Goal: Task Accomplishment & Management: Use online tool/utility

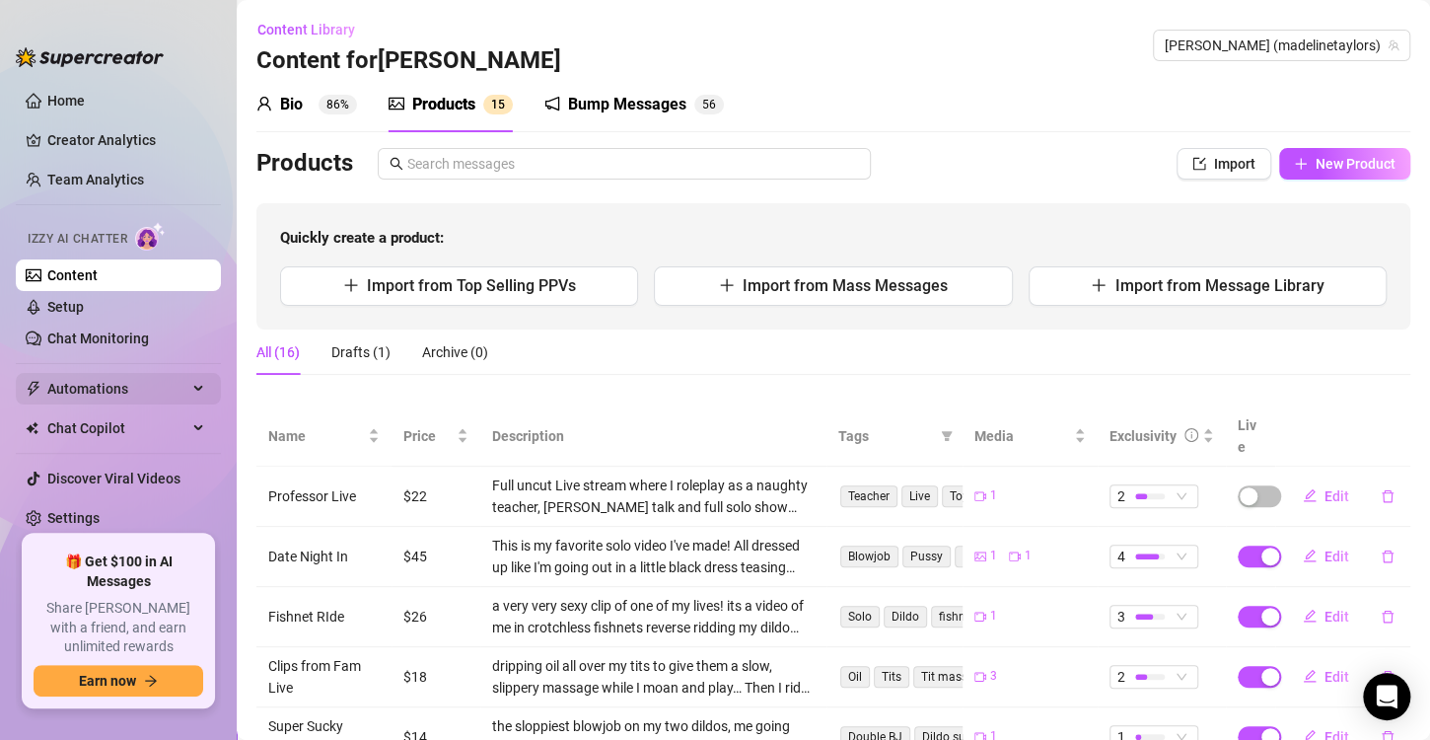
click at [155, 386] on span "Automations" at bounding box center [117, 389] width 140 height 32
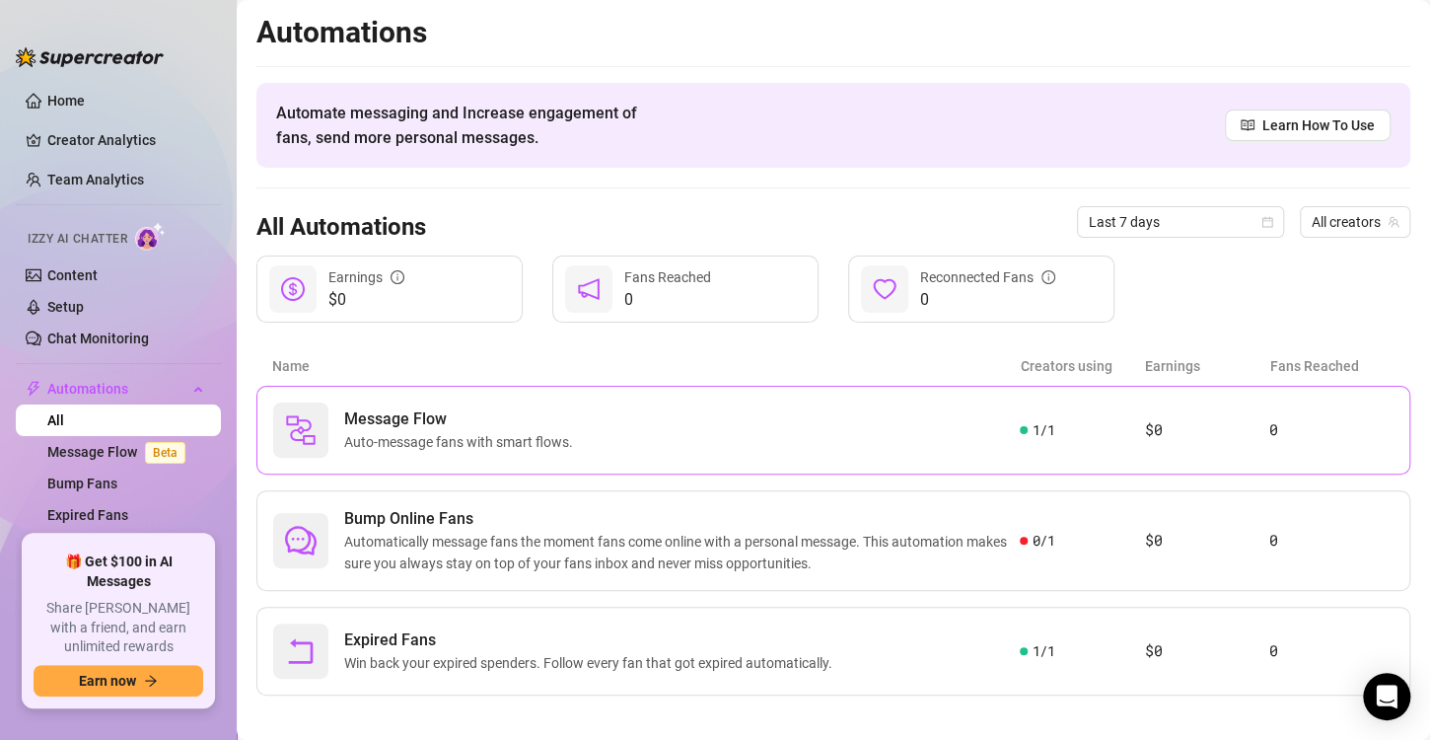
click at [612, 418] on div "Message Flow Auto-message fans with smart flows." at bounding box center [646, 429] width 747 height 55
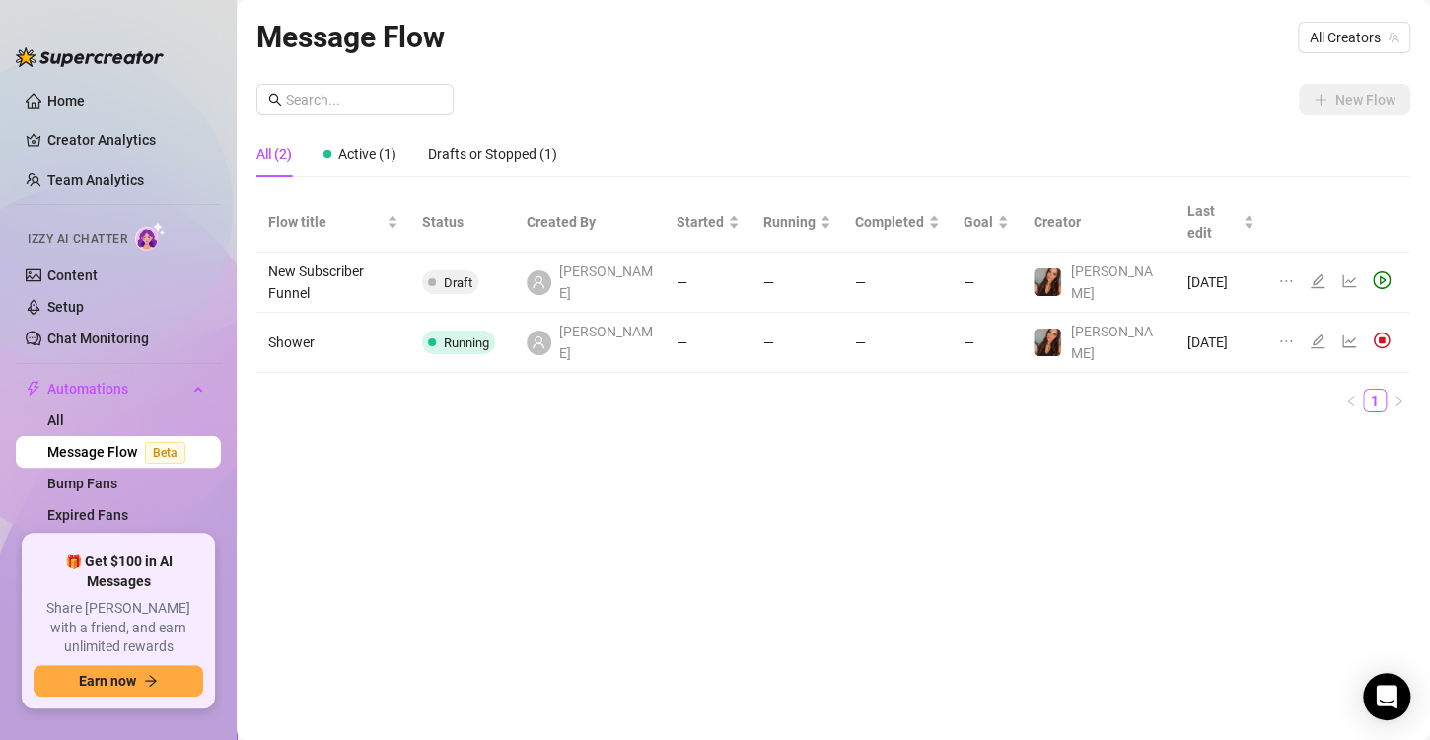
click at [515, 264] on td "Draft" at bounding box center [462, 282] width 105 height 60
click at [515, 263] on td "Draft" at bounding box center [462, 282] width 105 height 60
click at [1310, 273] on icon "edit" at bounding box center [1318, 281] width 16 height 16
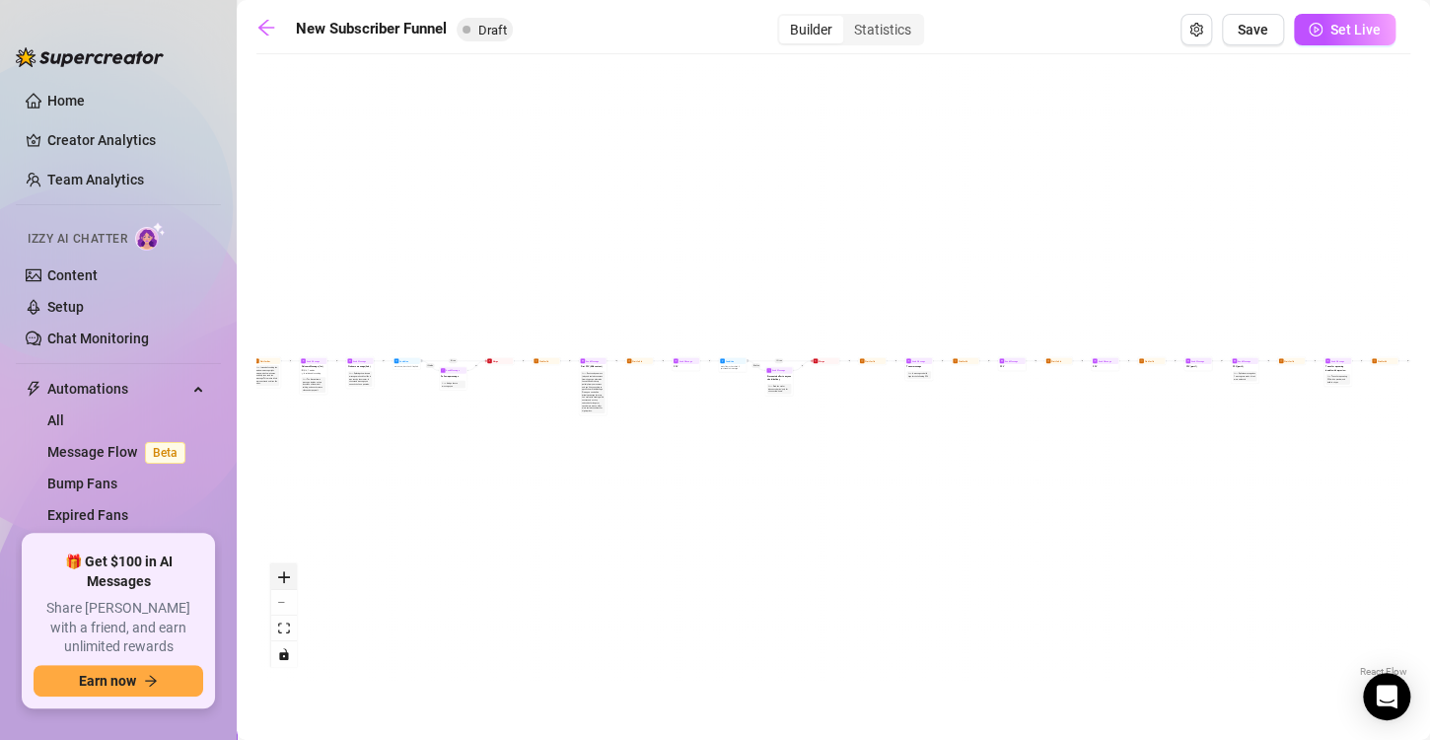
click at [291, 587] on button "zoom in" at bounding box center [284, 577] width 26 height 26
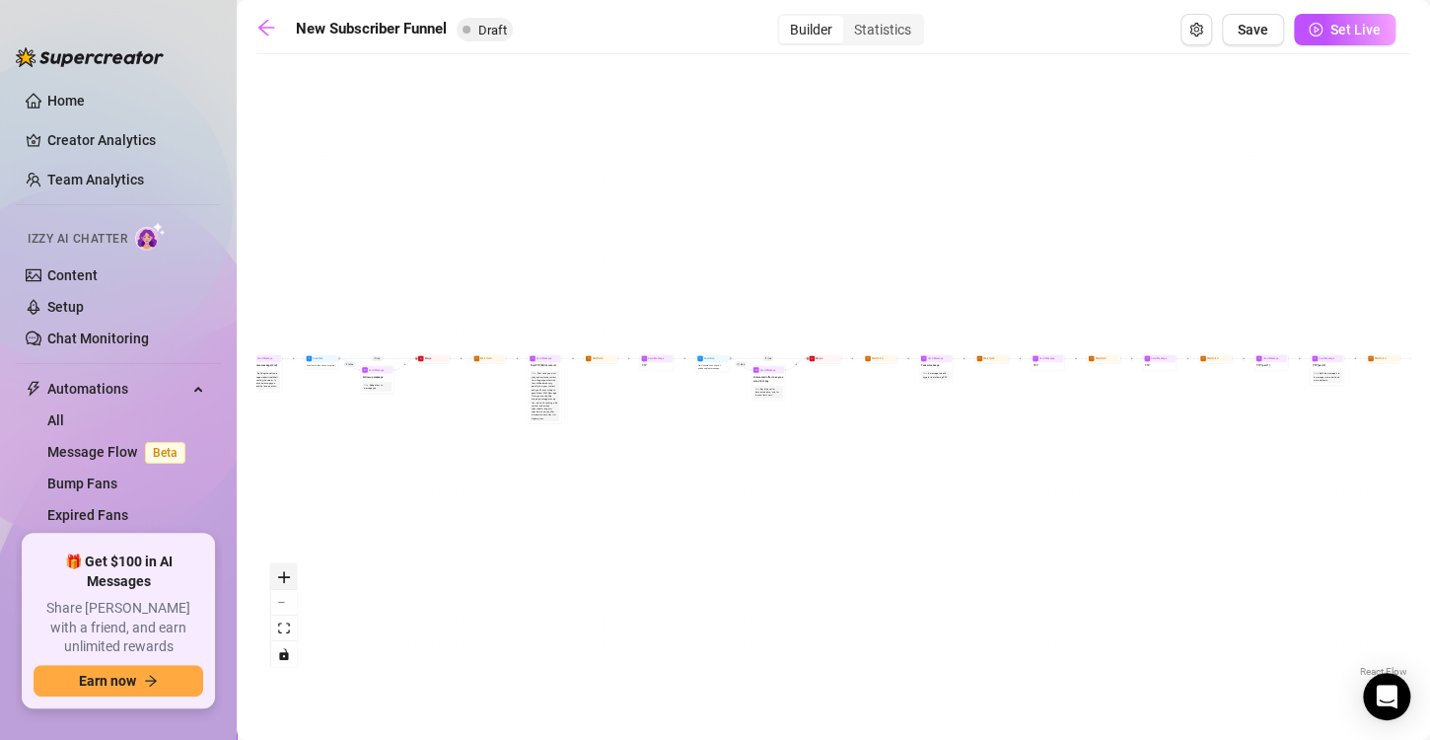
click at [291, 587] on button "zoom in" at bounding box center [284, 577] width 26 height 26
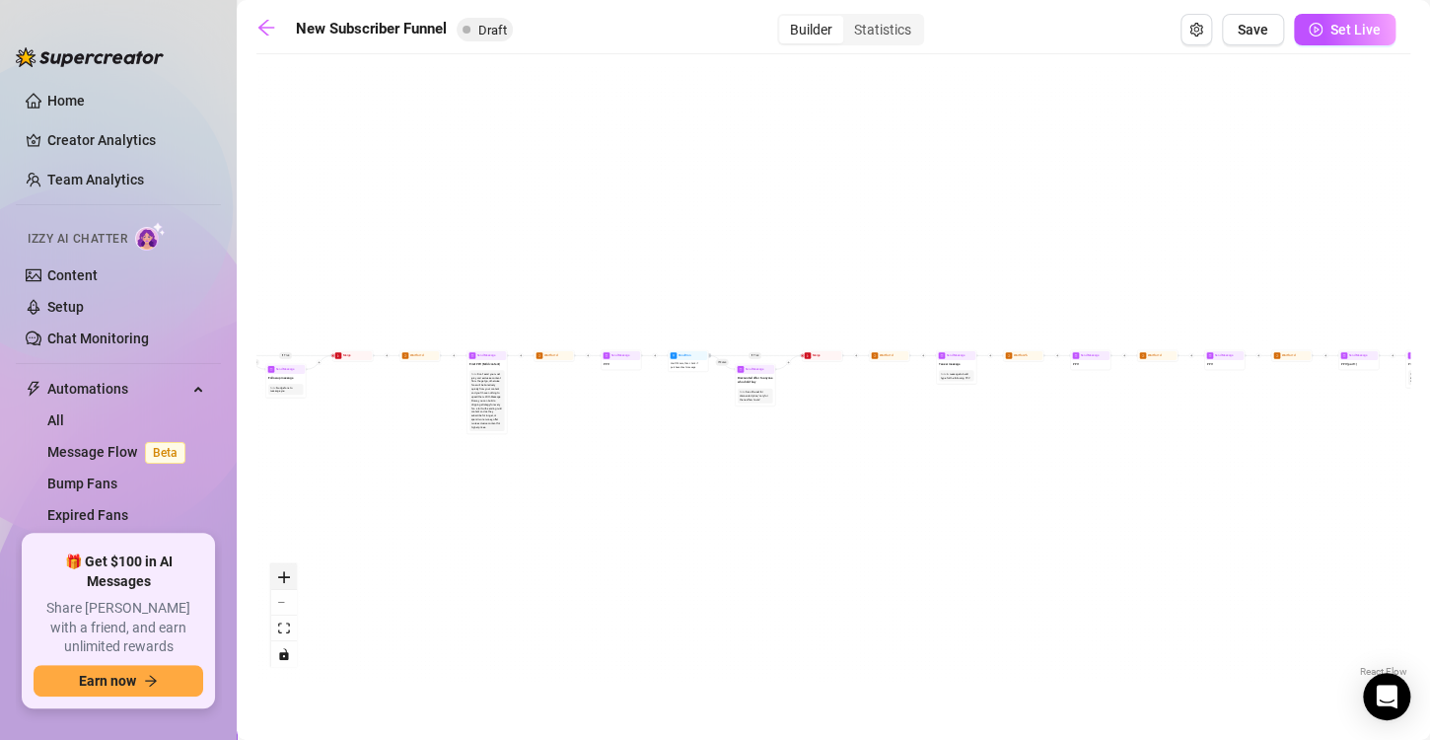
click at [291, 587] on button "zoom in" at bounding box center [284, 577] width 26 height 26
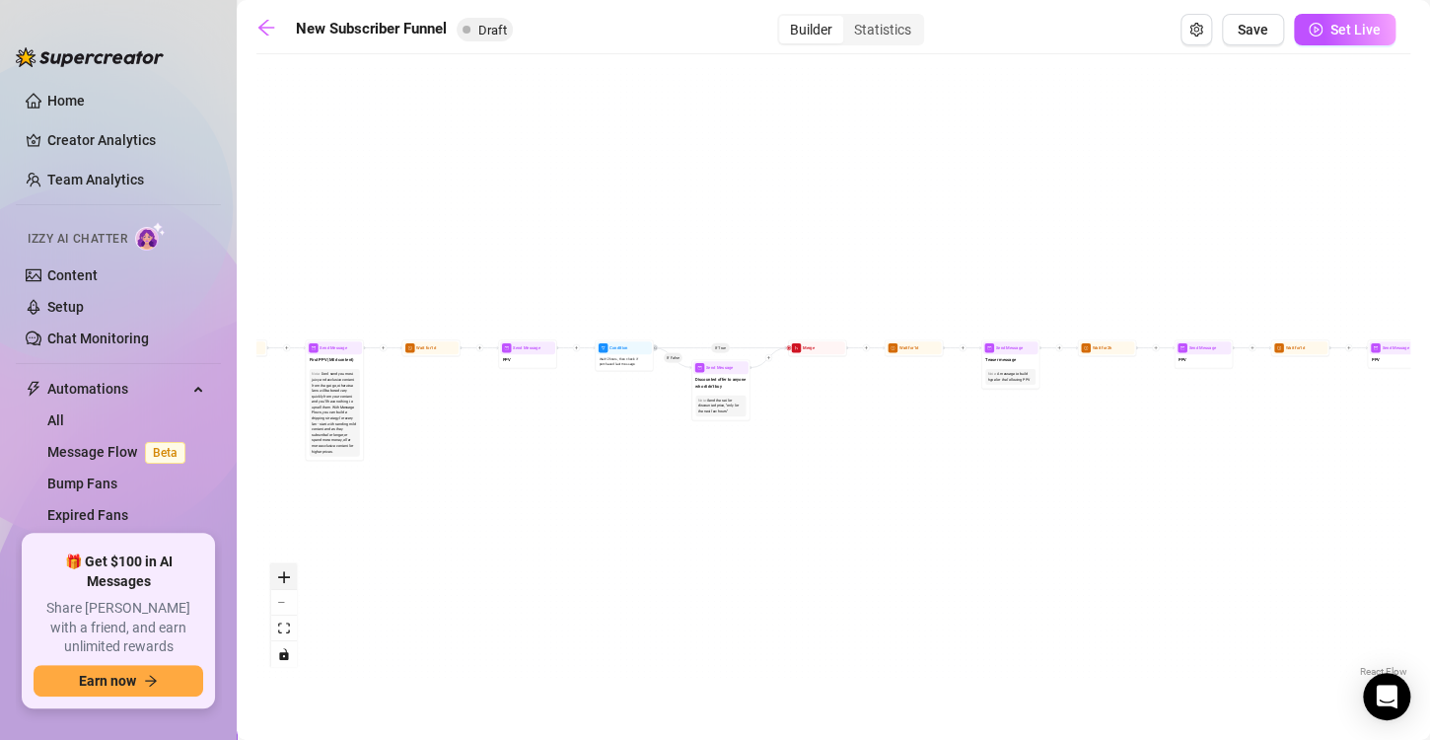
click at [291, 587] on button "zoom in" at bounding box center [284, 577] width 26 height 26
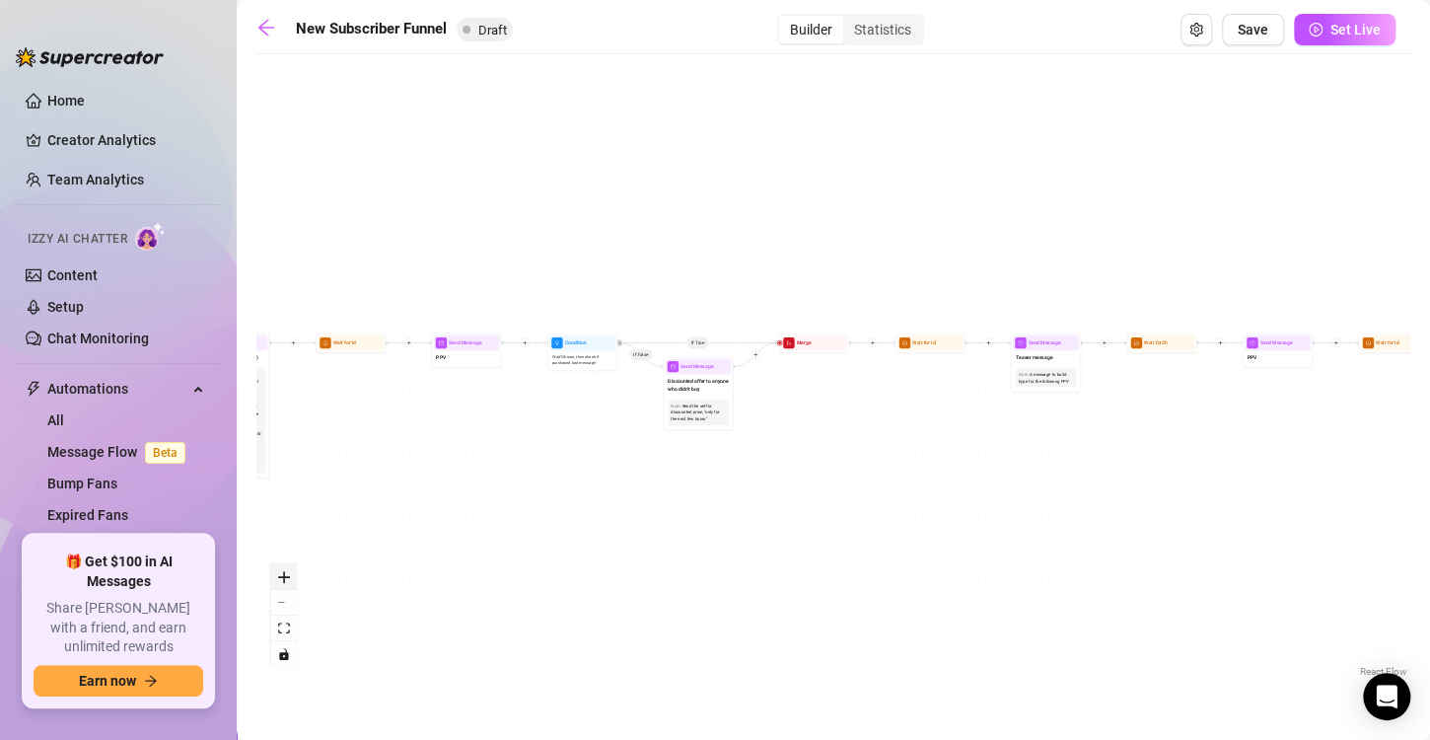
click at [291, 587] on button "zoom in" at bounding box center [284, 577] width 26 height 26
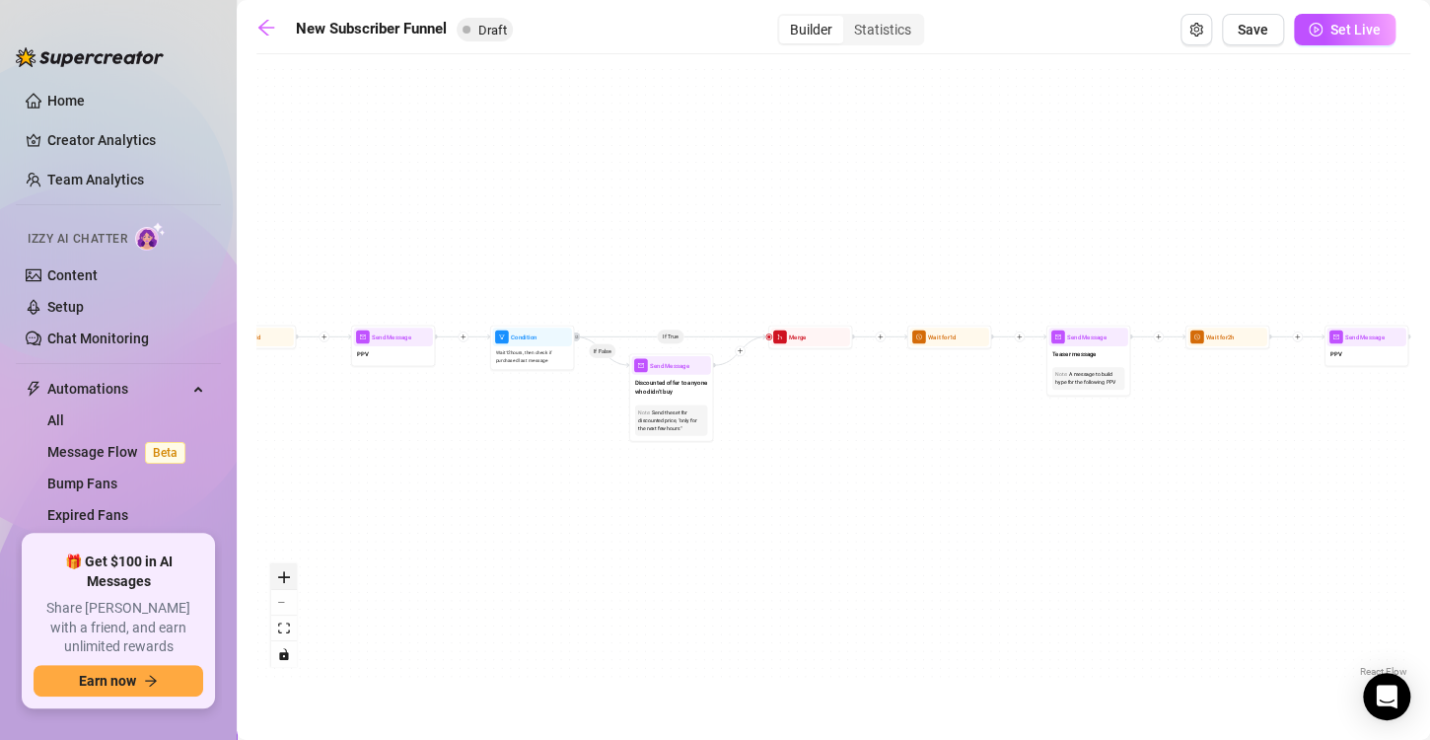
click at [291, 587] on button "zoom in" at bounding box center [284, 577] width 26 height 26
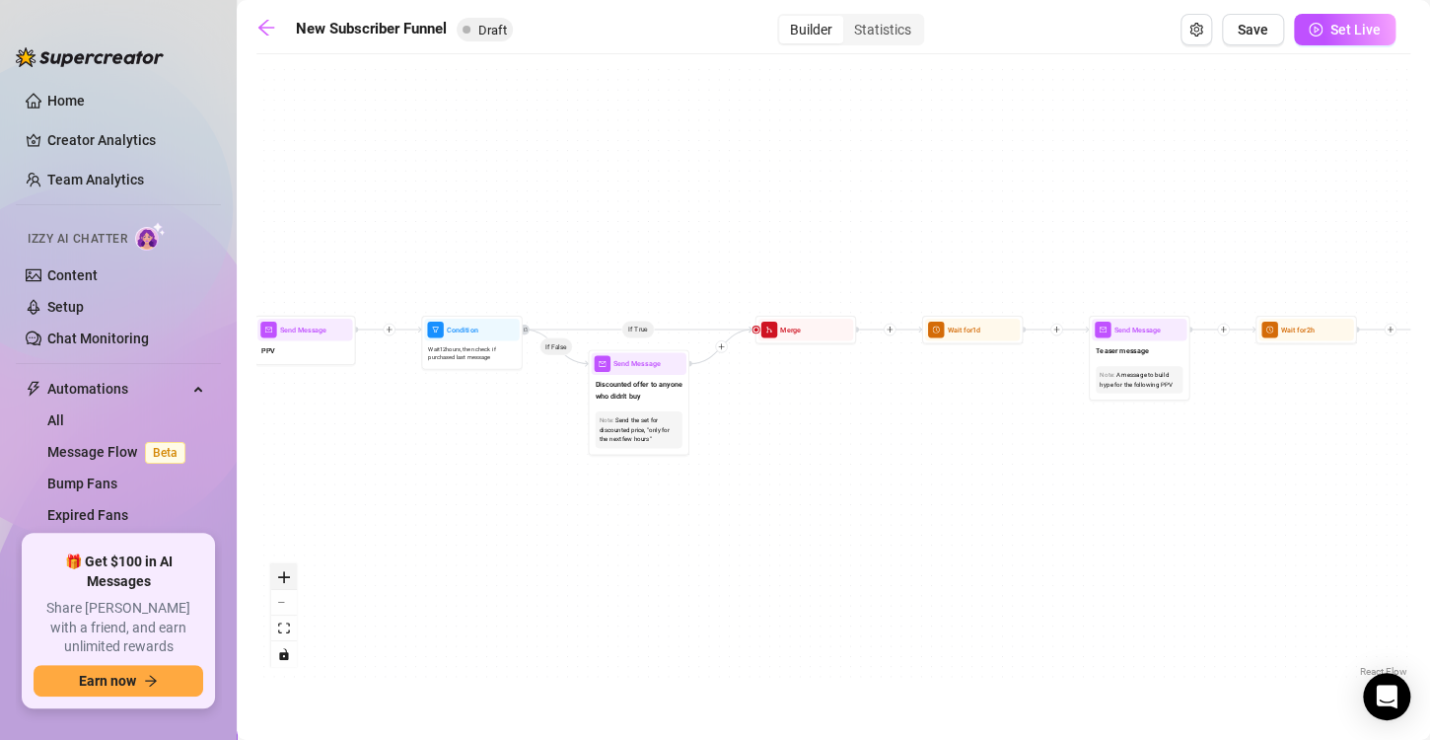
click at [291, 587] on button "zoom in" at bounding box center [284, 577] width 26 height 26
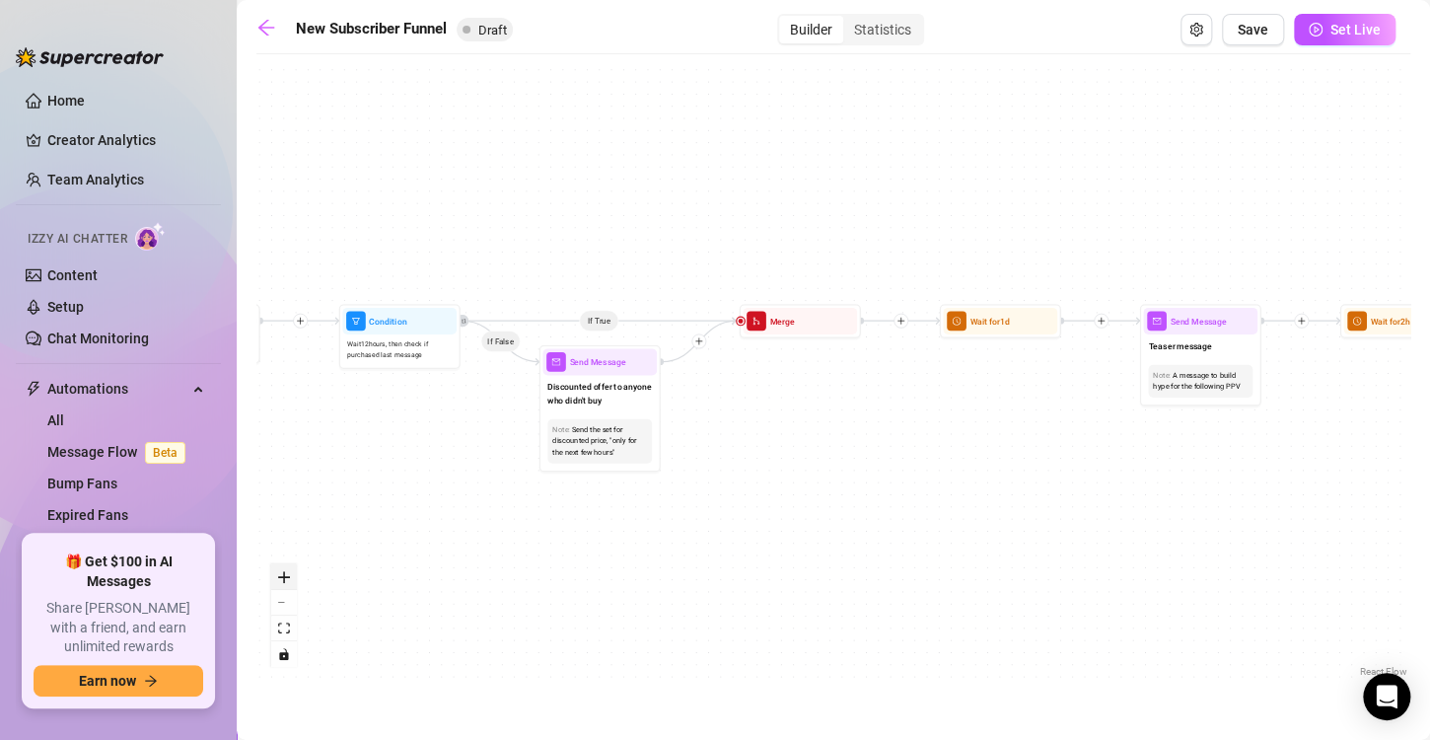
click at [291, 587] on button "zoom in" at bounding box center [284, 577] width 26 height 26
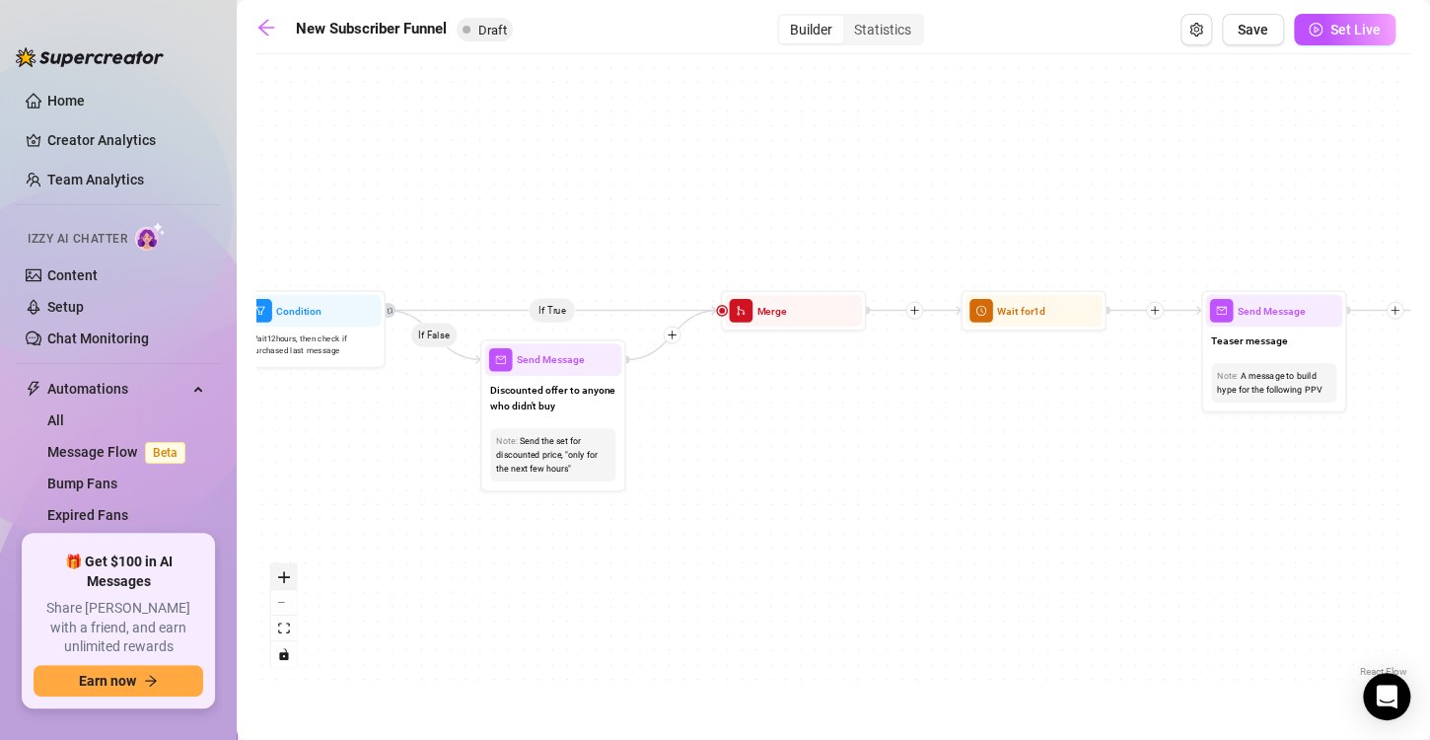
click at [291, 587] on button "zoom in" at bounding box center [284, 577] width 26 height 26
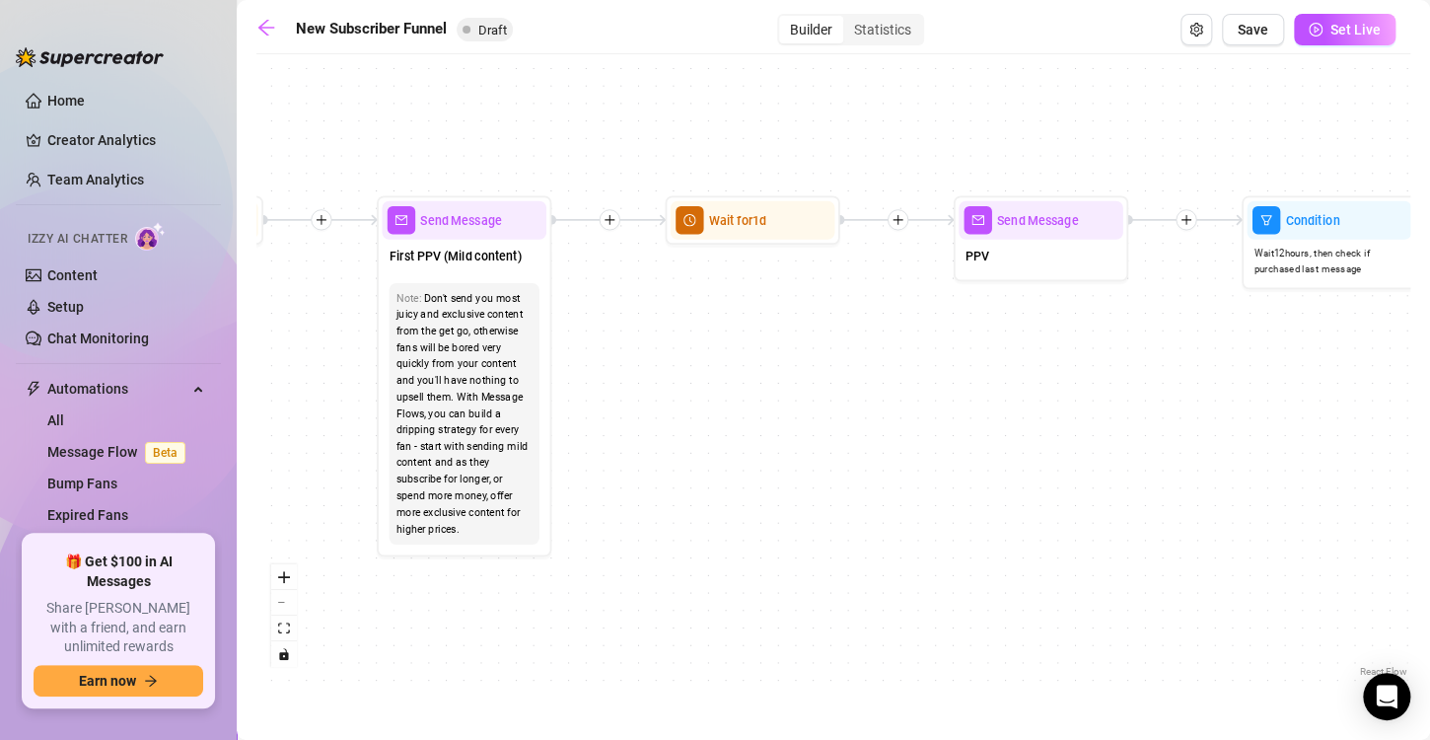
drag, startPoint x: 322, startPoint y: 457, endPoint x: 1442, endPoint y: 394, distance: 1122.1
click at [1429, 394] on html "Home Creator Analytics Team Analytics Izzy AI Chatter Content Setup Chat Monito…" at bounding box center [715, 370] width 1430 height 740
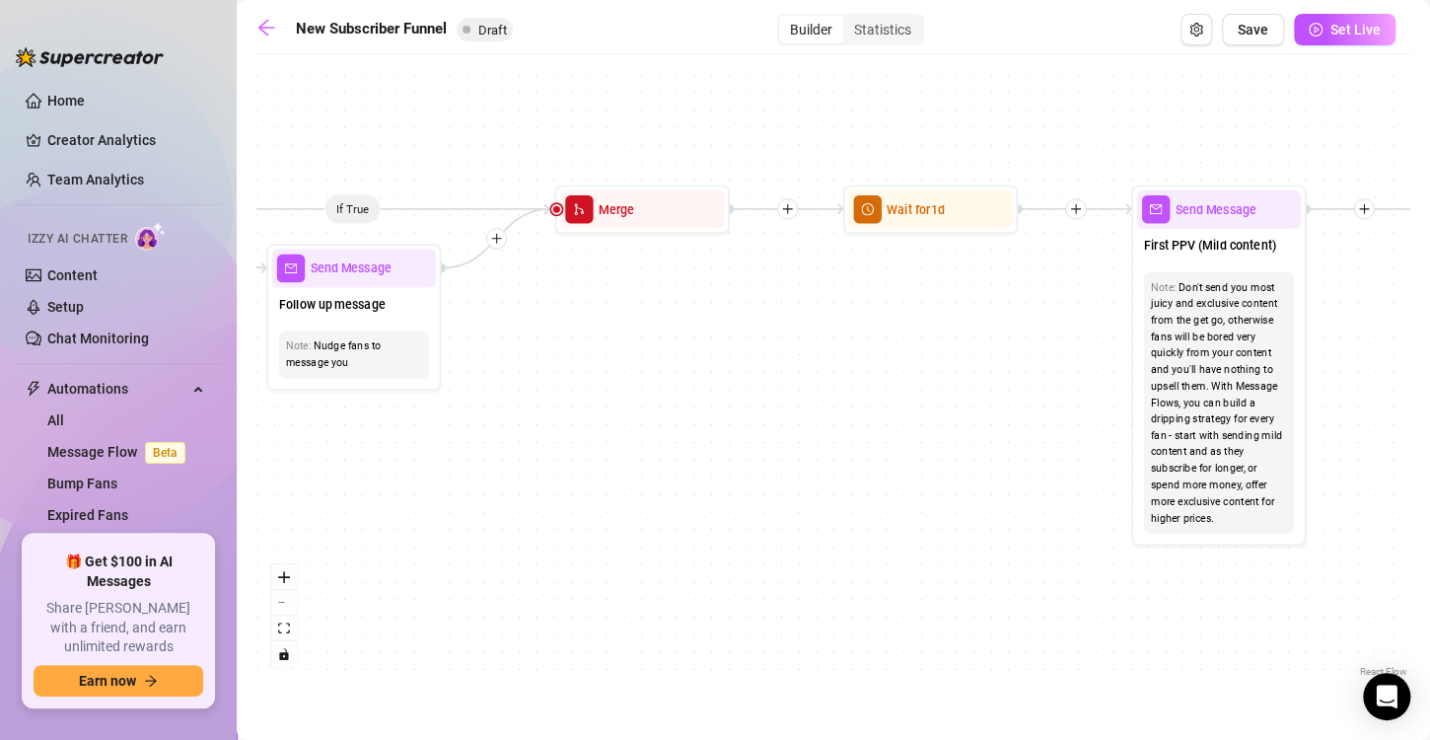
drag, startPoint x: 687, startPoint y: 378, endPoint x: 1442, endPoint y: 358, distance: 754.7
click at [1429, 358] on html "Home Creator Analytics Team Analytics Izzy AI Chatter Content Setup Chat Monito…" at bounding box center [715, 370] width 1430 height 740
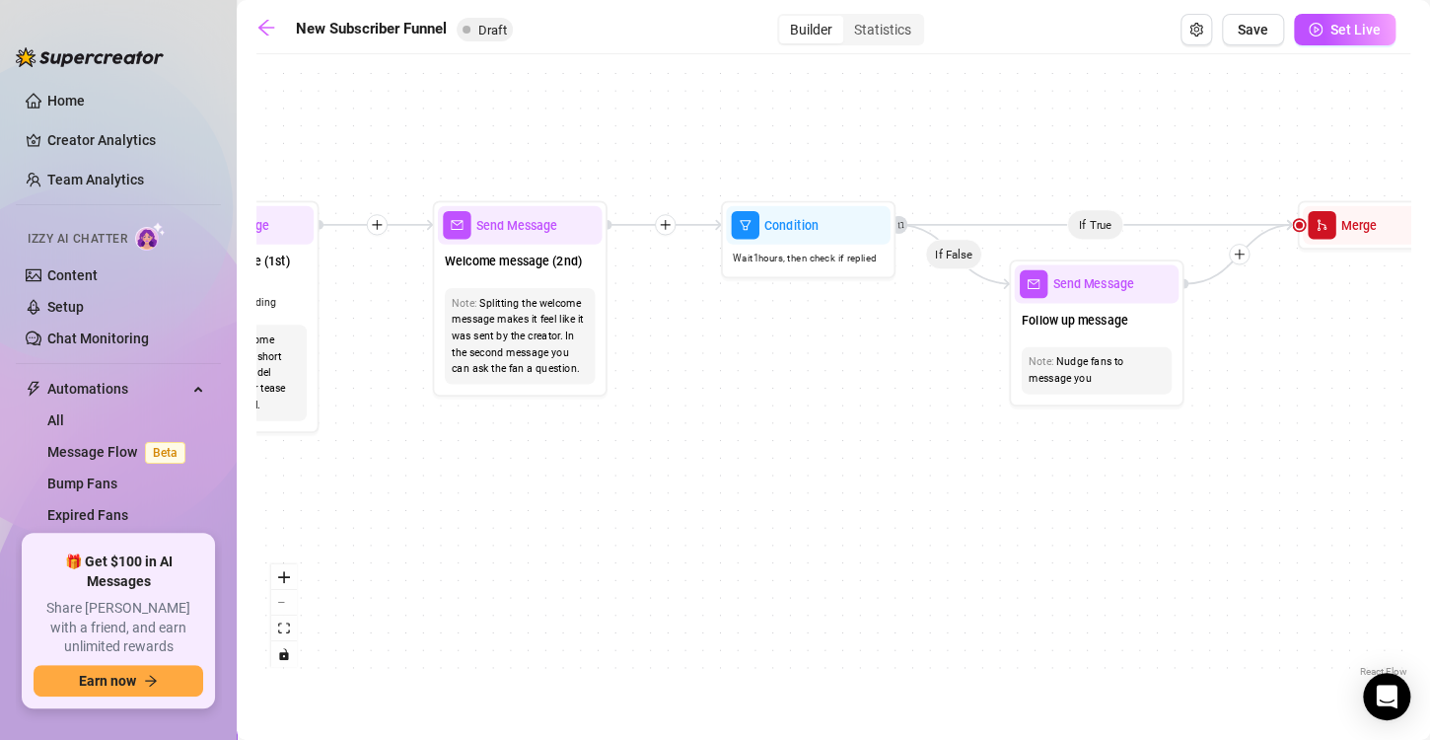
drag, startPoint x: 699, startPoint y: 342, endPoint x: 1442, endPoint y: 351, distance: 742.7
click at [1429, 351] on html "Home Creator Analytics Team Analytics Izzy AI Chatter Content Setup Chat Monito…" at bounding box center [715, 370] width 1430 height 740
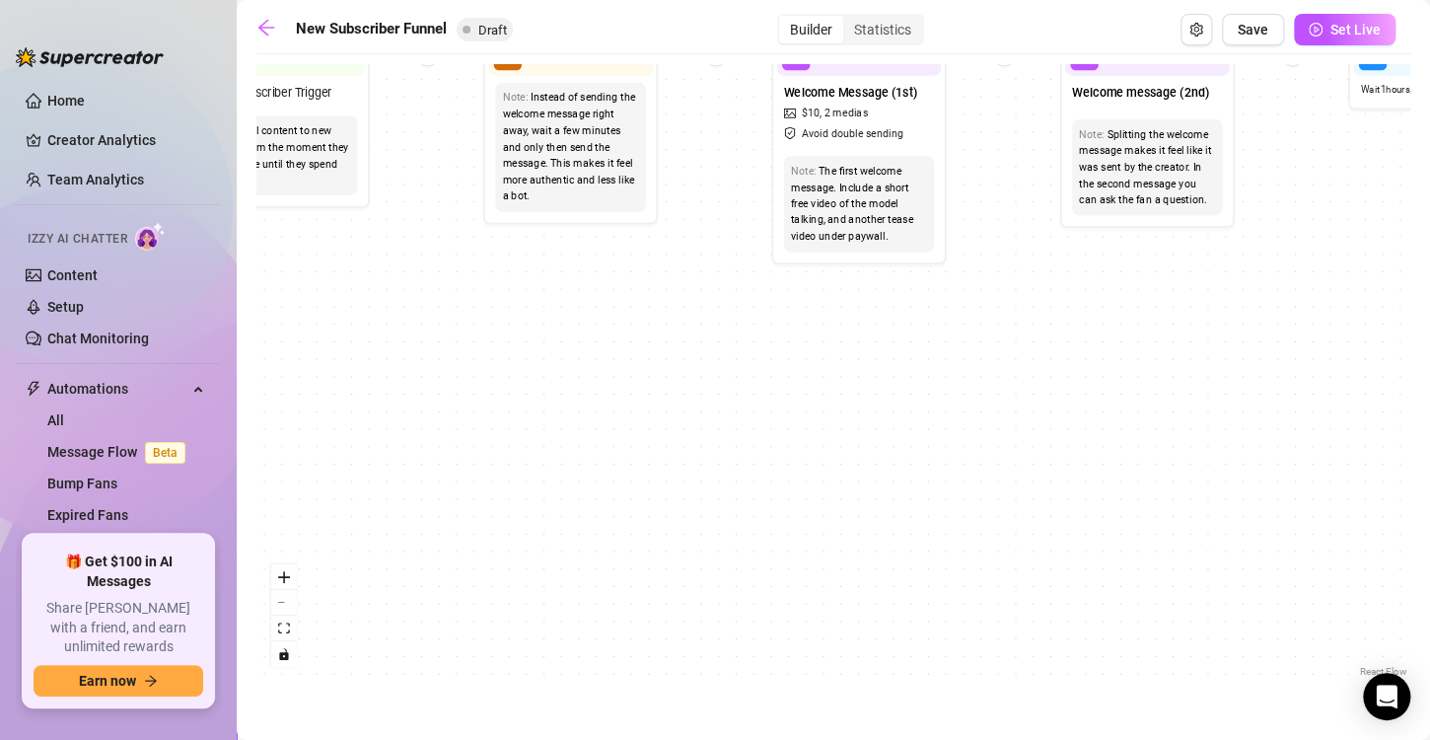
drag, startPoint x: 815, startPoint y: 409, endPoint x: 1442, endPoint y: 256, distance: 645.6
click at [1429, 256] on html "Home Creator Analytics Team Analytics Izzy AI Chatter Content Setup Chat Monito…" at bounding box center [715, 370] width 1430 height 740
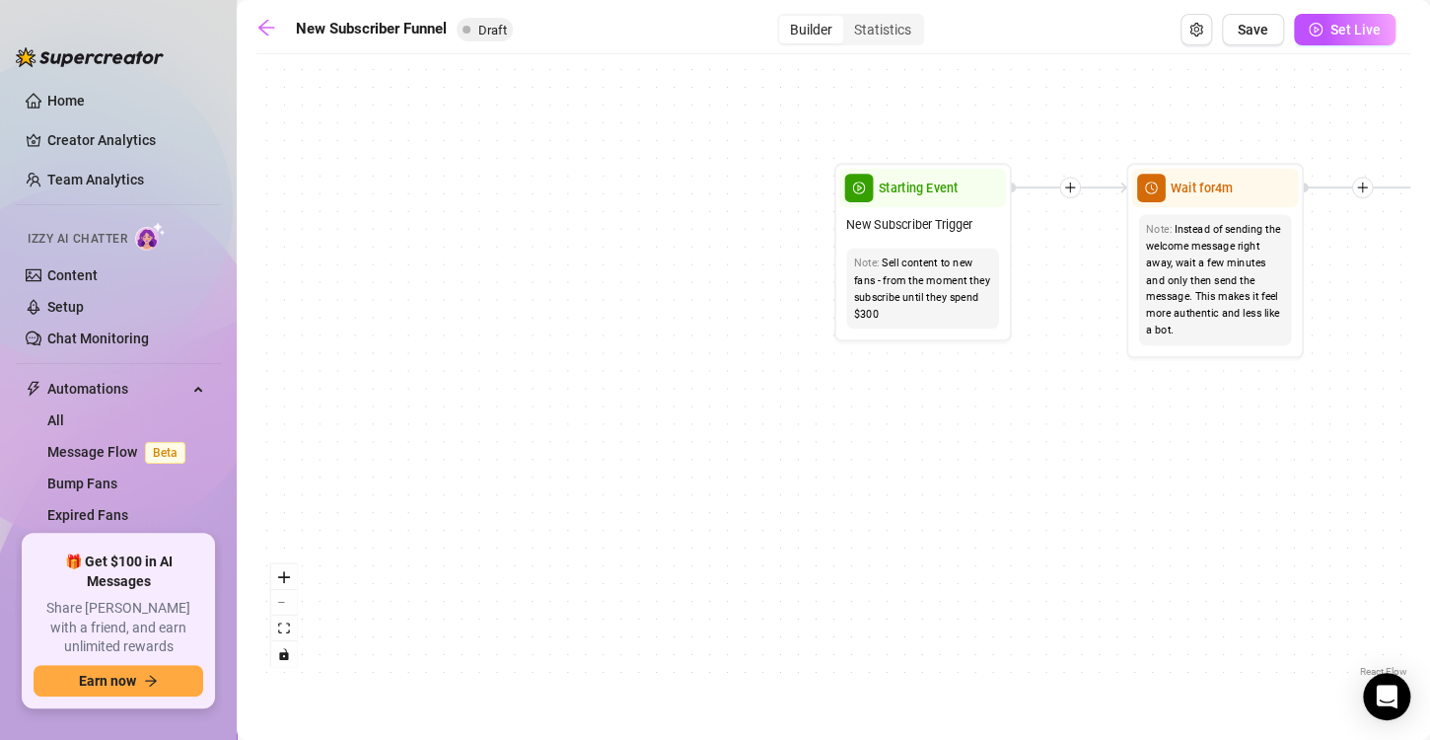
drag, startPoint x: 433, startPoint y: 193, endPoint x: 1331, endPoint y: 357, distance: 913.3
click at [1331, 357] on div "If True If True If True If False If False If False If True If False Merge Merge…" at bounding box center [833, 372] width 1154 height 617
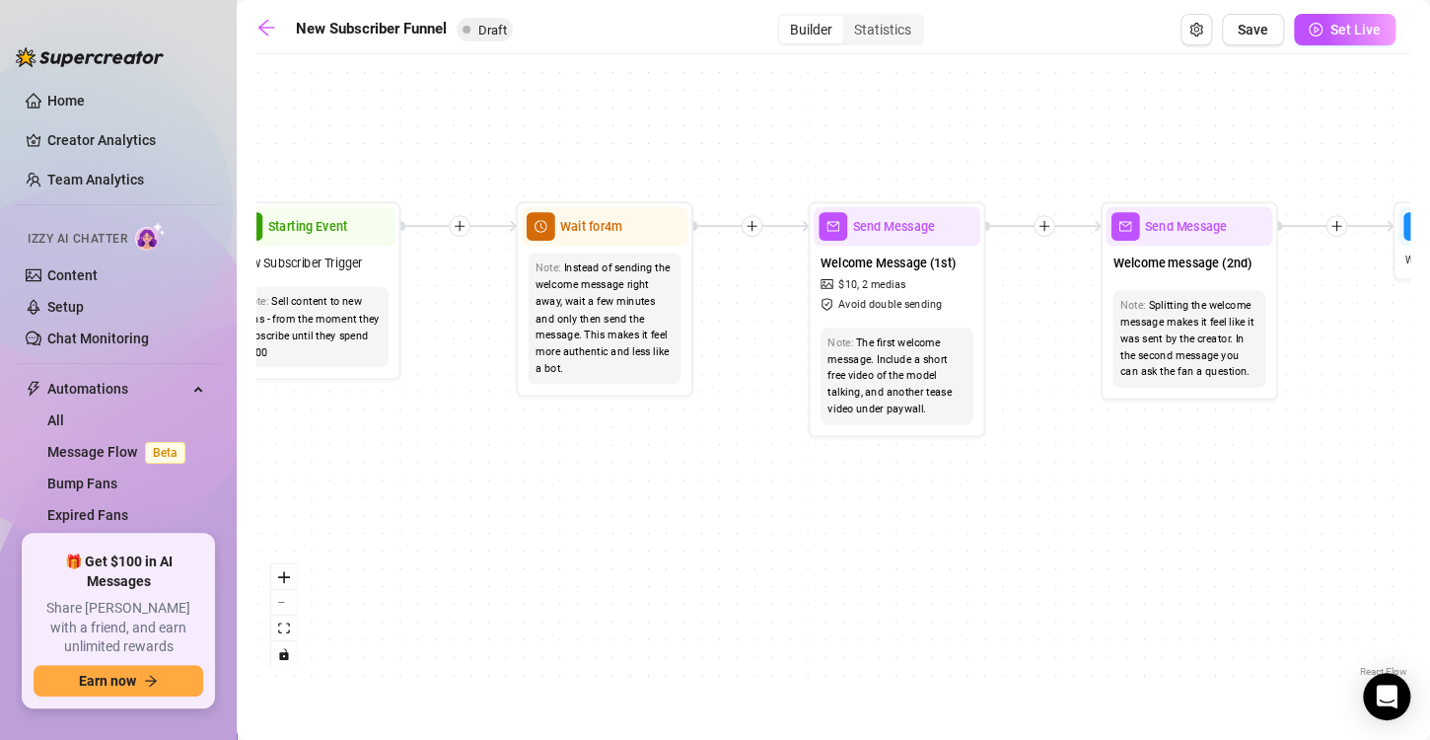
drag, startPoint x: 1309, startPoint y: 457, endPoint x: 445, endPoint y: 452, distance: 864.0
click at [445, 452] on div "If True If True If True If False If False If False If True If False Merge Merge…" at bounding box center [833, 372] width 1154 height 617
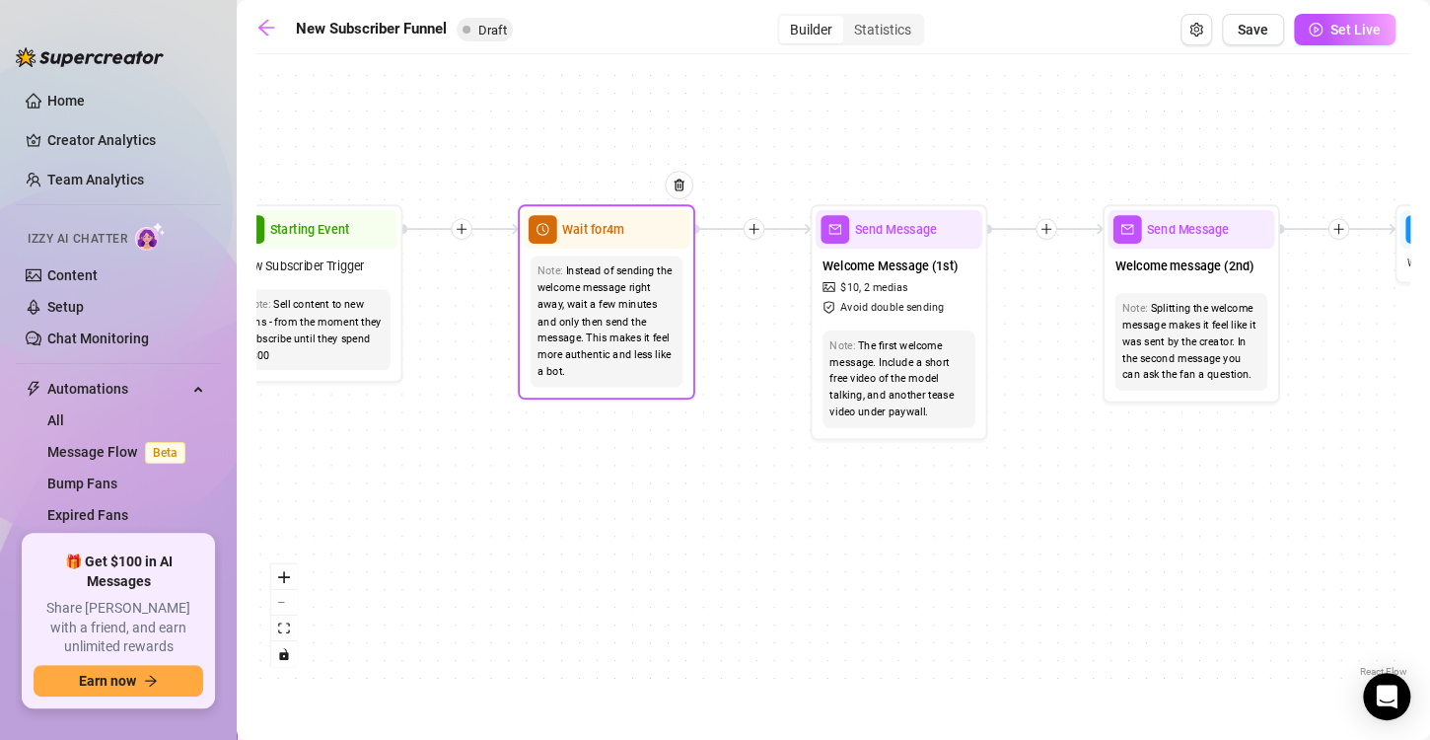
click at [634, 268] on div "Instead of sending the welcome message right away, wait a few minutes and only …" at bounding box center [606, 321] width 138 height 116
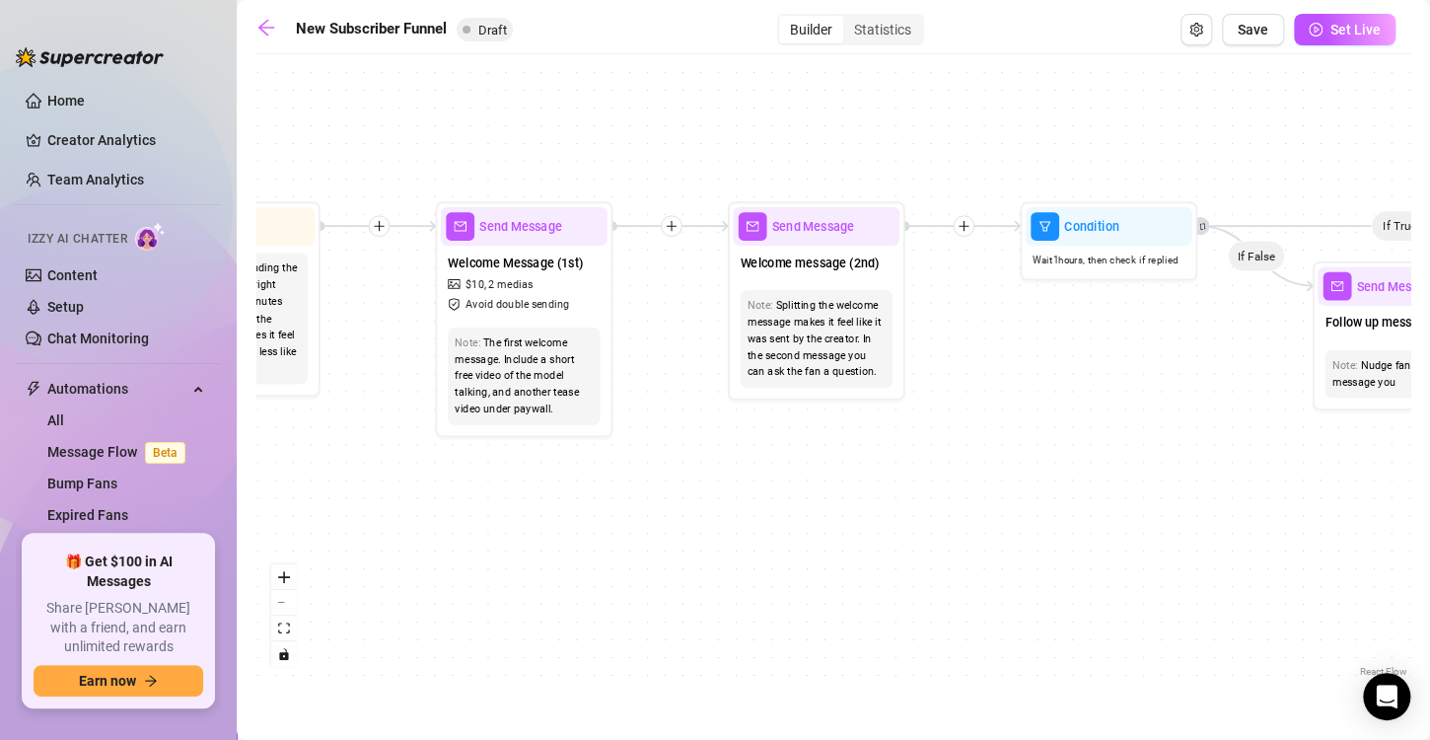
drag, startPoint x: 769, startPoint y: 319, endPoint x: 394, endPoint y: 316, distance: 374.8
click at [394, 316] on div "If True If True If True If False If False If False If True If False Merge Merge…" at bounding box center [833, 372] width 1154 height 617
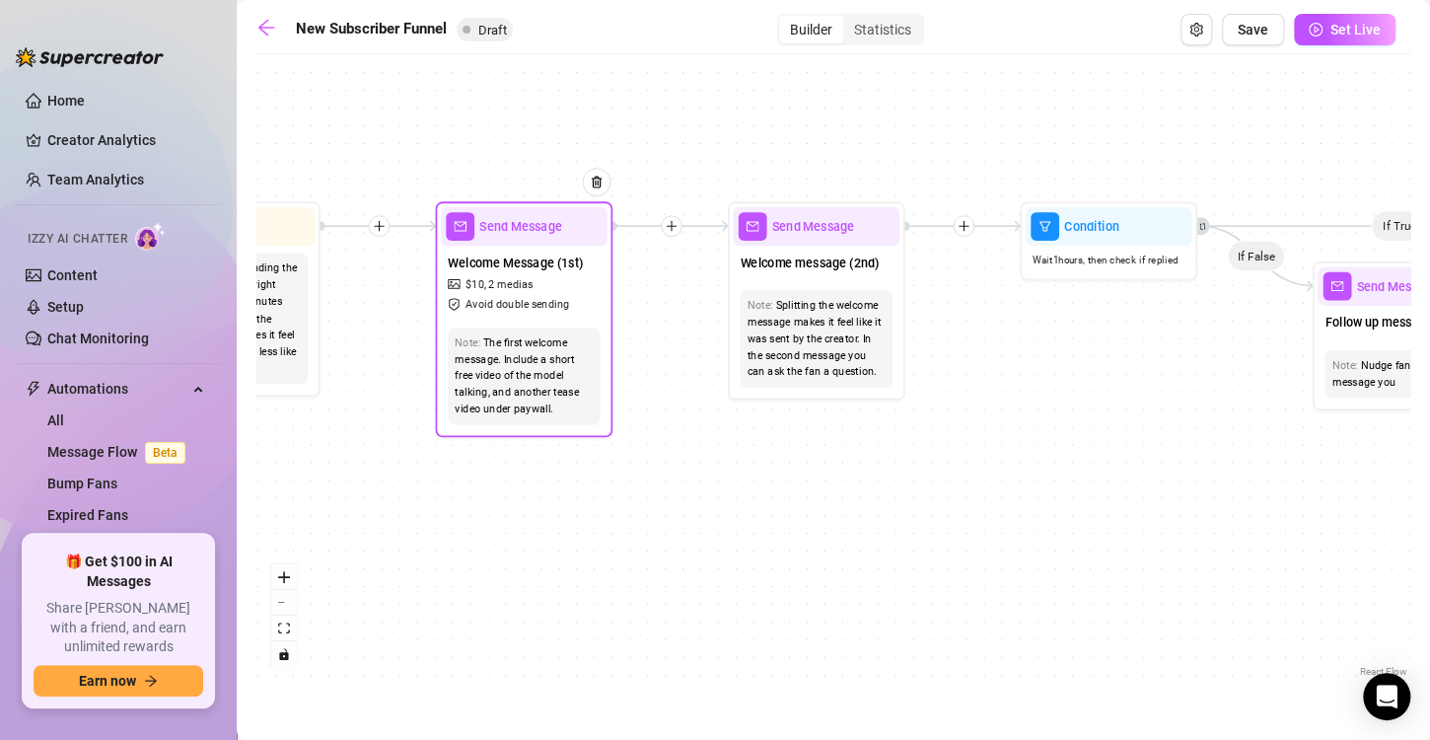
click at [503, 222] on span "Send Message" at bounding box center [520, 227] width 83 height 20
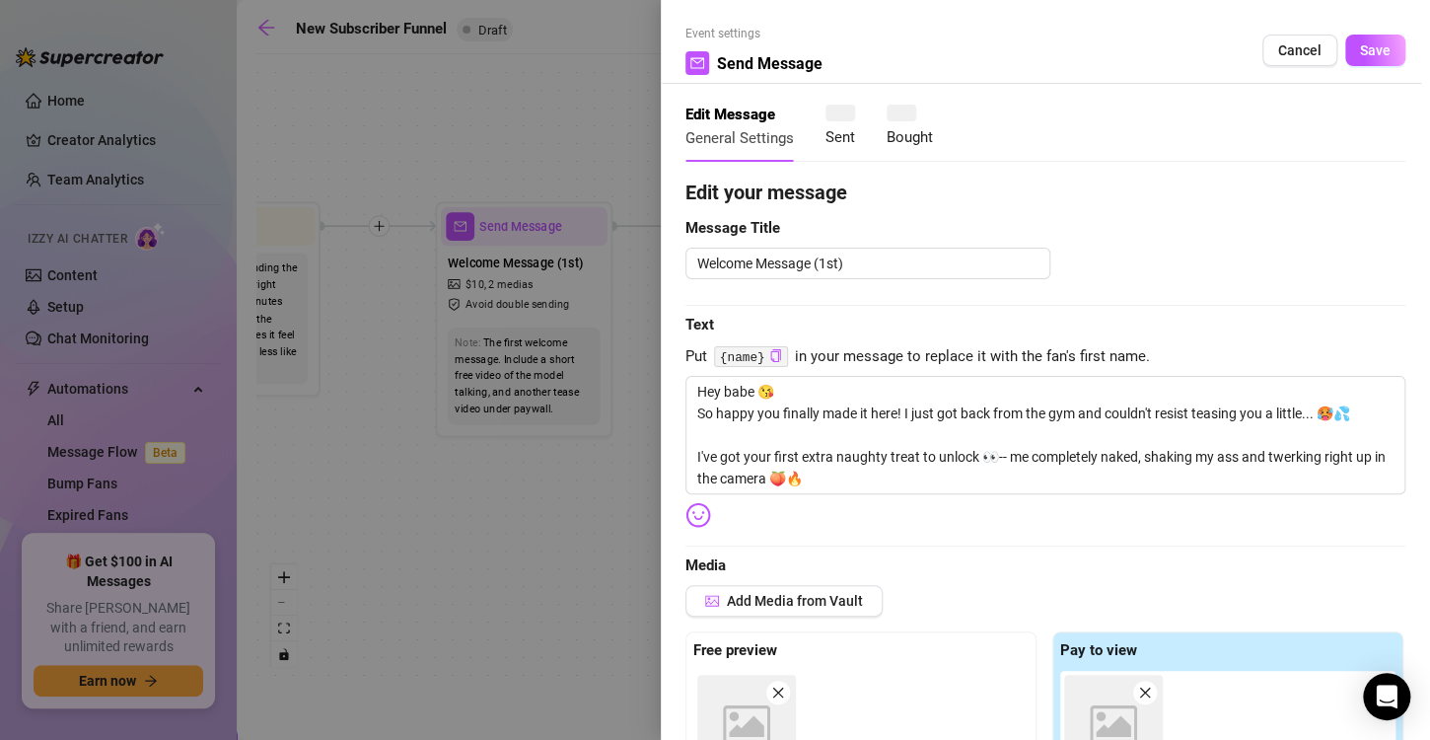
type textarea "Hey babe 😘 So happy you finally made it here! I just got back from the gym and …"
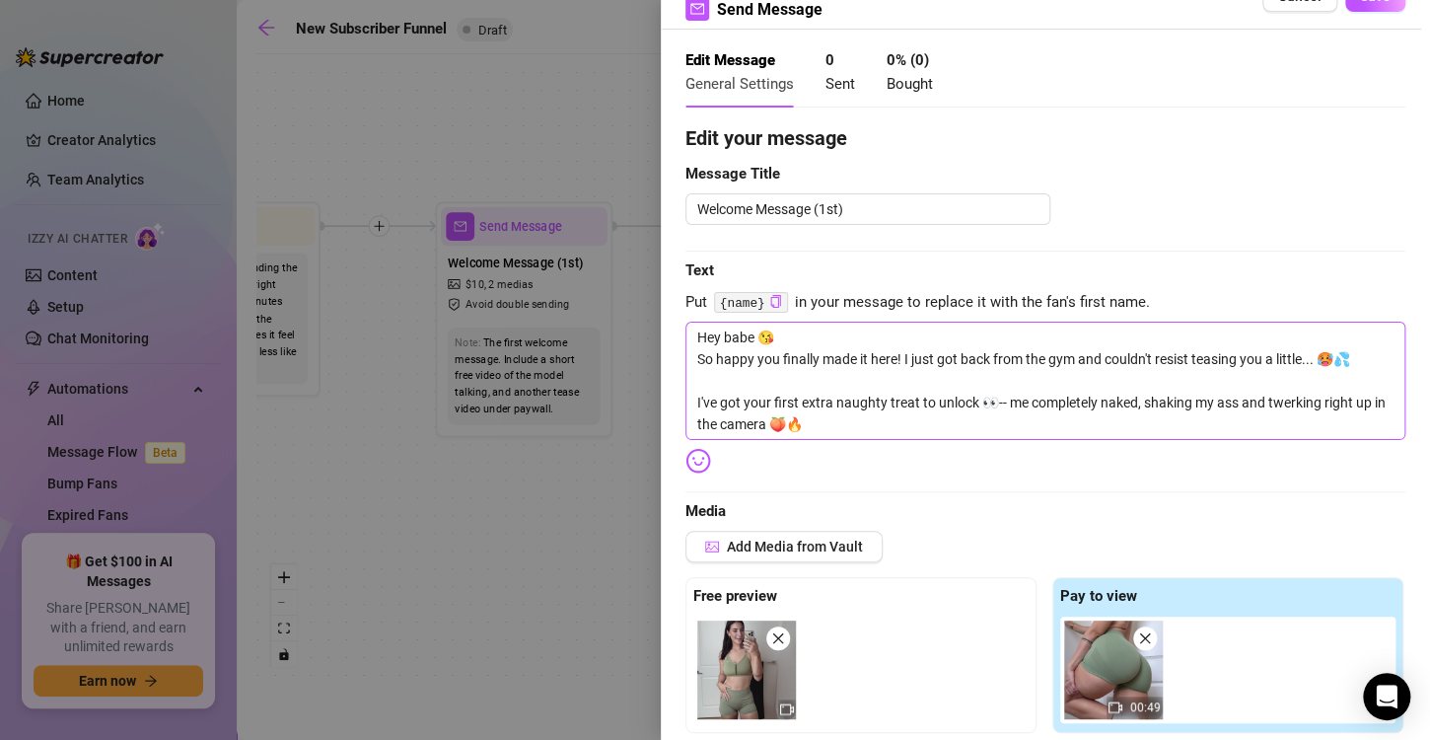
scroll to position [55, 0]
drag, startPoint x: 835, startPoint y: 421, endPoint x: 688, endPoint y: 359, distance: 159.5
drag, startPoint x: 688, startPoint y: 359, endPoint x: 866, endPoint y: 419, distance: 187.4
click at [866, 419] on textarea "Hey babe 😘 So happy you finally made it here! I just got back from the gym and …" at bounding box center [1045, 380] width 720 height 118
drag, startPoint x: 812, startPoint y: 417, endPoint x: 712, endPoint y: 402, distance: 100.7
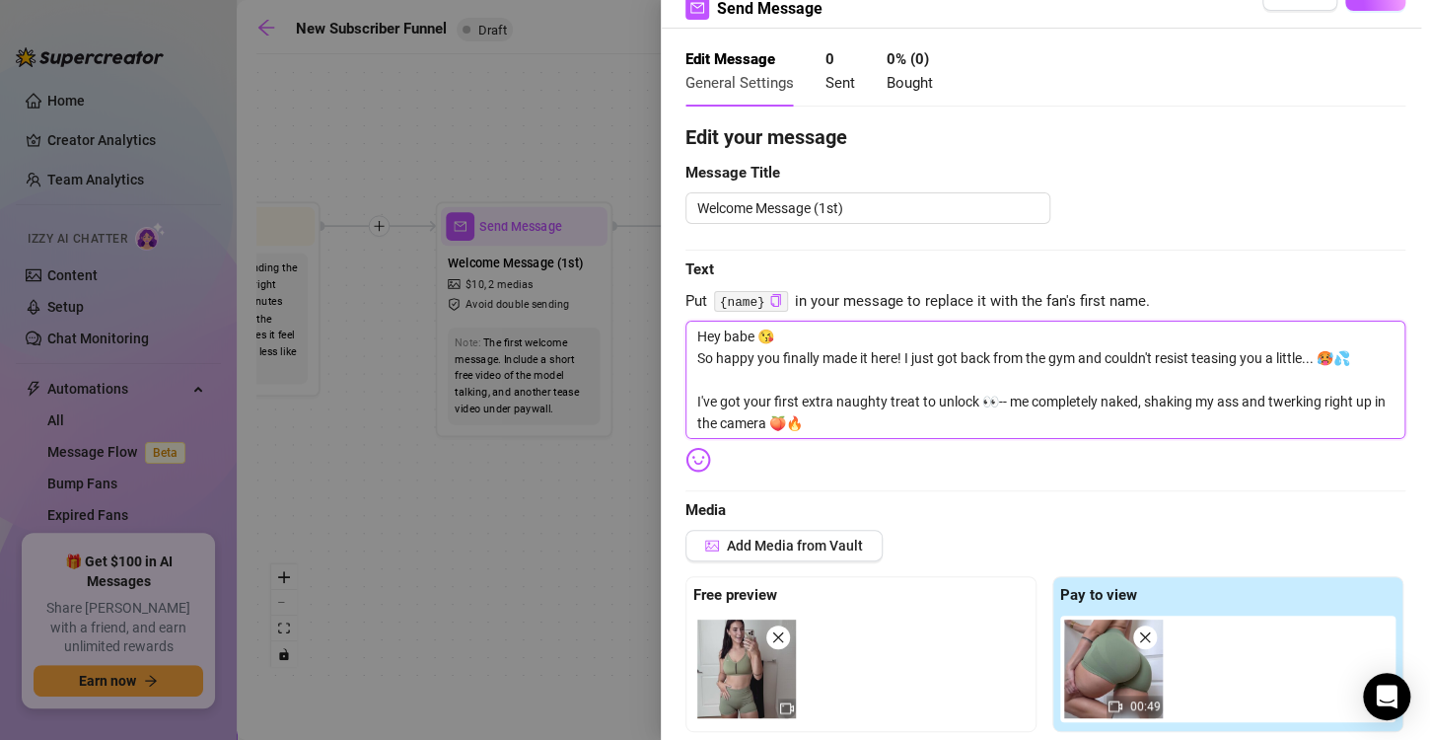
drag, startPoint x: 712, startPoint y: 402, endPoint x: 855, endPoint y: 412, distance: 143.3
click at [855, 412] on textarea "Hey babe 😘 So happy you finally made it here! I just got back from the gym and …" at bounding box center [1045, 380] width 720 height 118
type textarea "Hey babe 😘 So happy you finally made it here! I just got back from the gym and …"
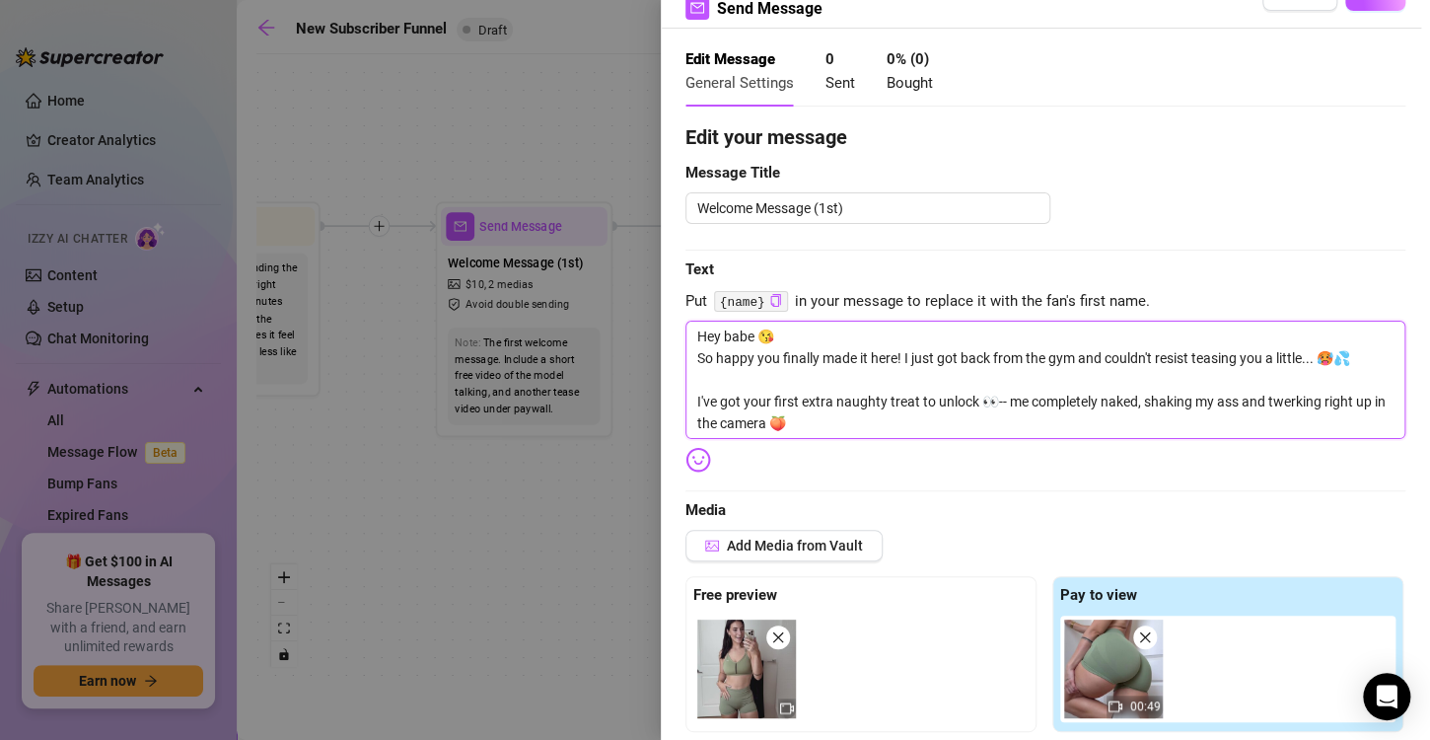
type textarea "Hey babe 😘 So happy you finally made it here! I just got back from the gym and …"
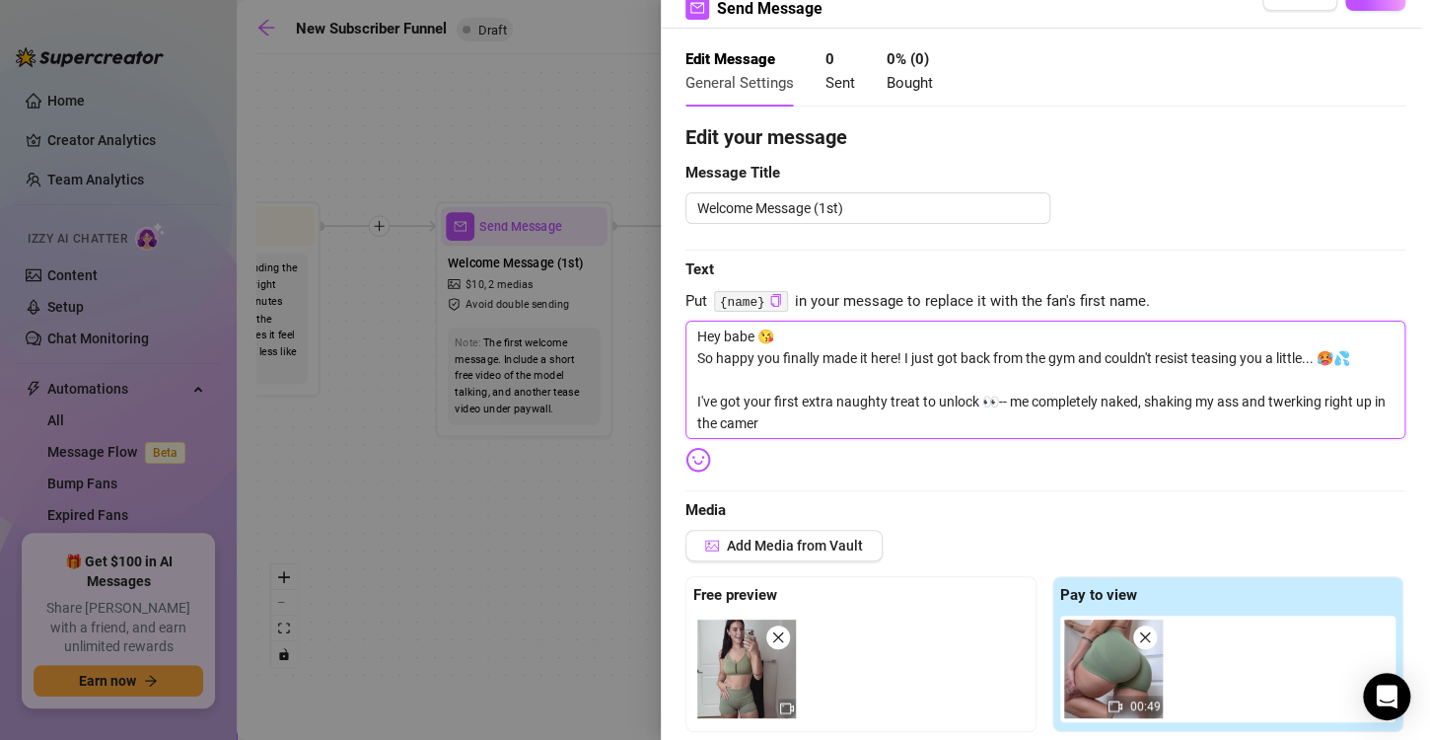
type textarea "Hey babe 😘 So happy you finally made it here! I just got back from the gym and …"
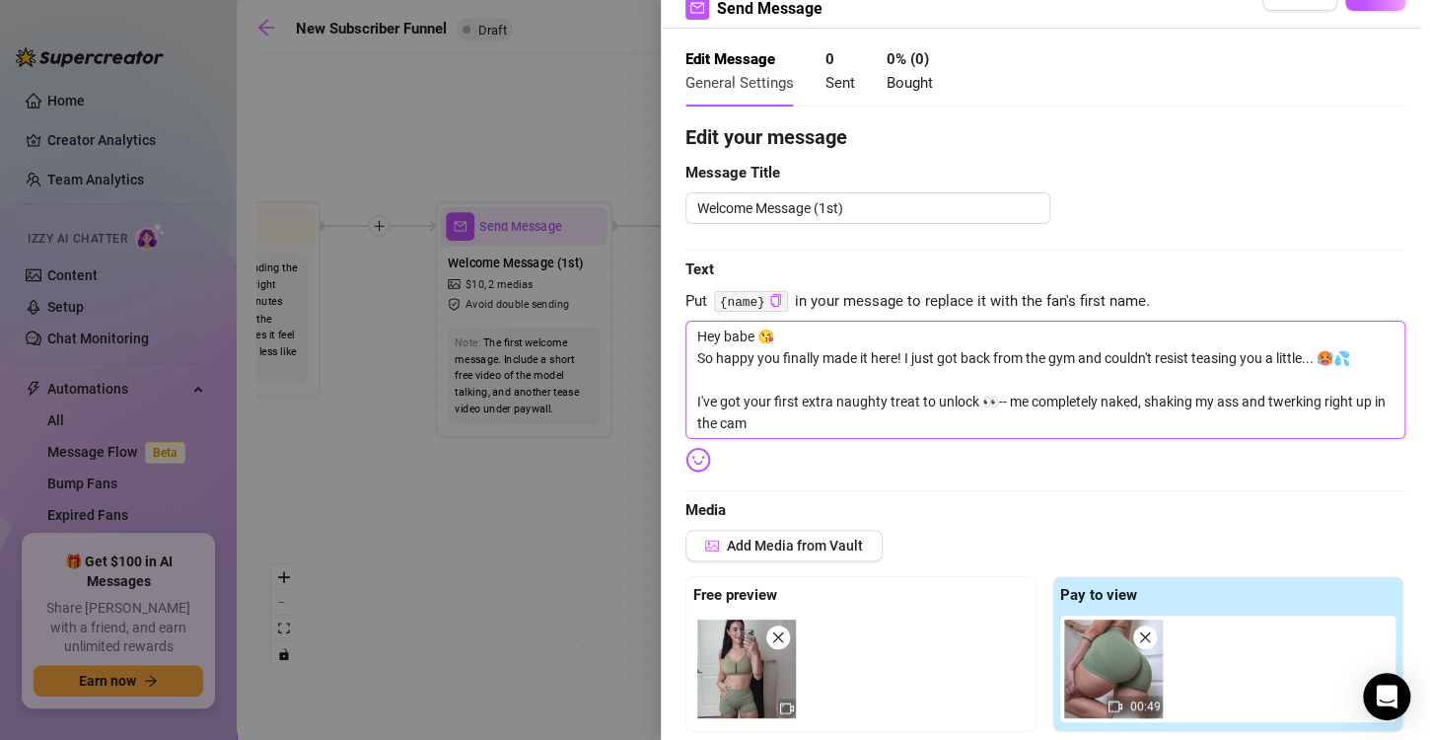
type textarea "Hey babe 😘 So happy you finally made it here! I just got back from the gym and …"
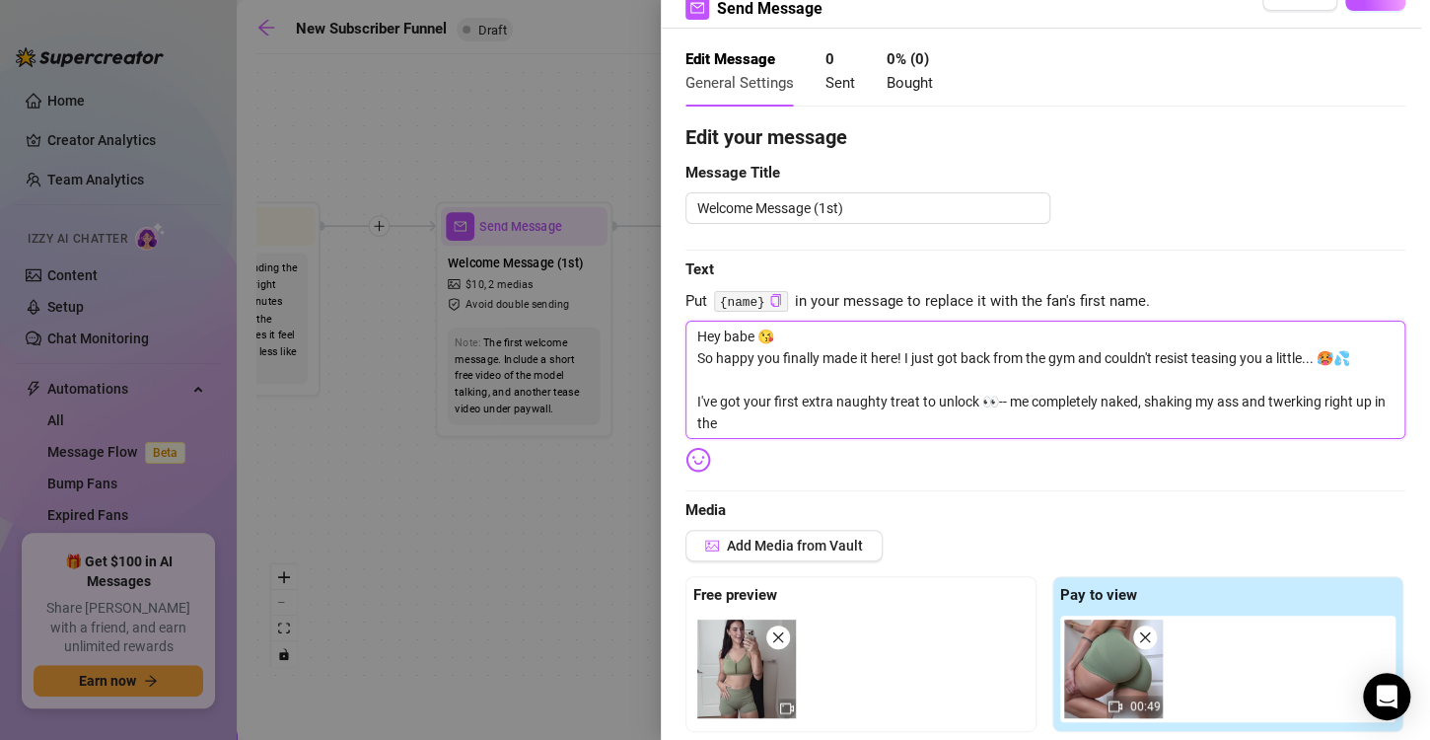
type textarea "Hey babe 😘 So happy you finally made it here! I just got back from the gym and …"
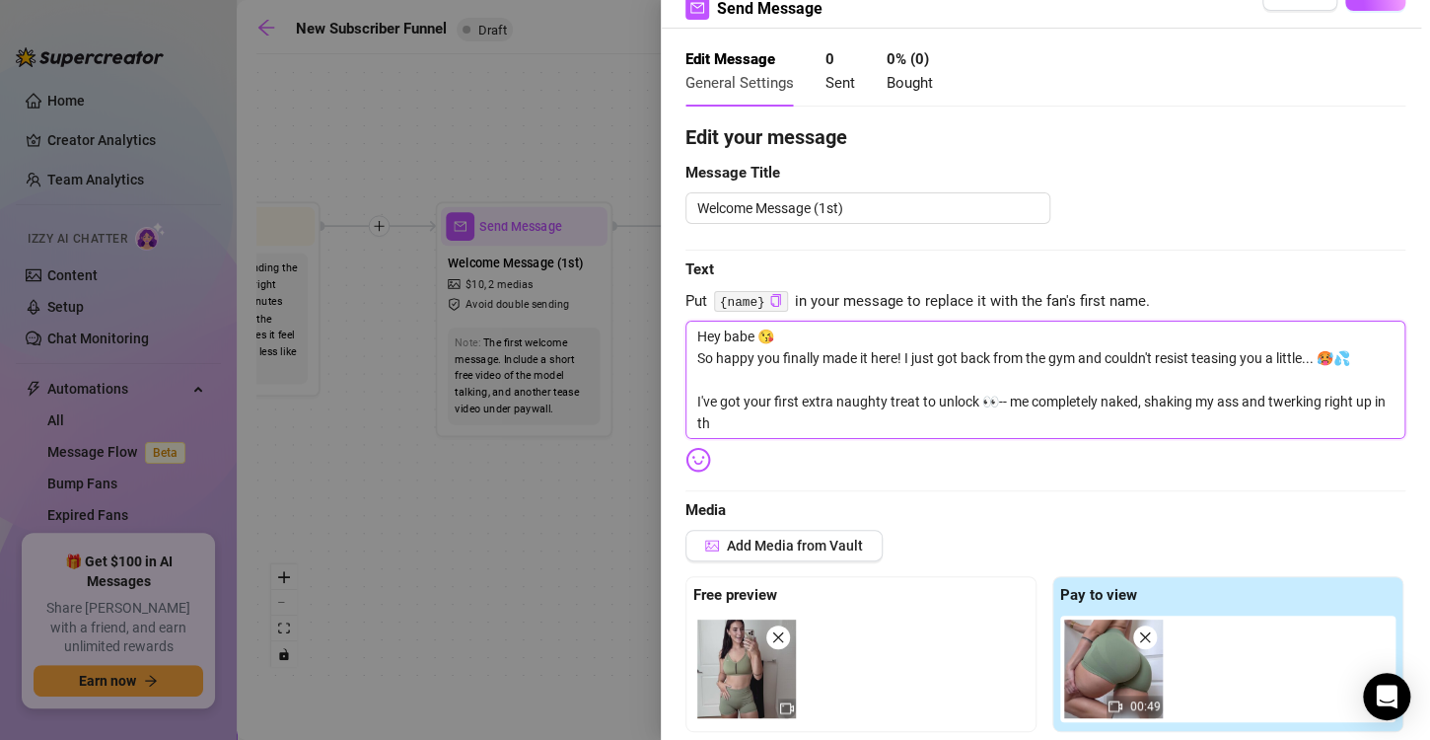
type textarea "Hey babe 😘 So happy you finally made it here! I just got back from the gym and …"
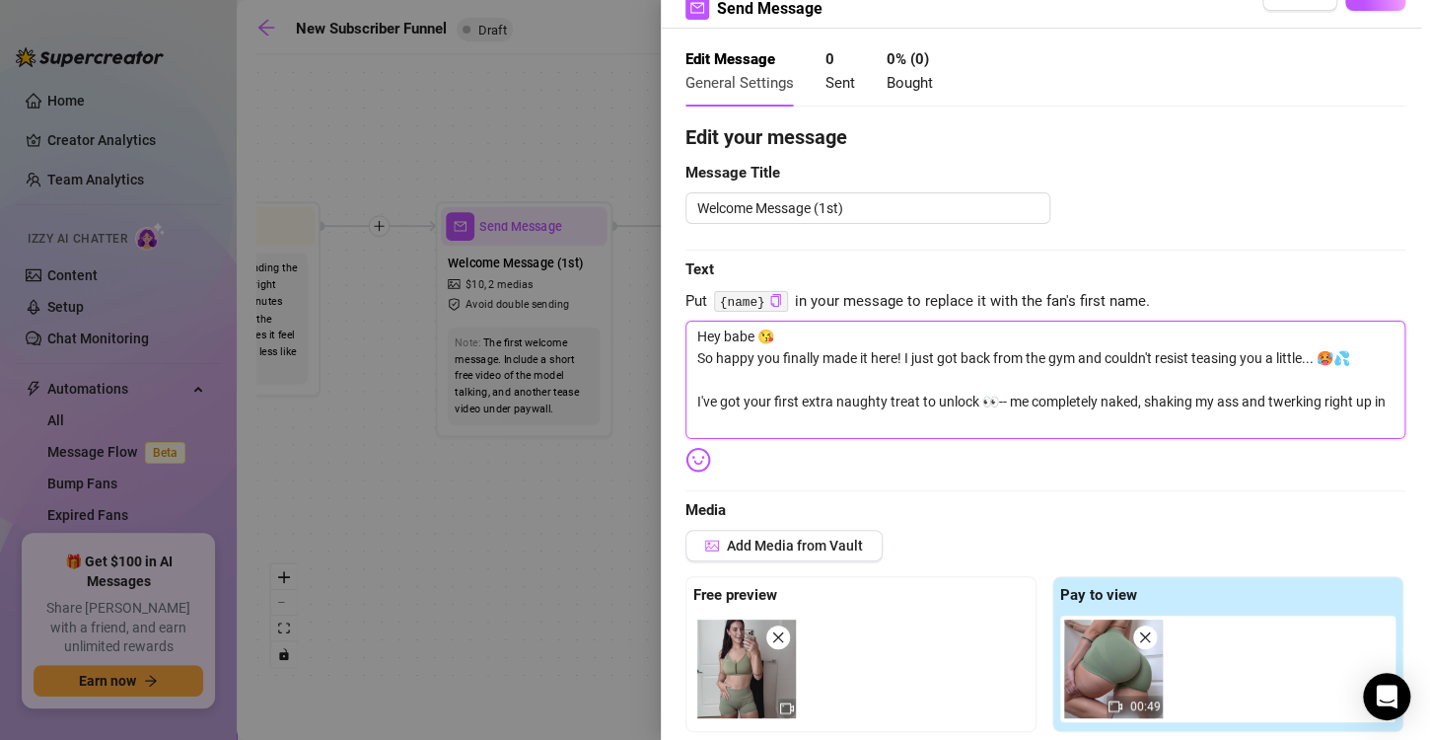
type textarea "Hey babe 😘 So happy you finally made it here! I just got back from the gym and …"
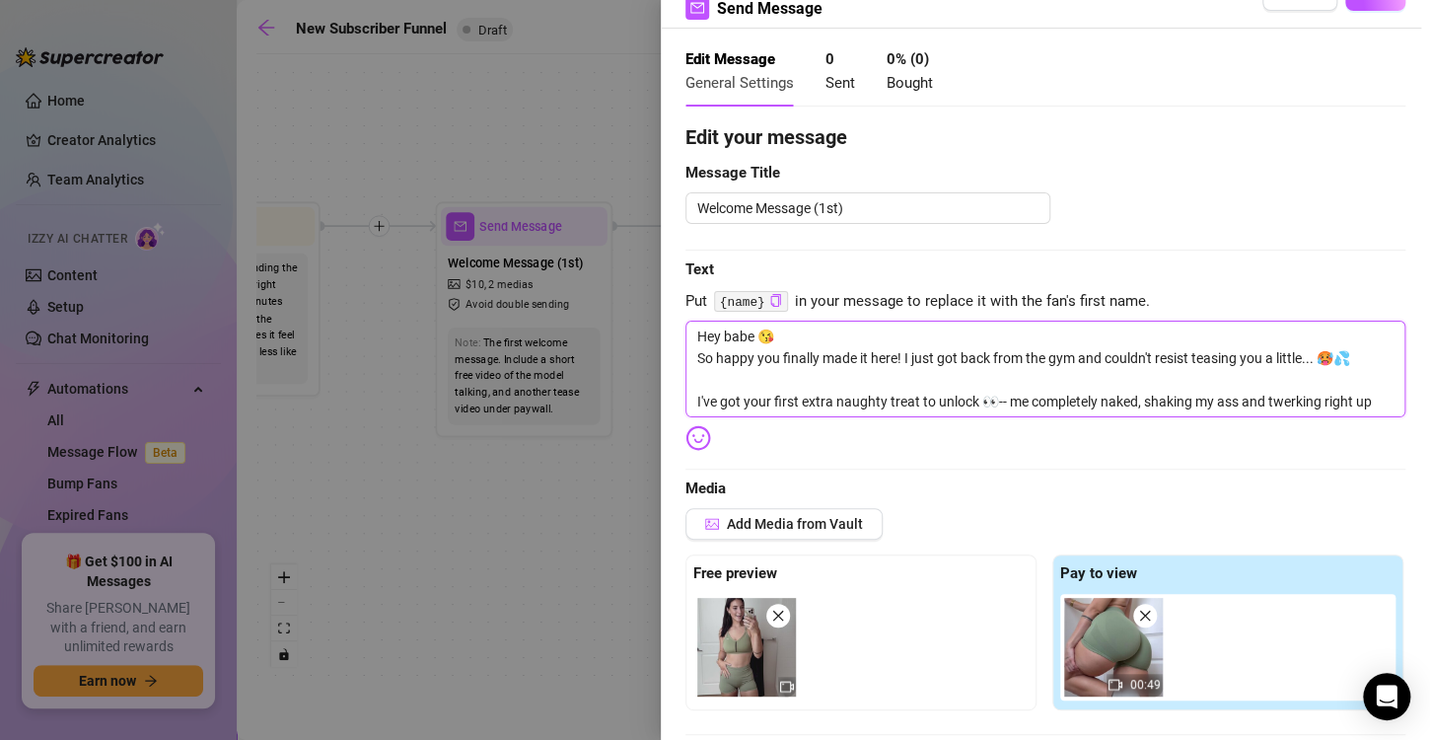
type textarea "Hey babe 😘 So happy you finally made it here! I just got back from the gym and …"
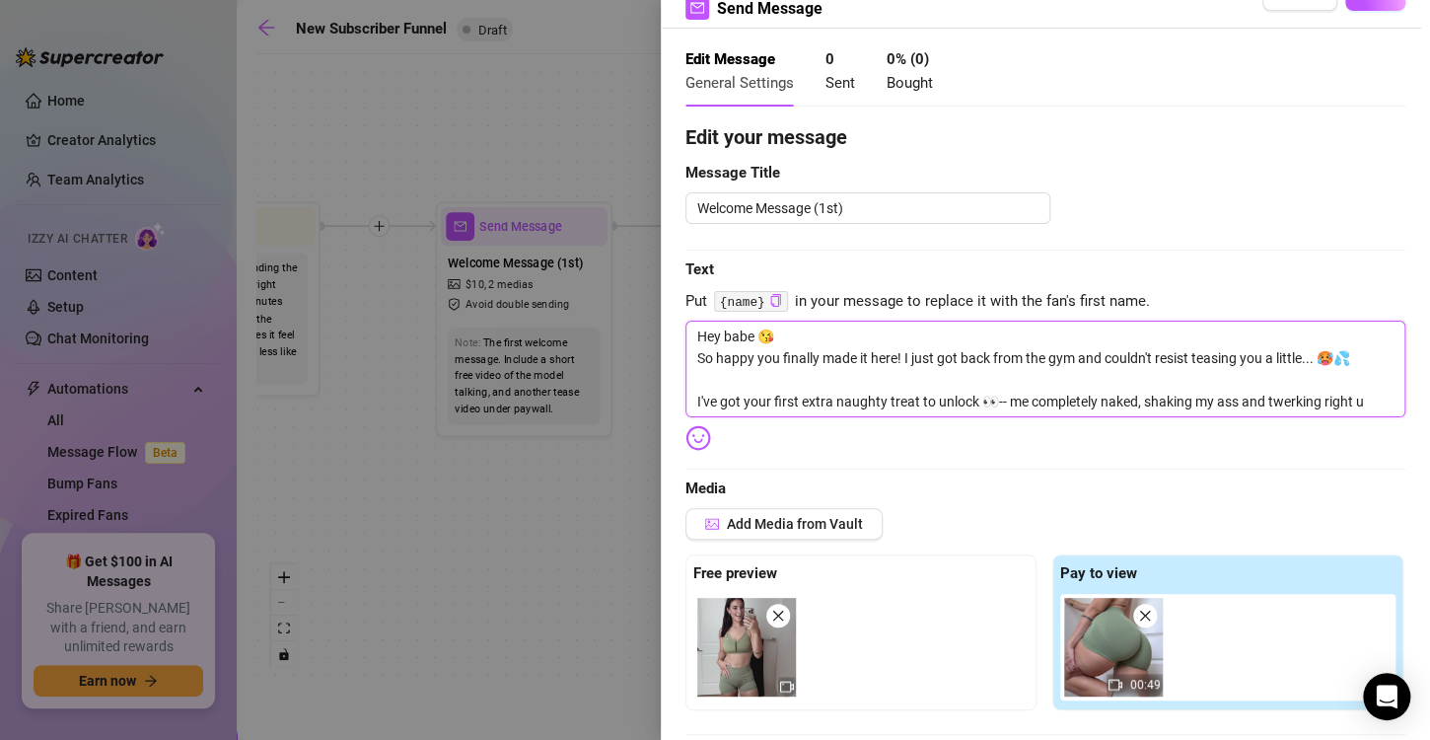
type textarea "Hey babe 😘 So happy you finally made it here! I just got back from the gym and …"
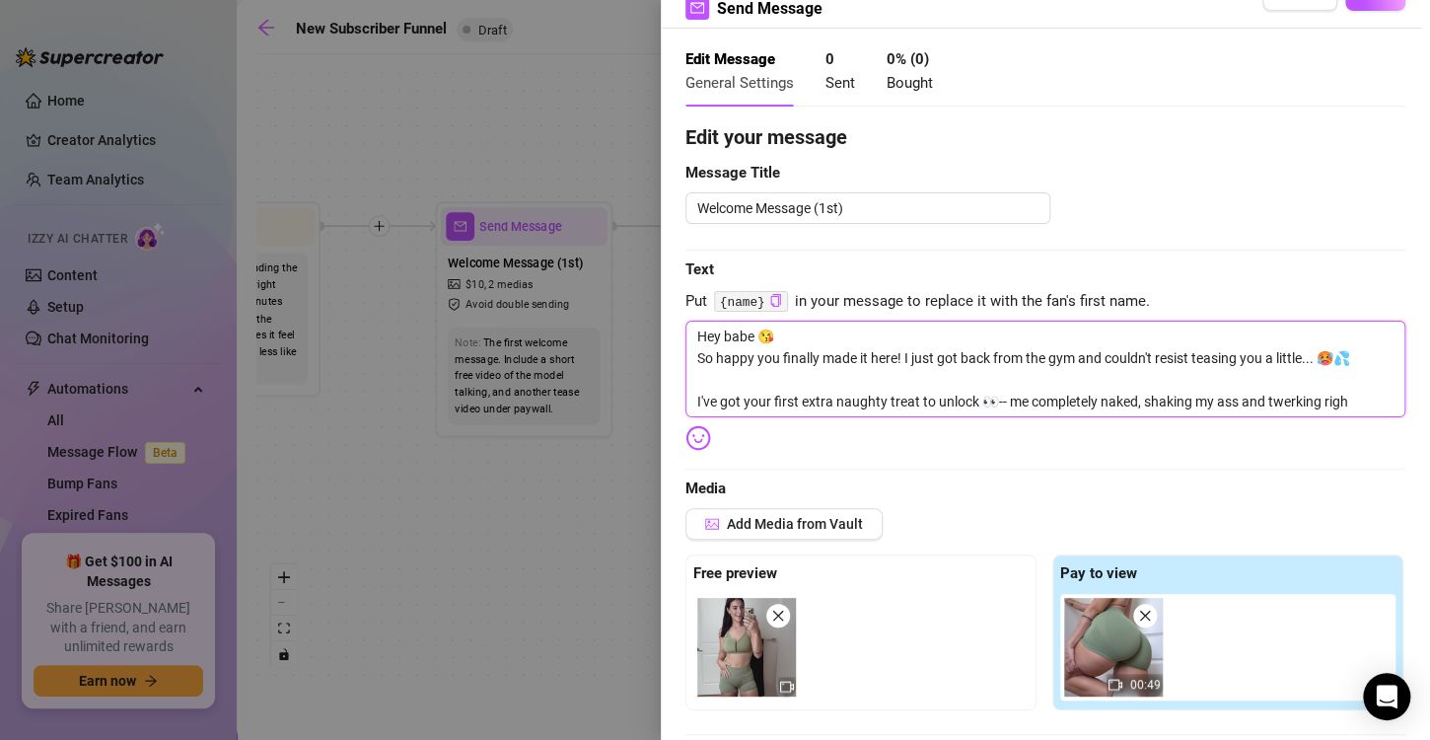
type textarea "Hey babe 😘 So happy you finally made it here! I just got back from the gym and …"
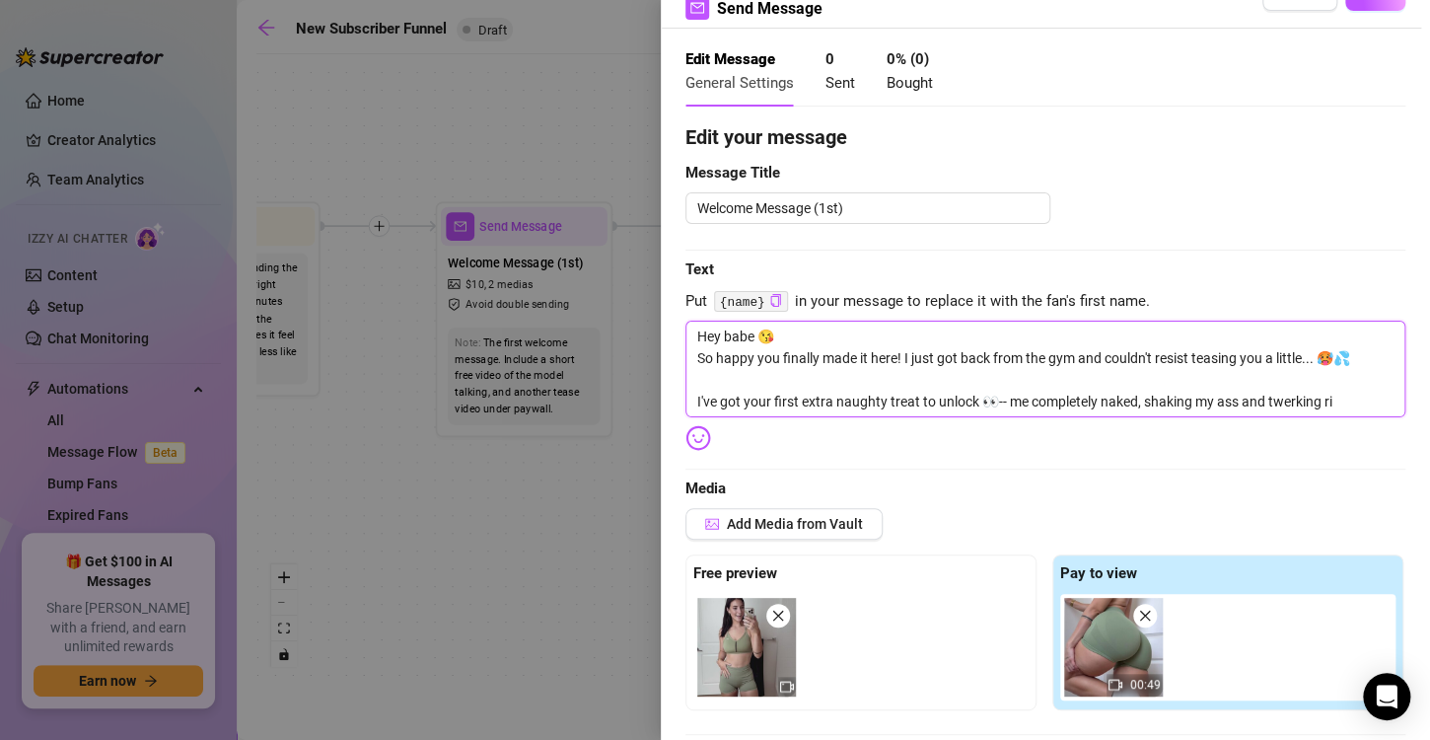
type textarea "Hey babe 😘 So happy you finally made it here! I just got back from the gym and …"
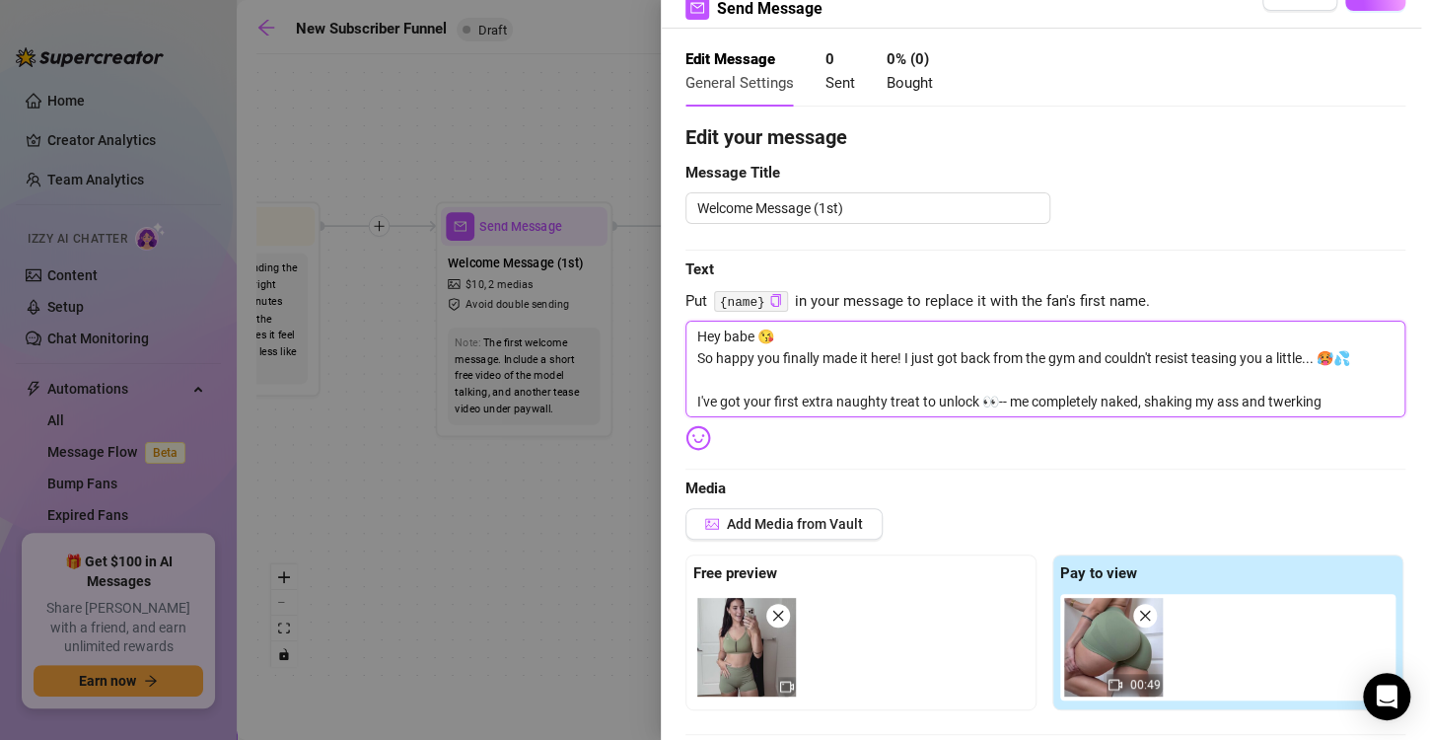
type textarea "Hey babe 😘 So happy you finally made it here! I just got back from the gym and …"
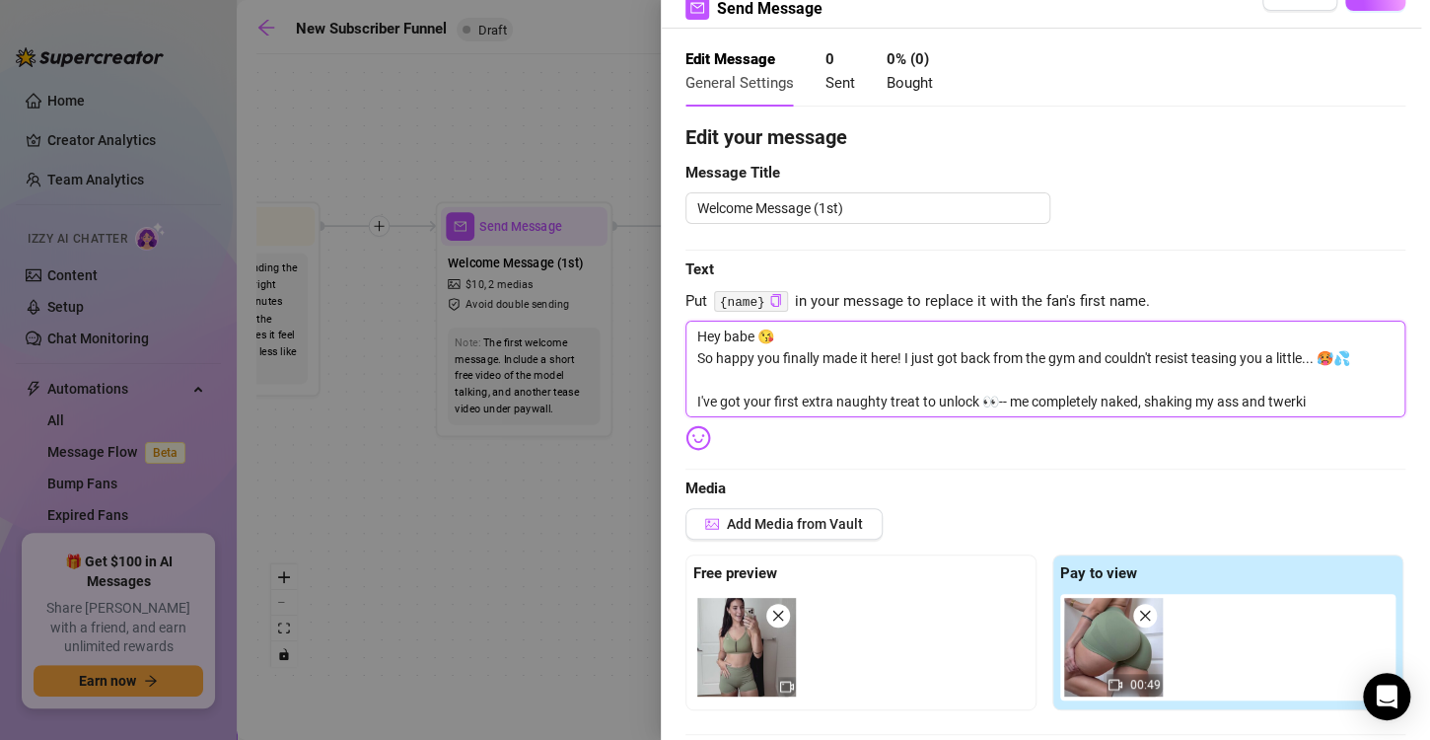
type textarea "Hey babe 😘 So happy you finally made it here! I just got back from the gym and …"
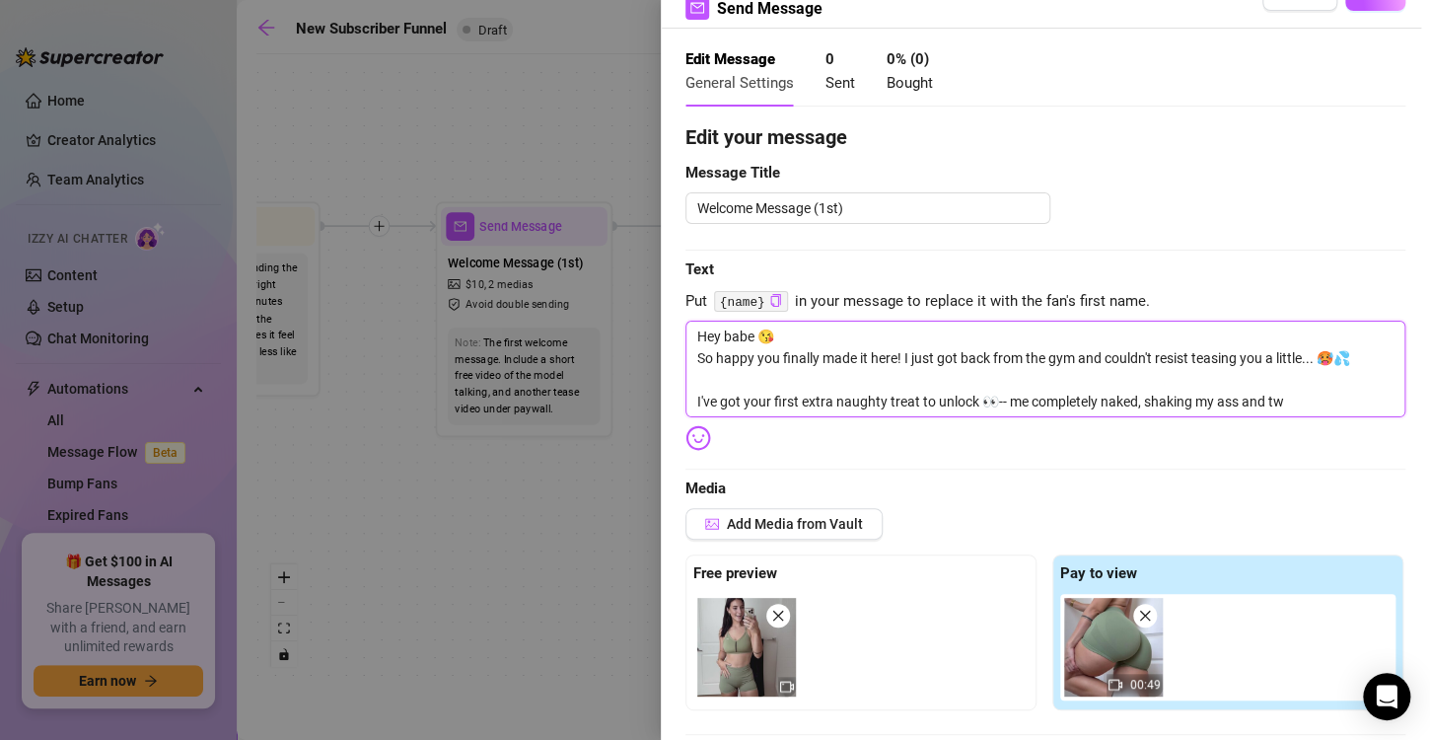
type textarea "Hey babe 😘 So happy you finally made it here! I just got back from the gym and …"
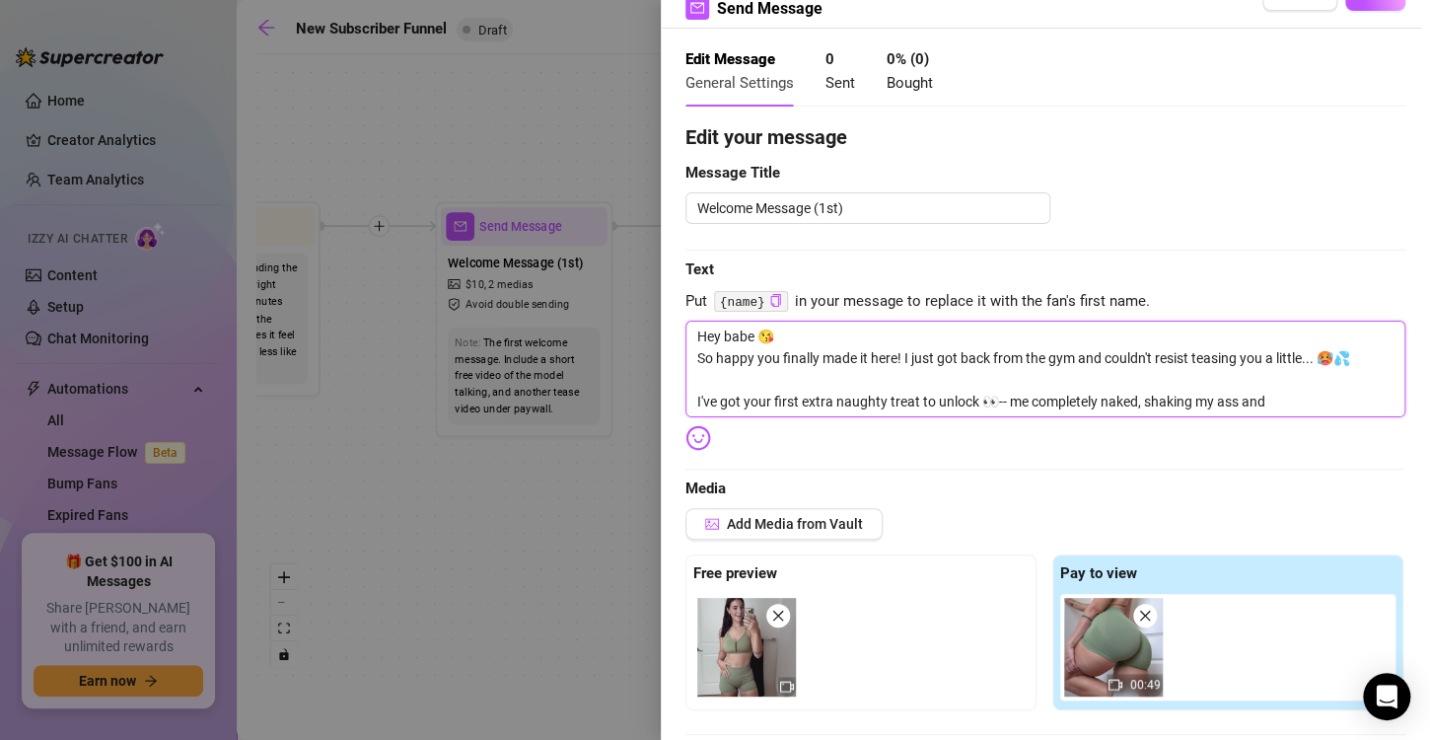
type textarea "Hey babe 😘 So happy you finally made it here! I just got back from the gym and …"
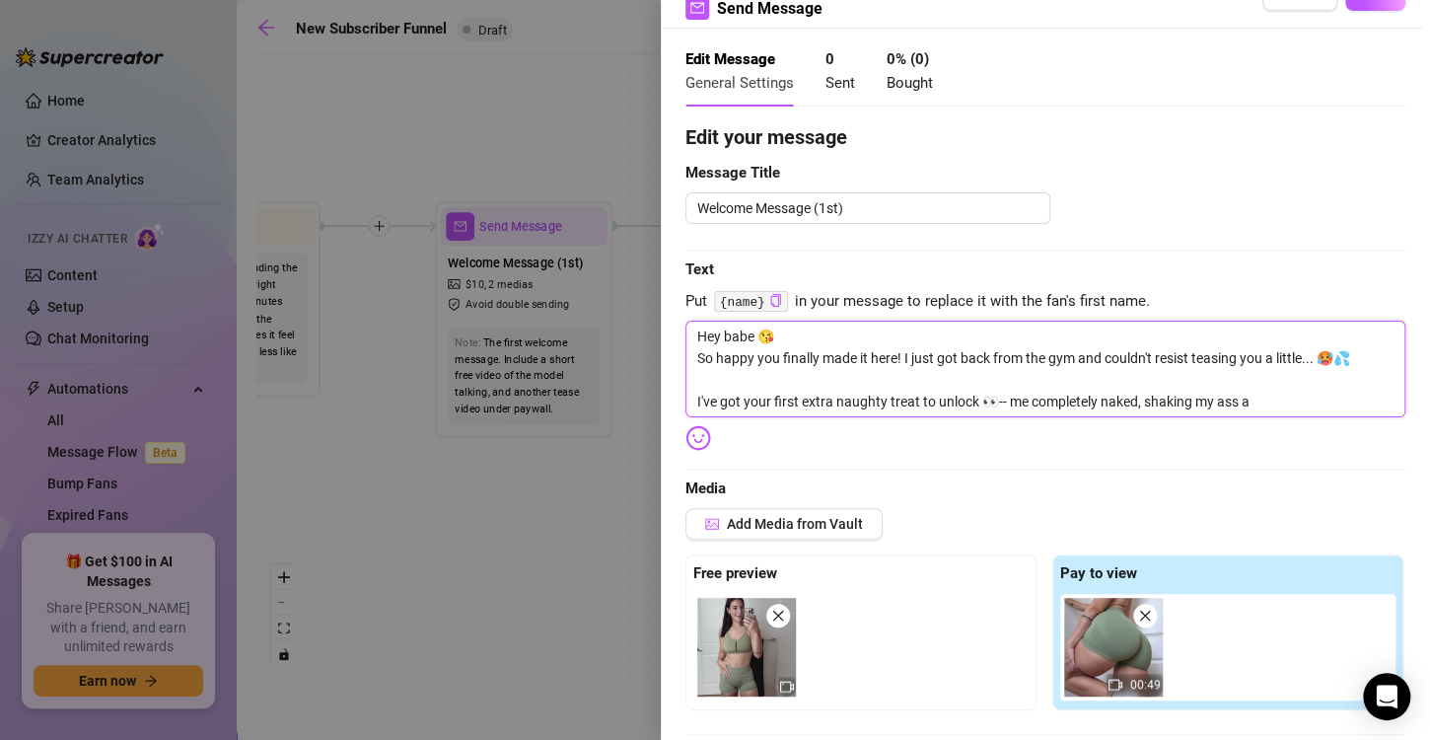
type textarea "Hey babe 😘 So happy you finally made it here! I just got back from the gym and …"
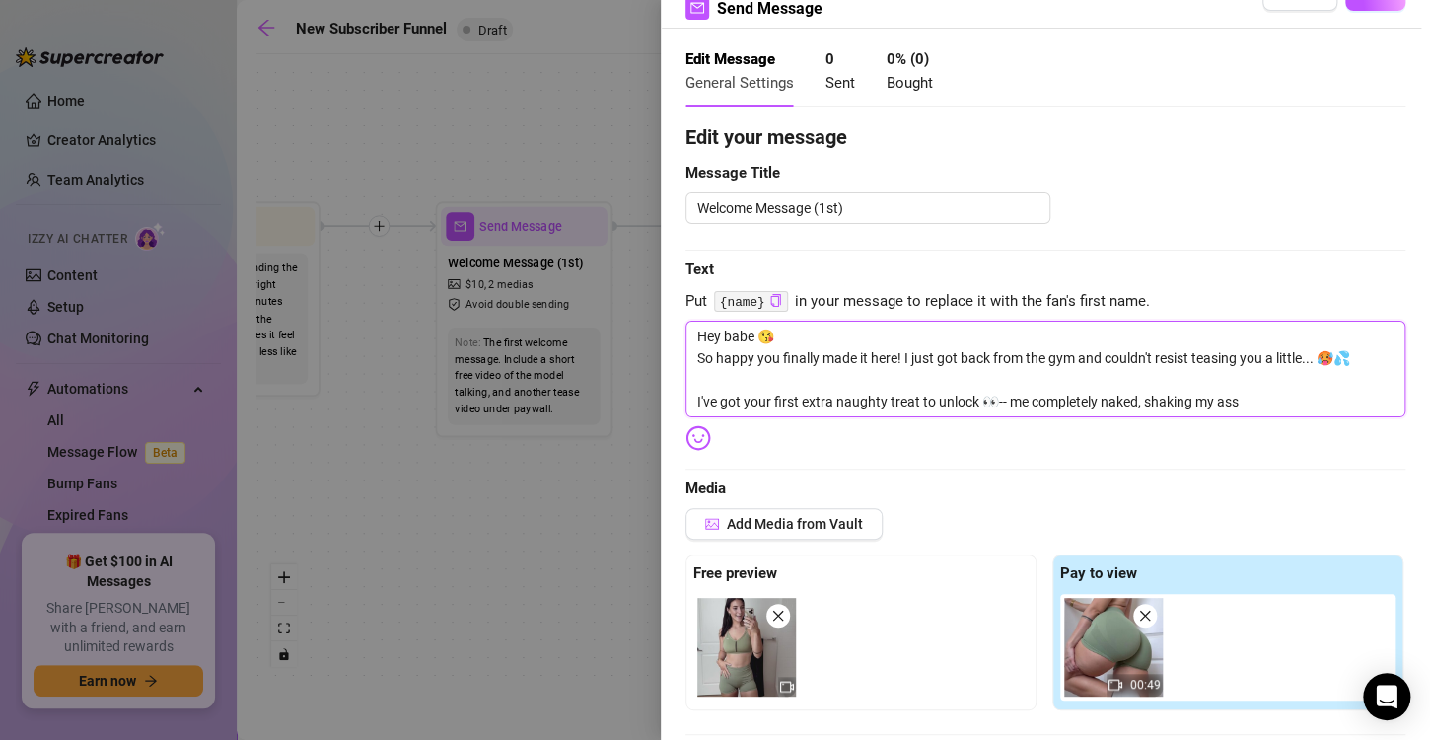
type textarea "Hey babe 😘 So happy you finally made it here! I just got back from the gym and …"
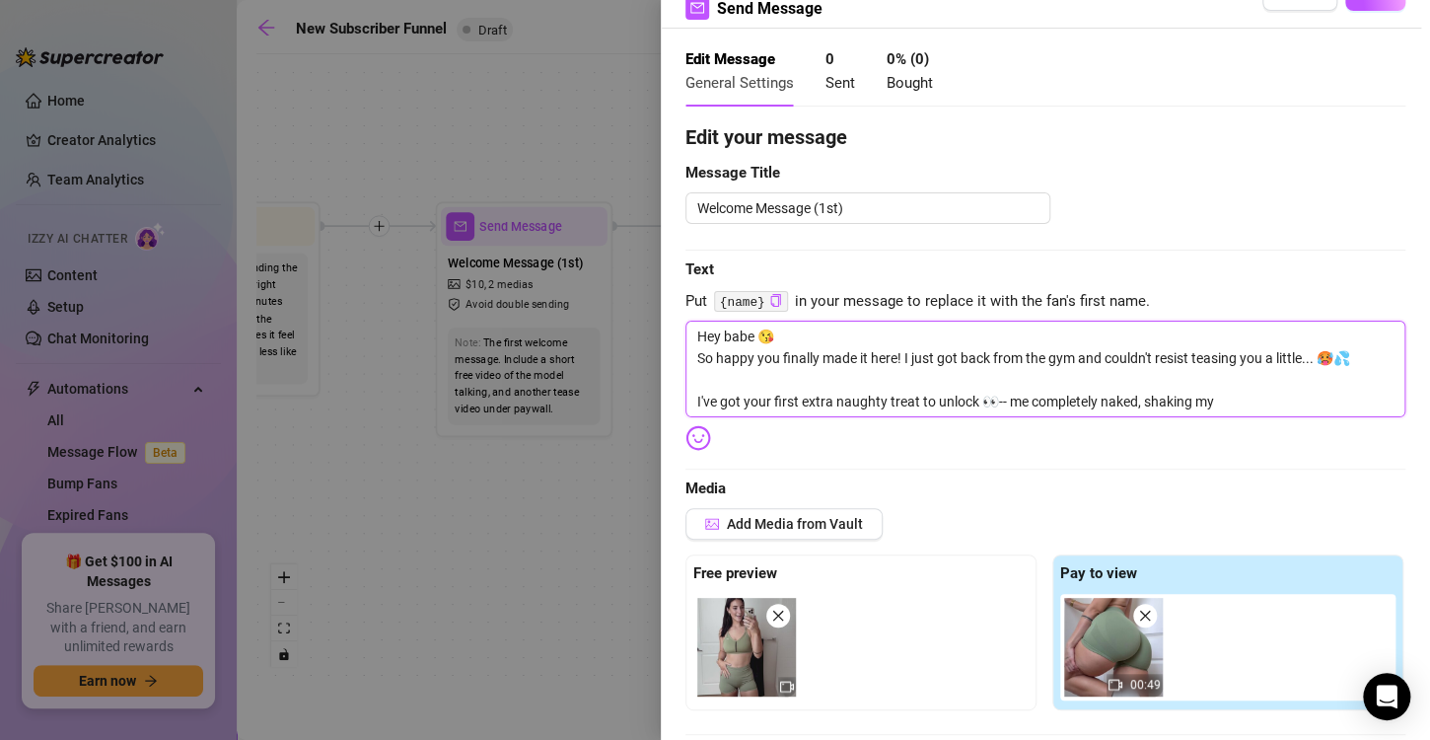
type textarea "Hey babe 😘 So happy you finally made it here! I just got back from the gym and …"
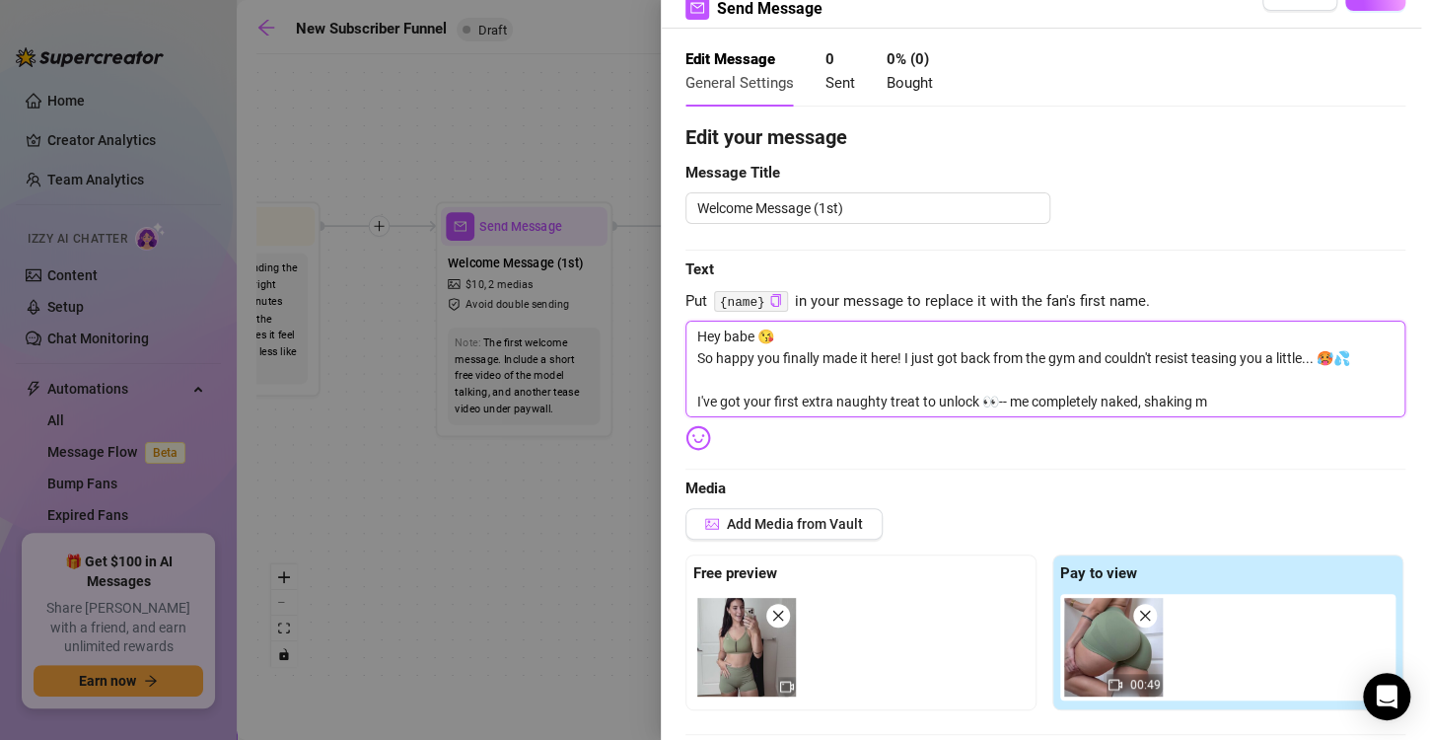
type textarea "Hey babe 😘 So happy you finally made it here! I just got back from the gym and …"
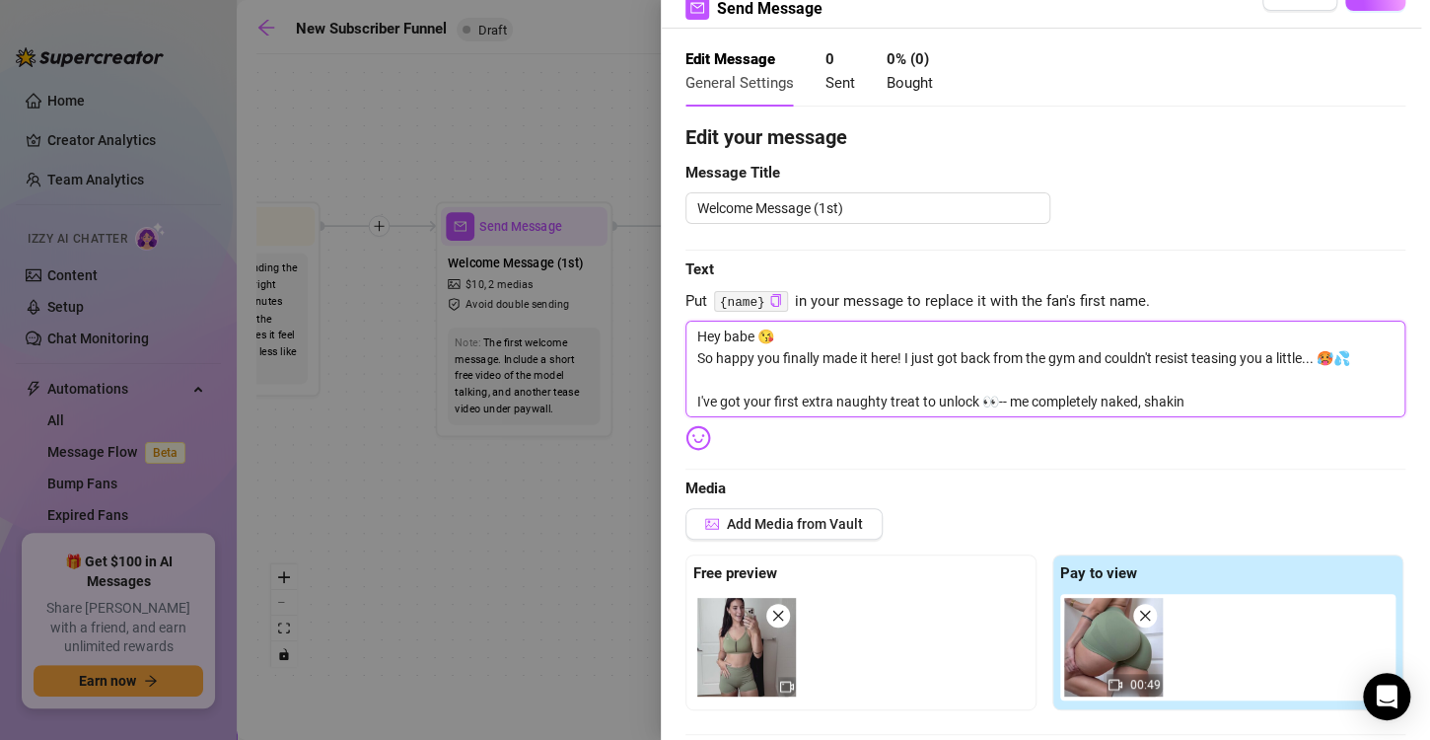
type textarea "Hey babe 😘 So happy you finally made it here! I just got back from the gym and …"
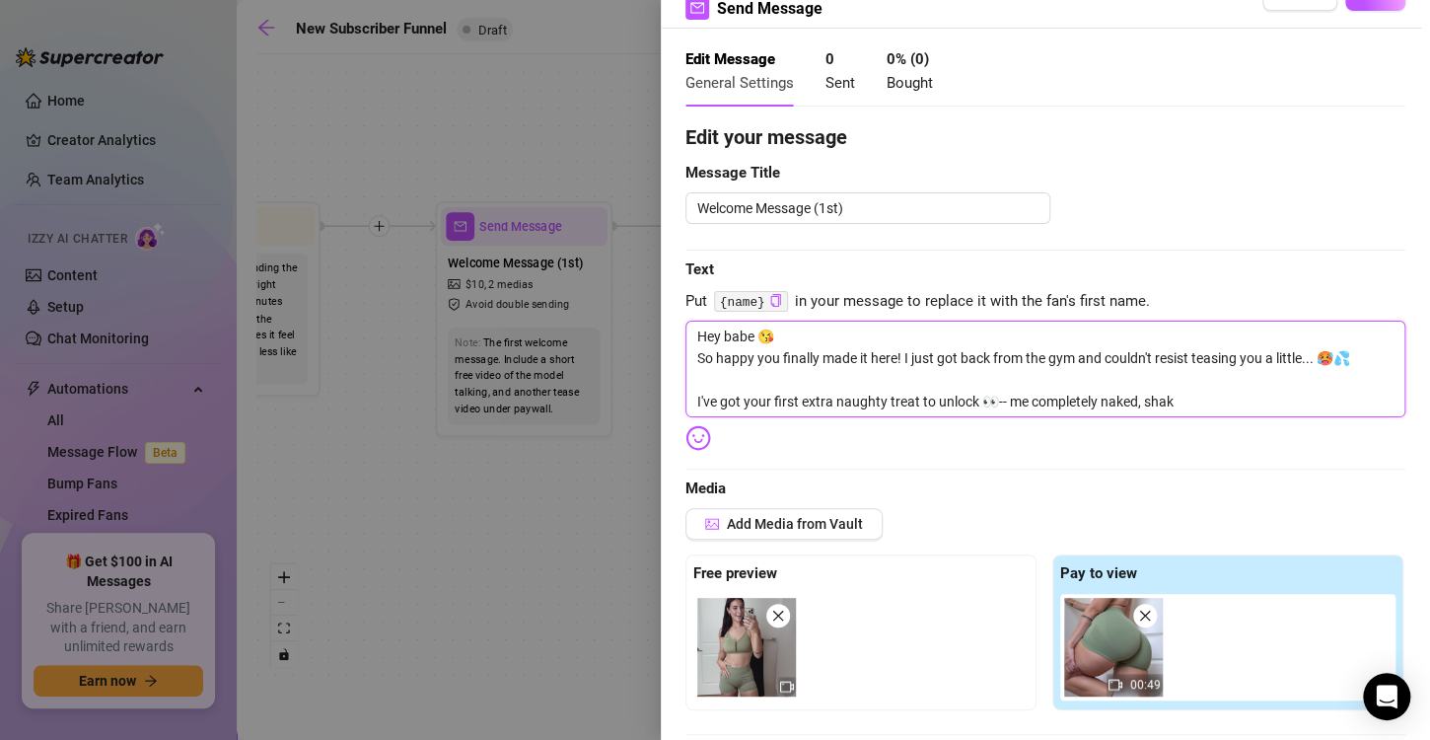
type textarea "Hey babe 😘 So happy you finally made it here! I just got back from the gym and …"
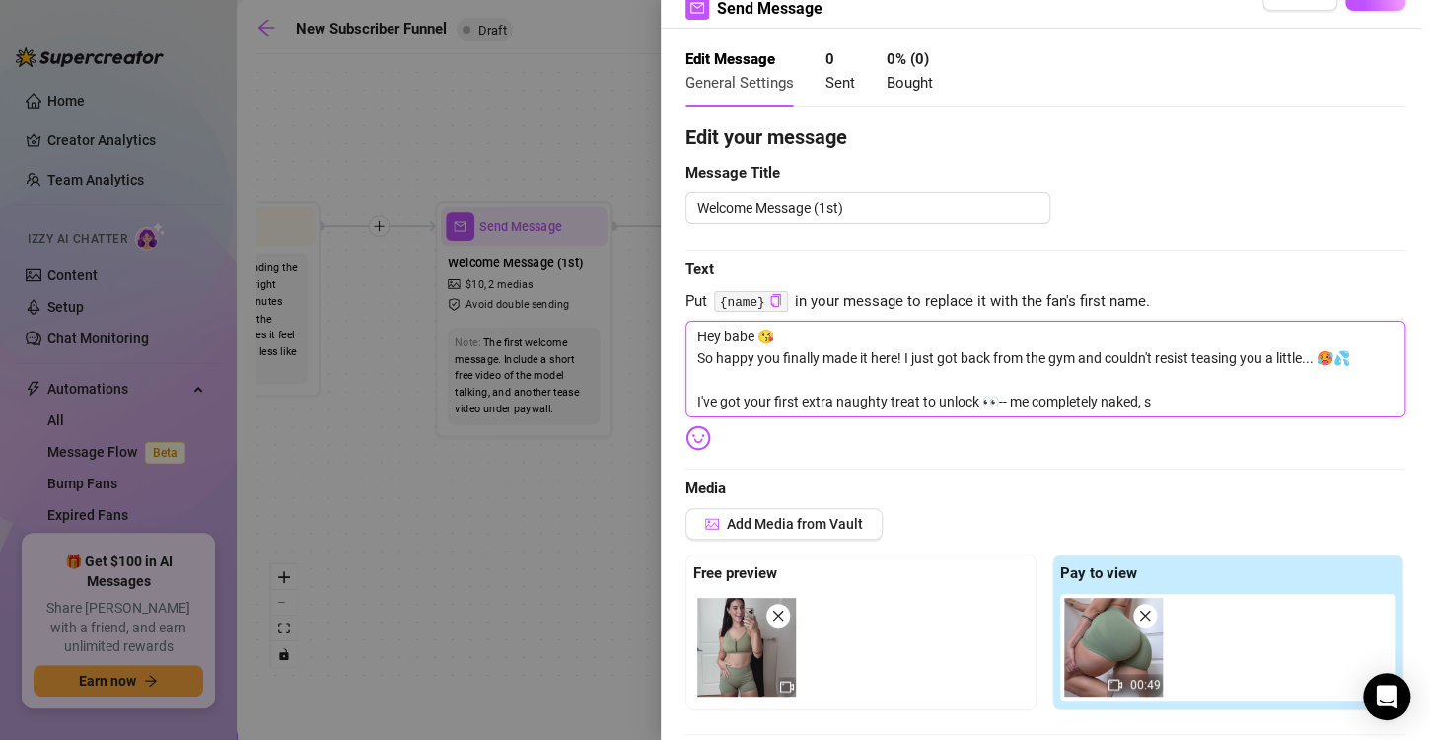
type textarea "Hey babe 😘 So happy you finally made it here! I just got back from the gym and …"
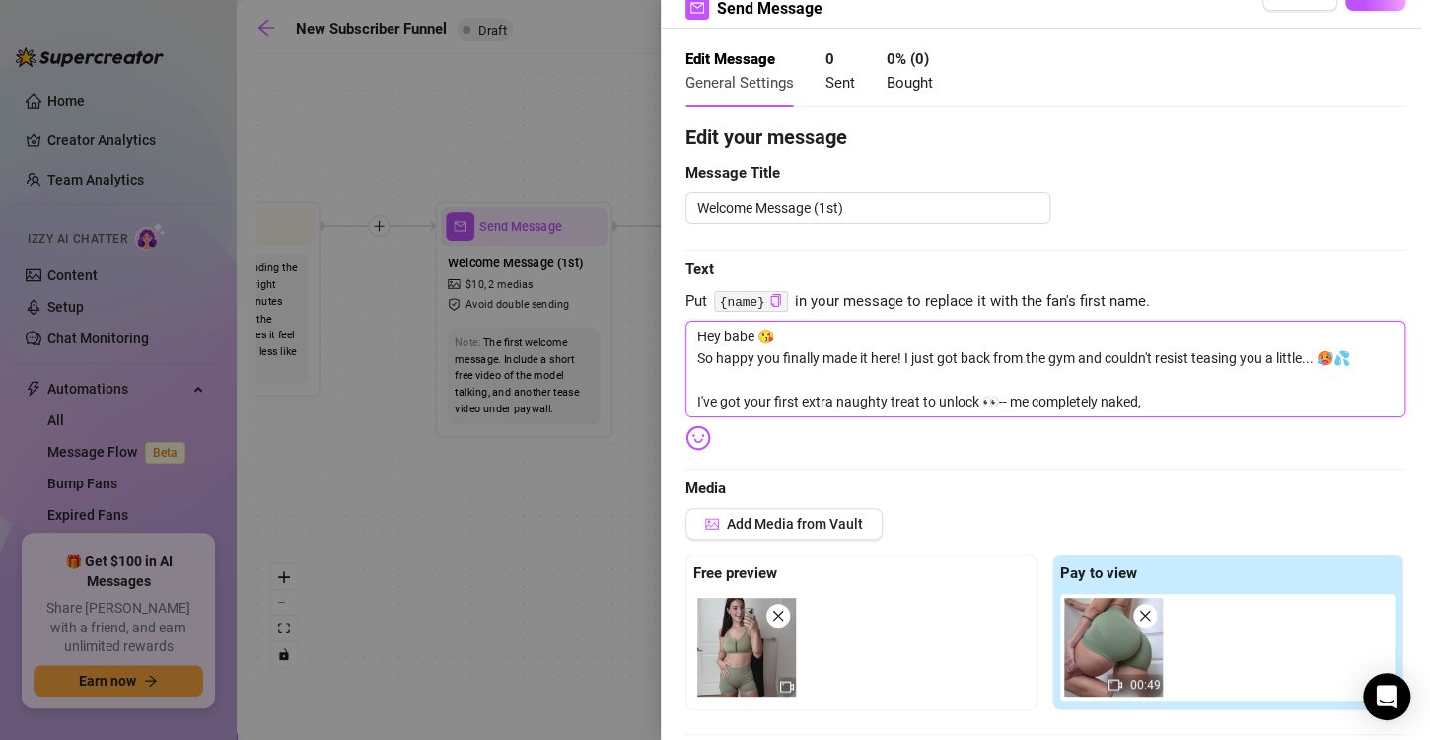
type textarea "Hey babe 😘 So happy you finally made it here! I just got back from the gym and …"
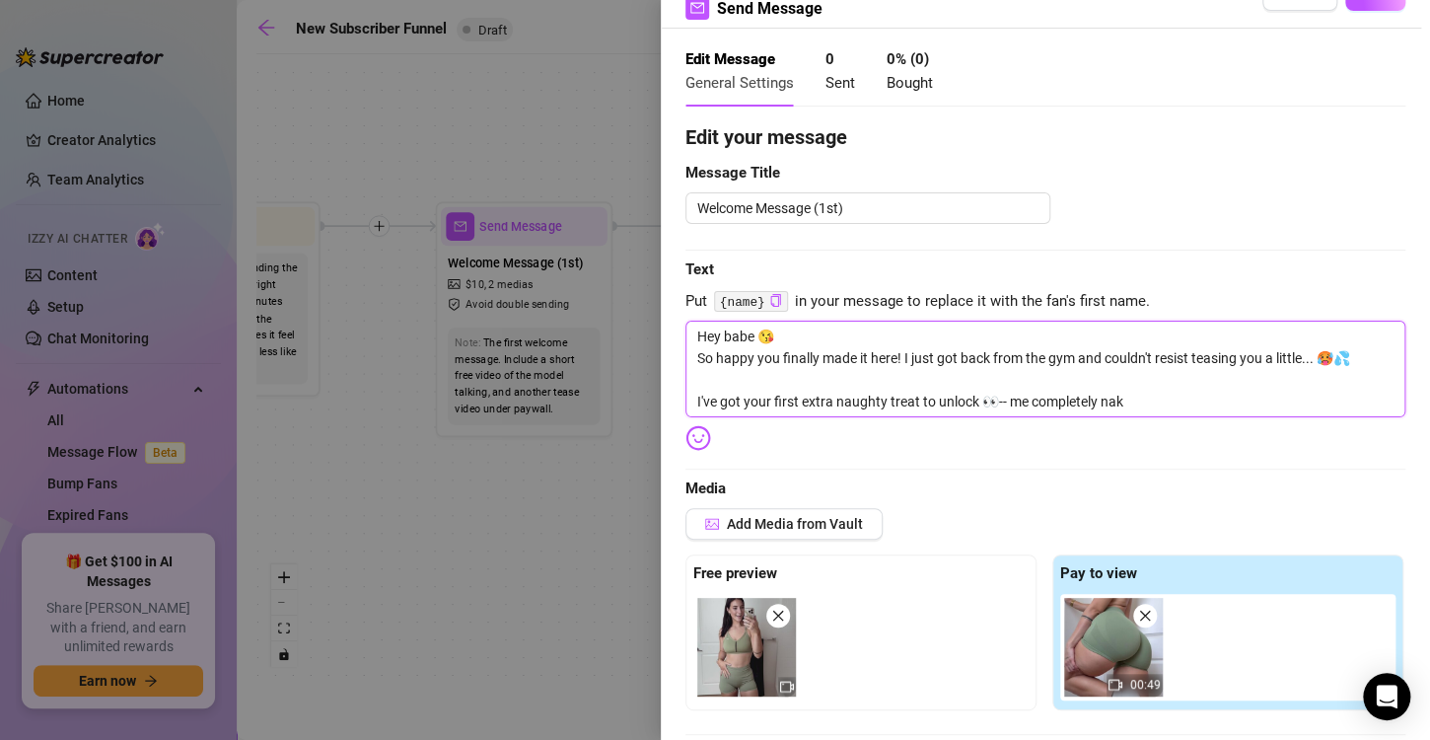
type textarea "Hey babe 😘 So happy you finally made it here! I just got back from the gym and …"
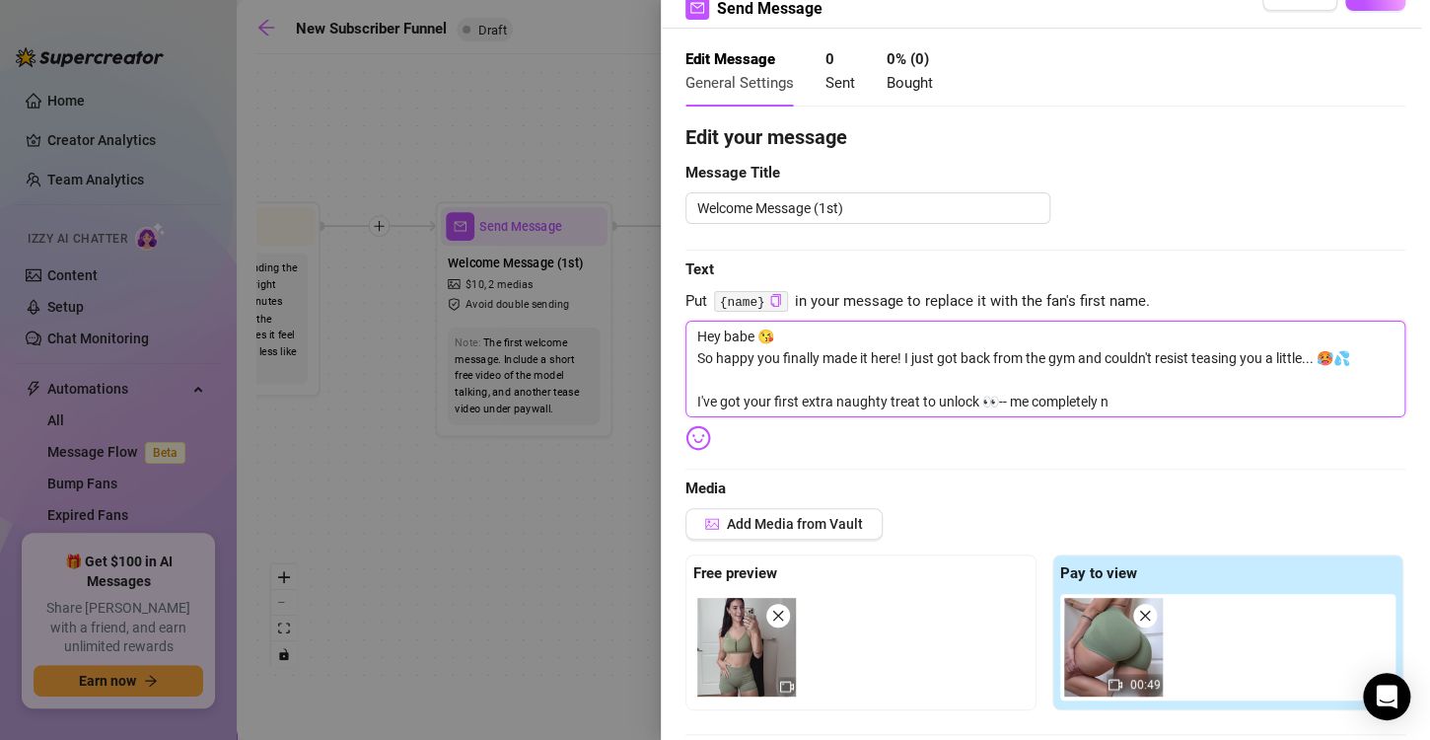
type textarea "Hey babe 😘 So happy you finally made it here! I just got back from the gym and …"
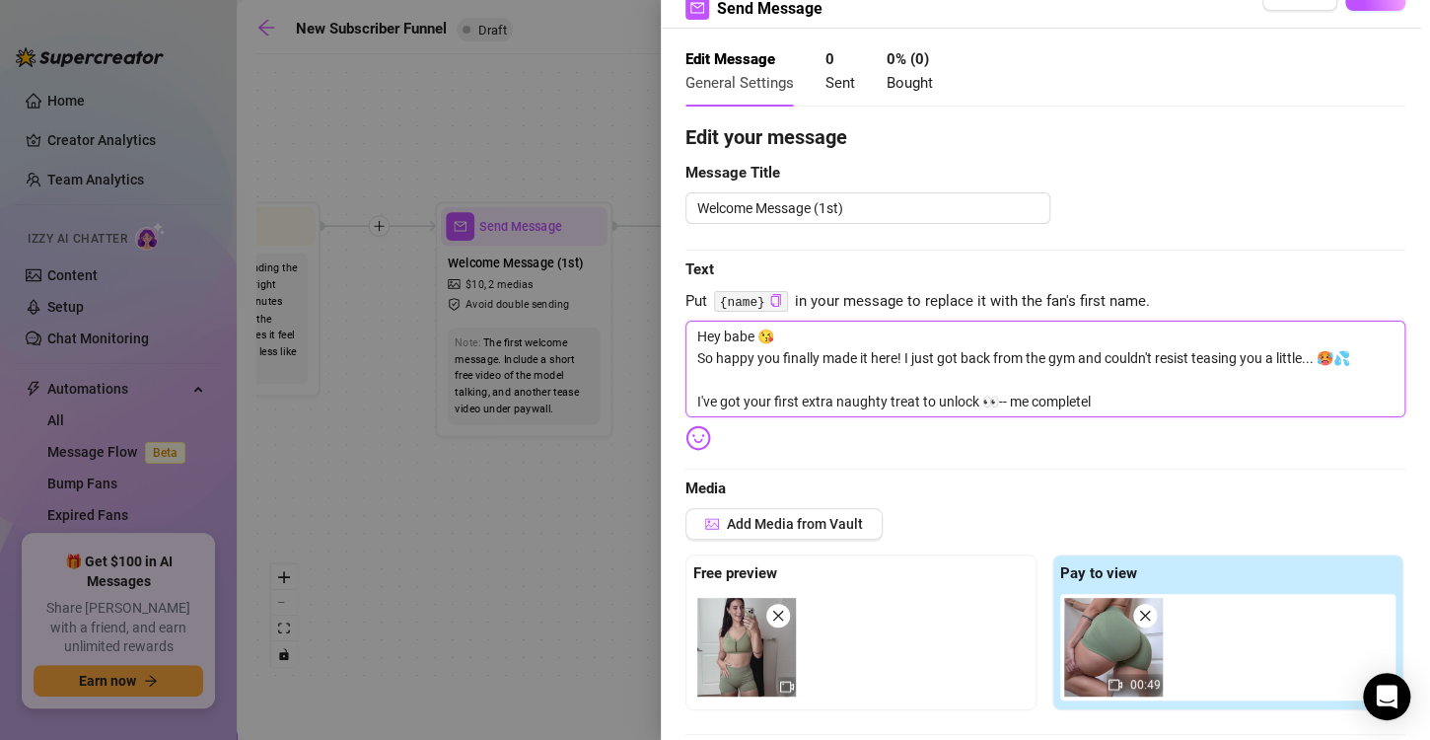
type textarea "Hey babe 😘 So happy you finally made it here! I just got back from the gym and …"
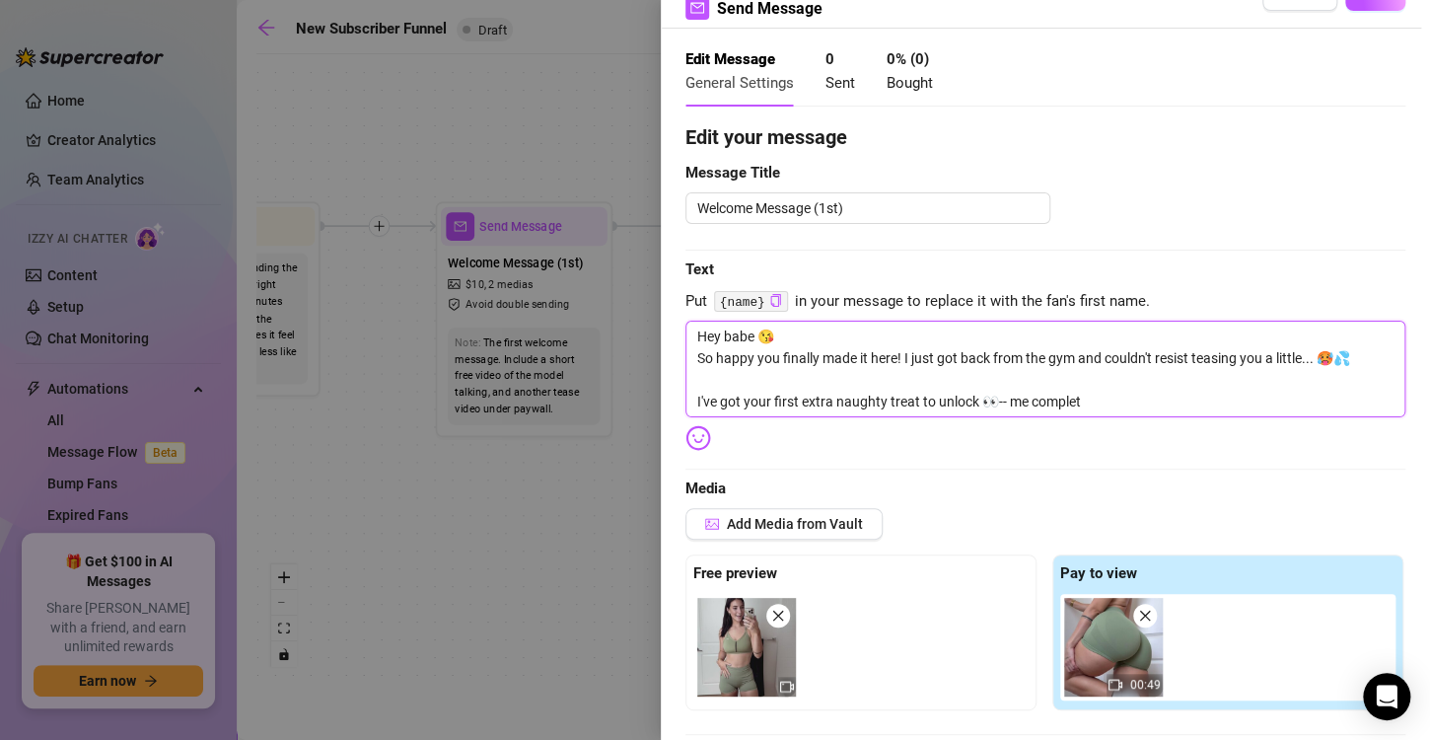
type textarea "Hey babe 😘 So happy you finally made it here! I just got back from the gym and …"
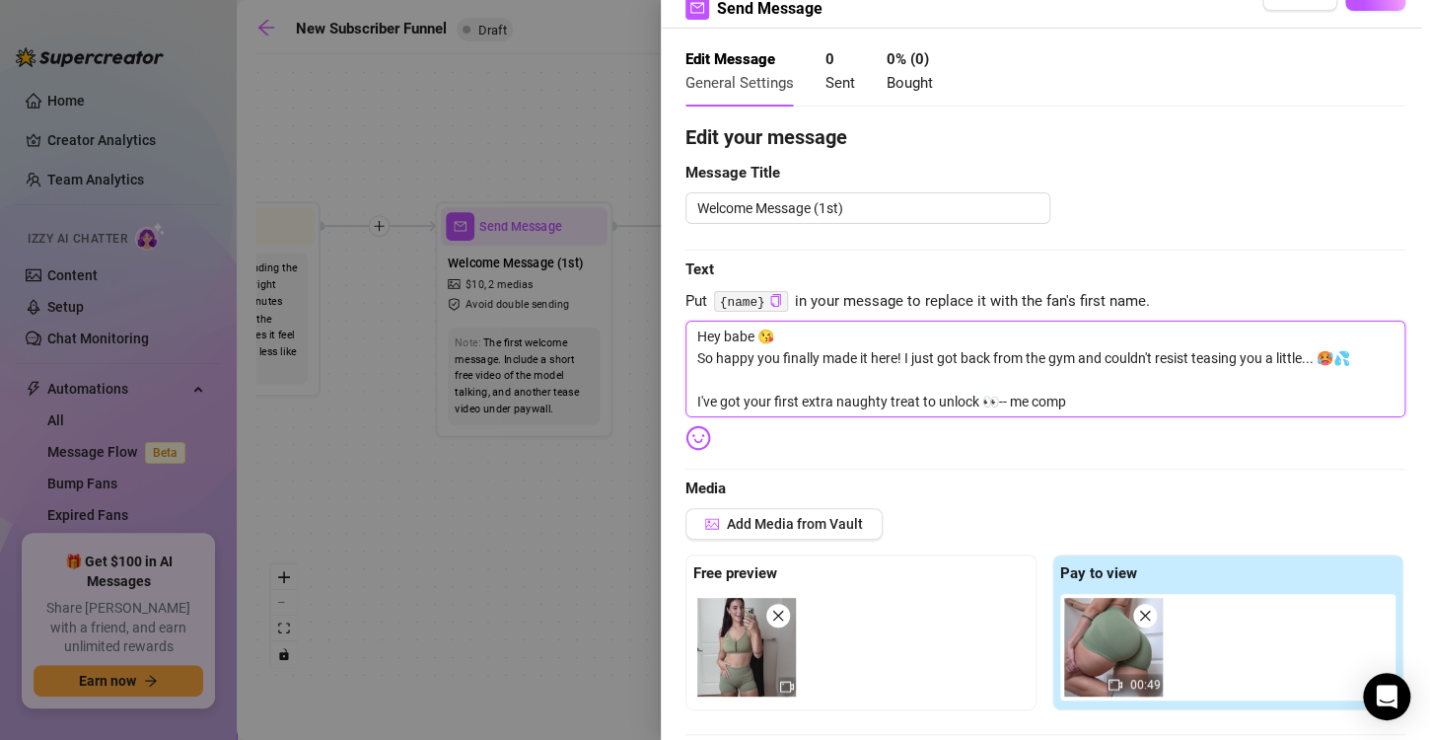
type textarea "Hey babe 😘 So happy you finally made it here! I just got back from the gym and …"
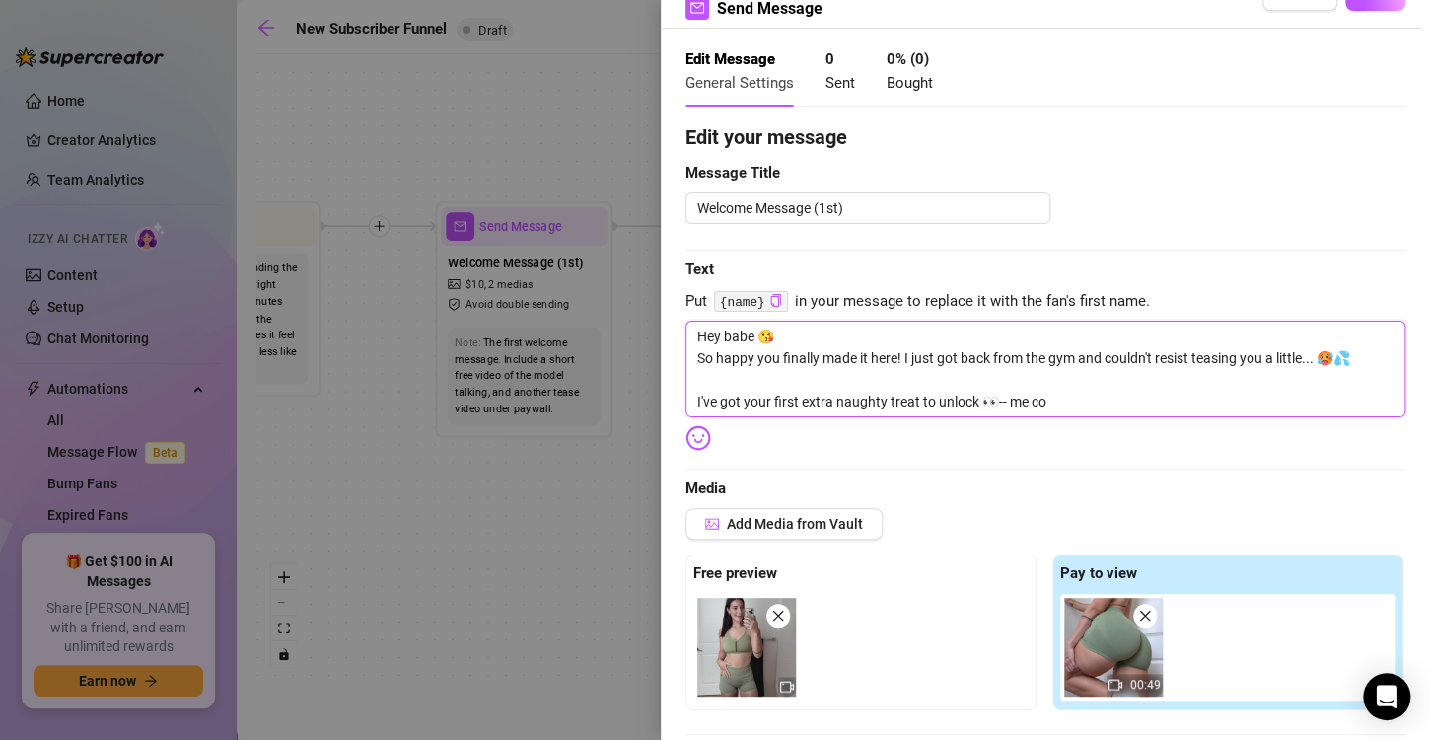
type textarea "Hey babe 😘 So happy you finally made it here! I just got back from the gym and …"
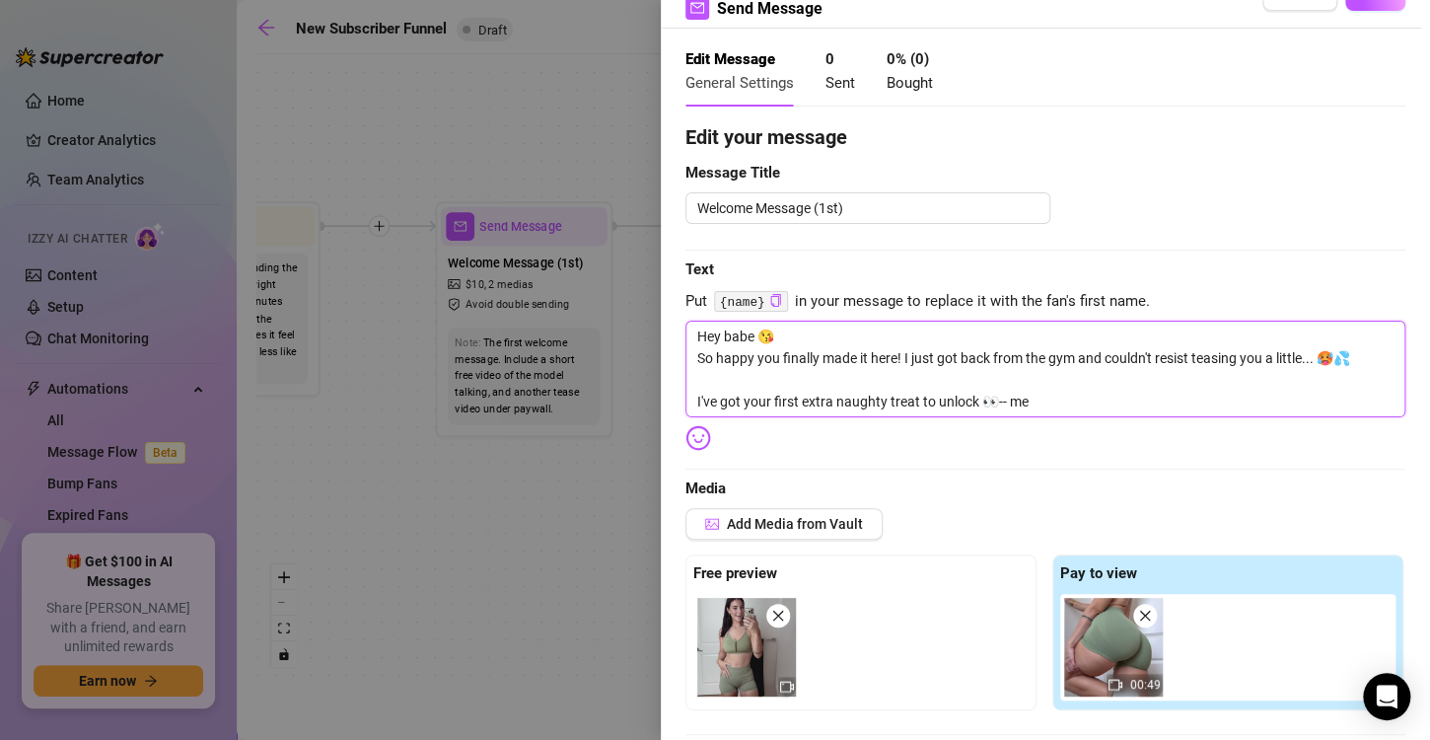
type textarea "Hey babe 😘 So happy you finally made it here! I just got back from the gym and …"
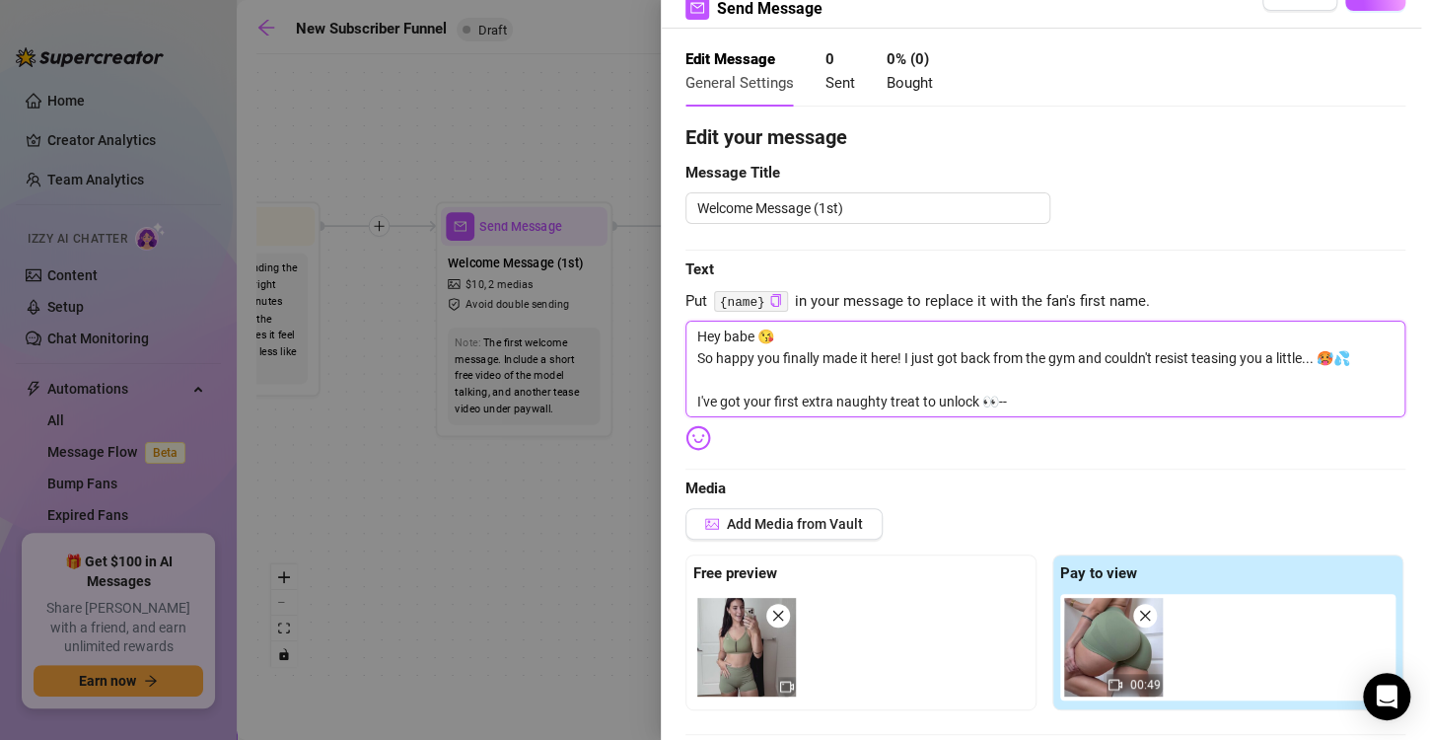
type textarea "Hey babe 😘 So happy you finally made it here! I just got back from the gym and …"
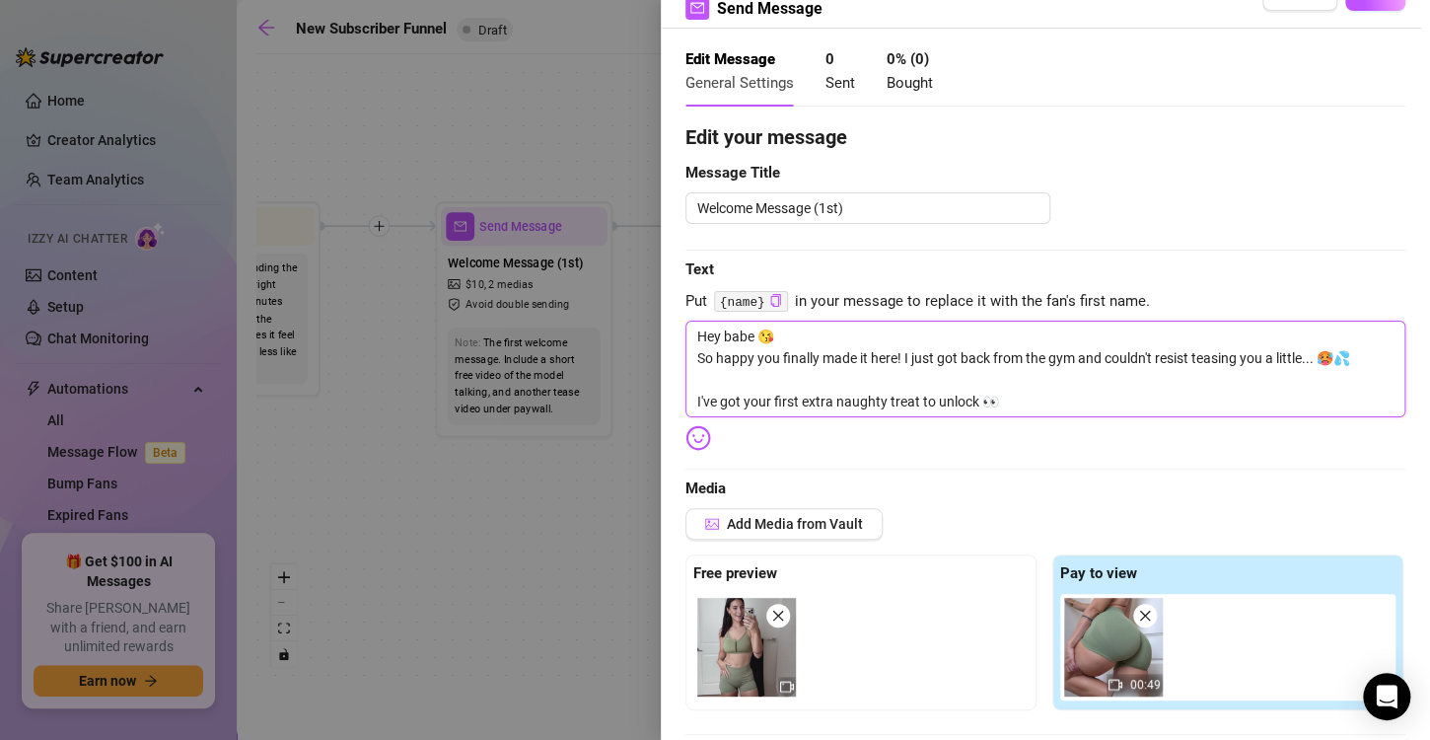
type textarea "Hey babe 😘 So happy you finally made it here! I just got back from the gym and …"
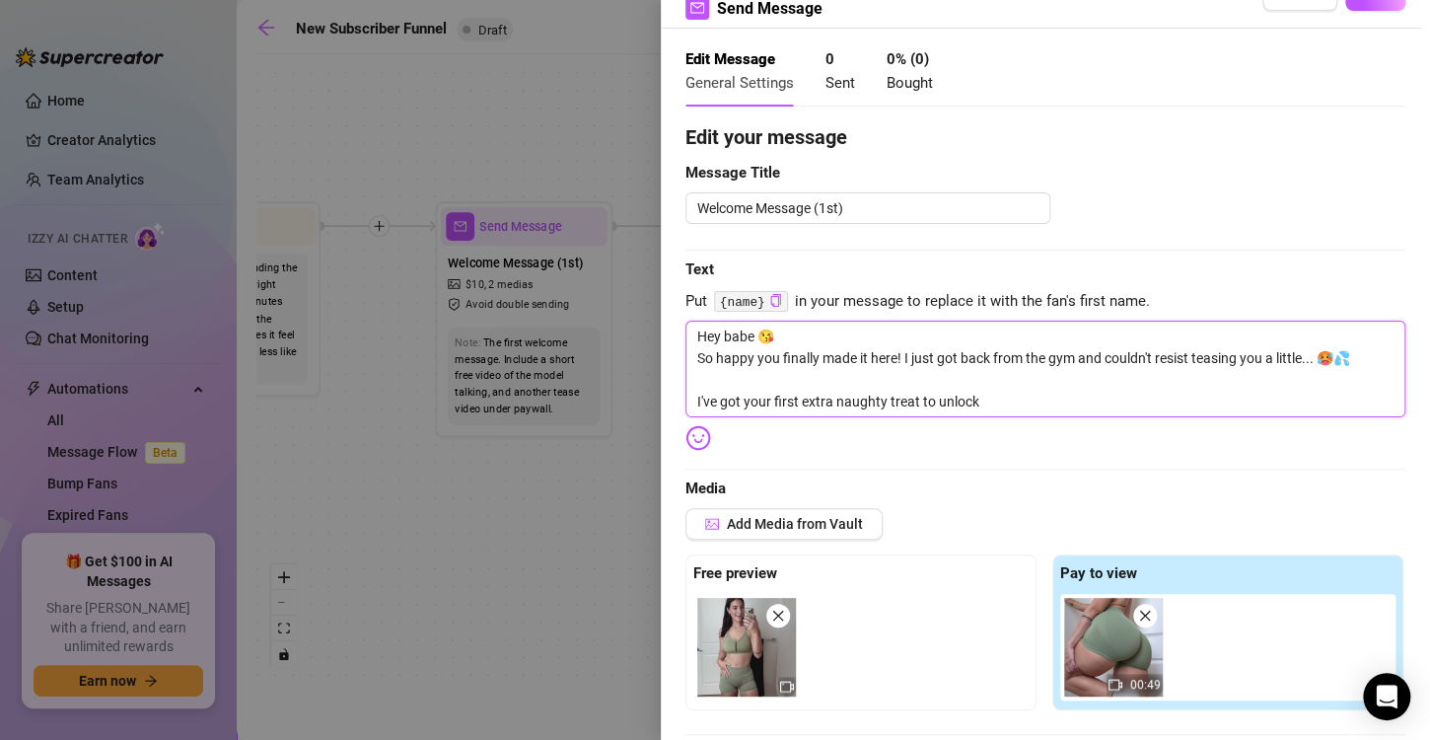
type textarea "Hey babe 😘 So happy you finally made it here! I just got back from the gym and …"
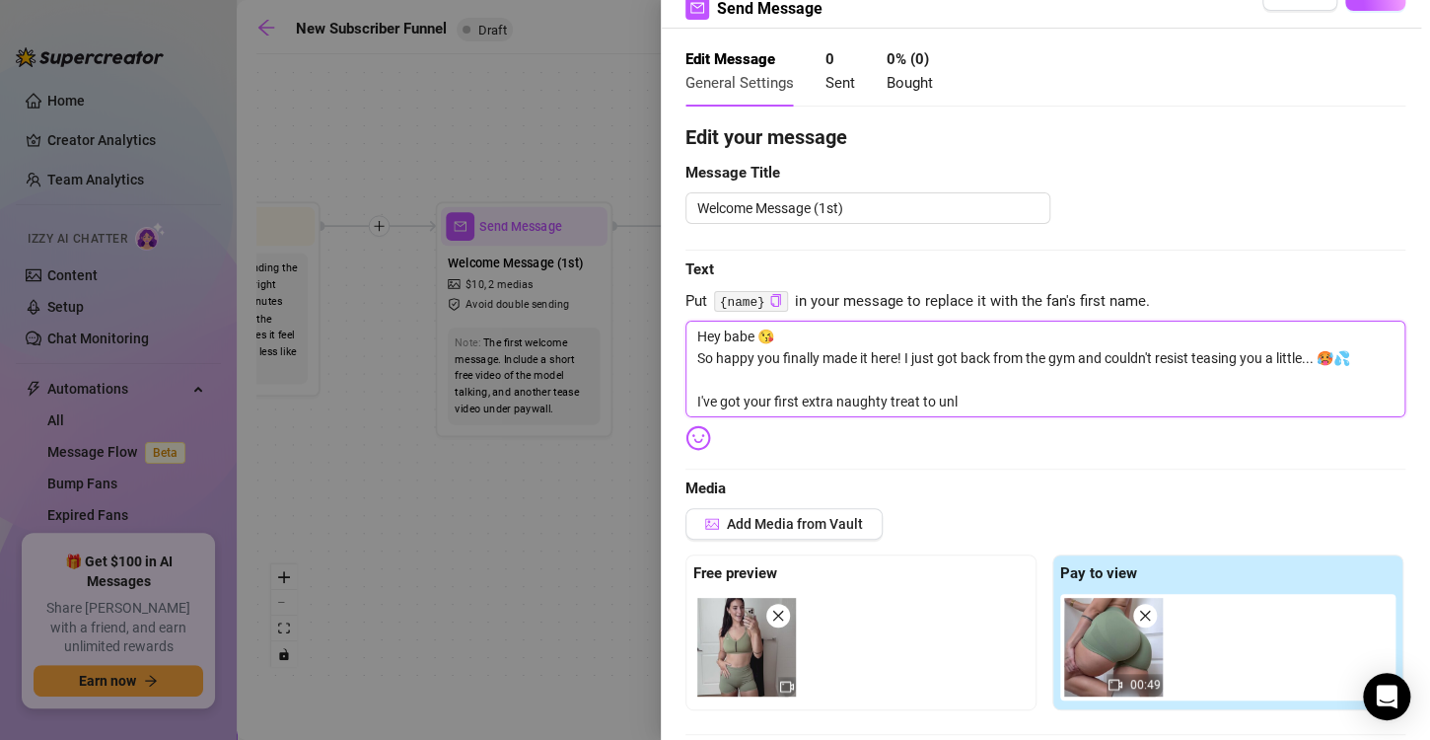
type textarea "Hey babe 😘 So happy you finally made it here! I just got back from the gym and …"
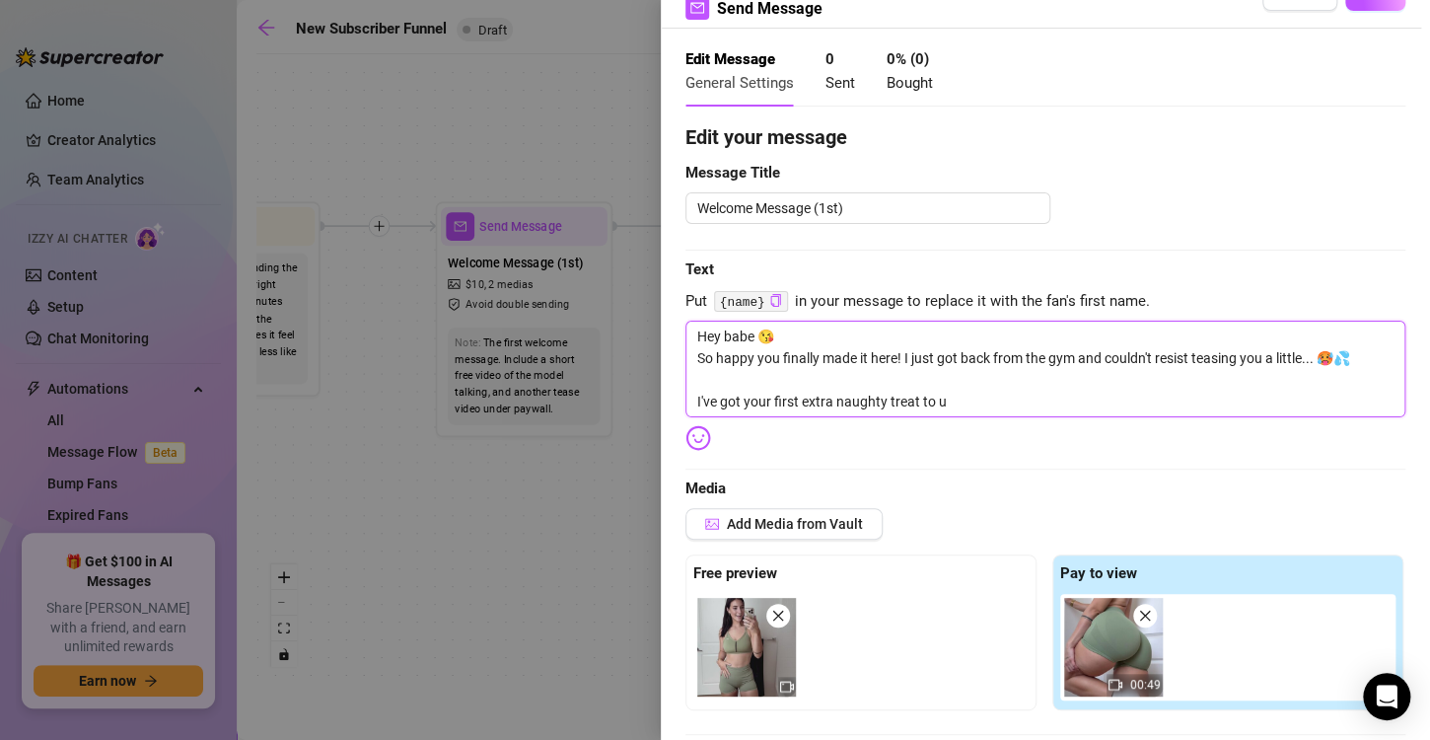
type textarea "Hey babe 😘 So happy you finally made it here! I just got back from the gym and …"
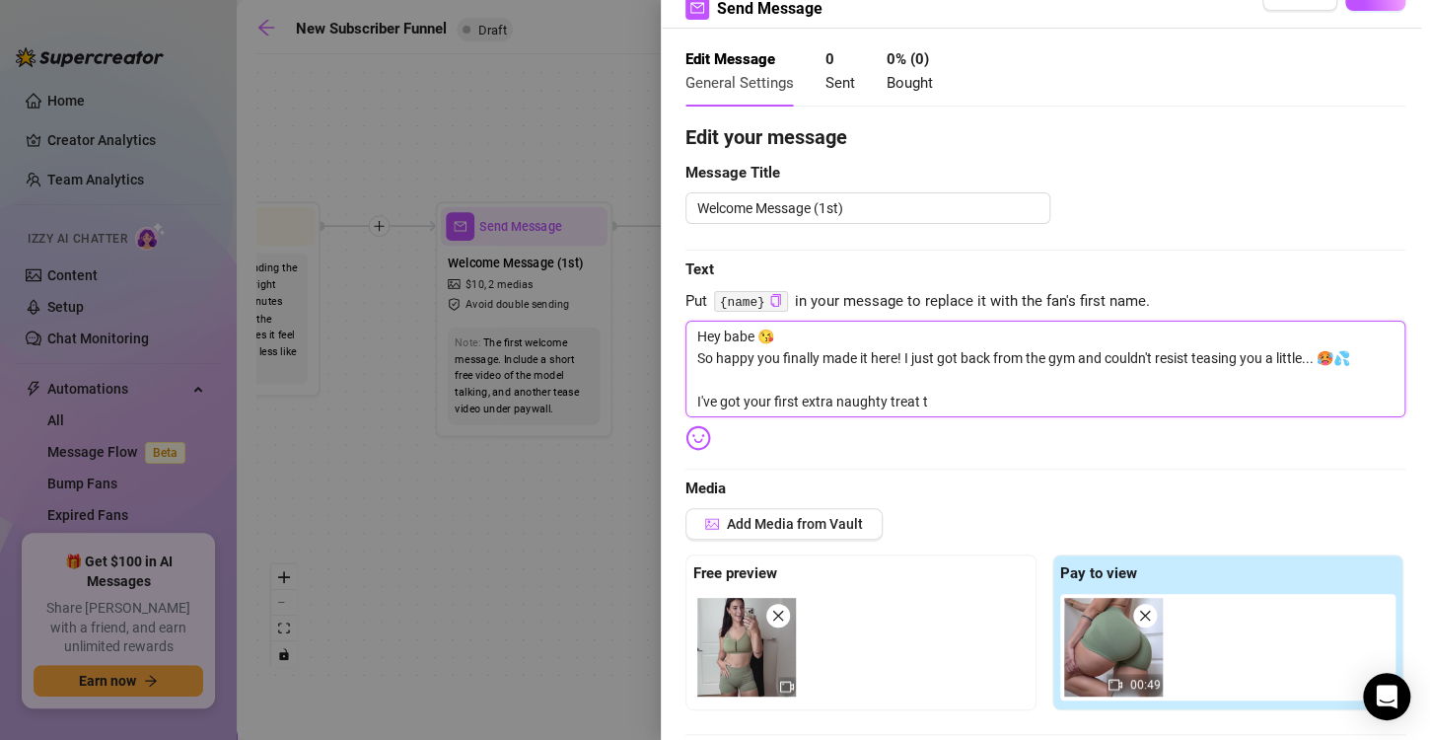
type textarea "Hey babe 😘 So happy you finally made it here! I just got back from the gym and …"
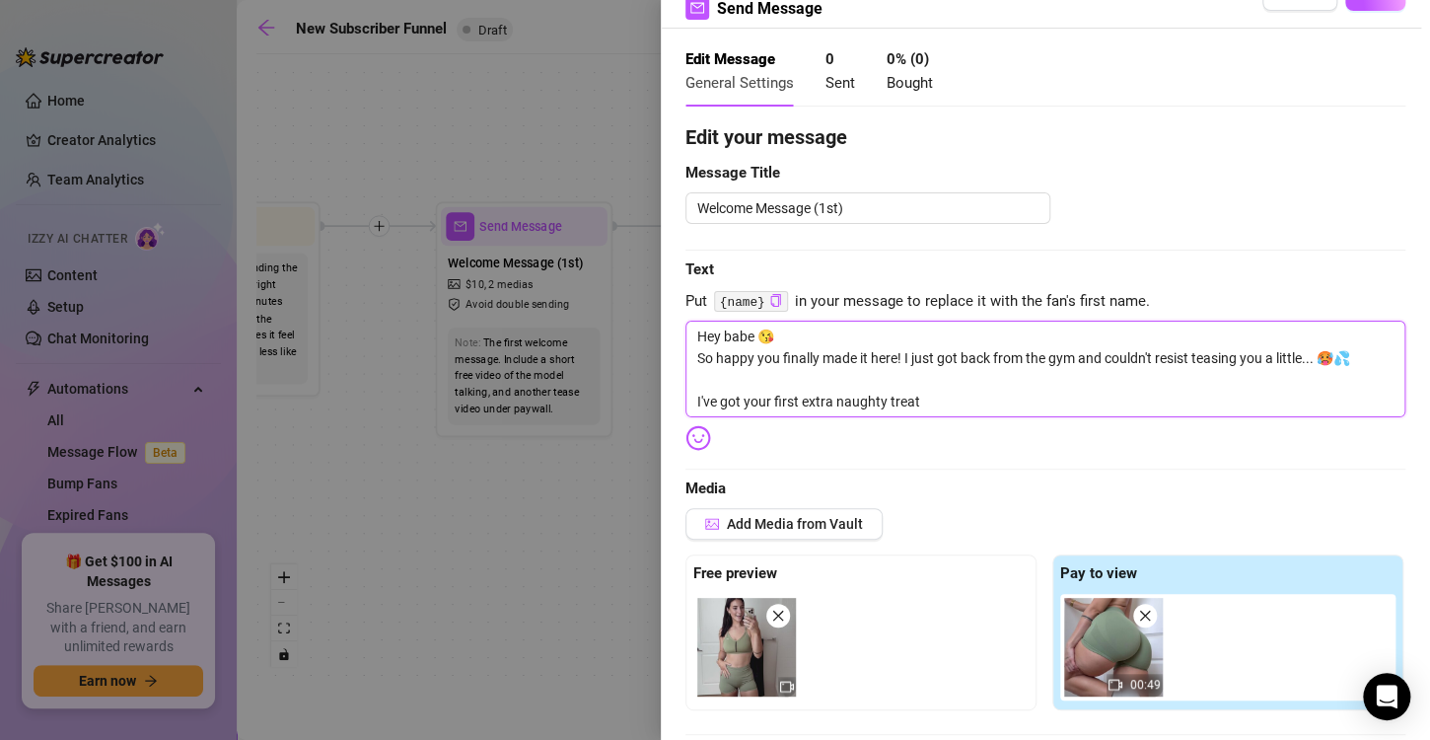
type textarea "Hey babe 😘 So happy you finally made it here! I just got back from the gym and …"
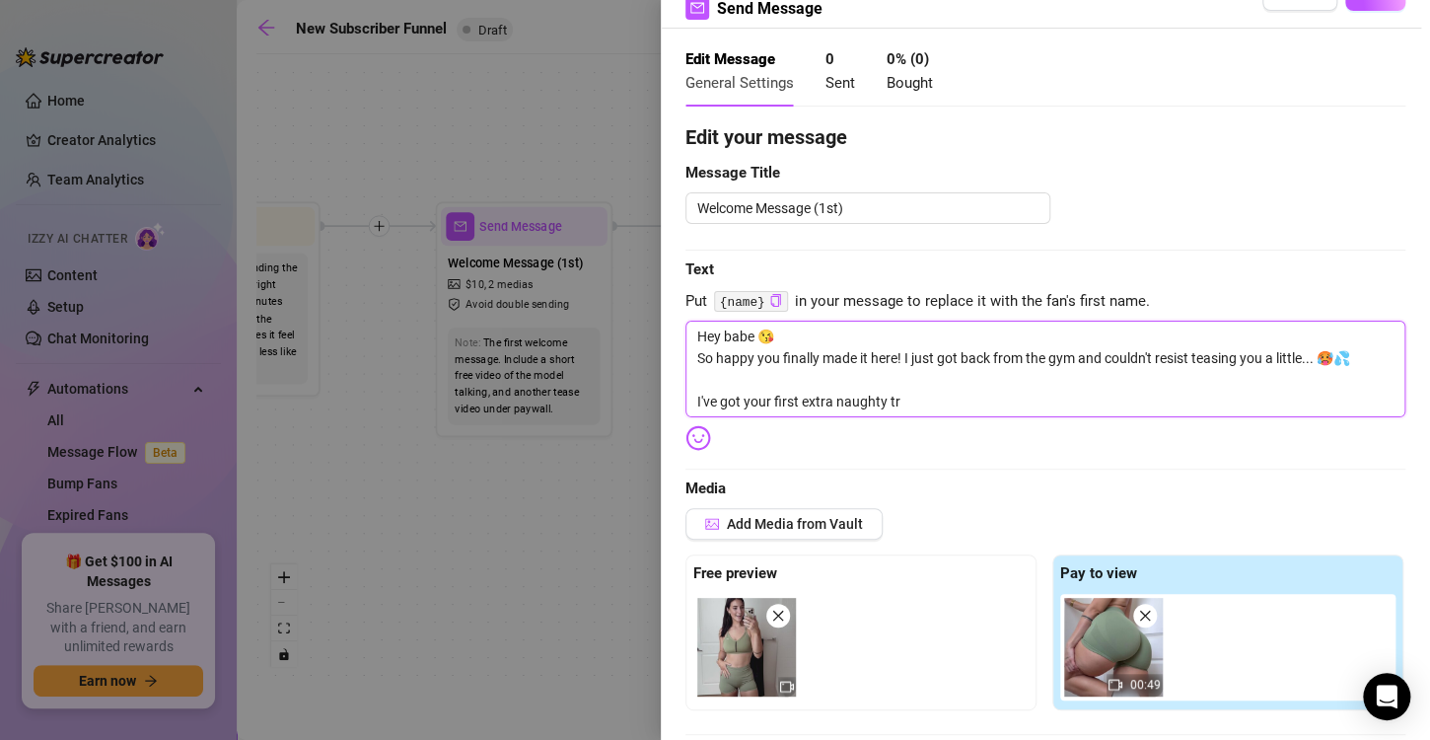
type textarea "Hey babe 😘 So happy you finally made it here! I just got back from the gym and …"
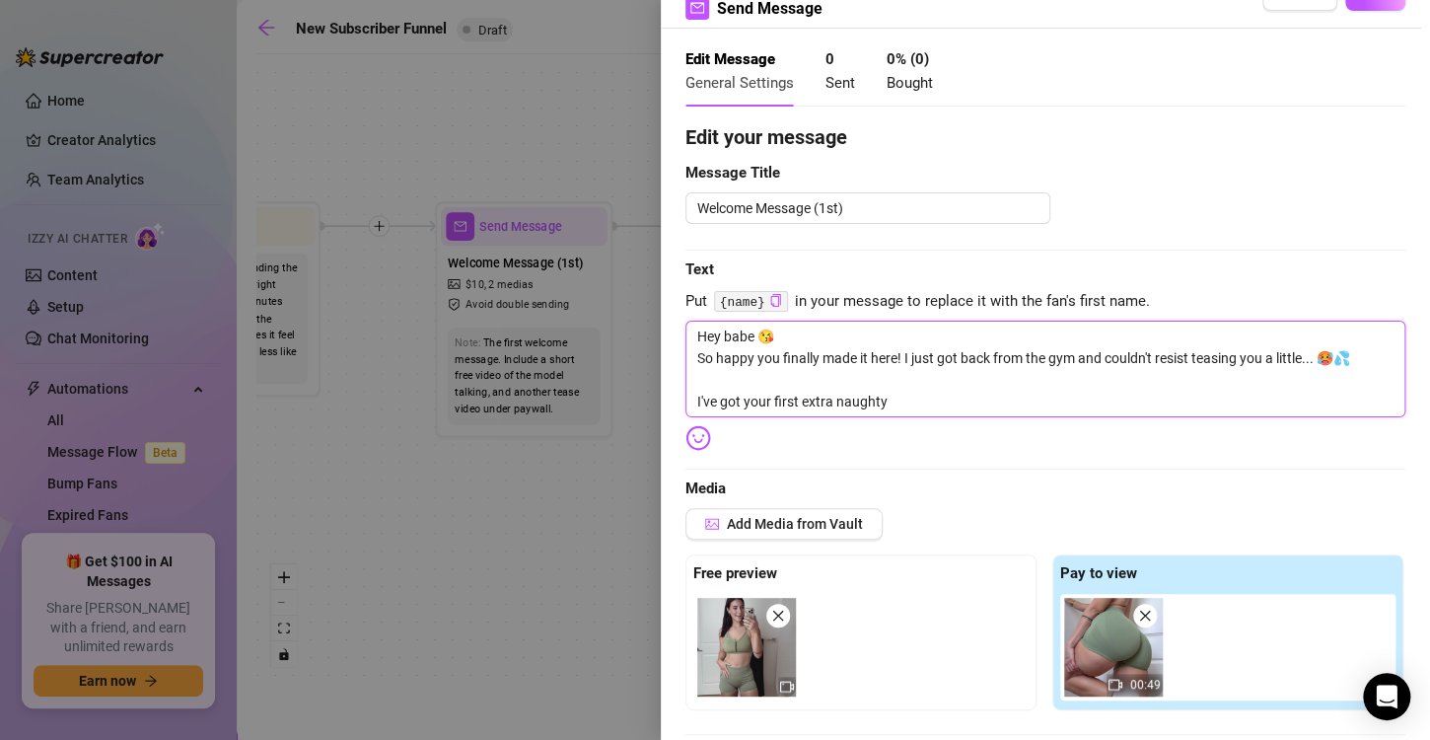
type textarea "Hey babe 😘 So happy you finally made it here! I just got back from the gym and …"
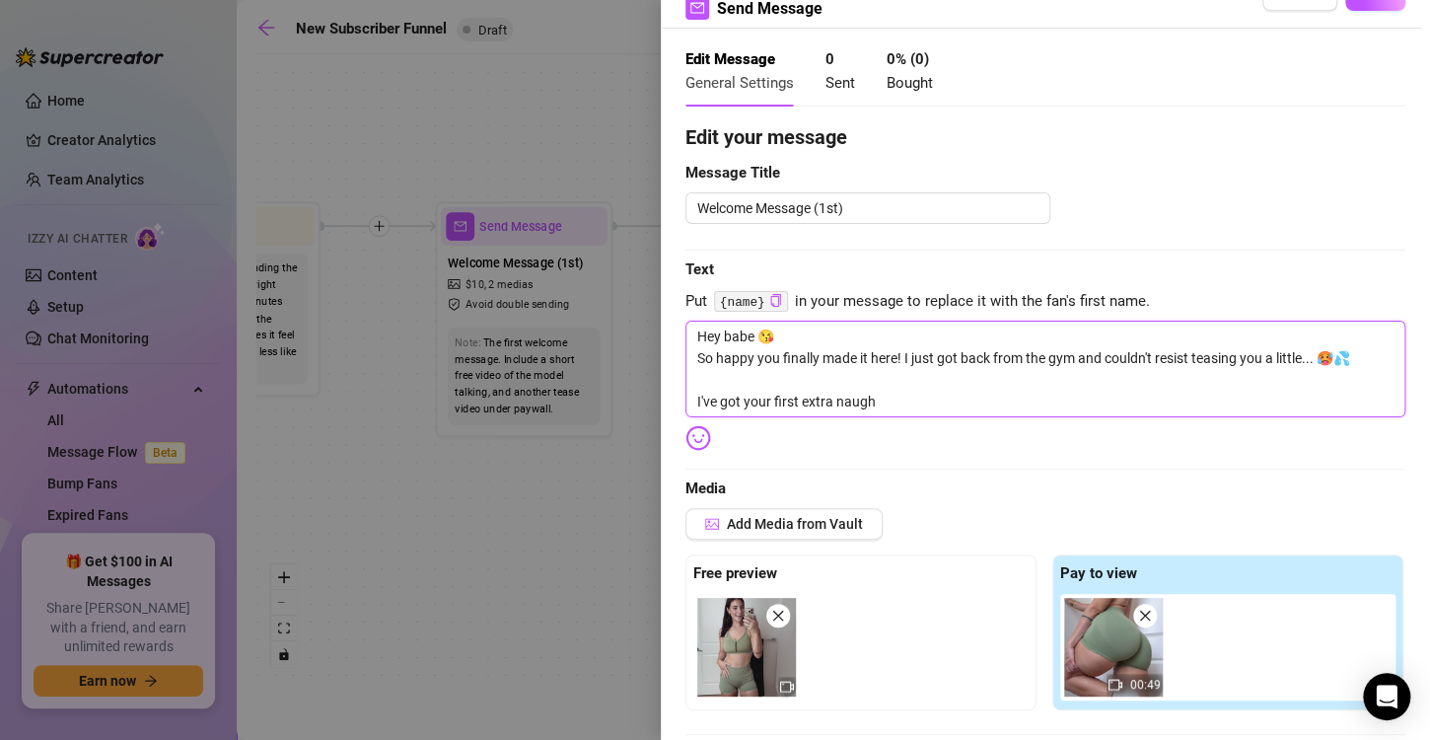
type textarea "Hey babe 😘 So happy you finally made it here! I just got back from the gym and …"
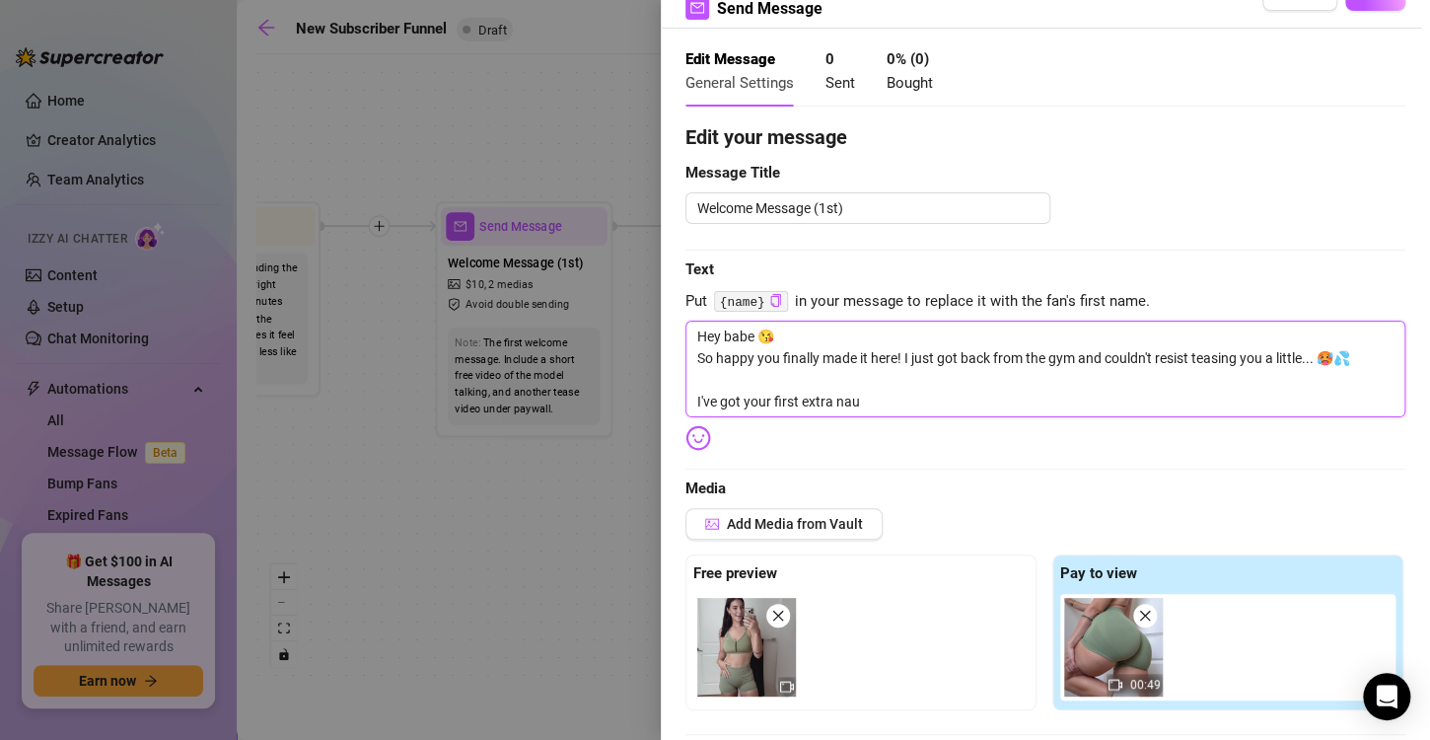
type textarea "Hey babe 😘 So happy you finally made it here! I just got back from the gym and …"
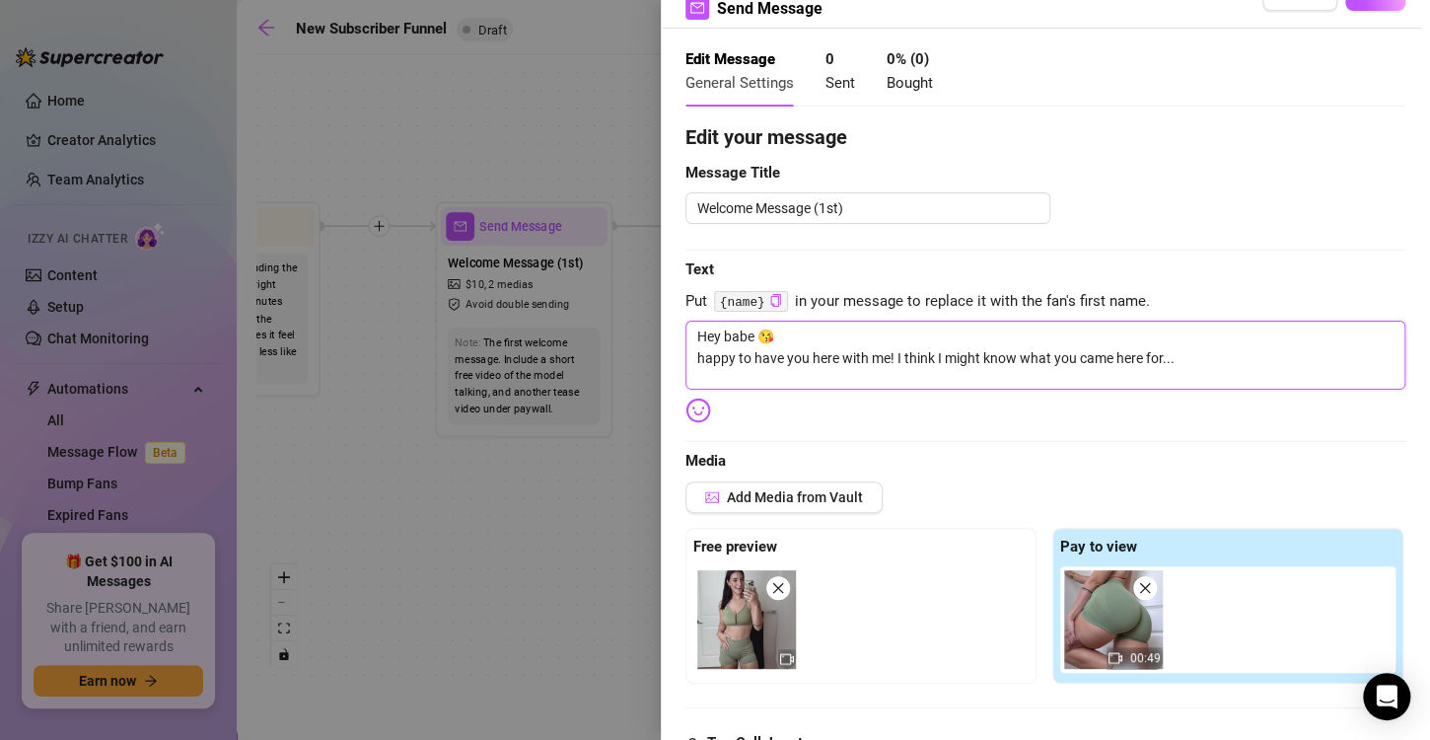
drag, startPoint x: 891, startPoint y: 353, endPoint x: 672, endPoint y: 372, distance: 219.7
click at [672, 372] on div "Event settings Send Message Cancel Save Edit Message General Settings 0 Sent 0 …" at bounding box center [1045, 370] width 769 height 740
click at [1213, 359] on textarea "Hey babe 😘 welcome to my naughty little oasis! I think I might know what you ca…" at bounding box center [1045, 355] width 720 height 69
click at [690, 363] on textarea "Hey babe 😘 welcome to my naughty little oasis! I think I might know what you ca…" at bounding box center [1045, 355] width 720 height 69
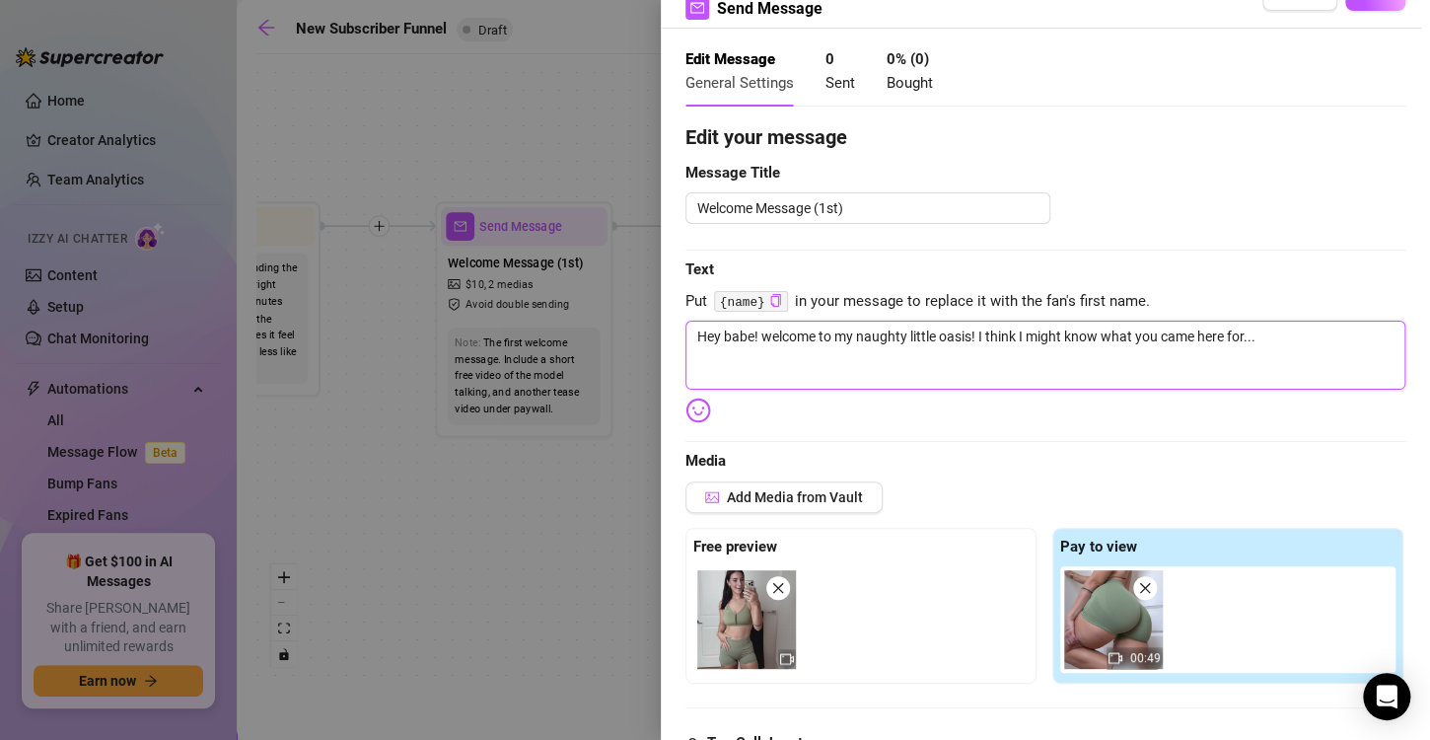
click at [975, 333] on textarea "Hey babe! welcome to my naughty little oasis! I think I might know what you cam…" at bounding box center [1045, 355] width 720 height 69
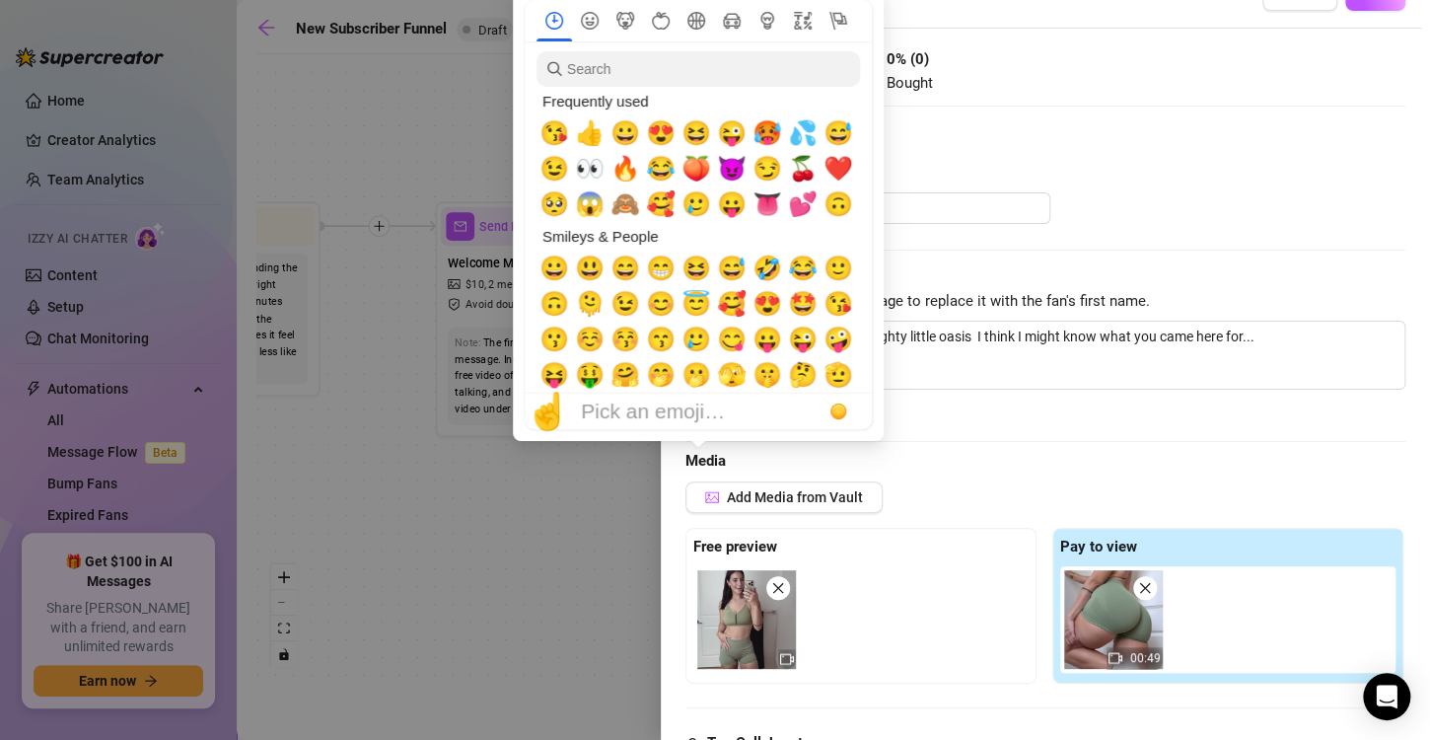
click at [701, 404] on div "Pick an emoji…" at bounding box center [653, 411] width 144 height 24
click at [551, 138] on span "😘" at bounding box center [554, 133] width 30 height 28
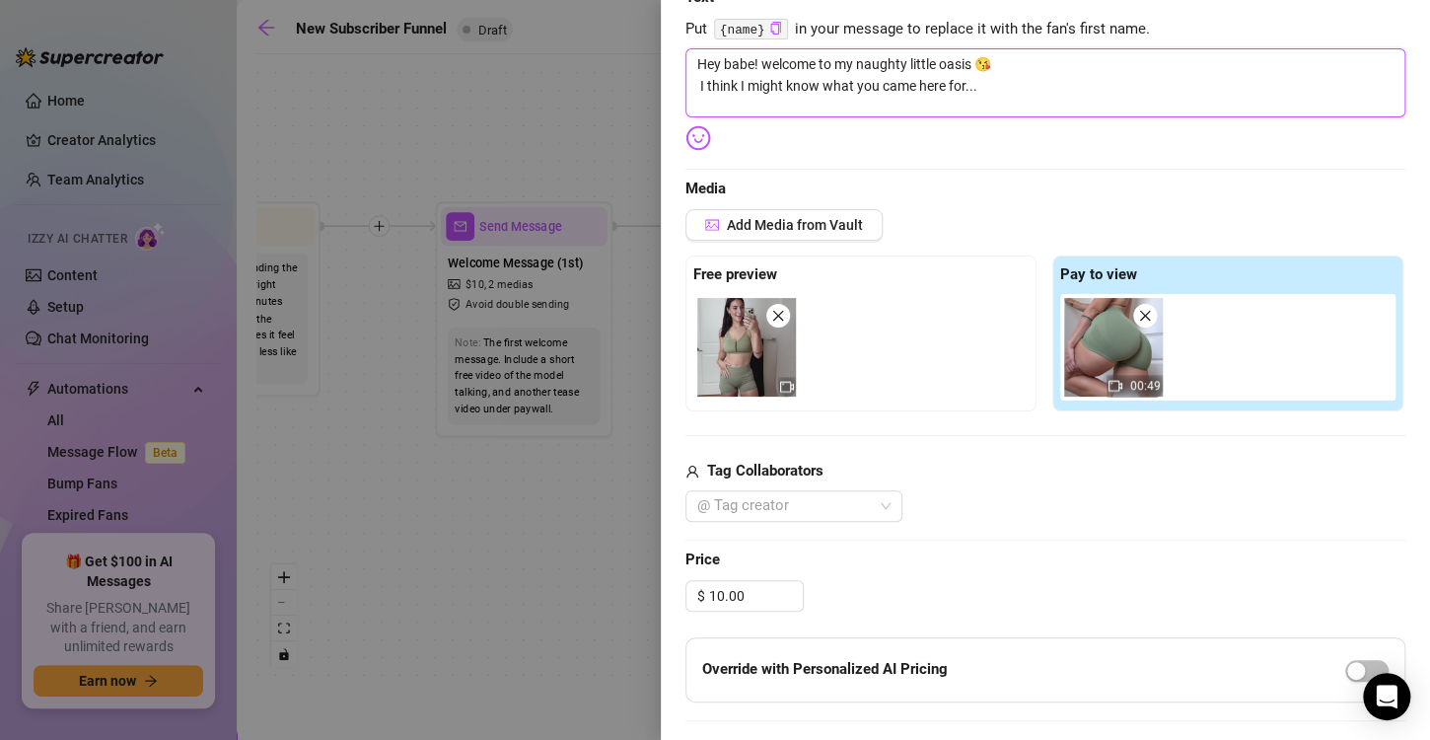
scroll to position [333, 0]
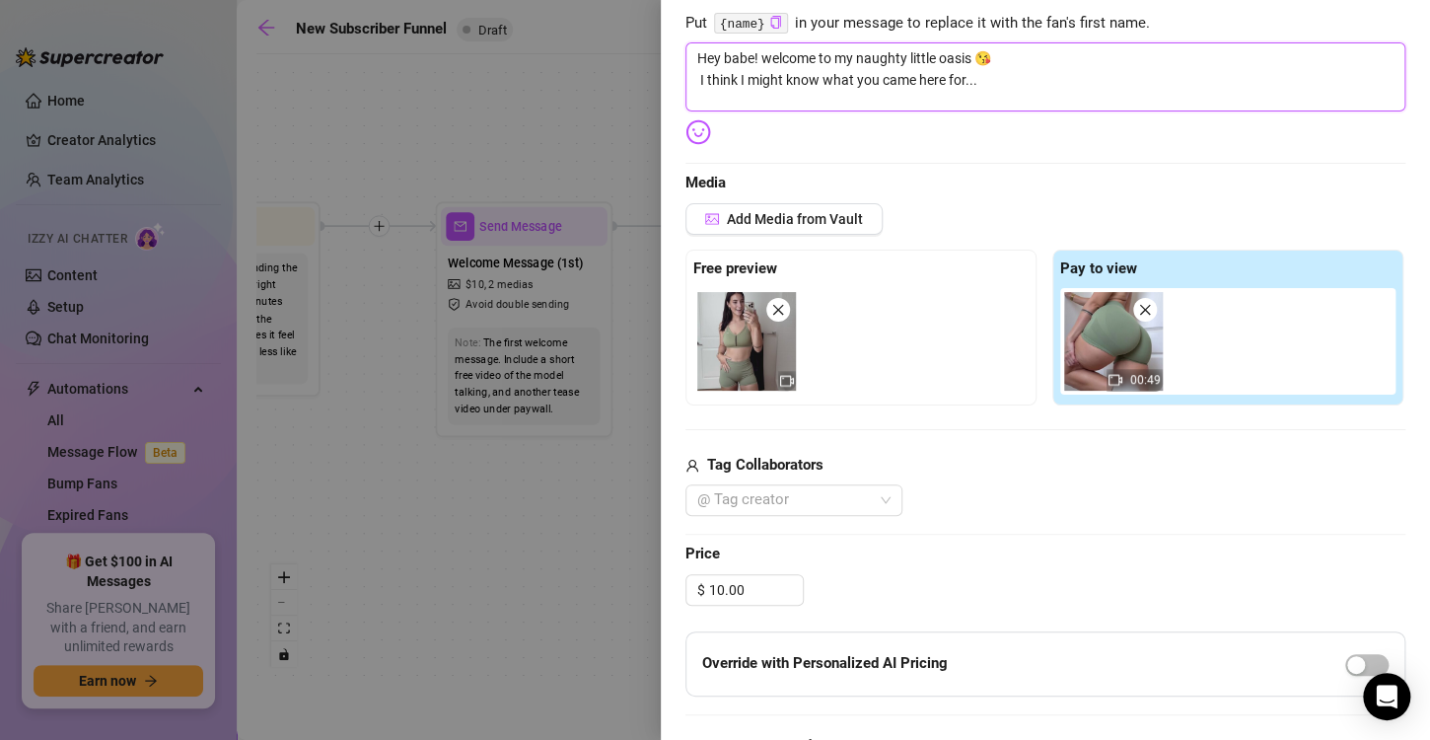
click at [776, 316] on icon "close" at bounding box center [778, 310] width 14 height 14
click at [1138, 306] on icon "close" at bounding box center [1145, 310] width 14 height 14
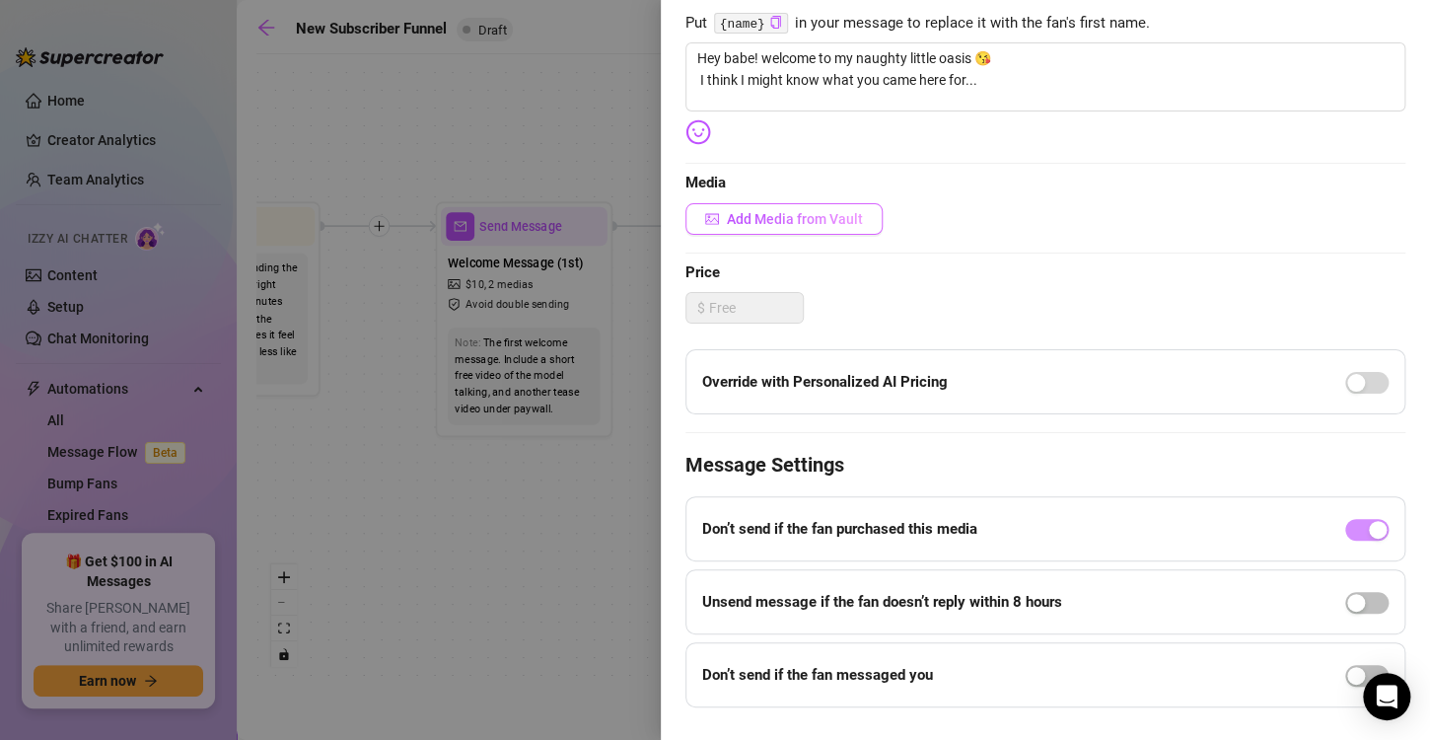
click at [773, 223] on span "Add Media from Vault" at bounding box center [795, 219] width 136 height 16
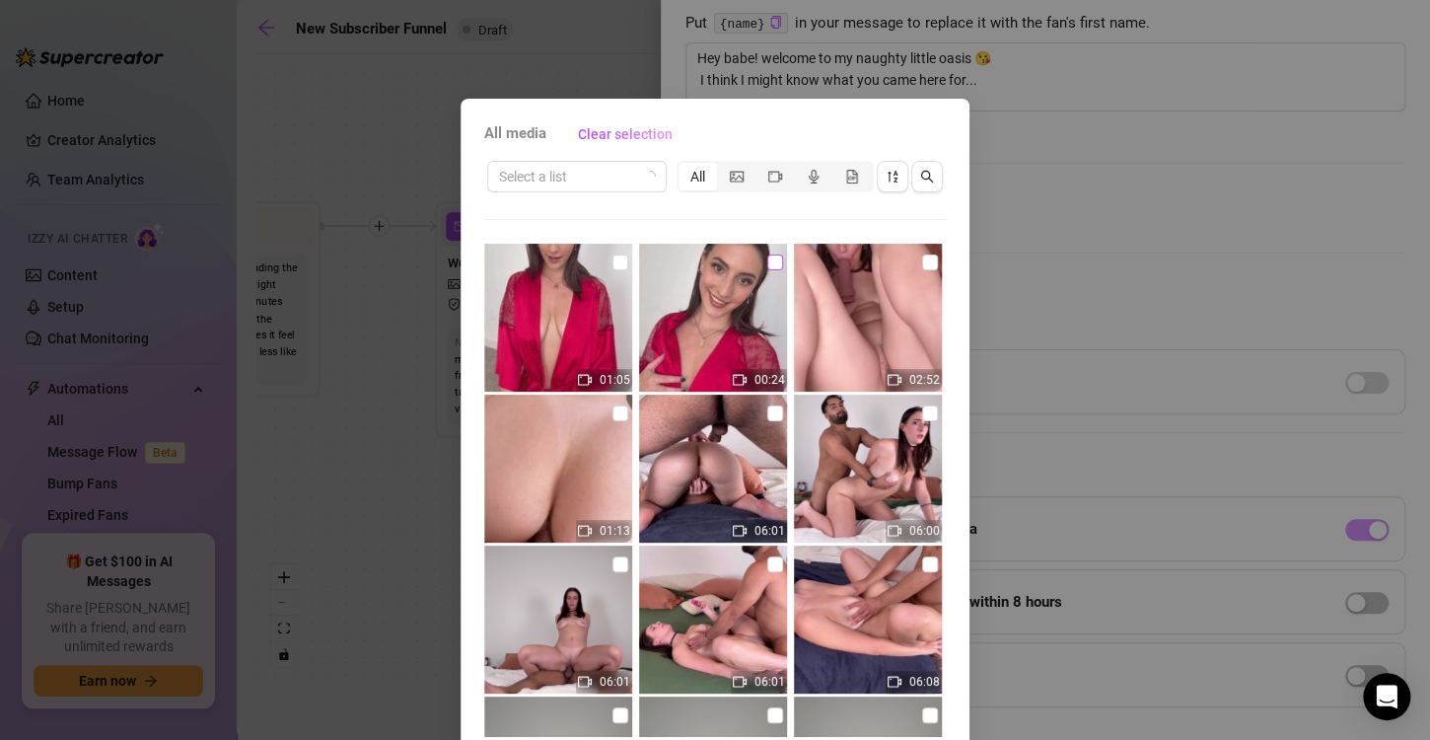
click at [767, 262] on input "checkbox" at bounding box center [775, 262] width 16 height 16
click at [612, 260] on input "checkbox" at bounding box center [620, 262] width 16 height 16
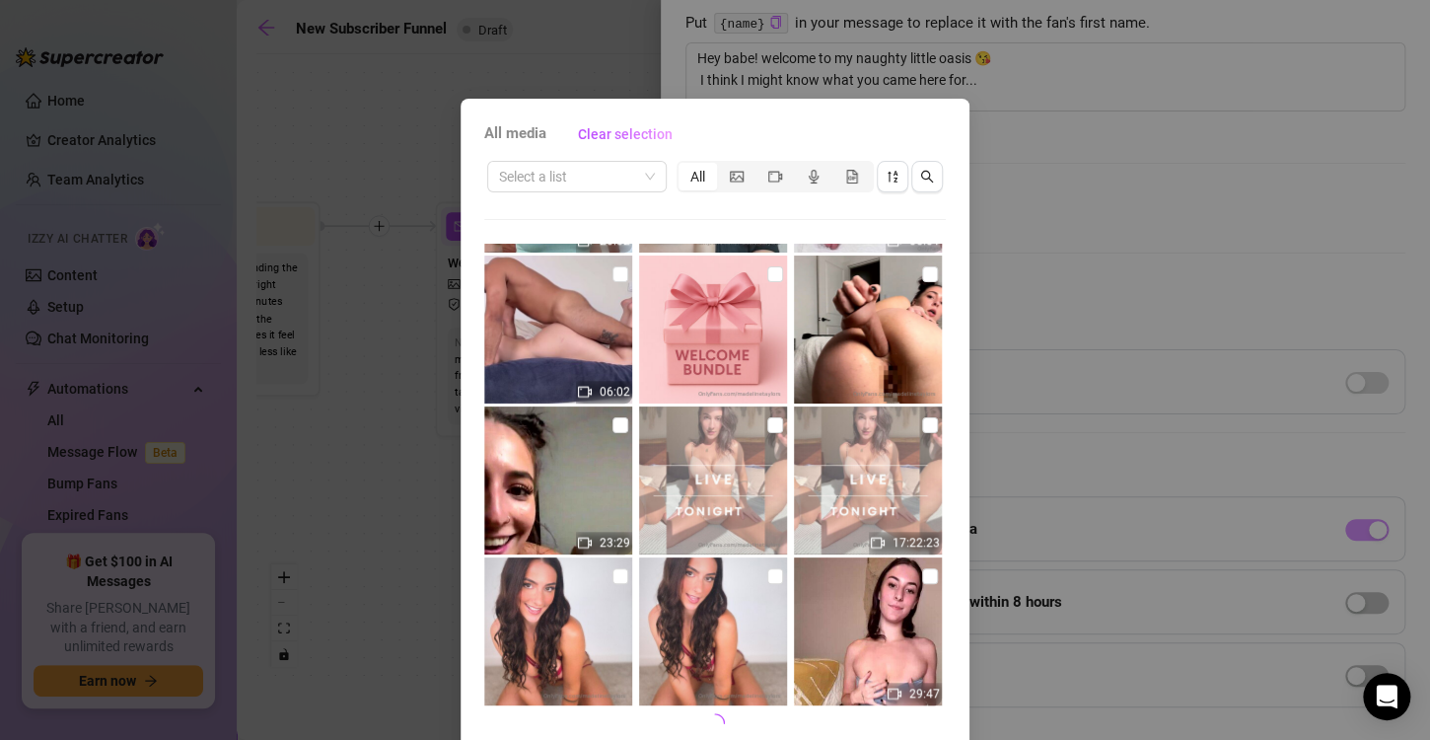
scroll to position [83, 0]
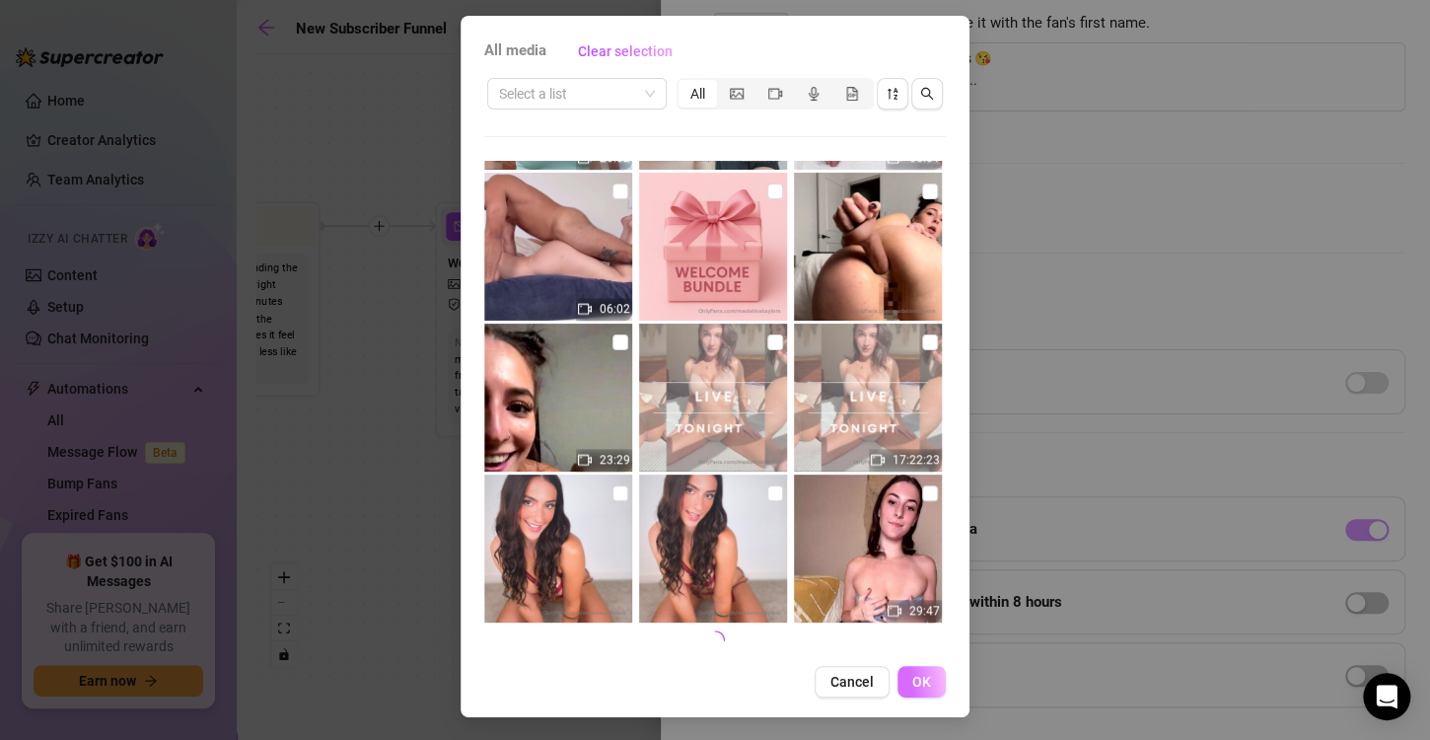
click at [924, 678] on button "OK" at bounding box center [921, 682] width 48 height 32
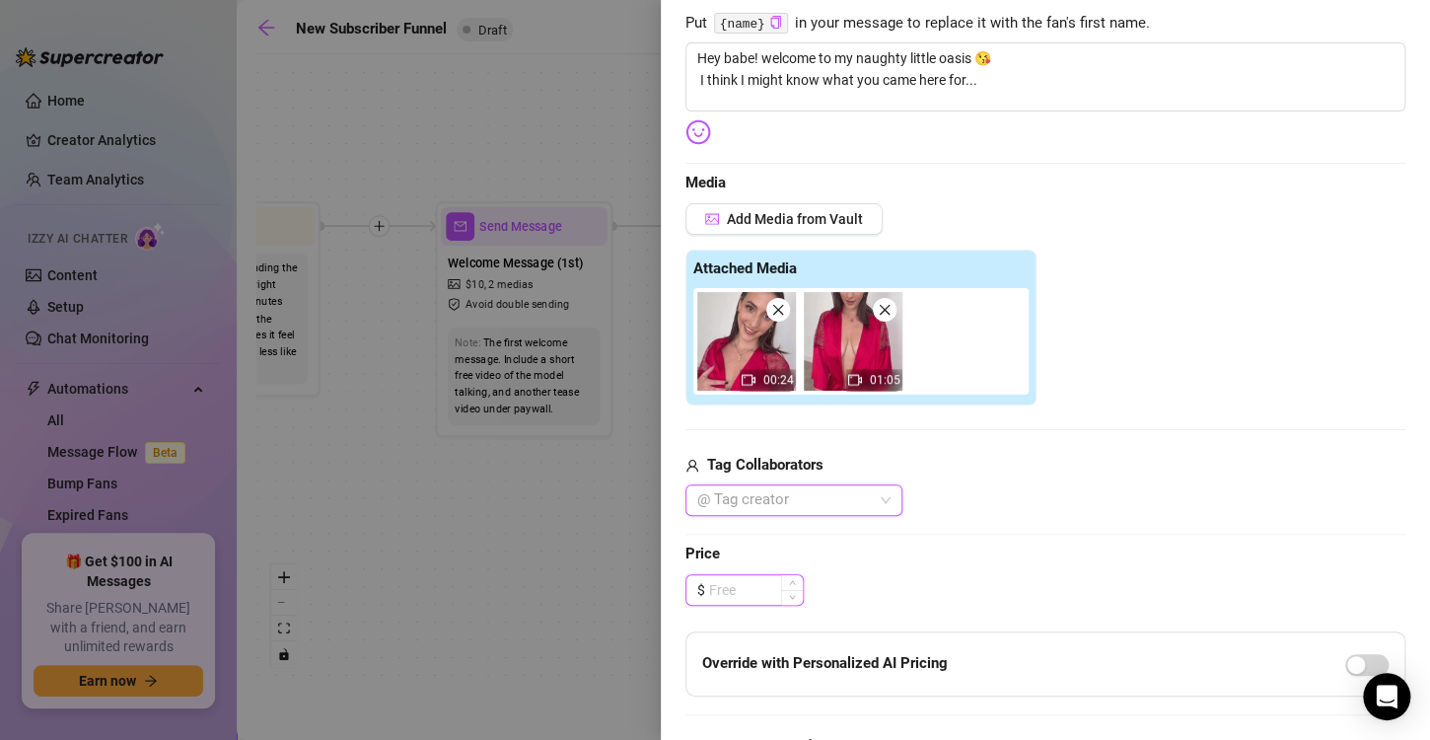
click at [744, 581] on input at bounding box center [756, 590] width 94 height 30
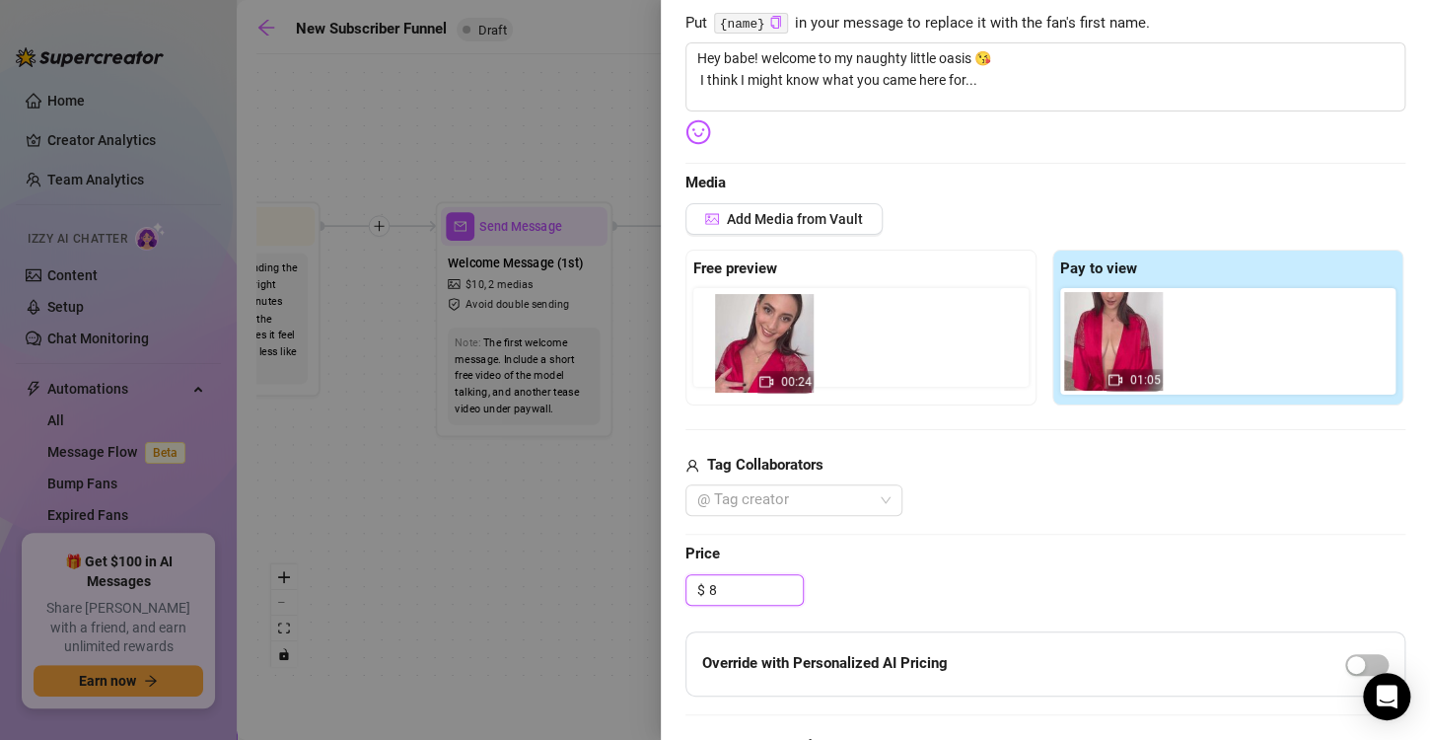
drag, startPoint x: 1112, startPoint y: 339, endPoint x: 743, endPoint y: 343, distance: 369.9
click at [743, 343] on div "Free preview Pay to view 00:24 01:05" at bounding box center [1045, 328] width 720 height 156
drag, startPoint x: 1100, startPoint y: 345, endPoint x: 729, endPoint y: 337, distance: 370.9
click at [729, 337] on div "Free preview Pay to view 00:24 01:05" at bounding box center [1045, 328] width 720 height 156
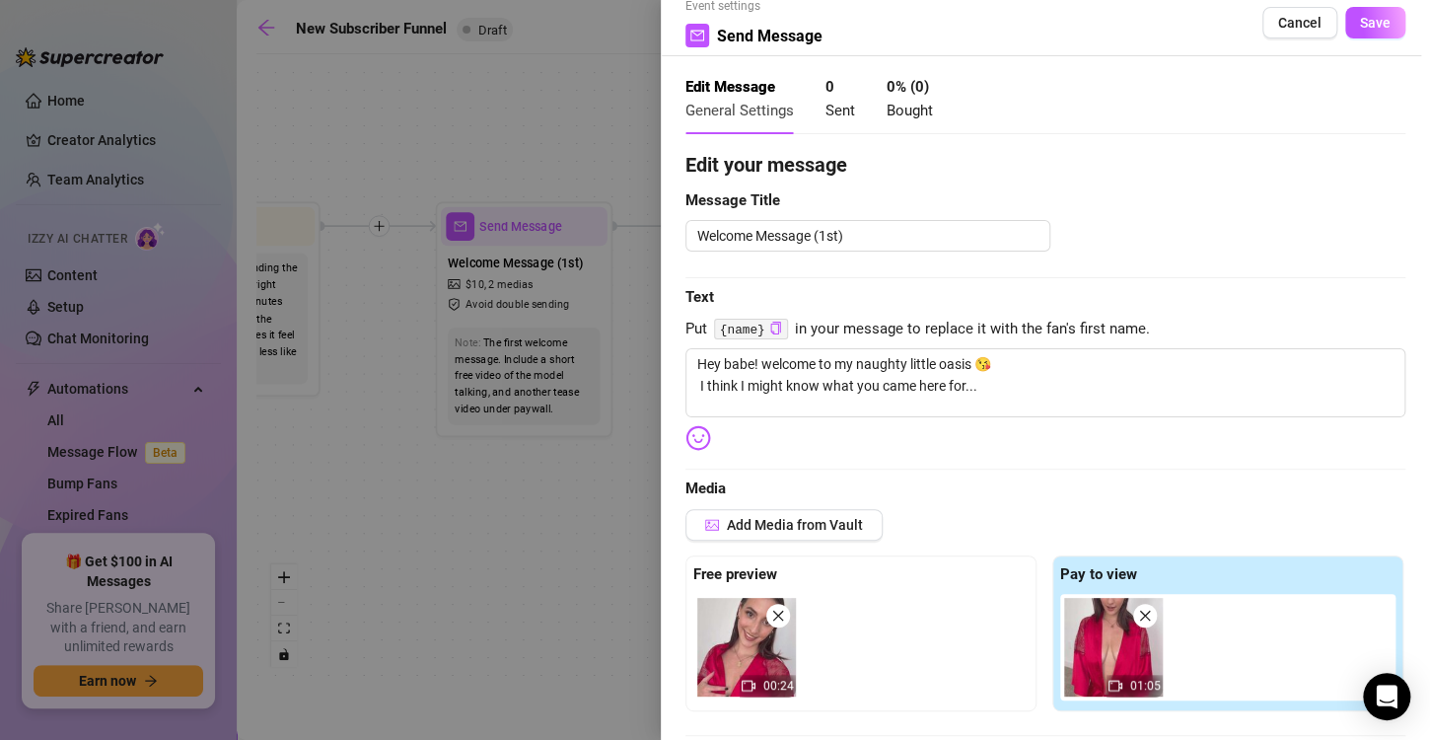
scroll to position [0, 0]
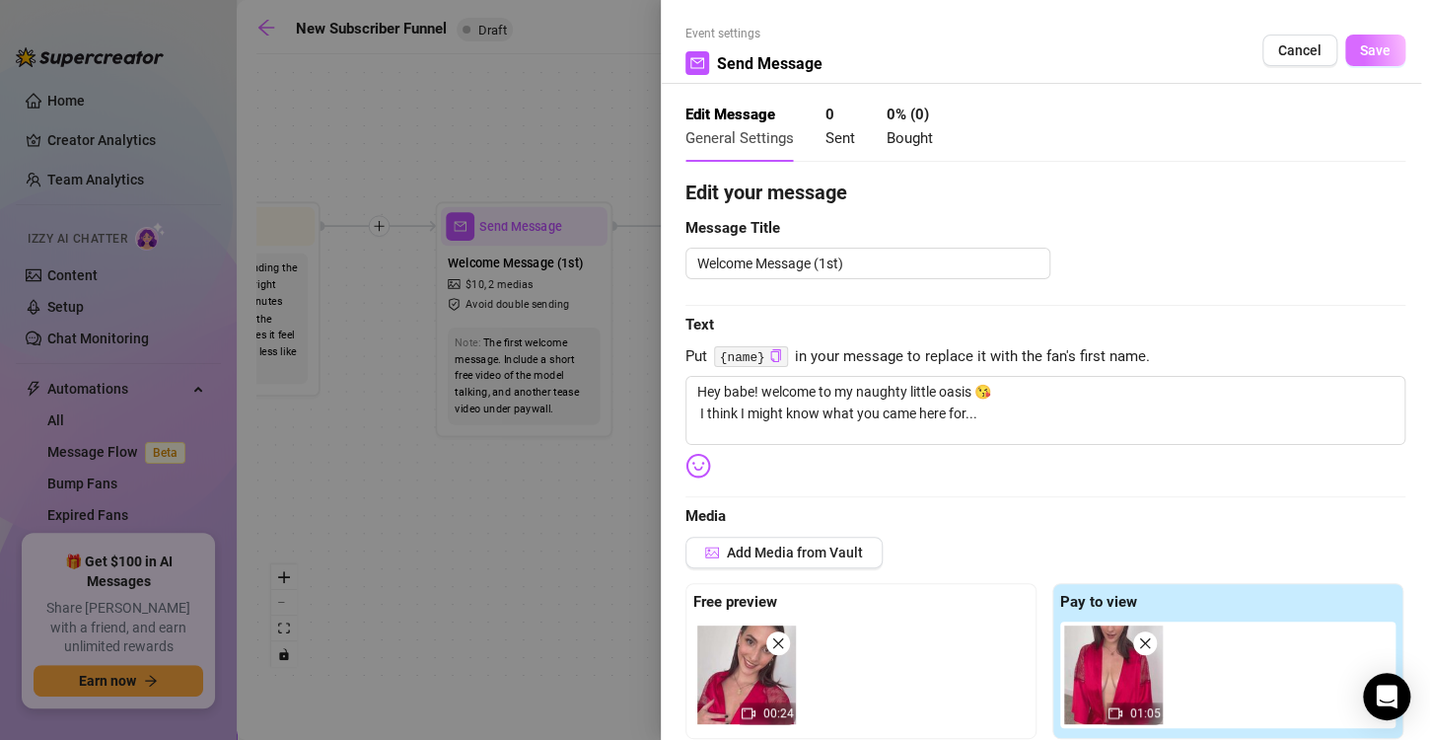
click at [1360, 47] on span "Save" at bounding box center [1375, 50] width 31 height 16
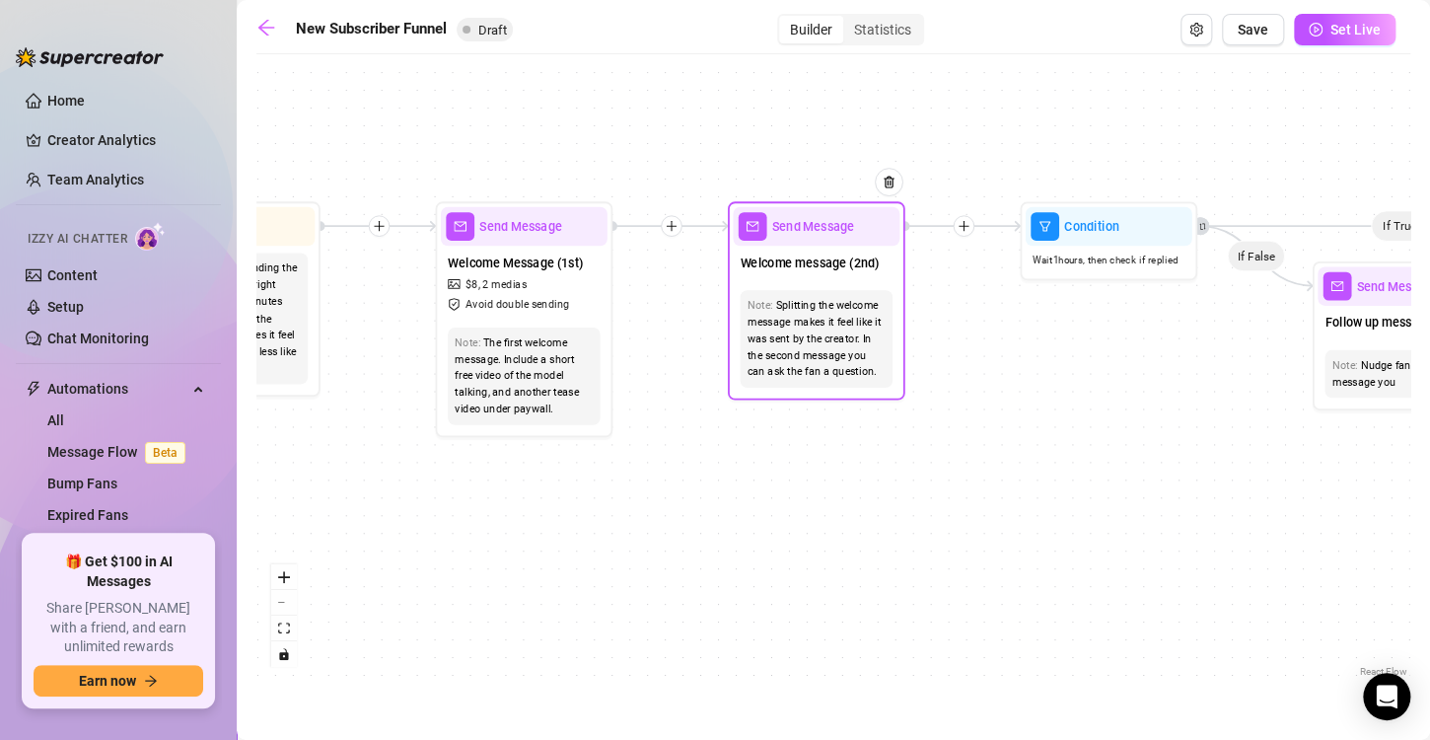
click at [796, 284] on div "Note: Splitting the welcome message makes it feel like it was sent by the creat…" at bounding box center [816, 338] width 167 height 111
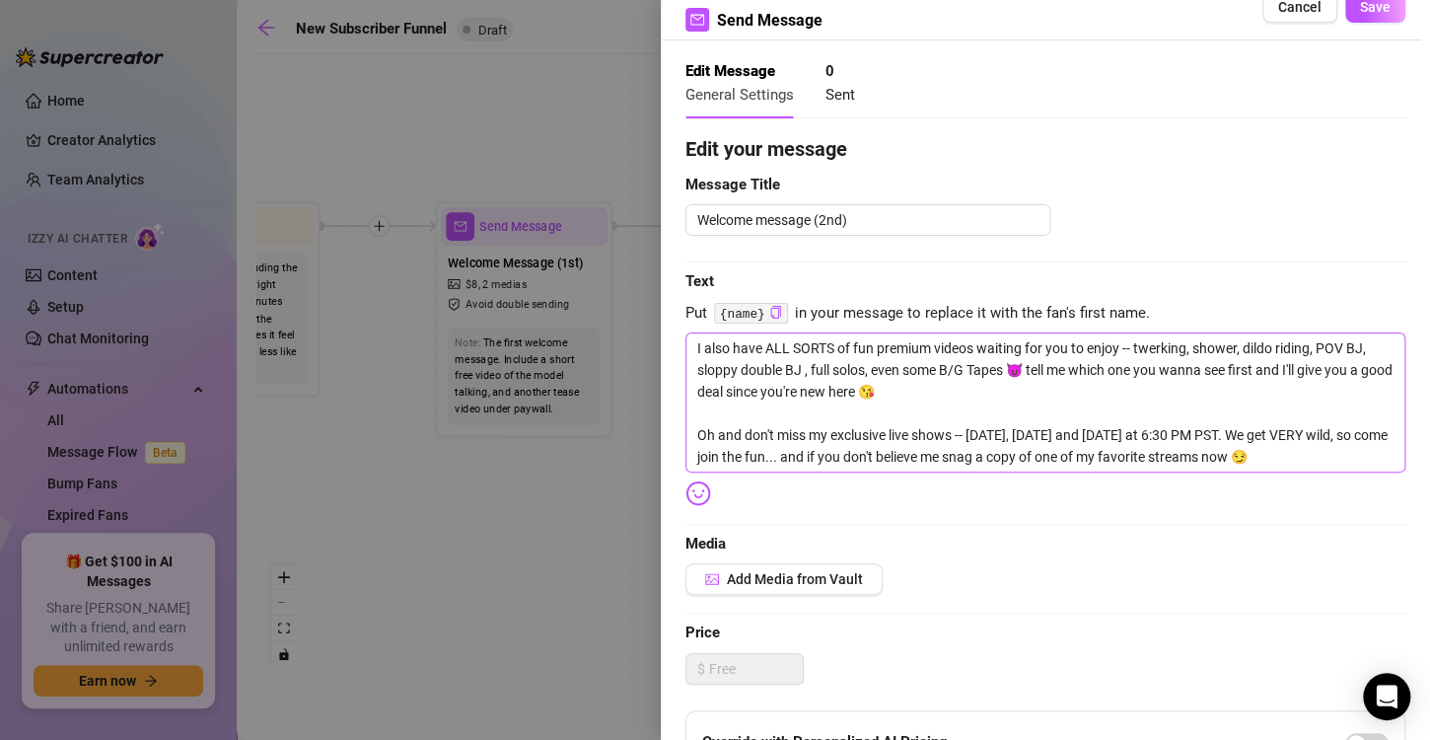
scroll to position [45, 0]
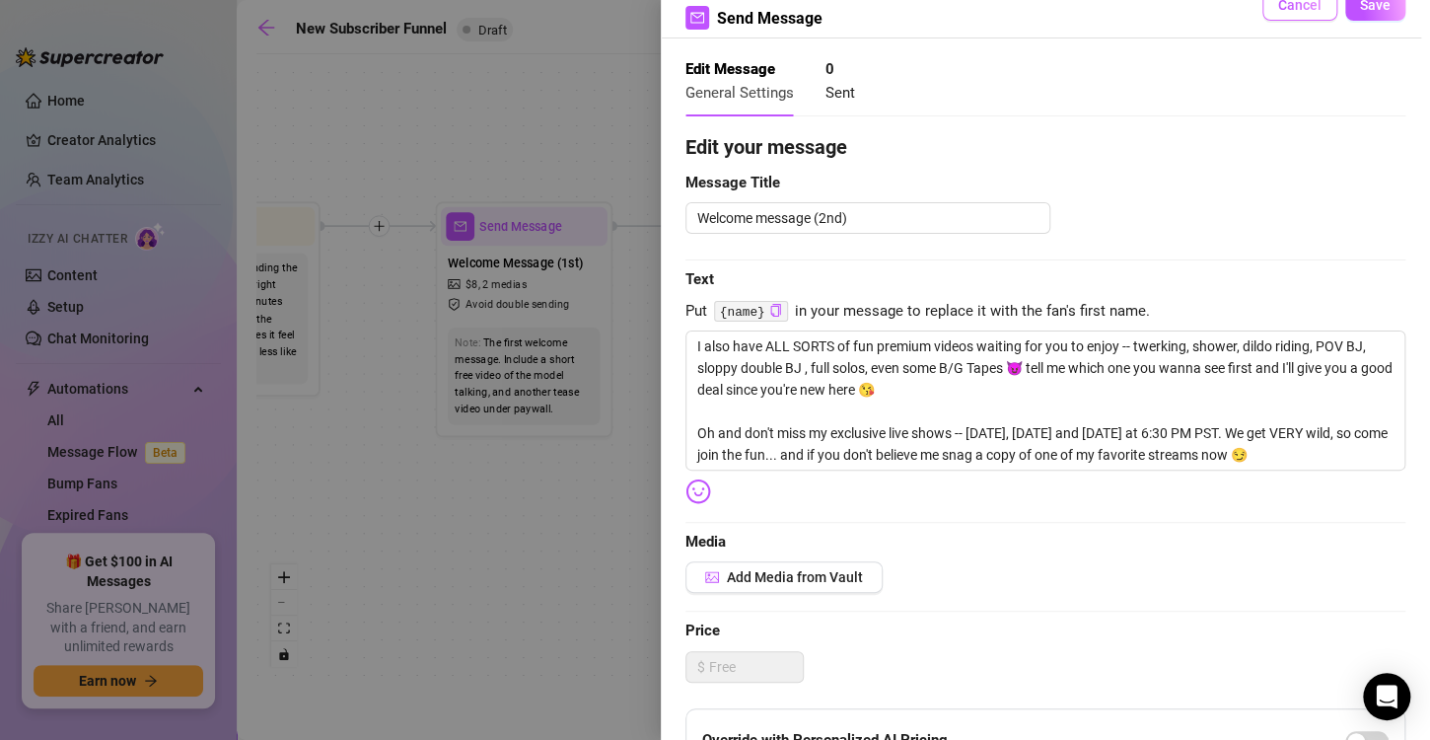
click at [1281, 15] on button "Cancel" at bounding box center [1299, 5] width 75 height 32
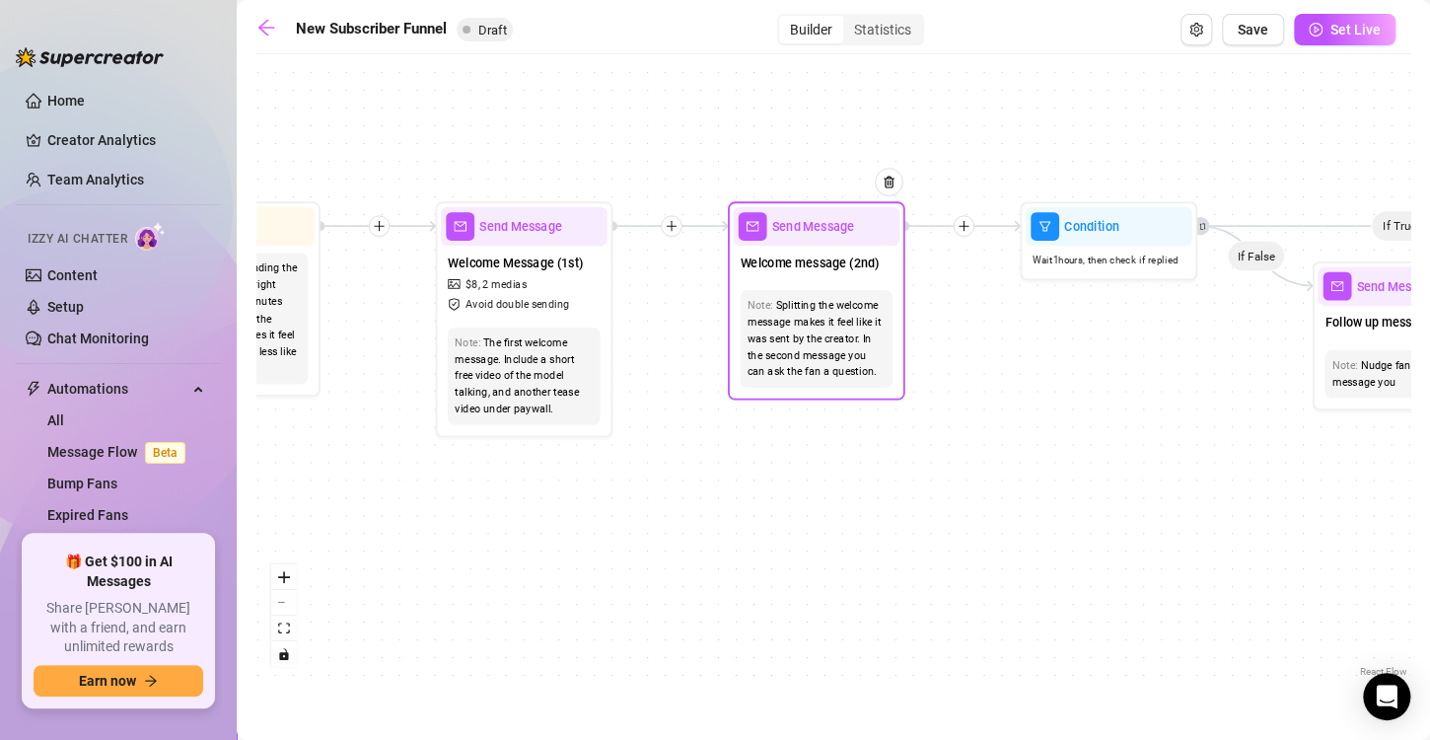
click at [847, 279] on div "Welcome message (2nd)" at bounding box center [816, 264] width 167 height 37
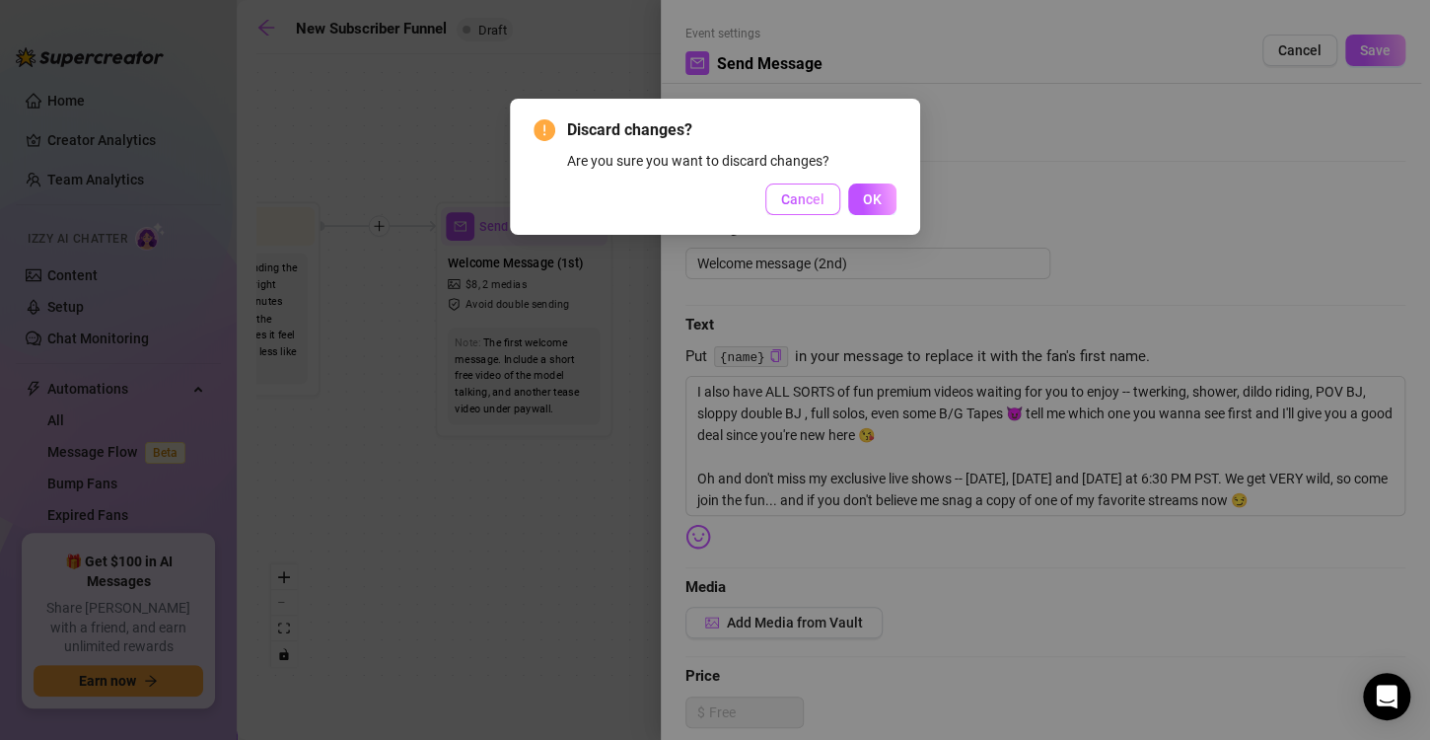
click at [827, 195] on button "Cancel" at bounding box center [802, 199] width 75 height 32
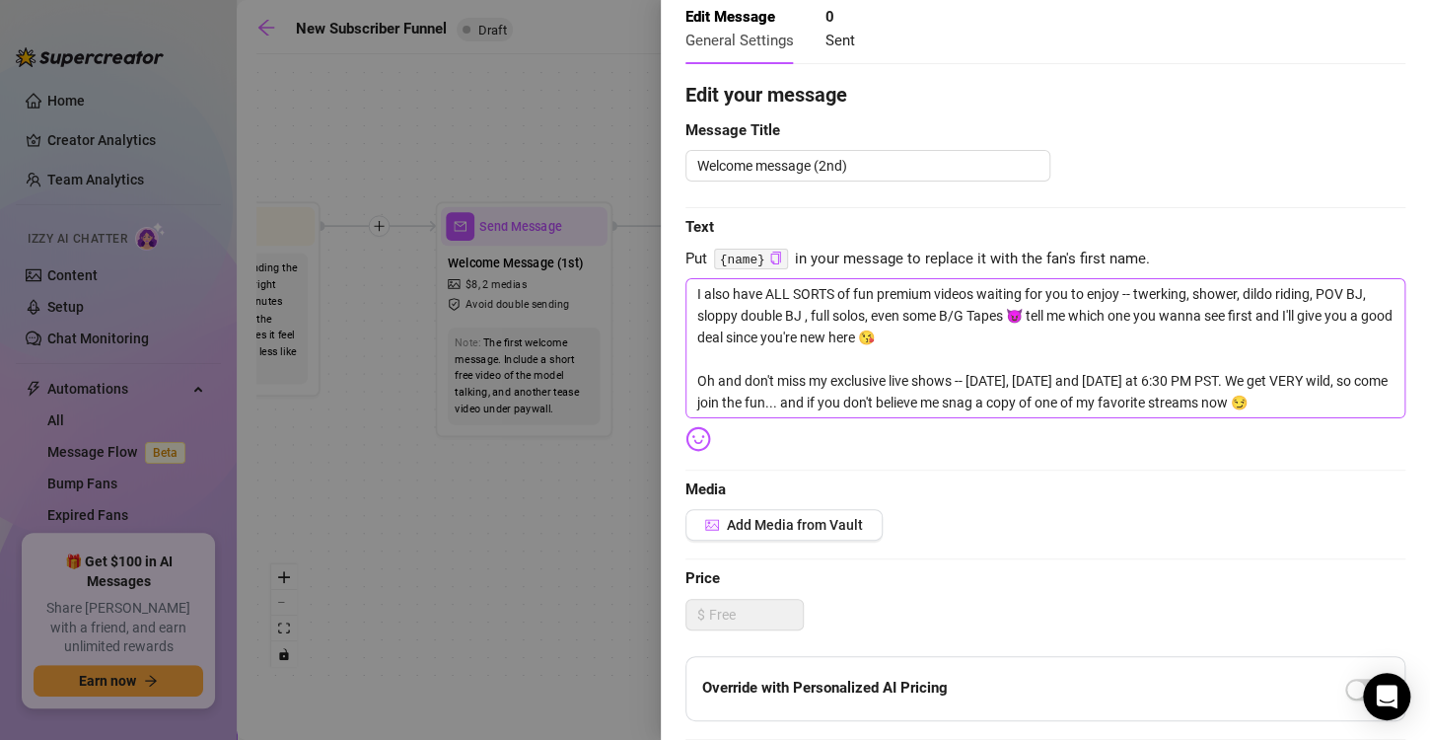
scroll to position [79, 0]
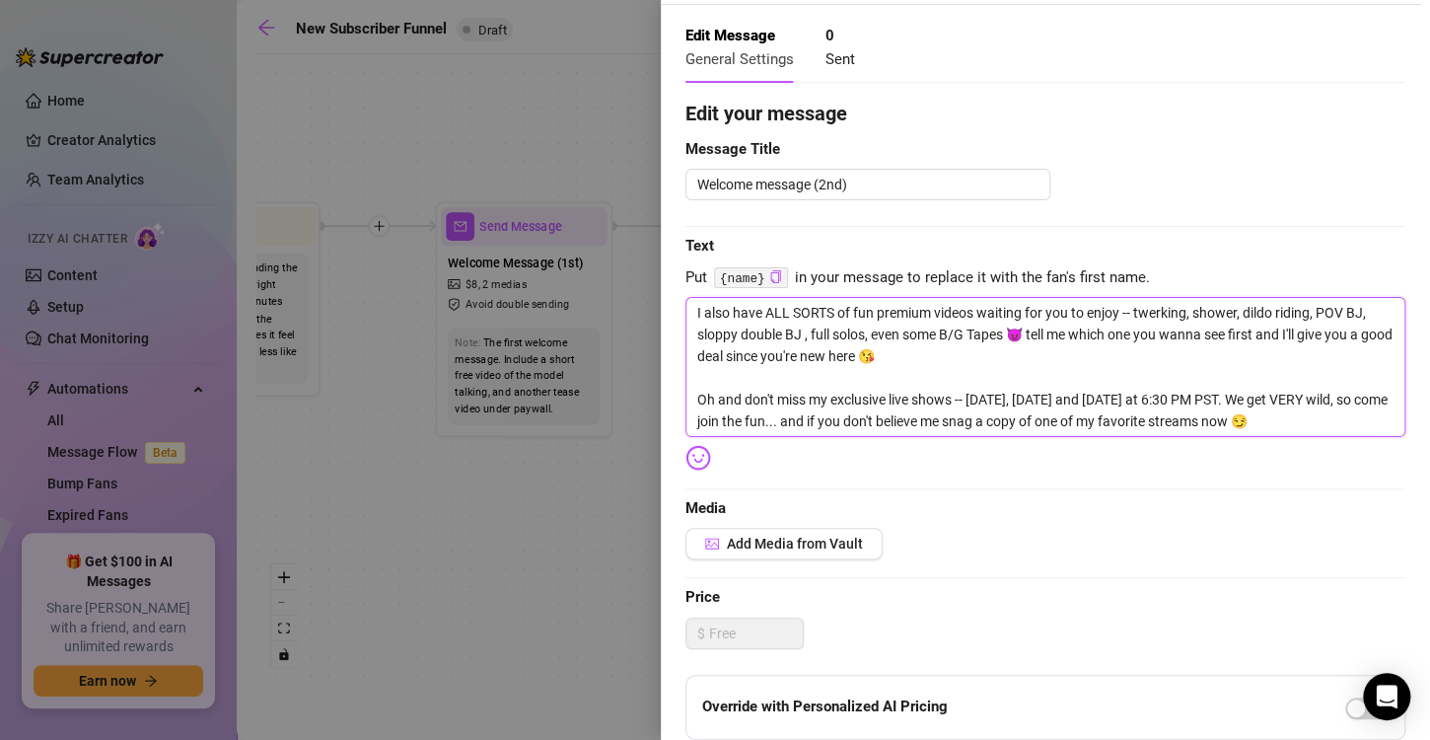
drag, startPoint x: 1317, startPoint y: 418, endPoint x: 652, endPoint y: 330, distance: 670.5
drag, startPoint x: 652, startPoint y: 330, endPoint x: 1312, endPoint y: 419, distance: 665.7
click at [1312, 419] on textarea "I also have ALL SORTS of fun premium videos waiting for you to enjoy -- twerkin…" at bounding box center [1045, 367] width 720 height 140
drag, startPoint x: 1312, startPoint y: 419, endPoint x: 699, endPoint y: 298, distance: 624.3
click at [699, 298] on textarea "I also have ALL SORTS of fun premium videos waiting for you to enjoy -- twerkin…" at bounding box center [1045, 367] width 720 height 140
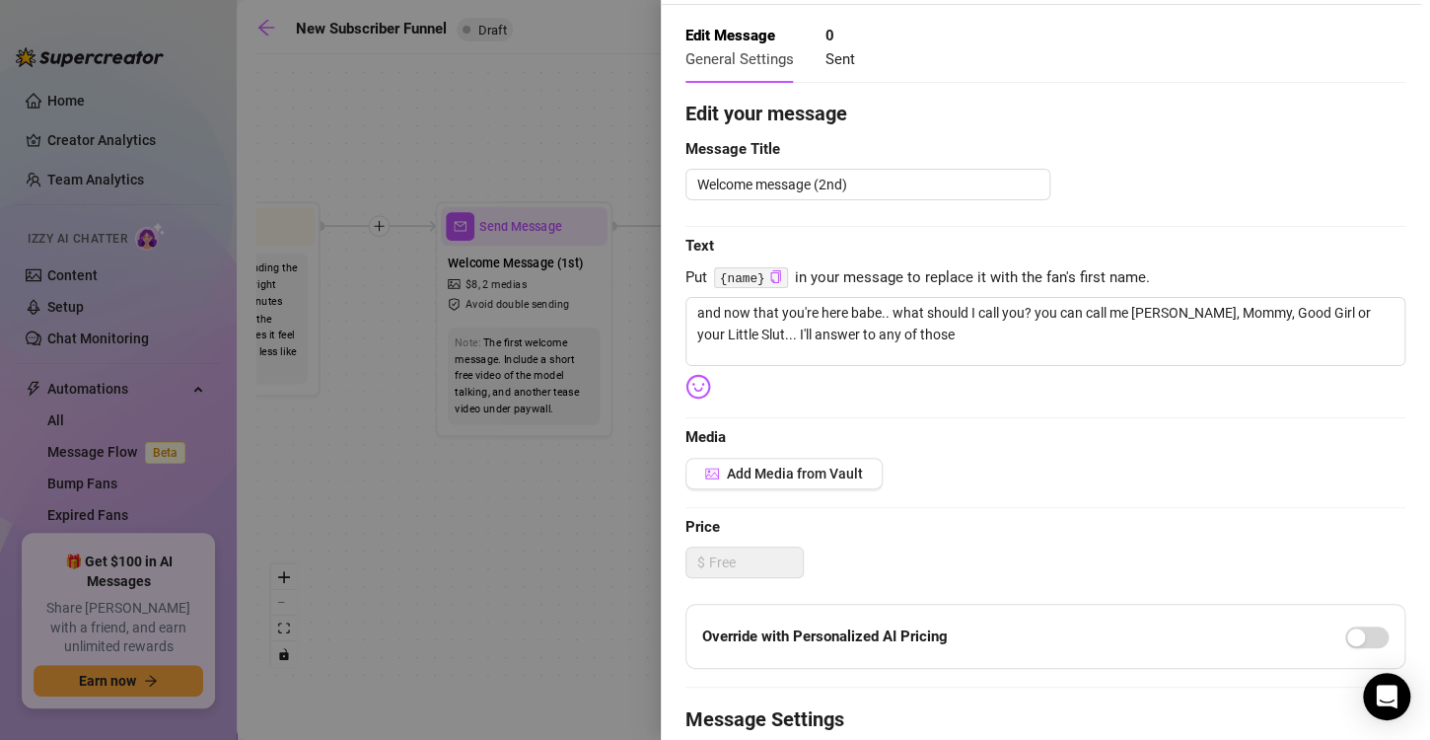
click at [719, 379] on div at bounding box center [704, 387] width 39 height 26
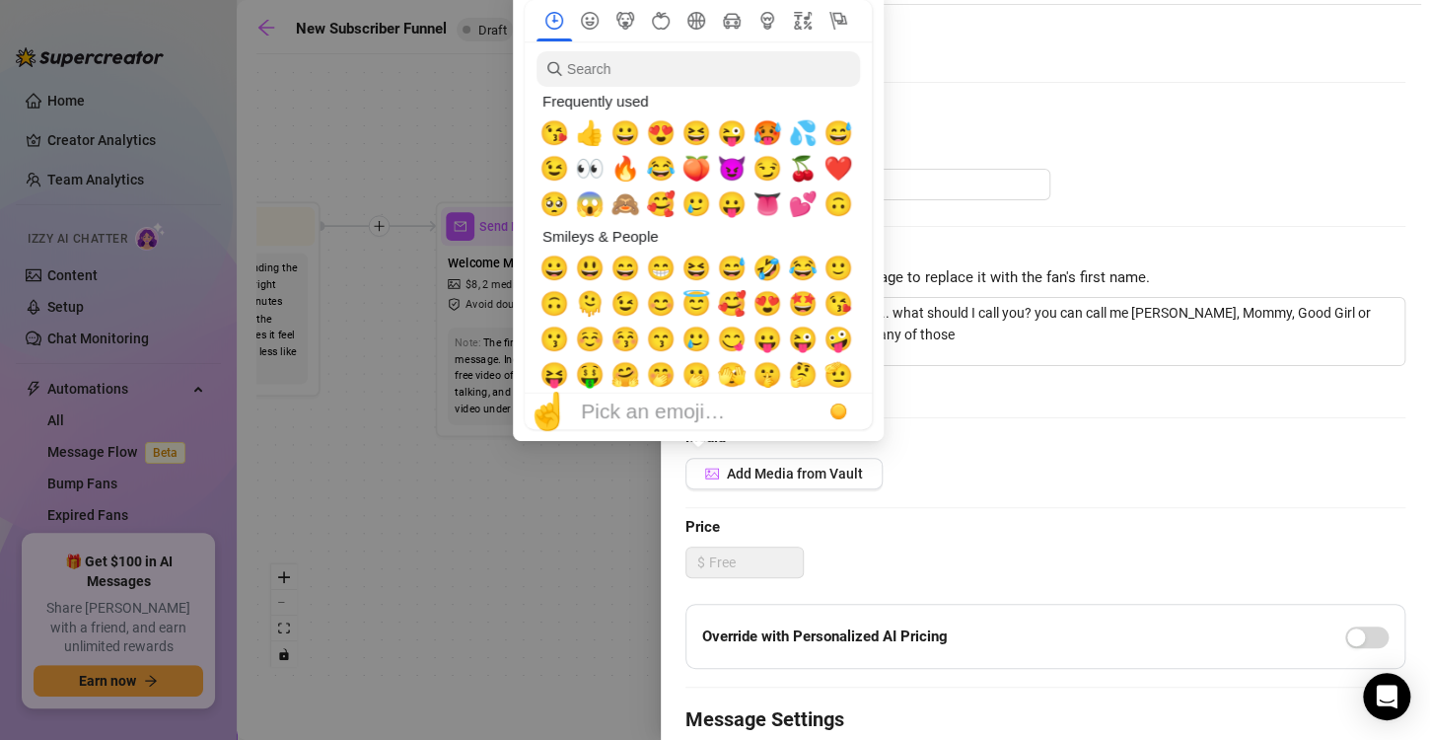
click at [693, 399] on div "Pick an emoji…" at bounding box center [653, 411] width 144 height 24
click at [737, 167] on span "😈" at bounding box center [732, 169] width 30 height 28
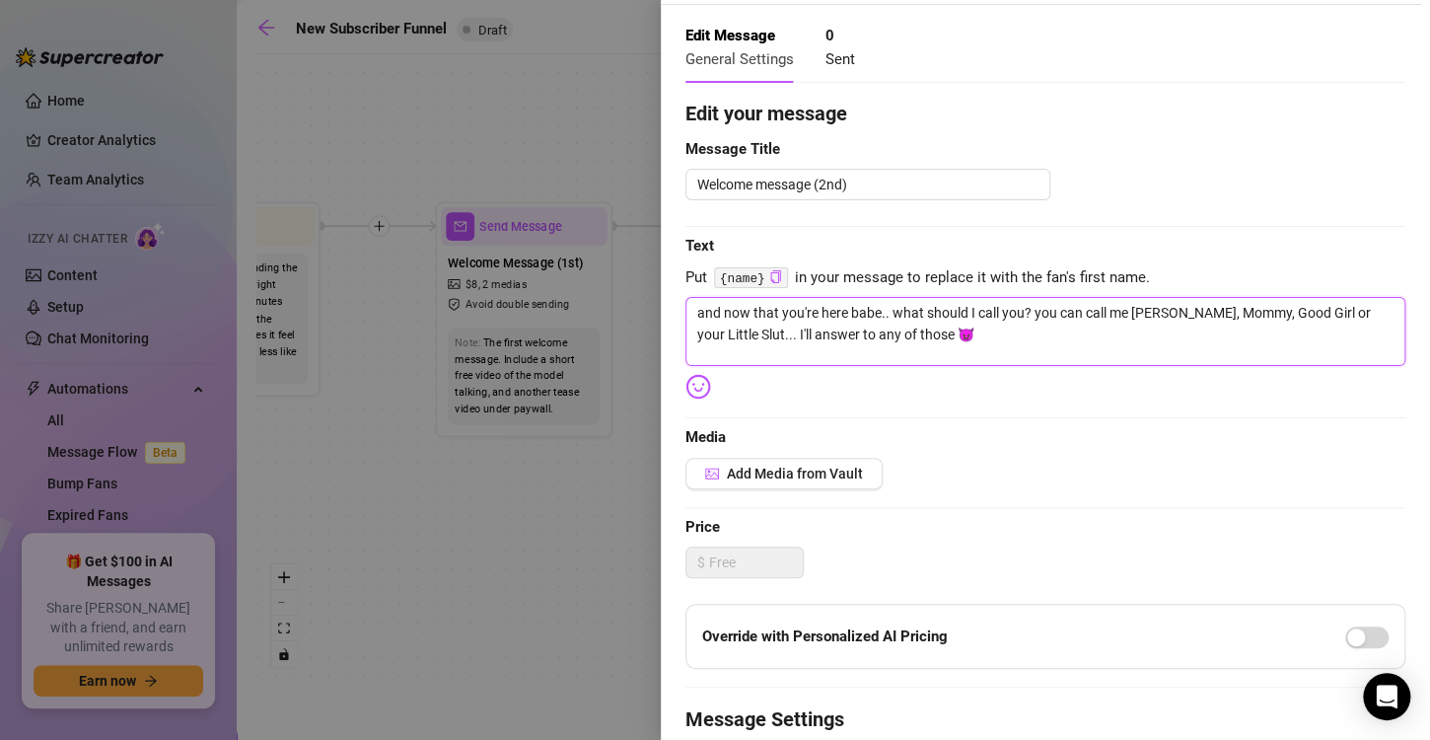
drag, startPoint x: 932, startPoint y: 337, endPoint x: 1033, endPoint y: 296, distance: 108.8
click at [1033, 296] on div "Edit your message Message Title Welcome message (2nd) Text Put {name} in your m…" at bounding box center [1045, 530] width 720 height 863
drag, startPoint x: 1356, startPoint y: 314, endPoint x: 1029, endPoint y: 312, distance: 327.4
click at [1029, 312] on textarea "and now that you're here babe.. what should I call you? anything in particular …" at bounding box center [1045, 331] width 720 height 69
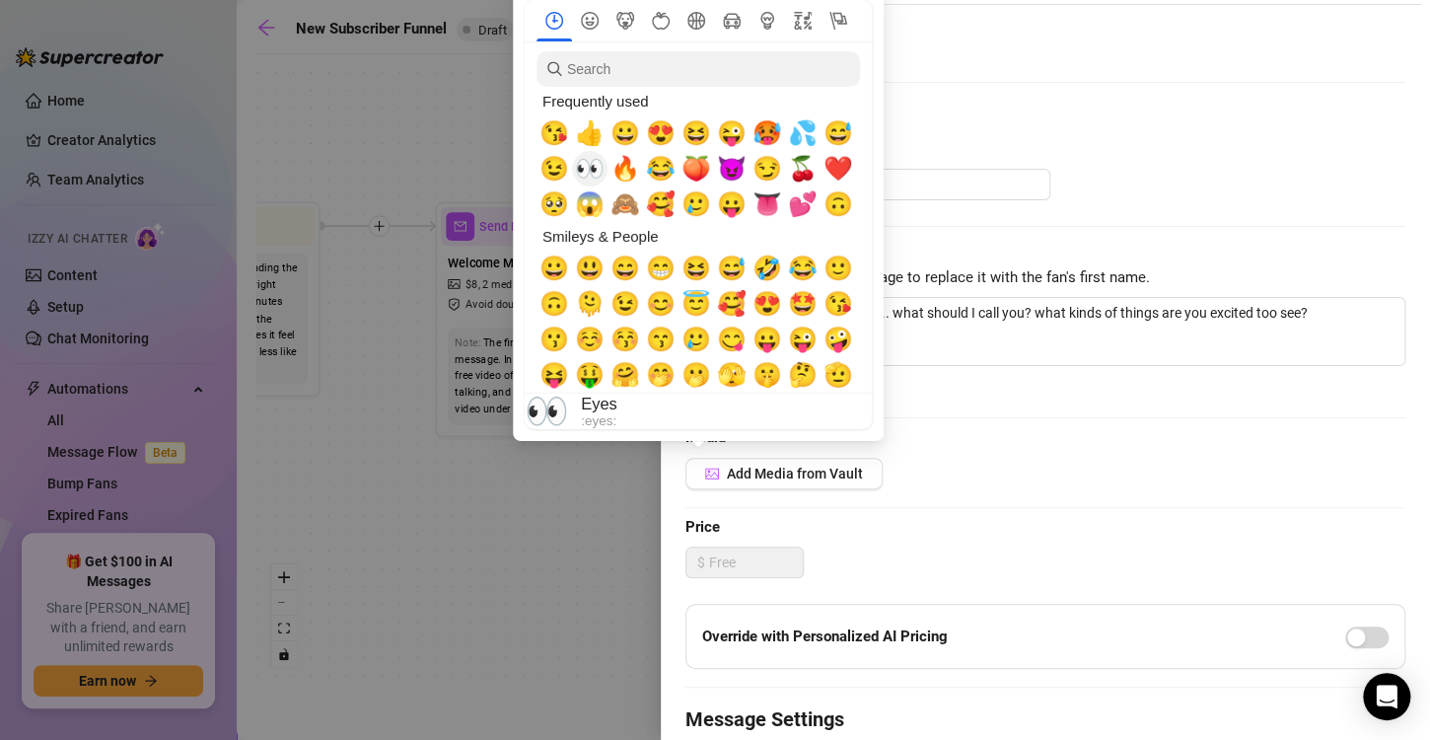
click at [591, 172] on span "👀" at bounding box center [590, 169] width 30 height 28
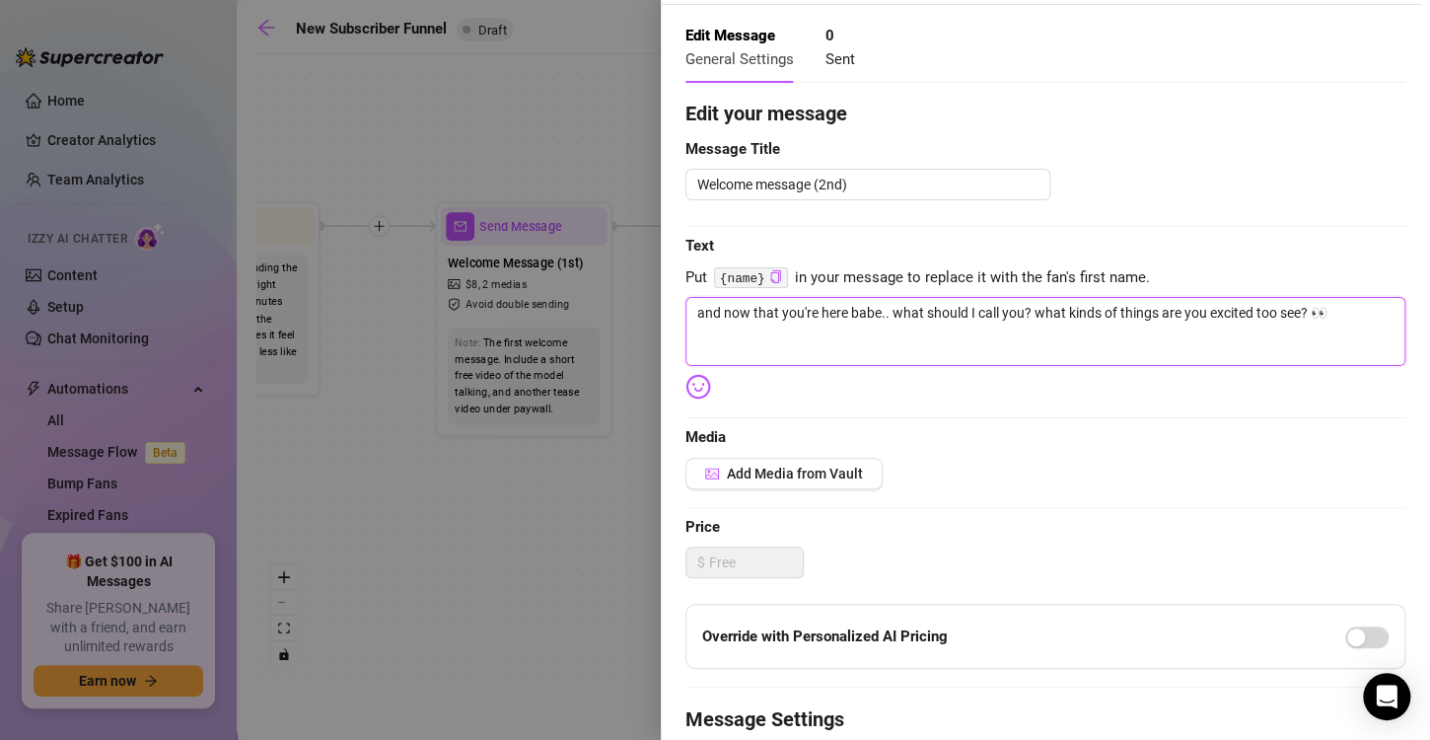
click at [1032, 317] on textarea "and now that you're here babe.. what should I call you? what kinds of things ar…" at bounding box center [1045, 331] width 720 height 69
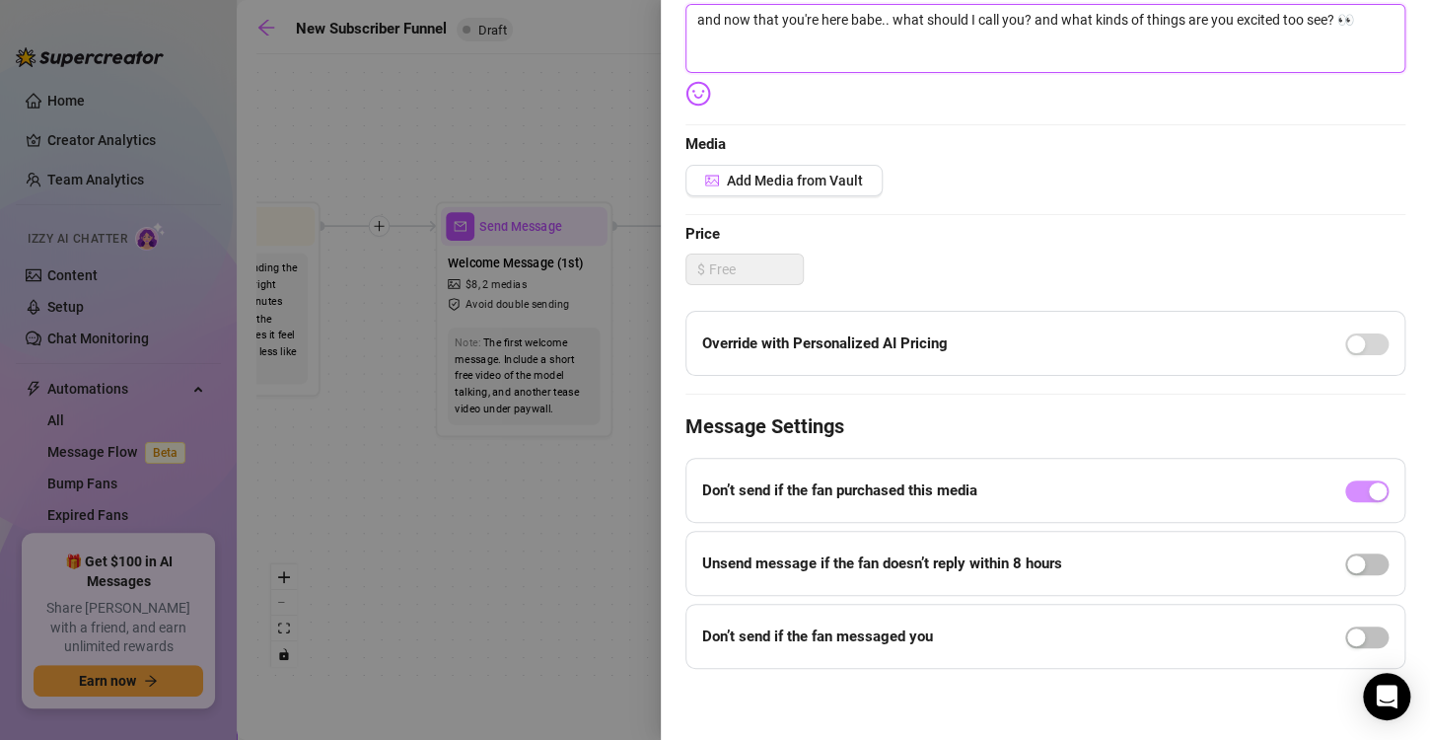
scroll to position [0, 0]
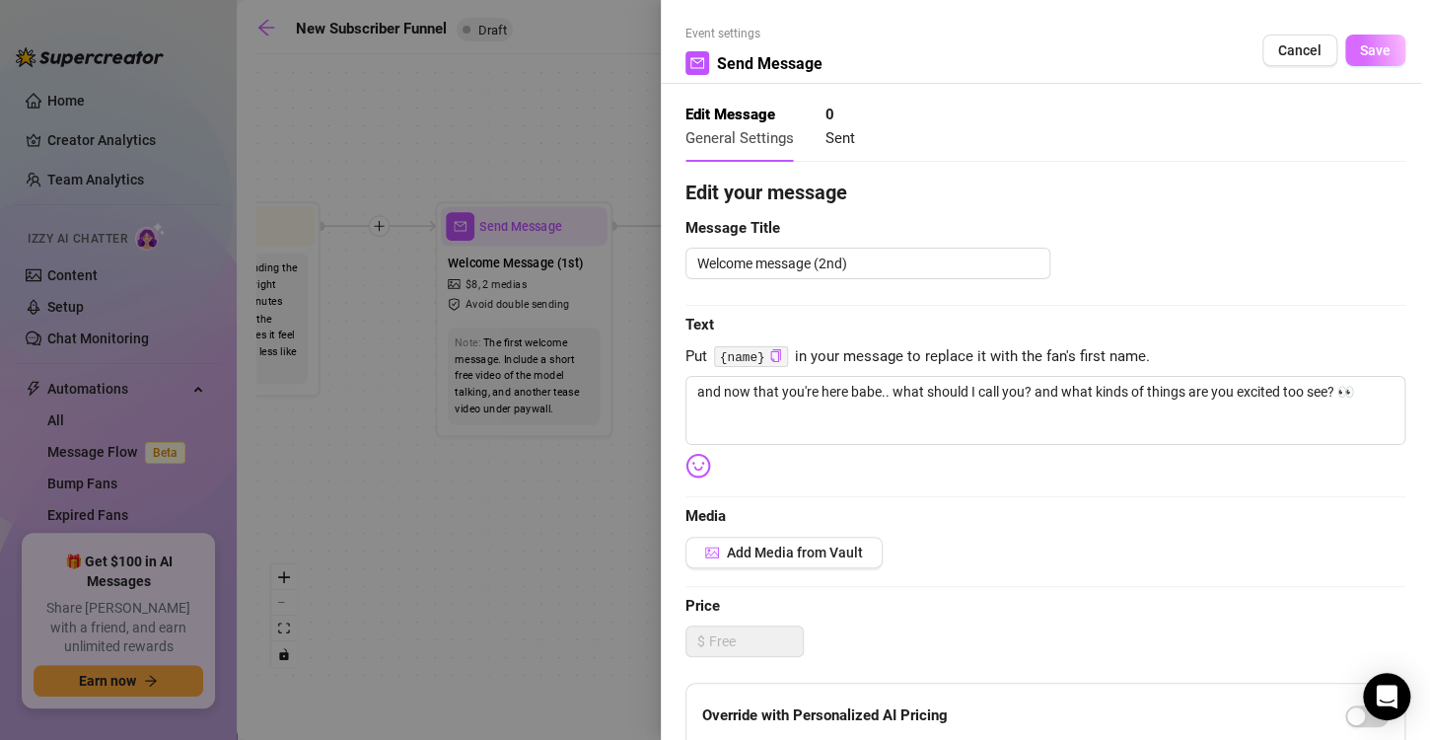
click at [1377, 44] on button "Save" at bounding box center [1375, 51] width 60 height 32
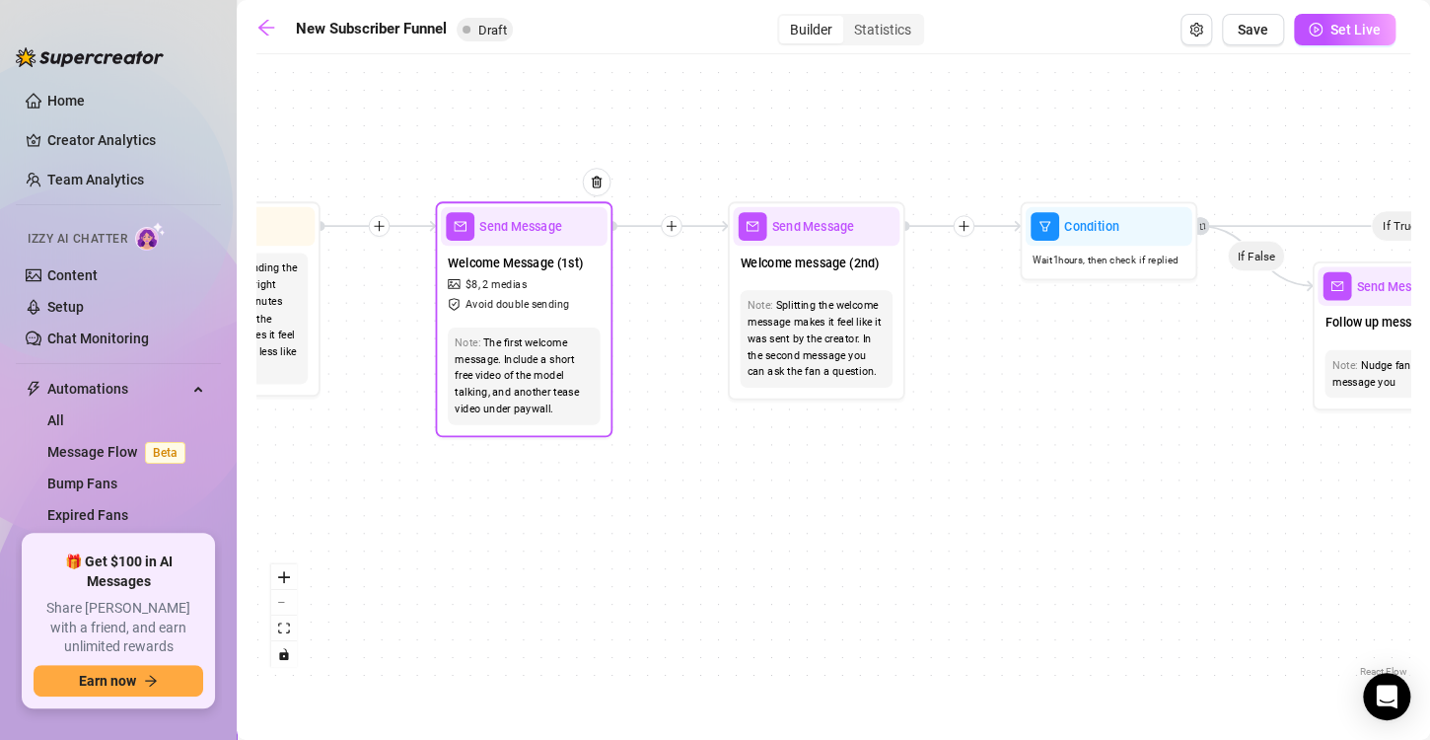
click at [552, 316] on div "Welcome Message (1st) $ 8 , 2 medias Avoid double sending" at bounding box center [524, 283] width 167 height 74
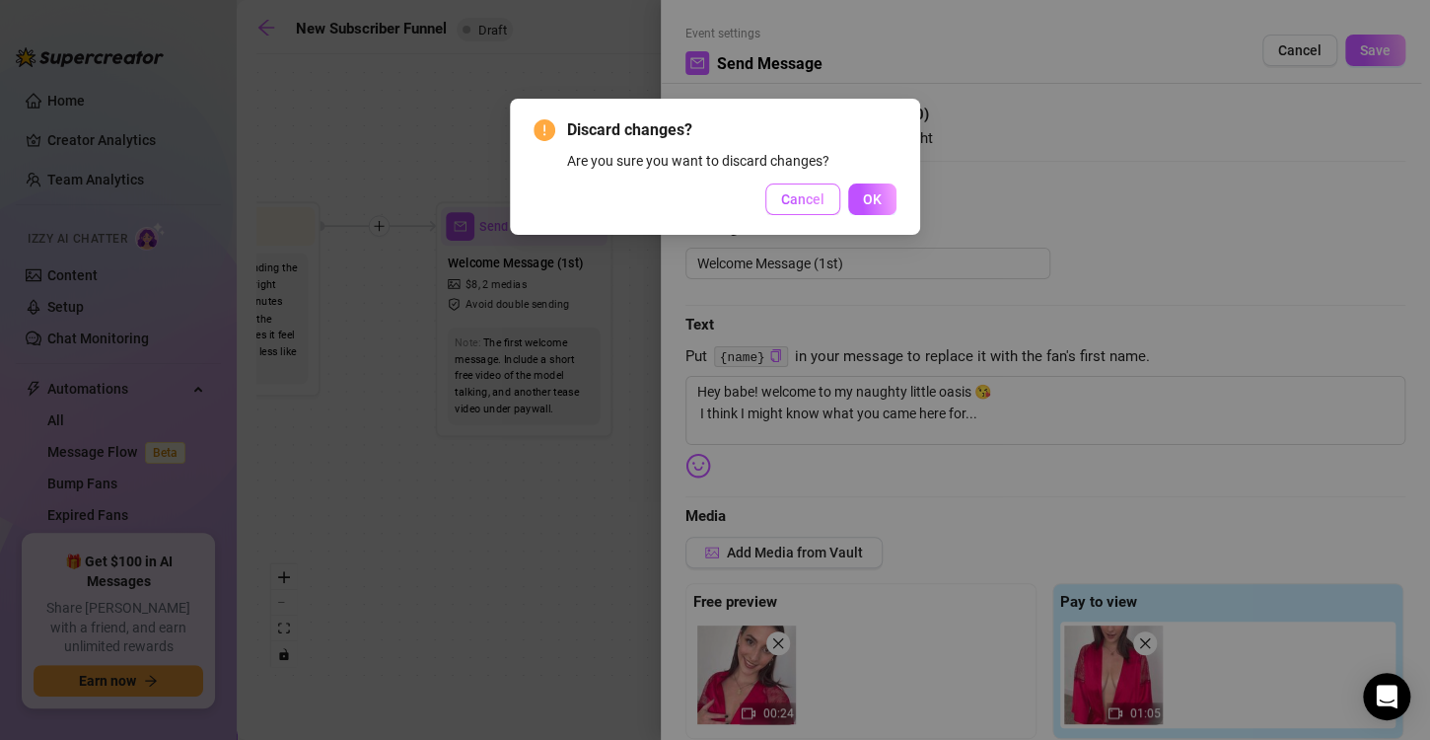
click at [812, 207] on button "Cancel" at bounding box center [802, 199] width 75 height 32
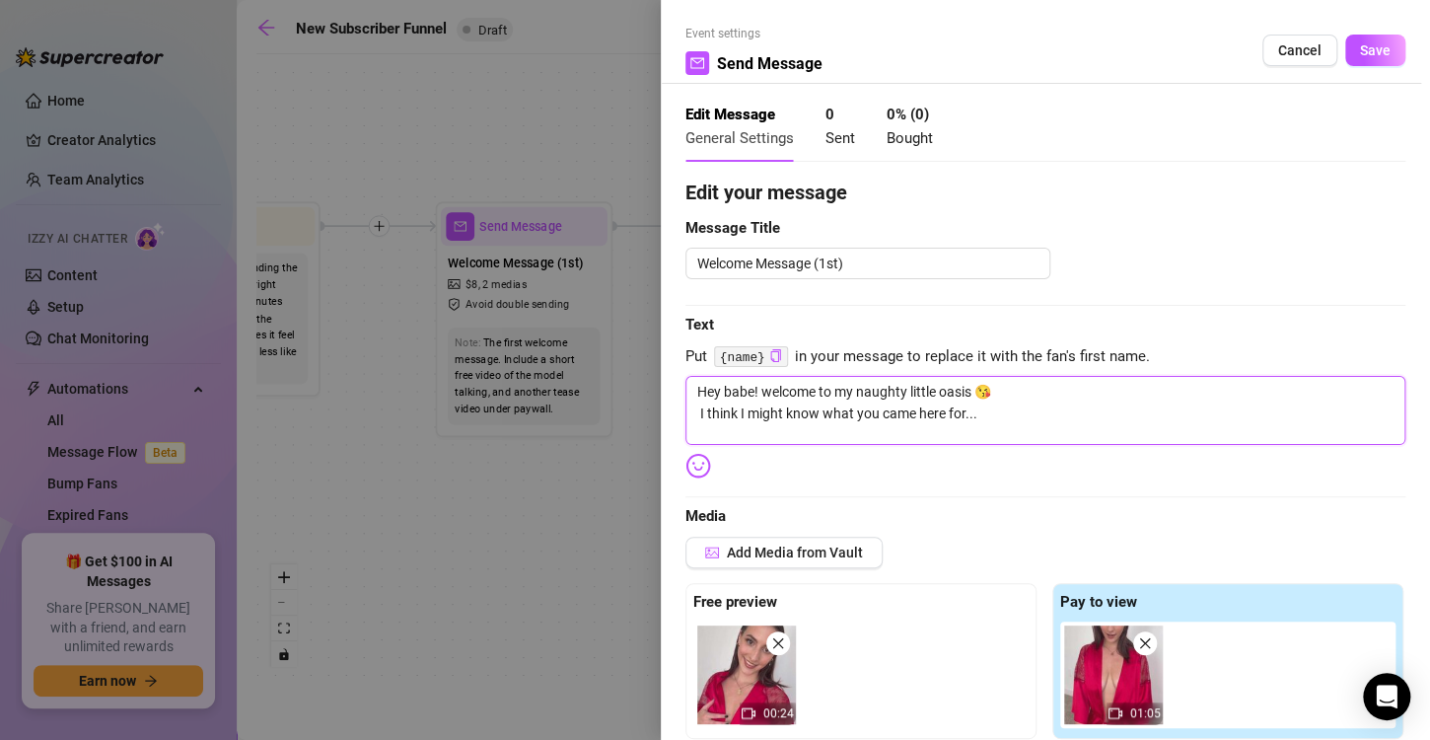
click at [1002, 386] on textarea "Hey babe! welcome to my naughty little oasis 😘 I think I might know what you ca…" at bounding box center [1045, 410] width 720 height 69
paste textarea "you can call me [PERSON_NAME], Mommy, Good Girl or your Little Slut... I'll ans…"
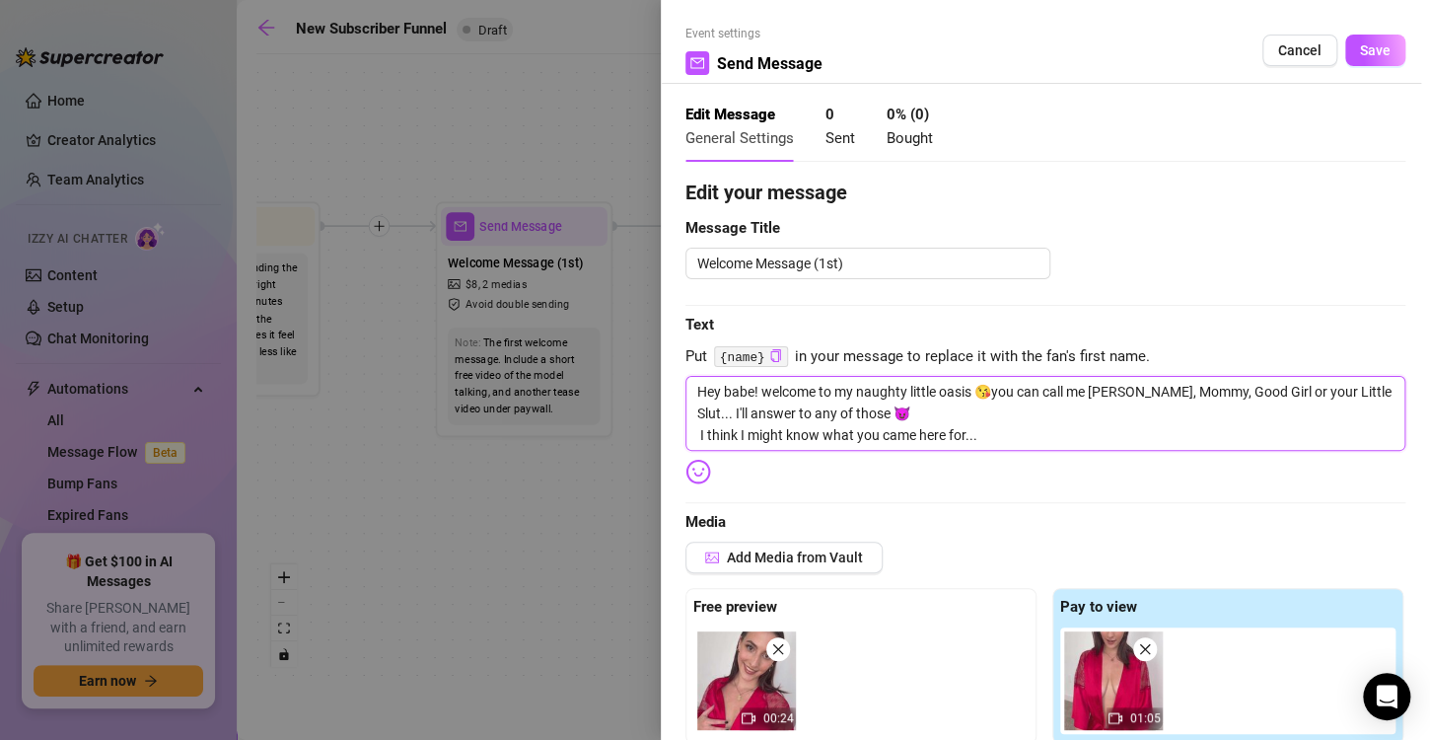
click at [996, 391] on textarea "Hey babe! welcome to my naughty little oasis 😘you can call me [PERSON_NAME], Mo…" at bounding box center [1045, 413] width 720 height 75
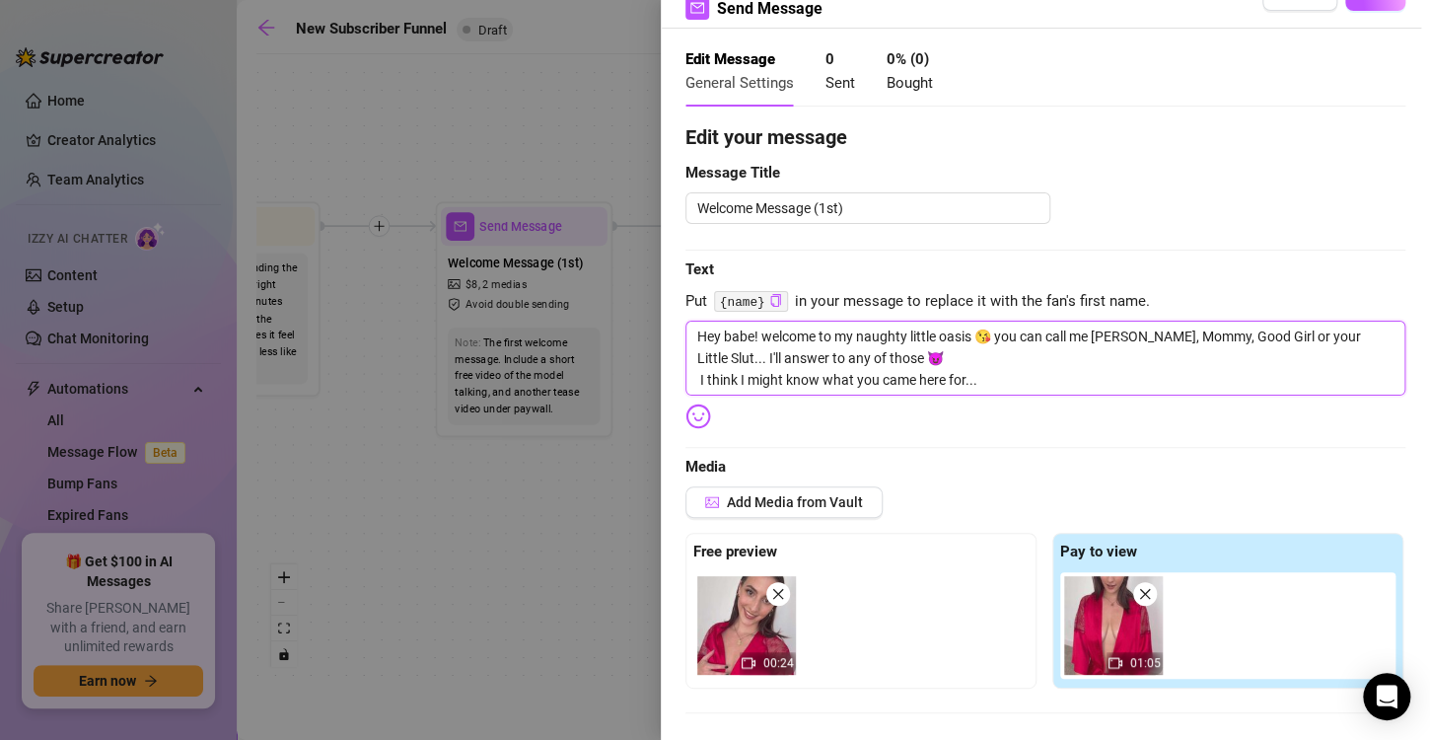
scroll to position [58, 0]
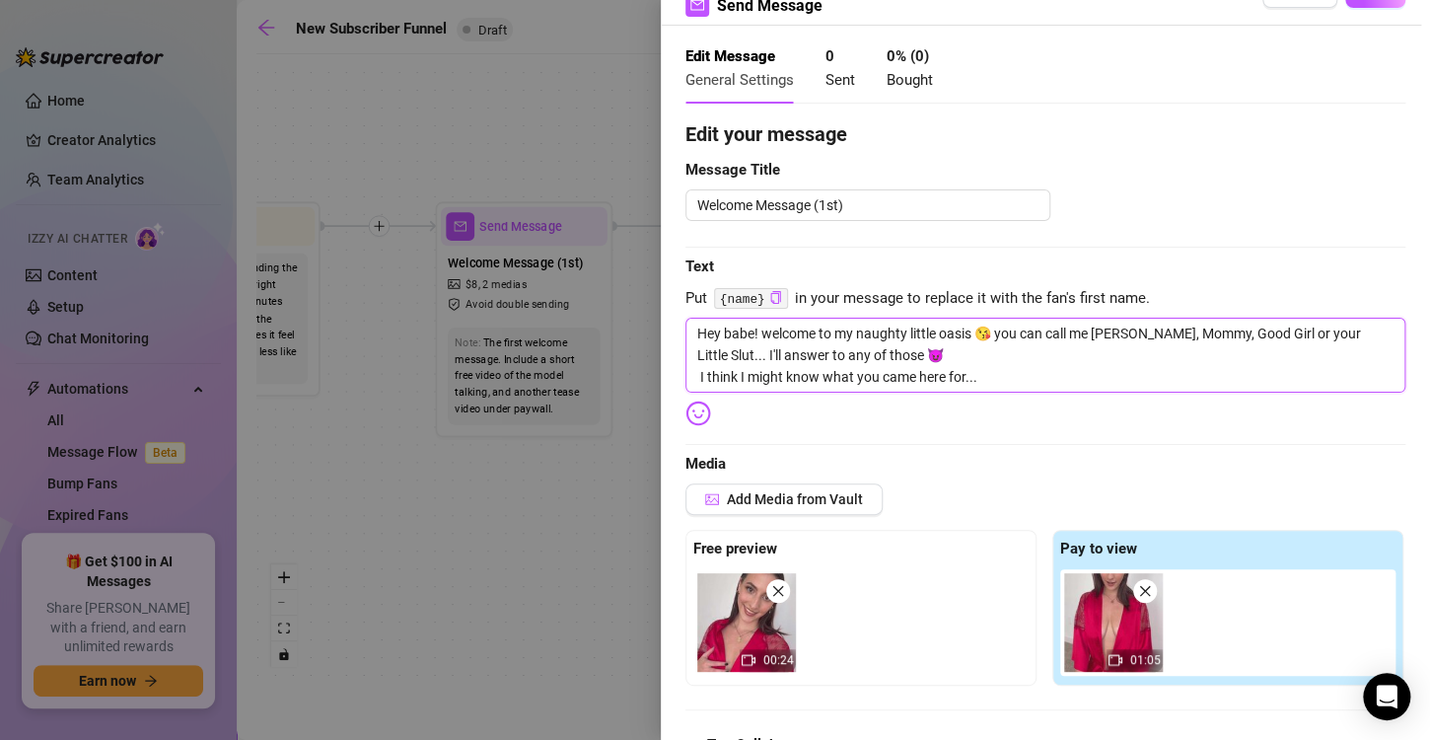
click at [697, 372] on textarea "Hey babe! welcome to my naughty little oasis 😘 you can call me [PERSON_NAME], M…" at bounding box center [1045, 355] width 720 height 75
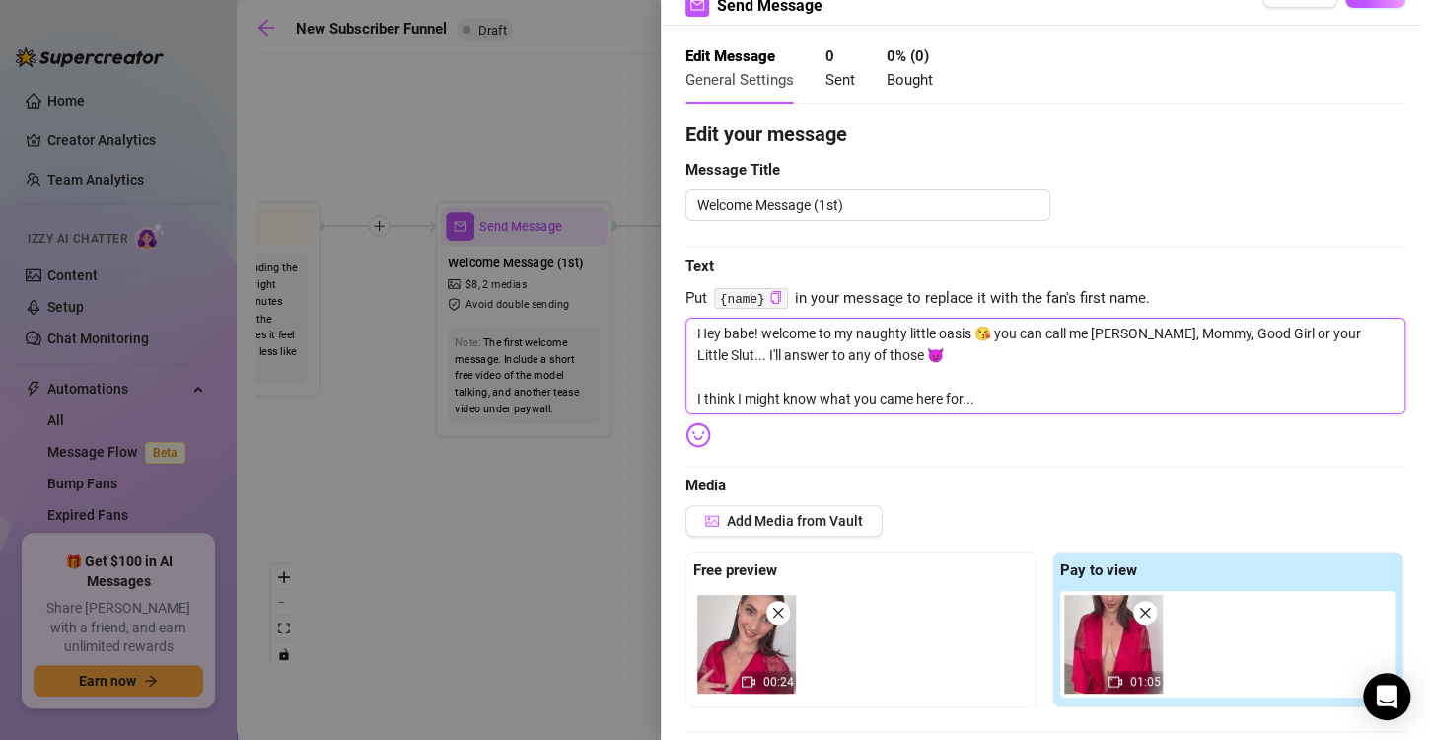
scroll to position [0, 0]
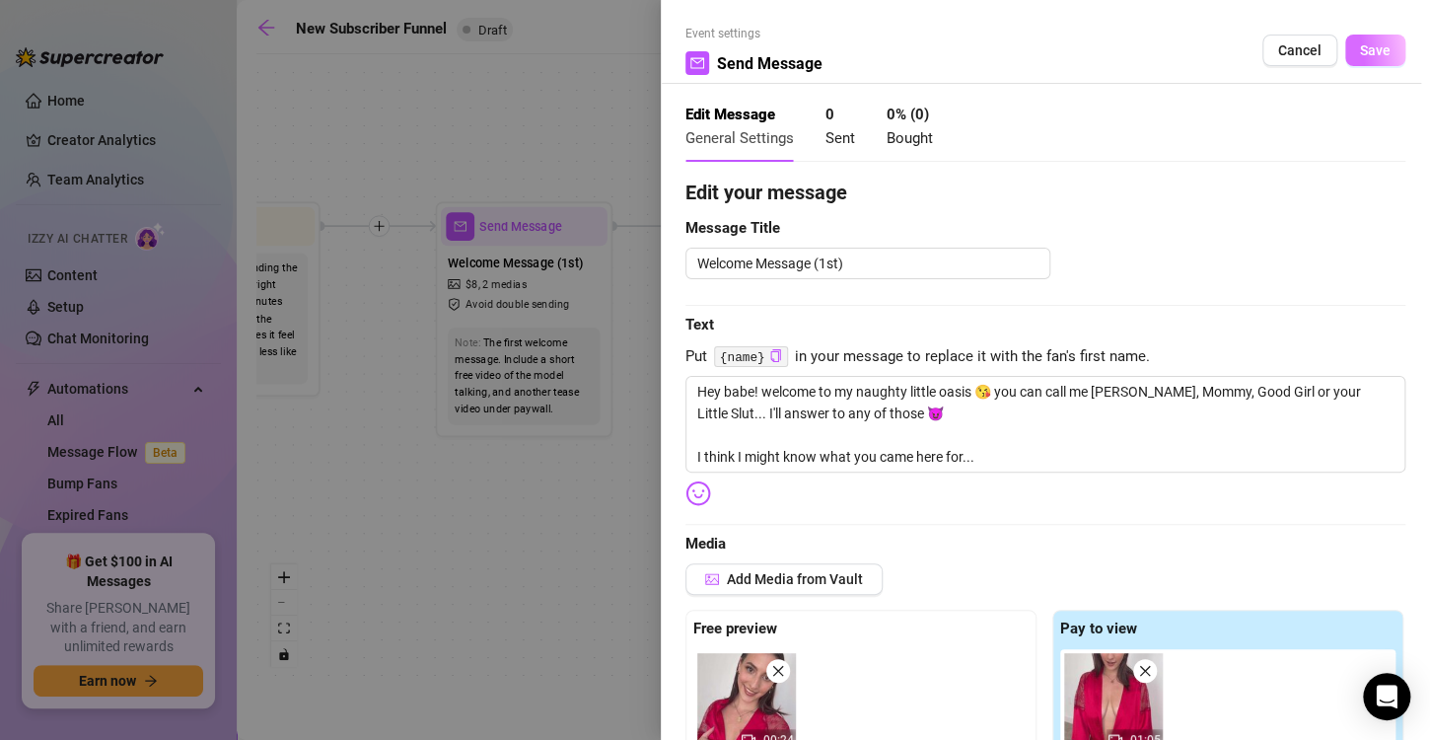
click at [1360, 53] on span "Save" at bounding box center [1375, 50] width 31 height 16
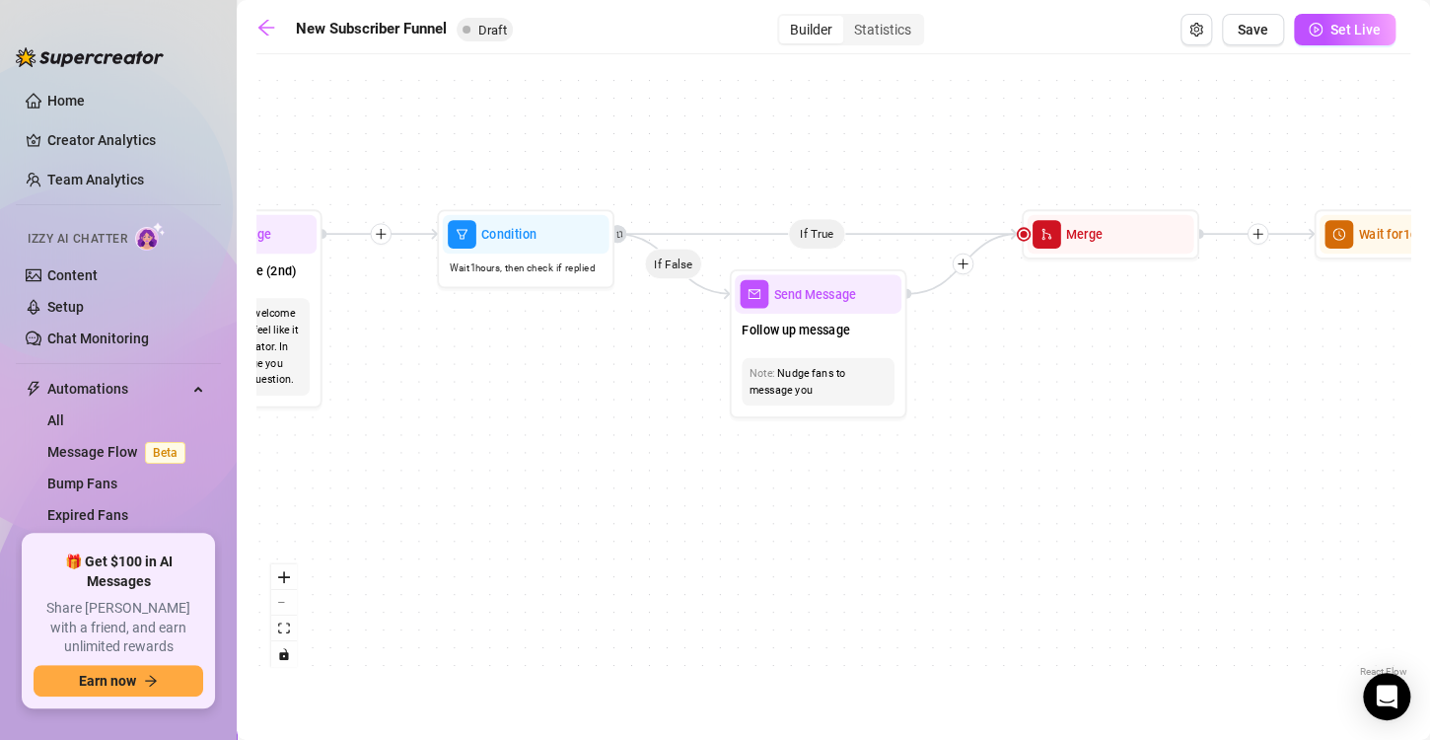
drag, startPoint x: 1088, startPoint y: 379, endPoint x: 456, endPoint y: 382, distance: 632.2
click at [456, 382] on div "If True If True If True If False If False If False If True If False Merge Merge…" at bounding box center [833, 372] width 1154 height 617
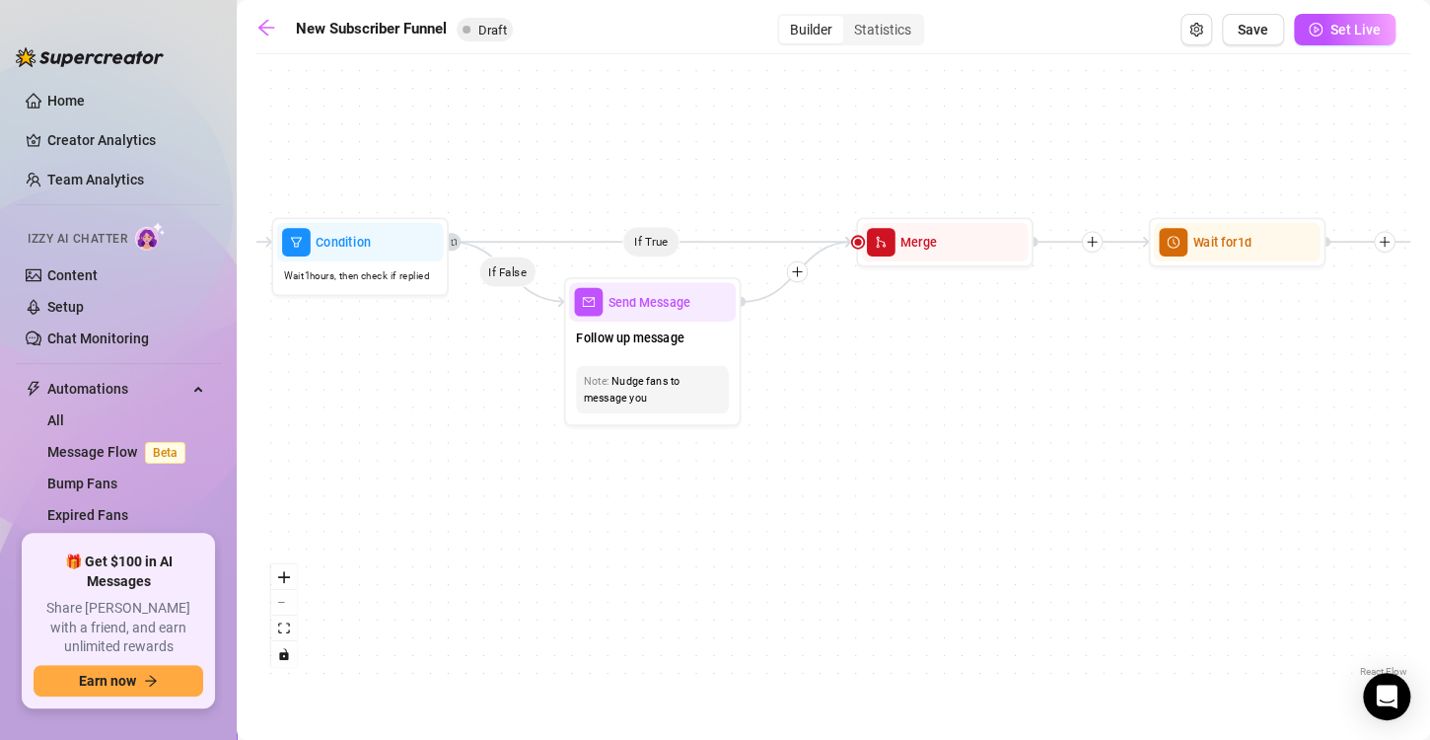
drag, startPoint x: 946, startPoint y: 384, endPoint x: 829, endPoint y: 396, distance: 117.1
click at [829, 396] on div "If True If True If True If False If False If False If True If False Merge Merge…" at bounding box center [833, 372] width 1154 height 617
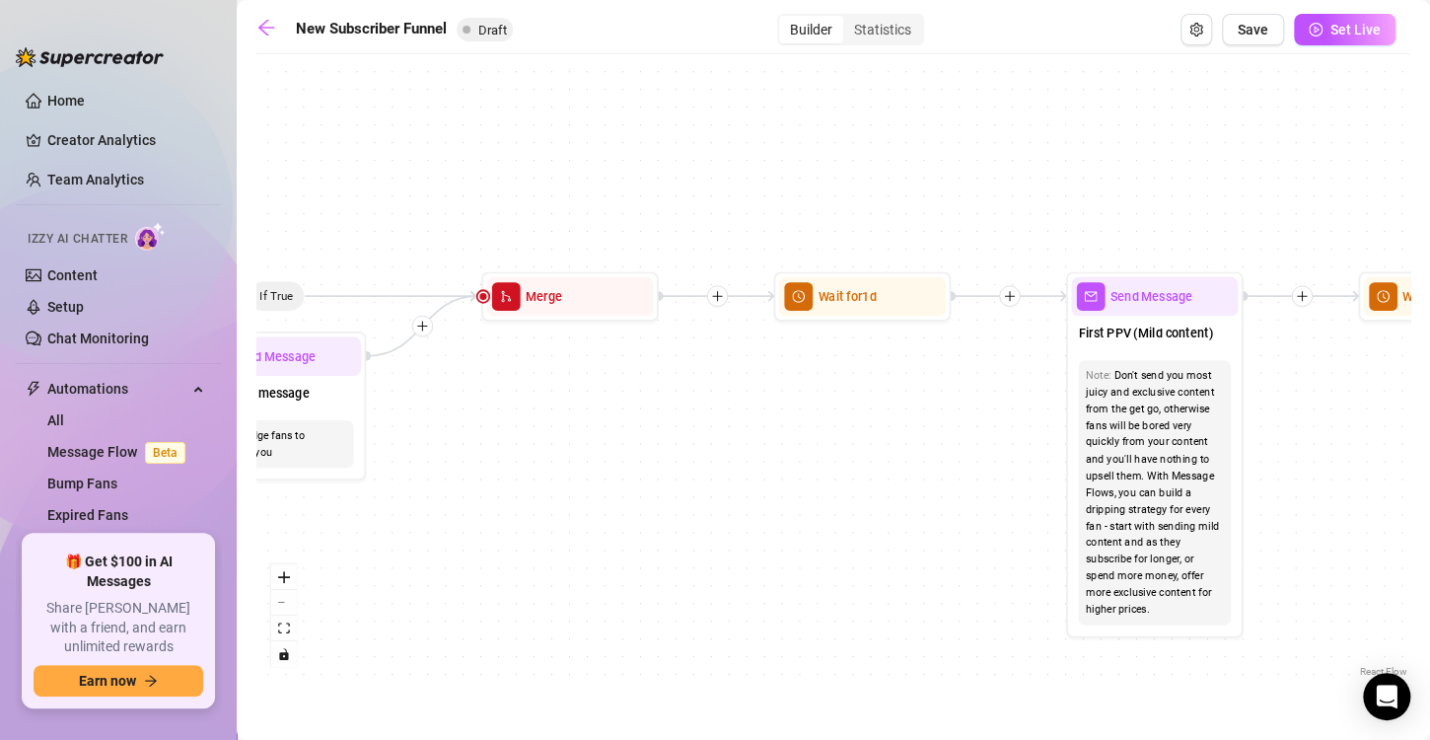
drag, startPoint x: 977, startPoint y: 363, endPoint x: 476, endPoint y: 435, distance: 506.2
click at [476, 435] on div "If True If True If True If False If False If False If True If False Merge Merge…" at bounding box center [833, 372] width 1154 height 617
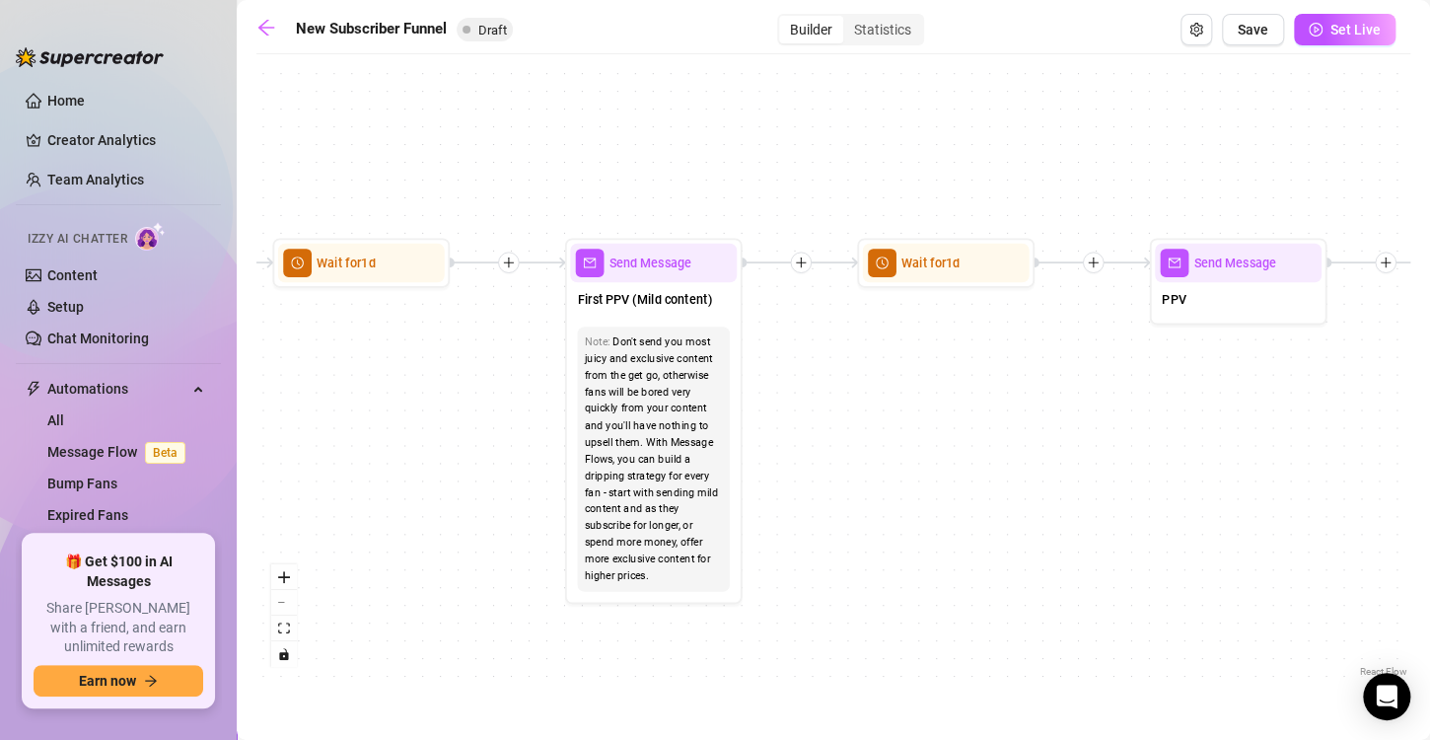
drag, startPoint x: 859, startPoint y: 423, endPoint x: 473, endPoint y: 372, distance: 389.0
click at [473, 372] on div "If True If True If True If False If False If False If True If False Merge Merge…" at bounding box center [833, 372] width 1154 height 617
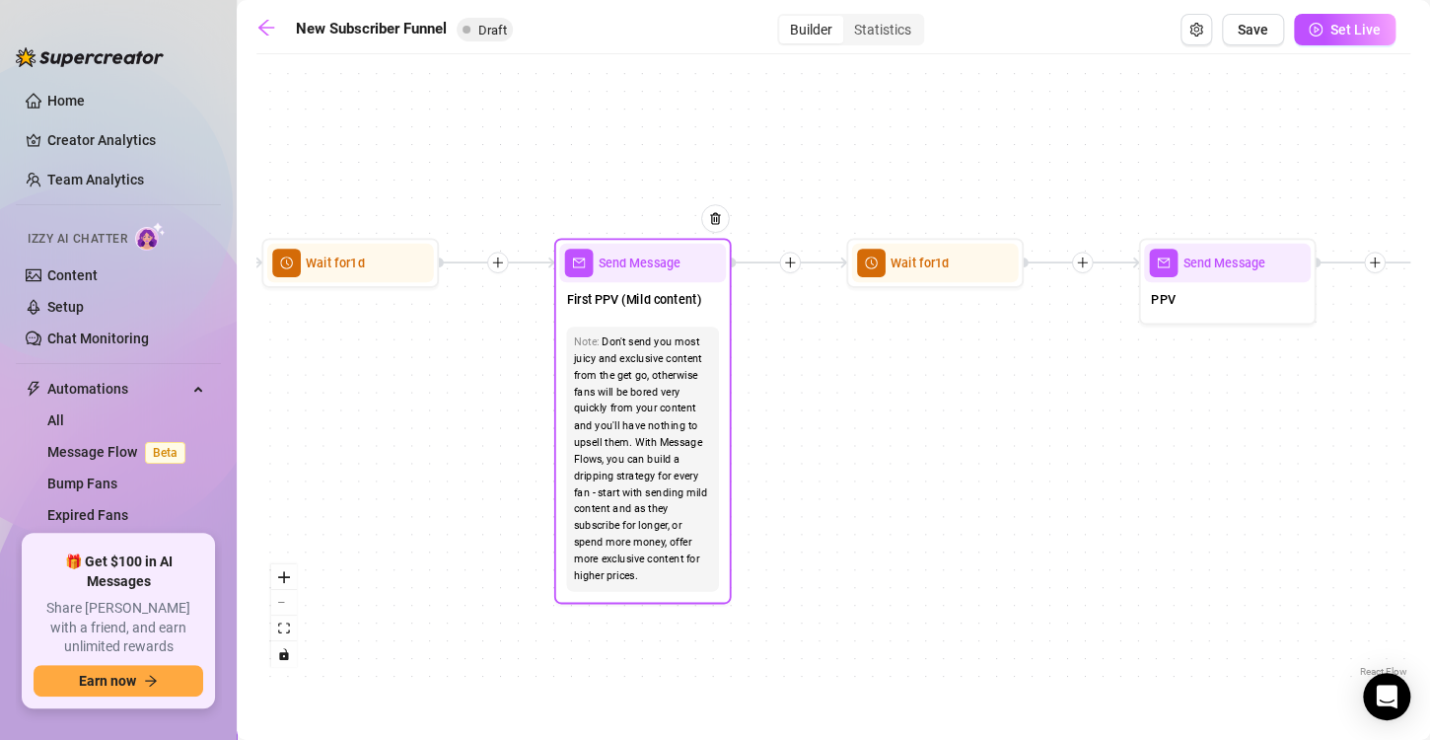
click at [709, 360] on div "Don't send you most juicy and exclusive content from the get go, otherwise fans…" at bounding box center [643, 458] width 138 height 251
click at [693, 296] on span "First PPV (Mild content)" at bounding box center [633, 299] width 135 height 20
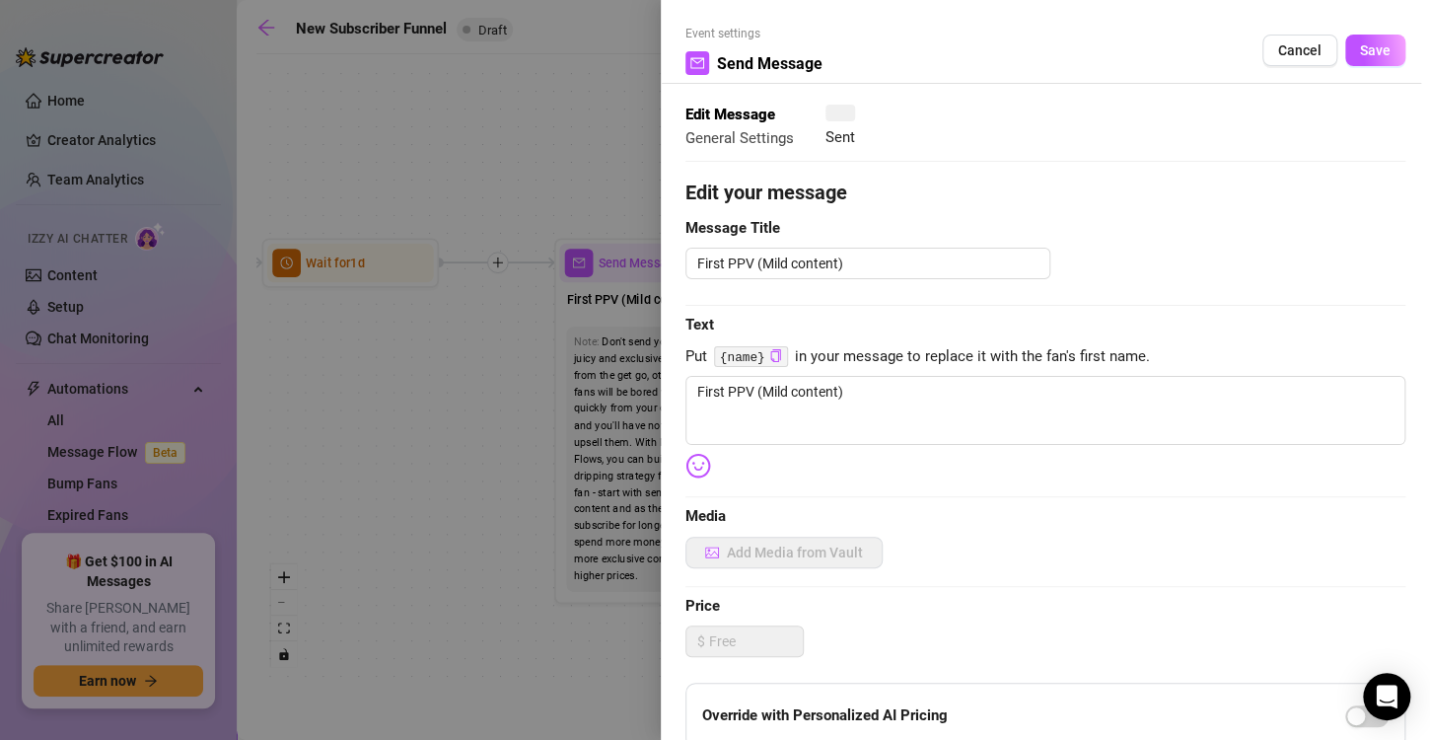
click at [693, 296] on div at bounding box center [715, 370] width 1430 height 740
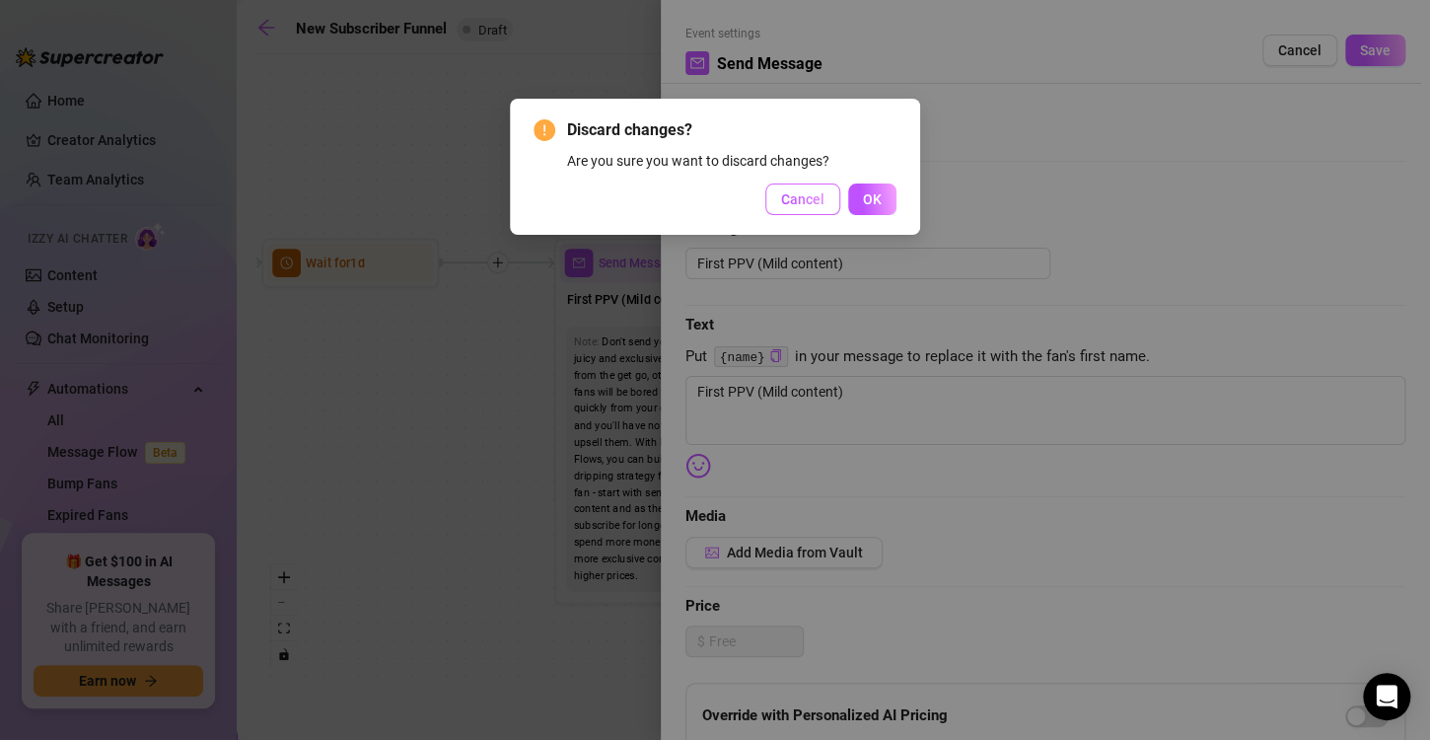
click at [814, 185] on button "Cancel" at bounding box center [802, 199] width 75 height 32
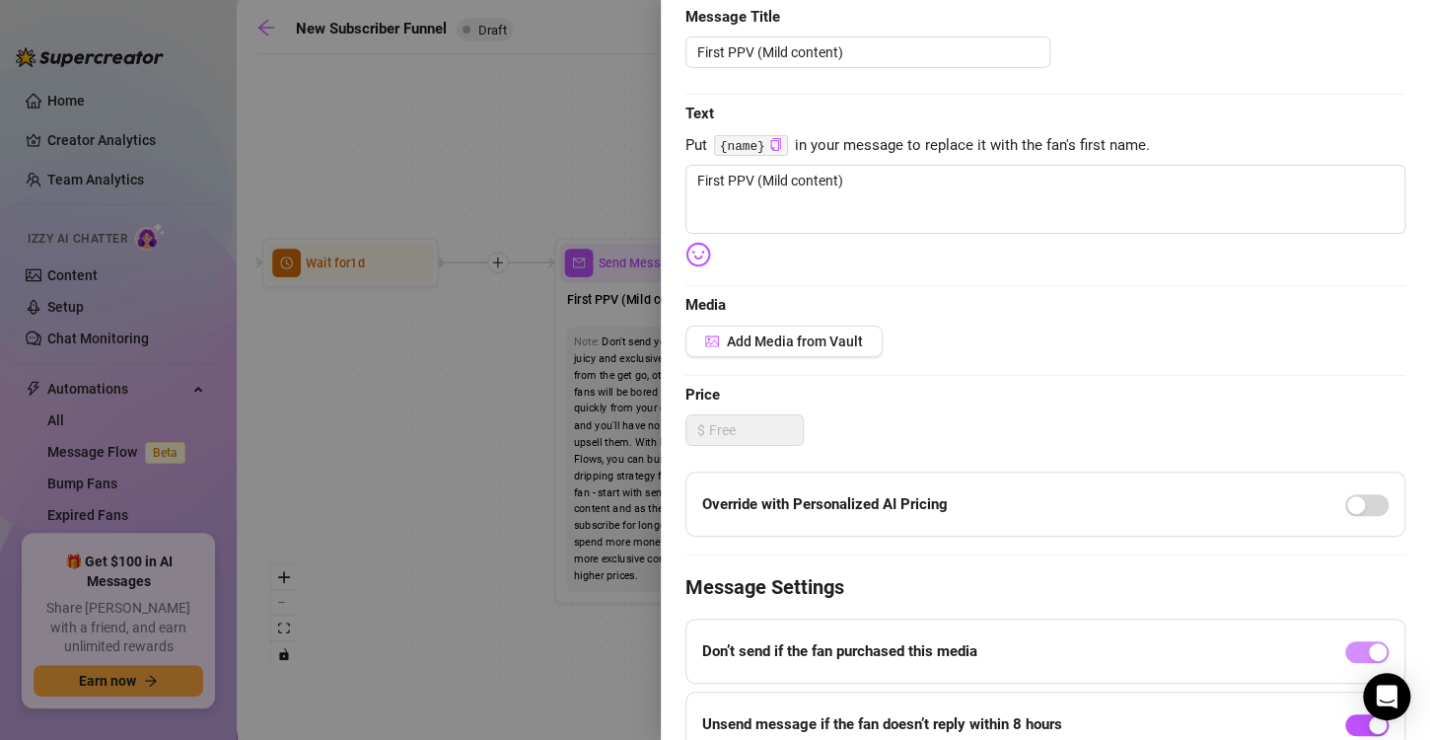
scroll to position [189, 0]
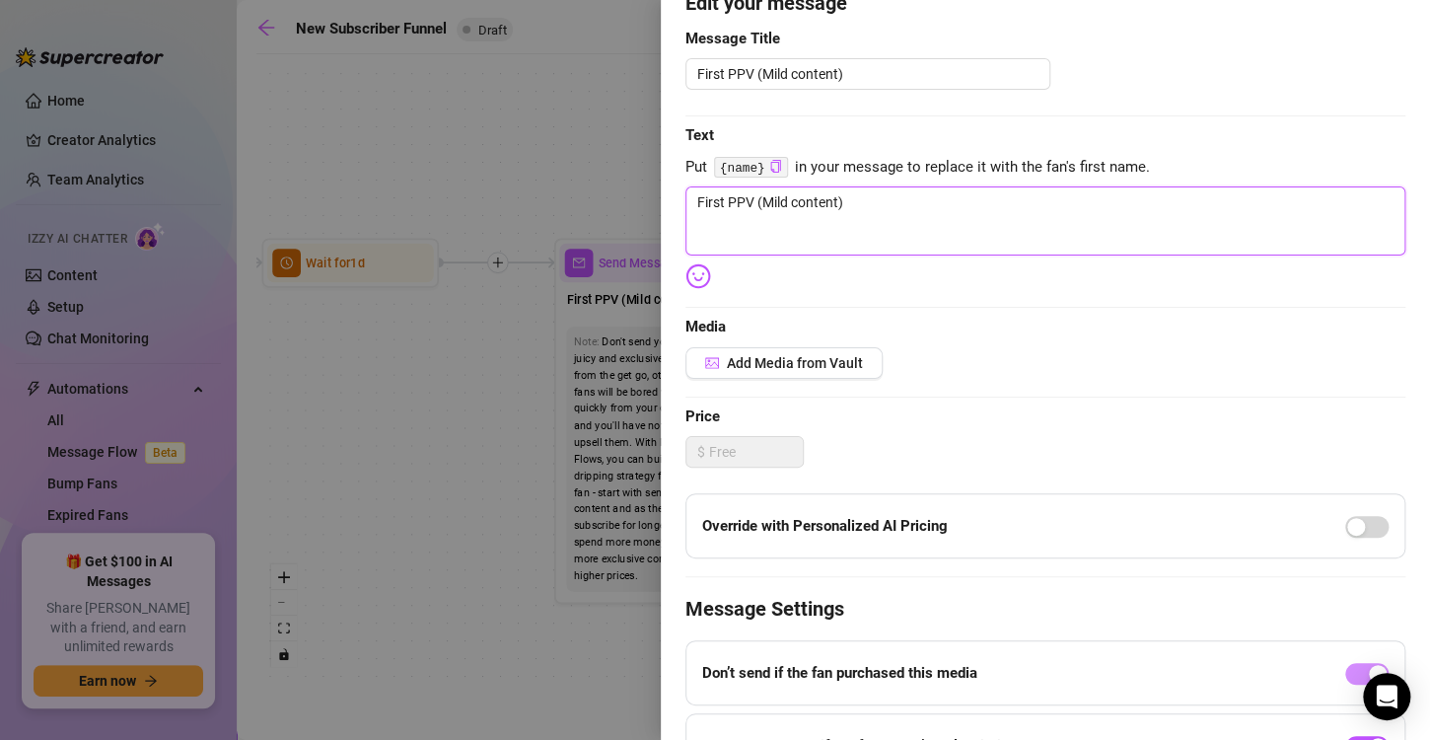
drag, startPoint x: 864, startPoint y: 217, endPoint x: 853, endPoint y: 187, distance: 31.5
click at [853, 187] on textarea "First PPV (Mild content)" at bounding box center [1045, 220] width 720 height 69
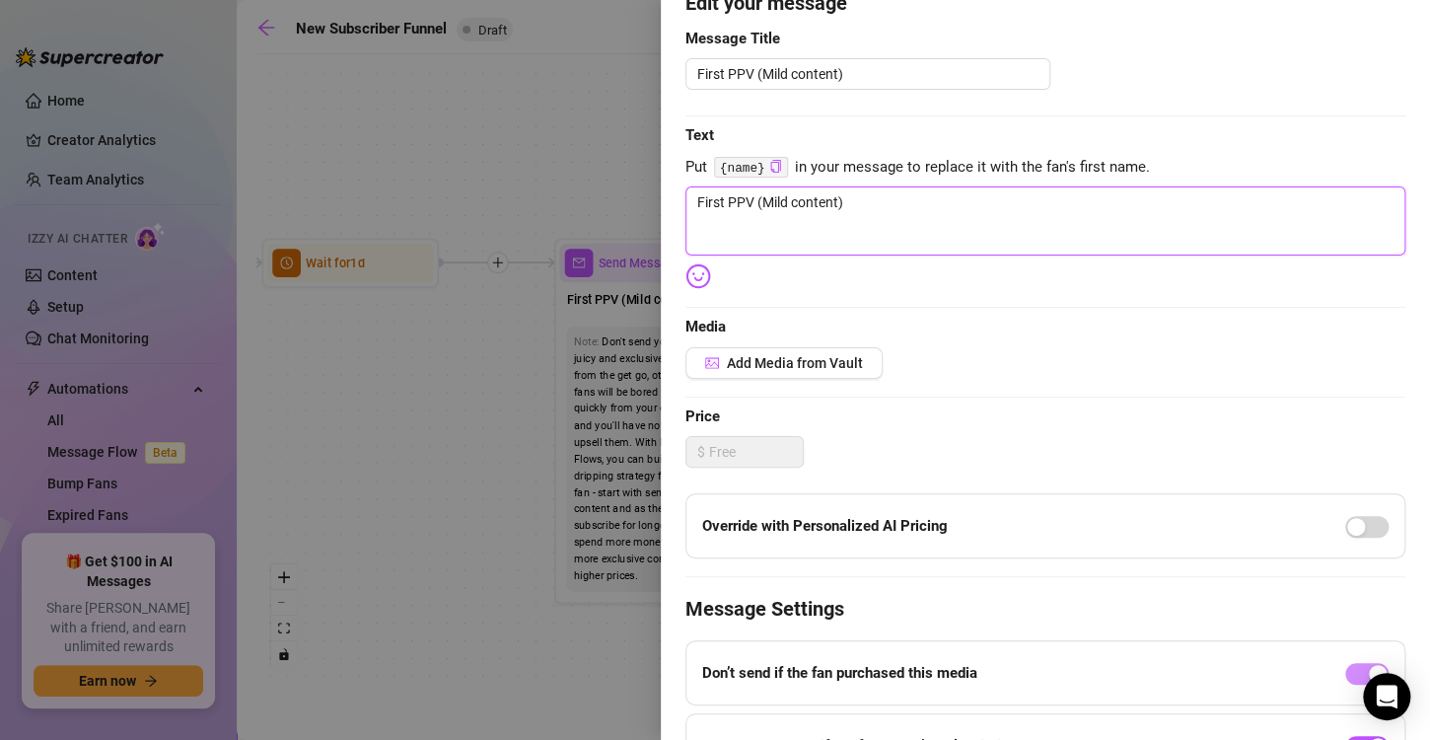
drag, startPoint x: 852, startPoint y: 198, endPoint x: 630, endPoint y: 212, distance: 222.3
drag, startPoint x: 630, startPoint y: 212, endPoint x: 851, endPoint y: 209, distance: 220.9
click at [851, 209] on textarea "First PPV (Mild content)" at bounding box center [1045, 220] width 720 height 69
drag, startPoint x: 851, startPoint y: 209, endPoint x: 845, endPoint y: 198, distance: 12.4
click at [845, 198] on textarea "First PPV (Mild content)" at bounding box center [1045, 220] width 720 height 69
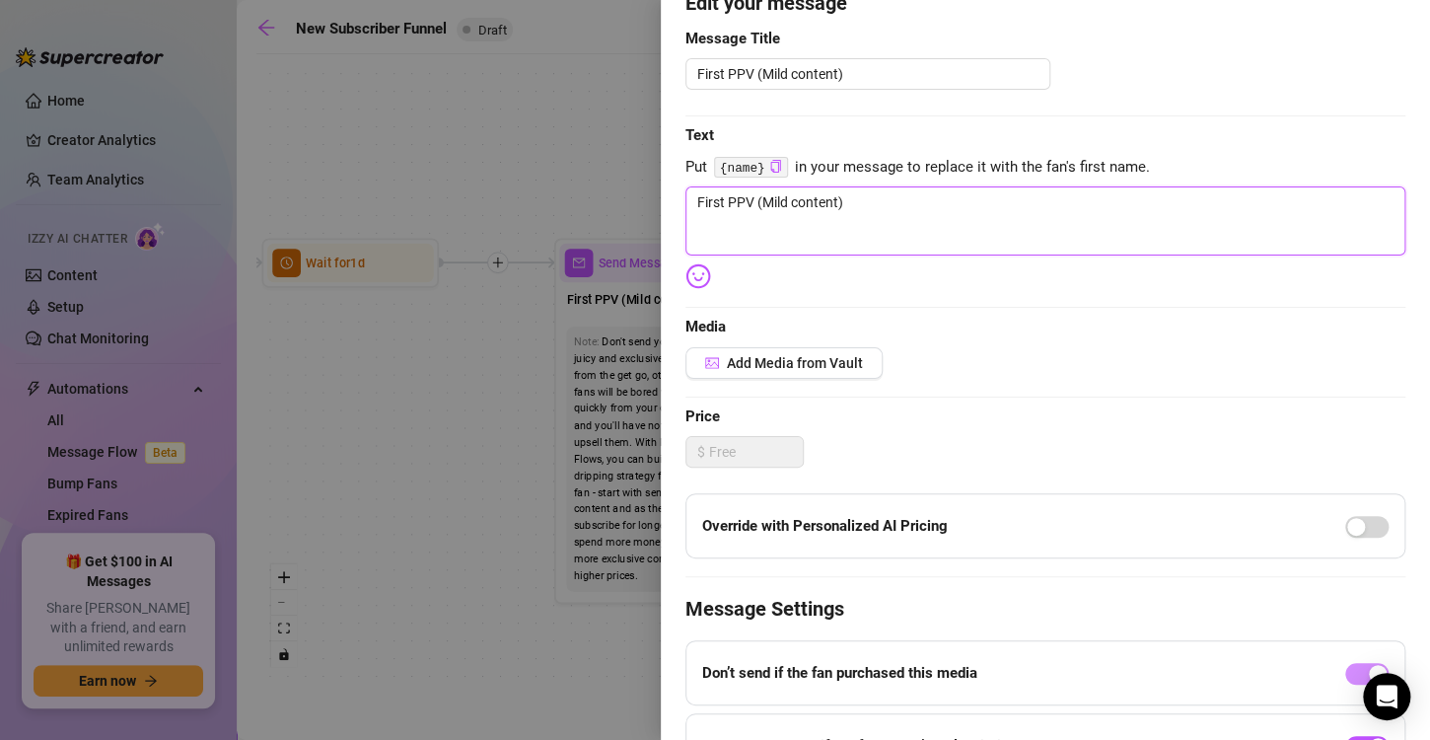
drag, startPoint x: 845, startPoint y: 198, endPoint x: 650, endPoint y: 223, distance: 196.8
drag, startPoint x: 650, startPoint y: 223, endPoint x: 876, endPoint y: 189, distance: 228.3
click at [876, 189] on textarea "First PPV (Mild content)" at bounding box center [1045, 220] width 720 height 69
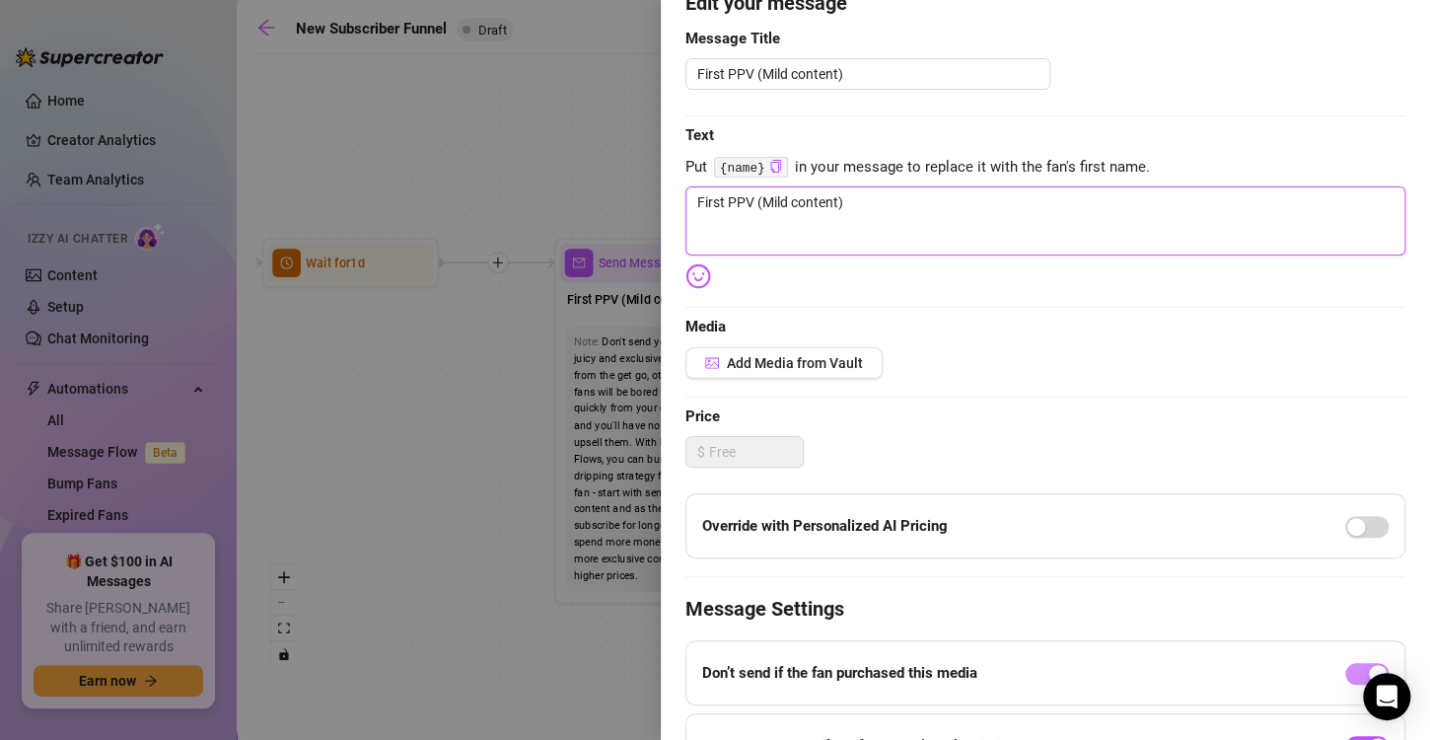
click at [876, 189] on textarea "First PPV (Mild content)" at bounding box center [1045, 220] width 720 height 69
click at [946, 197] on textarea "I was feeling like a dirty girl... guess theres only one way to fix that" at bounding box center [1045, 220] width 720 height 69
click at [1126, 204] on textarea "I was feeling like a dirty girl... guess there's only one way to fix that" at bounding box center [1045, 220] width 720 height 69
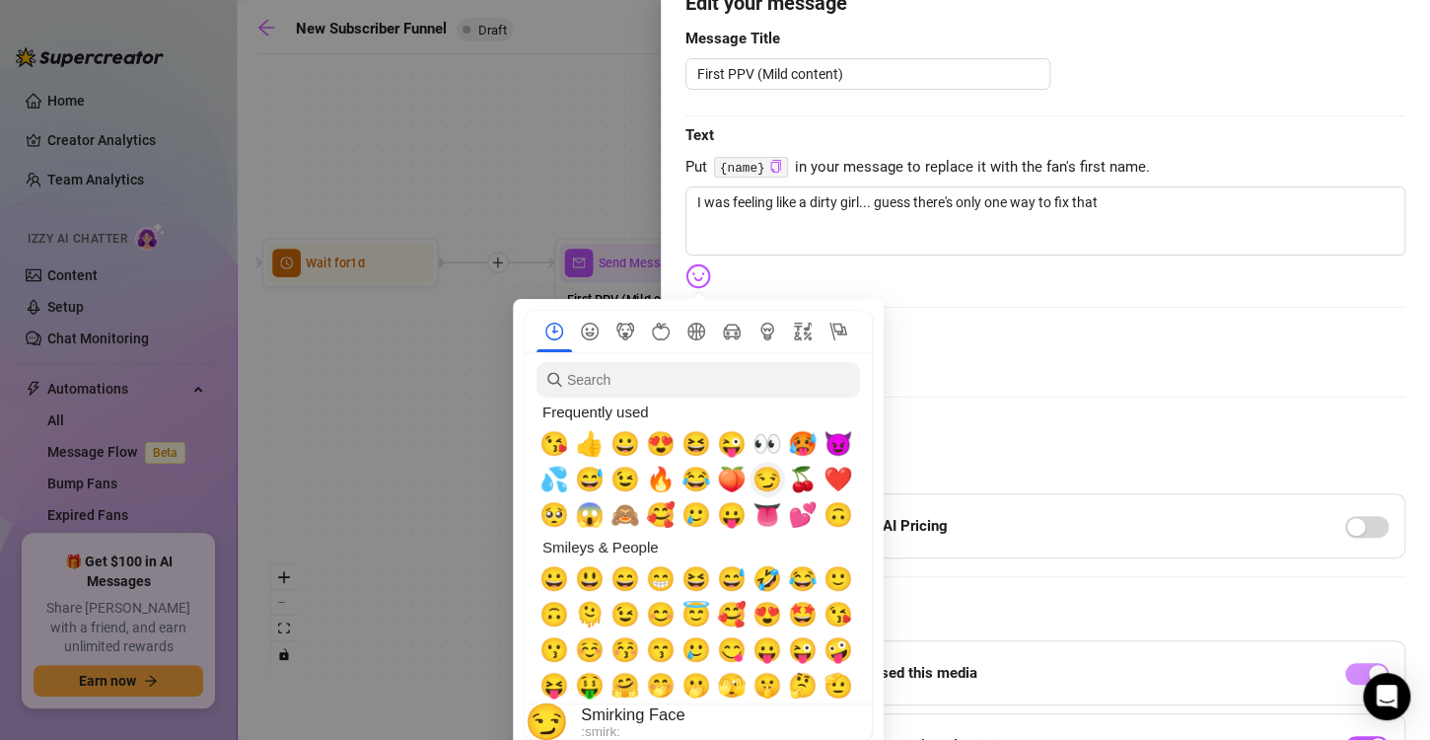
drag, startPoint x: 691, startPoint y: 282, endPoint x: 768, endPoint y: 489, distance: 220.9
click at [768, 489] on span "😏" at bounding box center [767, 480] width 30 height 28
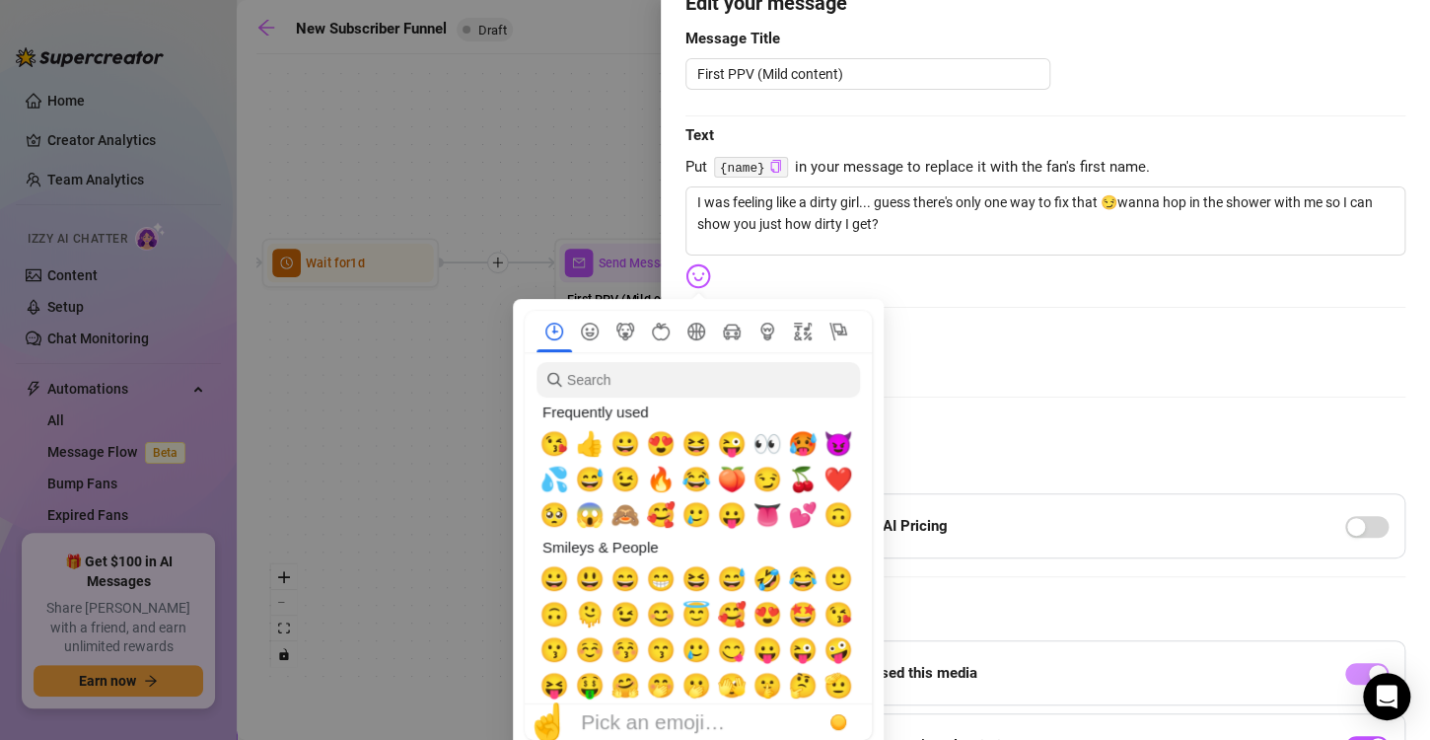
click at [697, 273] on img at bounding box center [698, 276] width 26 height 26
click at [771, 513] on span "👅" at bounding box center [767, 515] width 30 height 28
click at [697, 278] on img at bounding box center [698, 276] width 26 height 26
click at [565, 477] on span "💦" at bounding box center [554, 480] width 30 height 28
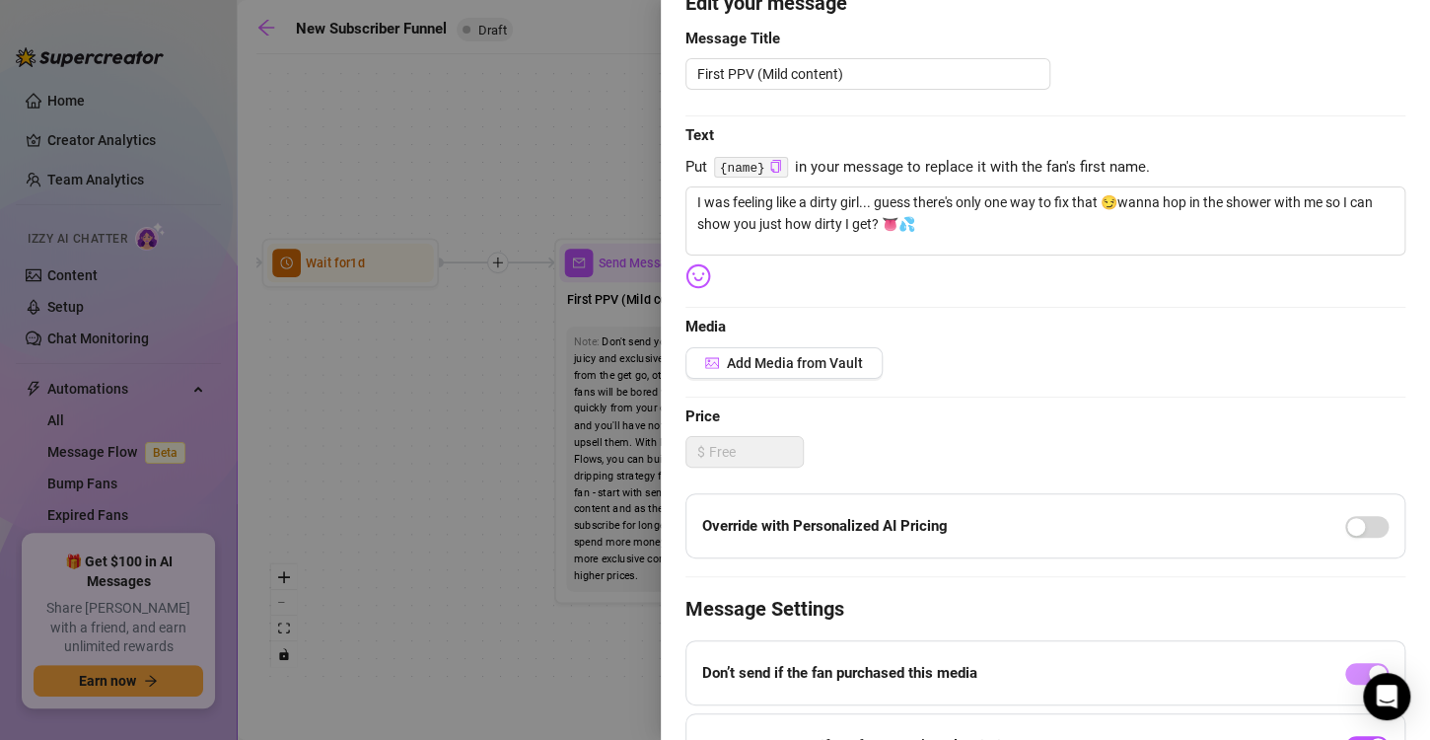
click at [1036, 318] on span "Media" at bounding box center [1045, 328] width 720 height 24
click at [817, 361] on span "Add Media from Vault" at bounding box center [795, 363] width 136 height 16
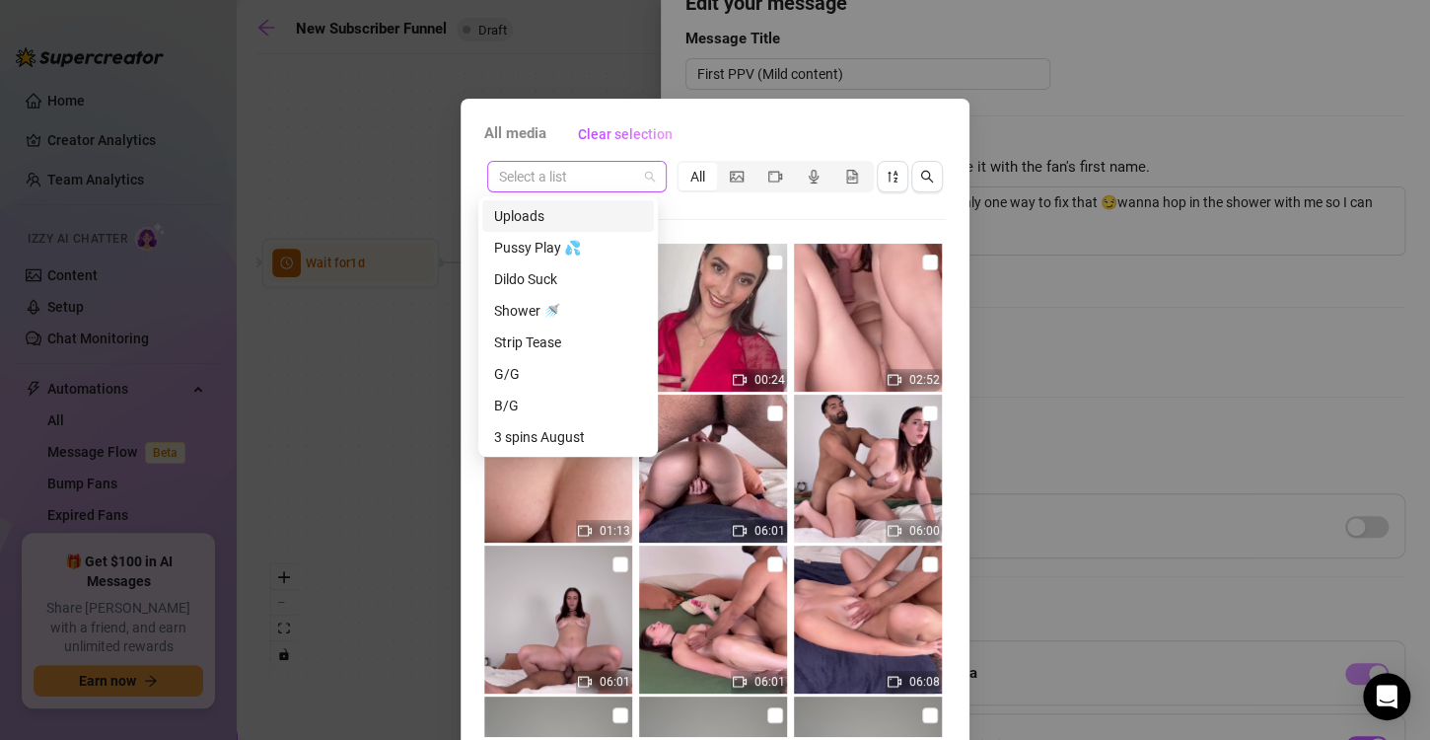
click at [648, 181] on div "Select a list" at bounding box center [576, 177] width 179 height 32
click at [545, 313] on div "Shower 🚿" at bounding box center [568, 311] width 148 height 22
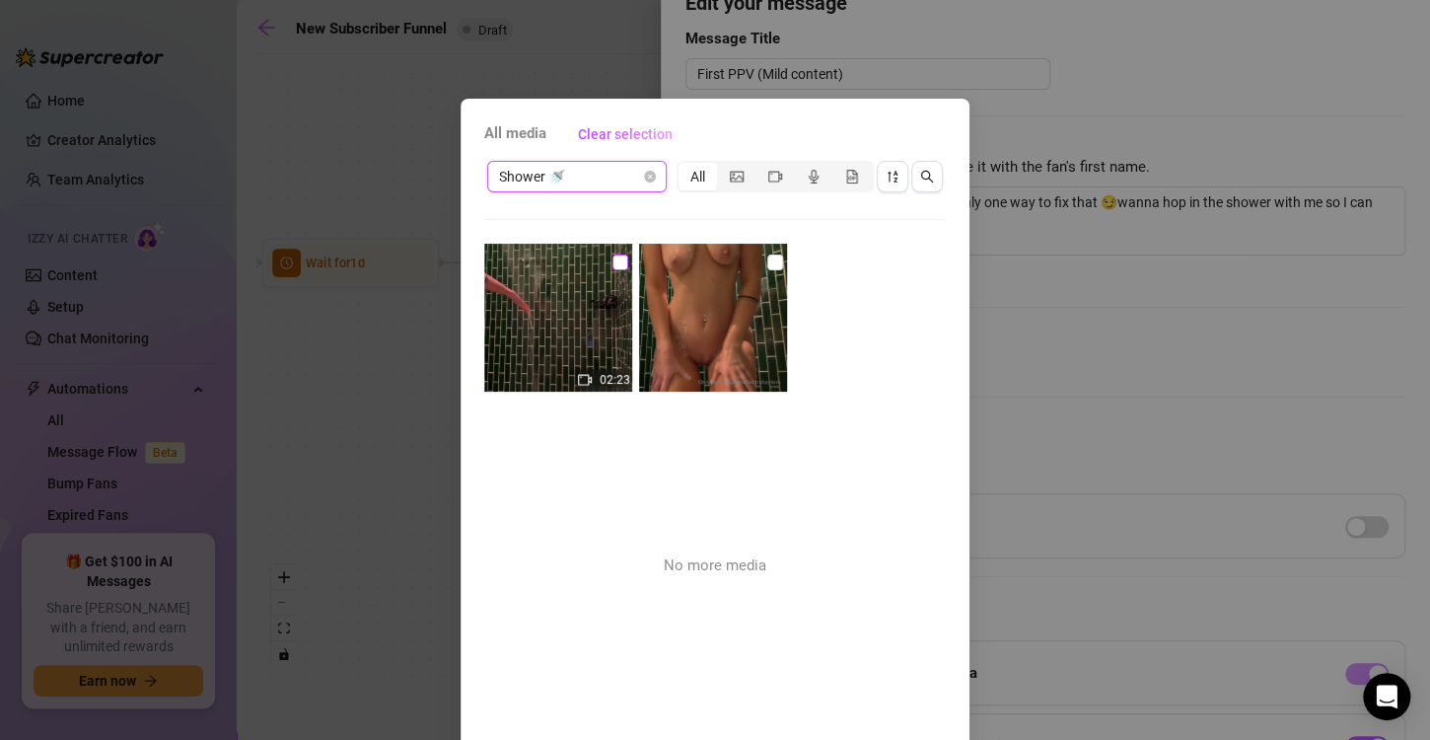
click at [612, 255] on input "checkbox" at bounding box center [620, 262] width 16 height 16
click at [767, 267] on input "checkbox" at bounding box center [775, 262] width 16 height 16
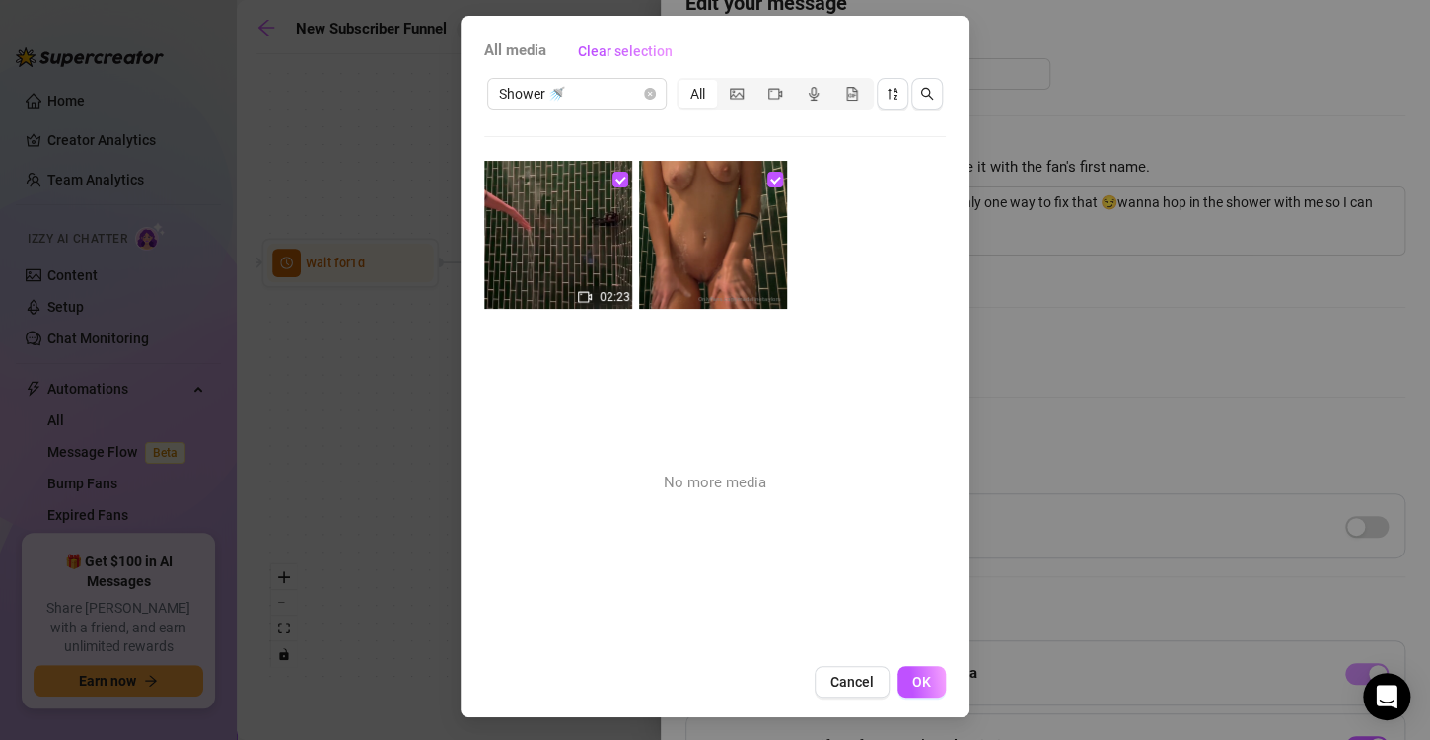
scroll to position [83, 0]
click at [929, 694] on button "OK" at bounding box center [921, 682] width 48 height 32
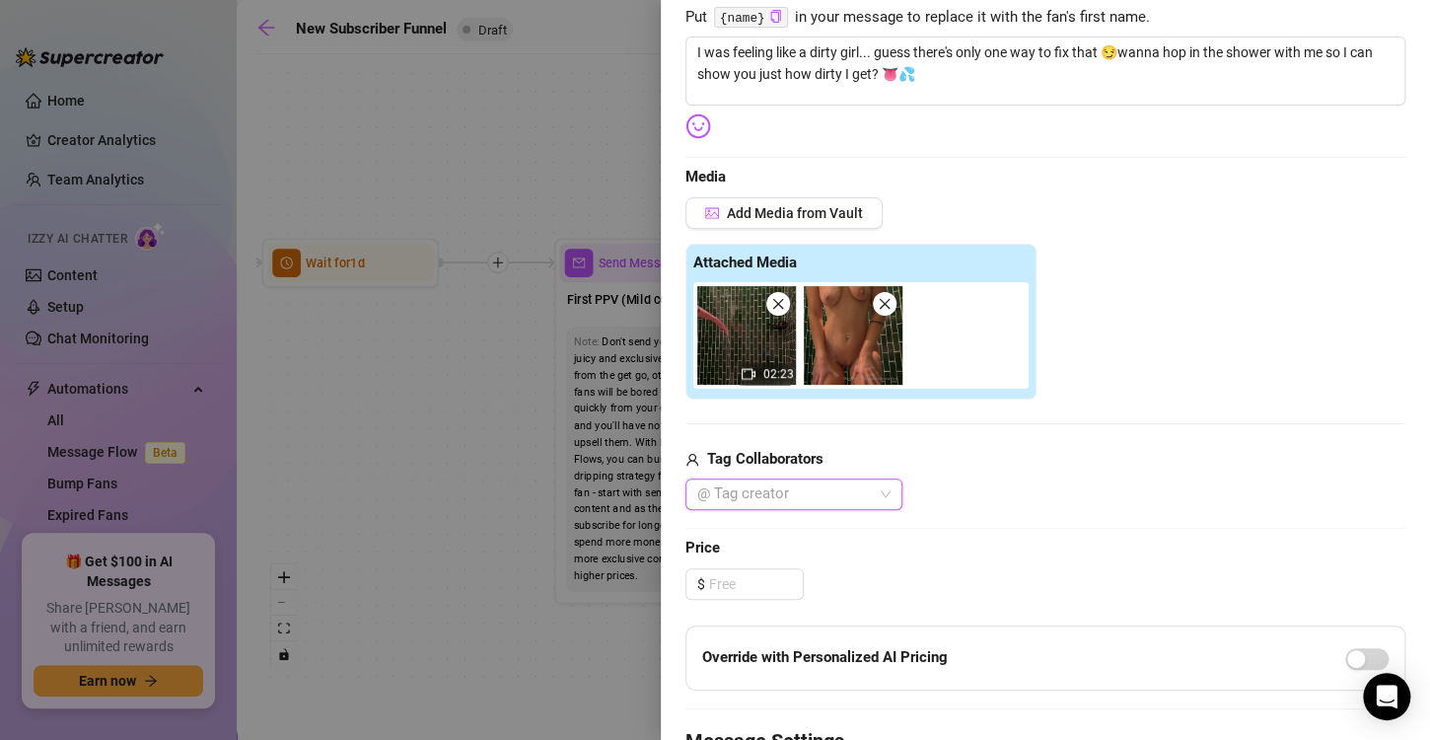
scroll to position [358, 0]
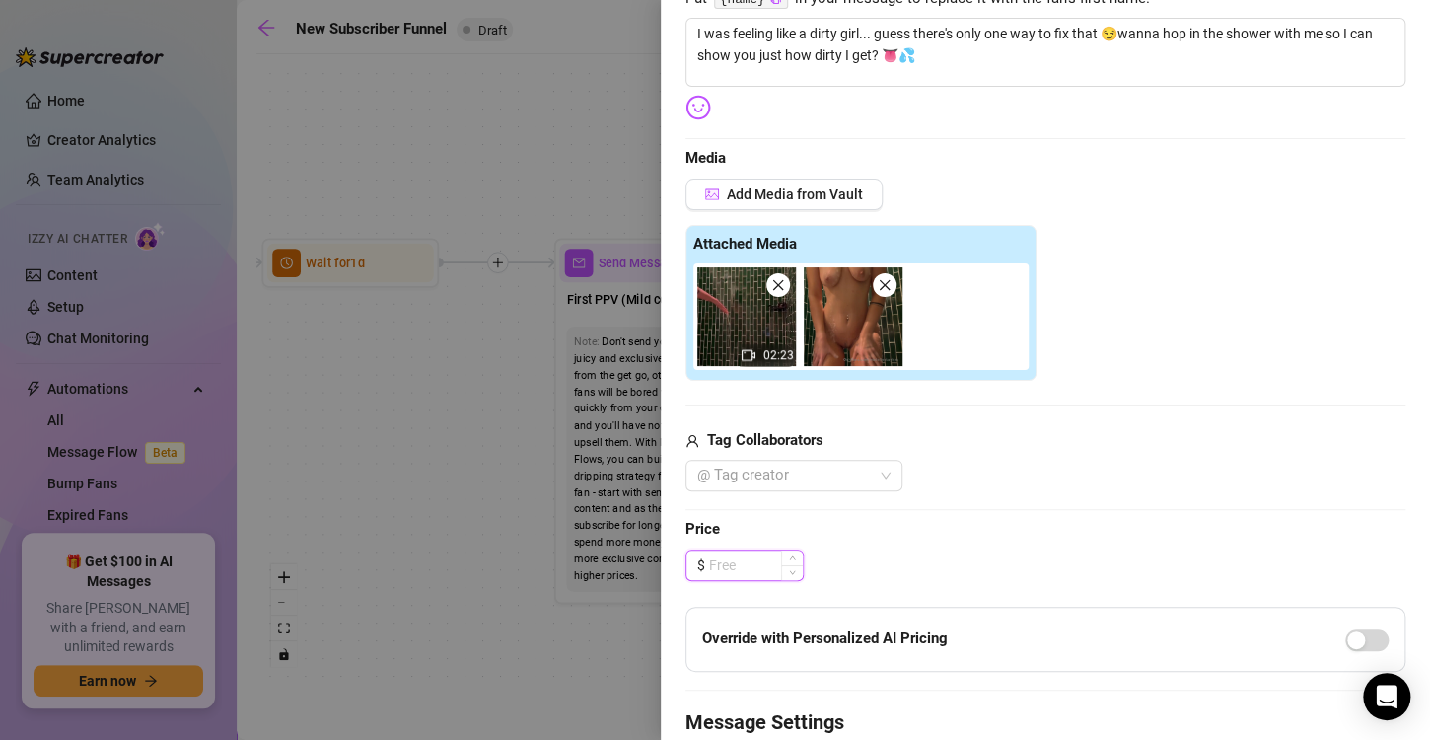
click at [721, 561] on input at bounding box center [756, 565] width 94 height 30
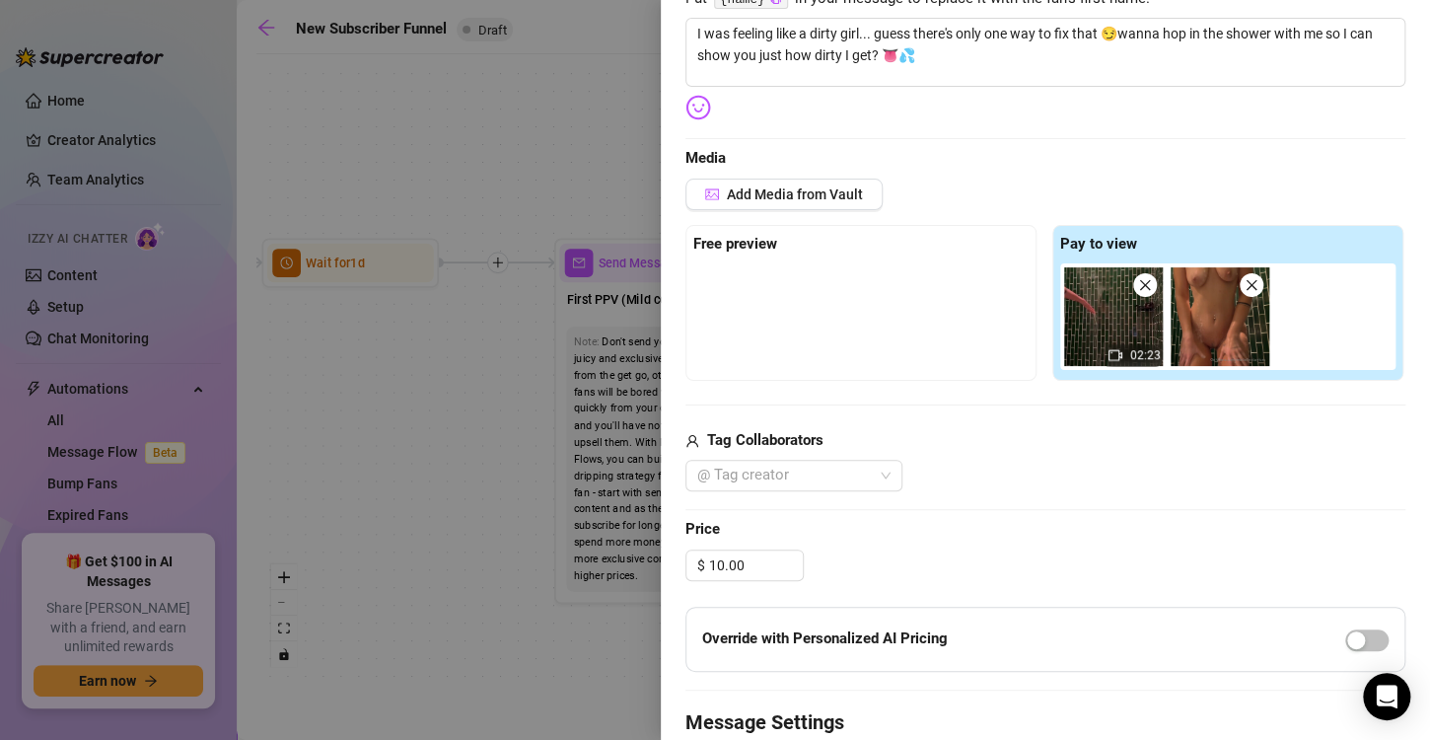
drag, startPoint x: 1218, startPoint y: 322, endPoint x: 878, endPoint y: 318, distance: 340.3
drag, startPoint x: 878, startPoint y: 318, endPoint x: 1190, endPoint y: 310, distance: 312.7
click at [1190, 310] on img at bounding box center [1220, 316] width 99 height 99
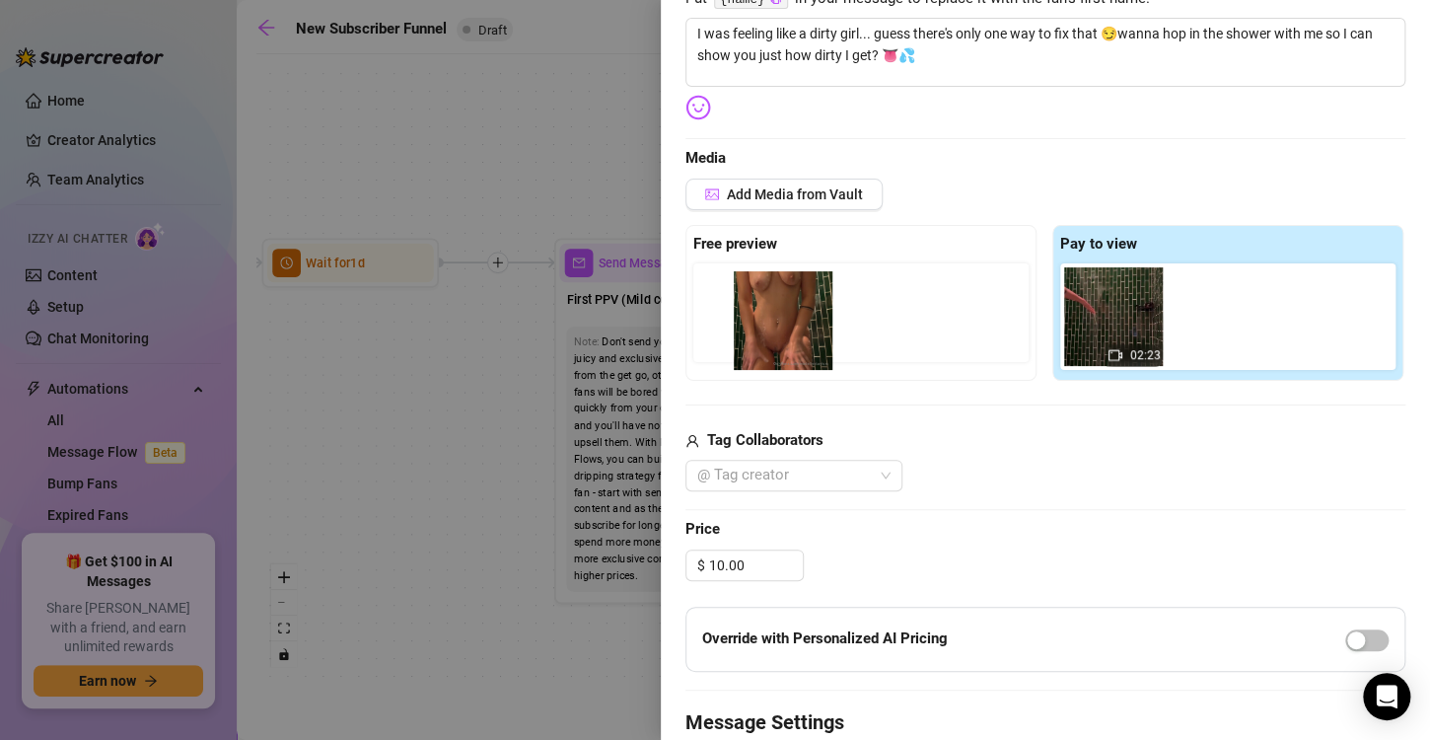
drag, startPoint x: 1190, startPoint y: 310, endPoint x: 730, endPoint y: 312, distance: 460.6
click at [730, 312] on div "Free preview Pay to view 02:23" at bounding box center [1045, 303] width 720 height 156
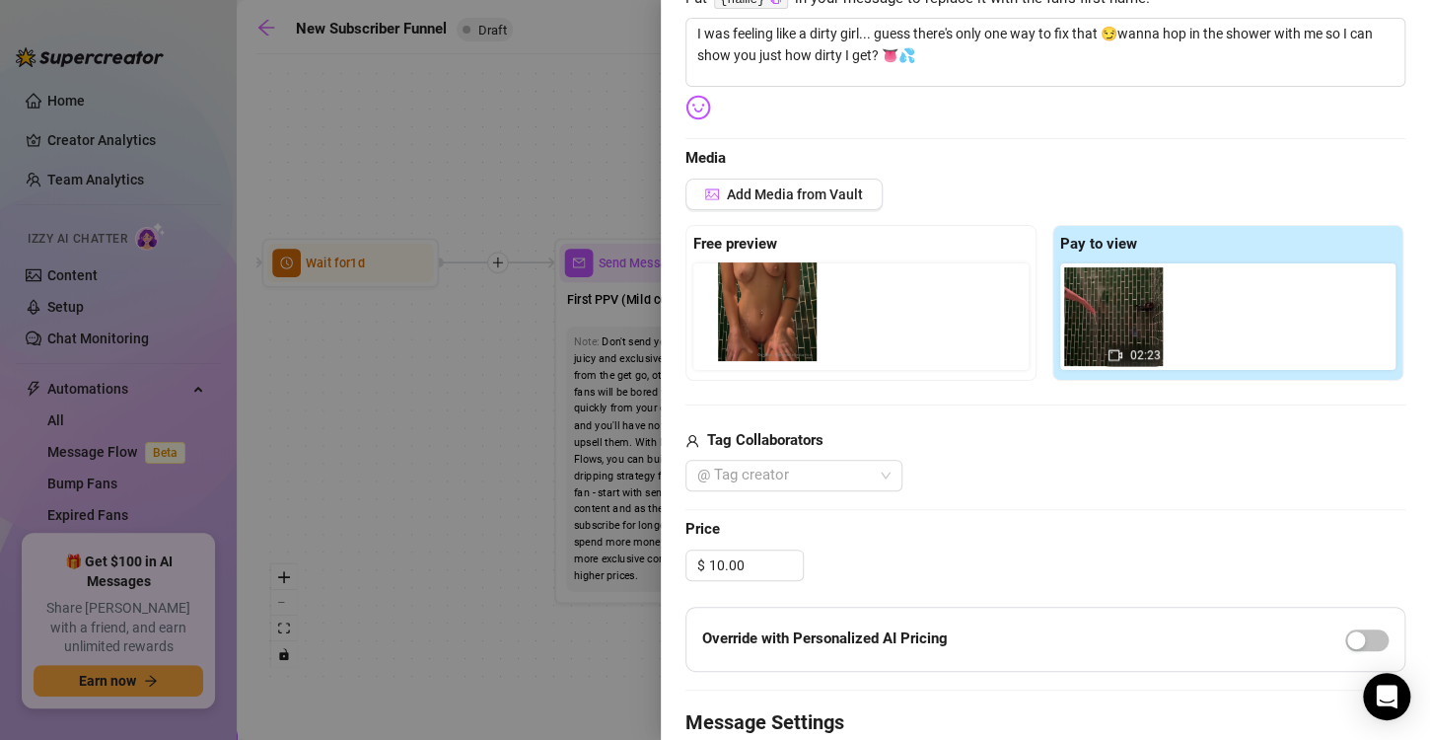
drag, startPoint x: 1192, startPoint y: 323, endPoint x: 742, endPoint y: 319, distance: 450.7
click at [742, 319] on div "Free preview Pay to view 02:23" at bounding box center [1045, 303] width 720 height 156
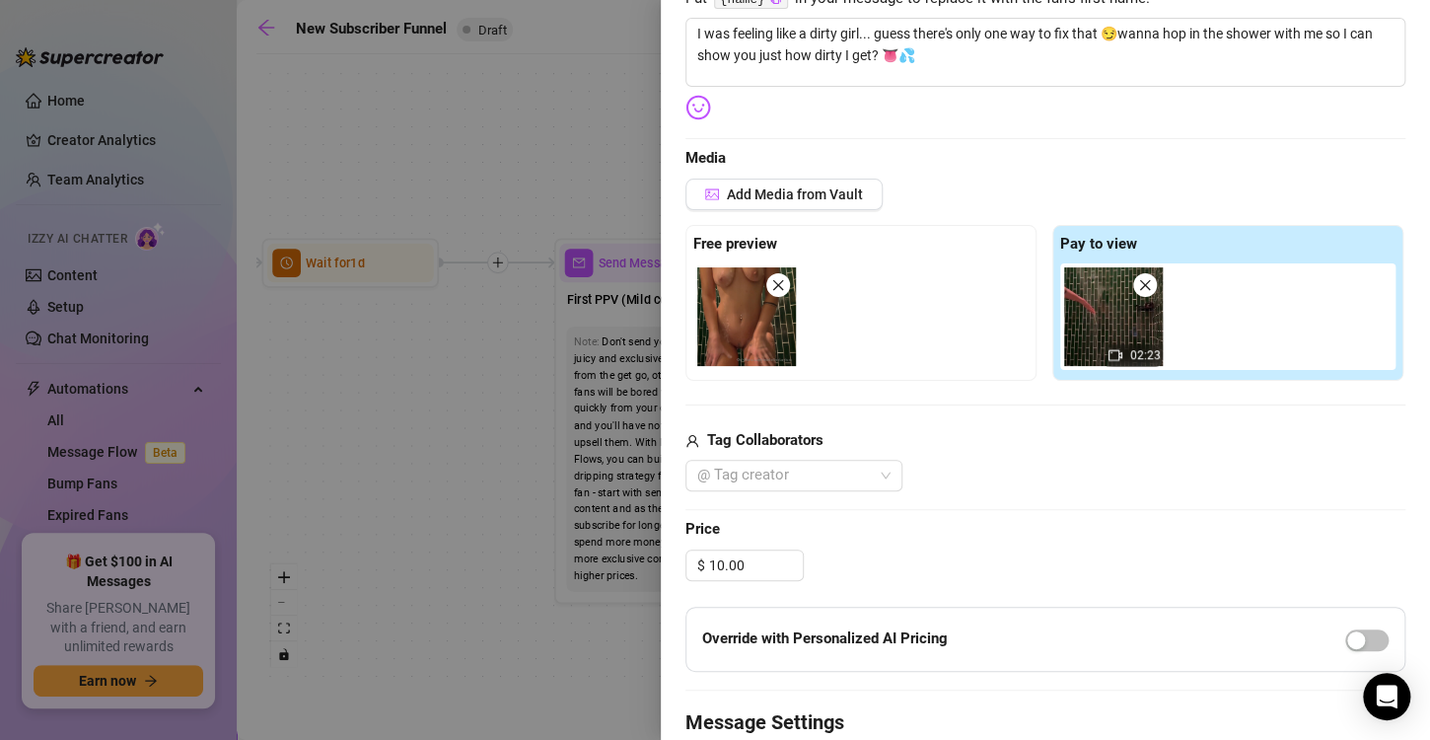
click at [729, 313] on img at bounding box center [746, 316] width 99 height 99
click at [772, 288] on icon "close" at bounding box center [778, 285] width 14 height 14
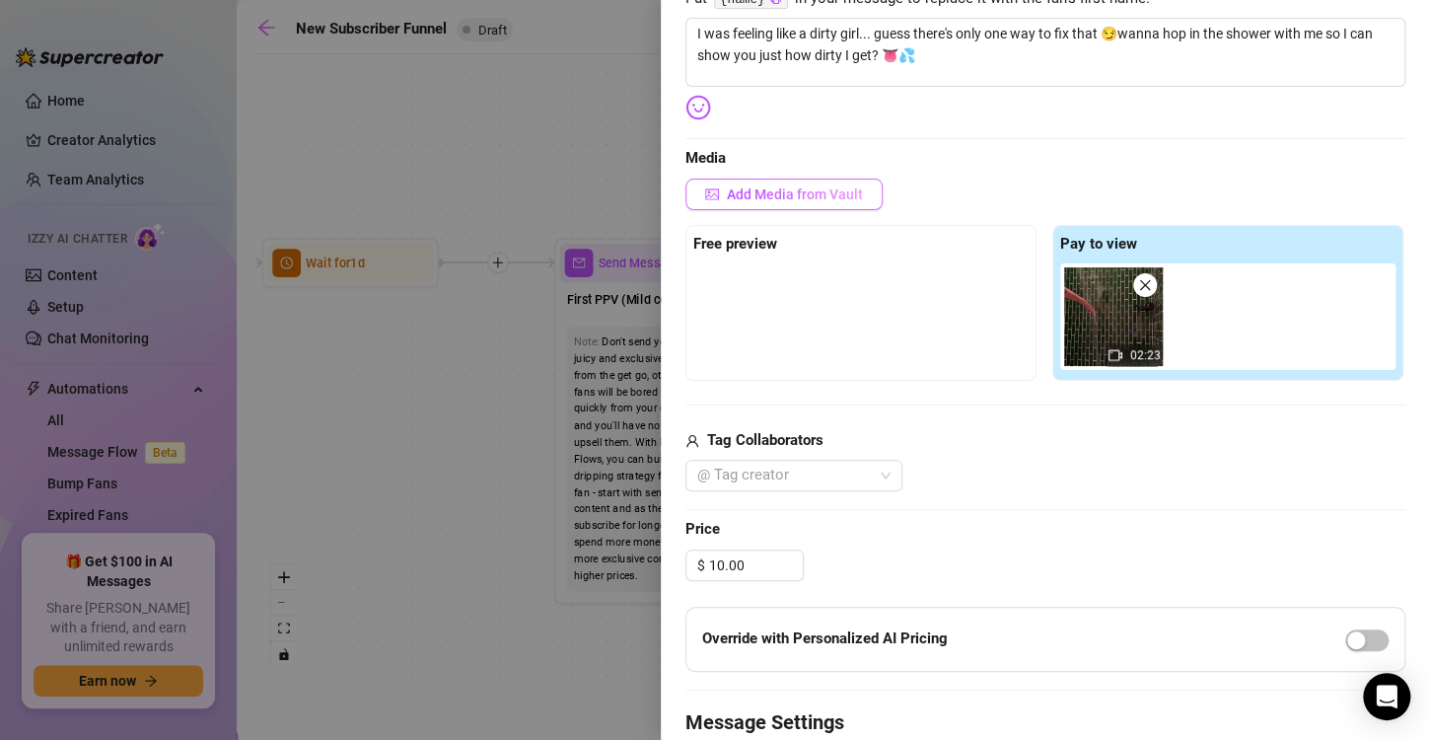
click at [828, 205] on button "Add Media from Vault" at bounding box center [783, 195] width 197 height 32
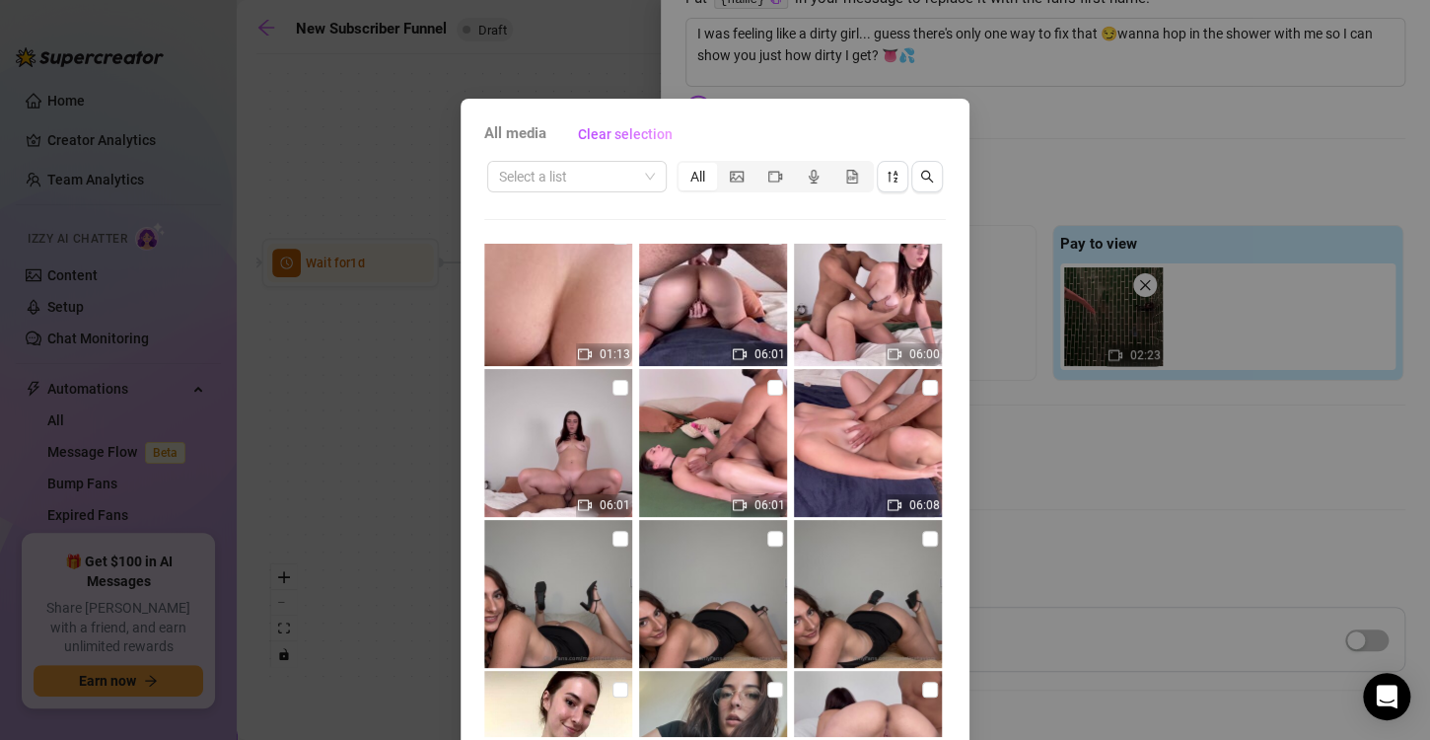
scroll to position [178, 0]
click at [733, 179] on icon "picture" at bounding box center [737, 176] width 14 height 11
click at [722, 166] on input "segmented control" at bounding box center [722, 166] width 0 height 0
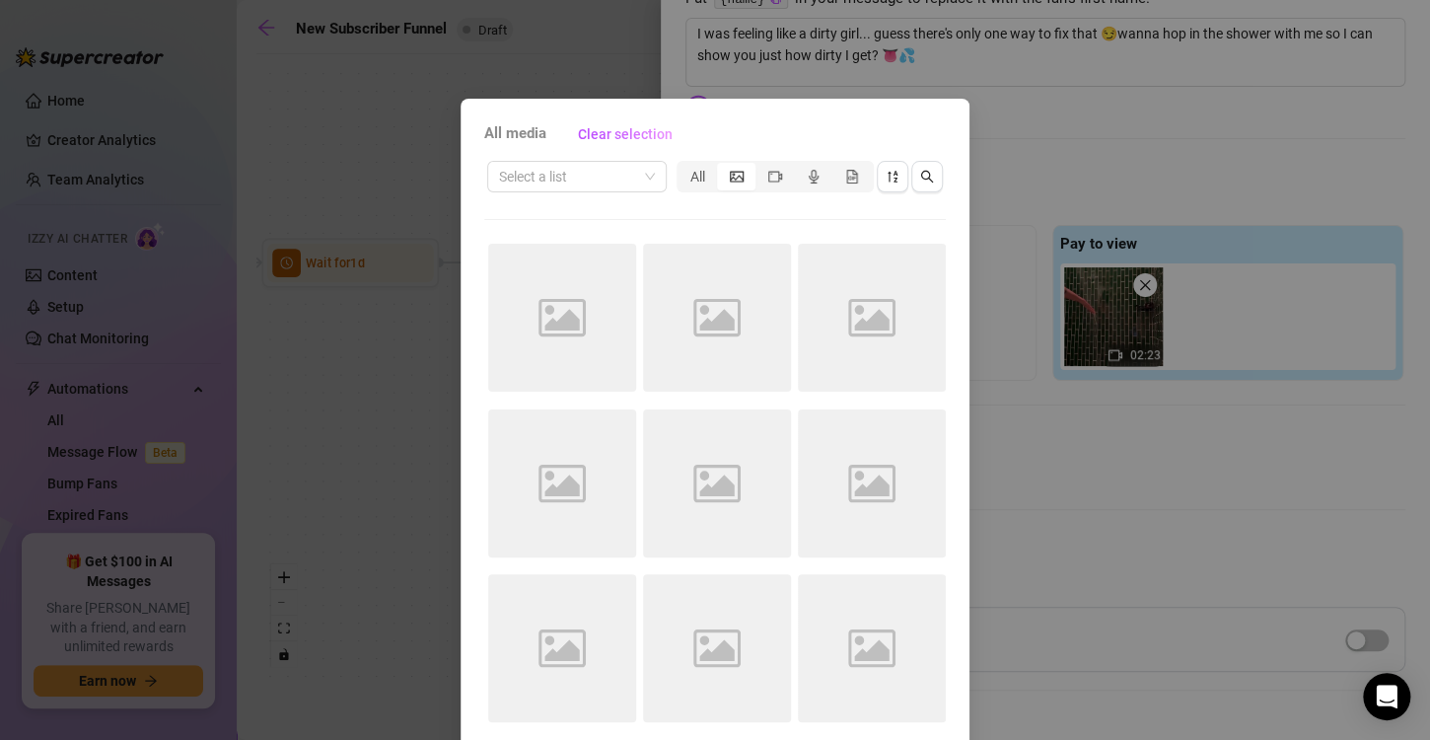
scroll to position [0, 0]
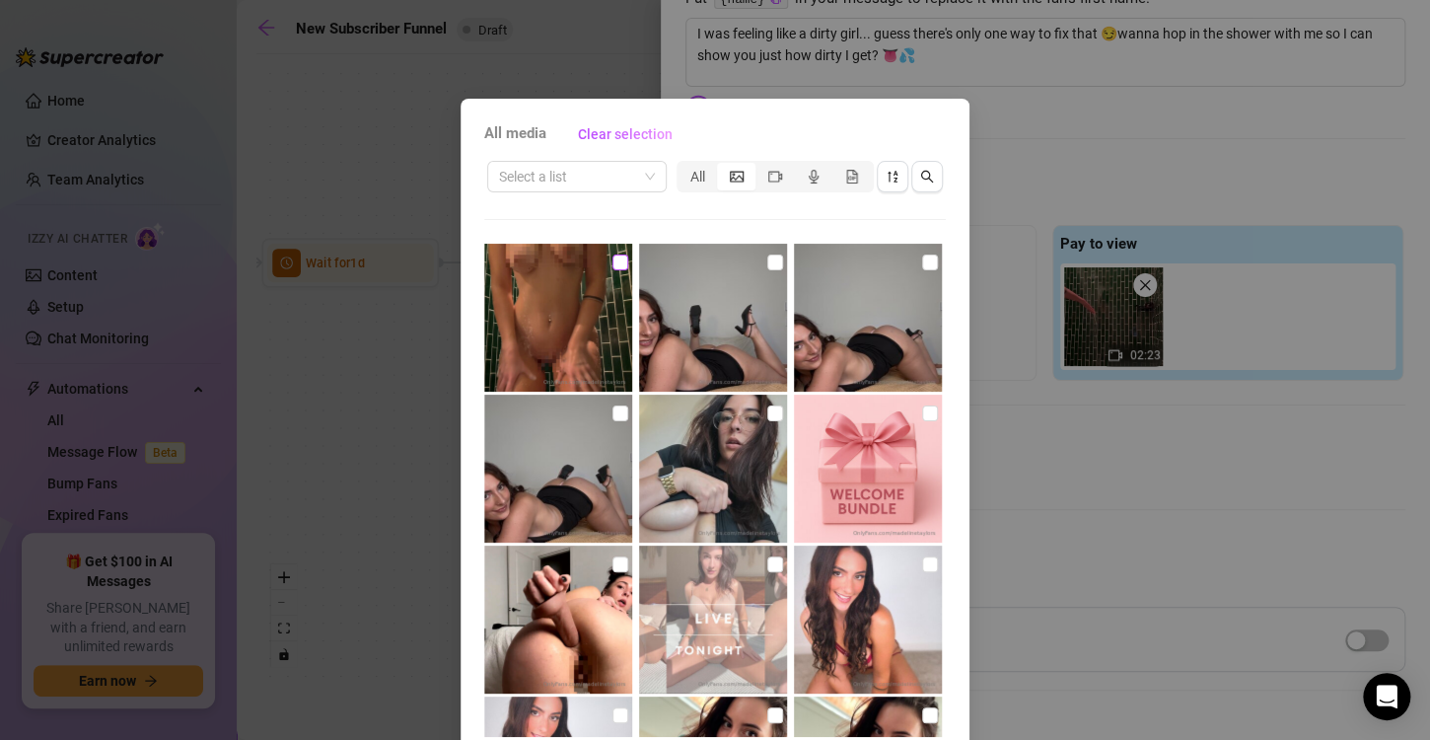
click at [612, 255] on input "checkbox" at bounding box center [620, 262] width 16 height 16
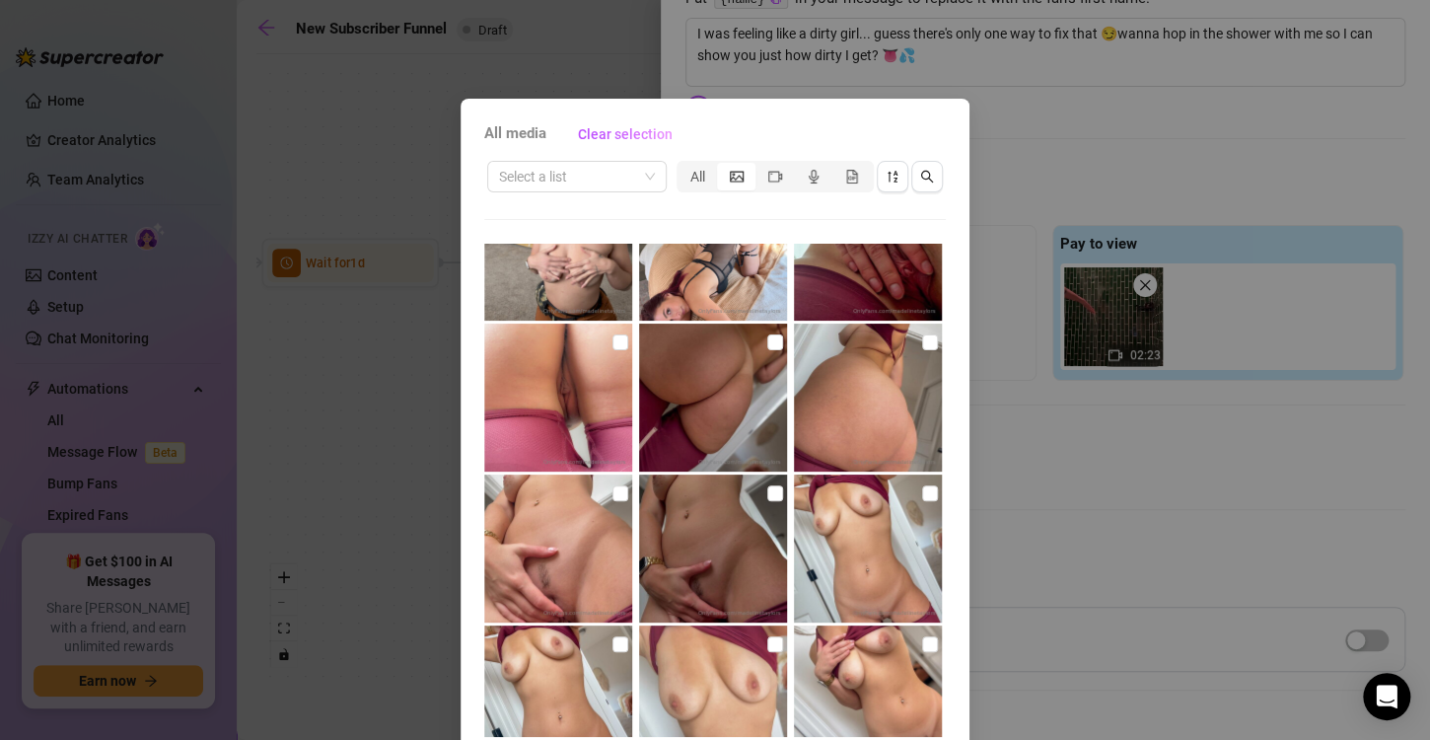
scroll to position [83, 0]
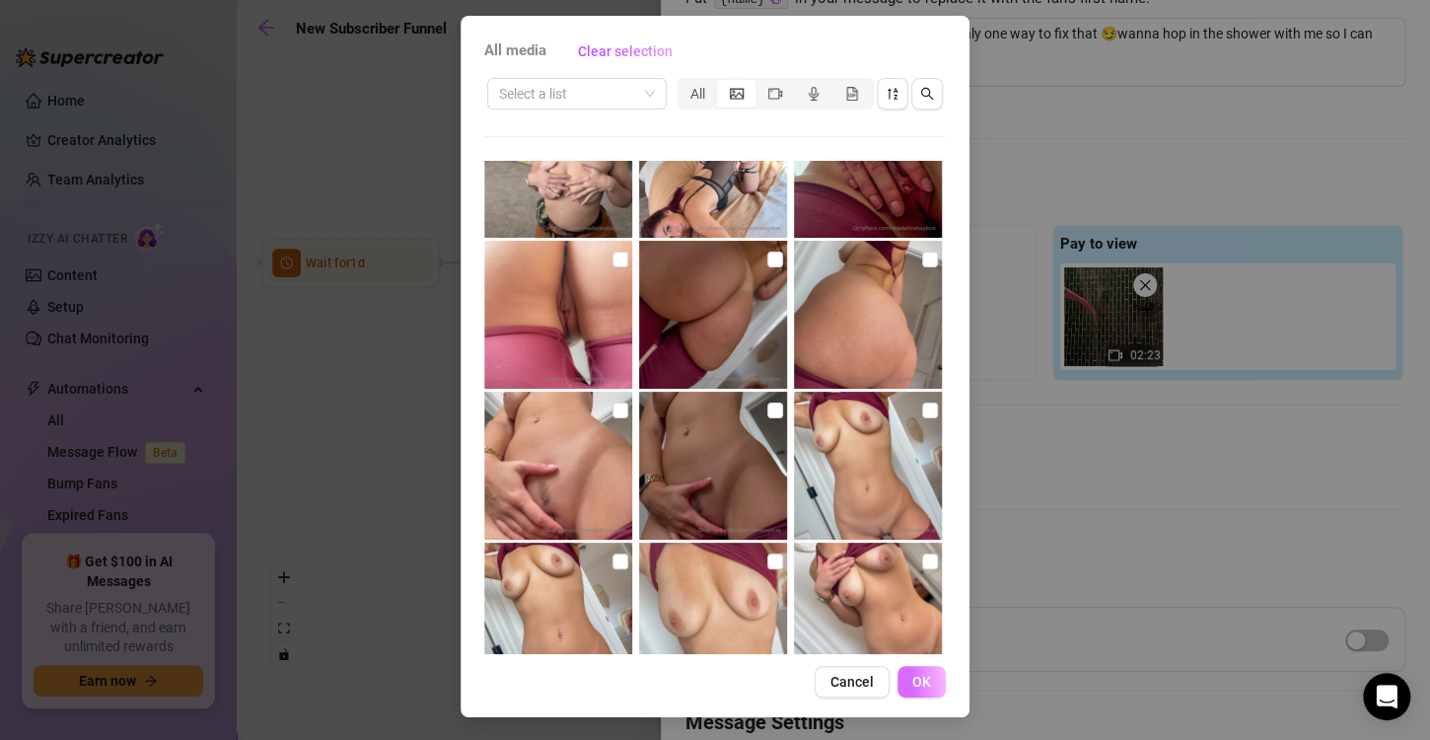
click at [918, 682] on span "OK" at bounding box center [921, 682] width 19 height 16
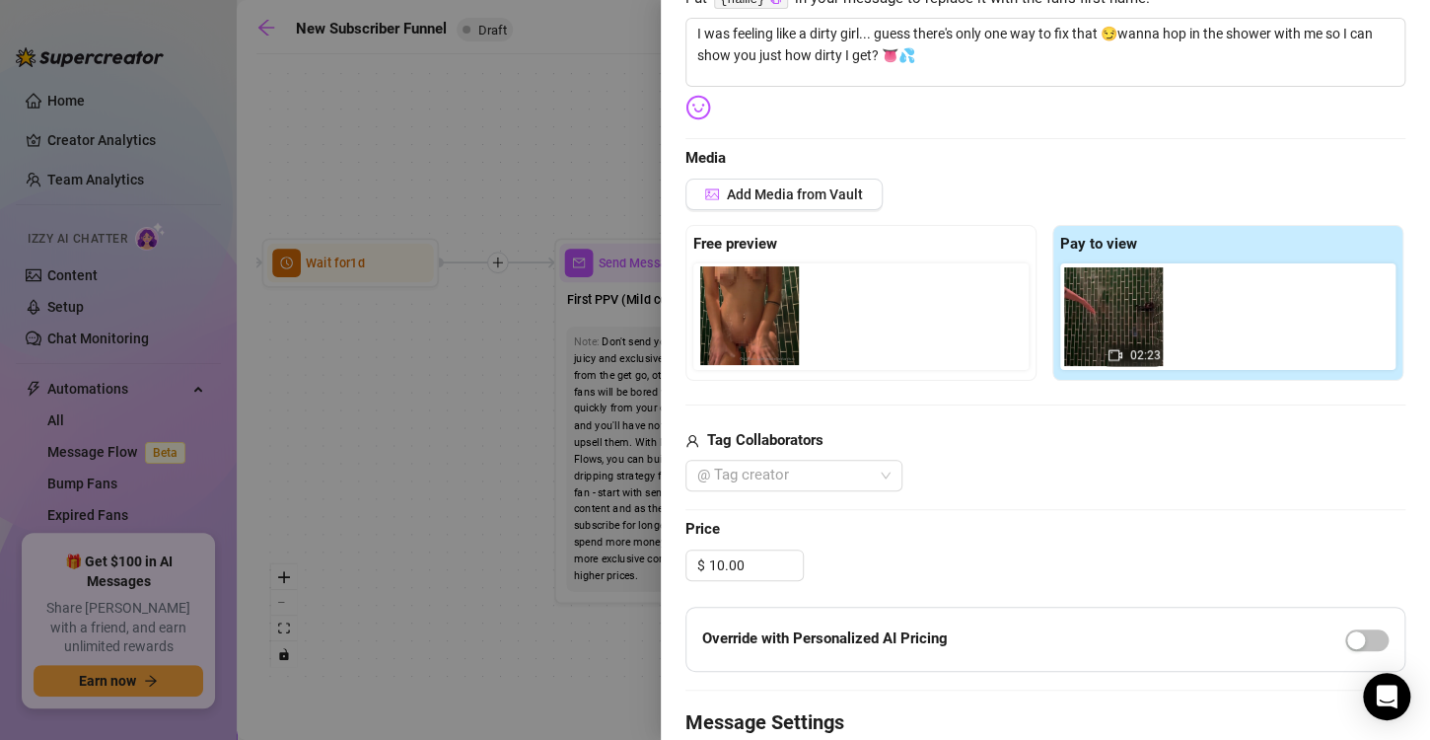
drag, startPoint x: 1230, startPoint y: 332, endPoint x: 757, endPoint y: 331, distance: 472.4
click at [757, 331] on div "Free preview Pay to view 02:23" at bounding box center [1045, 303] width 720 height 156
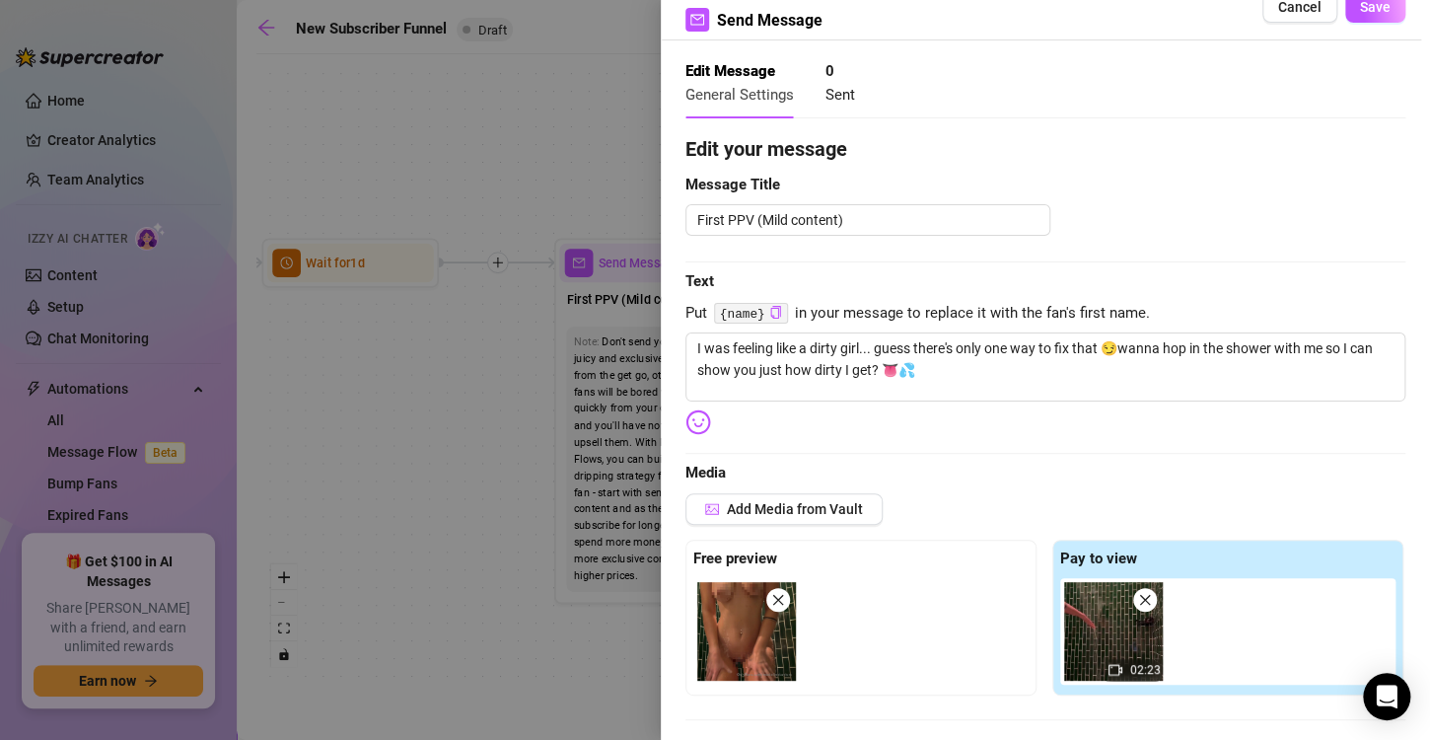
scroll to position [0, 0]
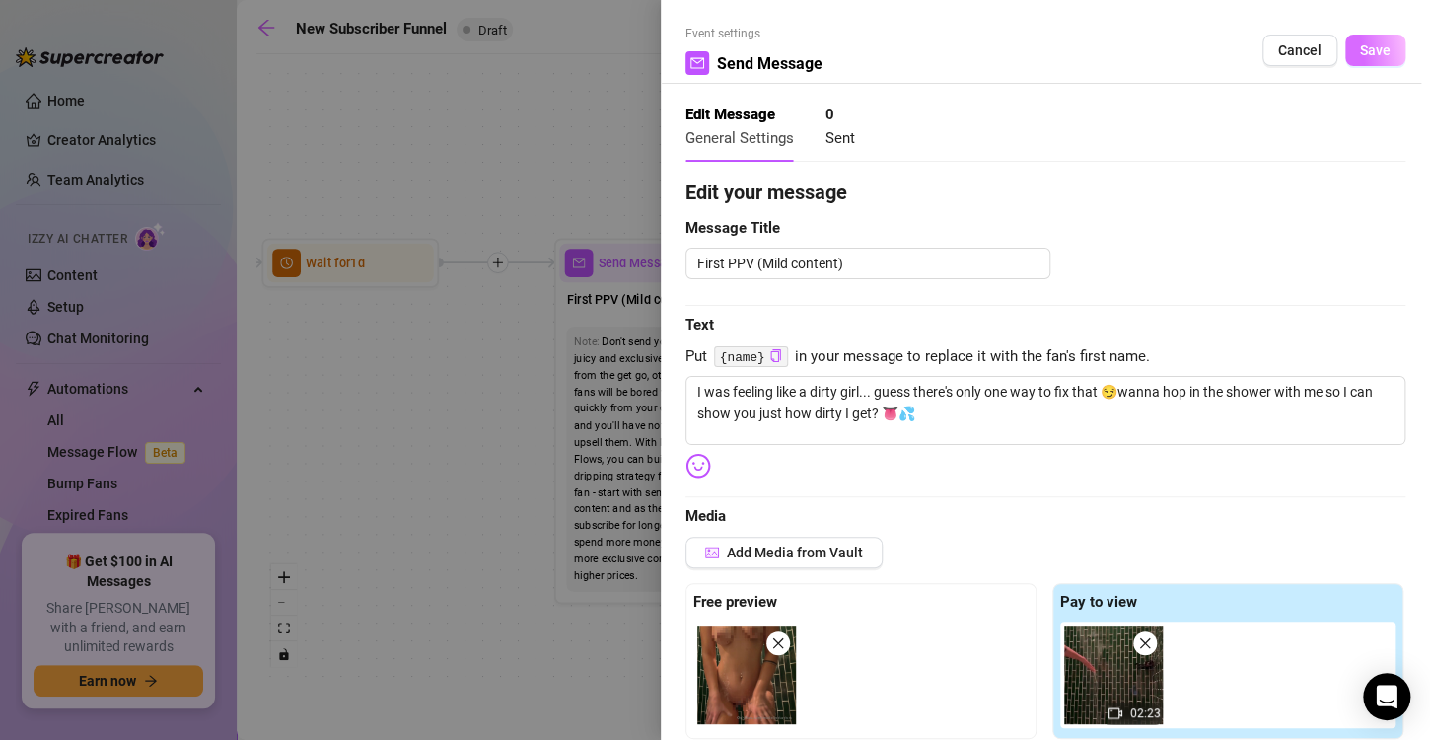
drag, startPoint x: 1359, startPoint y: 47, endPoint x: 1373, endPoint y: 47, distance: 13.8
click at [1373, 47] on span "Save" at bounding box center [1375, 50] width 31 height 16
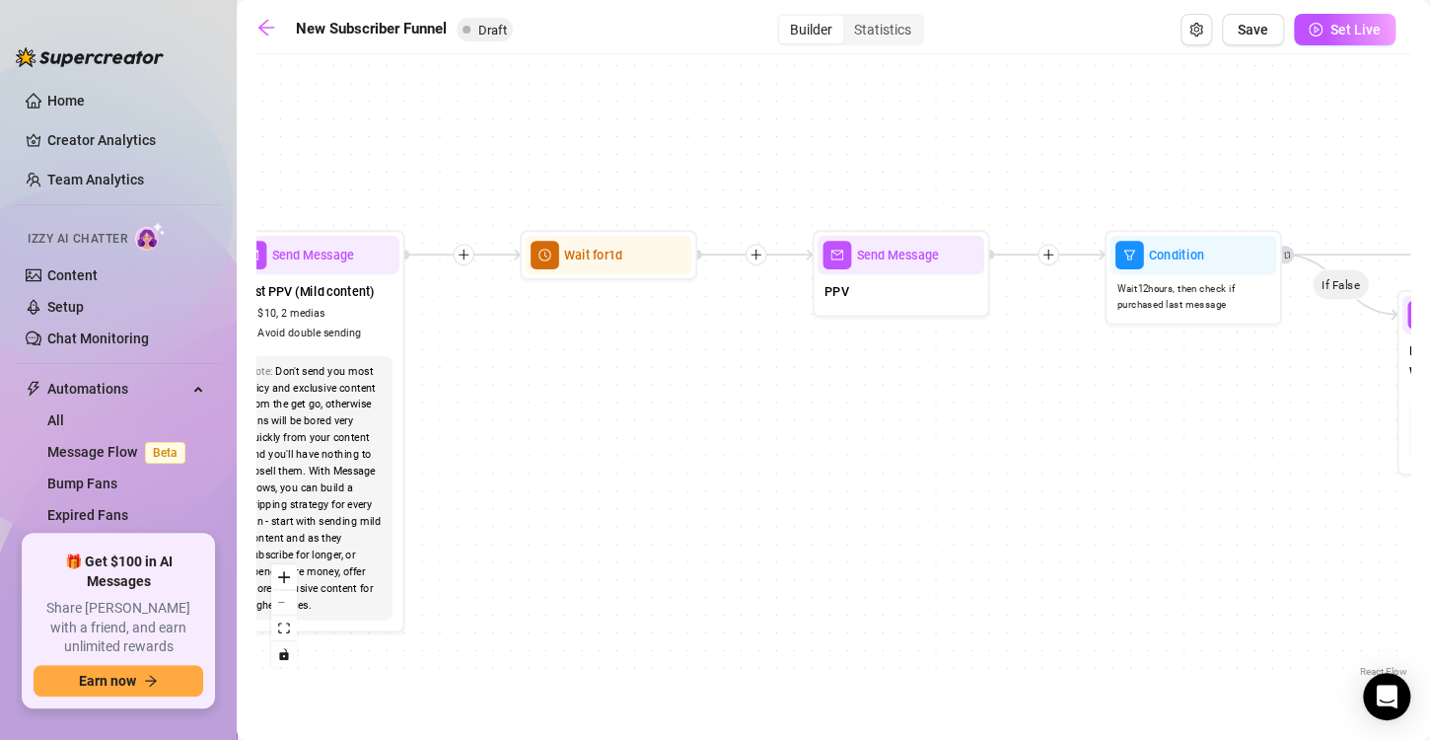
drag, startPoint x: 1072, startPoint y: 392, endPoint x: 610, endPoint y: 380, distance: 461.7
click at [610, 380] on div "If True If True If True If False If False If False If True If False Merge Merge…" at bounding box center [833, 372] width 1154 height 617
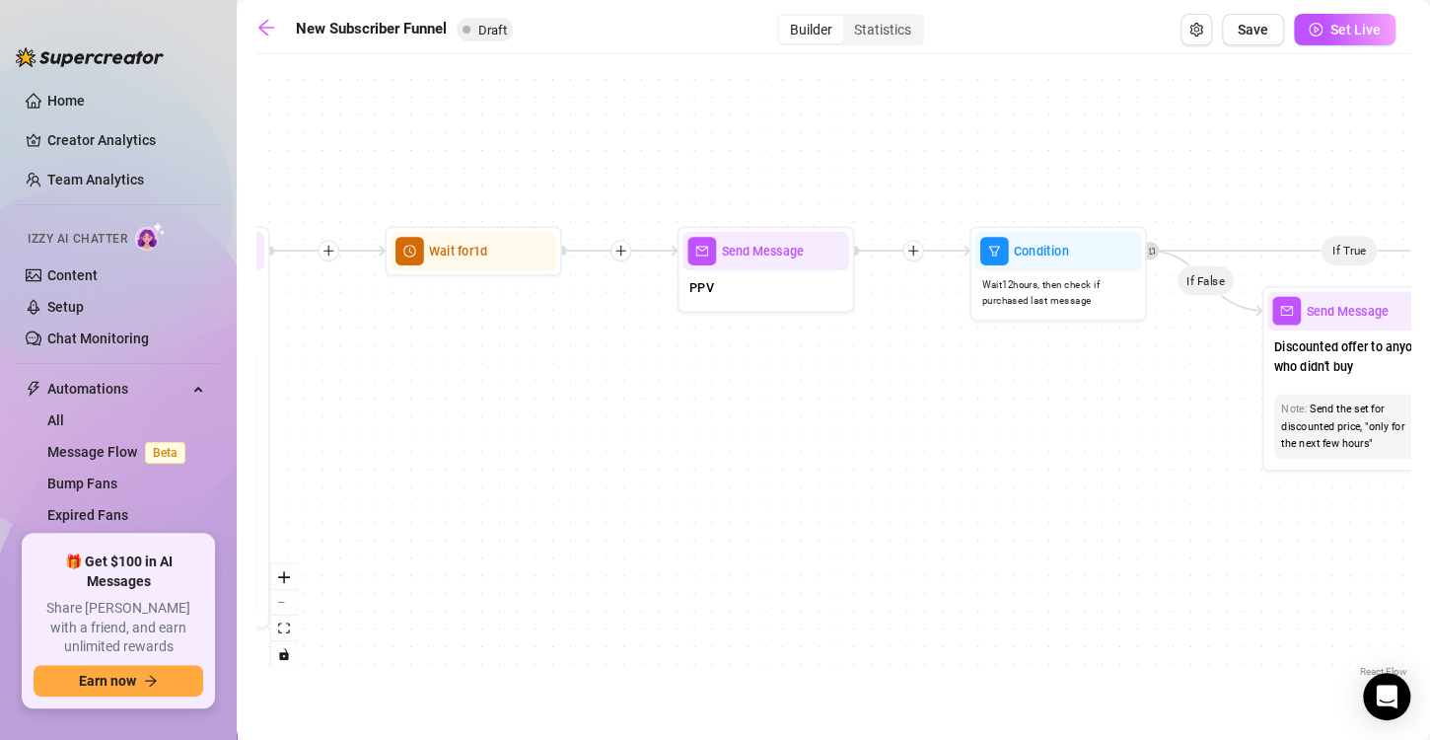
click at [610, 380] on div "If True If True If True If False If False If False If True If False Merge Merge…" at bounding box center [833, 372] width 1154 height 617
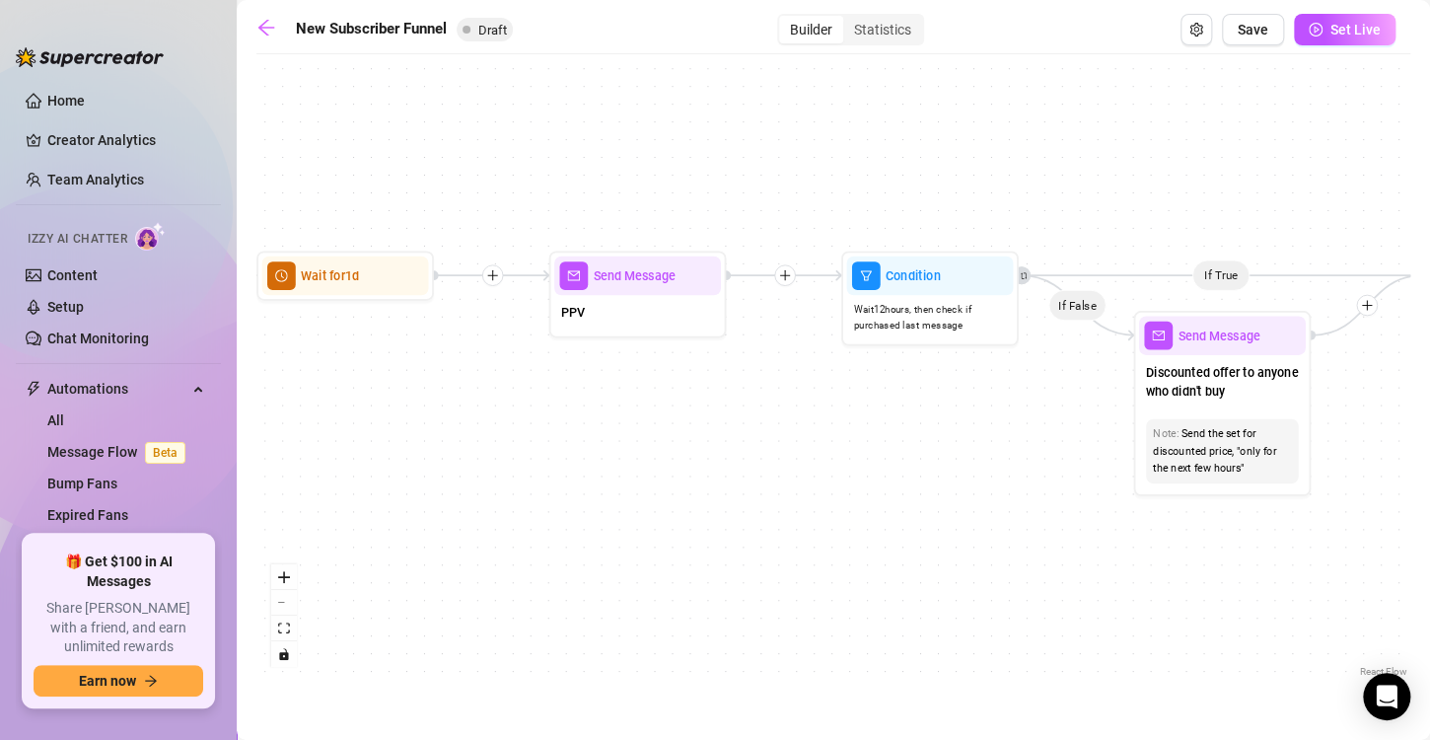
drag, startPoint x: 950, startPoint y: 414, endPoint x: 822, endPoint y: 439, distance: 130.6
click at [822, 439] on div "If True If True If True If False If False If False If True If False Merge Merge…" at bounding box center [833, 372] width 1154 height 617
drag, startPoint x: 682, startPoint y: 296, endPoint x: 635, endPoint y: 283, distance: 49.0
click at [635, 283] on span "Send Message" at bounding box center [634, 276] width 83 height 20
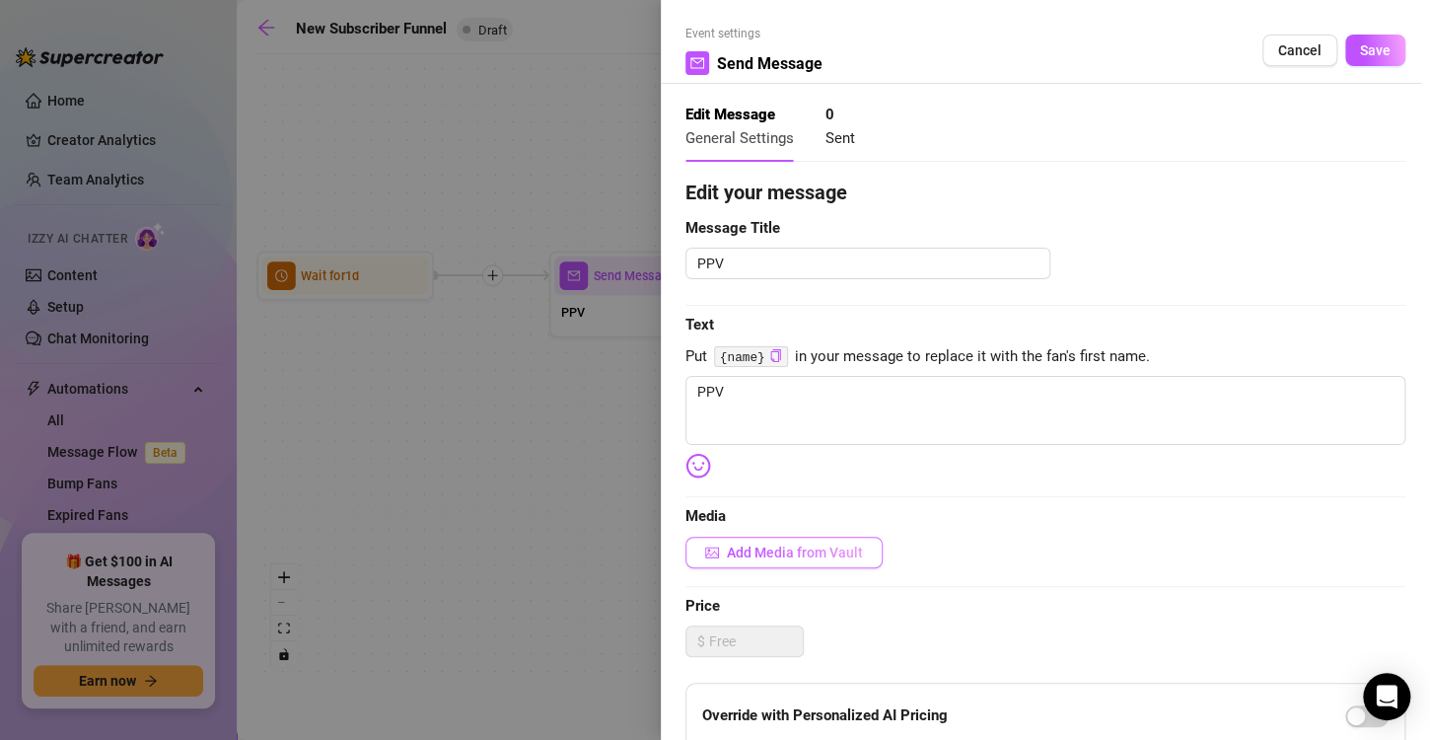
drag, startPoint x: 801, startPoint y: 556, endPoint x: 777, endPoint y: 544, distance: 26.5
click at [777, 544] on span "Add Media from Vault" at bounding box center [795, 552] width 136 height 16
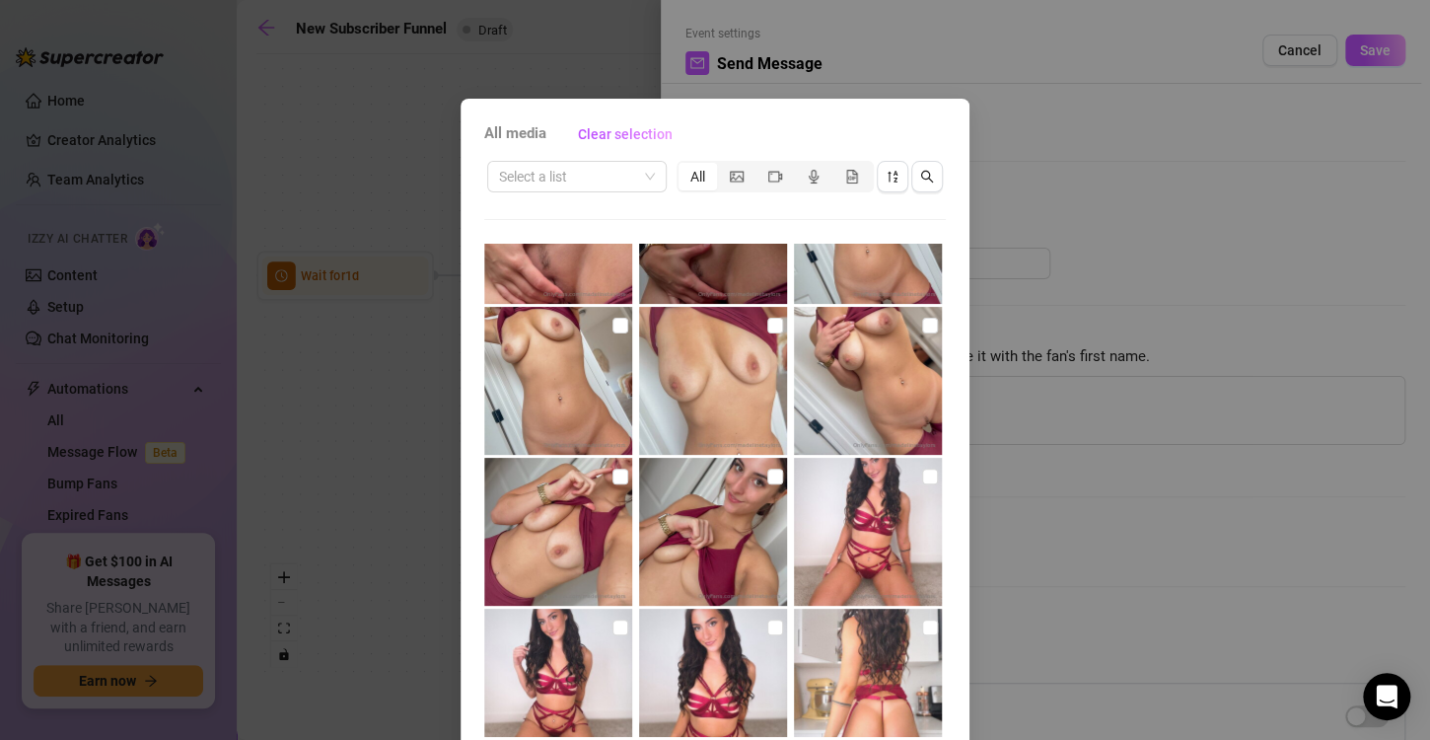
scroll to position [2040, 0]
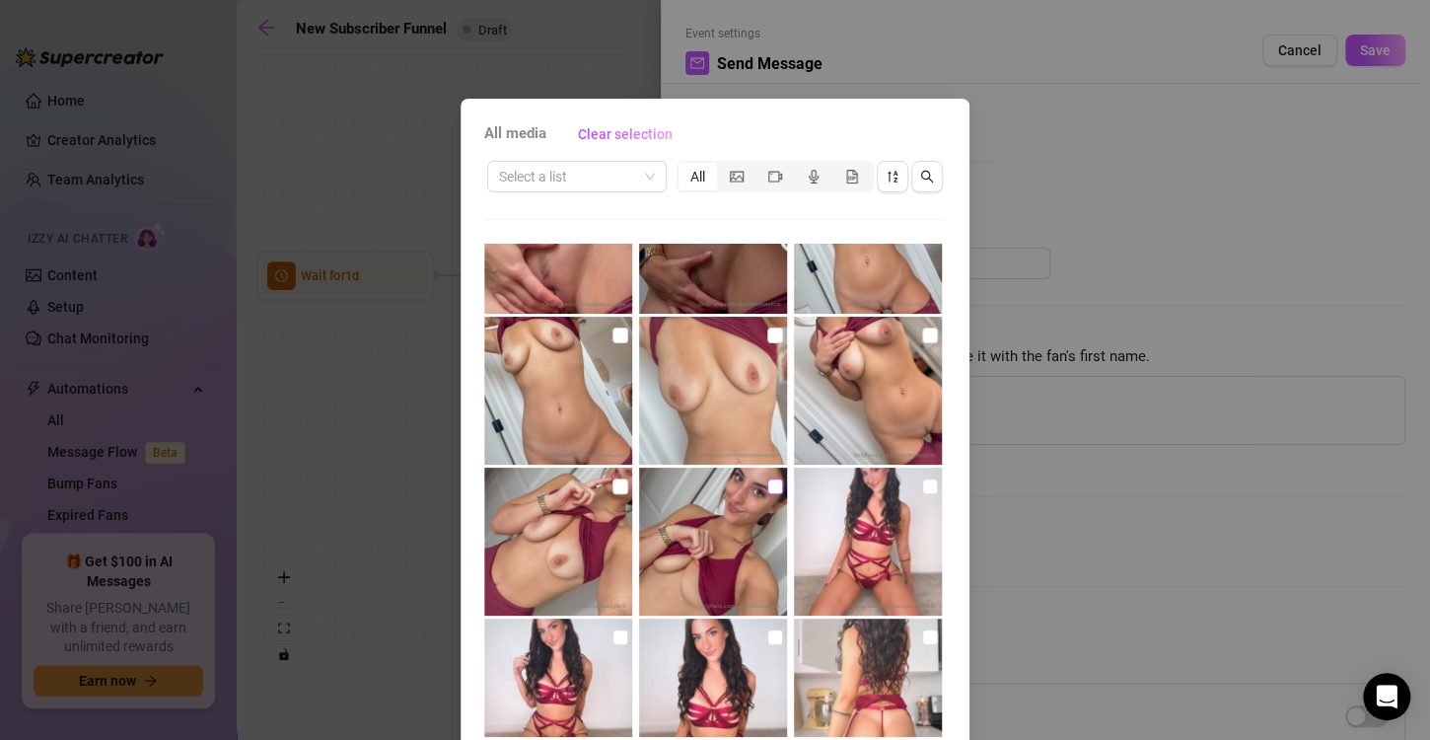
click at [767, 491] on input "checkbox" at bounding box center [775, 486] width 16 height 16
click at [612, 483] on input "checkbox" at bounding box center [620, 486] width 16 height 16
click at [922, 334] on input "checkbox" at bounding box center [930, 335] width 16 height 16
click at [767, 335] on input "checkbox" at bounding box center [775, 335] width 16 height 16
click at [612, 329] on input "checkbox" at bounding box center [620, 335] width 16 height 16
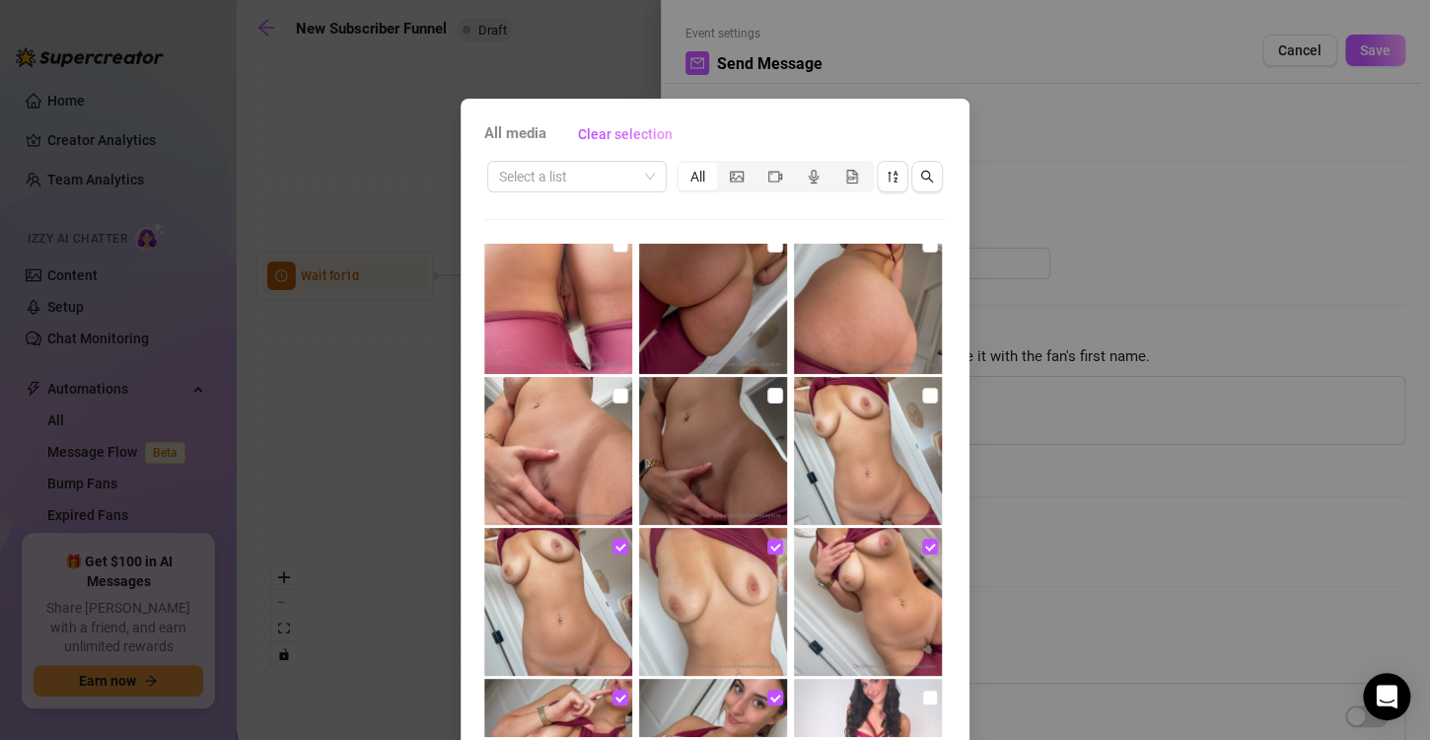
scroll to position [1823, 0]
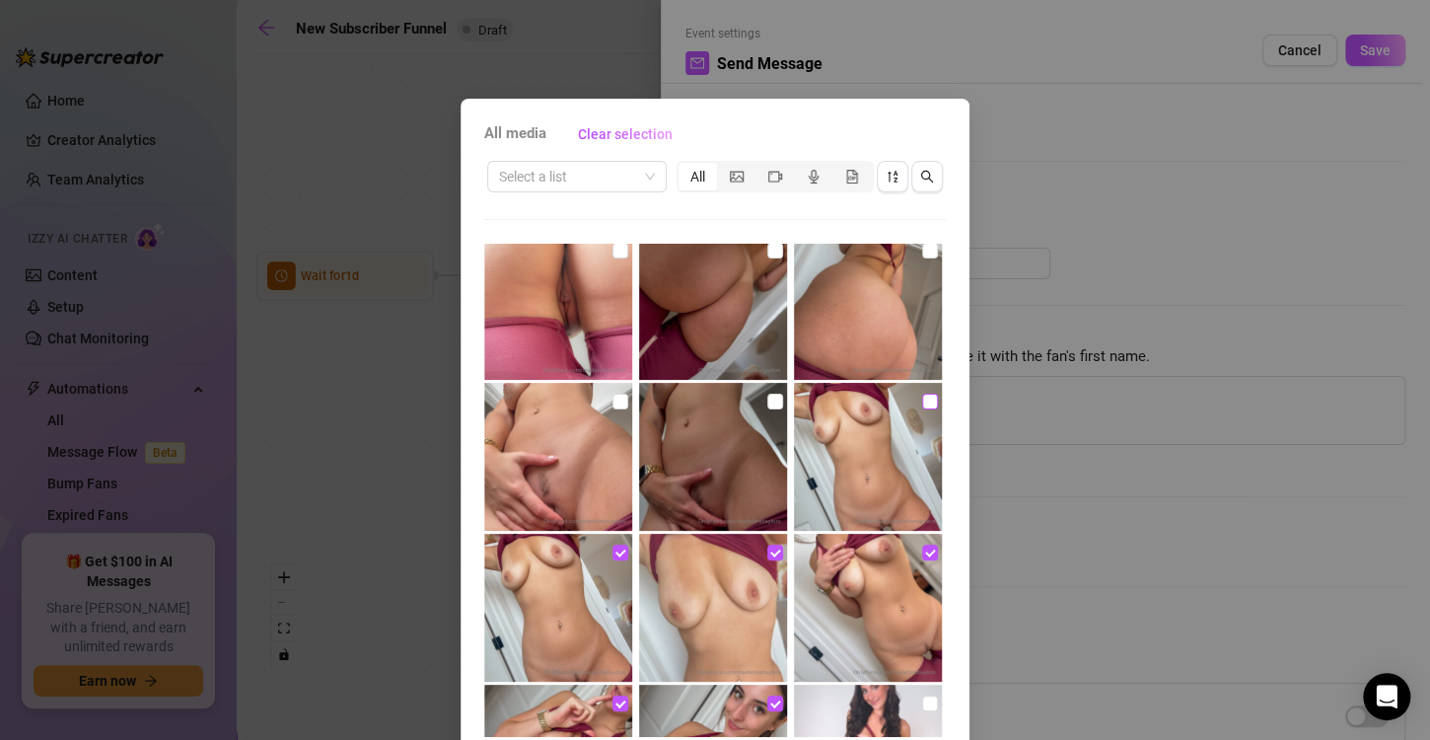
click at [922, 402] on input "checkbox" at bounding box center [930, 402] width 16 height 16
click at [767, 395] on input "checkbox" at bounding box center [775, 402] width 16 height 16
click at [612, 408] on label at bounding box center [620, 402] width 16 height 22
click at [612, 408] on input "checkbox" at bounding box center [620, 402] width 16 height 16
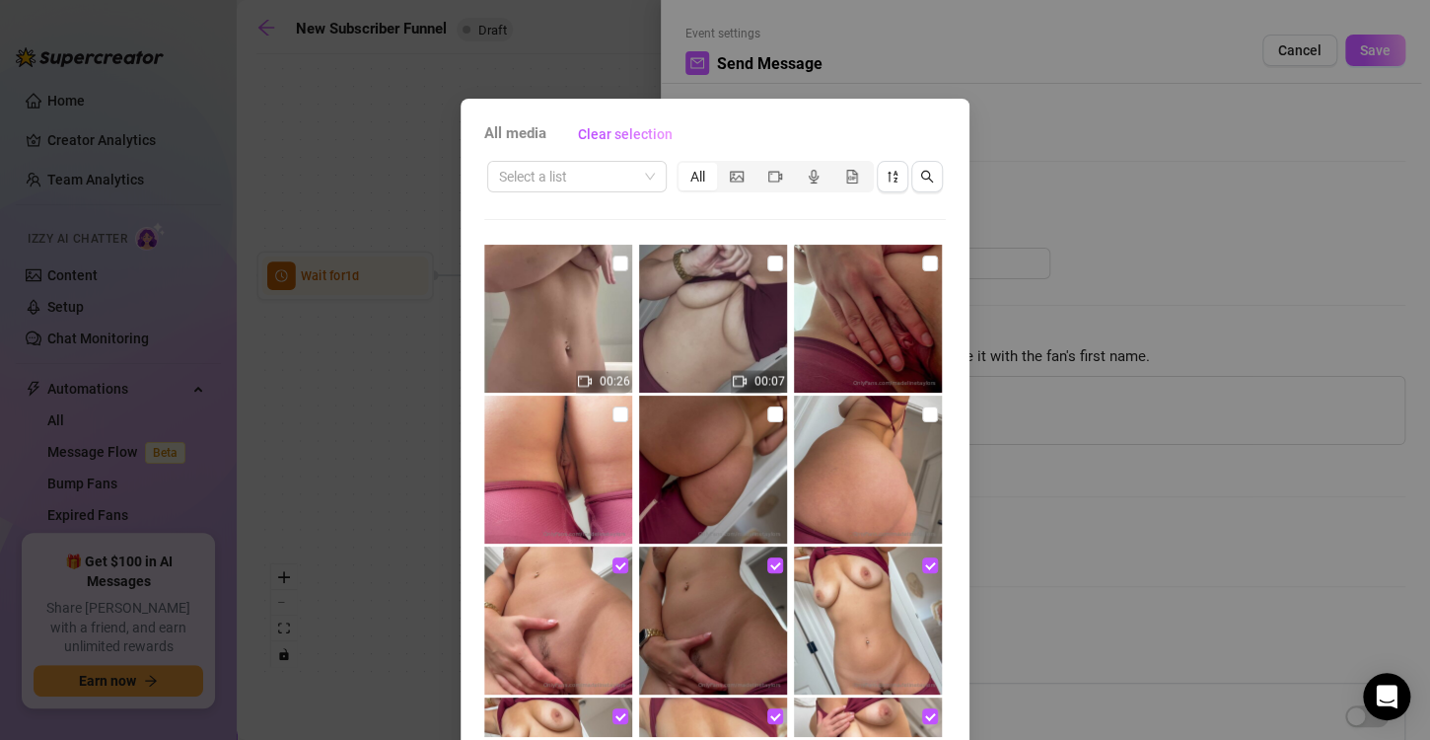
scroll to position [1653, 0]
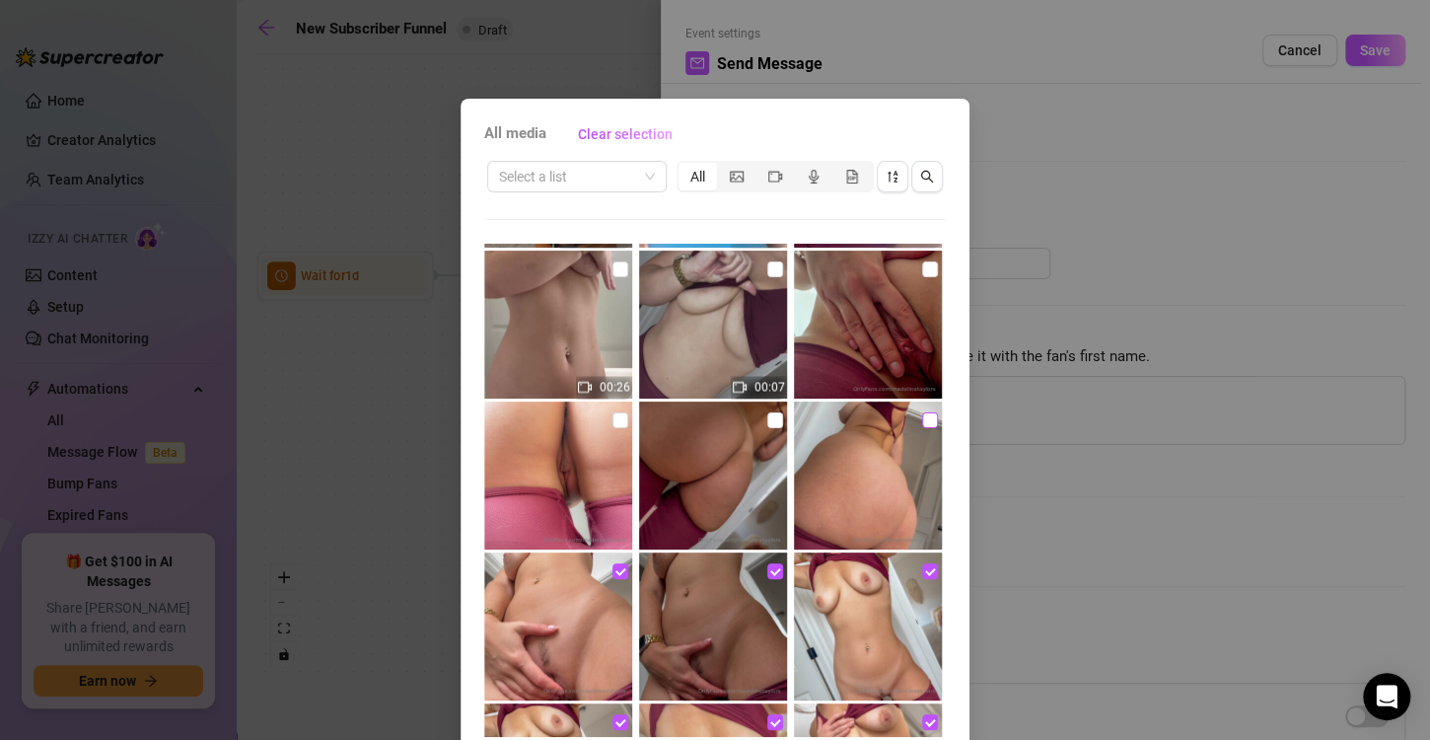
click at [922, 424] on input "checkbox" at bounding box center [930, 420] width 16 height 16
click at [767, 416] on input "checkbox" at bounding box center [775, 420] width 16 height 16
click at [612, 413] on input "checkbox" at bounding box center [620, 420] width 16 height 16
click at [922, 261] on input "checkbox" at bounding box center [930, 269] width 16 height 16
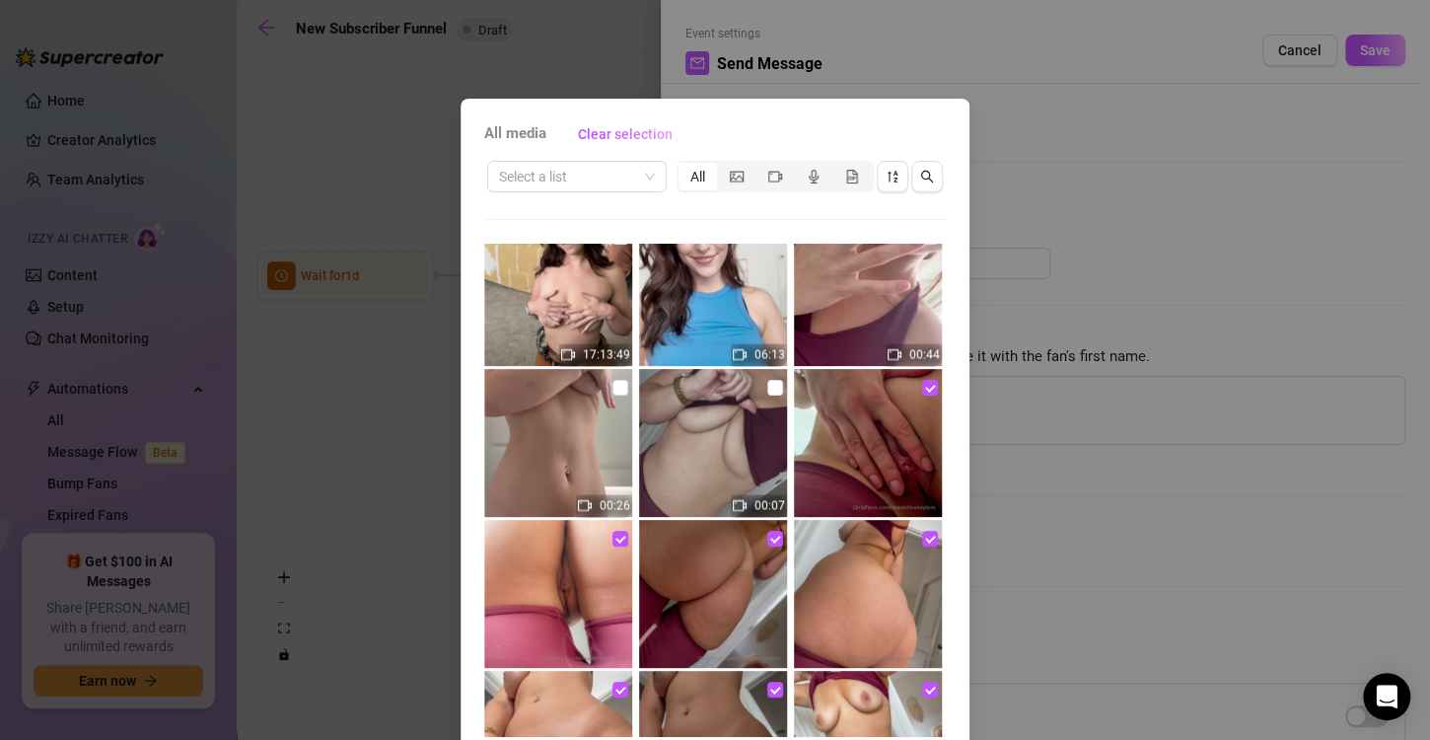
scroll to position [1533, 0]
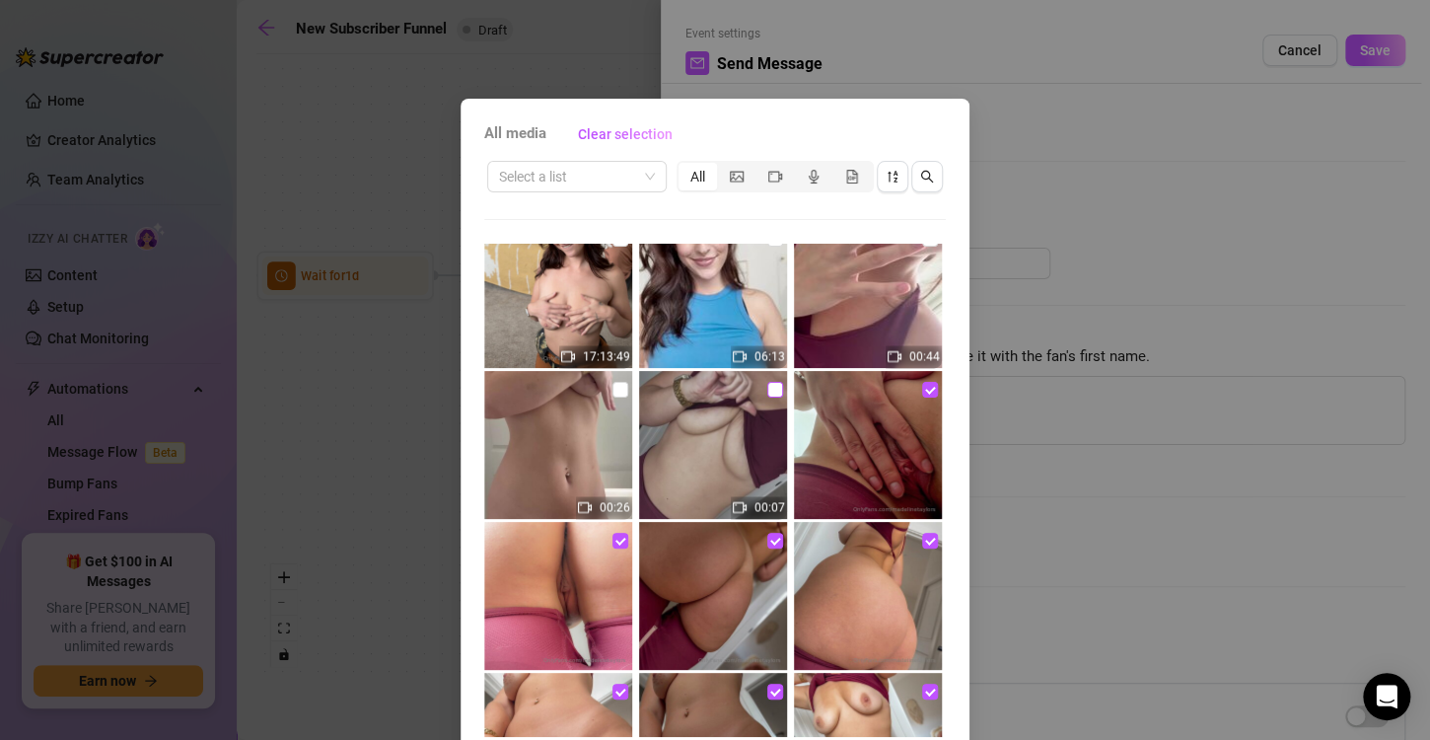
click at [767, 391] on input "checkbox" at bounding box center [775, 390] width 16 height 16
click at [612, 387] on input "checkbox" at bounding box center [620, 390] width 16 height 16
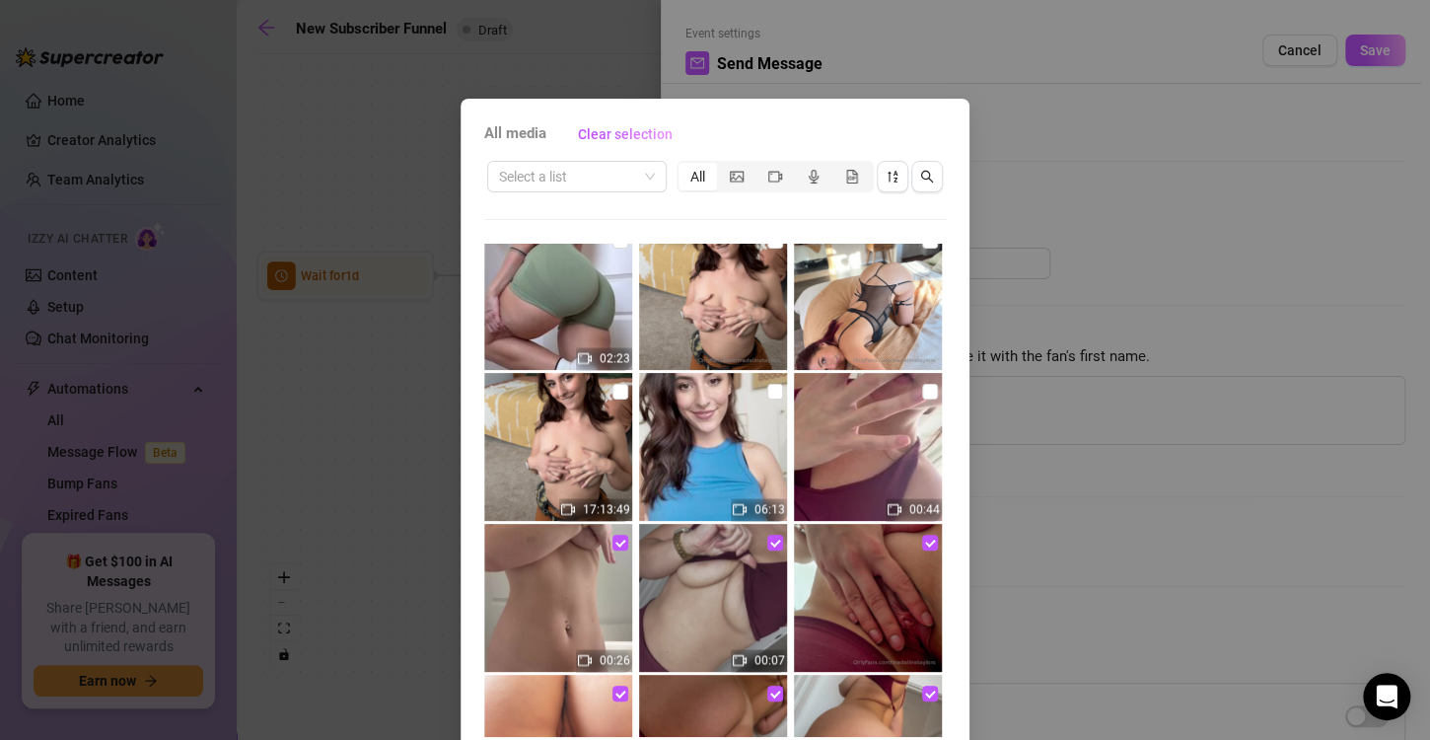
scroll to position [1379, 0]
click at [922, 393] on input "checkbox" at bounding box center [930, 393] width 16 height 16
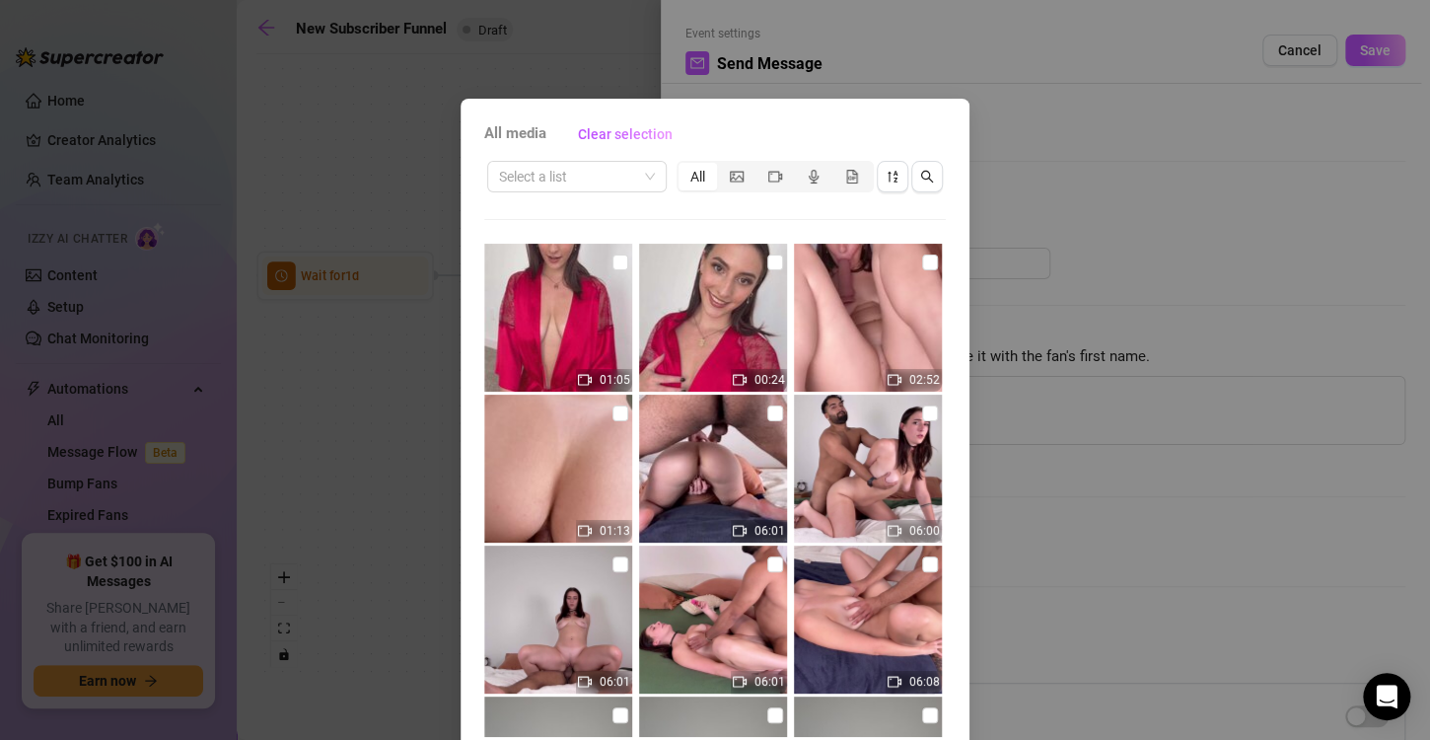
scroll to position [83, 0]
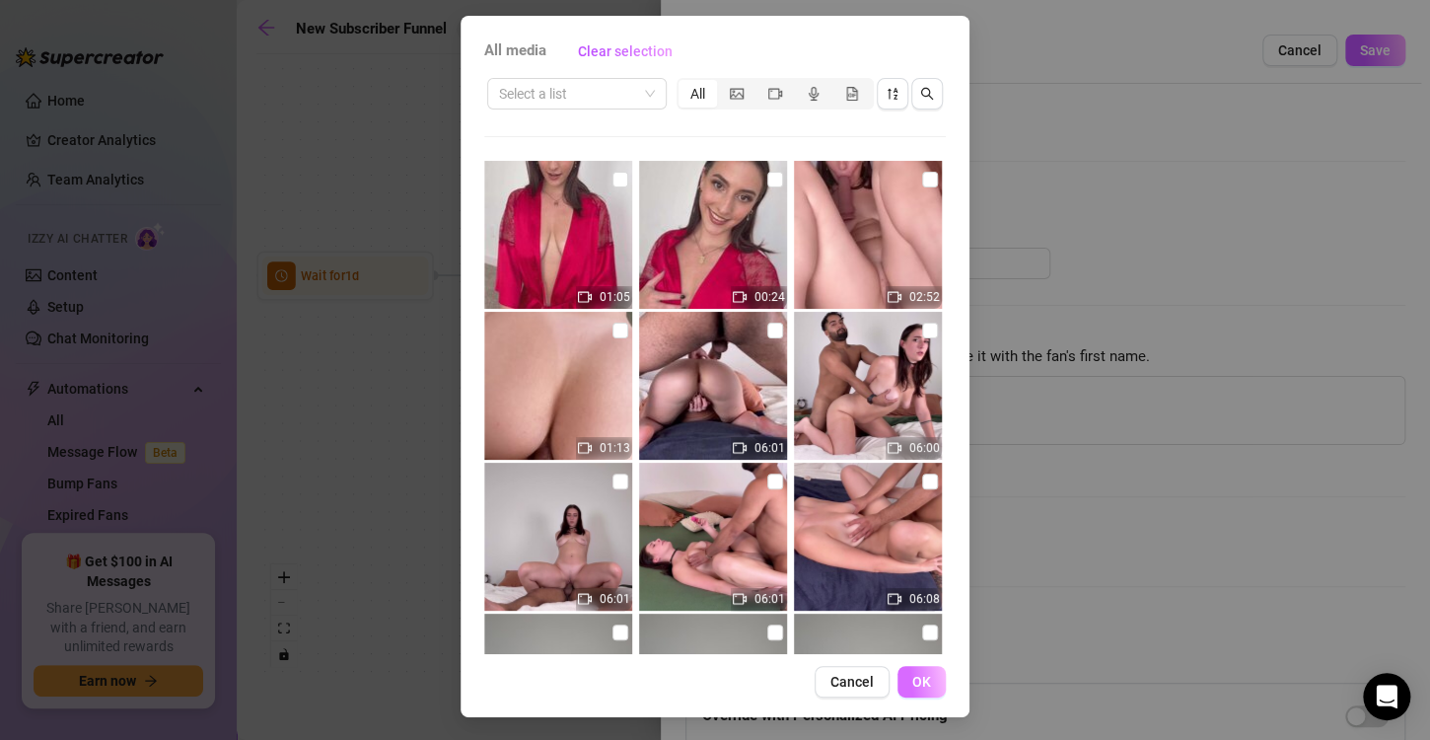
click at [912, 685] on span "OK" at bounding box center [921, 682] width 19 height 16
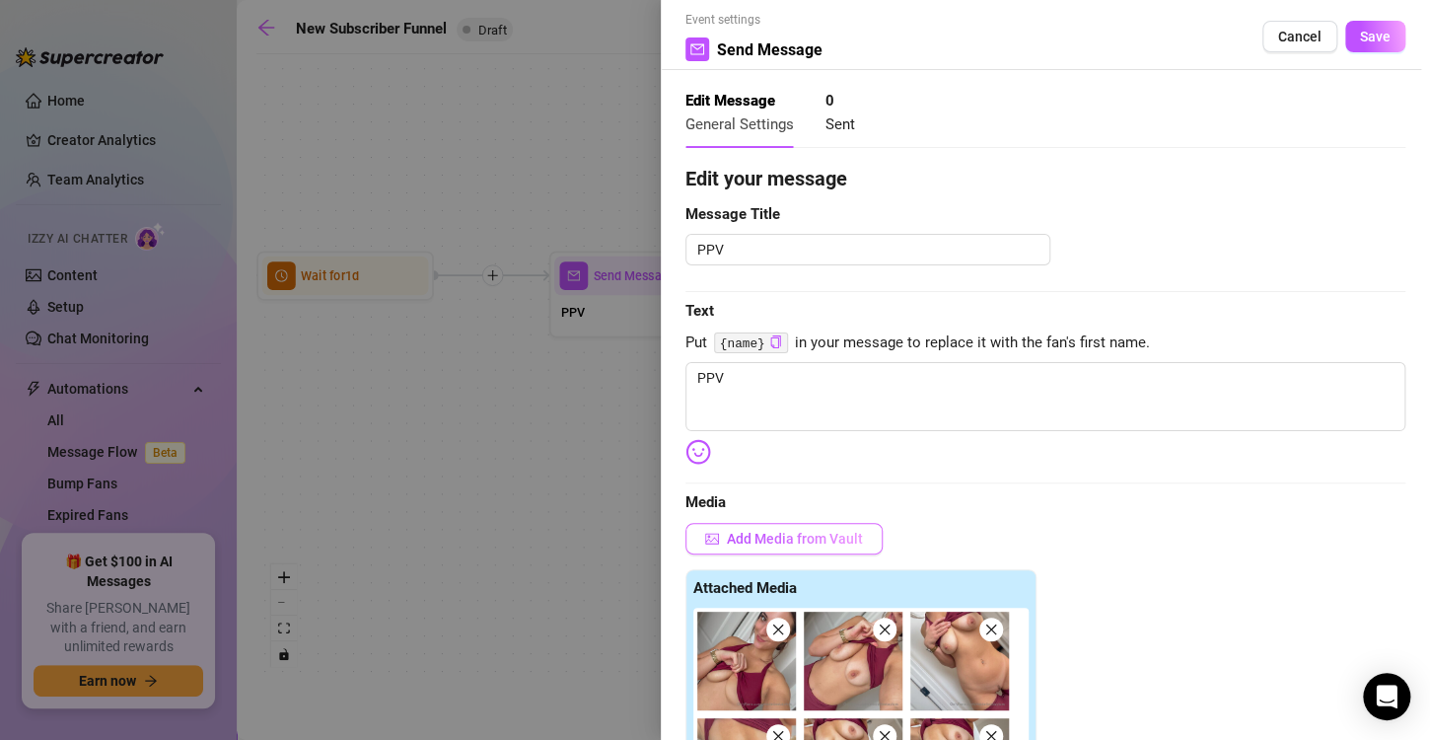
scroll to position [13, 0]
drag, startPoint x: 780, startPoint y: 371, endPoint x: 659, endPoint y: 375, distance: 121.4
click at [659, 375] on div "Event settings Send Message Cancel Save Edit Message General Settings 0 Sent Ed…" at bounding box center [715, 370] width 1430 height 740
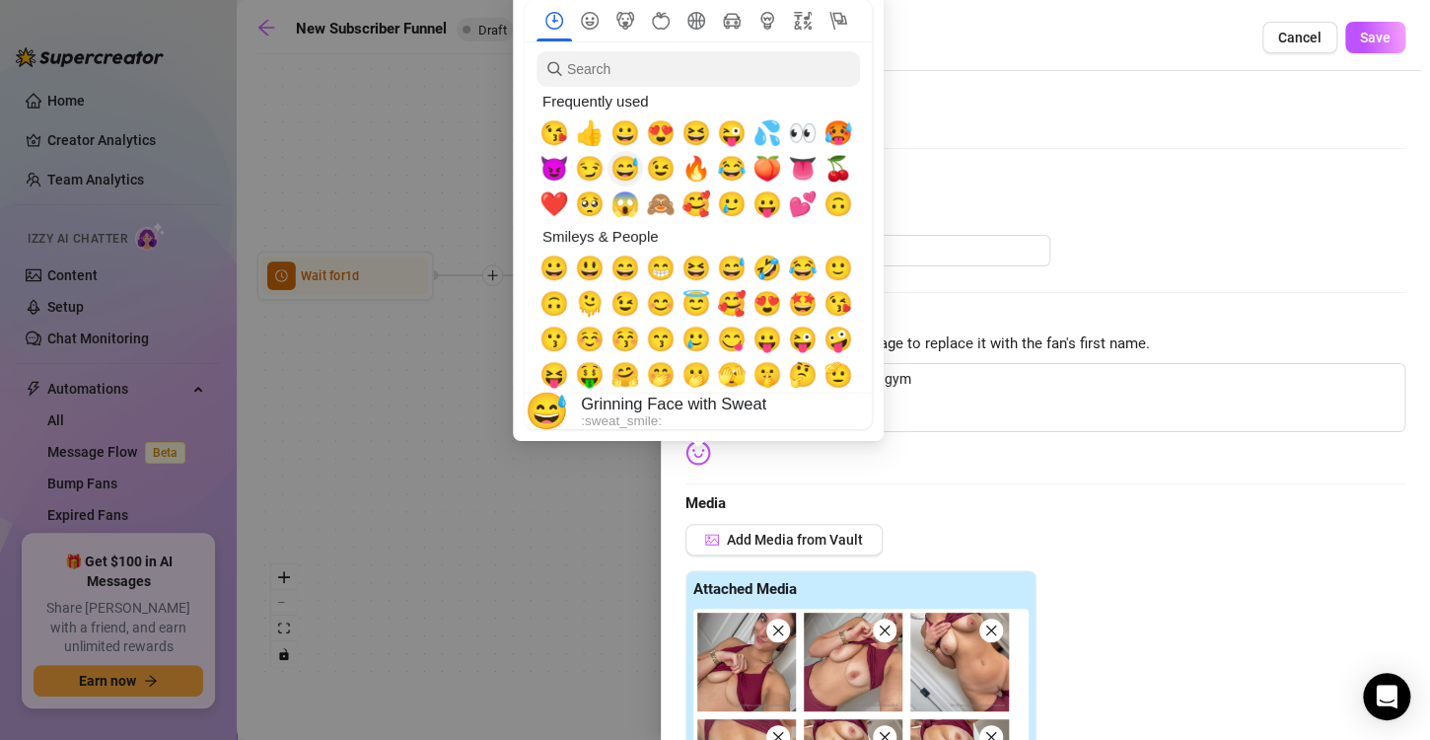
click at [629, 168] on span "😅" at bounding box center [625, 169] width 30 height 28
click at [806, 170] on span "👅" at bounding box center [803, 169] width 30 height 28
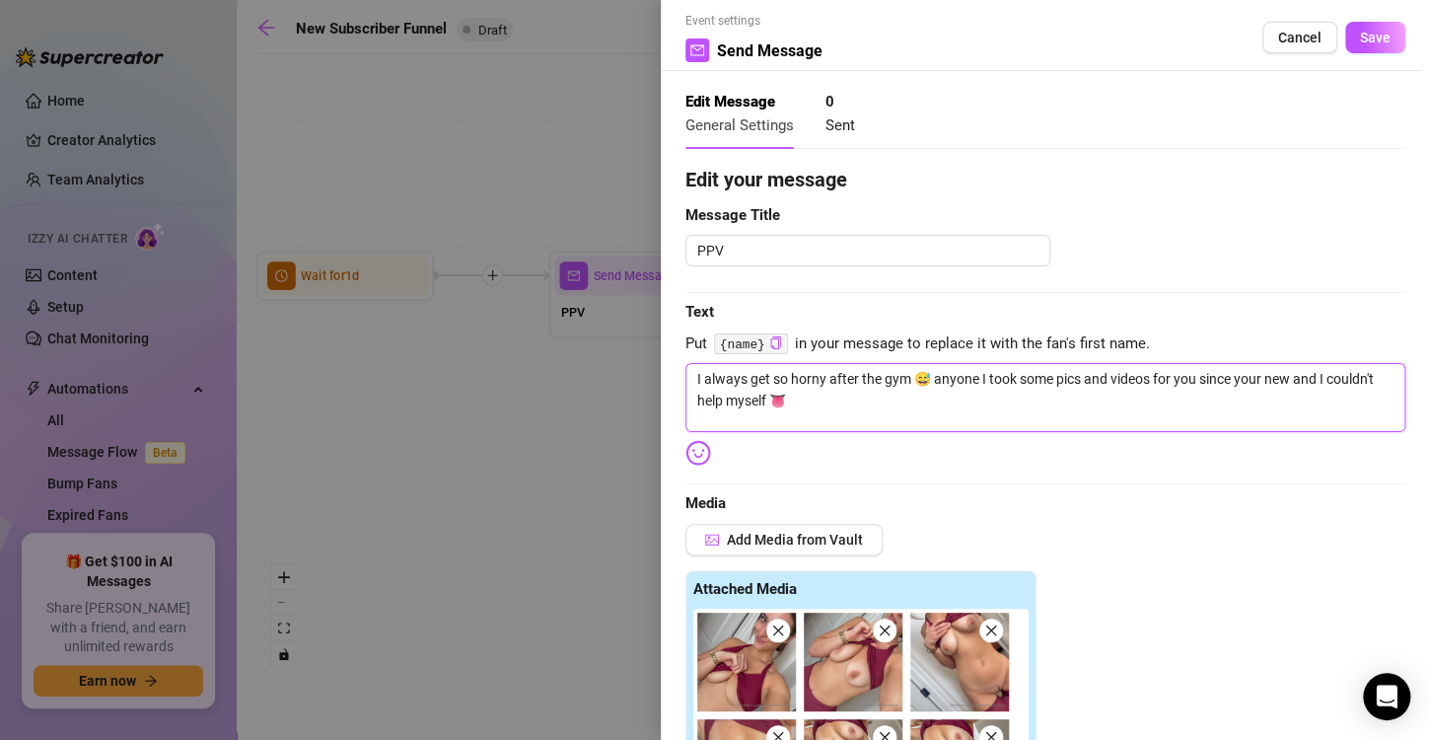
click at [777, 394] on textarea "I always get so horny after the gym 😅 anyone I took some pics and videos for yo…" at bounding box center [1045, 397] width 720 height 69
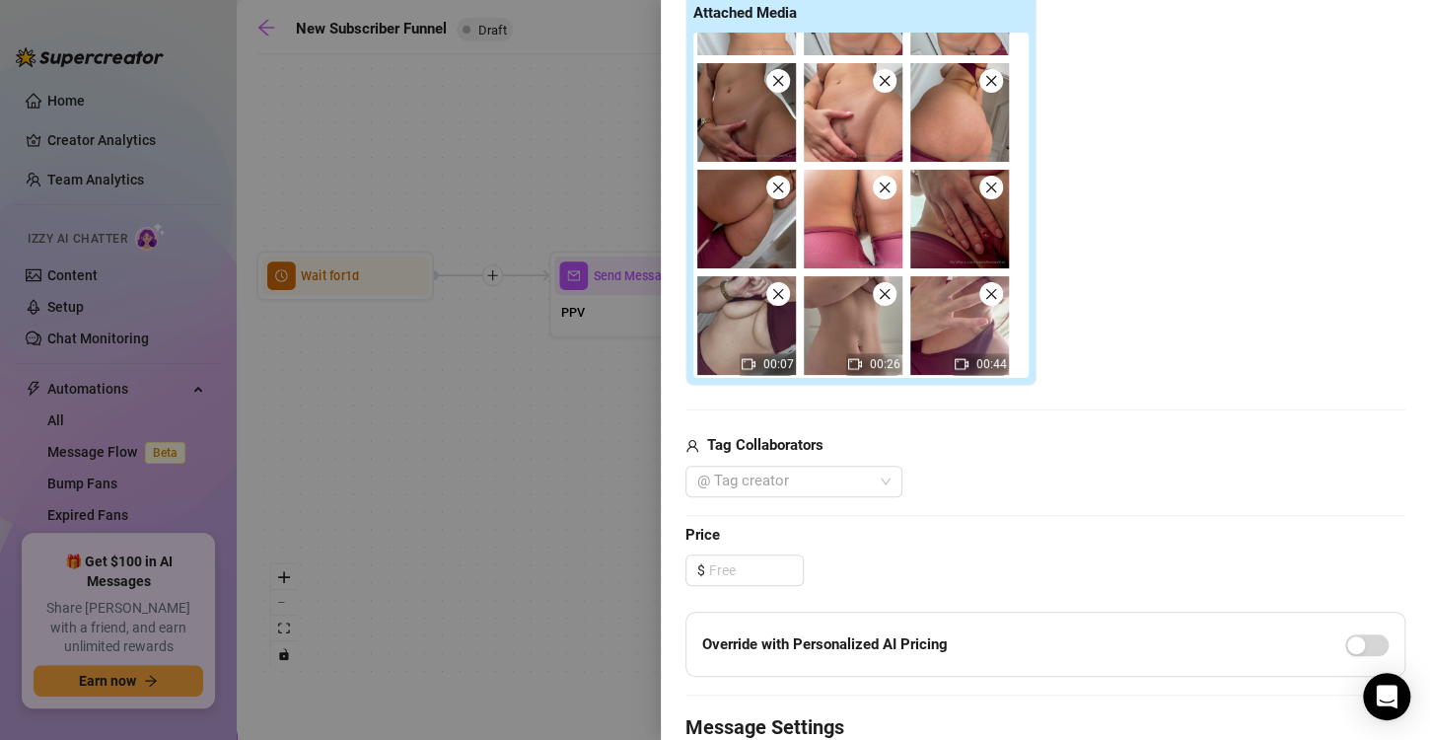
scroll to position [595, 0]
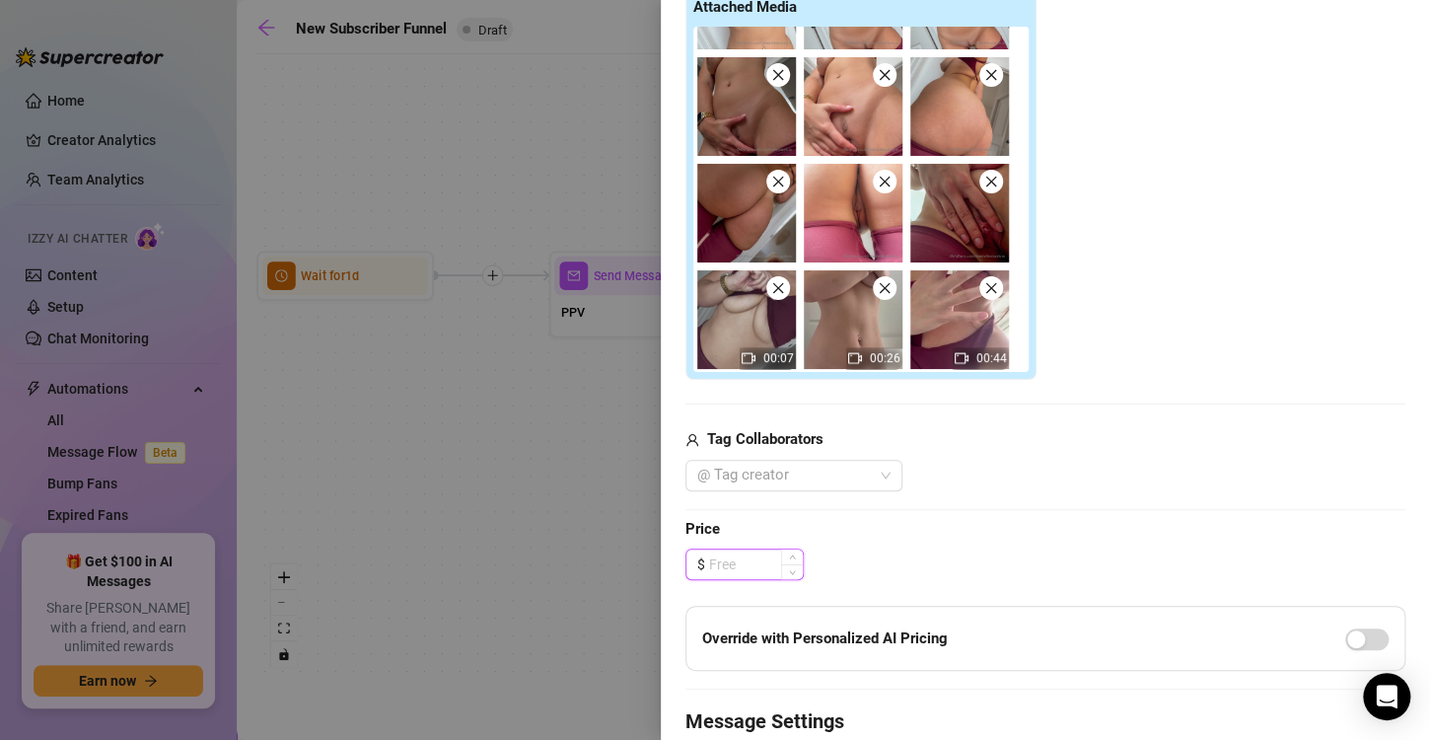
click at [758, 556] on input at bounding box center [756, 564] width 94 height 30
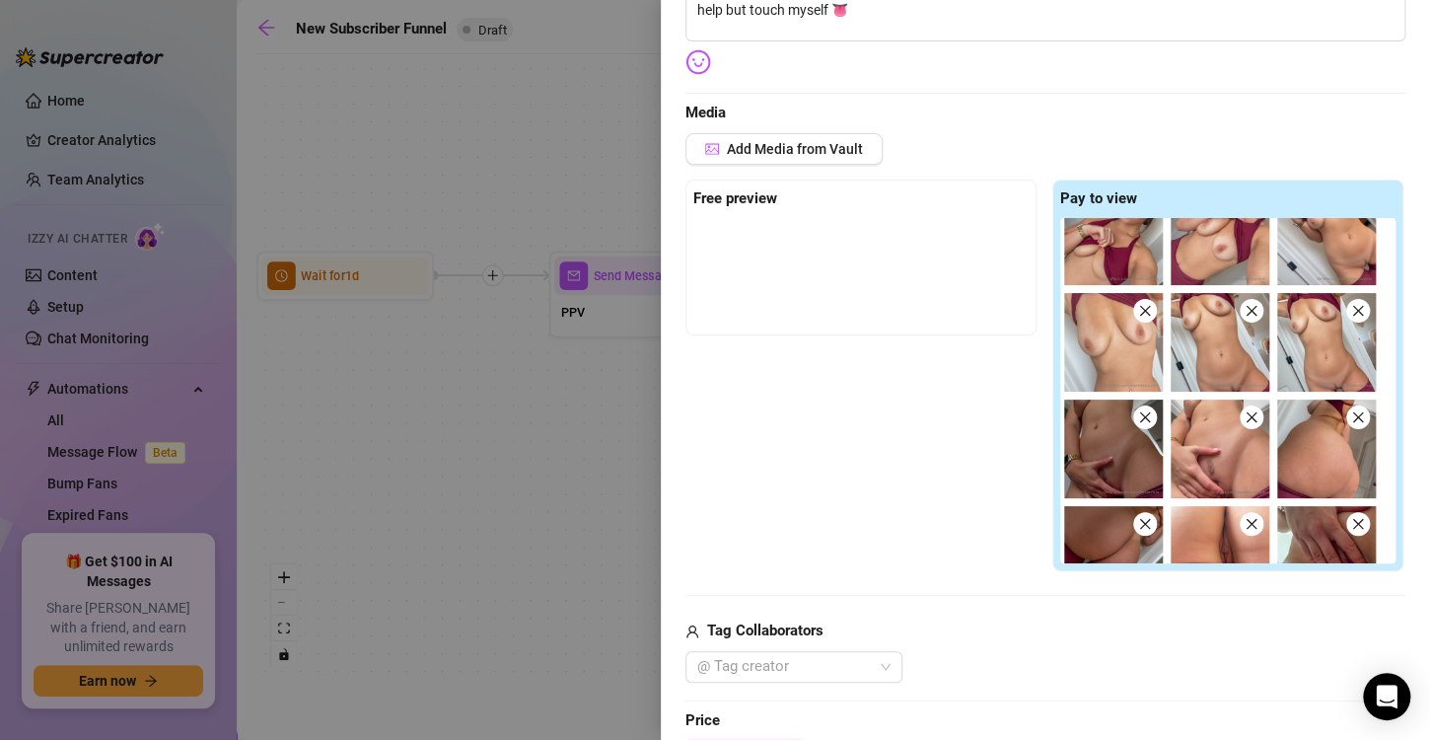
scroll to position [0, 0]
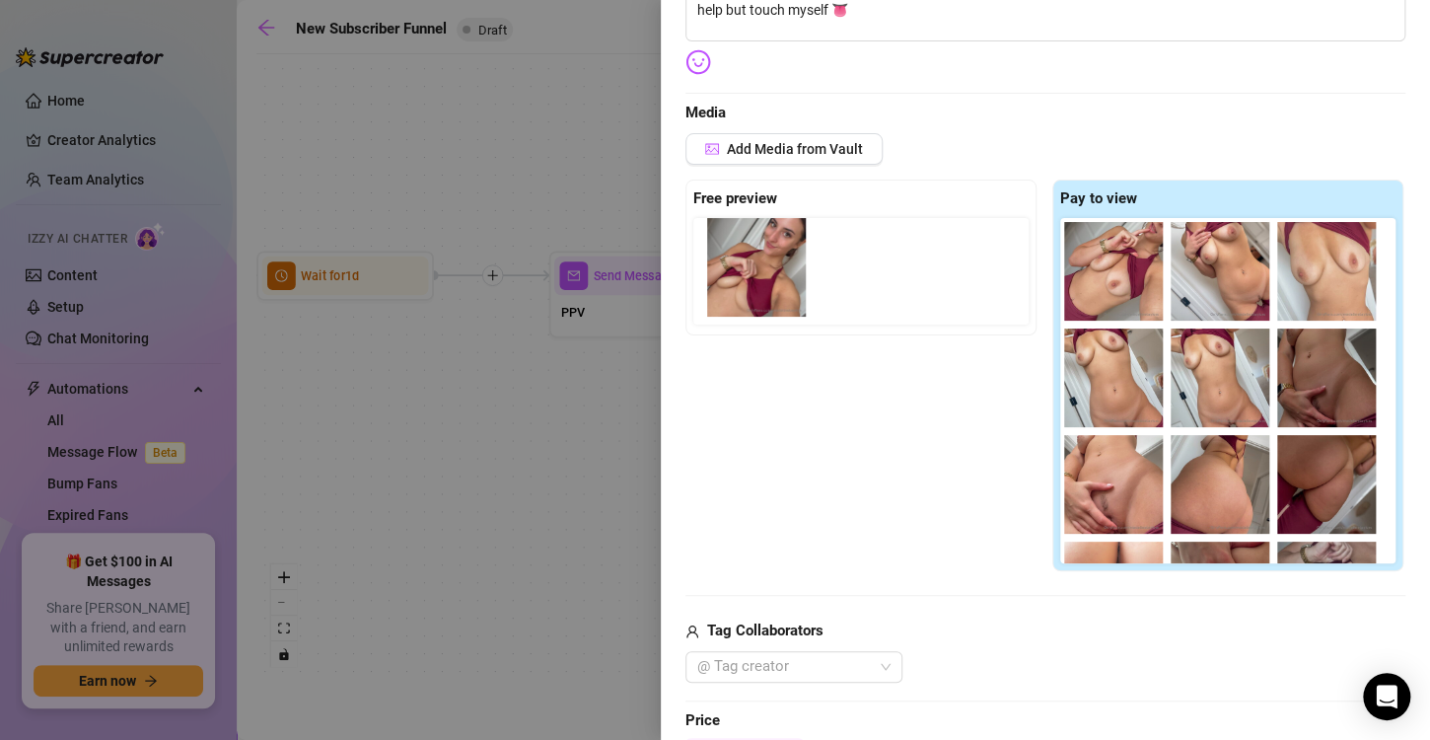
drag, startPoint x: 1092, startPoint y: 292, endPoint x: 735, endPoint y: 290, distance: 357.0
click at [735, 290] on div "Free preview Pay to view 00:07 00:26 00:44" at bounding box center [1045, 375] width 720 height 393
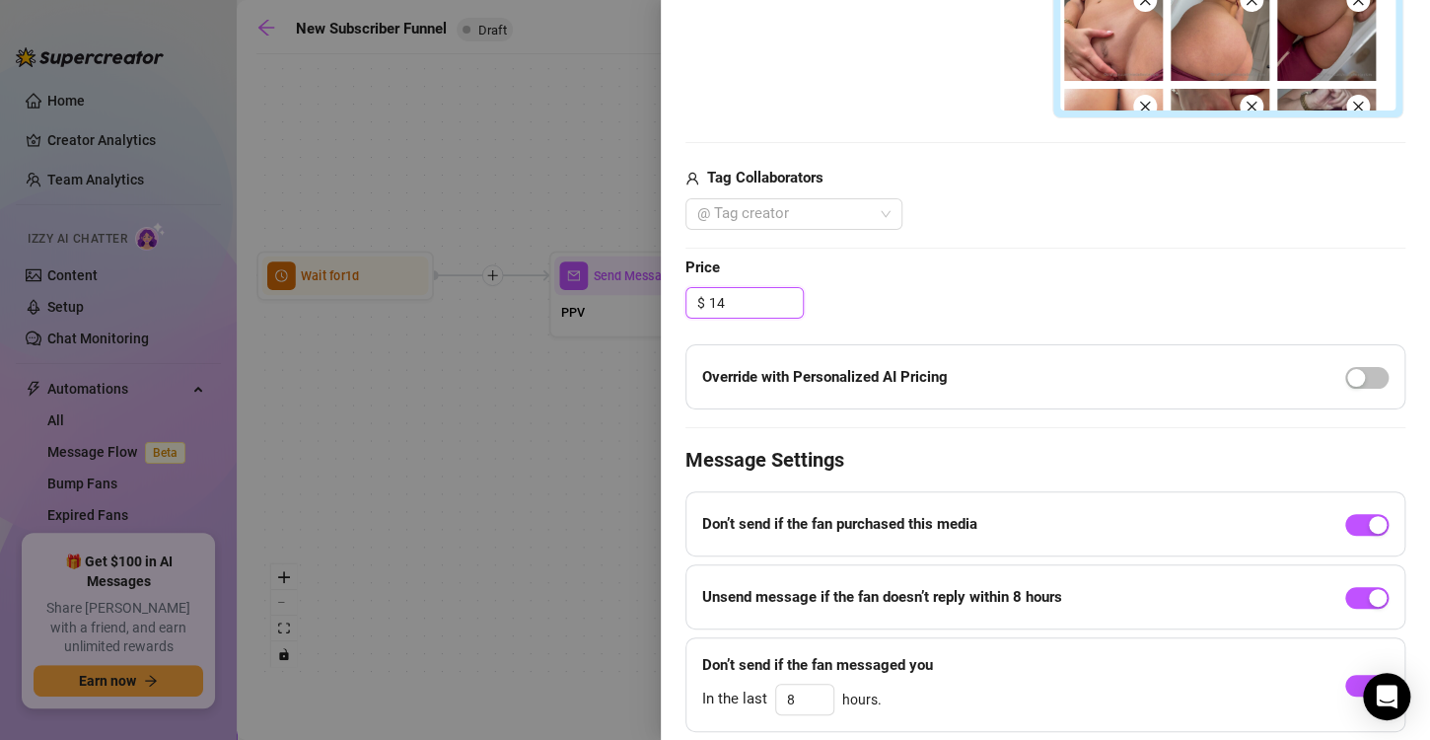
scroll to position [918, 0]
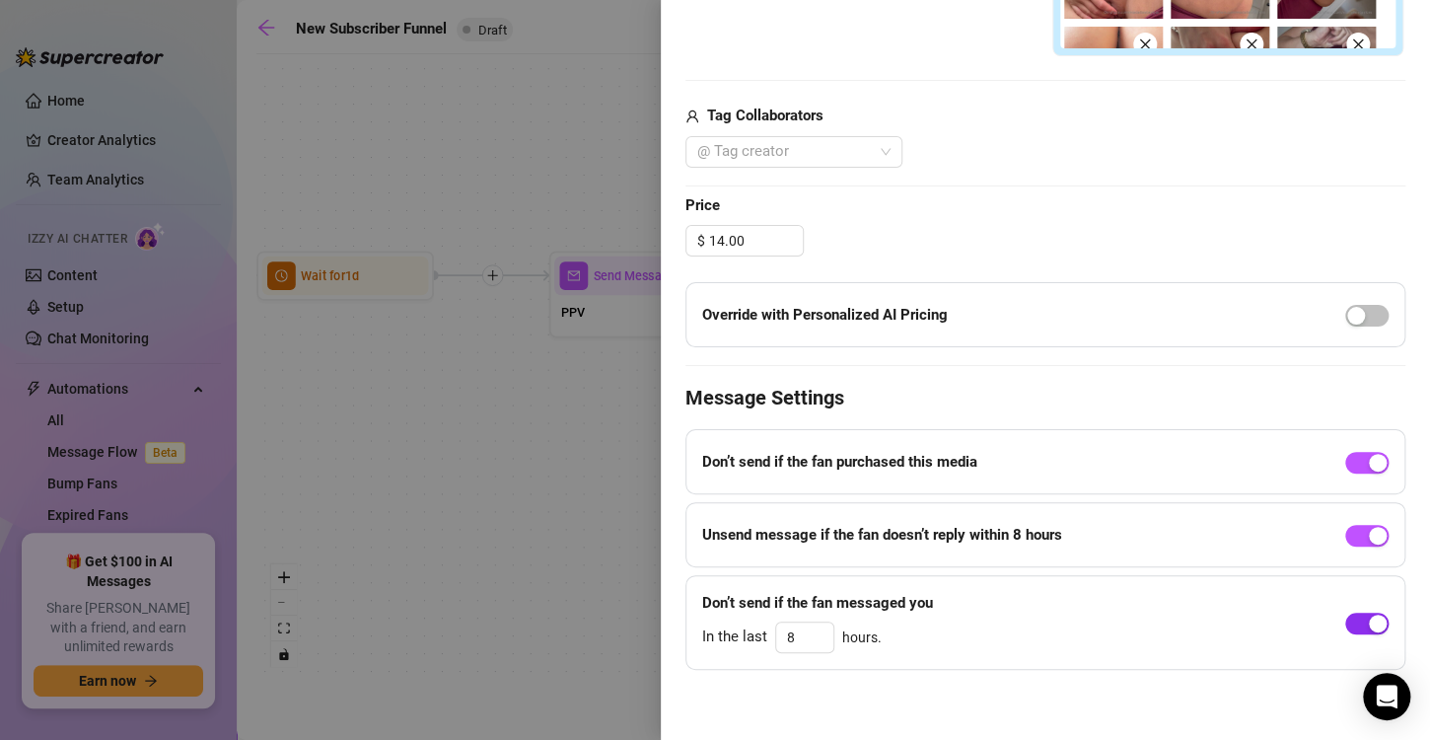
drag, startPoint x: 1354, startPoint y: 623, endPoint x: 1365, endPoint y: 618, distance: 11.9
click at [1369, 618] on div "button" at bounding box center [1378, 623] width 18 height 18
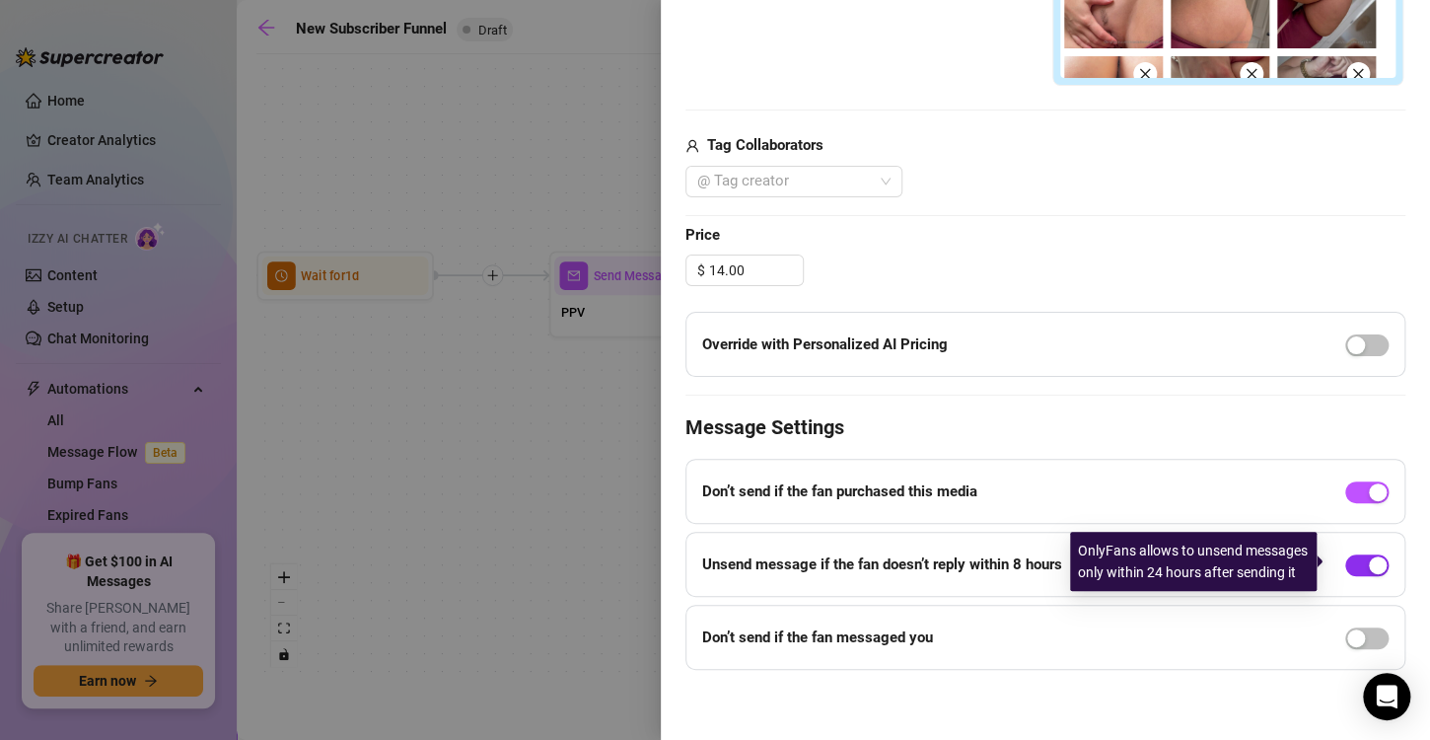
click at [1369, 565] on div "button" at bounding box center [1378, 565] width 18 height 18
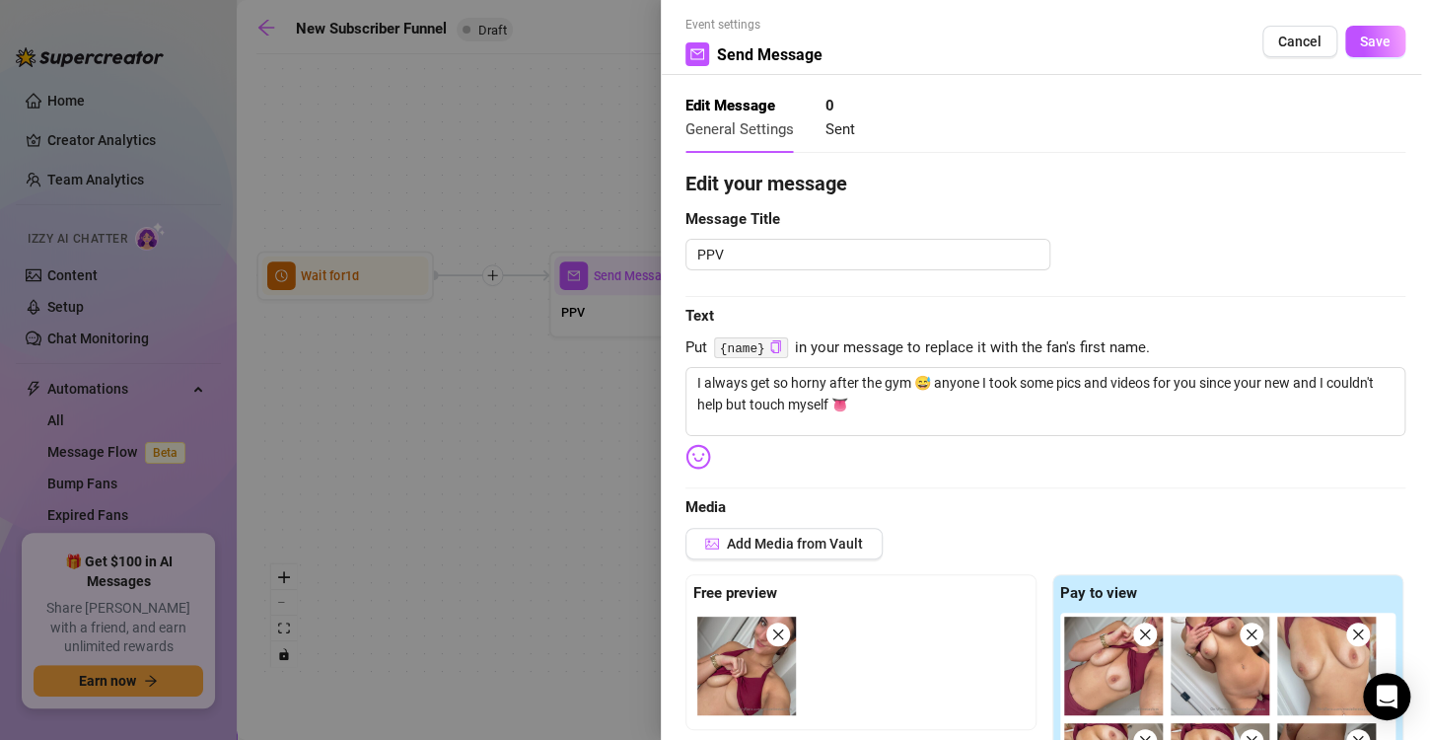
scroll to position [0, 0]
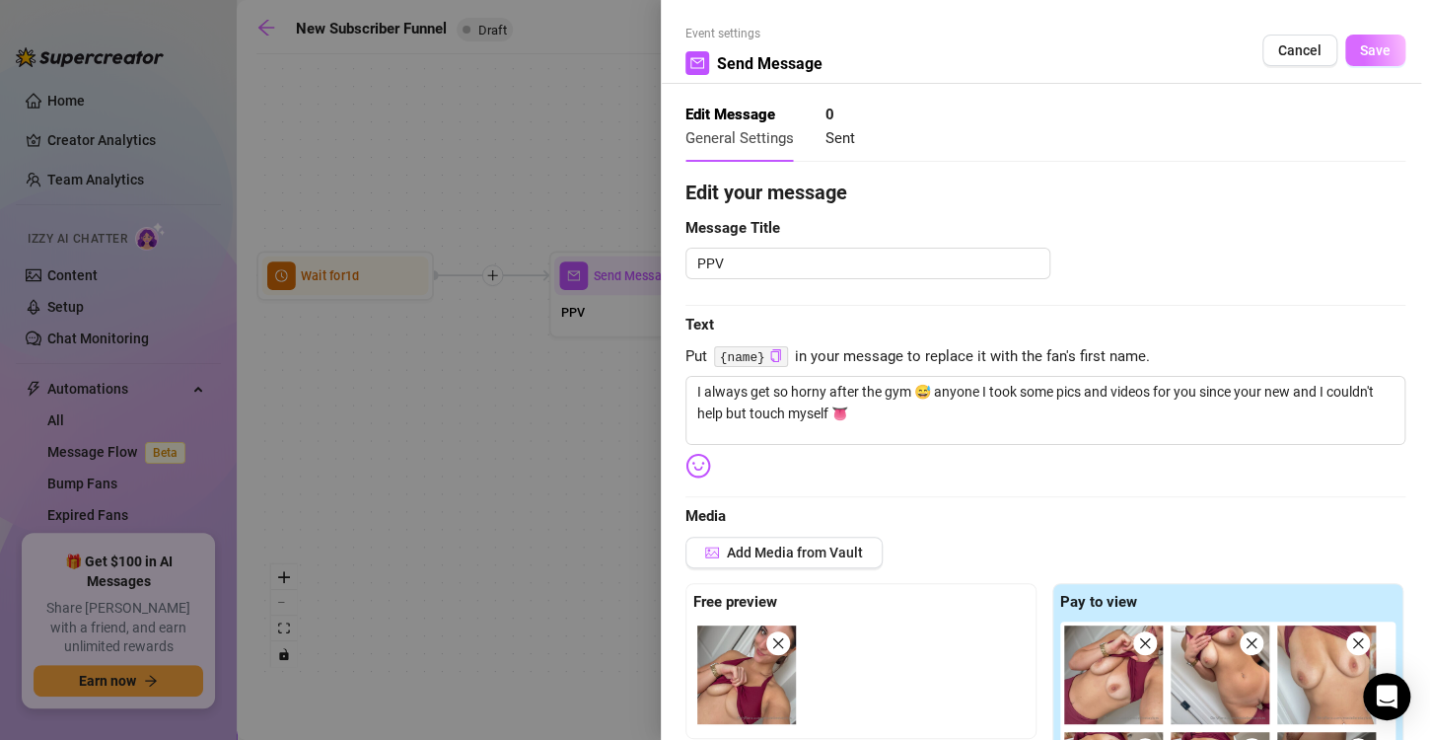
click at [1350, 59] on button "Save" at bounding box center [1375, 51] width 60 height 32
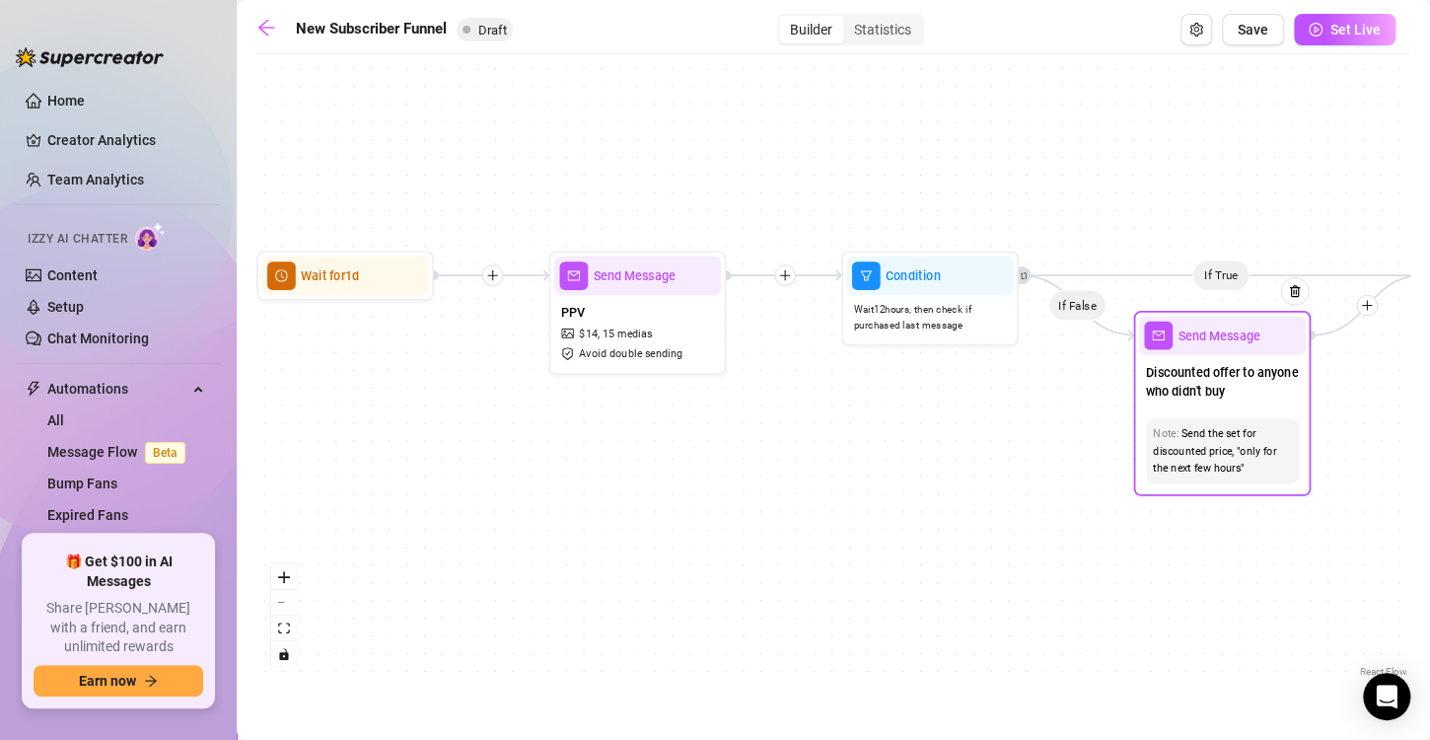
click at [1190, 387] on span "Discounted offer to anyone who didn't buy" at bounding box center [1222, 381] width 152 height 39
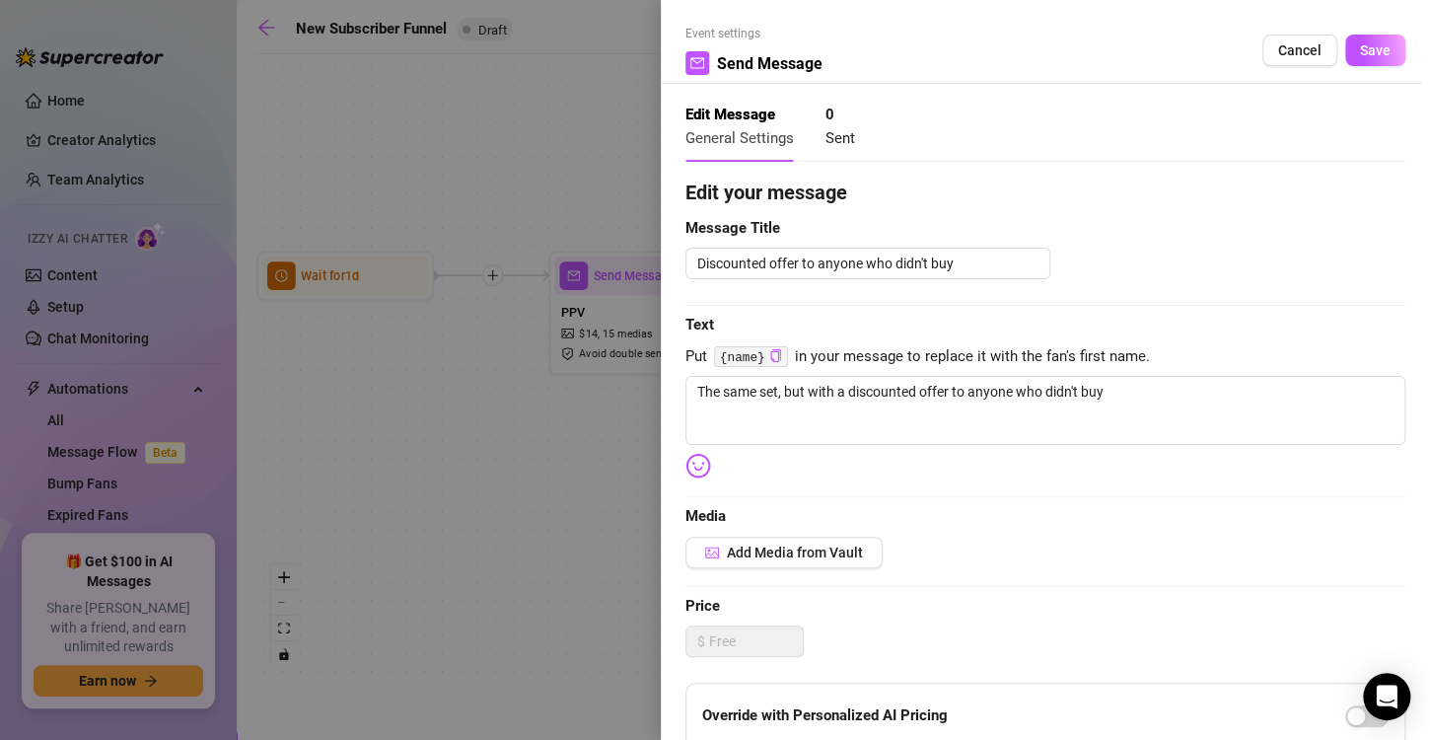
drag, startPoint x: 594, startPoint y: 494, endPoint x: 1278, endPoint y: 51, distance: 815.2
click at [1278, 51] on span "Cancel" at bounding box center [1299, 50] width 43 height 16
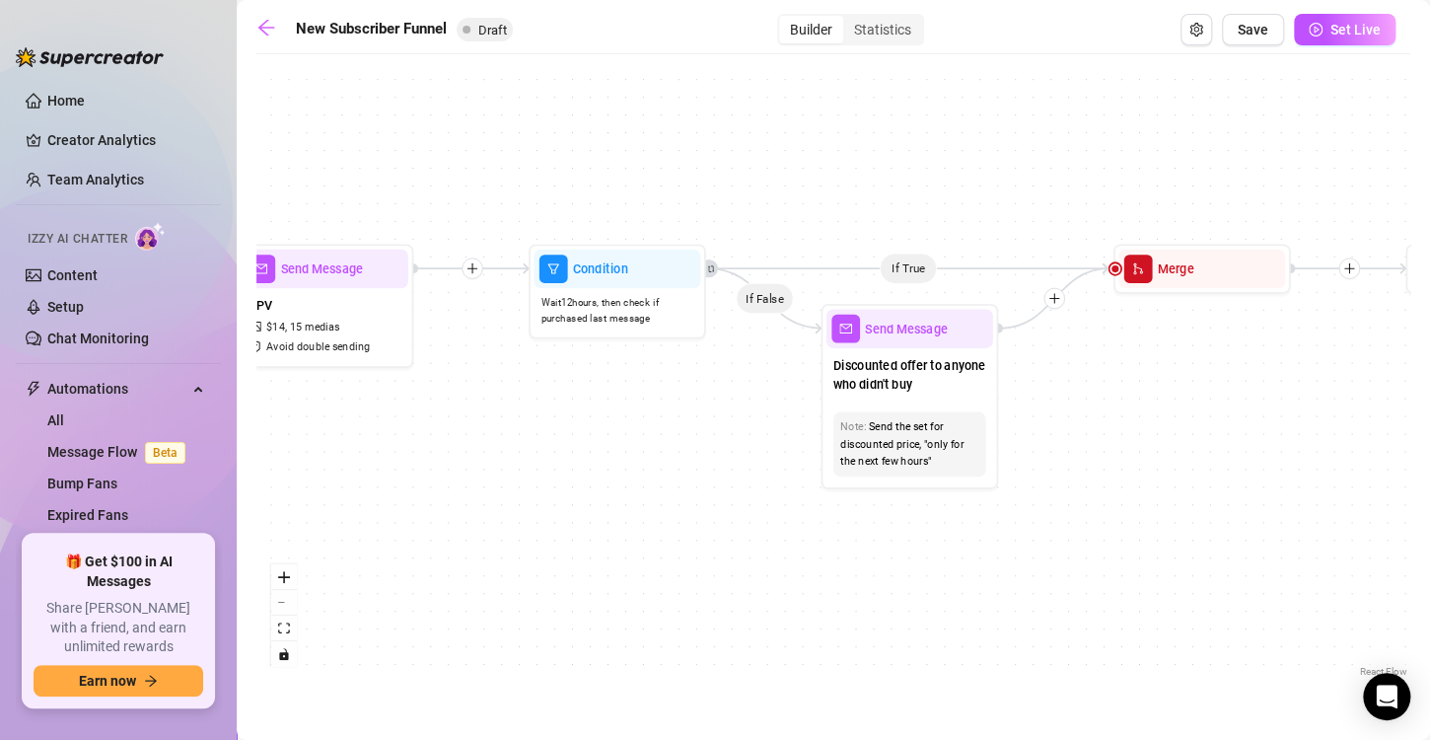
drag, startPoint x: 1109, startPoint y: 398, endPoint x: 740, endPoint y: 396, distance: 368.9
click at [740, 396] on div "If True If True If True If False If False If False If True If False Merge Merge…" at bounding box center [833, 372] width 1154 height 617
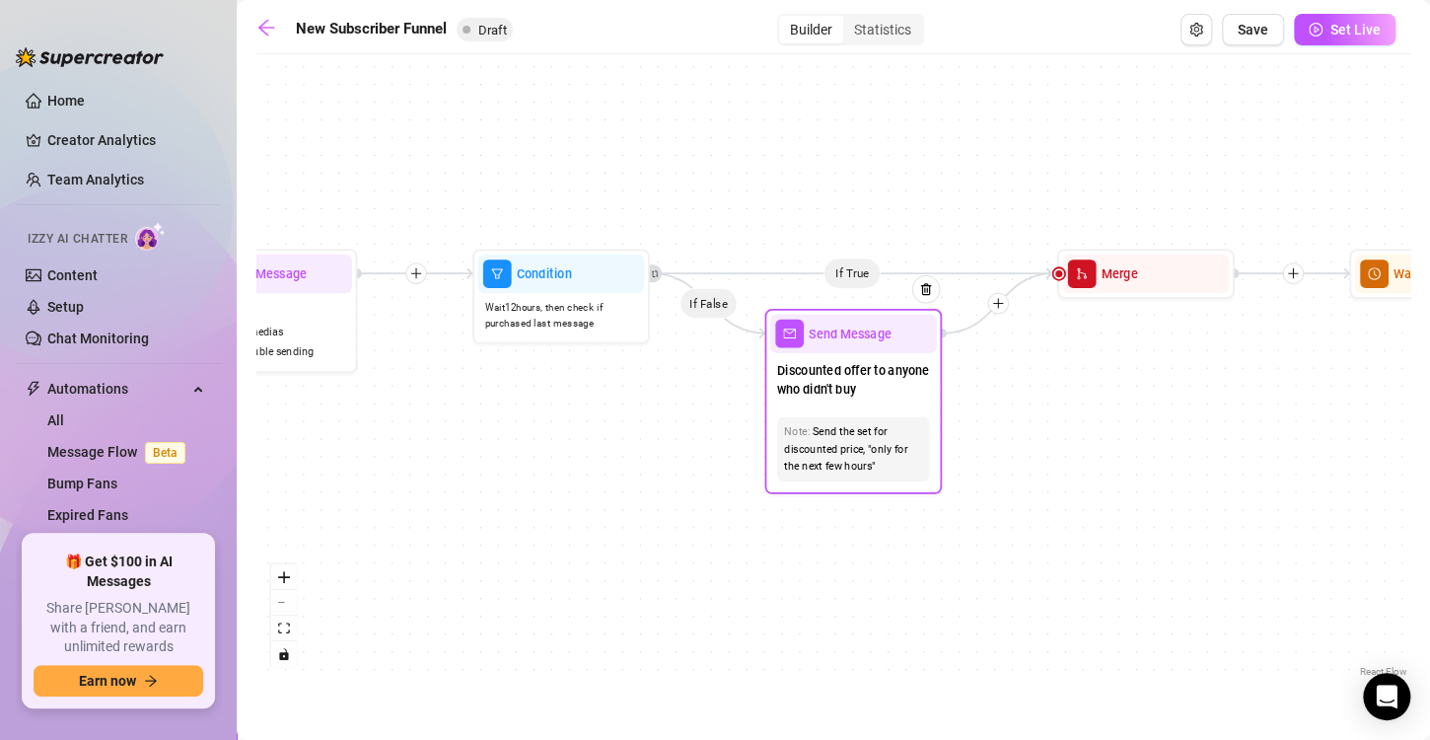
click at [862, 418] on div "Note: Send the set for discounted price, "only for the next few hours"" at bounding box center [853, 449] width 152 height 64
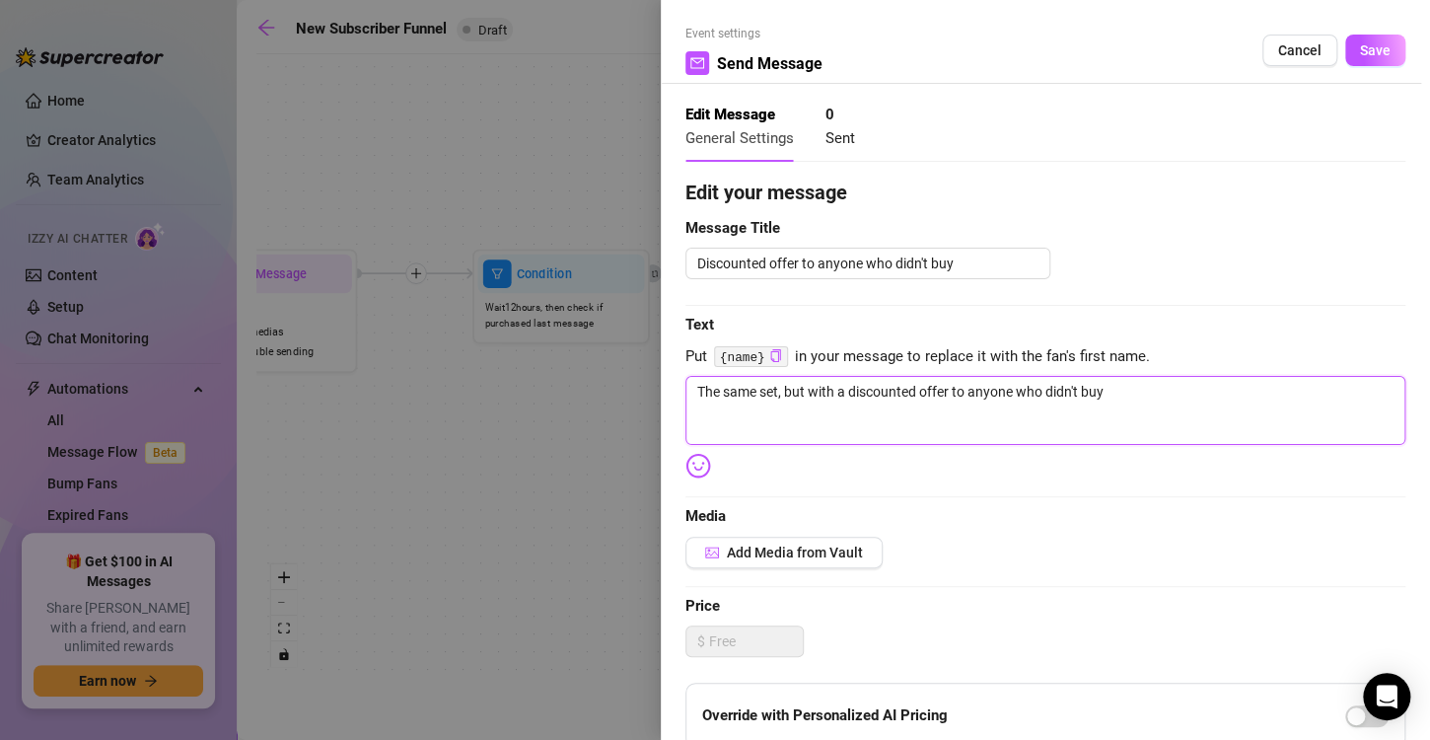
drag, startPoint x: 1132, startPoint y: 399, endPoint x: 627, endPoint y: 429, distance: 505.8
click at [627, 429] on div "Event settings Send Message Cancel Save Edit Message General Settings 0 Sent Ed…" at bounding box center [715, 370] width 1430 height 740
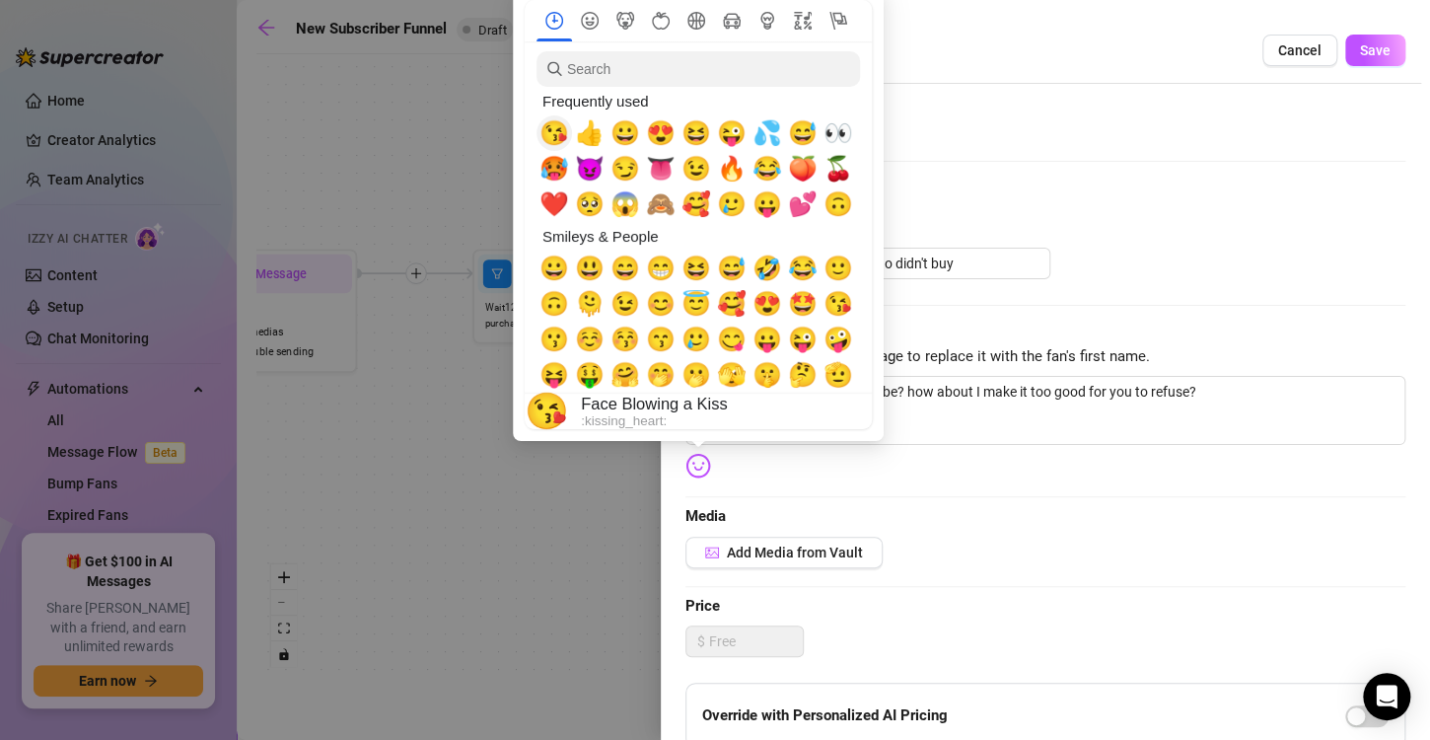
drag, startPoint x: 695, startPoint y: 462, endPoint x: 555, endPoint y: 129, distance: 360.7
click at [555, 129] on span "😘" at bounding box center [554, 133] width 30 height 28
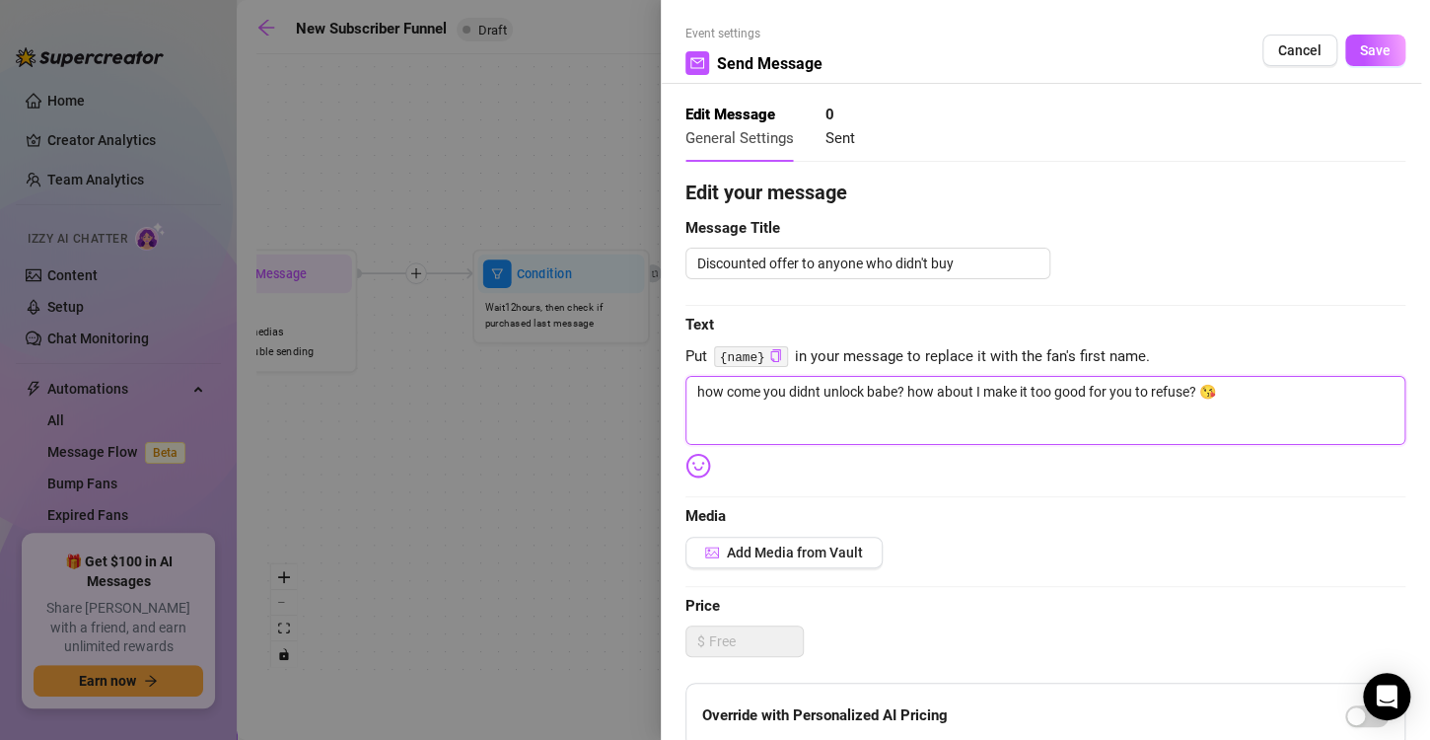
click at [905, 384] on textarea "how come you didnt unlock babe? how about I make it too good for you to refuse?…" at bounding box center [1045, 410] width 720 height 69
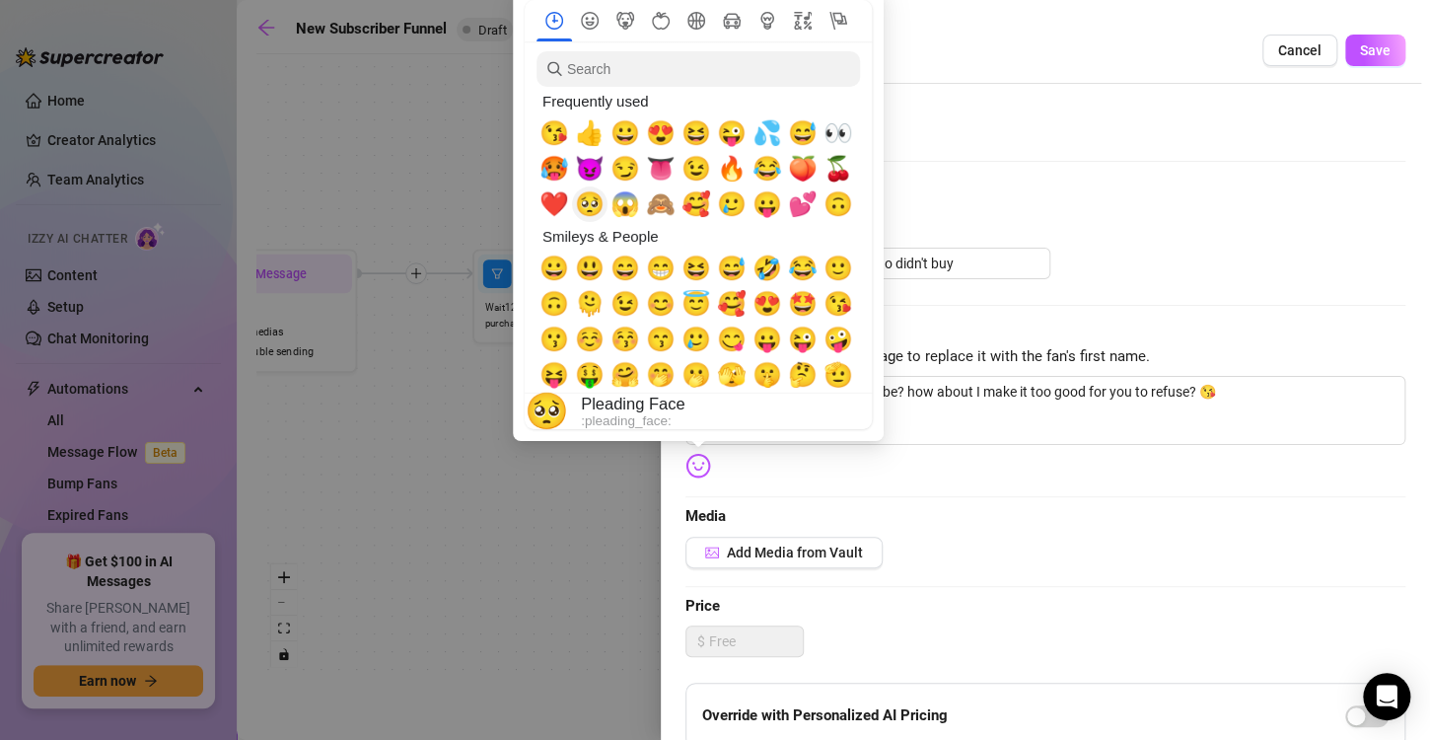
click at [591, 204] on span "🥺" at bounding box center [590, 204] width 30 height 28
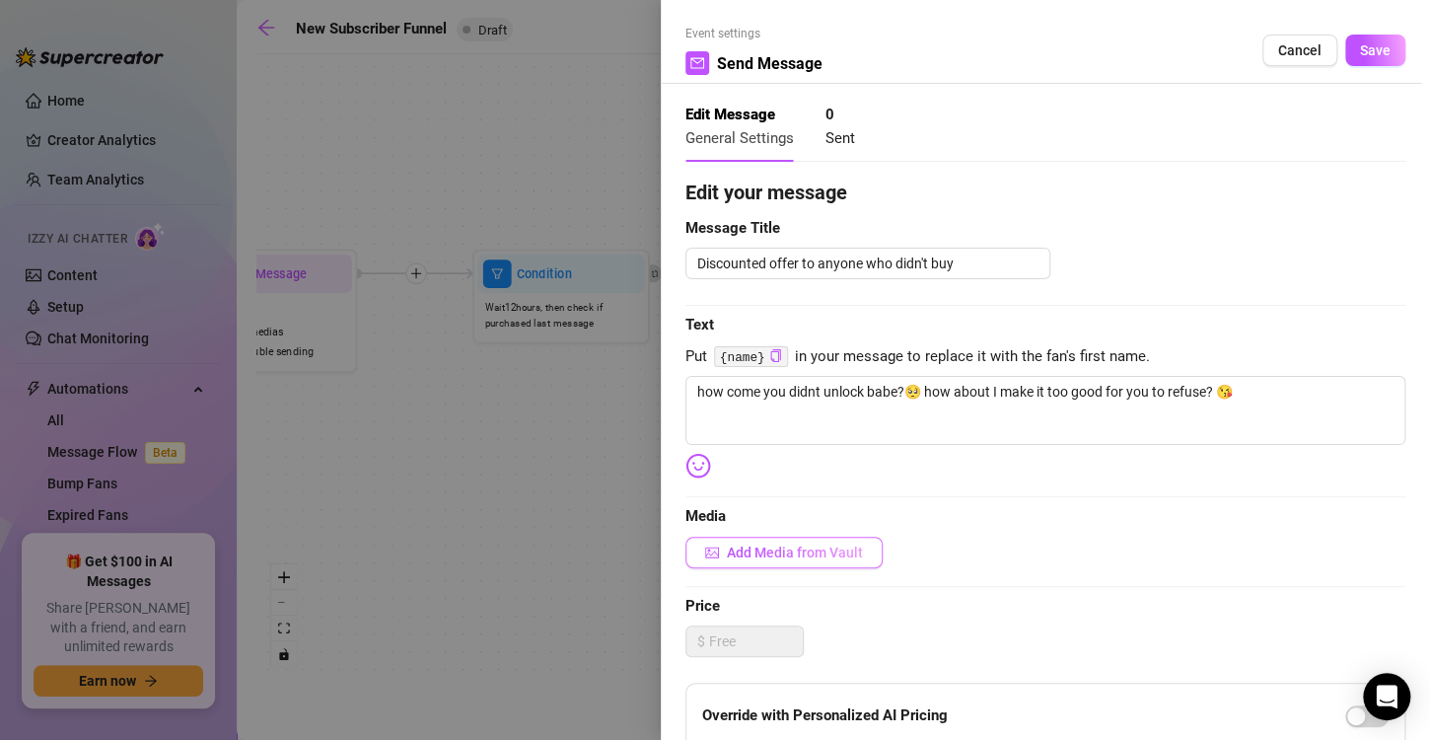
click at [728, 566] on button "Add Media from Vault" at bounding box center [783, 553] width 197 height 32
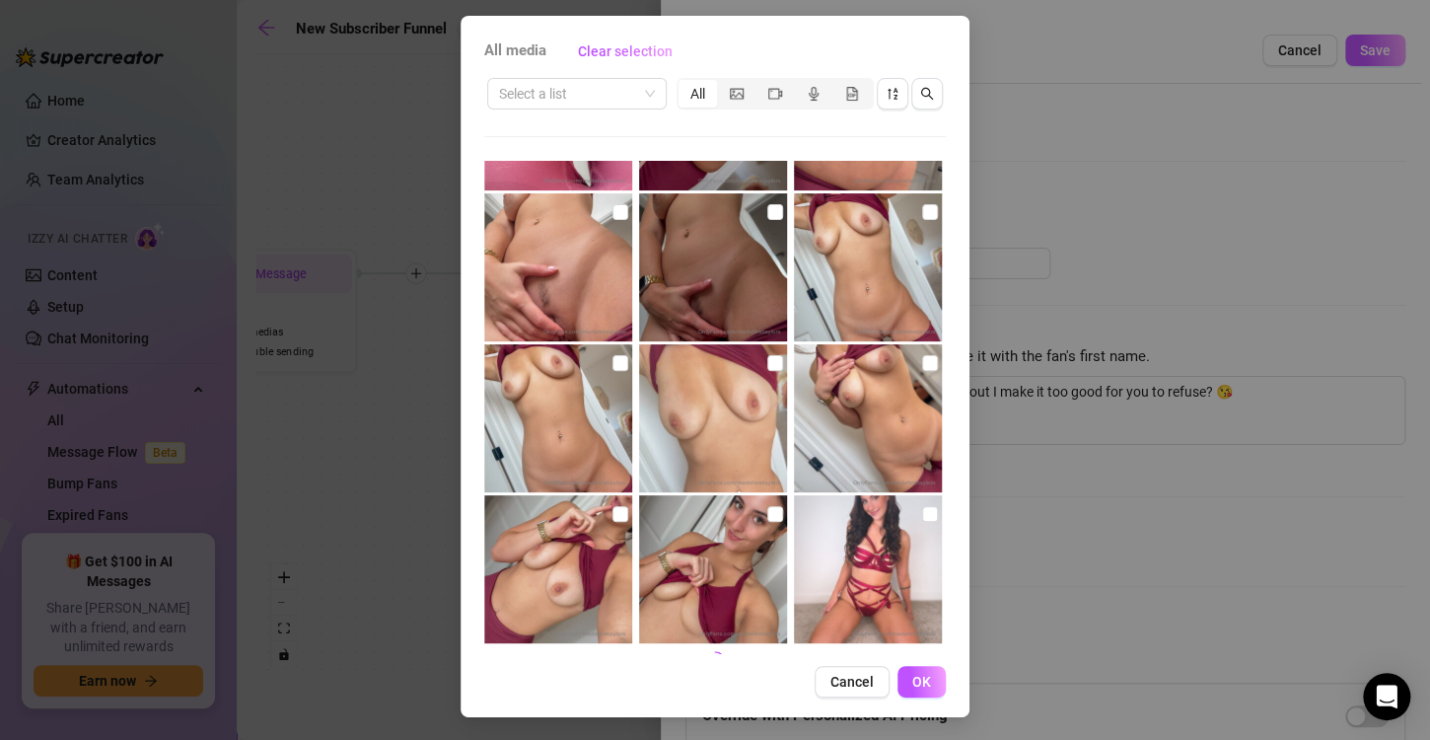
scroll to position [1950, 0]
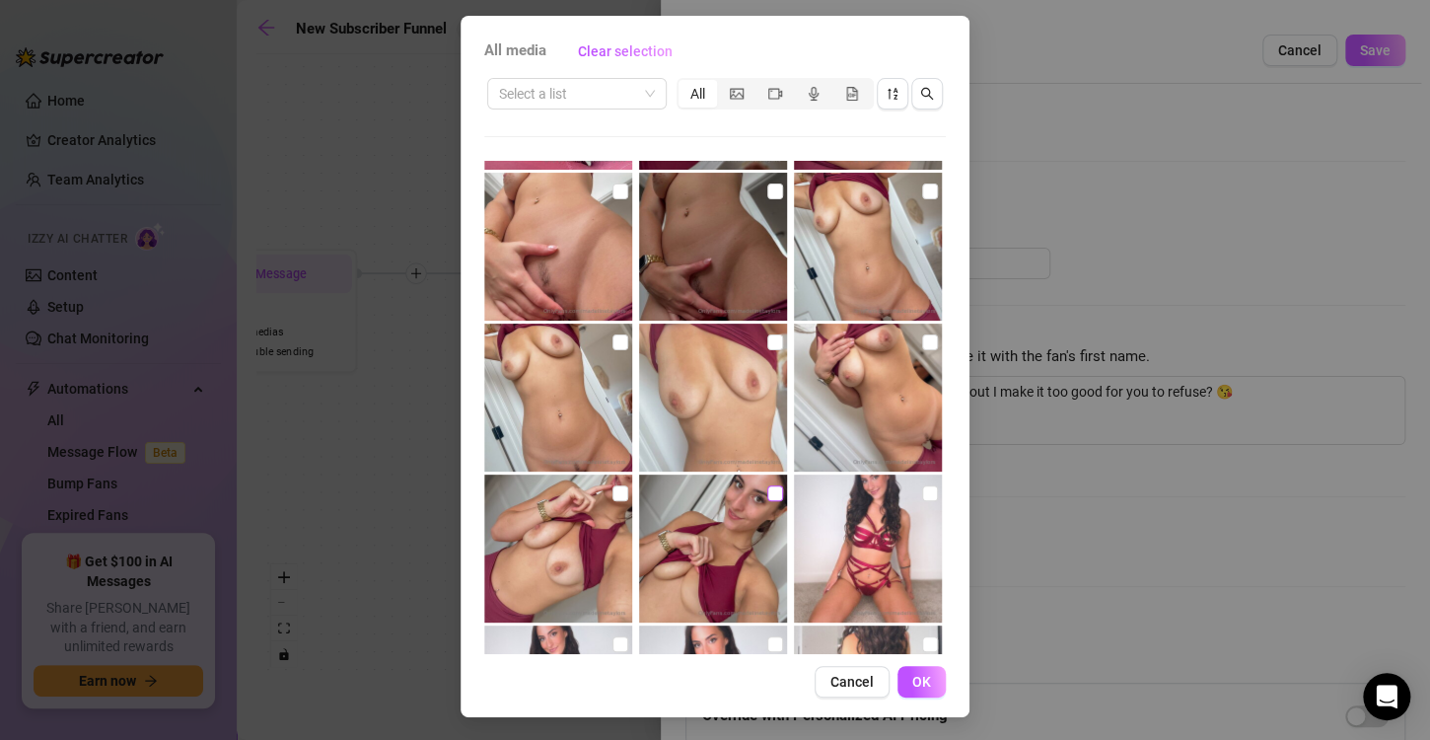
click at [767, 495] on input "checkbox" at bounding box center [775, 493] width 16 height 16
click at [612, 497] on input "checkbox" at bounding box center [620, 493] width 16 height 16
click at [922, 339] on input "checkbox" at bounding box center [930, 342] width 16 height 16
click at [767, 340] on input "checkbox" at bounding box center [775, 342] width 16 height 16
click at [612, 341] on input "checkbox" at bounding box center [620, 342] width 16 height 16
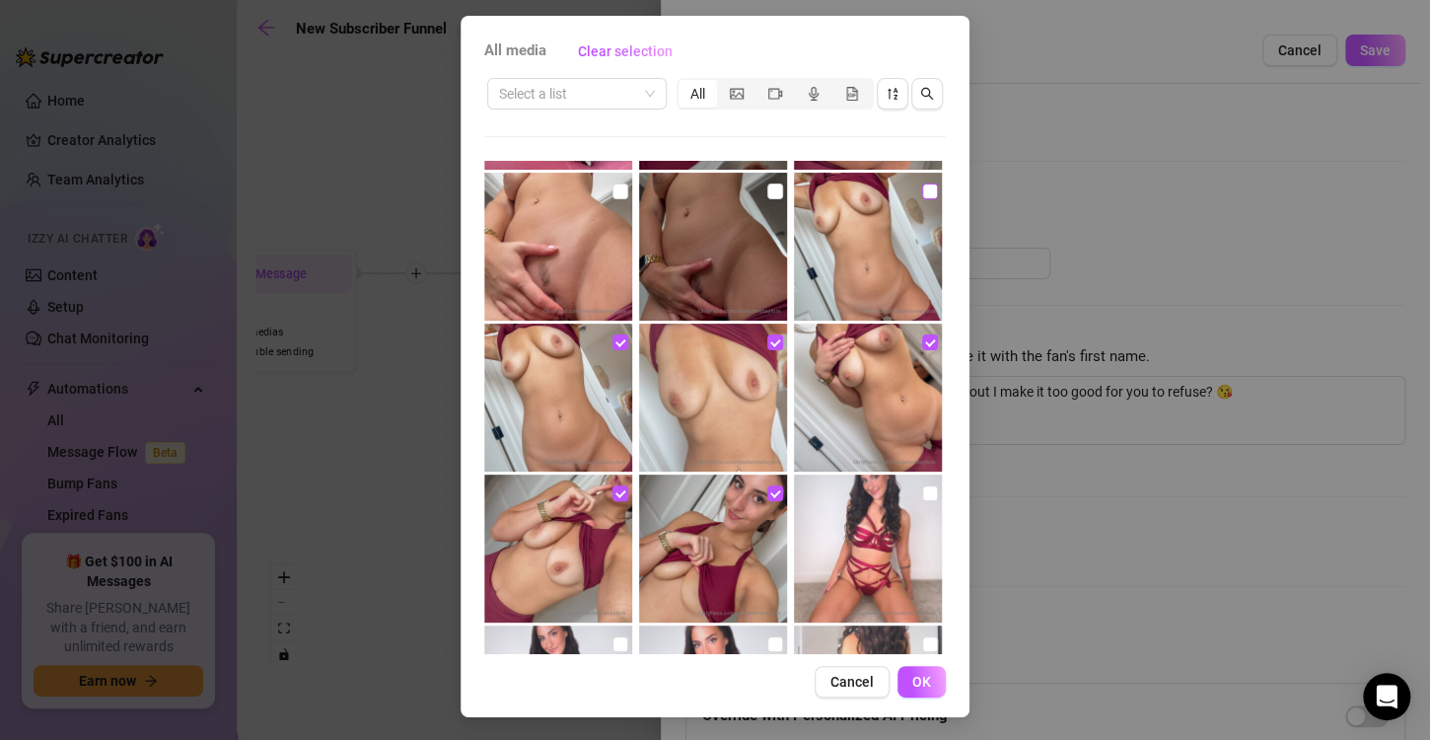
click at [922, 197] on input "checkbox" at bounding box center [930, 191] width 16 height 16
click at [767, 197] on input "checkbox" at bounding box center [775, 191] width 16 height 16
click at [612, 193] on input "checkbox" at bounding box center [620, 191] width 16 height 16
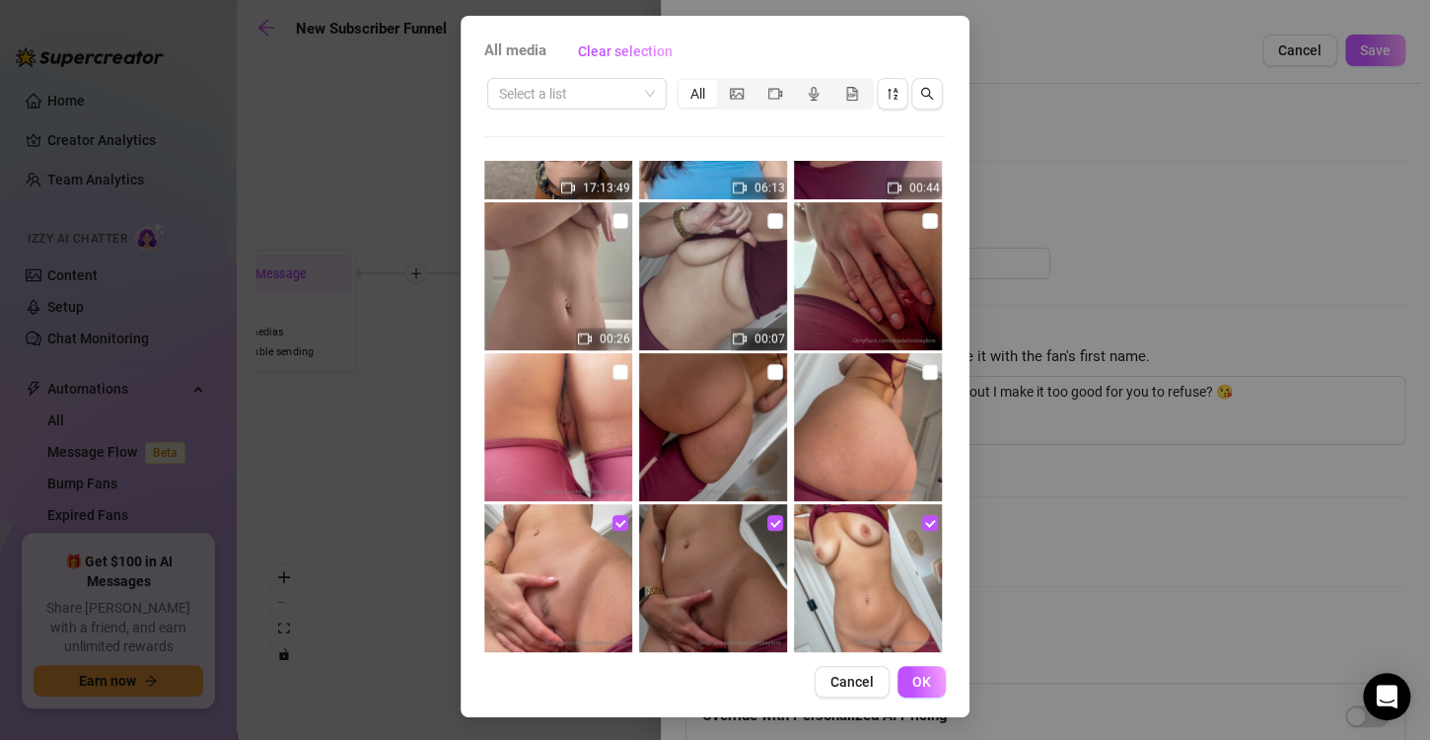
scroll to position [1615, 0]
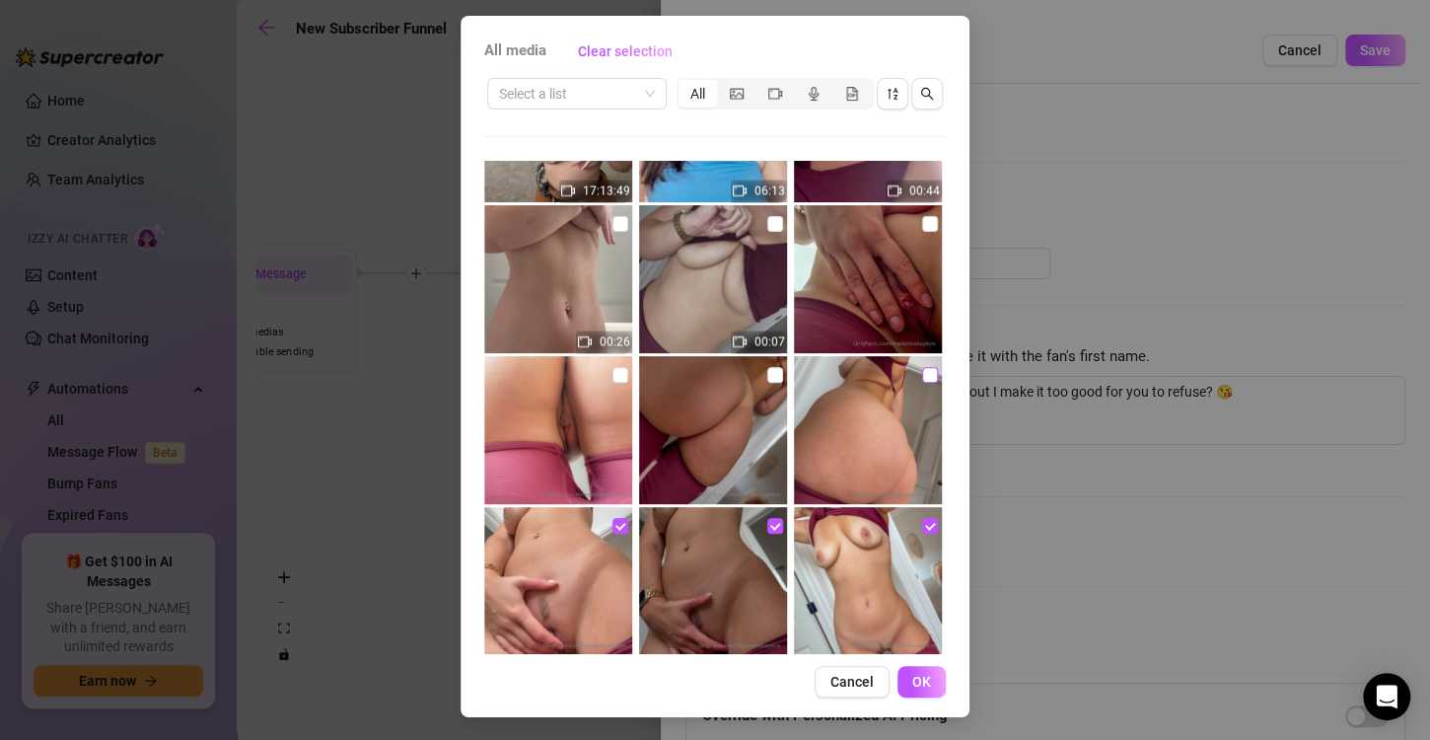
click at [922, 372] on input "checkbox" at bounding box center [930, 375] width 16 height 16
click at [767, 364] on label at bounding box center [775, 375] width 16 height 22
click at [767, 367] on input "checkbox" at bounding box center [775, 375] width 16 height 16
click at [612, 375] on input "checkbox" at bounding box center [620, 375] width 16 height 16
click at [922, 230] on label at bounding box center [930, 224] width 16 height 22
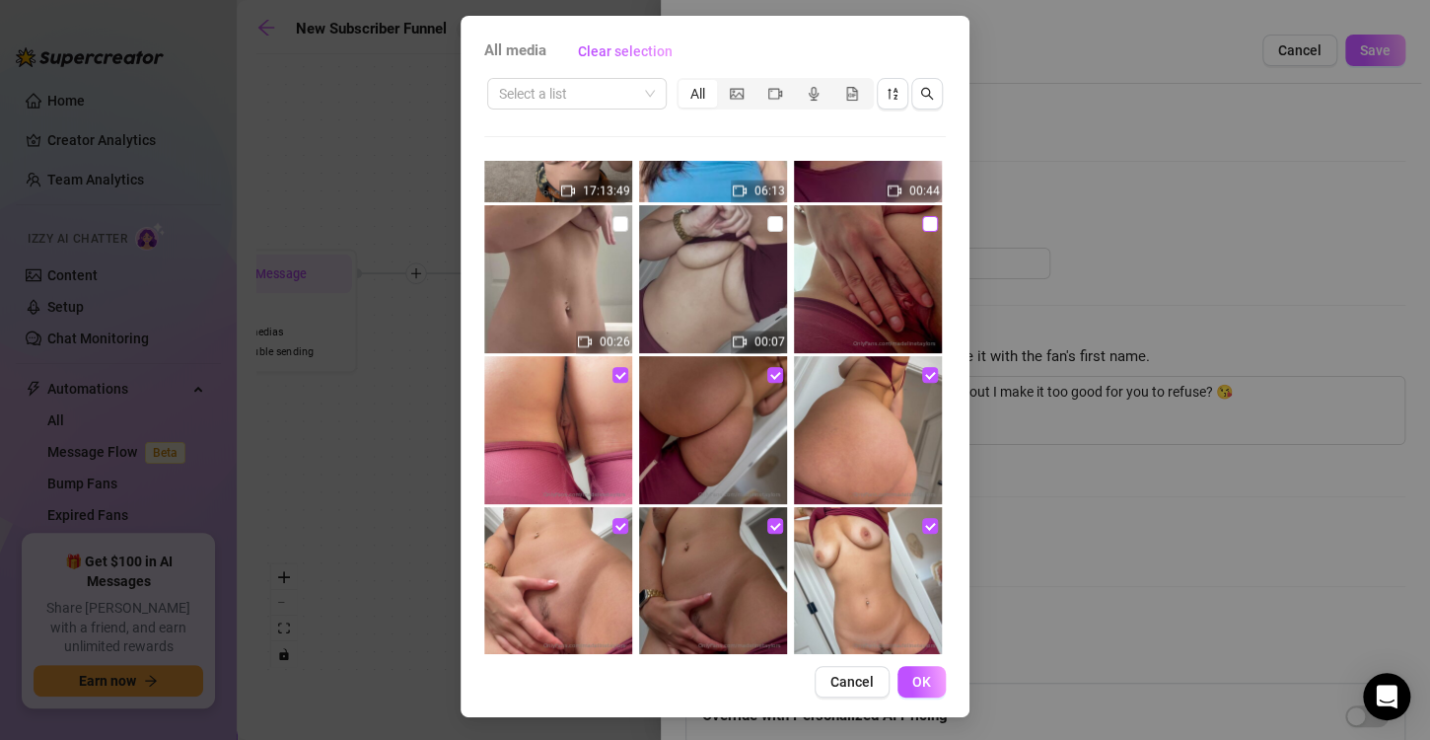
click at [922, 230] on input "checkbox" at bounding box center [930, 224] width 16 height 16
click at [767, 228] on input "checkbox" at bounding box center [775, 224] width 16 height 16
click at [612, 221] on input "checkbox" at bounding box center [620, 224] width 16 height 16
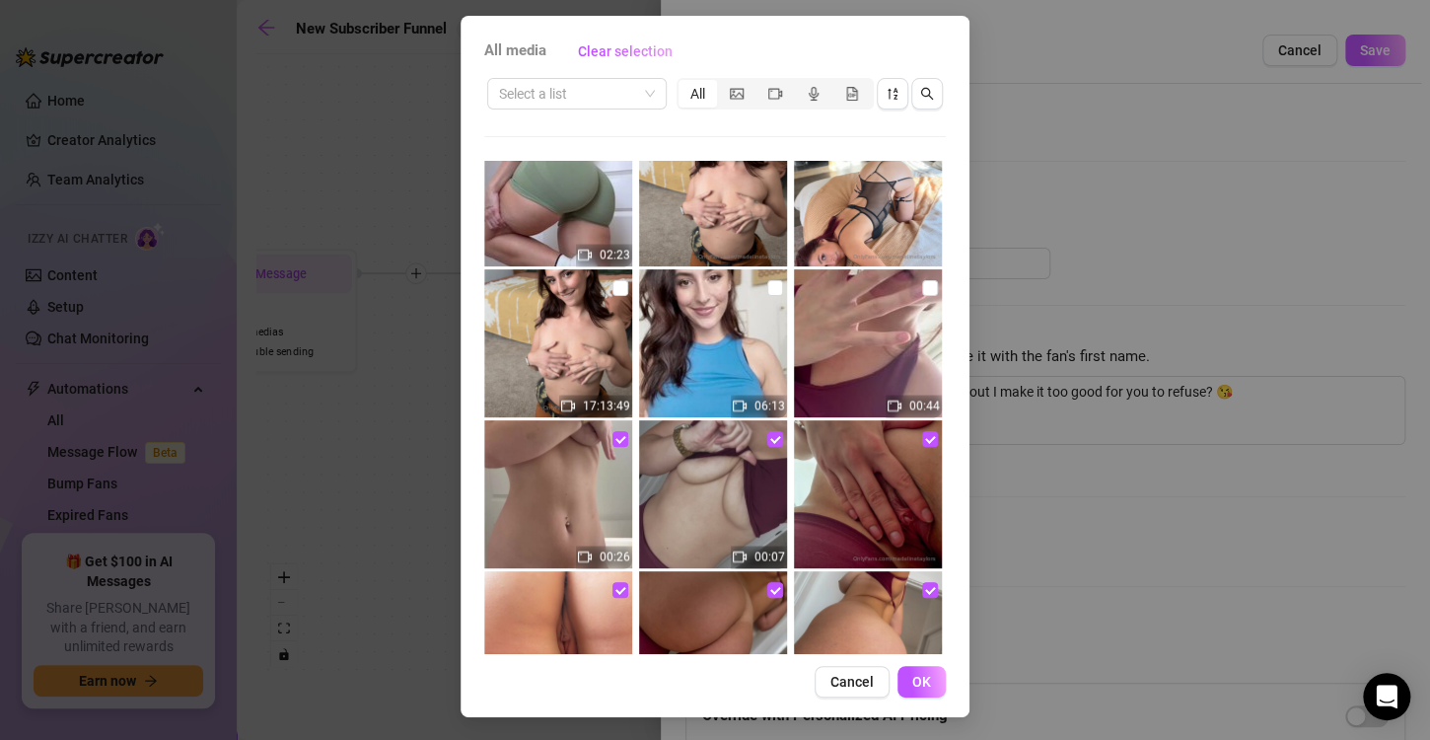
scroll to position [1397, 0]
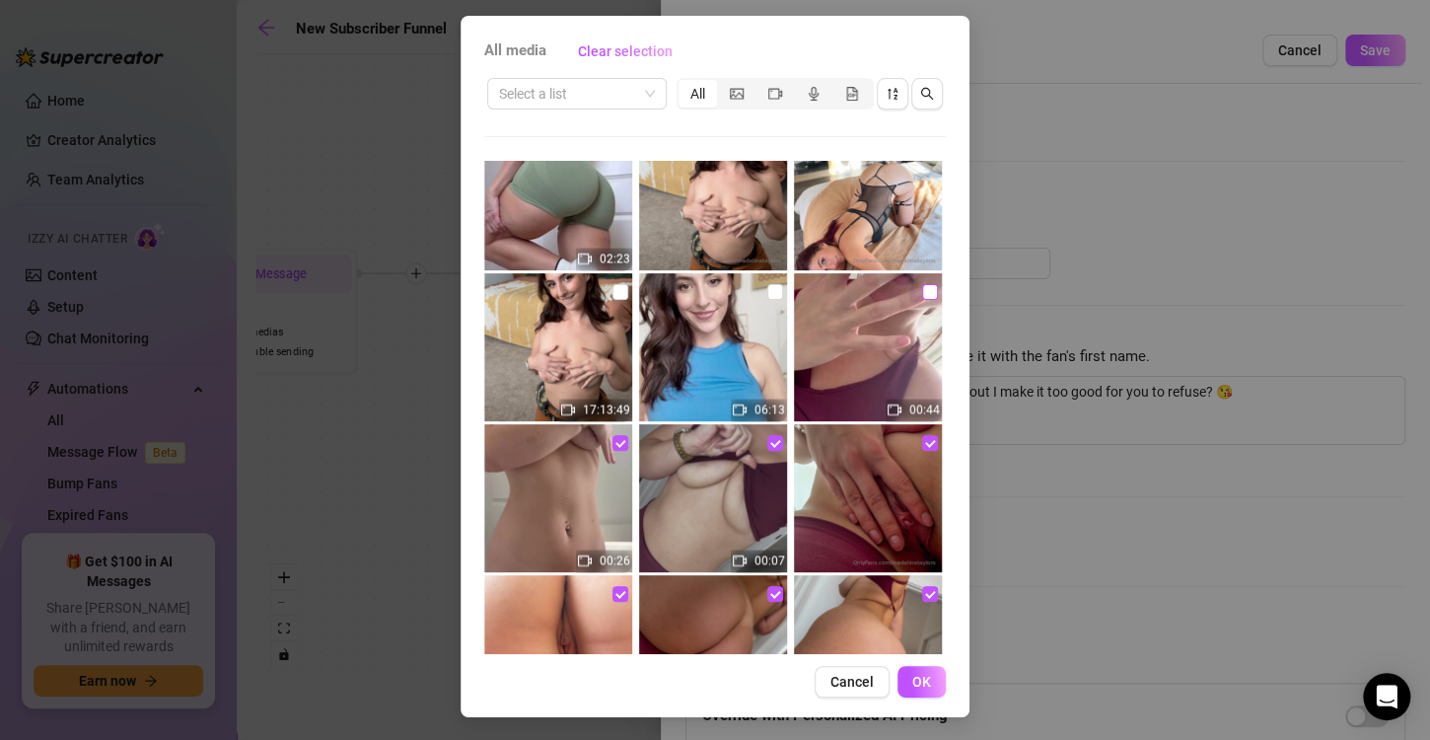
click at [922, 290] on input "checkbox" at bounding box center [930, 292] width 16 height 16
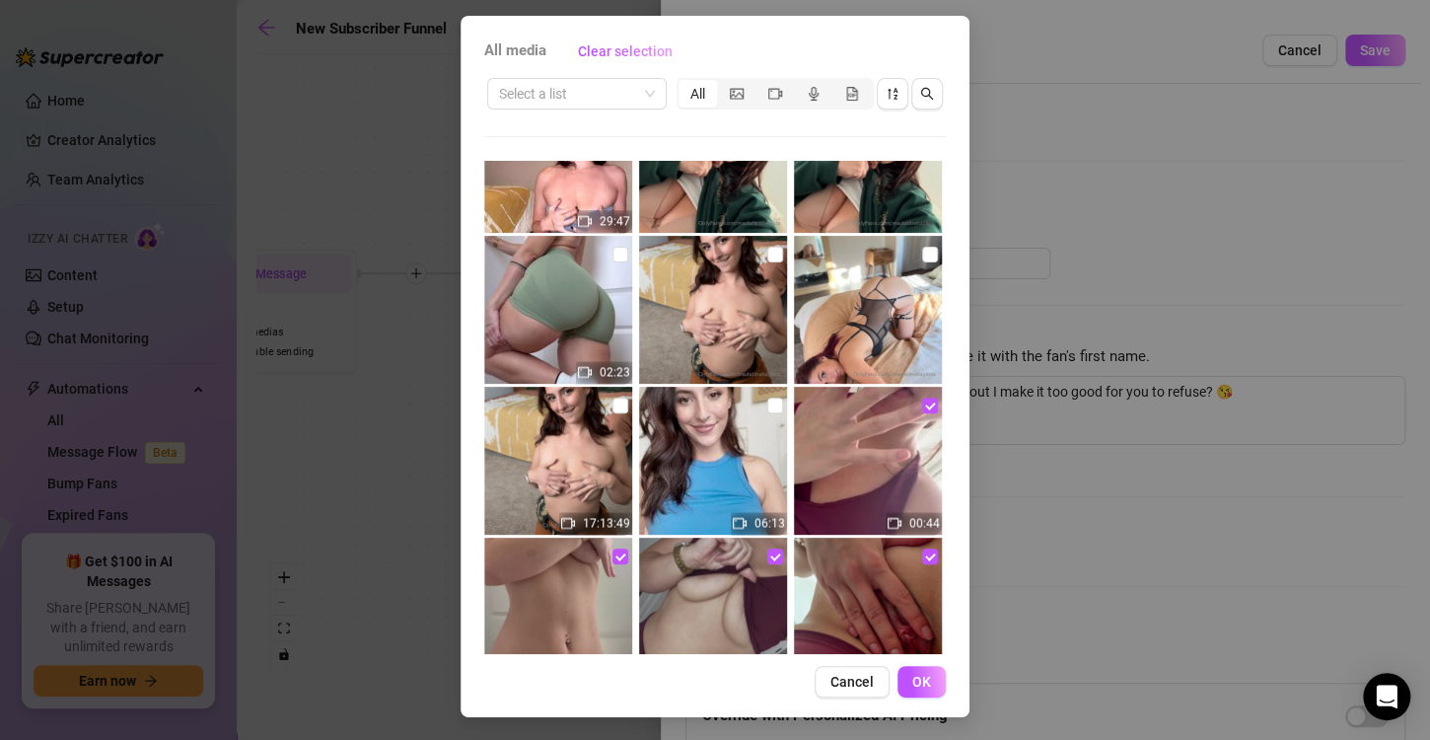
scroll to position [1264, 0]
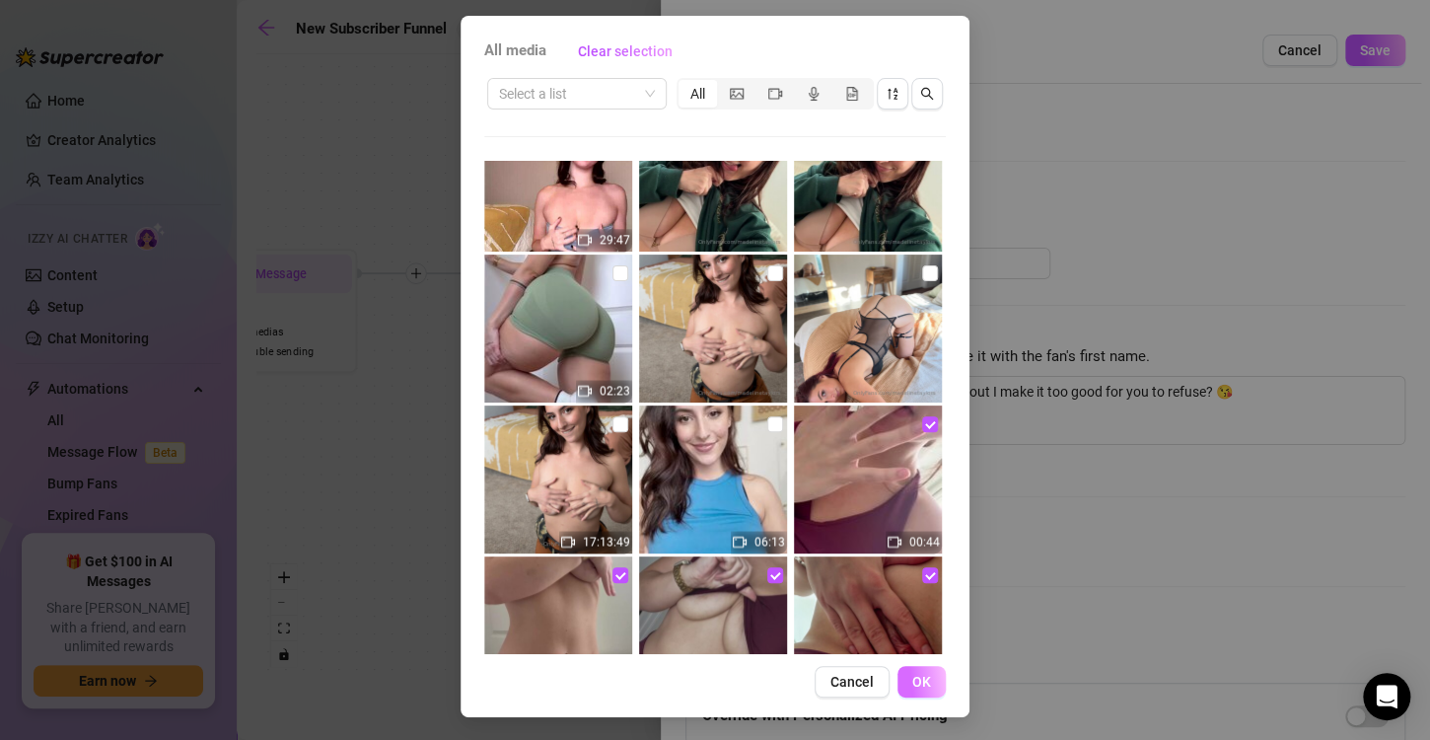
click at [930, 679] on button "OK" at bounding box center [921, 682] width 48 height 32
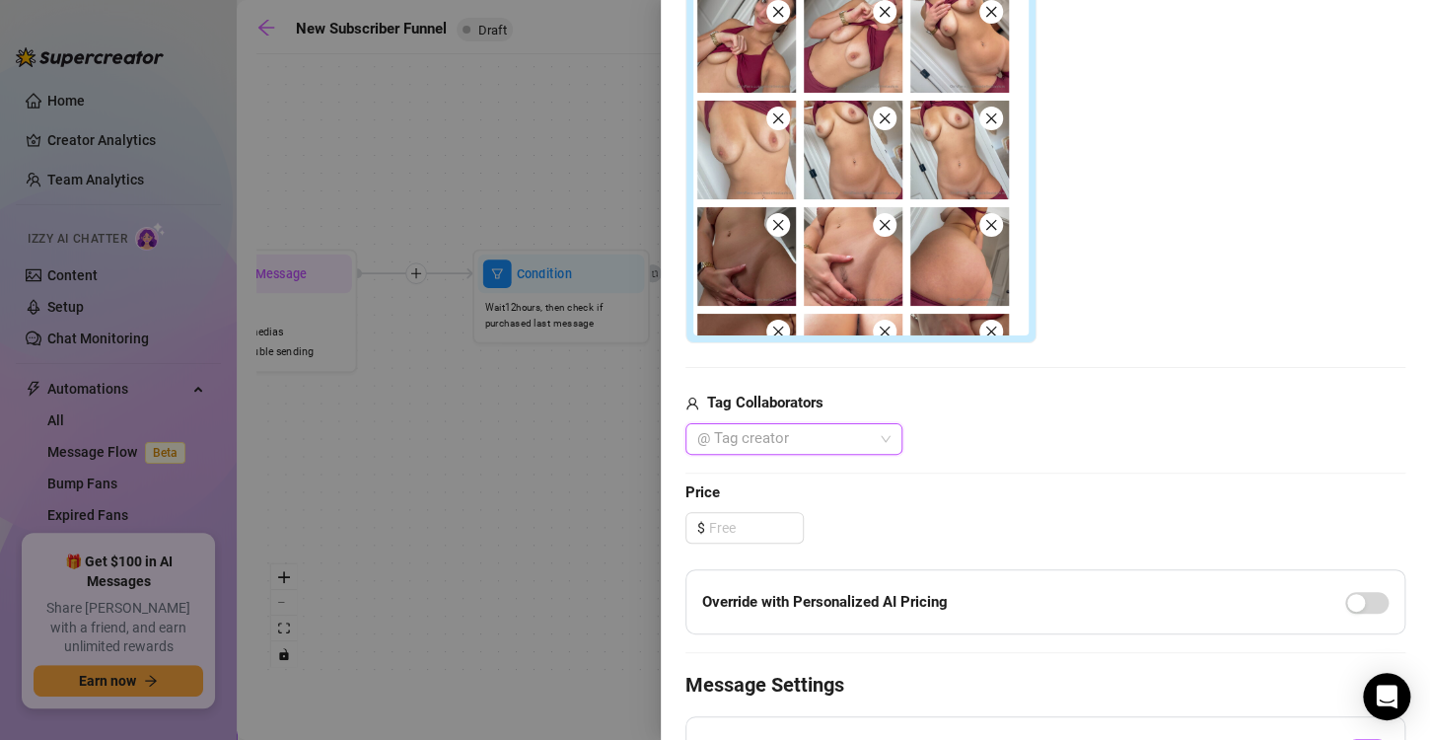
scroll to position [654, 0]
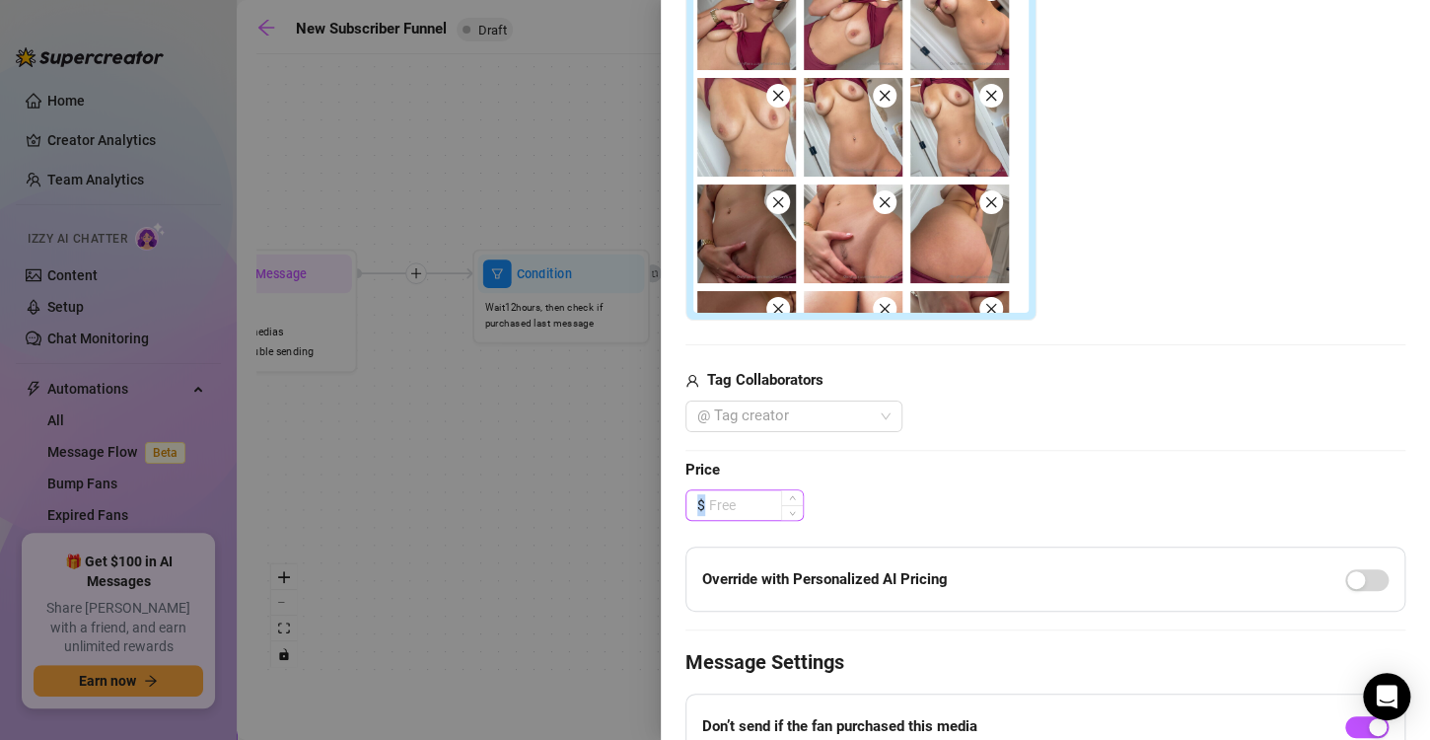
drag, startPoint x: 745, startPoint y: 511, endPoint x: 719, endPoint y: 488, distance: 34.2
click at [719, 488] on div "Edit your message Message Title Discounted offer to anyone who didn't buy Text …" at bounding box center [1045, 214] width 720 height 1381
click at [733, 506] on input at bounding box center [756, 505] width 94 height 30
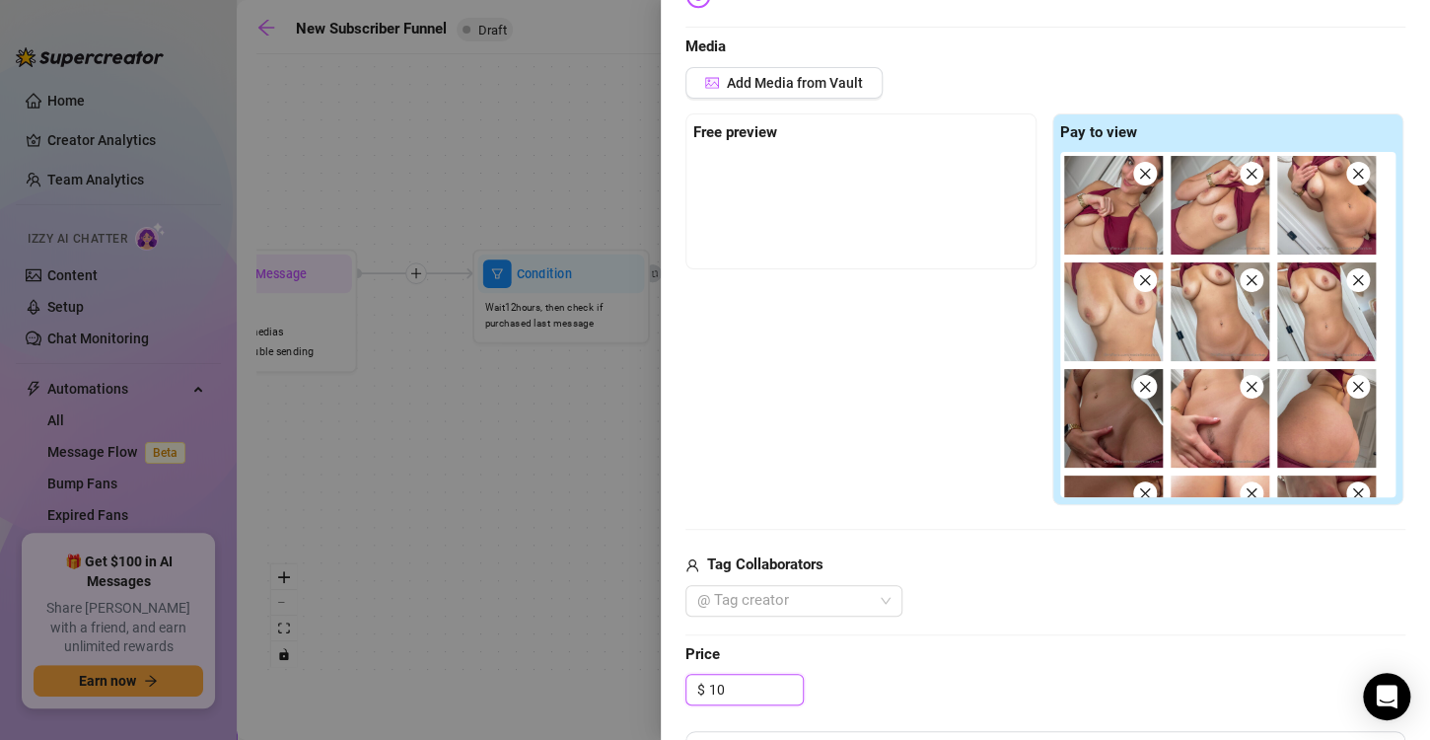
scroll to position [461, 0]
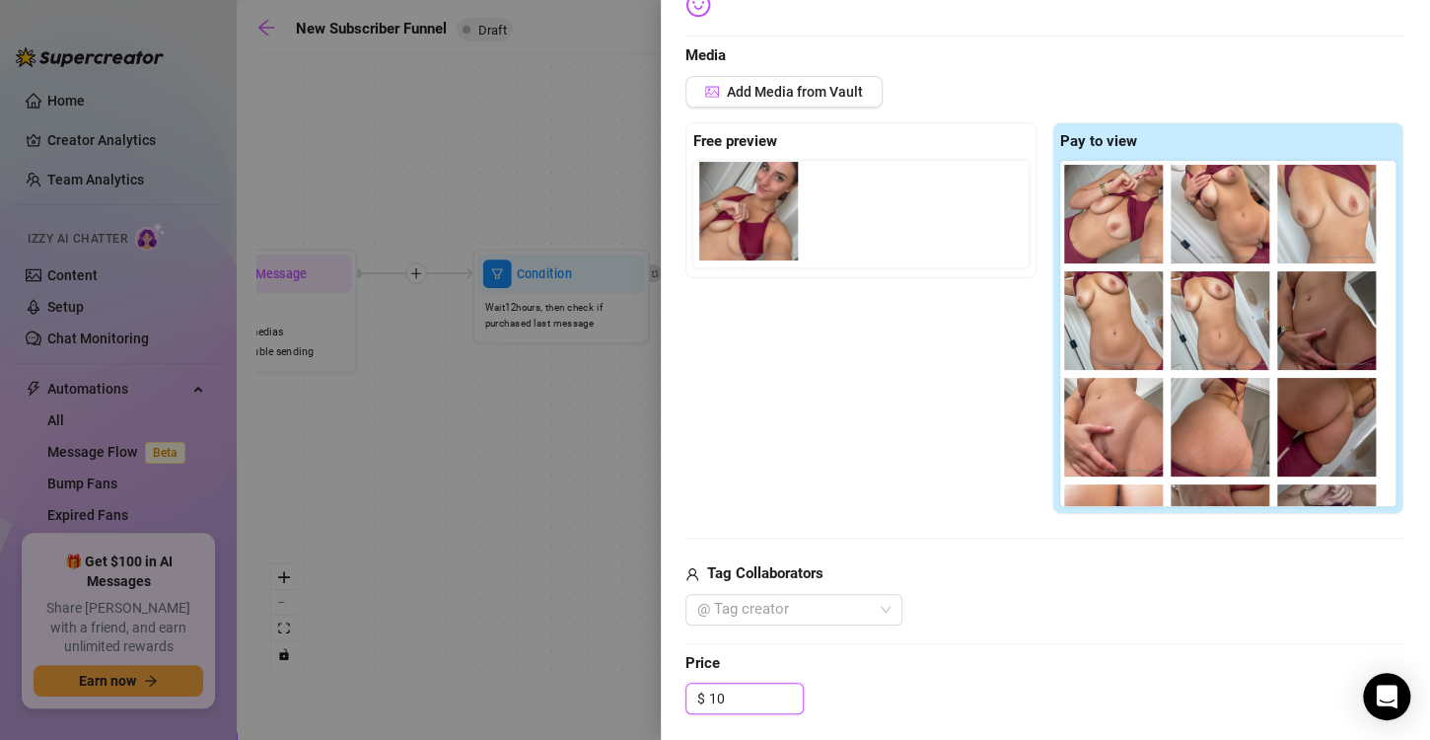
drag, startPoint x: 1098, startPoint y: 191, endPoint x: 726, endPoint y: 193, distance: 371.8
click at [726, 193] on div "Free preview Pay to view 00:07 00:26 00:44" at bounding box center [1045, 318] width 720 height 393
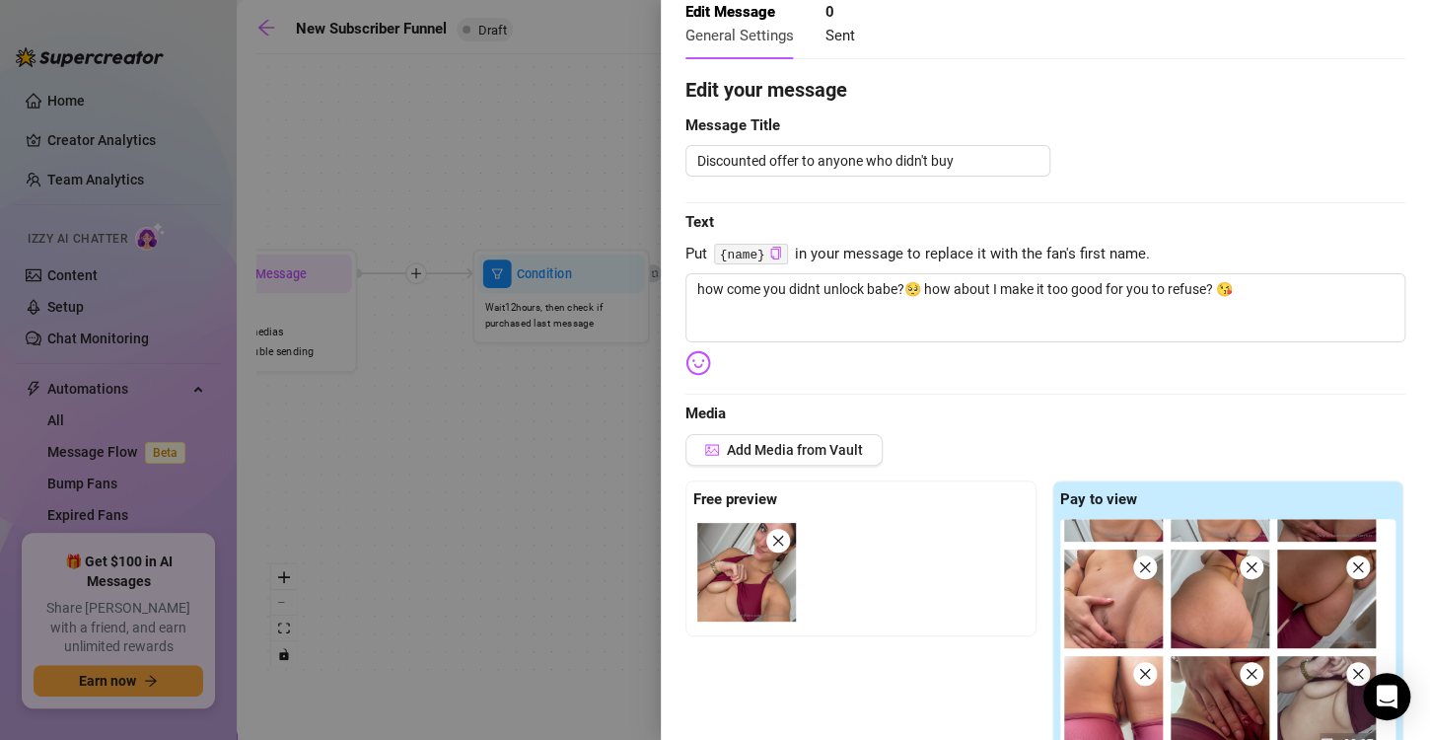
scroll to position [0, 0]
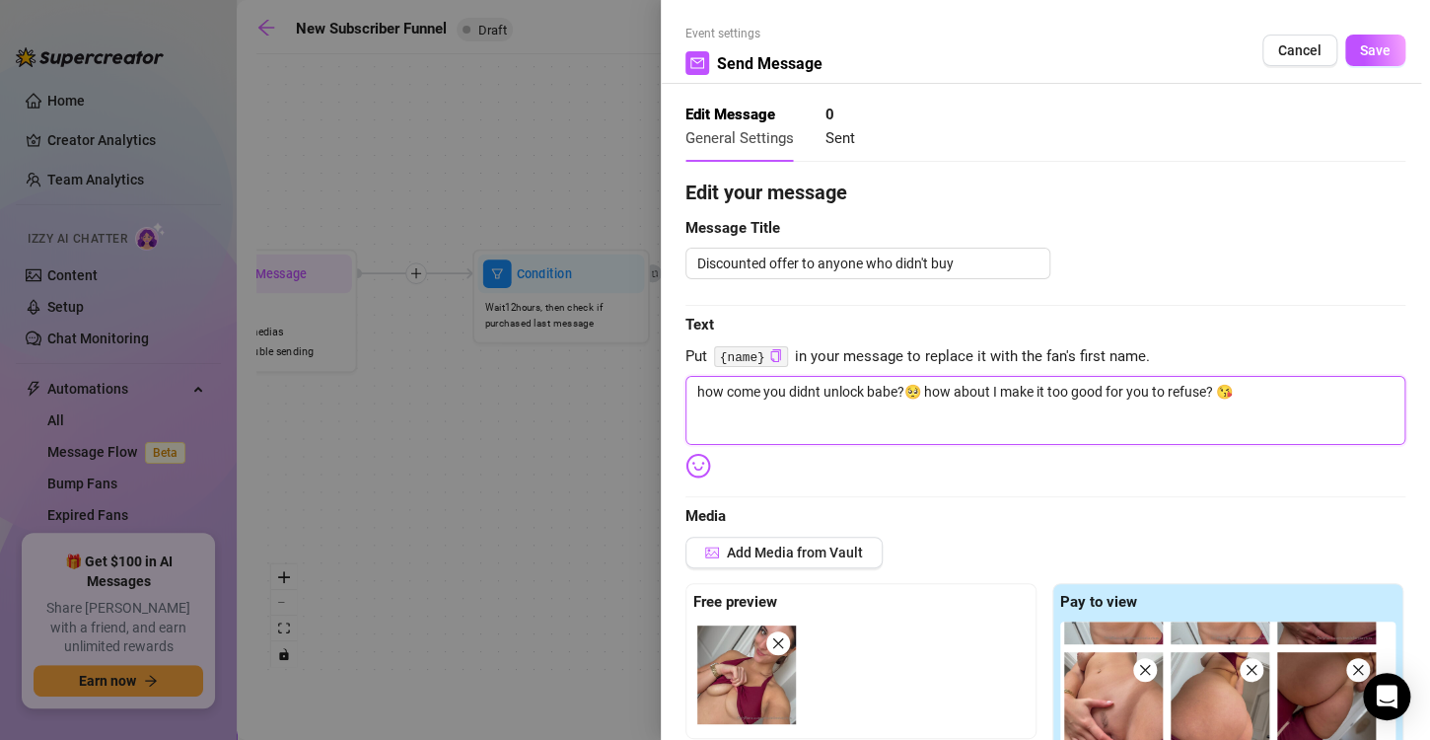
click at [867, 390] on textarea "how come you didnt unlock babe?🥺 how about I make it too good for you to refuse…" at bounding box center [1045, 410] width 720 height 69
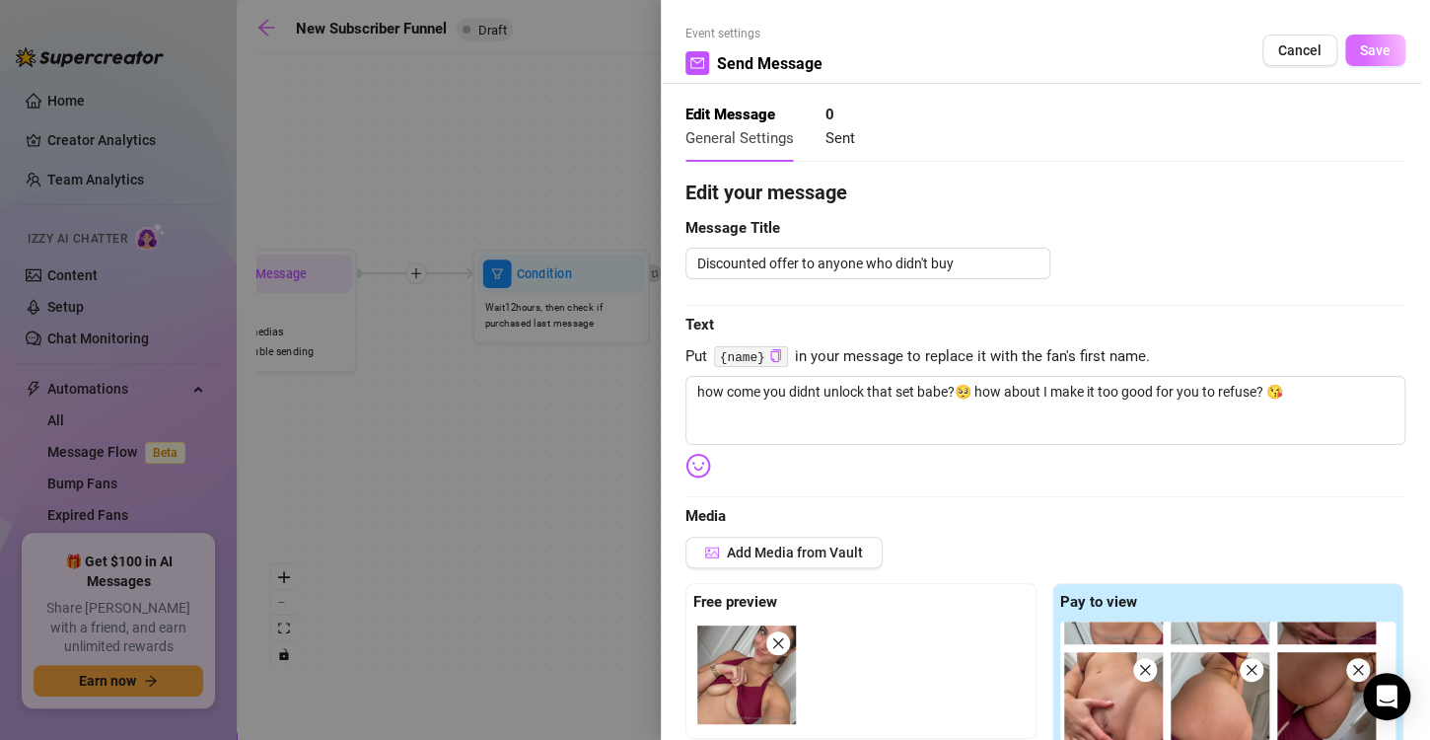
click at [1368, 55] on span "Save" at bounding box center [1375, 50] width 31 height 16
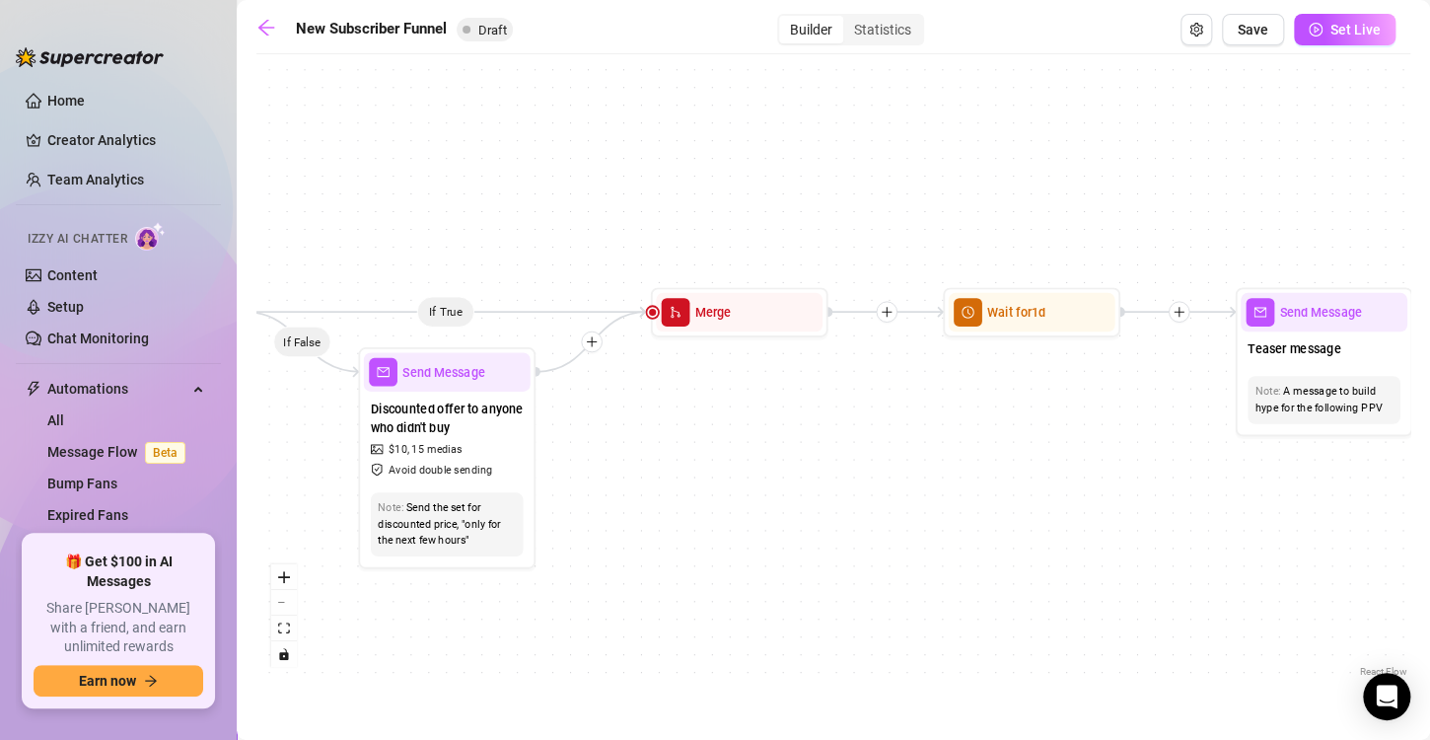
drag, startPoint x: 1111, startPoint y: 454, endPoint x: 654, endPoint y: 489, distance: 459.0
click at [654, 489] on div "If True If True If True If False If False If False If True If False Merge Merge…" at bounding box center [833, 372] width 1154 height 617
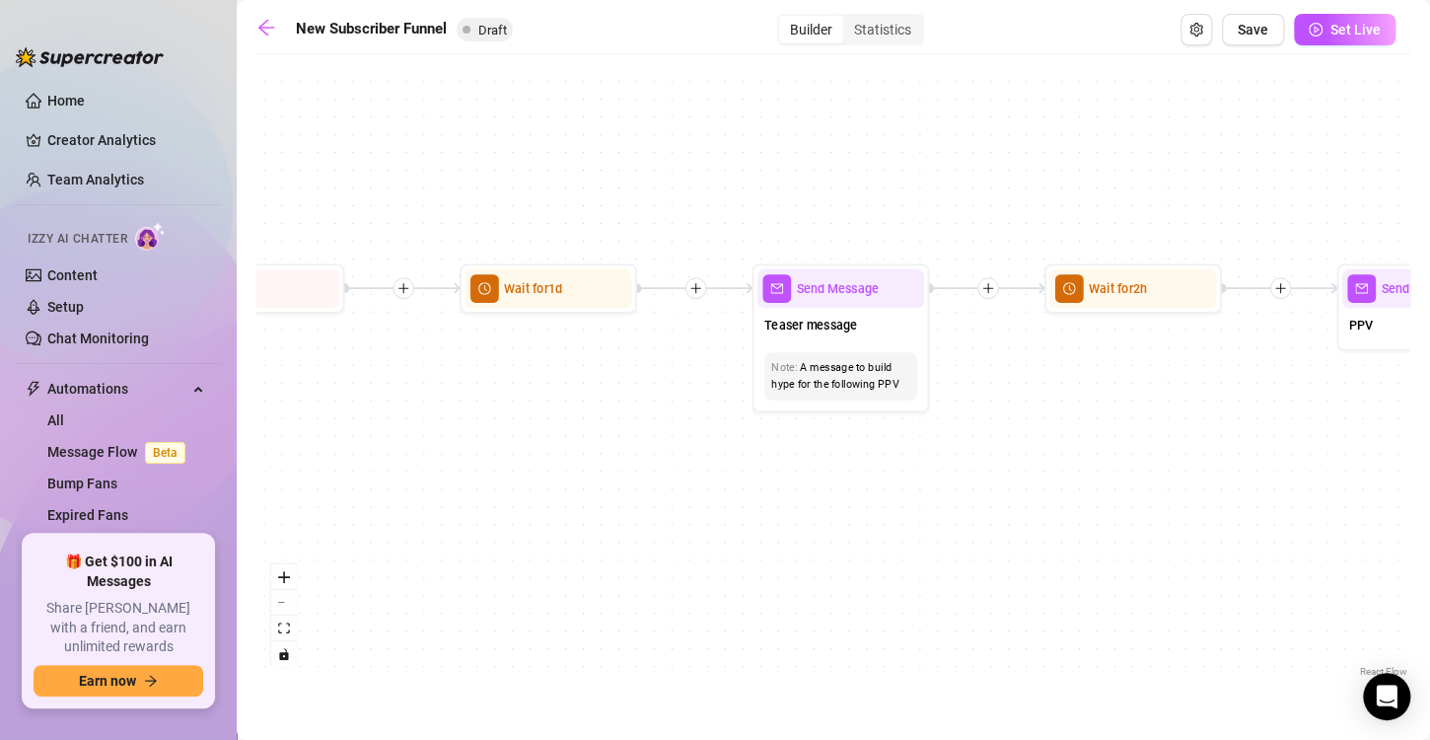
drag, startPoint x: 1088, startPoint y: 486, endPoint x: 520, endPoint y: 481, distance: 568.1
click at [520, 481] on div "If True If True If True If False If False If False If True If False Merge Merge…" at bounding box center [833, 372] width 1154 height 617
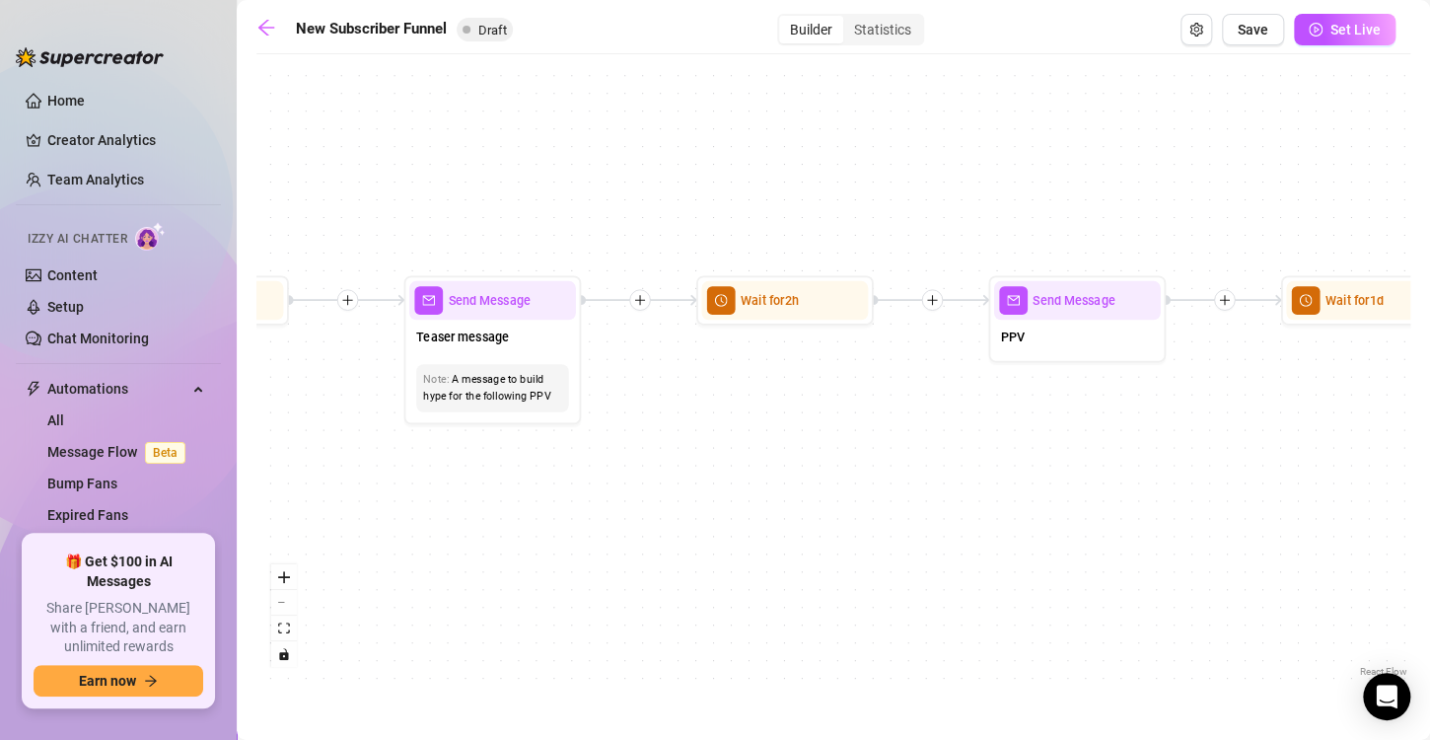
drag, startPoint x: 1159, startPoint y: 412, endPoint x: 943, endPoint y: 408, distance: 216.0
click at [943, 408] on div "If True If True If True If False If False If False If True If False Merge Merge…" at bounding box center [833, 372] width 1154 height 617
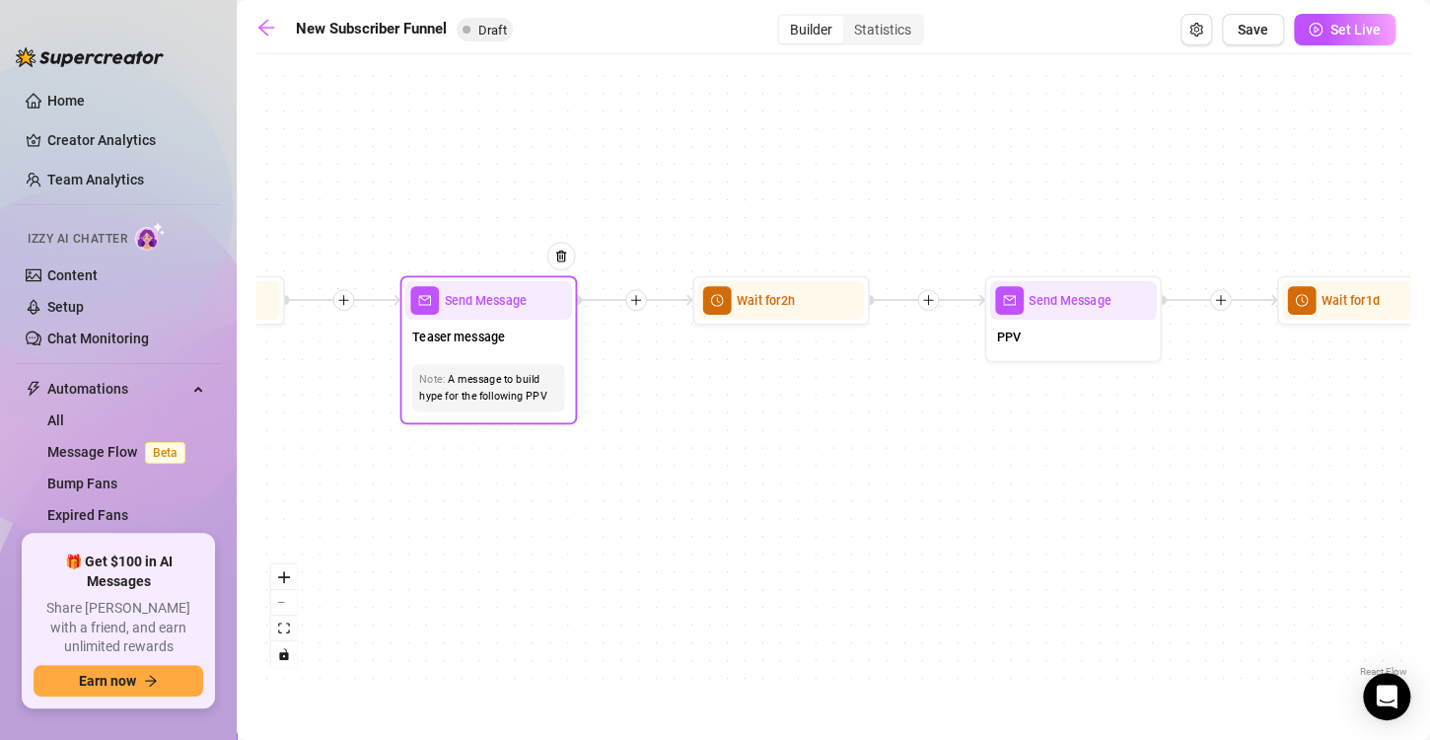
click at [501, 375] on div "A message to build hype for the following PPV" at bounding box center [488, 388] width 138 height 34
click at [507, 347] on div "Teaser message" at bounding box center [488, 338] width 167 height 37
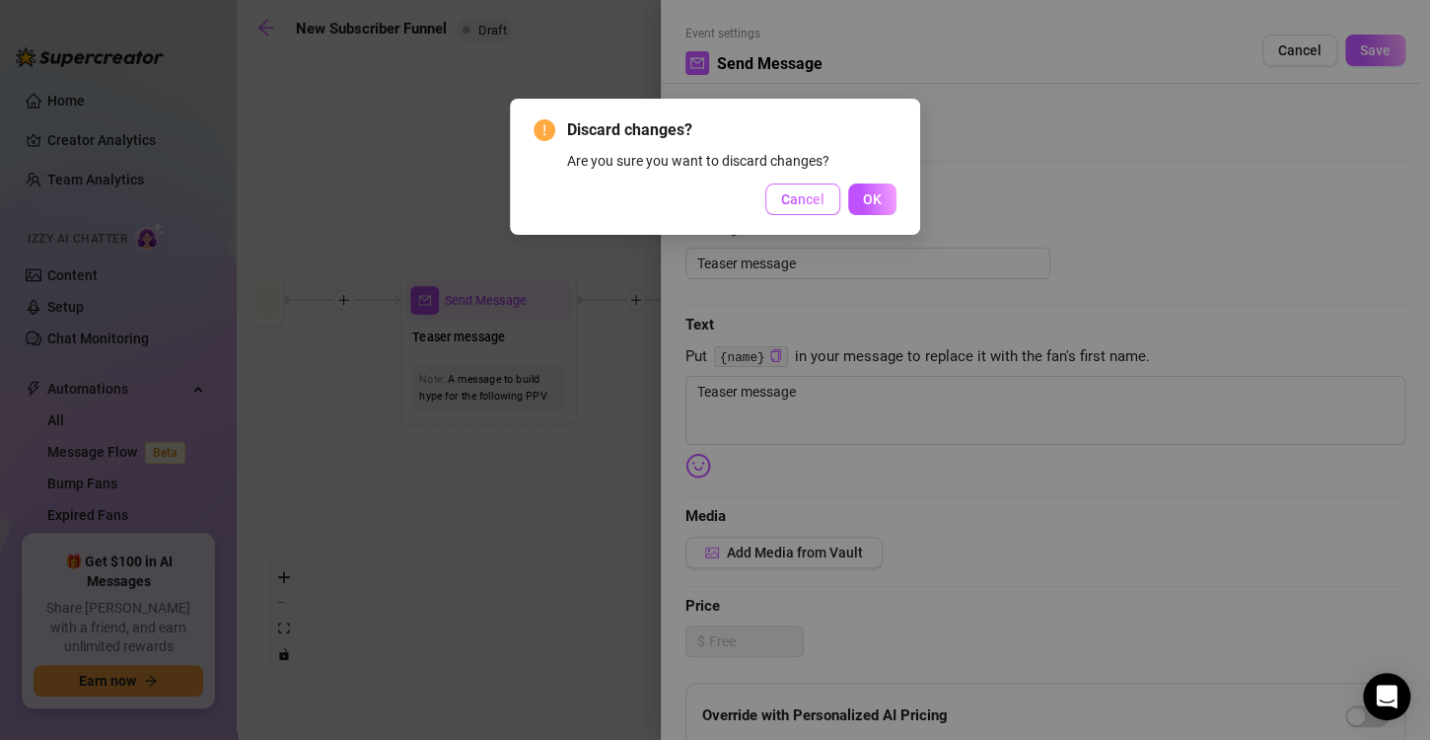
click at [811, 192] on span "Cancel" at bounding box center [802, 199] width 43 height 16
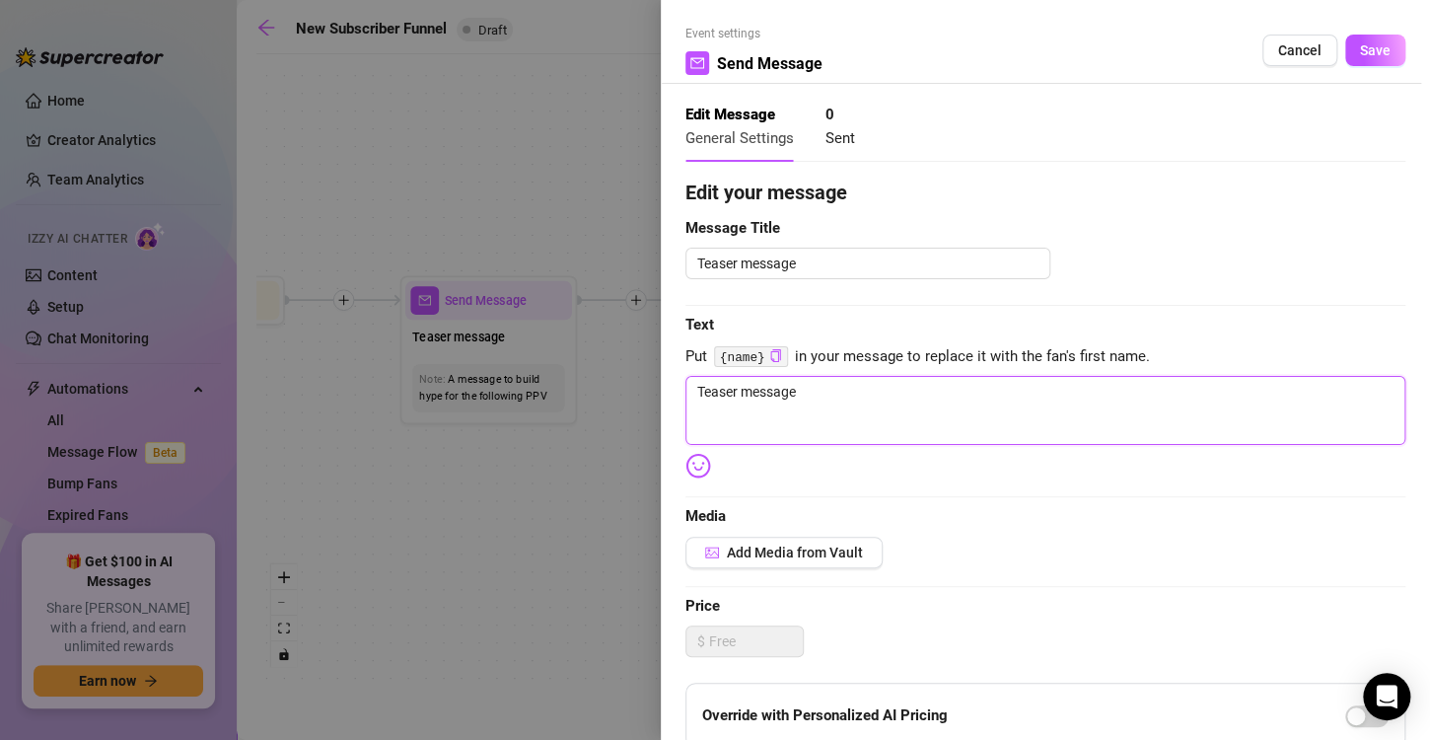
drag, startPoint x: 821, startPoint y: 385, endPoint x: 643, endPoint y: 401, distance: 178.3
click at [643, 401] on div "Event settings Send Message Cancel Save Edit Message General Settings 0 Sent Ed…" at bounding box center [715, 370] width 1430 height 740
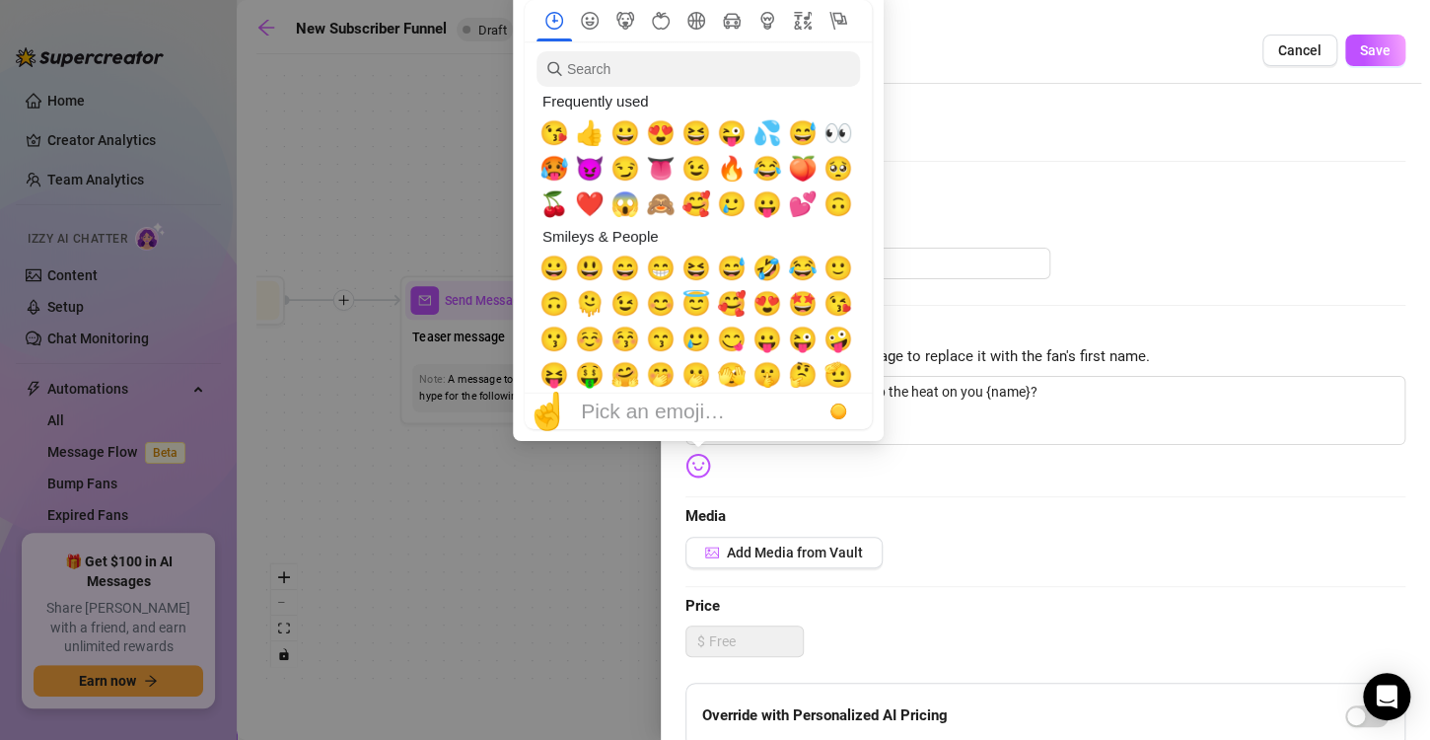
click at [697, 468] on img at bounding box center [698, 466] width 26 height 26
click at [558, 169] on span "🥵" at bounding box center [554, 169] width 30 height 28
click at [742, 181] on span "🔥" at bounding box center [732, 169] width 30 height 28
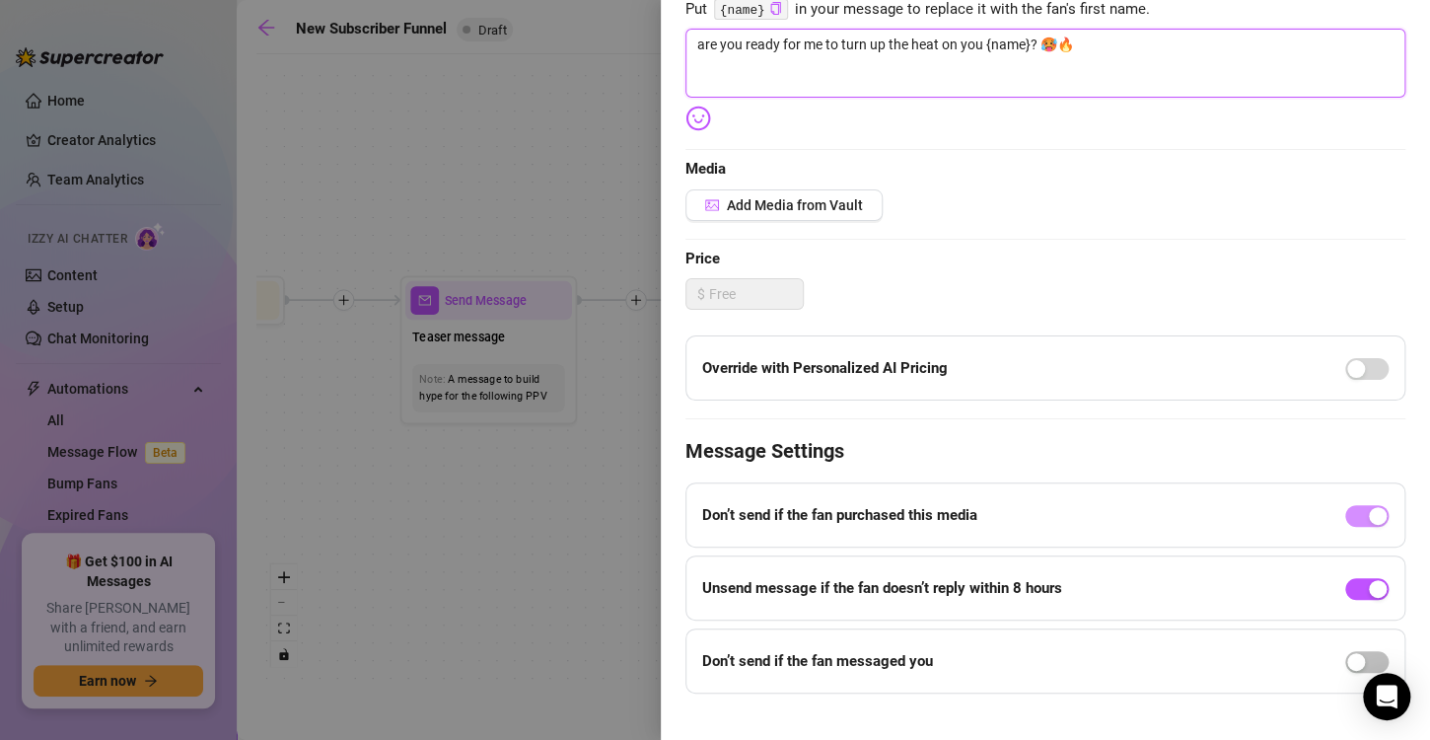
scroll to position [372, 0]
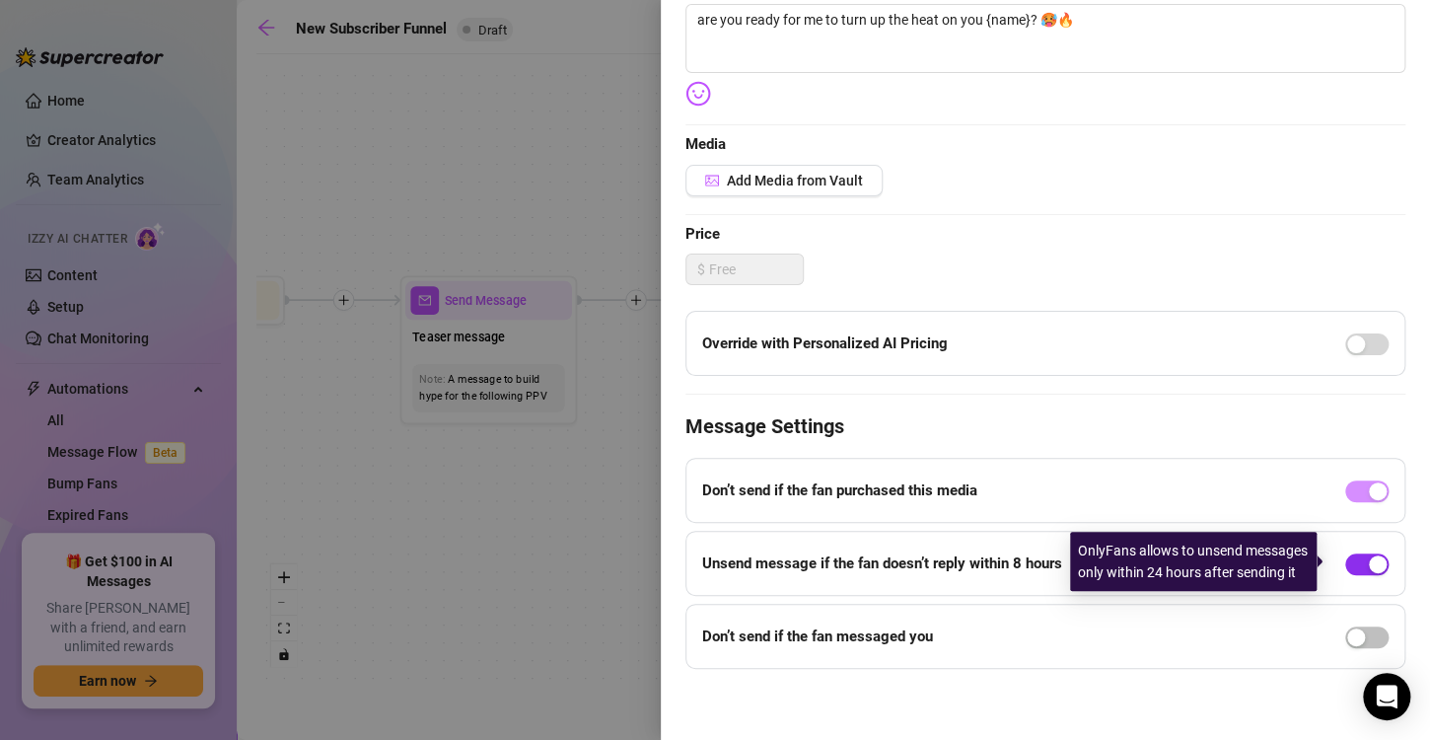
click at [1369, 559] on div "button" at bounding box center [1378, 564] width 18 height 18
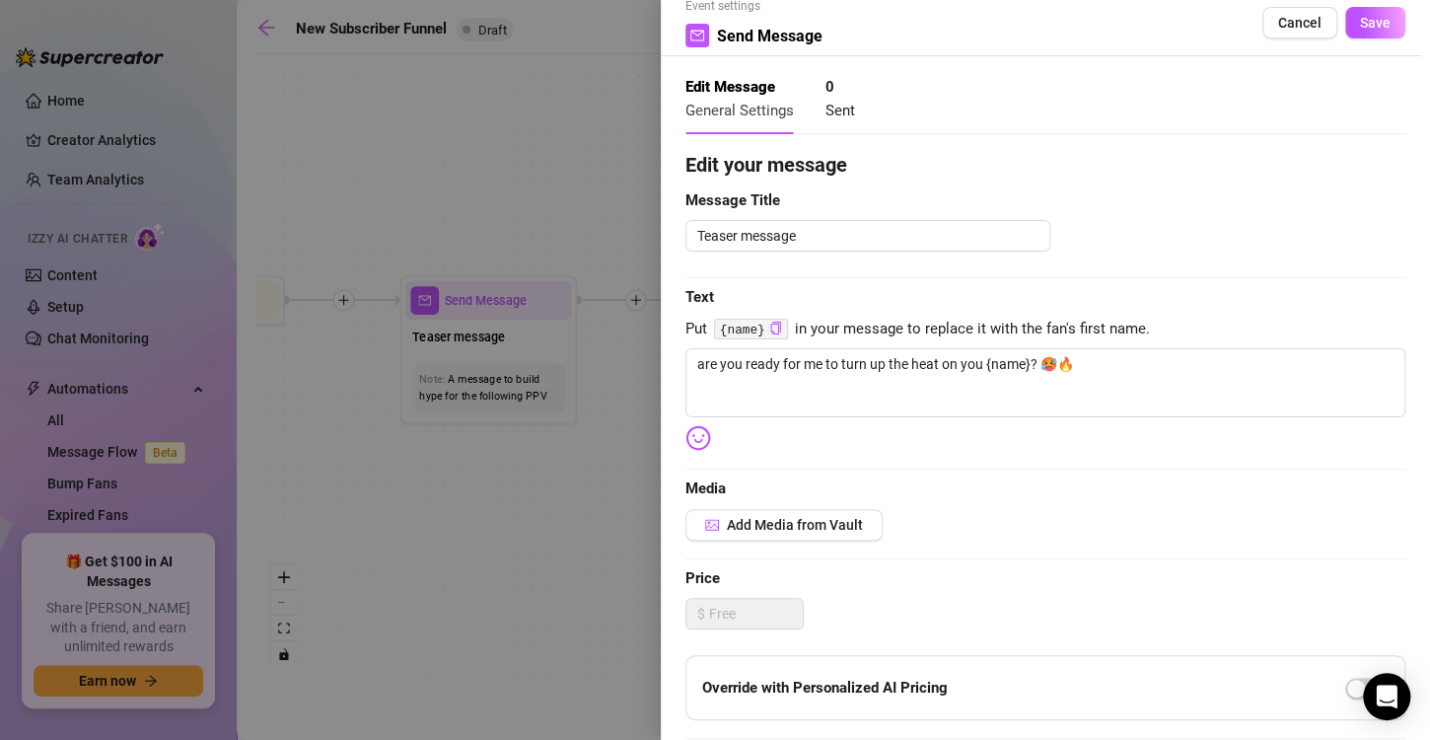
scroll to position [0, 0]
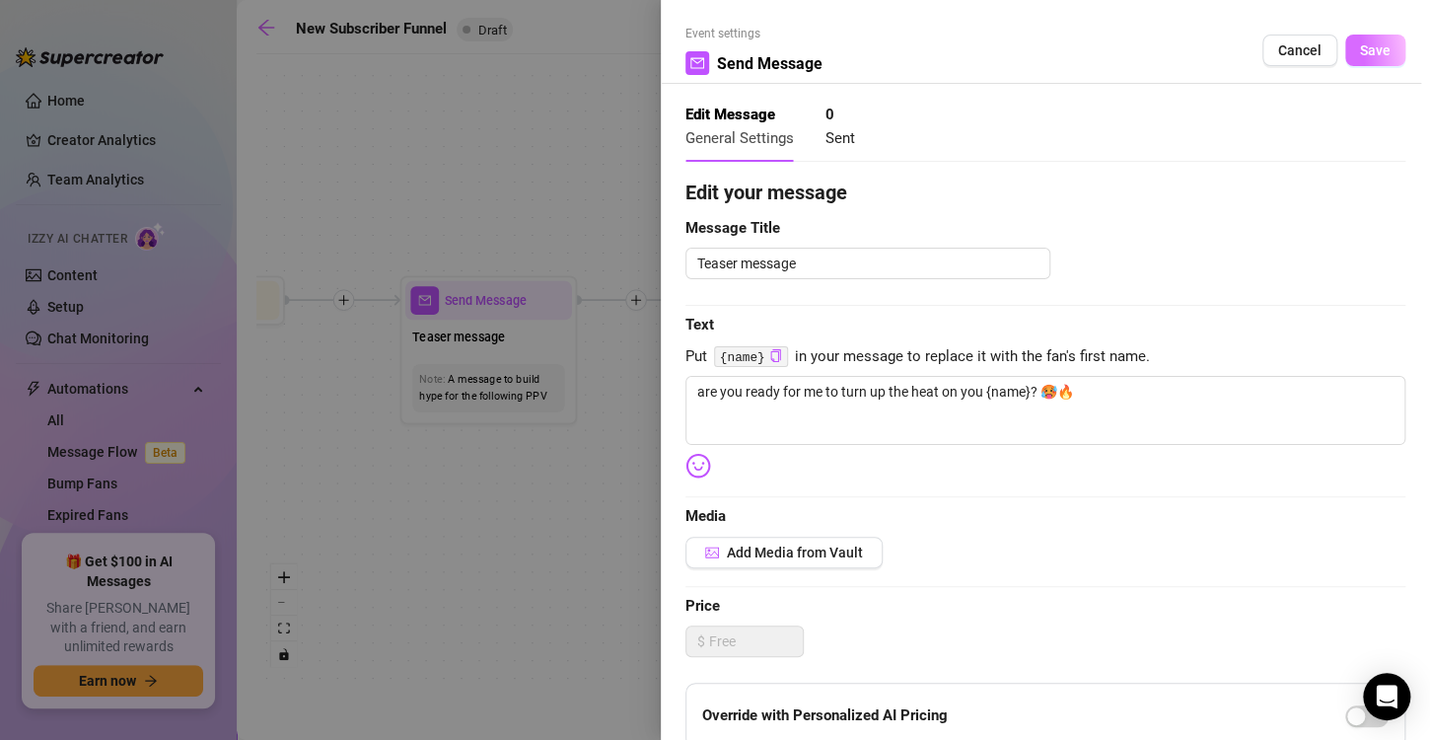
click at [1380, 53] on button "Save" at bounding box center [1375, 51] width 60 height 32
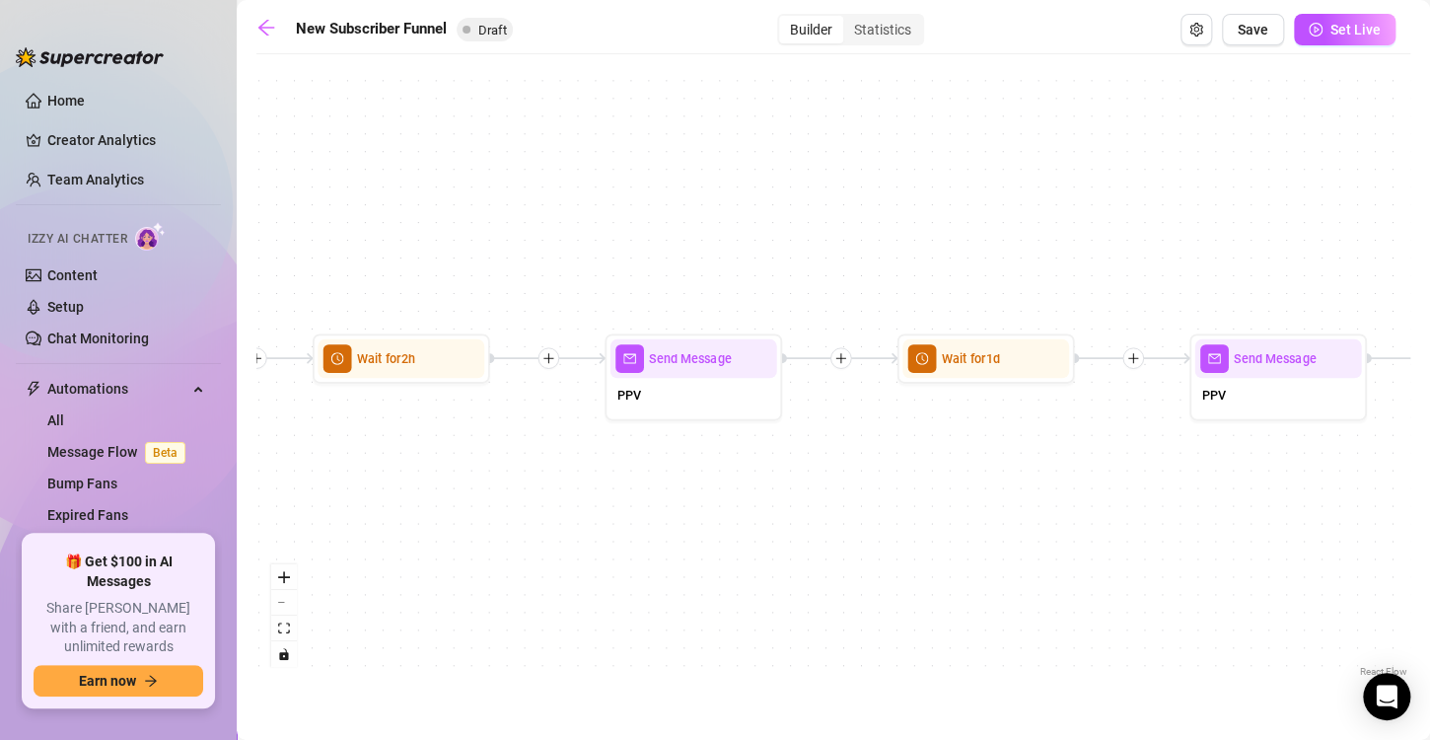
drag, startPoint x: 1044, startPoint y: 421, endPoint x: 647, endPoint y: 504, distance: 406.0
click at [647, 504] on div "If True If True If True If False If False If False If True If False Merge Merge…" at bounding box center [833, 372] width 1154 height 617
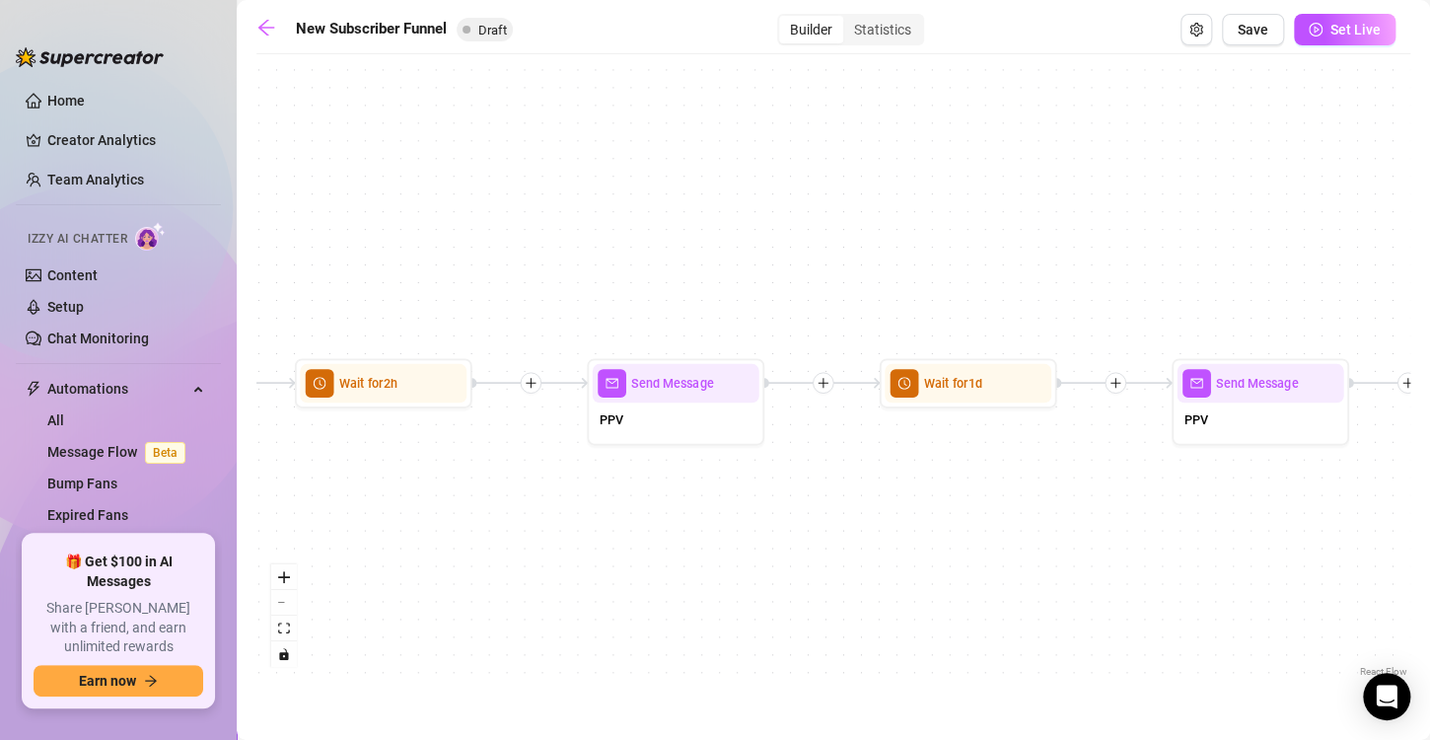
drag, startPoint x: 647, startPoint y: 439, endPoint x: 635, endPoint y: 410, distance: 31.0
click at [635, 410] on div "PPV" at bounding box center [676, 420] width 167 height 37
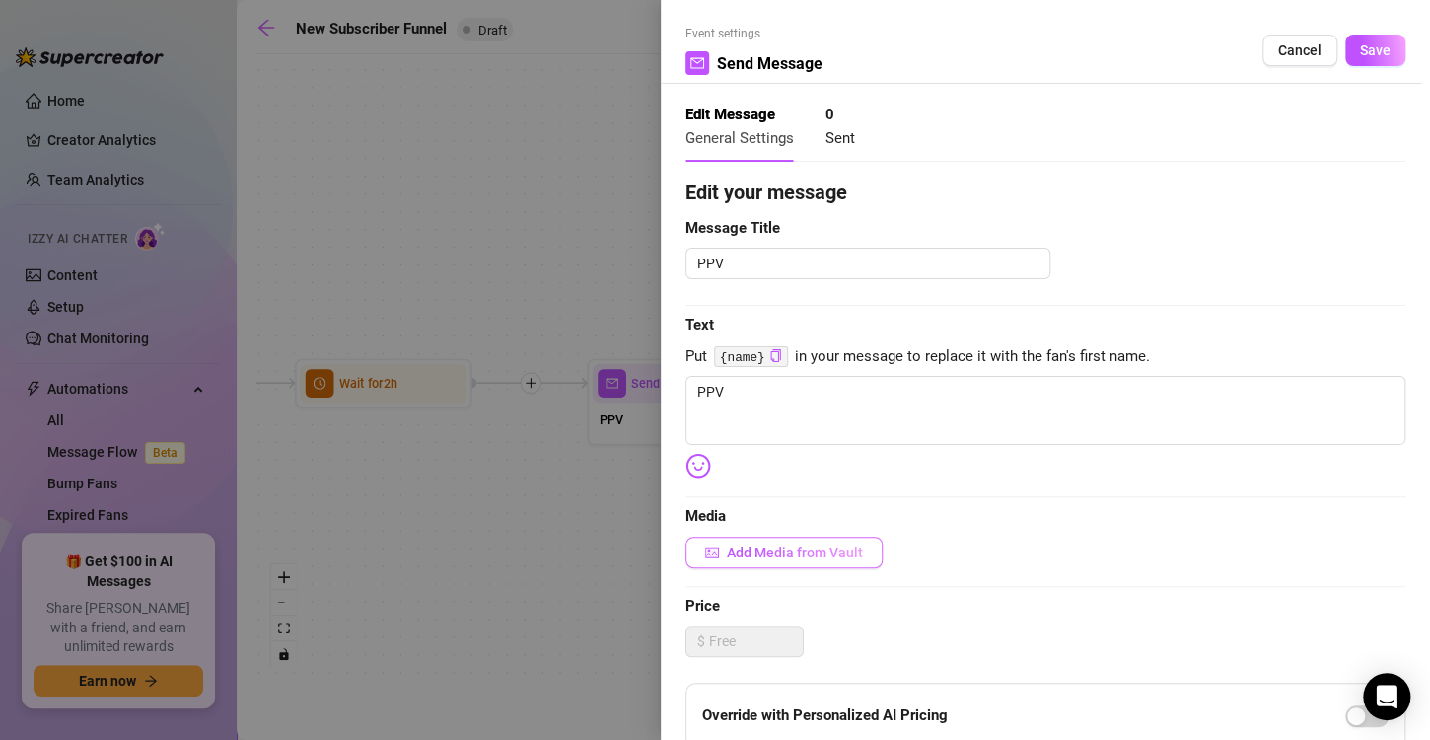
click at [730, 556] on span "Add Media from Vault" at bounding box center [795, 552] width 136 height 16
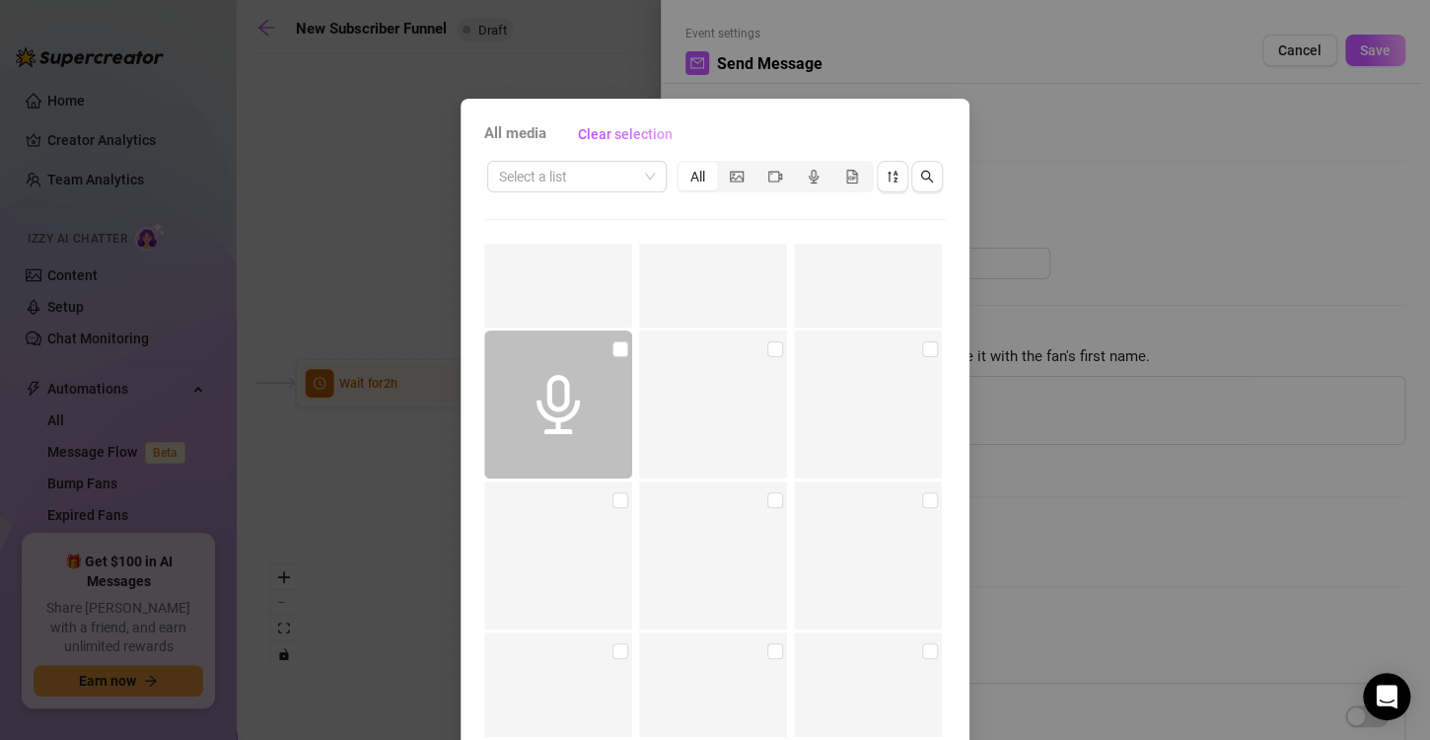
scroll to position [11684, 0]
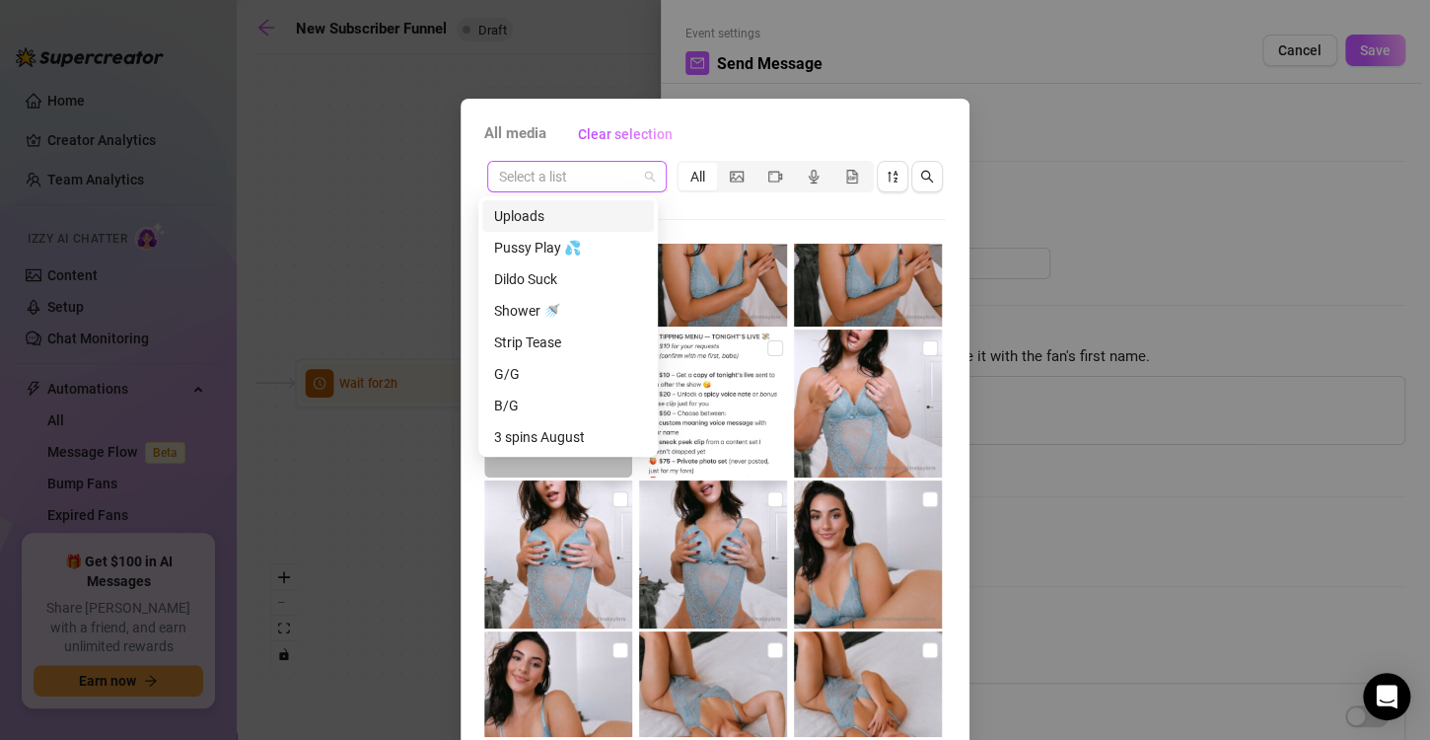
click at [650, 176] on div "Select a list" at bounding box center [576, 177] width 179 height 32
click at [553, 374] on div "Solo 🎥" at bounding box center [568, 376] width 148 height 22
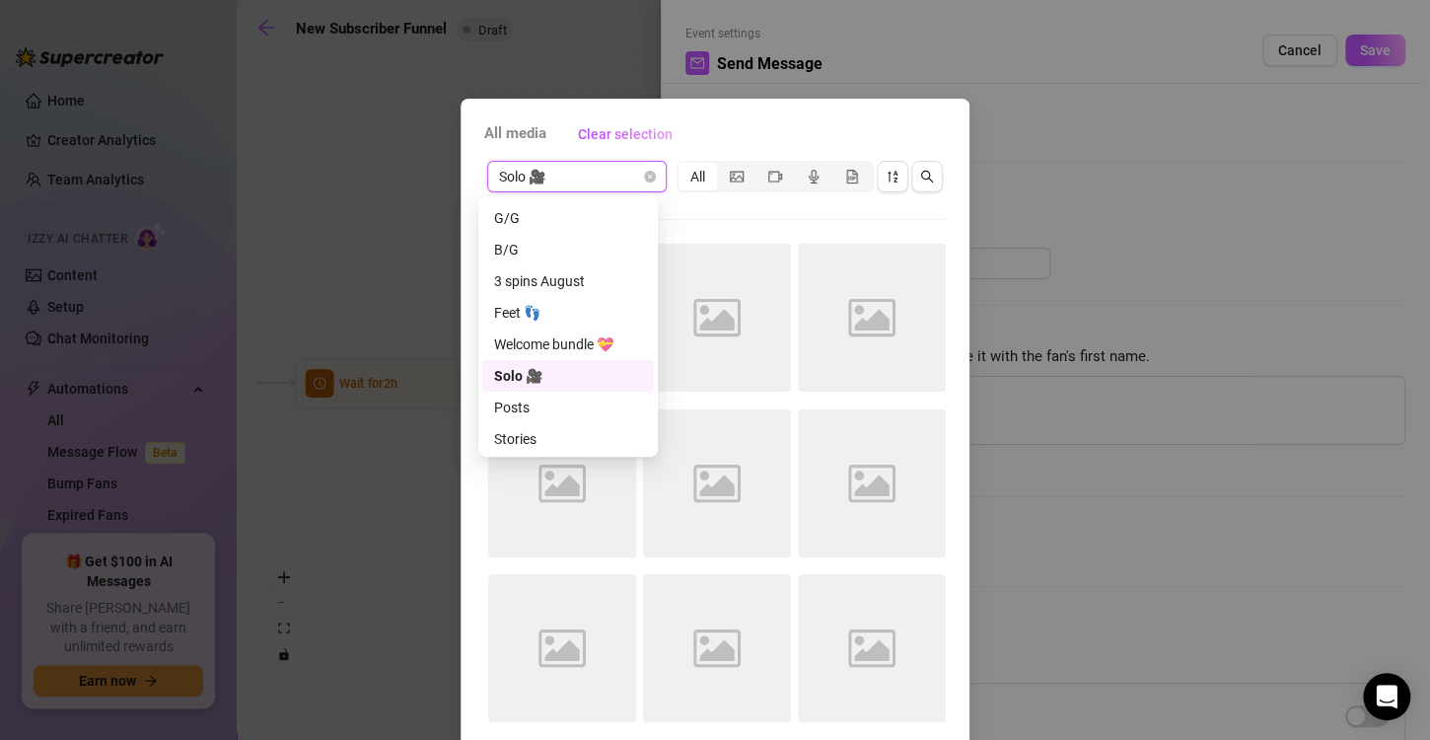
scroll to position [0, 0]
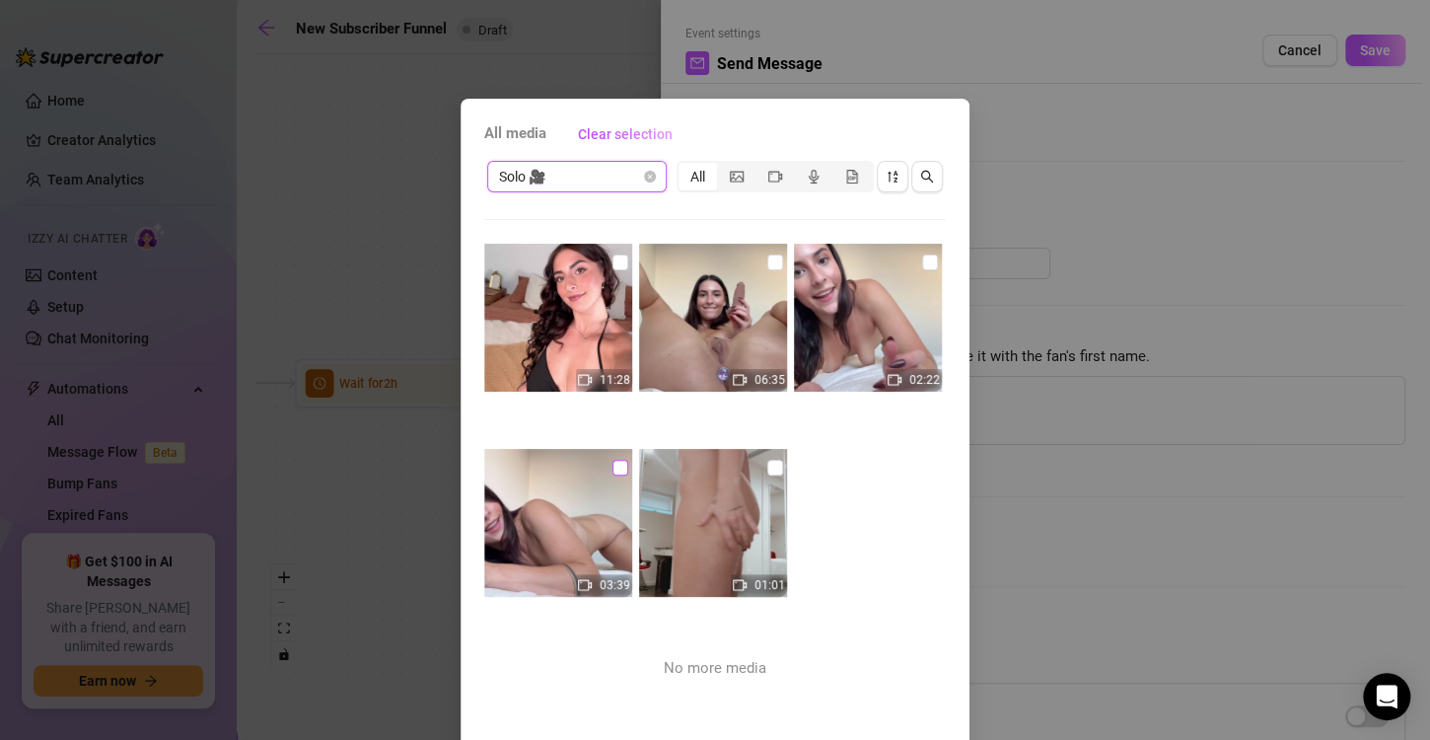
click at [612, 472] on input "checkbox" at bounding box center [620, 468] width 16 height 16
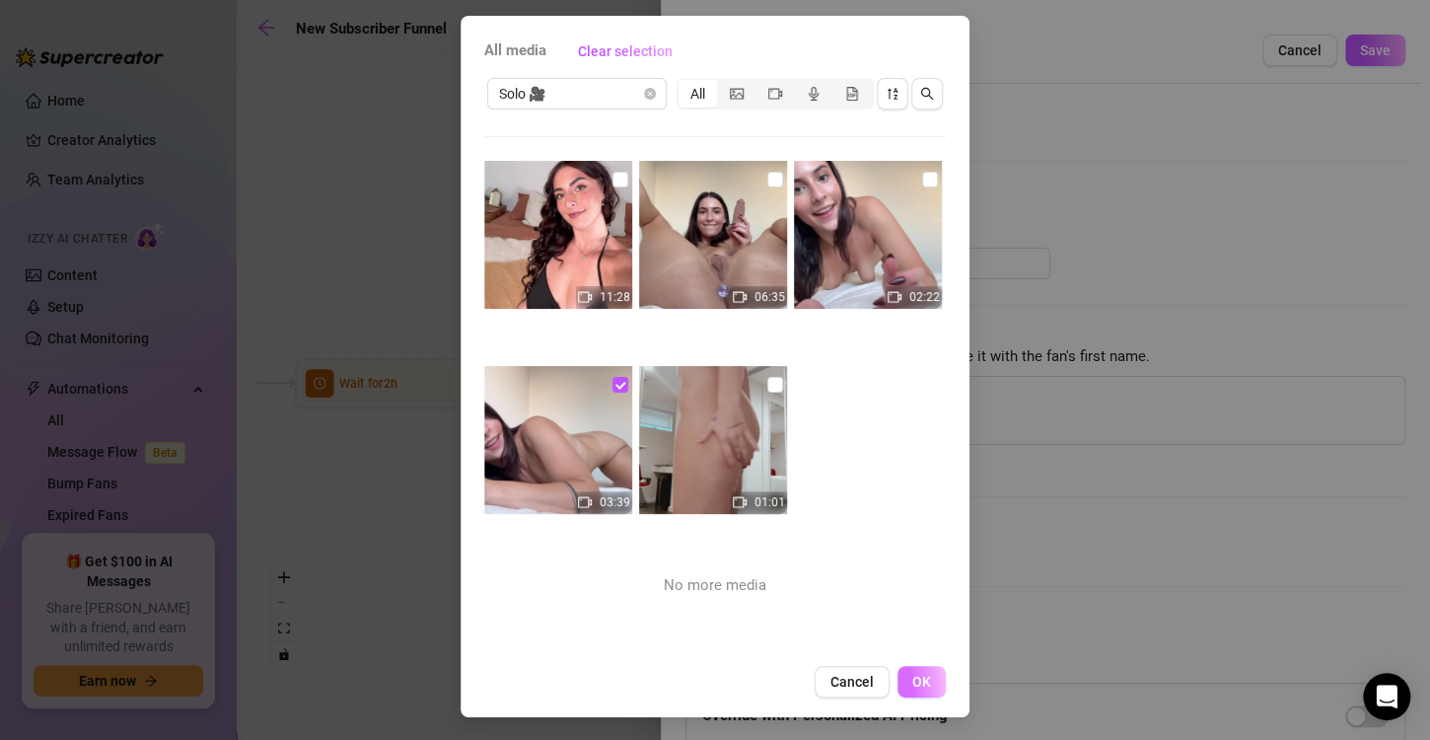
click at [912, 675] on span "OK" at bounding box center [921, 682] width 19 height 16
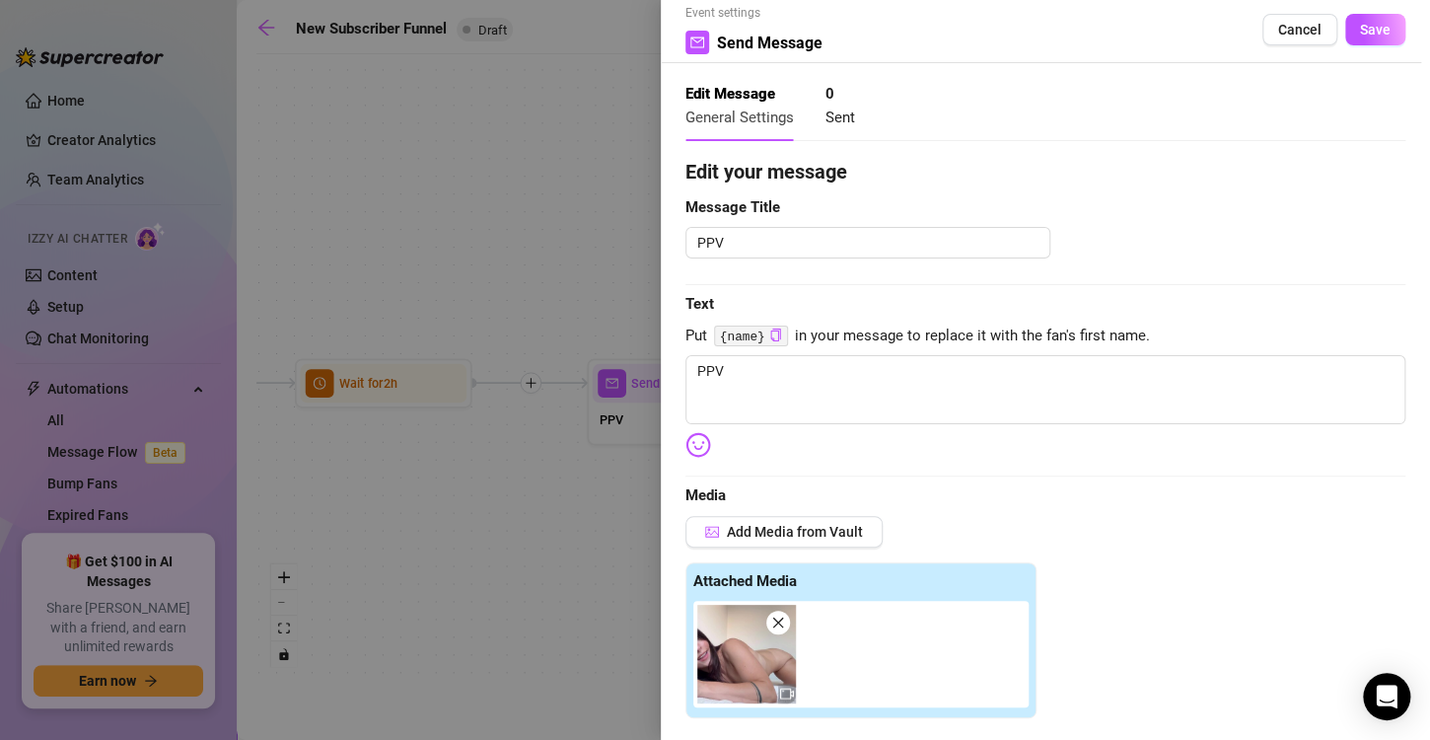
scroll to position [20, 0]
drag, startPoint x: 843, startPoint y: 370, endPoint x: 635, endPoint y: 391, distance: 209.1
drag, startPoint x: 635, startPoint y: 391, endPoint x: 737, endPoint y: 373, distance: 103.1
click at [737, 373] on textarea "PPV" at bounding box center [1045, 390] width 720 height 69
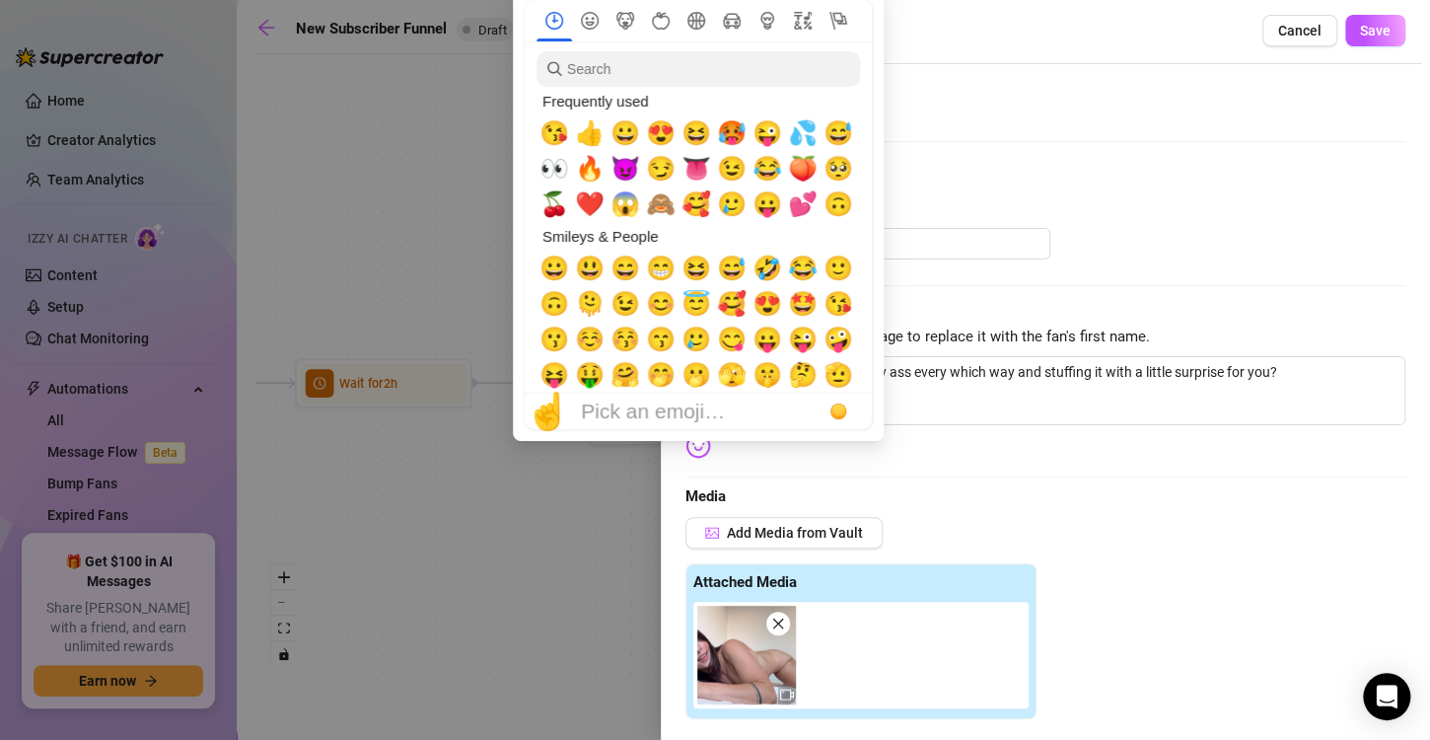
click at [702, 451] on img at bounding box center [698, 446] width 26 height 26
click at [801, 178] on span "🍑" at bounding box center [803, 169] width 30 height 28
click at [547, 179] on span "👀" at bounding box center [554, 169] width 30 height 28
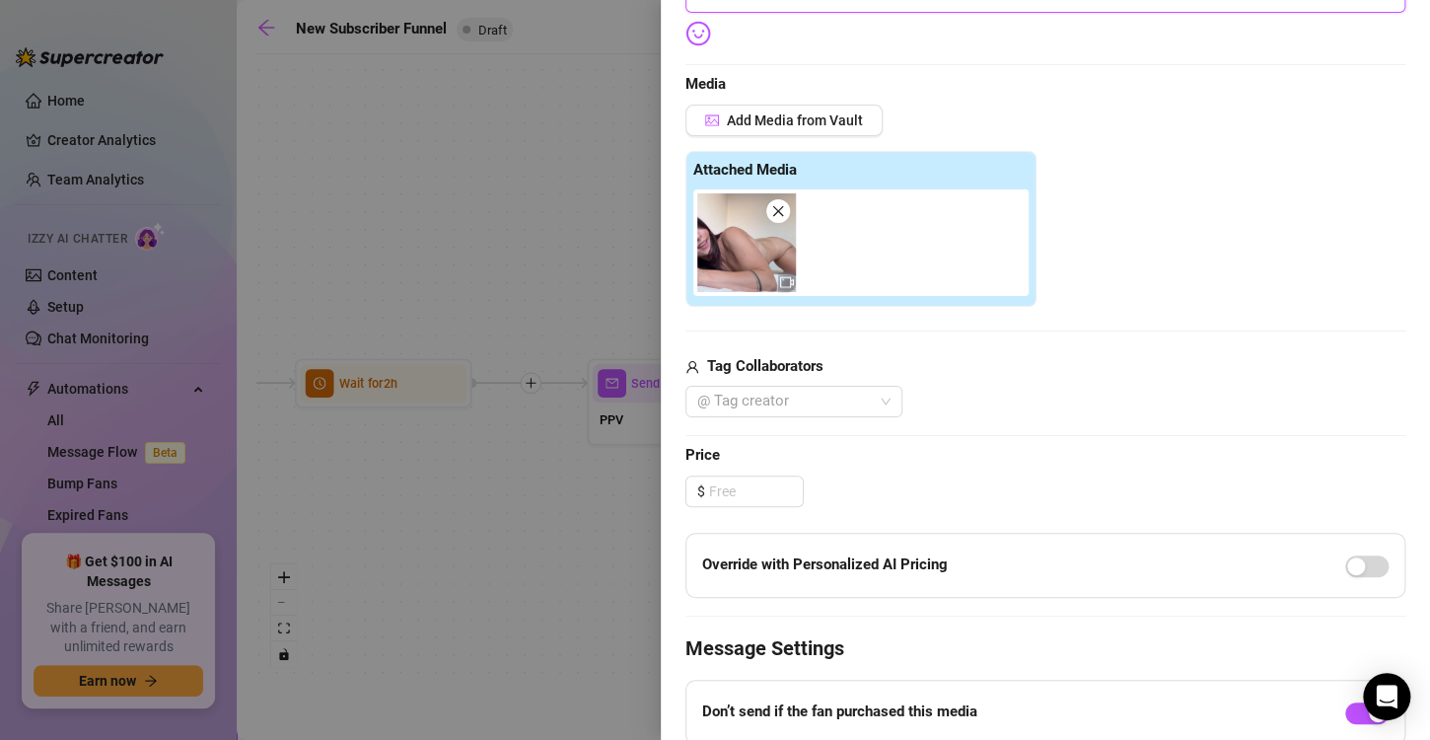
scroll to position [434, 0]
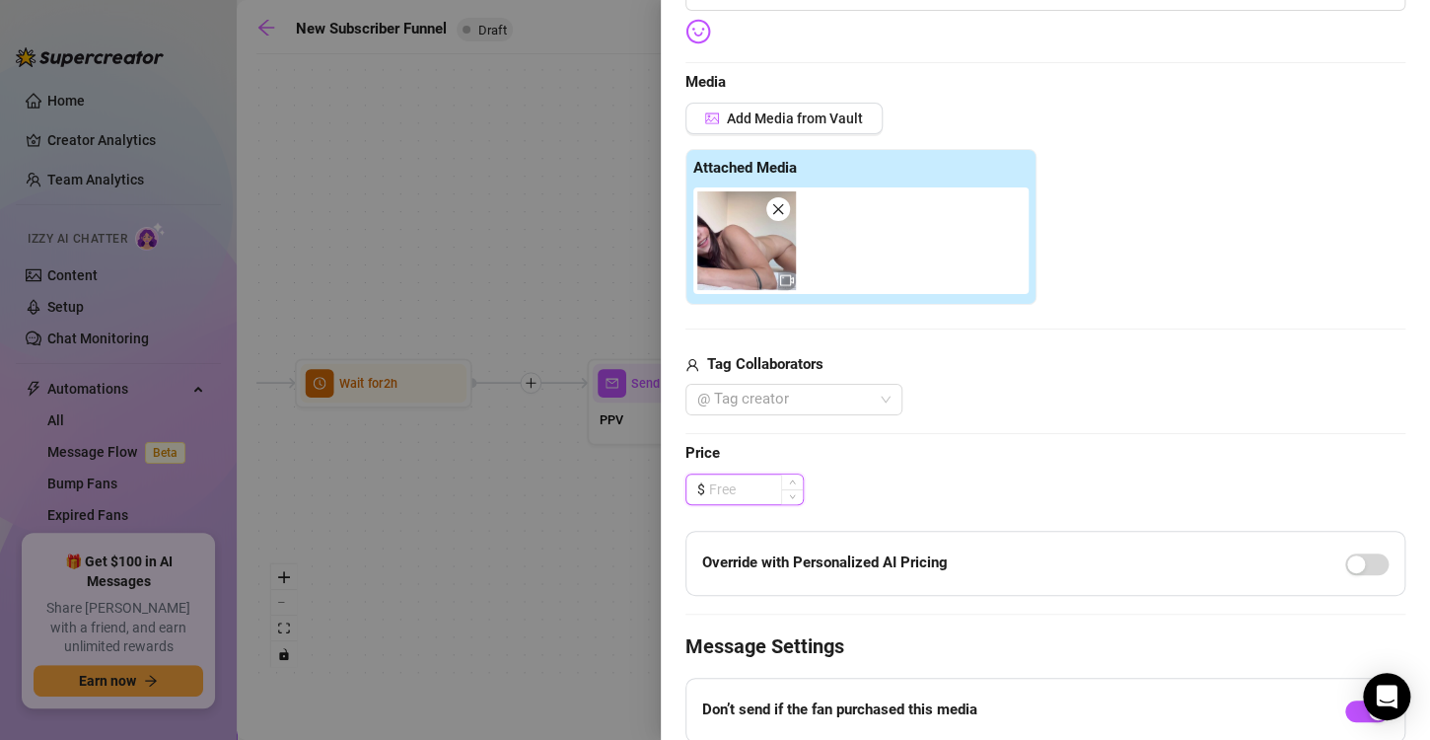
click at [741, 482] on input at bounding box center [756, 489] width 94 height 30
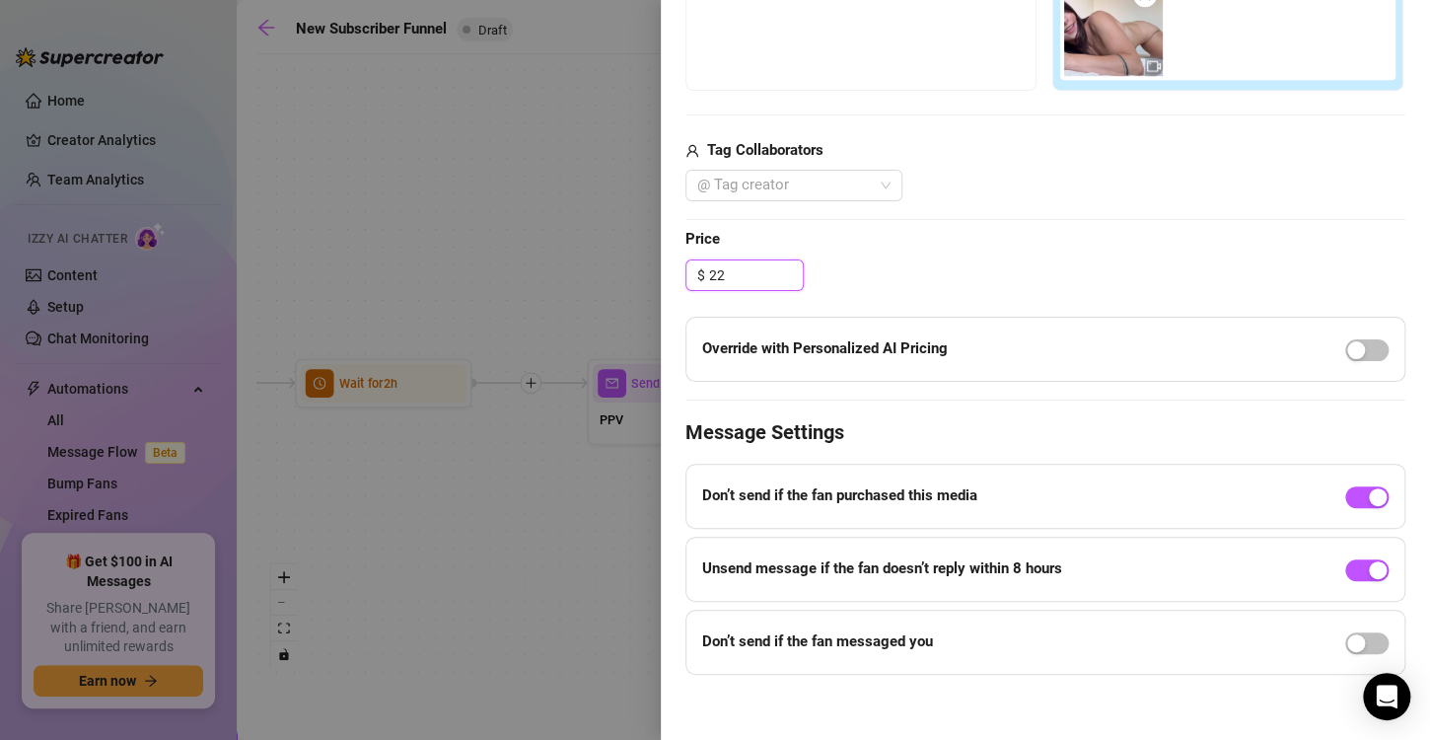
scroll to position [653, 0]
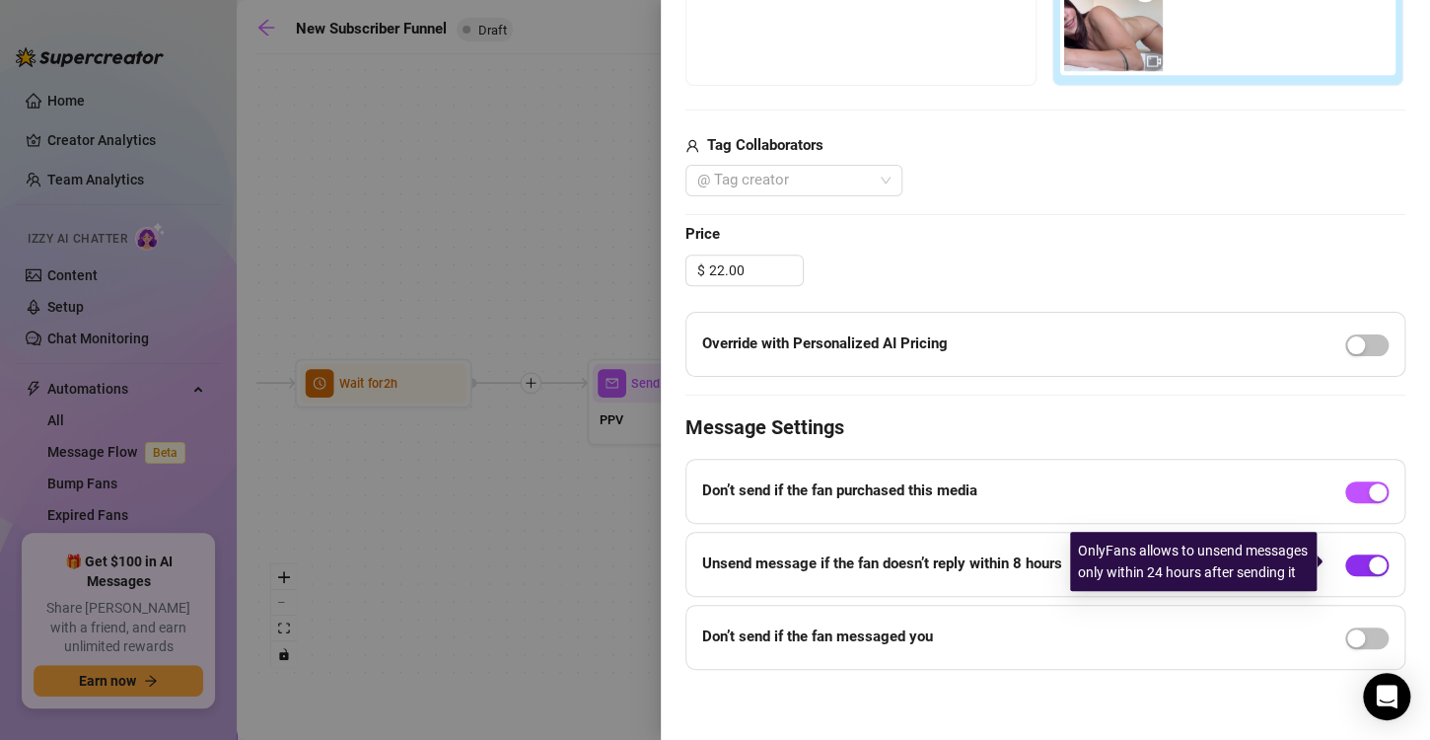
click at [1369, 564] on div "button" at bounding box center [1378, 565] width 18 height 18
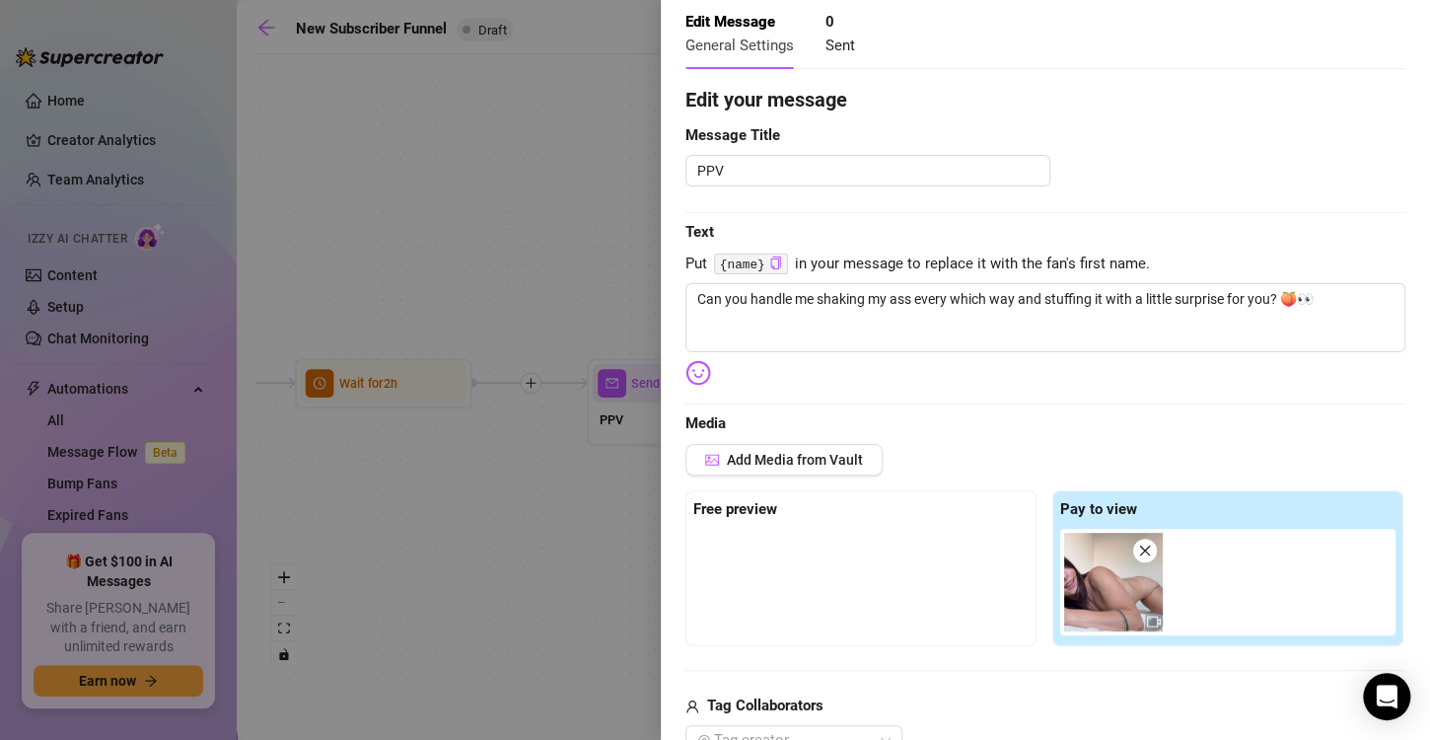
scroll to position [0, 0]
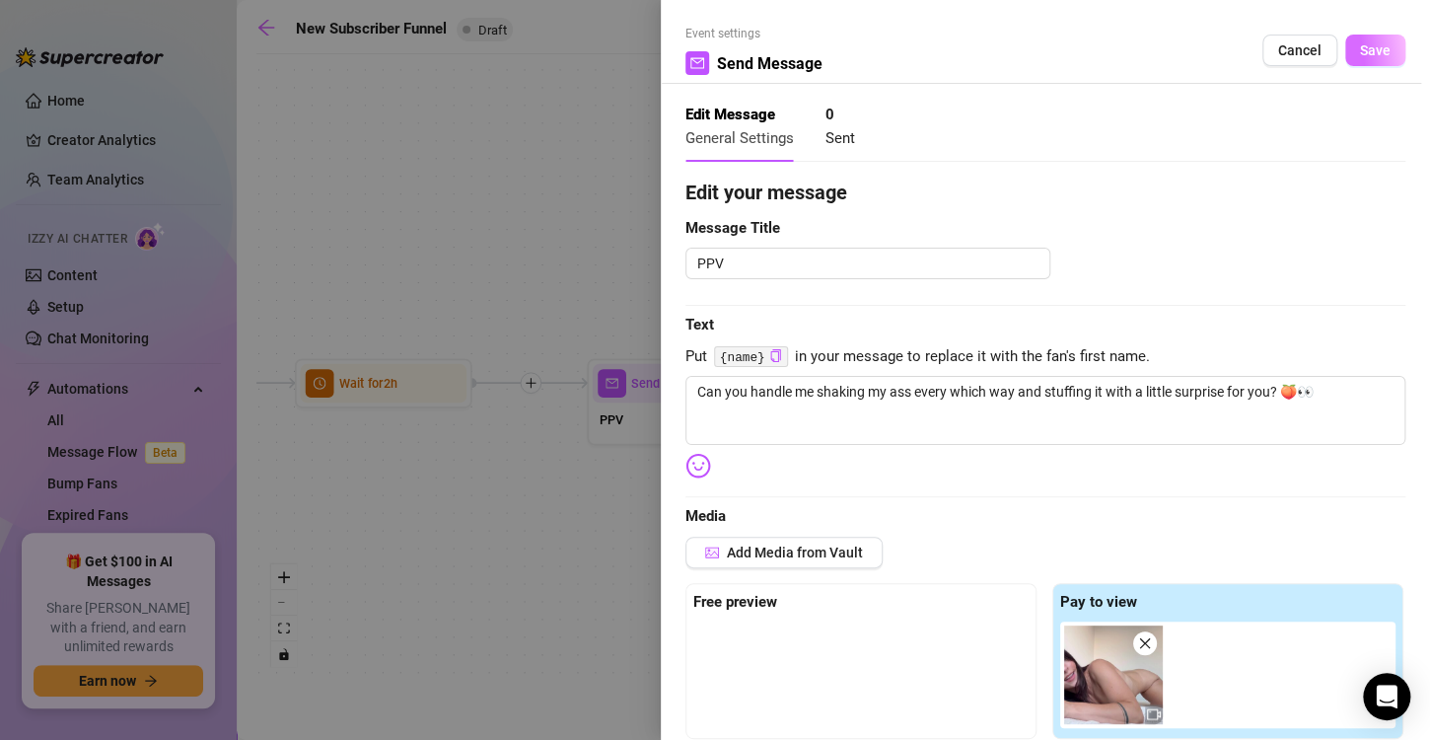
click at [1376, 44] on button "Save" at bounding box center [1375, 51] width 60 height 32
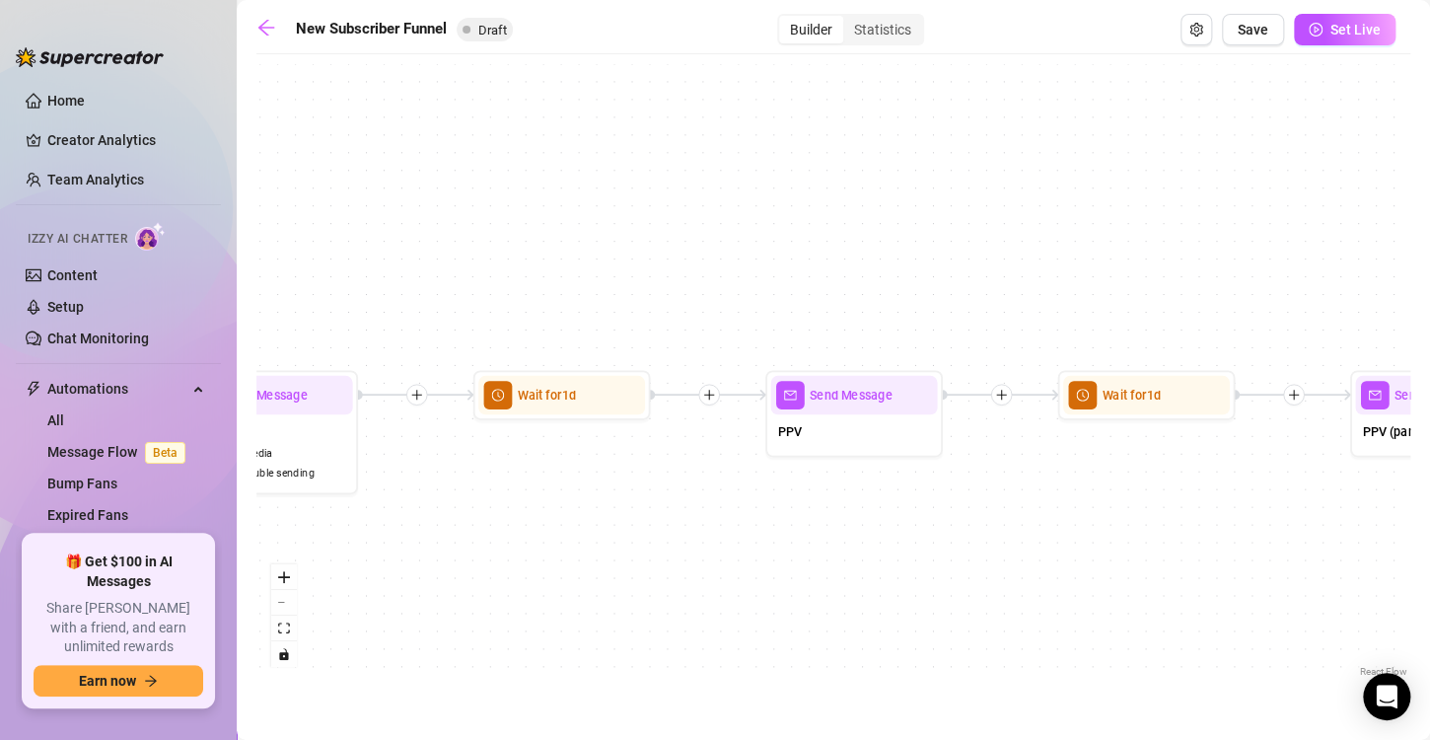
drag, startPoint x: 1154, startPoint y: 304, endPoint x: 598, endPoint y: 251, distance: 558.8
click at [598, 251] on div "If True If True If True If False If False If False If True If False Merge Merge…" at bounding box center [833, 372] width 1154 height 617
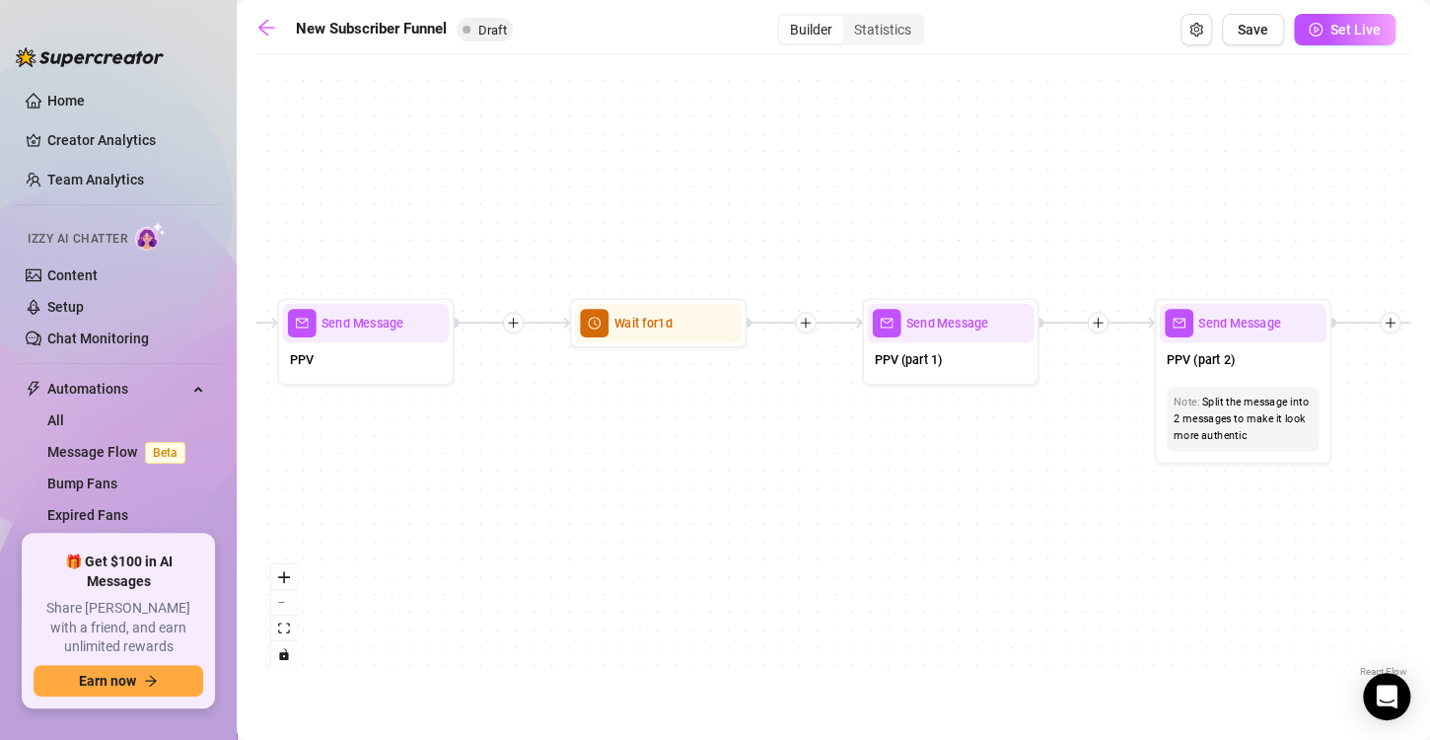
drag, startPoint x: 921, startPoint y: 237, endPoint x: 581, endPoint y: 229, distance: 340.3
click at [581, 229] on div "If True If True If True If False If False If False If True If False Merge Merge…" at bounding box center [833, 372] width 1154 height 617
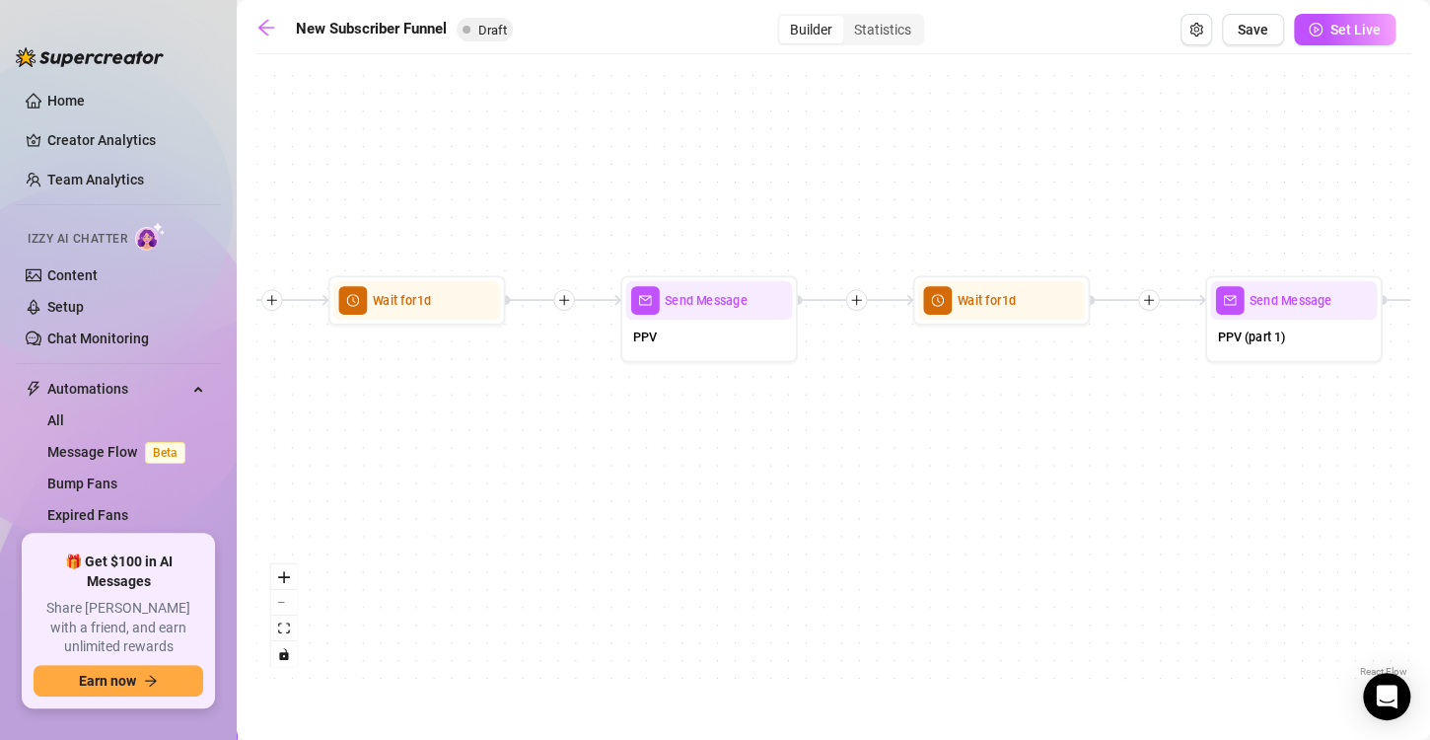
drag, startPoint x: 547, startPoint y: 201, endPoint x: 931, endPoint y: 178, distance: 384.4
click at [931, 178] on div "If True If True If True If False If False If False If True If False Merge Merge…" at bounding box center [833, 372] width 1154 height 617
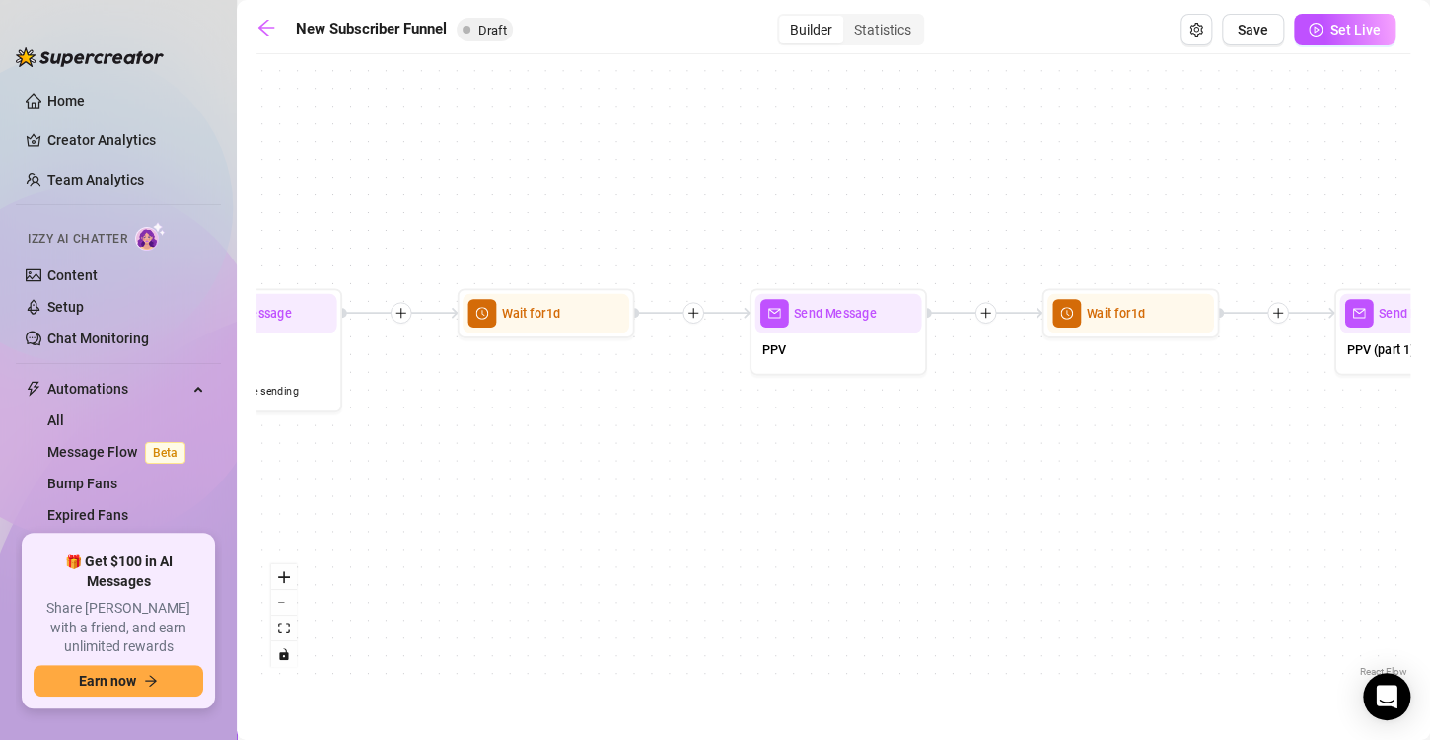
drag, startPoint x: 648, startPoint y: 176, endPoint x: 737, endPoint y: 190, distance: 90.0
click at [737, 190] on div "If True If True If True If False If False If False If True If False Merge Merge…" at bounding box center [833, 372] width 1154 height 617
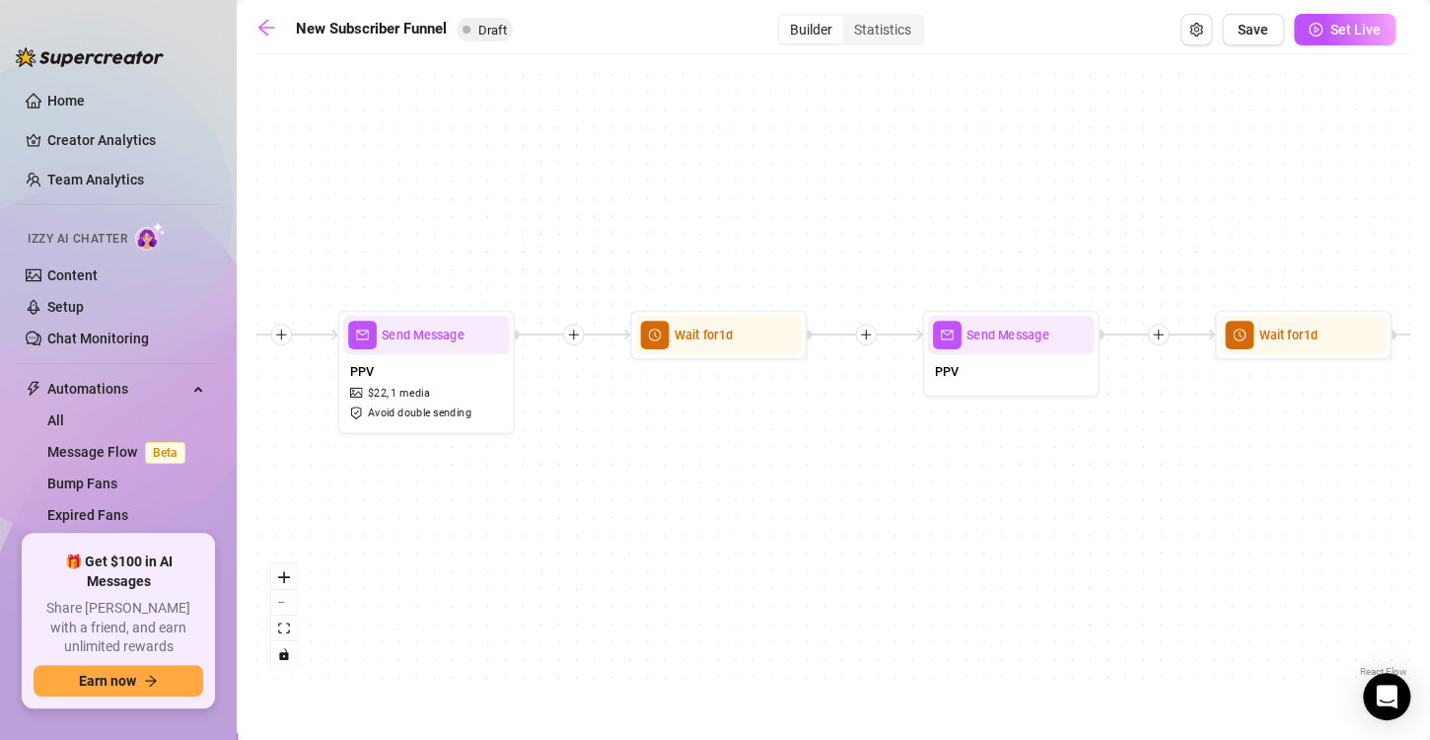
drag, startPoint x: 737, startPoint y: 190, endPoint x: 1011, endPoint y: 181, distance: 274.3
click at [1011, 181] on div "If True If True If True If False If False If False If True If False Merge Merge…" at bounding box center [833, 372] width 1154 height 617
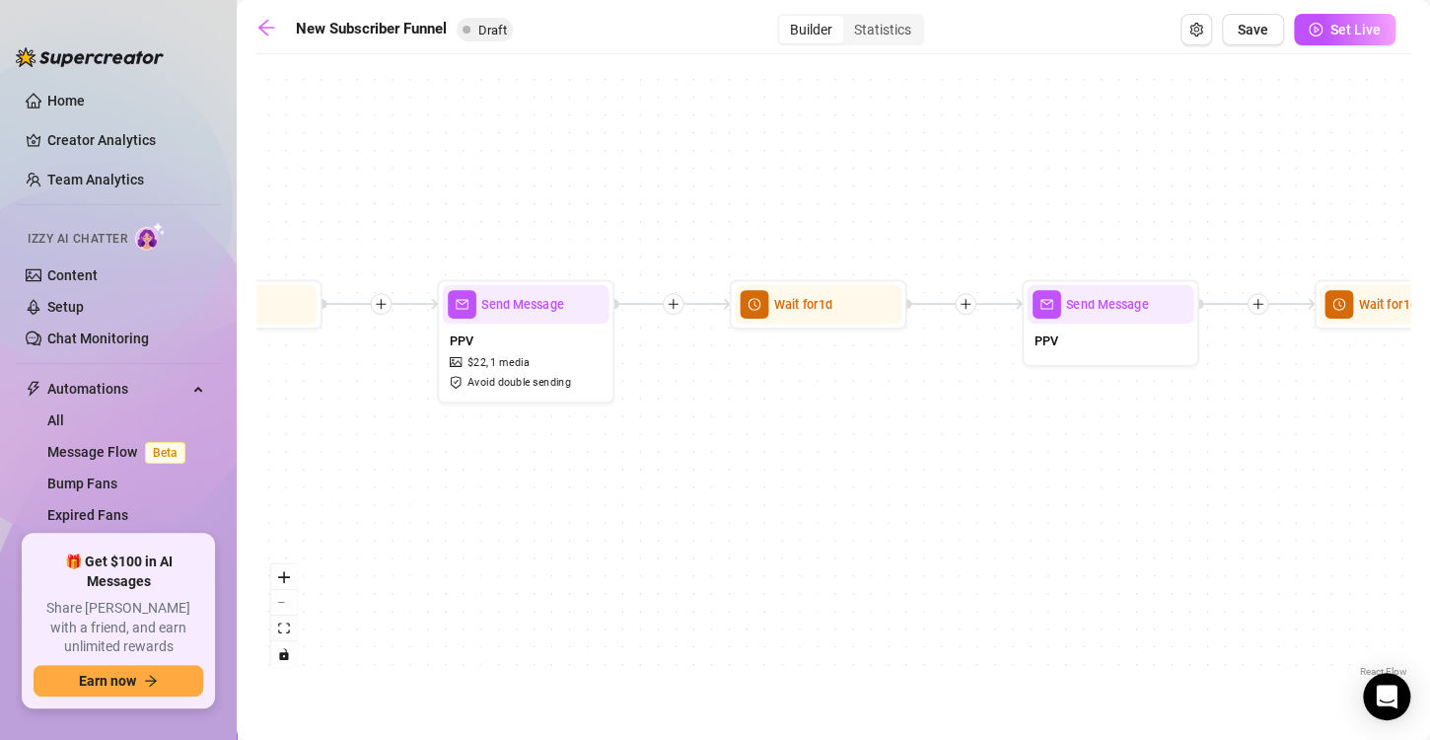
click at [671, 304] on icon "plus" at bounding box center [673, 304] width 13 height 13
click at [738, 307] on div "Time Delay" at bounding box center [758, 306] width 129 height 31
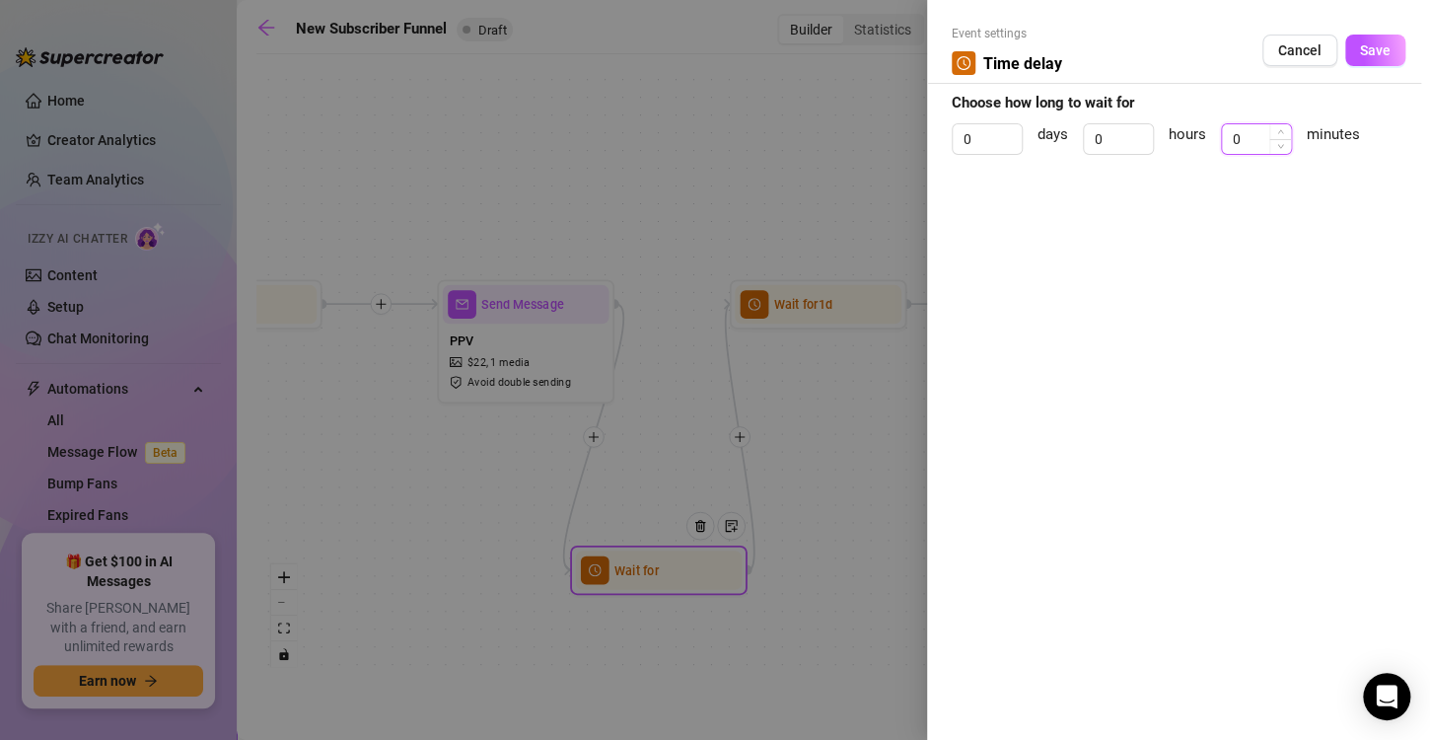
click at [1254, 138] on input "0" at bounding box center [1256, 139] width 69 height 30
click at [1384, 55] on span "Save" at bounding box center [1375, 50] width 31 height 16
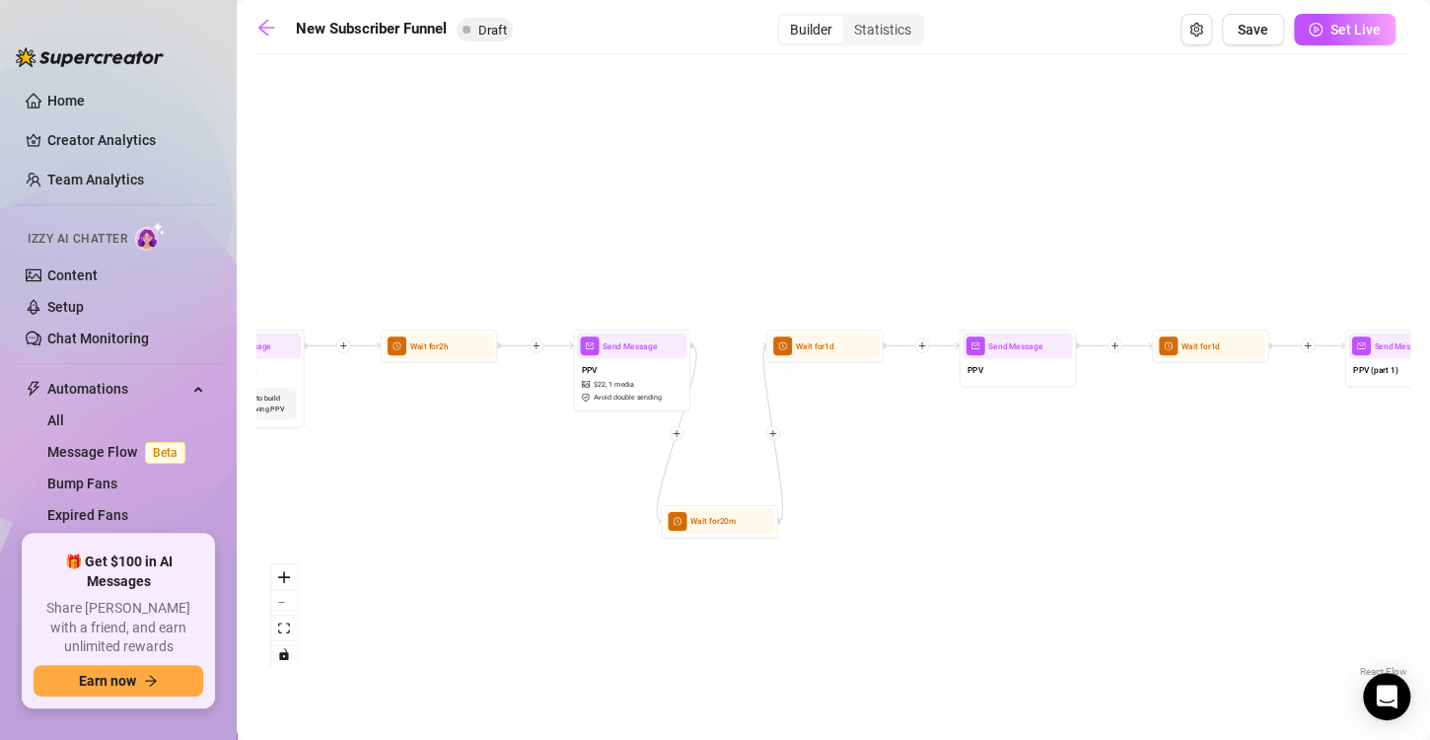
click at [773, 435] on icon "plus" at bounding box center [773, 433] width 8 height 8
click at [833, 453] on div "Condition" at bounding box center [830, 454] width 86 height 20
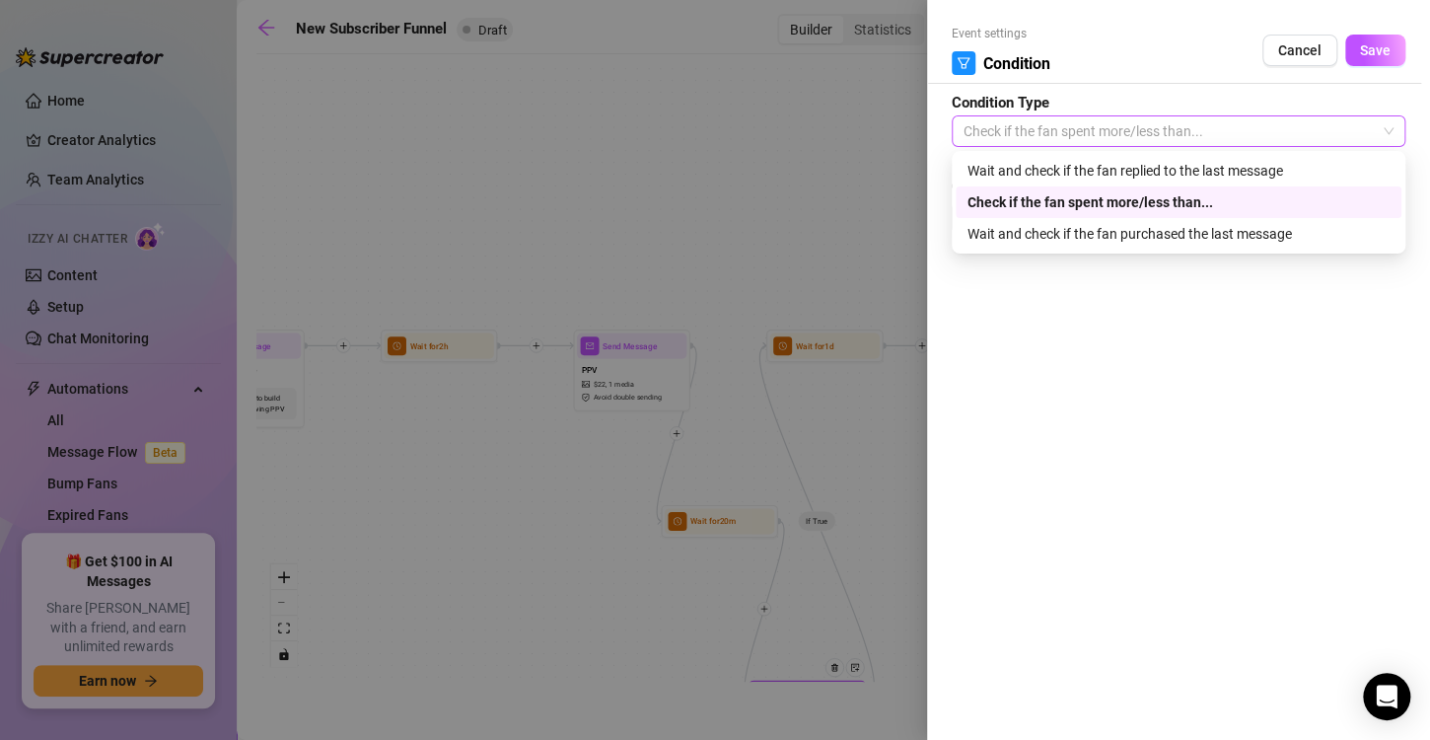
click at [1096, 134] on span "Check if the fan spent more/less than..." at bounding box center [1179, 131] width 430 height 30
click at [1084, 242] on div "Wait and check if the fan purchased the last message" at bounding box center [1178, 234] width 422 height 22
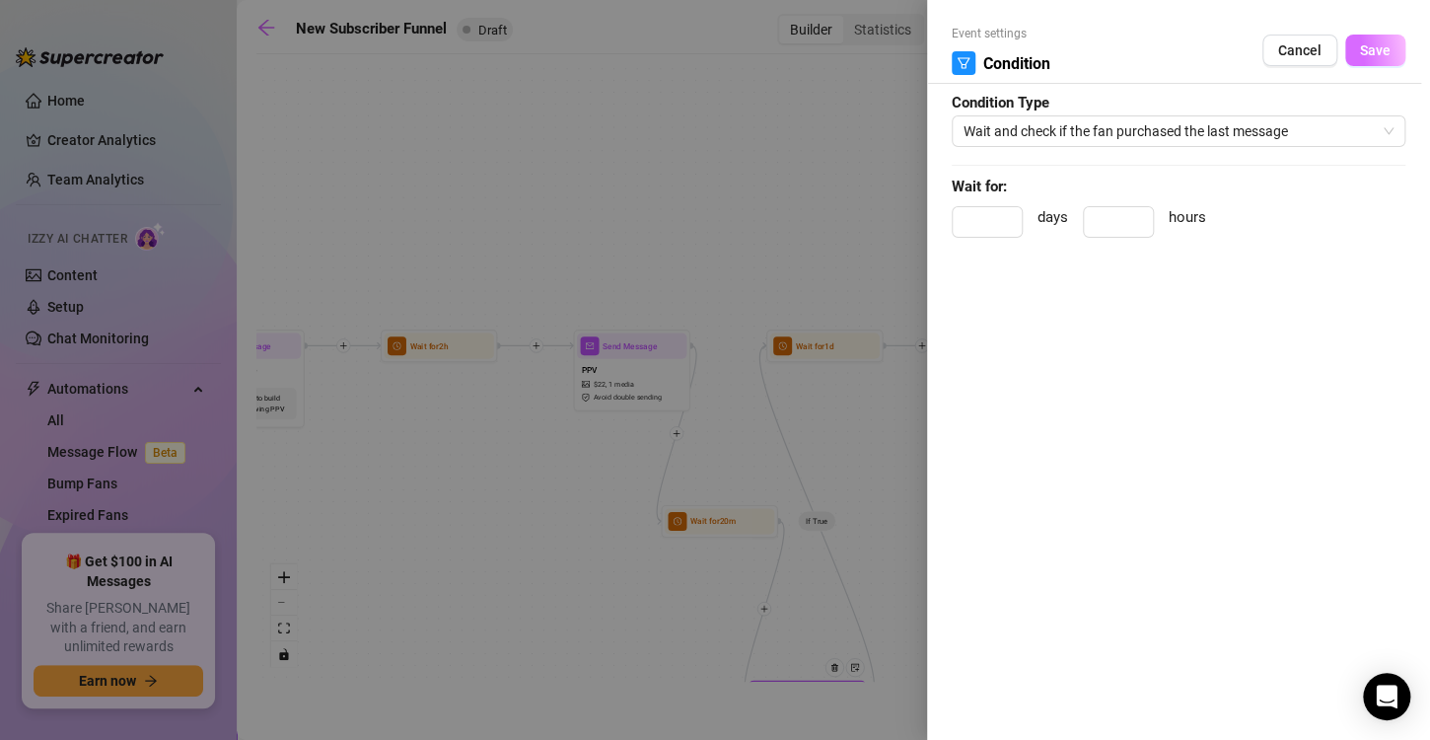
click at [1372, 47] on span "Save" at bounding box center [1375, 50] width 31 height 16
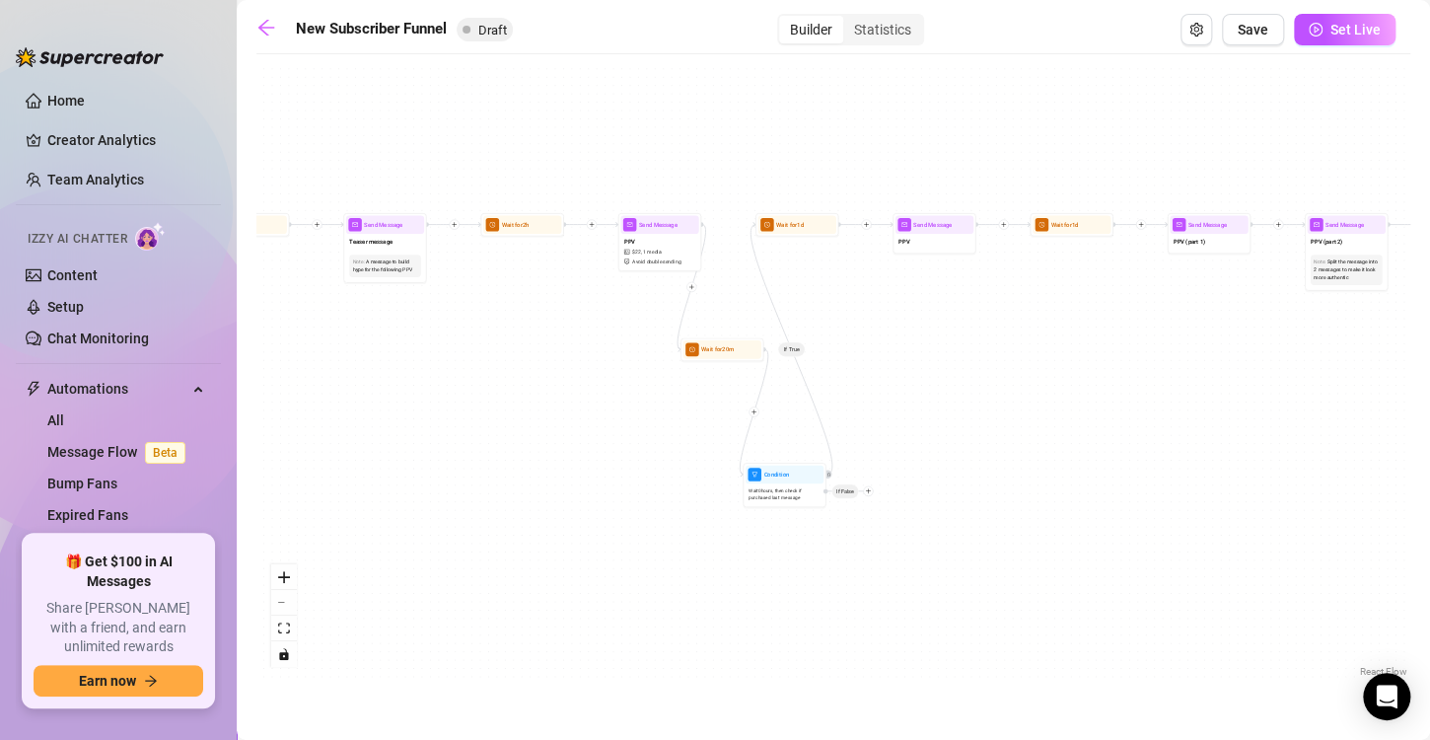
drag, startPoint x: 941, startPoint y: 514, endPoint x: 879, endPoint y: 342, distance: 182.5
click at [879, 342] on div "If True If True If True If False If False If False If True If False If True Con…" at bounding box center [833, 372] width 1154 height 617
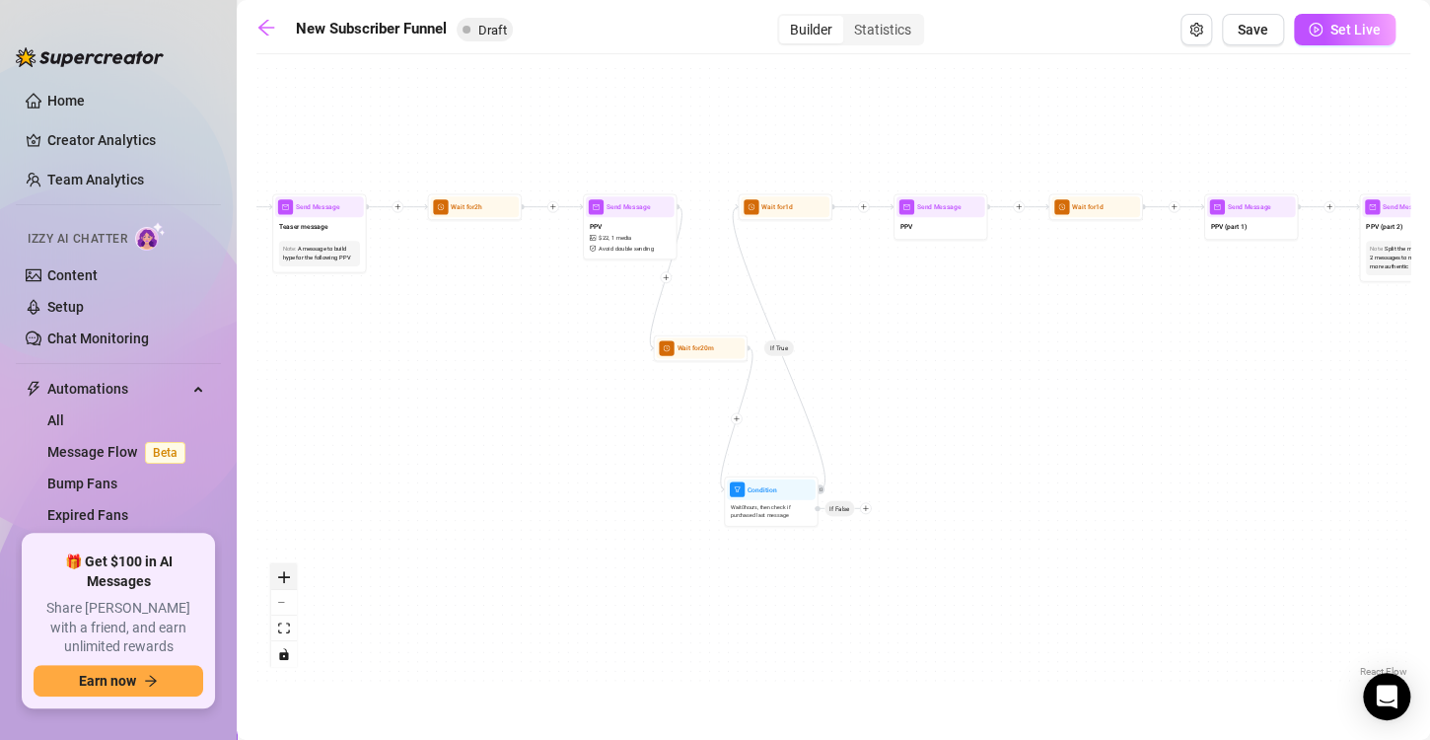
click at [280, 573] on icon "zoom in" at bounding box center [284, 577] width 12 height 12
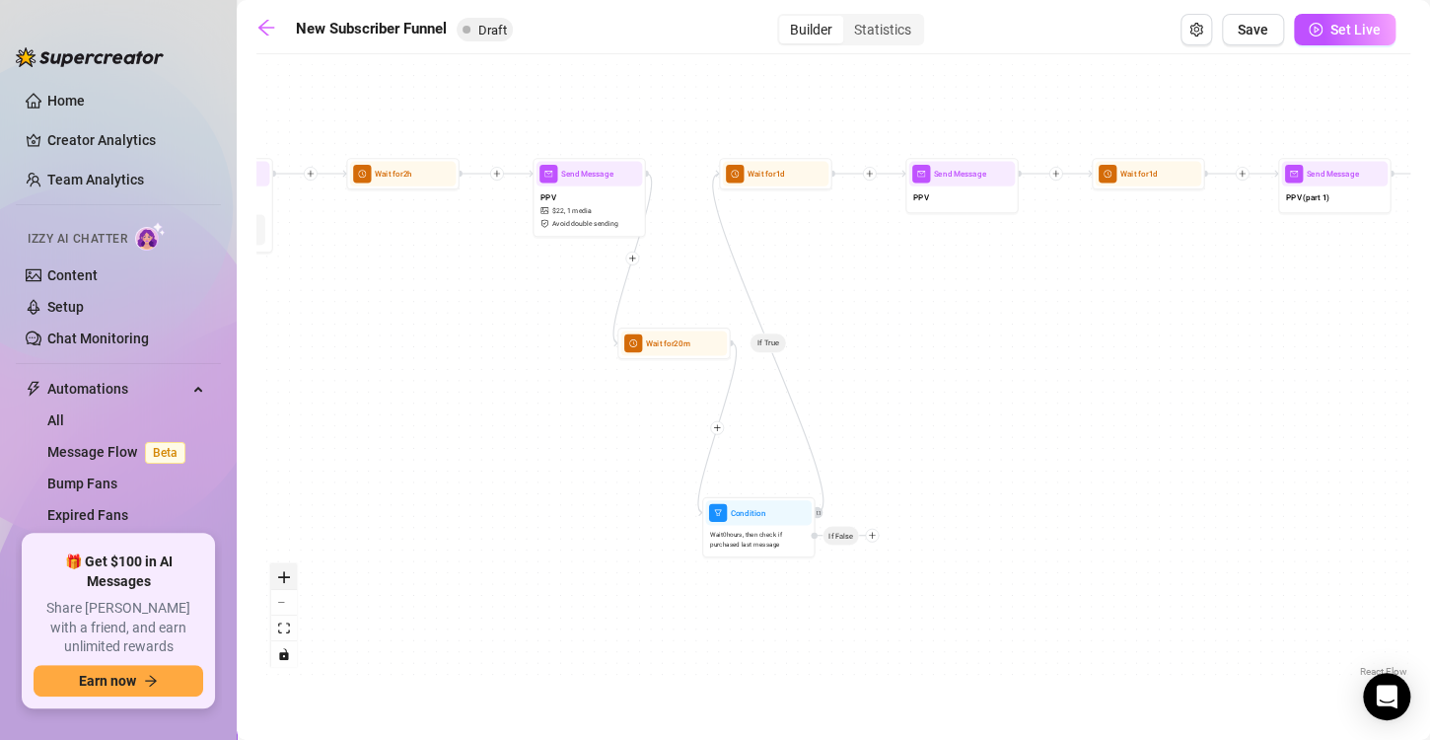
click at [280, 573] on icon "zoom in" at bounding box center [284, 577] width 12 height 12
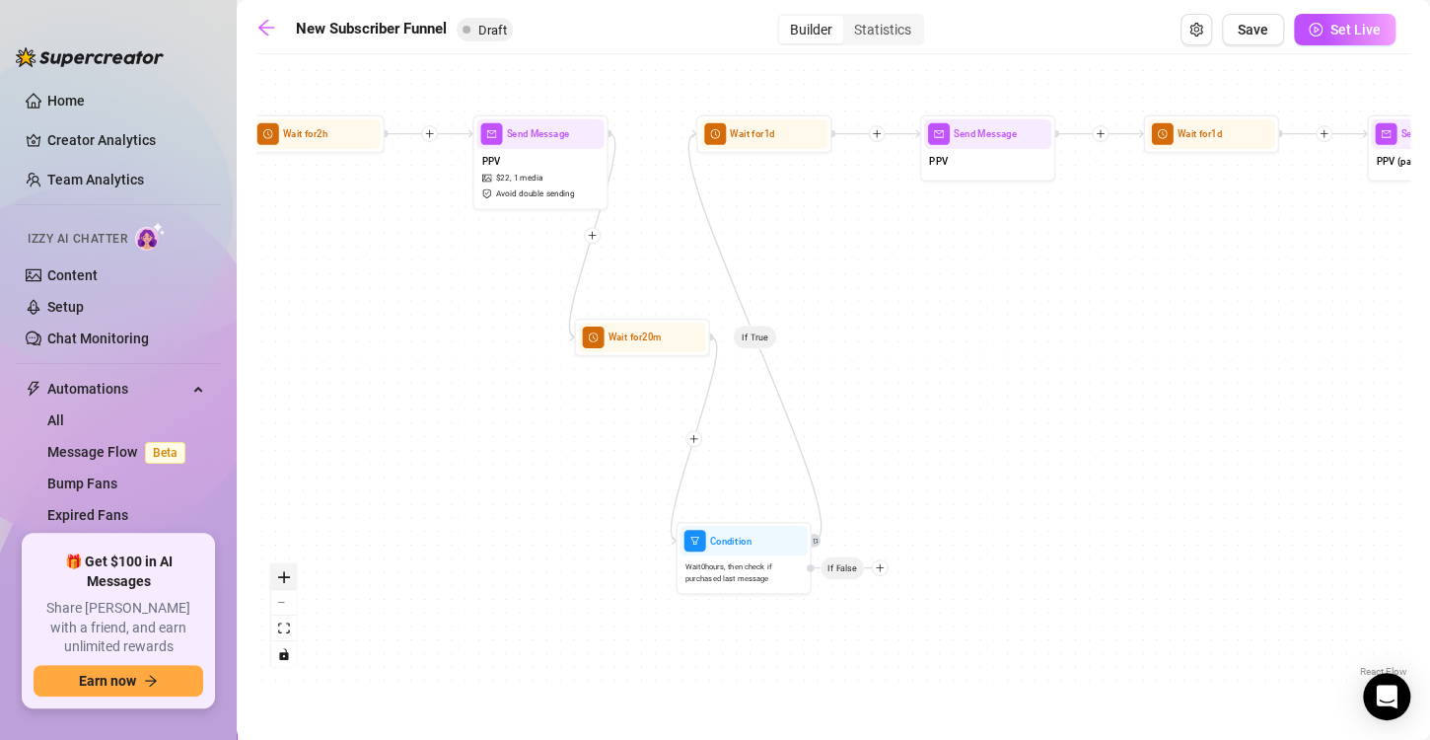
click at [280, 573] on icon "zoom in" at bounding box center [284, 577] width 12 height 12
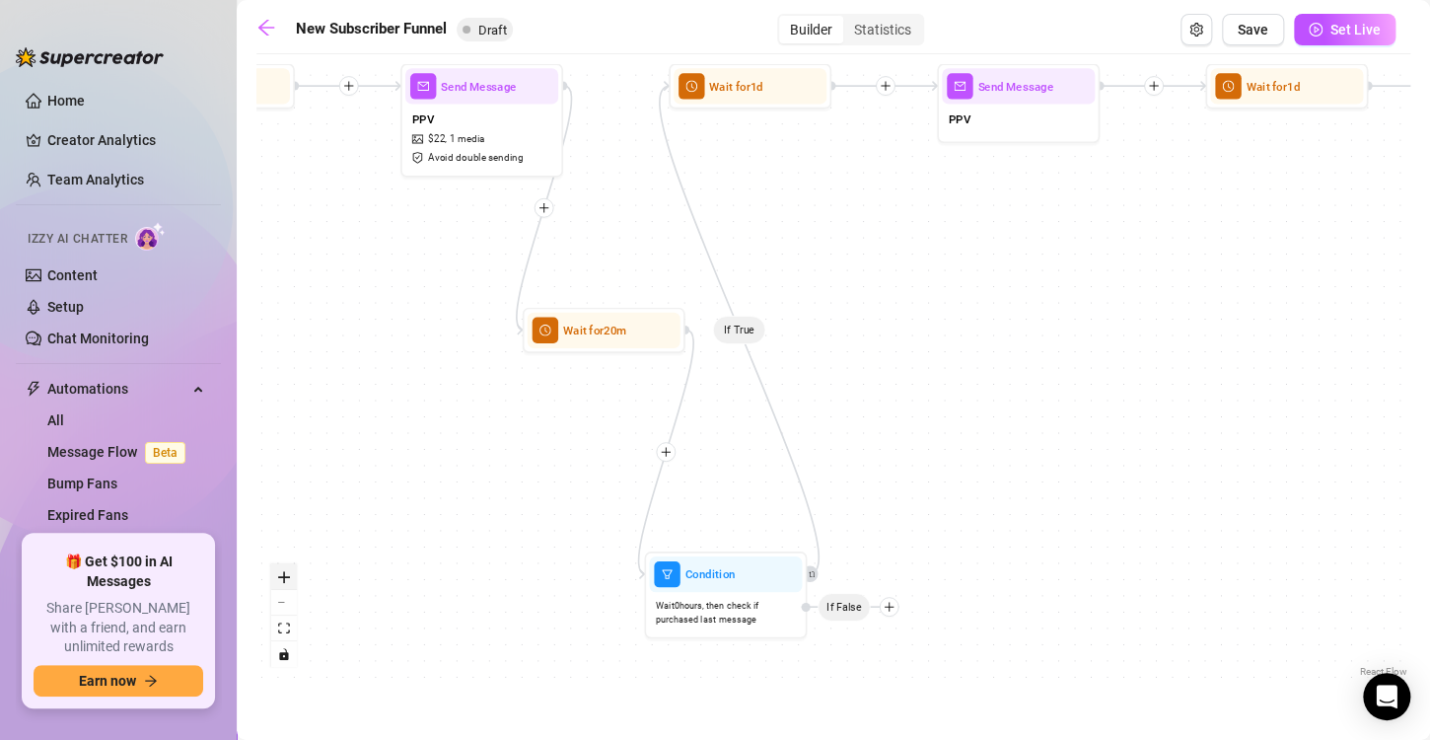
click at [280, 573] on icon "zoom in" at bounding box center [284, 577] width 12 height 12
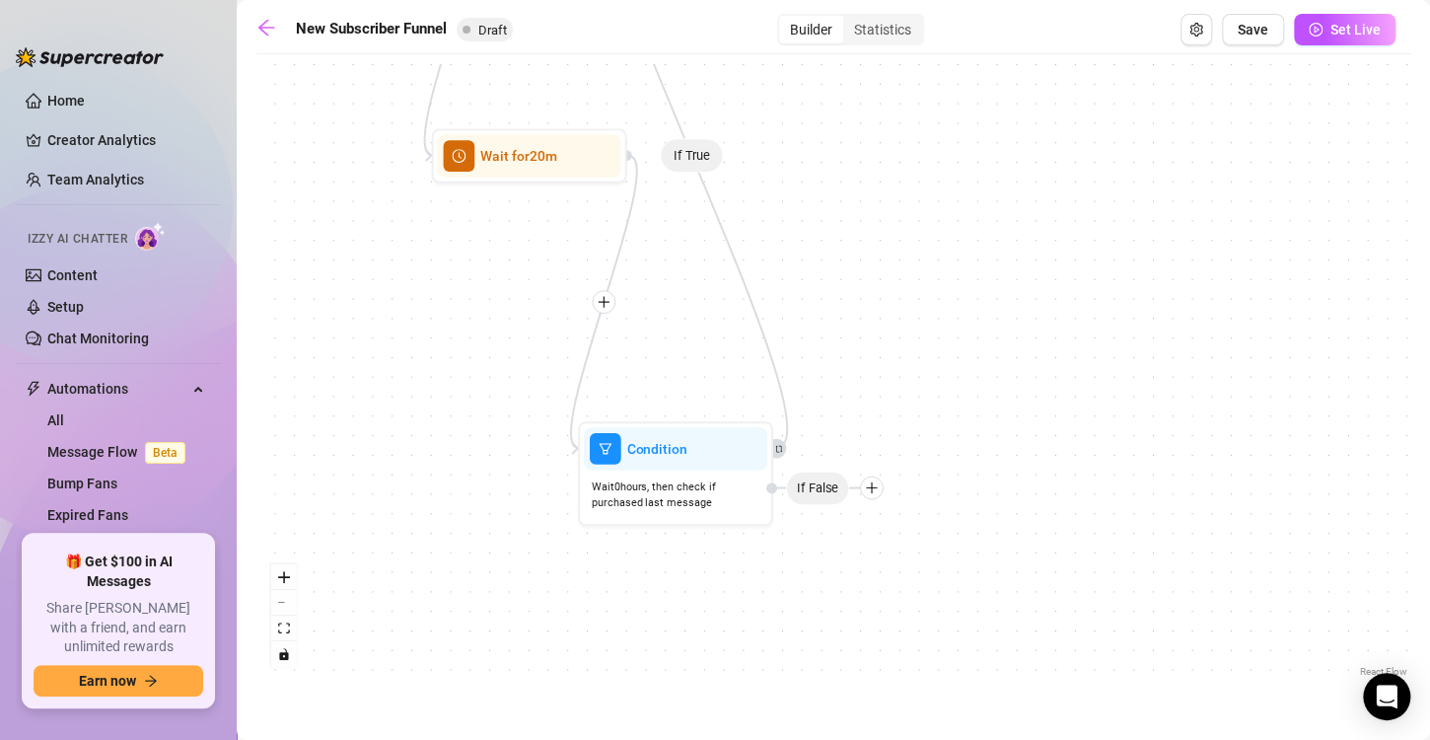
drag, startPoint x: 862, startPoint y: 473, endPoint x: 833, endPoint y: 308, distance: 168.1
click at [833, 308] on div "If True If True If True If False If False If False If True If False If True Con…" at bounding box center [833, 372] width 1154 height 617
click at [873, 492] on icon "plus" at bounding box center [872, 487] width 14 height 14
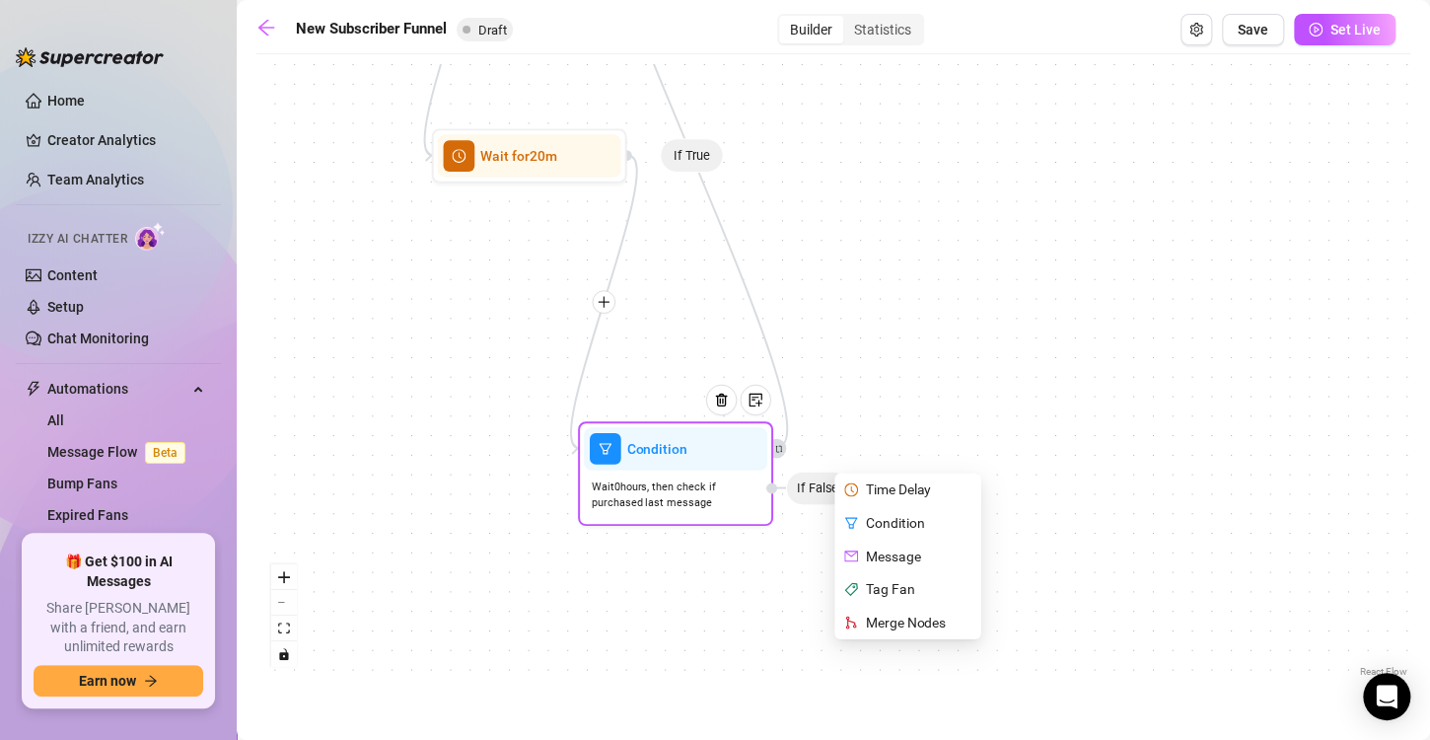
click at [890, 560] on div "Message" at bounding box center [909, 556] width 142 height 34
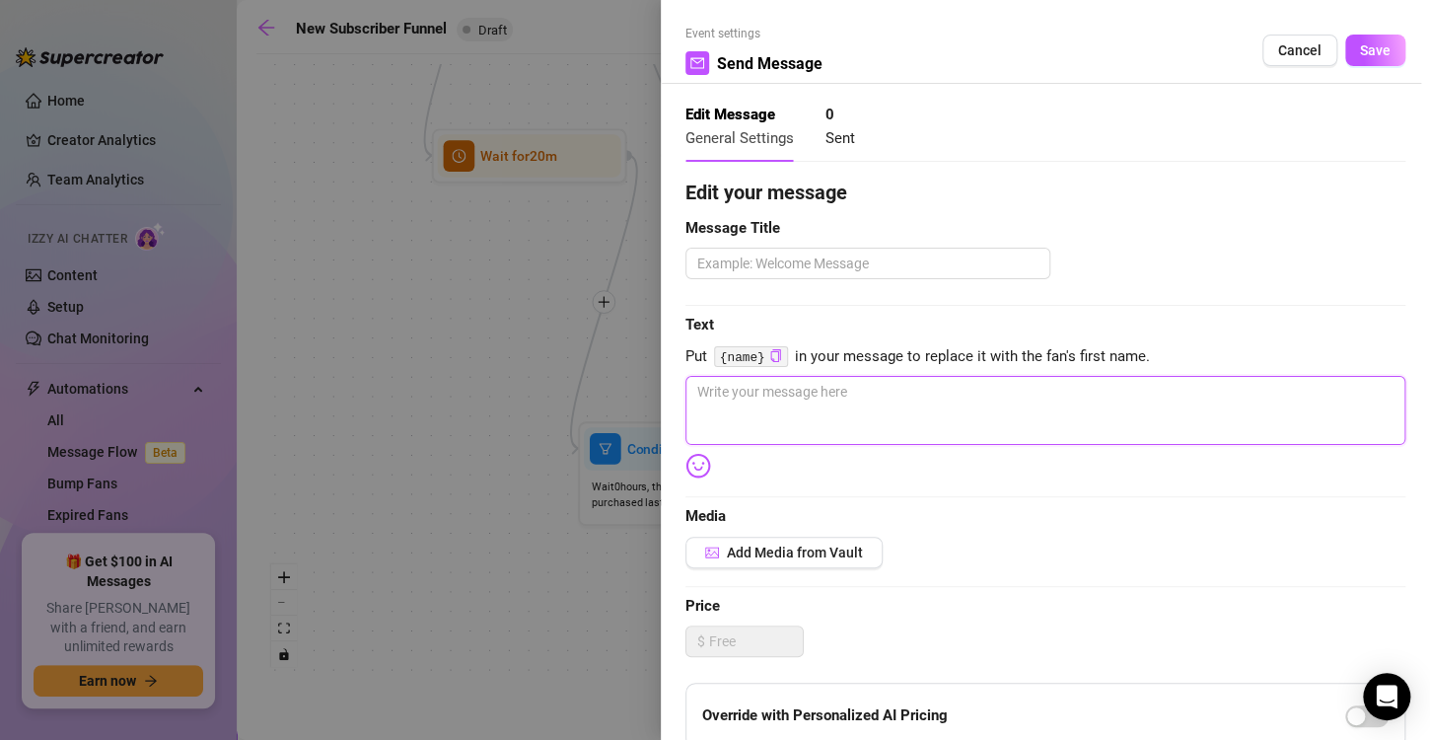
click at [862, 410] on textarea at bounding box center [1045, 410] width 720 height 69
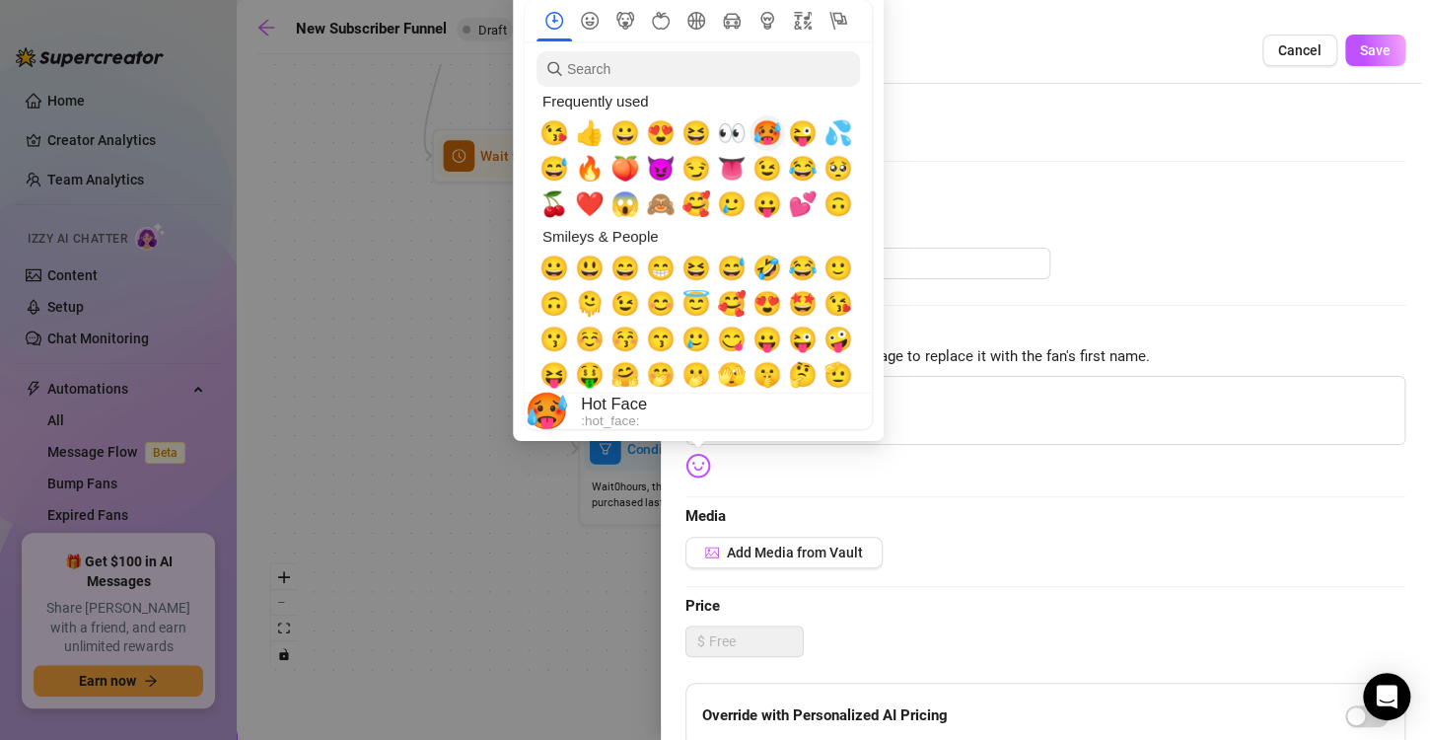
click at [772, 122] on span "🥵" at bounding box center [767, 133] width 30 height 28
click at [699, 464] on img at bounding box center [698, 466] width 26 height 26
click at [649, 205] on span "🙈" at bounding box center [661, 204] width 30 height 28
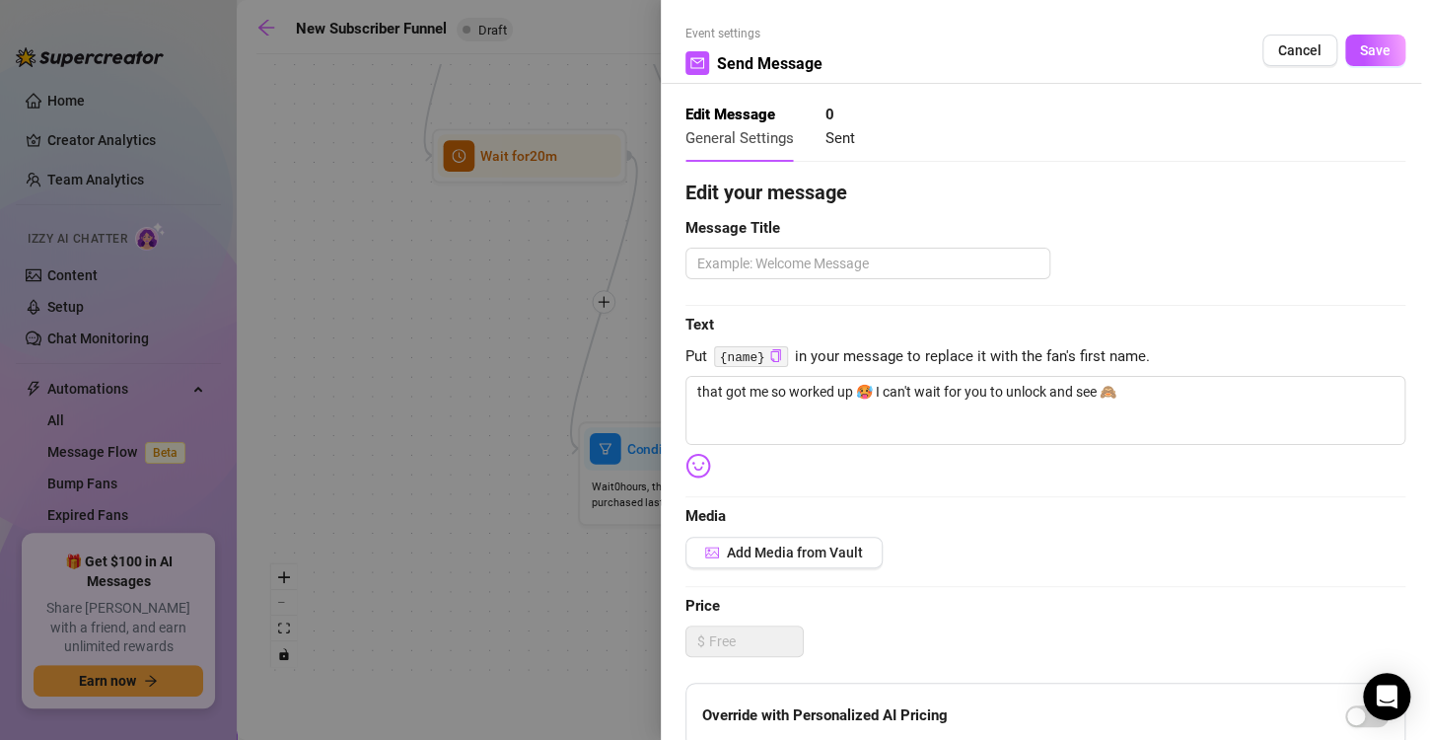
click at [1151, 542] on div "Add Media from Vault" at bounding box center [1045, 553] width 720 height 32
click at [1360, 57] on span "Save" at bounding box center [1375, 50] width 31 height 16
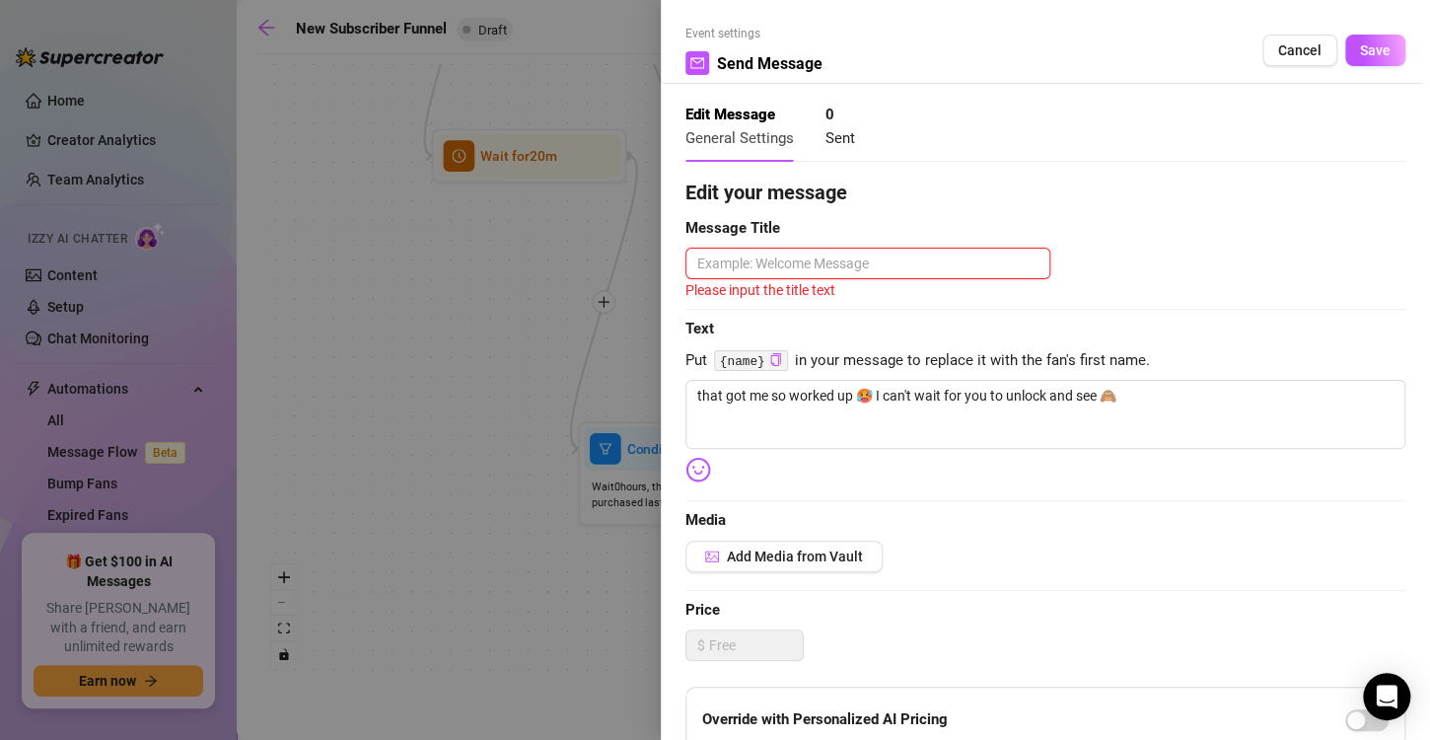
click at [851, 256] on textarea at bounding box center [867, 264] width 365 height 32
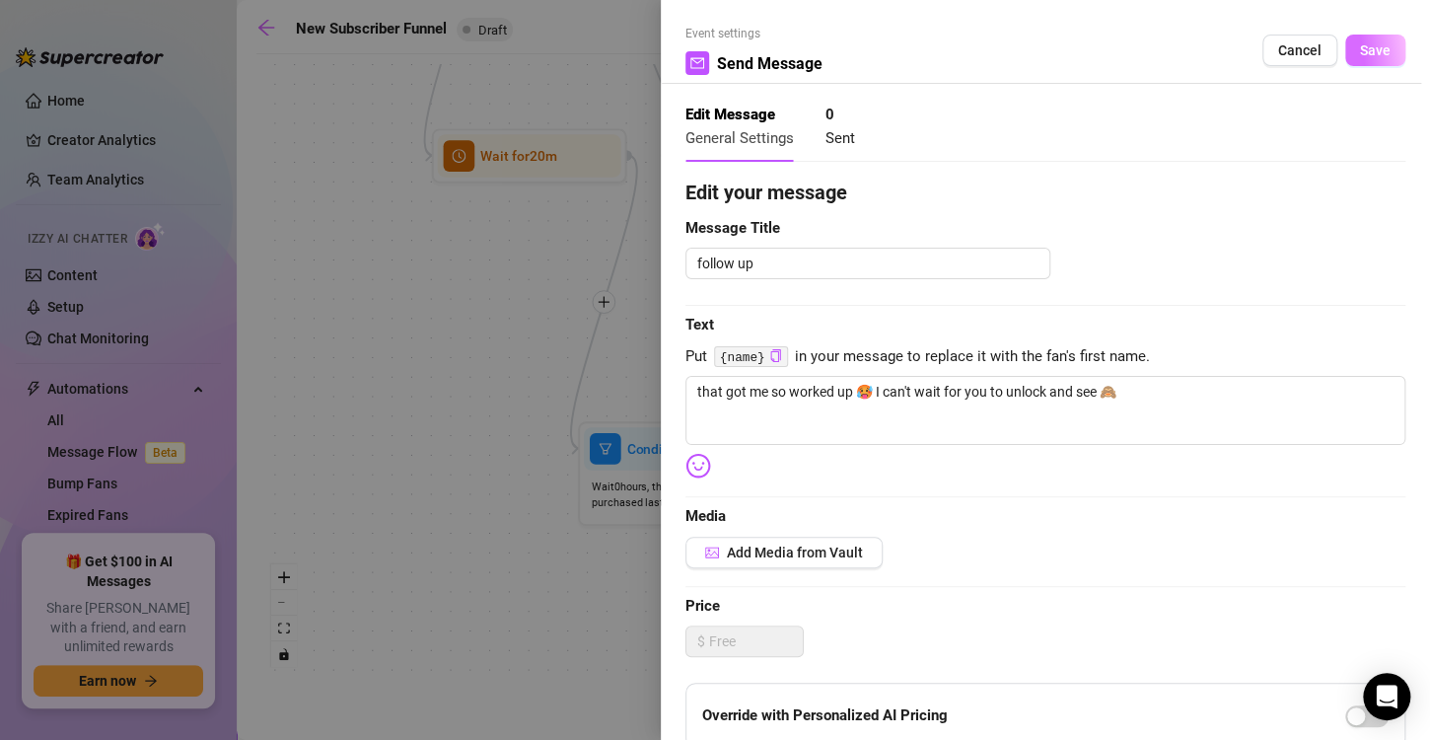
click at [1360, 51] on span "Save" at bounding box center [1375, 50] width 31 height 16
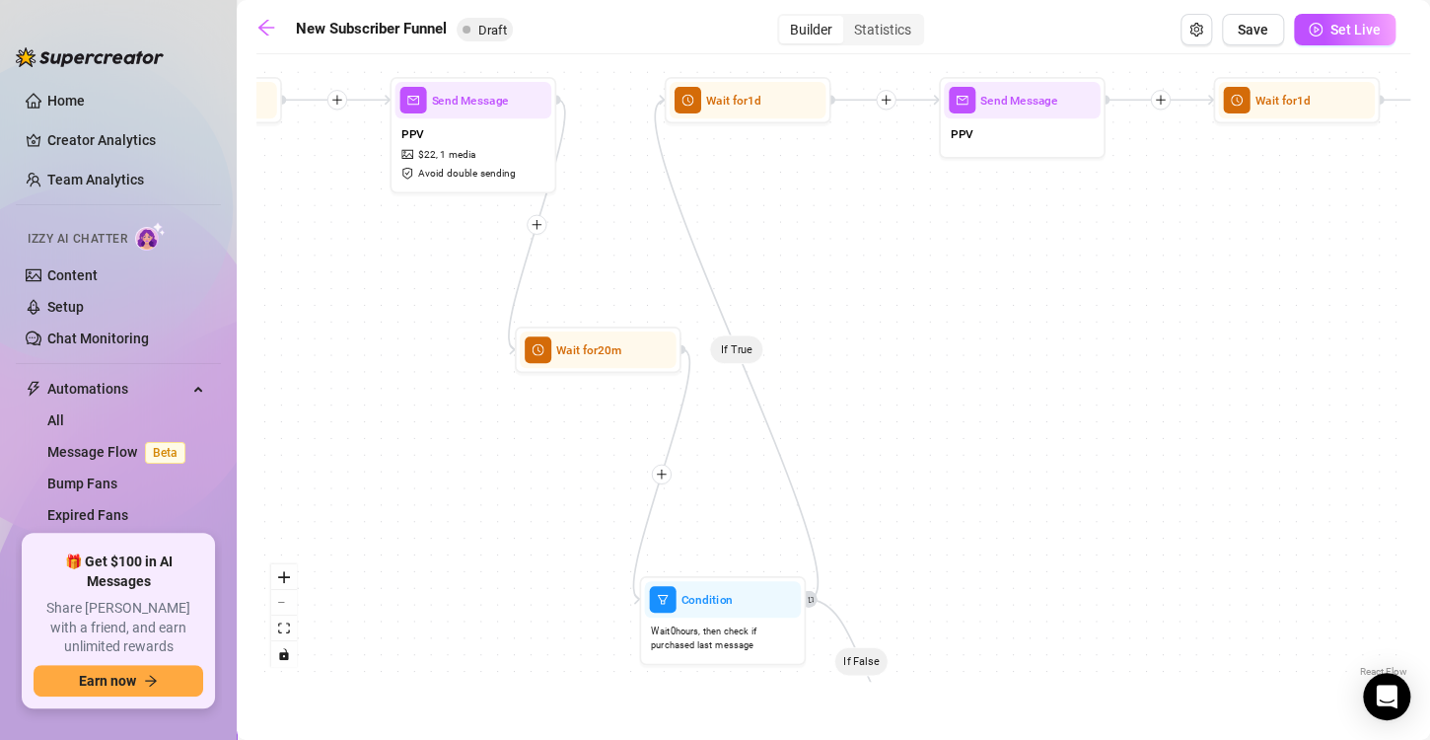
drag, startPoint x: 834, startPoint y: 259, endPoint x: 855, endPoint y: 437, distance: 178.7
click at [855, 437] on div "If True If True If True If False If False If False If True If False If True If …" at bounding box center [833, 372] width 1154 height 617
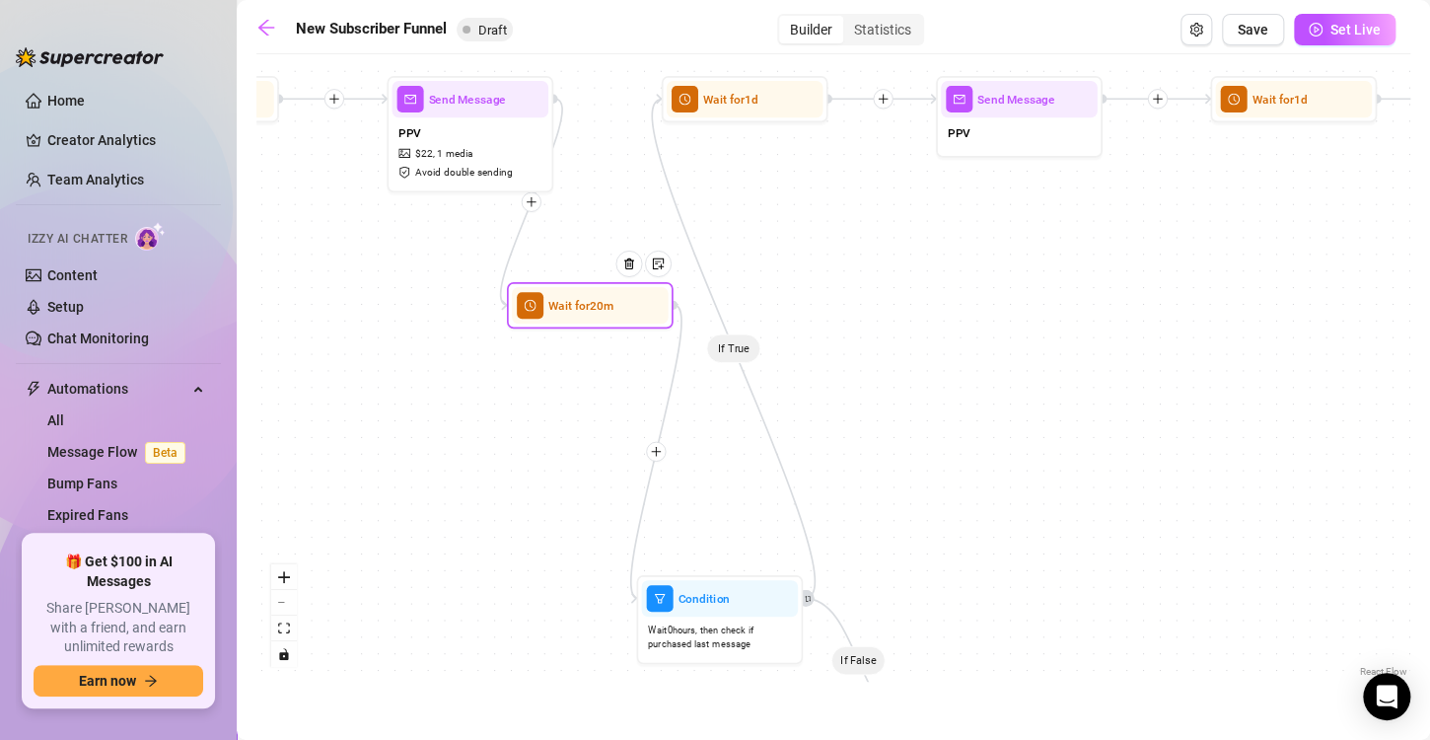
drag, startPoint x: 609, startPoint y: 359, endPoint x: 600, endPoint y: 311, distance: 49.3
click at [600, 311] on div at bounding box center [635, 276] width 72 height 85
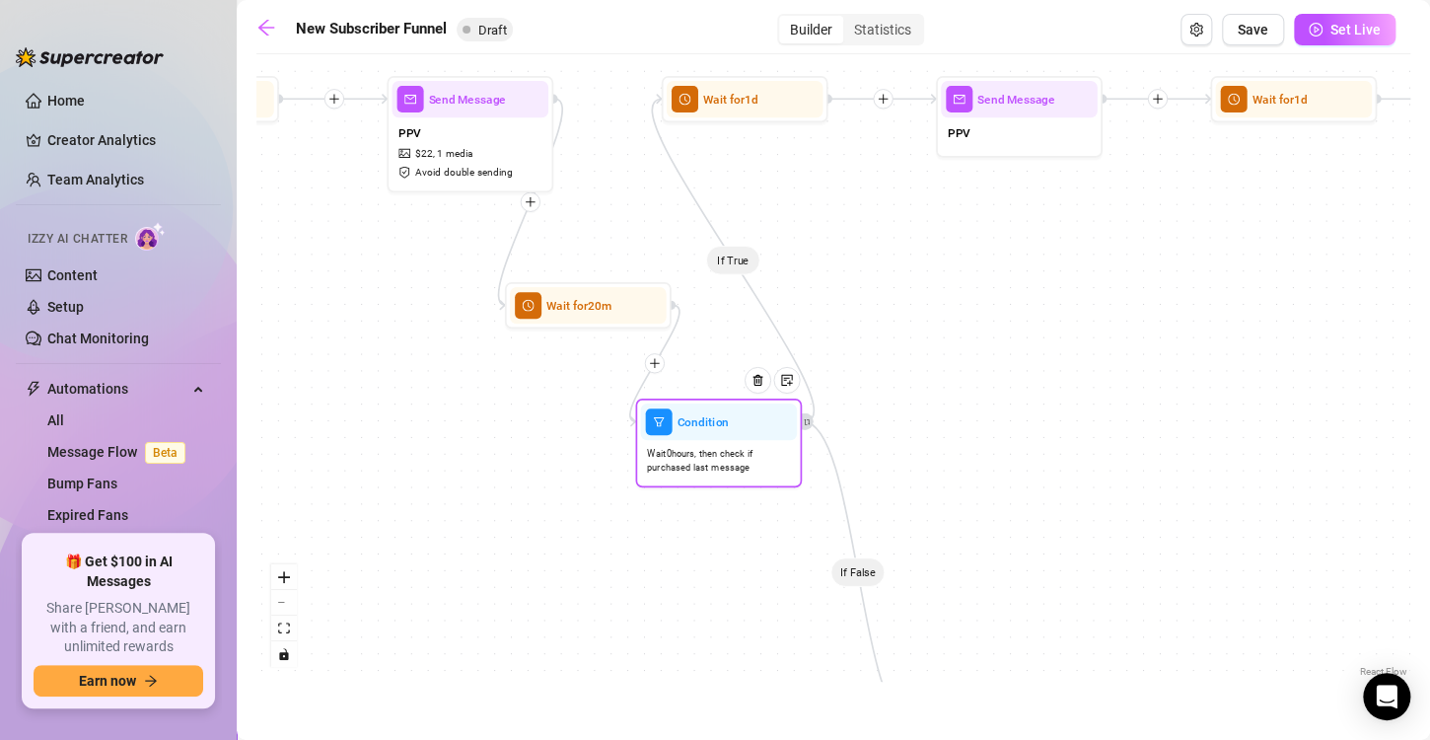
drag, startPoint x: 699, startPoint y: 600, endPoint x: 692, endPoint y: 408, distance: 191.5
click at [692, 408] on div "Condition" at bounding box center [718, 421] width 157 height 36
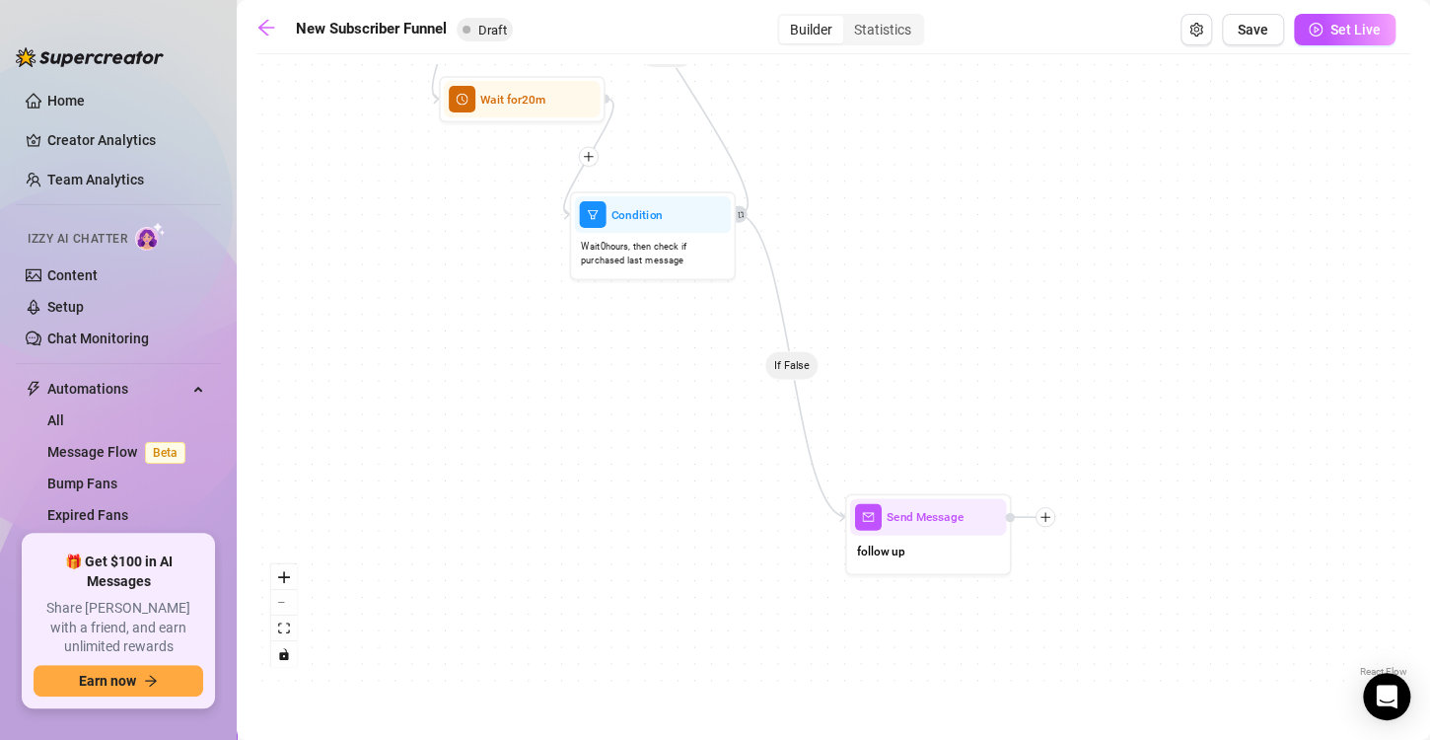
drag, startPoint x: 952, startPoint y: 552, endPoint x: 883, endPoint y: 345, distance: 218.3
click at [883, 345] on div "If True If True If True If False If False If False If True If False If True If …" at bounding box center [833, 372] width 1154 height 617
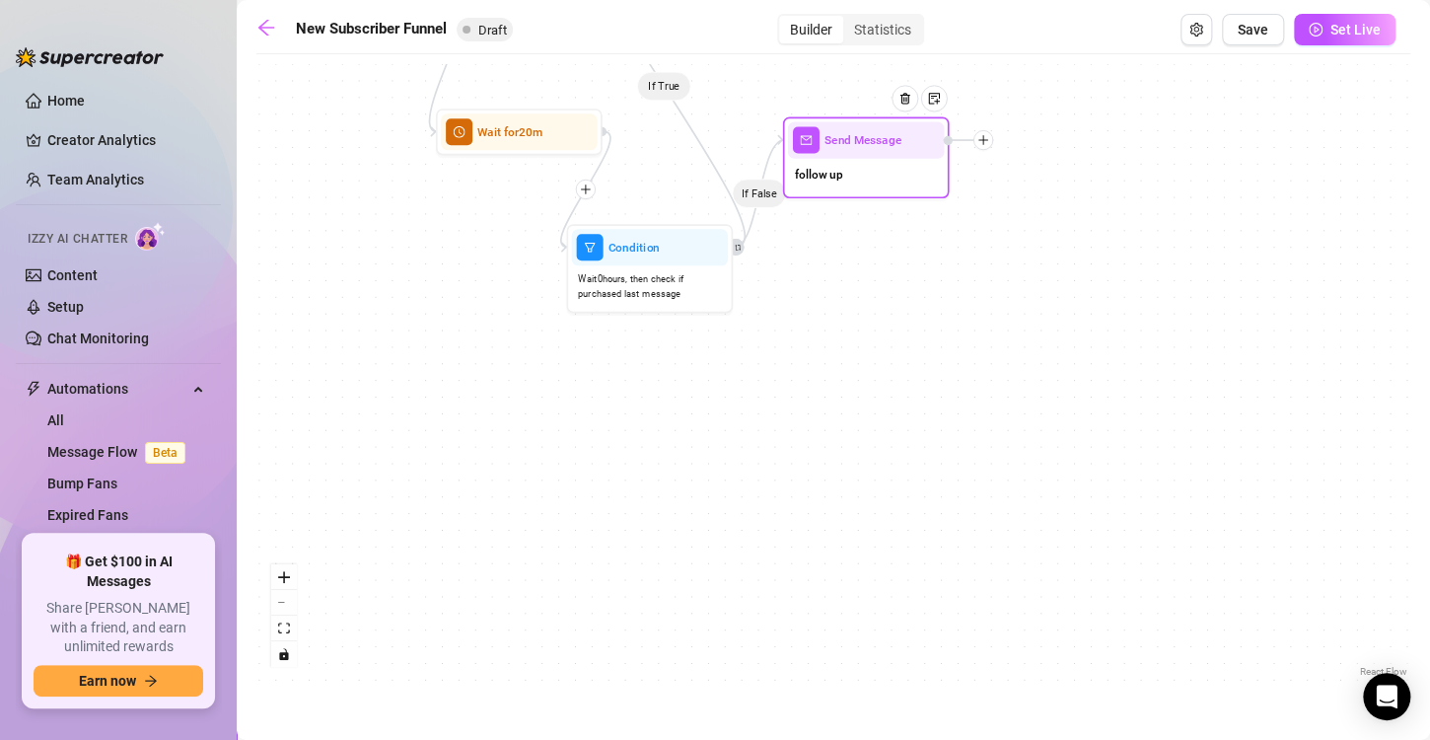
drag, startPoint x: 936, startPoint y: 533, endPoint x: 878, endPoint y: 156, distance: 381.2
click at [878, 156] on div "Send Message follow up" at bounding box center [866, 157] width 167 height 82
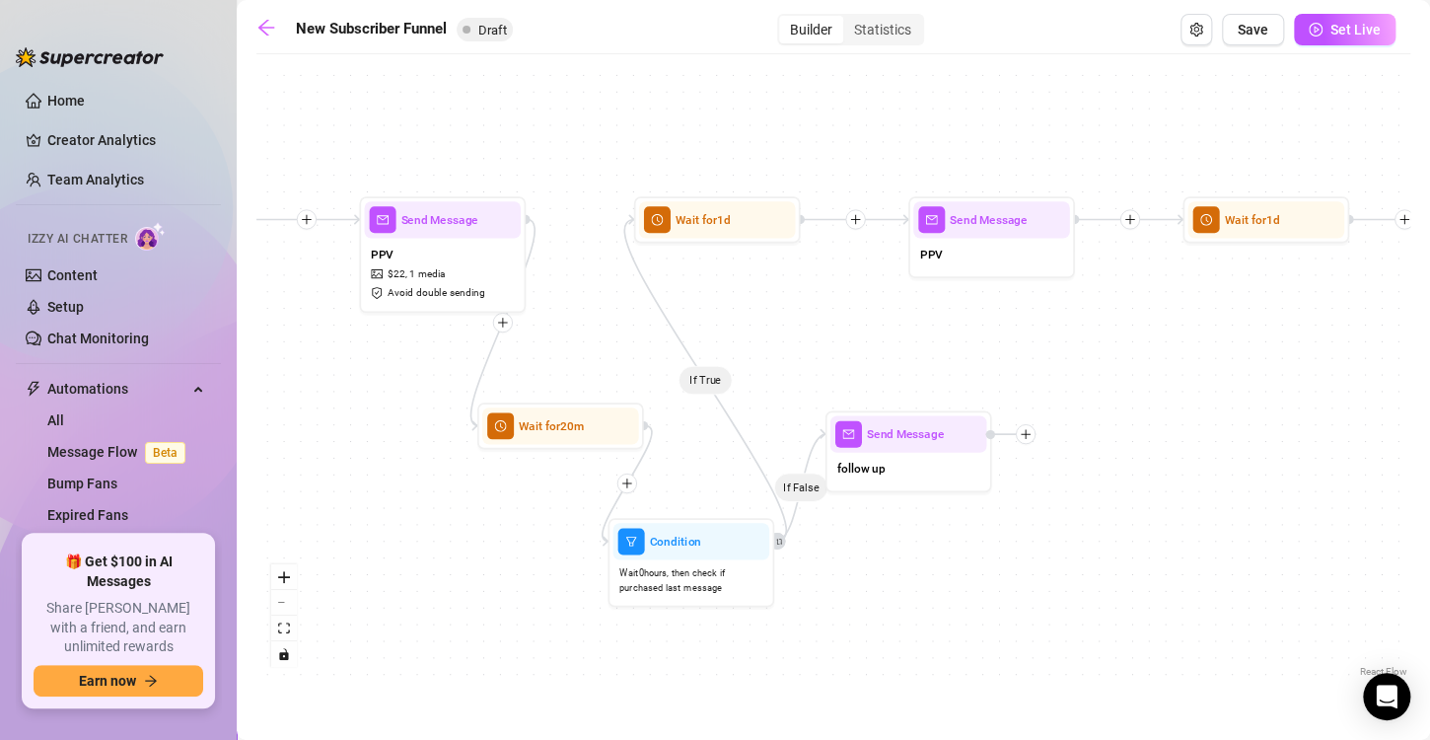
drag, startPoint x: 948, startPoint y: 349, endPoint x: 989, endPoint y: 643, distance: 296.8
click at [989, 643] on div "If True If True If True If False If False If False If True If False If True If …" at bounding box center [833, 372] width 1154 height 617
click at [1028, 439] on div at bounding box center [1026, 434] width 20 height 20
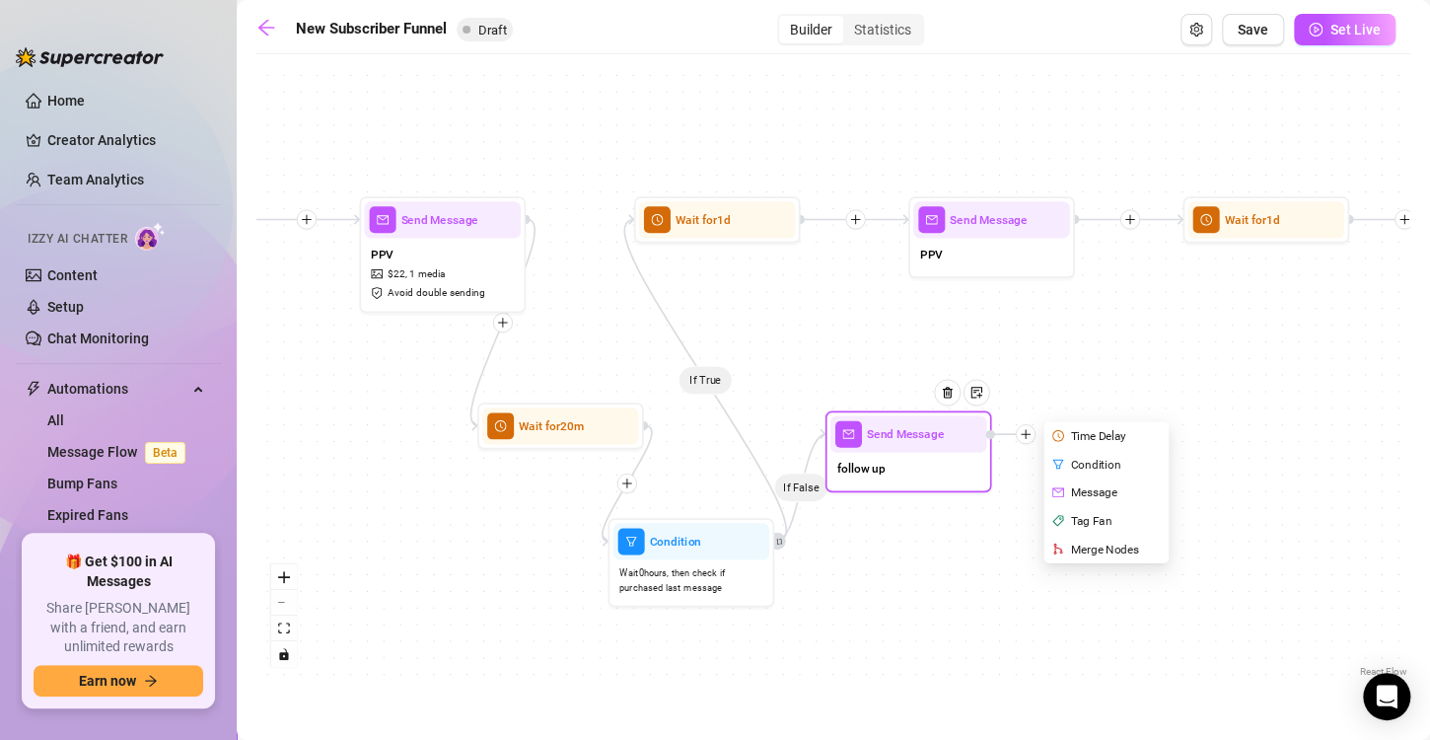
click at [1073, 550] on div "Merge Nodes" at bounding box center [1107, 549] width 121 height 29
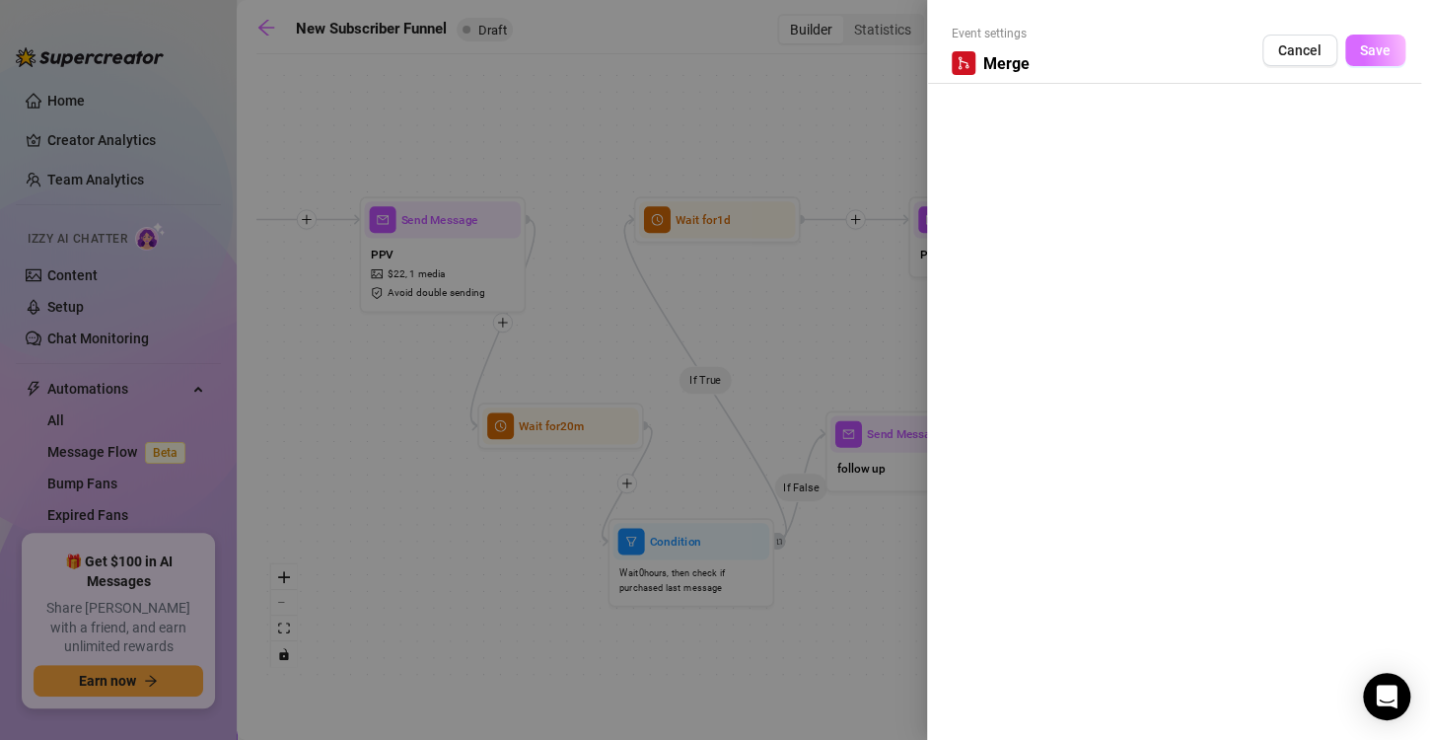
click at [1384, 42] on span "Save" at bounding box center [1375, 50] width 31 height 16
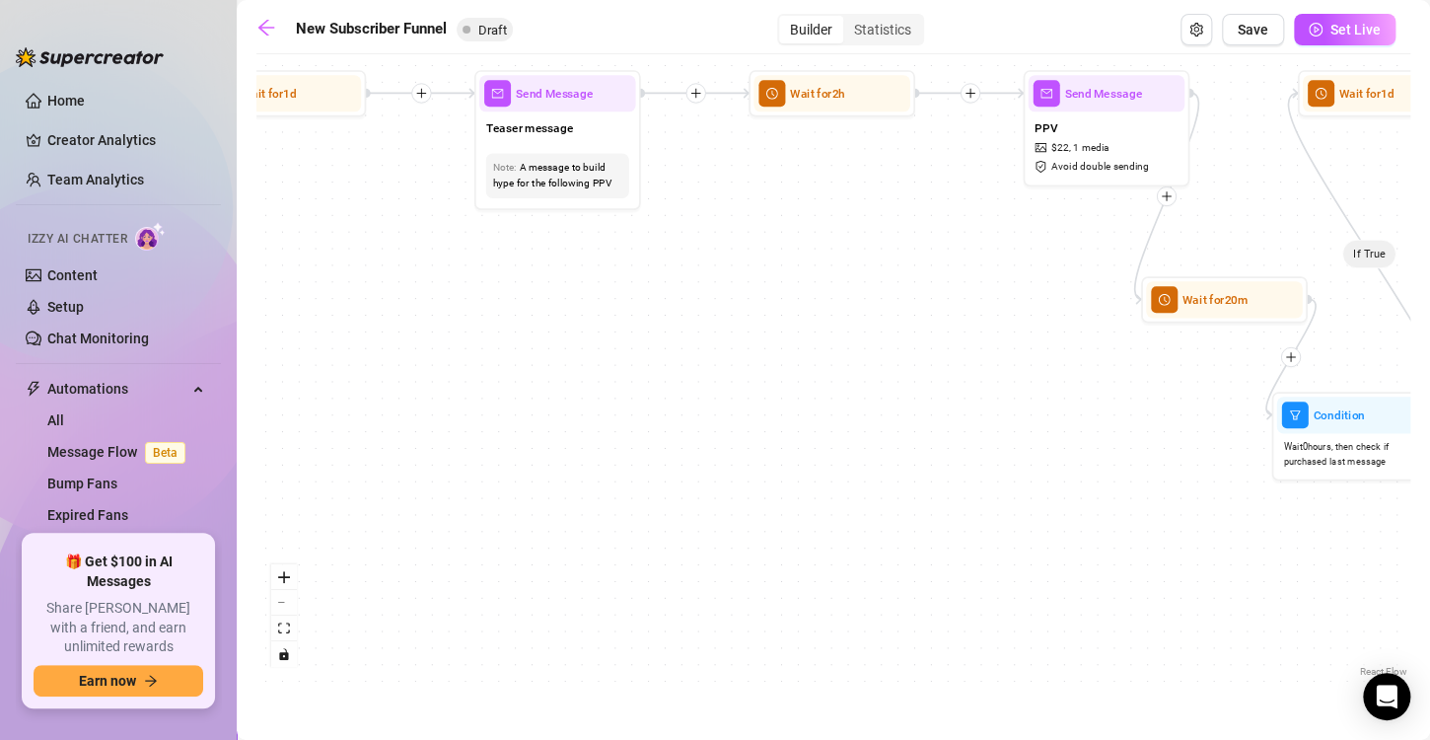
drag, startPoint x: 392, startPoint y: 363, endPoint x: 1147, endPoint y: 226, distance: 767.8
click at [1147, 226] on div "If True If True If True If False If False If False If True If False If True If …" at bounding box center [833, 372] width 1154 height 617
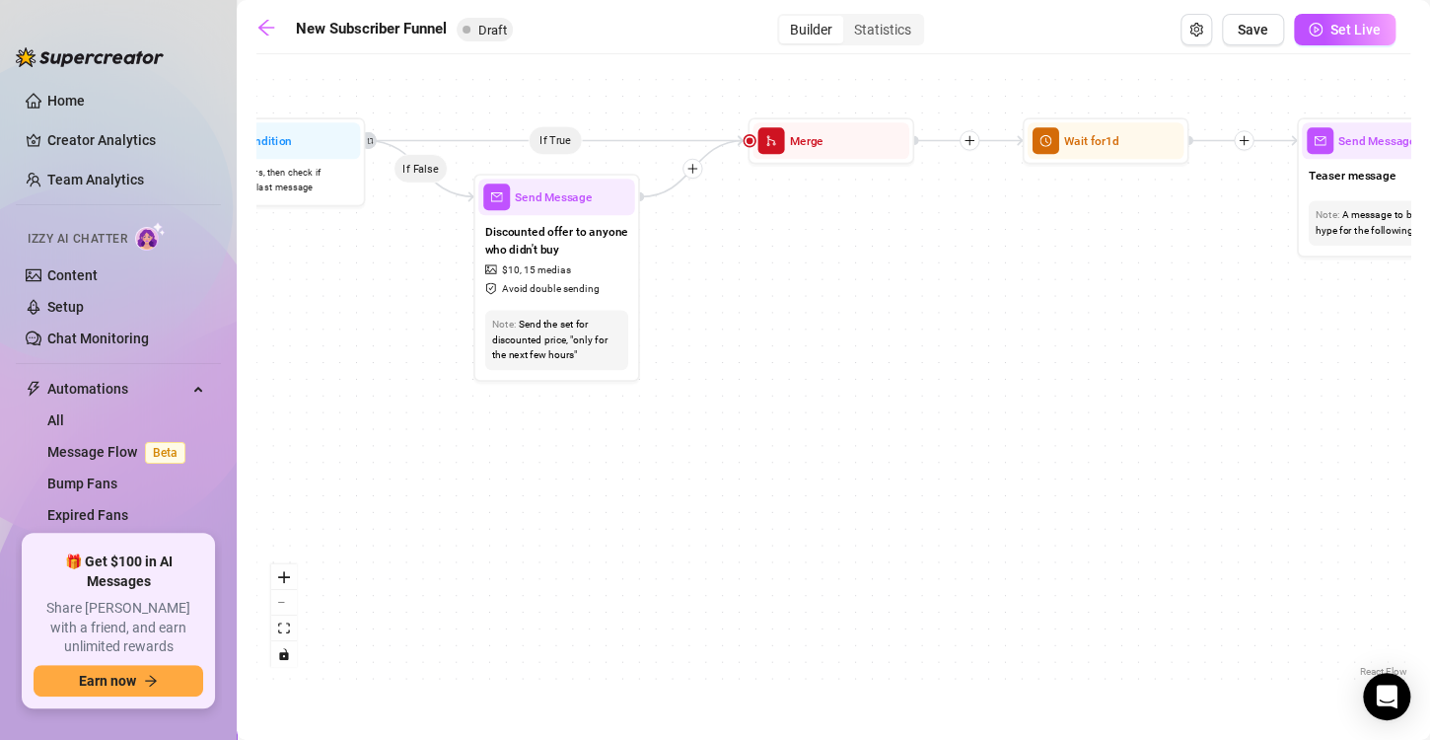
drag, startPoint x: 359, startPoint y: 297, endPoint x: 1123, endPoint y: 356, distance: 766.6
click at [1123, 356] on div "If True If True If True If False If False If False If True If False If True If …" at bounding box center [833, 372] width 1154 height 617
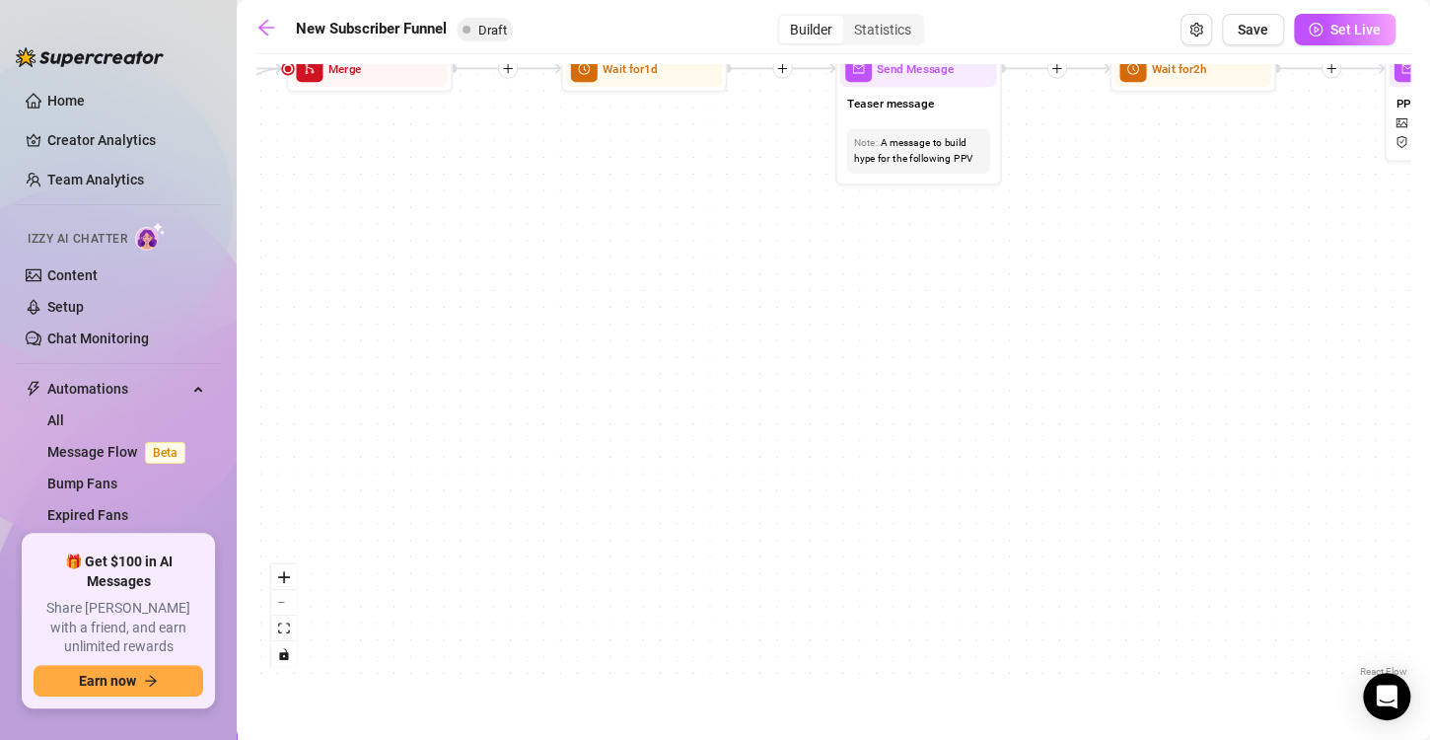
drag, startPoint x: 1187, startPoint y: 407, endPoint x: 583, endPoint y: 343, distance: 608.0
click at [583, 343] on div "If True If True If True If False If False If False If True If False If True If …" at bounding box center [833, 372] width 1154 height 617
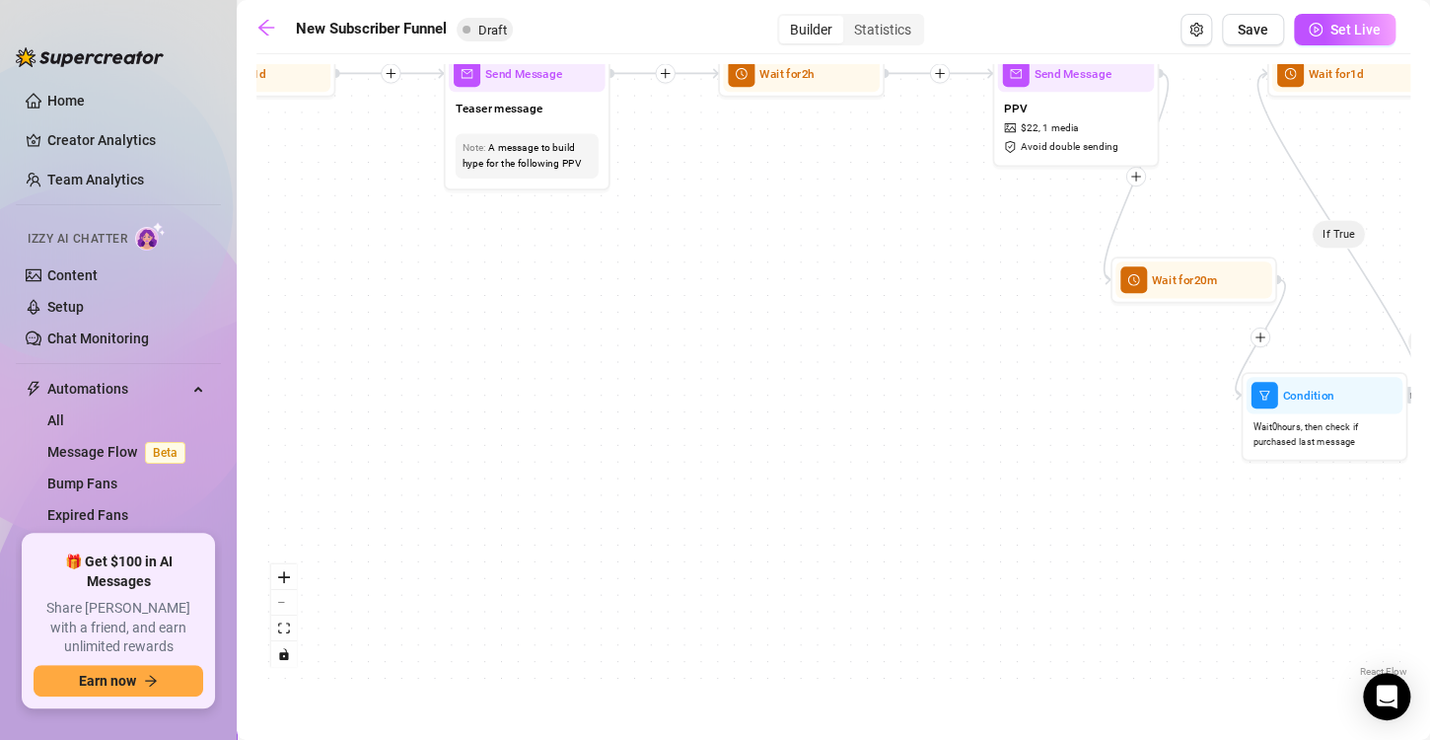
drag, startPoint x: 1162, startPoint y: 341, endPoint x: 603, endPoint y: 360, distance: 559.5
click at [603, 360] on div "If True If True If True If False If False If False If True If False If True If …" at bounding box center [833, 372] width 1154 height 617
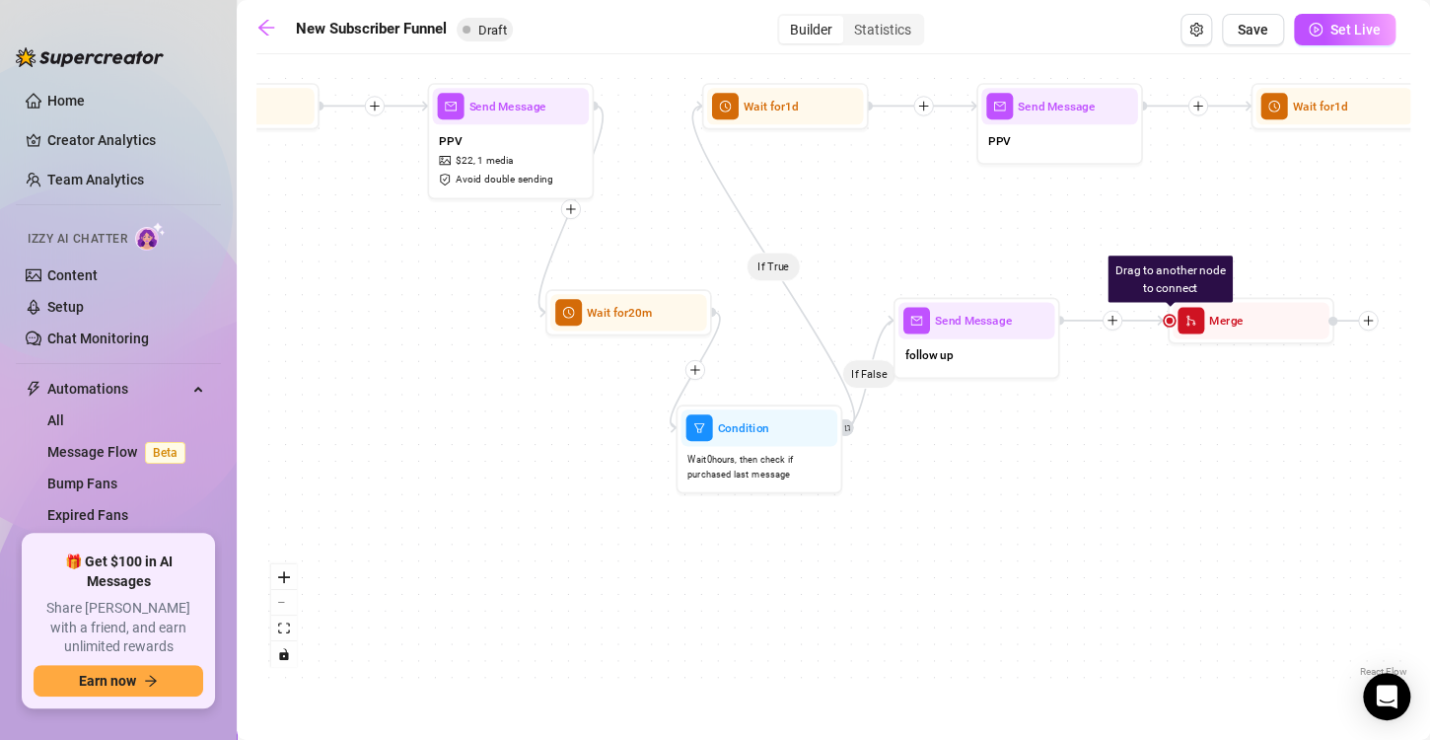
drag, startPoint x: 1269, startPoint y: 231, endPoint x: 968, endPoint y: 241, distance: 301.0
click at [968, 241] on div "If True If True If True If False If False If False If True If False If True If …" at bounding box center [833, 372] width 1154 height 617
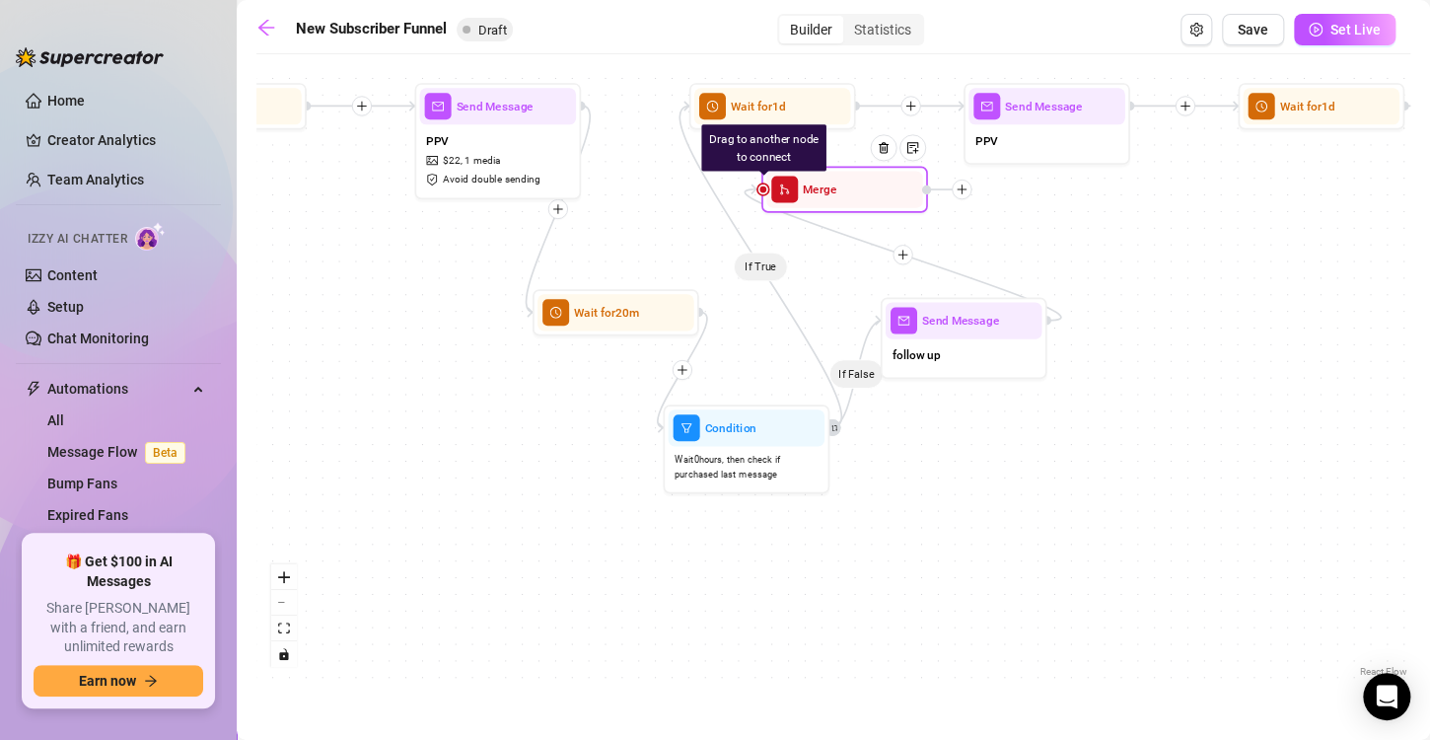
drag, startPoint x: 1232, startPoint y: 326, endPoint x: 831, endPoint y: 192, distance: 422.3
click at [831, 192] on div "Merge" at bounding box center [844, 189] width 157 height 36
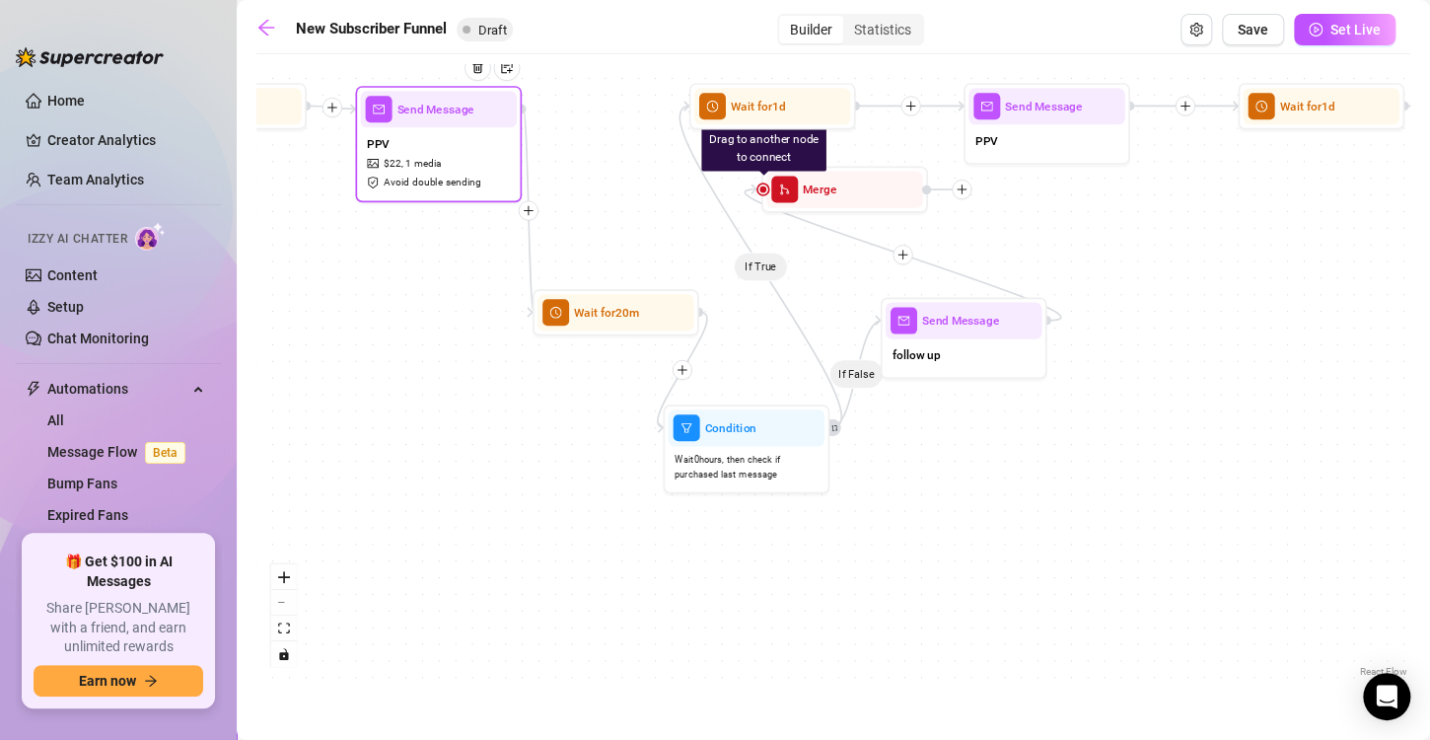
drag, startPoint x: 493, startPoint y: 158, endPoint x: 421, endPoint y: 157, distance: 72.0
click at [421, 157] on span "1 media" at bounding box center [423, 164] width 36 height 16
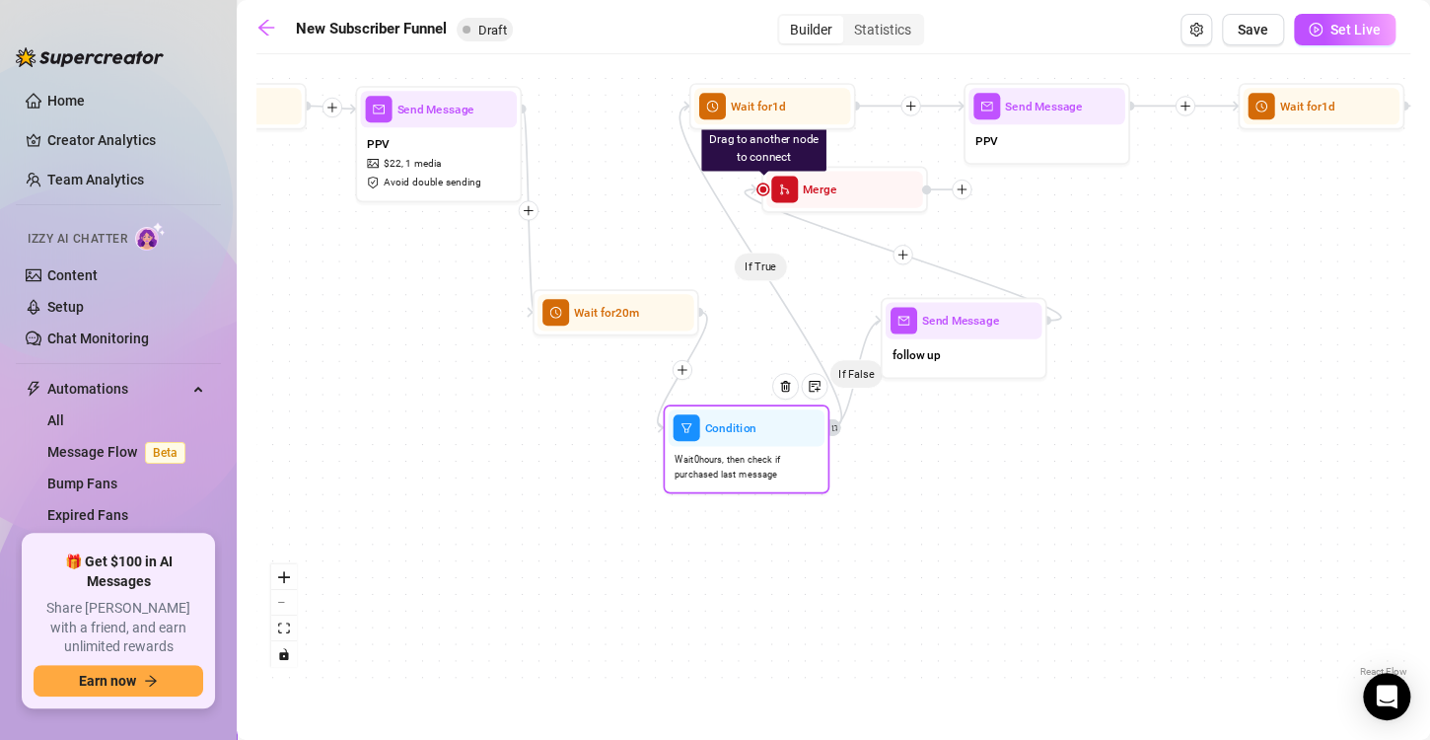
click at [737, 454] on span "Wait 0 hours, then check if purchased last message" at bounding box center [746, 467] width 143 height 29
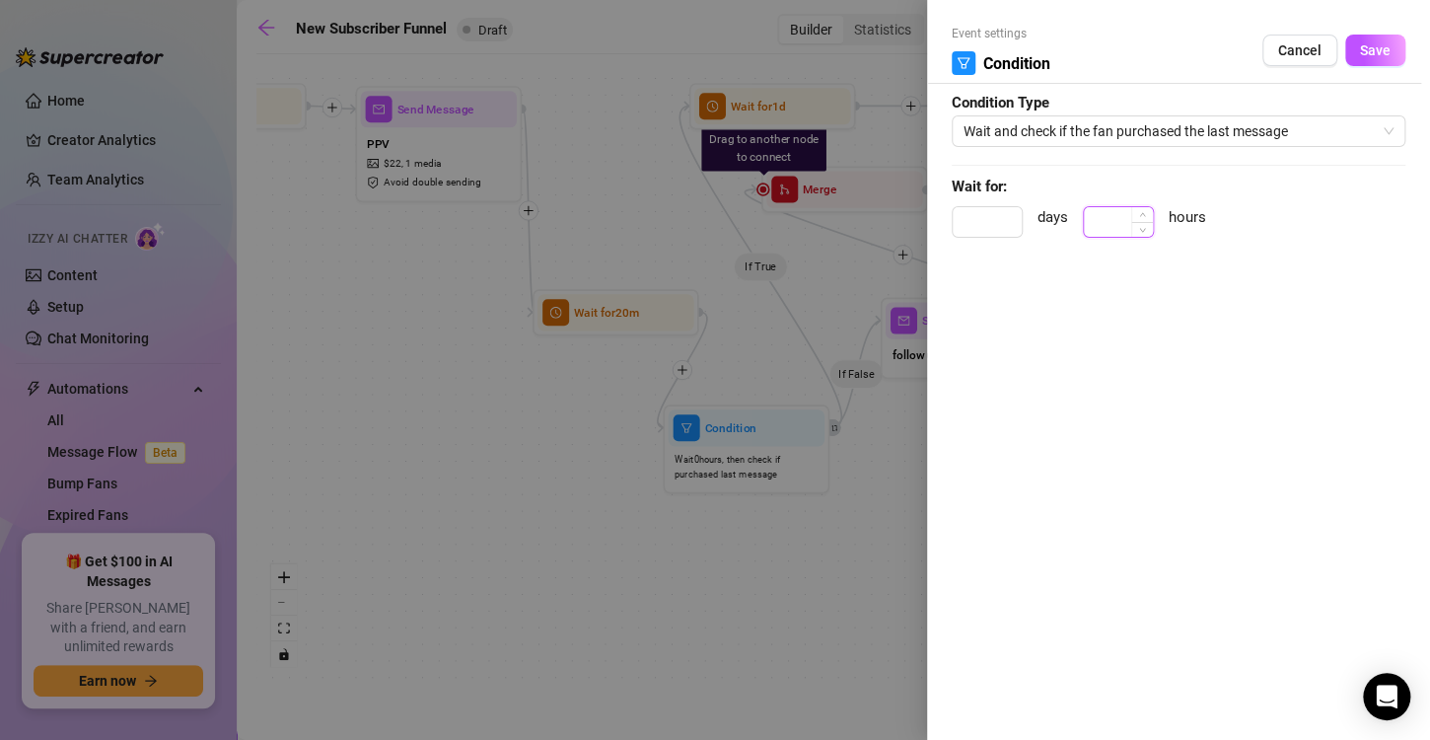
click at [1110, 223] on input at bounding box center [1118, 222] width 69 height 30
click at [1392, 55] on button "Save" at bounding box center [1375, 51] width 60 height 32
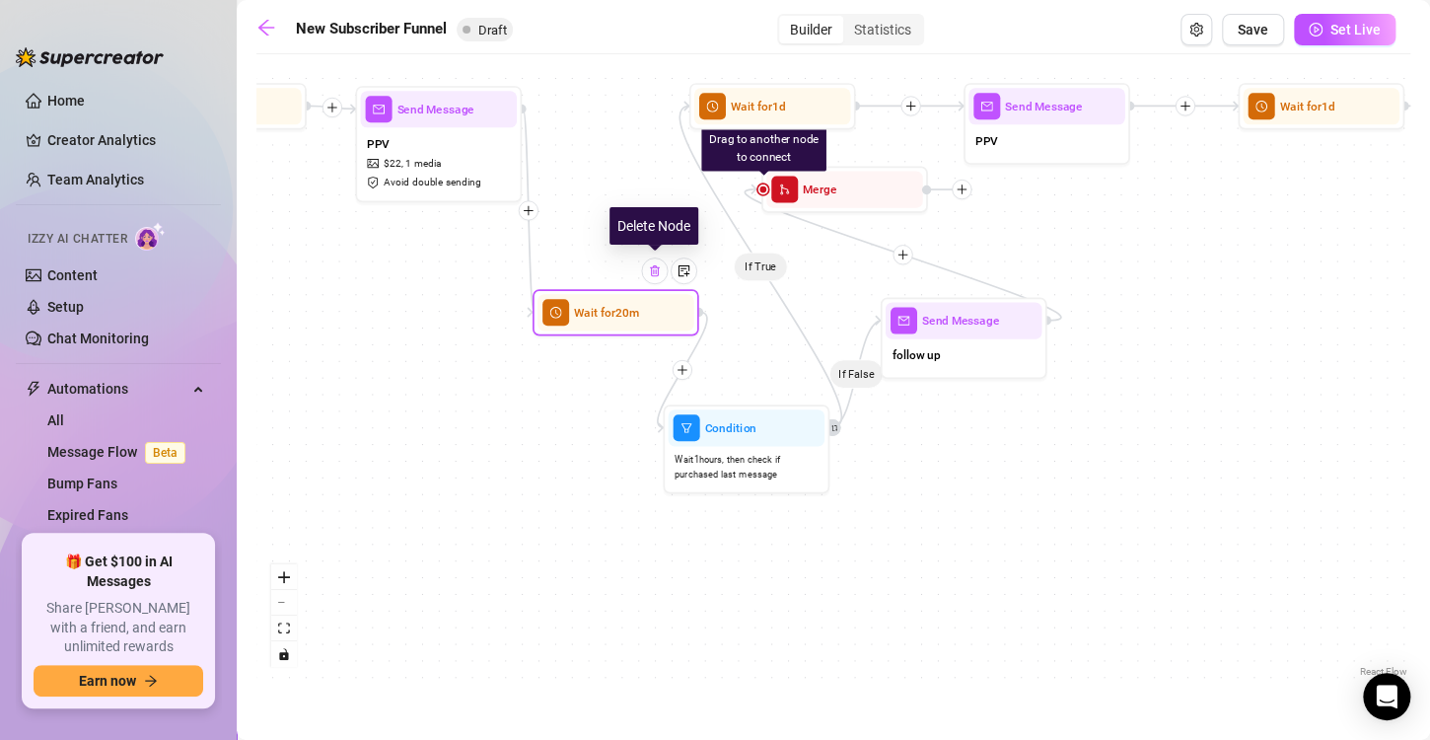
click at [656, 271] on img at bounding box center [654, 270] width 13 height 13
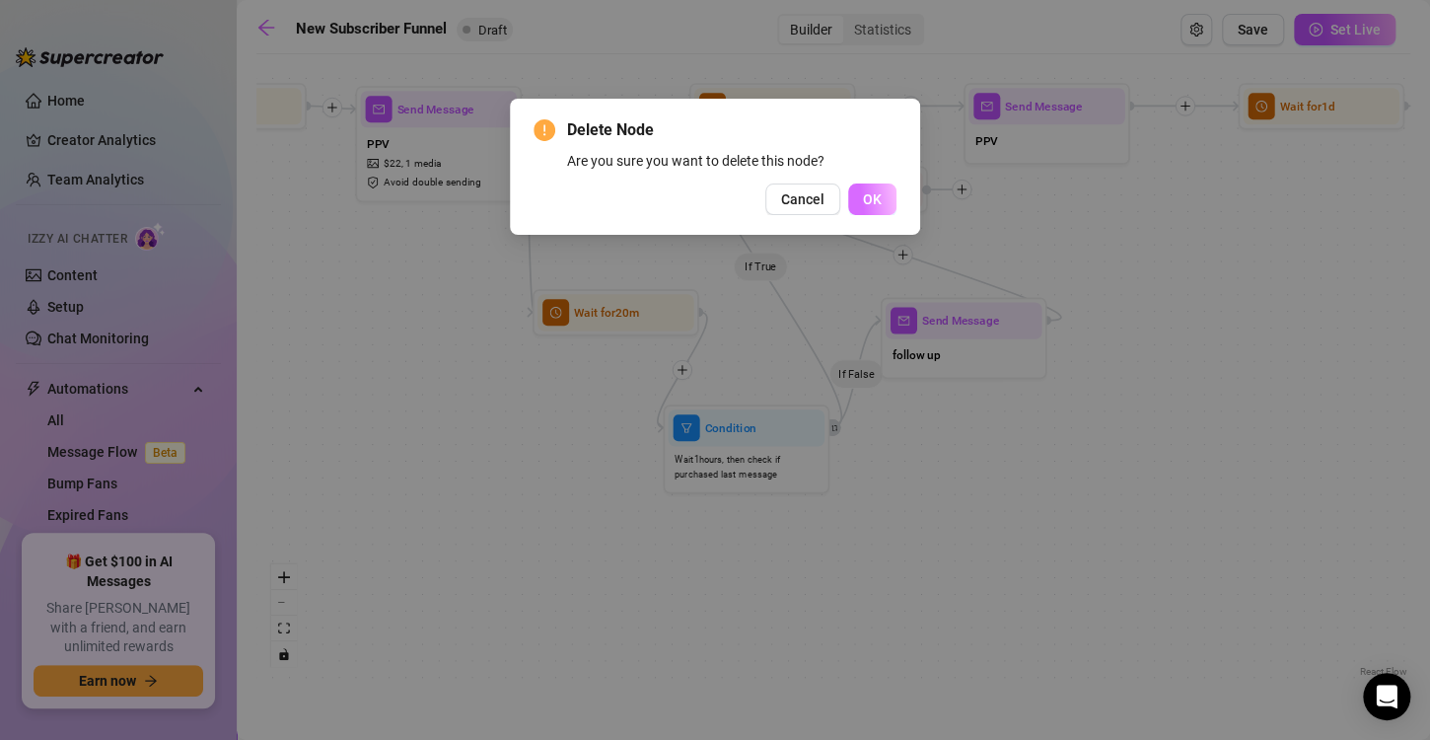
click at [872, 200] on span "OK" at bounding box center [872, 199] width 19 height 16
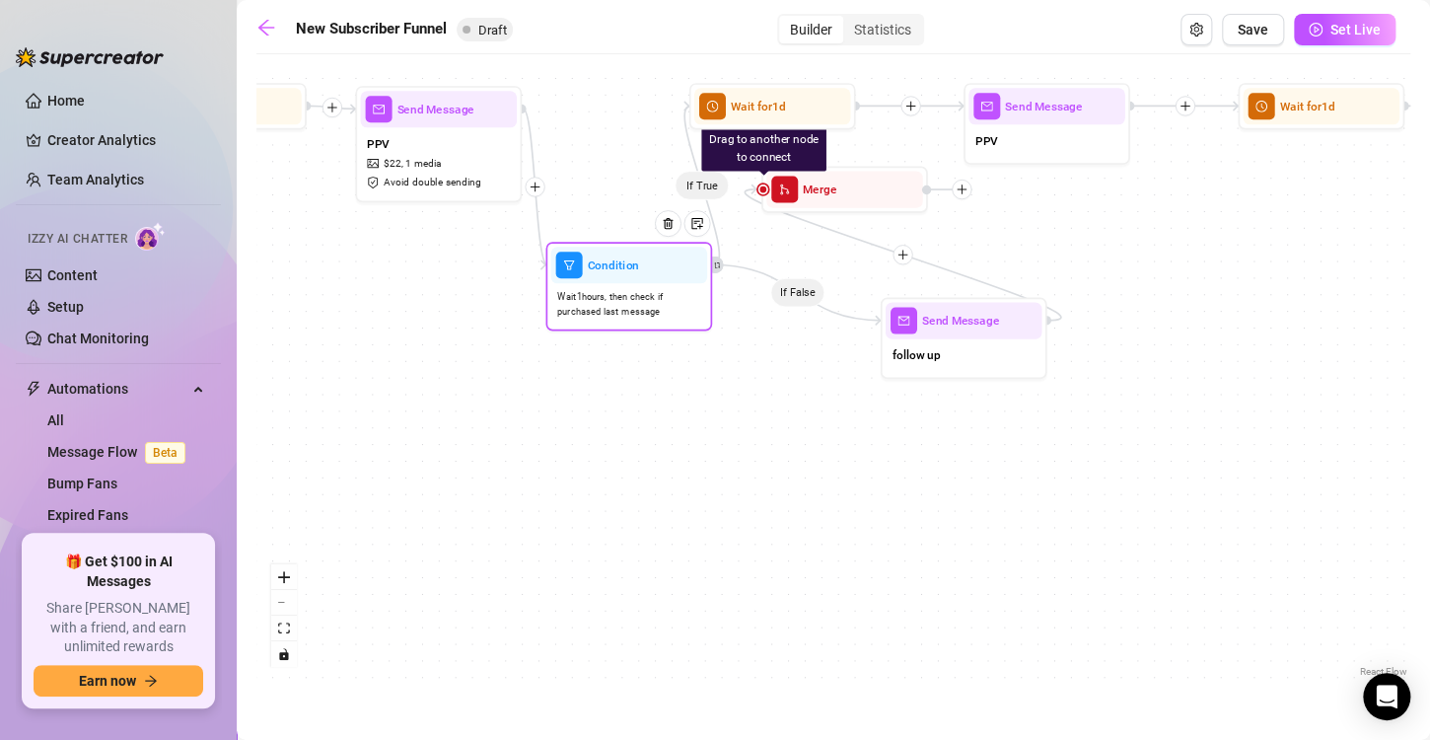
drag, startPoint x: 752, startPoint y: 462, endPoint x: 633, endPoint y: 296, distance: 204.2
click at [633, 296] on span "Wait 1 hours, then check if purchased last message" at bounding box center [628, 304] width 143 height 29
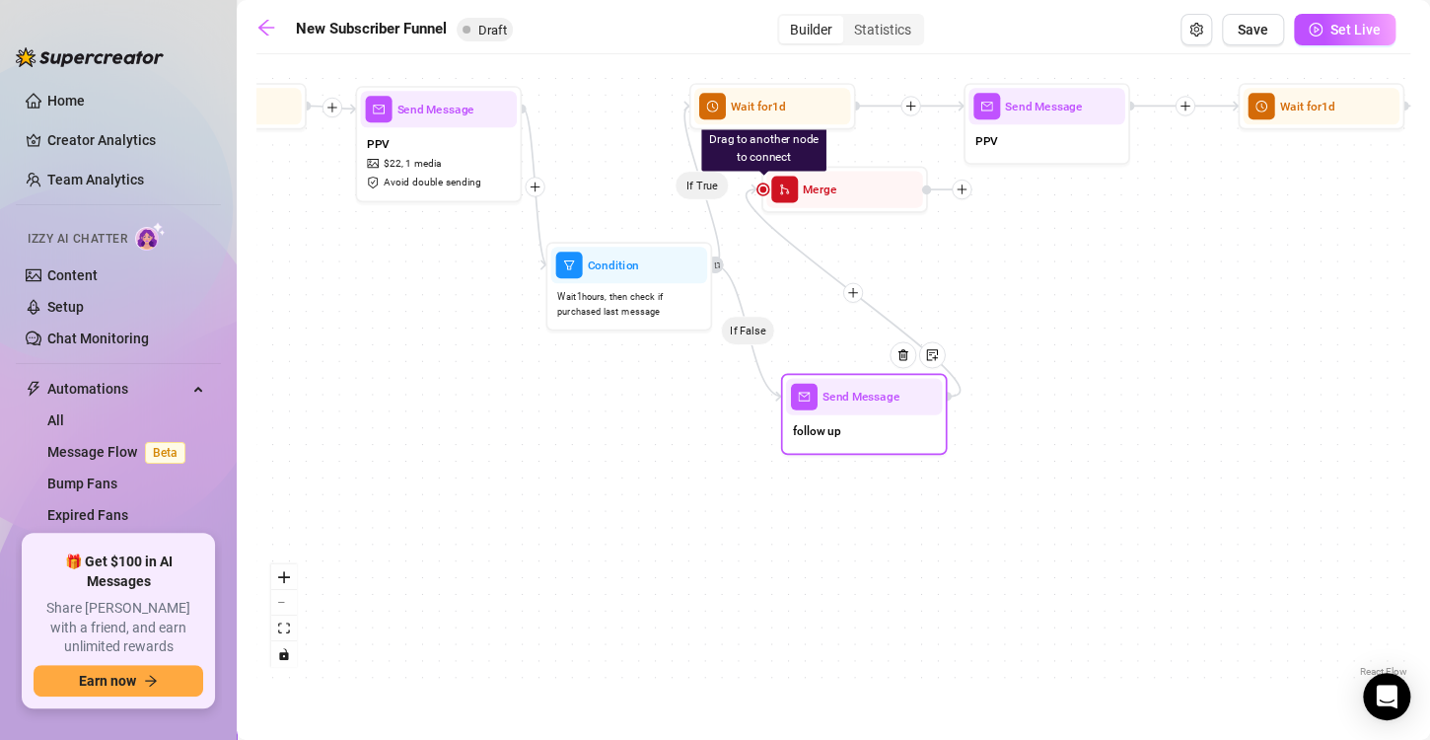
drag, startPoint x: 956, startPoint y: 353, endPoint x: 835, endPoint y: 432, distance: 143.9
click at [835, 432] on div "follow up" at bounding box center [864, 432] width 157 height 35
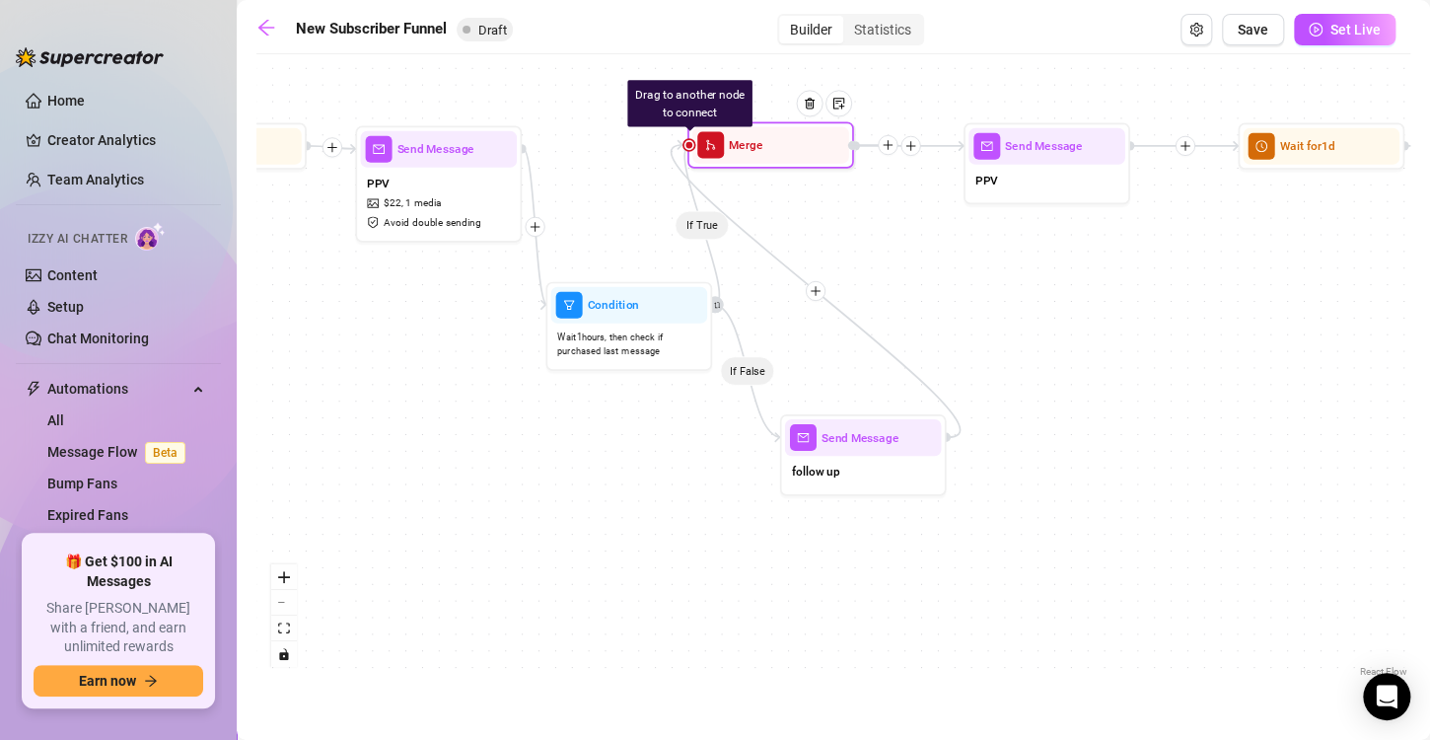
drag, startPoint x: 851, startPoint y: 185, endPoint x: 775, endPoint y: 140, distance: 88.5
click at [775, 140] on div "Merge" at bounding box center [770, 144] width 157 height 36
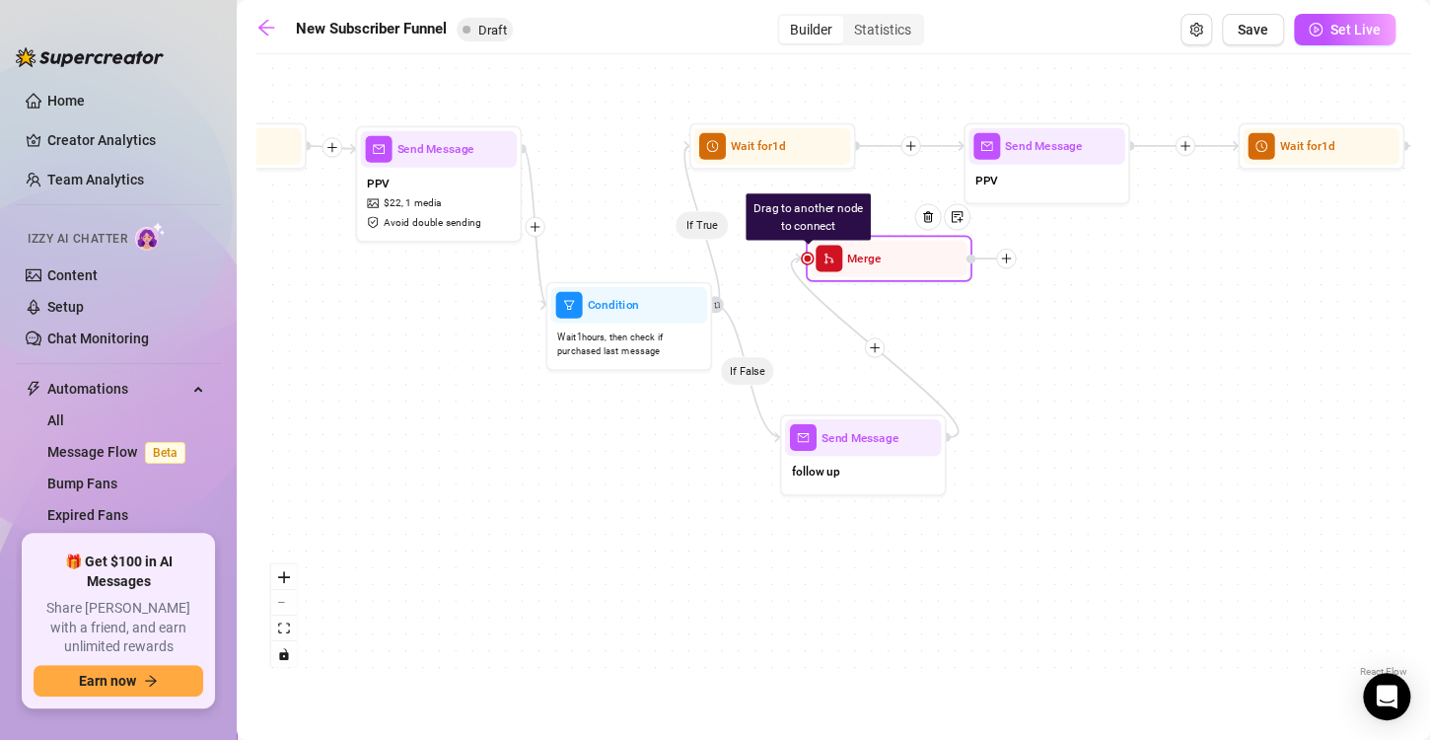
drag, startPoint x: 788, startPoint y: 149, endPoint x: 912, endPoint y: 271, distance: 174.3
click at [1009, 259] on icon "plus" at bounding box center [1004, 257] width 12 height 12
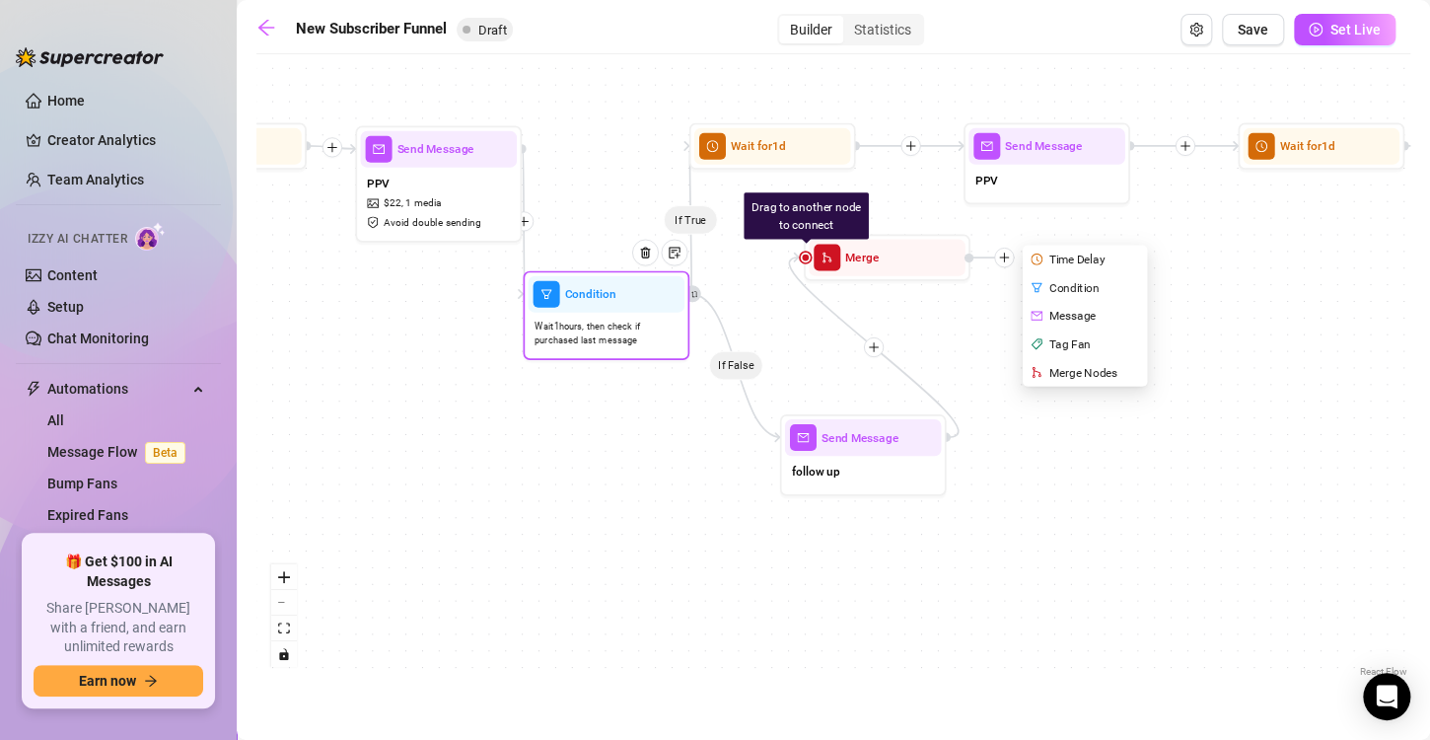
drag, startPoint x: 681, startPoint y: 347, endPoint x: 654, endPoint y: 334, distance: 30.4
click at [654, 334] on span "Wait 1 hours, then check if purchased last message" at bounding box center [606, 333] width 143 height 29
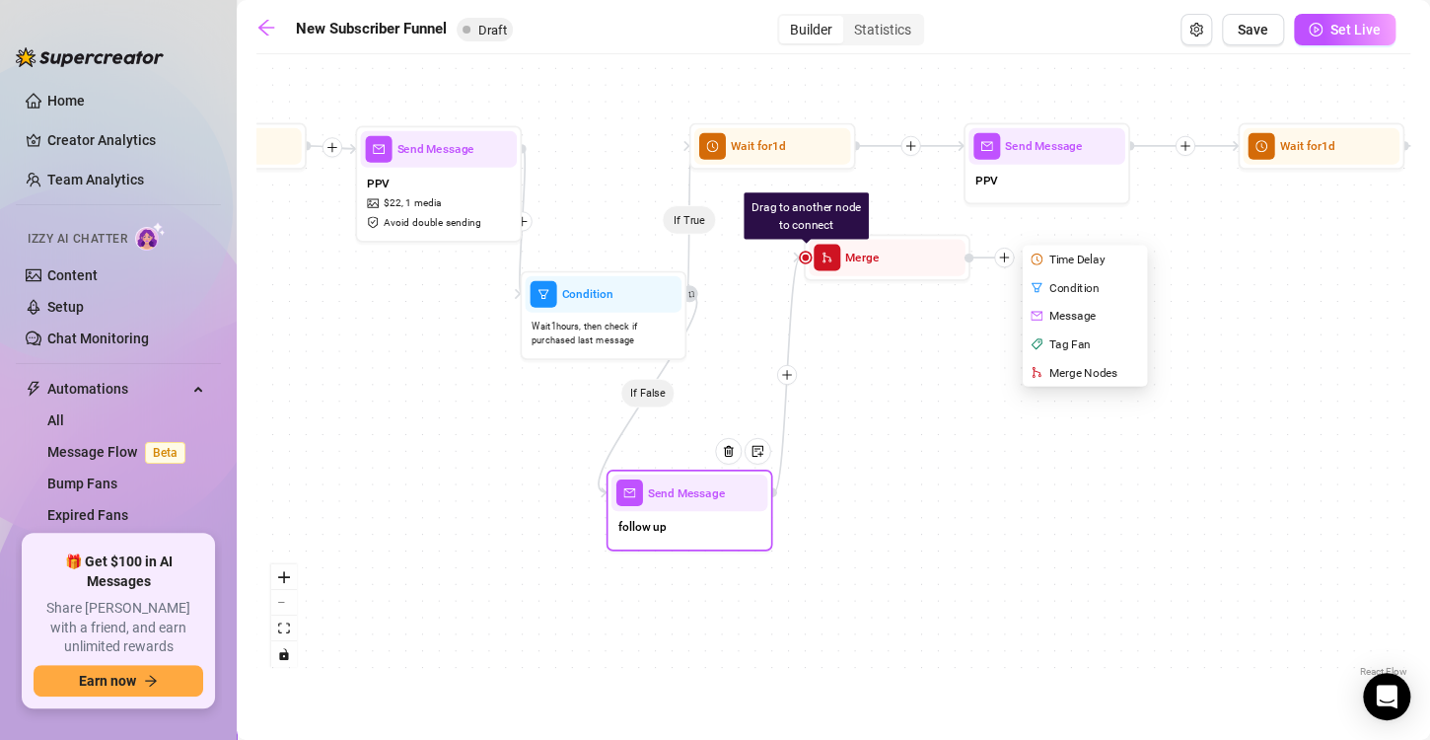
drag, startPoint x: 839, startPoint y: 452, endPoint x: 658, endPoint y: 509, distance: 190.3
click at [658, 509] on div "Send Message follow up" at bounding box center [690, 510] width 167 height 82
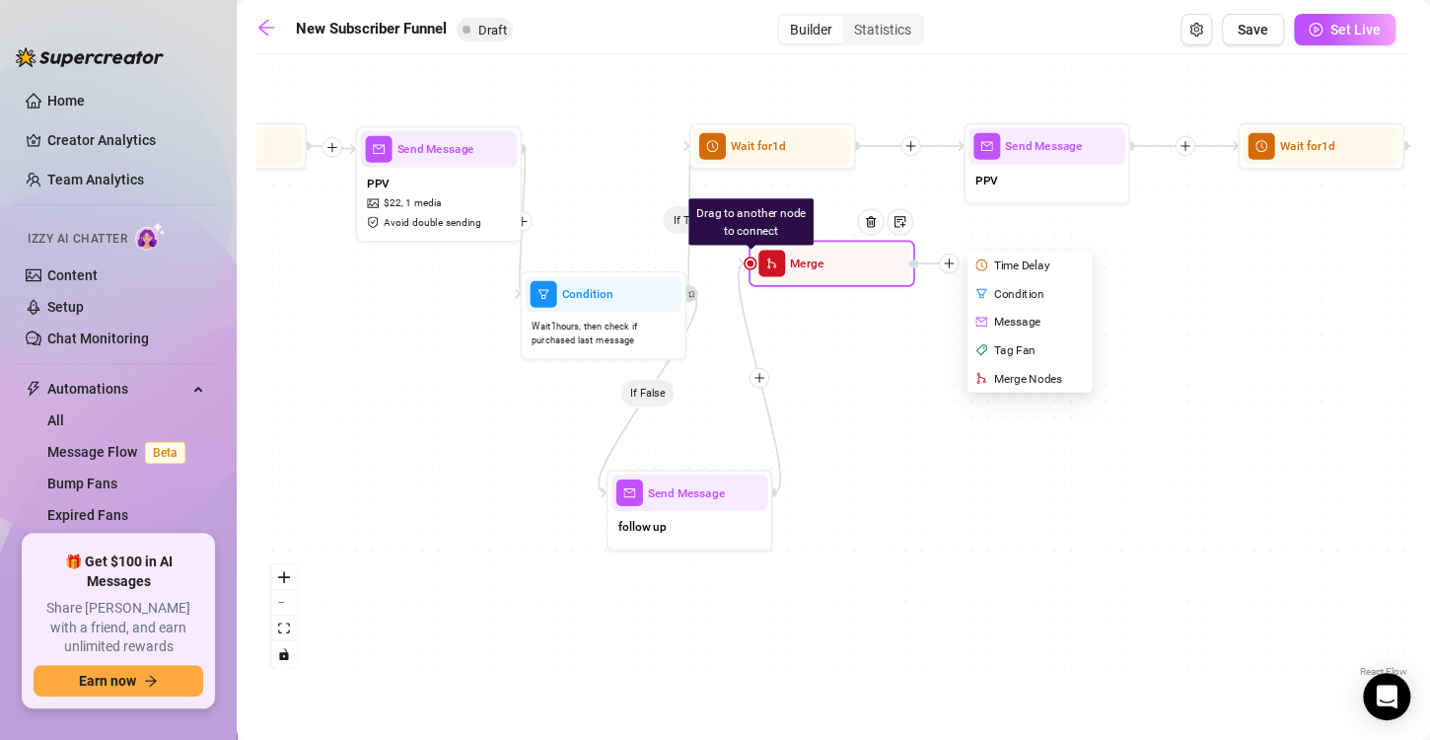
drag, startPoint x: 891, startPoint y: 258, endPoint x: 833, endPoint y: 264, distance: 57.5
click at [833, 264] on div "Merge" at bounding box center [831, 263] width 157 height 36
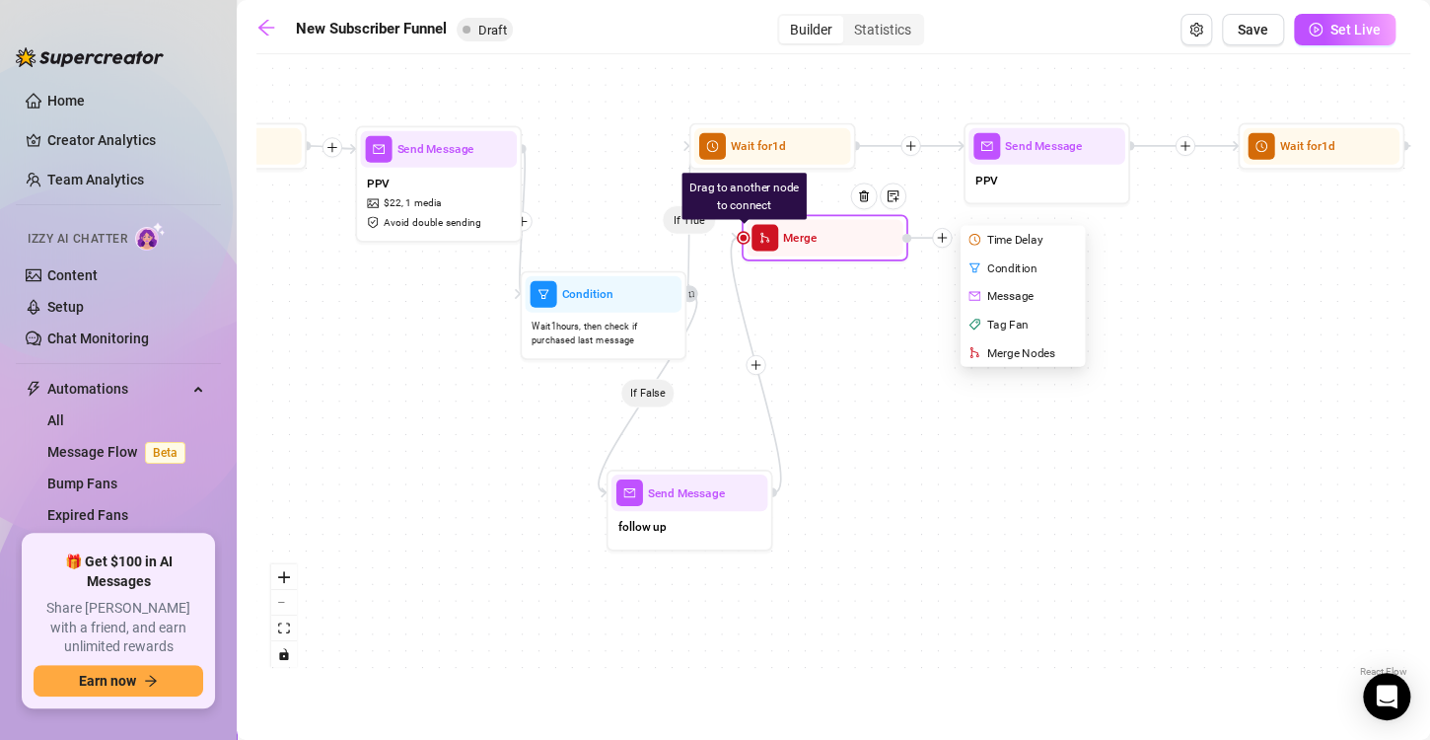
drag, startPoint x: 954, startPoint y: 271, endPoint x: 954, endPoint y: 249, distance: 22.7
click at [953, 248] on div "Time Delay Condition Message Tag Fan Merge Nodes" at bounding box center [927, 238] width 50 height 20
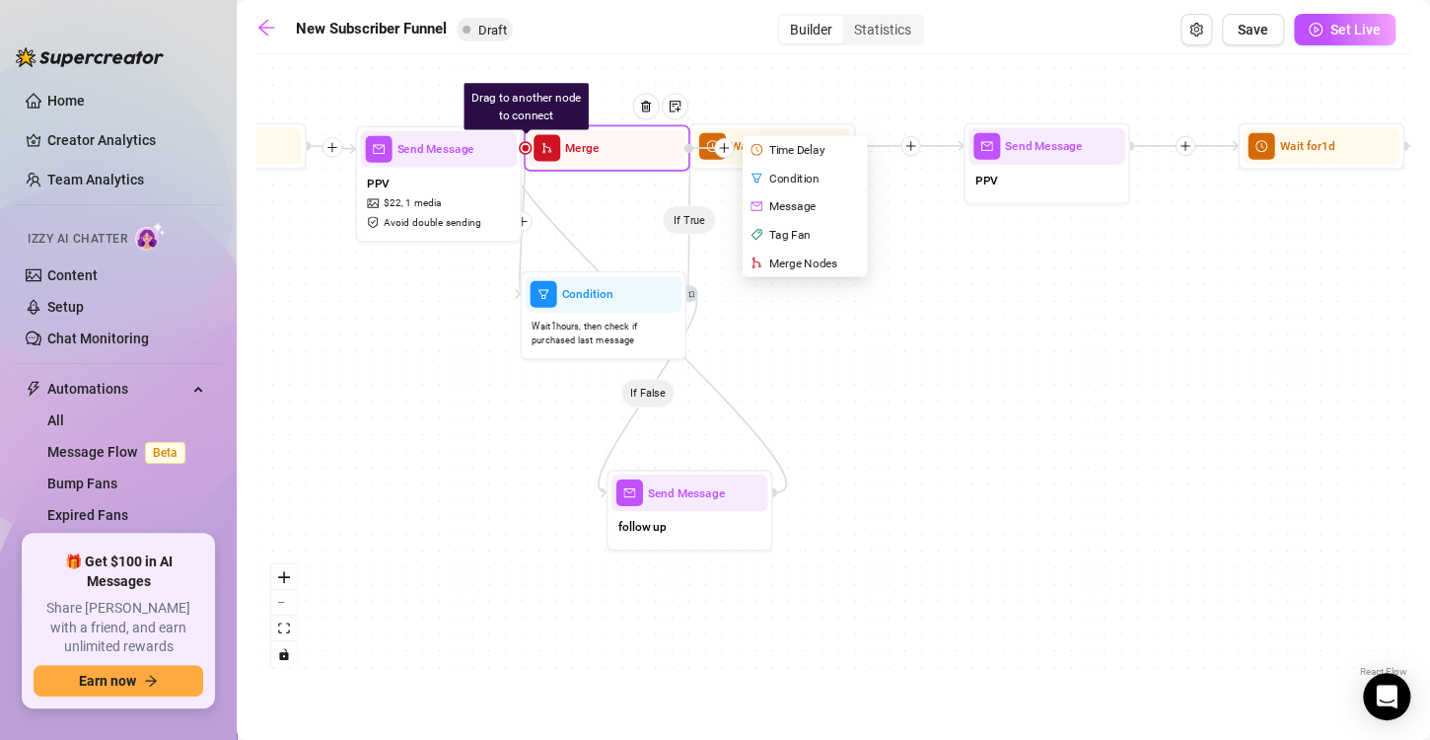
drag, startPoint x: 915, startPoint y: 245, endPoint x: 689, endPoint y: 149, distance: 245.3
click at [689, 149] on div at bounding box center [688, 147] width 9 height 9
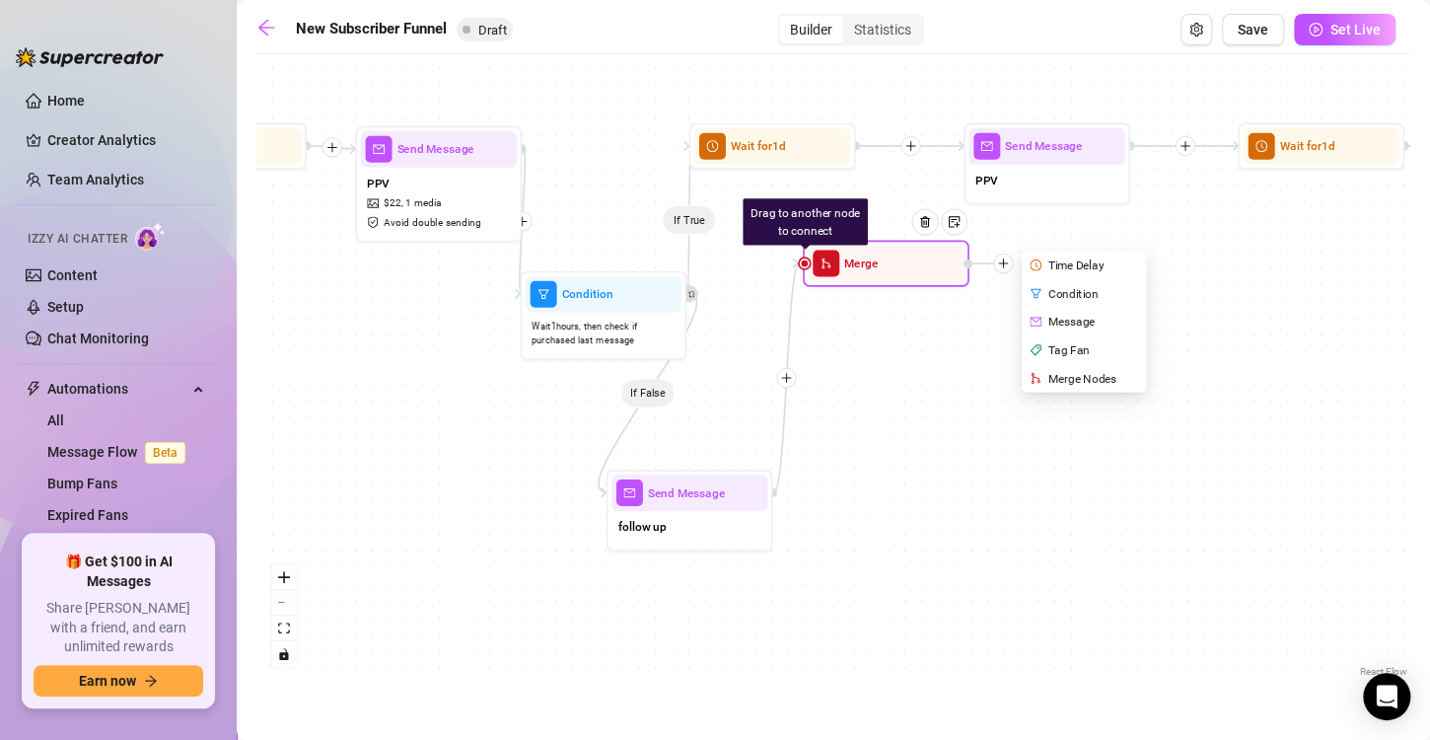
drag, startPoint x: 650, startPoint y: 157, endPoint x: 942, endPoint y: 281, distance: 317.3
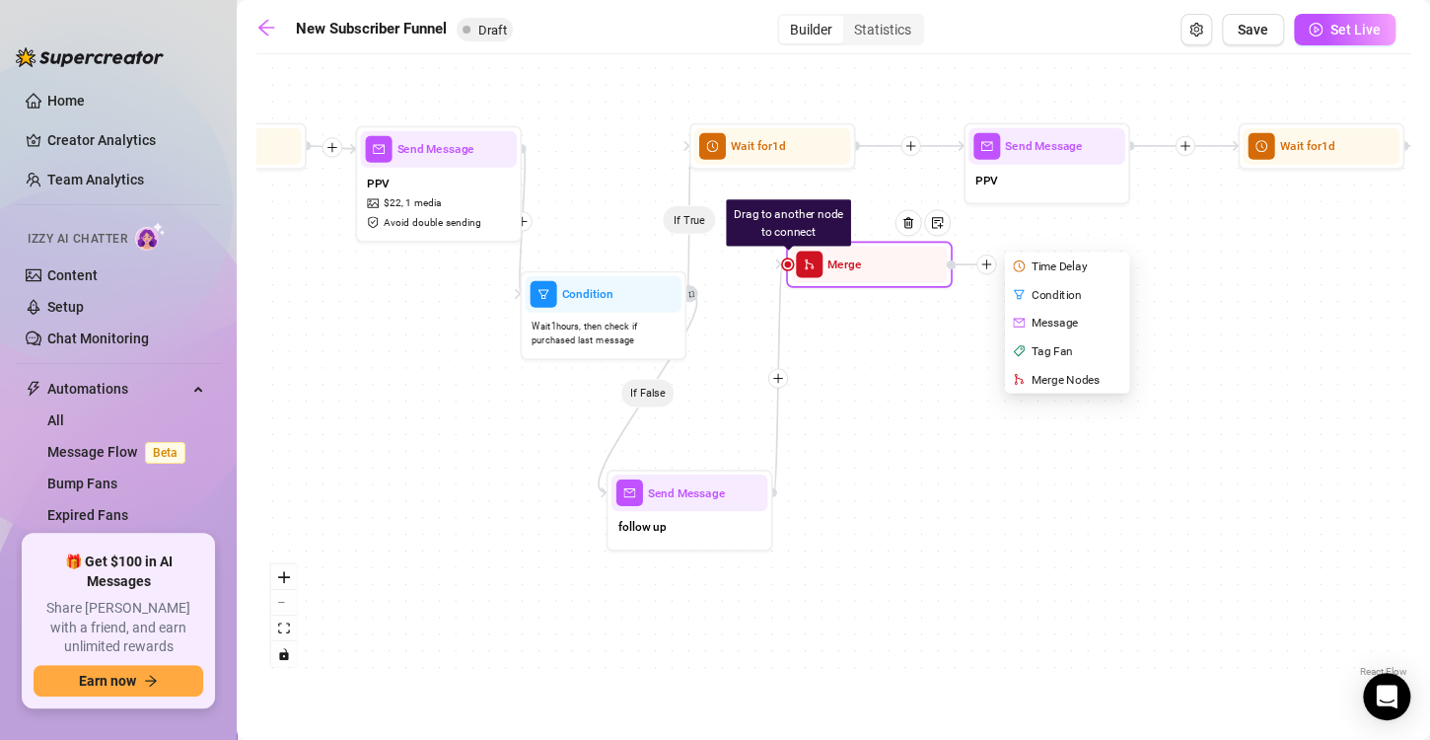
drag, startPoint x: 968, startPoint y: 265, endPoint x: 937, endPoint y: 267, distance: 31.6
click at [937, 267] on div "Drag to another node to connect Merge Time Delay Condition Message Tag Fan Merg…" at bounding box center [869, 264] width 167 height 46
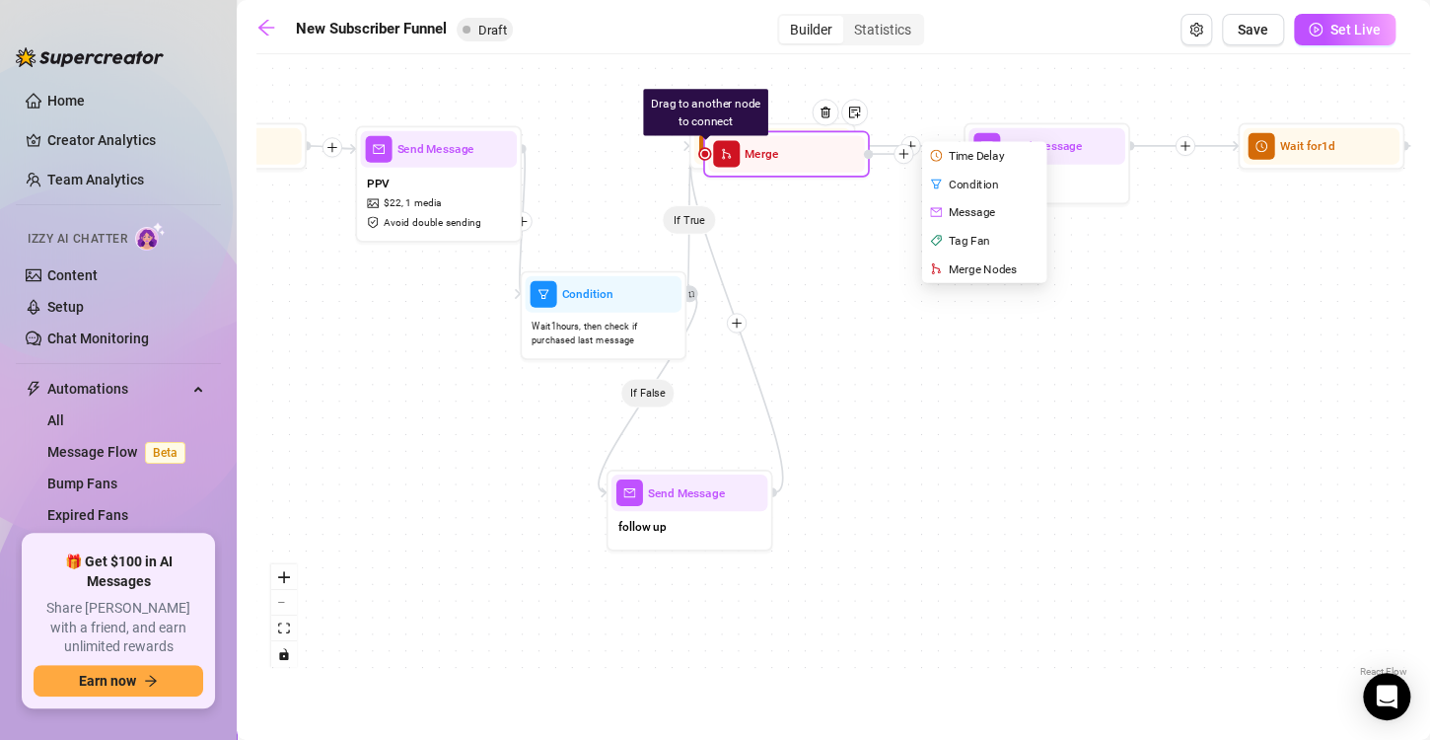
drag, startPoint x: 844, startPoint y: 281, endPoint x: 760, endPoint y: 168, distance: 141.0
click at [760, 168] on div "Merge" at bounding box center [786, 153] width 157 height 36
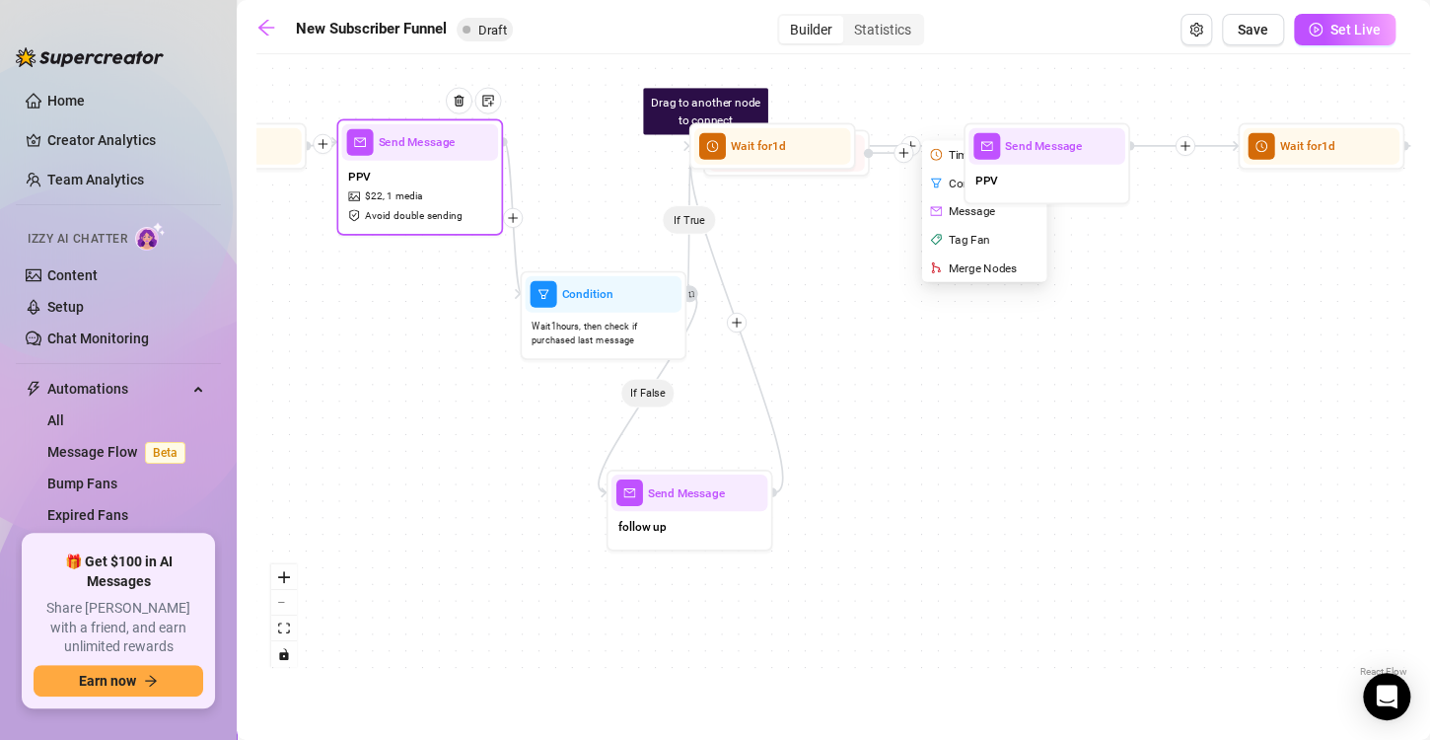
drag, startPoint x: 476, startPoint y: 194, endPoint x: 454, endPoint y: 186, distance: 24.0
click at [454, 186] on div "PPV $ 22 , 1 media Avoid double sending" at bounding box center [419, 196] width 157 height 70
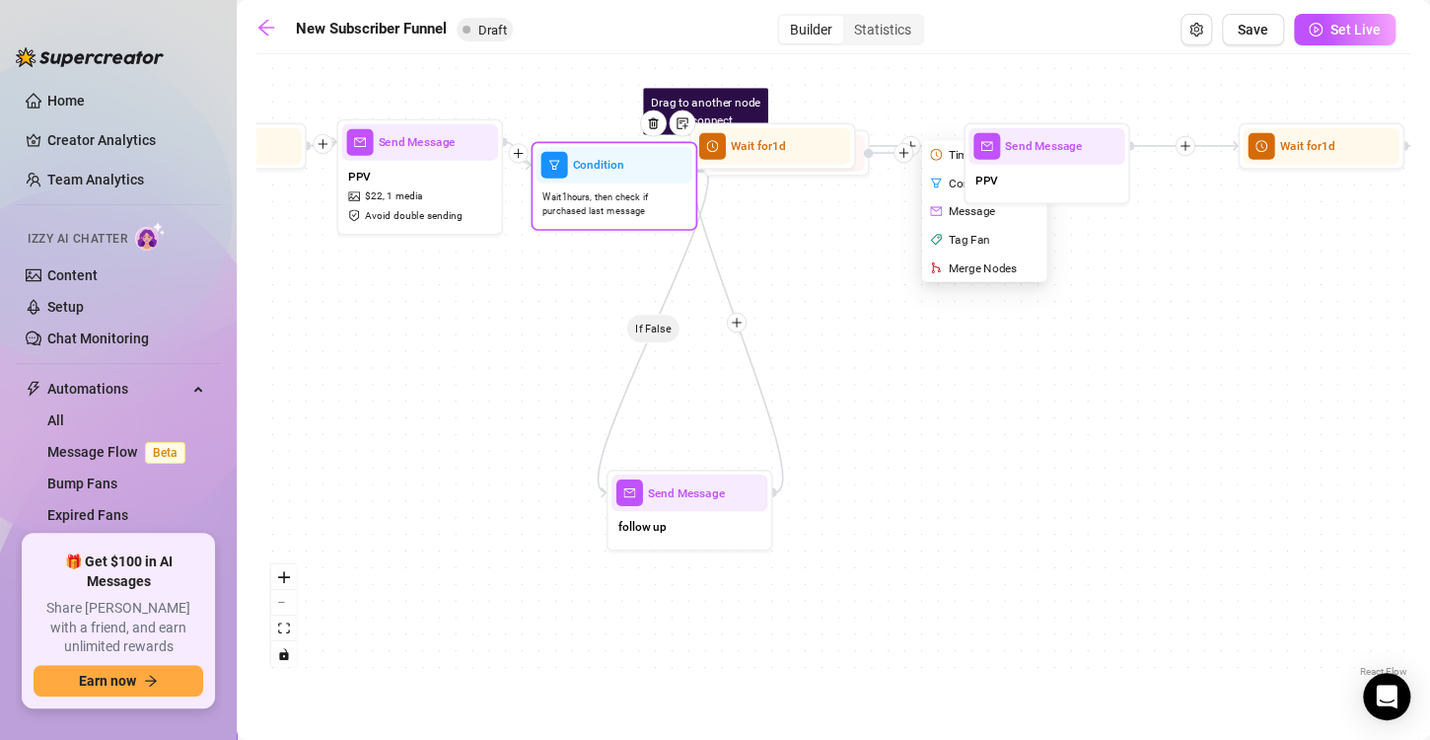
drag, startPoint x: 603, startPoint y: 326, endPoint x: 612, endPoint y: 191, distance: 135.5
click at [612, 191] on span "Wait 1 hours, then check if purchased last message" at bounding box center [613, 203] width 143 height 29
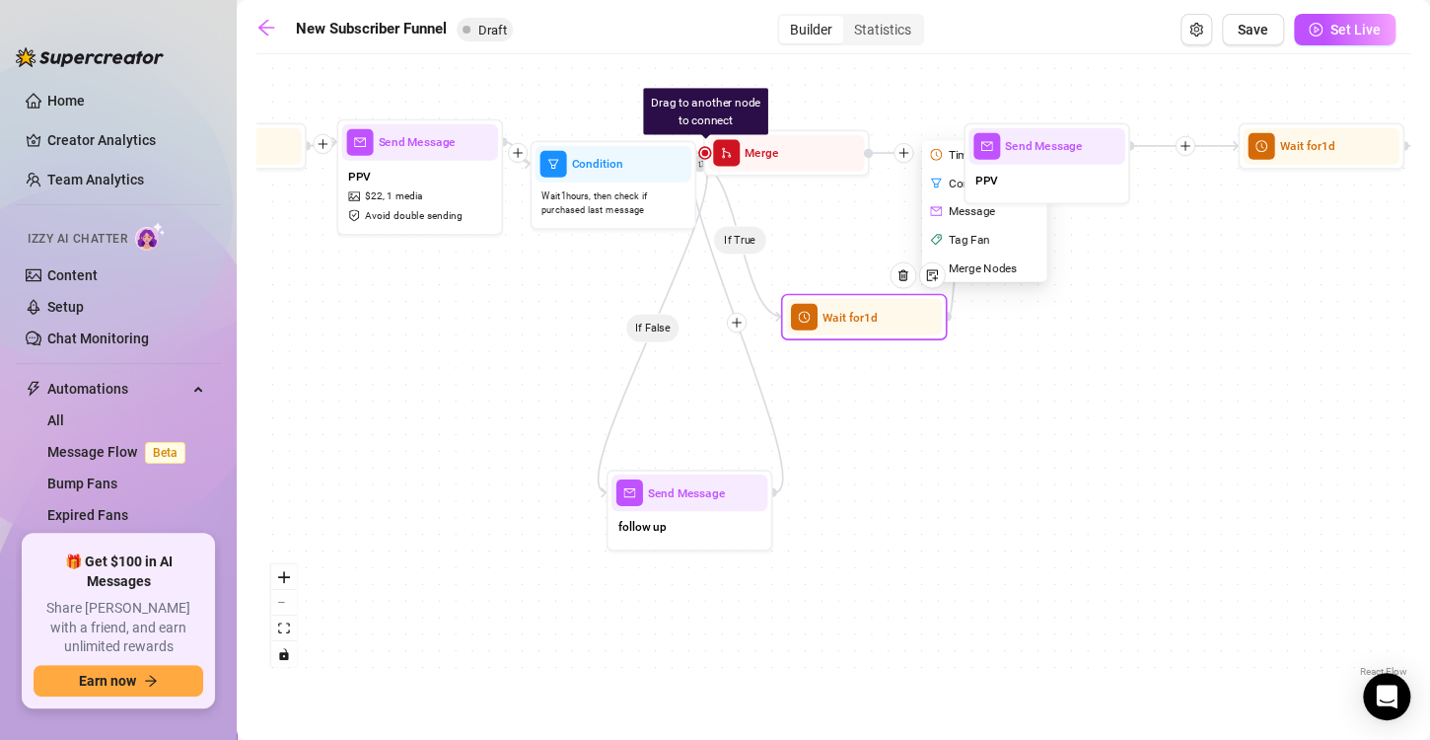
drag, startPoint x: 793, startPoint y: 161, endPoint x: 886, endPoint y: 334, distance: 196.8
click at [886, 334] on div "Wait for 1d" at bounding box center [864, 317] width 157 height 36
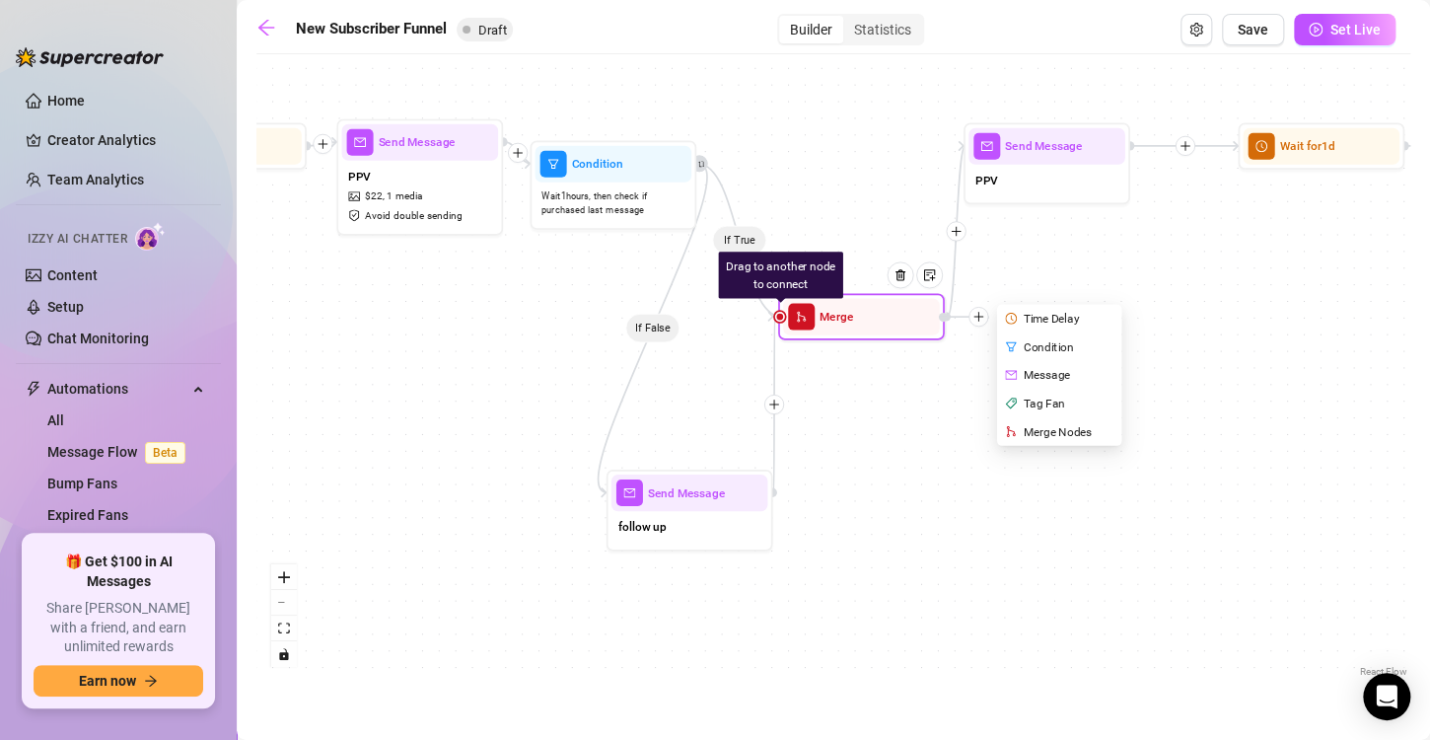
drag, startPoint x: 792, startPoint y: 166, endPoint x: 879, endPoint y: 332, distance: 187.9
click at [879, 332] on div "Merge" at bounding box center [861, 316] width 157 height 36
click at [879, 332] on div "Merge" at bounding box center [860, 315] width 157 height 36
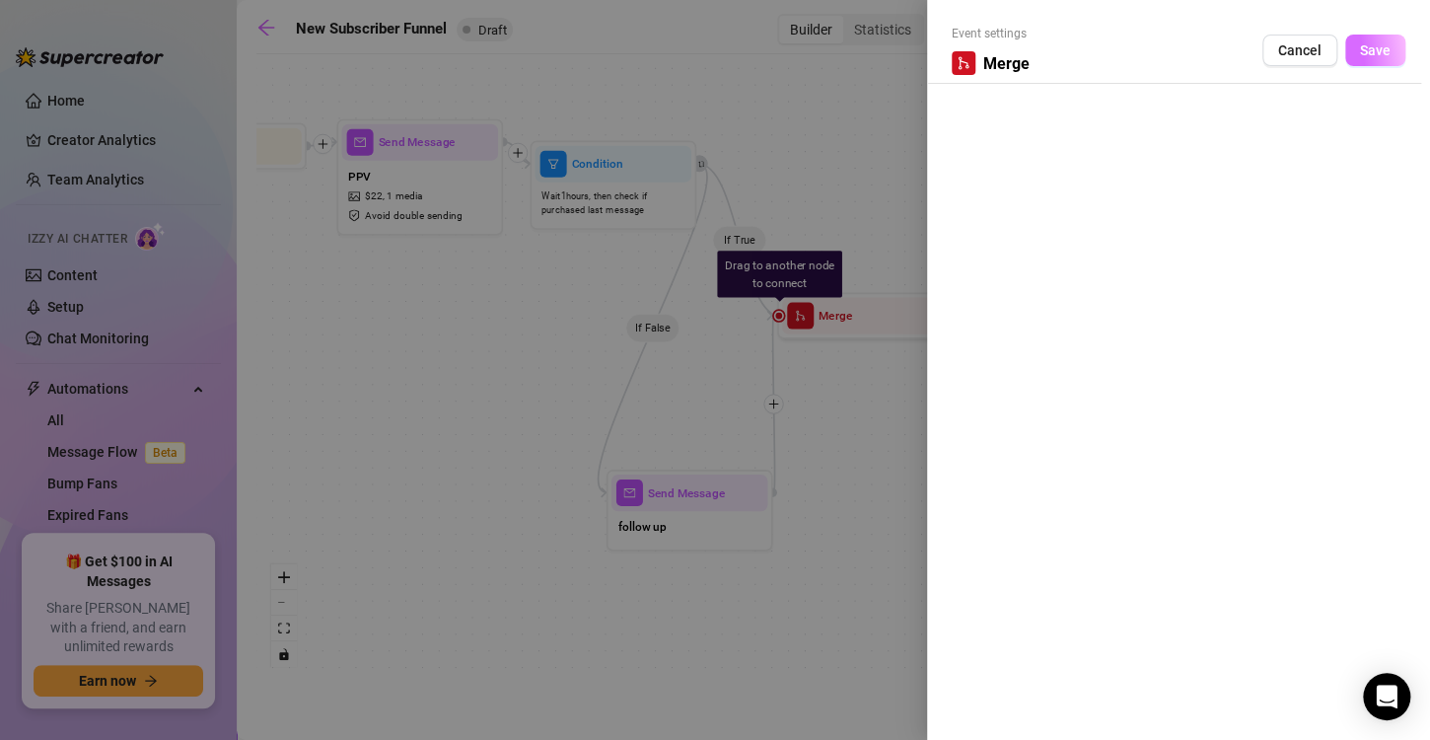
click at [1348, 45] on button "Save" at bounding box center [1375, 51] width 60 height 32
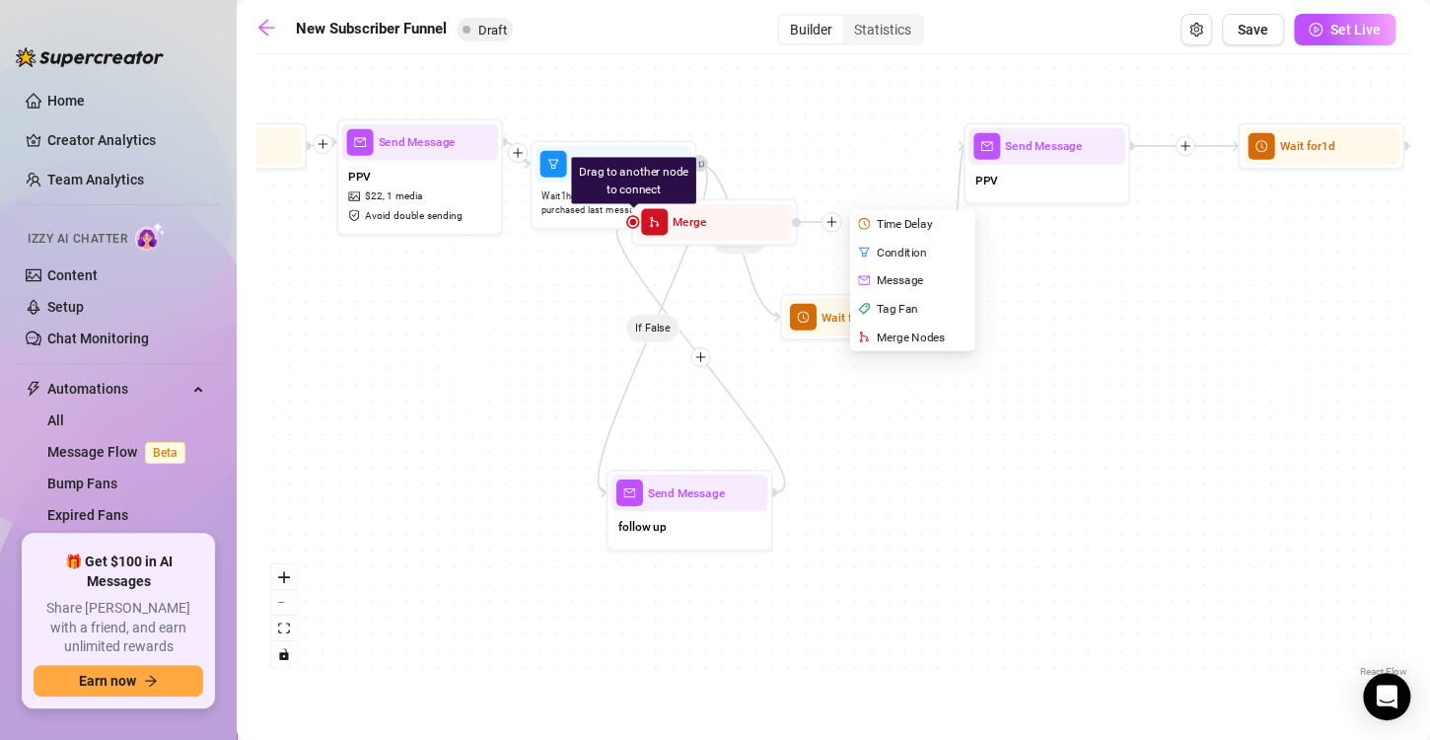
drag, startPoint x: 881, startPoint y: 328, endPoint x: 742, endPoint y: 249, distance: 160.4
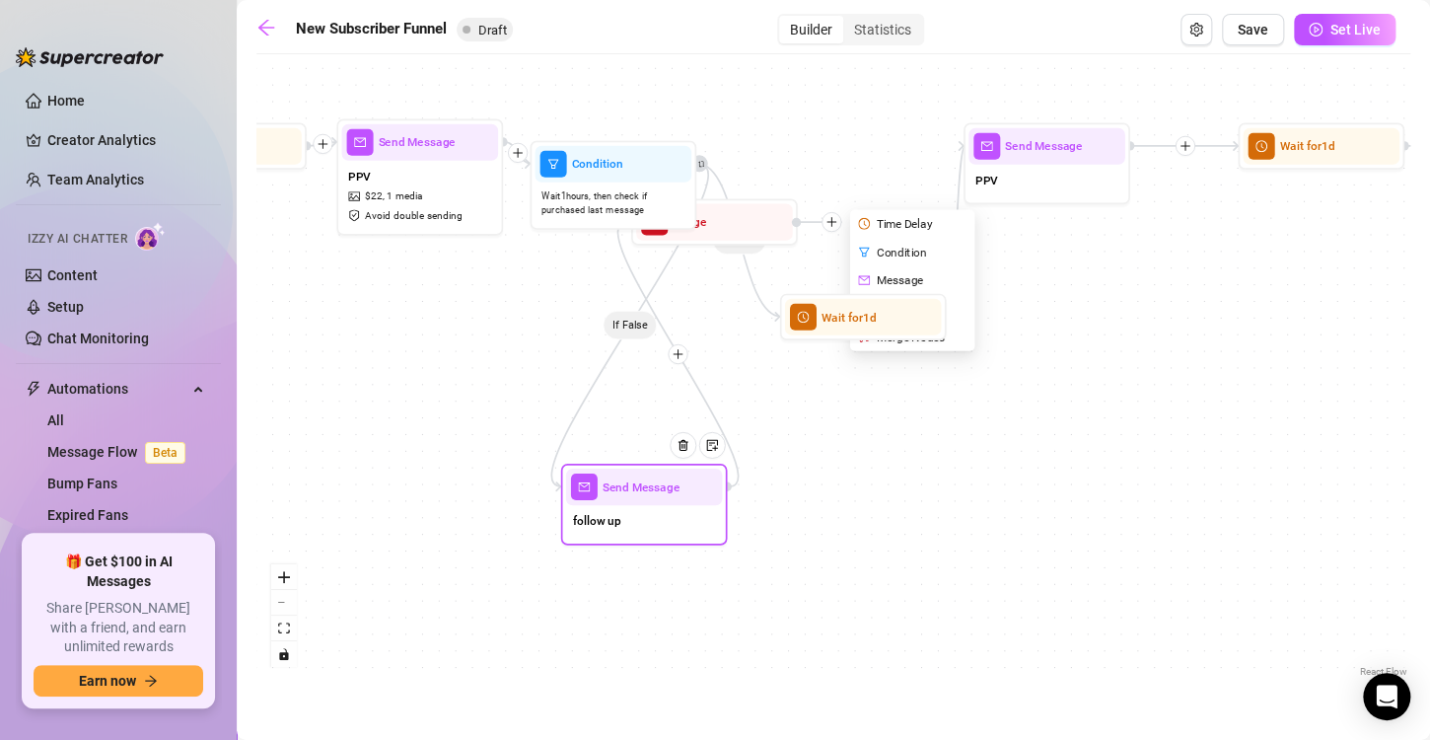
drag, startPoint x: 710, startPoint y: 509, endPoint x: 658, endPoint y: 500, distance: 53.0
click at [658, 500] on div "Send Message follow up" at bounding box center [644, 505] width 167 height 82
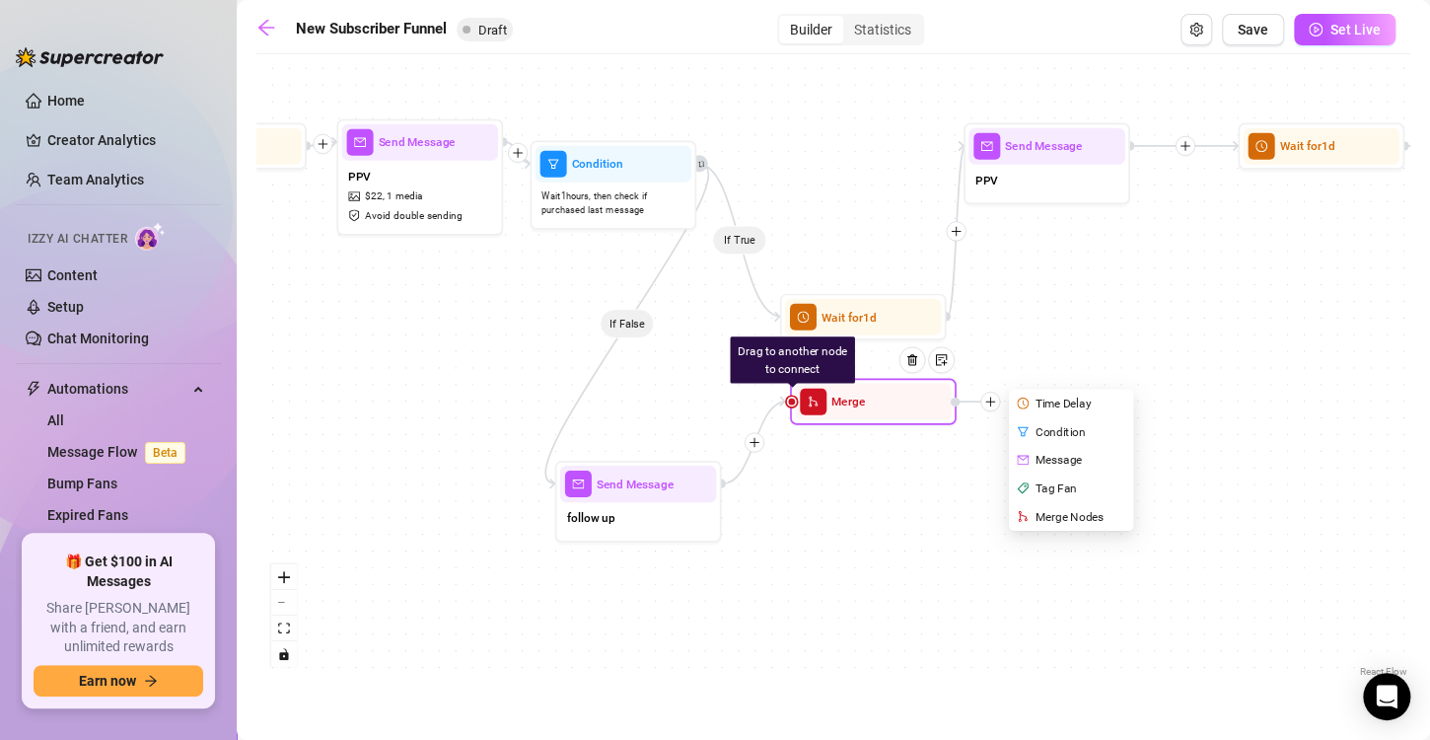
drag, startPoint x: 738, startPoint y: 230, endPoint x: 898, endPoint y: 419, distance: 248.4
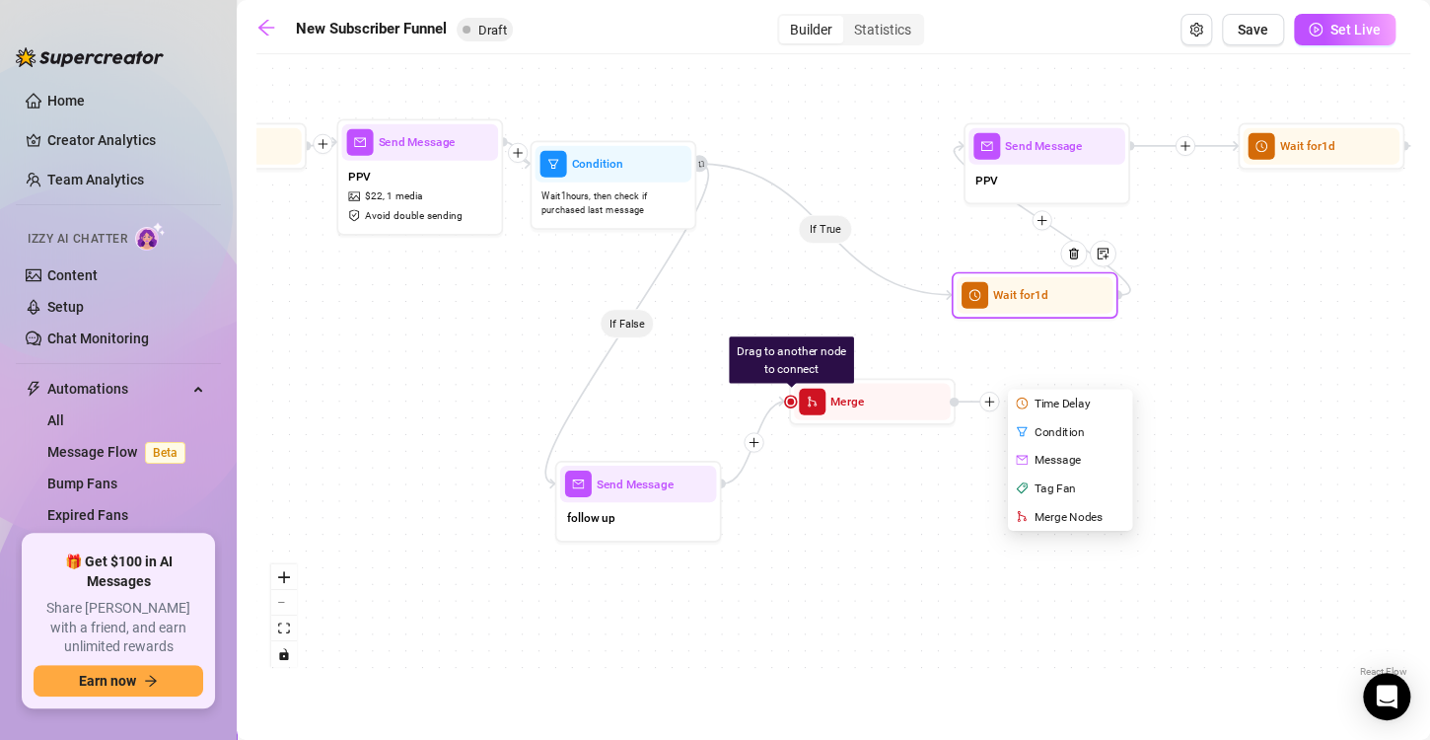
drag, startPoint x: 872, startPoint y: 323, endPoint x: 1083, endPoint y: 301, distance: 212.3
click at [1083, 301] on div at bounding box center [1079, 266] width 72 height 85
click at [1037, 311] on div "Wait for 1d" at bounding box center [1068, 295] width 157 height 36
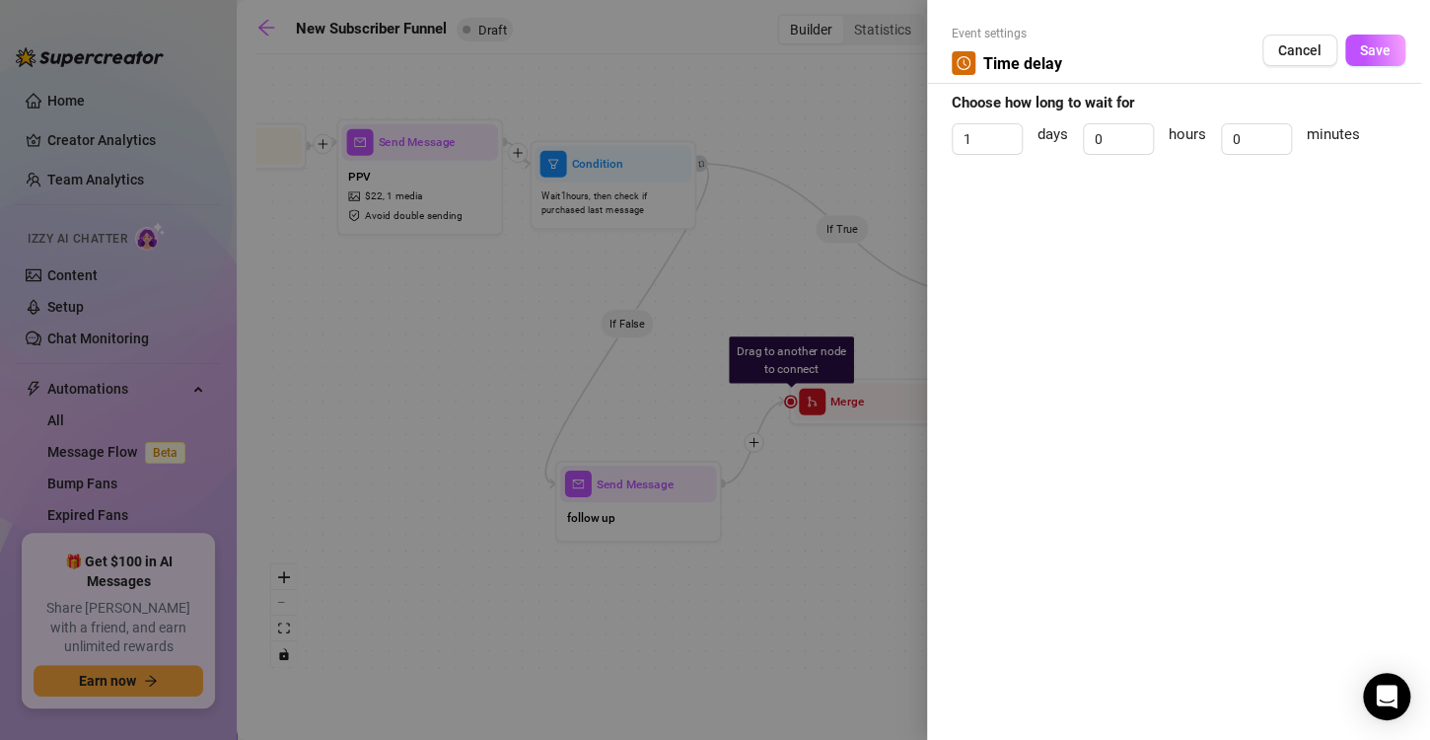
click at [831, 122] on div at bounding box center [715, 370] width 1430 height 740
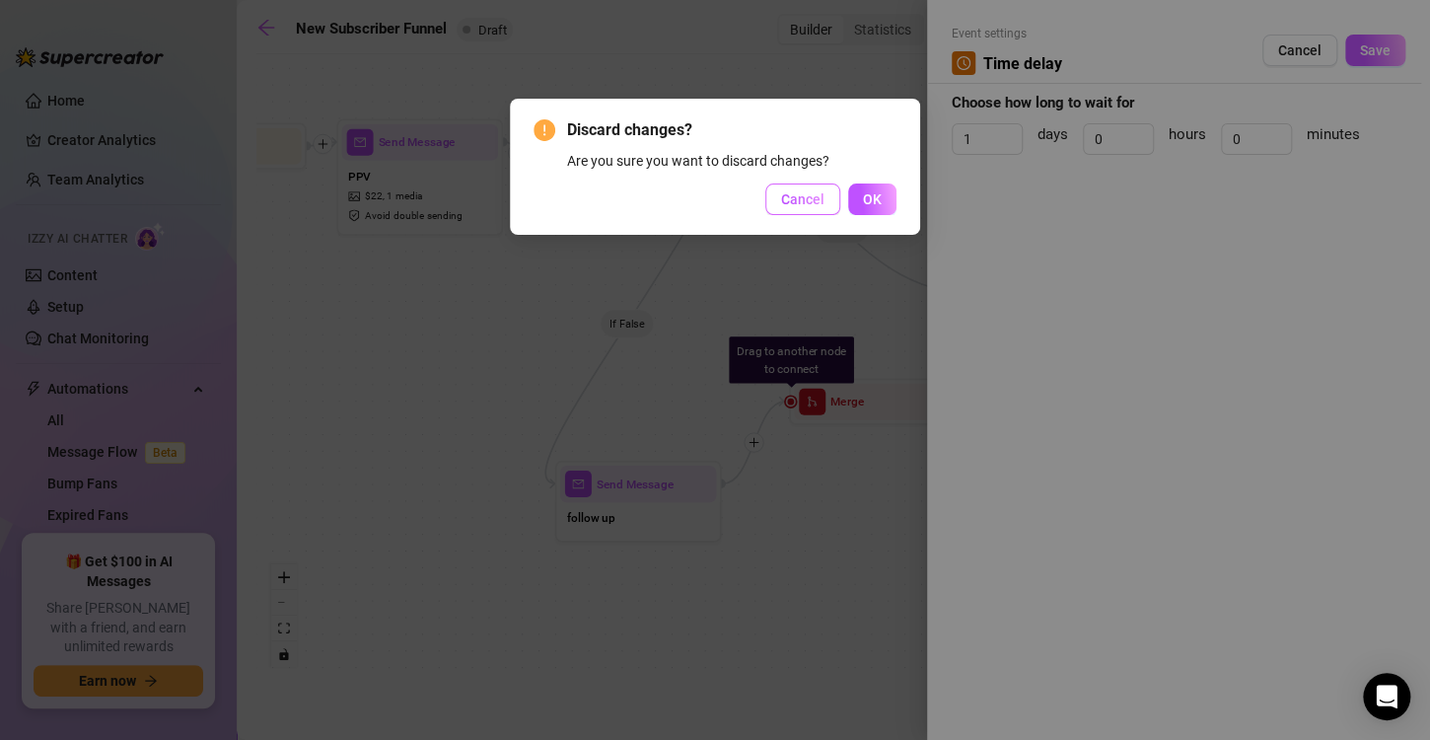
click at [798, 207] on button "Cancel" at bounding box center [802, 199] width 75 height 32
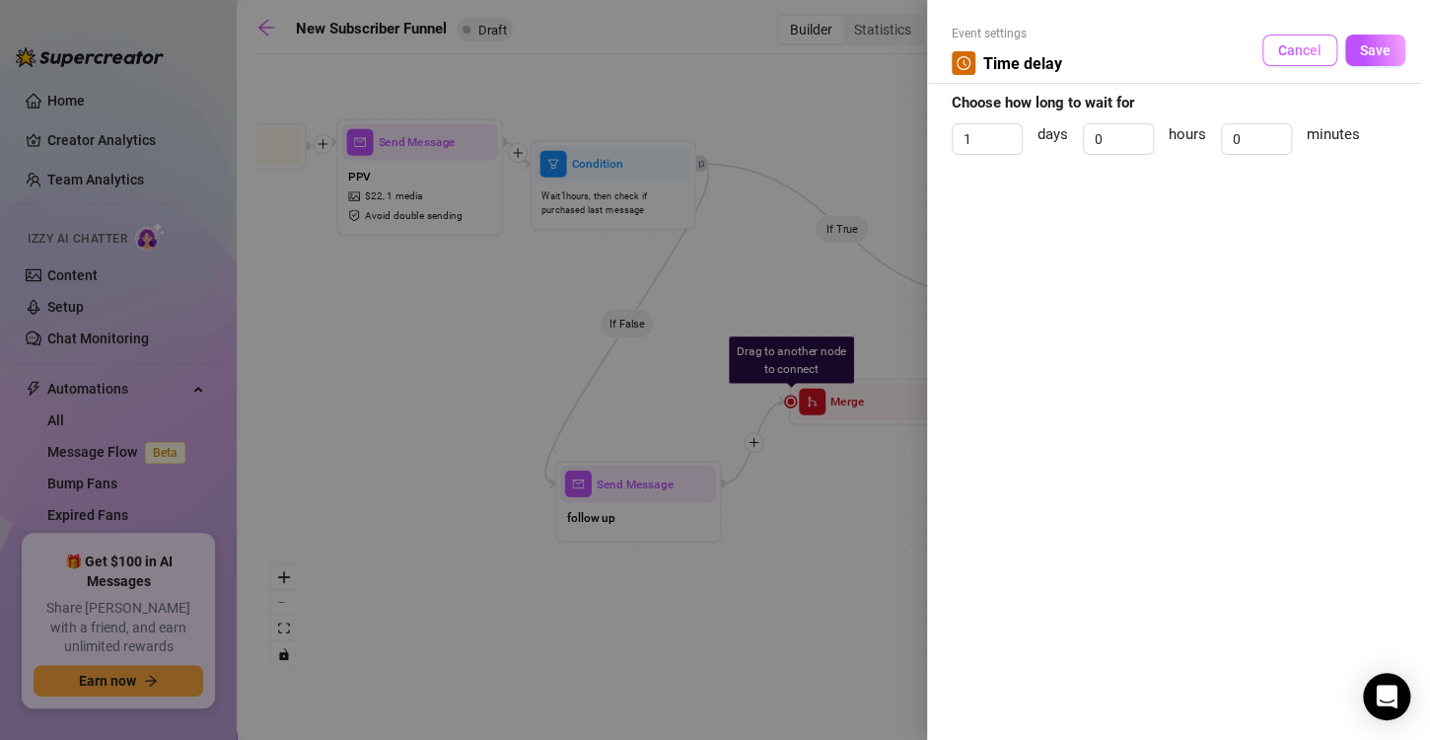
click at [1306, 52] on span "Cancel" at bounding box center [1299, 50] width 43 height 16
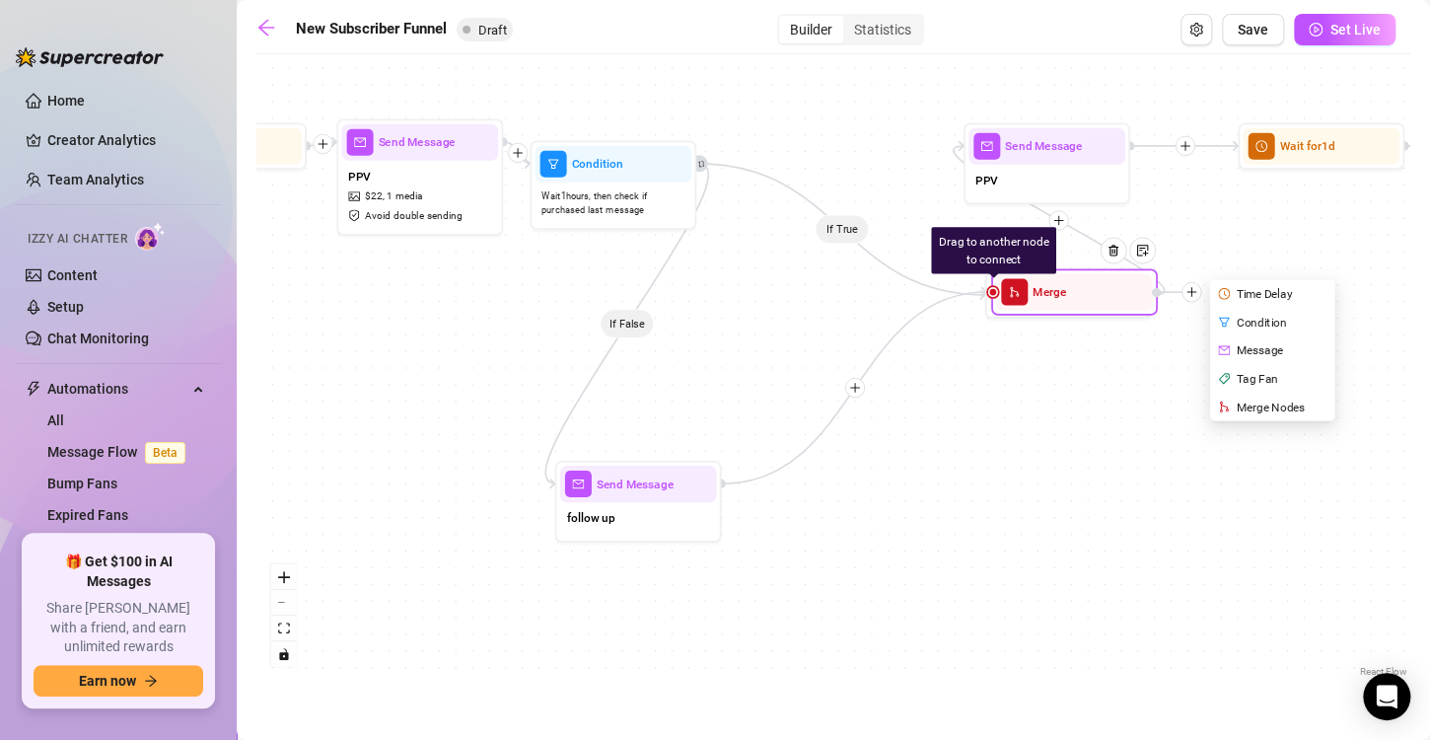
drag, startPoint x: 845, startPoint y: 393, endPoint x: 1049, endPoint y: 283, distance: 231.6
click at [1049, 283] on span "Merge" at bounding box center [1050, 292] width 35 height 19
click at [992, 302] on div "Drag to another node to connect Merge Time Delay Condition Message Tag Fan Merg…" at bounding box center [1074, 291] width 167 height 46
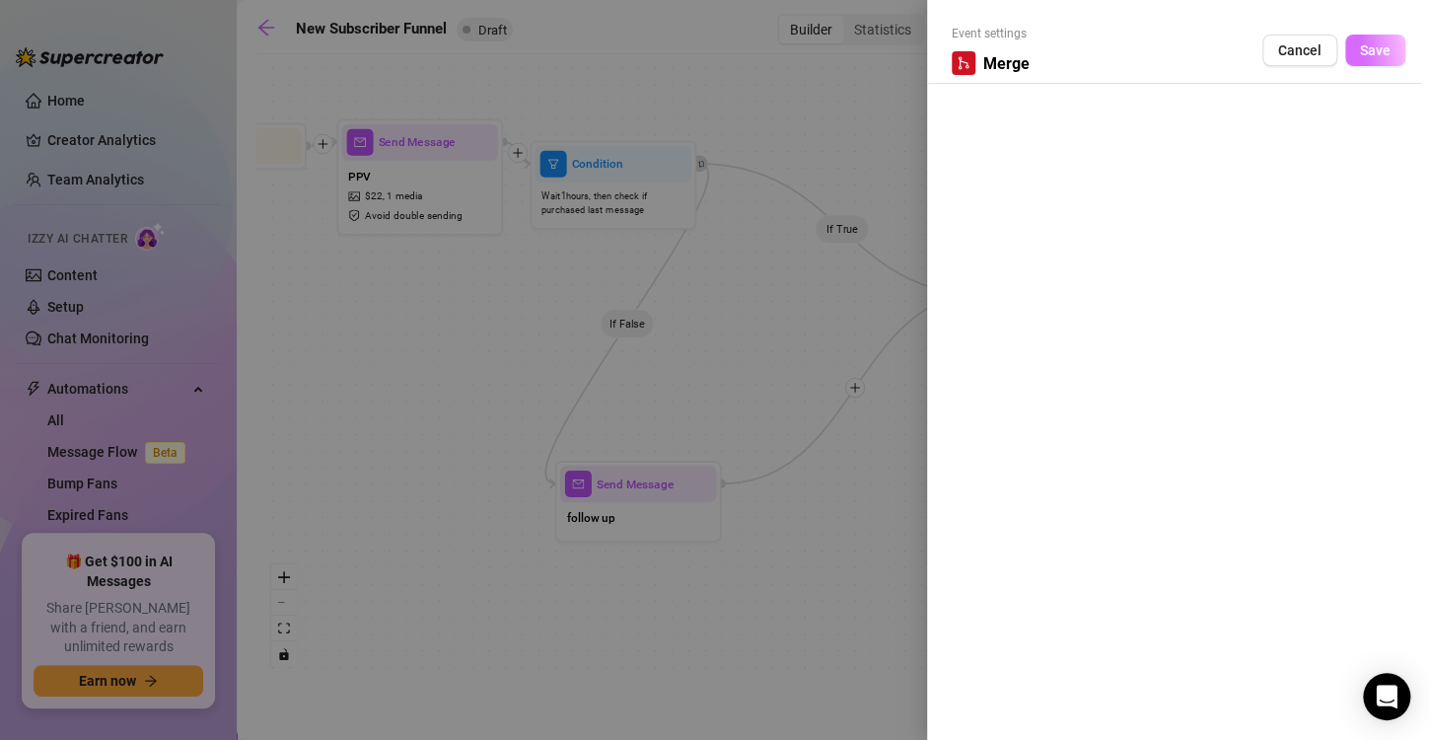
click at [1372, 59] on button "Save" at bounding box center [1375, 51] width 60 height 32
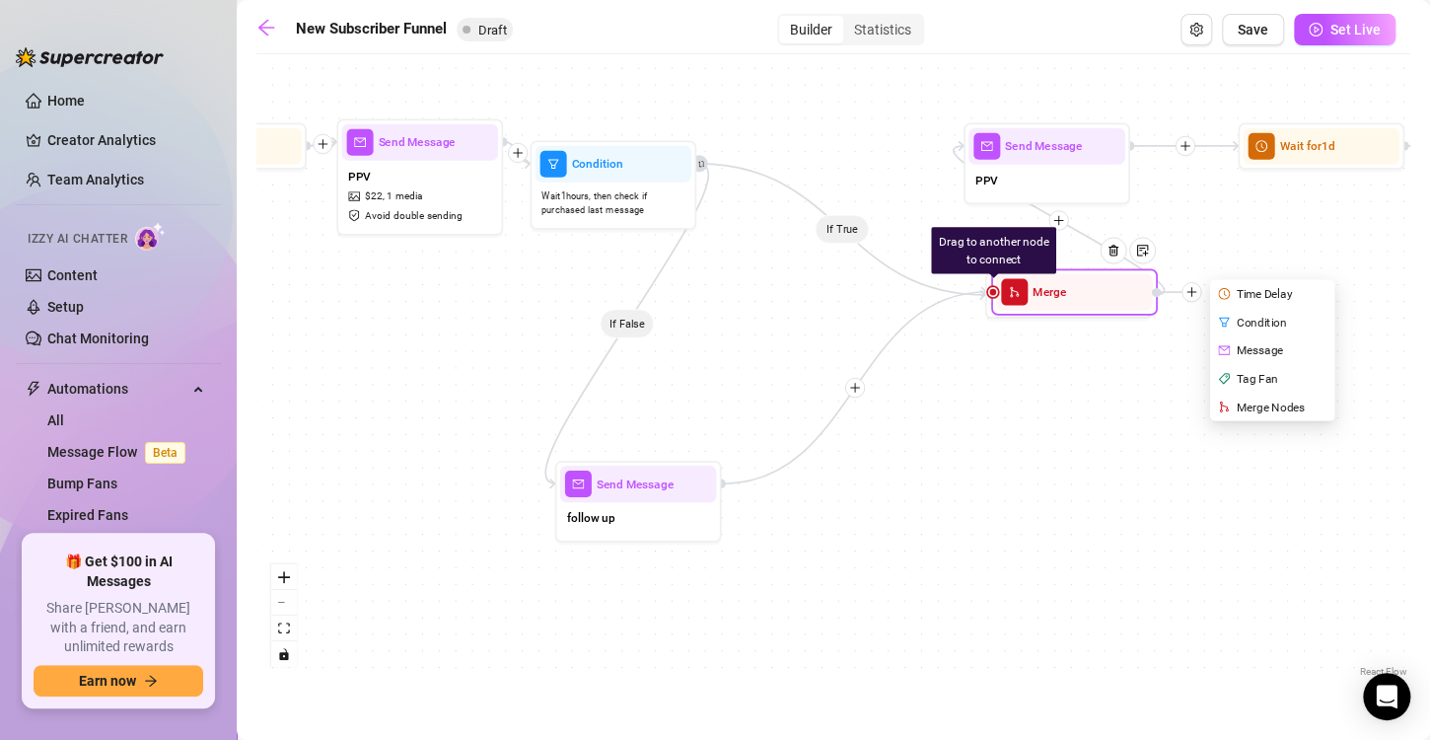
click at [1281, 411] on div "Merge Nodes" at bounding box center [1273, 407] width 121 height 29
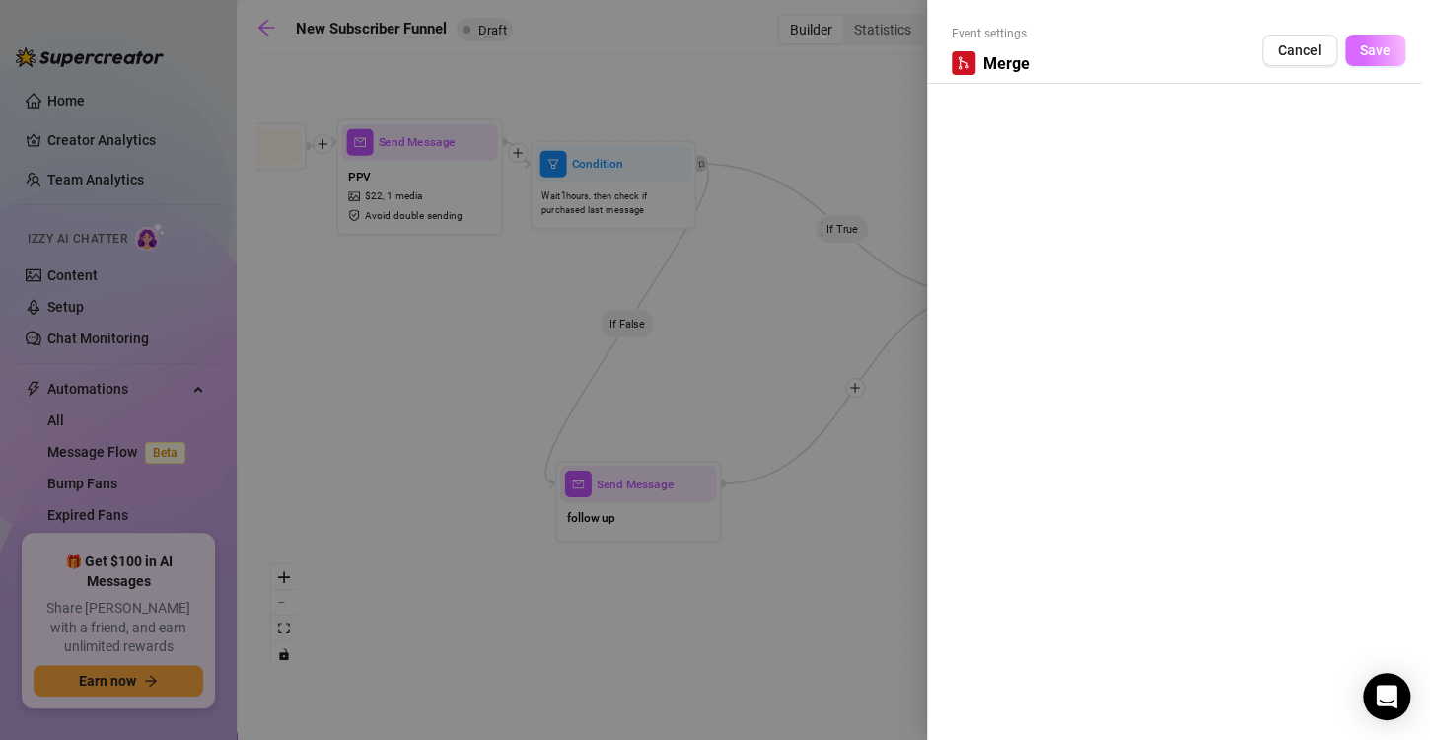
click at [1357, 50] on button "Save" at bounding box center [1375, 51] width 60 height 32
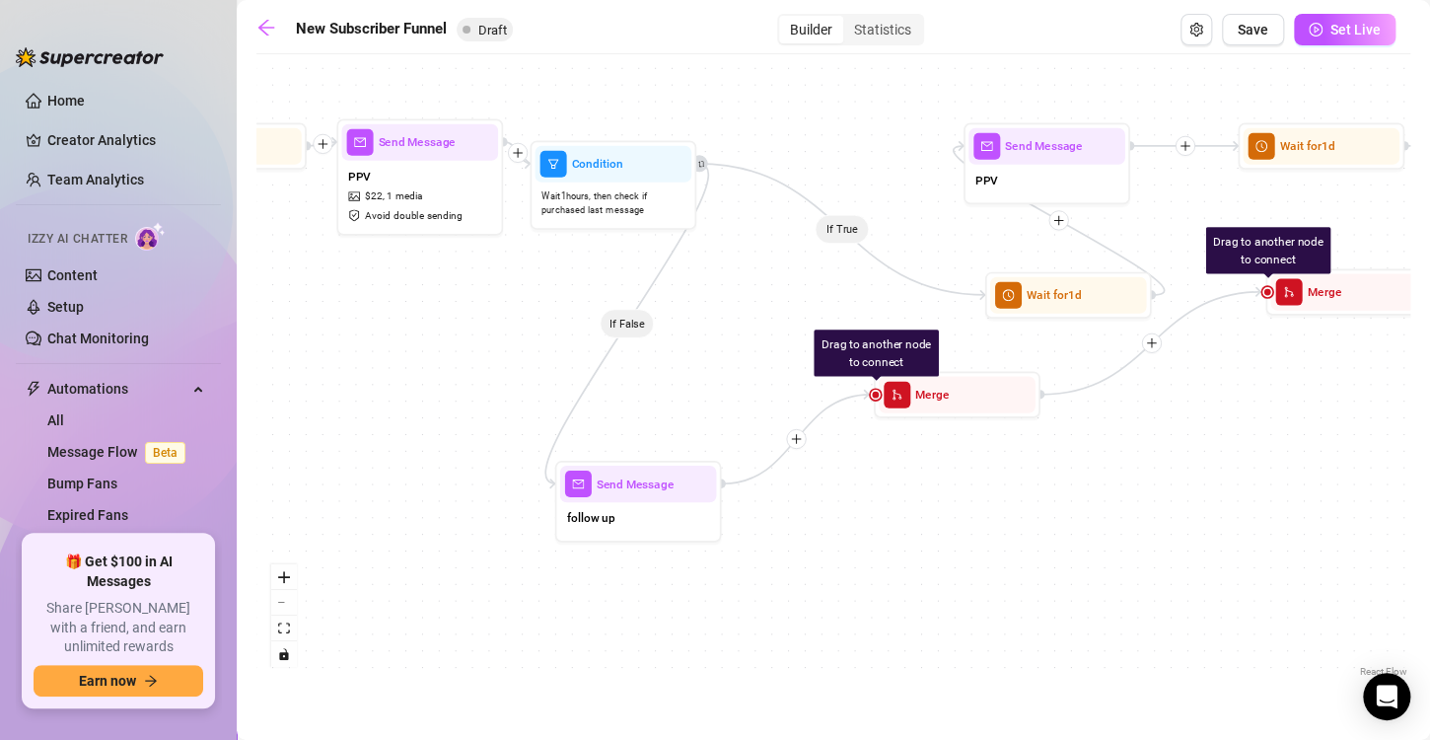
drag, startPoint x: 1105, startPoint y: 297, endPoint x: 973, endPoint y: 477, distance: 223.1
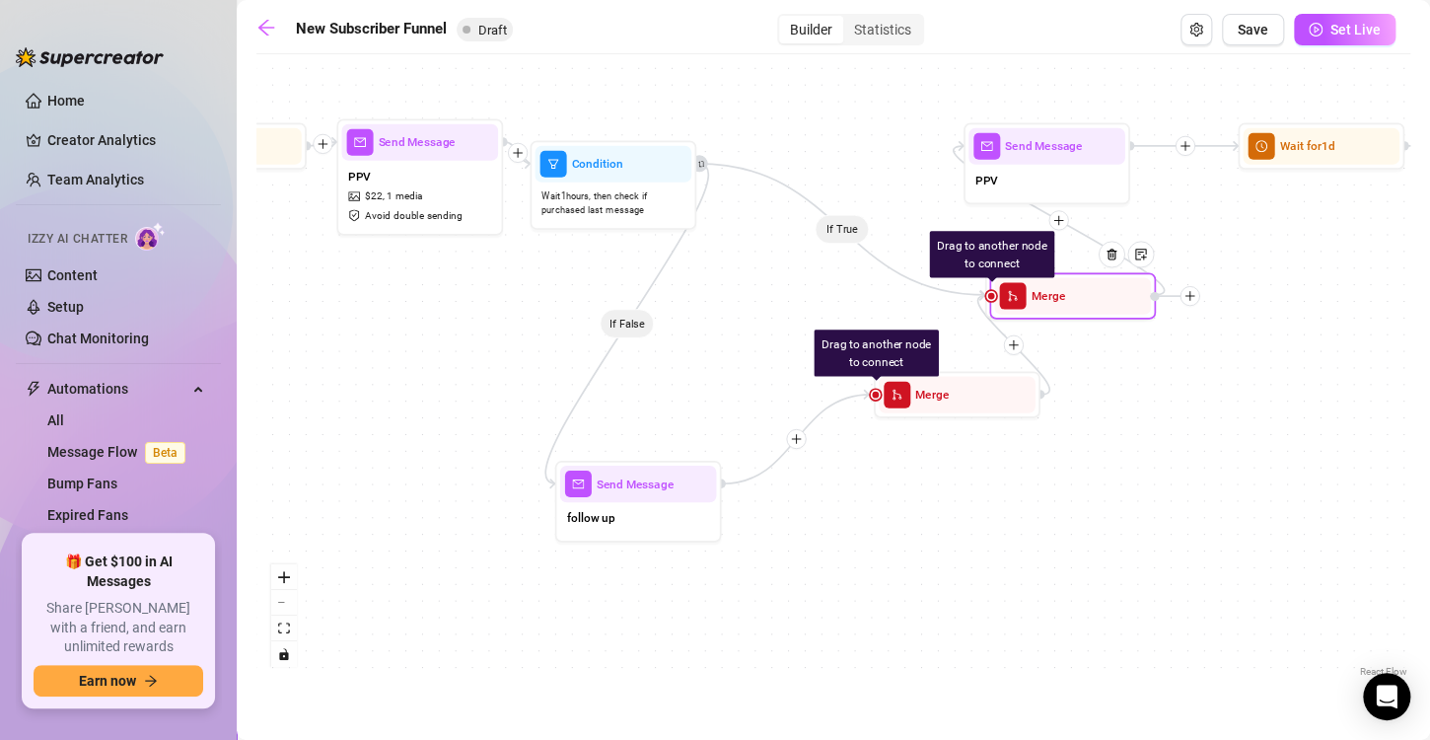
drag, startPoint x: 1316, startPoint y: 298, endPoint x: 1038, endPoint y: 302, distance: 278.1
click at [1038, 302] on span "Merge" at bounding box center [1048, 296] width 35 height 19
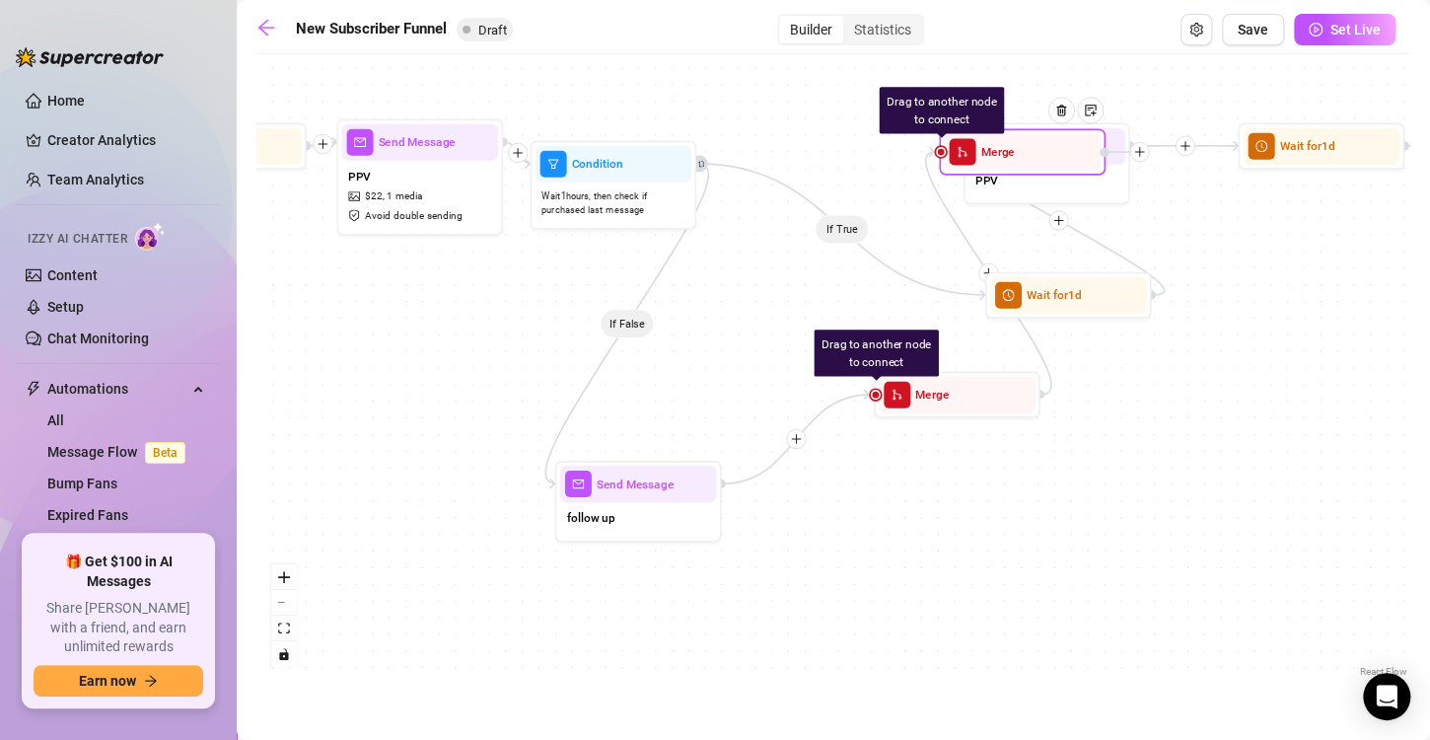
drag, startPoint x: 1060, startPoint y: 308, endPoint x: 1034, endPoint y: 157, distance: 153.2
click at [1034, 157] on div "Merge" at bounding box center [1022, 151] width 157 height 36
click at [999, 156] on div "Merge" at bounding box center [1045, 151] width 157 height 36
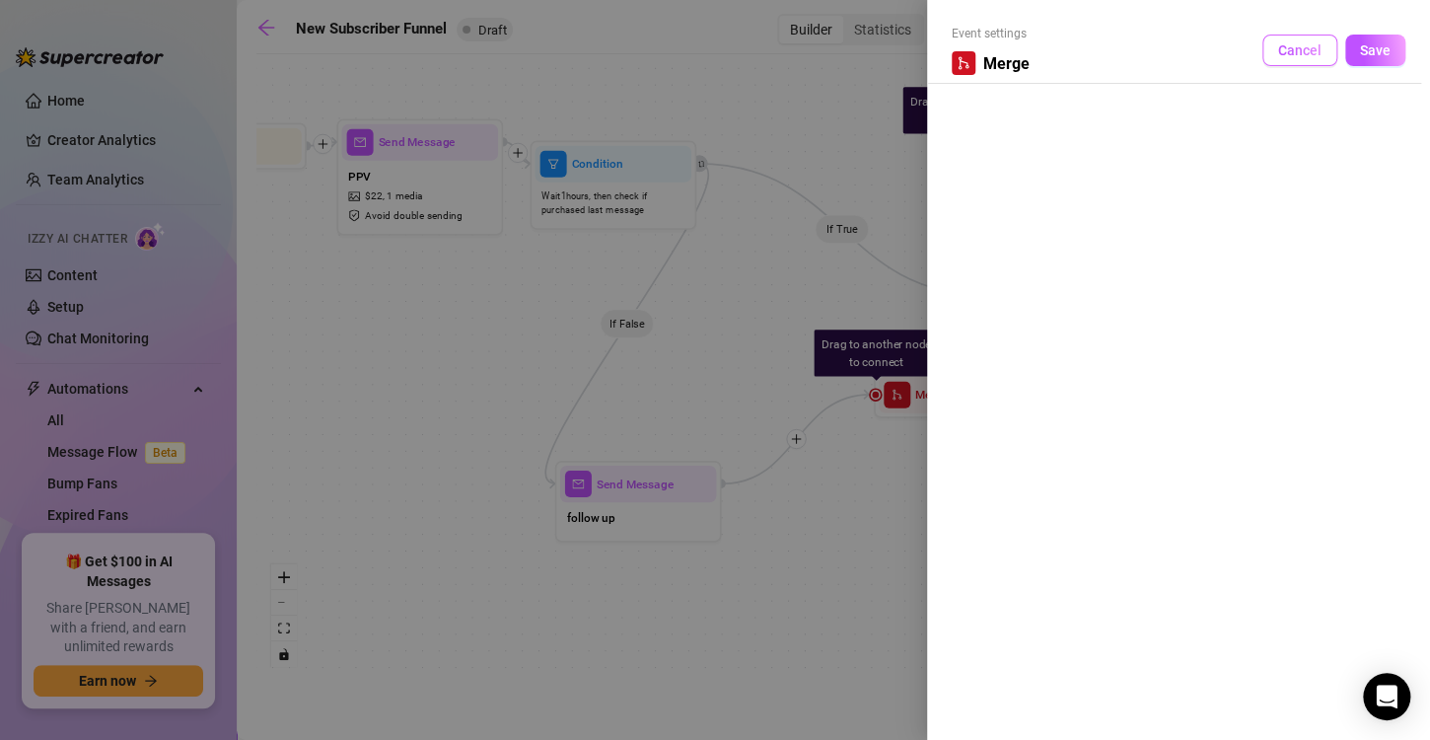
click at [1279, 46] on span "Cancel" at bounding box center [1299, 50] width 43 height 16
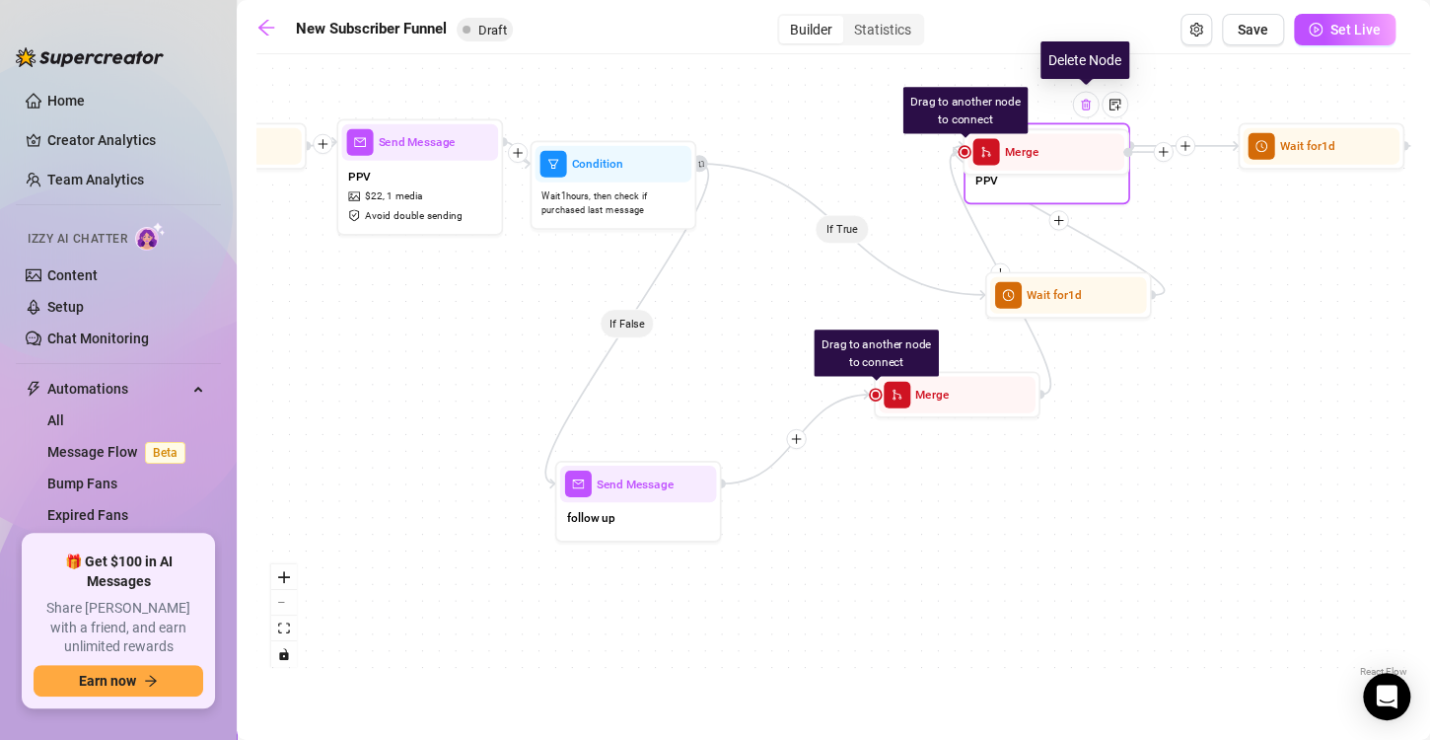
click at [1085, 107] on img at bounding box center [1085, 104] width 13 height 13
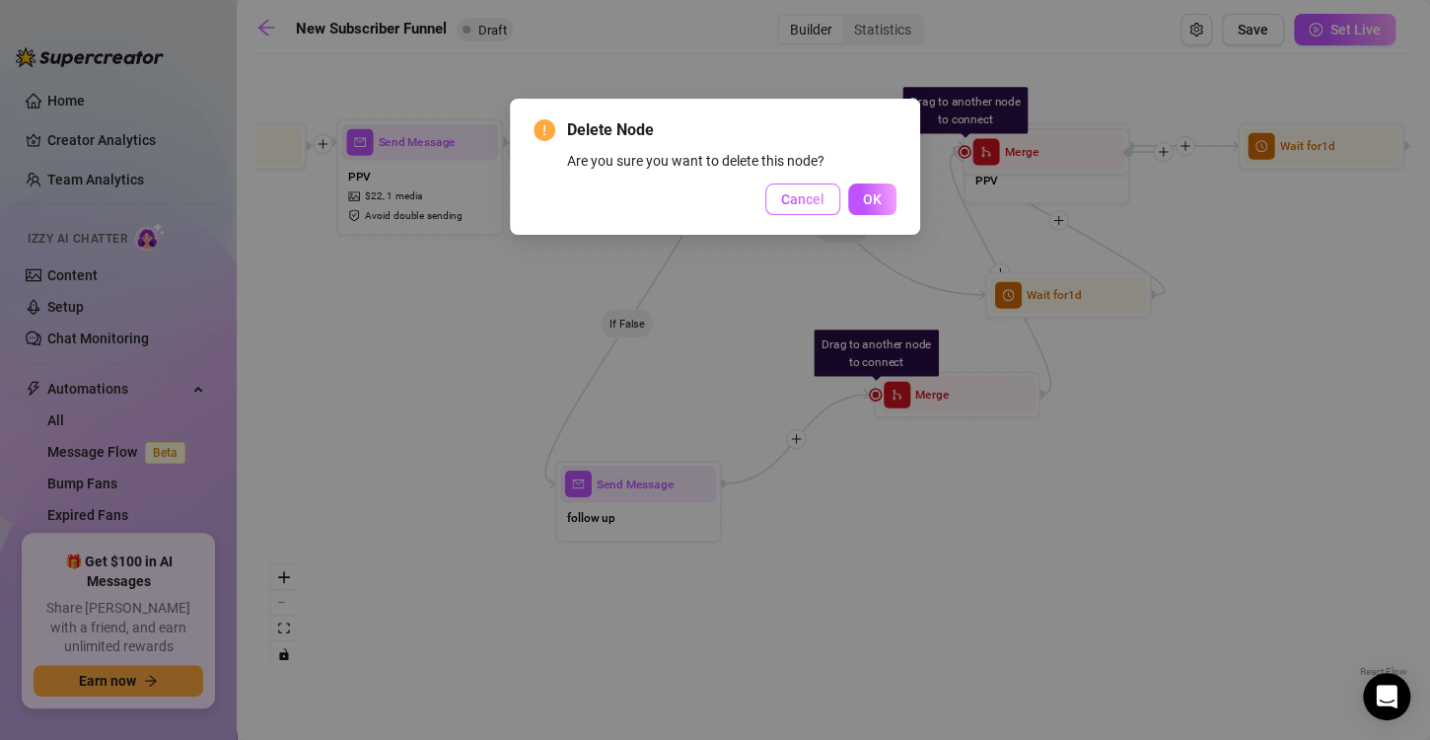
click at [802, 183] on button "Cancel" at bounding box center [802, 199] width 75 height 32
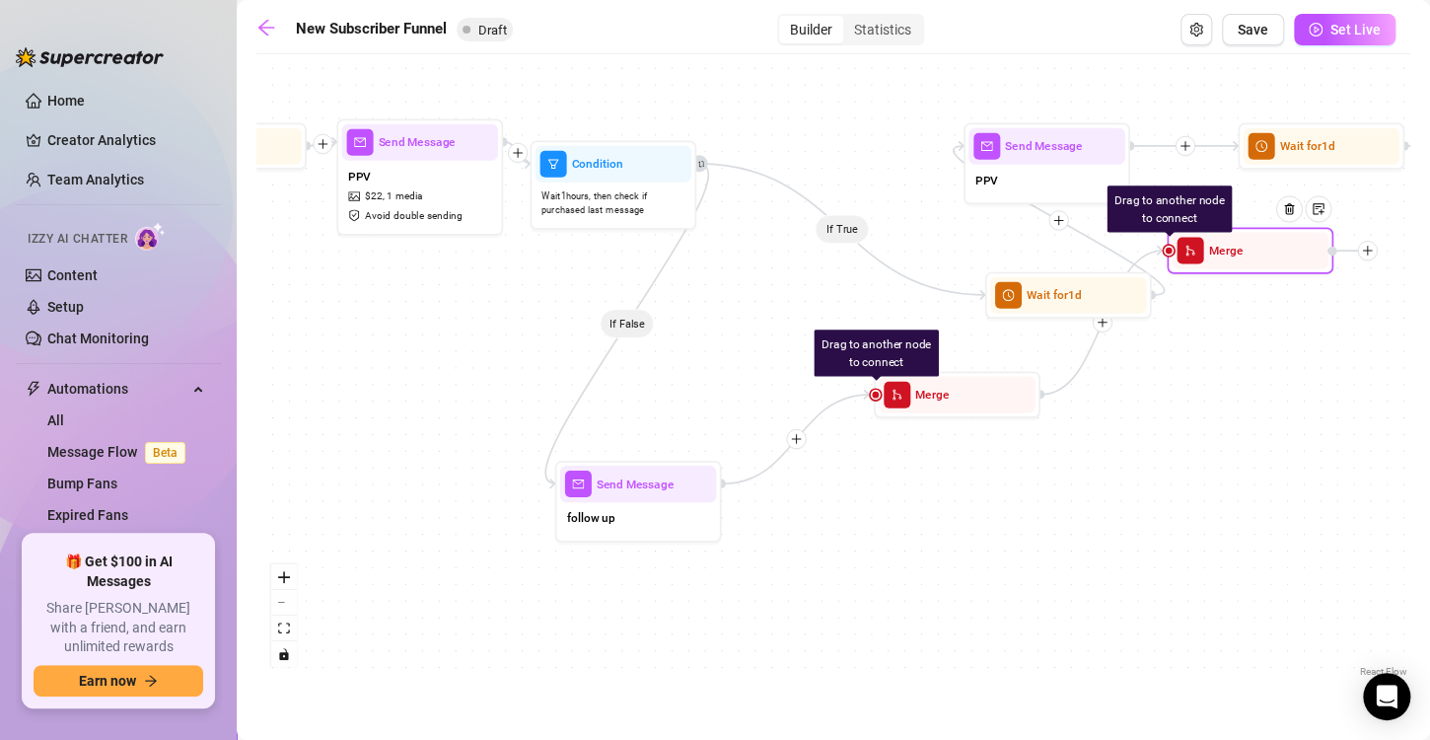
drag, startPoint x: 1012, startPoint y: 152, endPoint x: 1217, endPoint y: 258, distance: 231.1
click at [1217, 258] on span "Merge" at bounding box center [1225, 251] width 35 height 19
click at [1293, 218] on div at bounding box center [1289, 208] width 27 height 27
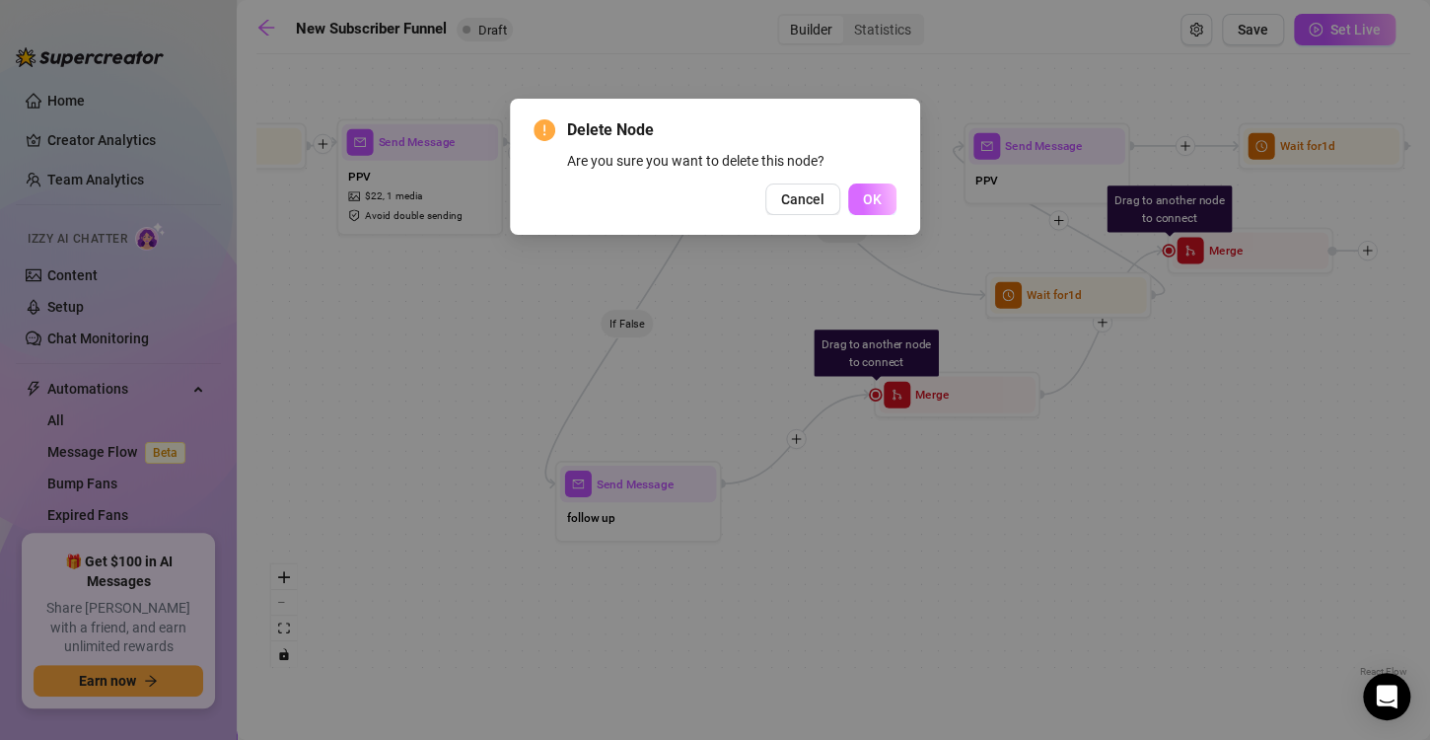
click at [884, 189] on button "OK" at bounding box center [872, 199] width 48 height 32
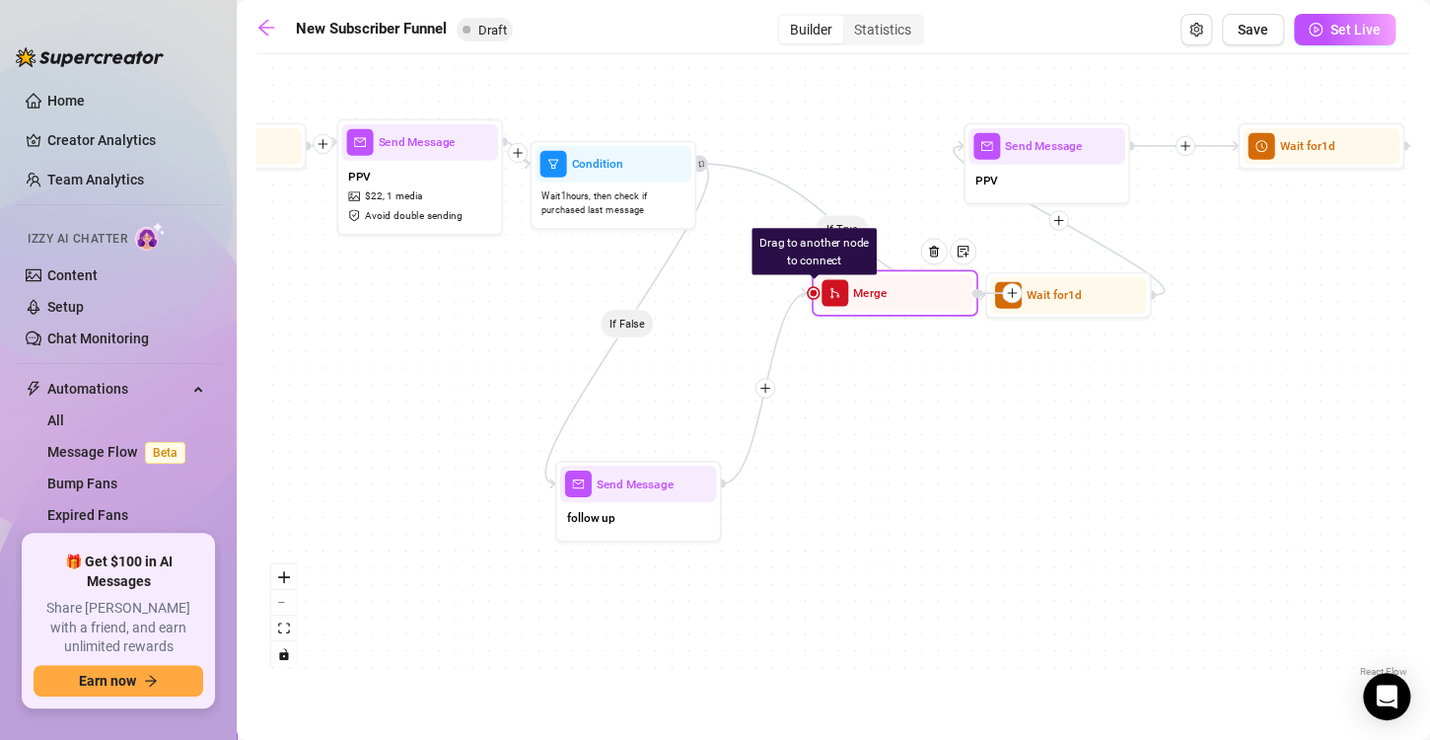
drag, startPoint x: 954, startPoint y: 406, endPoint x: 889, endPoint y: 304, distance: 121.5
click at [889, 304] on div "Merge" at bounding box center [895, 292] width 157 height 36
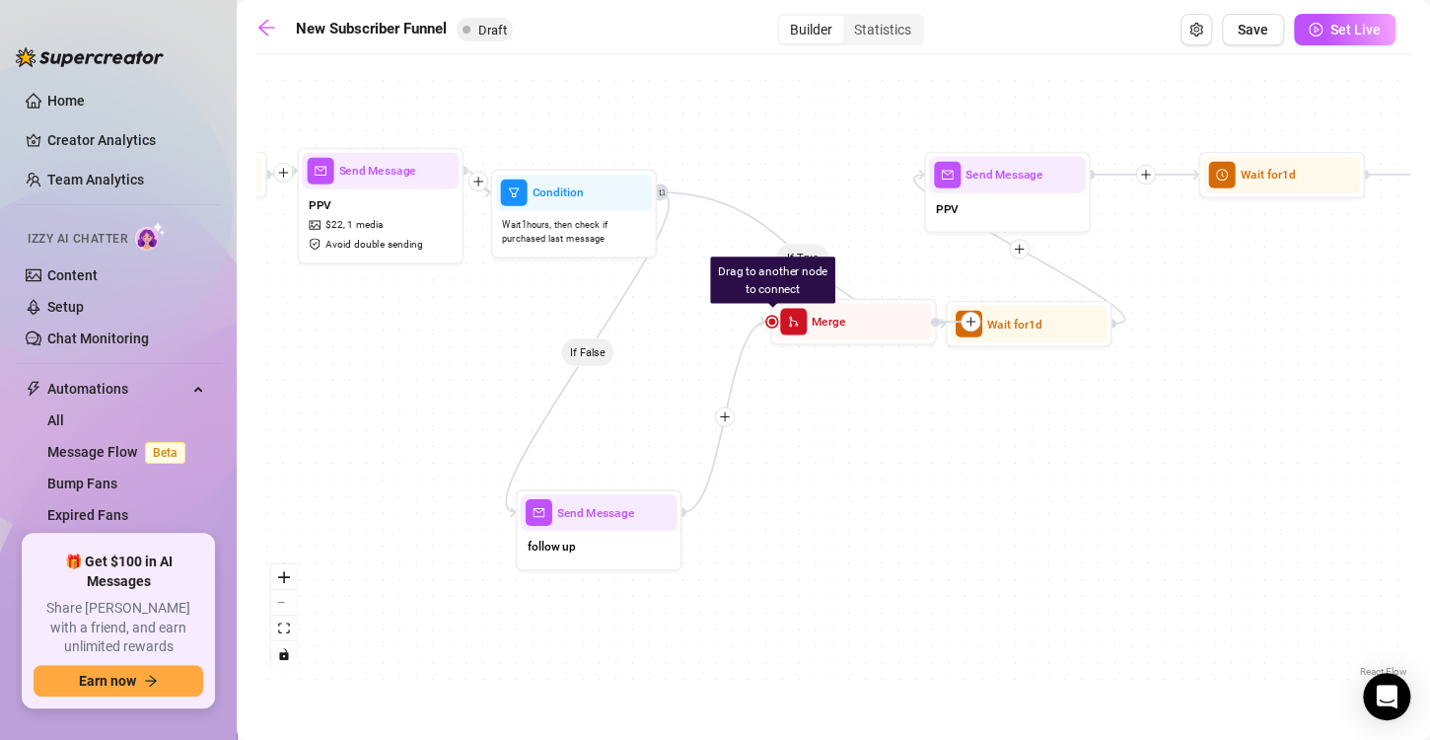
drag, startPoint x: 912, startPoint y: 318, endPoint x: 882, endPoint y: 343, distance: 39.9
click at [882, 343] on div "If True If True If True If False If False If False If True If False If True If …" at bounding box center [833, 372] width 1154 height 617
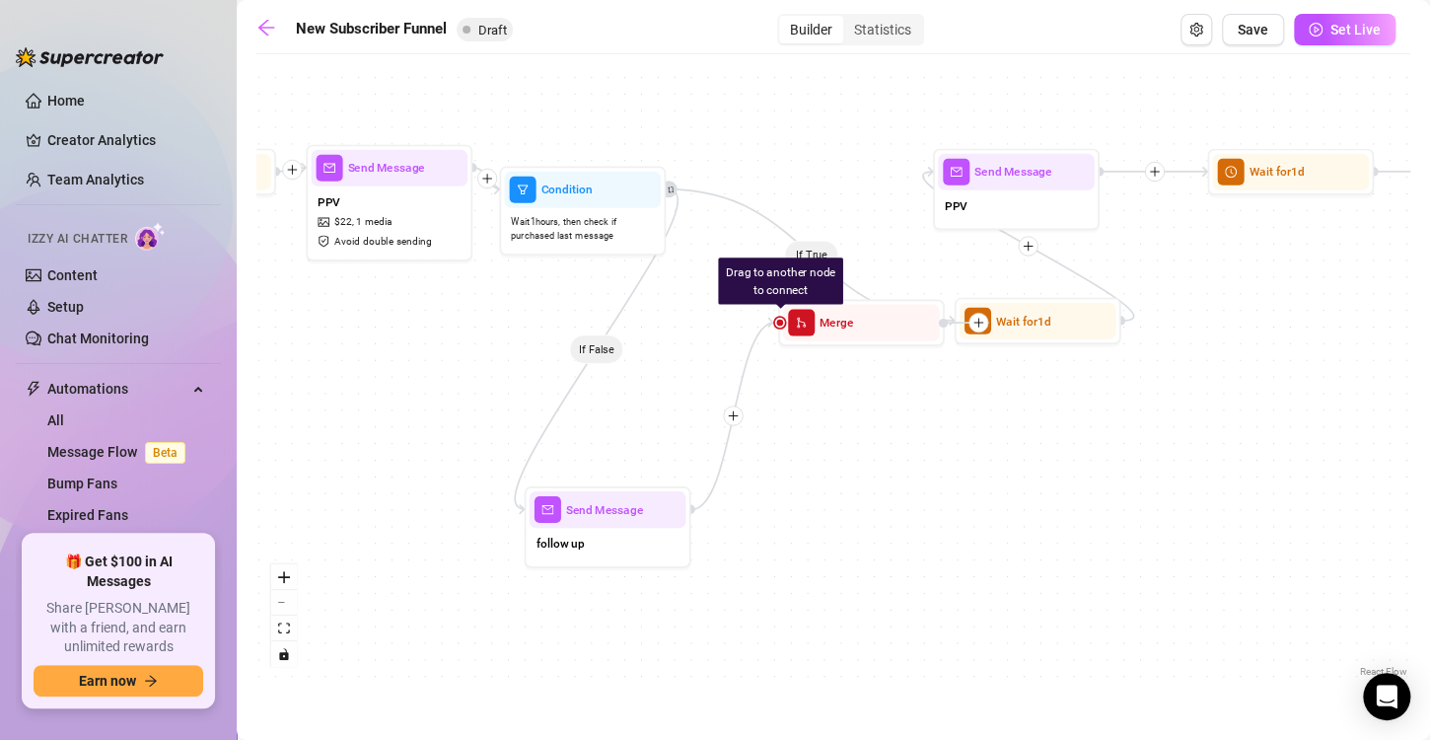
drag, startPoint x: 862, startPoint y: 331, endPoint x: 858, endPoint y: 366, distance: 34.7
click at [858, 366] on div "If True If True If True If False If False If False If True If False If True If …" at bounding box center [833, 372] width 1154 height 617
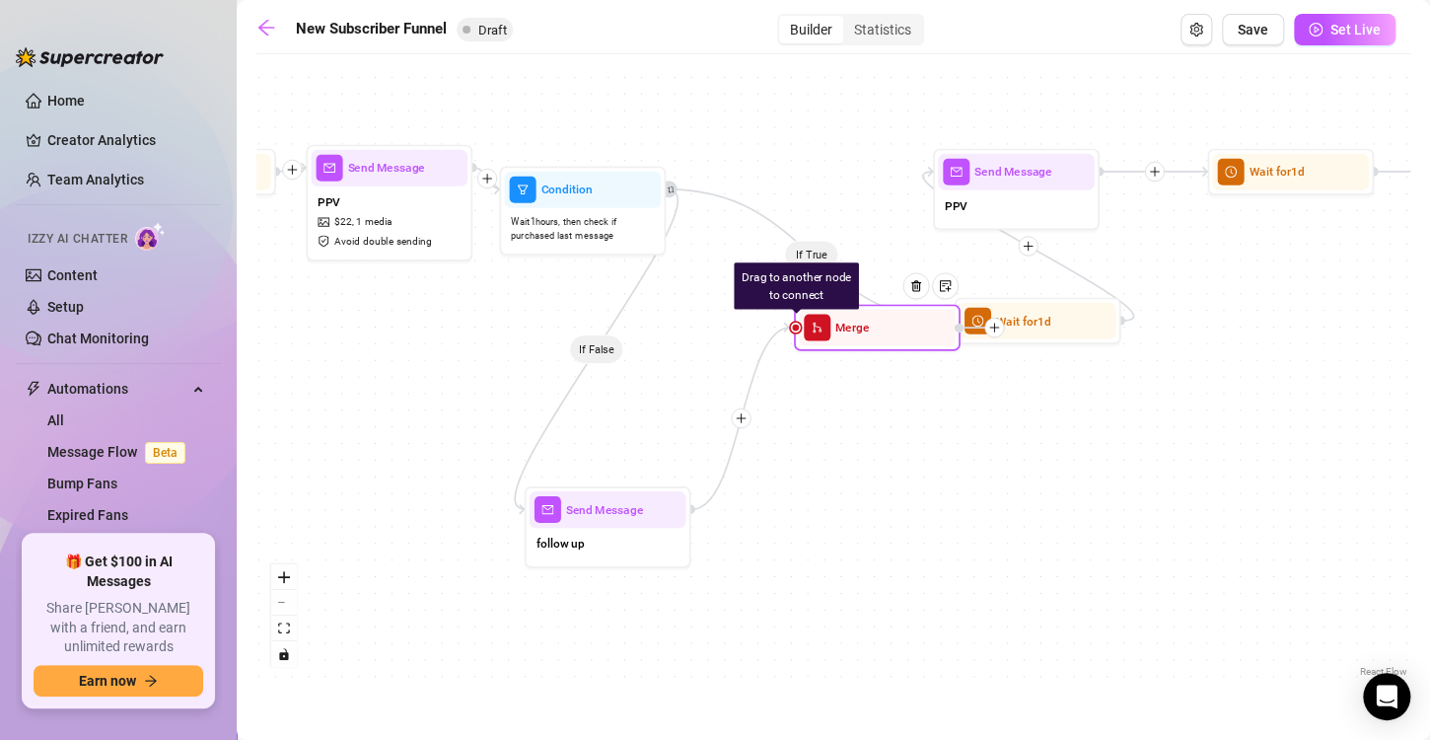
drag, startPoint x: 844, startPoint y: 314, endPoint x: 859, endPoint y: 320, distance: 15.9
click at [859, 320] on span "Merge" at bounding box center [852, 328] width 35 height 19
drag, startPoint x: 796, startPoint y: 327, endPoint x: 1020, endPoint y: 315, distance: 224.2
click at [1020, 315] on span "Wait for 1d" at bounding box center [1023, 321] width 55 height 19
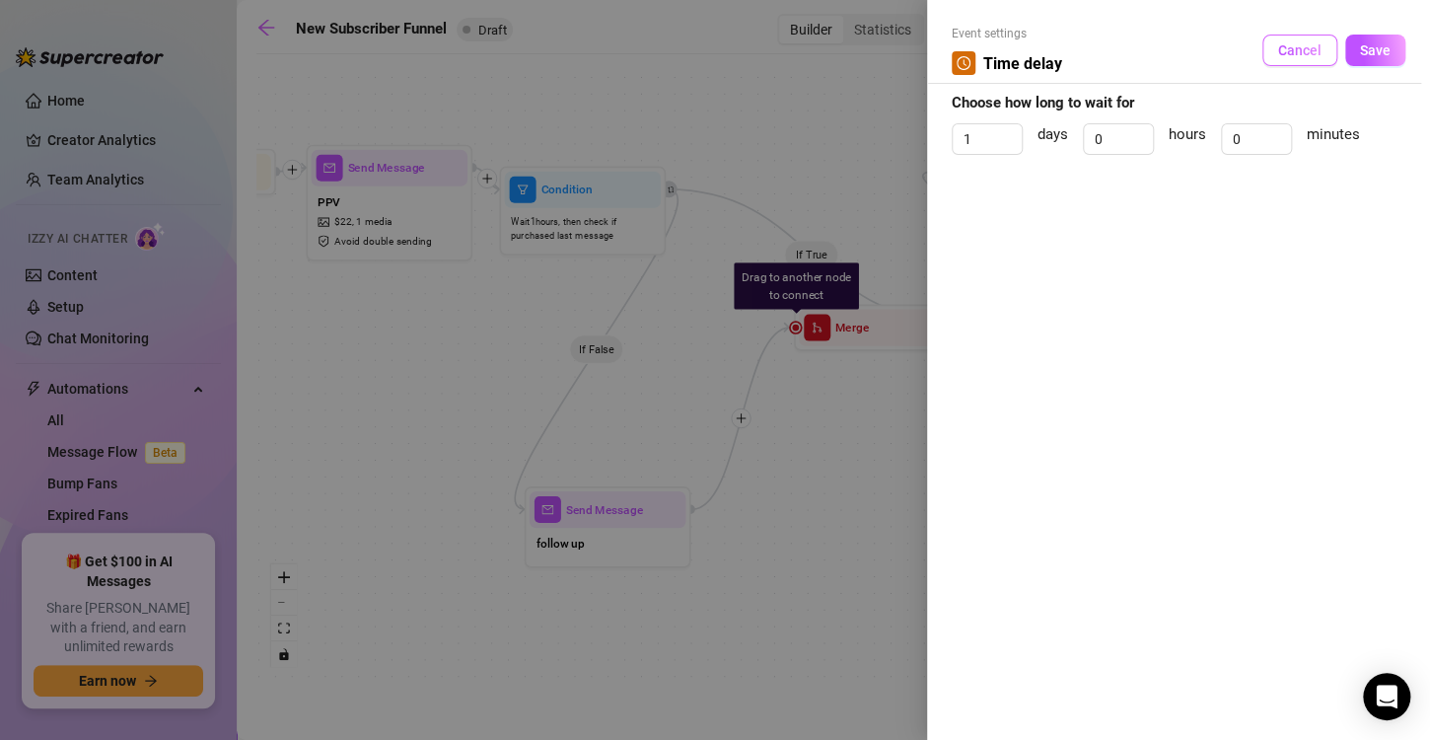
click at [1309, 64] on button "Cancel" at bounding box center [1299, 51] width 75 height 32
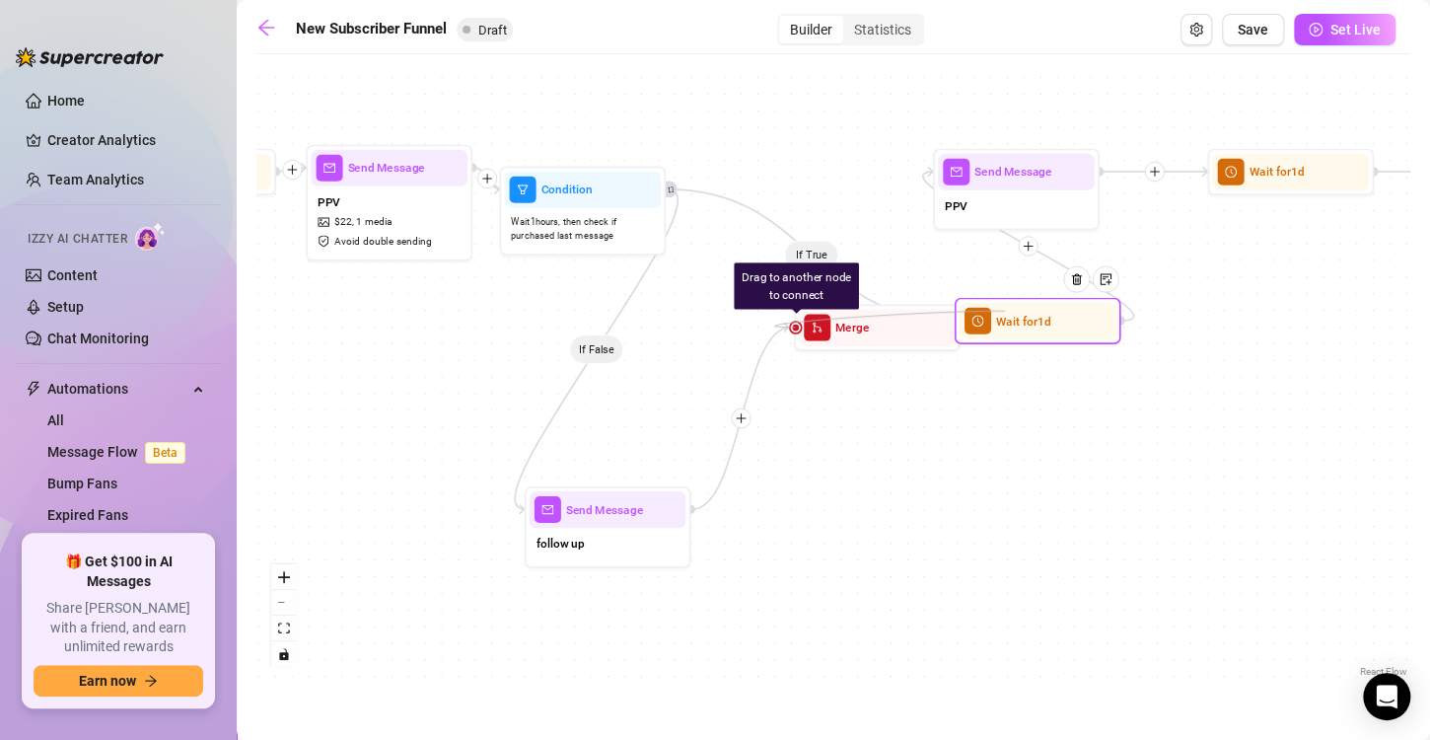
drag, startPoint x: 793, startPoint y: 327, endPoint x: 1005, endPoint y: 311, distance: 212.7
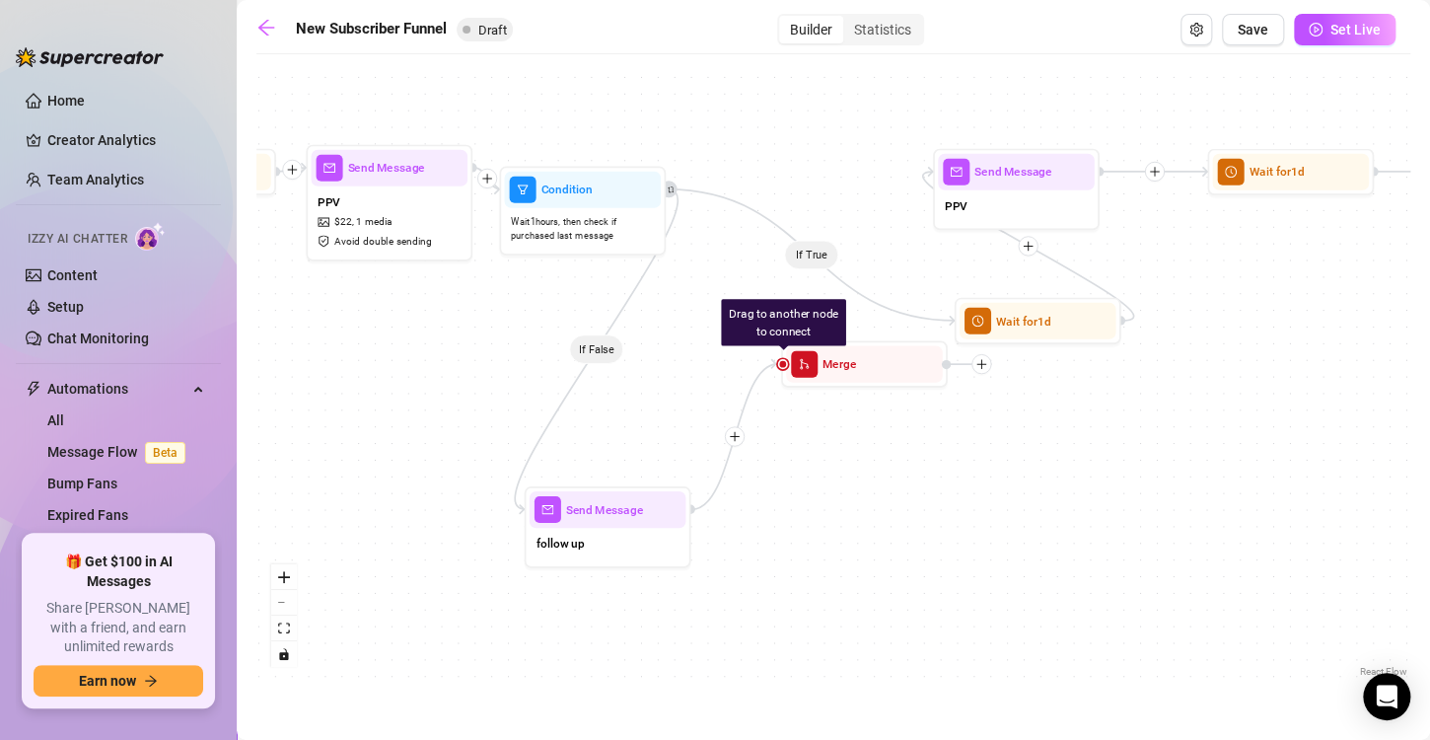
drag, startPoint x: 906, startPoint y: 345, endPoint x: 893, endPoint y: 391, distance: 47.4
click at [893, 391] on div "If True If True If True If False If False If False If True If False If True If …" at bounding box center [833, 372] width 1154 height 617
drag, startPoint x: 780, startPoint y: 360, endPoint x: 969, endPoint y: 317, distance: 194.3
drag, startPoint x: 780, startPoint y: 367, endPoint x: 979, endPoint y: 319, distance: 205.0
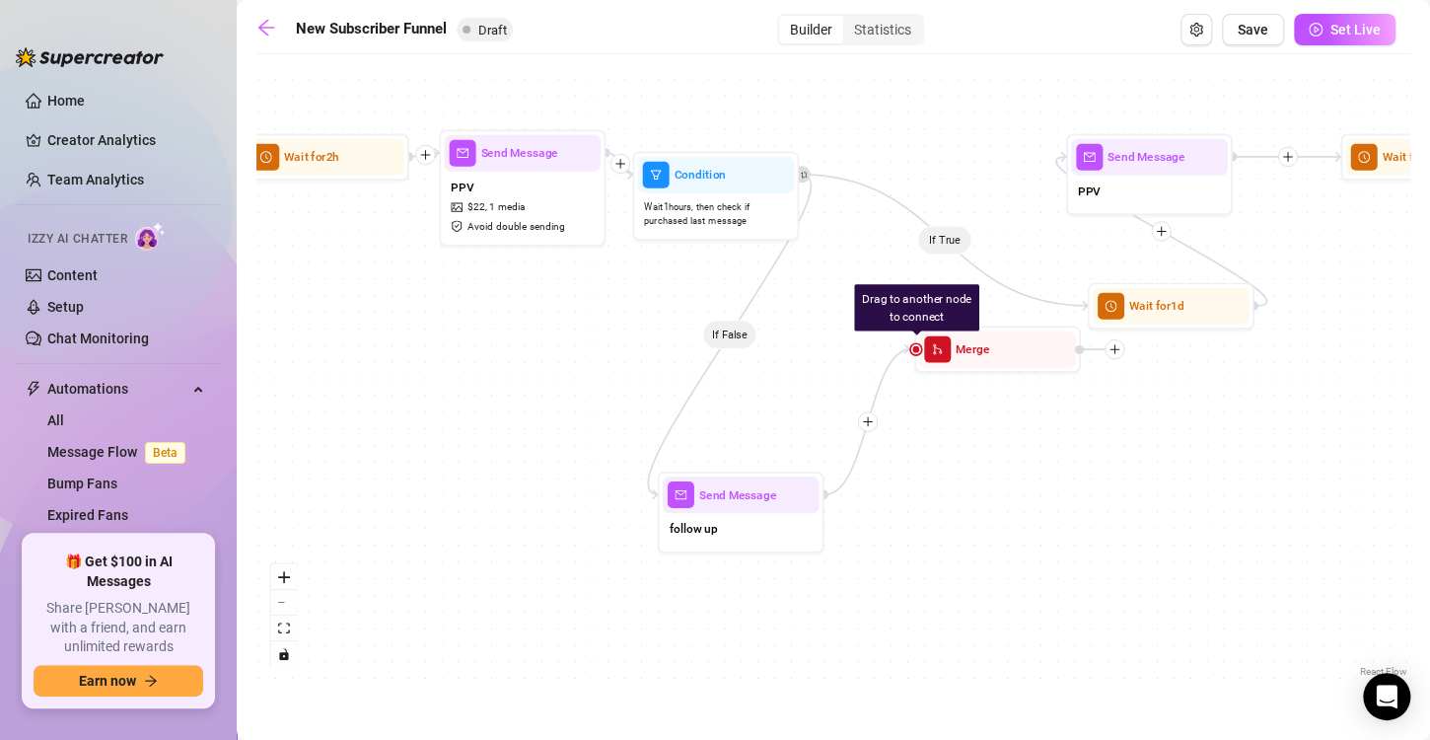
drag, startPoint x: 463, startPoint y: 375, endPoint x: 835, endPoint y: 322, distance: 376.6
click at [835, 322] on div "If True If True If True If False If False If False If True If False If True If …" at bounding box center [833, 372] width 1154 height 617
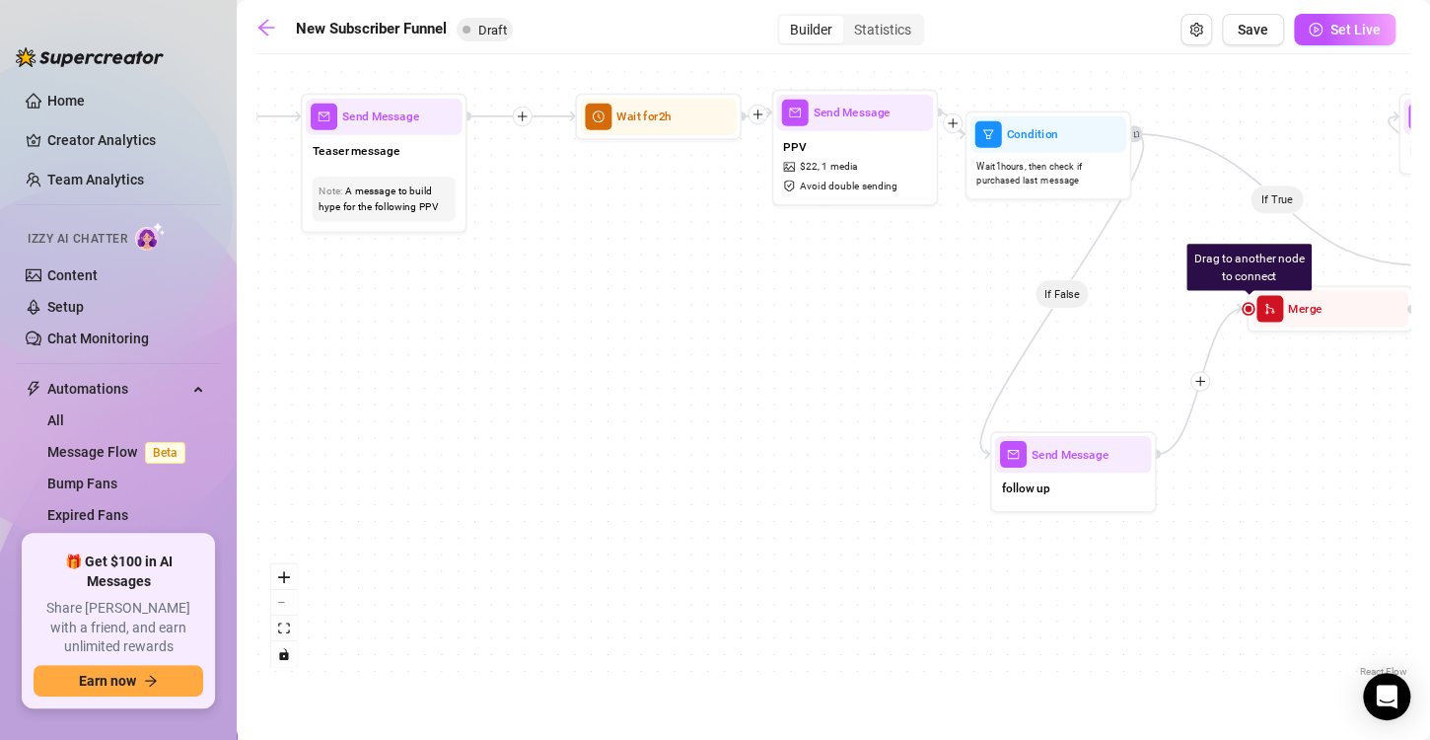
drag, startPoint x: 498, startPoint y: 377, endPoint x: 963, endPoint y: 343, distance: 465.7
click at [963, 343] on div "If True If True If True If False If False If False If True If False If True If …" at bounding box center [833, 372] width 1154 height 617
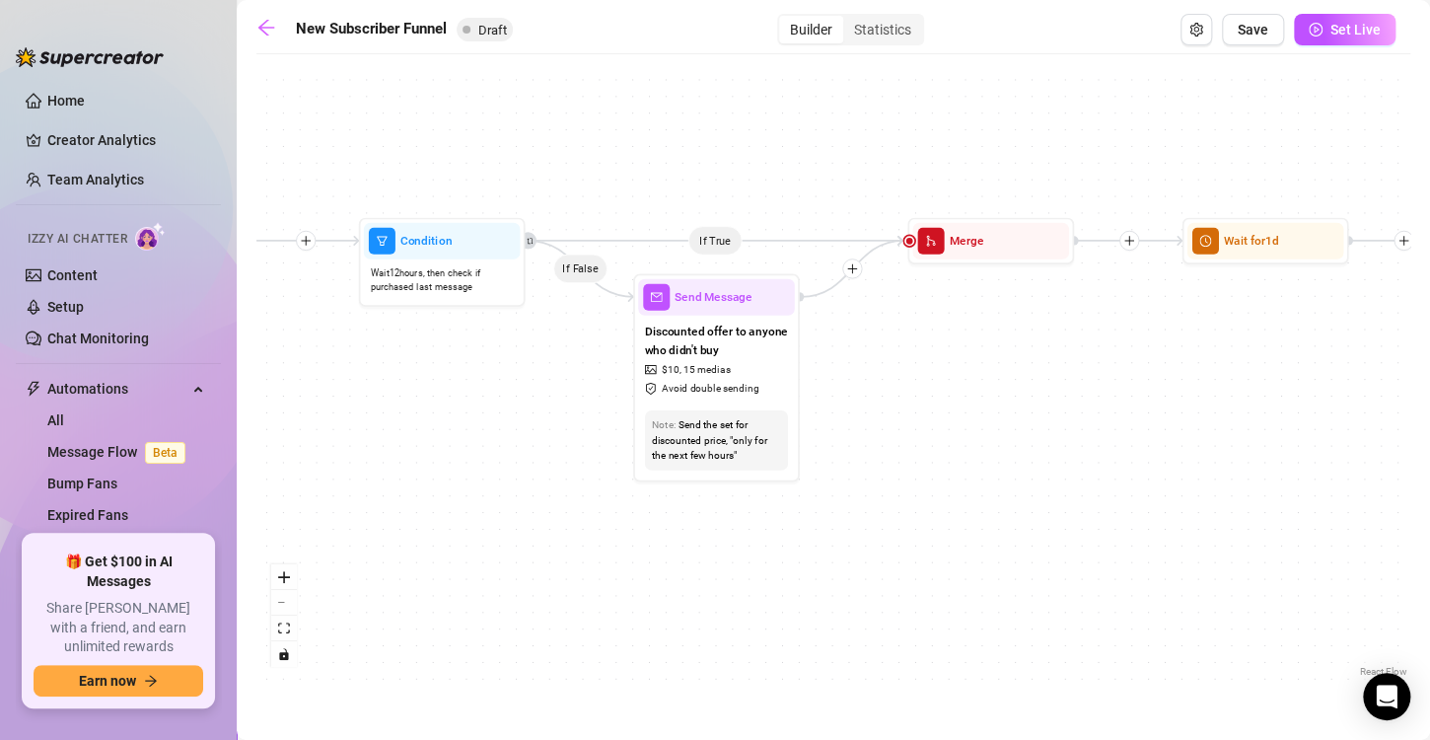
drag, startPoint x: 588, startPoint y: 304, endPoint x: 1385, endPoint y: 459, distance: 811.8
click at [1385, 459] on div "If True If True If True If False If False If False If True If False If True If …" at bounding box center [833, 372] width 1154 height 617
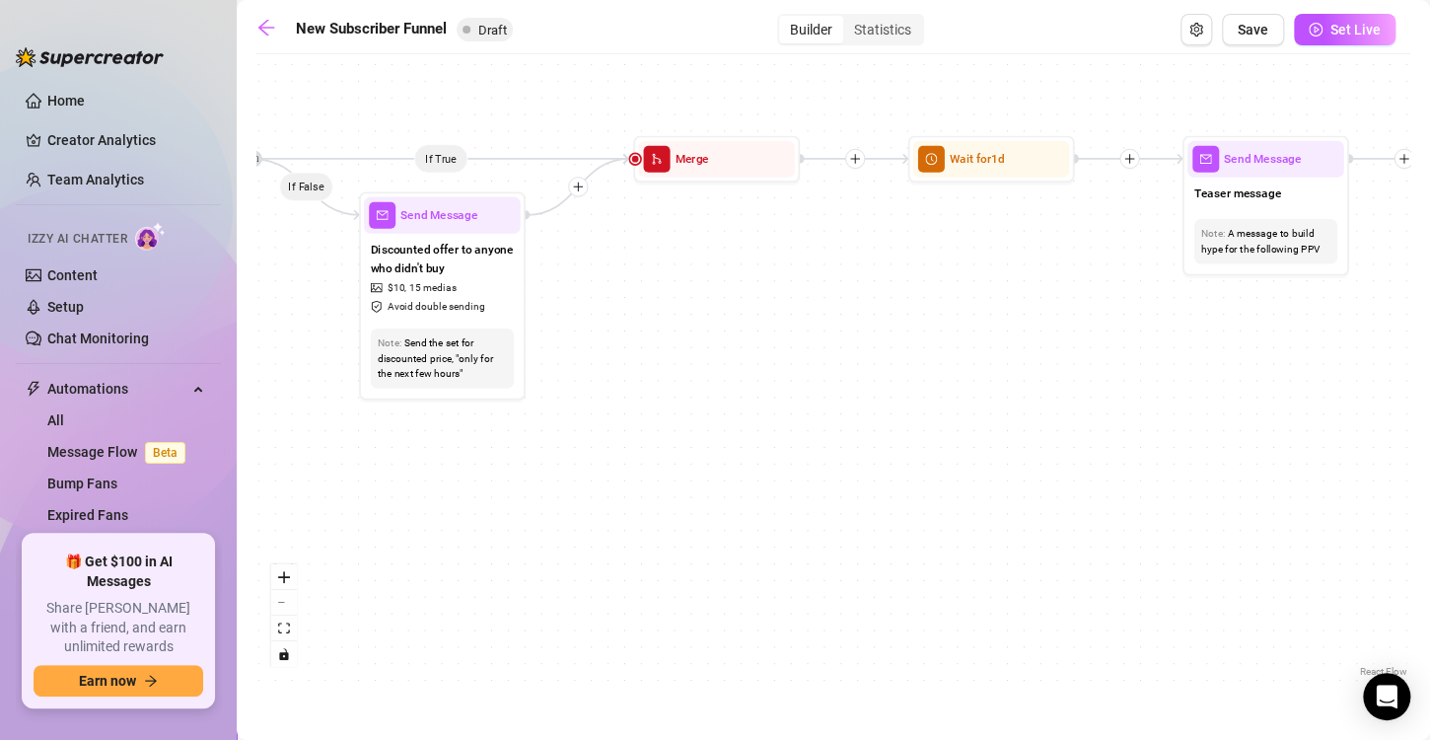
drag, startPoint x: 1073, startPoint y: 483, endPoint x: 722, endPoint y: 391, distance: 363.1
click at [722, 391] on div "If True If True If True If False If False If False If True If False If True If …" at bounding box center [833, 372] width 1154 height 617
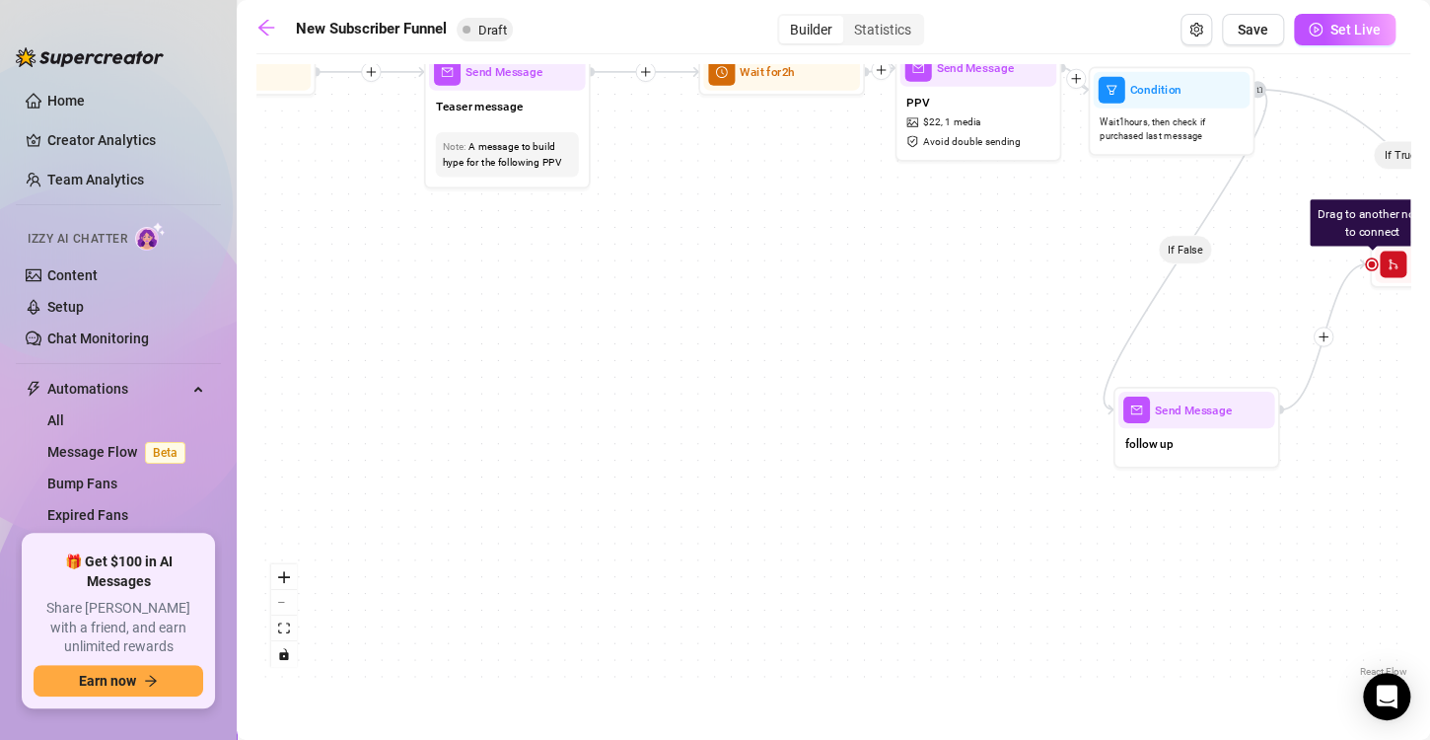
drag, startPoint x: 1154, startPoint y: 439, endPoint x: 437, endPoint y: 361, distance: 721.2
click at [437, 361] on div "If True If True If True If False If False If False If True If False If True If …" at bounding box center [833, 372] width 1154 height 617
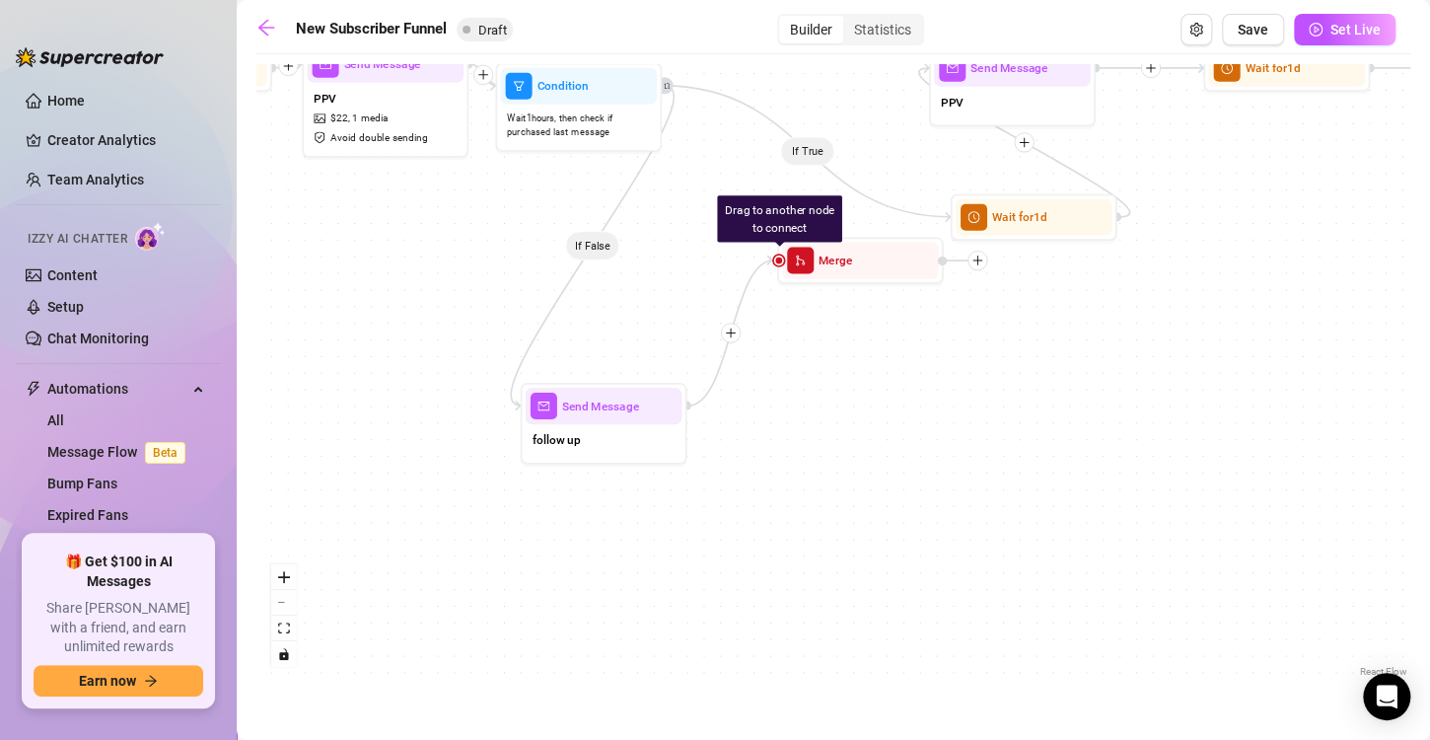
drag, startPoint x: 835, startPoint y: 348, endPoint x: 280, endPoint y: 347, distance: 555.3
click at [263, 347] on div "If True If True If True If False If False If False If True If False If True If …" at bounding box center [833, 372] width 1154 height 617
drag, startPoint x: 933, startPoint y: 217, endPoint x: 853, endPoint y: 253, distance: 87.8
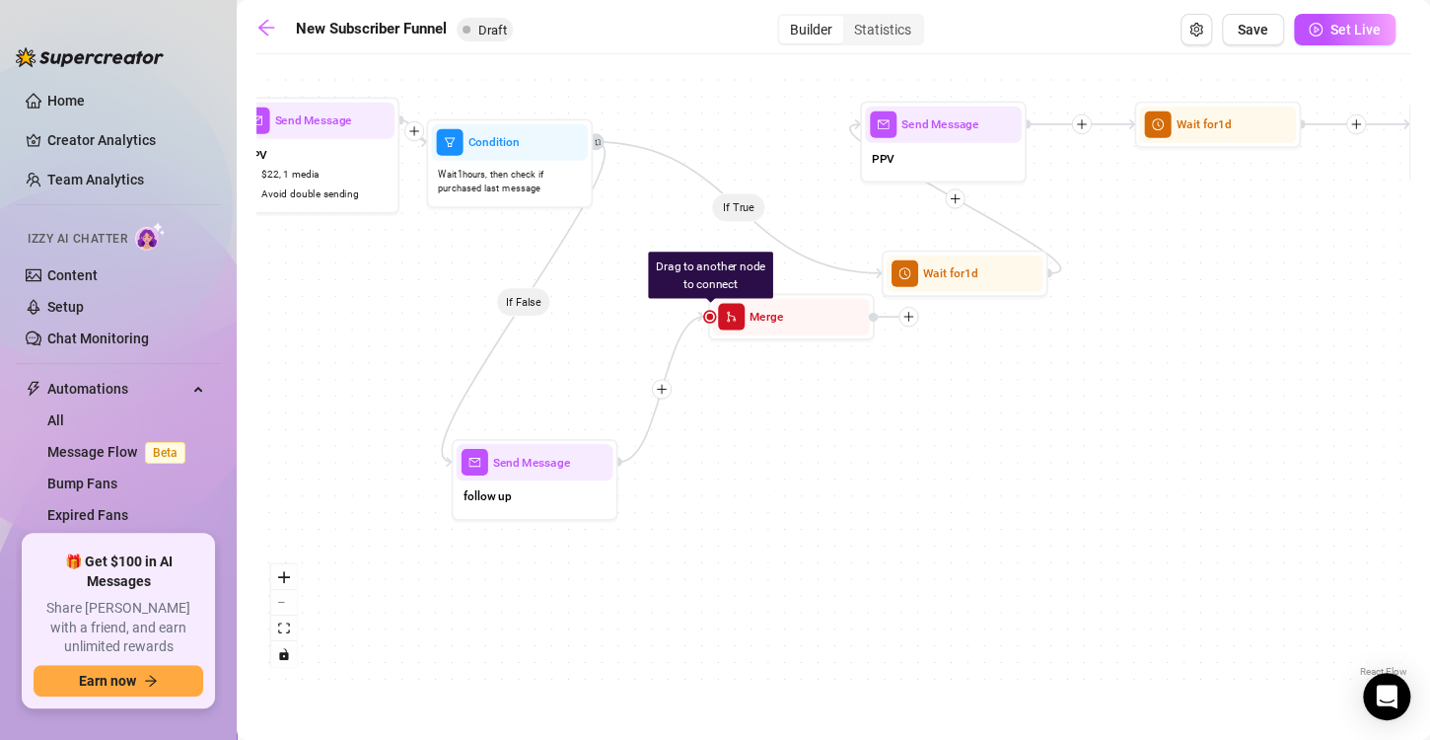
drag, startPoint x: 800, startPoint y: 158, endPoint x: 739, endPoint y: 210, distance: 80.4
click at [739, 210] on div "If True If True If True If False If False If False If True If False If True If …" at bounding box center [833, 372] width 1154 height 617
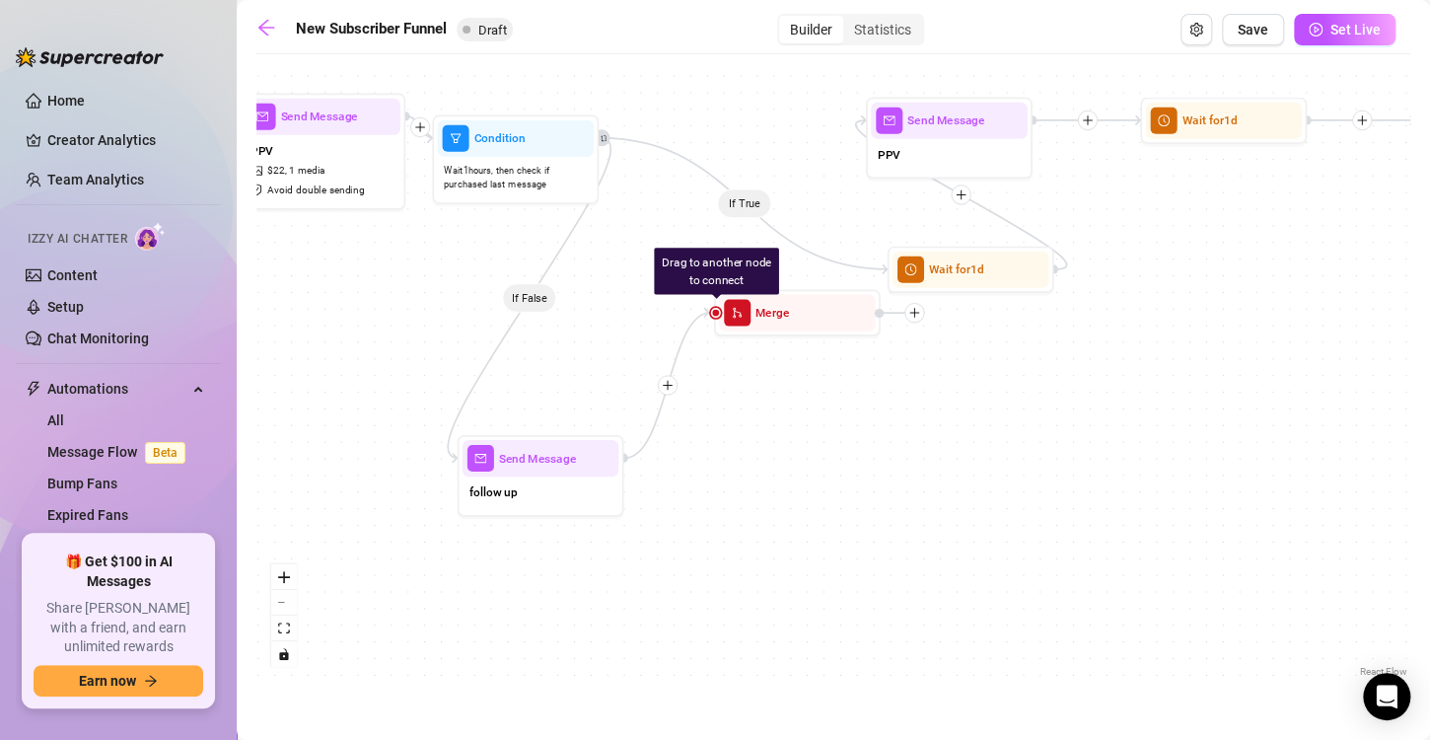
drag, startPoint x: 742, startPoint y: 203, endPoint x: 678, endPoint y: 240, distance: 73.8
click at [678, 240] on div "If True If True If True If False If False If False If True If False If True If …" at bounding box center [833, 372] width 1154 height 617
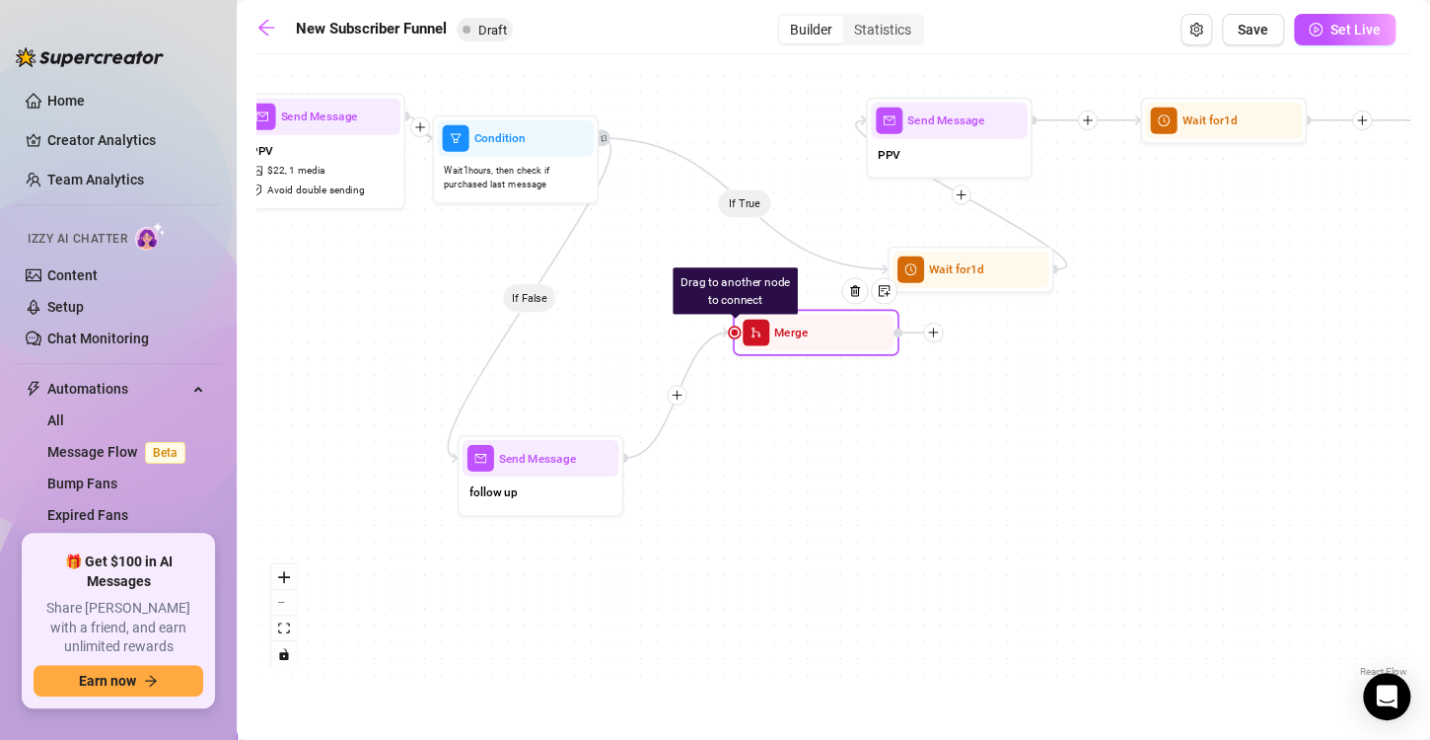
drag, startPoint x: 714, startPoint y: 319, endPoint x: 733, endPoint y: 337, distance: 26.5
click at [733, 337] on div "Drag to another node to connect Merge" at bounding box center [816, 332] width 167 height 46
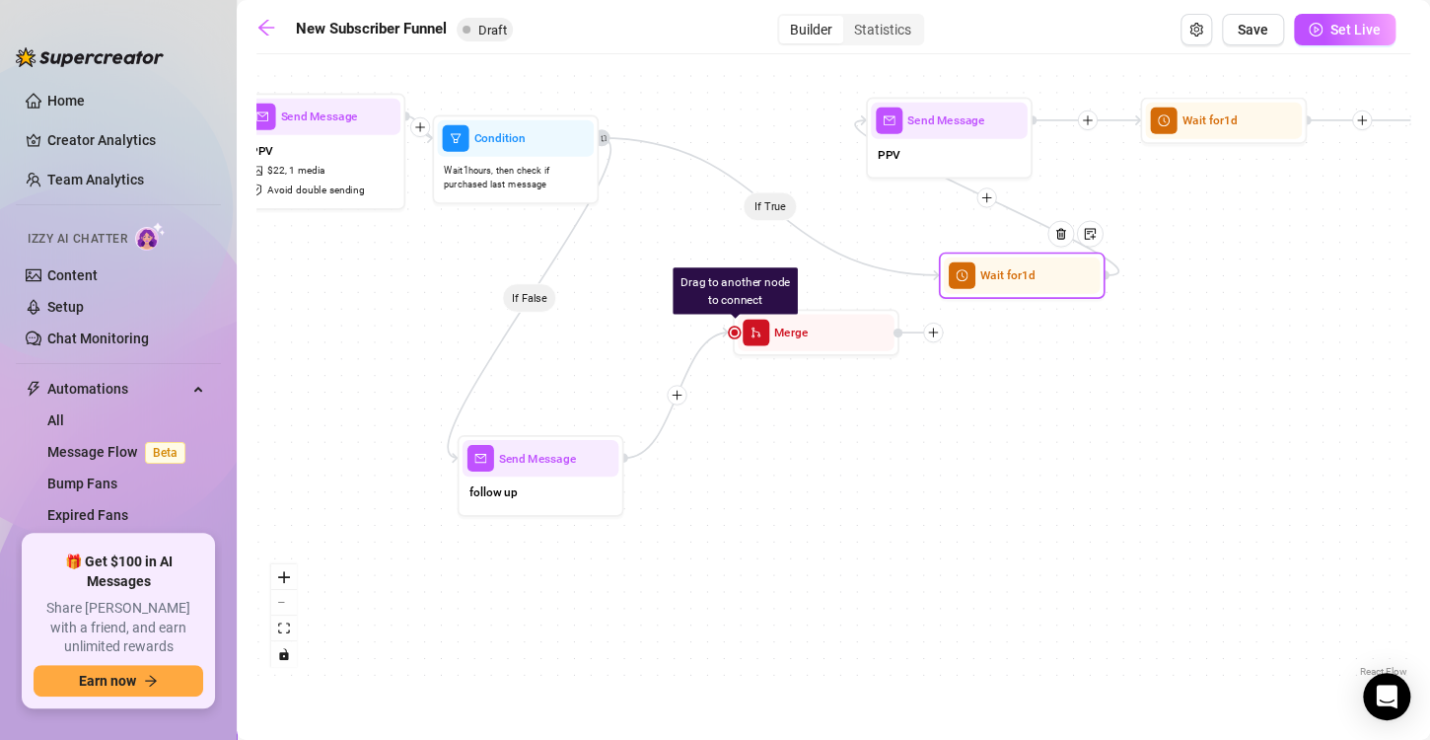
drag, startPoint x: 961, startPoint y: 275, endPoint x: 1014, endPoint y: 284, distance: 54.0
click at [1014, 284] on div "Wait for 1d" at bounding box center [1022, 275] width 157 height 36
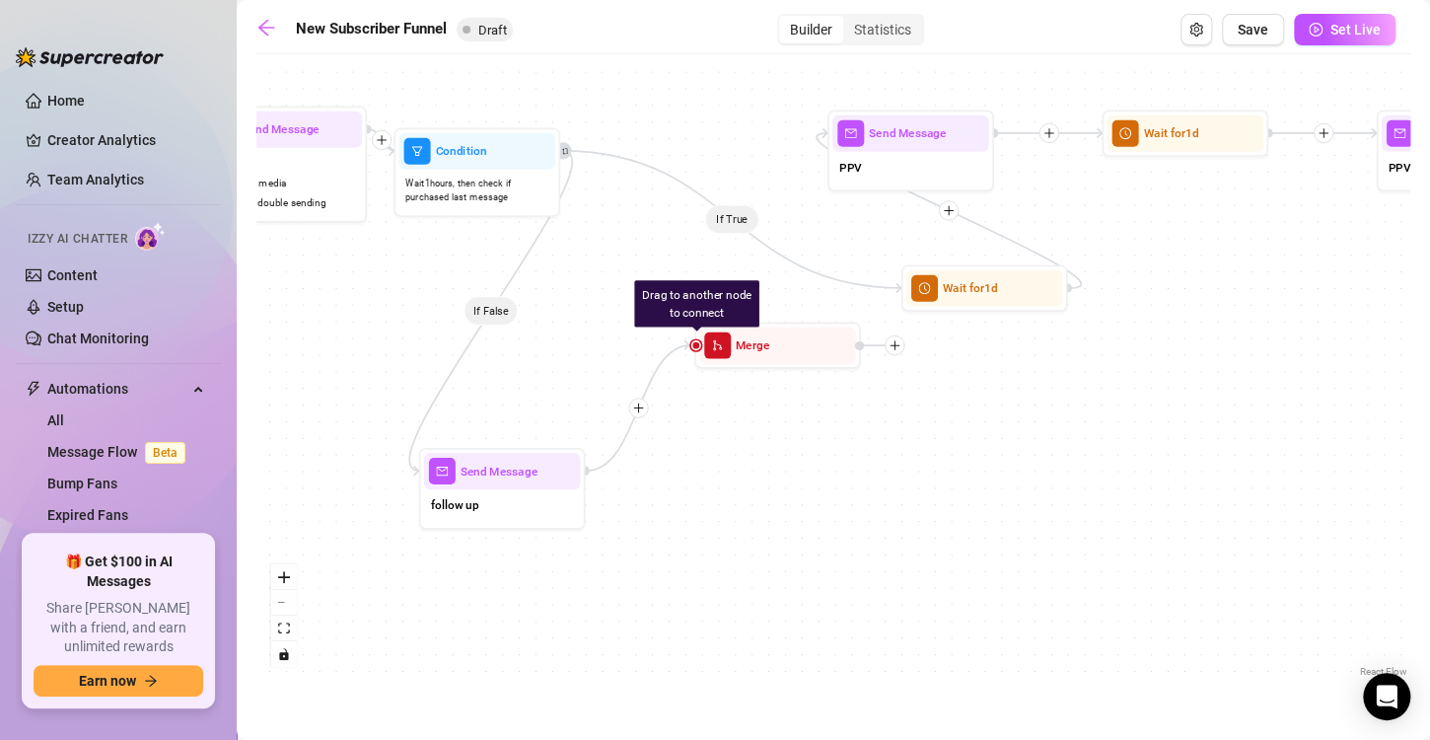
drag, startPoint x: 932, startPoint y: 278, endPoint x: 893, endPoint y: 288, distance: 40.7
click at [893, 288] on div "If True If True If True If False If False If False If True If False If True If …" at bounding box center [833, 372] width 1154 height 617
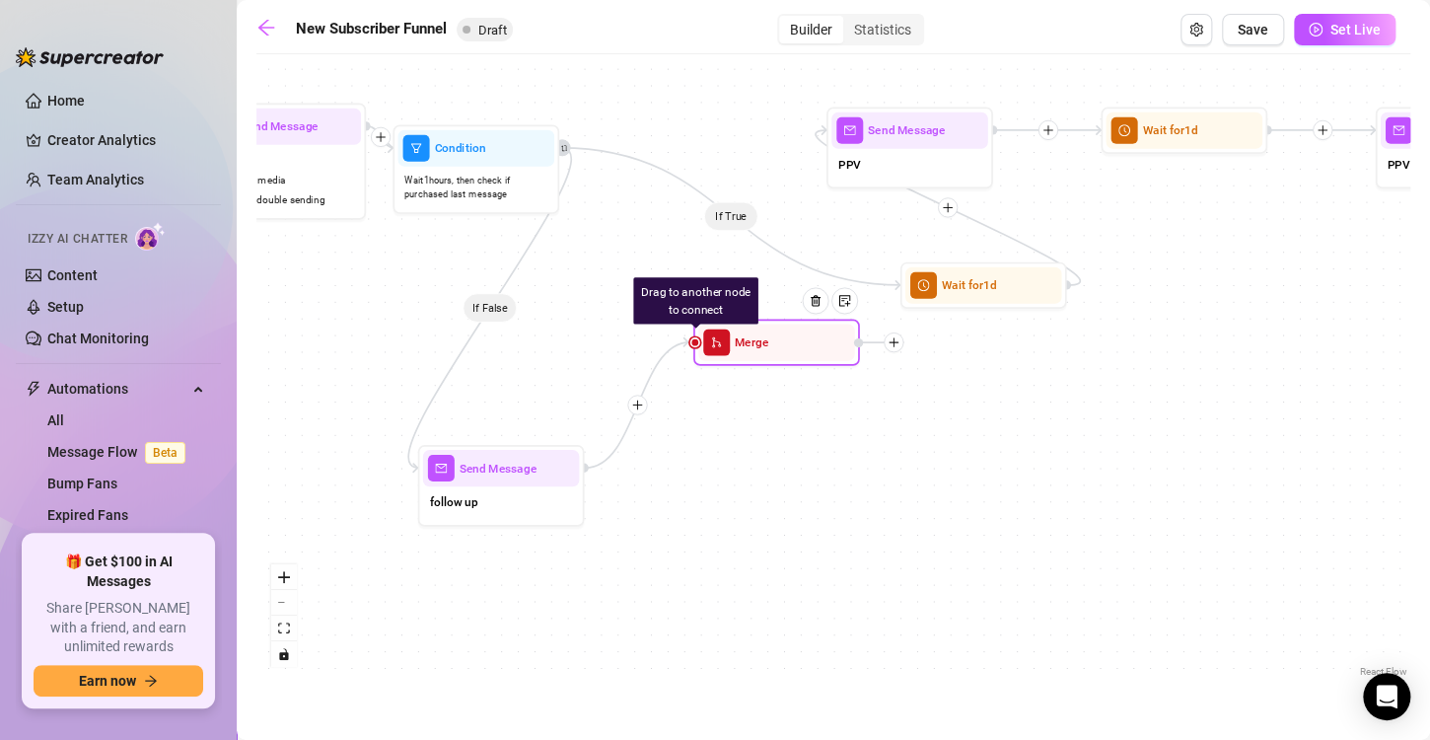
click at [891, 340] on icon "plus" at bounding box center [894, 342] width 12 height 12
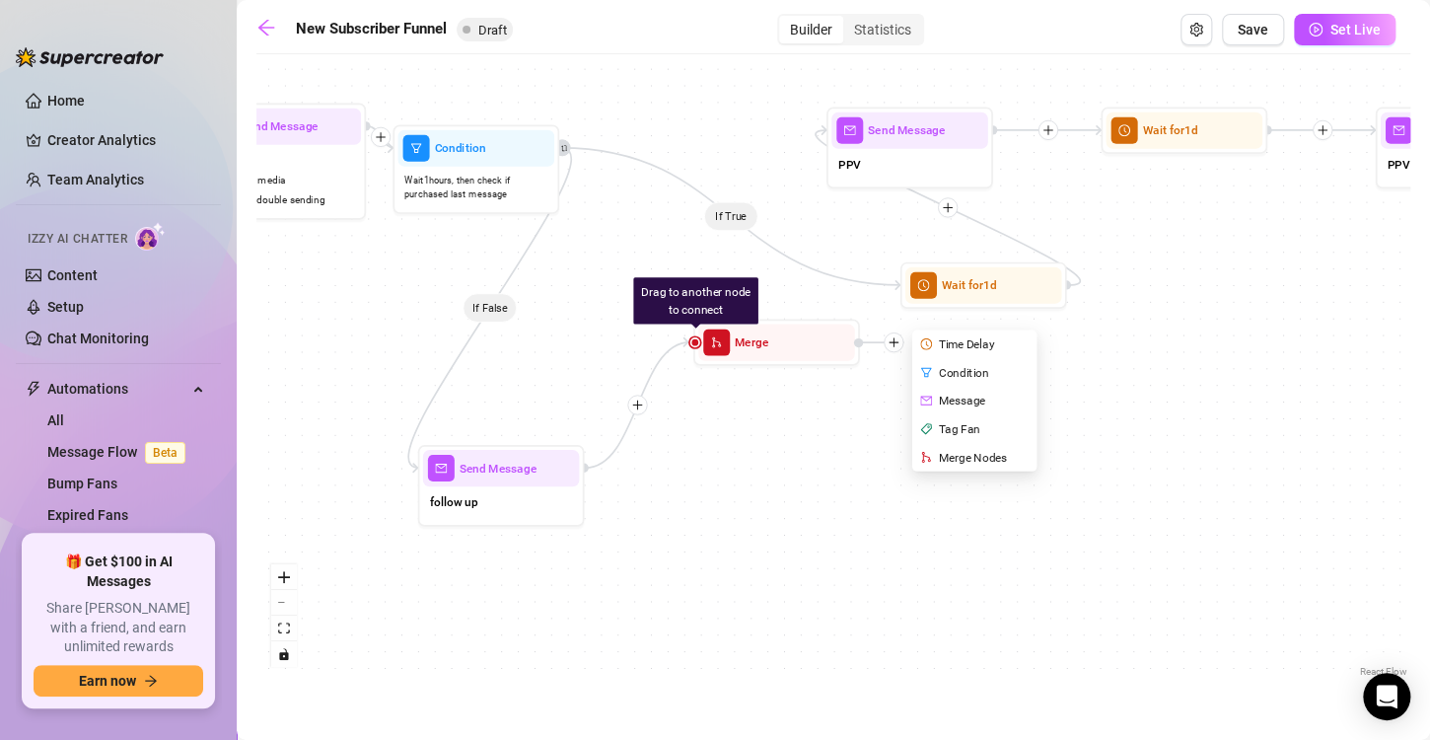
click at [827, 436] on div "If True If True If True If False If False If False If True If False If True If …" at bounding box center [833, 372] width 1154 height 617
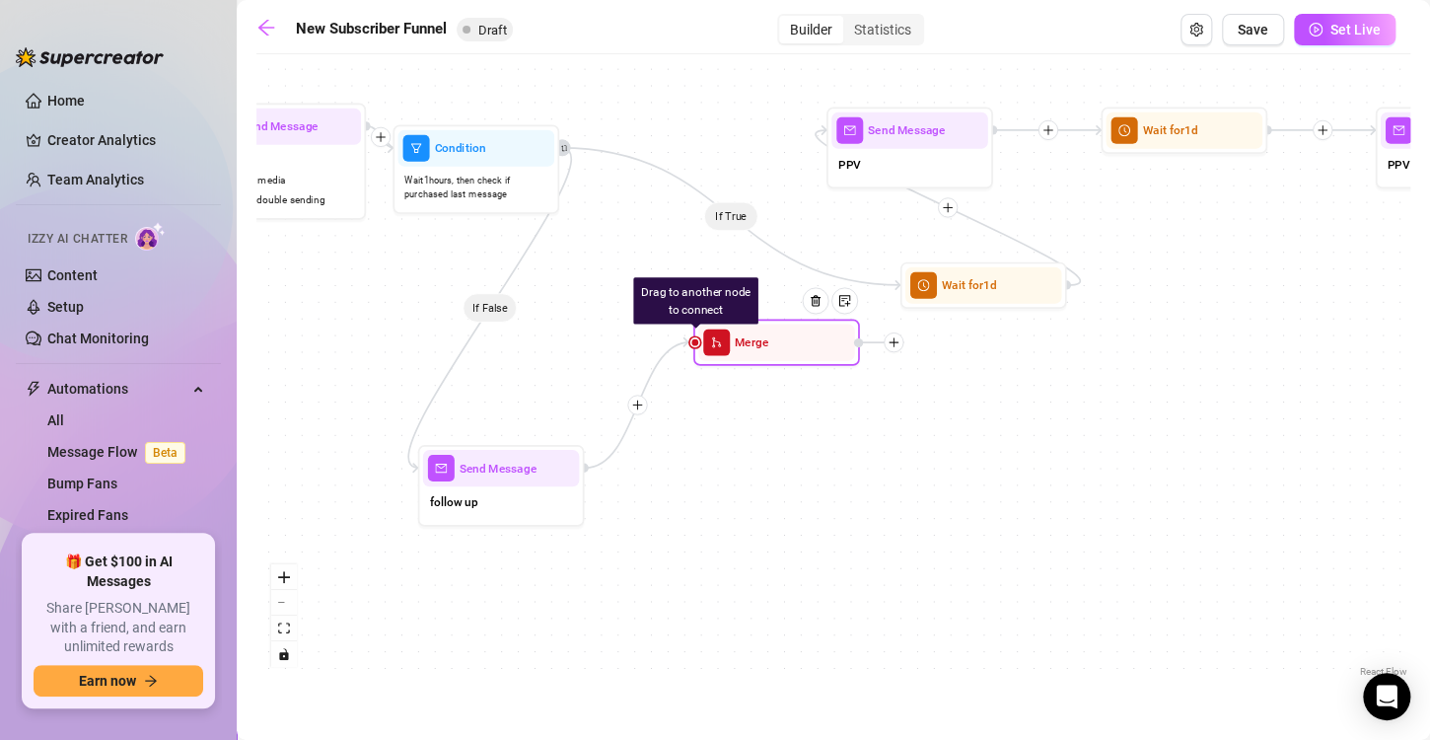
click at [812, 333] on div at bounding box center [822, 313] width 72 height 85
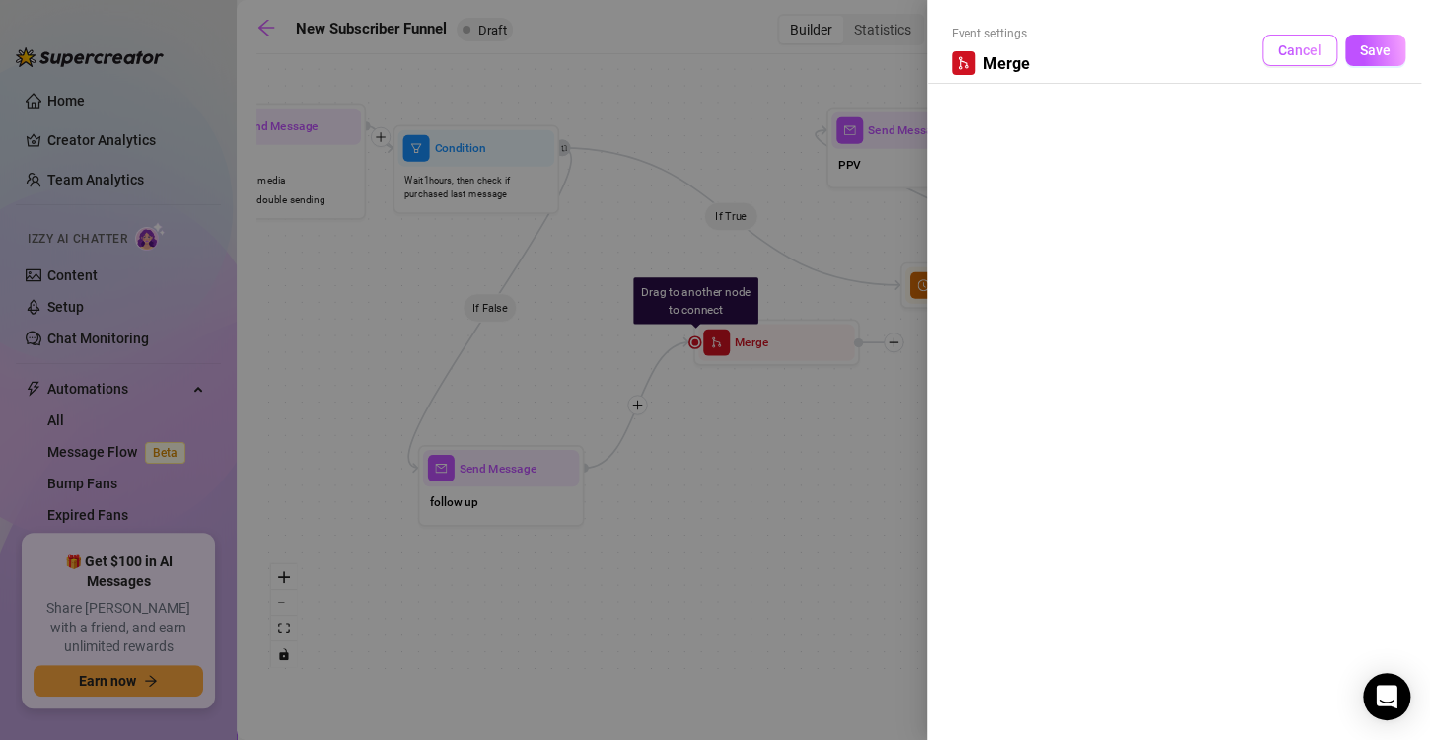
click at [1273, 55] on button "Cancel" at bounding box center [1299, 51] width 75 height 32
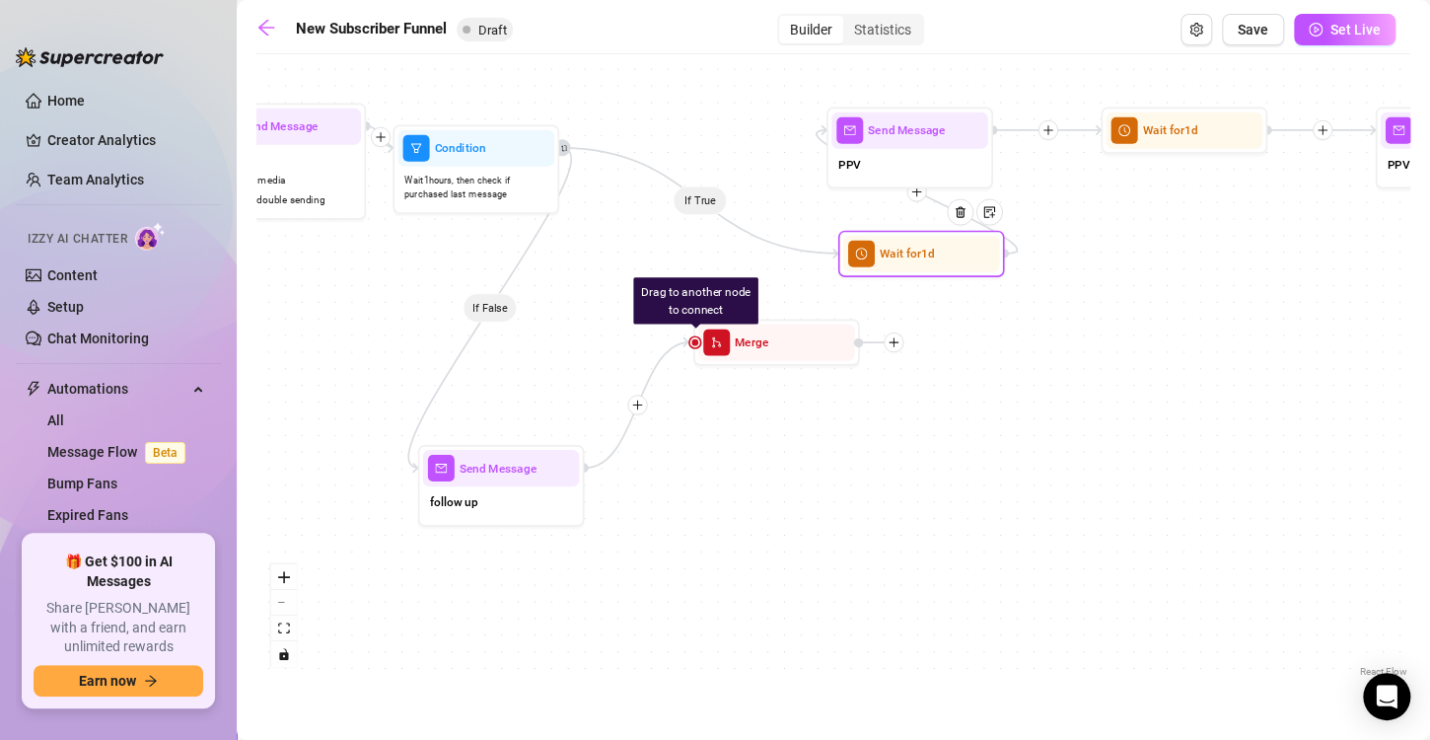
drag, startPoint x: 934, startPoint y: 288, endPoint x: 869, endPoint y: 256, distance: 72.3
click at [869, 256] on span "clock-circle" at bounding box center [861, 254] width 27 height 27
click at [992, 255] on div at bounding box center [966, 224] width 72 height 85
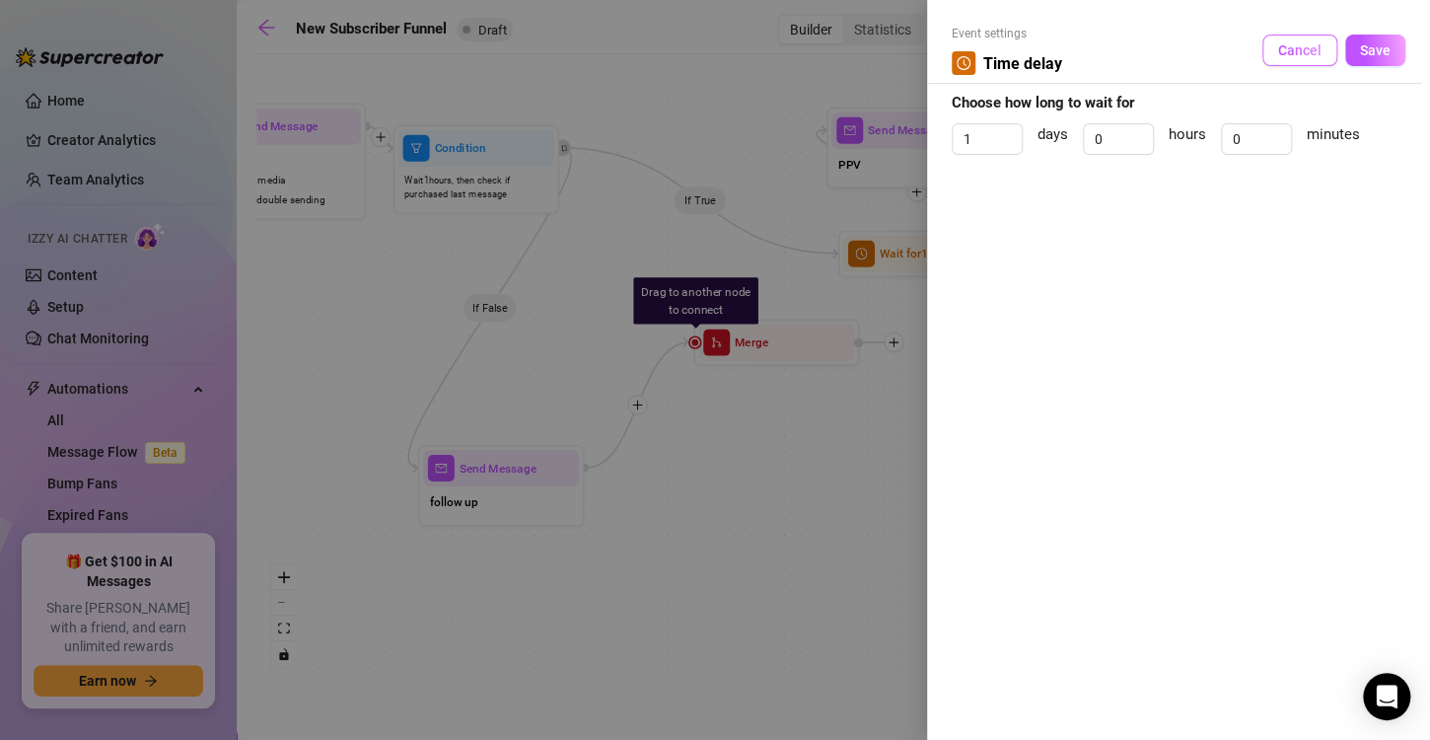
click at [1278, 52] on button "Cancel" at bounding box center [1299, 51] width 75 height 32
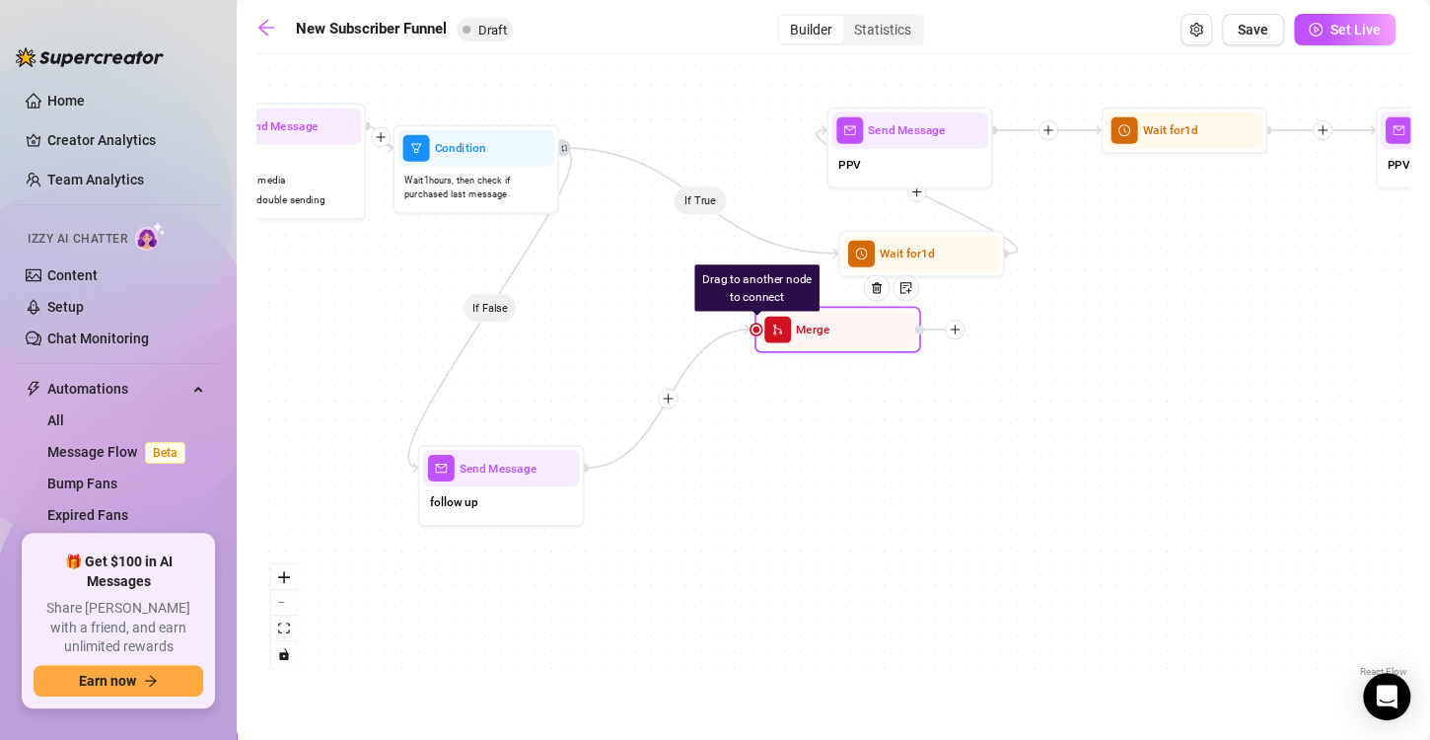
drag, startPoint x: 697, startPoint y: 349, endPoint x: 758, endPoint y: 335, distance: 62.7
click at [759, 335] on div "Merge" at bounding box center [837, 329] width 157 height 36
drag, startPoint x: 755, startPoint y: 328, endPoint x: 837, endPoint y: 252, distance: 111.7
drag, startPoint x: 755, startPoint y: 331, endPoint x: 697, endPoint y: 195, distance: 148.0
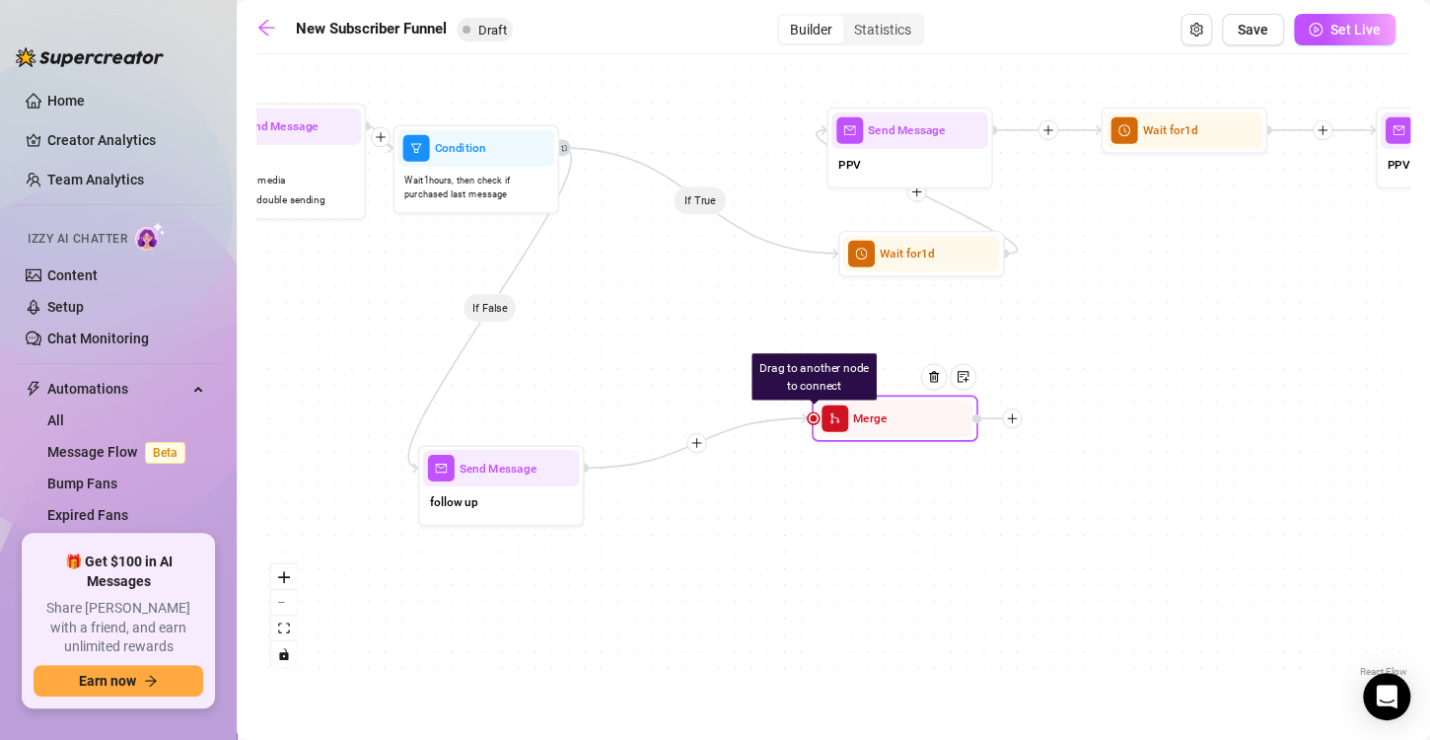
drag, startPoint x: 760, startPoint y: 335, endPoint x: 821, endPoint y: 422, distance: 105.6
click at [821, 422] on div "Merge" at bounding box center [895, 417] width 157 height 36
drag, startPoint x: 812, startPoint y: 419, endPoint x: 848, endPoint y: 251, distance: 171.6
click at [848, 251] on span "clock-circle" at bounding box center [861, 254] width 27 height 27
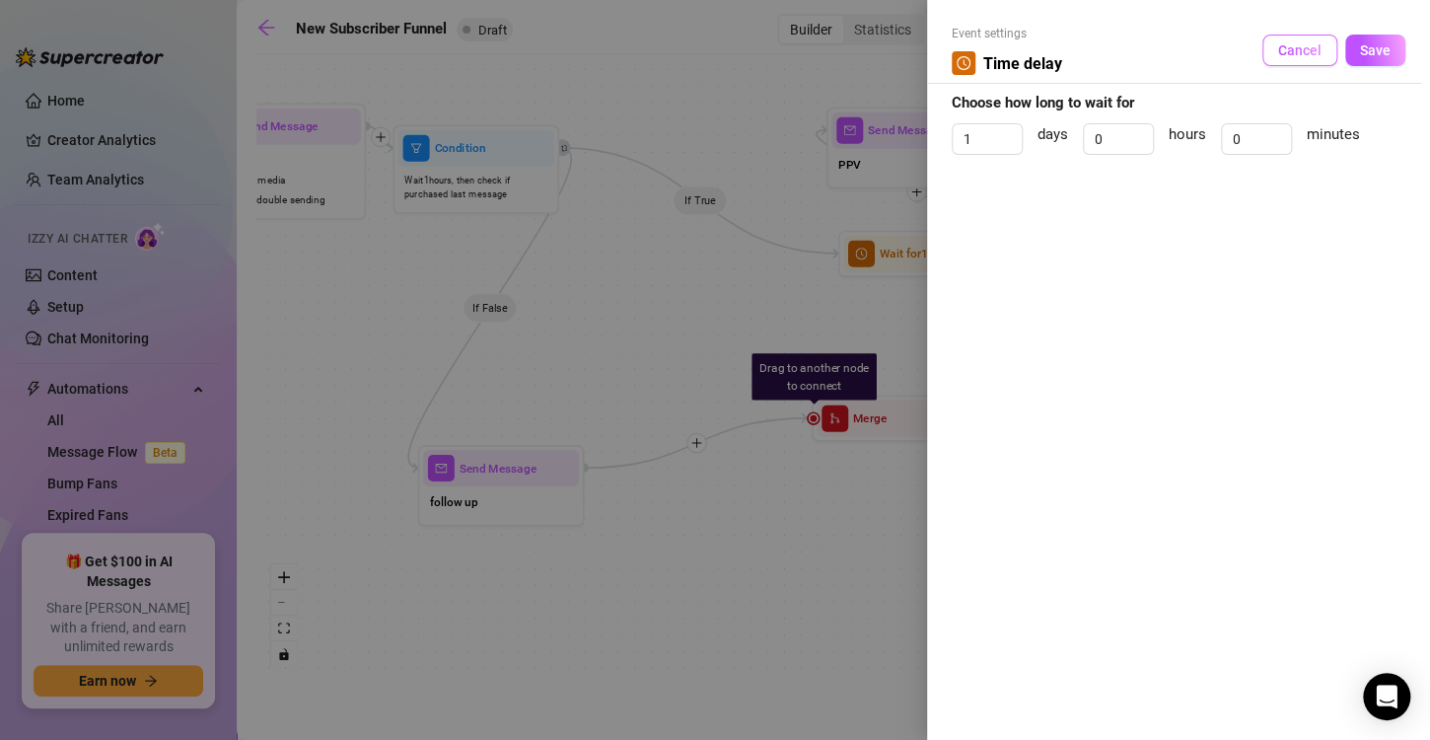
click at [1274, 46] on button "Cancel" at bounding box center [1299, 51] width 75 height 32
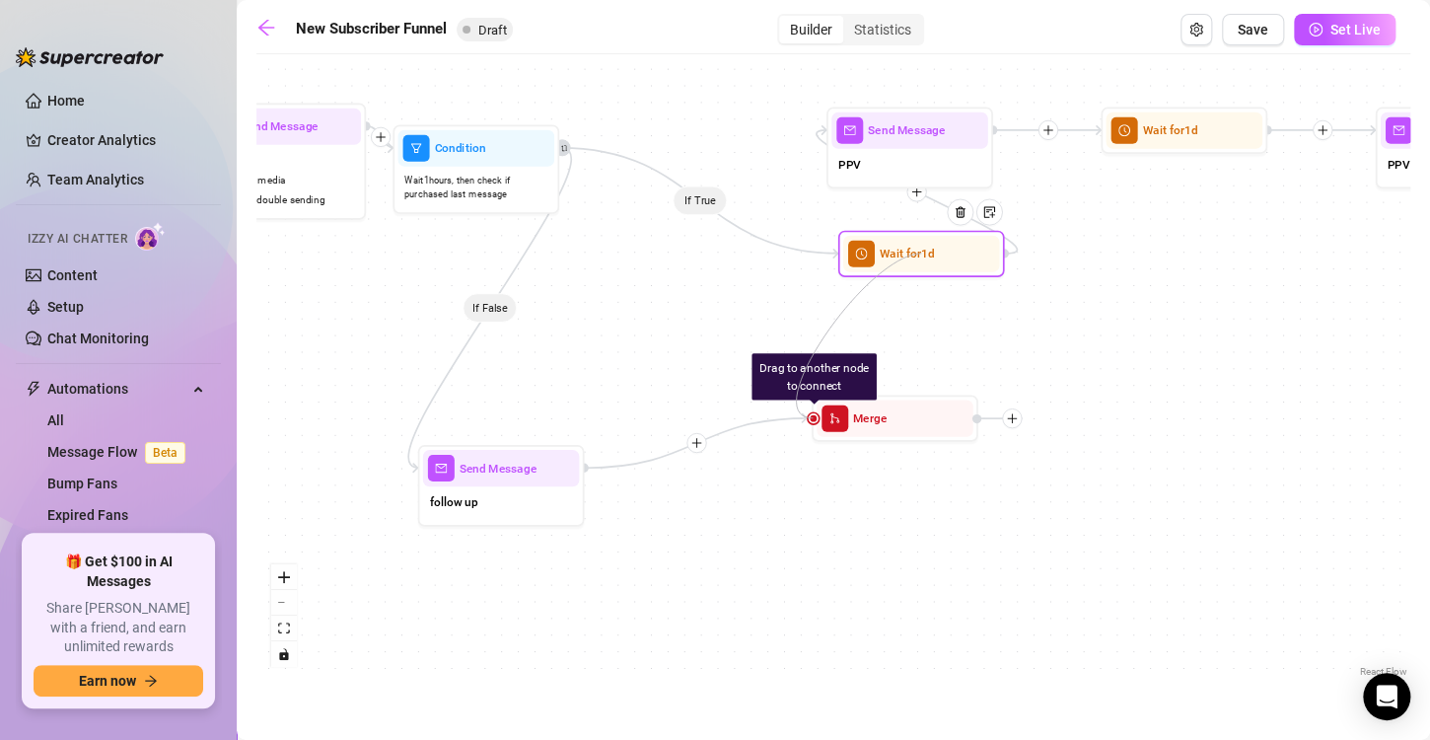
drag, startPoint x: 815, startPoint y: 418, endPoint x: 934, endPoint y: 251, distance: 205.8
click at [1206, 20] on button "Open Exit Rules" at bounding box center [1197, 30] width 32 height 32
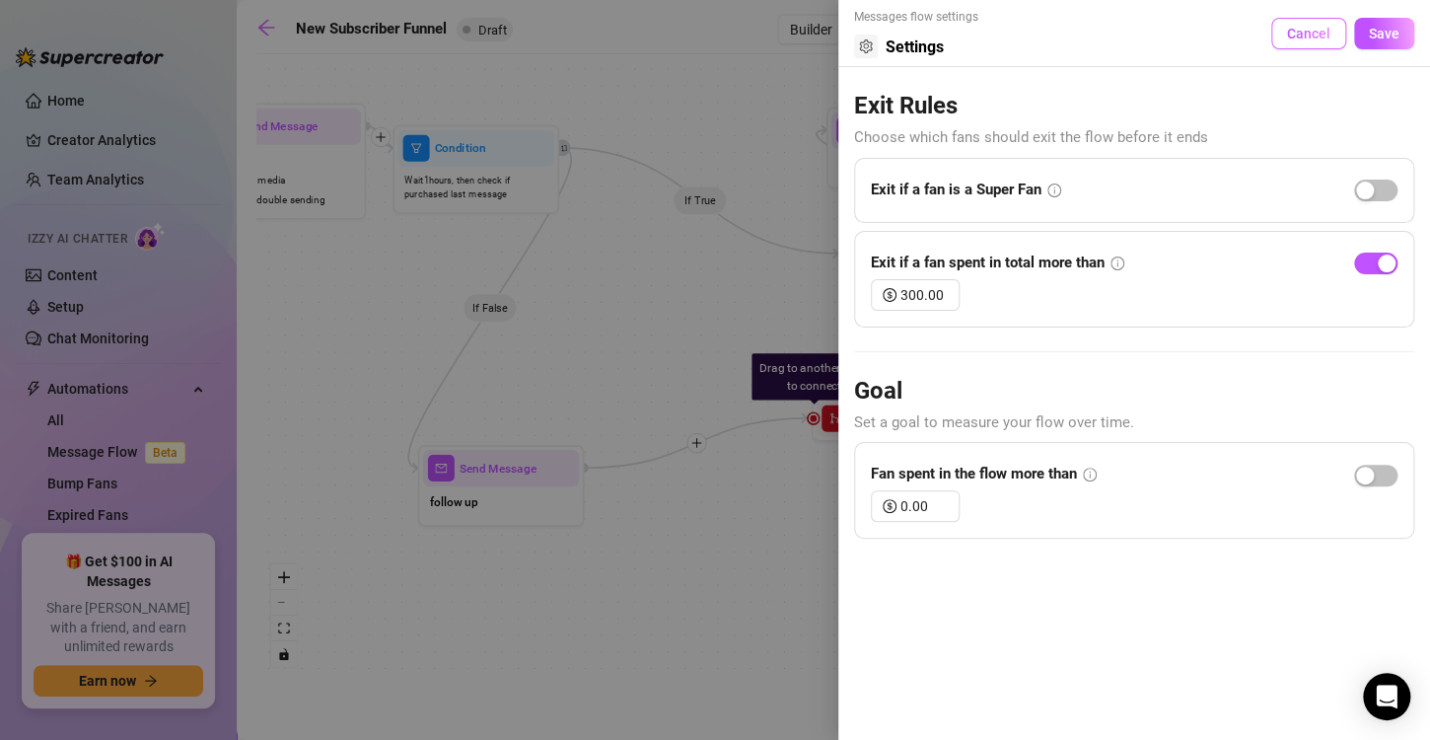
click at [1311, 33] on span "Cancel" at bounding box center [1308, 34] width 43 height 16
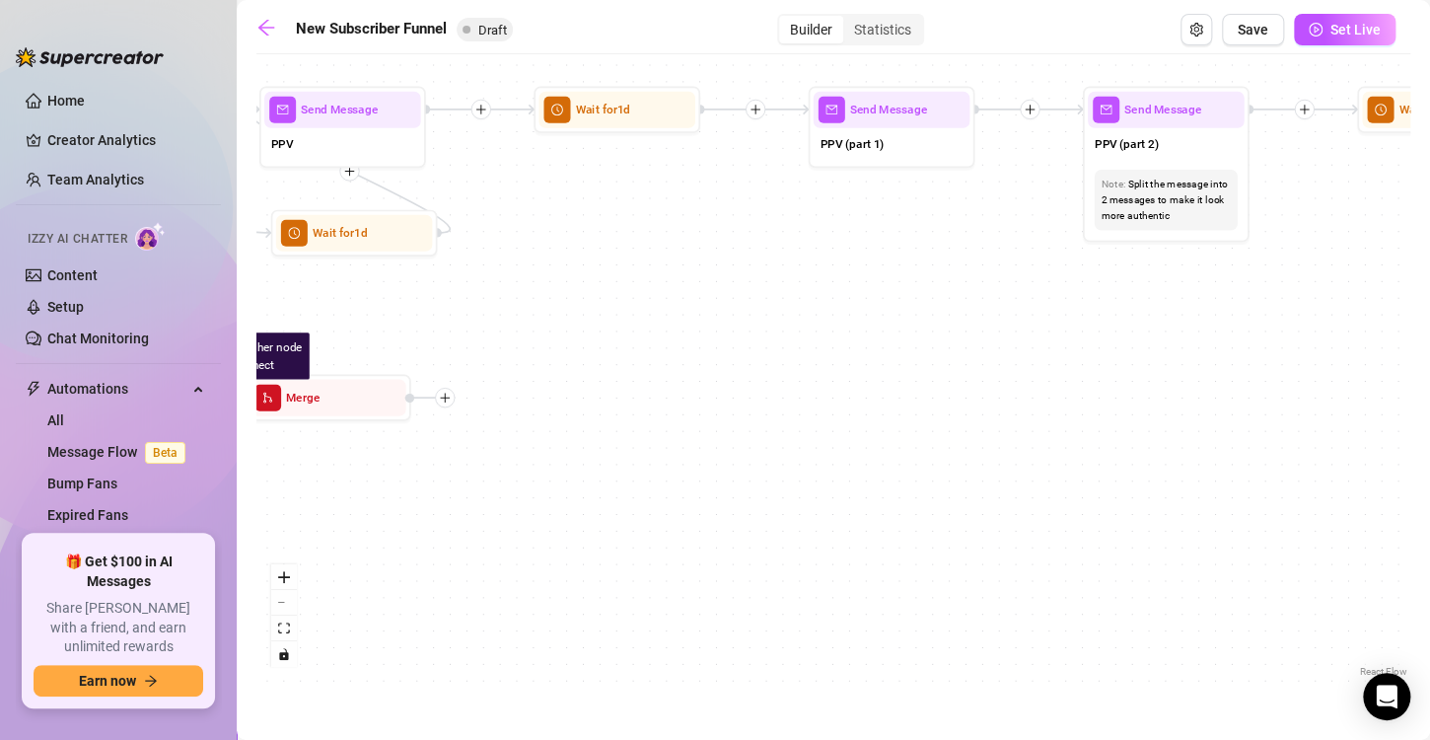
drag, startPoint x: 1193, startPoint y: 254, endPoint x: 555, endPoint y: 251, distance: 638.1
click at [551, 251] on div "If True If True If True If False If False If False If True If False If True If …" at bounding box center [833, 372] width 1154 height 617
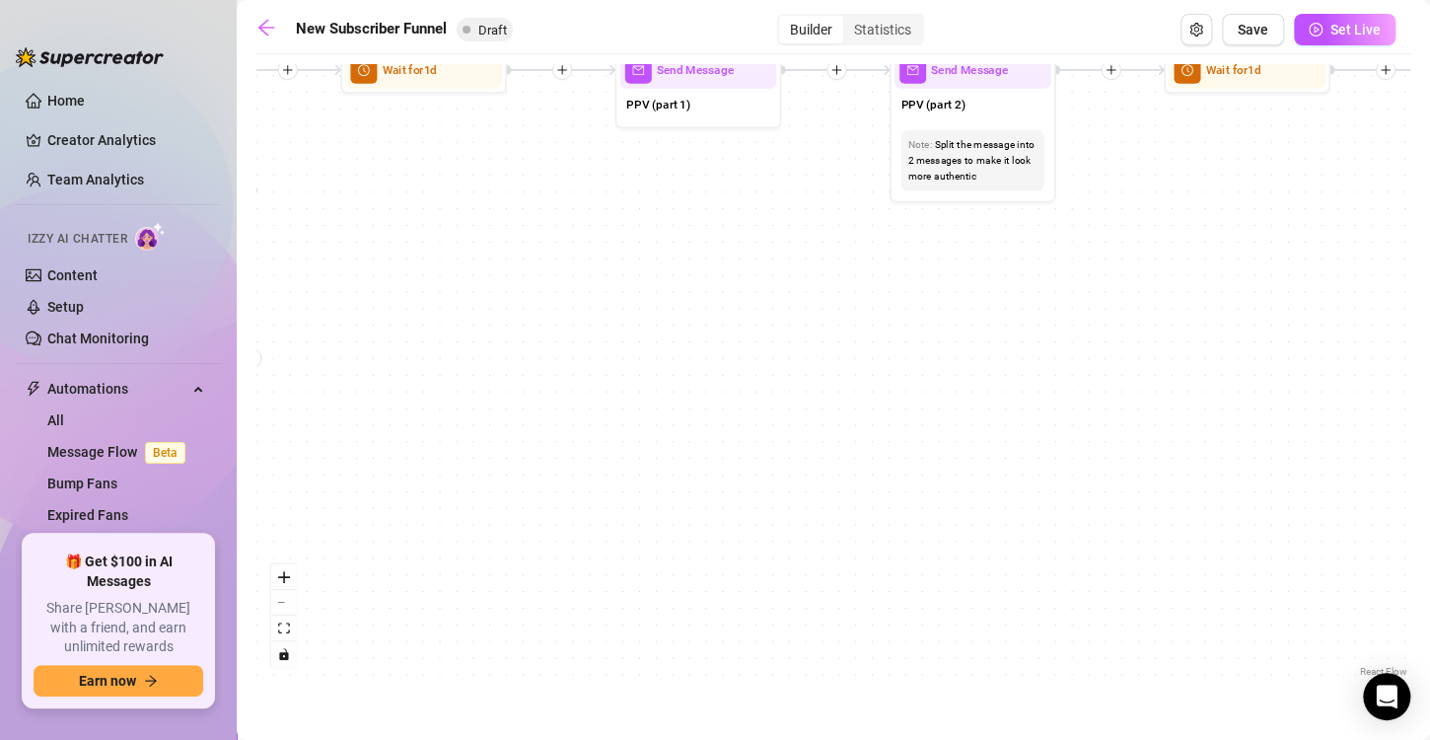
drag, startPoint x: 1186, startPoint y: 382, endPoint x: 1442, endPoint y: 351, distance: 257.3
click at [1429, 351] on html "Home Creator Analytics Team Analytics Izzy AI Chatter Content Setup Chat Monito…" at bounding box center [715, 370] width 1430 height 740
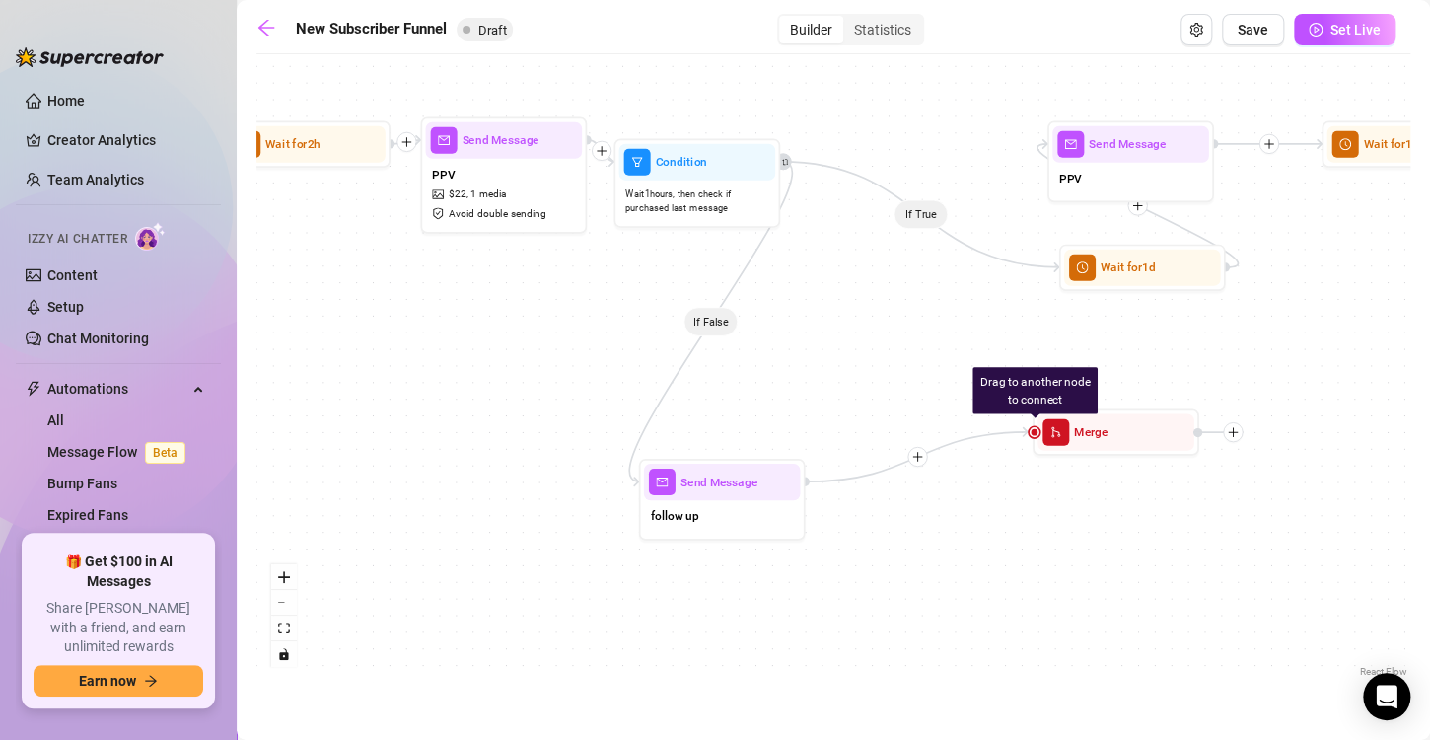
drag, startPoint x: 834, startPoint y: 322, endPoint x: 1431, endPoint y: 363, distance: 598.0
click at [1429, 363] on html "Home Creator Analytics Team Analytics Izzy AI Chatter Content Setup Chat Monito…" at bounding box center [715, 370] width 1430 height 740
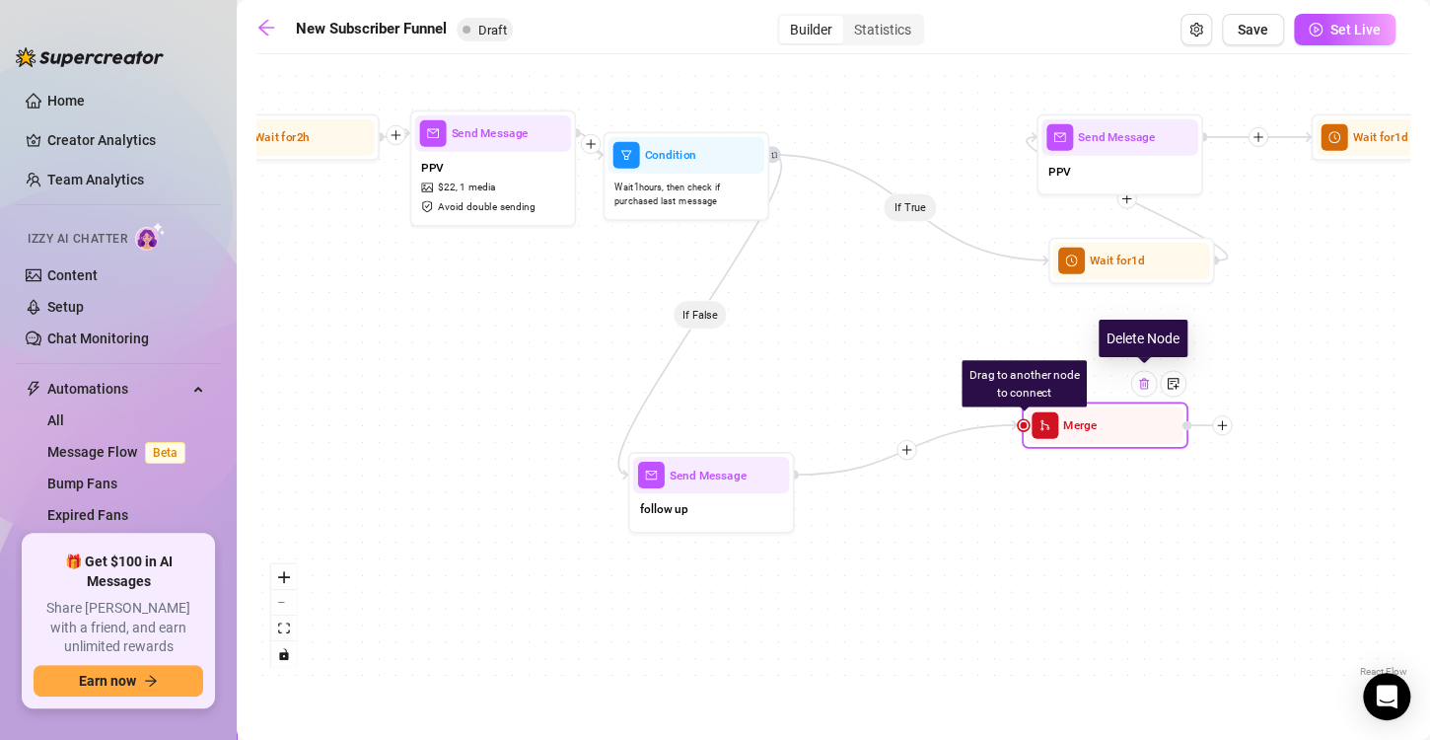
click at [1145, 389] on img at bounding box center [1143, 383] width 13 height 13
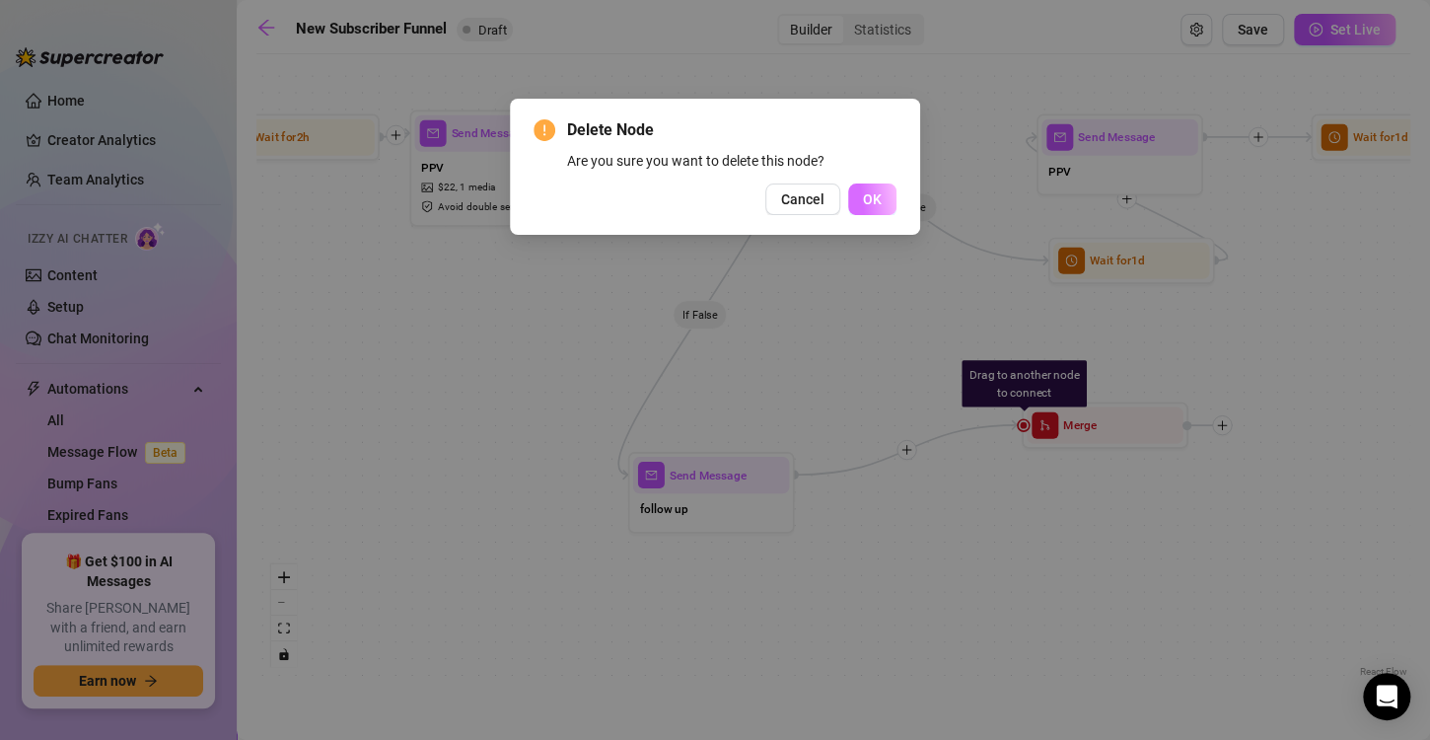
click at [861, 208] on button "OK" at bounding box center [872, 199] width 48 height 32
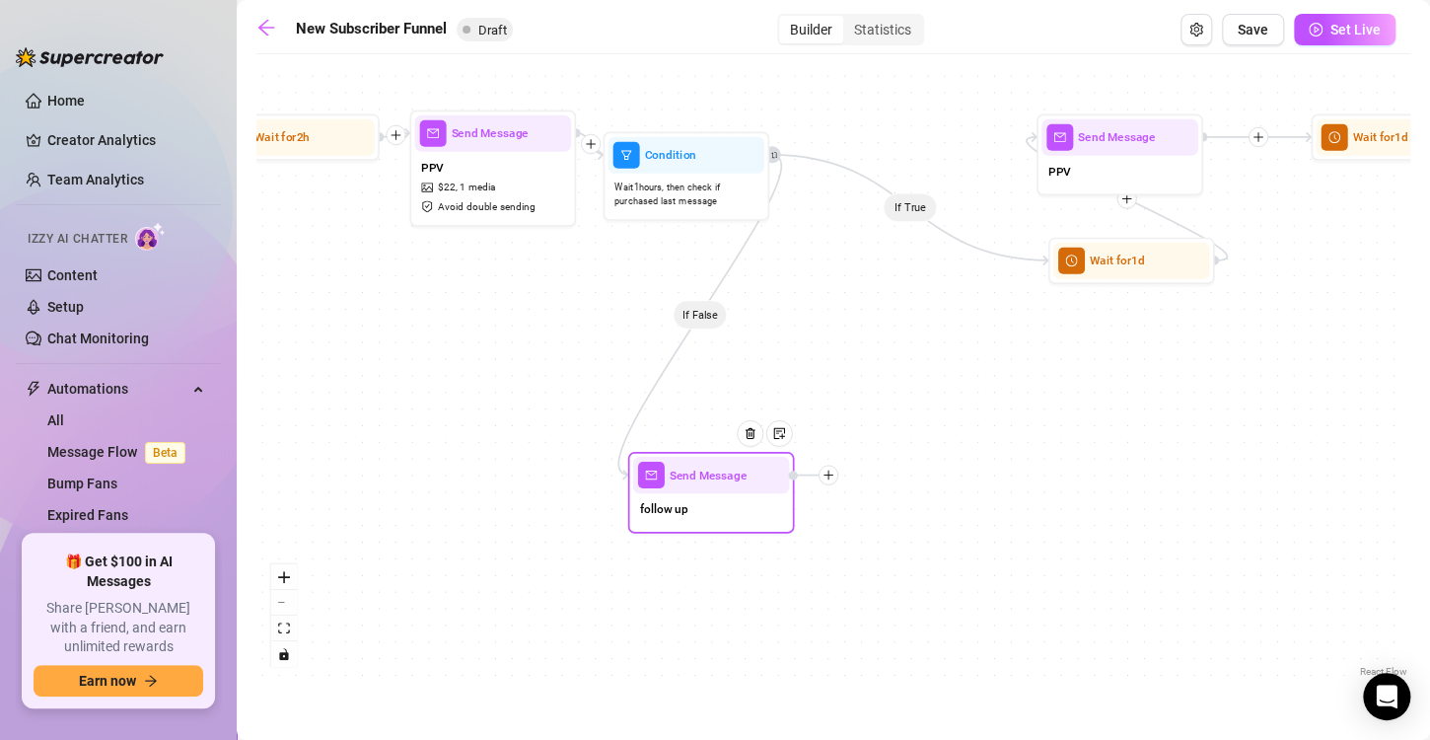
click at [752, 480] on div at bounding box center [756, 445] width 72 height 85
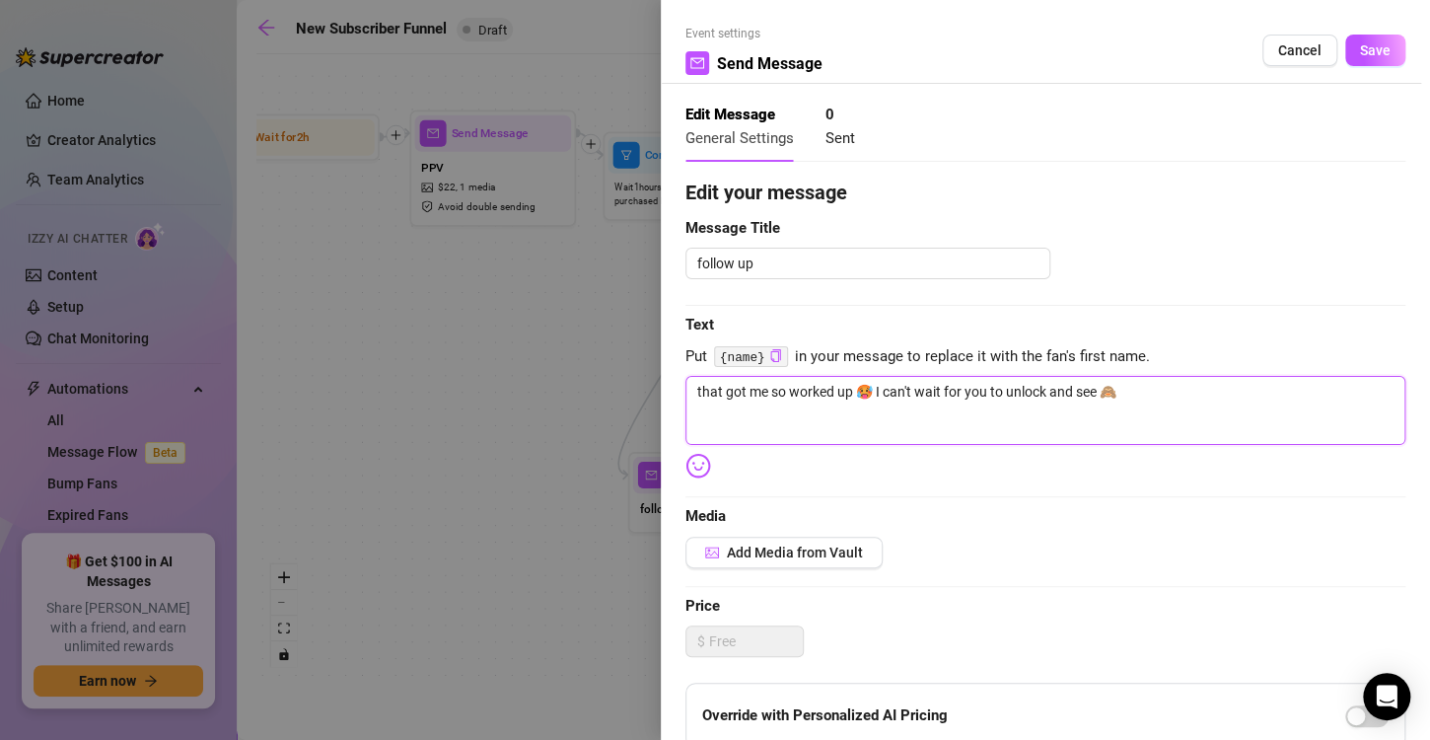
drag, startPoint x: 1146, startPoint y: 394, endPoint x: 648, endPoint y: 405, distance: 498.2
click at [648, 405] on div "Event settings Send Message Cancel Save Edit Message General Settings 0 Sent Ed…" at bounding box center [715, 370] width 1430 height 740
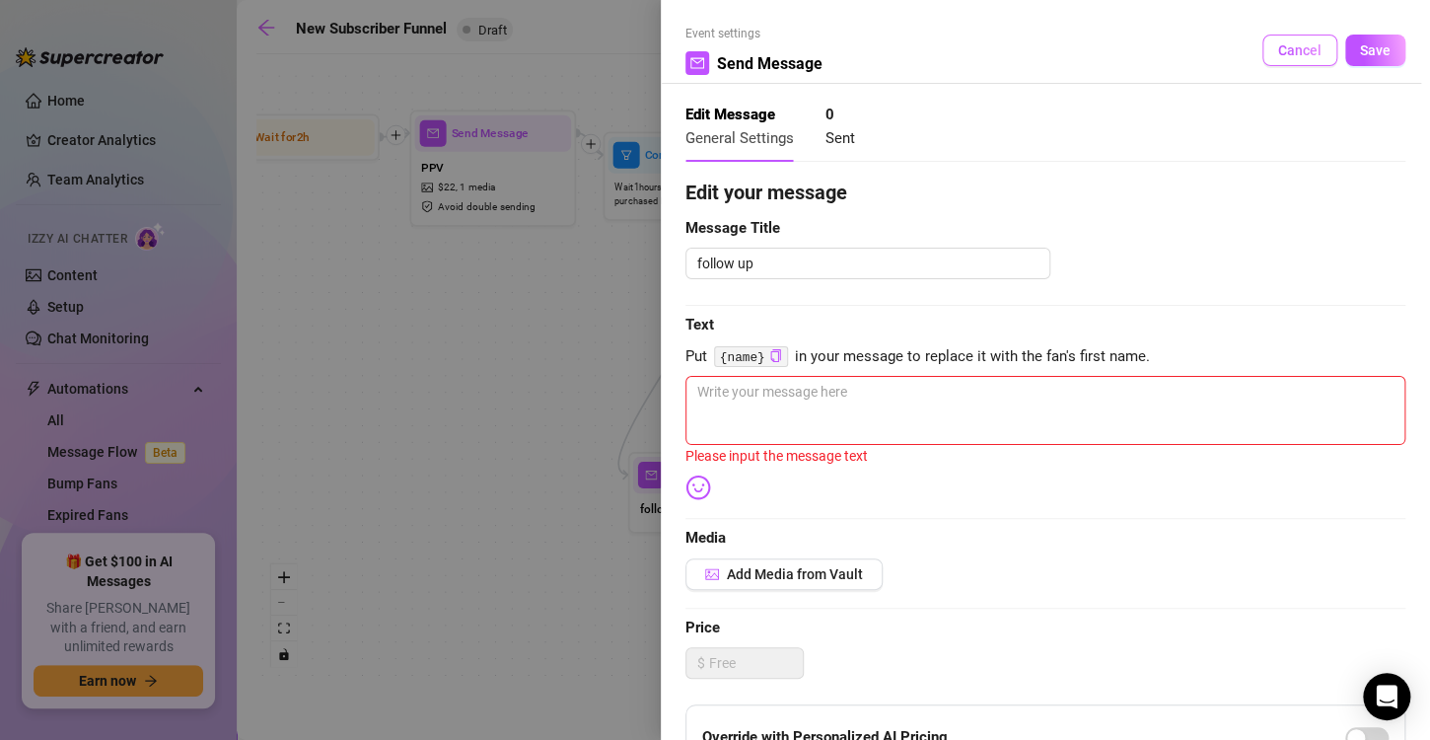
click at [1278, 47] on span "Cancel" at bounding box center [1299, 50] width 43 height 16
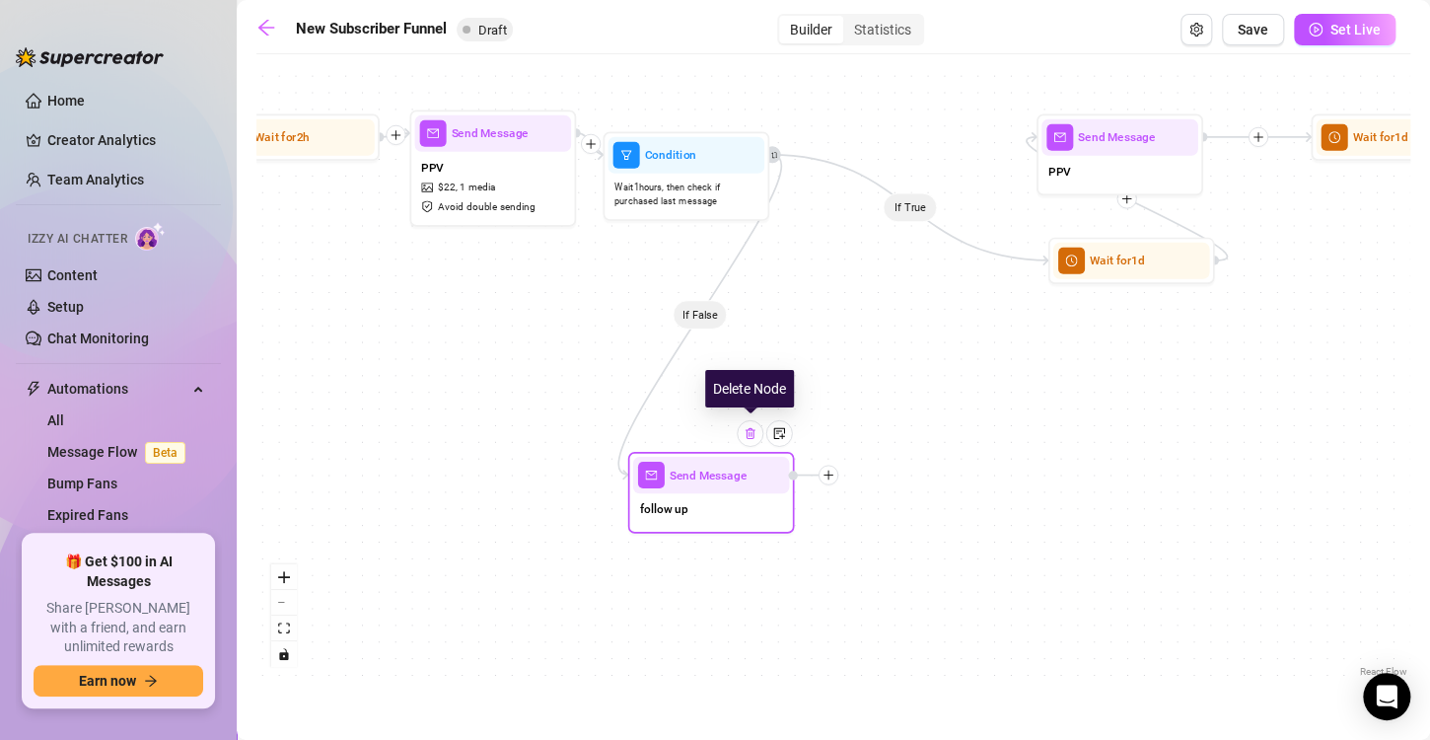
click at [752, 442] on div at bounding box center [750, 433] width 27 height 27
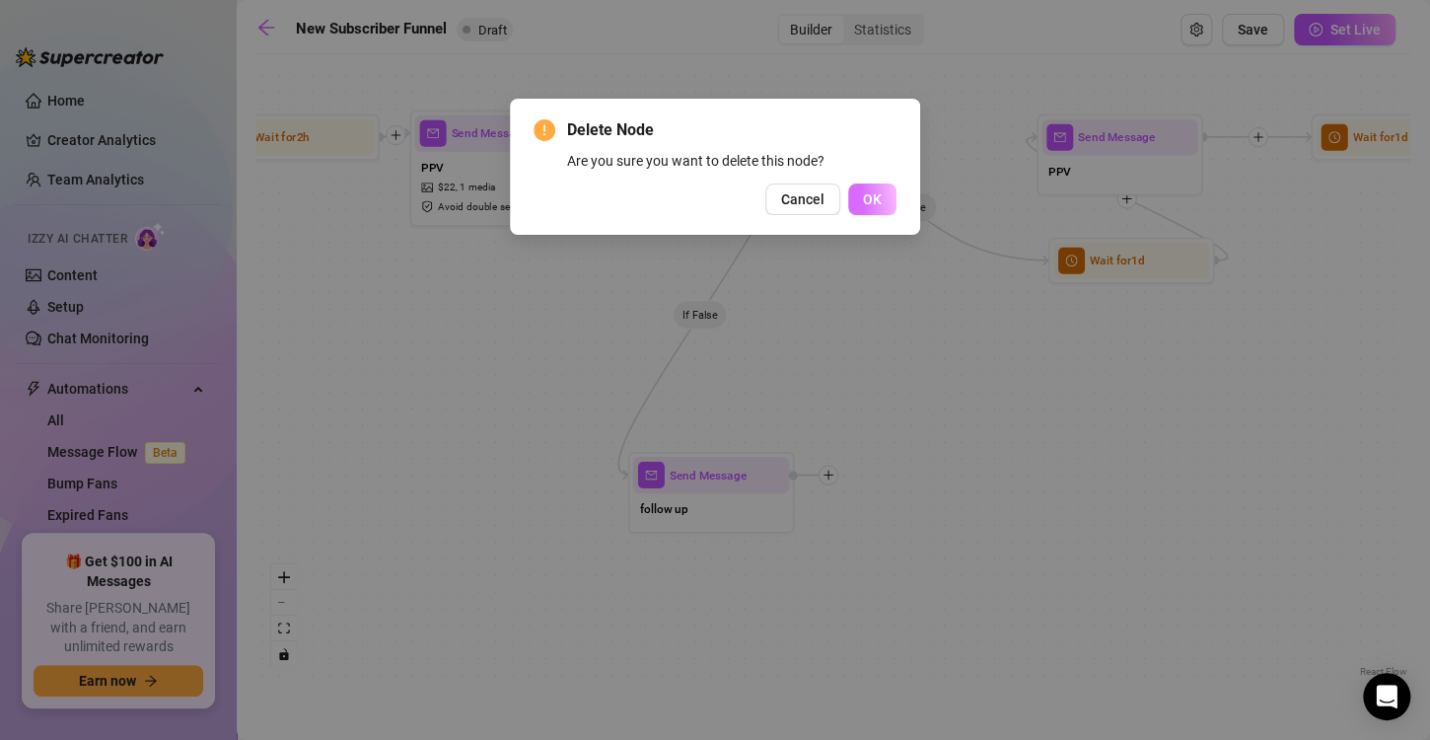
click at [873, 208] on button "OK" at bounding box center [872, 199] width 48 height 32
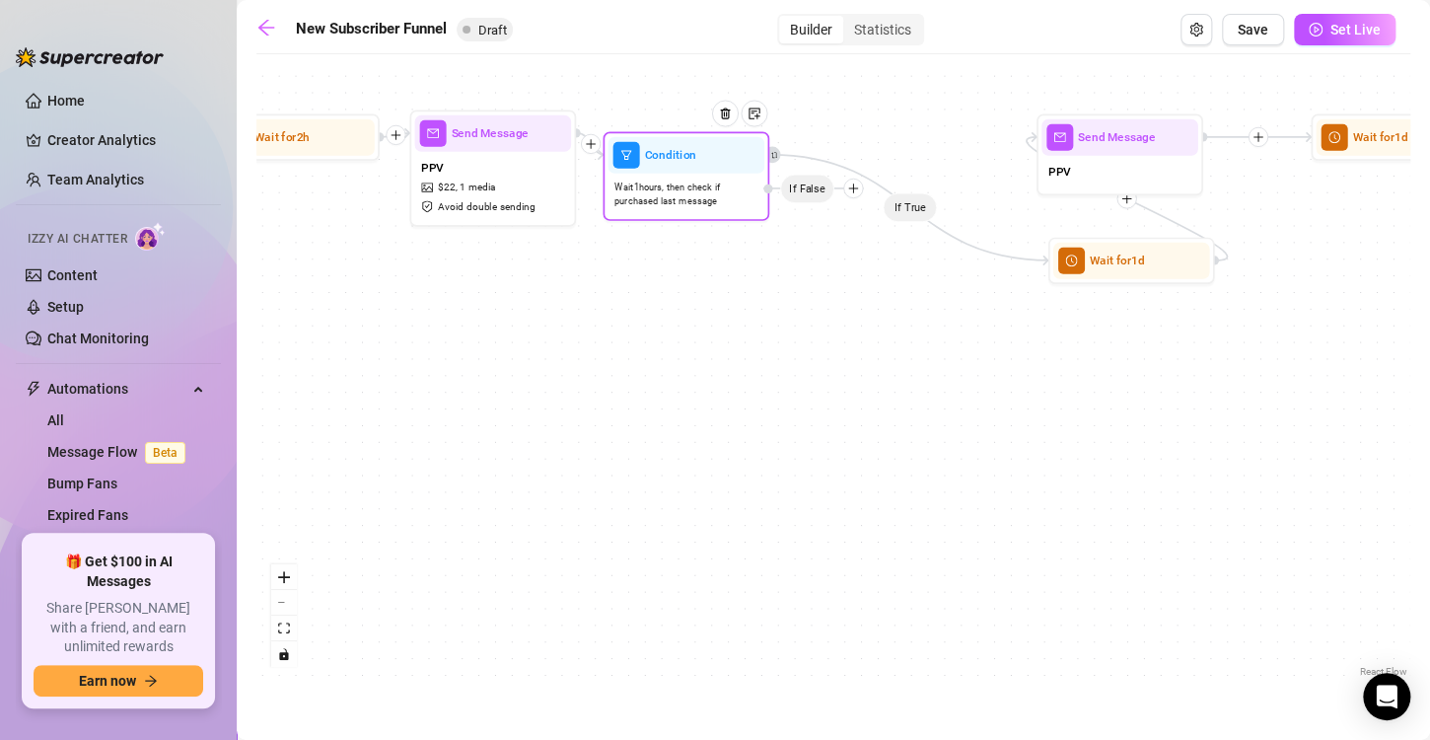
click at [717, 188] on span "Wait 1 hours, then check if purchased last message" at bounding box center [685, 193] width 143 height 29
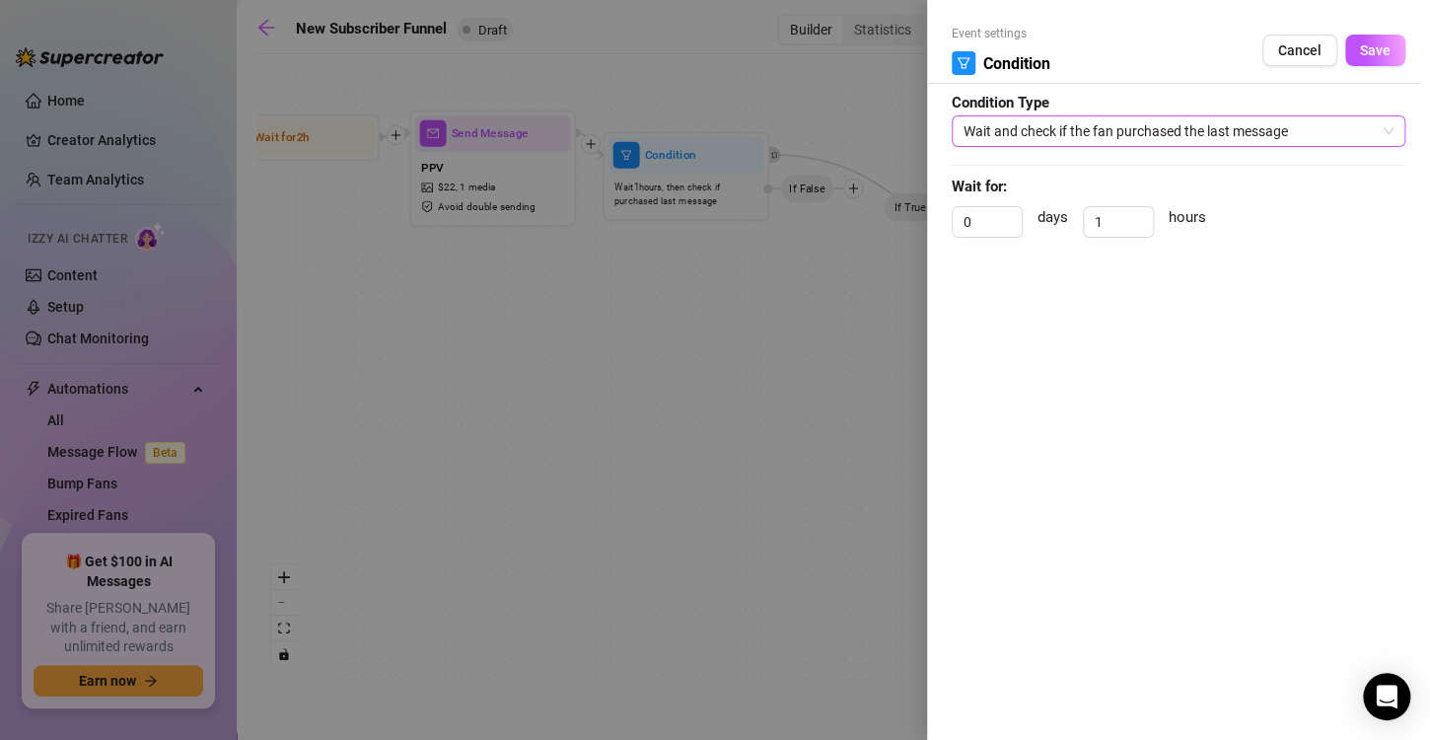
click at [1264, 141] on span "Wait and check if the fan purchased the last message" at bounding box center [1179, 131] width 430 height 30
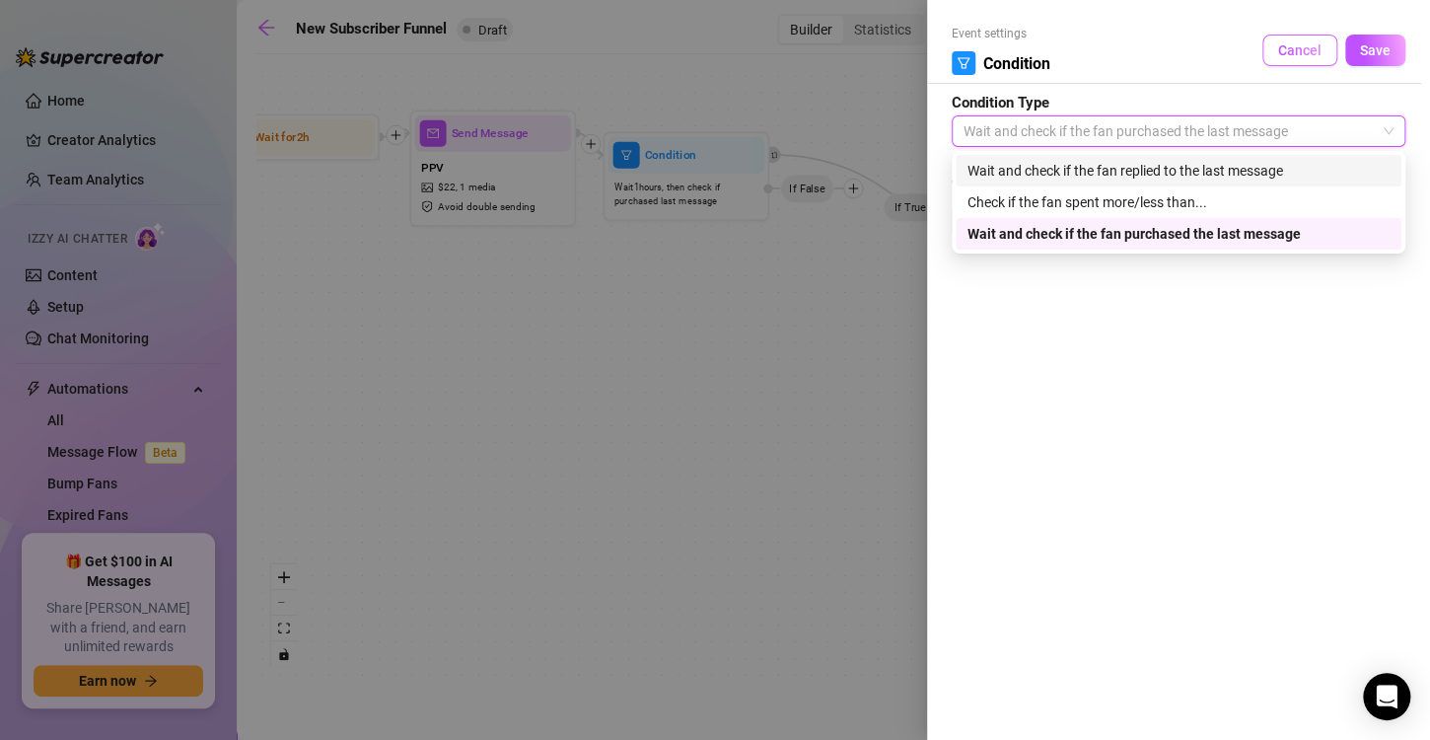
click at [1297, 42] on span "Cancel" at bounding box center [1299, 50] width 43 height 16
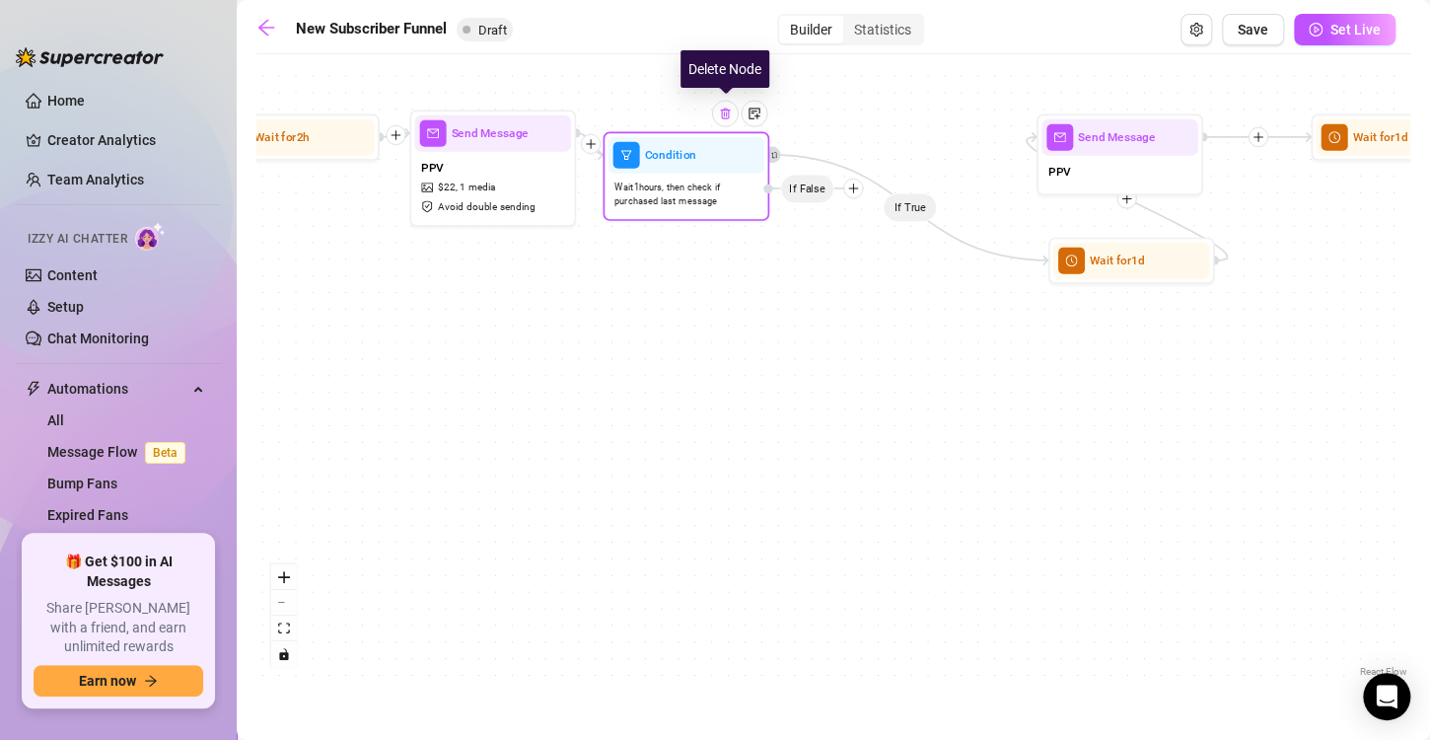
click at [733, 111] on div at bounding box center [725, 114] width 27 height 27
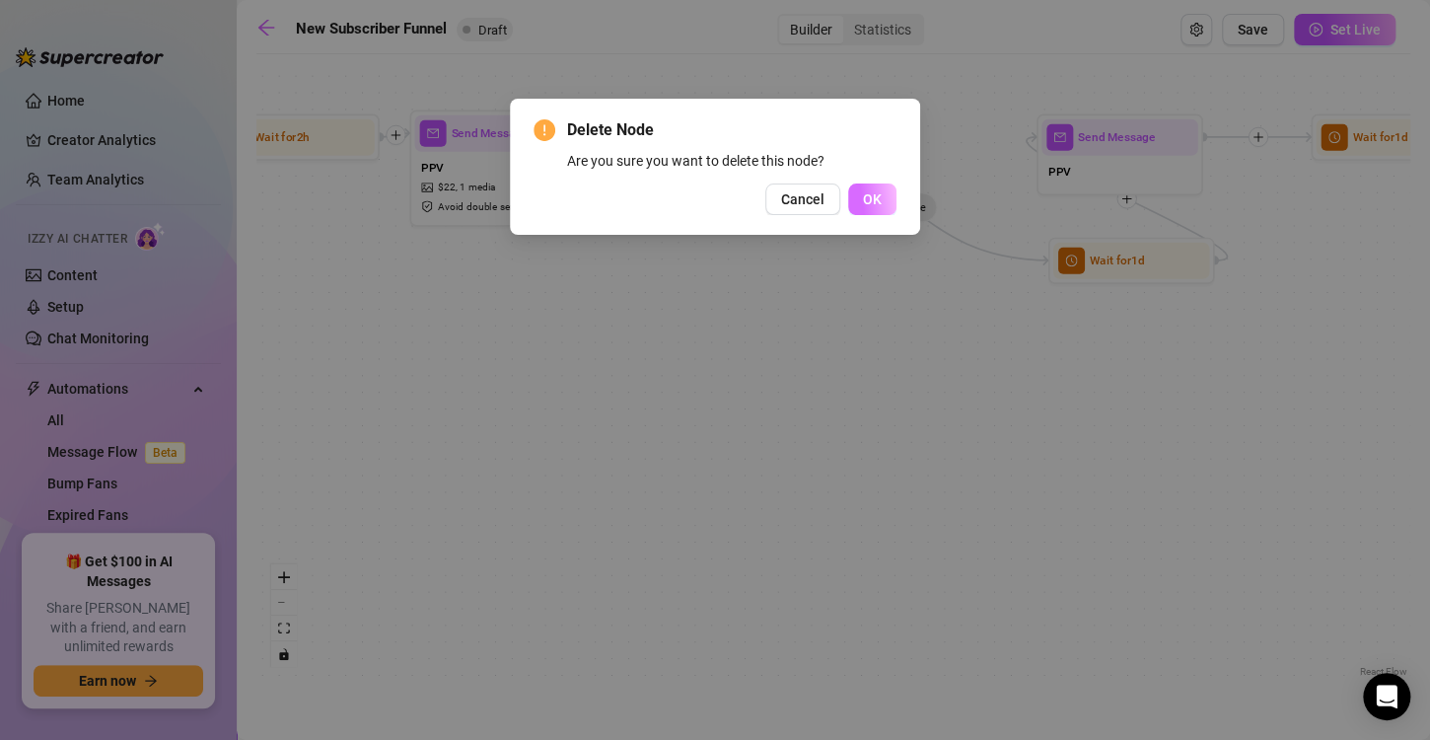
click at [888, 206] on button "OK" at bounding box center [872, 199] width 48 height 32
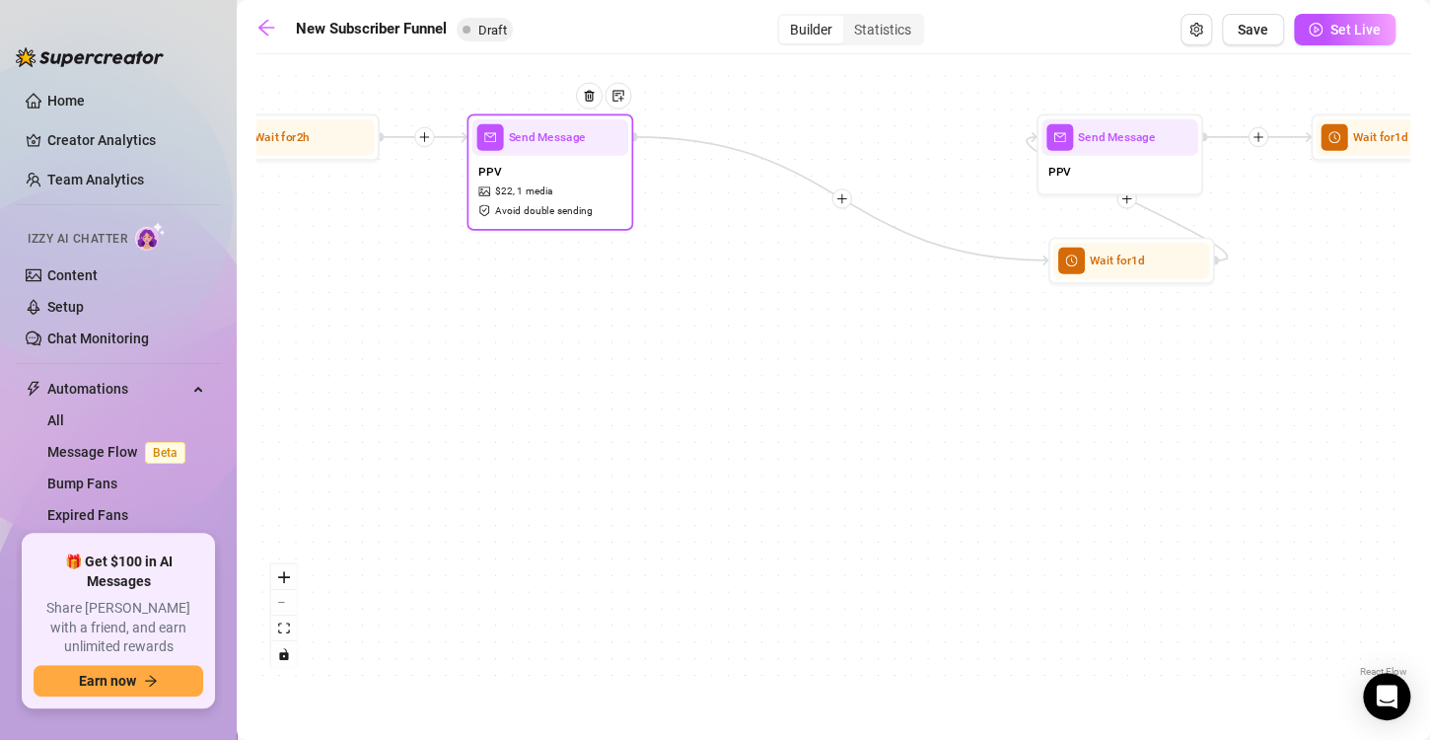
drag, startPoint x: 503, startPoint y: 189, endPoint x: 561, endPoint y: 193, distance: 58.3
click at [561, 193] on div "PPV $ 22 , 1 media Avoid double sending" at bounding box center [549, 191] width 157 height 70
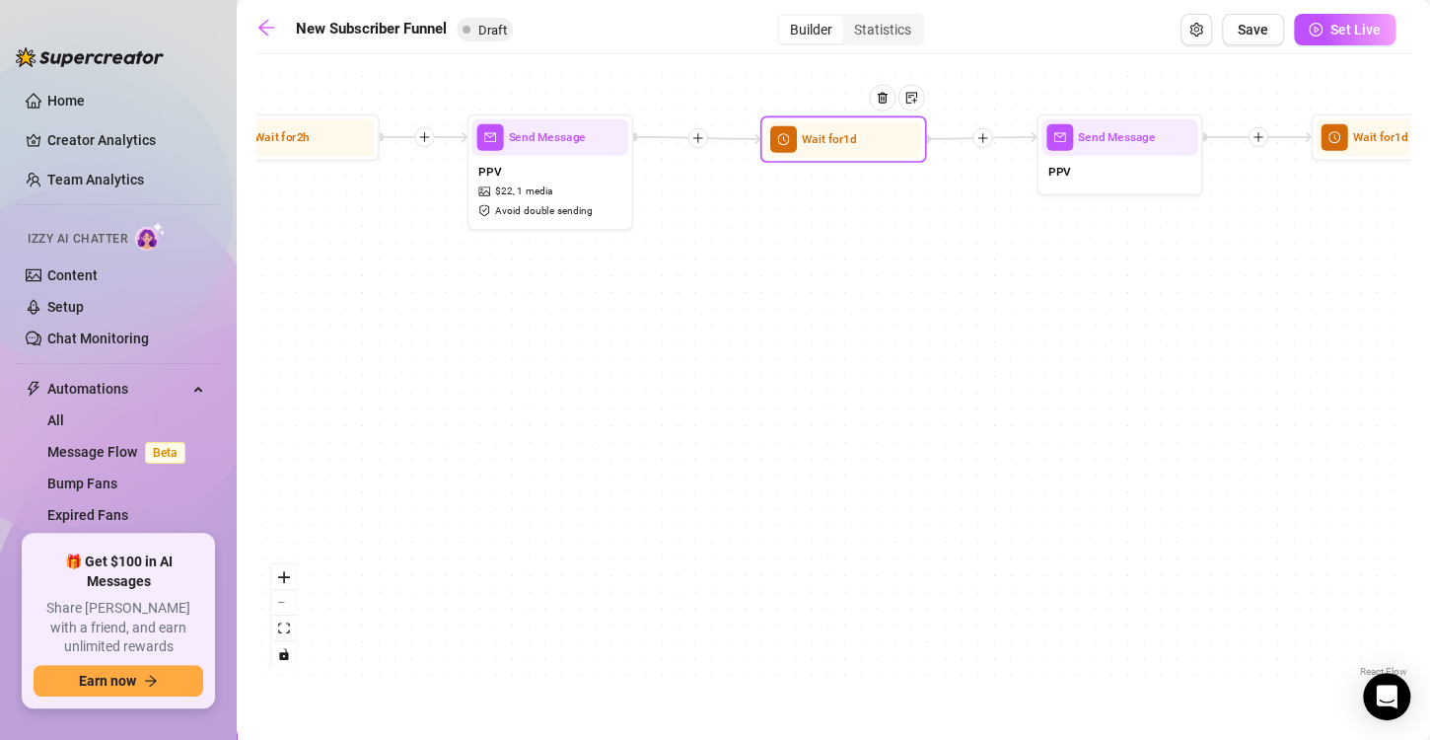
drag, startPoint x: 1087, startPoint y: 253, endPoint x: 788, endPoint y: 132, distance: 322.5
click at [788, 132] on div "Wait for 1d" at bounding box center [843, 139] width 157 height 36
click at [694, 138] on icon "plus" at bounding box center [698, 138] width 12 height 12
click at [758, 195] on div "Message" at bounding box center [778, 196] width 121 height 29
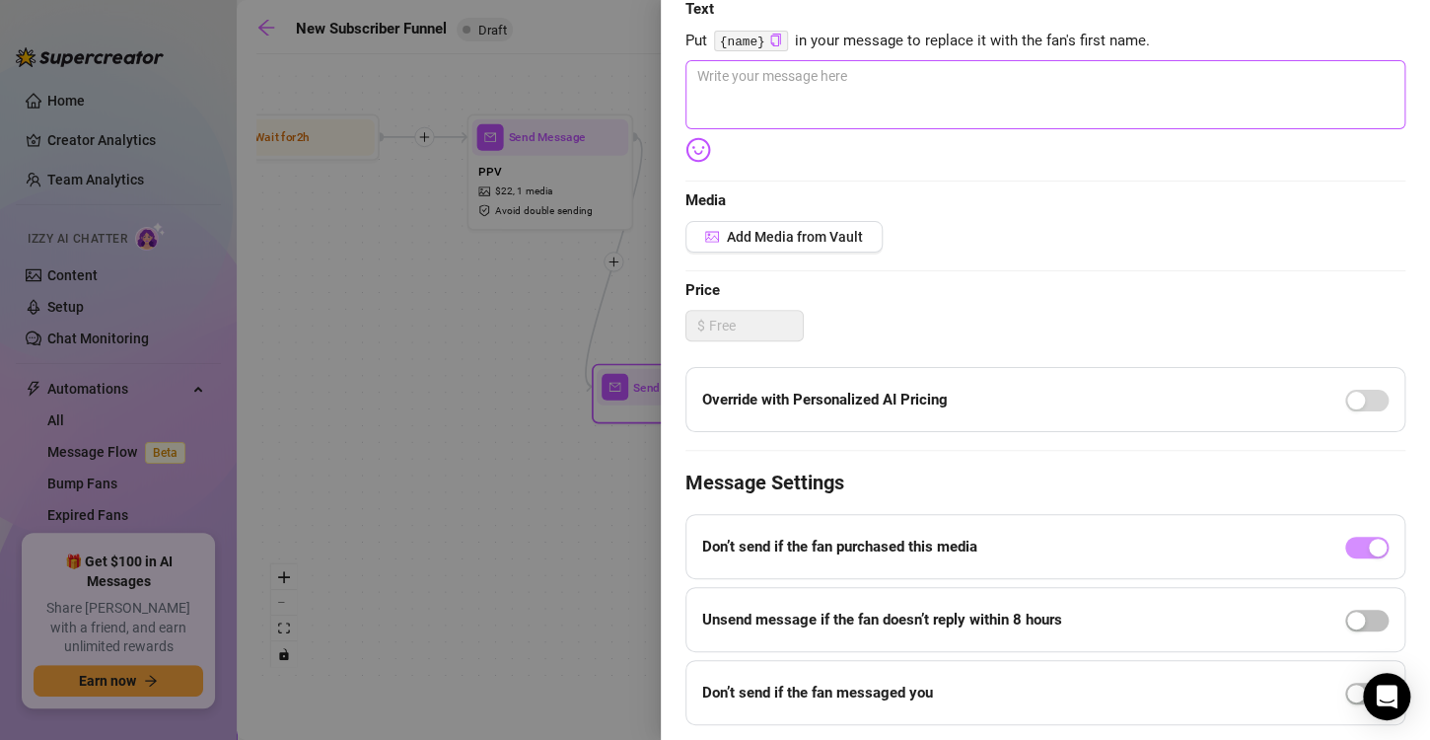
scroll to position [372, 0]
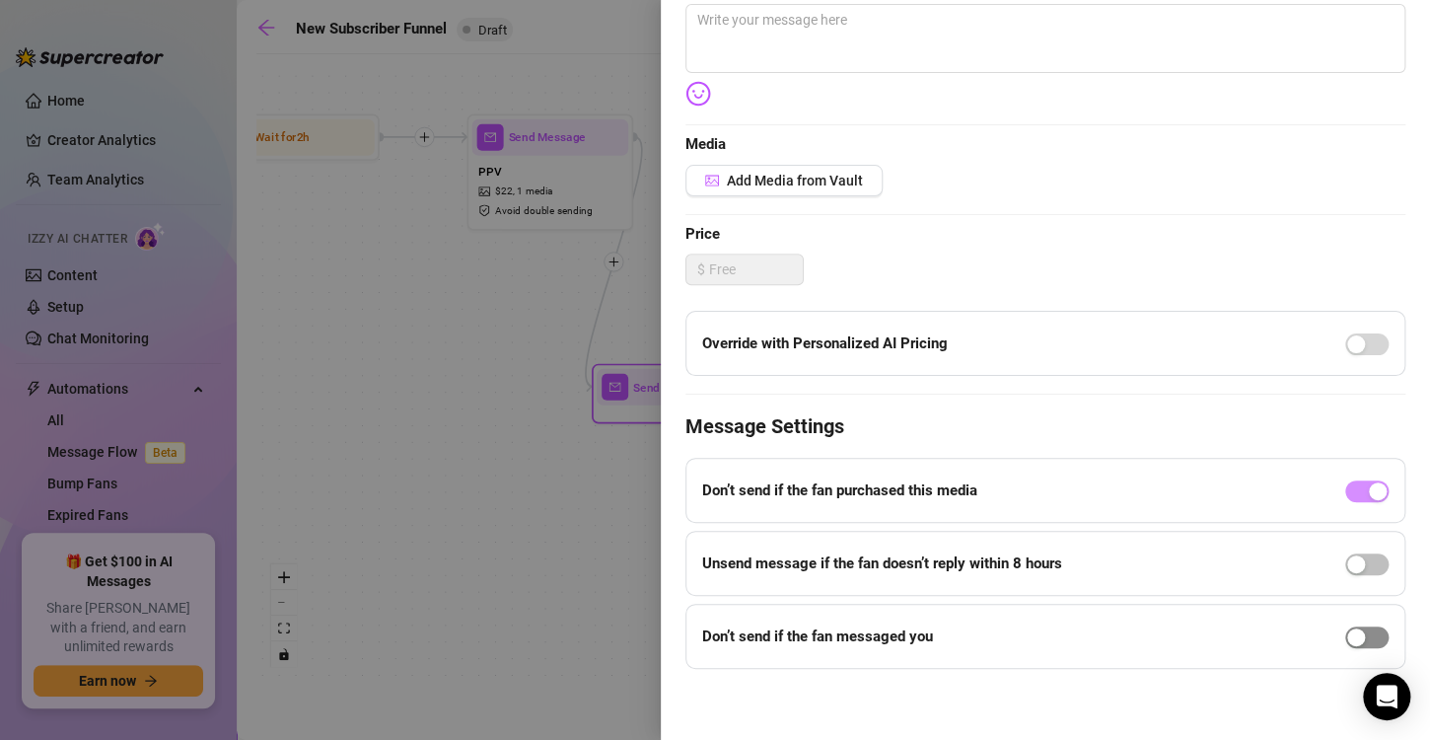
click at [1347, 635] on div "button" at bounding box center [1356, 637] width 18 height 18
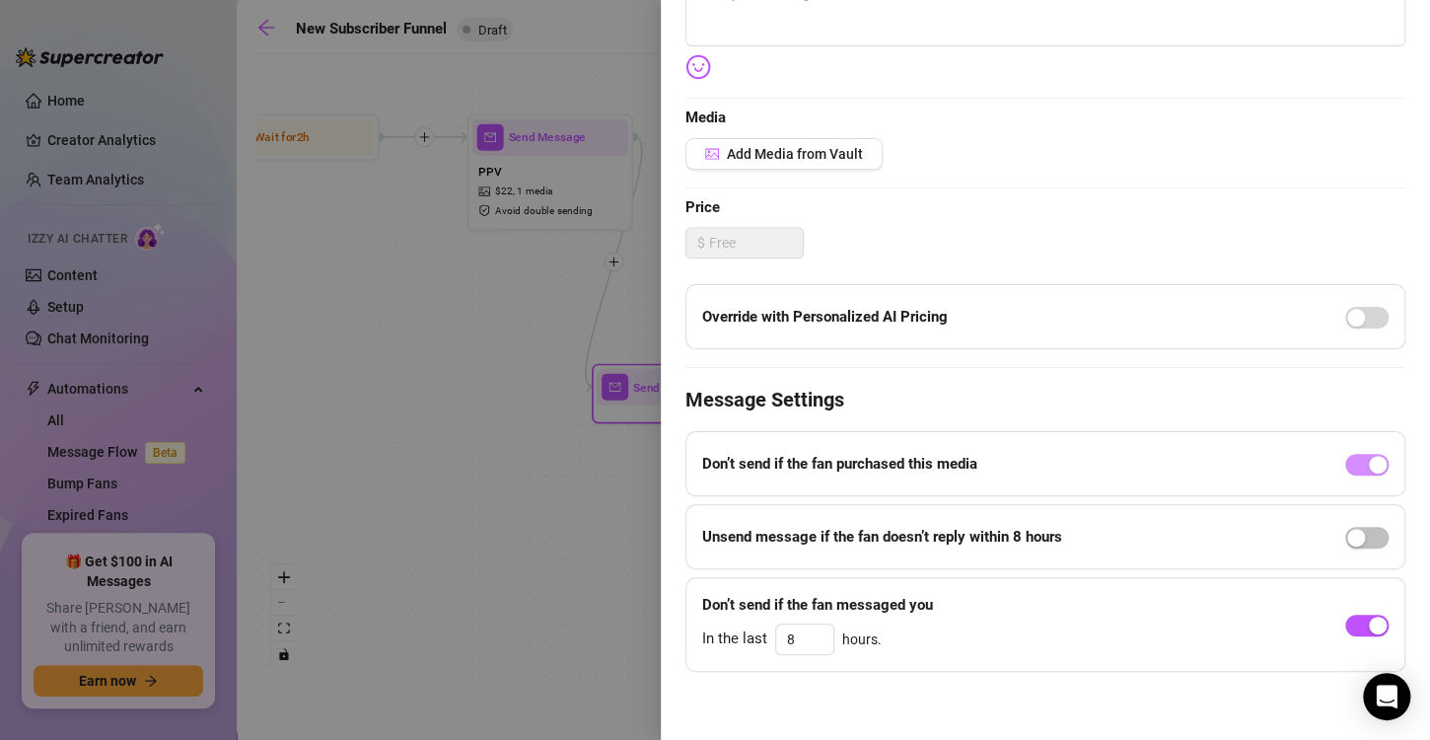
scroll to position [401, 0]
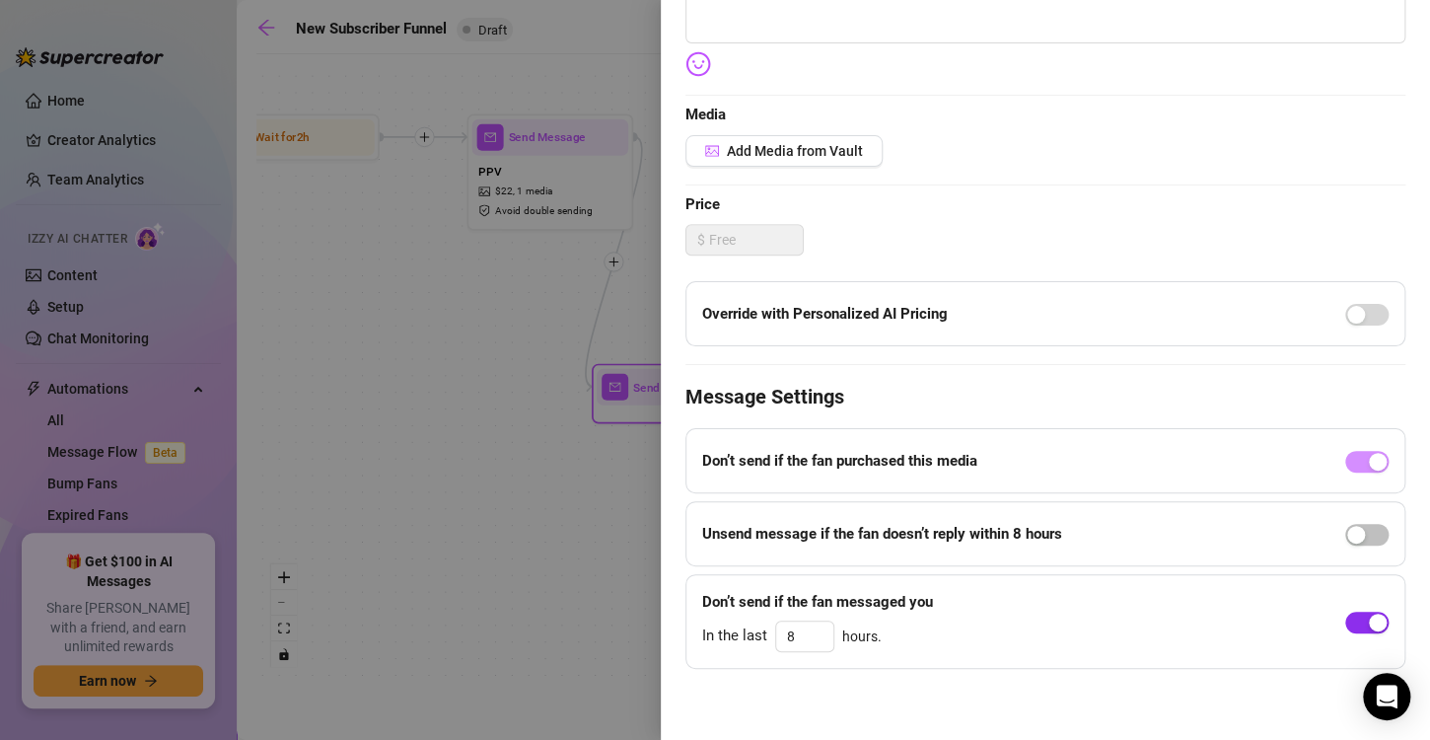
click at [1369, 613] on div "button" at bounding box center [1378, 622] width 18 height 18
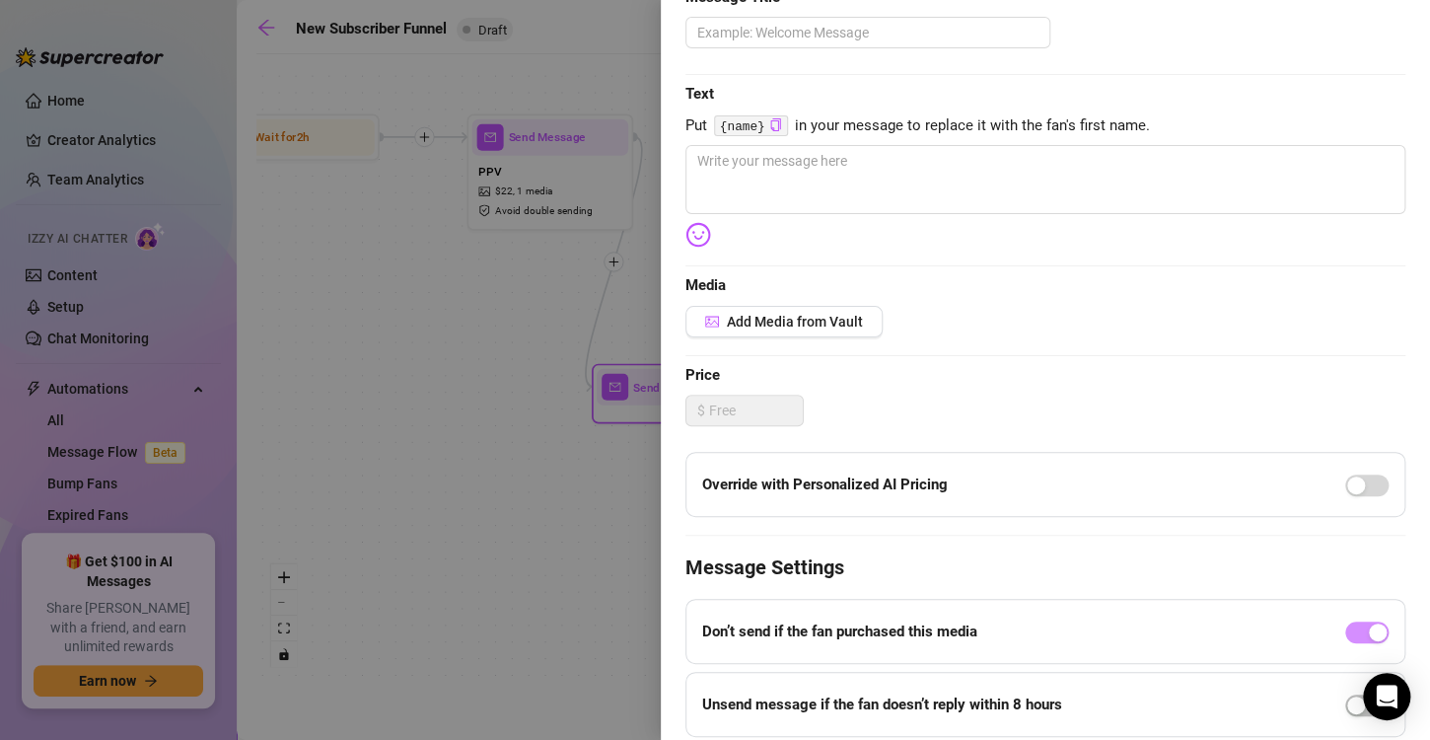
scroll to position [226, 0]
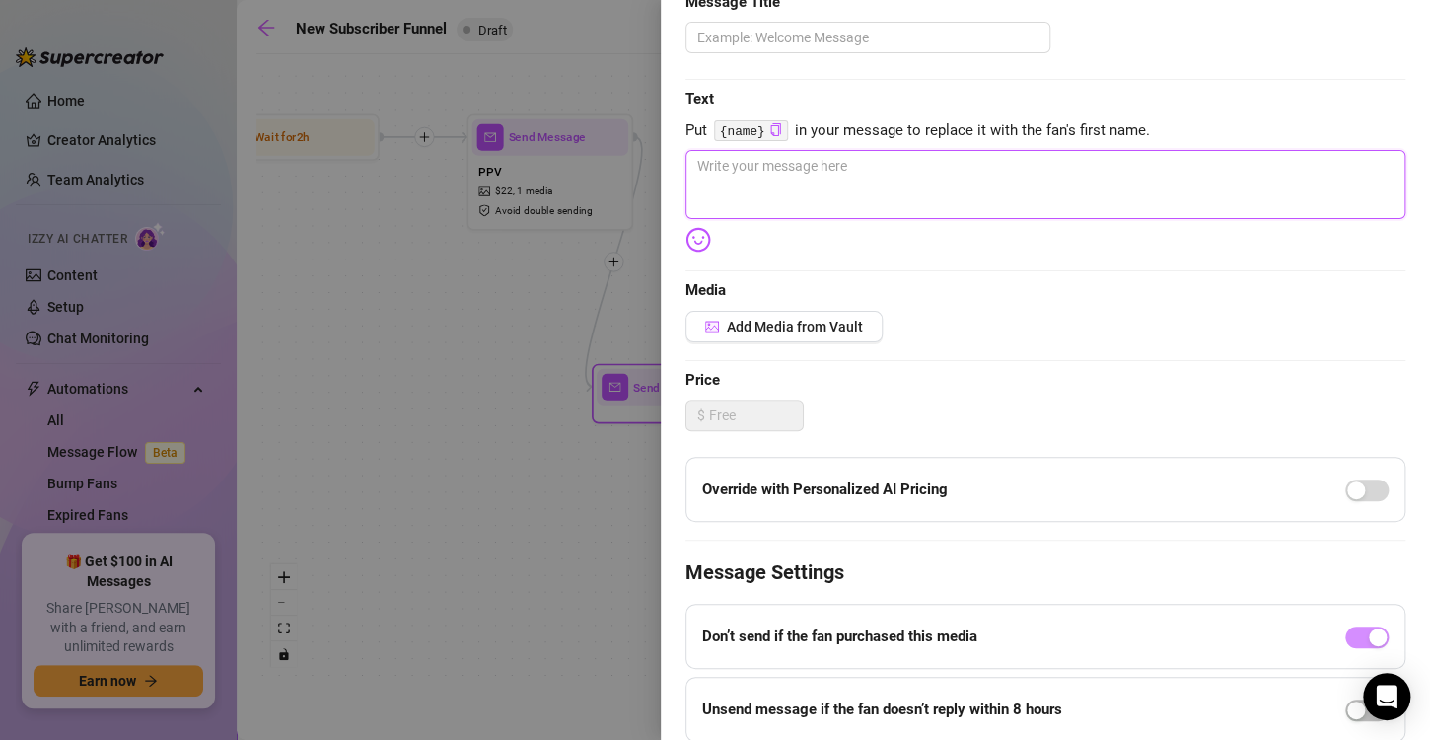
click at [741, 196] on textarea at bounding box center [1045, 184] width 720 height 69
paste textarea "that got me so worked up 🥵 I can't wait for you to unlock and see 🙈"
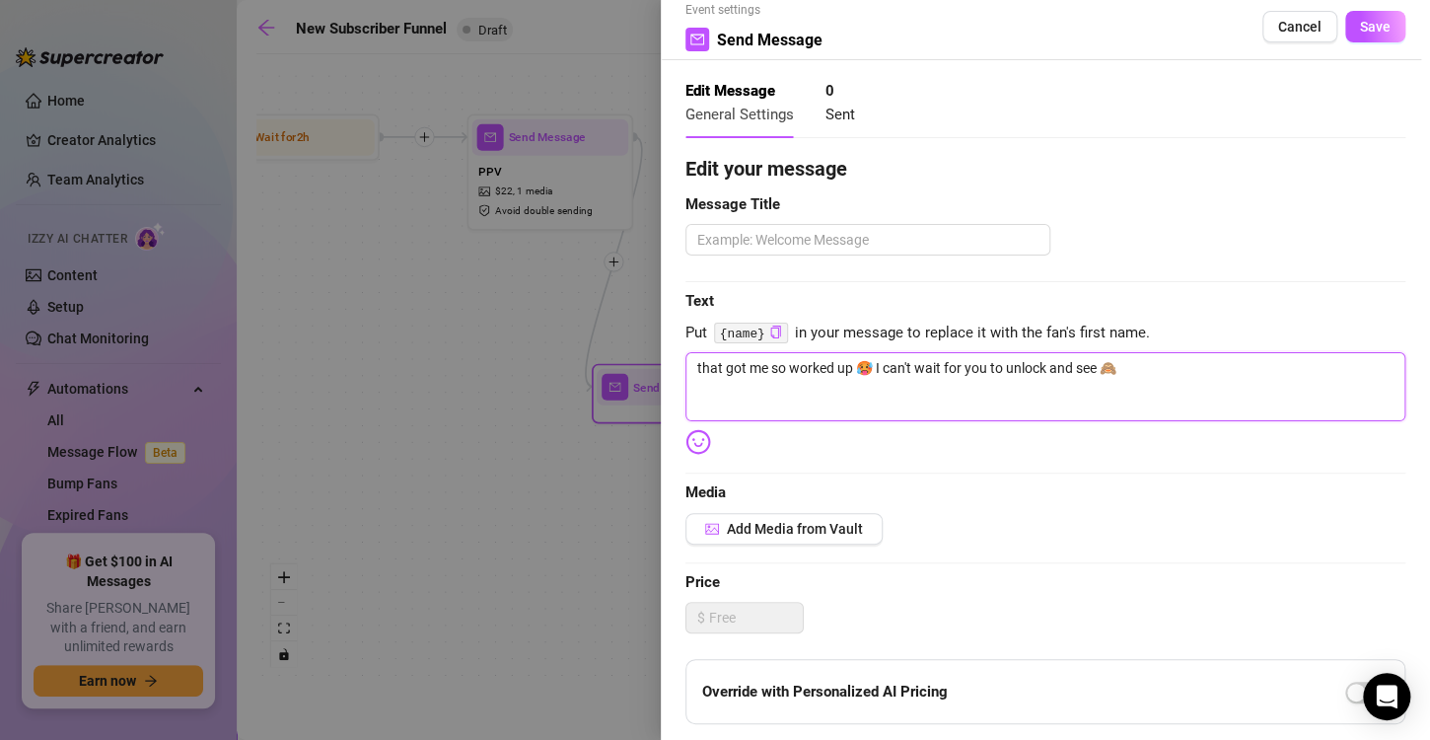
scroll to position [21, 0]
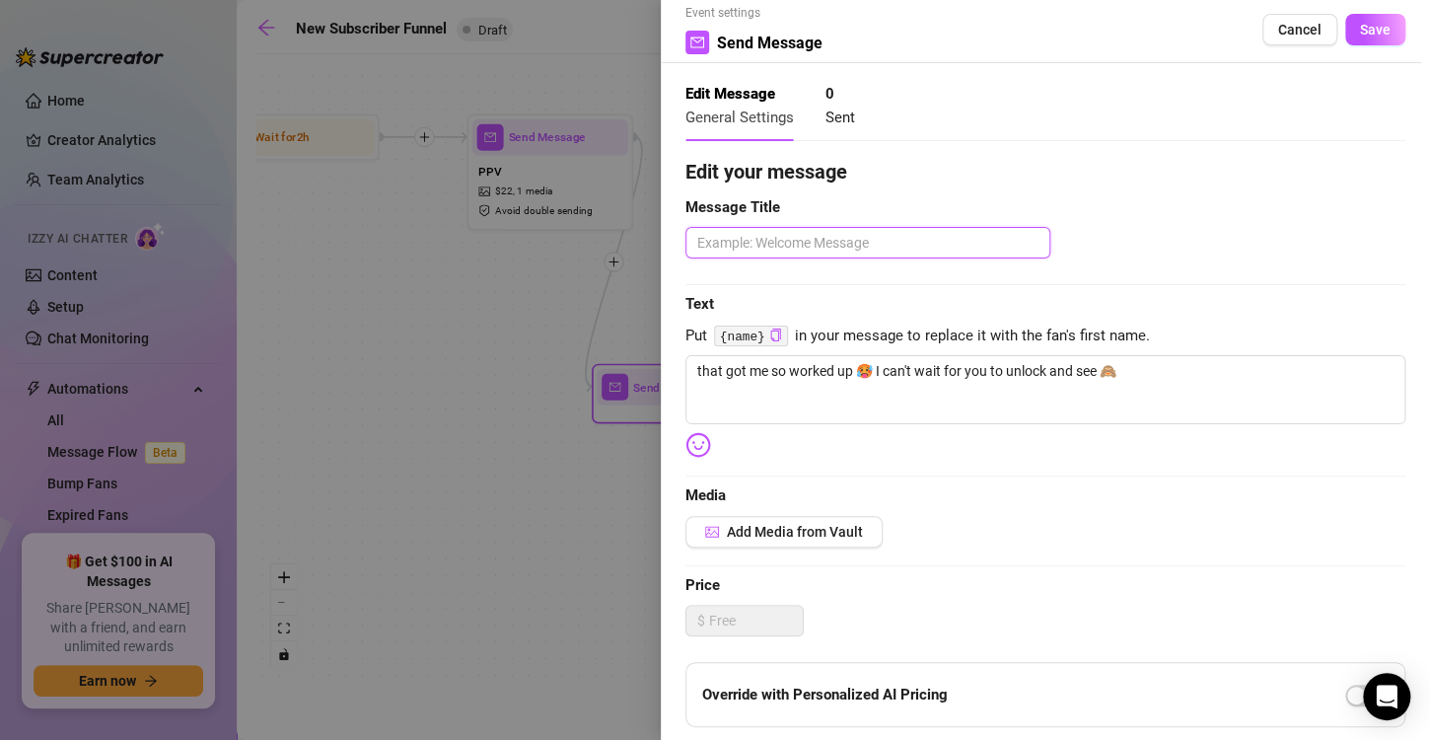
click at [896, 237] on textarea at bounding box center [867, 243] width 365 height 32
click at [1363, 36] on span "Save" at bounding box center [1375, 30] width 31 height 16
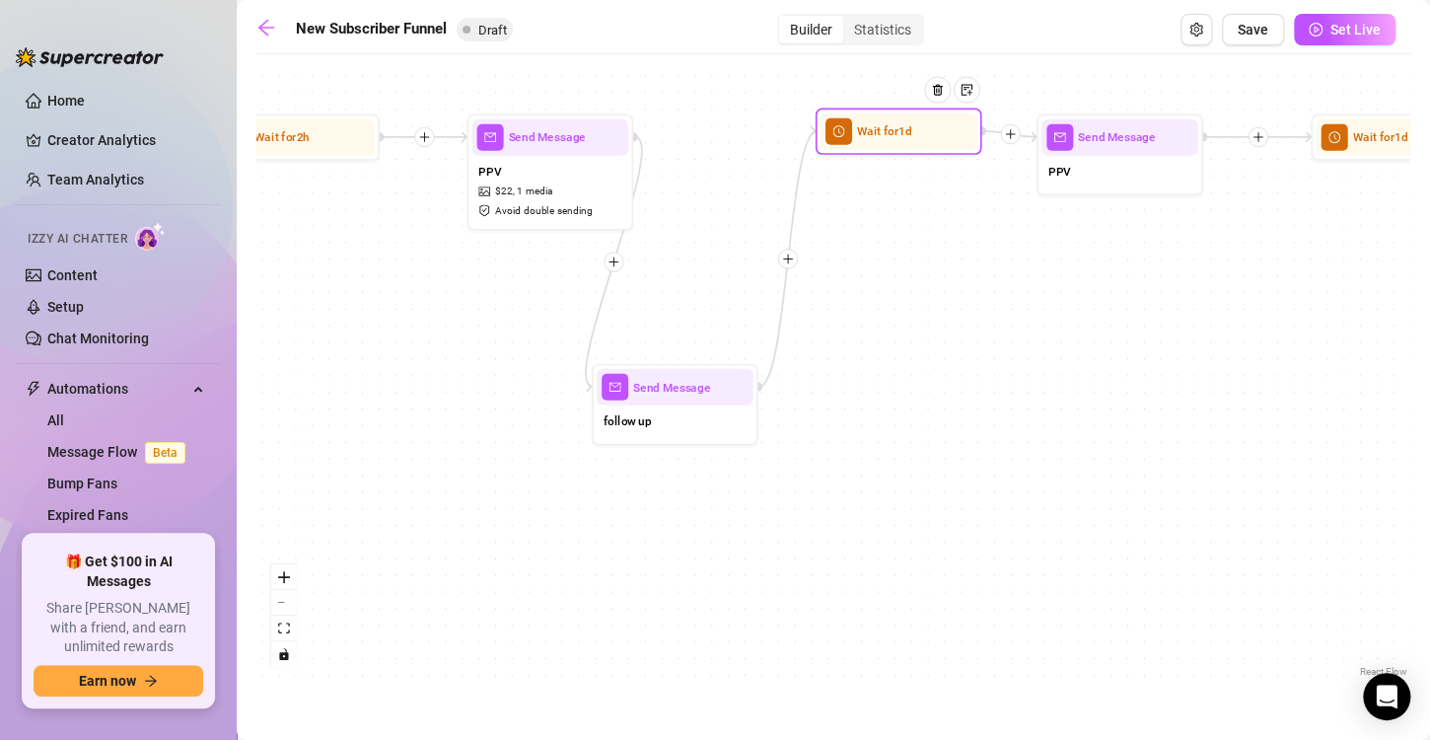
drag, startPoint x: 825, startPoint y: 146, endPoint x: 887, endPoint y: 138, distance: 61.7
click at [887, 138] on span "Wait for 1d" at bounding box center [884, 131] width 55 height 19
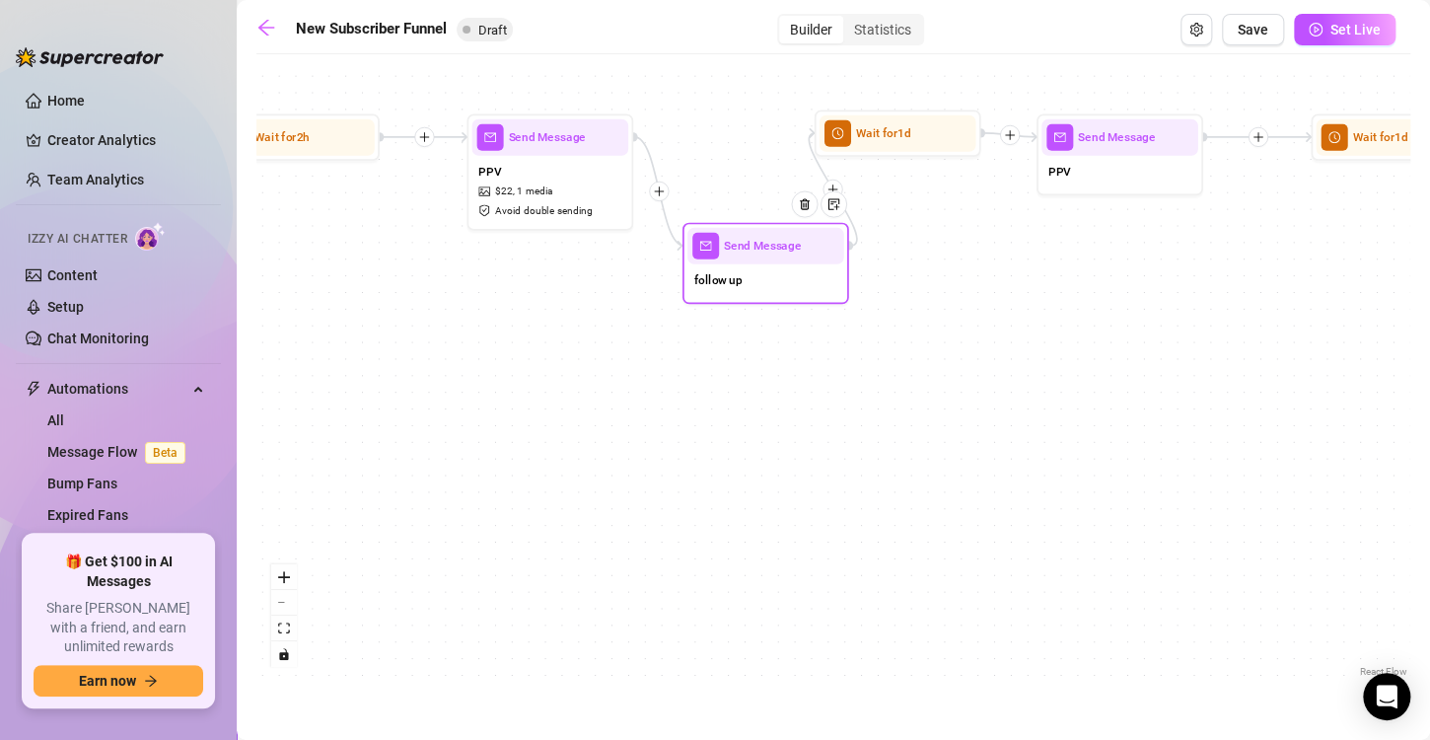
drag, startPoint x: 674, startPoint y: 390, endPoint x: 770, endPoint y: 242, distance: 176.7
click at [770, 242] on span "Send Message" at bounding box center [762, 246] width 77 height 19
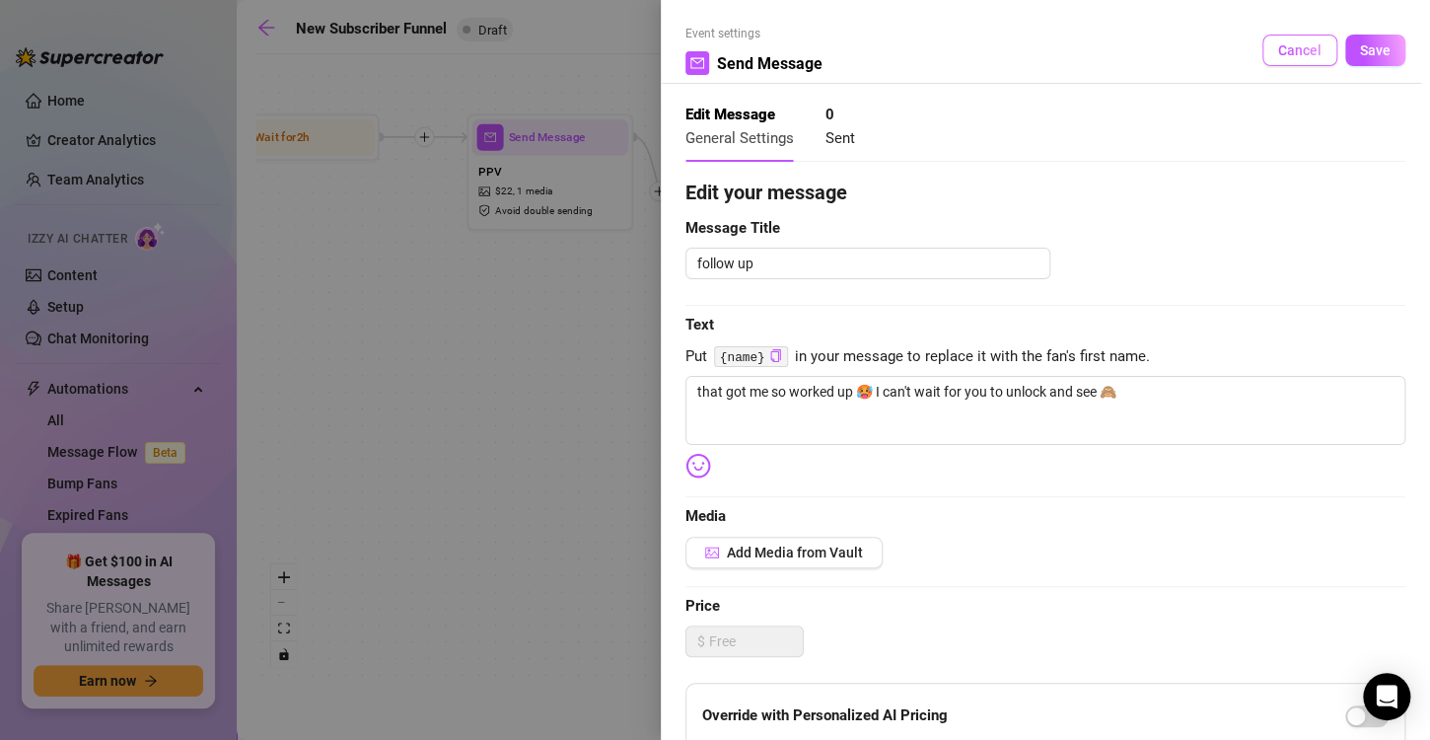
click at [1301, 42] on span "Cancel" at bounding box center [1299, 50] width 43 height 16
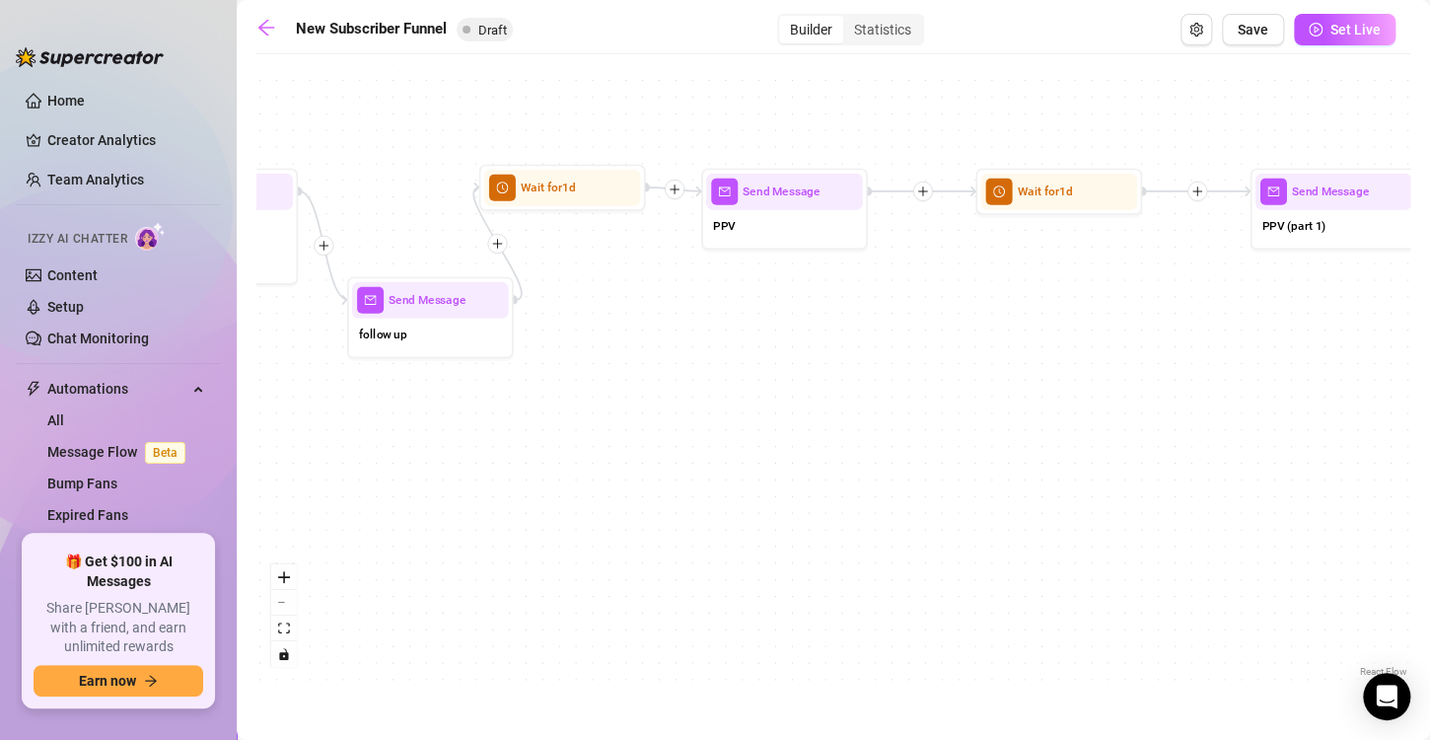
drag, startPoint x: 1206, startPoint y: 331, endPoint x: 867, endPoint y: 386, distance: 343.6
click at [867, 386] on div "If True If True If True If False If False If False If True If False Send Messag…" at bounding box center [833, 372] width 1154 height 617
click at [816, 227] on div "PPV" at bounding box center [780, 227] width 157 height 35
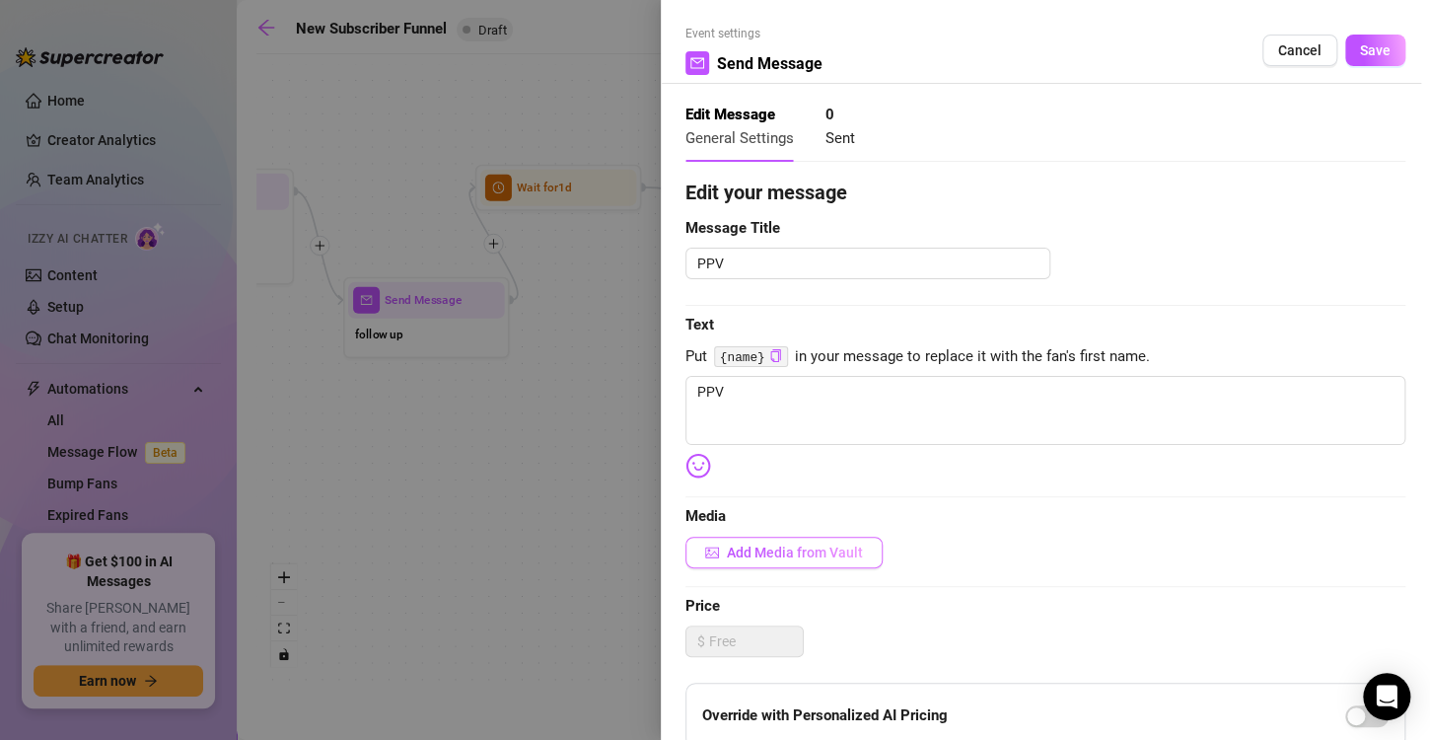
click at [784, 551] on span "Add Media from Vault" at bounding box center [795, 552] width 136 height 16
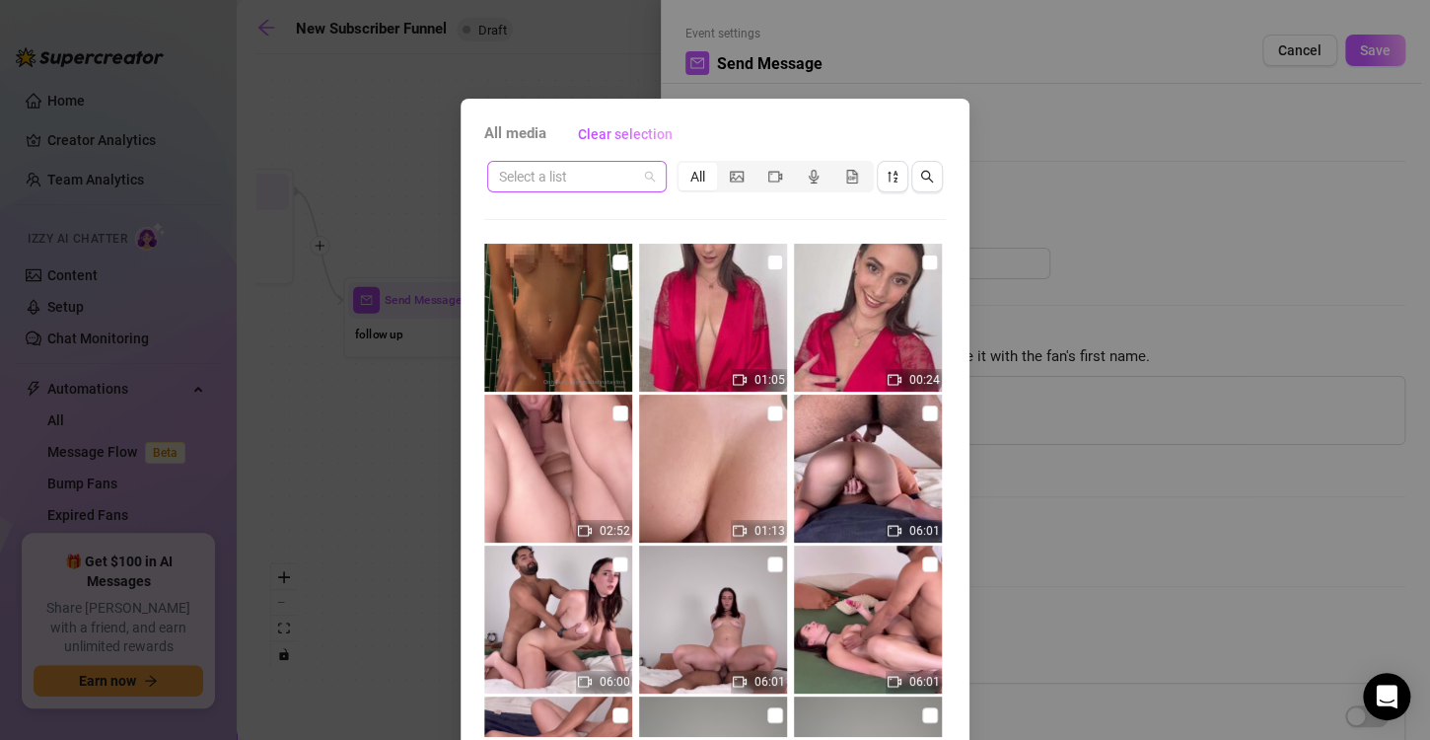
click at [646, 174] on div "Select a list" at bounding box center [576, 177] width 179 height 32
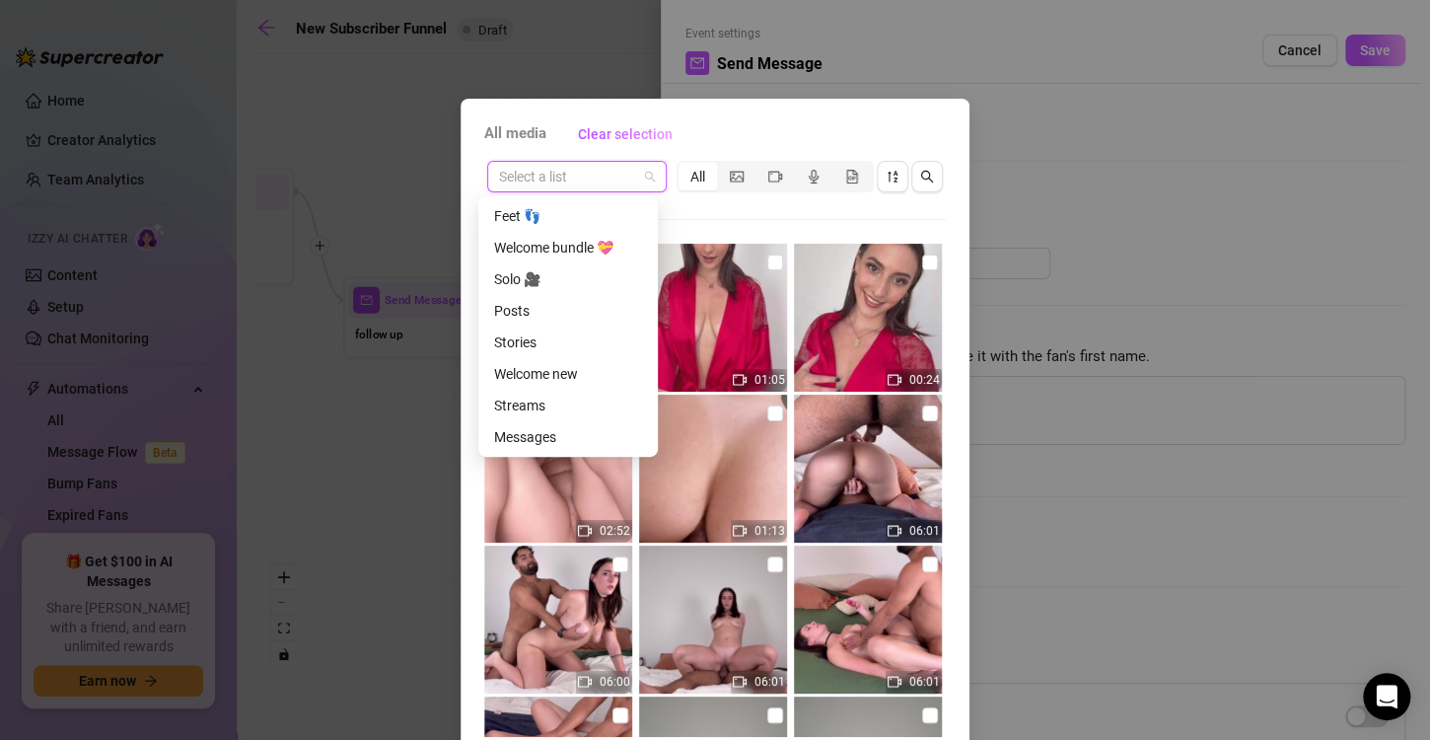
scroll to position [251, 0]
click at [554, 272] on div "Solo 🎥" at bounding box center [568, 280] width 148 height 22
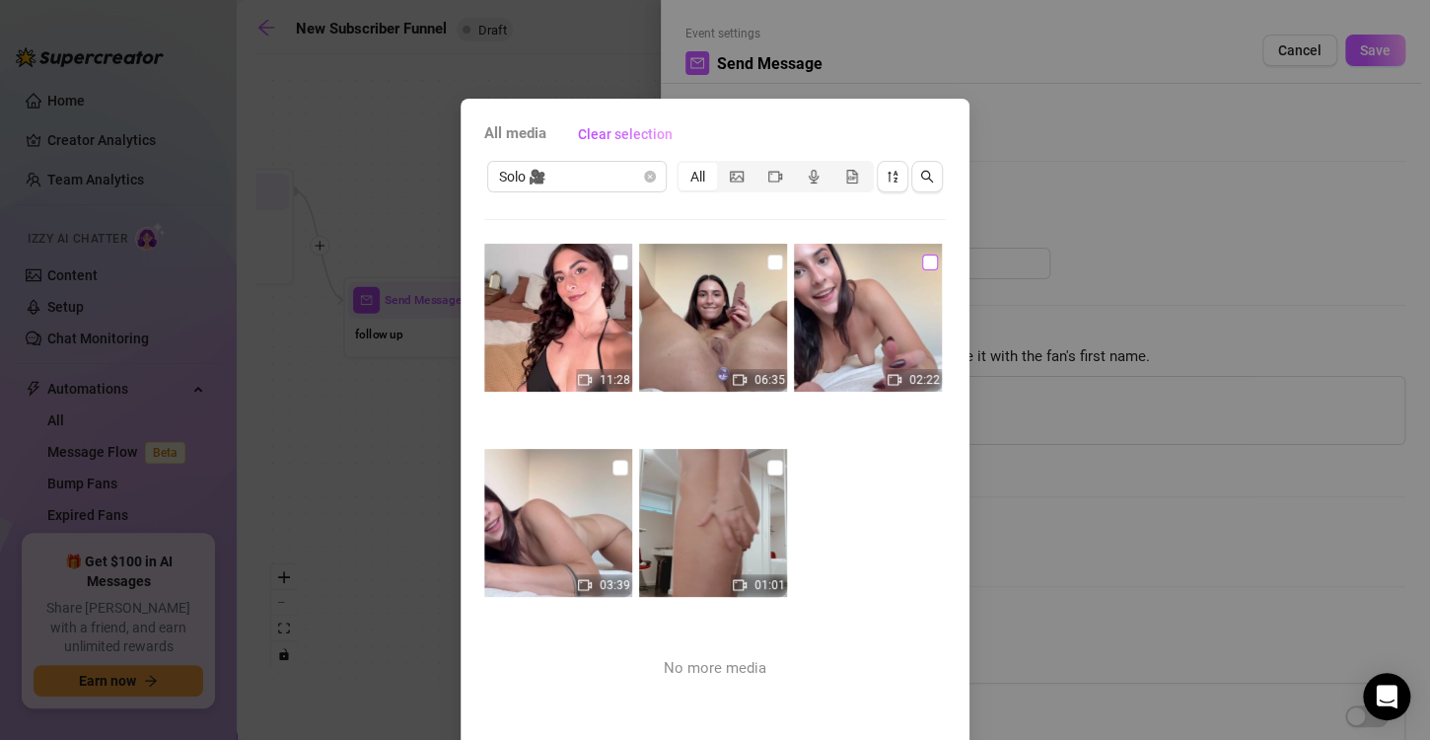
click at [922, 269] on input "checkbox" at bounding box center [930, 262] width 16 height 16
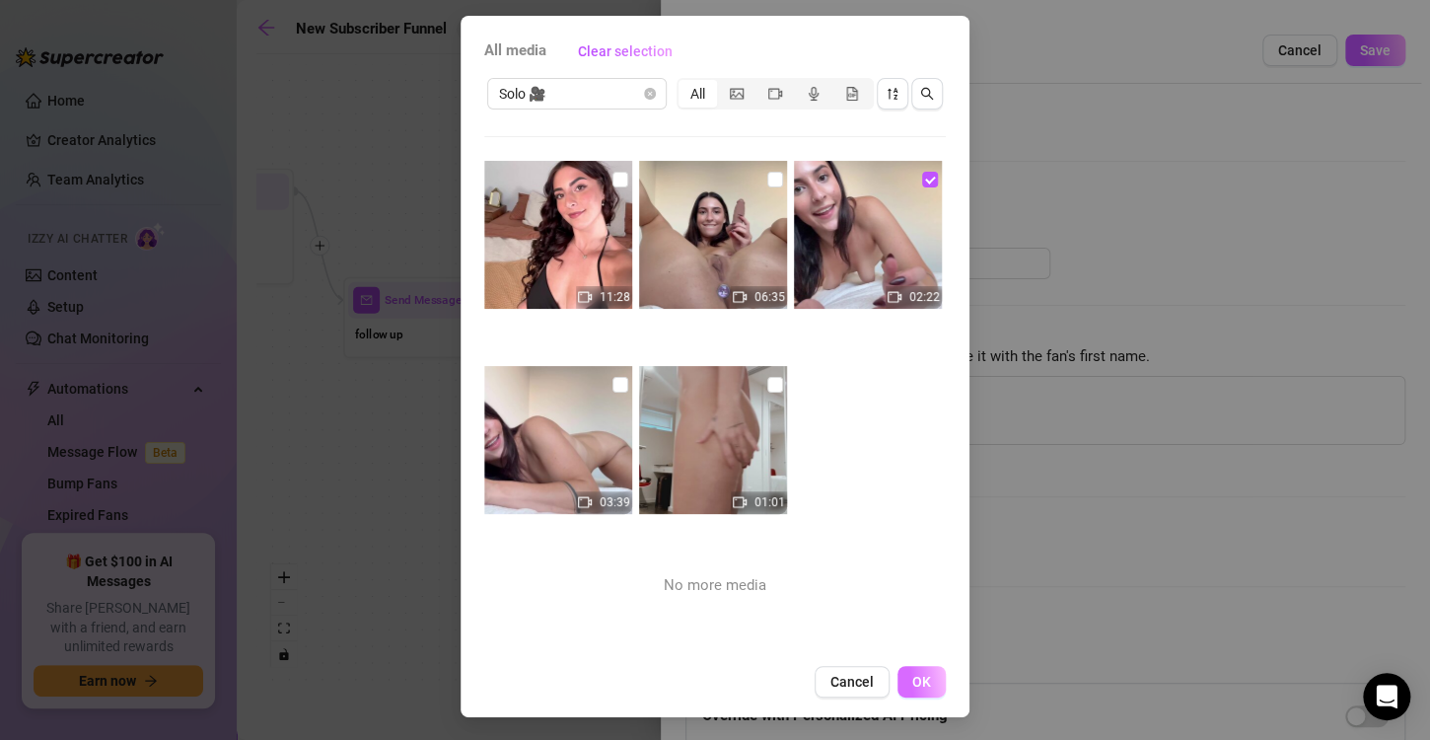
click at [903, 666] on button "OK" at bounding box center [921, 682] width 48 height 32
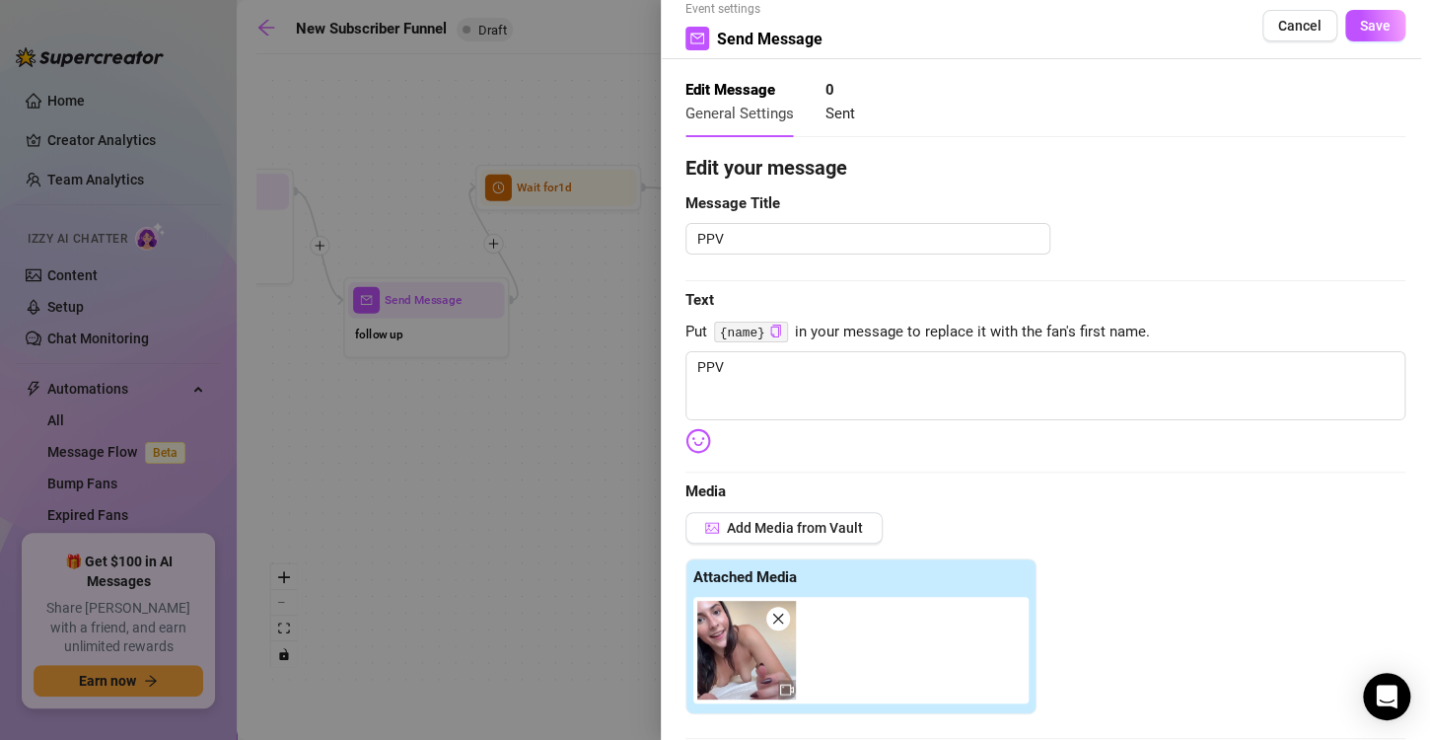
scroll to position [0, 0]
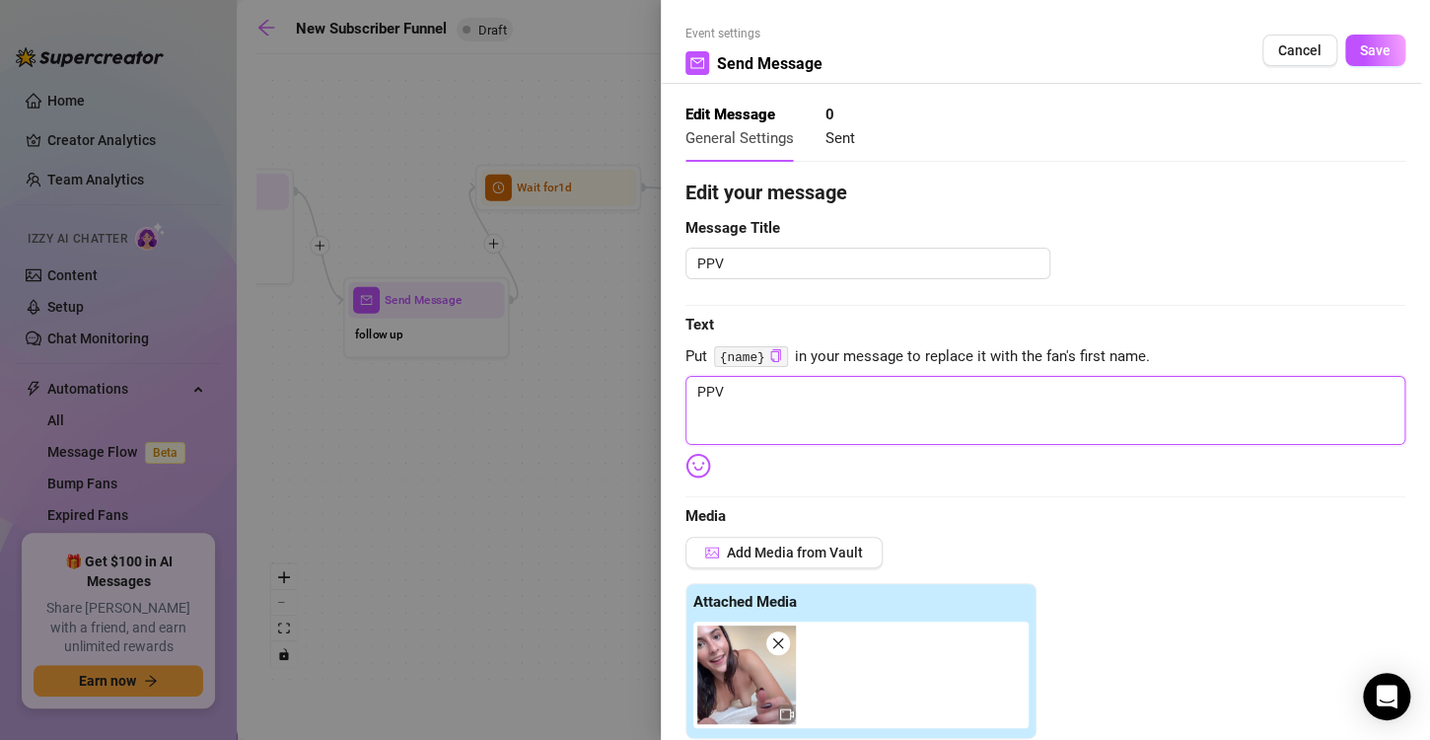
drag, startPoint x: 794, startPoint y: 404, endPoint x: 546, endPoint y: 414, distance: 247.7
click at [546, 414] on div "Event settings Send Message Cancel Save Edit Message General Settings 0 Sent Ed…" at bounding box center [715, 370] width 1430 height 740
drag, startPoint x: 1046, startPoint y: 396, endPoint x: 601, endPoint y: 387, distance: 445.9
click at [601, 387] on div "Event settings Send Message Cancel Save Edit Message General Settings 0 Sent Ed…" at bounding box center [715, 370] width 1430 height 740
drag, startPoint x: 1018, startPoint y: 387, endPoint x: 942, endPoint y: 389, distance: 76.0
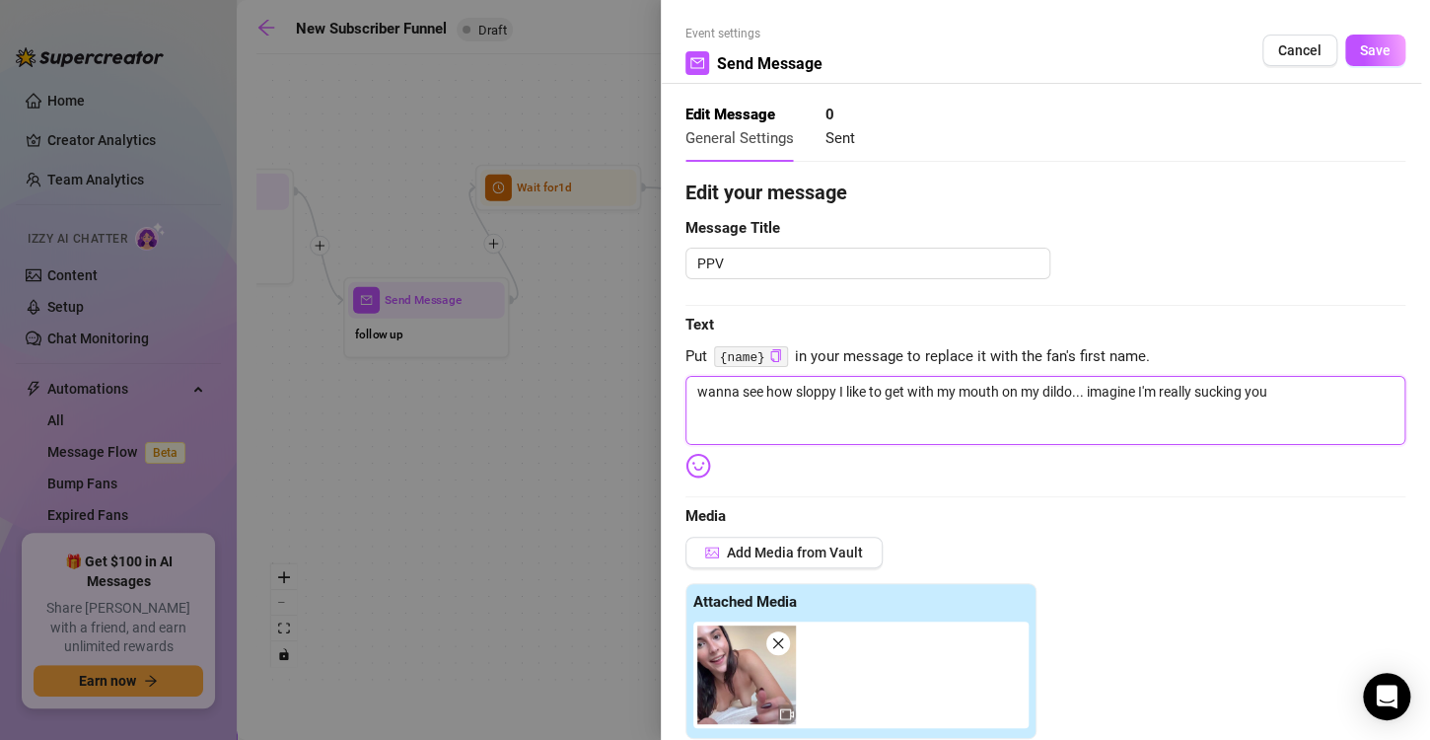
click at [942, 389] on textarea "wanna see how sloppy I like to get with my mouth on my dildo... imagine I'm rea…" at bounding box center [1045, 410] width 720 height 69
click at [887, 394] on textarea "wanna see how sloppy I like to get with my dildo... imagine I'm really sucking …" at bounding box center [1045, 410] width 720 height 69
click at [1222, 390] on textarea "wanna see how sloppy I like to get with my dildo... imagine I'm really sucking …" at bounding box center [1045, 410] width 720 height 69
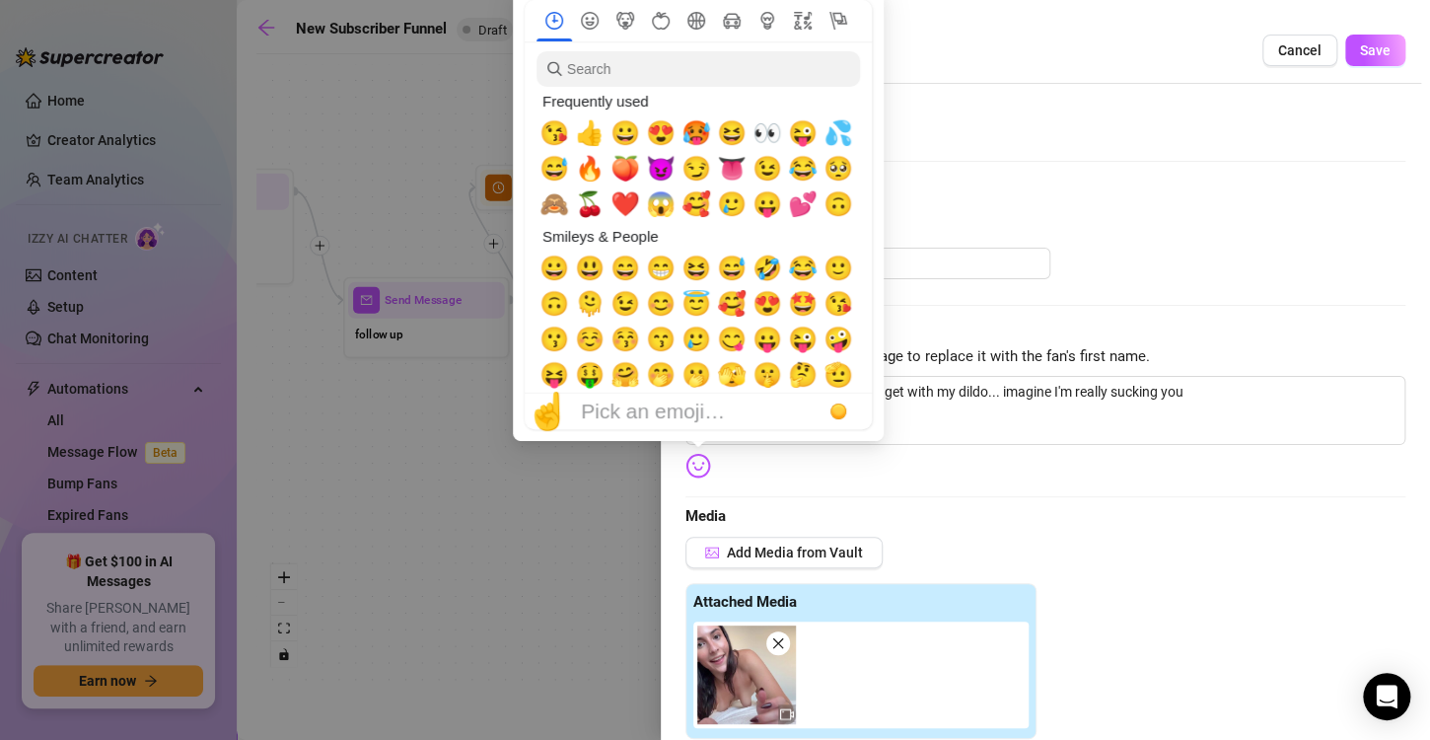
click at [699, 465] on img at bounding box center [698, 466] width 26 height 26
click at [706, 178] on span "😏" at bounding box center [696, 169] width 30 height 28
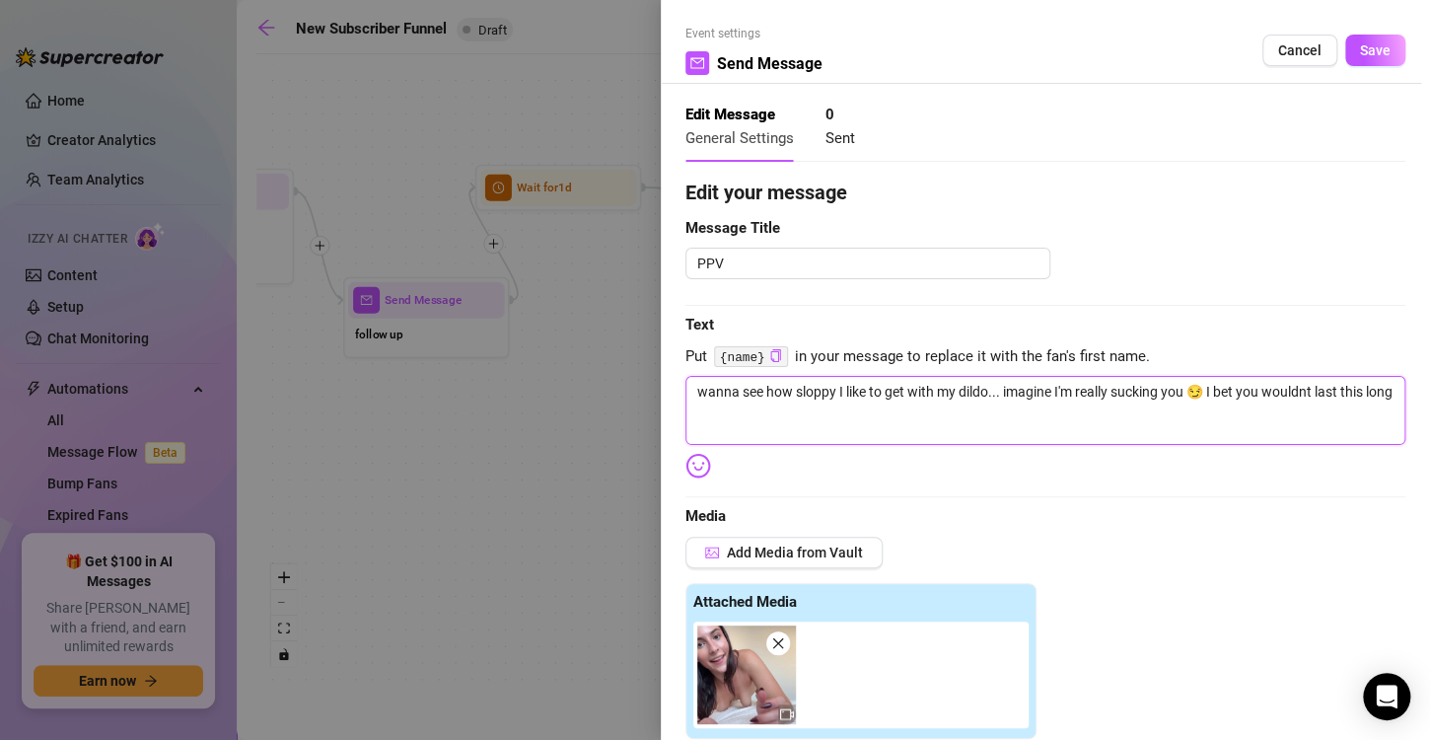
click at [1313, 394] on textarea "wanna see how sloppy I like to get with my dildo... imagine I'm really sucking …" at bounding box center [1045, 410] width 720 height 69
click at [1250, 407] on textarea "wanna see how sloppy I like to get with my dildo... imagine I'm really sucking …" at bounding box center [1045, 410] width 720 height 69
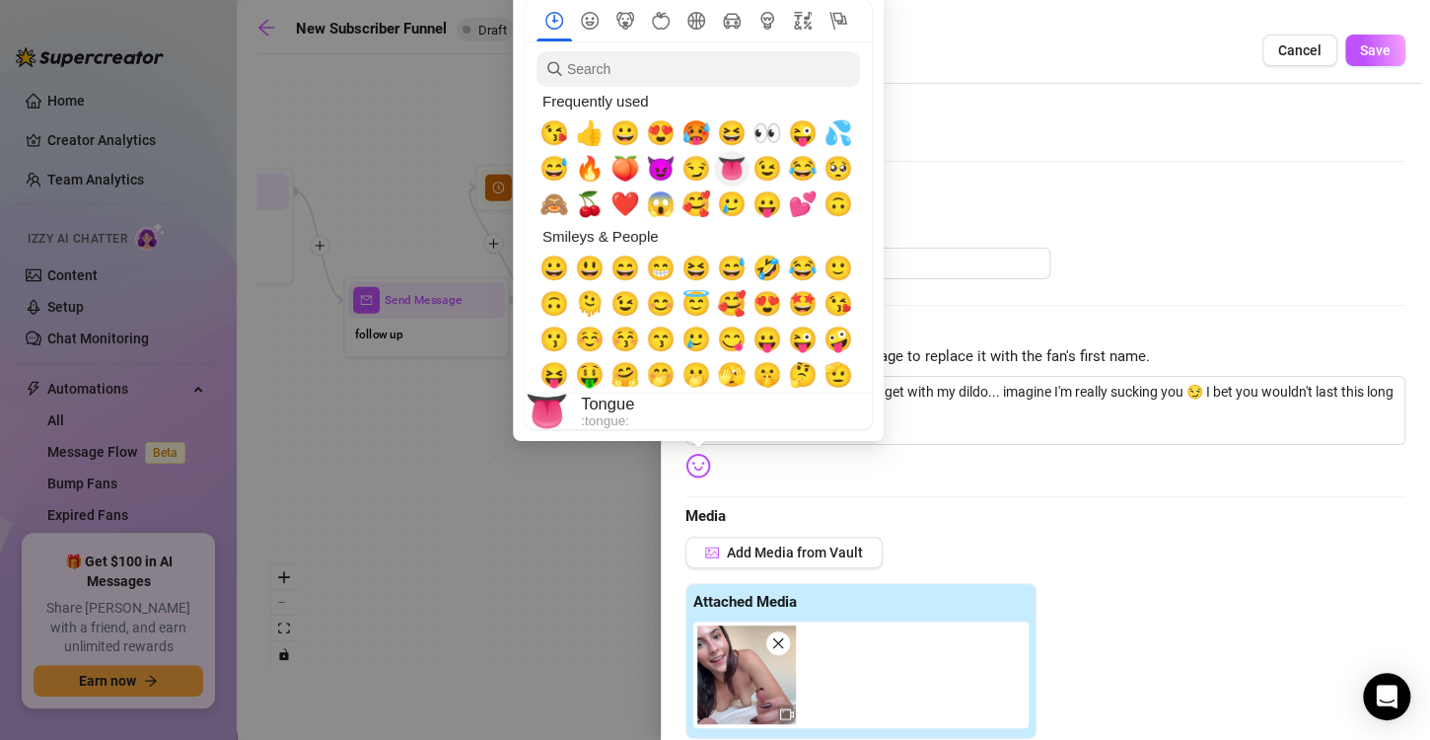
click at [737, 169] on span "👅" at bounding box center [732, 169] width 30 height 28
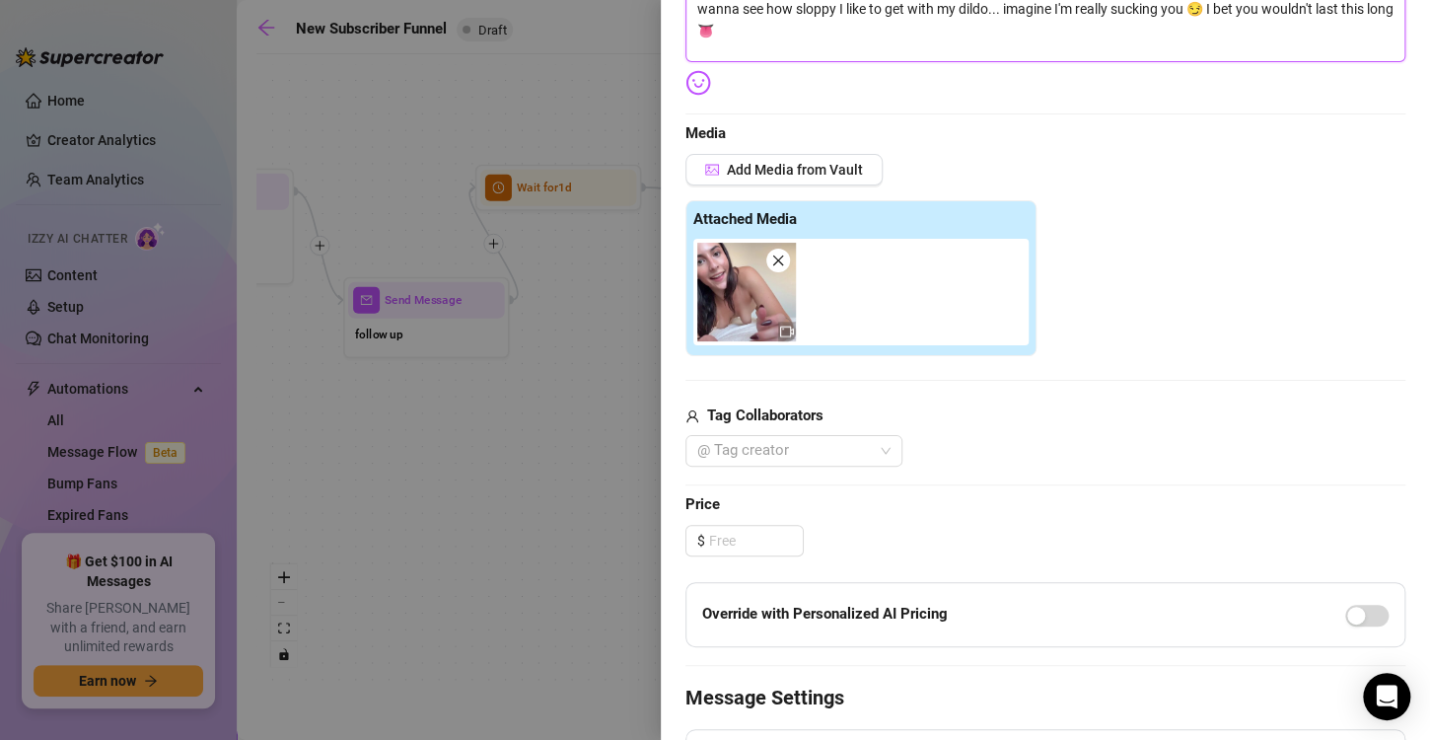
scroll to position [385, 0]
click at [733, 533] on input at bounding box center [756, 539] width 94 height 30
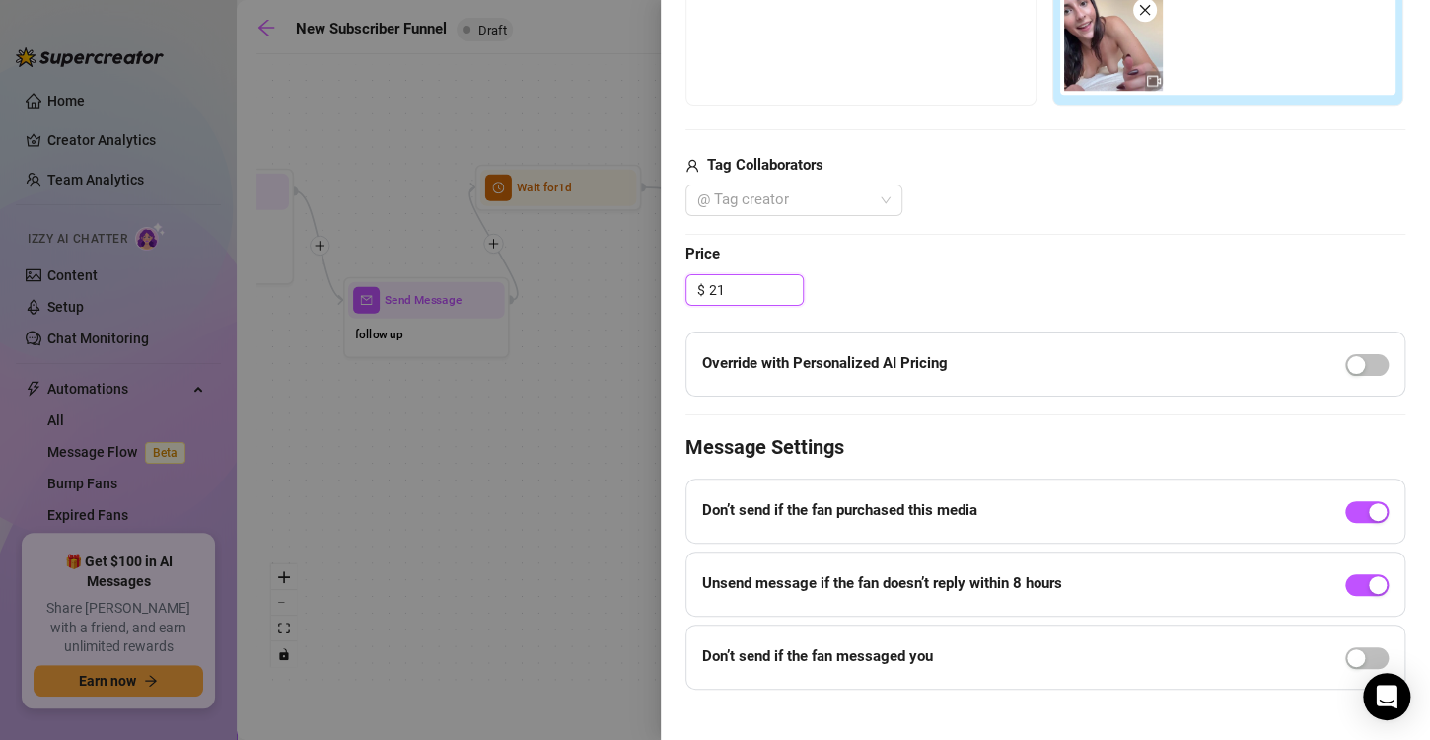
scroll to position [653, 0]
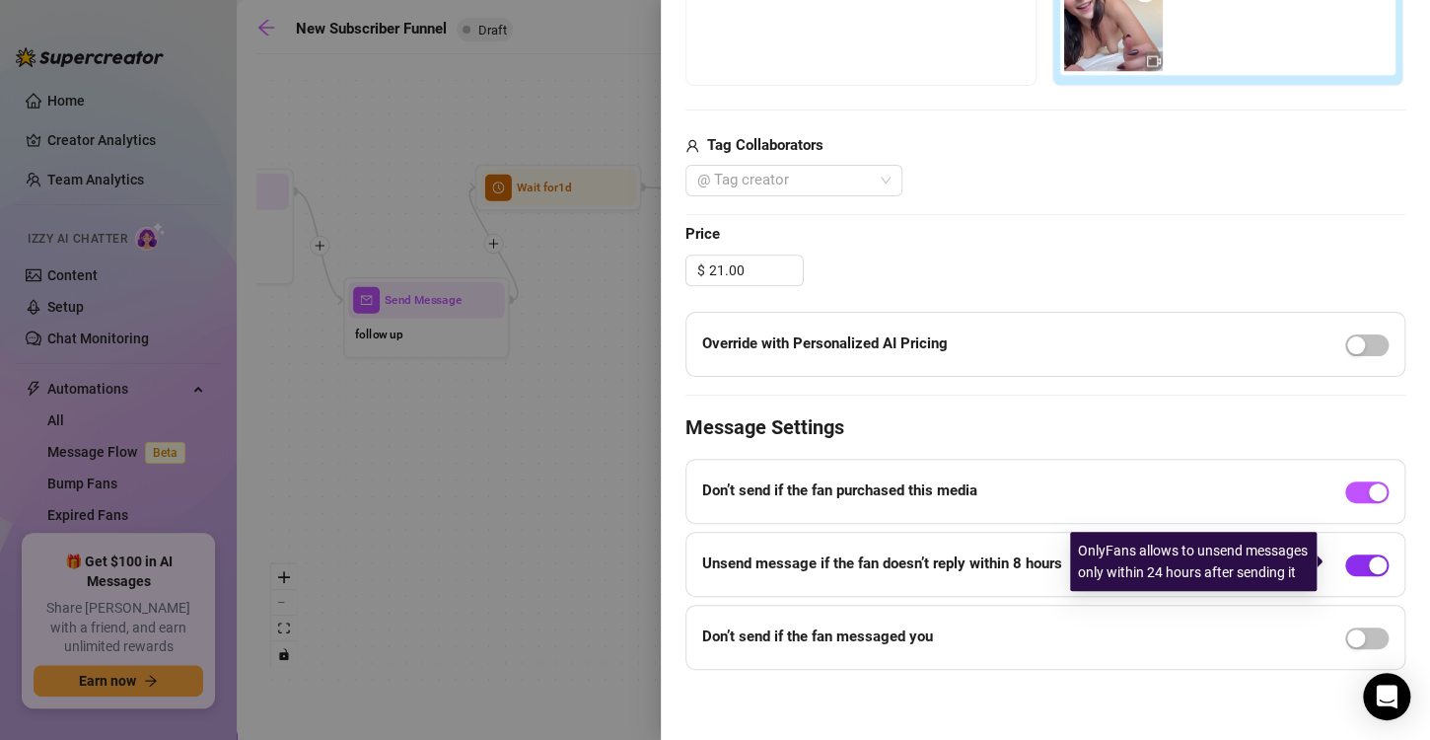
click at [1349, 570] on span "button" at bounding box center [1366, 565] width 43 height 22
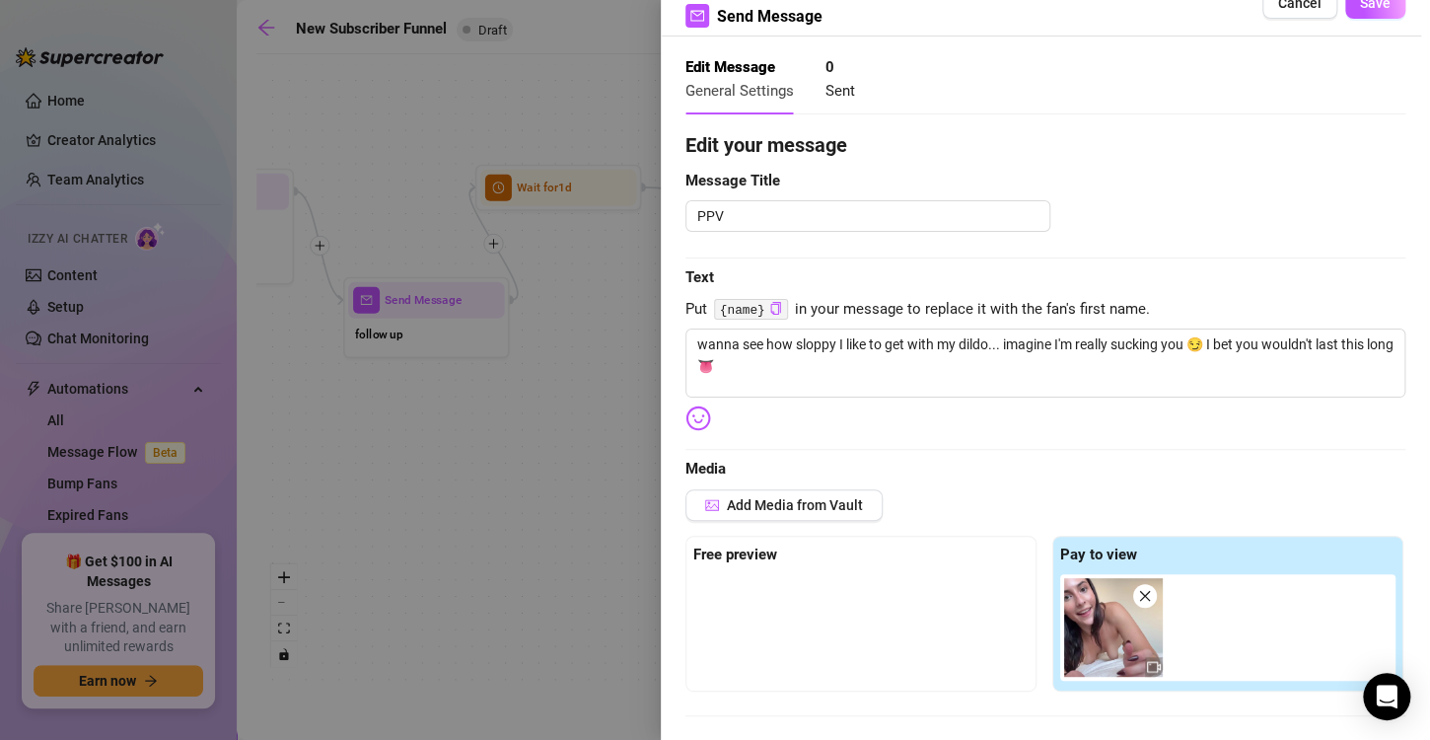
scroll to position [44, 0]
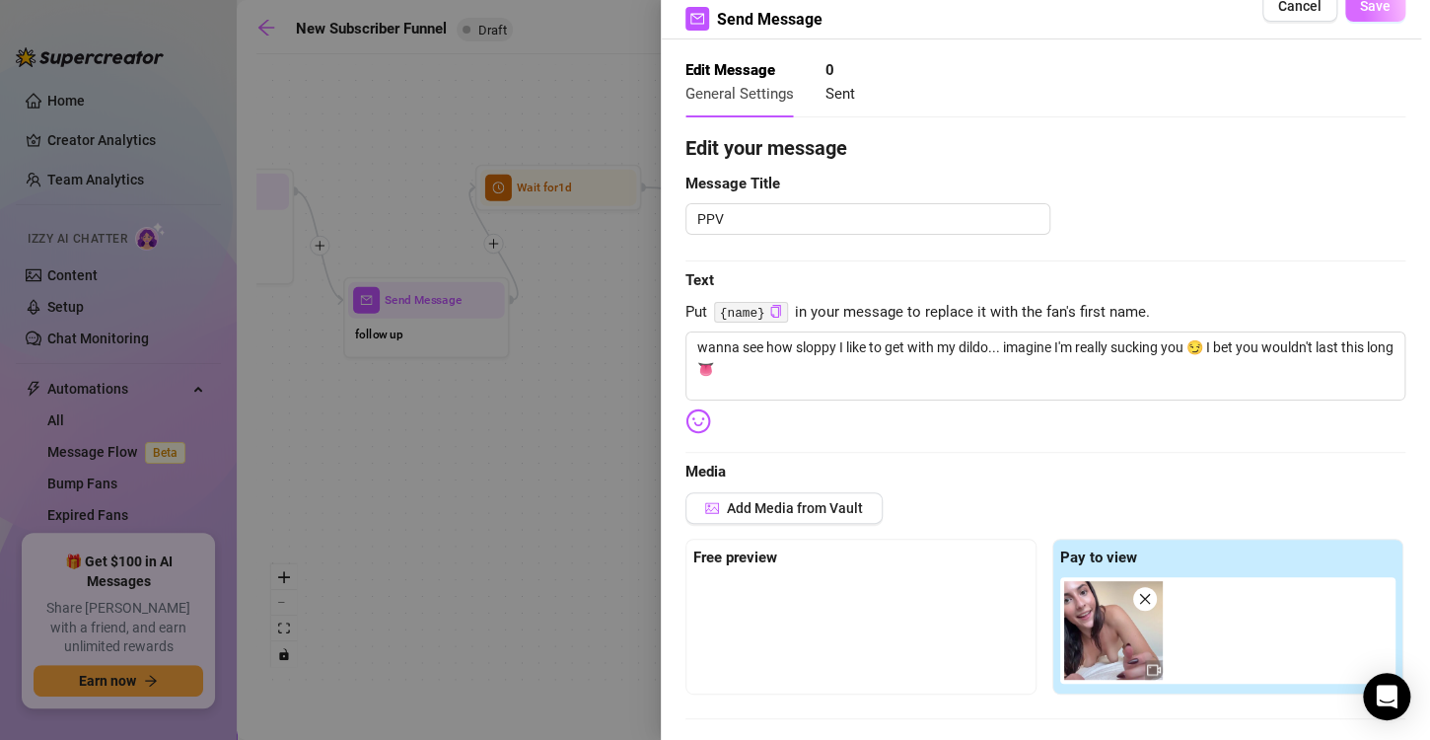
click at [1360, 13] on span "Save" at bounding box center [1375, 6] width 31 height 16
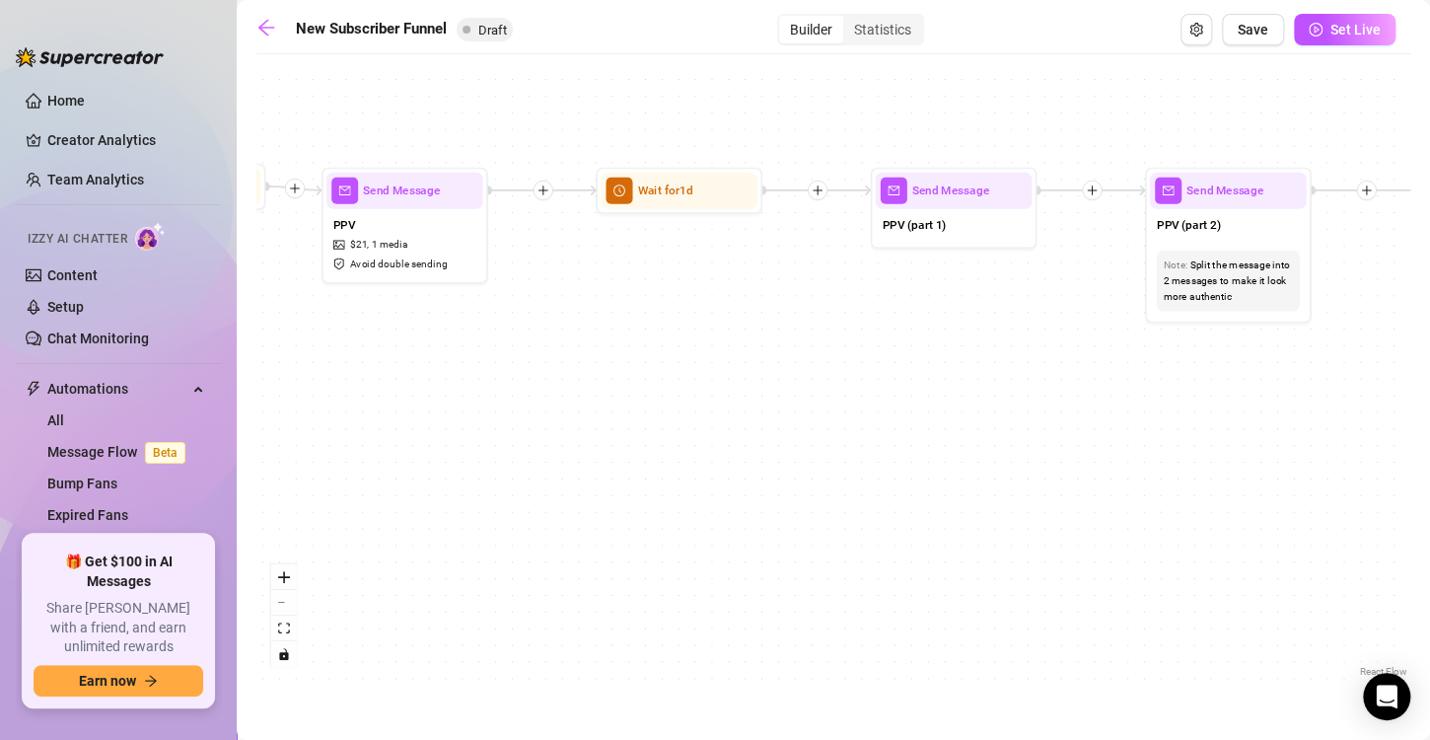
drag, startPoint x: 1186, startPoint y: 336, endPoint x: 762, endPoint y: 336, distance: 424.1
click at [762, 336] on div "If True If True If True If False If False If False If True If False Send Messag…" at bounding box center [833, 372] width 1154 height 617
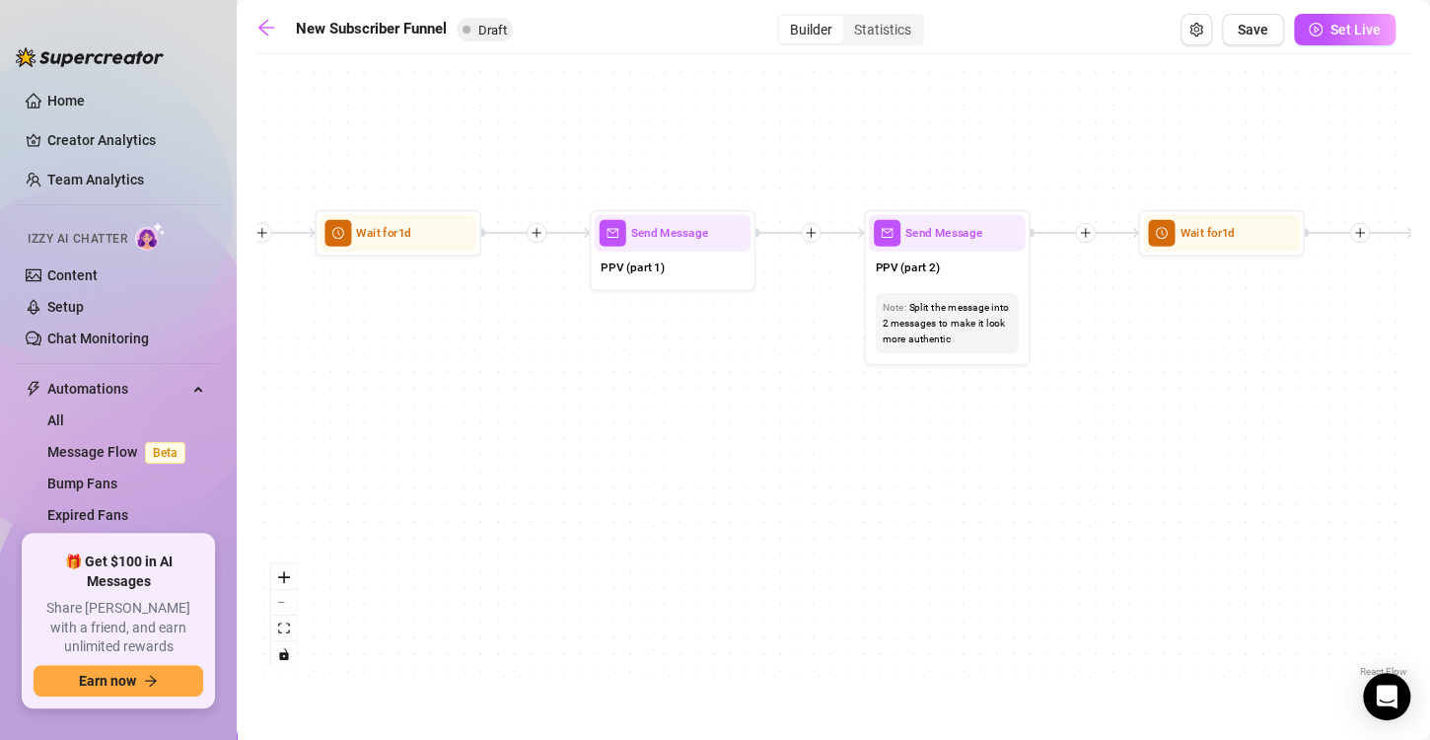
drag, startPoint x: 915, startPoint y: 331, endPoint x: 678, endPoint y: 373, distance: 241.3
click at [678, 373] on div "If True If True If True If False If False If False If True If False Send Messag…" at bounding box center [833, 372] width 1154 height 617
click at [724, 269] on div "PPV (part 1)" at bounding box center [668, 268] width 157 height 35
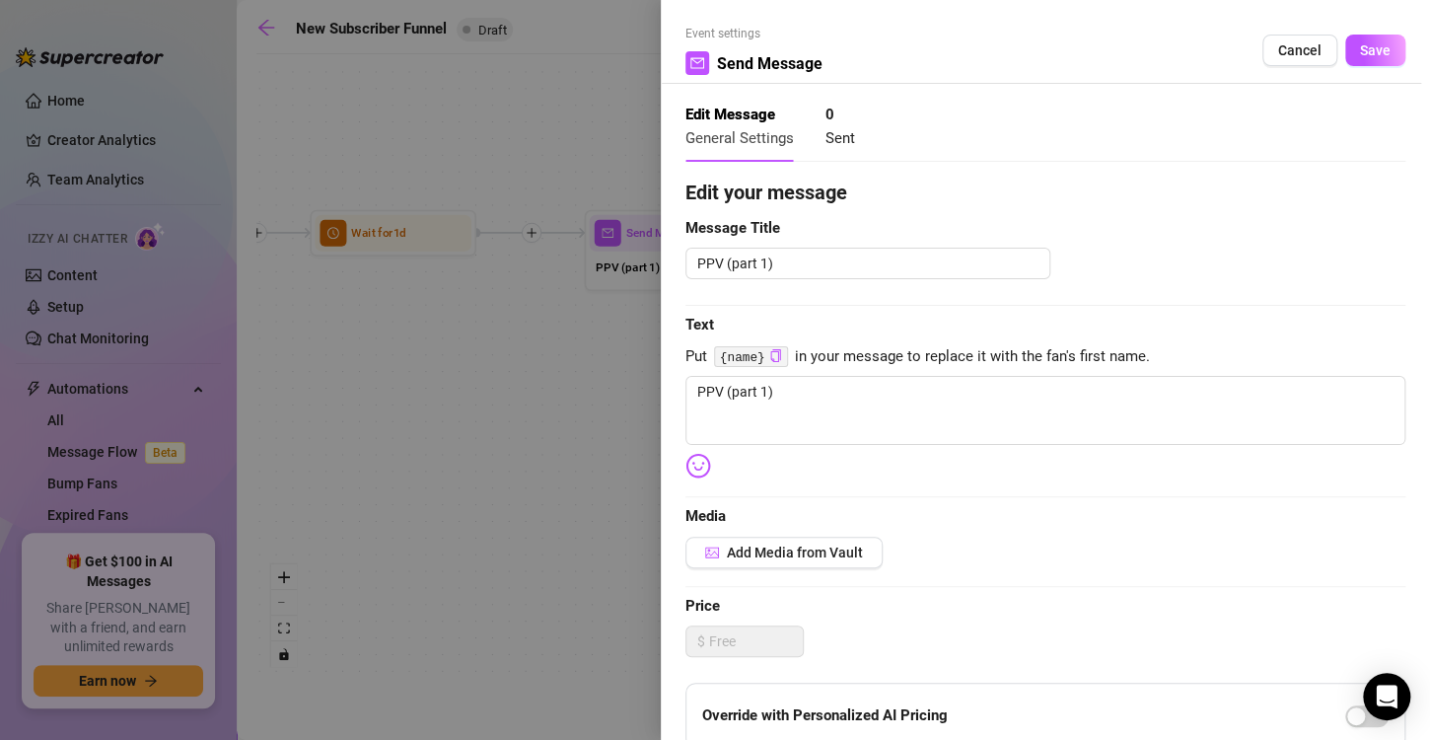
click at [634, 332] on div at bounding box center [715, 370] width 1430 height 740
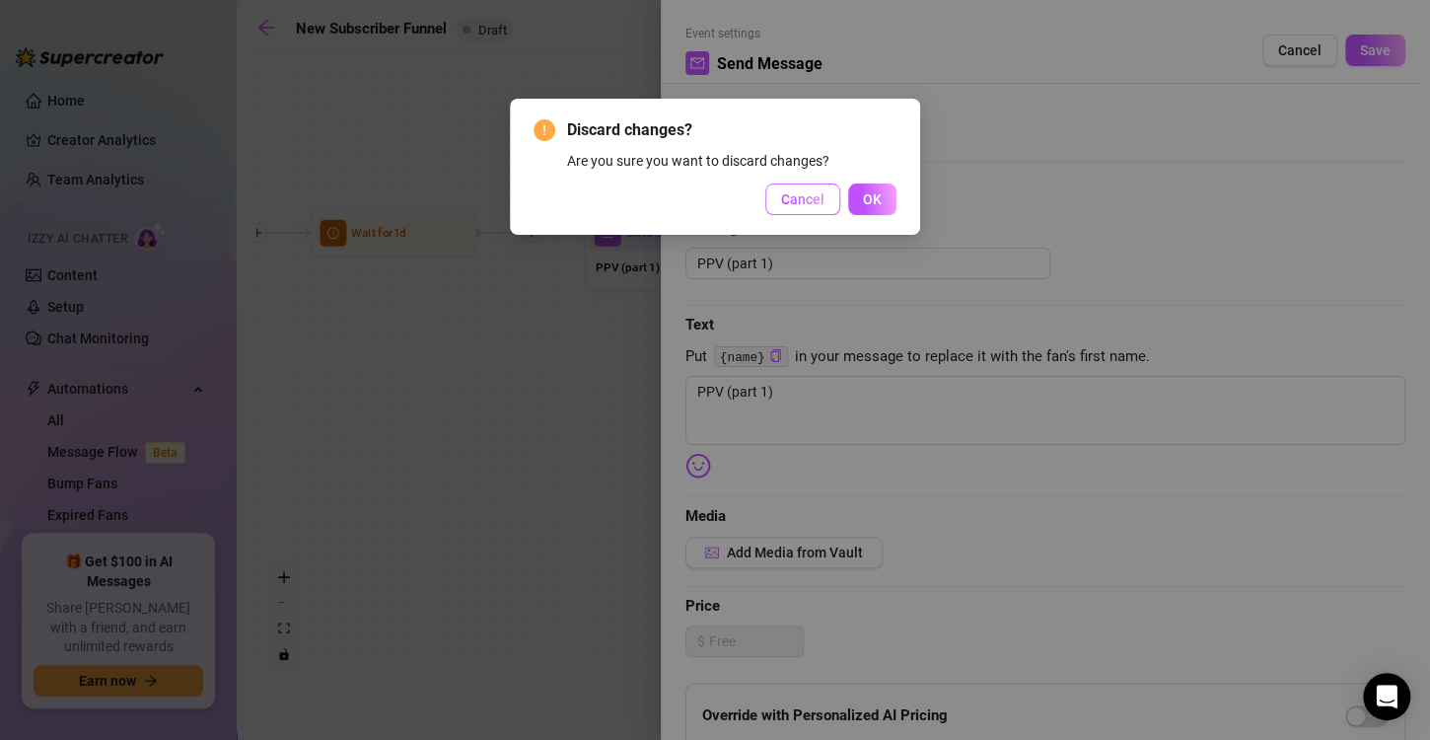
click at [811, 188] on button "Cancel" at bounding box center [802, 199] width 75 height 32
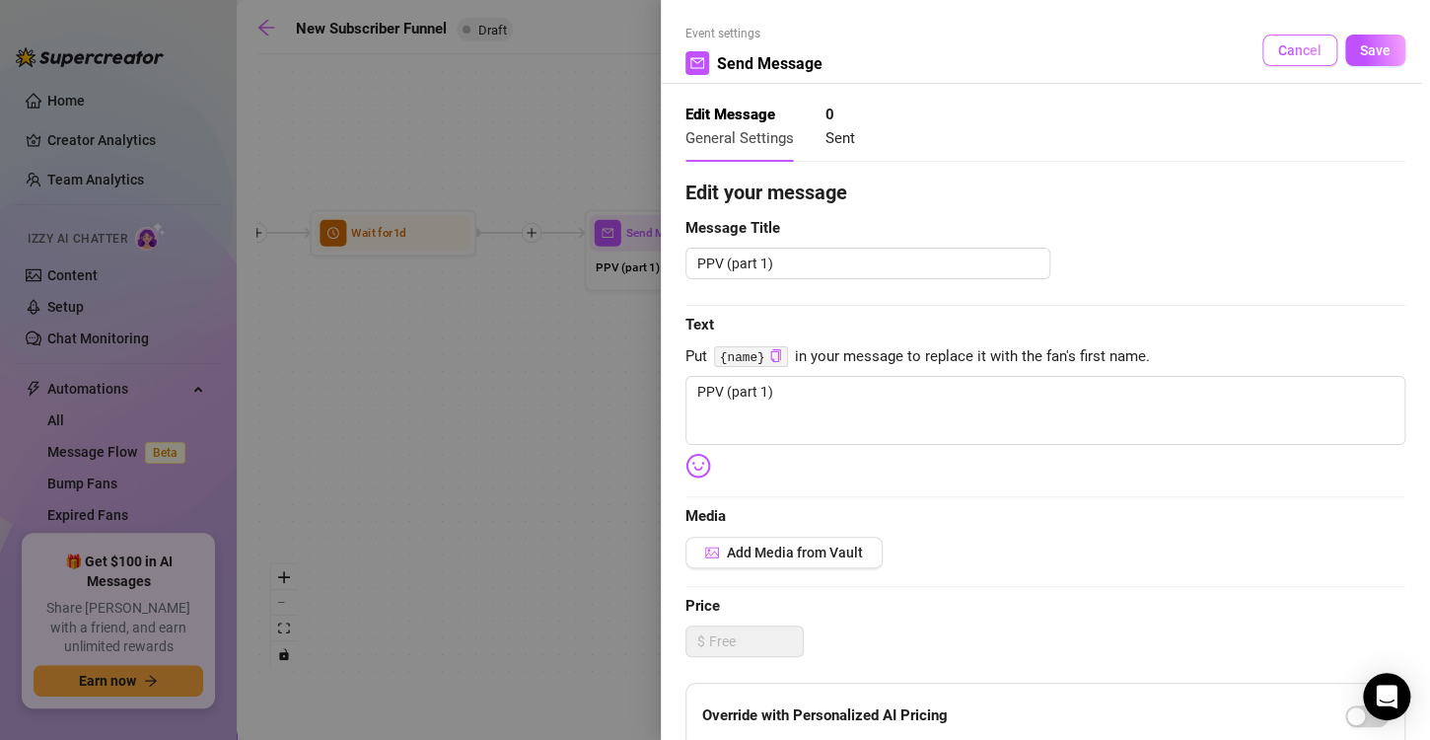
click at [1289, 47] on span "Cancel" at bounding box center [1299, 50] width 43 height 16
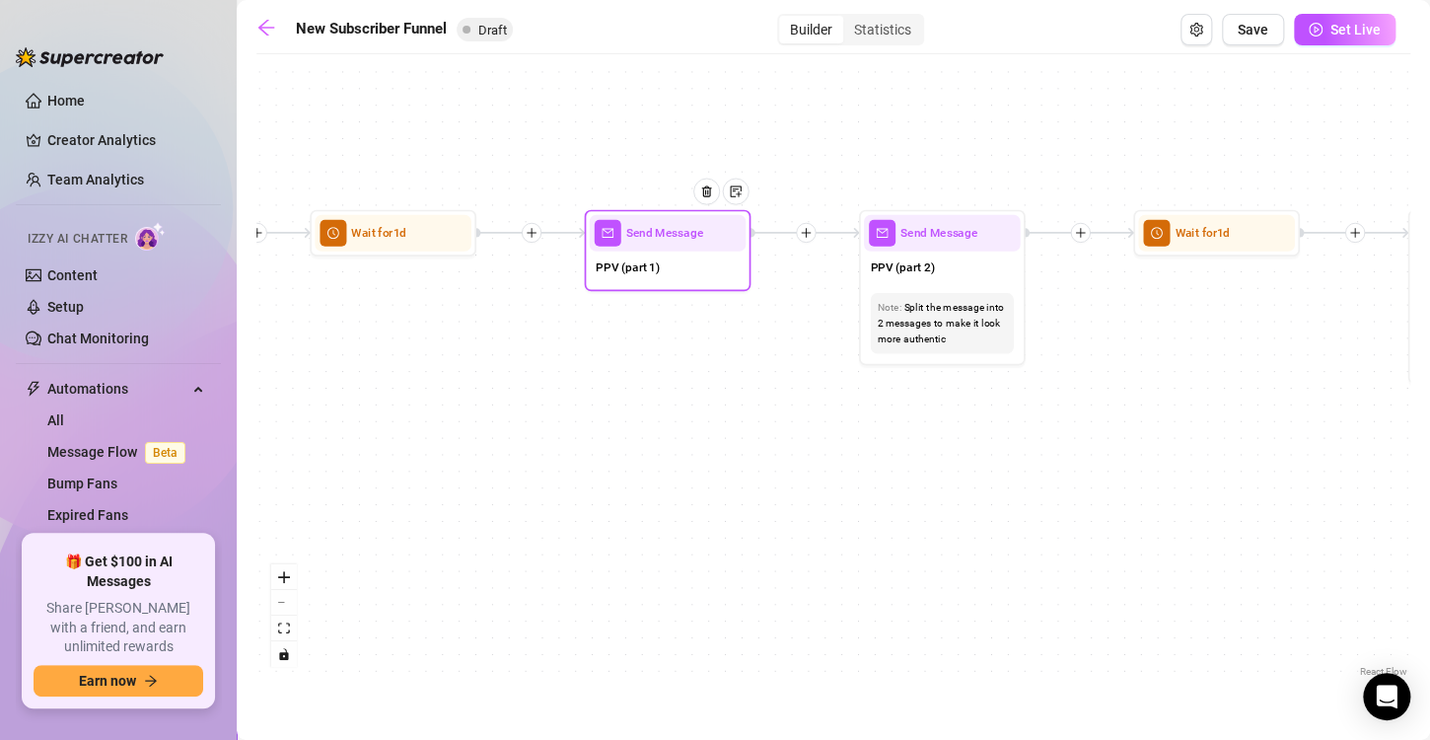
click at [684, 254] on div "PPV (part 1)" at bounding box center [668, 268] width 157 height 35
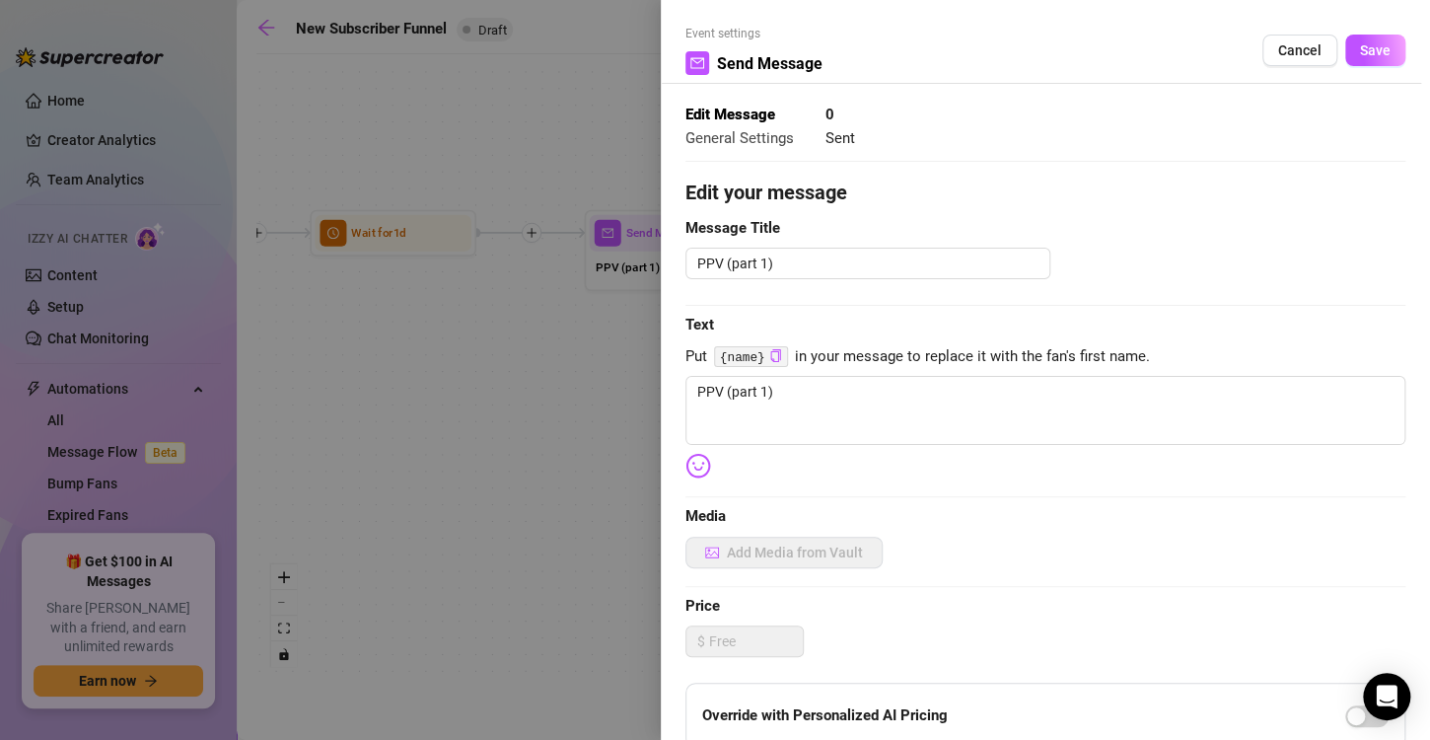
click at [684, 254] on div at bounding box center [715, 370] width 1430 height 740
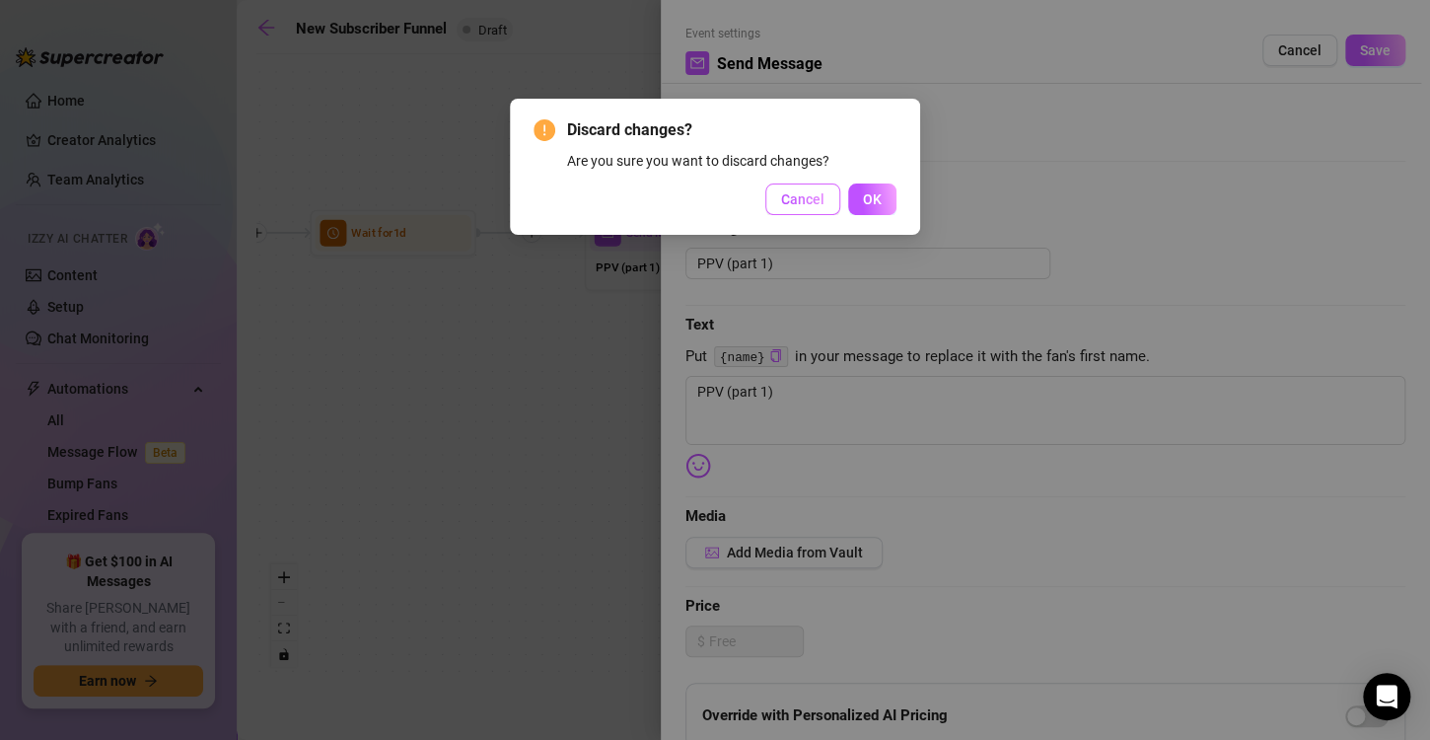
click at [802, 192] on span "Cancel" at bounding box center [802, 199] width 43 height 16
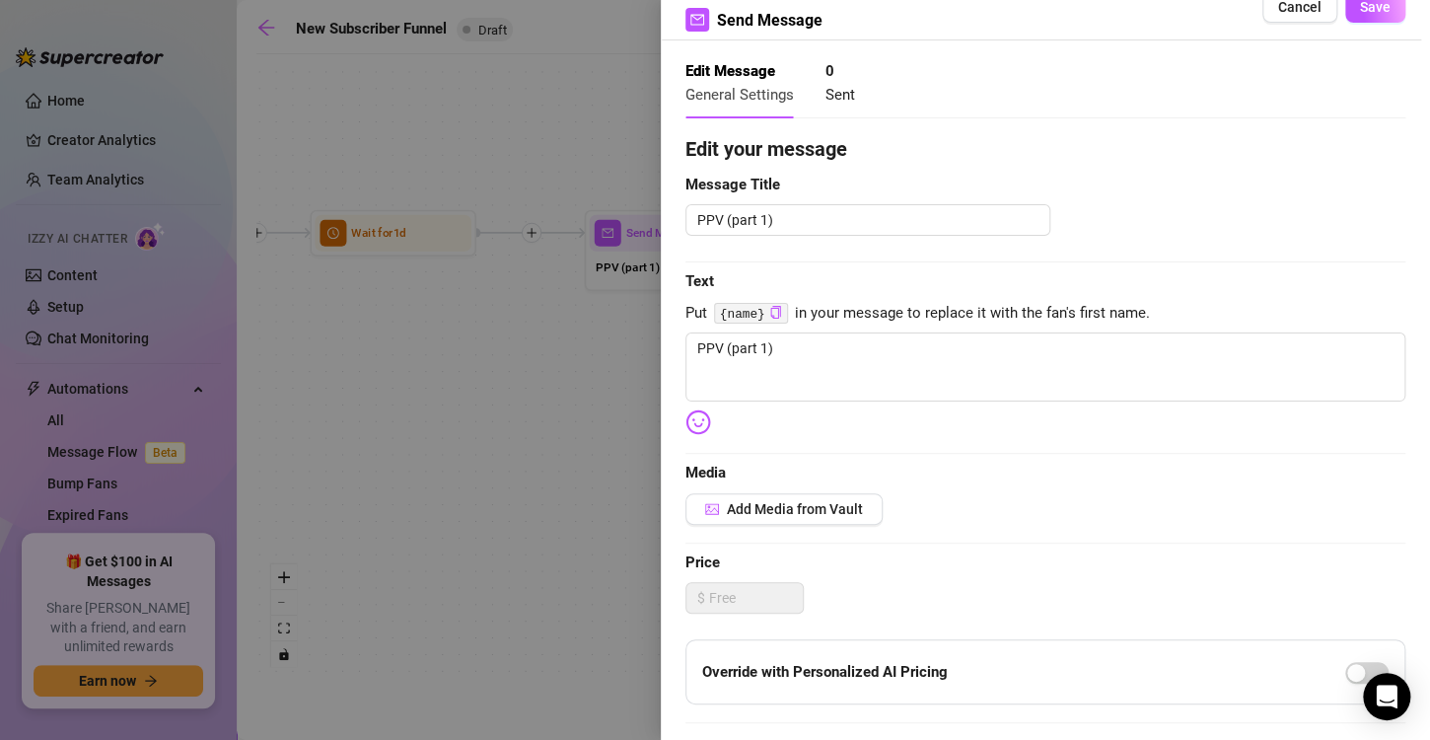
scroll to position [43, 0]
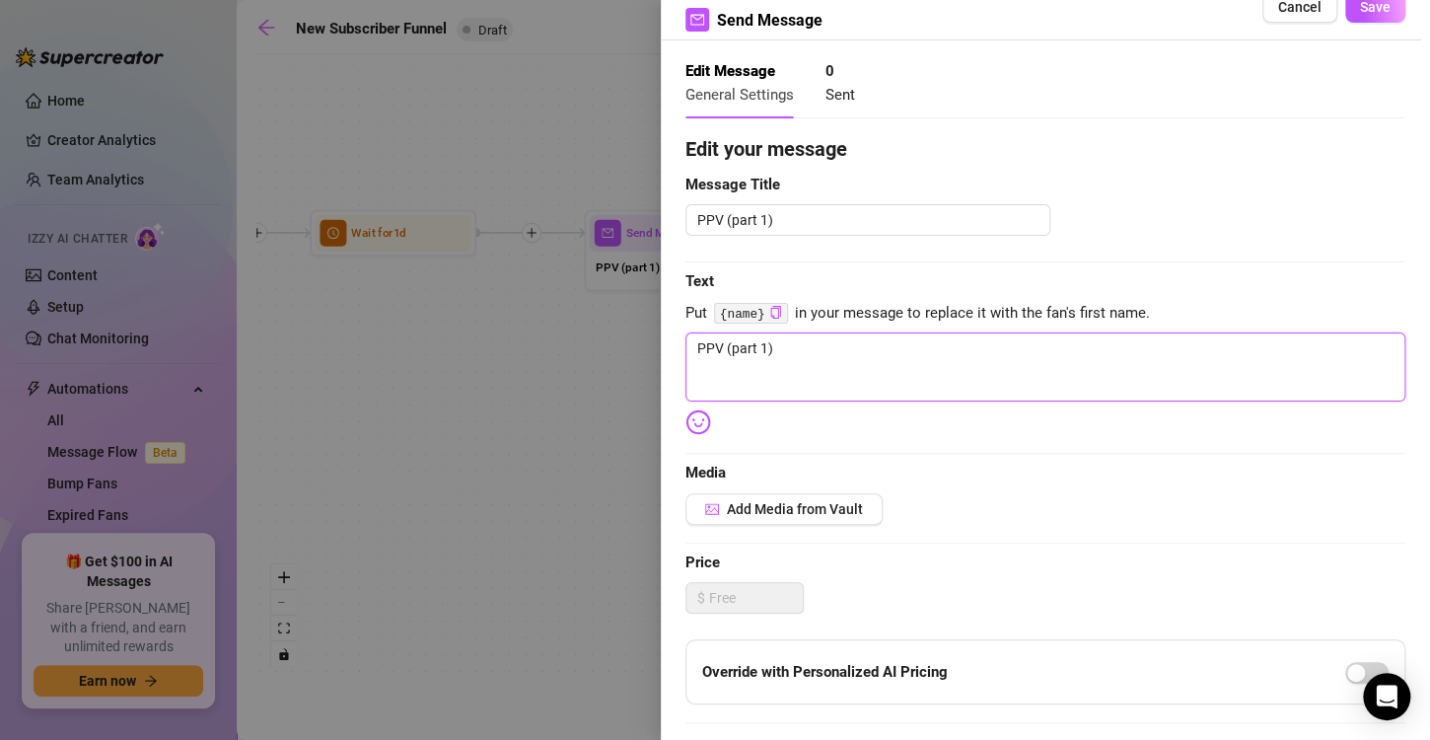
drag, startPoint x: 792, startPoint y: 348, endPoint x: 608, endPoint y: 342, distance: 184.5
click at [608, 342] on div "Event settings Send Message Cancel Save Edit Message General Settings 0 Sent Ed…" at bounding box center [715, 370] width 1430 height 740
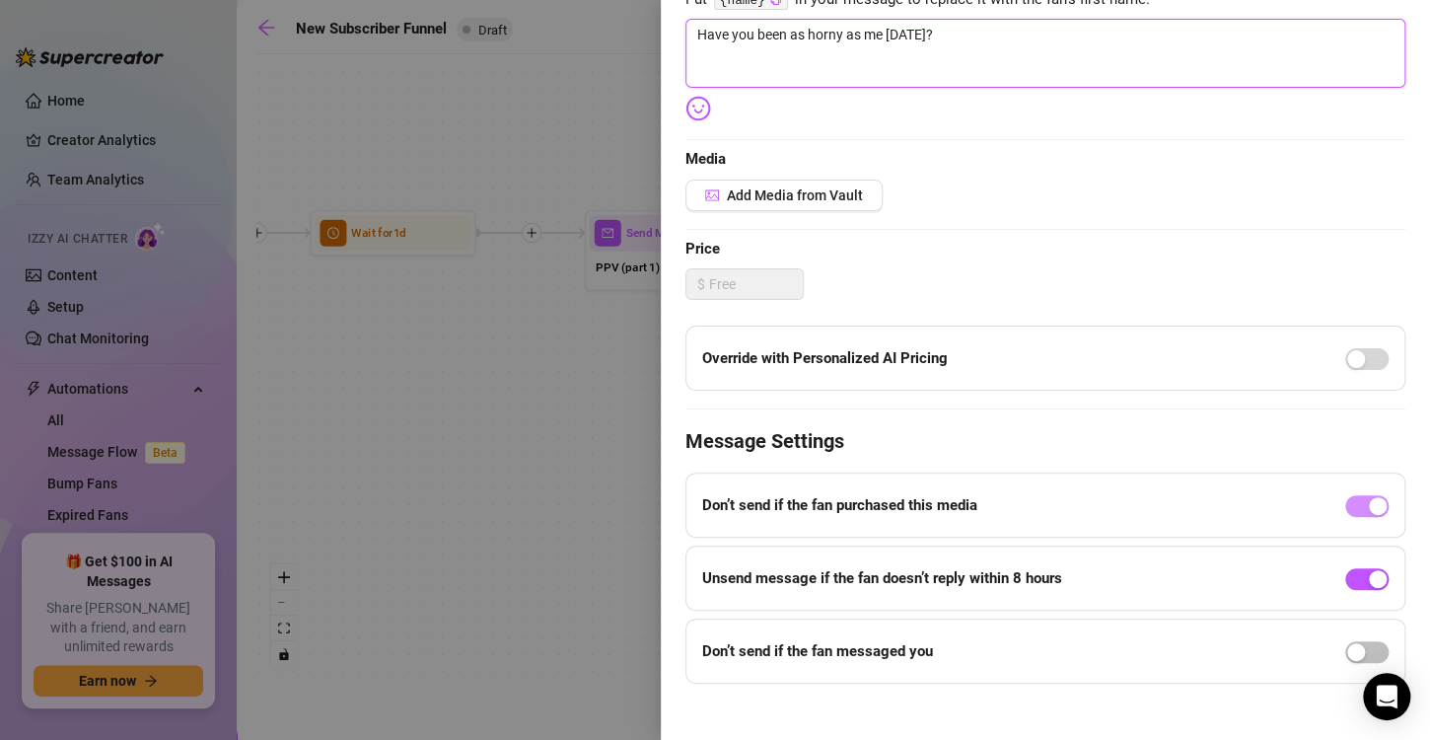
scroll to position [372, 0]
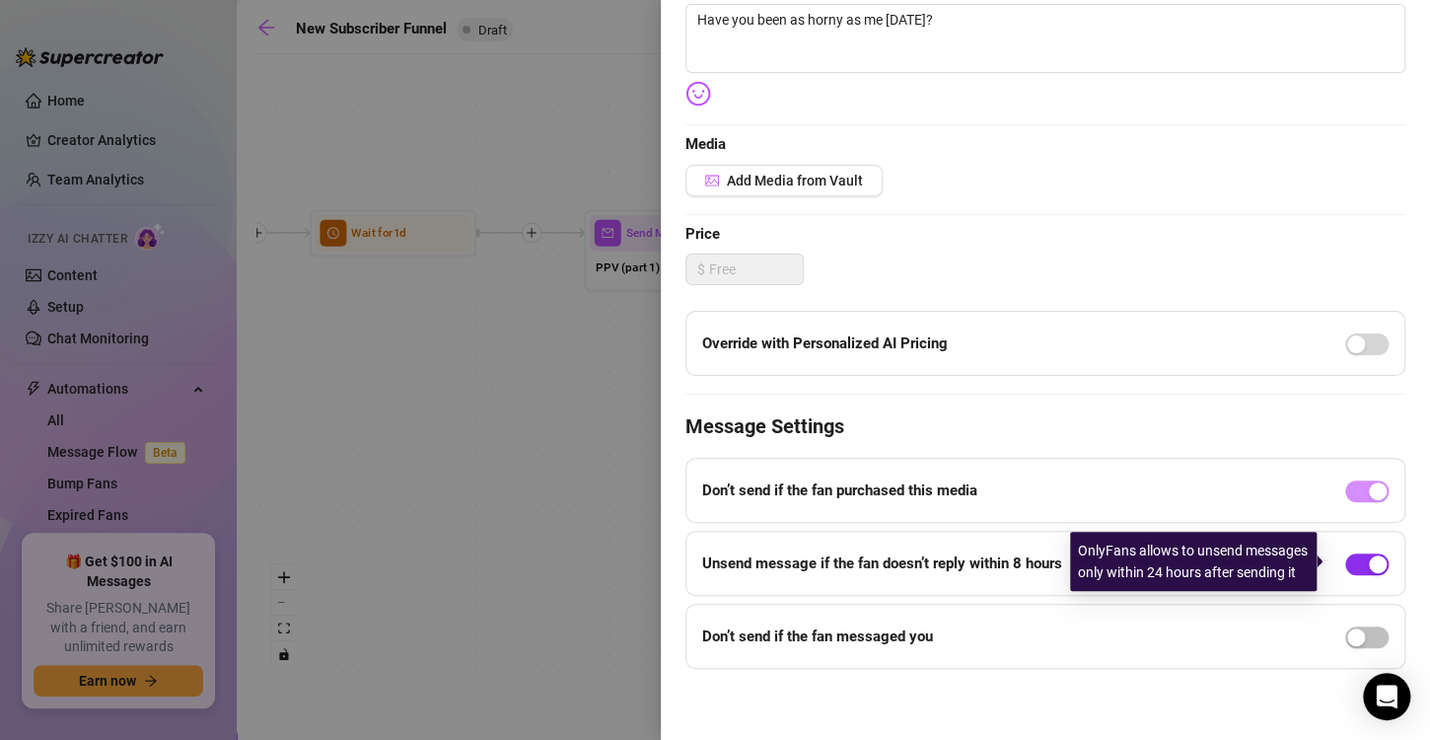
click at [1369, 567] on div "button" at bounding box center [1378, 564] width 18 height 18
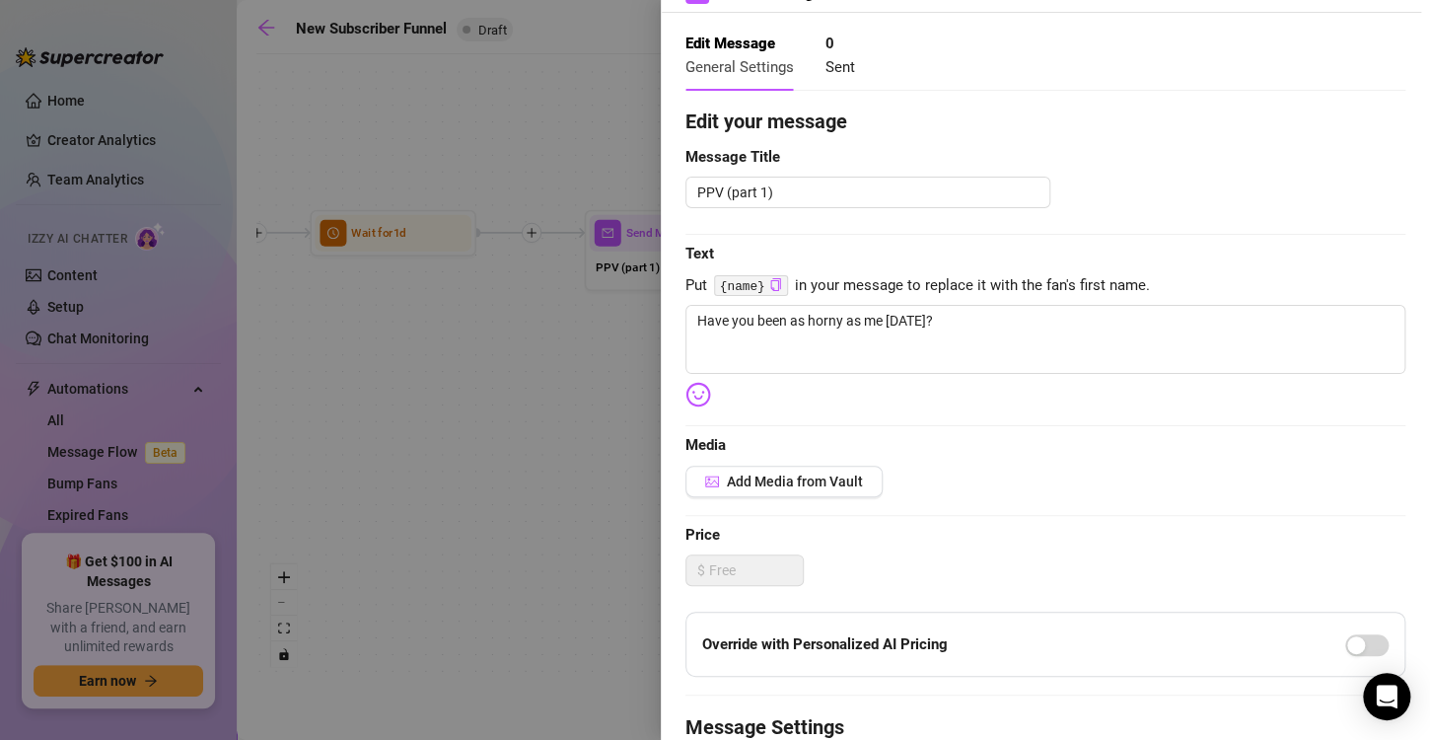
scroll to position [0, 0]
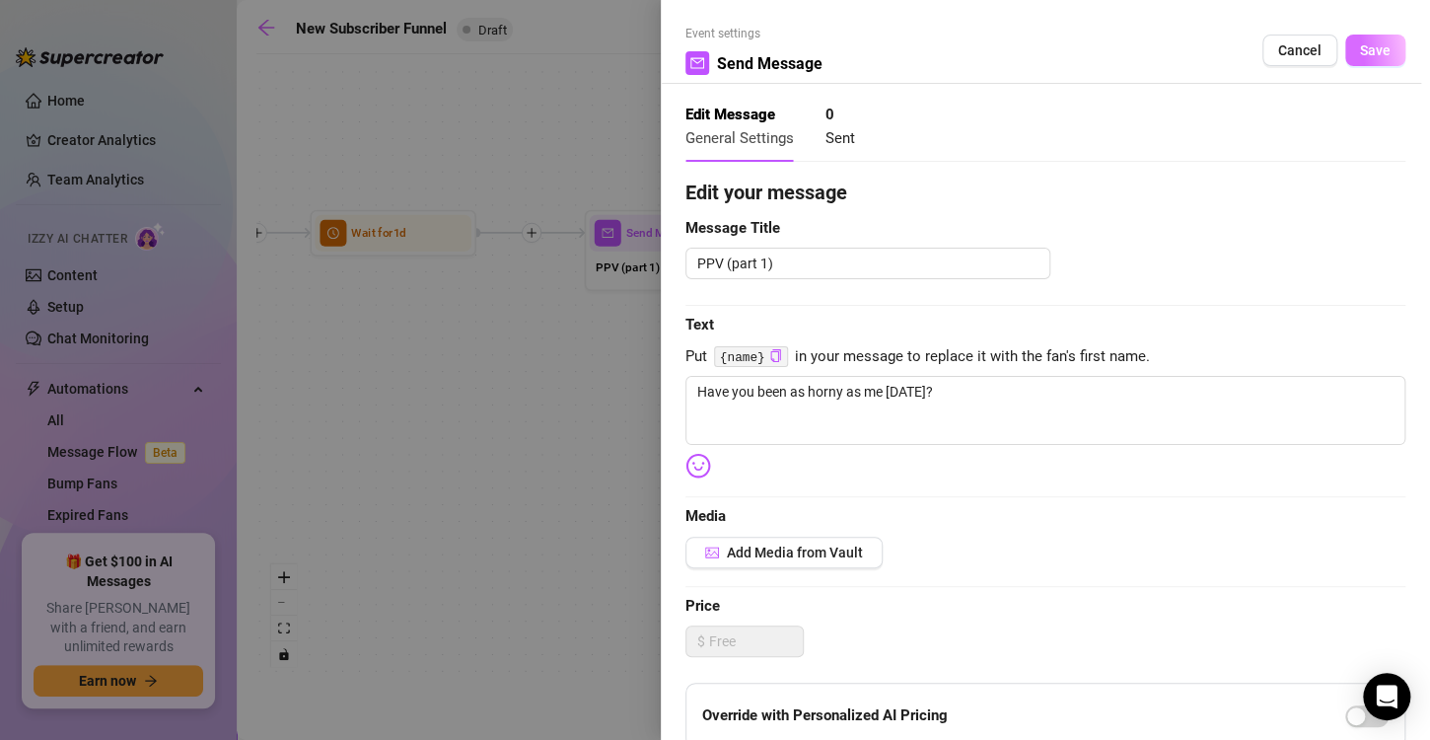
click at [1363, 58] on span "Save" at bounding box center [1375, 50] width 31 height 16
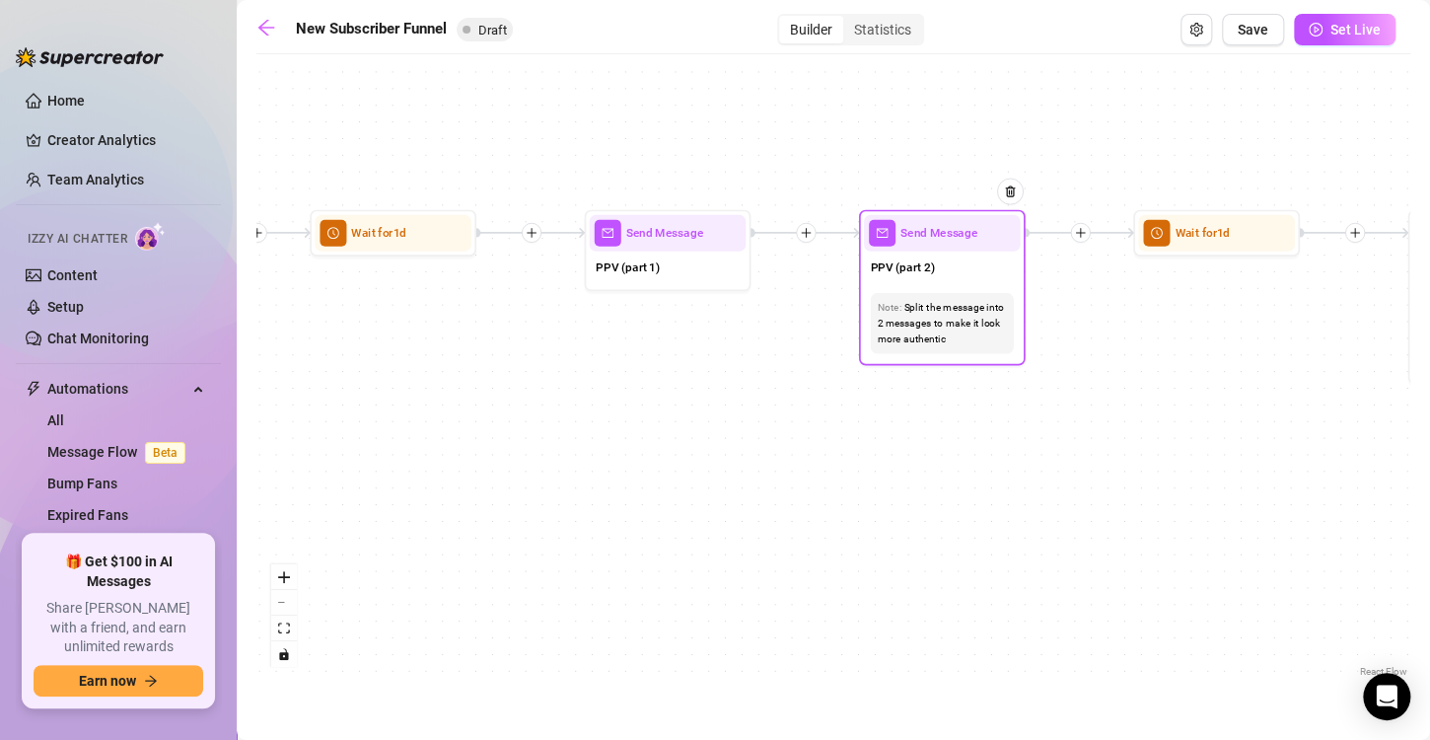
click at [957, 334] on div "Split the message into 2 messages to make it look more authentic" at bounding box center [942, 323] width 130 height 47
click at [951, 258] on div "PPV (part 2)" at bounding box center [942, 268] width 157 height 35
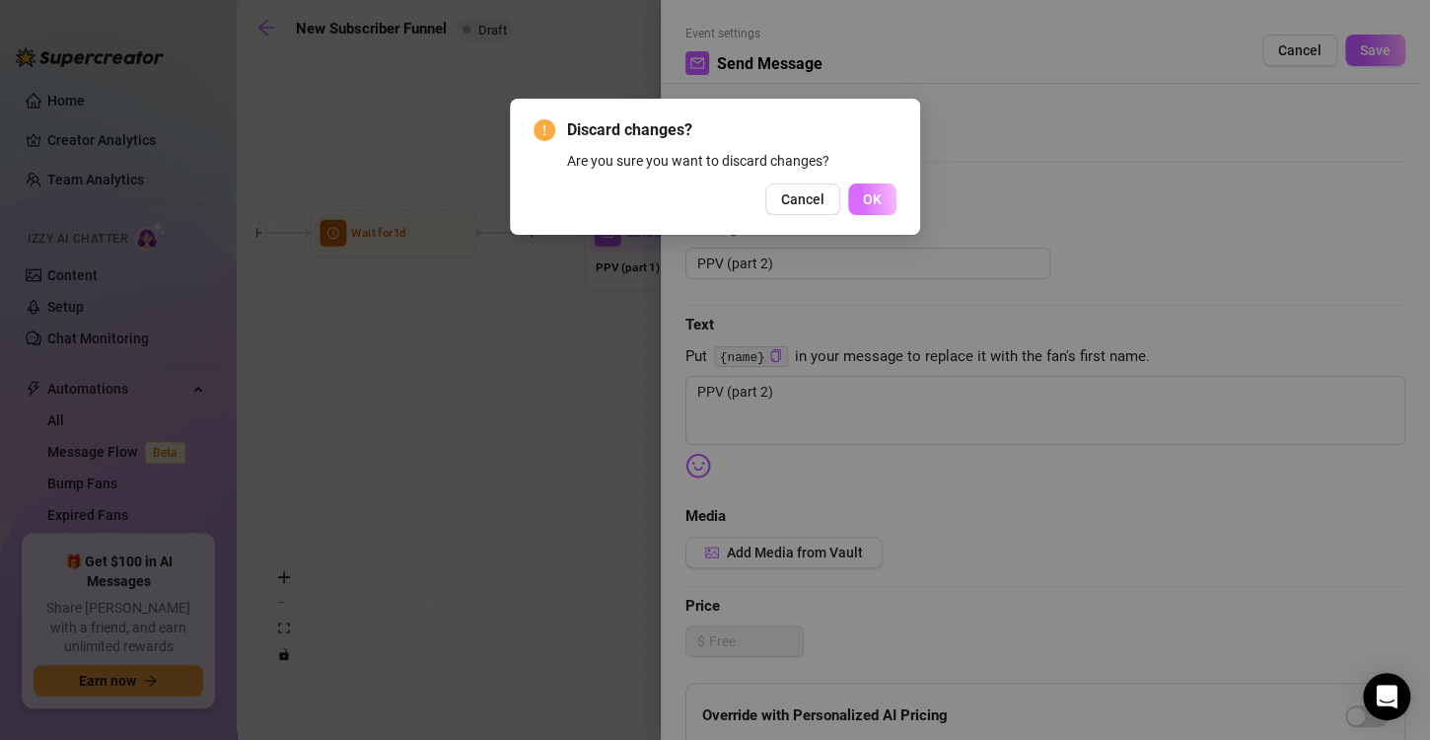
click at [875, 194] on span "OK" at bounding box center [872, 199] width 19 height 16
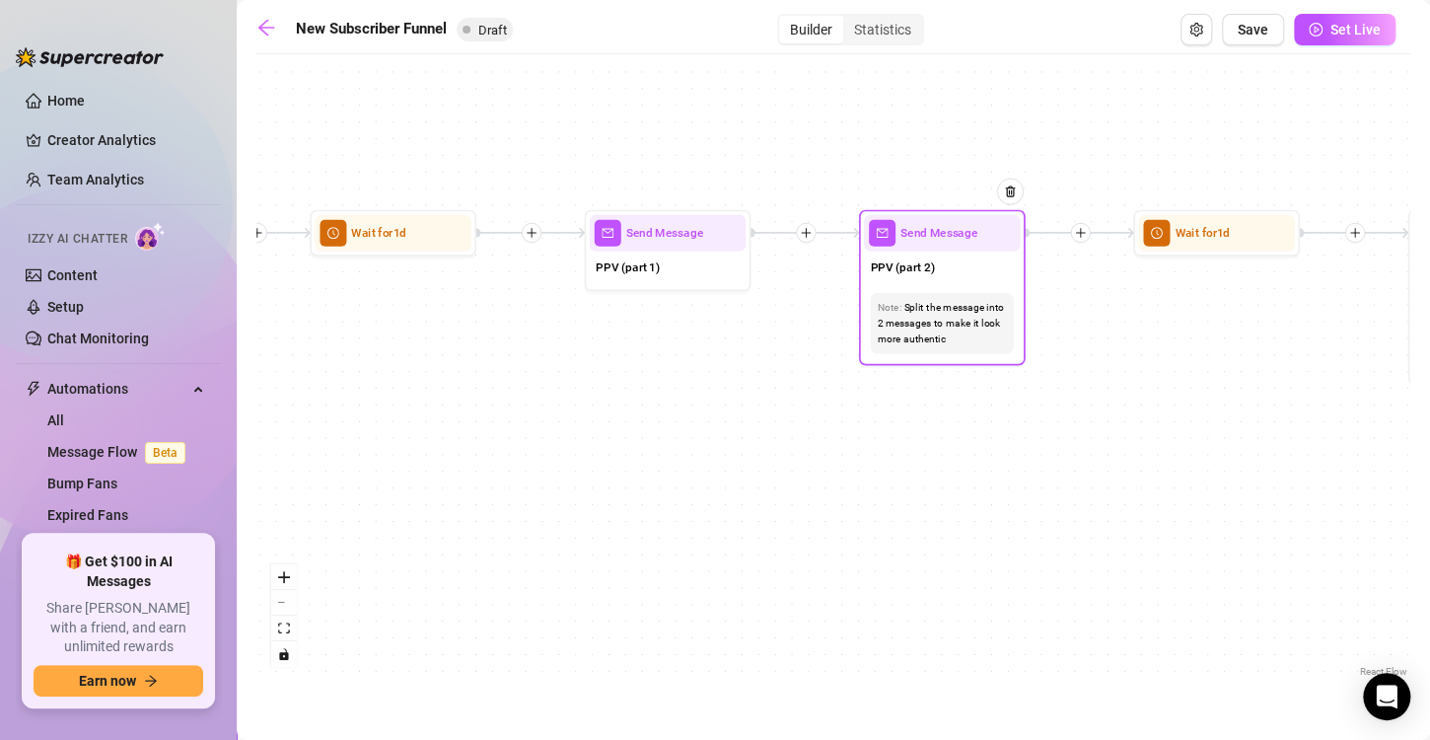
click at [950, 258] on div "PPV (part 2)" at bounding box center [942, 268] width 157 height 35
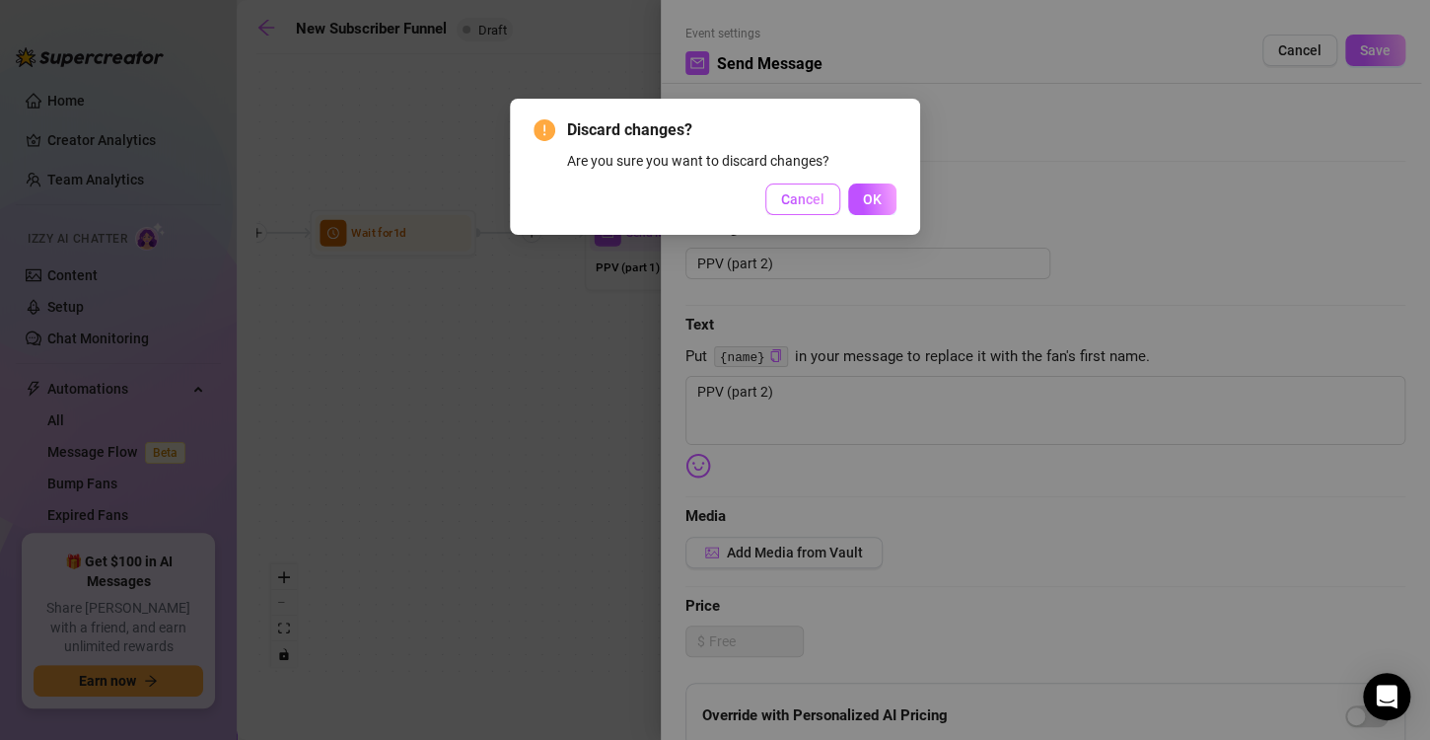
click at [817, 212] on button "Cancel" at bounding box center [802, 199] width 75 height 32
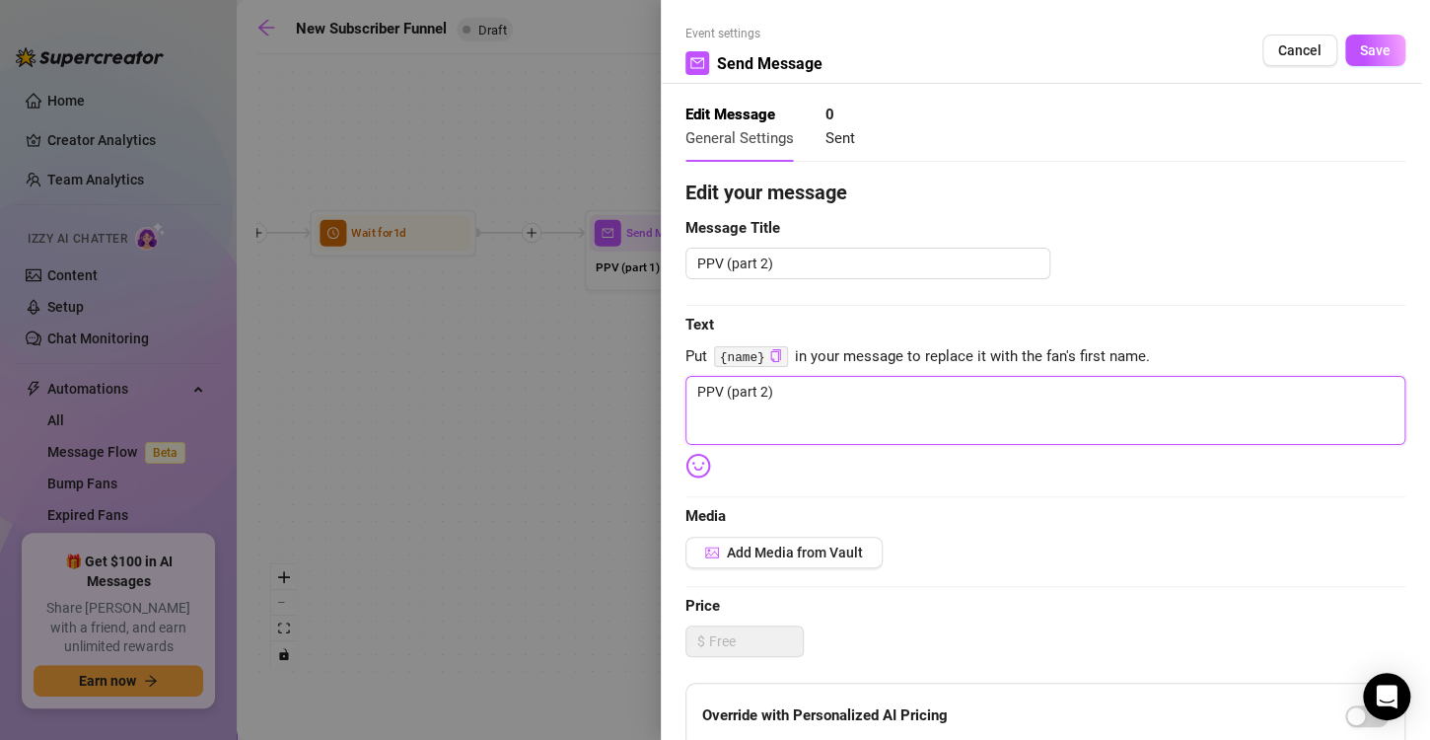
drag, startPoint x: 805, startPoint y: 389, endPoint x: 624, endPoint y: 394, distance: 180.5
click at [624, 394] on div "Event settings Send Message Cancel Save Edit Message General Settings 0 Sent Ed…" at bounding box center [715, 370] width 1430 height 740
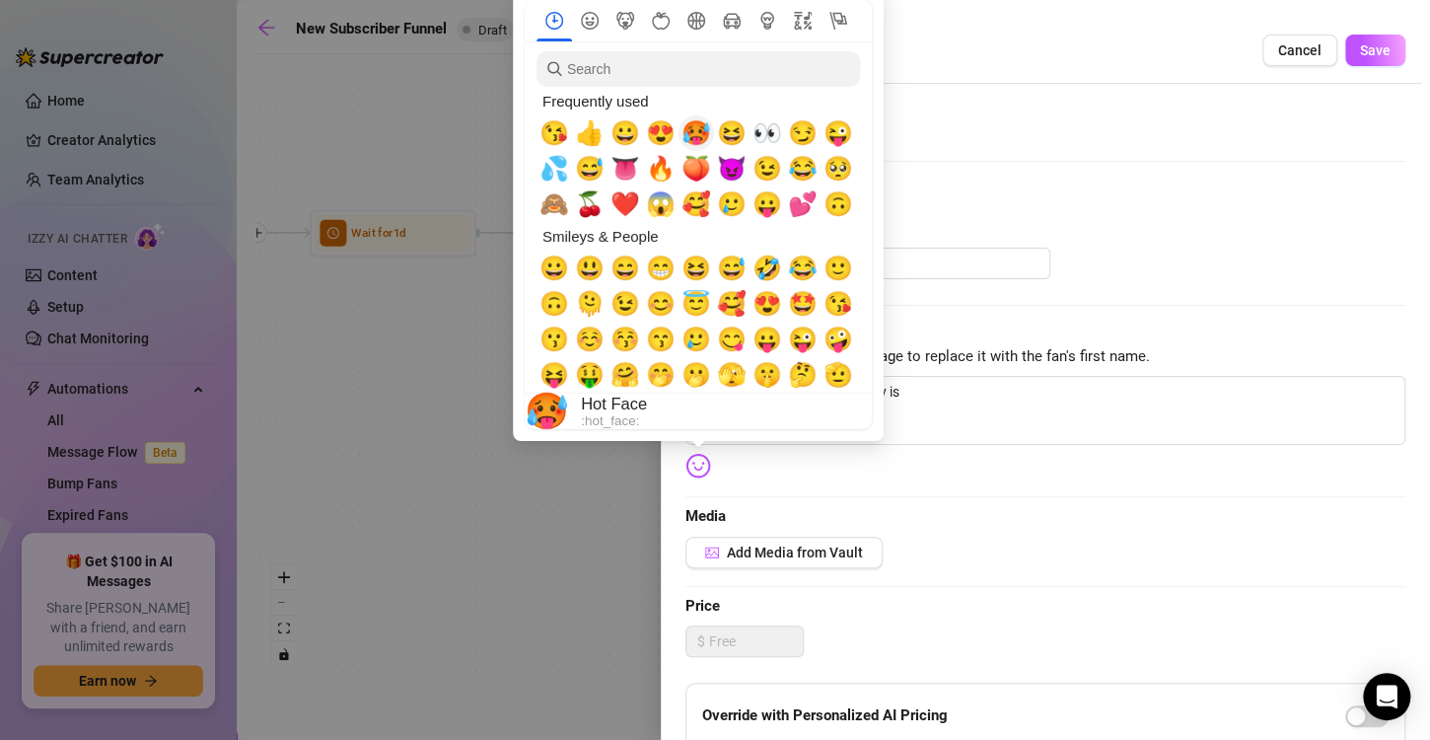
click at [700, 138] on span "🥵" at bounding box center [696, 133] width 30 height 28
click at [556, 177] on span "💦" at bounding box center [554, 169] width 30 height 28
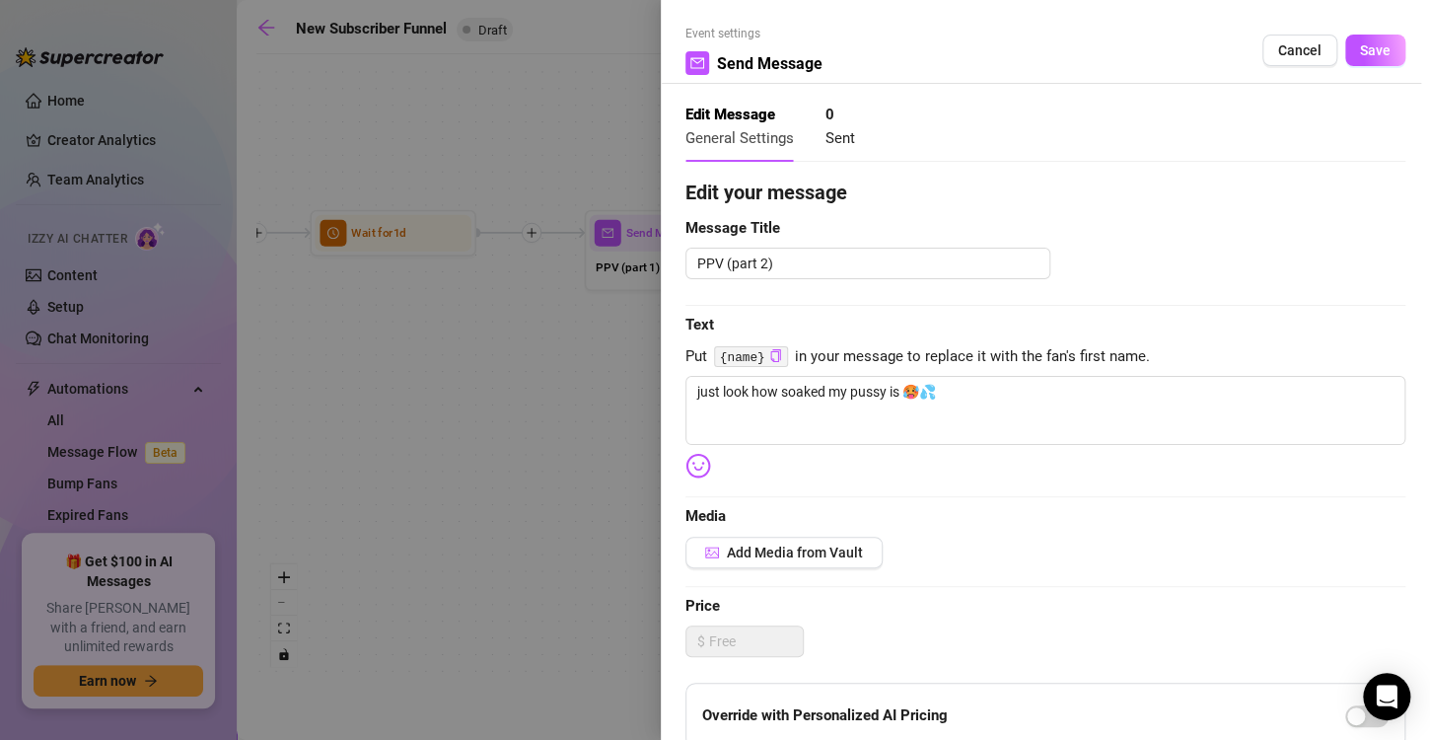
click at [914, 464] on div "Edit your message Message Title PPV (part 2) Text Put {name} in your message to…" at bounding box center [1045, 609] width 720 height 863
click at [835, 551] on span "Add Media from Vault" at bounding box center [795, 552] width 136 height 16
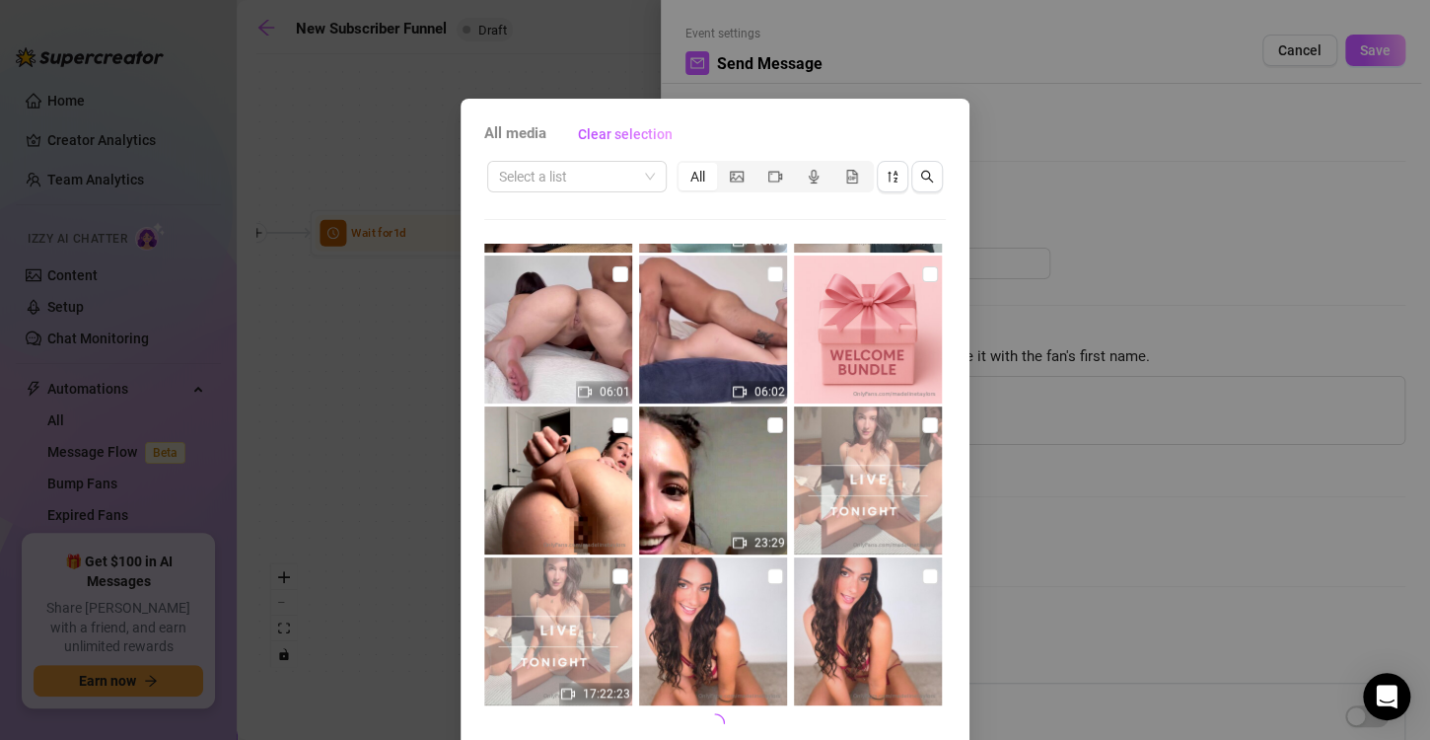
scroll to position [83, 0]
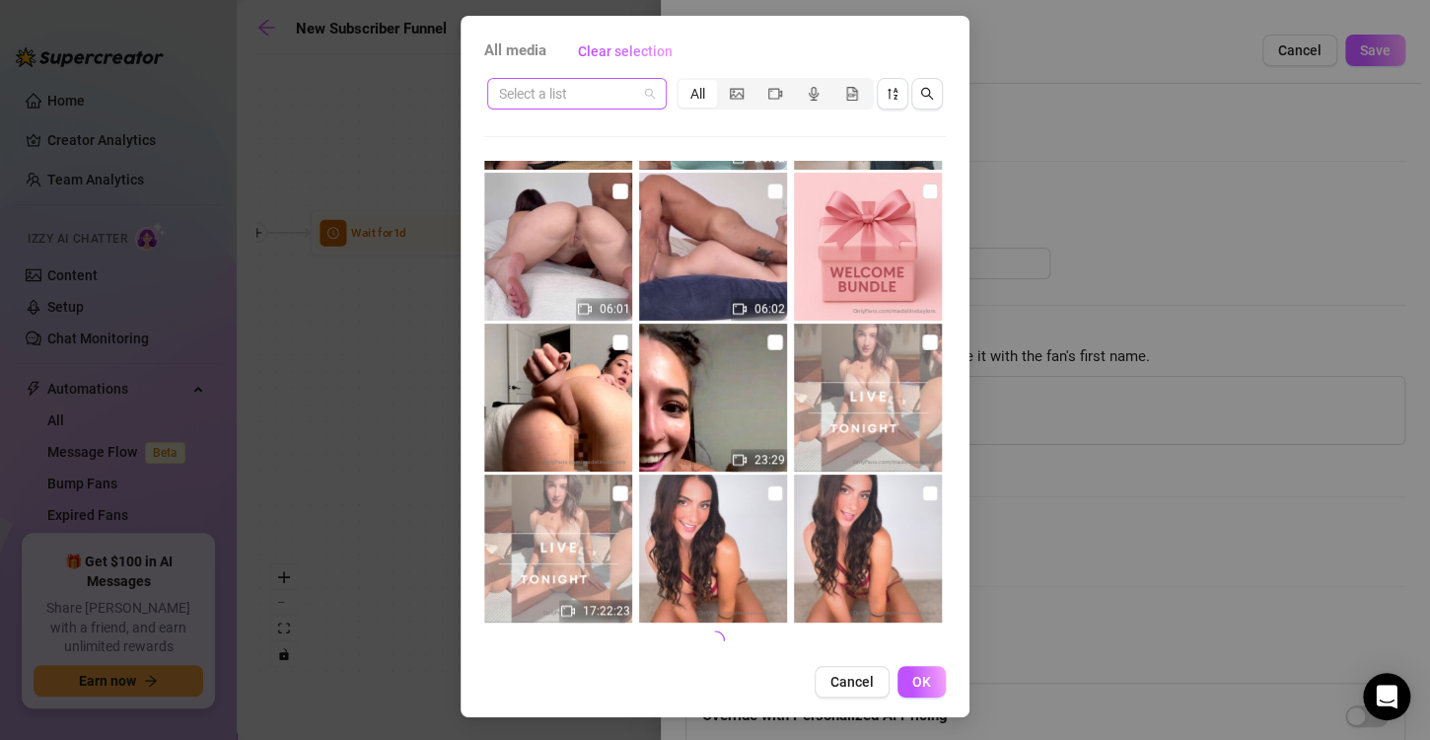
click at [629, 101] on span at bounding box center [577, 94] width 156 height 30
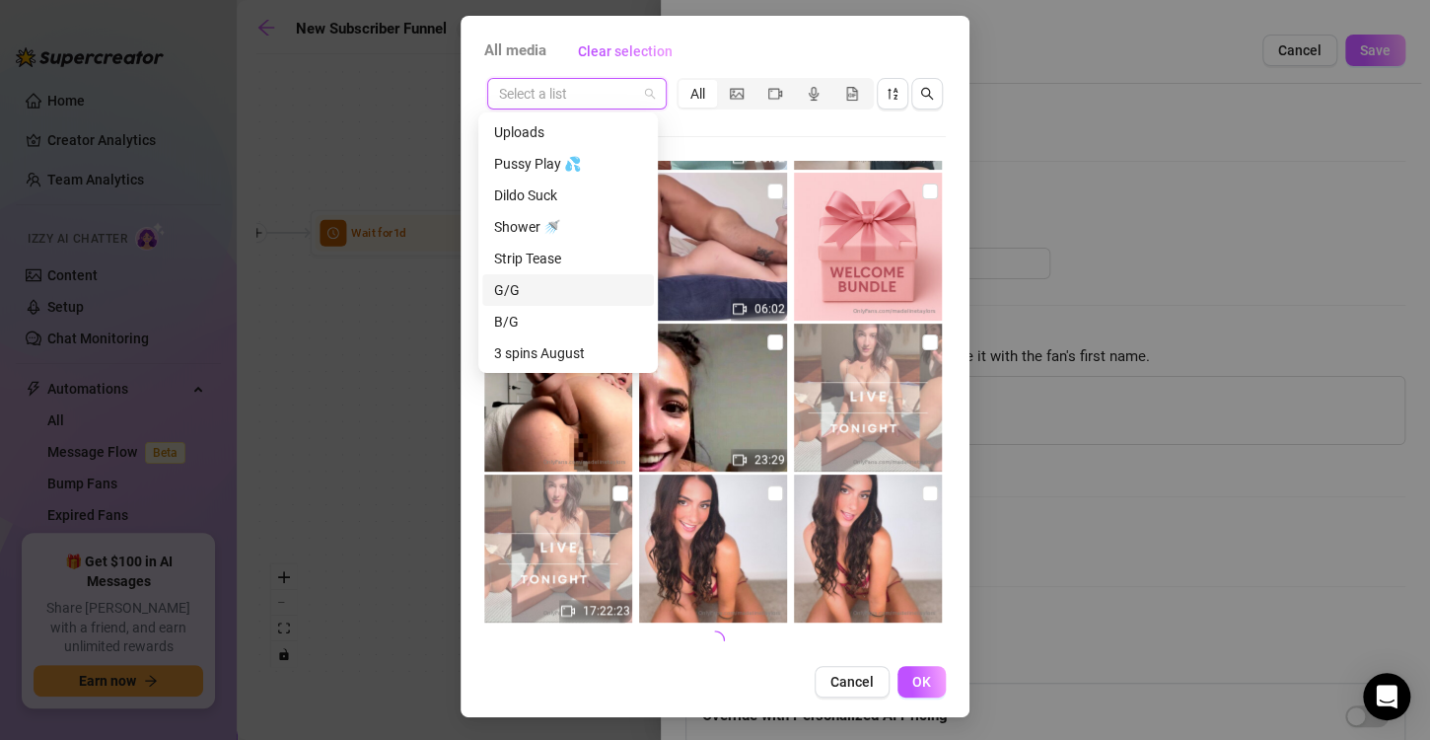
scroll to position [252, 0]
click at [577, 167] on div "Welcome bundle 💝" at bounding box center [568, 164] width 148 height 22
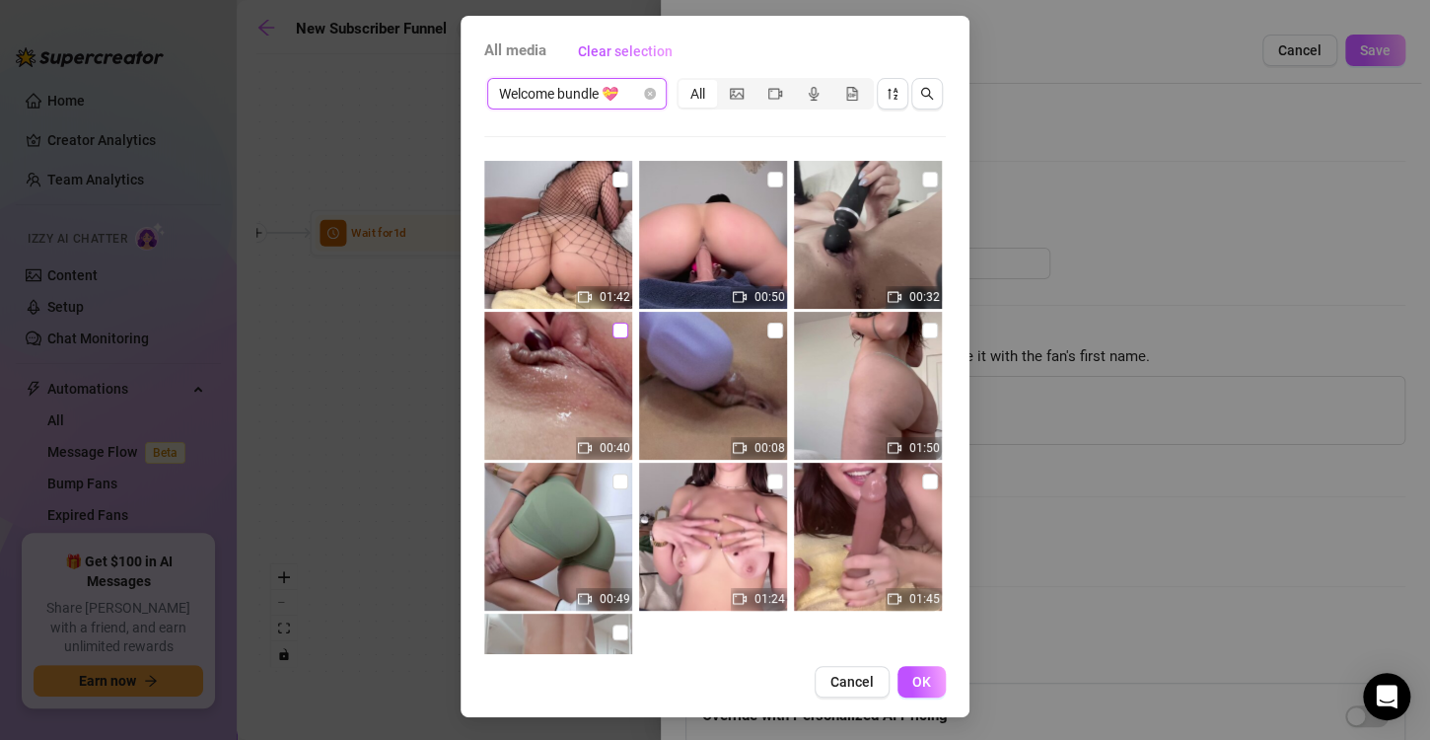
click at [612, 326] on input "checkbox" at bounding box center [620, 330] width 16 height 16
click at [915, 688] on button "OK" at bounding box center [921, 682] width 48 height 32
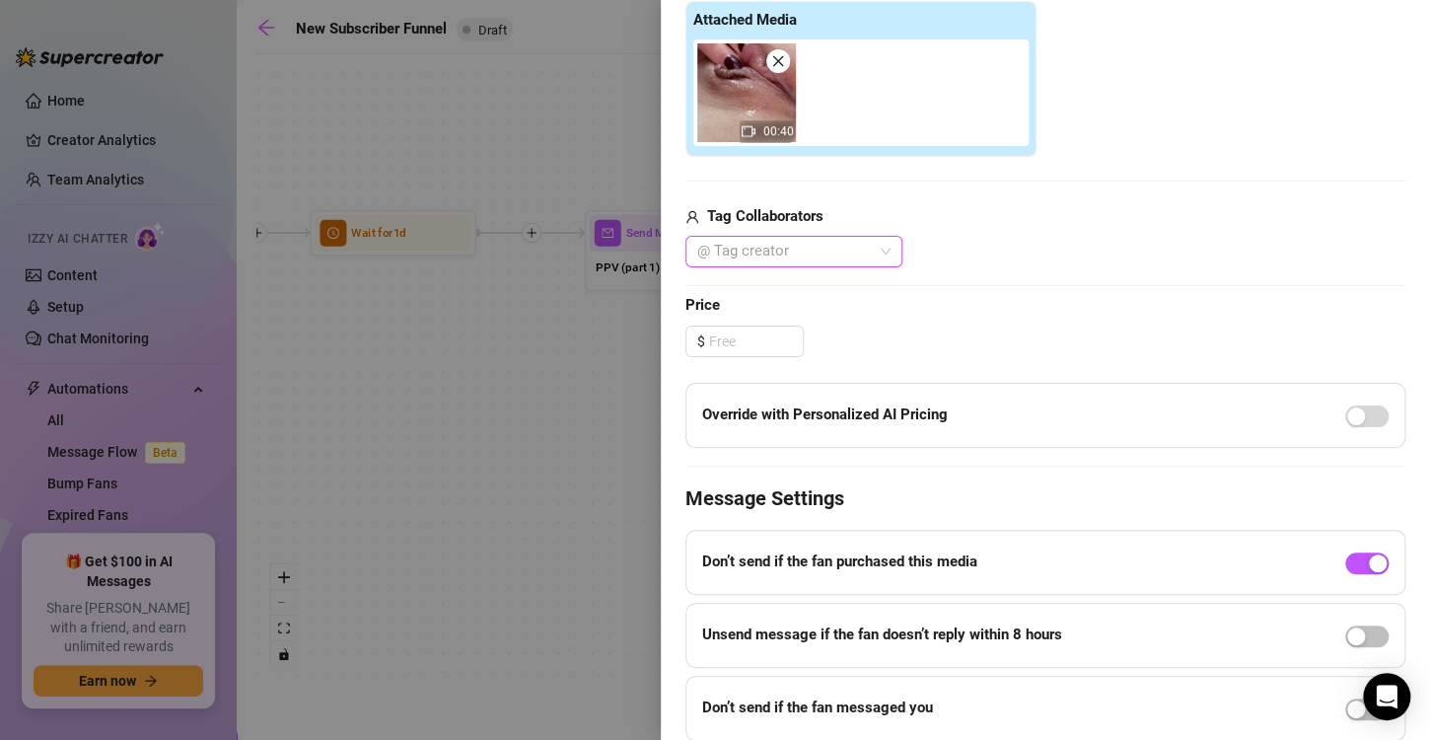
scroll to position [587, 0]
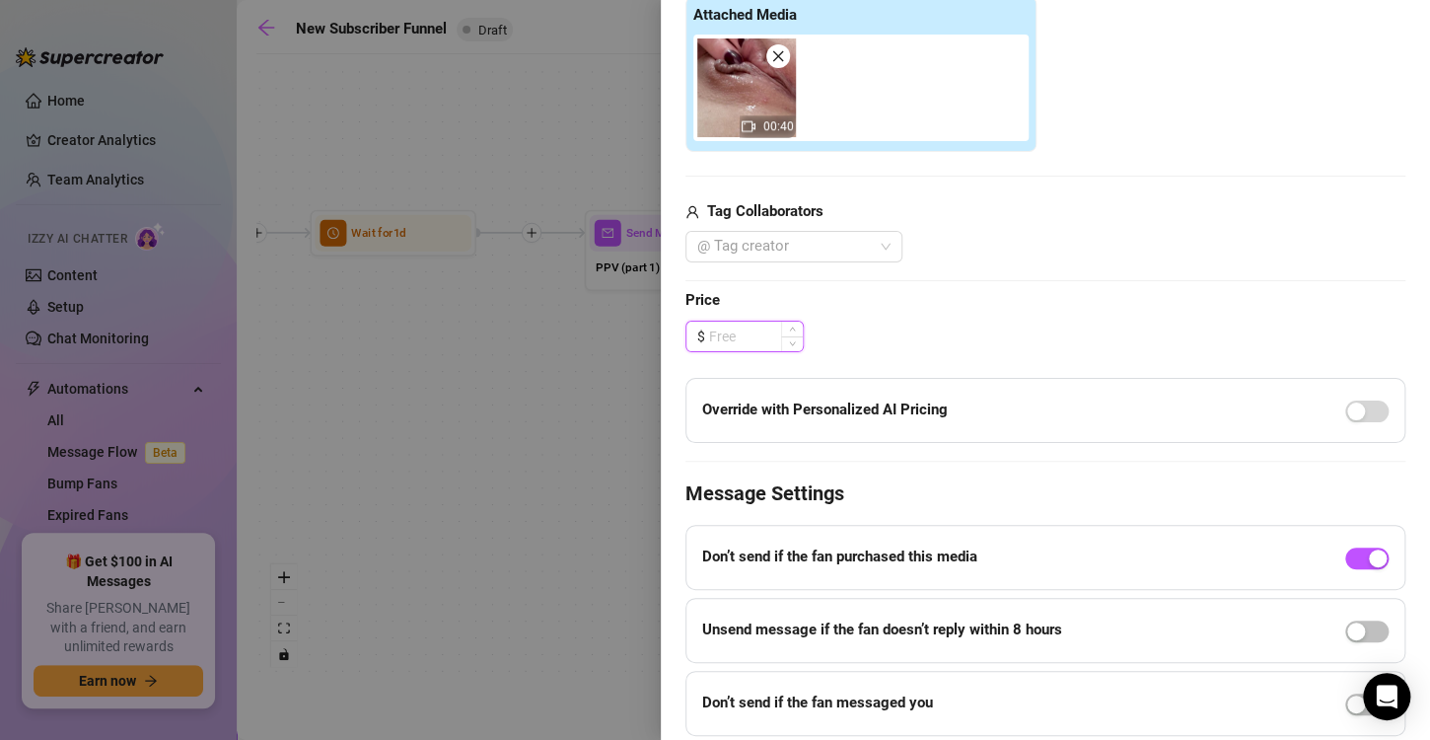
click at [745, 346] on input at bounding box center [756, 337] width 94 height 30
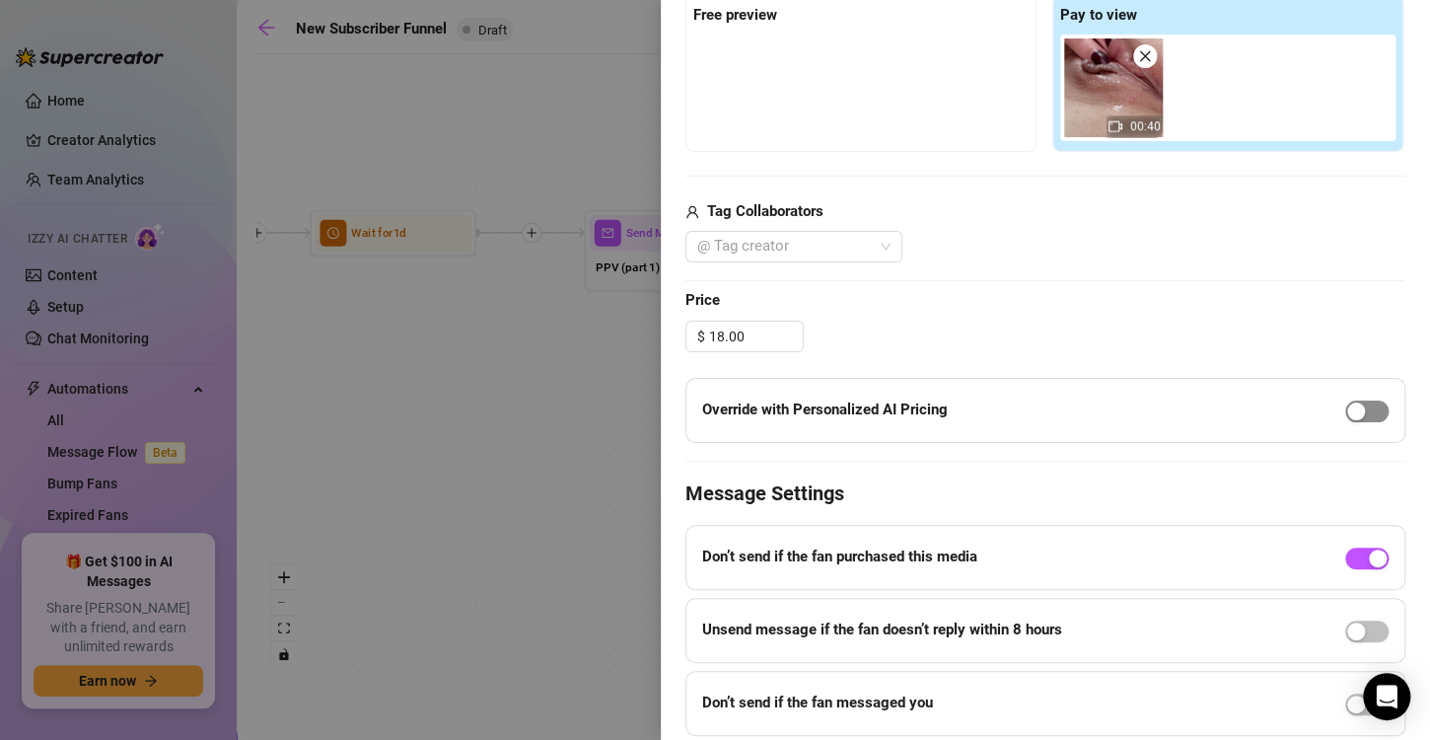
click at [1347, 406] on div "button" at bounding box center [1356, 411] width 18 height 18
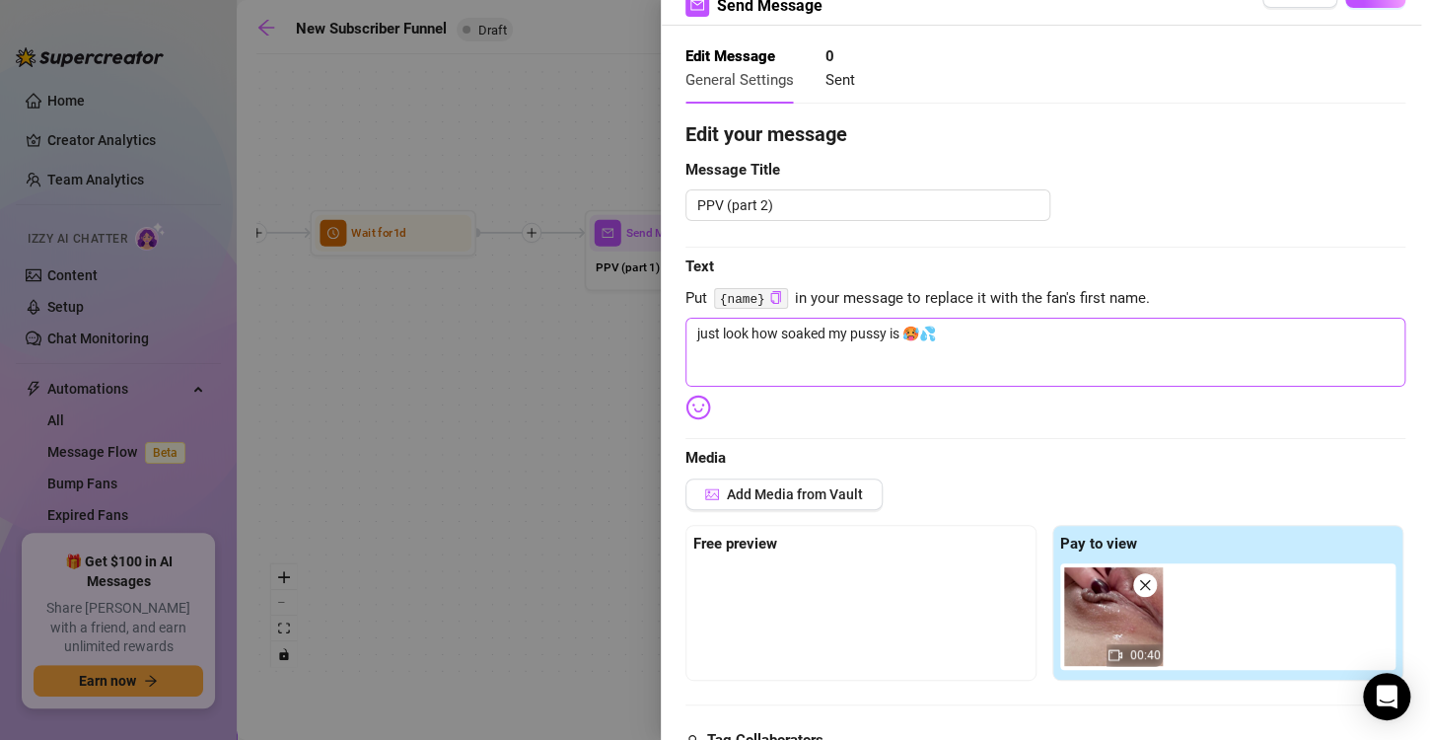
scroll to position [51, 0]
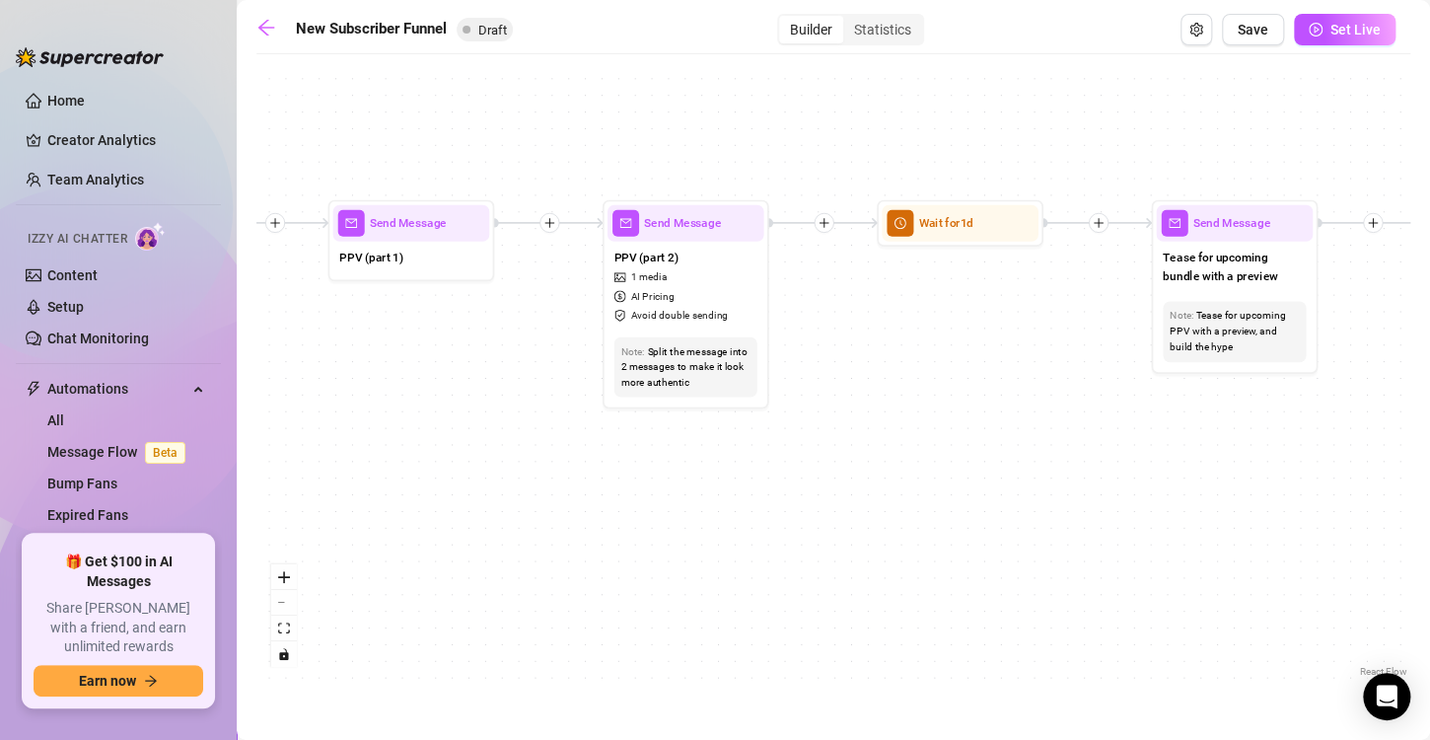
drag, startPoint x: 1137, startPoint y: 297, endPoint x: 627, endPoint y: 292, distance: 509.9
click at [627, 292] on div "If True If True If True If False If False If False If True If False Send Messag…" at bounding box center [833, 372] width 1154 height 617
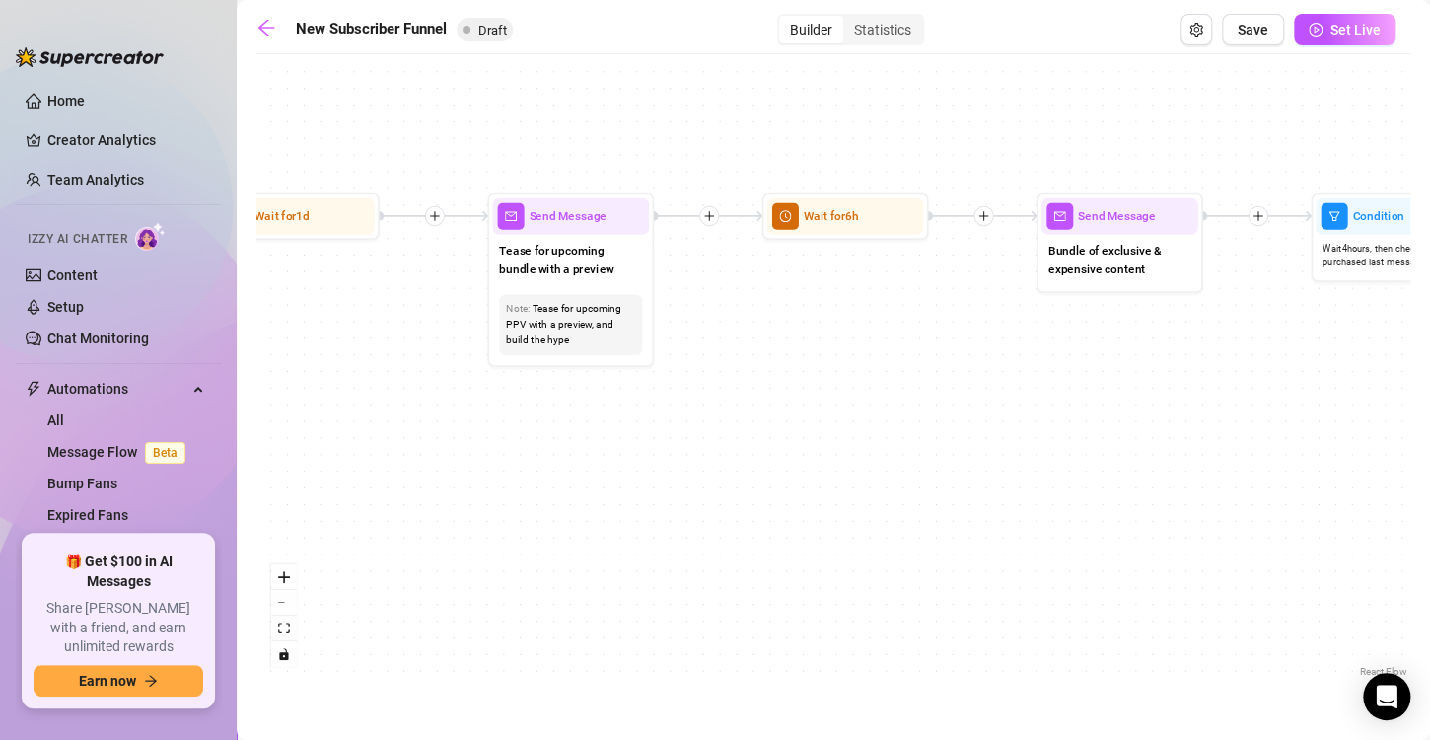
drag, startPoint x: 1165, startPoint y: 363, endPoint x: 742, endPoint y: 347, distance: 423.4
click at [742, 347] on div "If True If True If True If False If False If False If True If False Send Messag…" at bounding box center [833, 372] width 1154 height 617
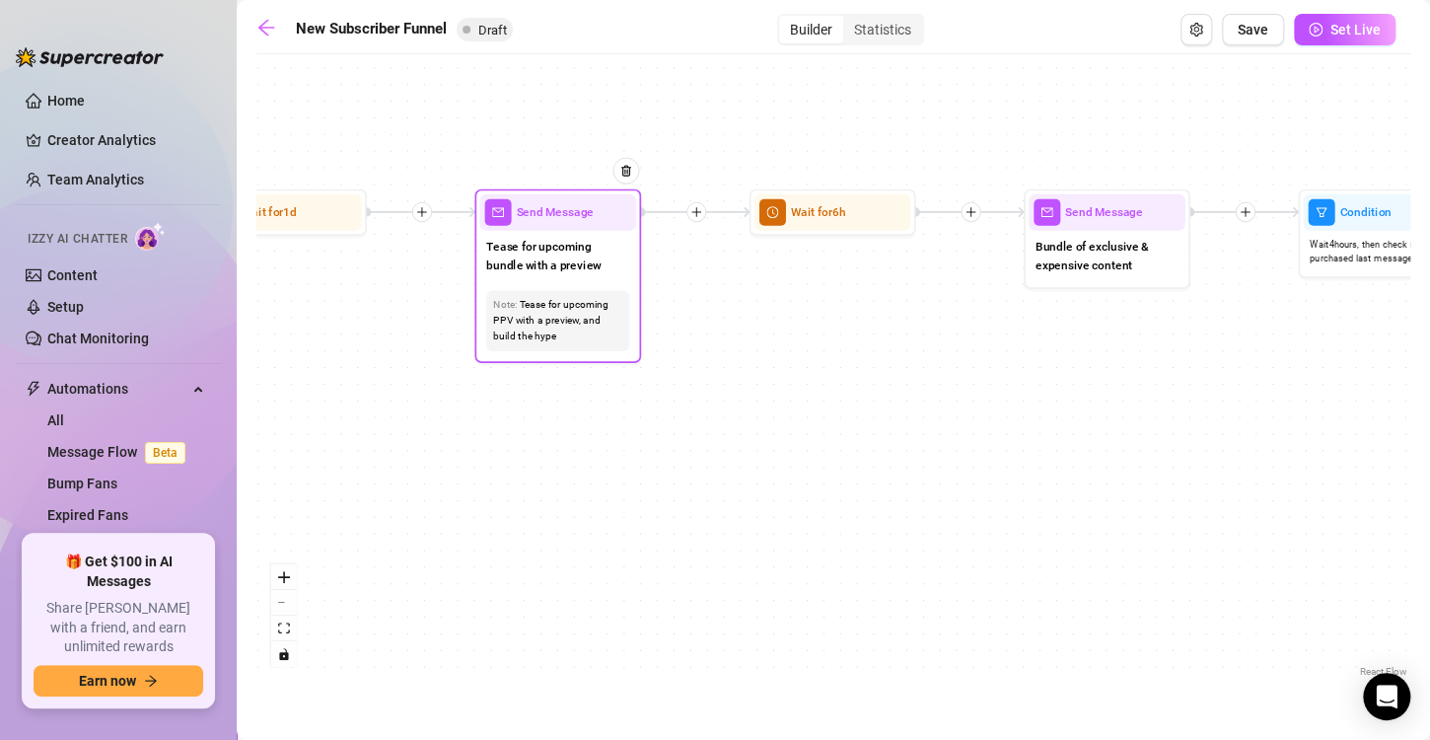
click at [591, 280] on div "Tease for upcoming bundle with a preview" at bounding box center [557, 257] width 157 height 53
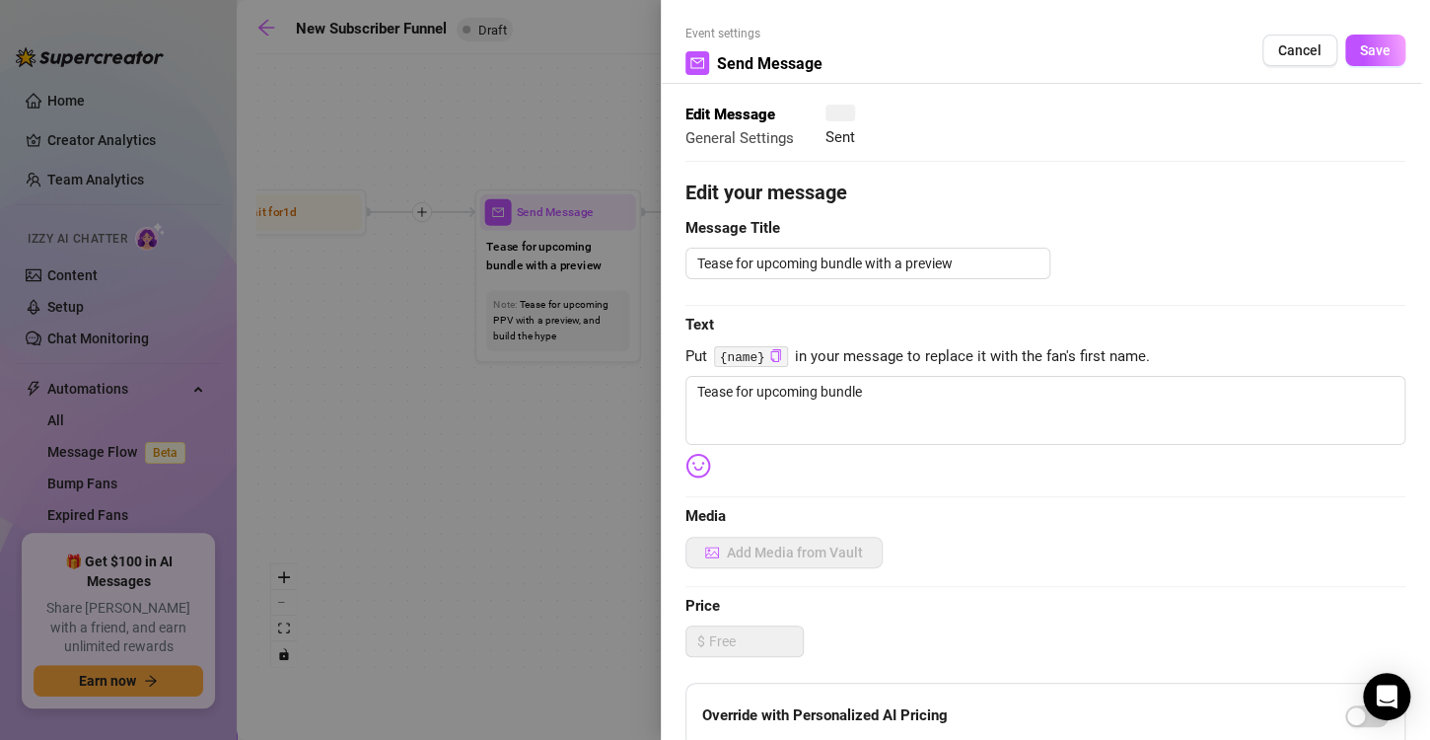
click at [591, 280] on div at bounding box center [715, 370] width 1430 height 740
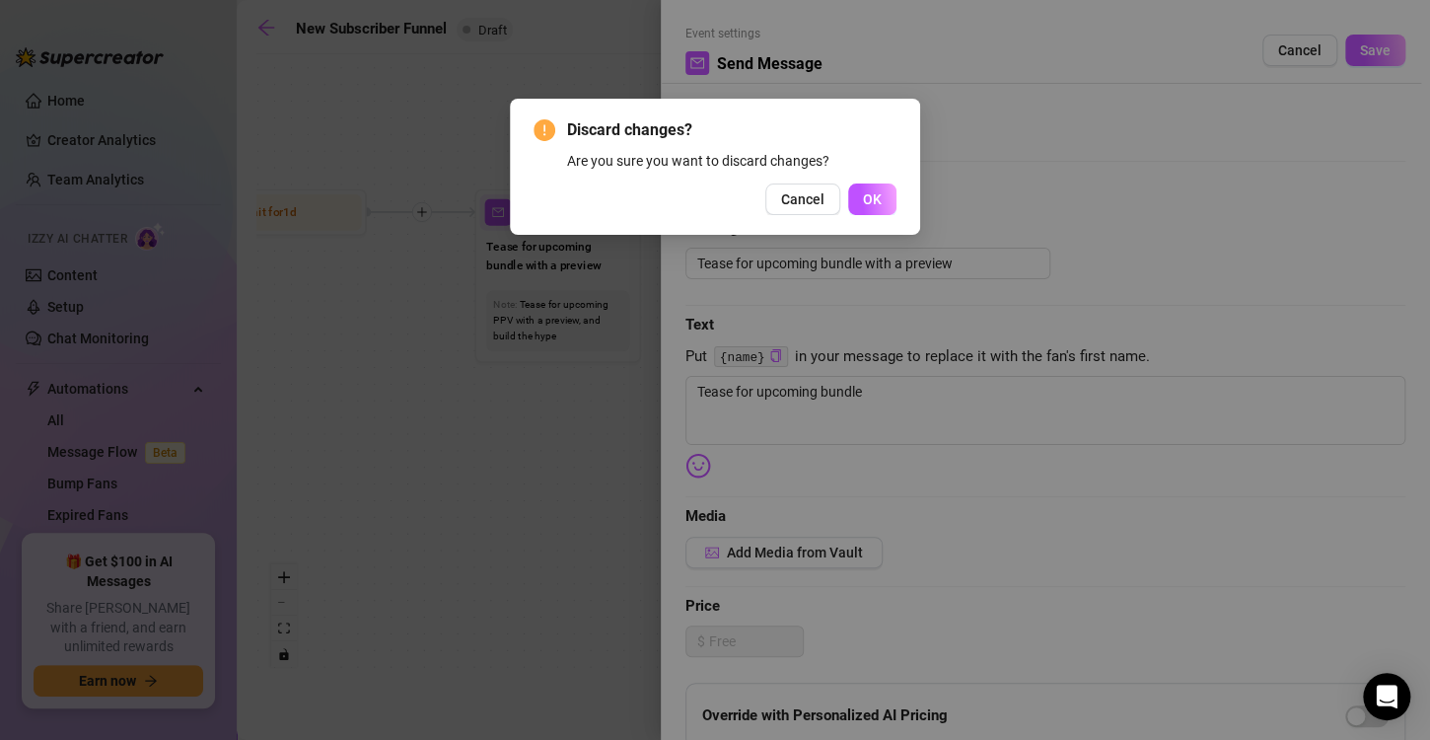
click at [800, 203] on span "Cancel" at bounding box center [802, 199] width 43 height 16
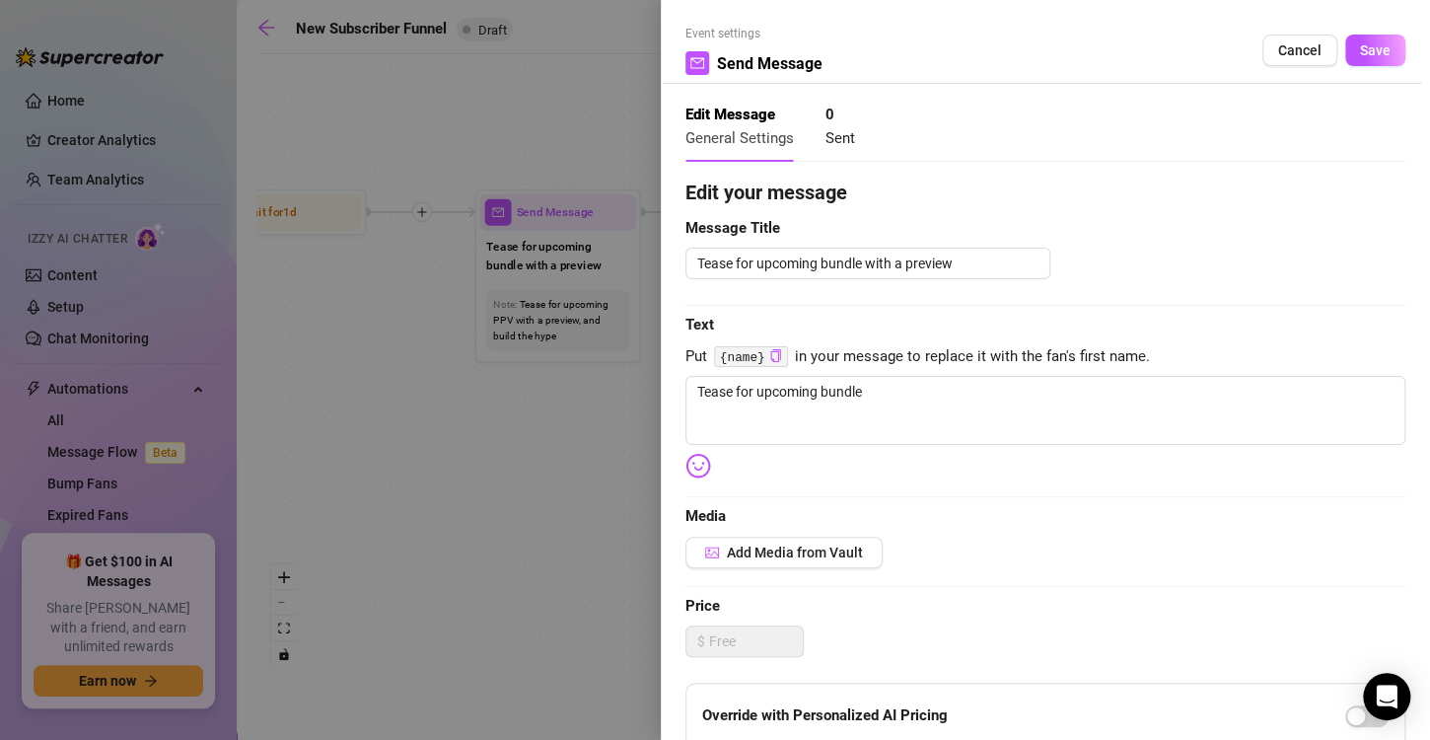
click at [800, 203] on strong "Edit your message" at bounding box center [766, 192] width 162 height 24
drag, startPoint x: 869, startPoint y: 395, endPoint x: 592, endPoint y: 396, distance: 277.1
click at [592, 396] on div "Event settings Send Message Cancel Save Edit Message General Settings 0 Sent Ed…" at bounding box center [715, 370] width 1430 height 740
click at [824, 399] on textarea "heyy {name}" at bounding box center [1045, 410] width 720 height 69
click at [803, 397] on textarea "heyy {name}" at bounding box center [1045, 410] width 720 height 69
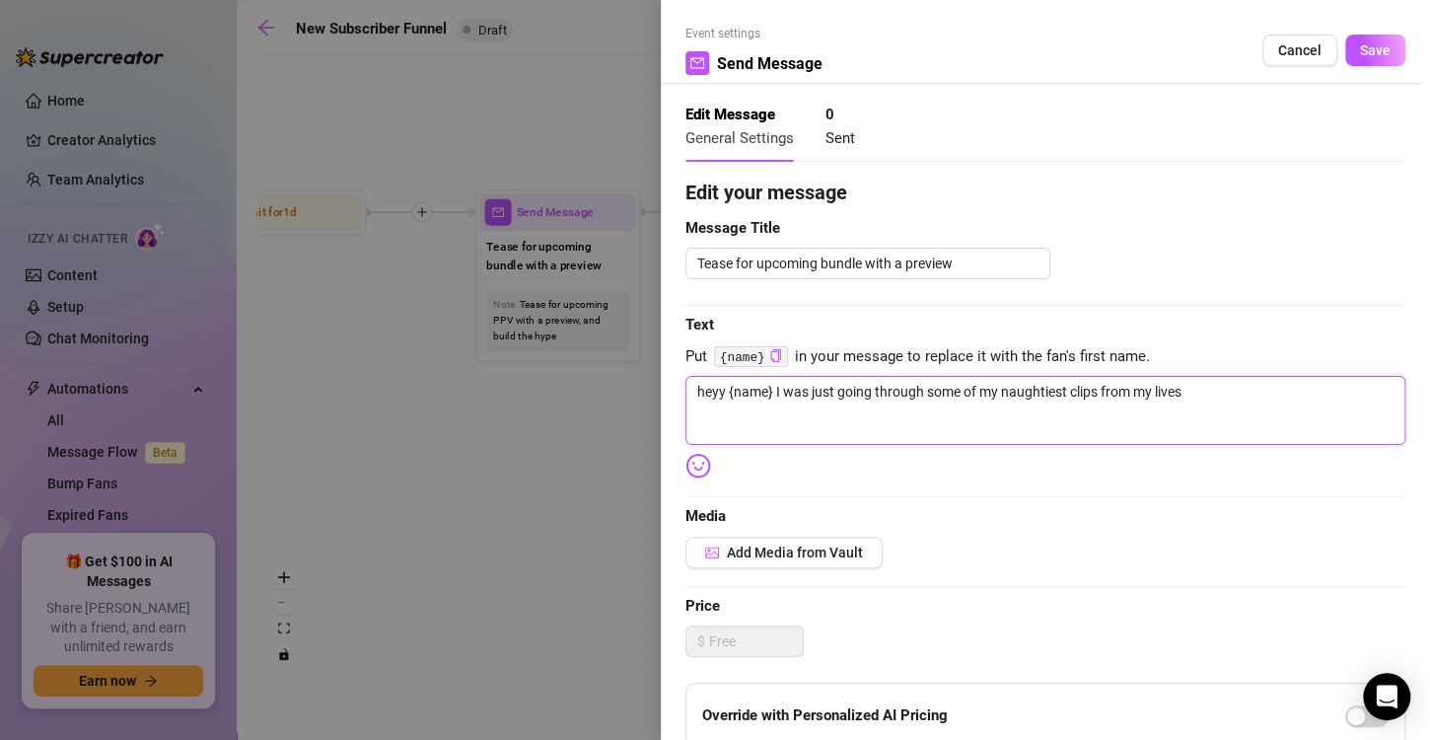
drag, startPoint x: 1206, startPoint y: 394, endPoint x: 1012, endPoint y: 398, distance: 194.3
click at [1012, 398] on textarea "heyy {name} I was just going through some of my naughtiest clips from my lives" at bounding box center [1045, 410] width 720 height 69
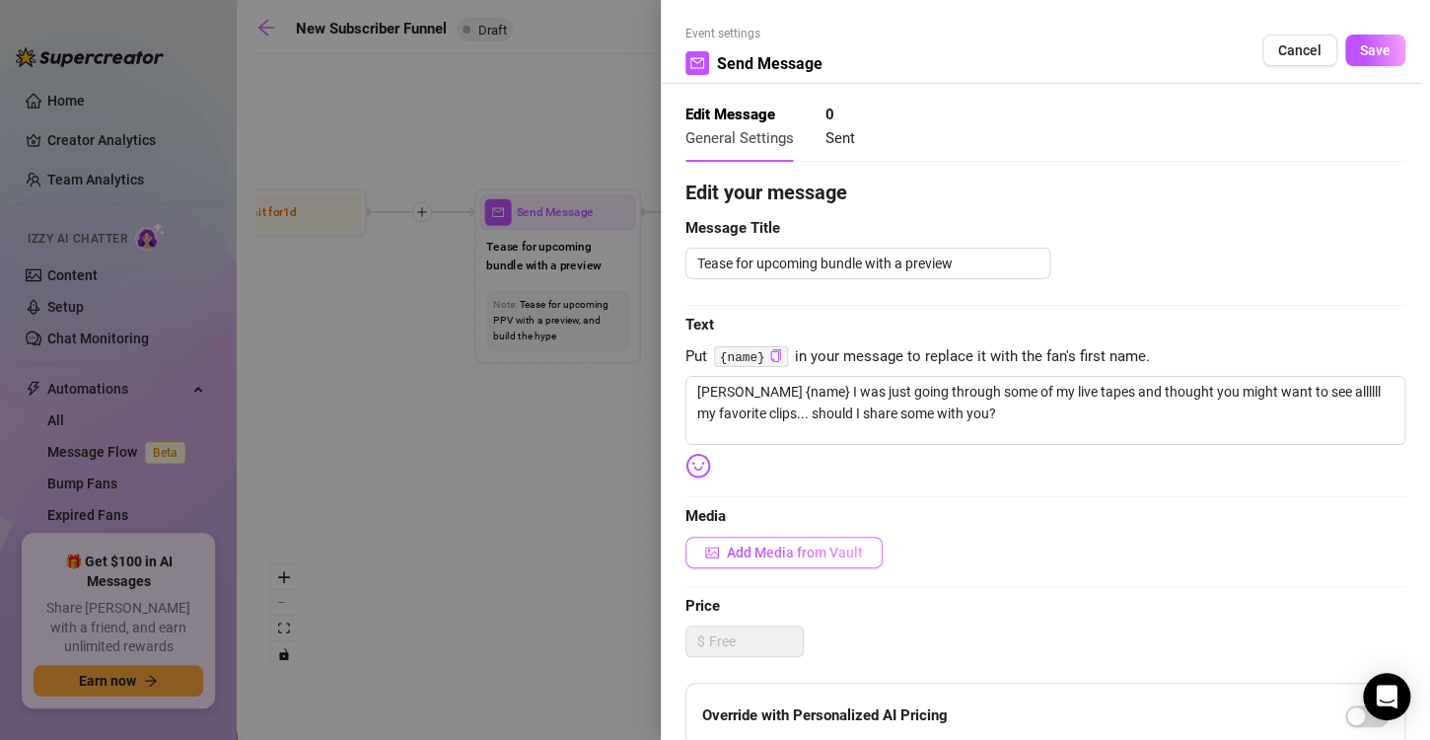
click at [785, 550] on span "Add Media from Vault" at bounding box center [795, 552] width 136 height 16
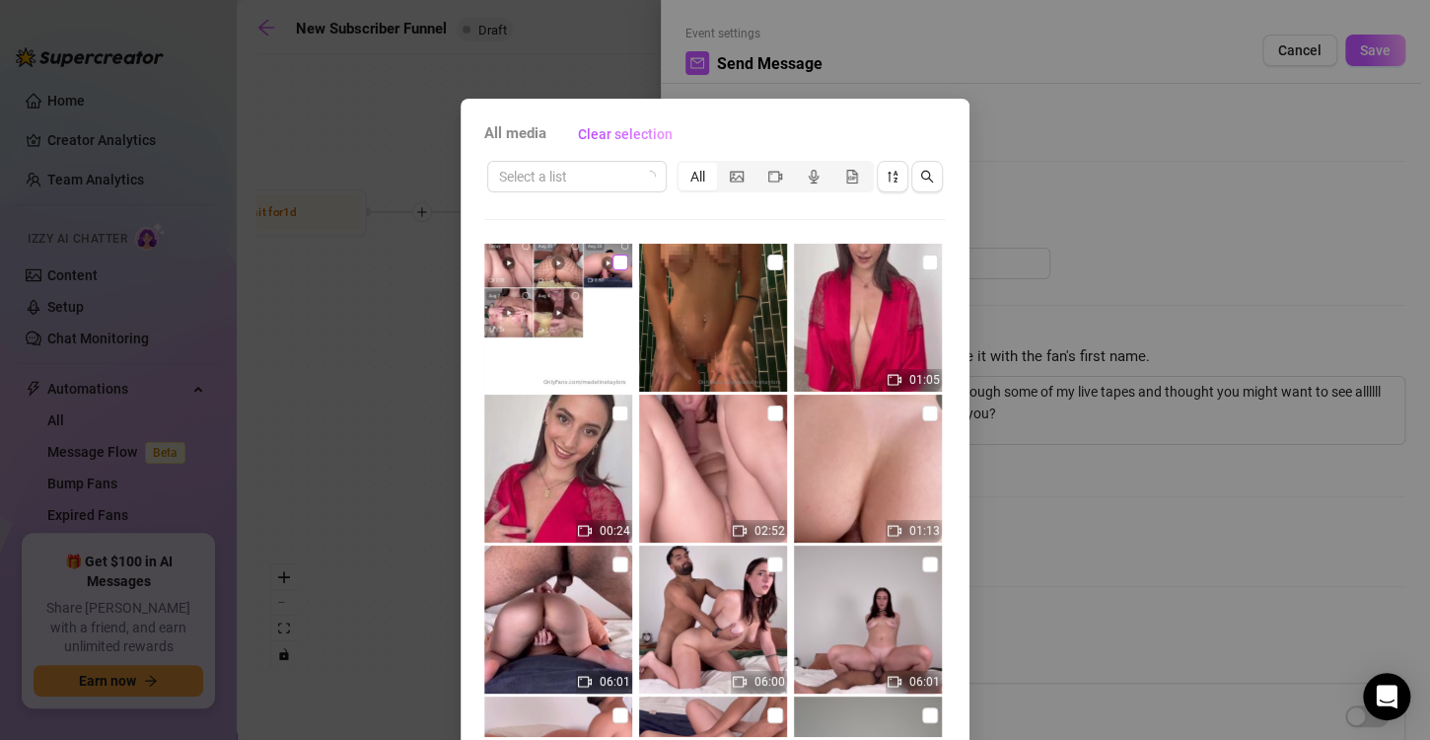
click at [612, 266] on input "checkbox" at bounding box center [620, 262] width 16 height 16
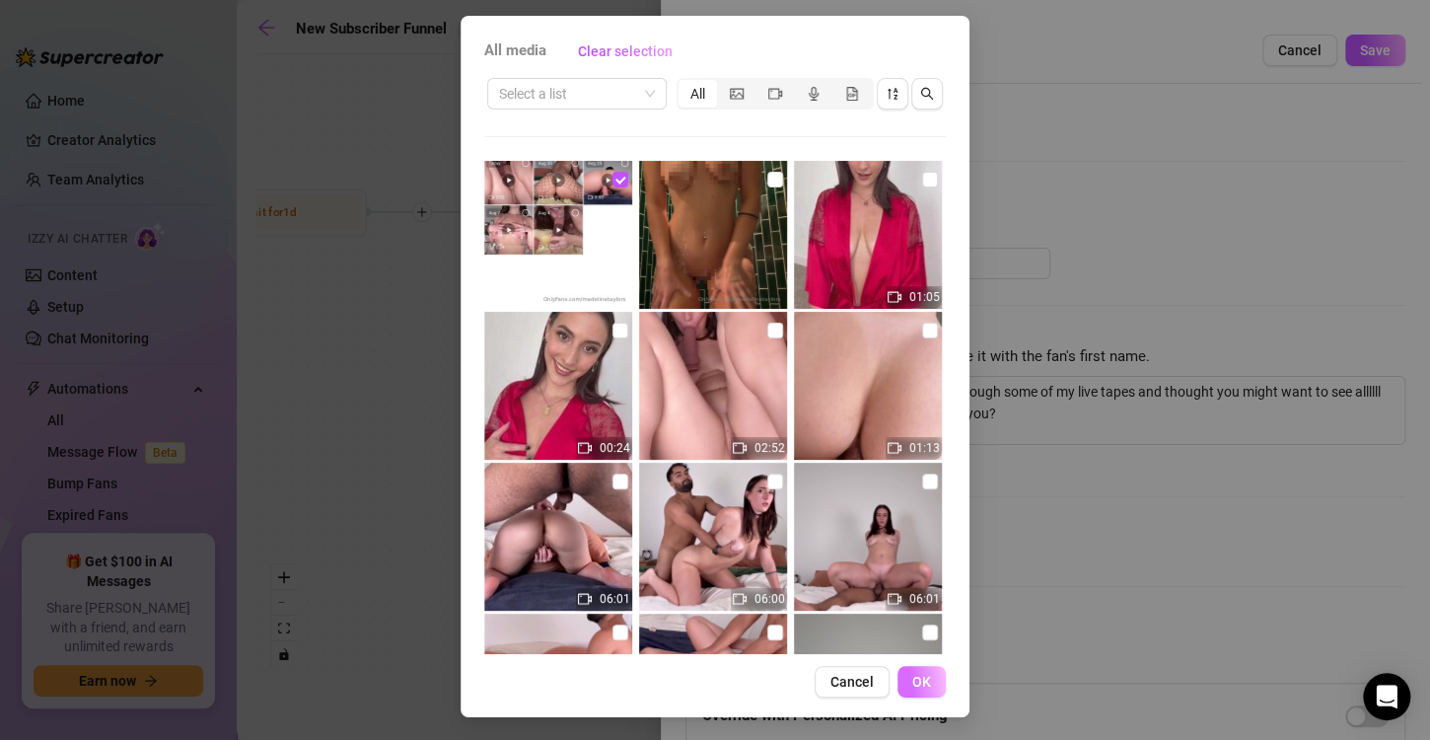
click at [916, 682] on span "OK" at bounding box center [921, 682] width 19 height 16
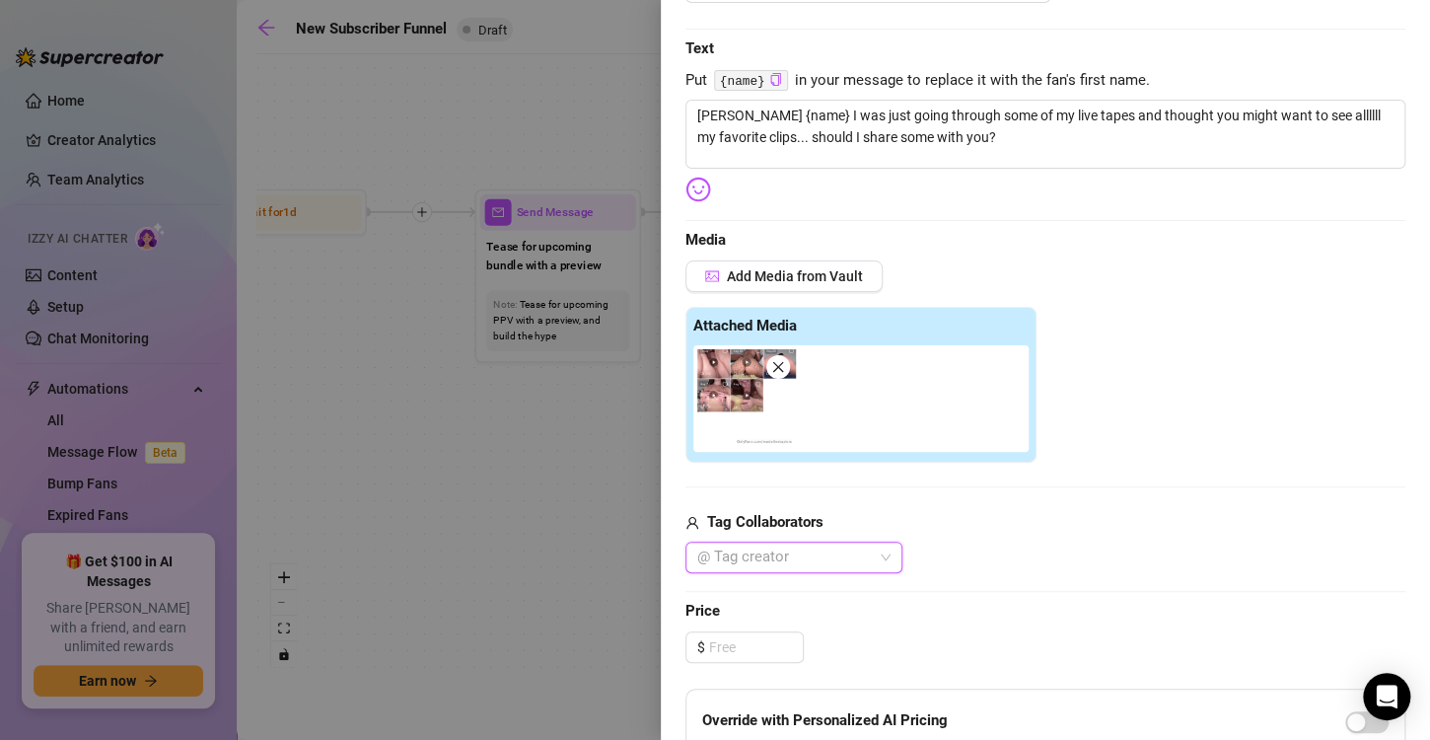
scroll to position [0, 0]
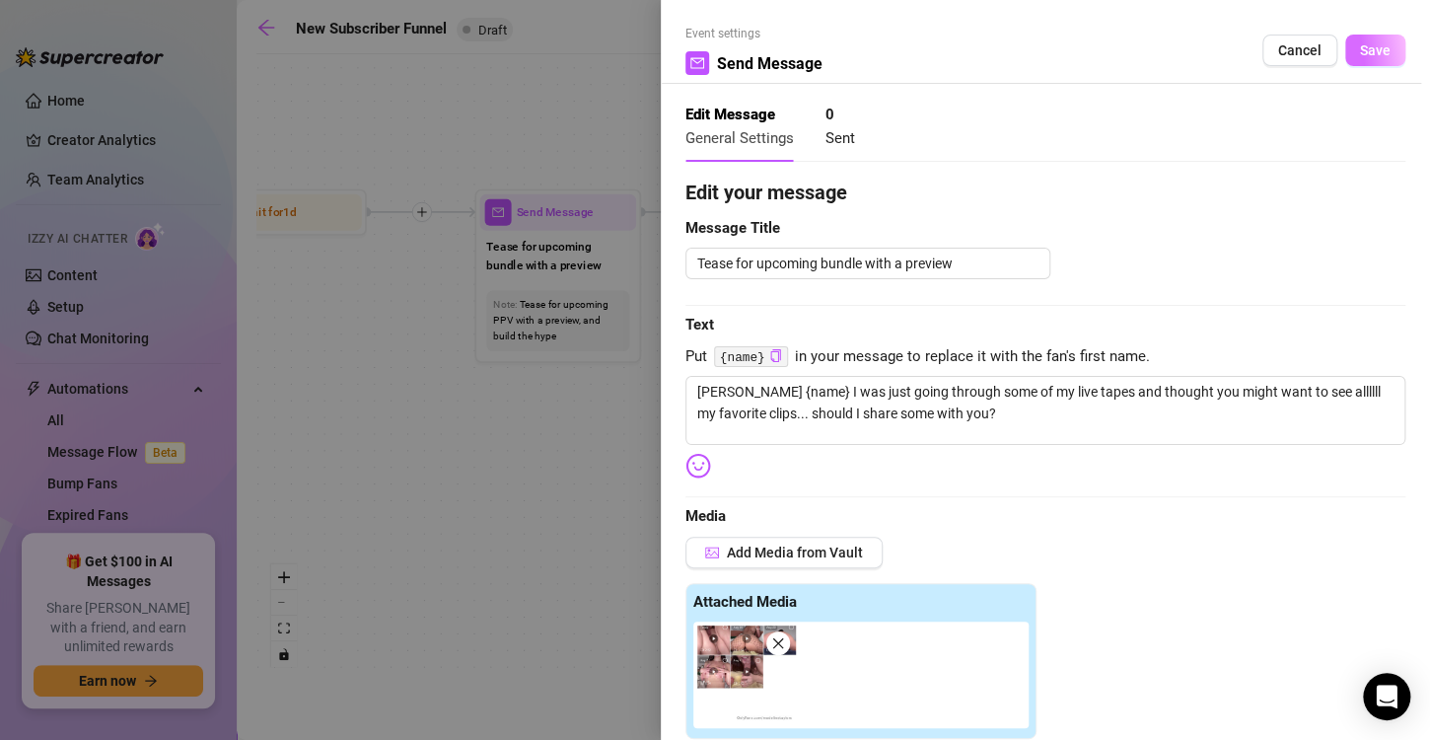
click at [1360, 55] on span "Save" at bounding box center [1375, 50] width 31 height 16
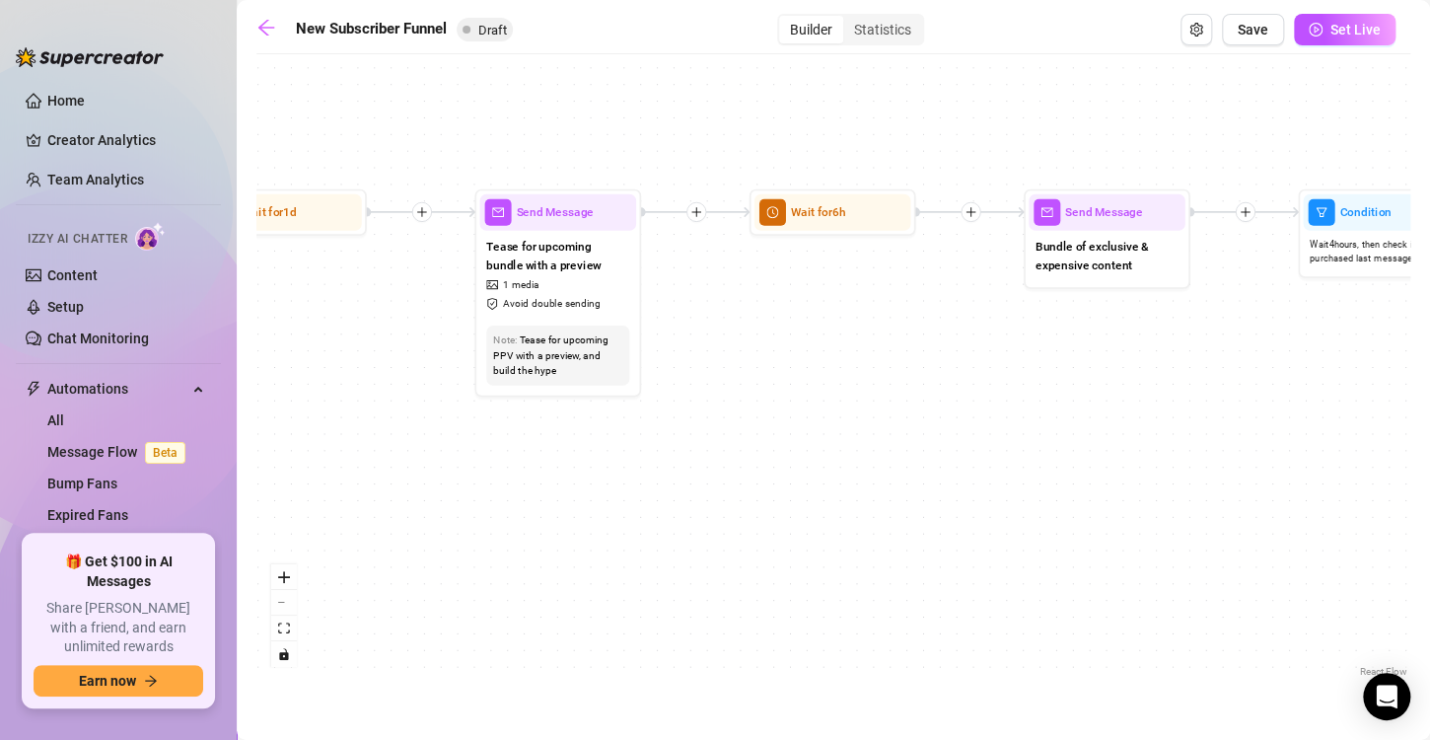
drag, startPoint x: 972, startPoint y: 365, endPoint x: 841, endPoint y: 359, distance: 131.3
drag, startPoint x: 841, startPoint y: 359, endPoint x: 996, endPoint y: 314, distance: 161.3
click at [996, 314] on div "If True If True If True If False If False If False If True If False Send Messag…" at bounding box center [833, 372] width 1154 height 617
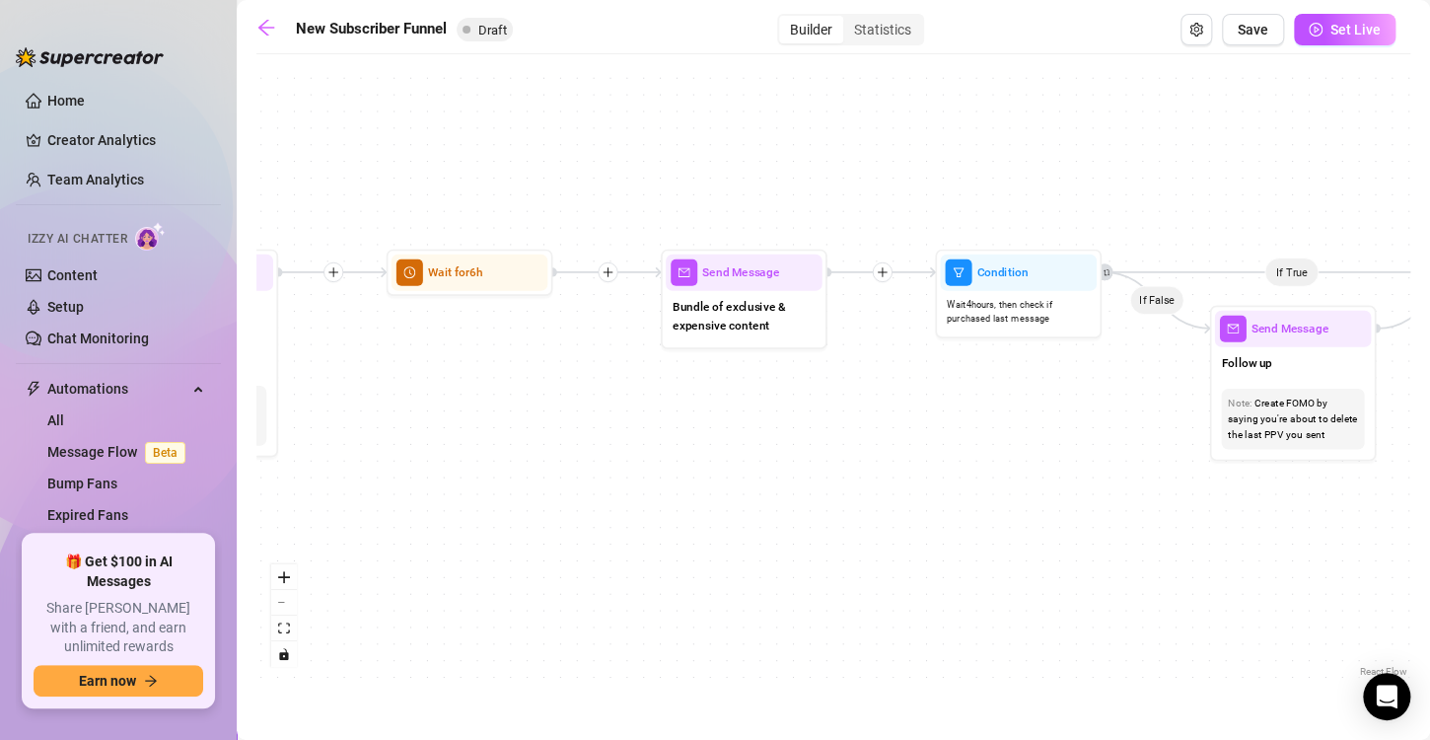
drag, startPoint x: 1082, startPoint y: 344, endPoint x: 715, endPoint y: 403, distance: 371.6
click at [715, 403] on div "If True If True If True If False If False If False If True If False Send Messag…" at bounding box center [833, 372] width 1154 height 617
click at [730, 323] on span "Bundle of exclusive & expensive content" at bounding box center [742, 315] width 143 height 36
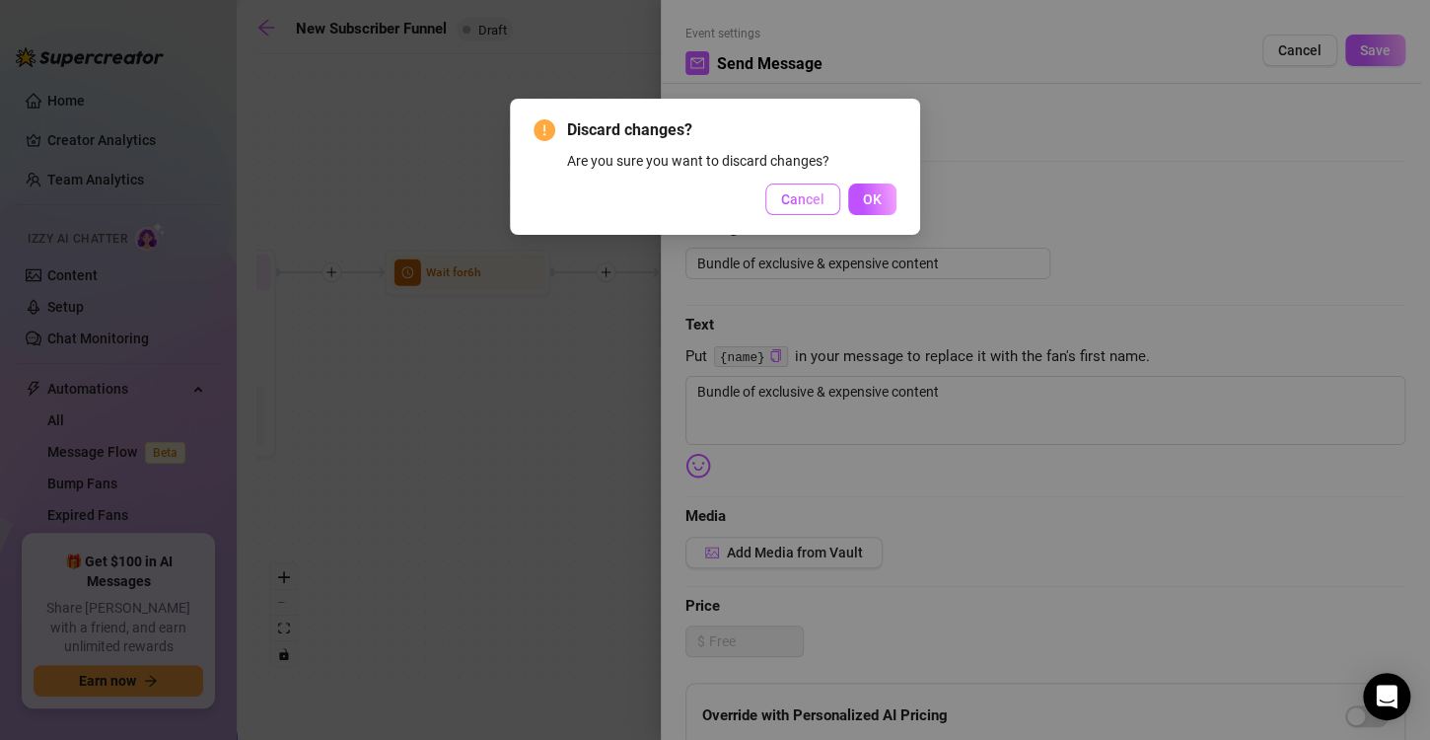
click at [816, 197] on span "Cancel" at bounding box center [802, 199] width 43 height 16
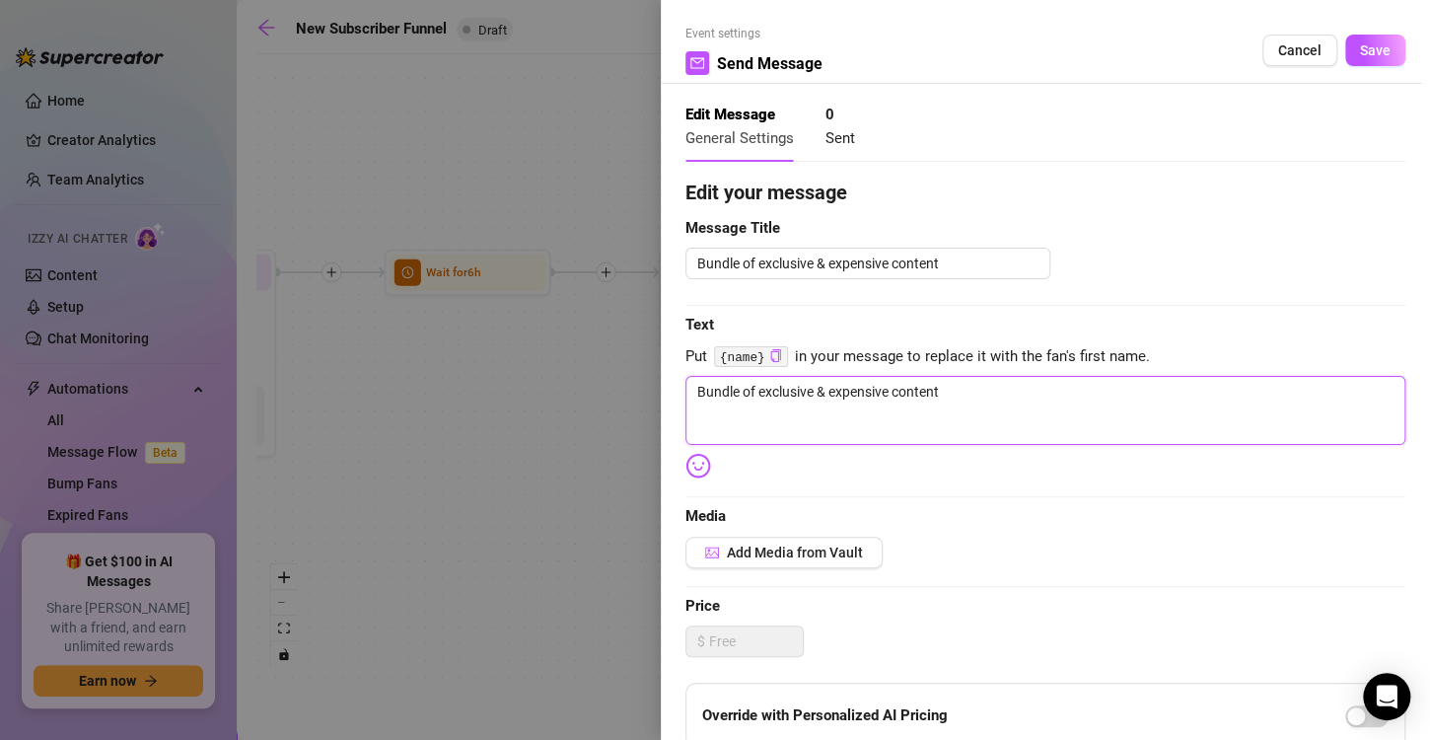
drag, startPoint x: 975, startPoint y: 401, endPoint x: 670, endPoint y: 398, distance: 305.7
click at [670, 398] on div "Event settings Send Message Cancel Save Edit Message General Settings 0 Sent Ed…" at bounding box center [1045, 370] width 769 height 740
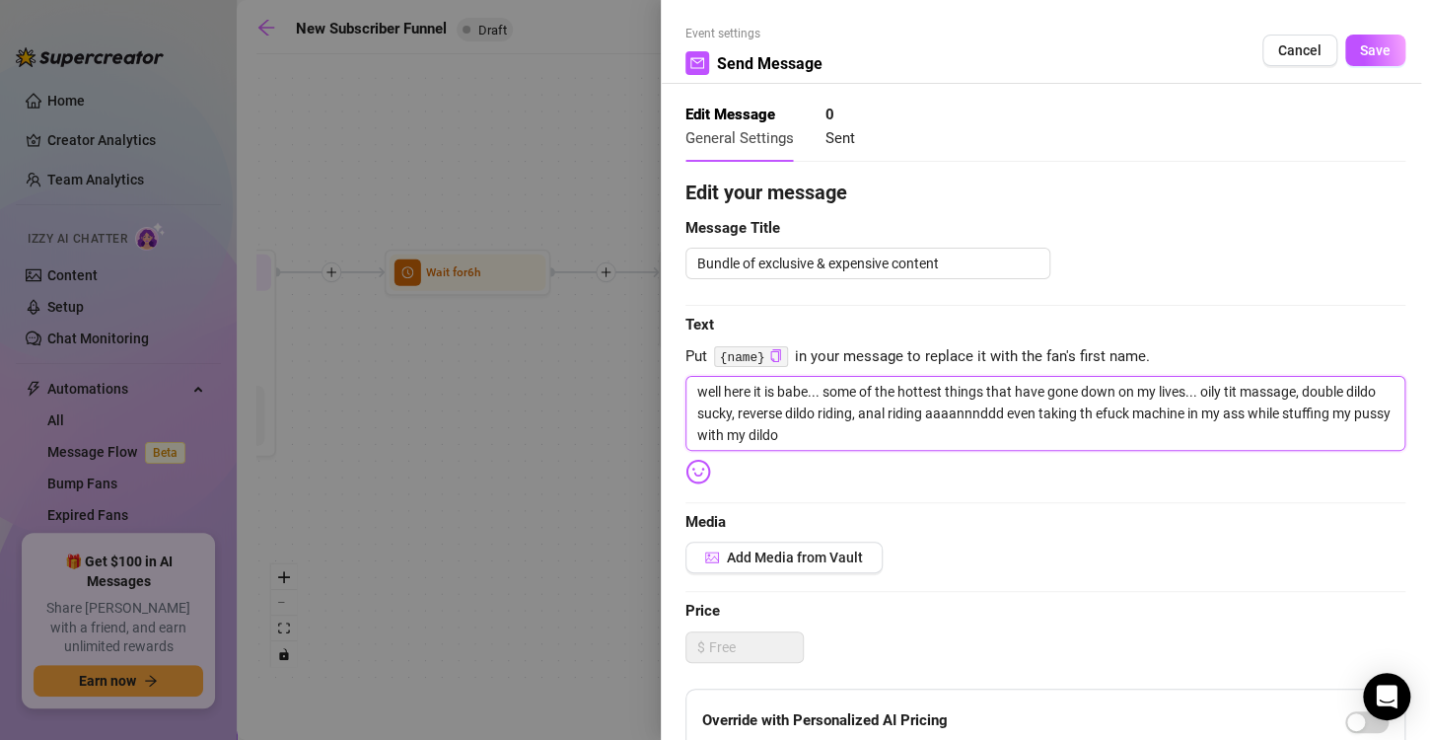
click at [1137, 419] on textarea "well here it is babe... some of the hottest things that have gone down on my li…" at bounding box center [1045, 413] width 720 height 75
click at [852, 429] on textarea "well here it is babe... some of the hottest things that have gone down on my li…" at bounding box center [1045, 413] width 720 height 75
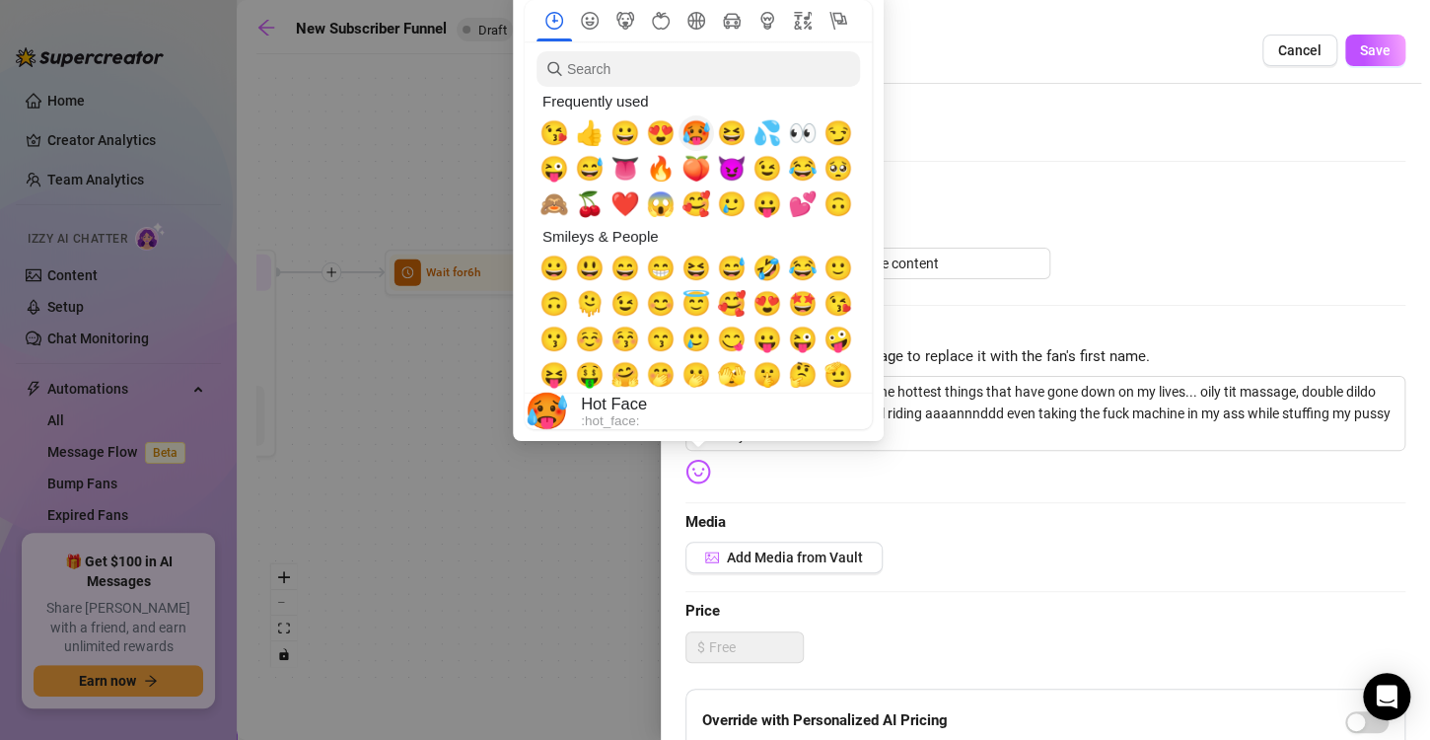
click at [696, 136] on span "🥵" at bounding box center [696, 133] width 30 height 28
click at [616, 307] on span "😉" at bounding box center [625, 304] width 30 height 28
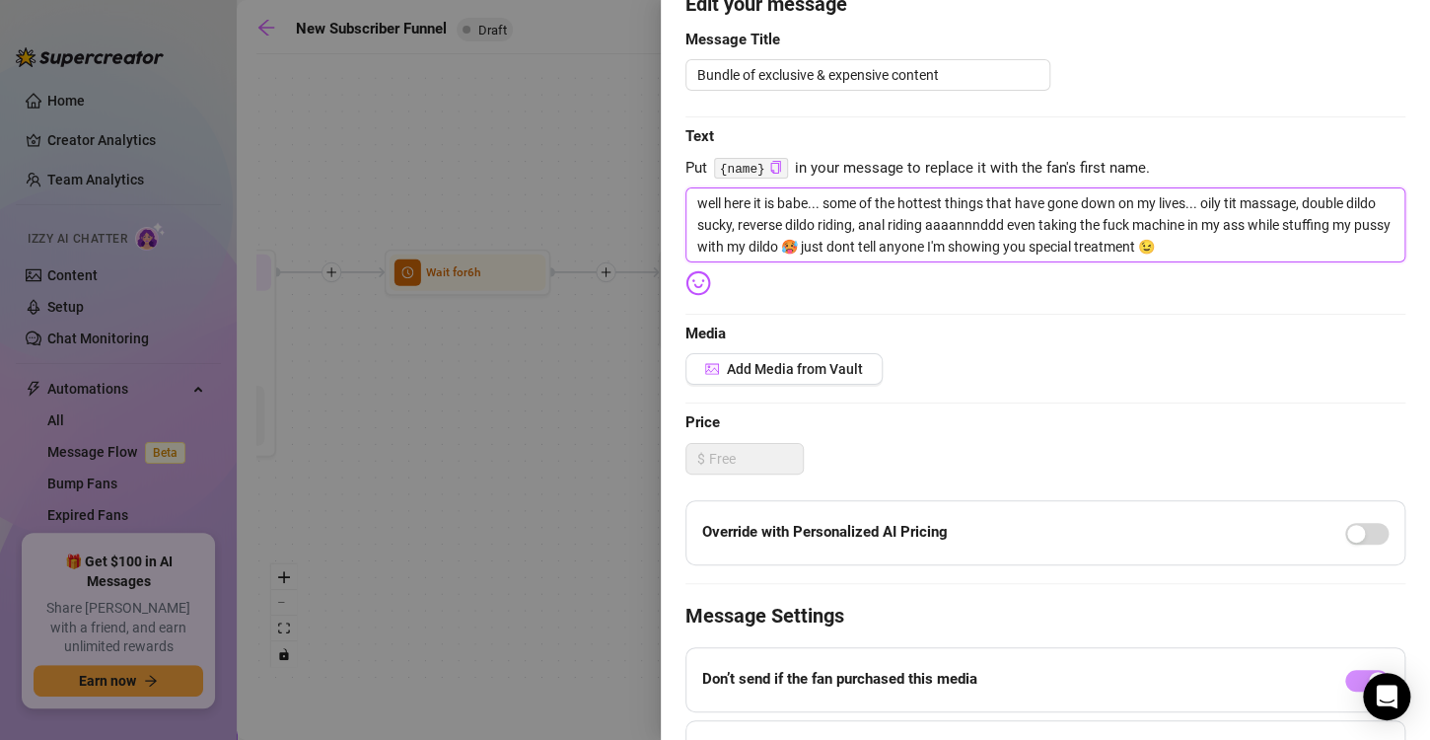
scroll to position [199, 0]
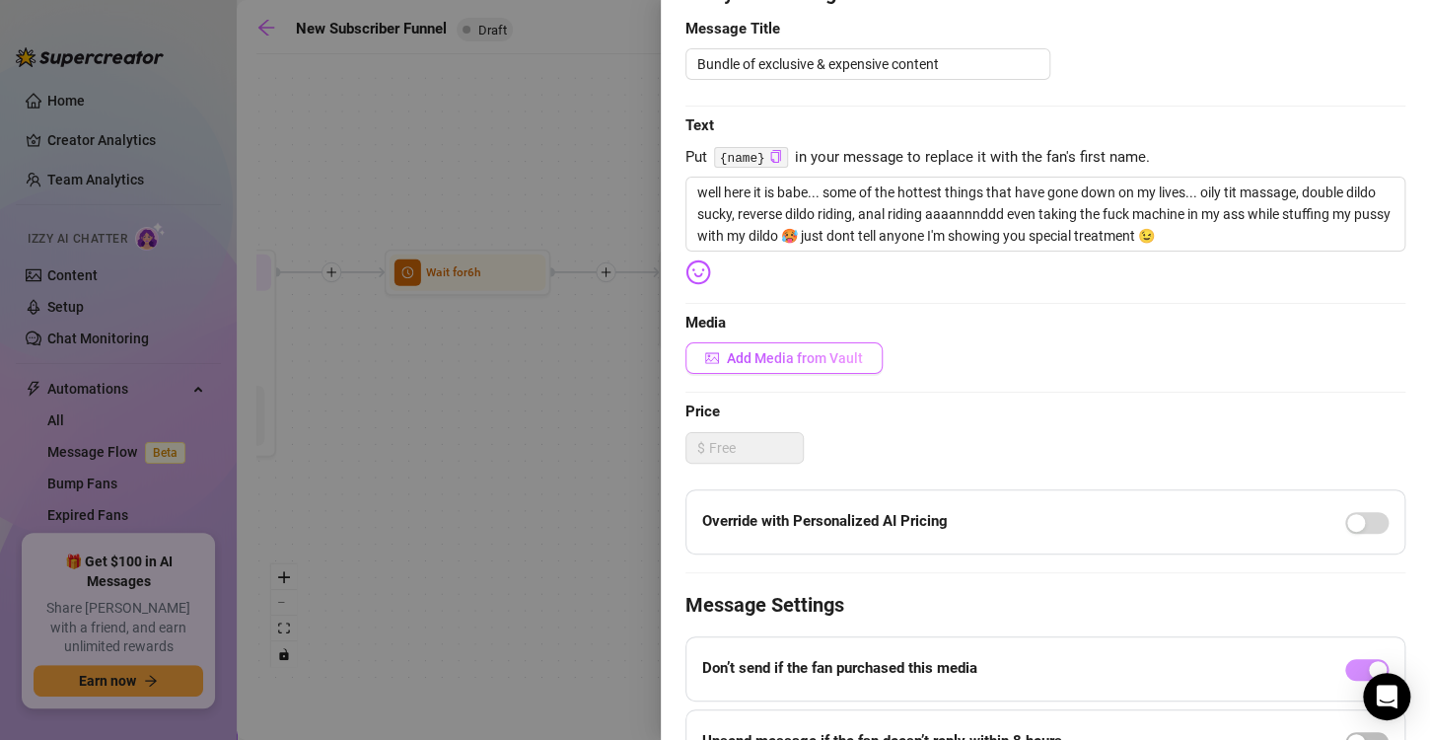
click at [812, 355] on span "Add Media from Vault" at bounding box center [795, 358] width 136 height 16
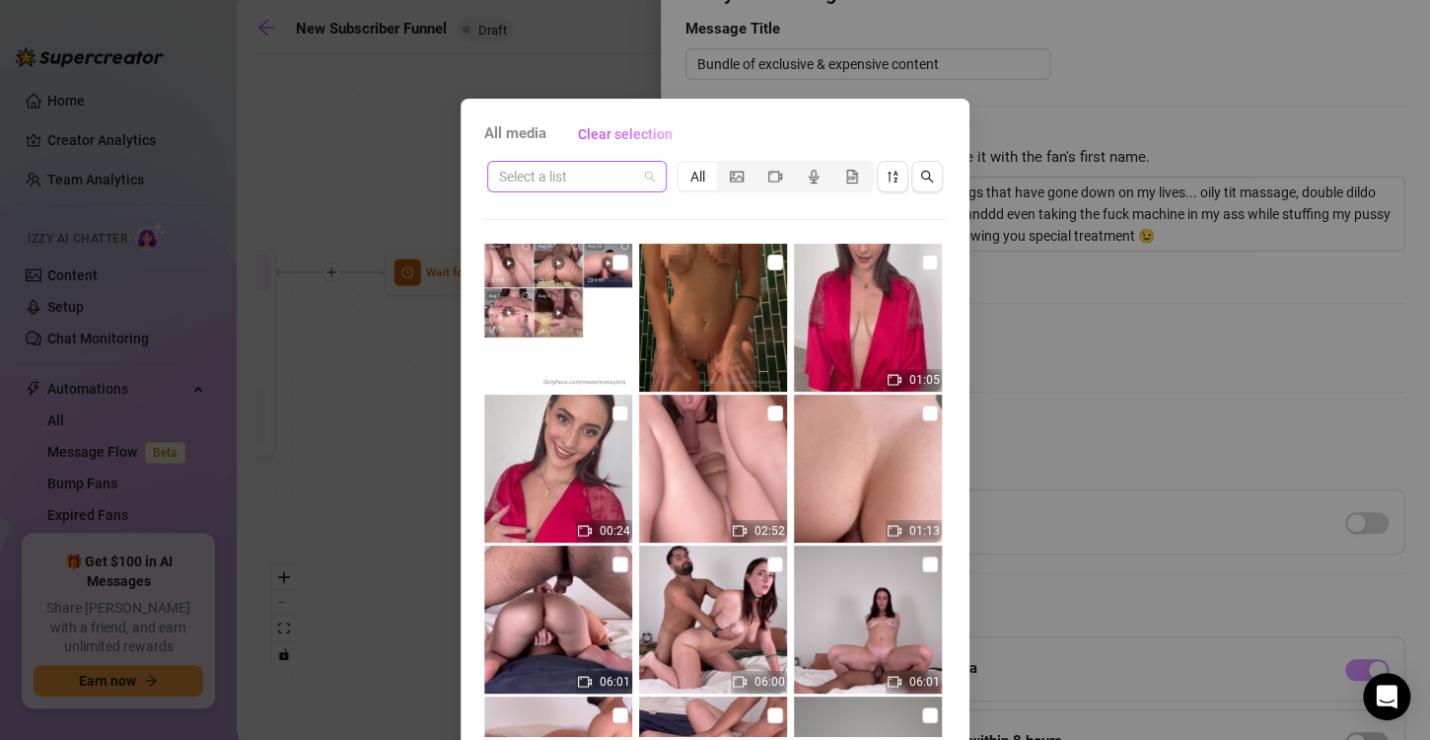
click at [646, 172] on div "Select a list" at bounding box center [576, 177] width 179 height 32
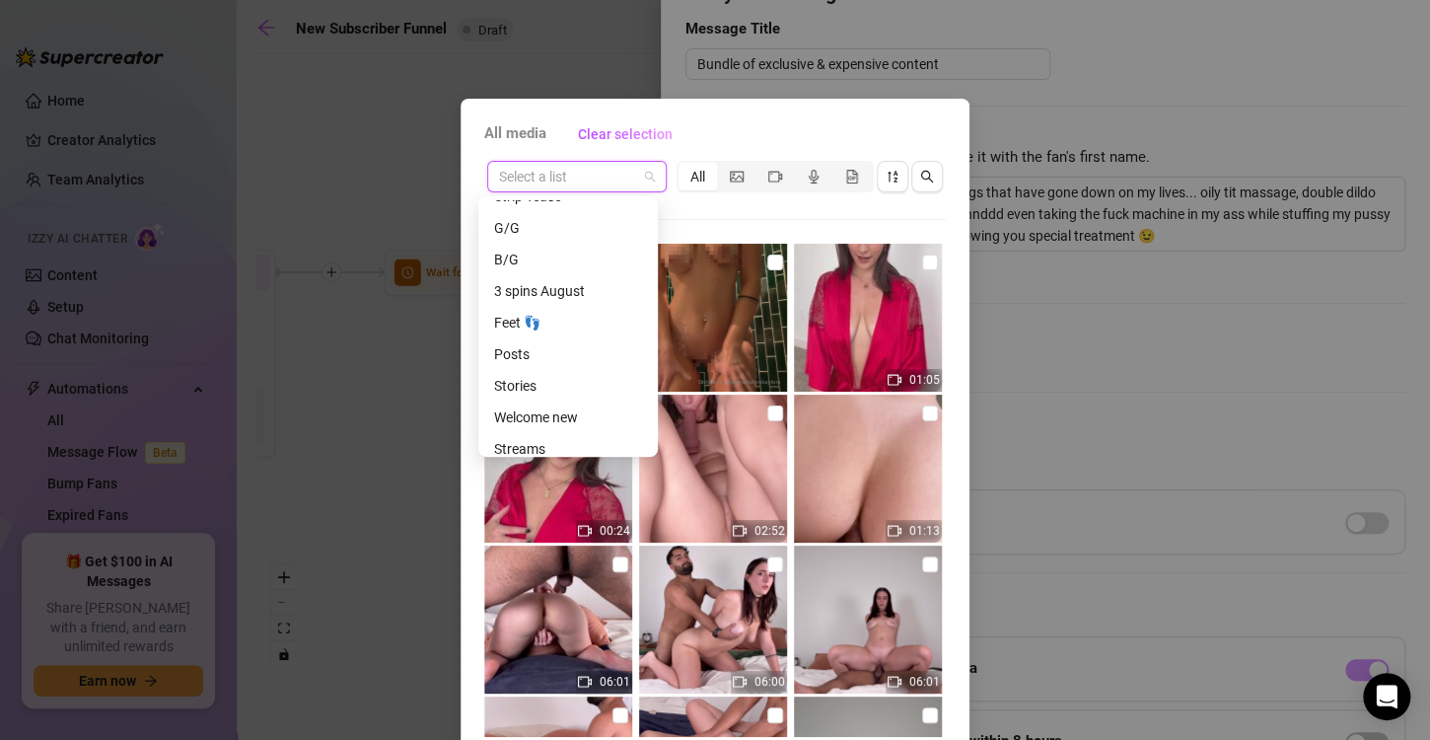
scroll to position [252, 0]
click at [563, 402] on div "Best of LIVEs" at bounding box center [568, 405] width 148 height 22
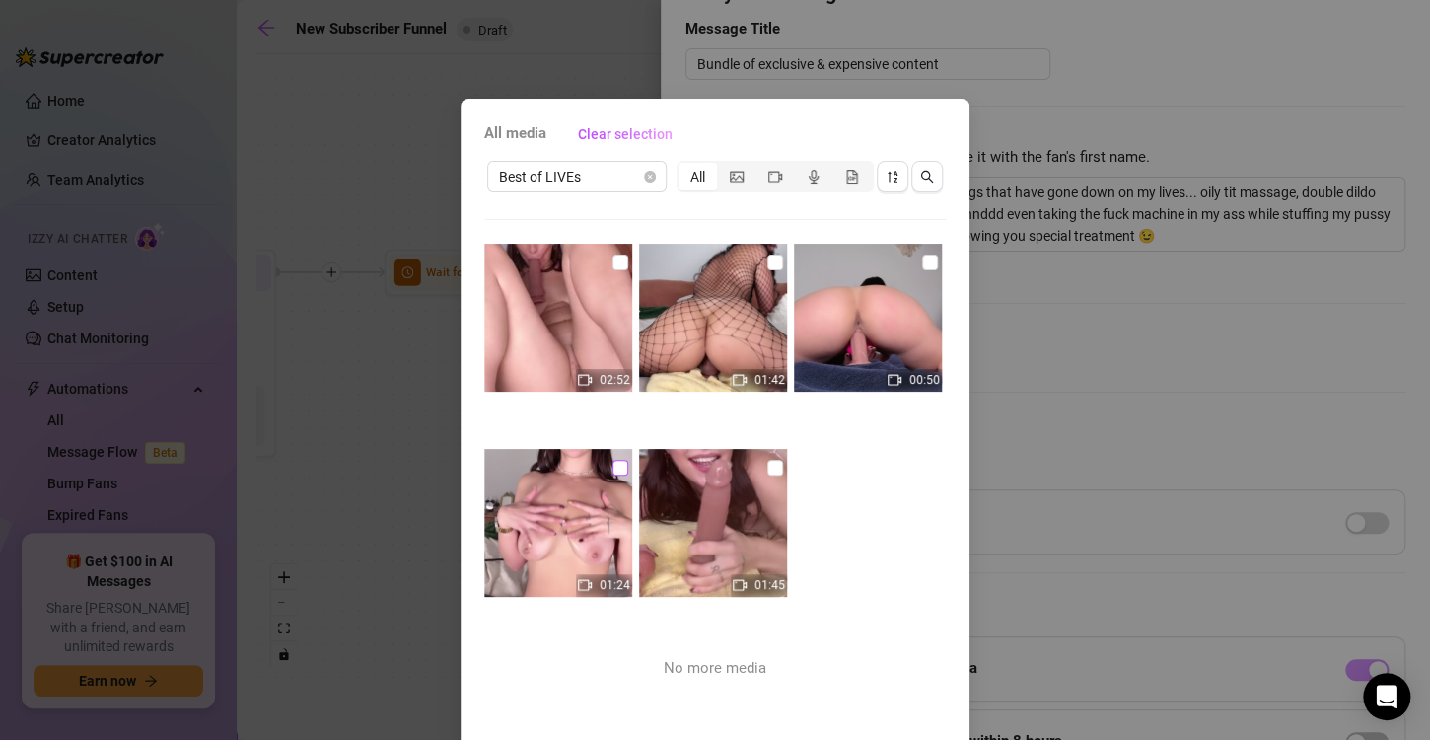
click at [612, 471] on input "checkbox" at bounding box center [620, 468] width 16 height 16
click at [767, 467] on input "checkbox" at bounding box center [775, 468] width 16 height 16
click at [922, 262] on input "checkbox" at bounding box center [930, 262] width 16 height 16
click at [767, 257] on input "checkbox" at bounding box center [775, 262] width 16 height 16
click at [612, 260] on input "checkbox" at bounding box center [620, 262] width 16 height 16
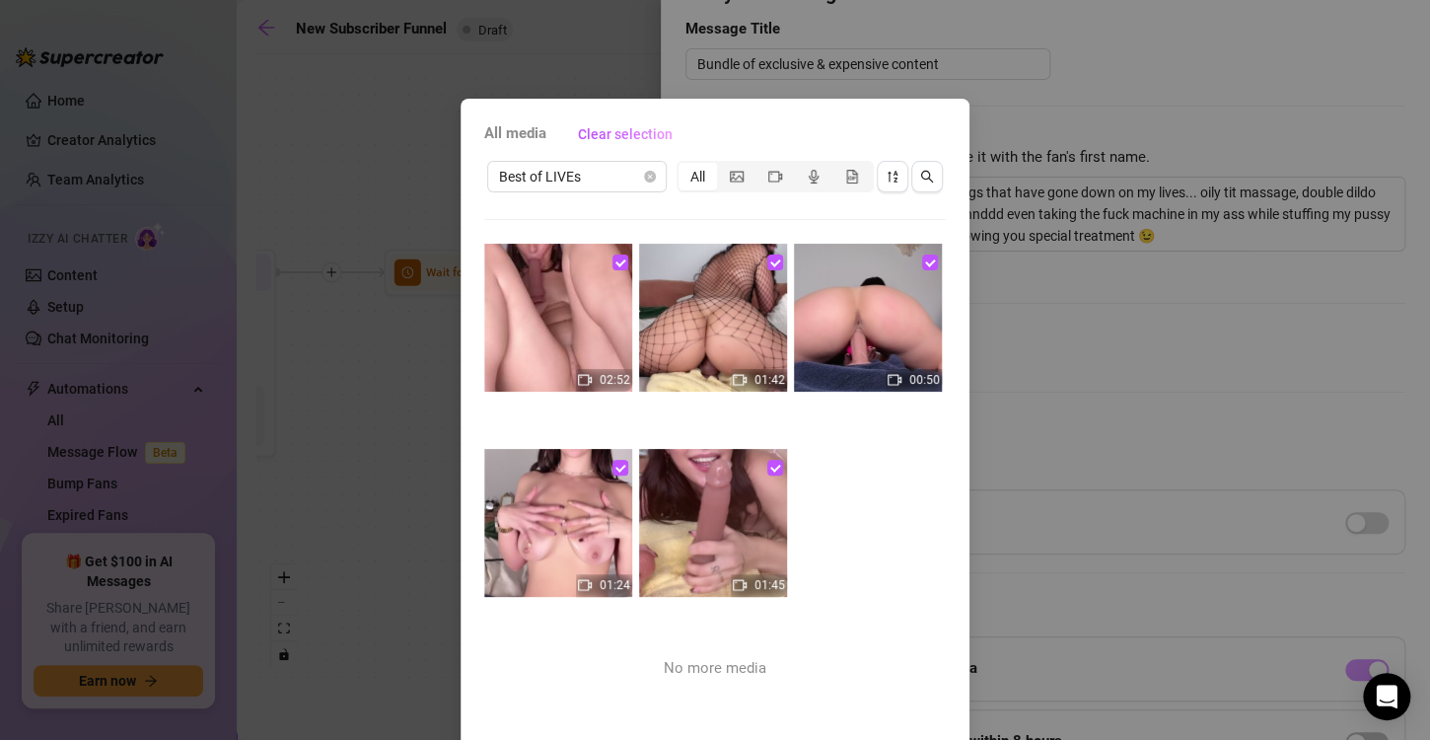
scroll to position [83, 0]
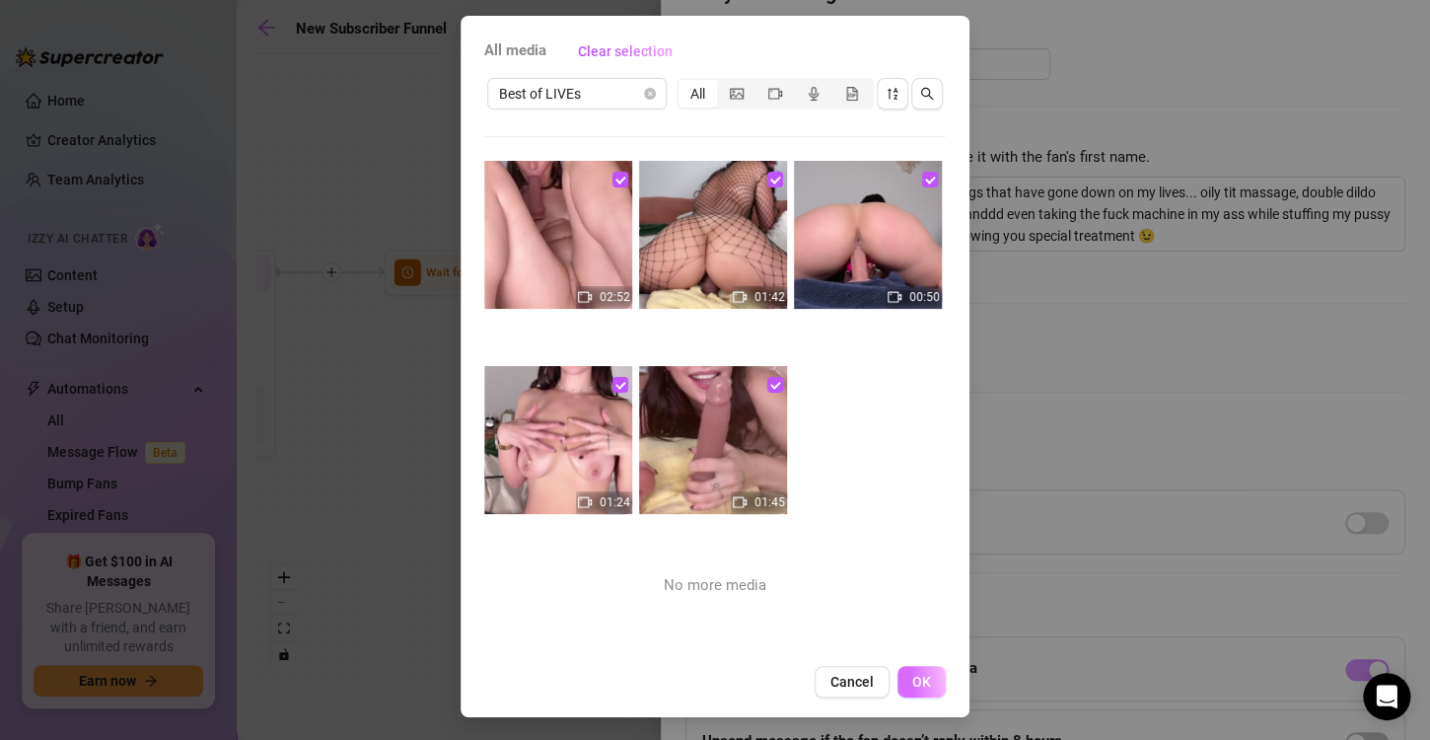
click at [902, 677] on button "OK" at bounding box center [921, 682] width 48 height 32
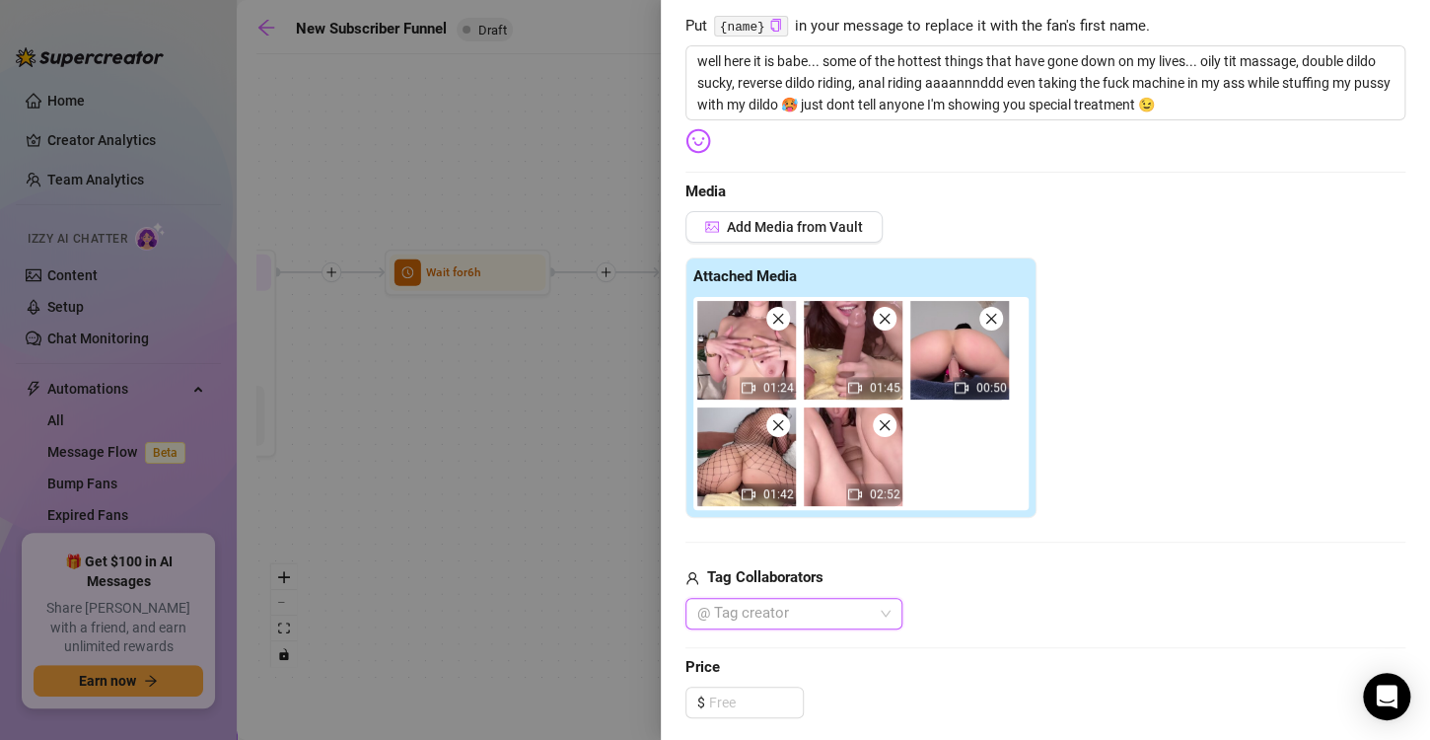
scroll to position [334, 0]
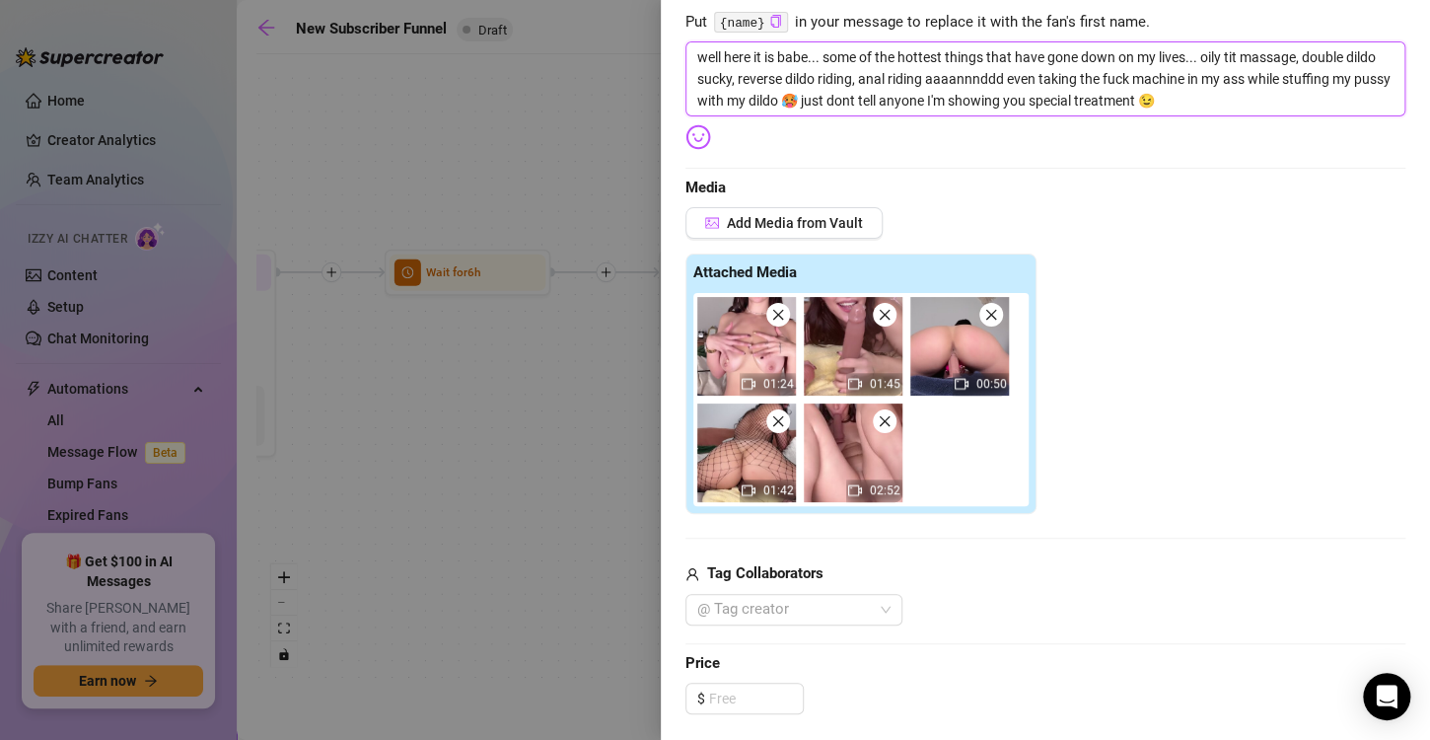
click at [1205, 92] on textarea "well here it is babe... some of the hottest things that have gone down on my li…" at bounding box center [1045, 78] width 720 height 75
click at [748, 698] on input at bounding box center [756, 698] width 94 height 30
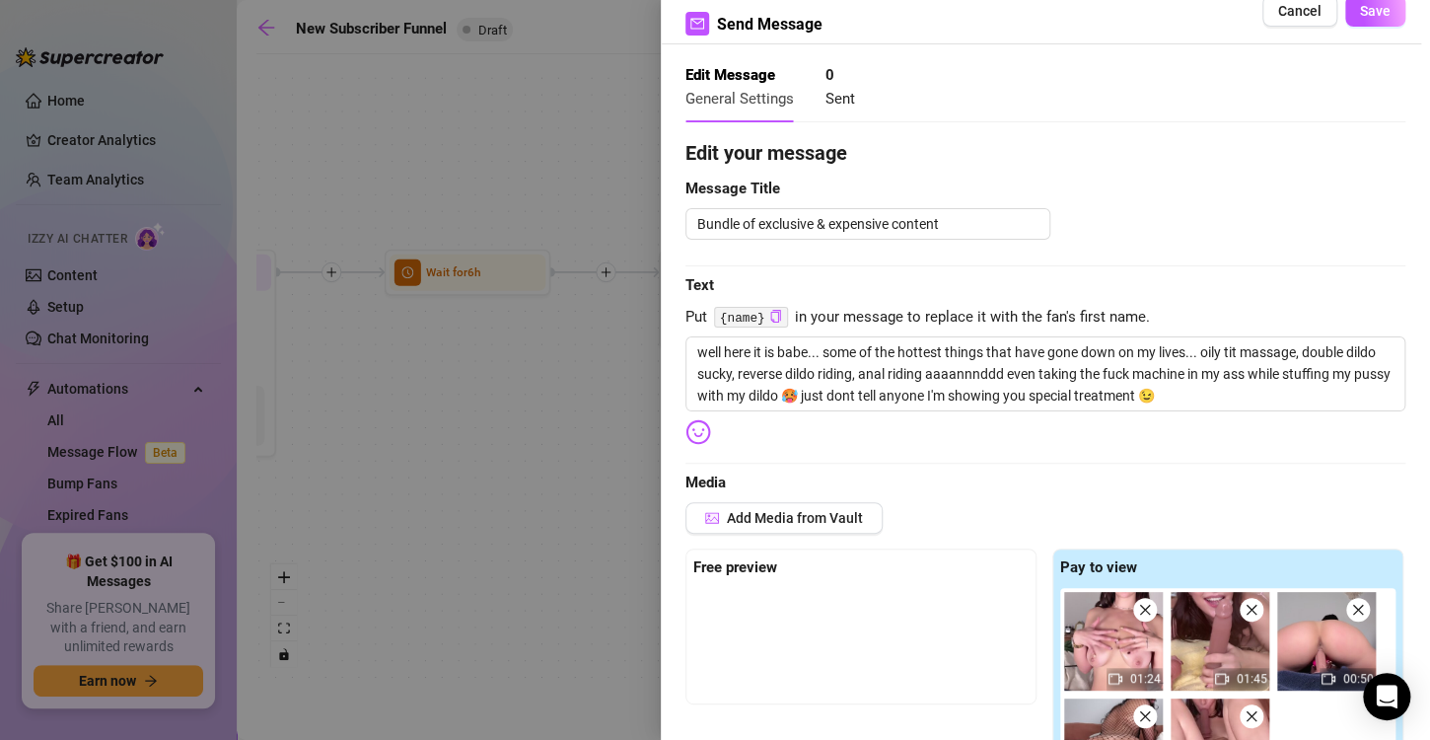
scroll to position [0, 0]
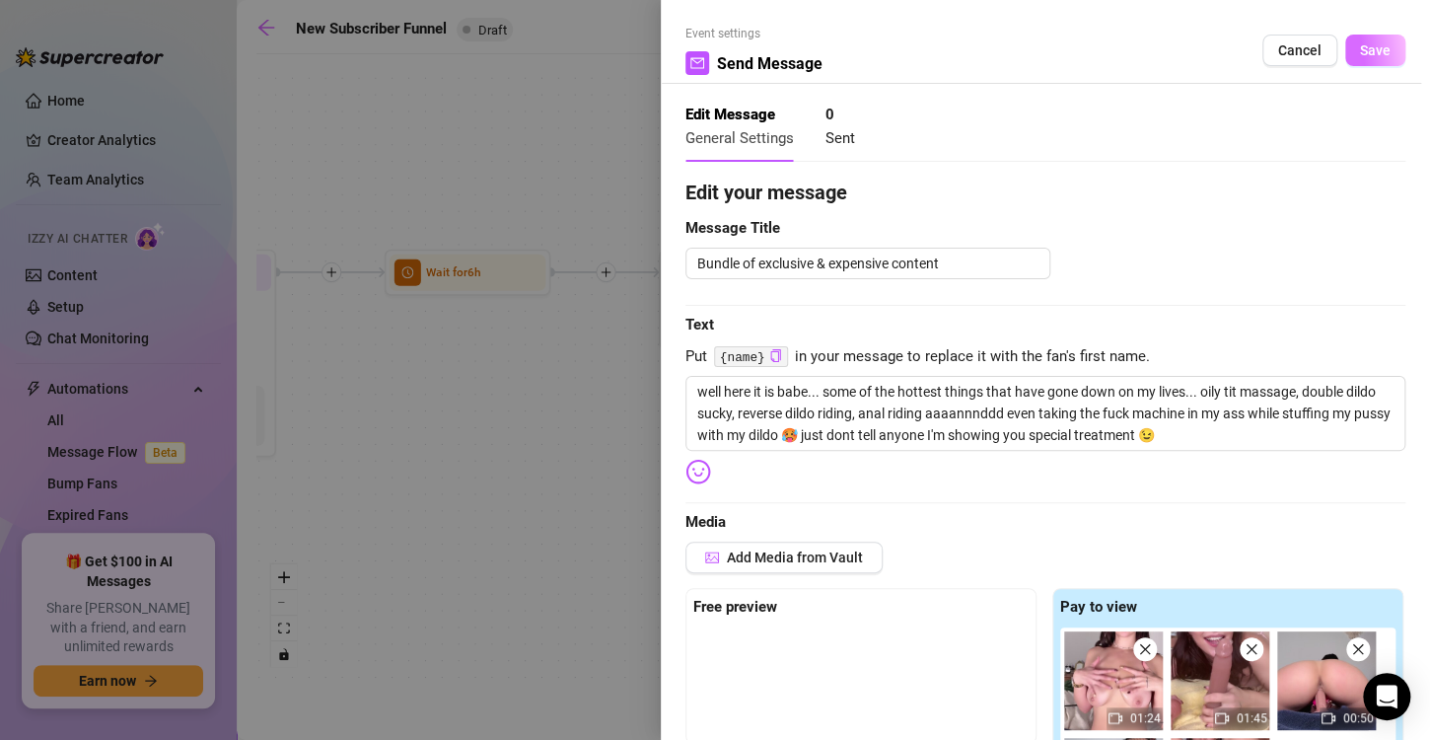
click at [1372, 47] on span "Save" at bounding box center [1375, 50] width 31 height 16
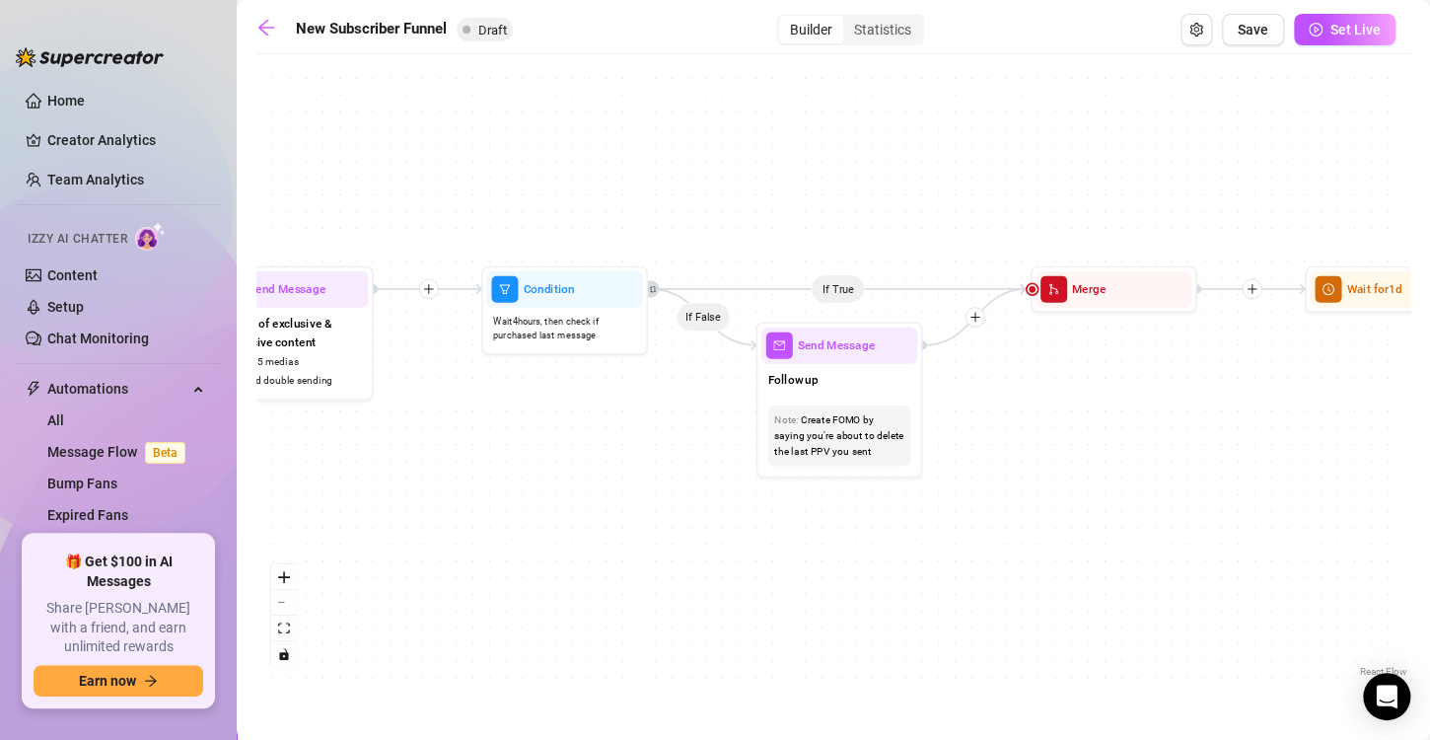
drag, startPoint x: 955, startPoint y: 515, endPoint x: 413, endPoint y: 529, distance: 541.6
click at [413, 529] on div "If True If True If True If False If False If False If True If False Send Messag…" at bounding box center [833, 372] width 1154 height 617
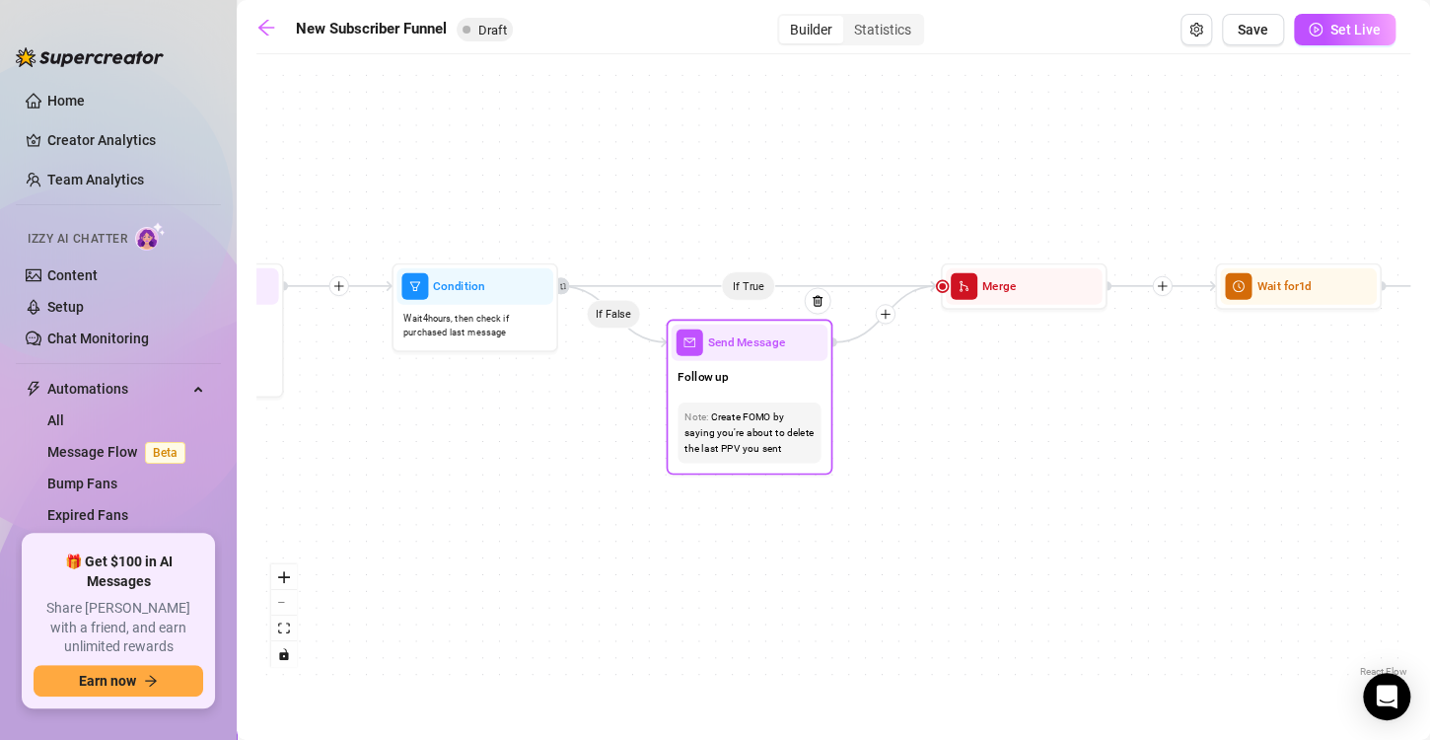
click at [784, 403] on div "Note: Create FOMO by saying you're about to delete the last PPV you sent" at bounding box center [749, 432] width 143 height 60
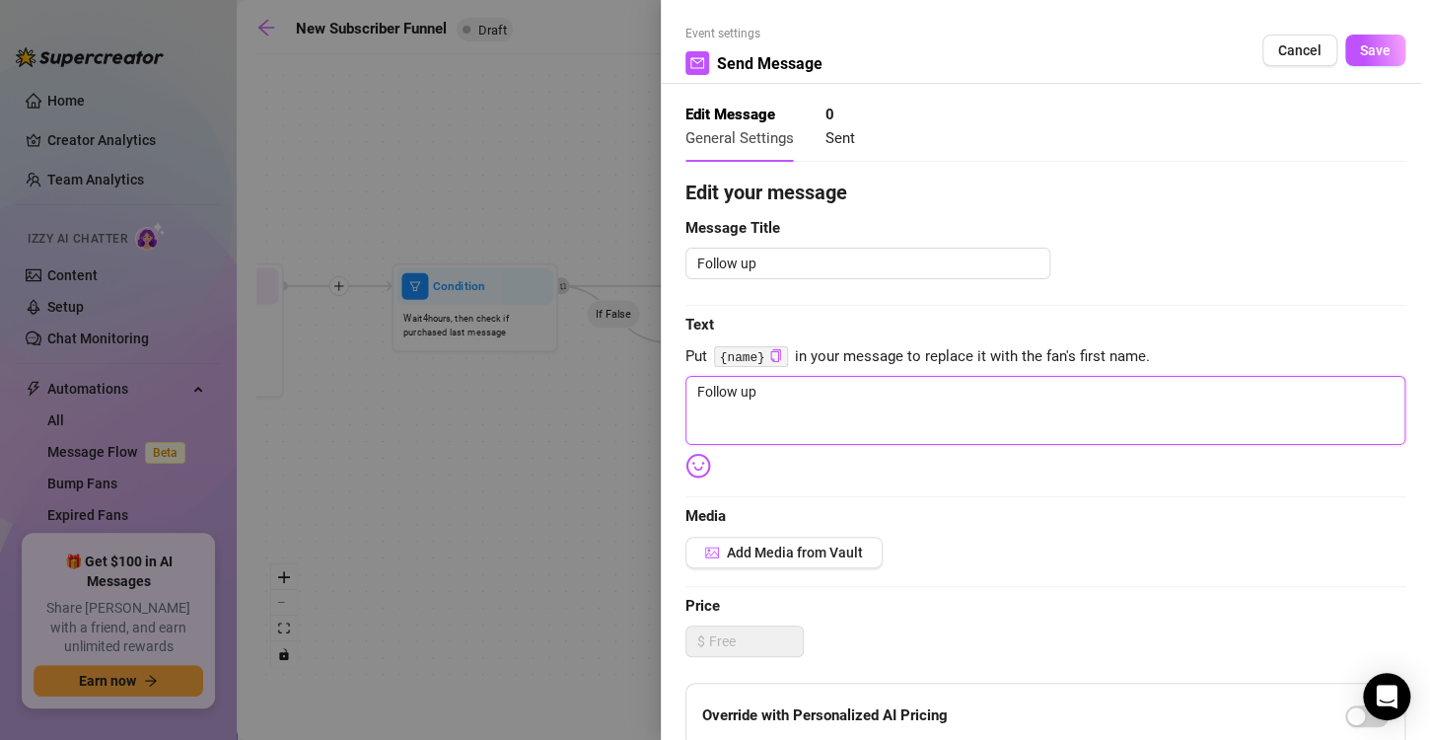
drag, startPoint x: 830, startPoint y: 399, endPoint x: 641, endPoint y: 388, distance: 189.7
click at [641, 388] on div "Event settings Send Message Cancel Save Edit Message General Settings 0 Sent Ed…" at bounding box center [715, 370] width 1430 height 740
click at [1297, 393] on textarea "dont forget to unlock those babe I sent all five for the price of one but I'm u…" at bounding box center [1045, 410] width 720 height 69
drag, startPoint x: 1293, startPoint y: 389, endPoint x: 680, endPoint y: 411, distance: 613.9
click at [680, 411] on div "Event settings Send Message Cancel Save Edit Message General Settings 0 Sent Ed…" at bounding box center [1045, 370] width 769 height 740
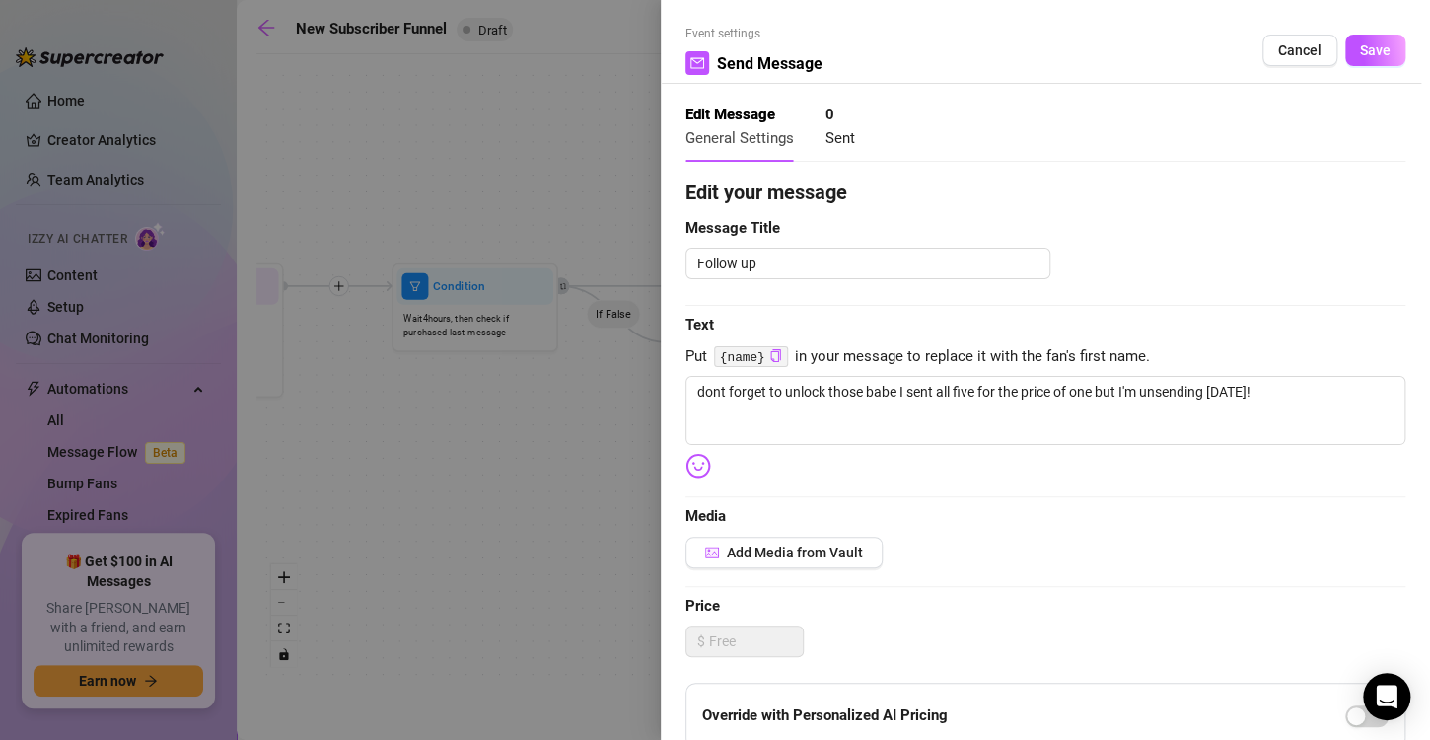
click at [638, 401] on div at bounding box center [715, 370] width 1430 height 740
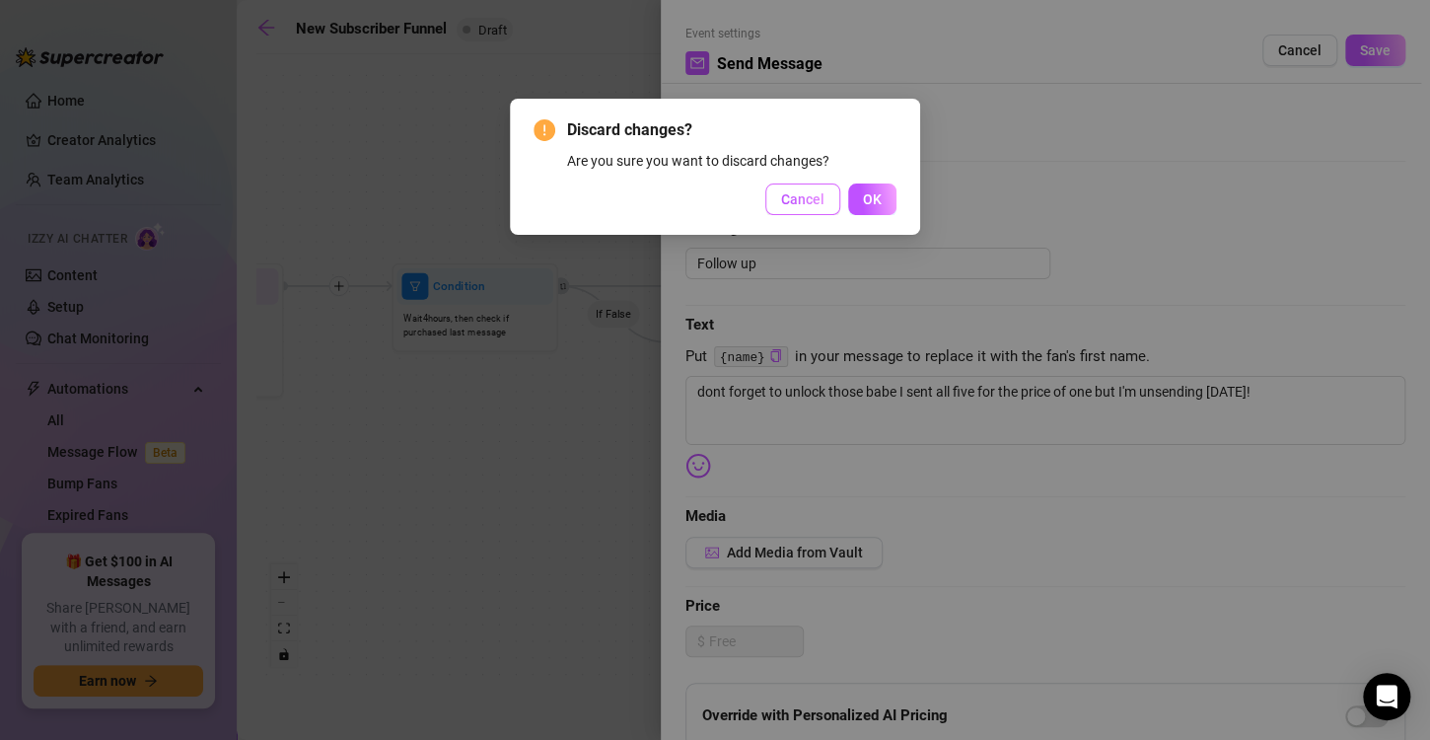
click at [821, 203] on span "Cancel" at bounding box center [802, 199] width 43 height 16
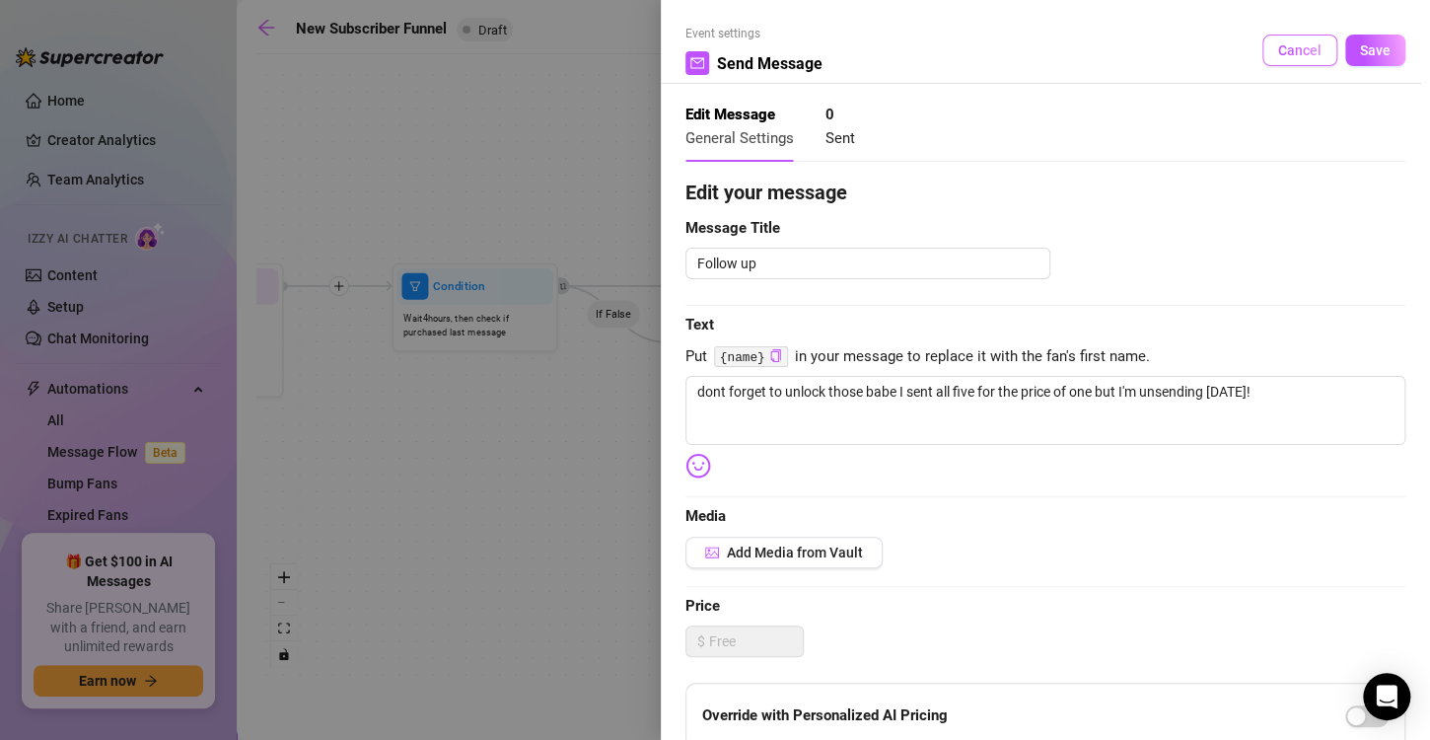
click at [1278, 50] on span "Cancel" at bounding box center [1299, 50] width 43 height 16
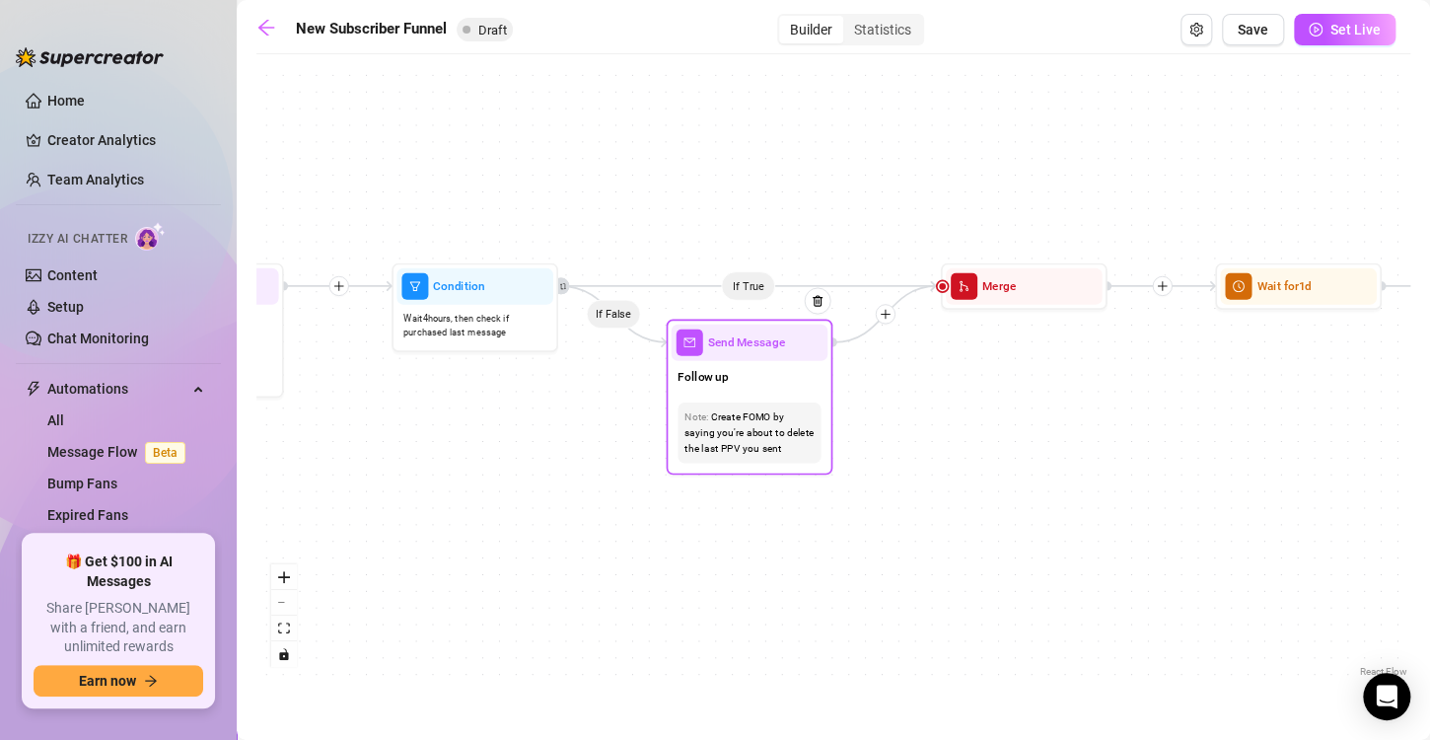
click at [792, 391] on div "Follow up" at bounding box center [750, 378] width 157 height 35
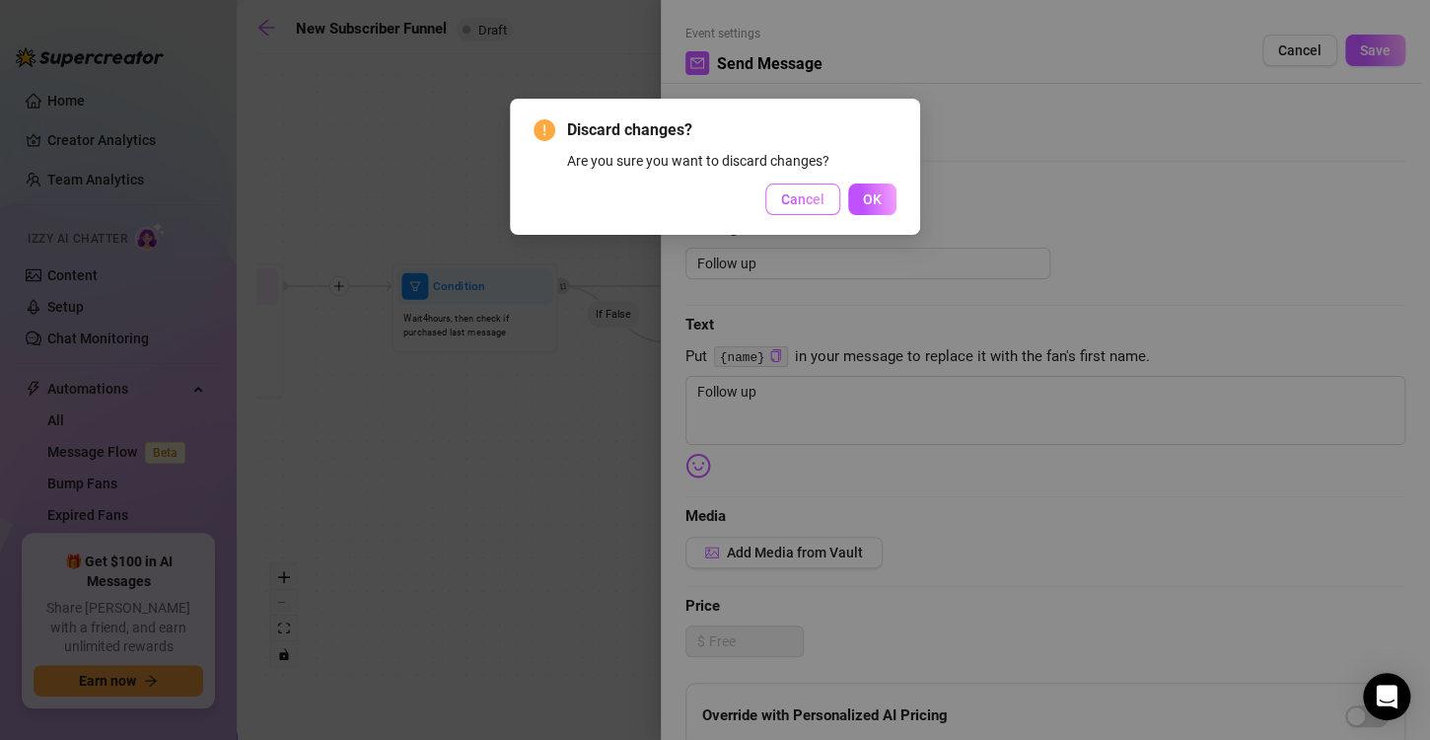
click at [808, 206] on span "Cancel" at bounding box center [802, 199] width 43 height 16
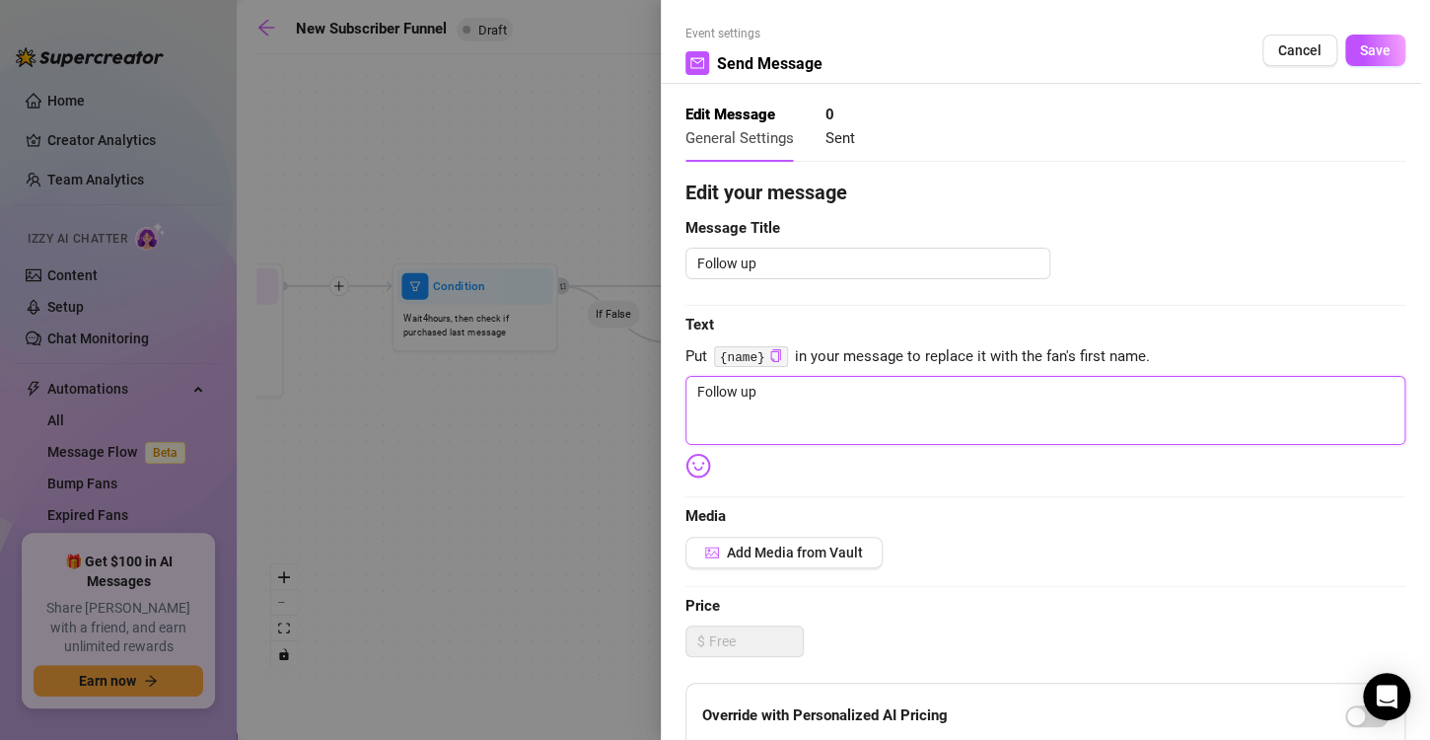
drag, startPoint x: 793, startPoint y: 400, endPoint x: 540, endPoint y: 430, distance: 254.2
click at [540, 430] on div "Event settings Send Message Cancel Save Edit Message General Settings 0 Sent Ed…" at bounding box center [715, 370] width 1430 height 740
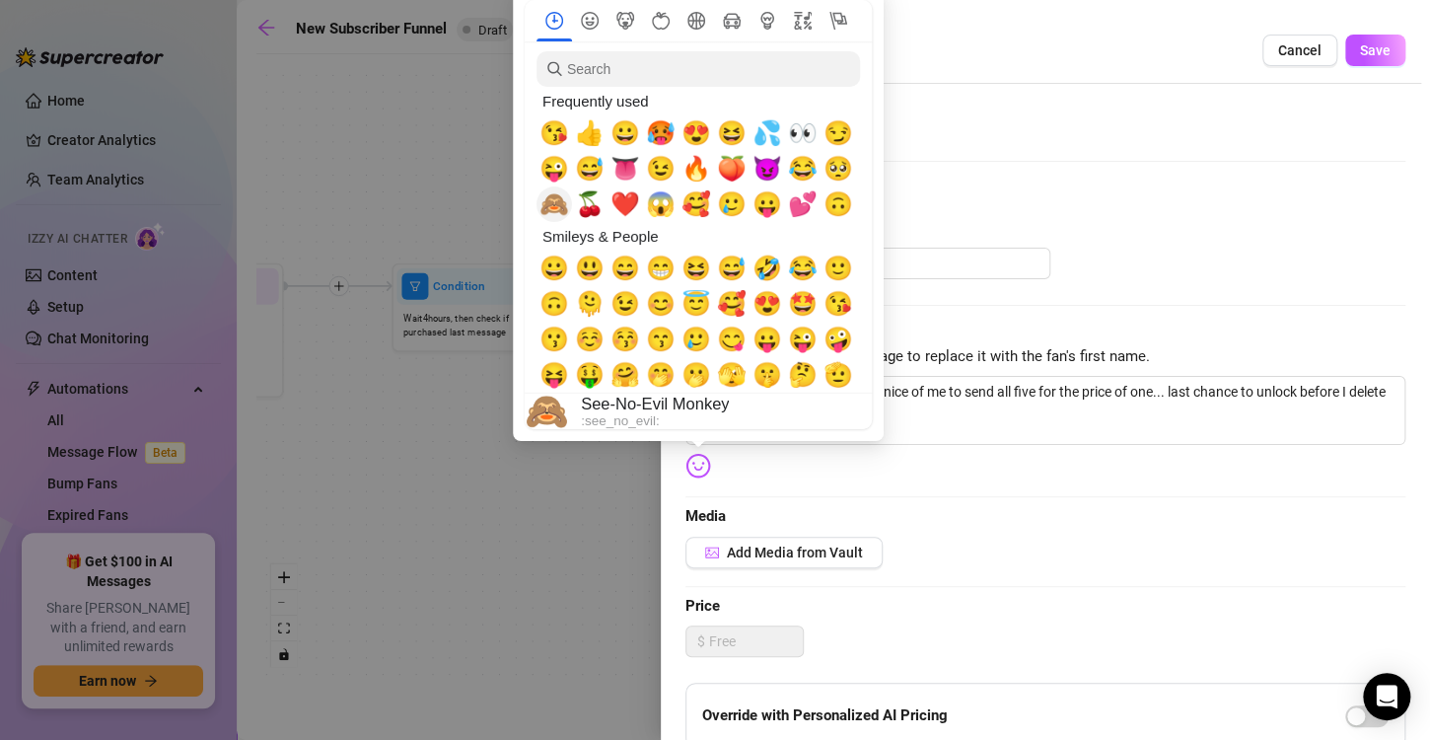
click at [559, 201] on span "🙈" at bounding box center [554, 204] width 30 height 28
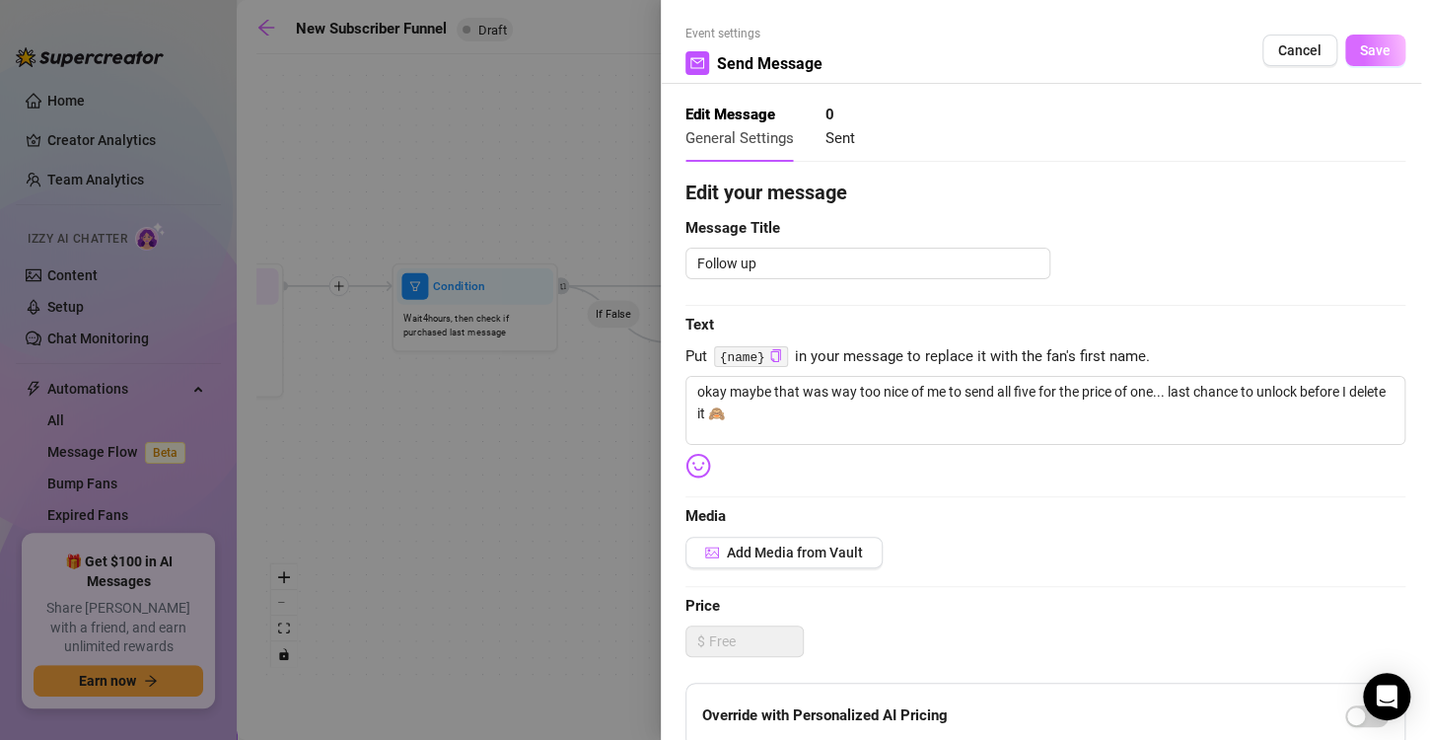
click at [1360, 55] on span "Save" at bounding box center [1375, 50] width 31 height 16
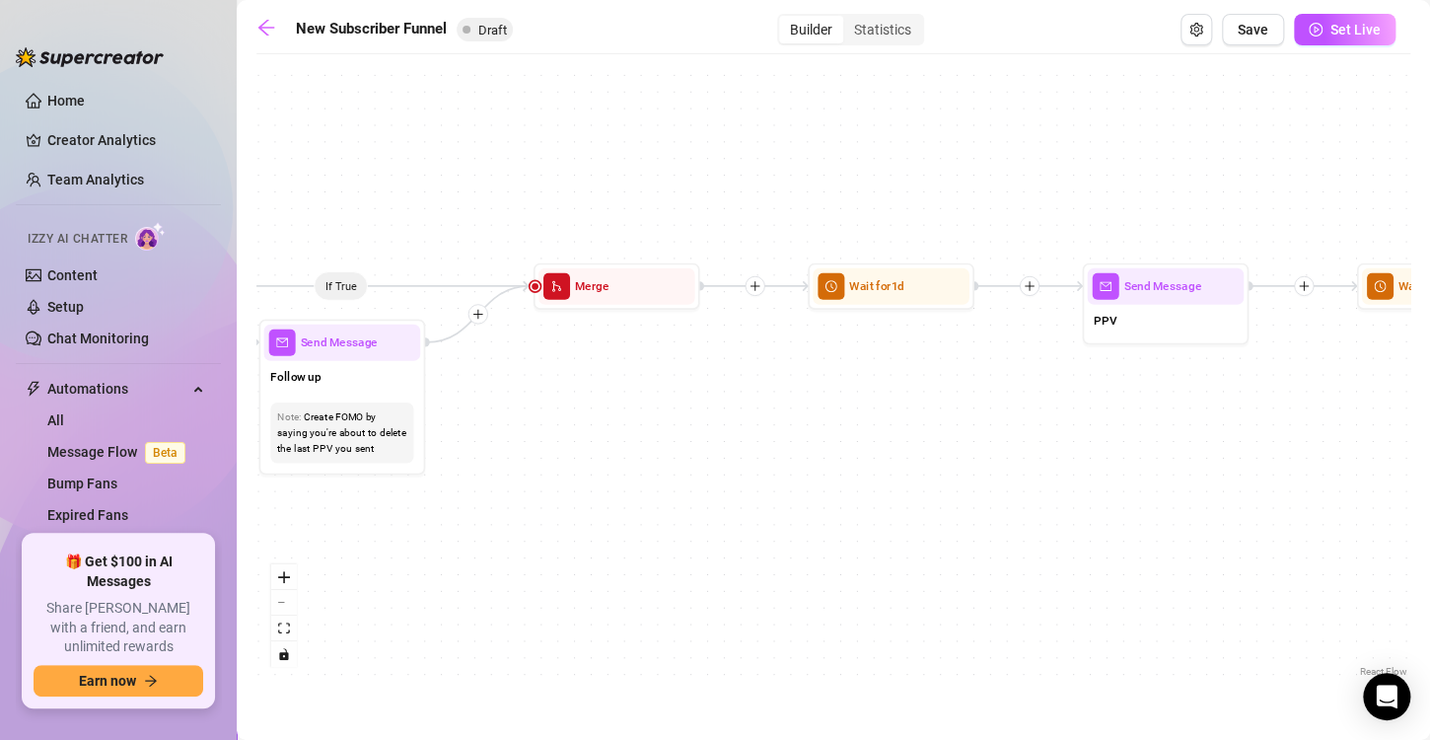
drag, startPoint x: 1054, startPoint y: 374, endPoint x: 542, endPoint y: 373, distance: 511.9
click at [542, 373] on div "If True If True If True If False If False If False If True If False Send Messag…" at bounding box center [833, 372] width 1154 height 617
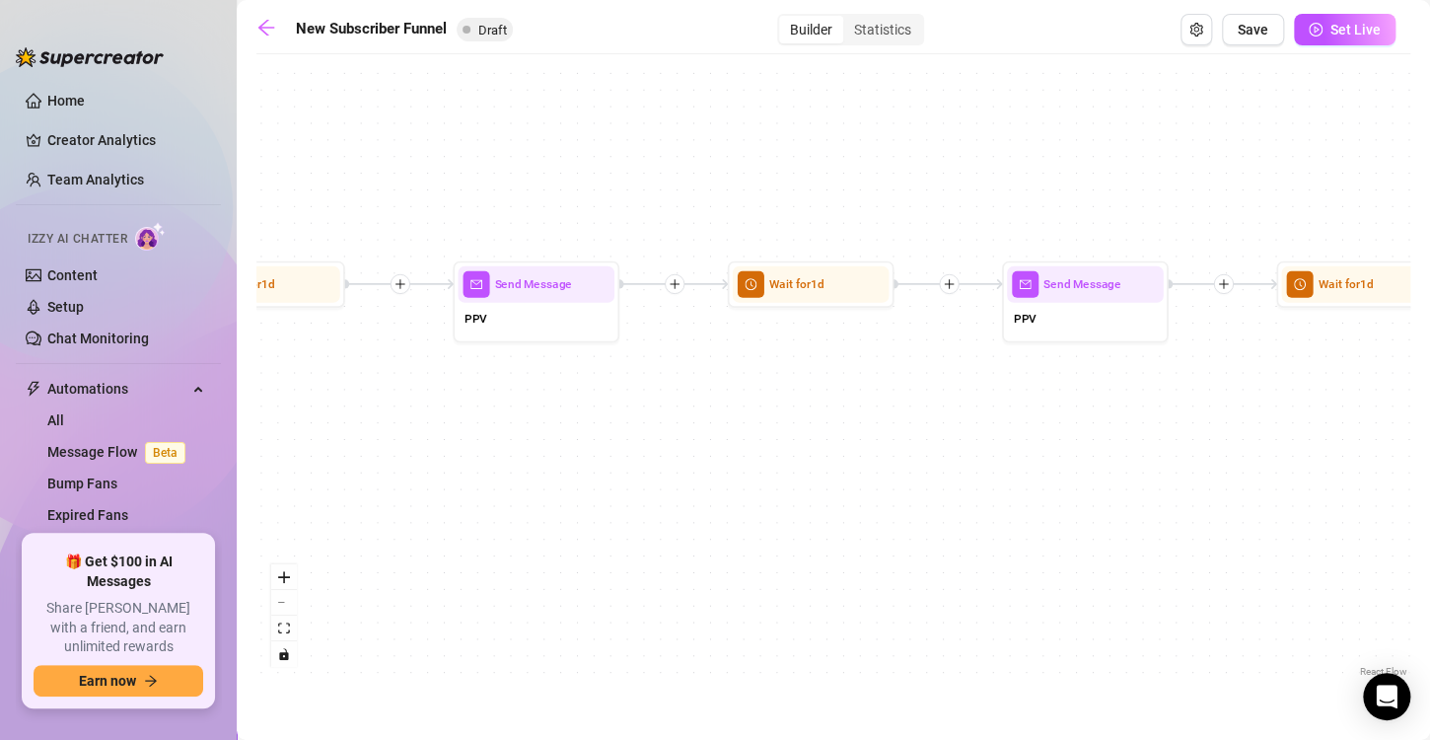
drag, startPoint x: 1084, startPoint y: 426, endPoint x: 551, endPoint y: 424, distance: 532.6
click at [551, 424] on div "If True If True If True If False If False If False If True If False Send Messag…" at bounding box center [833, 372] width 1154 height 617
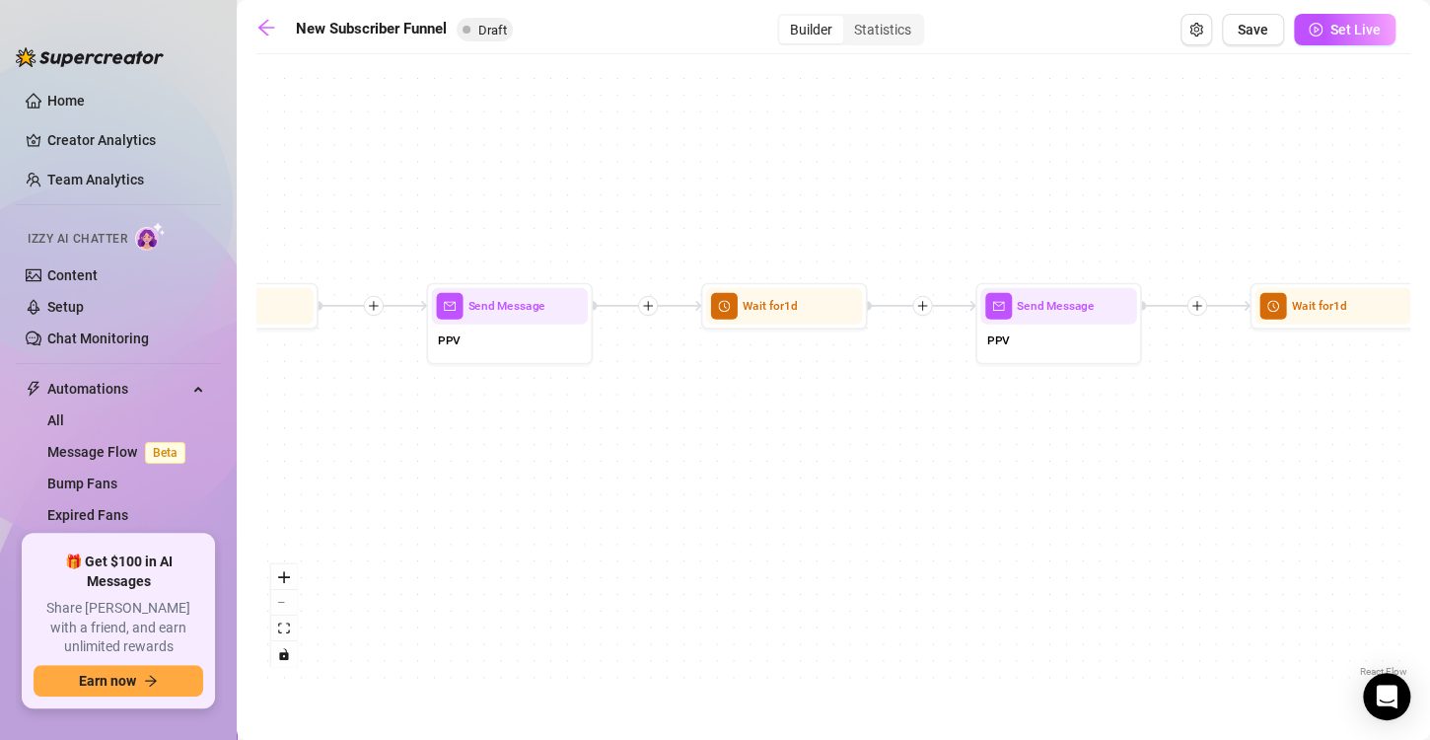
drag, startPoint x: 541, startPoint y: 427, endPoint x: 523, endPoint y: 450, distance: 29.4
click at [523, 450] on div "If True If True If True If False If False If False If True If False Send Messag…" at bounding box center [833, 372] width 1154 height 617
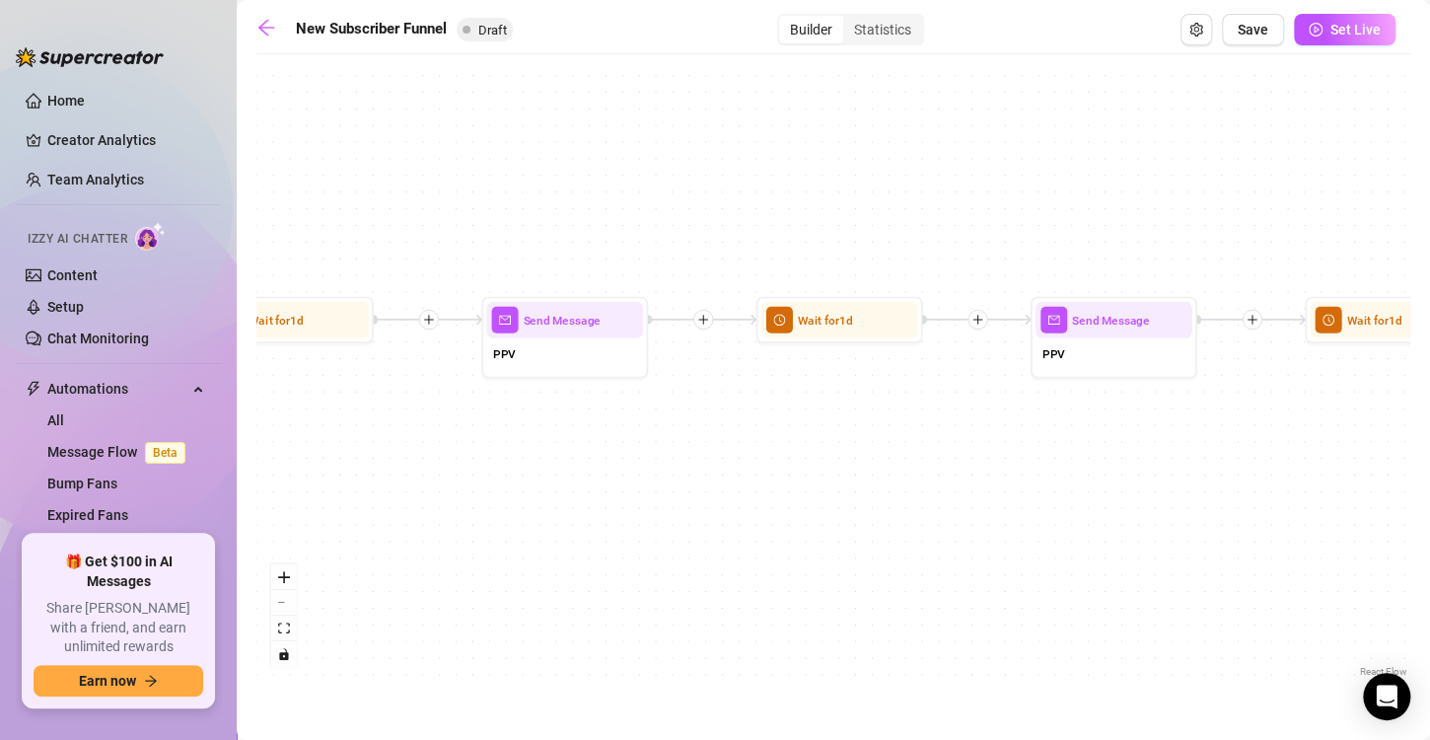
drag, startPoint x: 653, startPoint y: 477, endPoint x: 708, endPoint y: 491, distance: 56.9
click at [708, 491] on div "If True If True If True If False If False If False If True If False Send Messag…" at bounding box center [833, 372] width 1154 height 617
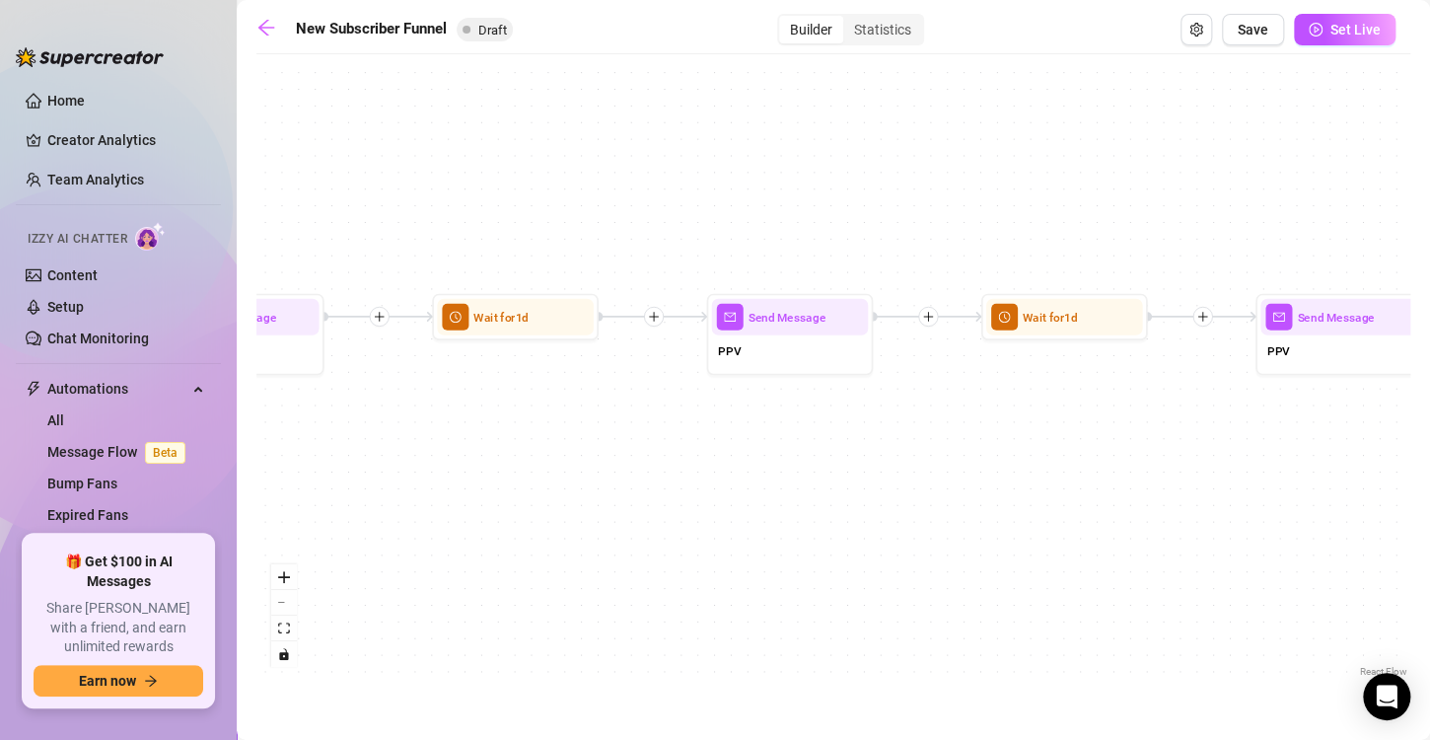
drag, startPoint x: 1149, startPoint y: 447, endPoint x: 276, endPoint y: 444, distance: 872.8
click at [276, 444] on div "If True If True If True If False If False If False If True If False Send Messag…" at bounding box center [833, 372] width 1154 height 617
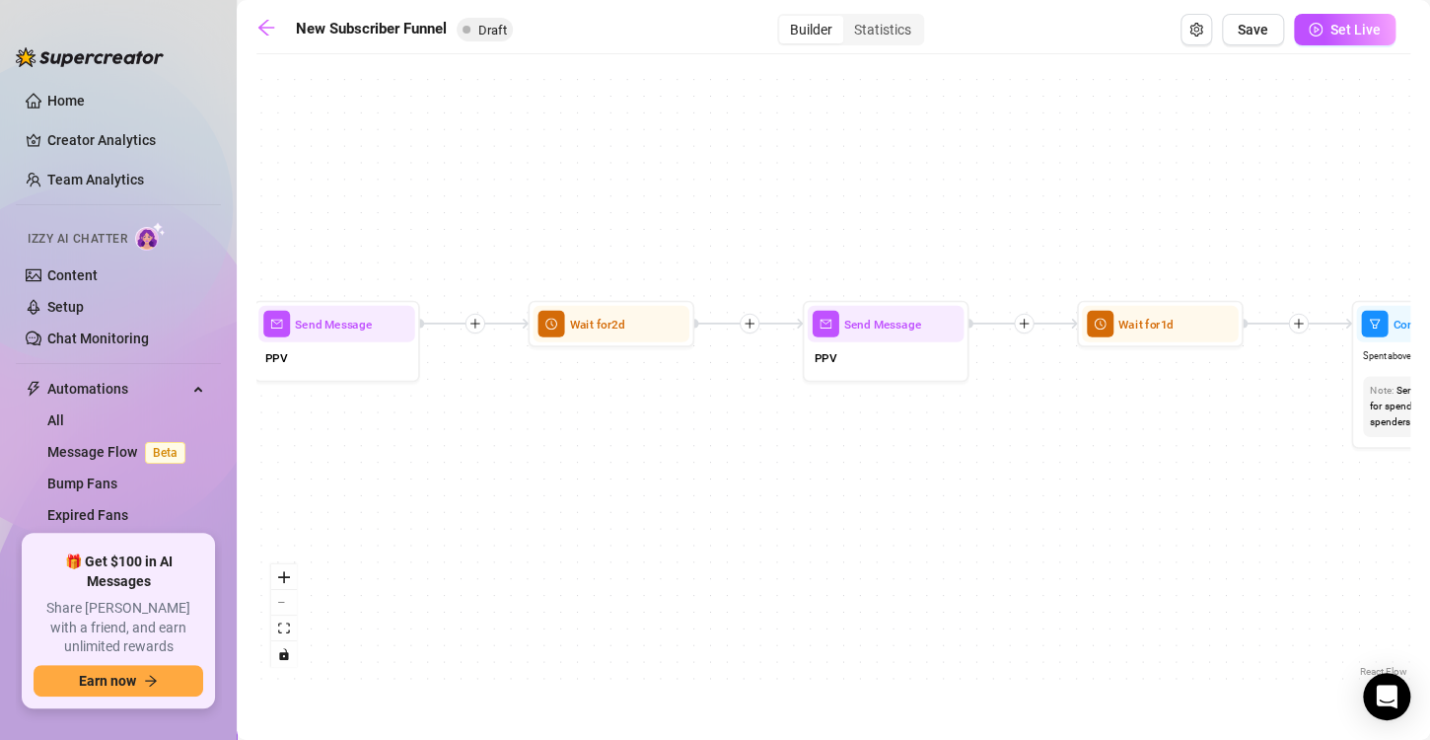
drag, startPoint x: 1352, startPoint y: 448, endPoint x: 347, endPoint y: 455, distance: 1005.0
click at [347, 455] on div "If True If True If True If False If False If False If True If False Send Messag…" at bounding box center [833, 372] width 1154 height 617
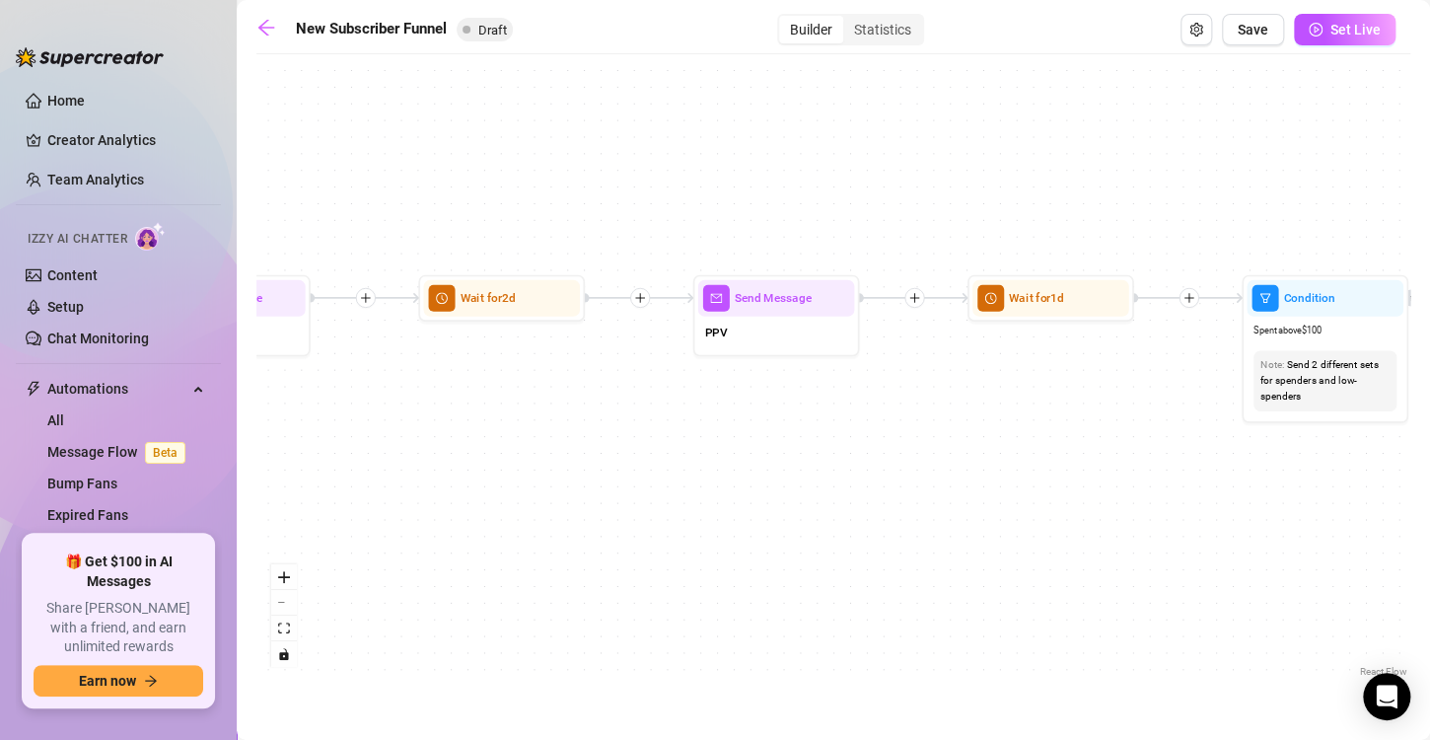
drag, startPoint x: 1289, startPoint y: 471, endPoint x: 1297, endPoint y: 434, distance: 38.3
click at [1297, 434] on div "If True If True If True If False If False If False If True If False Send Messag…" at bounding box center [833, 372] width 1154 height 617
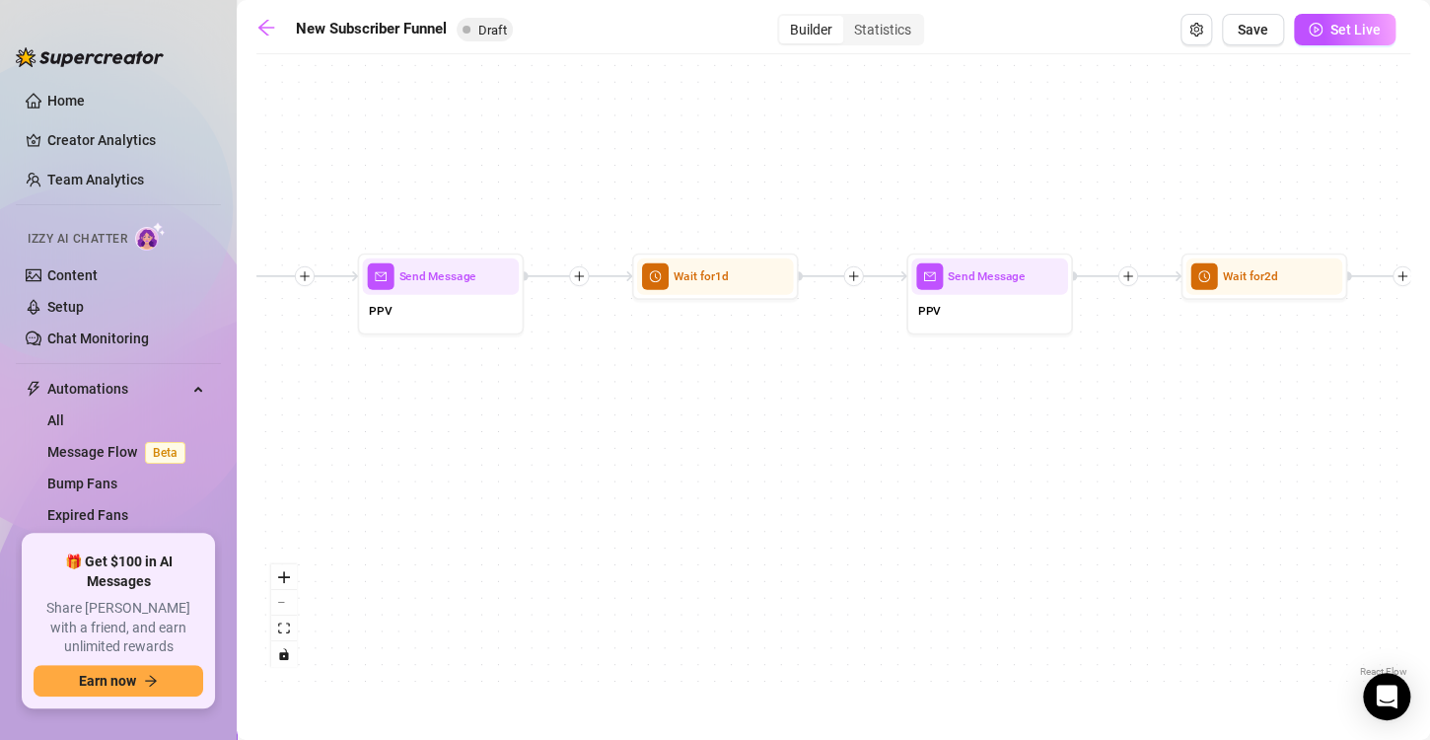
drag, startPoint x: 475, startPoint y: 424, endPoint x: 1283, endPoint y: 406, distance: 807.9
click at [1283, 406] on div "If True If True If True If False If False If False If True If False Send Messag…" at bounding box center [833, 372] width 1154 height 617
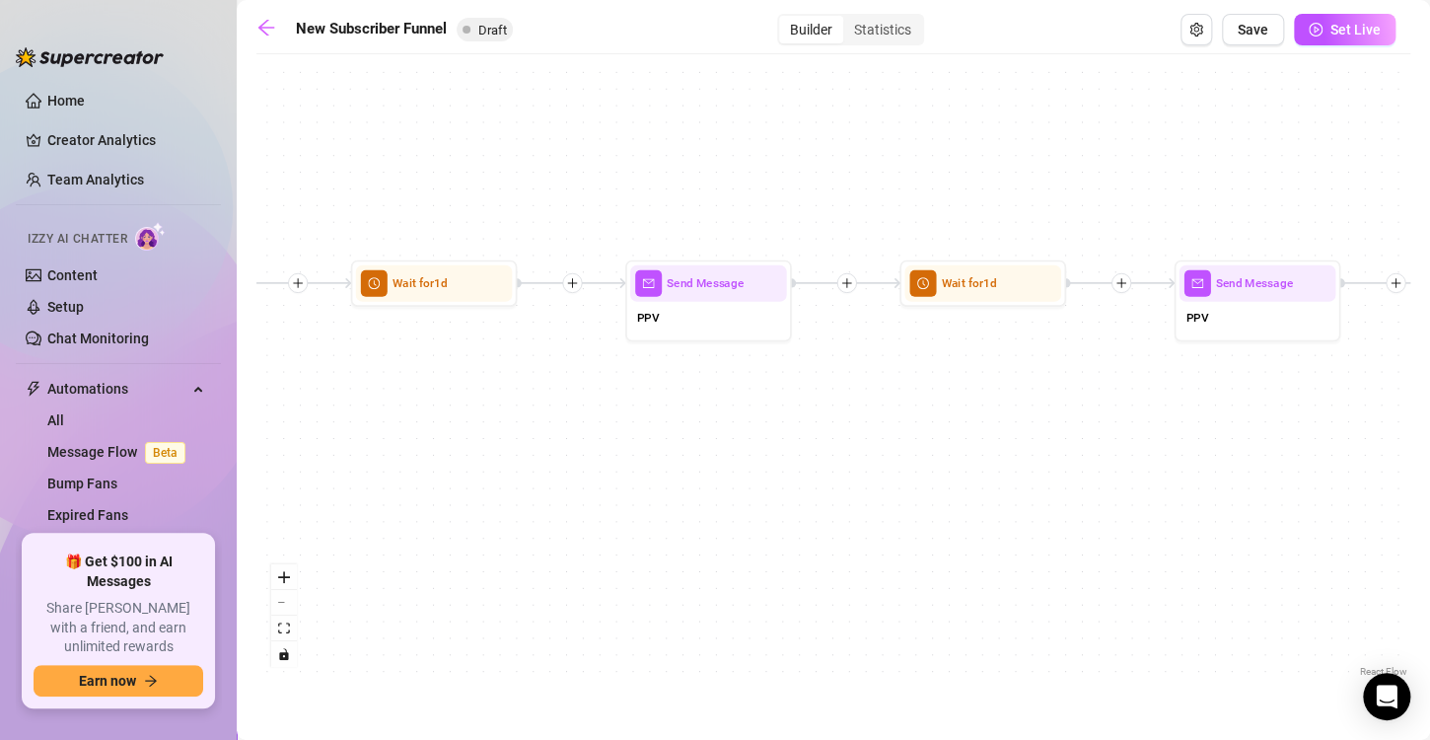
drag, startPoint x: 442, startPoint y: 424, endPoint x: 1242, endPoint y: 442, distance: 800.0
click at [1242, 442] on div "If True If True If True If False If False If False If True If False Send Messag…" at bounding box center [833, 372] width 1154 height 617
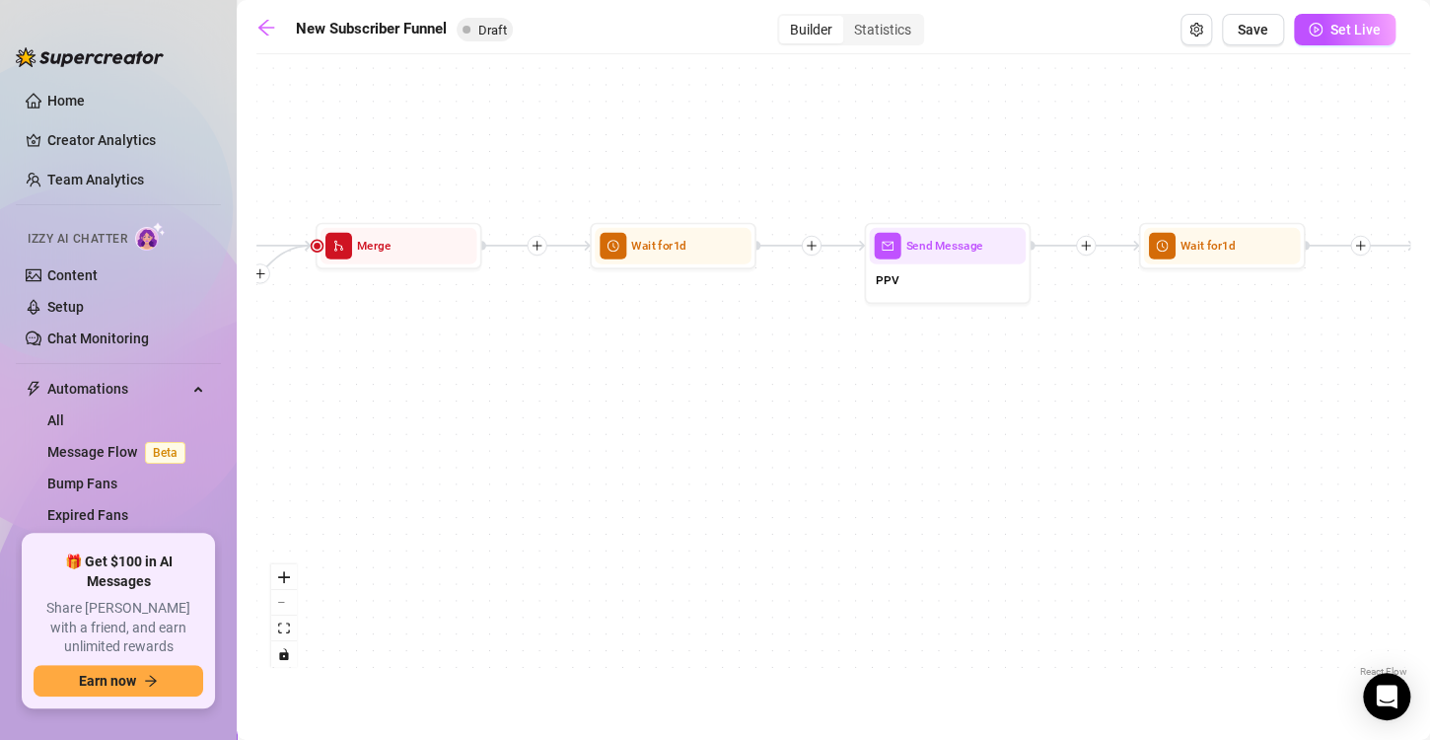
drag, startPoint x: 476, startPoint y: 393, endPoint x: 1128, endPoint y: 352, distance: 653.2
click at [1128, 352] on div "If True If True If True If False If False If False If True If False Send Messag…" at bounding box center [833, 372] width 1154 height 617
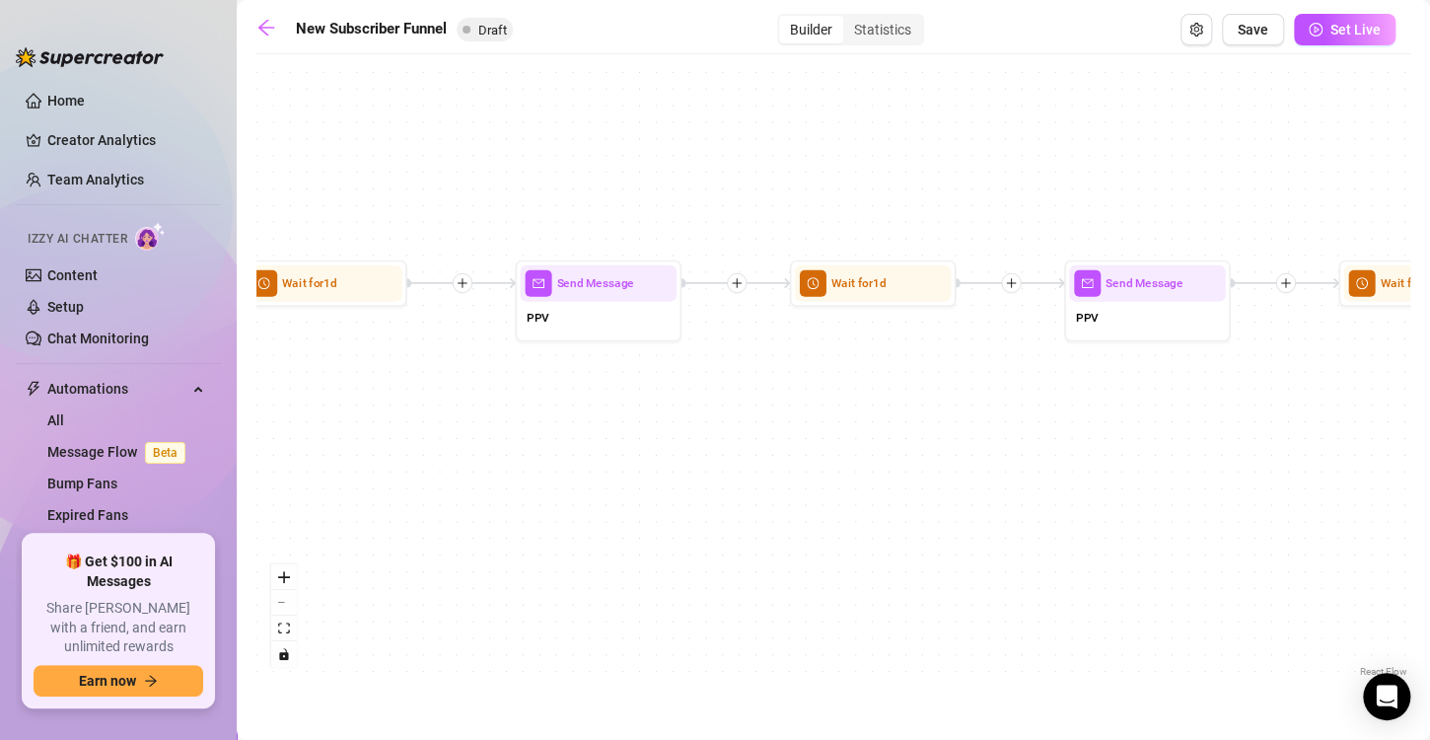
drag, startPoint x: 993, startPoint y: 383, endPoint x: 634, endPoint y: 420, distance: 360.9
click at [634, 420] on div "If True If True If True If False If False If False If True If False Send Messag…" at bounding box center [833, 372] width 1154 height 617
click at [579, 331] on div "PPV" at bounding box center [595, 319] width 157 height 35
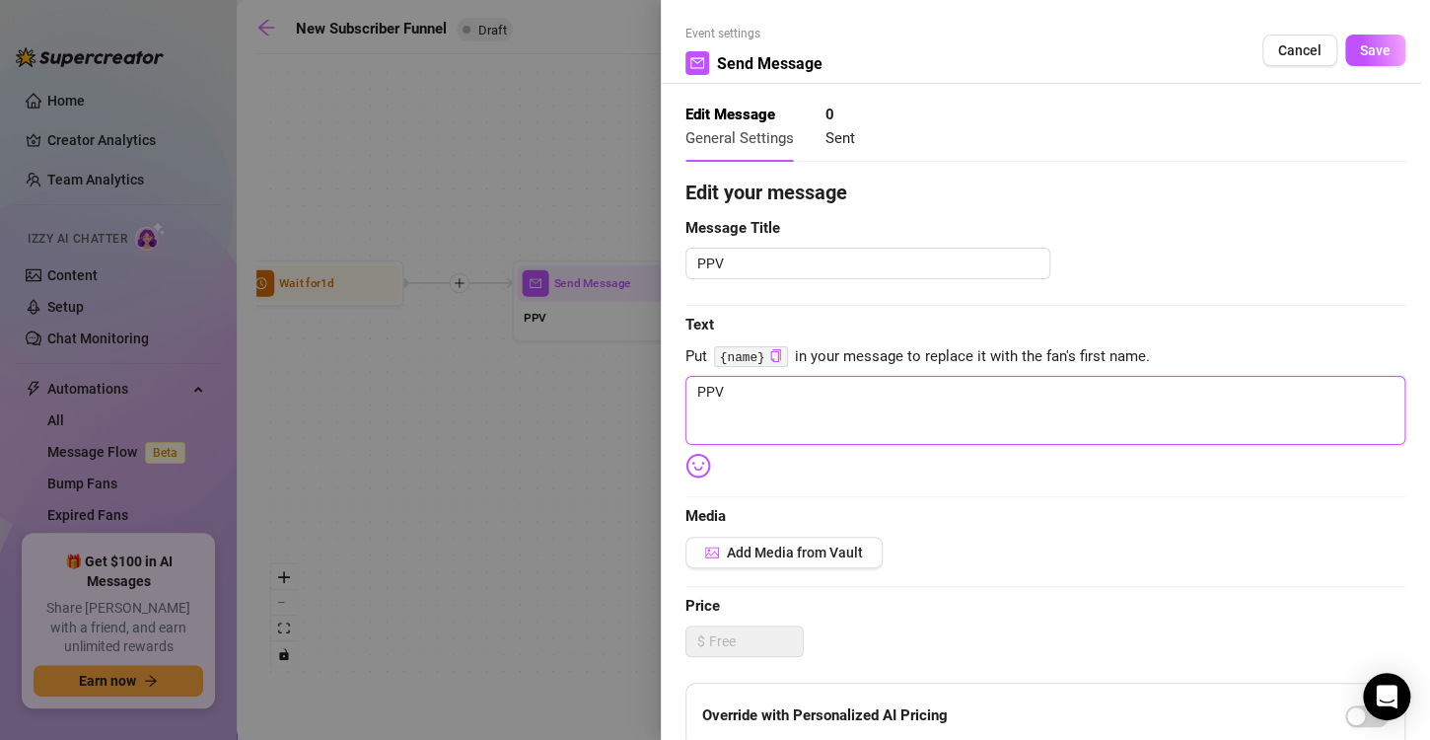
click at [794, 421] on textarea "PPV" at bounding box center [1045, 410] width 720 height 69
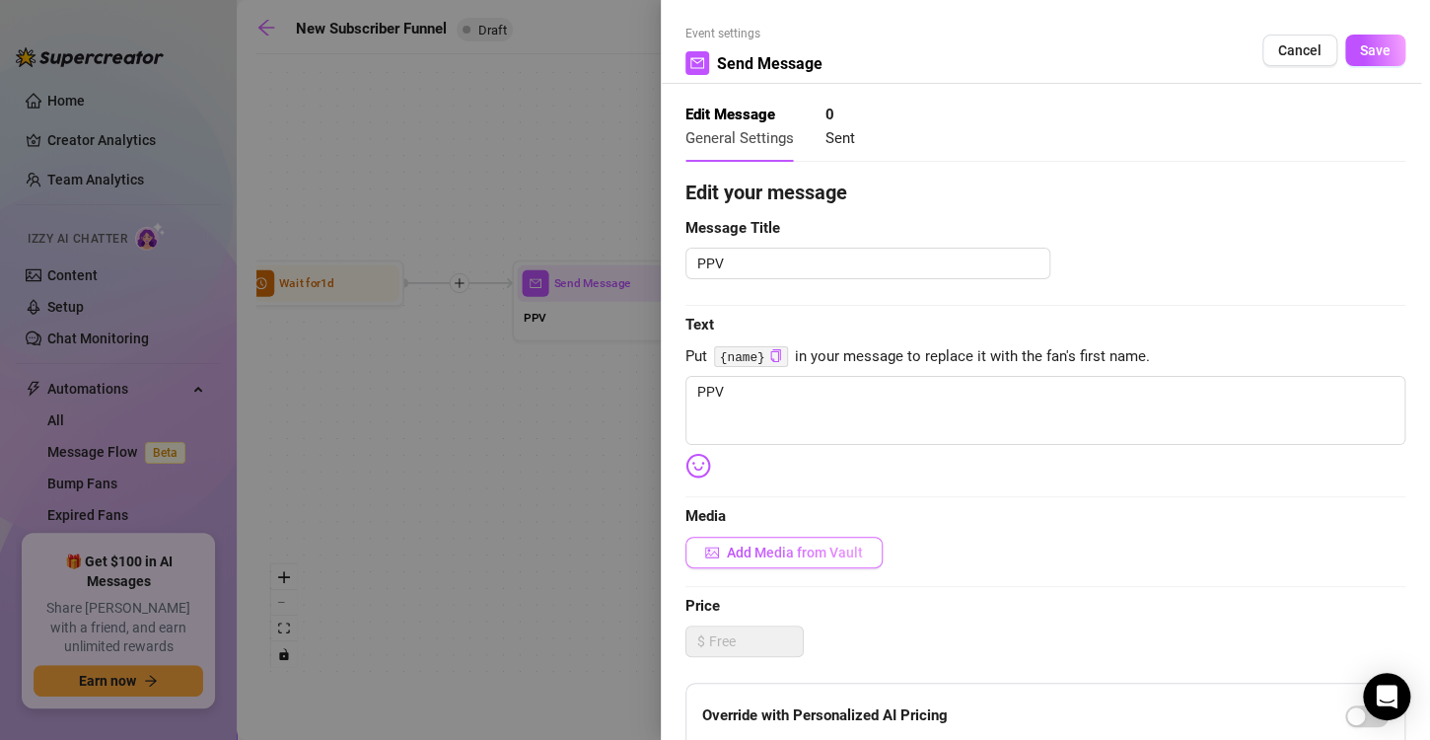
click at [796, 547] on span "Add Media from Vault" at bounding box center [795, 552] width 136 height 16
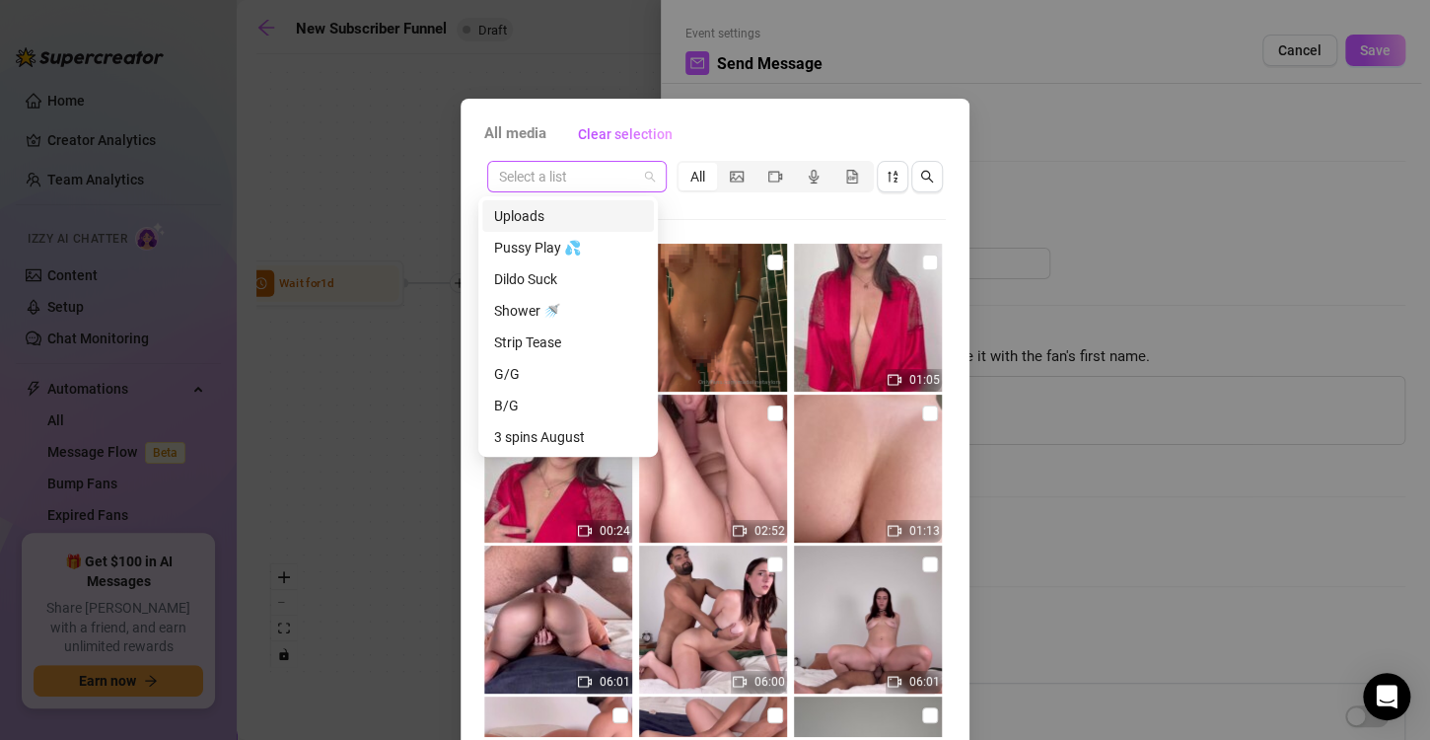
click at [631, 179] on span at bounding box center [577, 177] width 156 height 30
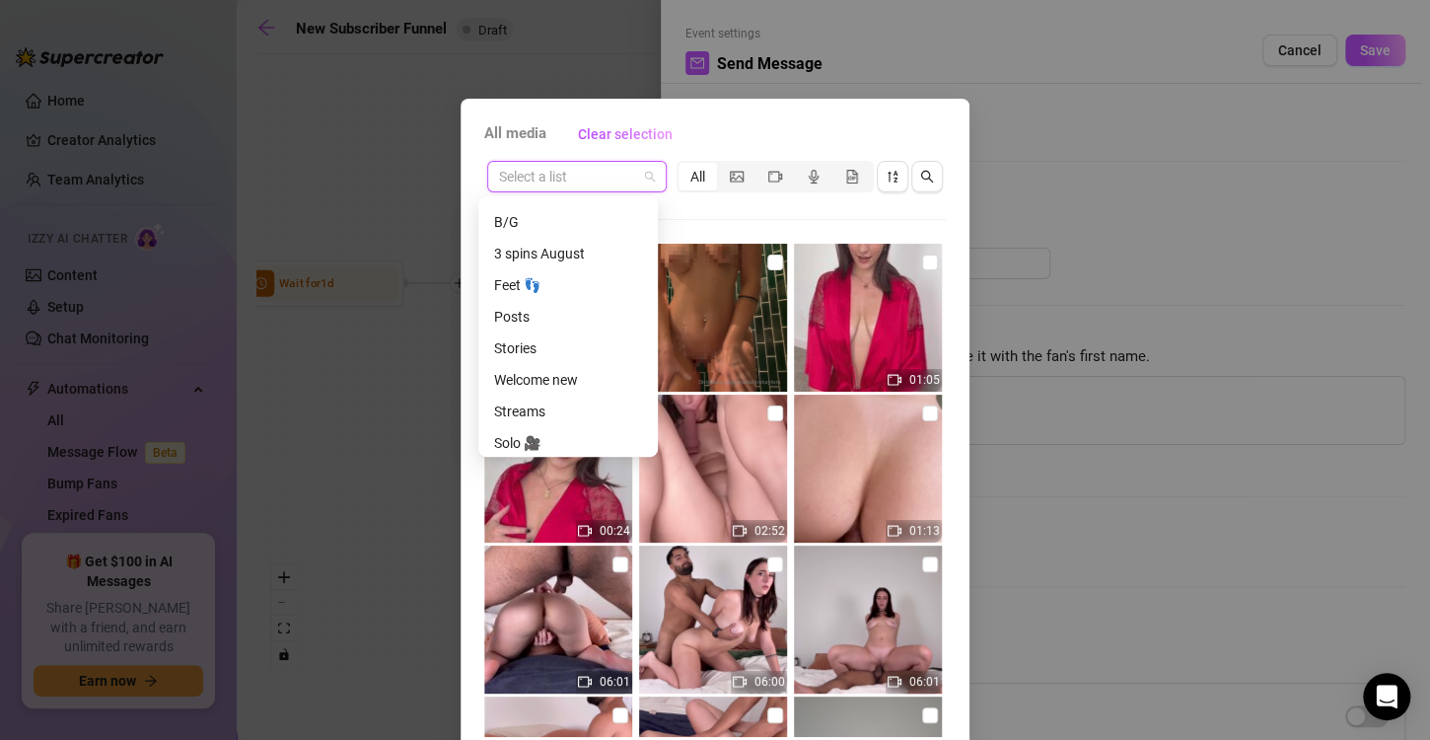
scroll to position [252, 0]
click at [550, 364] on div "Solo 🎥" at bounding box center [568, 374] width 148 height 22
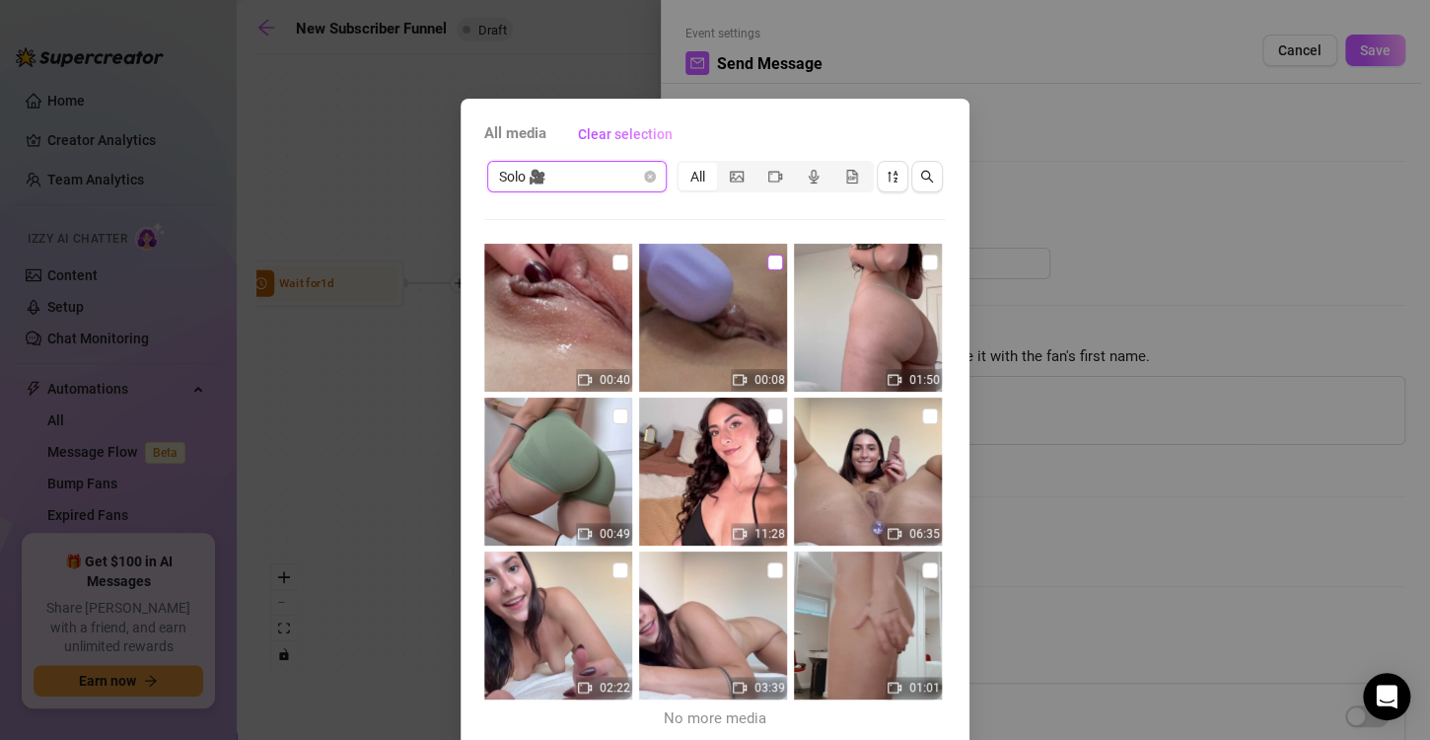
click at [767, 264] on input "checkbox" at bounding box center [775, 262] width 16 height 16
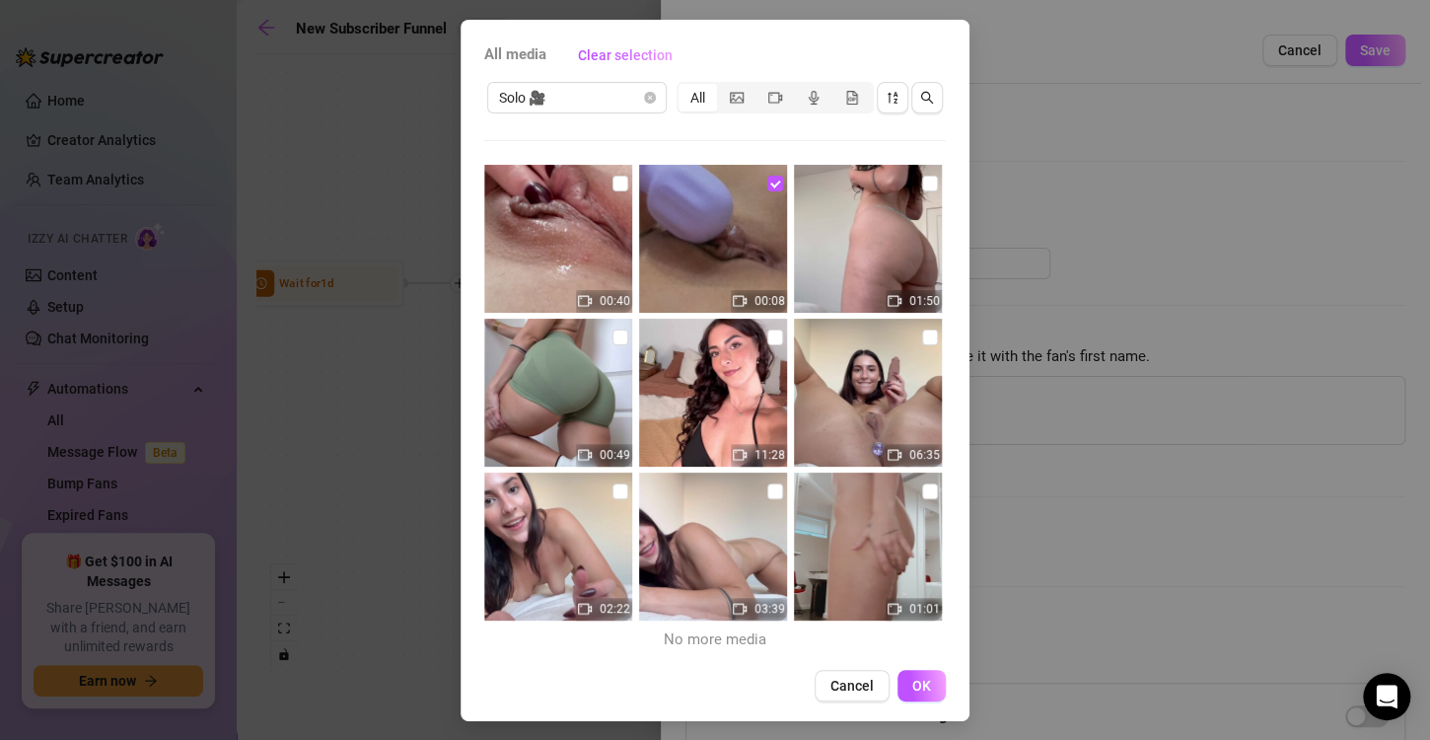
scroll to position [83, 0]
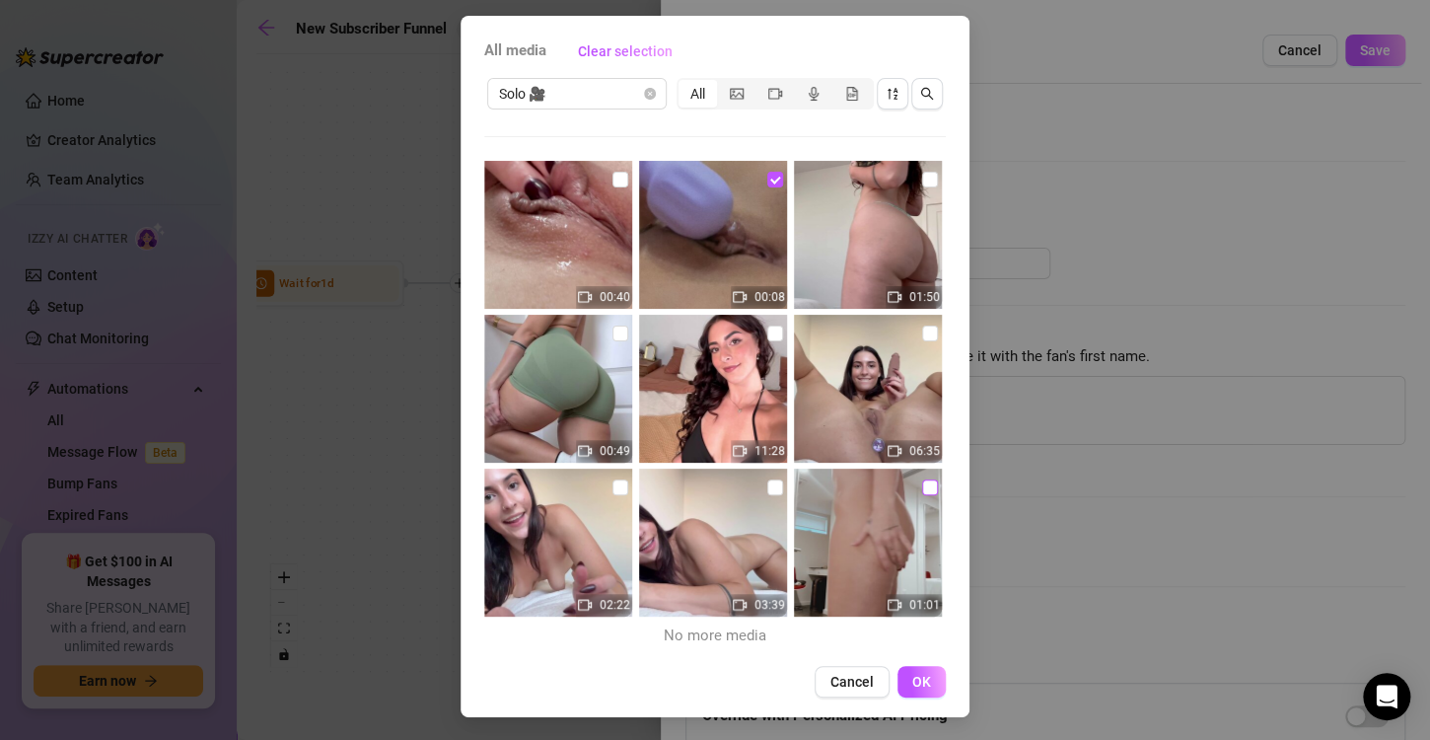
click at [922, 486] on input "checkbox" at bounding box center [930, 487] width 16 height 16
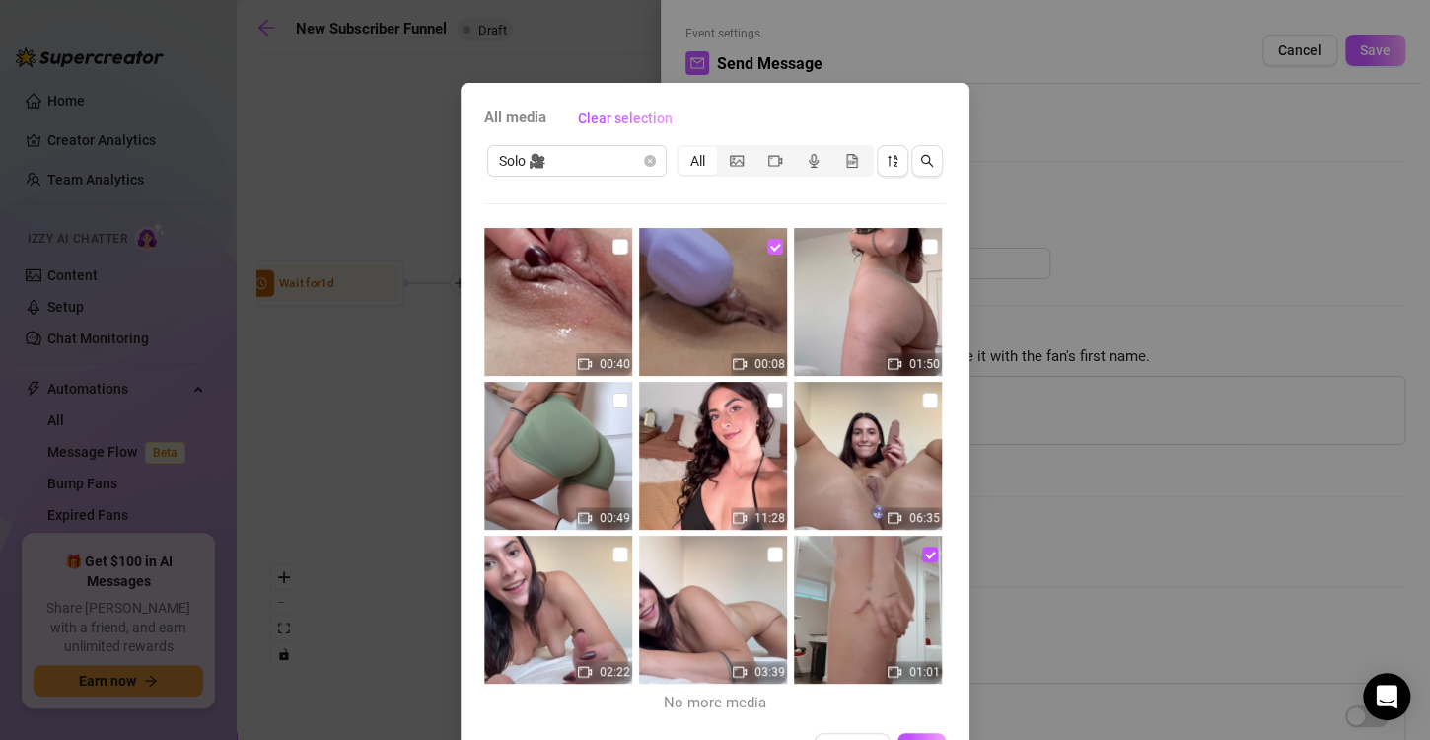
click at [767, 243] on input "checkbox" at bounding box center [775, 247] width 16 height 16
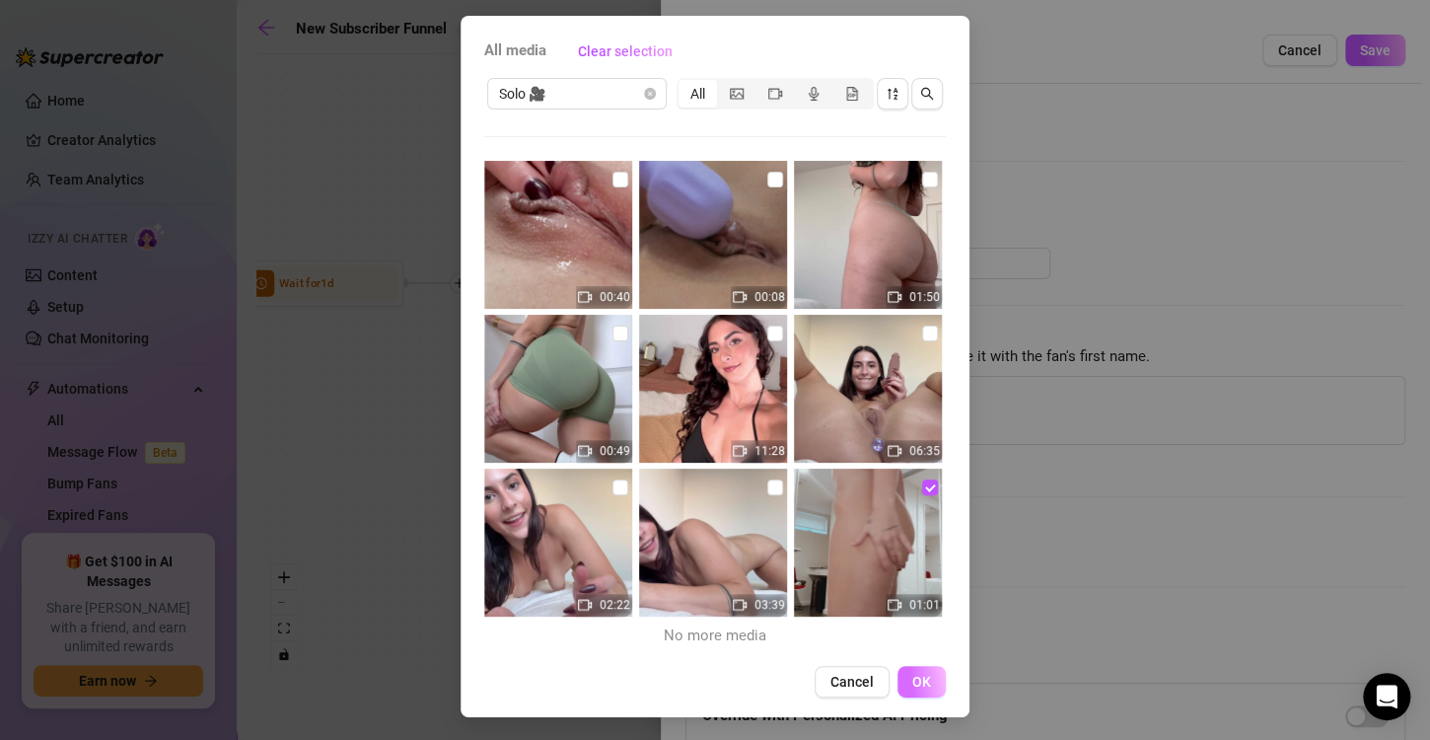
click at [922, 675] on button "OK" at bounding box center [921, 682] width 48 height 32
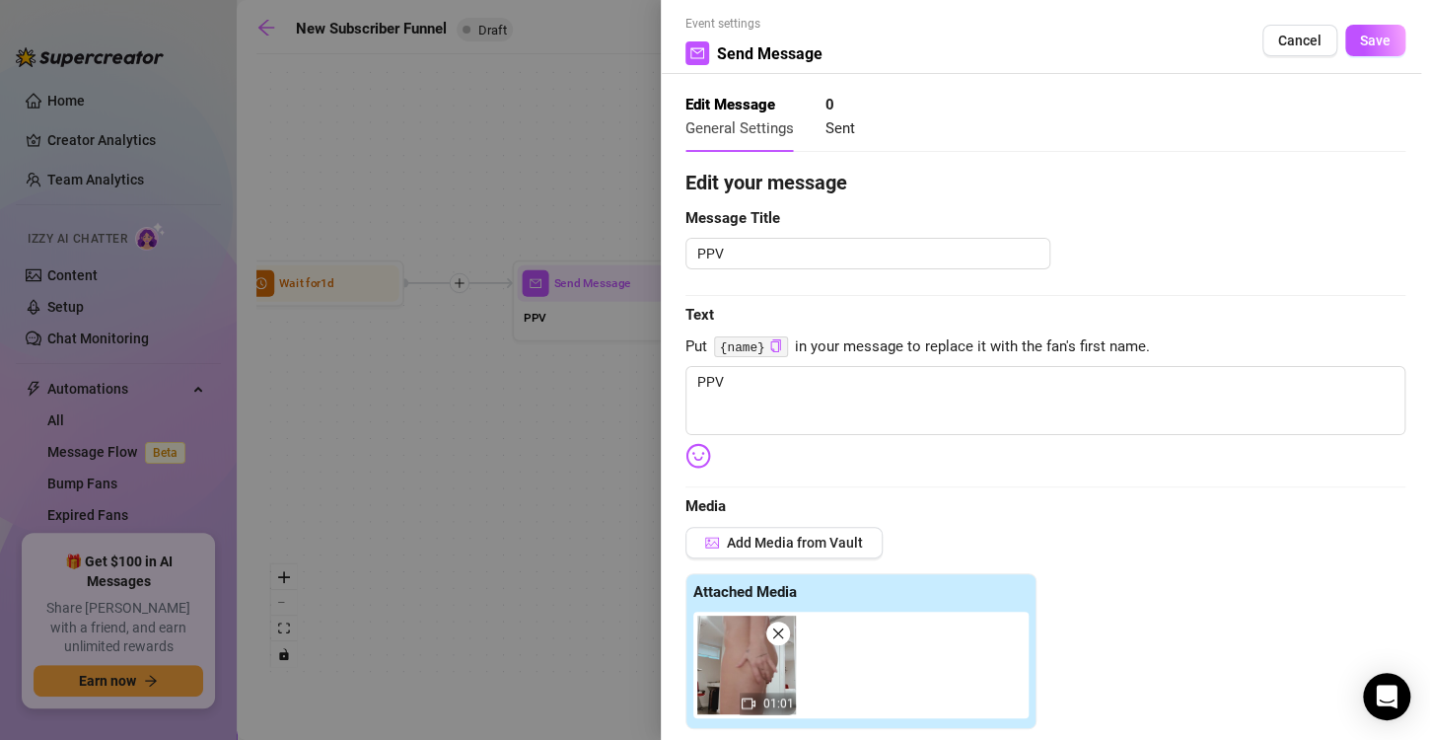
scroll to position [0, 0]
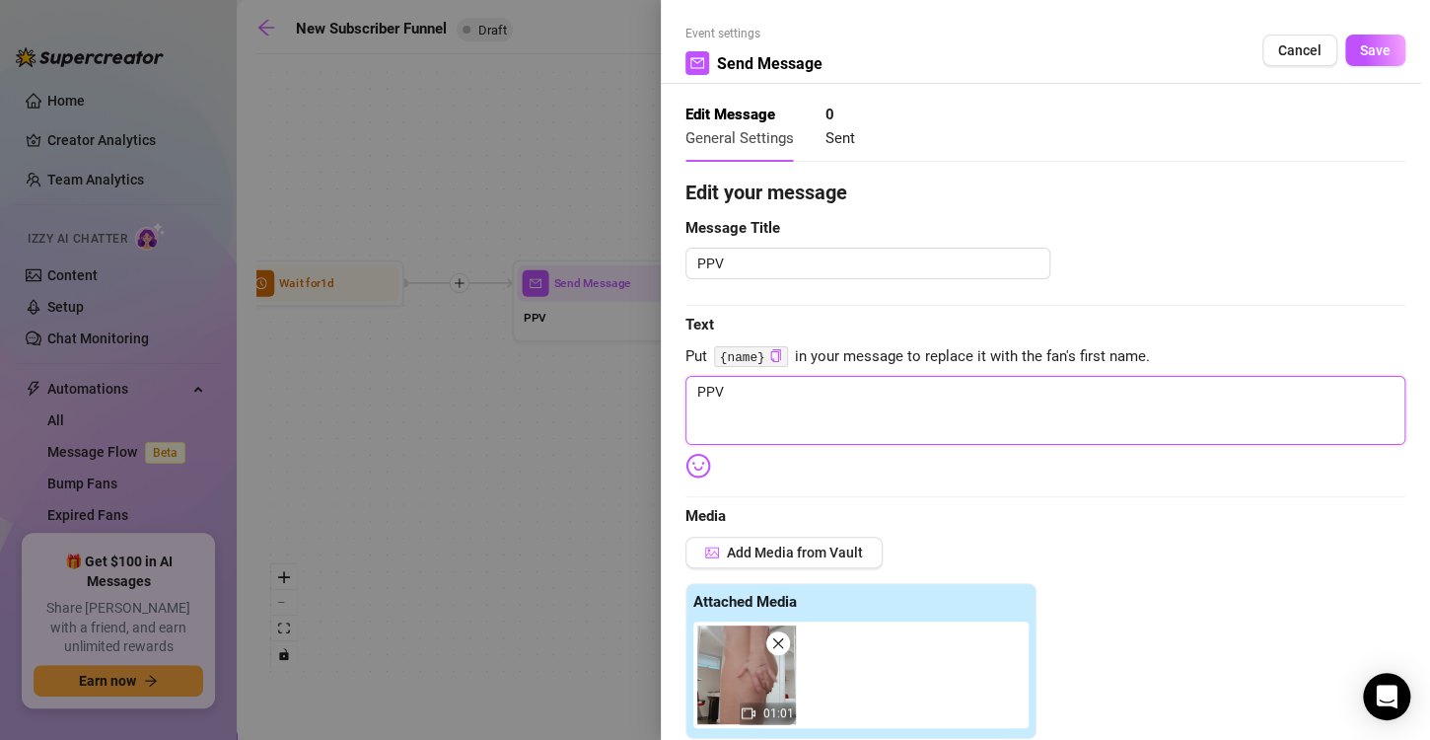
drag, startPoint x: 737, startPoint y: 393, endPoint x: 652, endPoint y: 380, distance: 85.8
click at [652, 380] on div "Event settings Send Message Cancel Save Edit Message General Settings 0 Sent Ed…" at bounding box center [715, 370] width 1430 height 740
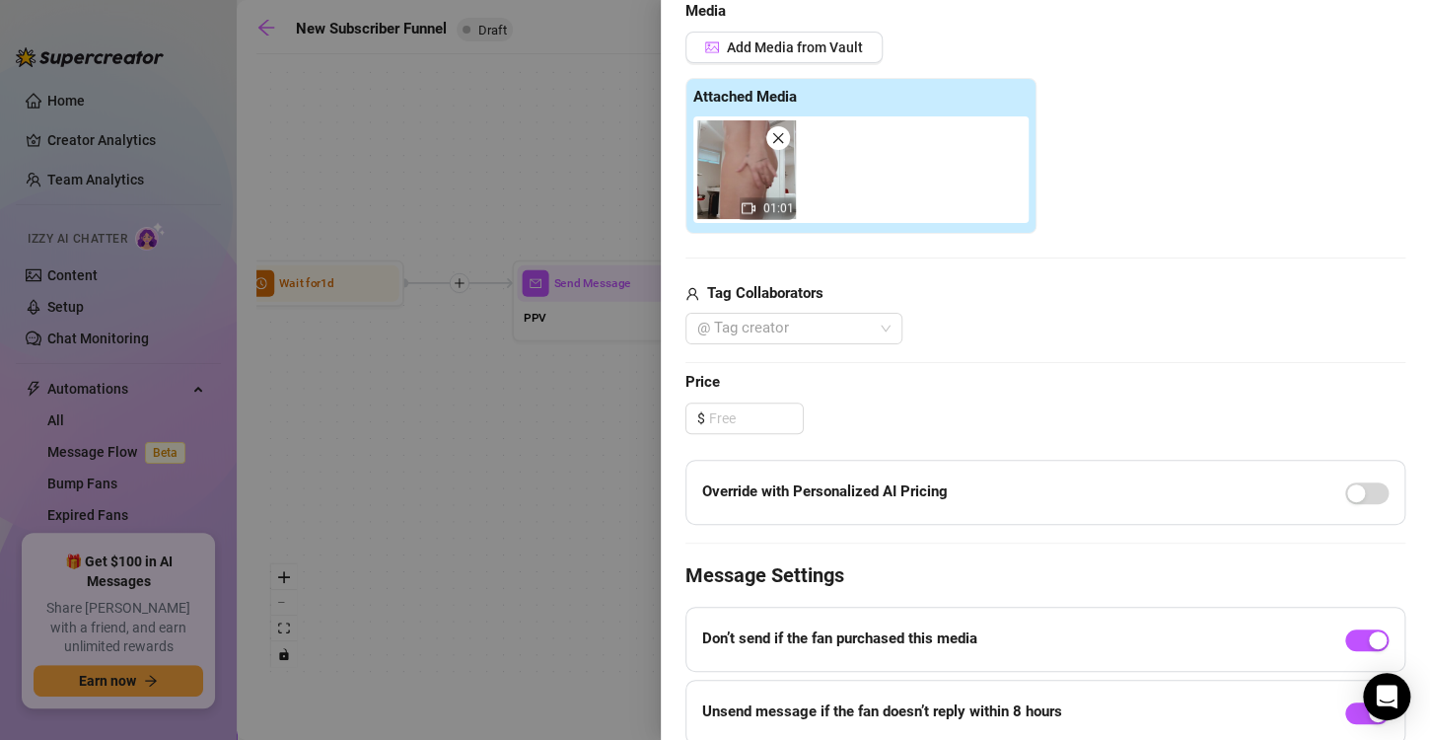
scroll to position [513, 0]
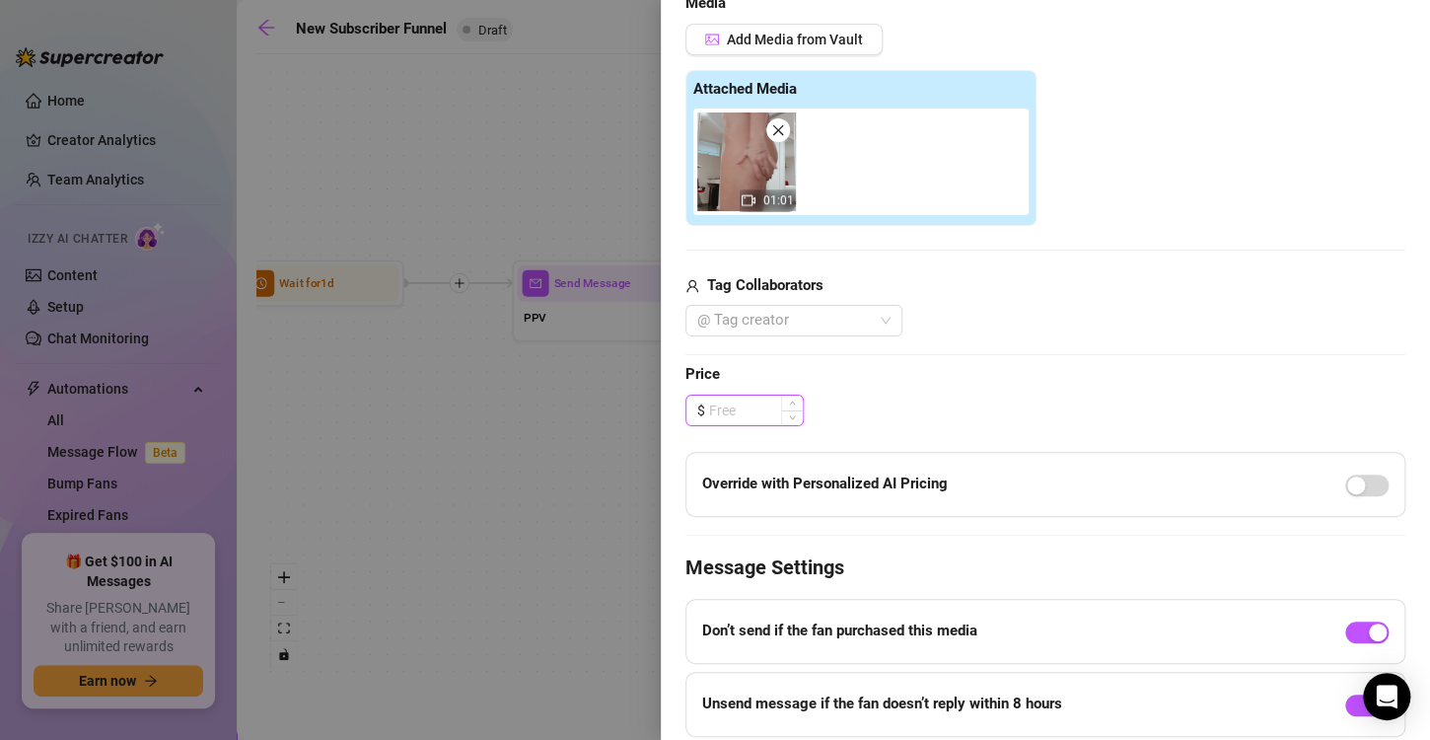
click at [749, 410] on input at bounding box center [756, 410] width 94 height 30
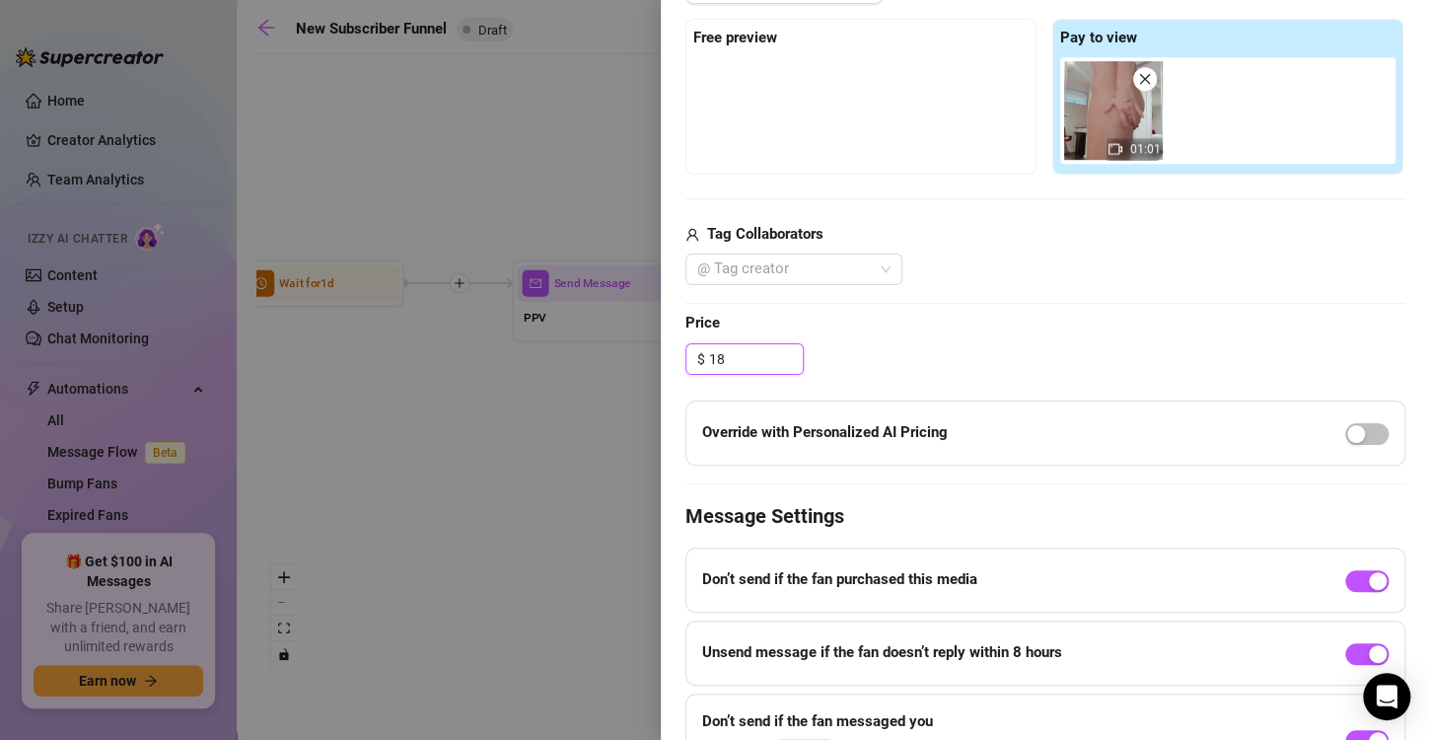
scroll to position [682, 0]
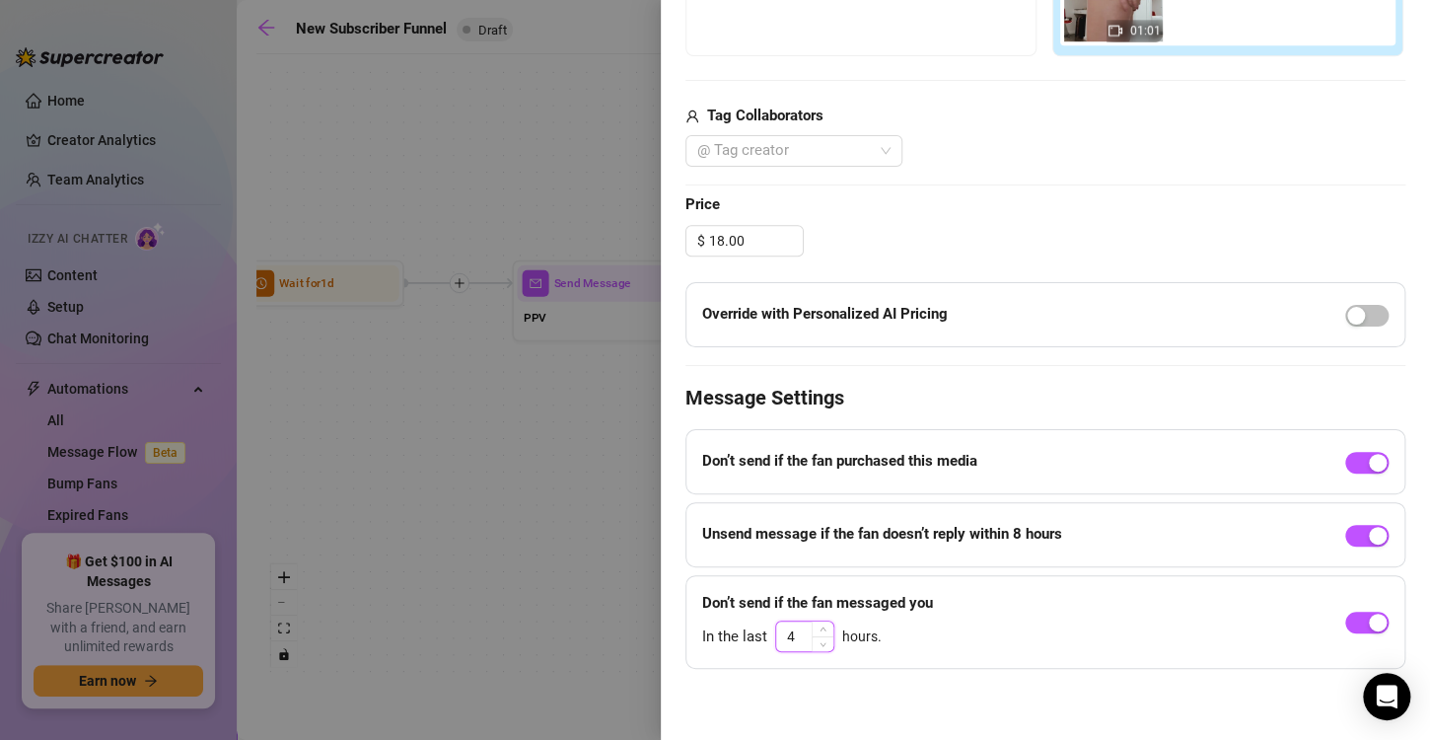
click at [796, 635] on input "4" at bounding box center [804, 636] width 57 height 30
click at [1120, 406] on h4 "Message Settings" at bounding box center [1045, 398] width 720 height 28
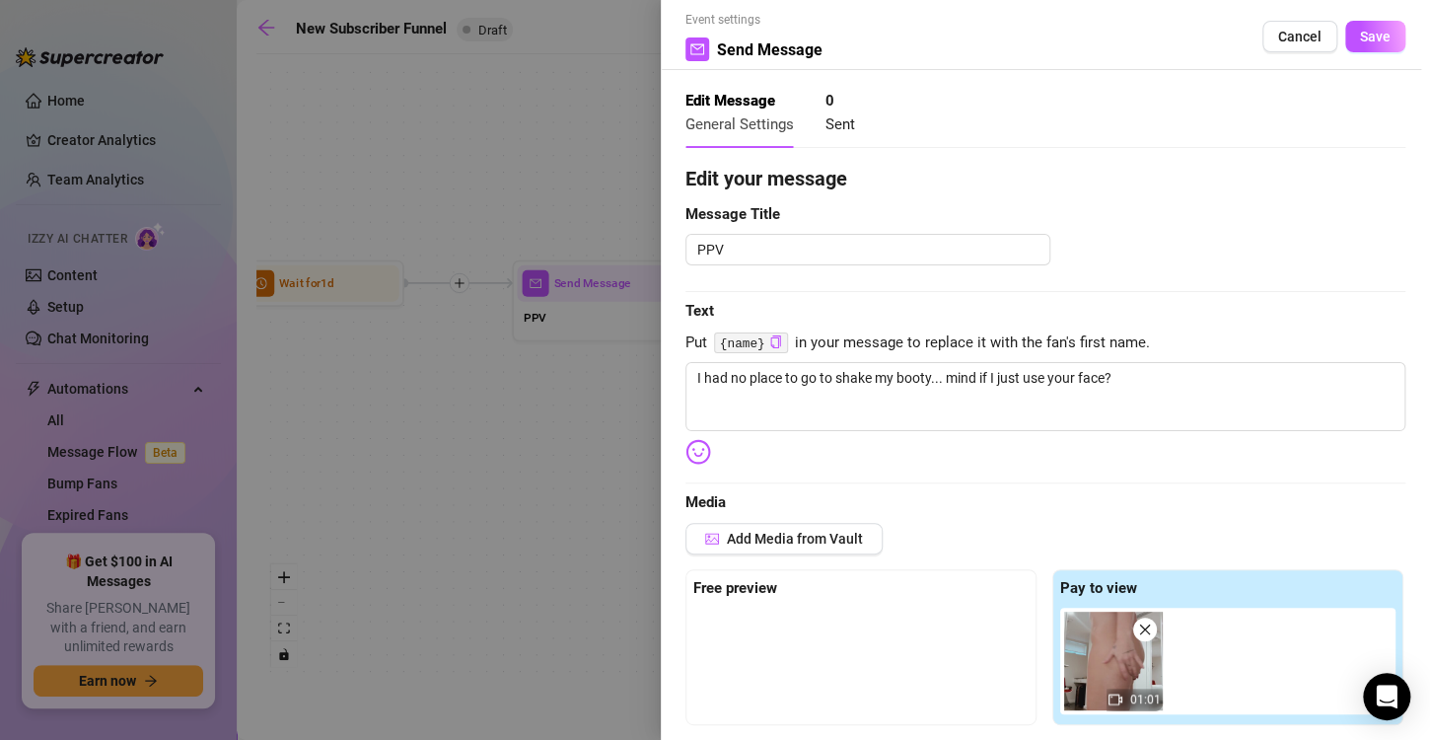
scroll to position [12, 0]
click at [1360, 32] on span "Save" at bounding box center [1375, 39] width 31 height 16
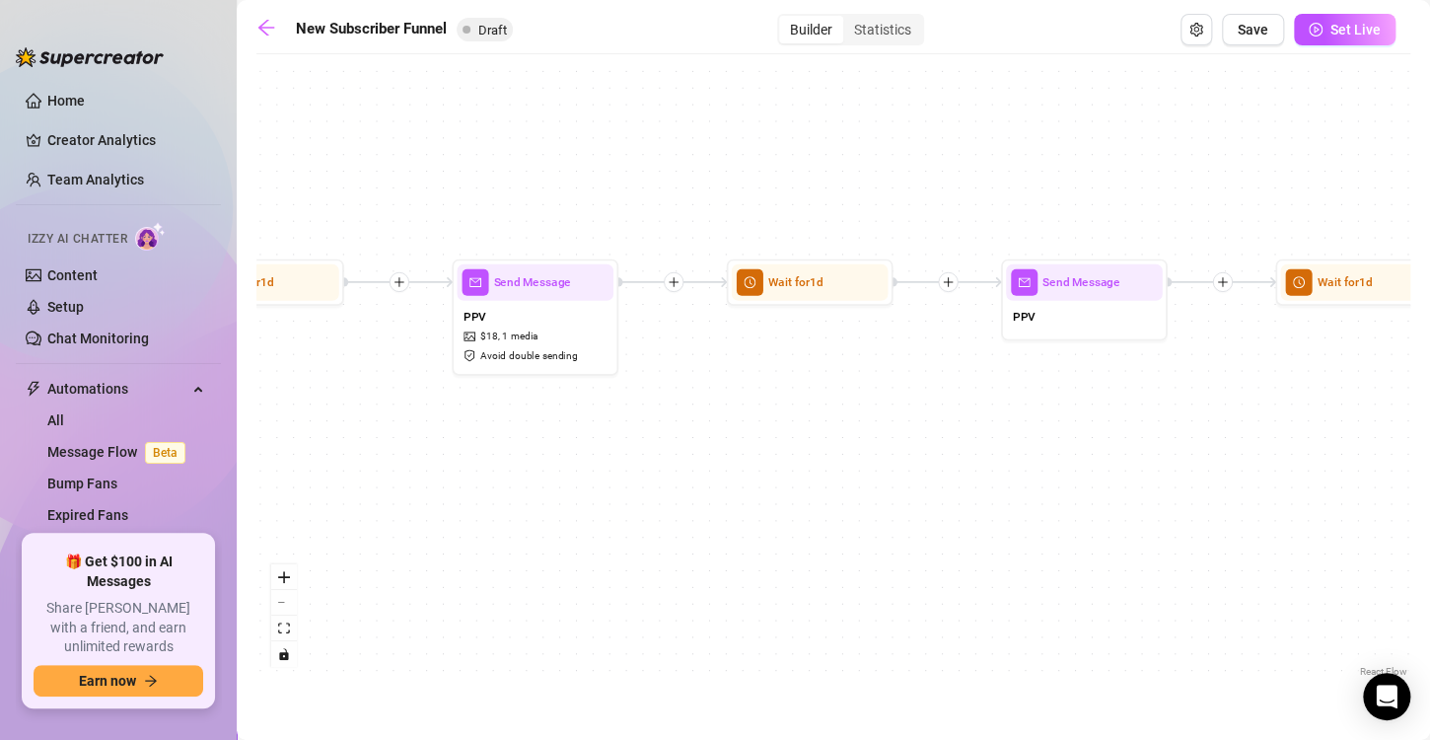
drag, startPoint x: 1124, startPoint y: 408, endPoint x: 746, endPoint y: 337, distance: 385.3
click at [746, 337] on div "If True If True If True If False If False If False If True If False Send Messag…" at bounding box center [833, 372] width 1154 height 617
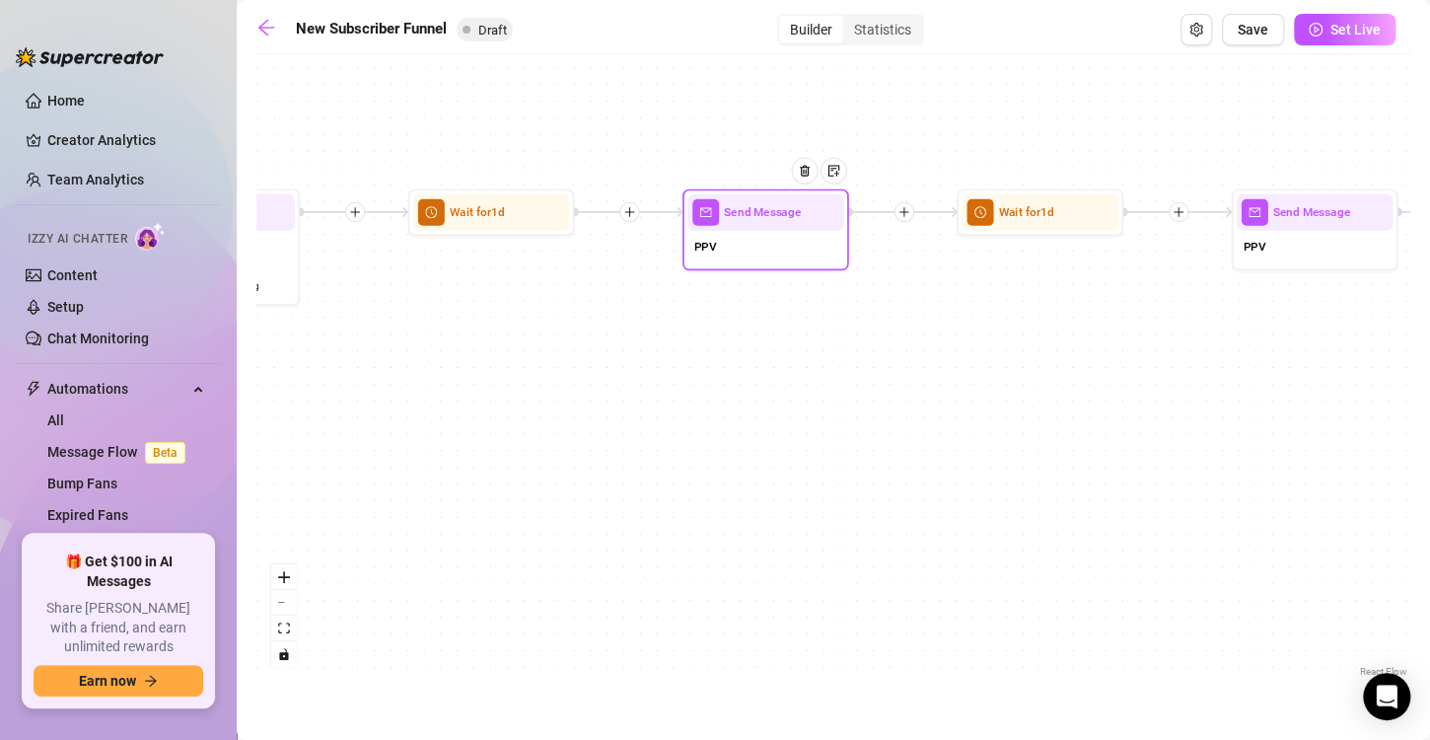
click at [751, 246] on div "PPV" at bounding box center [765, 248] width 157 height 35
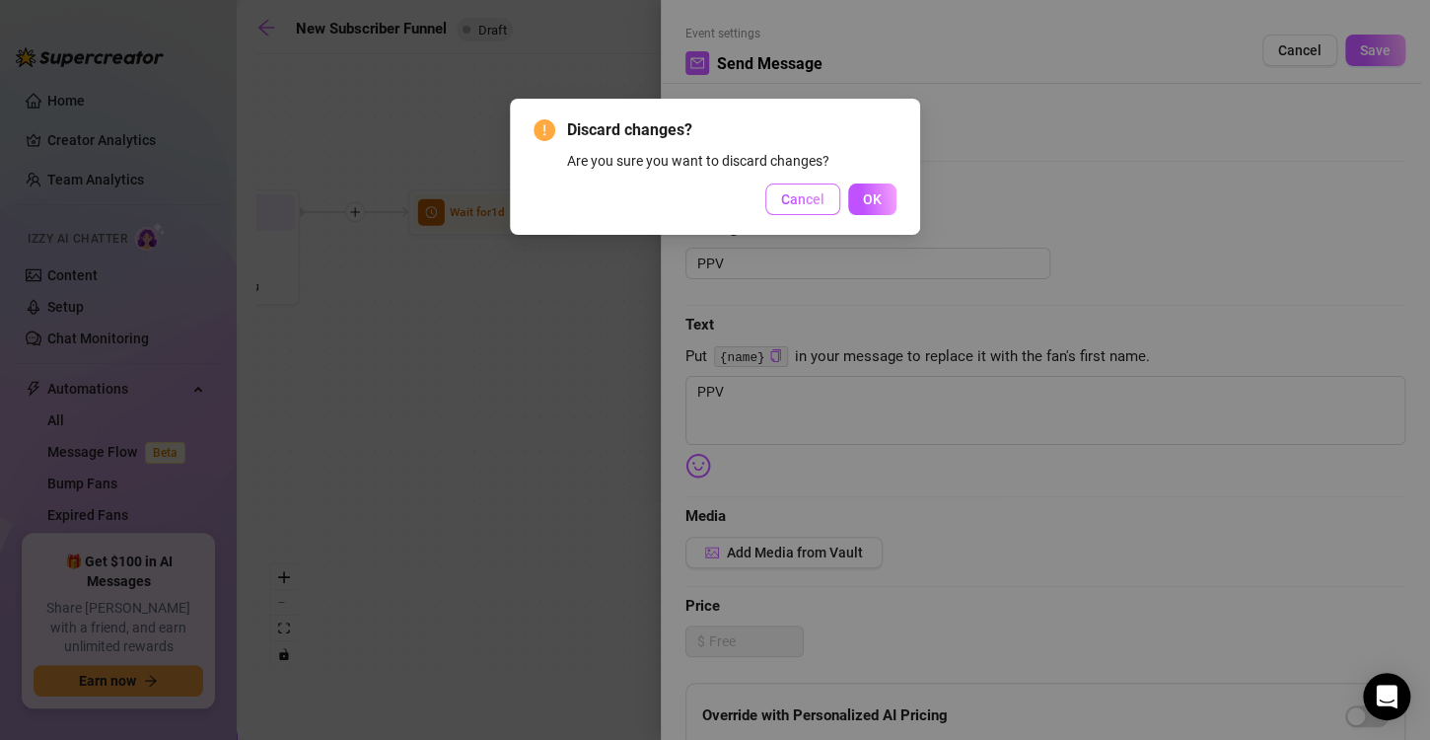
click at [820, 203] on span "Cancel" at bounding box center [802, 199] width 43 height 16
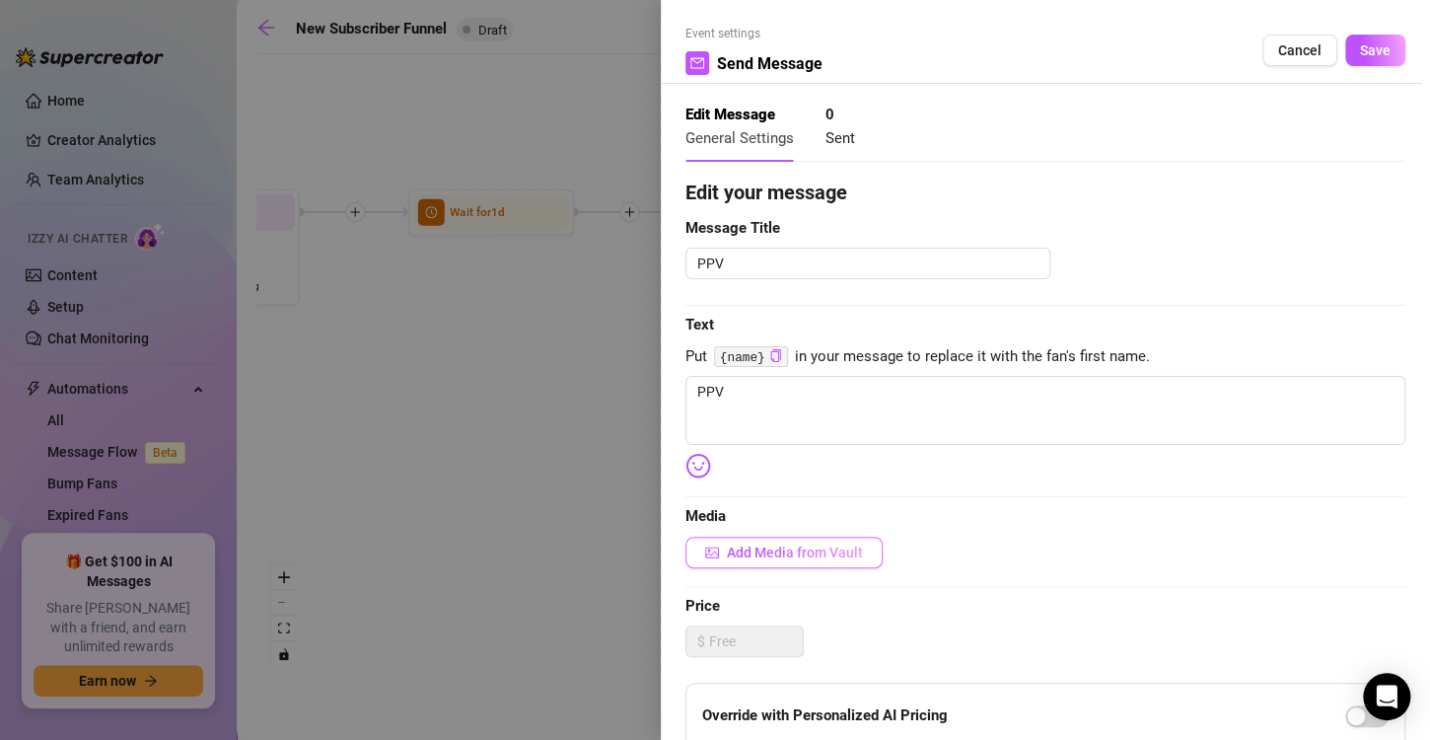
click at [769, 544] on span "Add Media from Vault" at bounding box center [795, 552] width 136 height 16
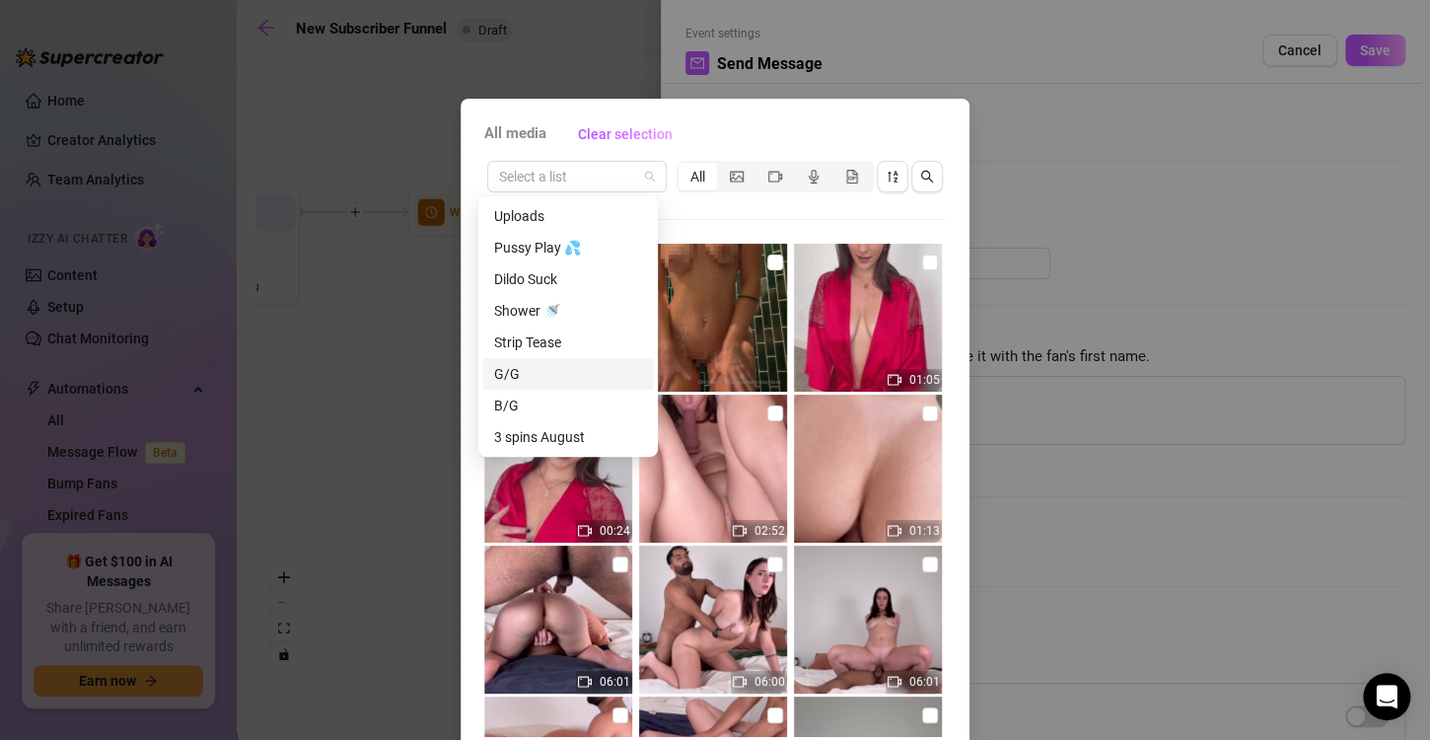
drag, startPoint x: 640, startPoint y: 174, endPoint x: 543, endPoint y: 358, distance: 208.2
click at [543, 358] on body "Home Creator Analytics Team Analytics Izzy AI Chatter Content Setup Chat Monito…" at bounding box center [715, 370] width 1430 height 740
click at [571, 280] on div "Dildo Suck" at bounding box center [568, 279] width 148 height 22
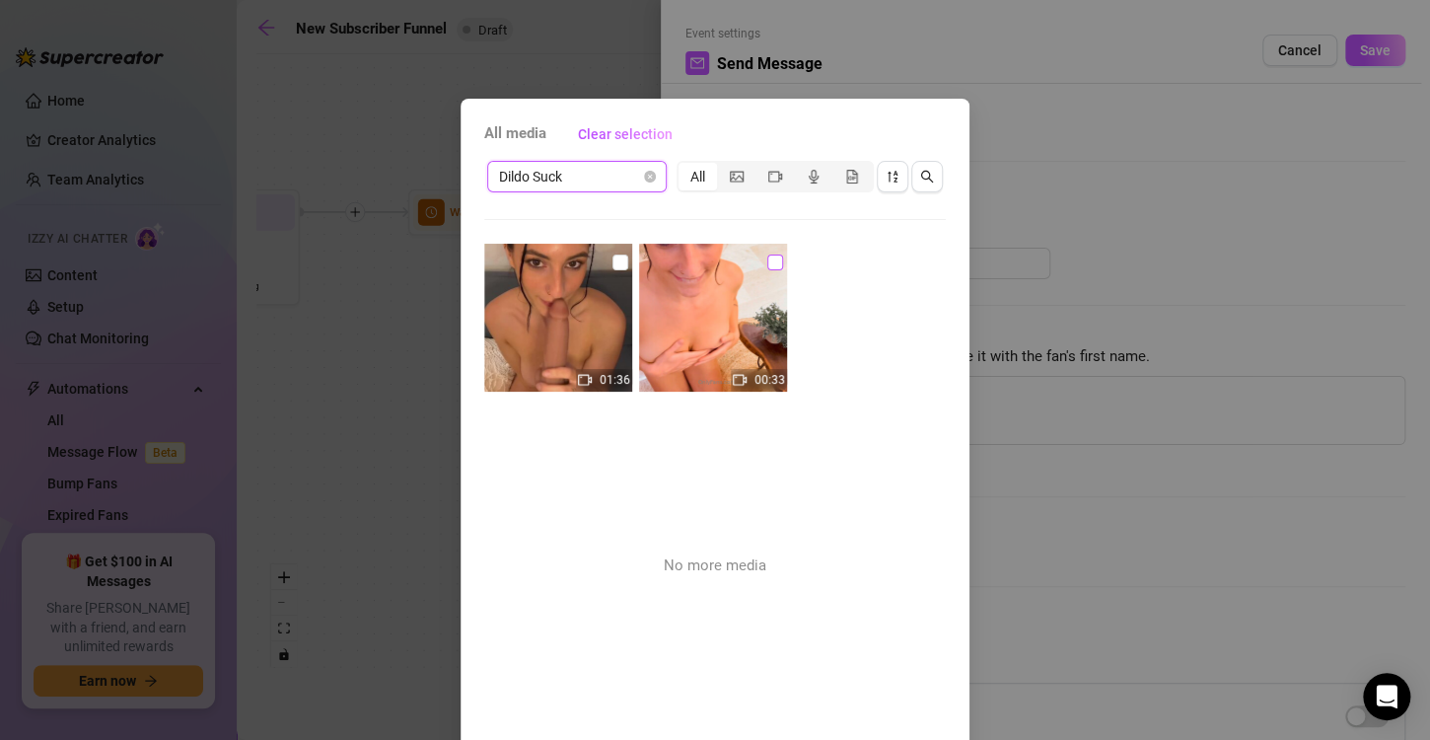
click at [767, 260] on input "checkbox" at bounding box center [775, 262] width 16 height 16
click at [612, 264] on input "checkbox" at bounding box center [620, 262] width 16 height 16
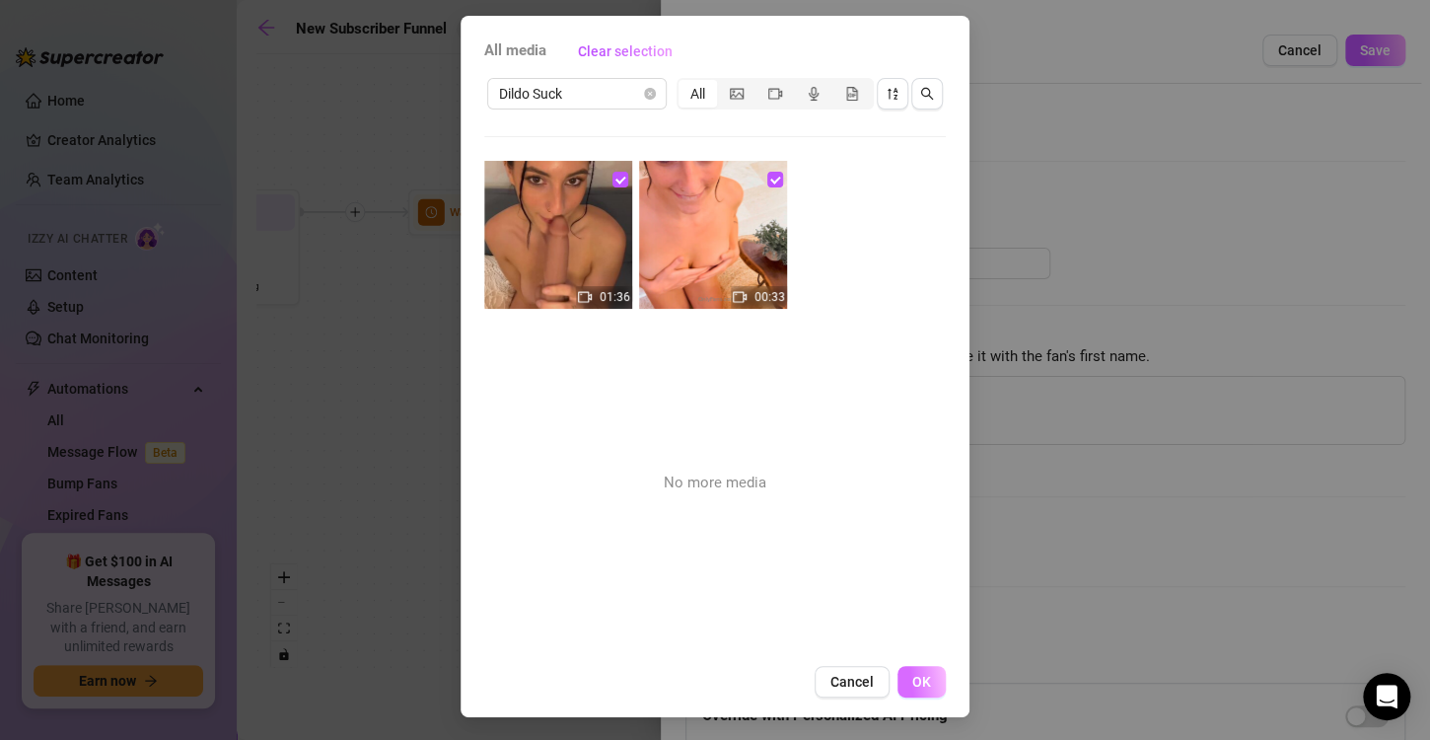
click at [898, 678] on button "OK" at bounding box center [921, 682] width 48 height 32
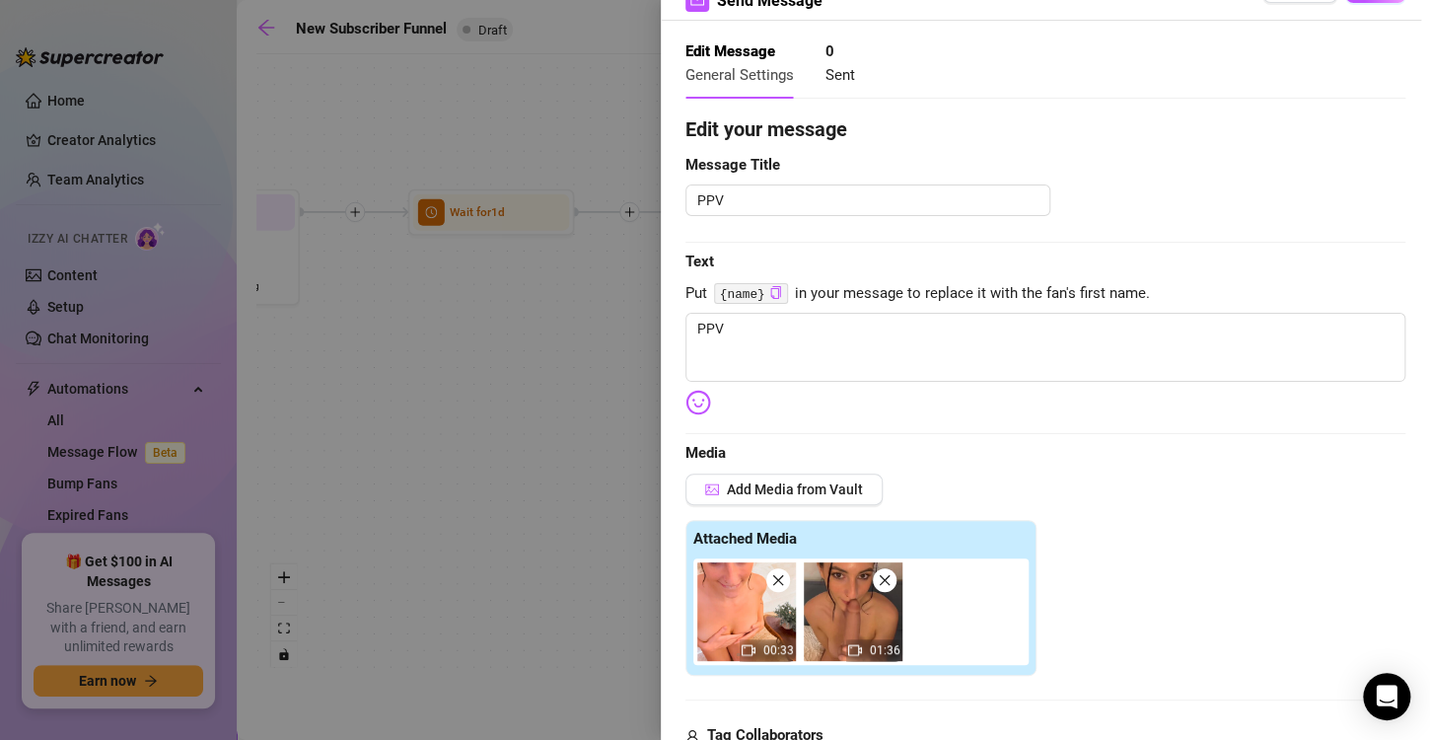
scroll to position [0, 0]
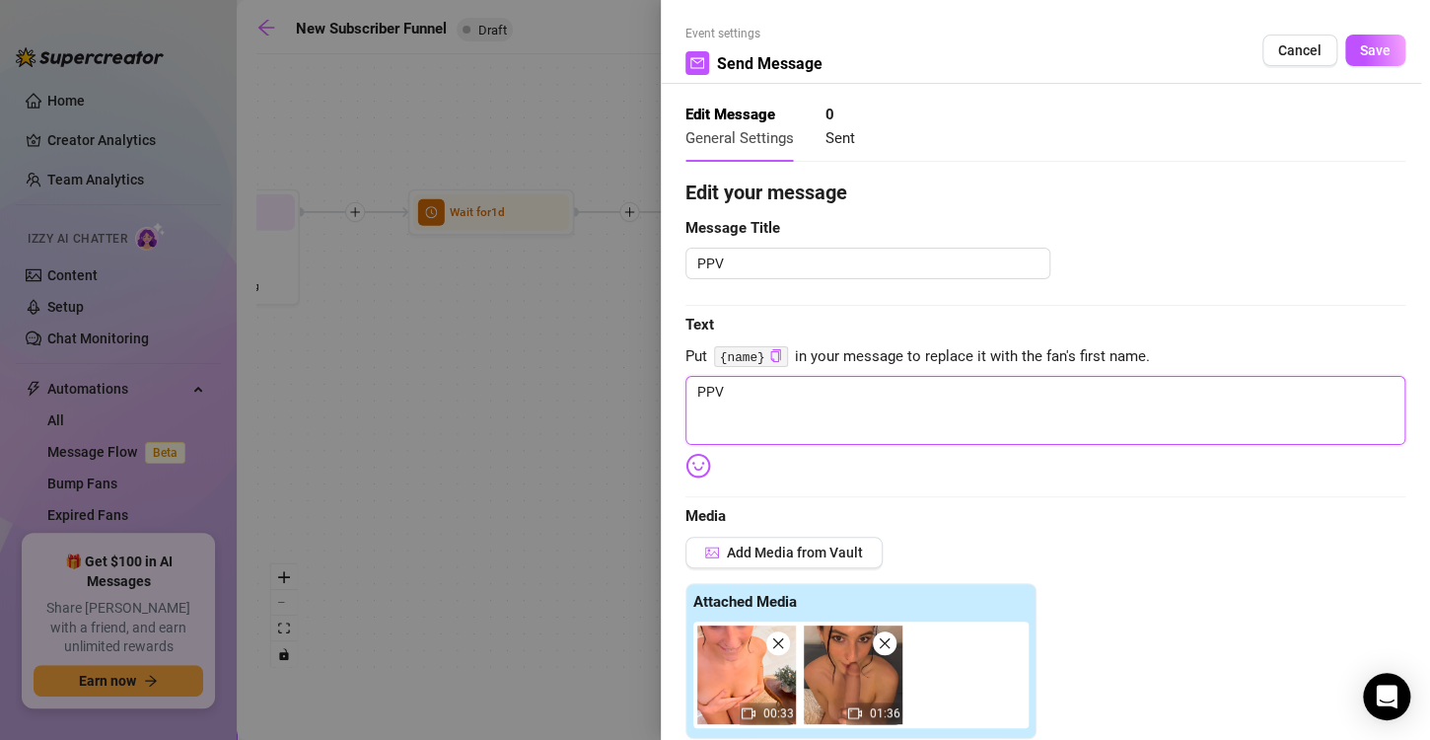
drag, startPoint x: 741, startPoint y: 402, endPoint x: 606, endPoint y: 403, distance: 135.1
click at [606, 403] on div "Event settings Send Message Cancel Save Edit Message General Settings 0 Sent Ed…" at bounding box center [715, 370] width 1430 height 740
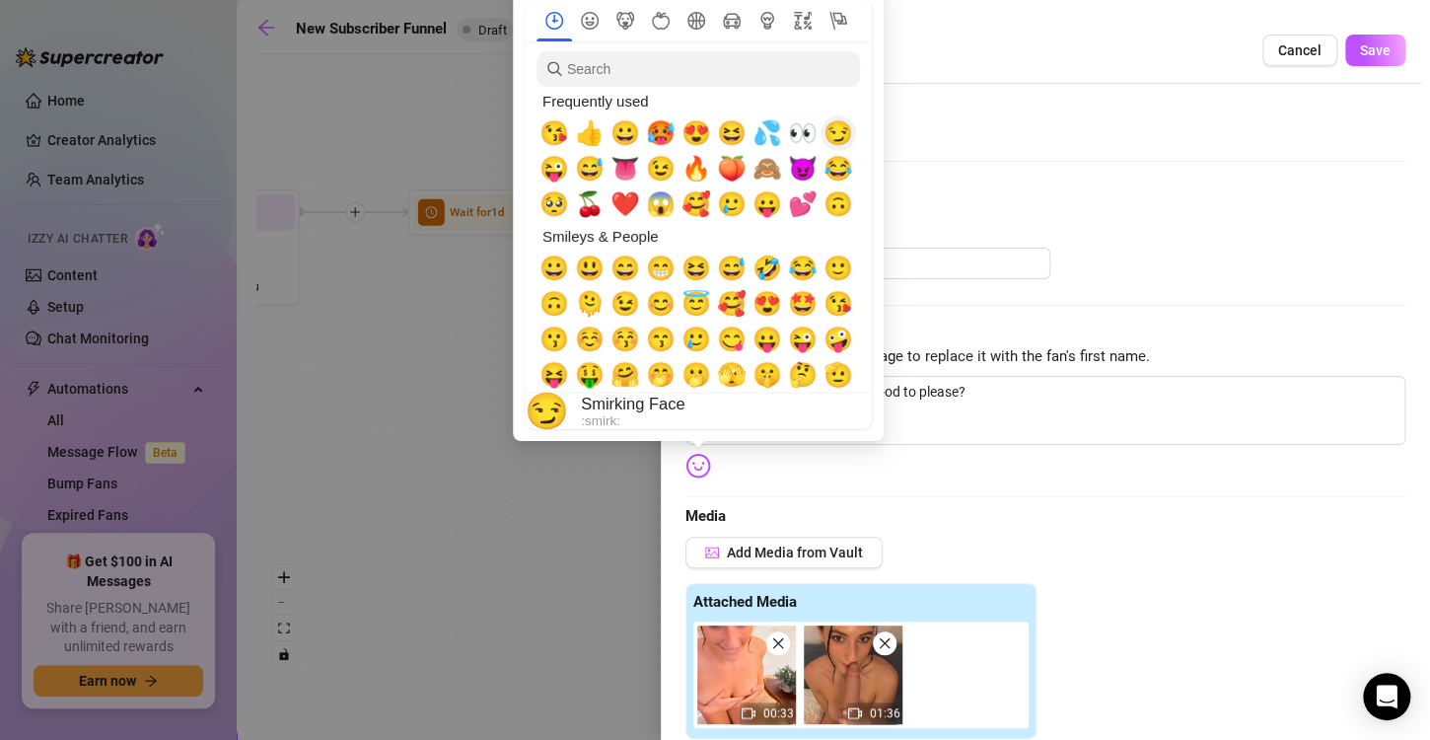
click at [842, 132] on span "😏" at bounding box center [839, 133] width 30 height 28
click at [618, 171] on span "👅" at bounding box center [625, 169] width 30 height 28
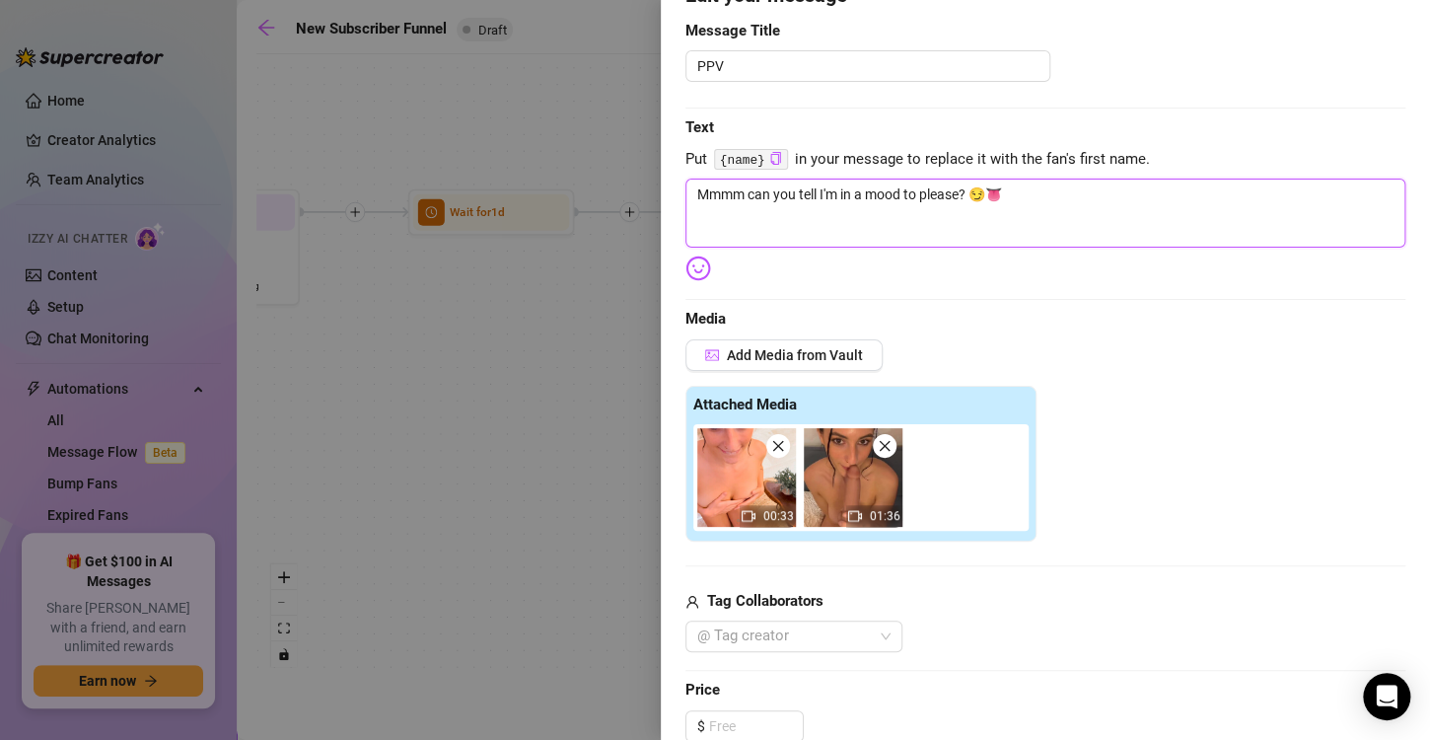
scroll to position [199, 0]
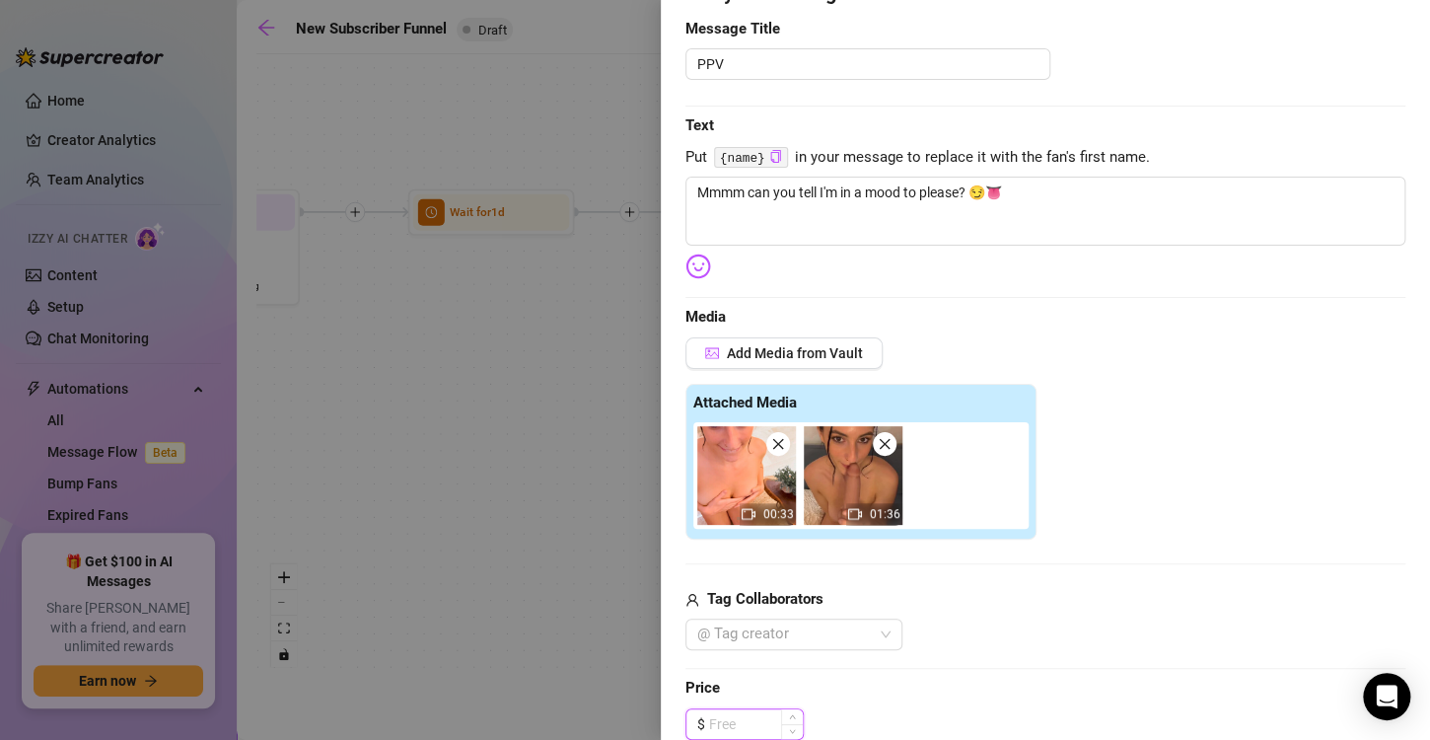
click at [731, 714] on input at bounding box center [756, 724] width 94 height 30
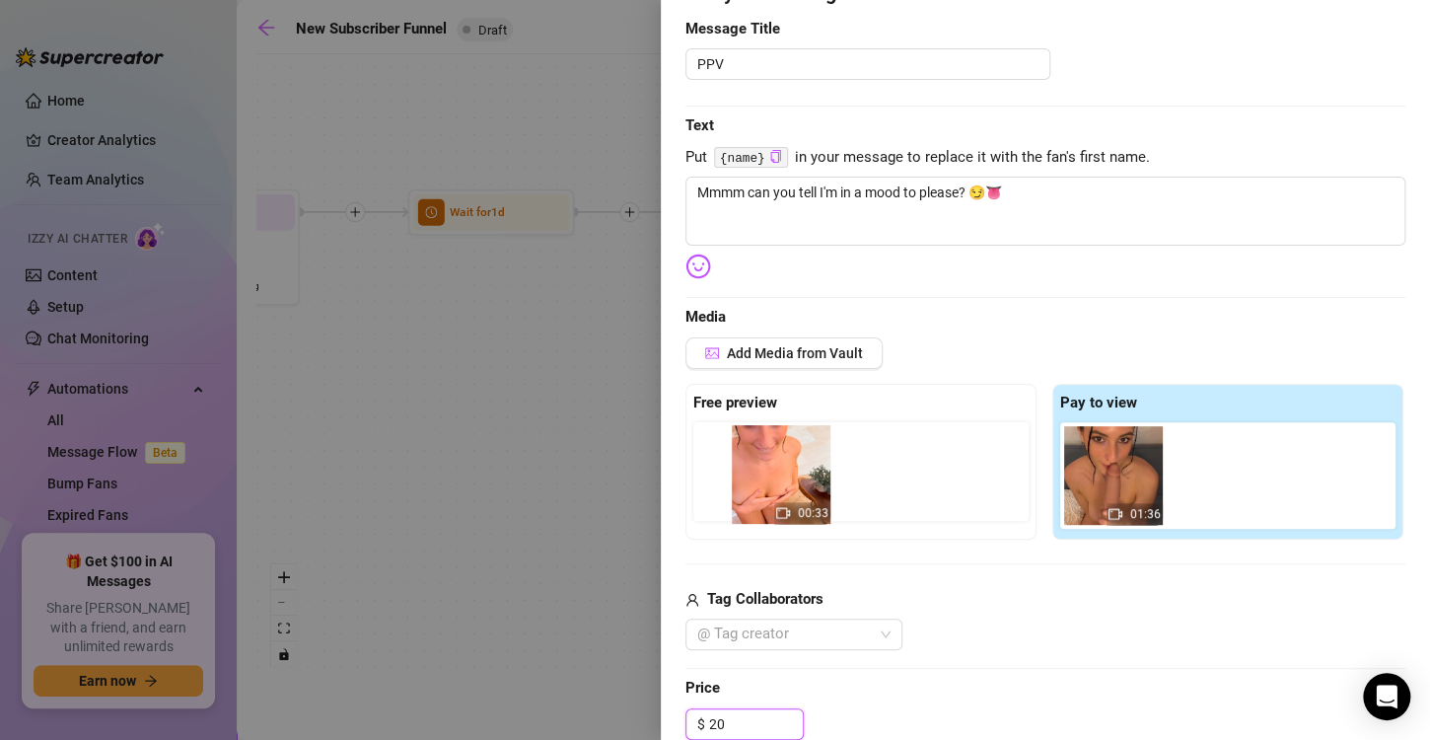
drag, startPoint x: 1111, startPoint y: 481, endPoint x: 780, endPoint y: 481, distance: 331.4
click at [780, 481] on div "Free preview Pay to view 00:33 01:36" at bounding box center [1045, 462] width 720 height 156
drag, startPoint x: 1083, startPoint y: 466, endPoint x: 715, endPoint y: 461, distance: 367.9
click at [715, 461] on div "Free preview Pay to view 00:33 01:36" at bounding box center [1045, 462] width 720 height 156
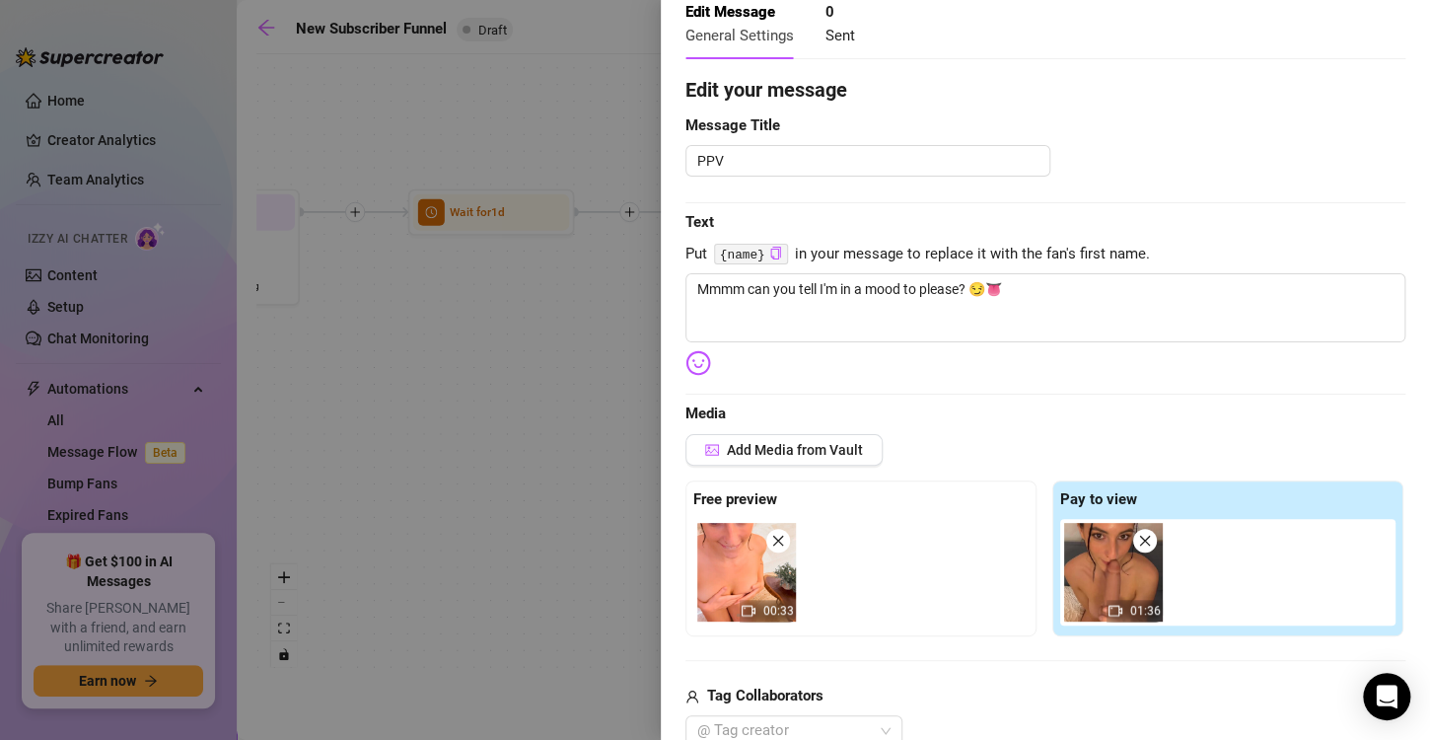
scroll to position [0, 0]
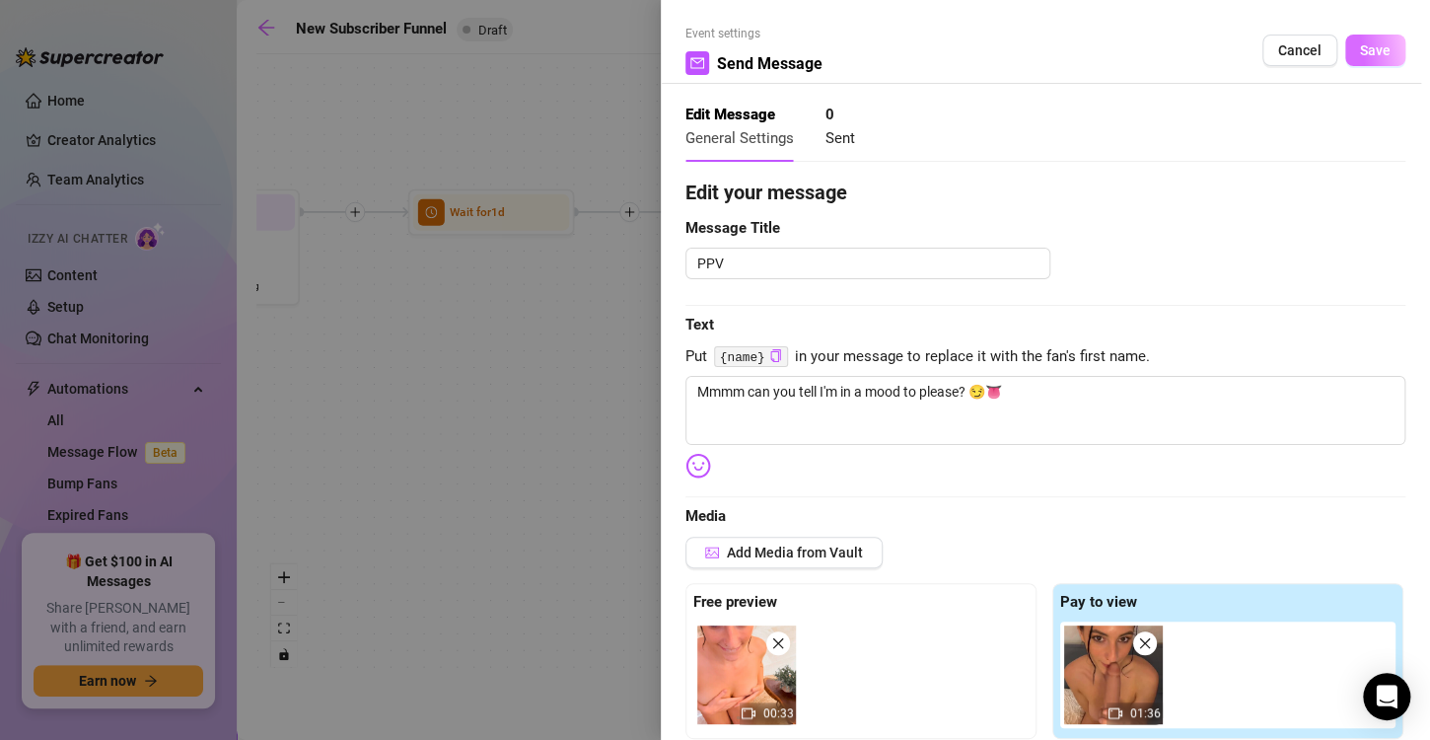
click at [1372, 50] on span "Save" at bounding box center [1375, 50] width 31 height 16
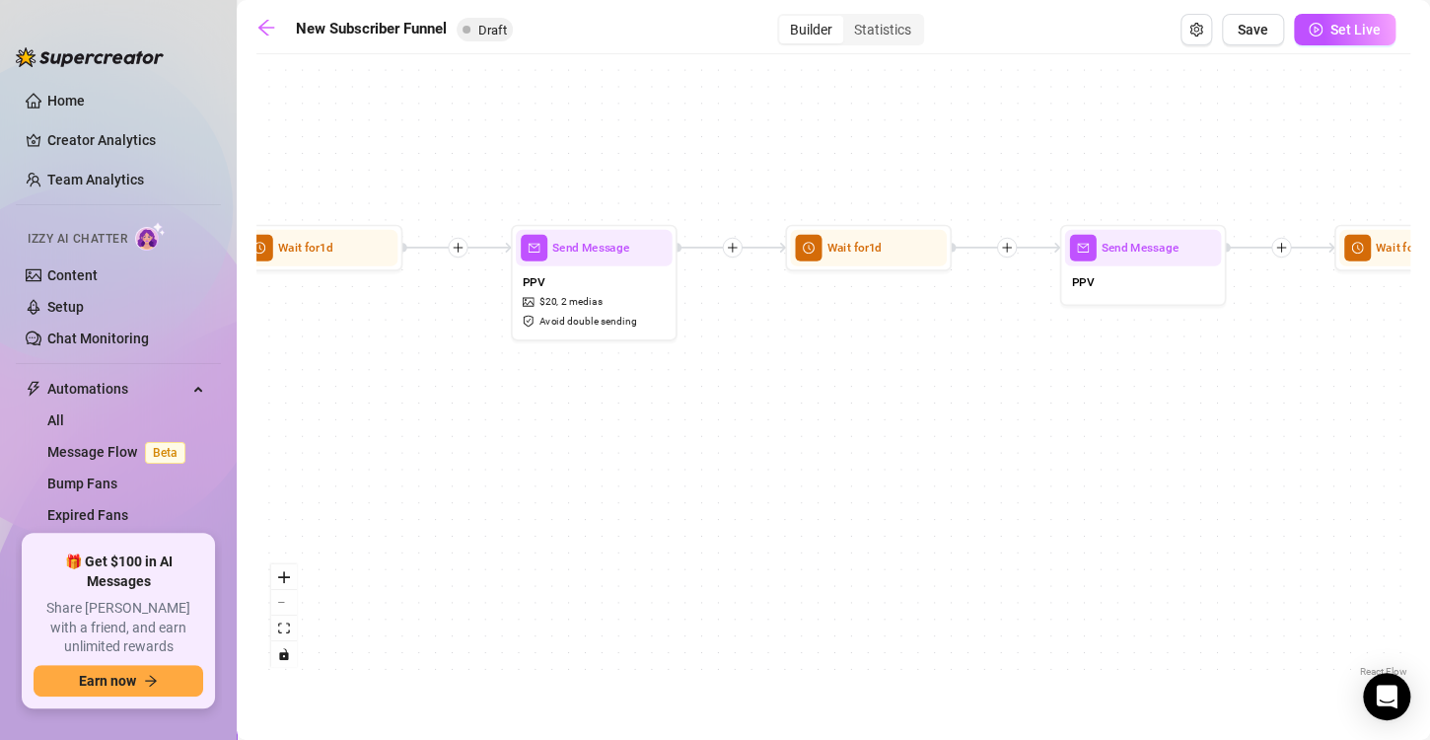
drag, startPoint x: 969, startPoint y: 384, endPoint x: 723, endPoint y: 422, distance: 249.5
click at [723, 422] on div "If True If True If True If False If False If False If True If False Send Messag…" at bounding box center [833, 372] width 1154 height 617
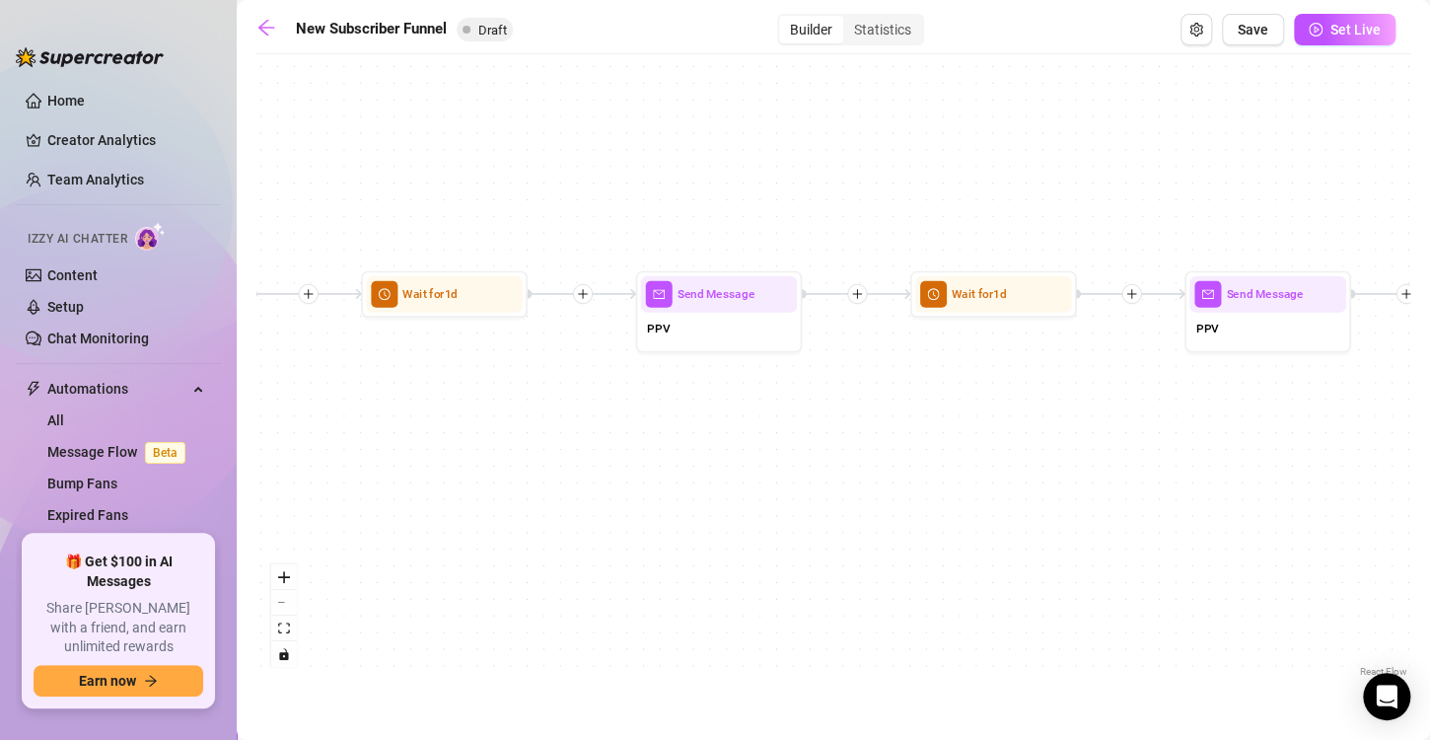
drag, startPoint x: 1045, startPoint y: 410, endPoint x: 633, endPoint y: 450, distance: 414.1
click at [633, 450] on div "If True If True If True If False If False If False If True If False Send Messag…" at bounding box center [833, 372] width 1154 height 617
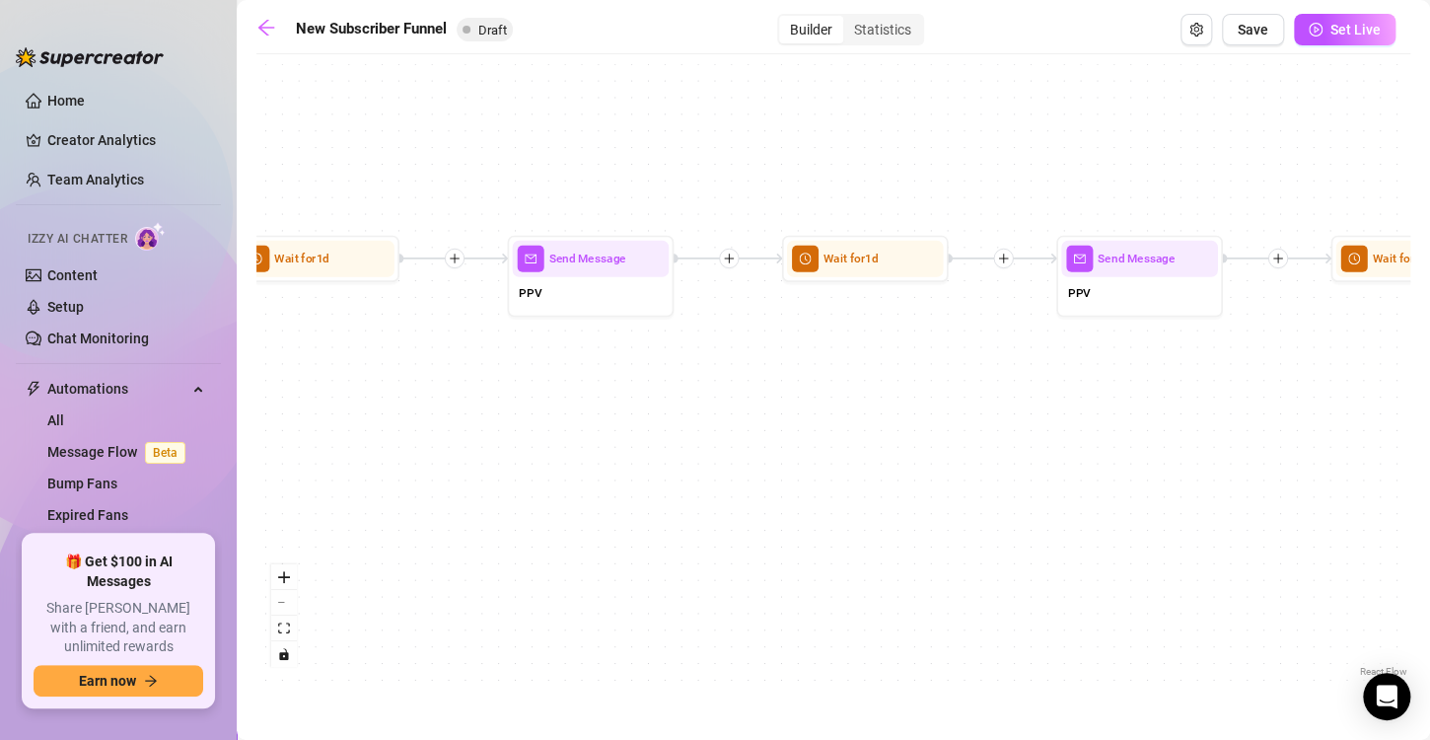
drag, startPoint x: 856, startPoint y: 455, endPoint x: 788, endPoint y: 423, distance: 75.0
click at [788, 423] on div "If True If True If True If False If False If False If True If False Send Messag…" at bounding box center [833, 372] width 1154 height 617
click at [628, 288] on div "PPV" at bounding box center [588, 294] width 157 height 35
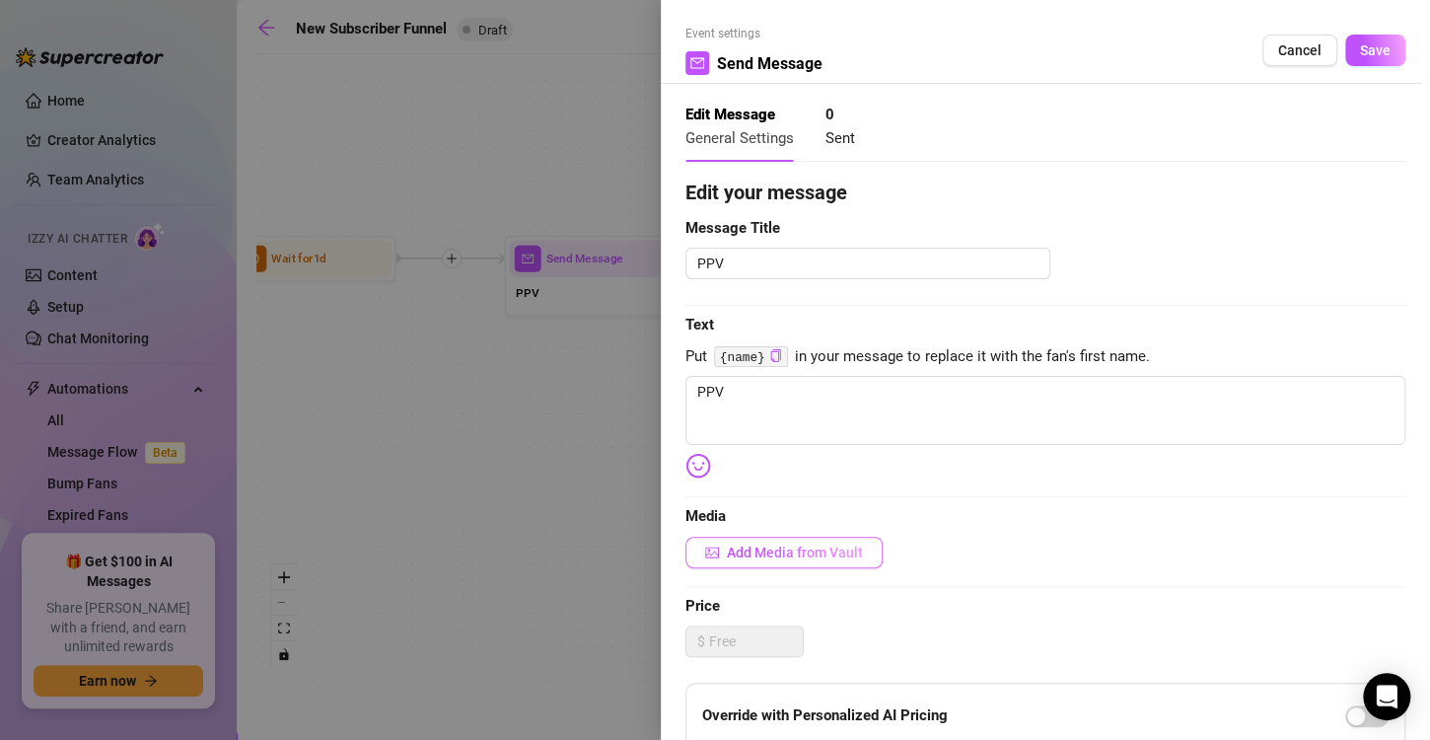
click at [742, 557] on span "Add Media from Vault" at bounding box center [795, 552] width 136 height 16
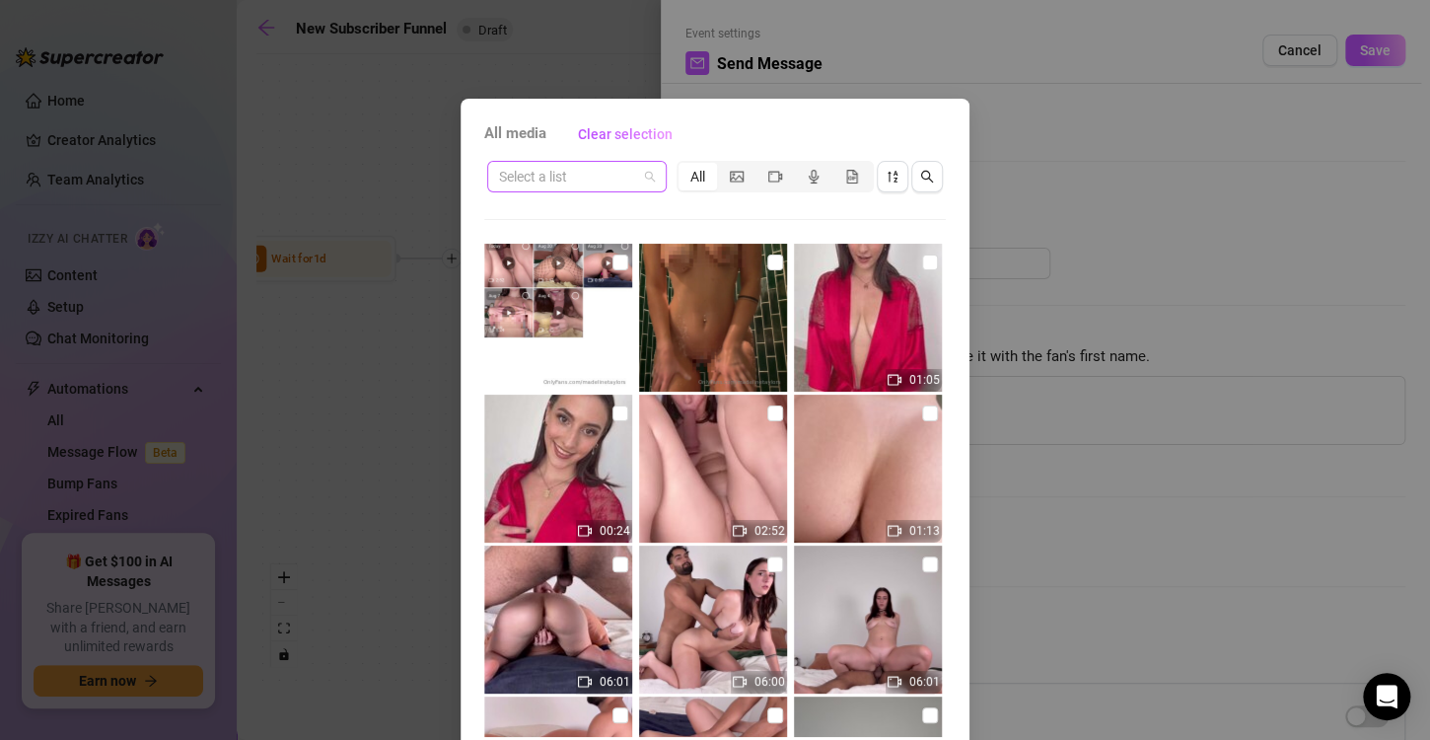
click at [569, 170] on input "search" at bounding box center [568, 177] width 138 height 30
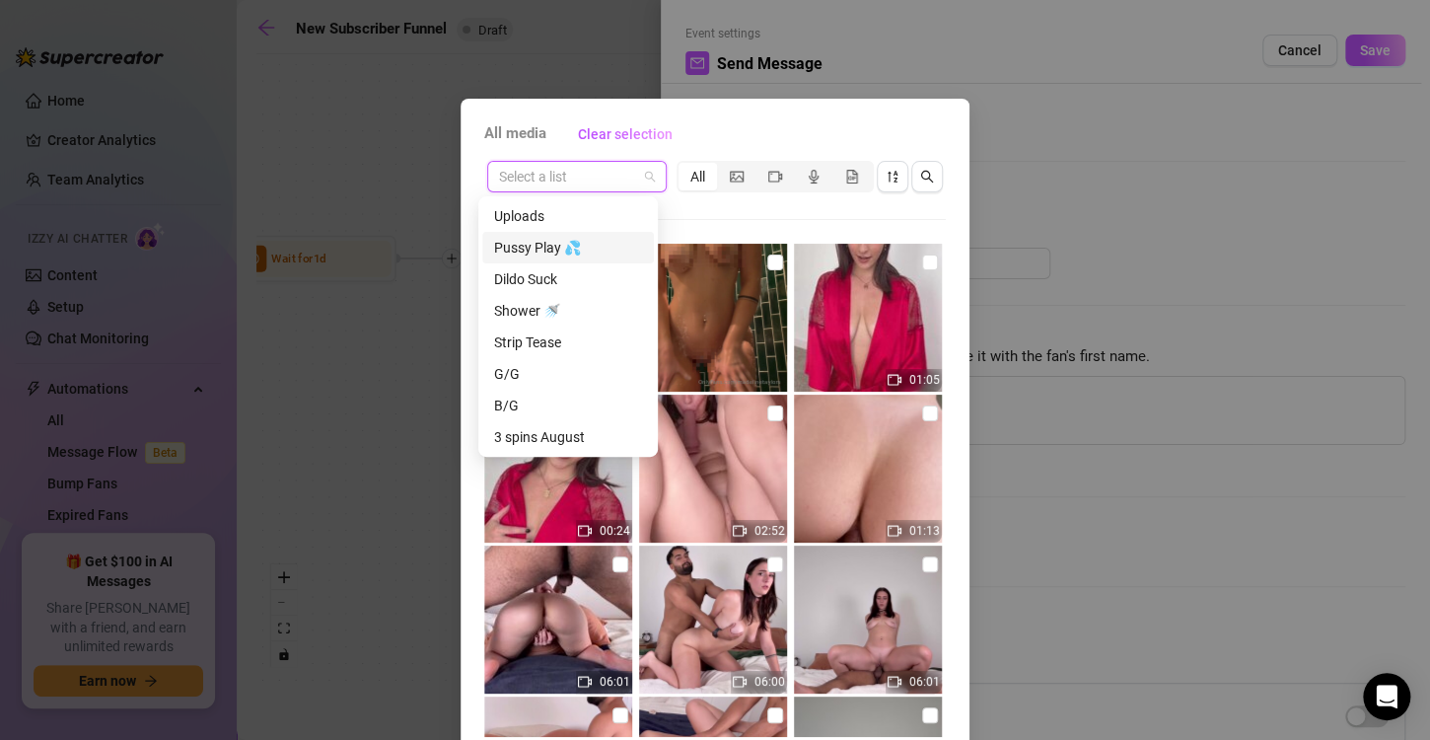
click at [565, 248] on div "Pussy Play 💦" at bounding box center [568, 248] width 148 height 22
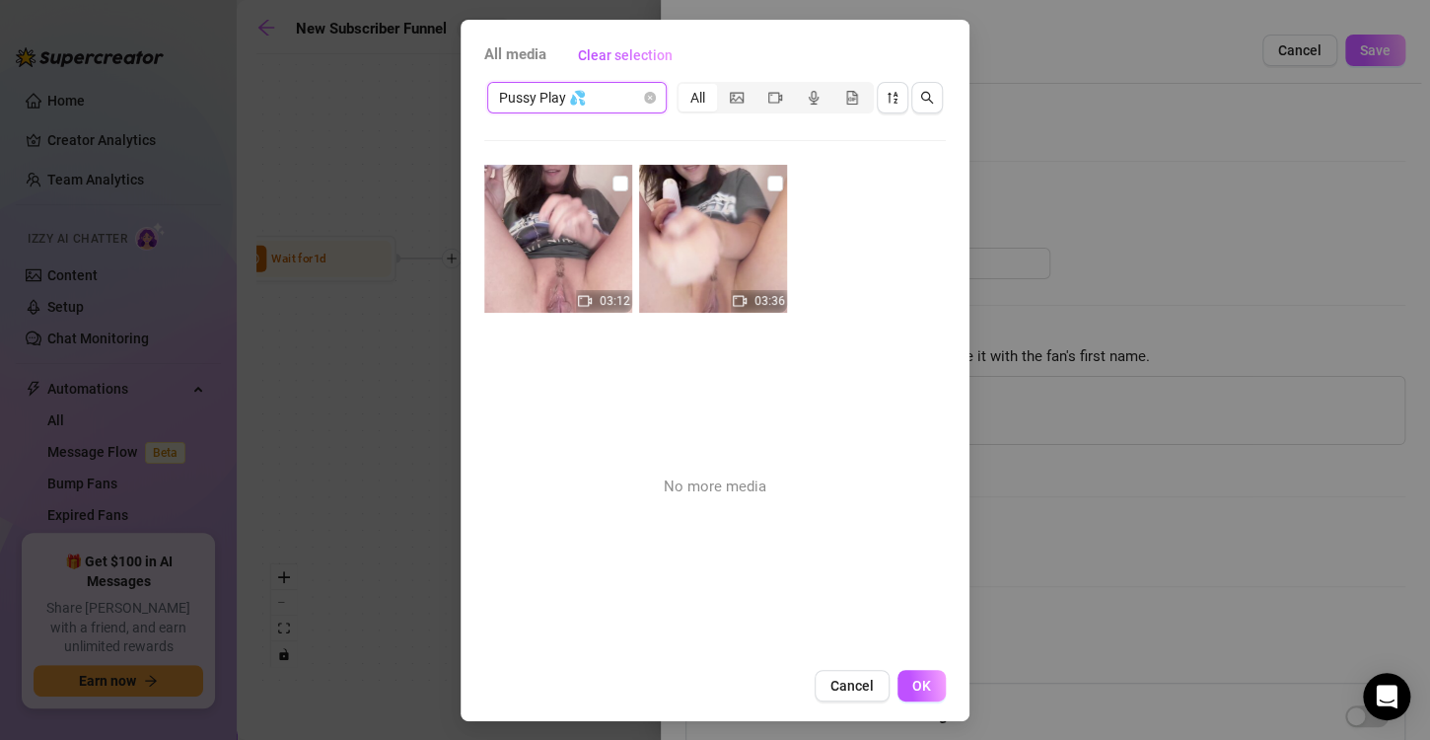
scroll to position [81, 0]
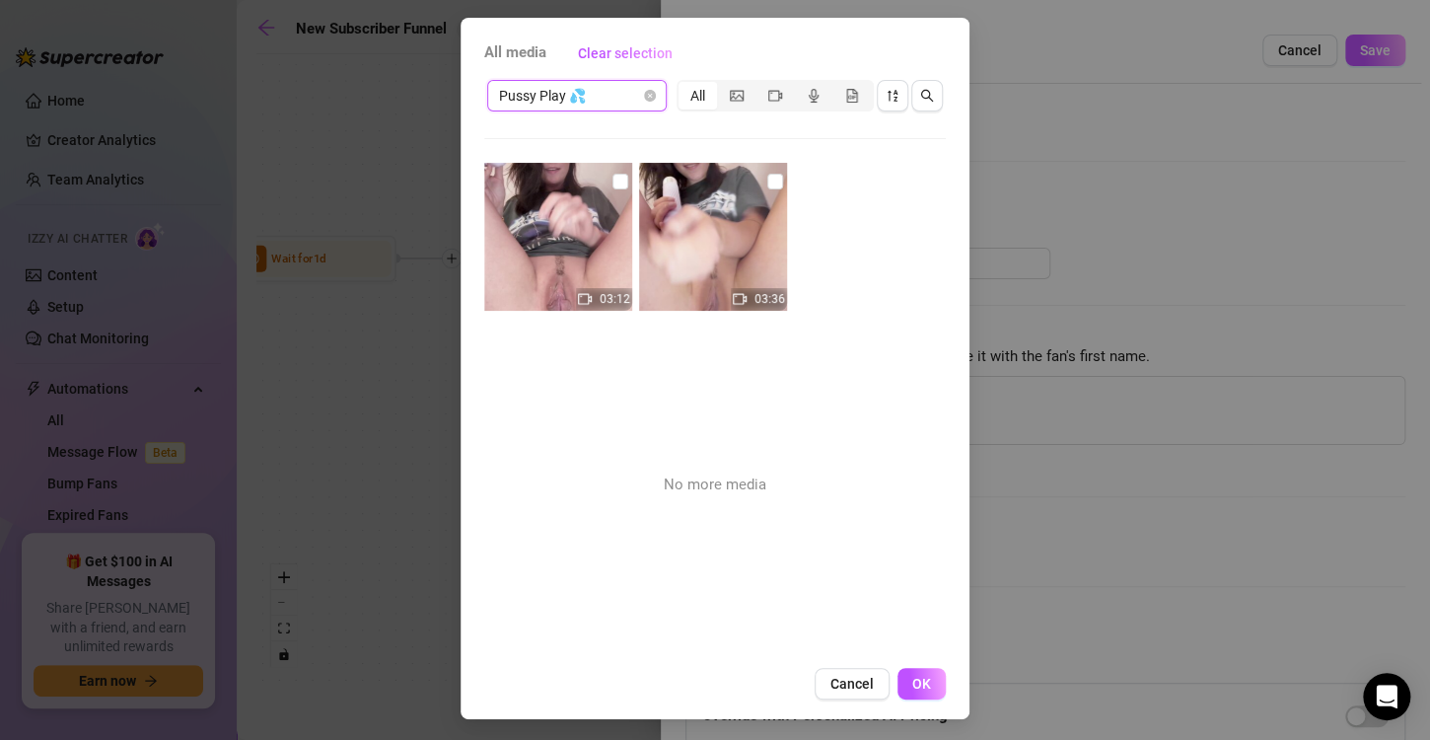
click at [701, 248] on img at bounding box center [713, 237] width 148 height 148
click at [612, 179] on input "checkbox" at bounding box center [620, 182] width 16 height 16
click at [898, 681] on button "OK" at bounding box center [921, 684] width 48 height 32
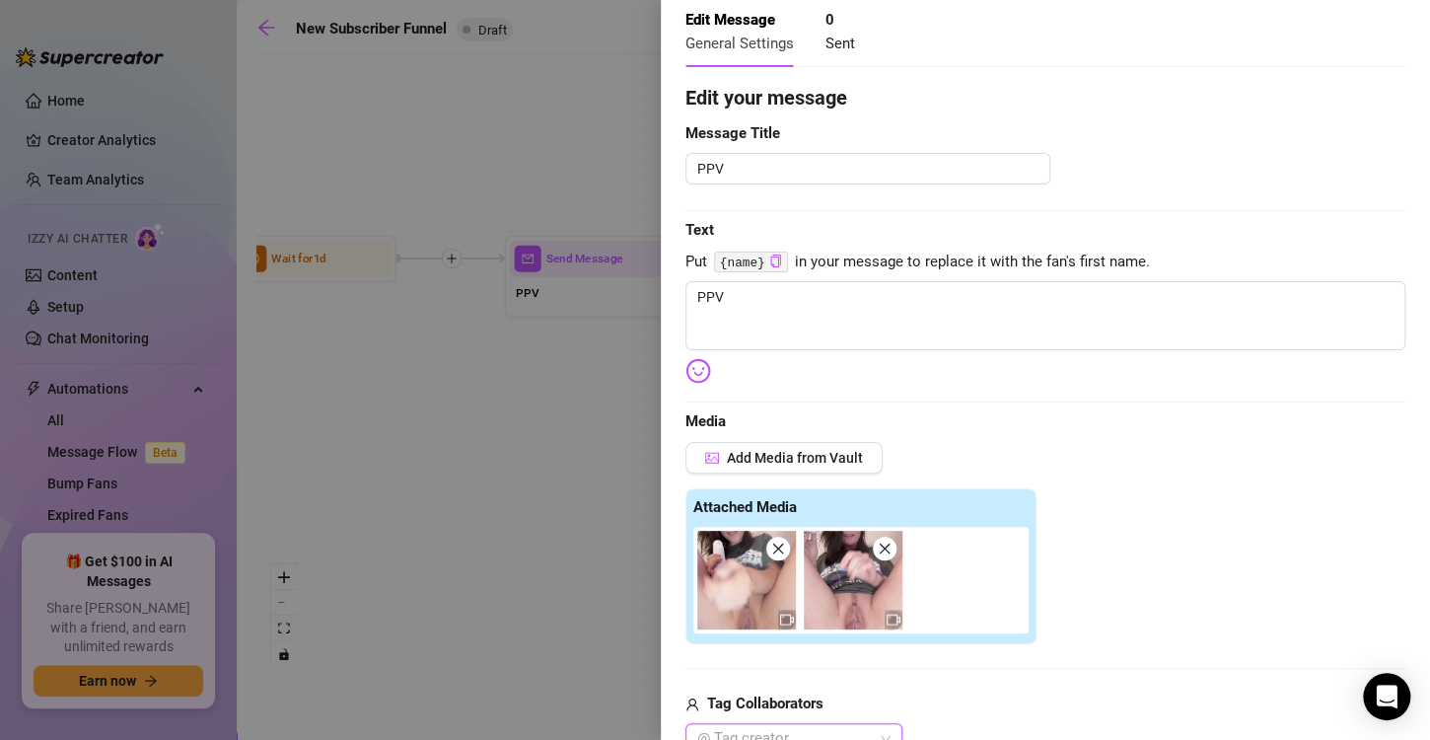
scroll to position [0, 0]
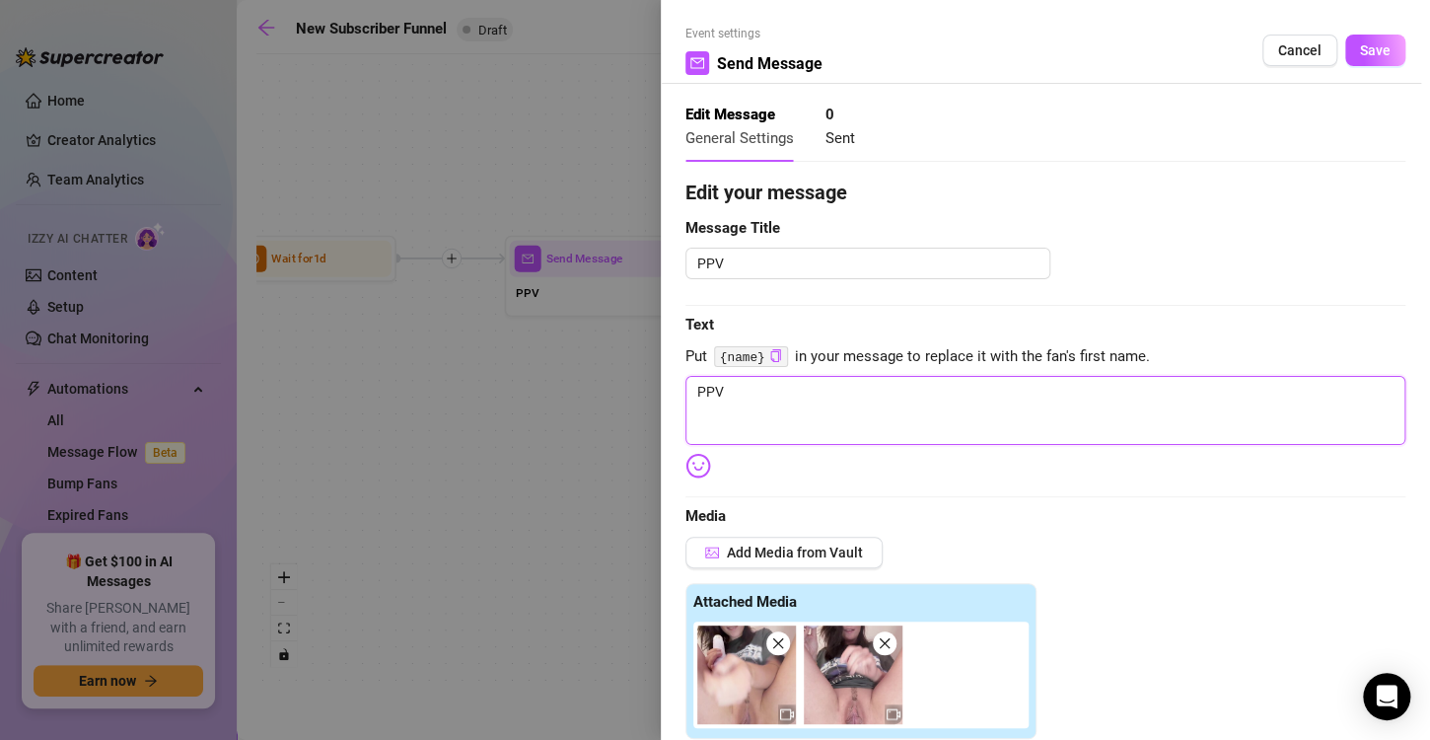
drag, startPoint x: 859, startPoint y: 405, endPoint x: 646, endPoint y: 403, distance: 213.0
drag, startPoint x: 646, startPoint y: 403, endPoint x: 753, endPoint y: 395, distance: 107.8
click at [753, 395] on textarea "PPV" at bounding box center [1045, 410] width 720 height 69
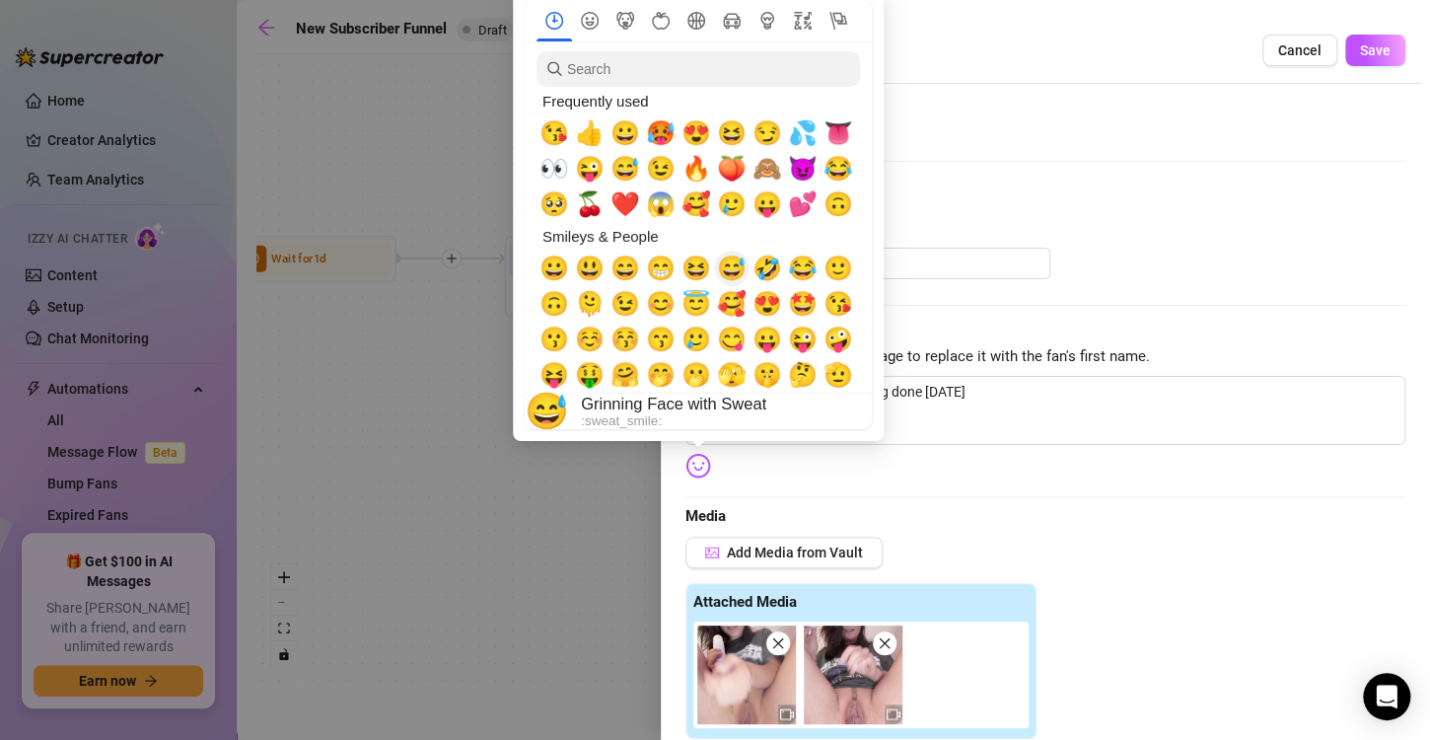
click at [737, 267] on span "😅" at bounding box center [732, 268] width 30 height 28
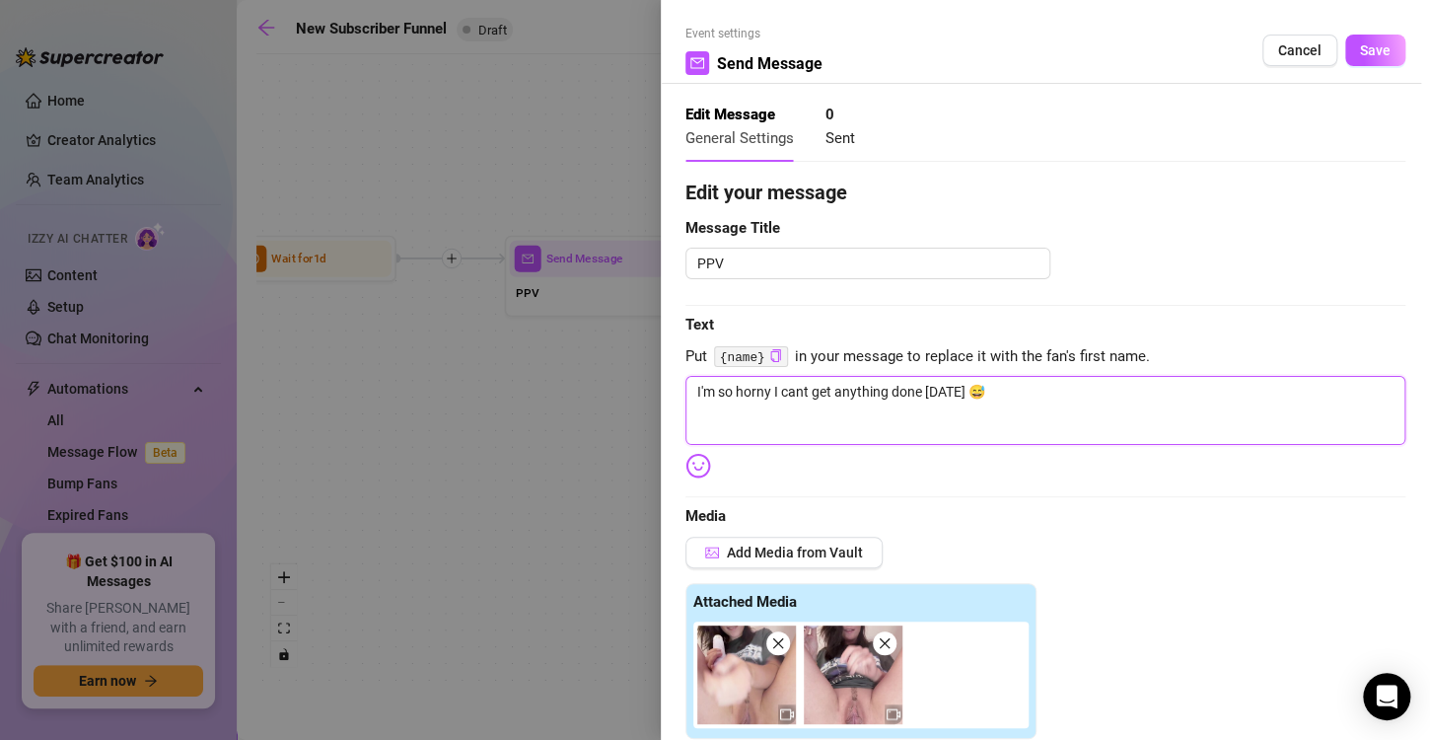
click at [715, 392] on textarea "I'm so horny I cant get anything done [DATE] 😅" at bounding box center [1045, 410] width 720 height 69
click at [1037, 406] on textarea "I've been so horny I cant get anything done [DATE] 😅" at bounding box center [1045, 410] width 720 height 69
drag, startPoint x: 843, startPoint y: 210, endPoint x: 1269, endPoint y: 396, distance: 465.0
click at [1269, 396] on textarea "I've been so horny I cant get anything done [DATE] 😅 wanna watch me use my magi…" at bounding box center [1045, 410] width 720 height 69
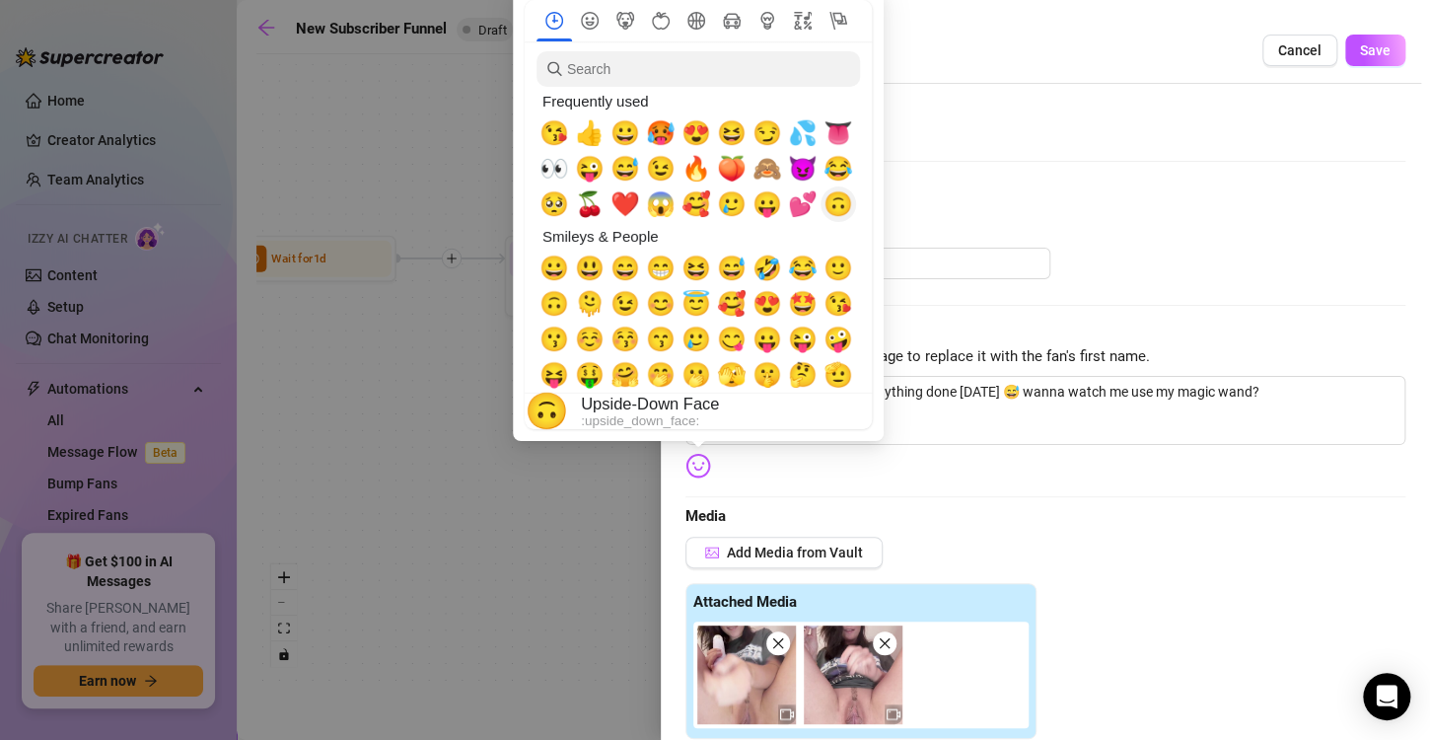
click at [835, 198] on span "🙃" at bounding box center [839, 204] width 30 height 28
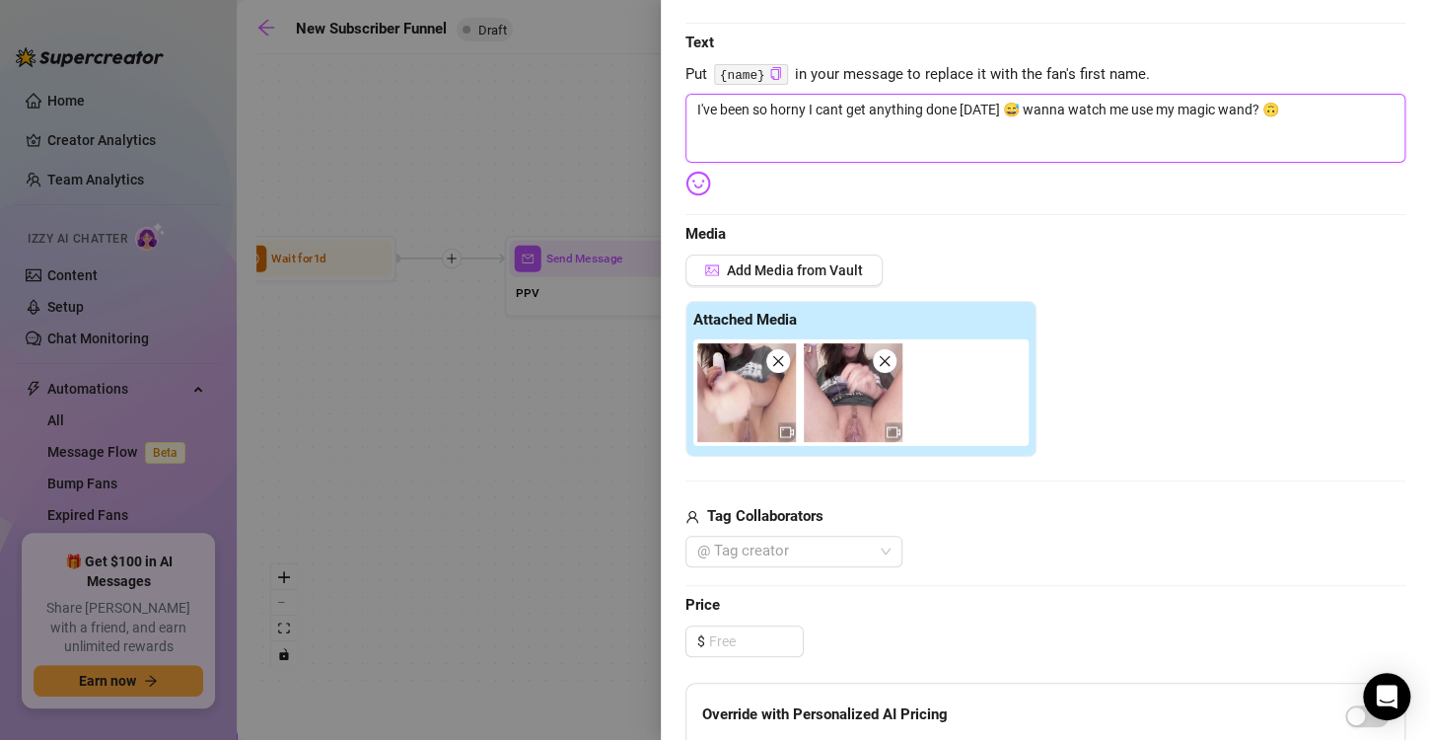
scroll to position [284, 0]
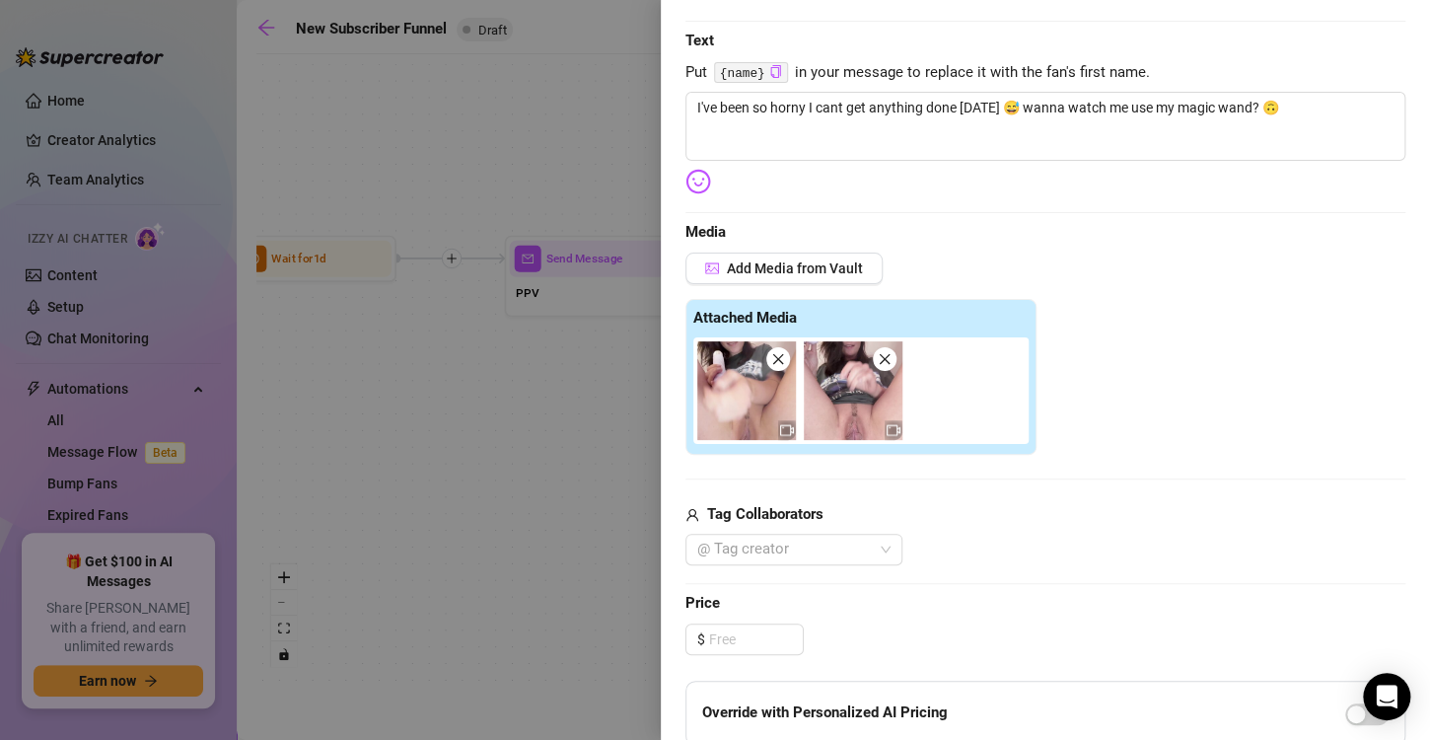
click at [888, 352] on icon "close" at bounding box center [885, 359] width 14 height 14
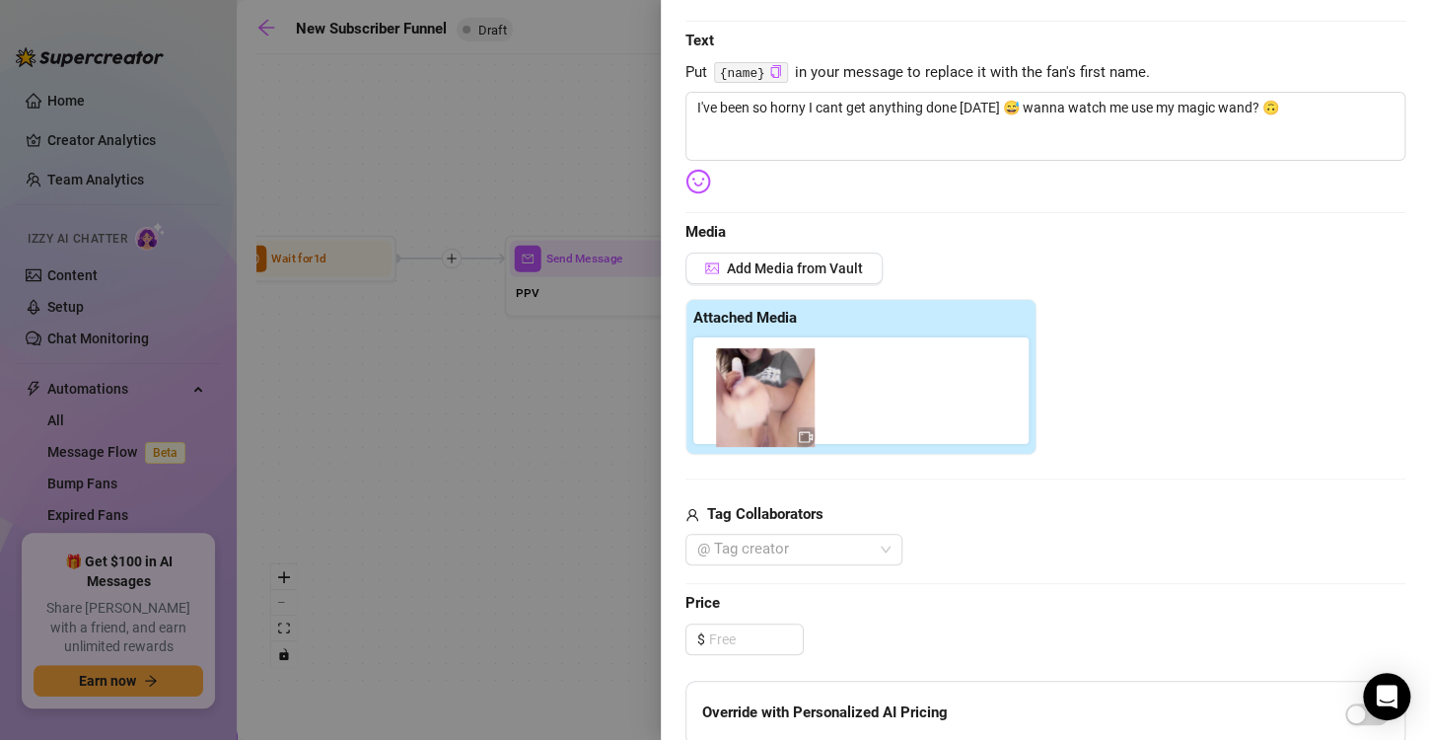
drag, startPoint x: 777, startPoint y: 353, endPoint x: 796, endPoint y: 346, distance: 20.0
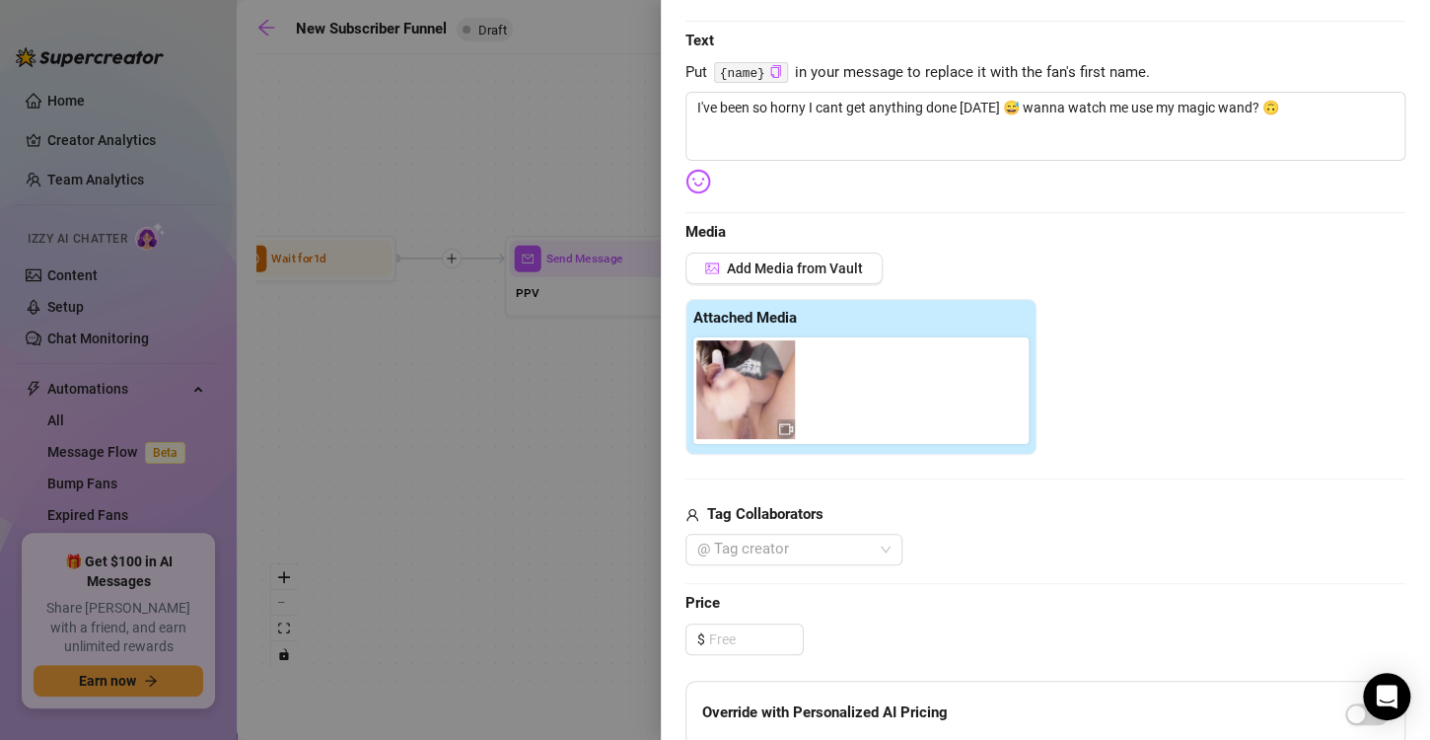
click at [796, 346] on div at bounding box center [864, 390] width 343 height 107
click at [803, 275] on button "Add Media from Vault" at bounding box center [783, 268] width 197 height 32
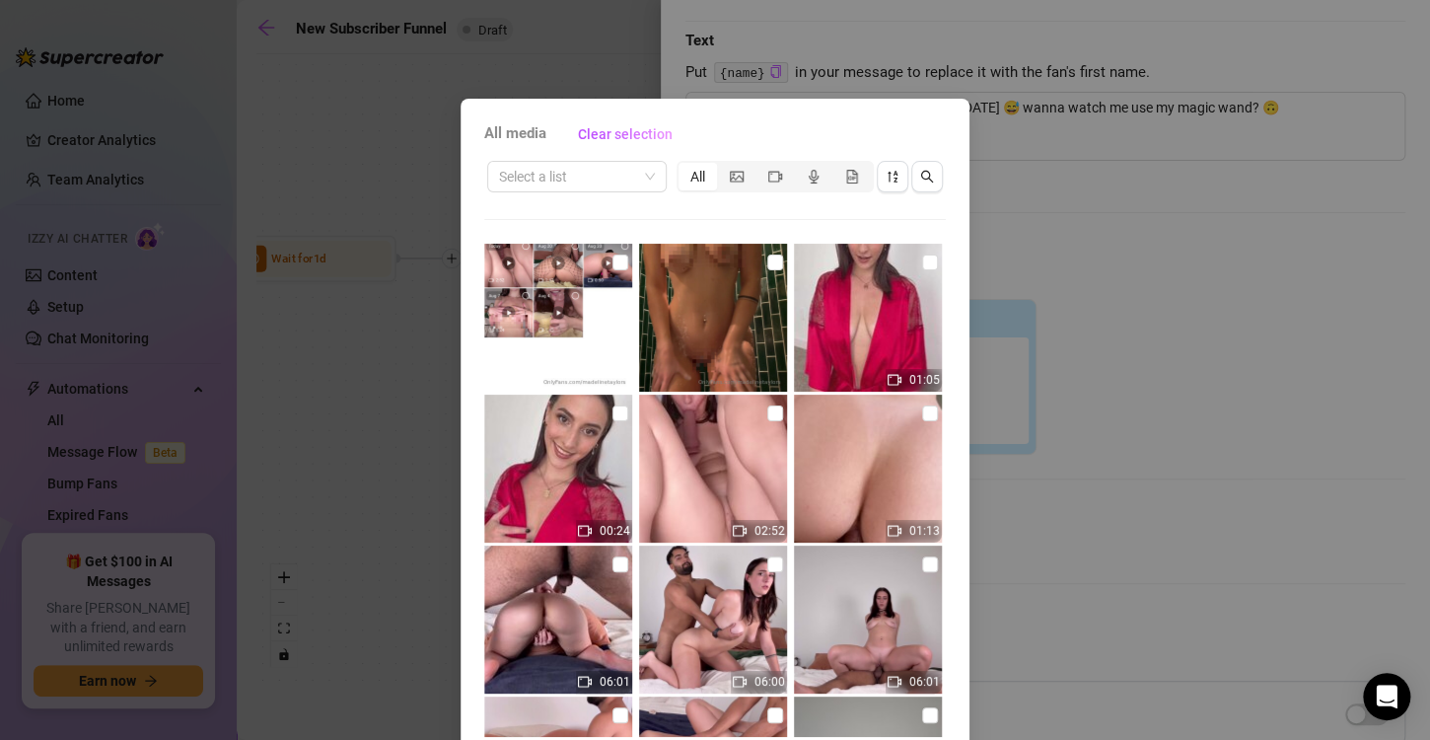
click at [1048, 225] on div "All media Clear selection Select a list All 01:05 00:24 02:52 01:13 06:01 06:00…" at bounding box center [715, 370] width 1430 height 740
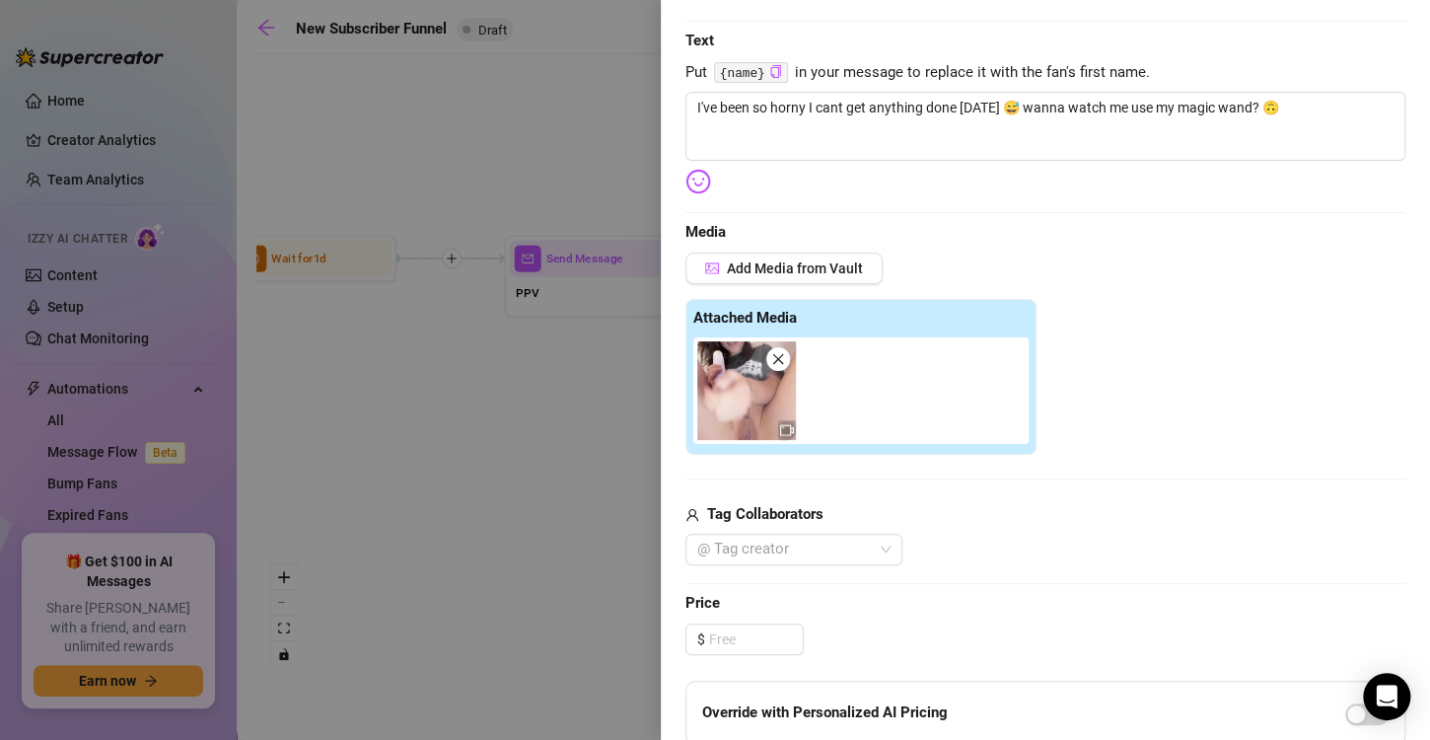
click at [772, 360] on icon "close" at bounding box center [778, 359] width 14 height 14
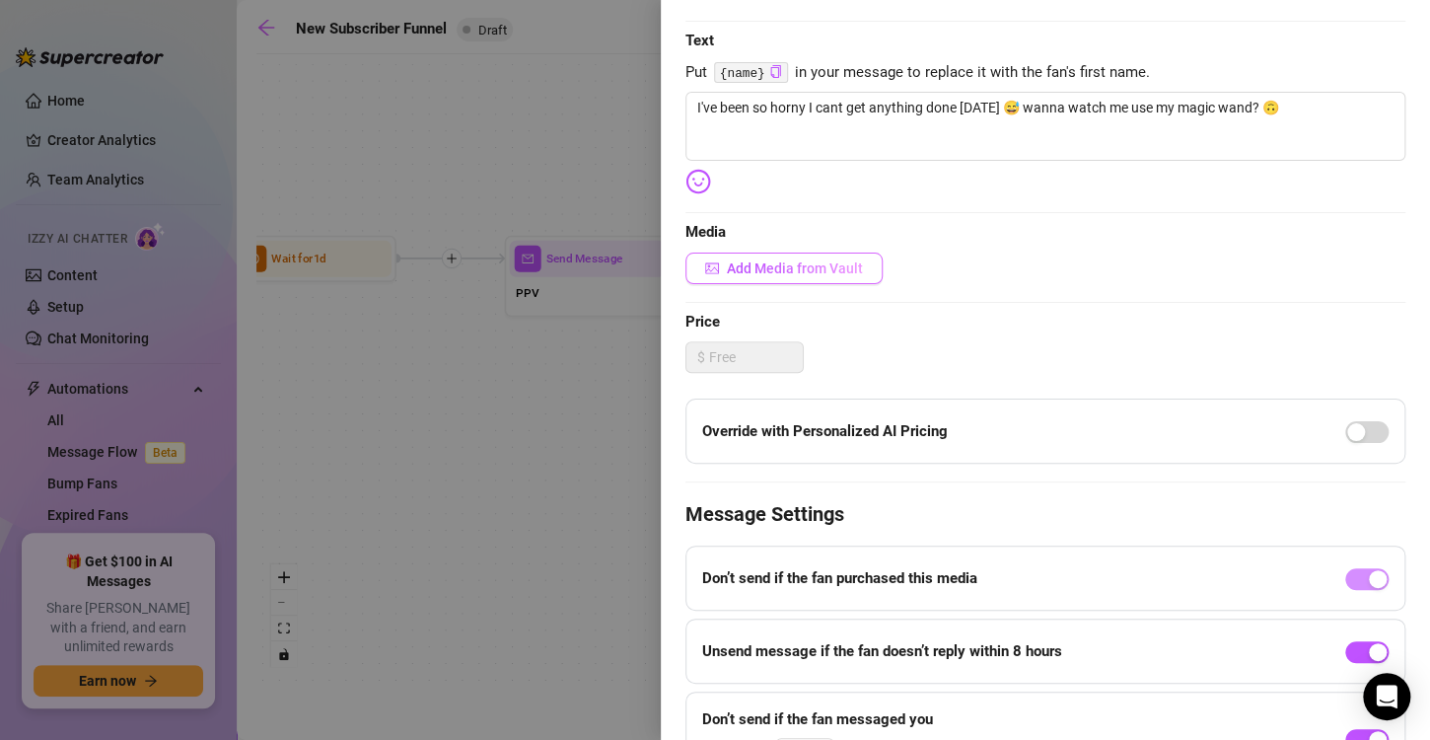
click at [827, 269] on span "Add Media from Vault" at bounding box center [795, 268] width 136 height 16
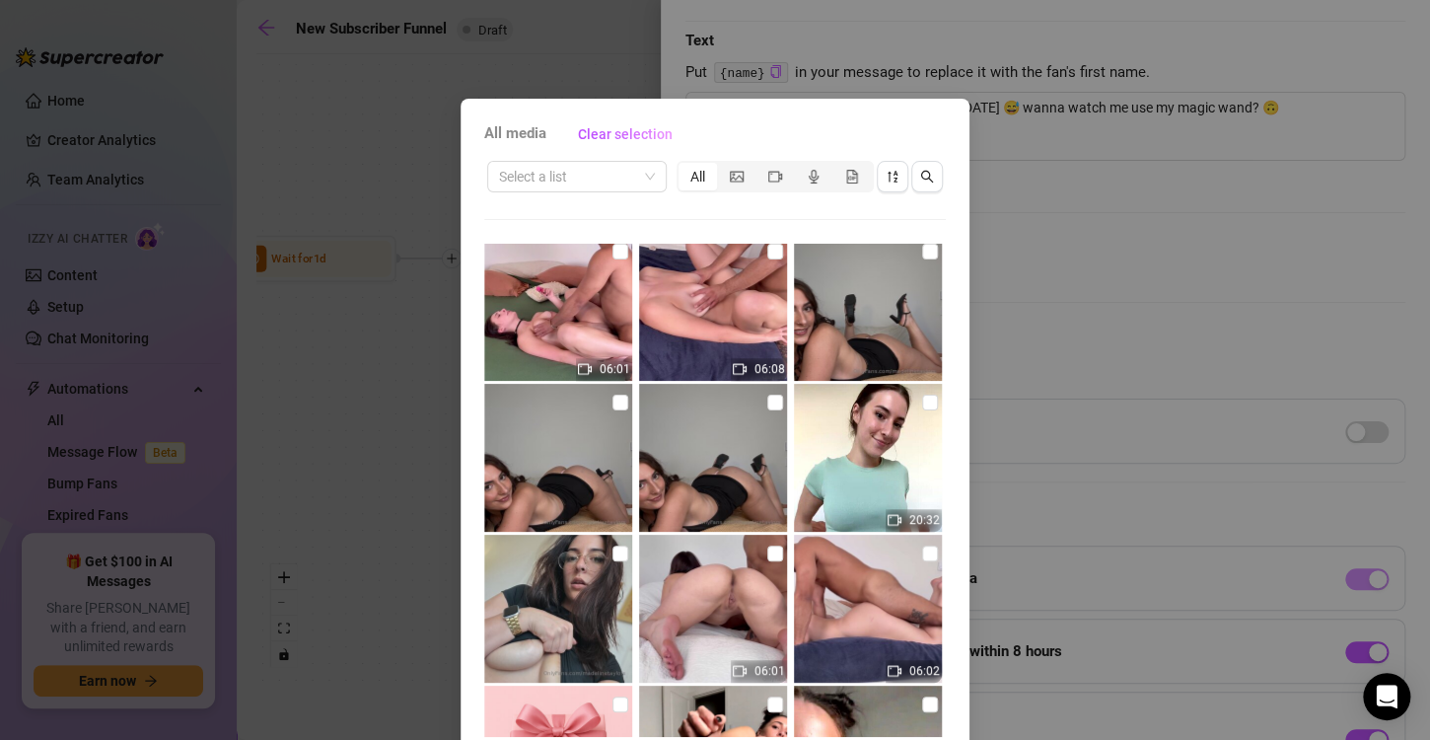
scroll to position [0, 0]
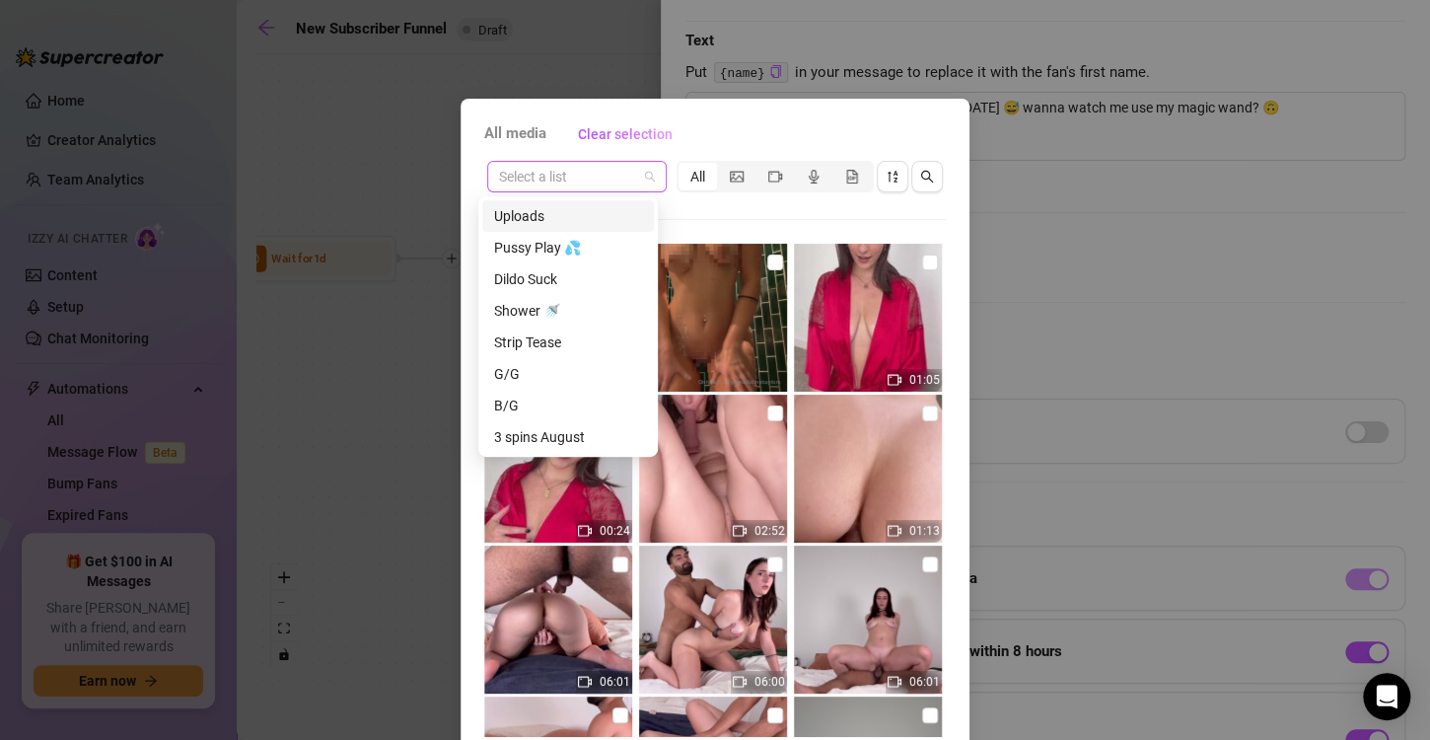
click at [638, 166] on span at bounding box center [577, 177] width 156 height 30
click at [559, 256] on div "Pussy Play 💦" at bounding box center [568, 248] width 148 height 22
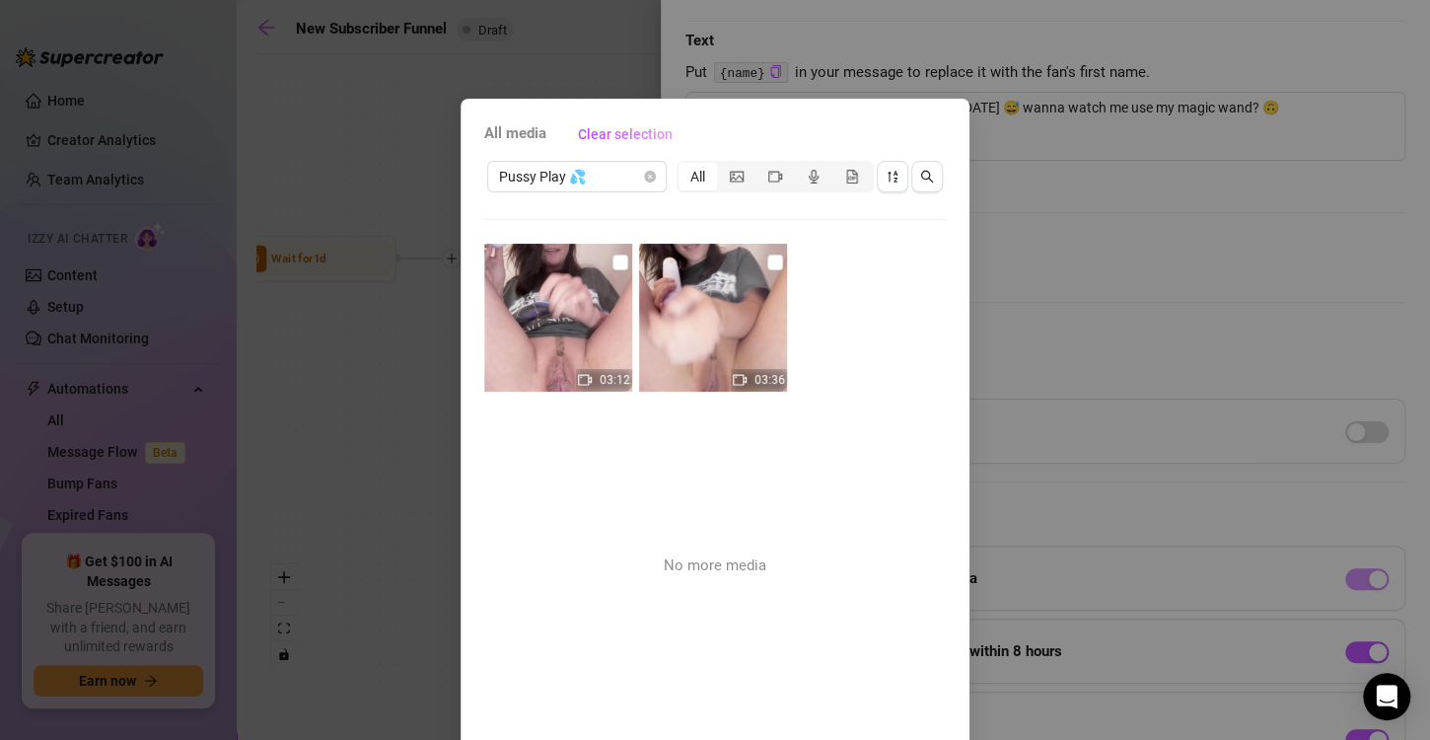
drag, startPoint x: 613, startPoint y: 256, endPoint x: 836, endPoint y: 489, distance: 322.3
click at [836, 489] on div "03:12 03:36 No more media" at bounding box center [715, 490] width 462 height 493
click at [612, 264] on input "checkbox" at bounding box center [620, 262] width 16 height 16
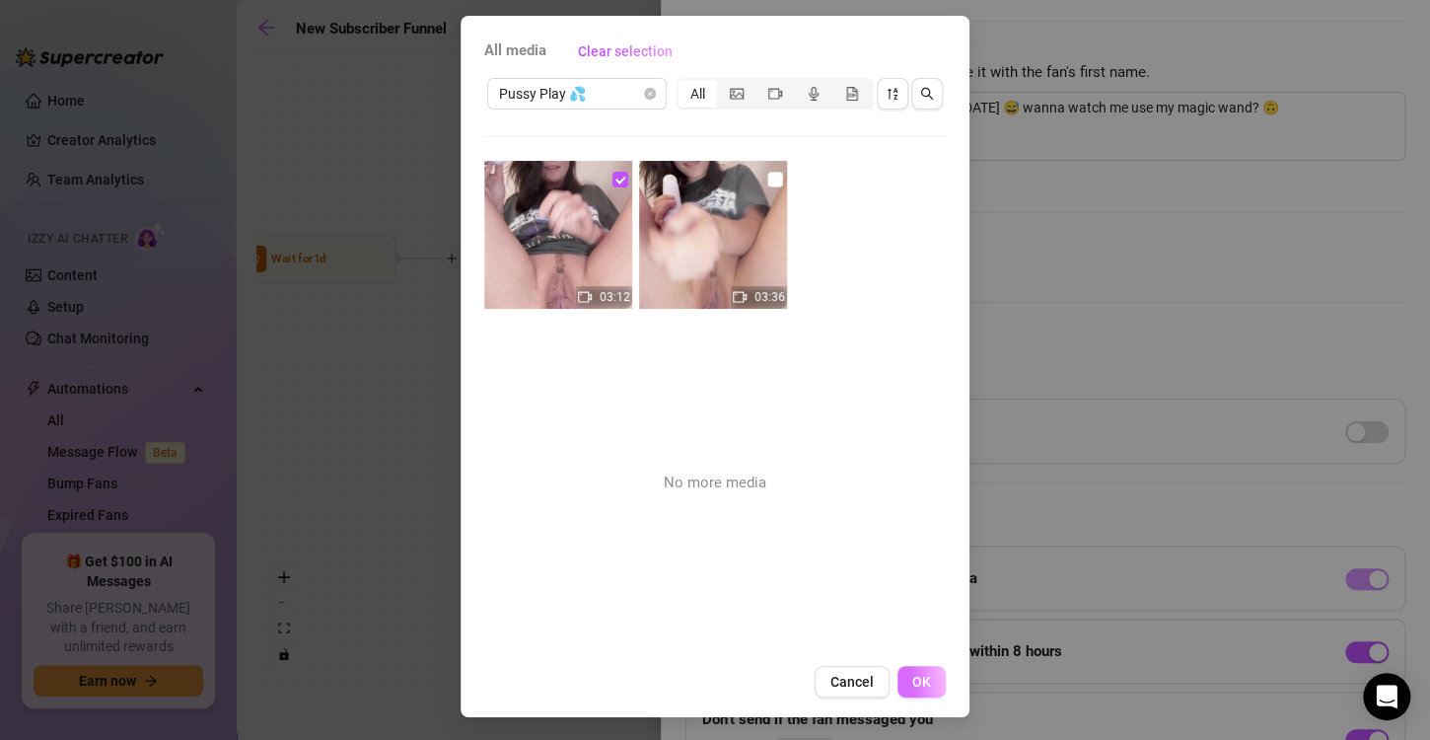
click at [920, 686] on span "OK" at bounding box center [921, 682] width 19 height 16
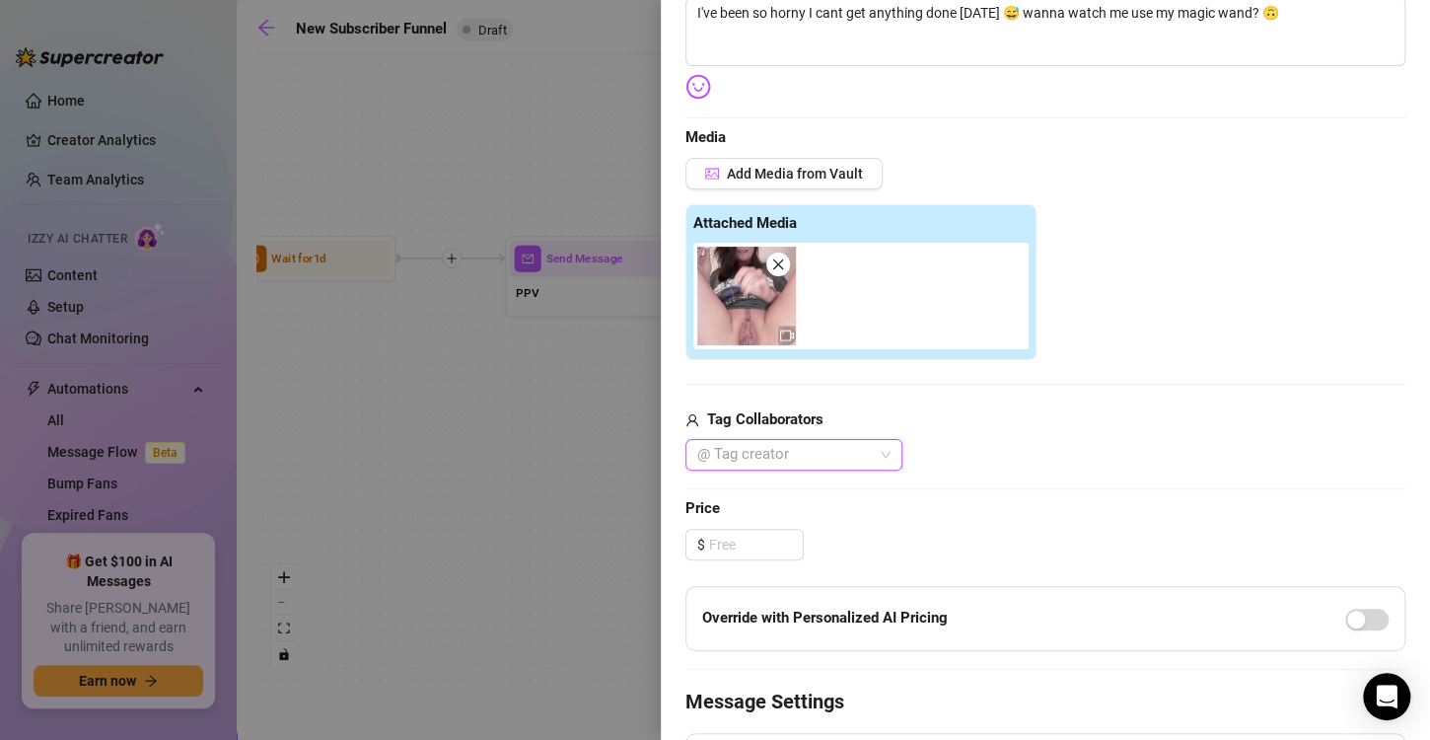
scroll to position [410, 0]
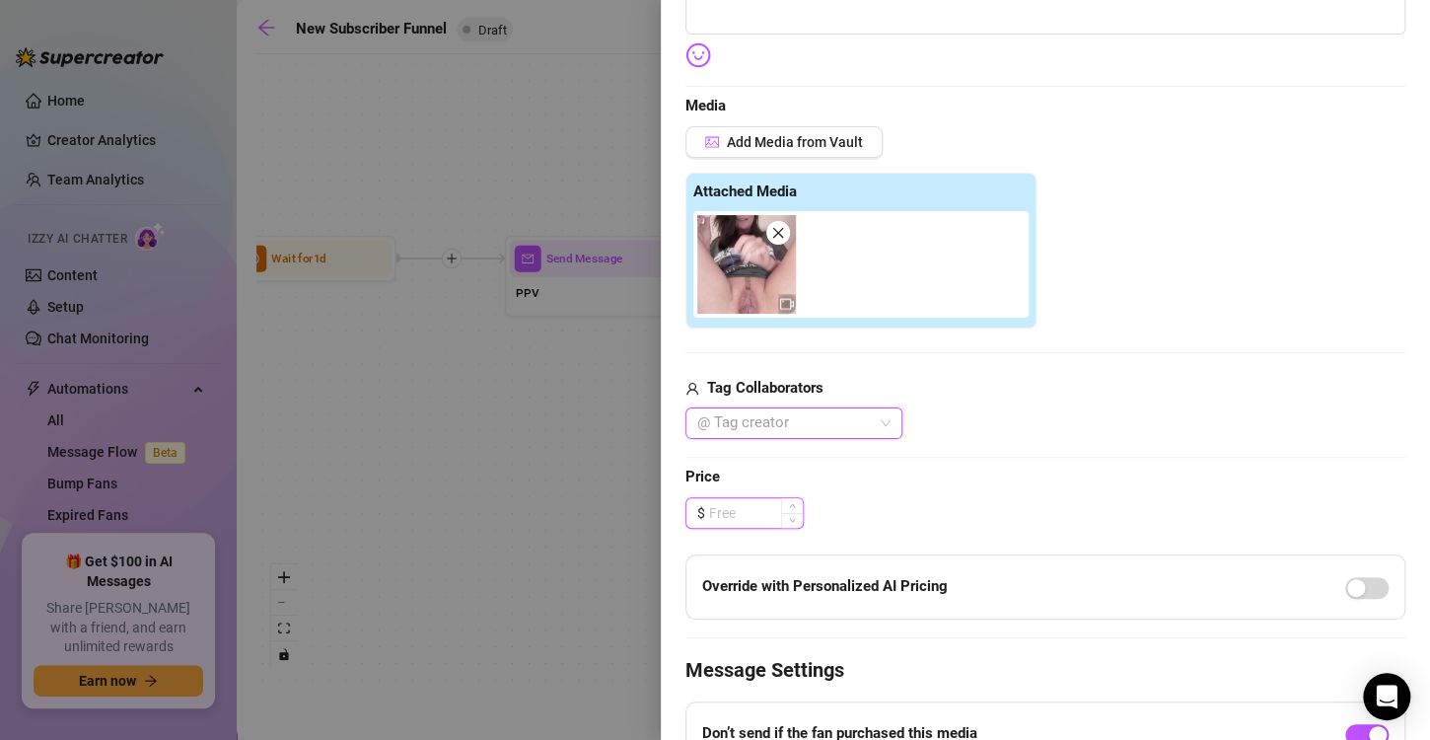
click at [760, 509] on input at bounding box center [756, 513] width 94 height 30
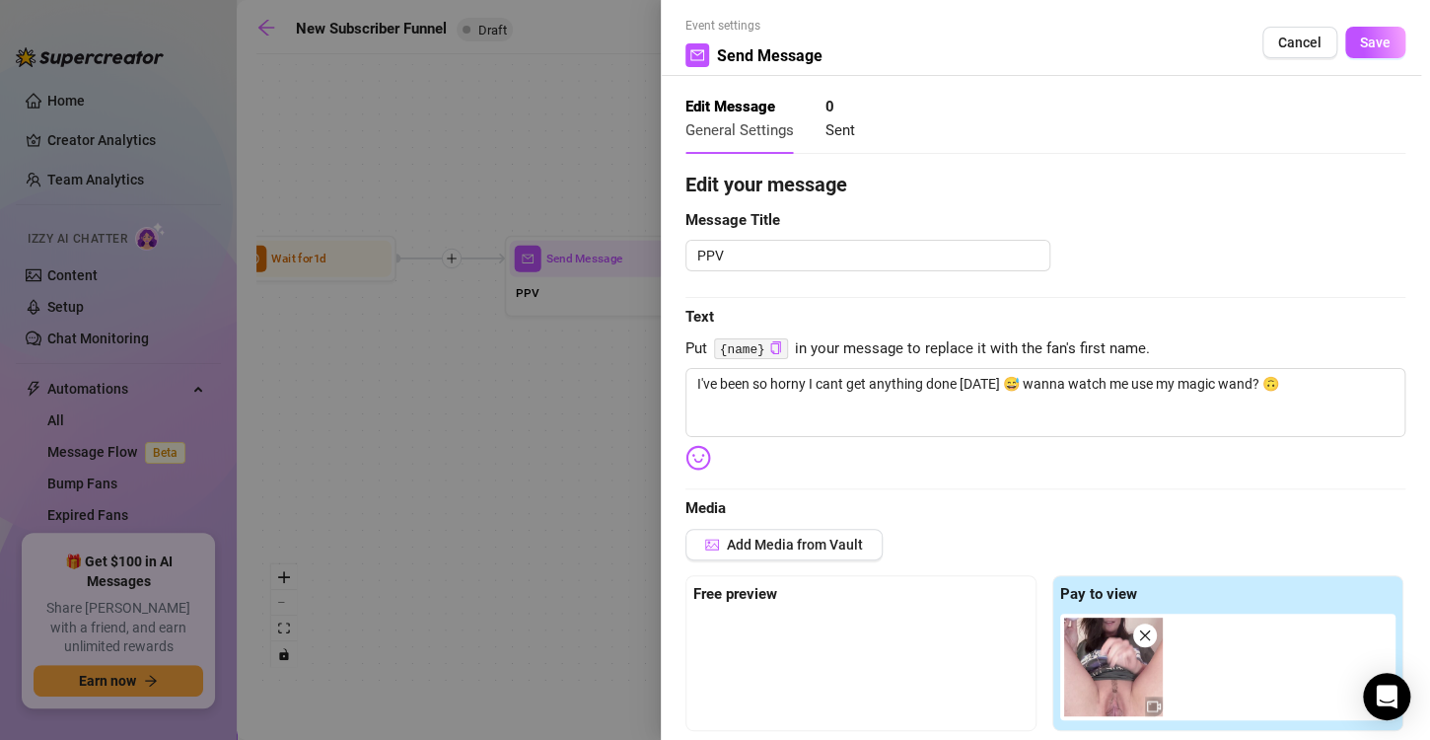
scroll to position [0, 0]
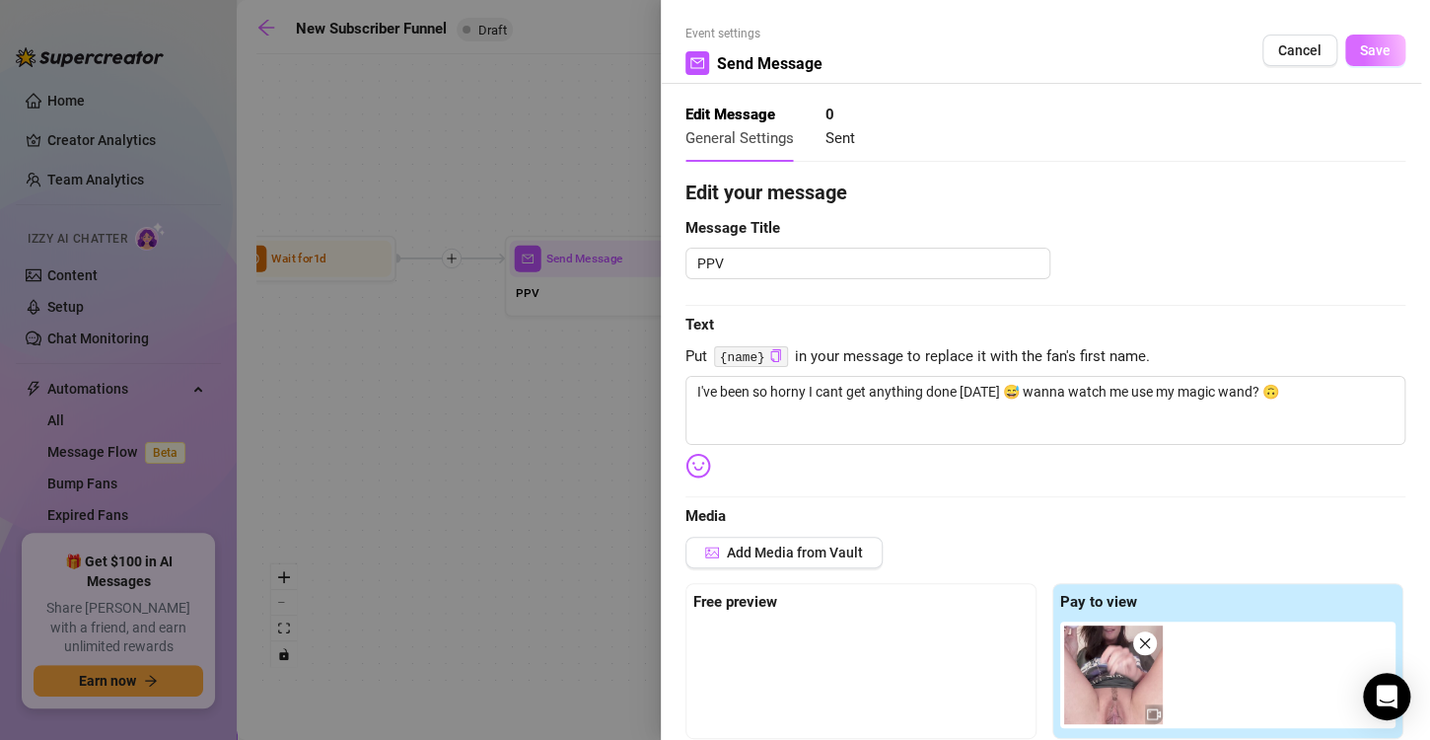
click at [1360, 36] on button "Save" at bounding box center [1375, 51] width 60 height 32
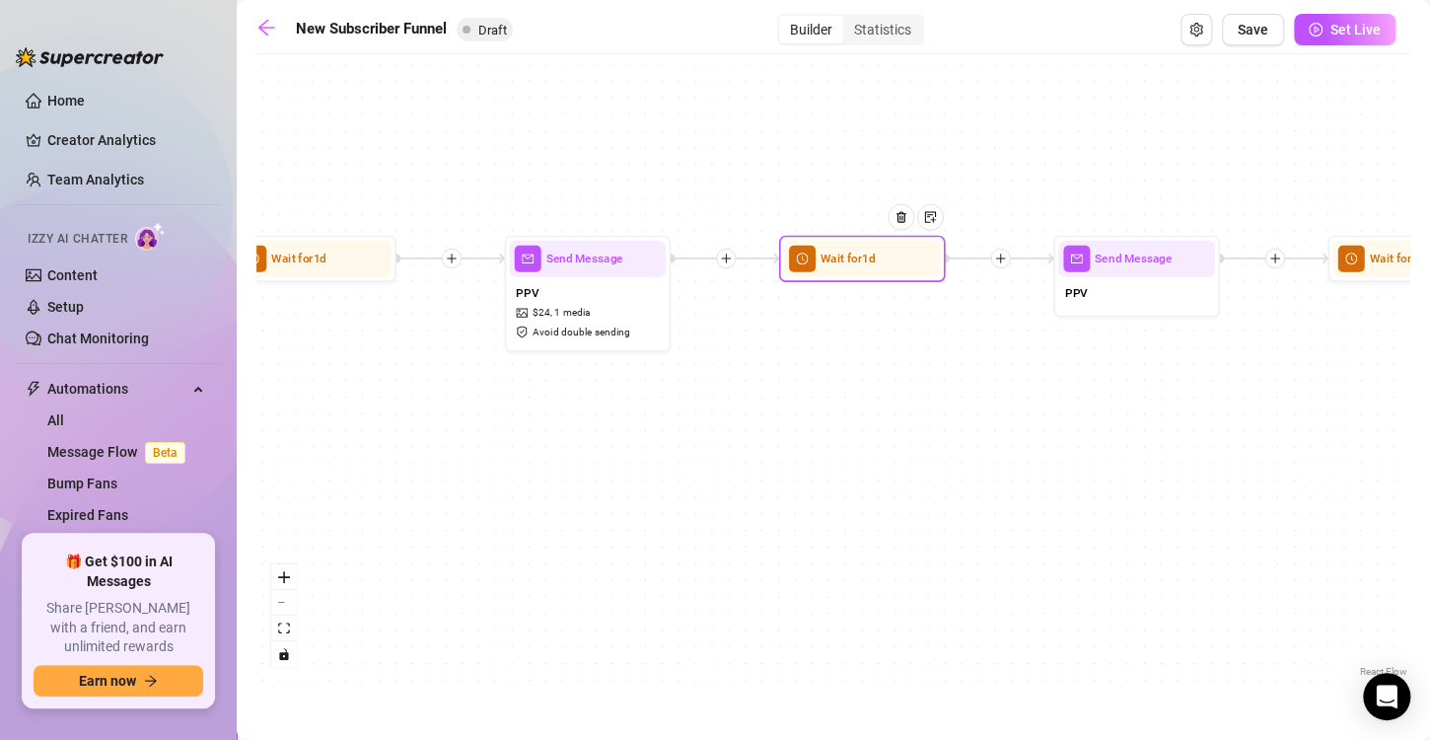
click at [863, 263] on span "Wait for 1d" at bounding box center [848, 259] width 55 height 19
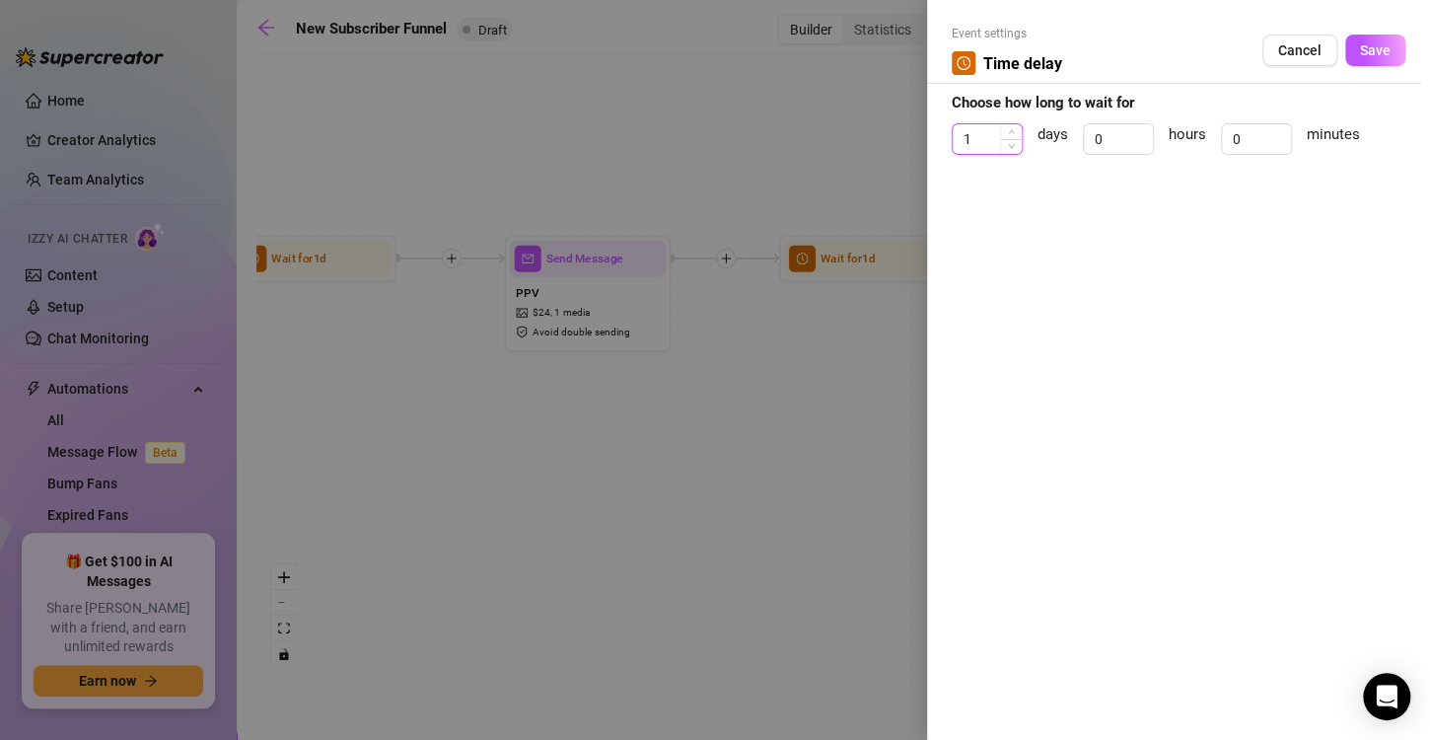
click at [993, 141] on input "1" at bounding box center [987, 139] width 69 height 30
click at [1250, 143] on input "0" at bounding box center [1256, 139] width 69 height 30
click at [1383, 51] on span "Save" at bounding box center [1375, 50] width 31 height 16
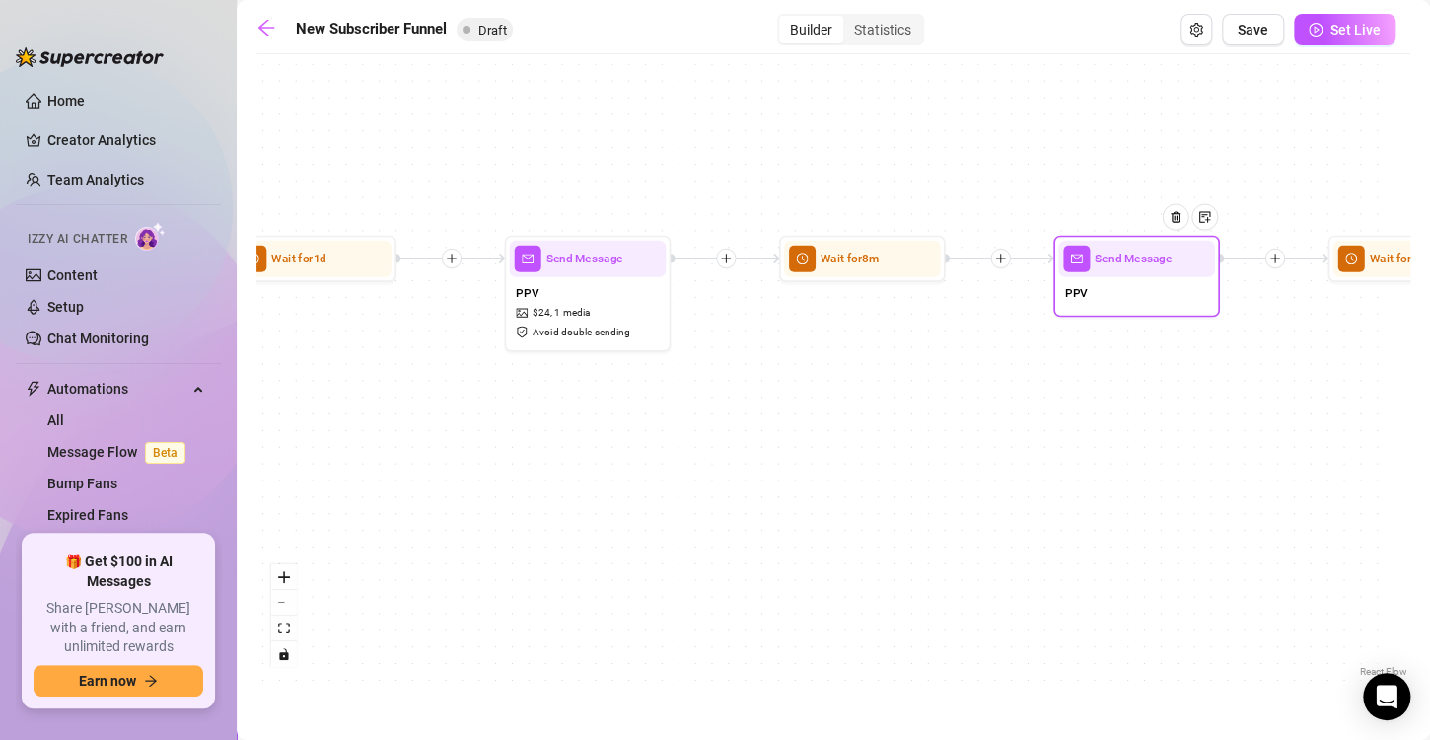
drag, startPoint x: 1128, startPoint y: 287, endPoint x: 1109, endPoint y: 279, distance: 21.2
click at [1109, 279] on div "PPV" at bounding box center [1136, 294] width 157 height 35
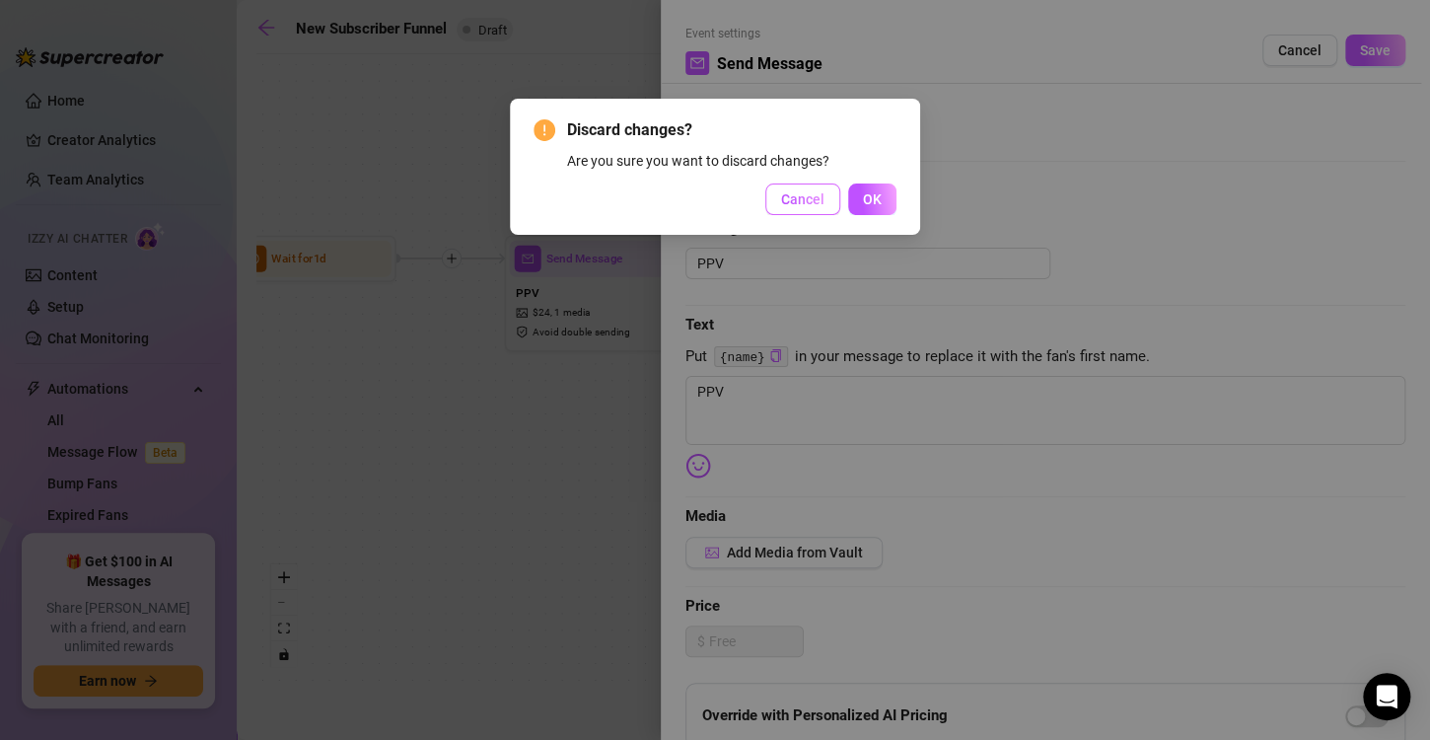
drag, startPoint x: 820, startPoint y: 202, endPoint x: 781, endPoint y: 185, distance: 42.0
click at [781, 185] on button "Cancel" at bounding box center [802, 199] width 75 height 32
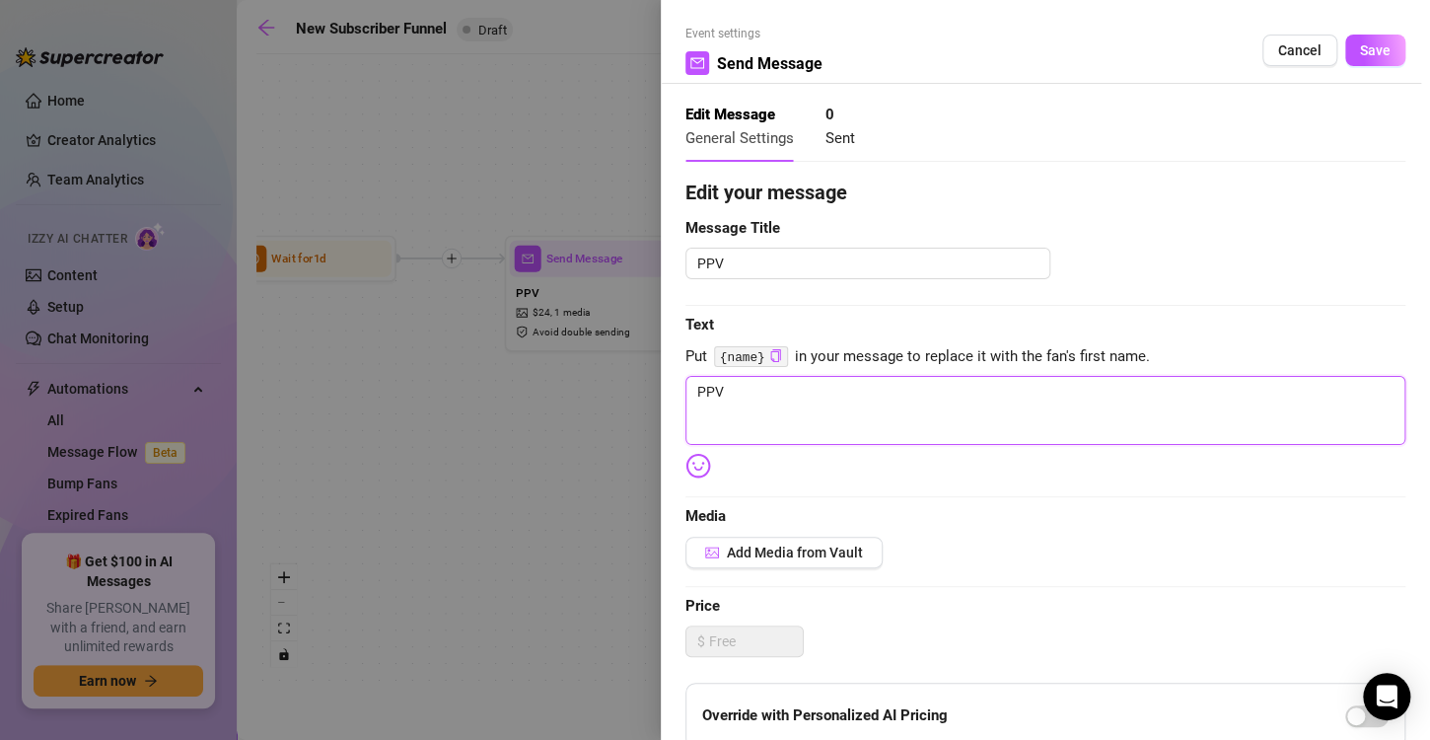
drag, startPoint x: 737, startPoint y: 402, endPoint x: 583, endPoint y: 367, distance: 157.9
drag, startPoint x: 583, startPoint y: 367, endPoint x: 733, endPoint y: 379, distance: 150.4
click at [733, 379] on textarea "PPV" at bounding box center [1045, 410] width 720 height 69
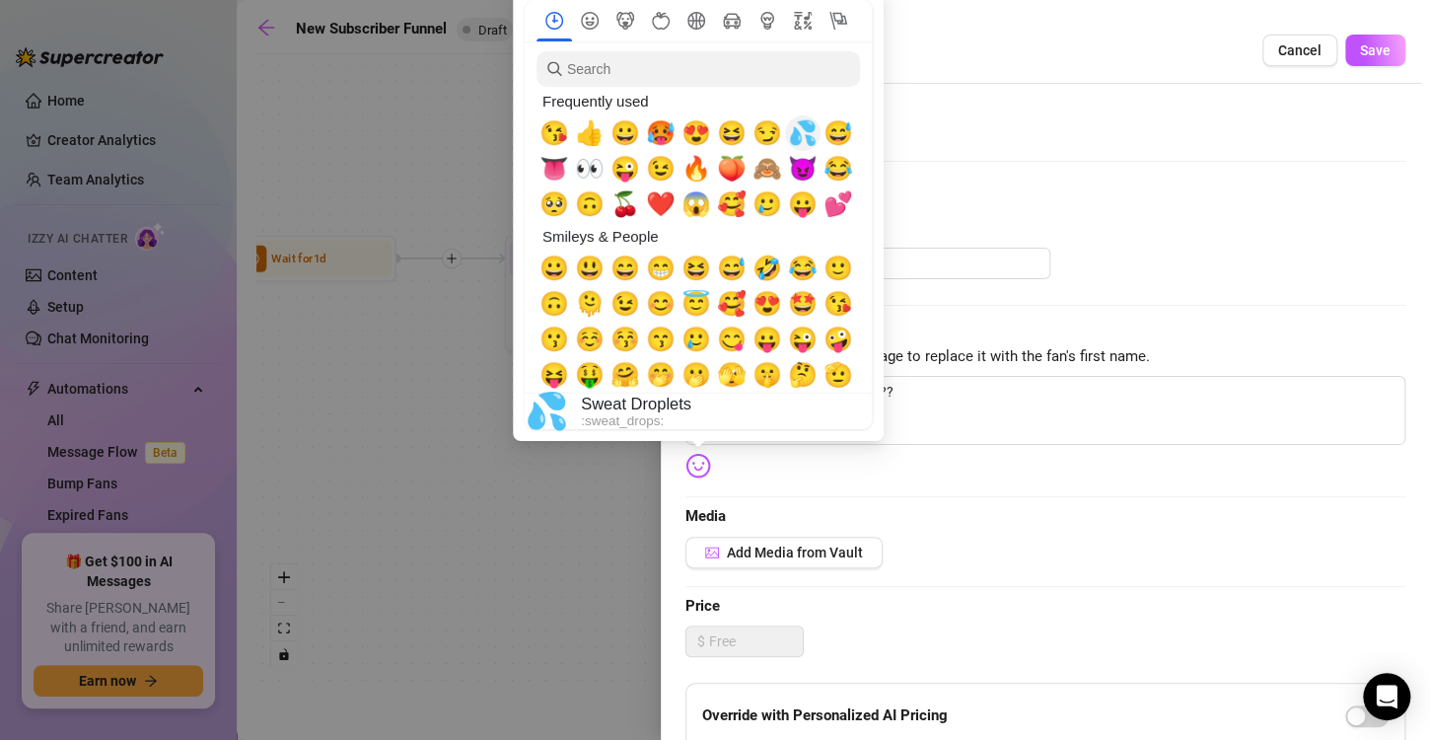
click at [799, 146] on span "💦" at bounding box center [803, 133] width 30 height 28
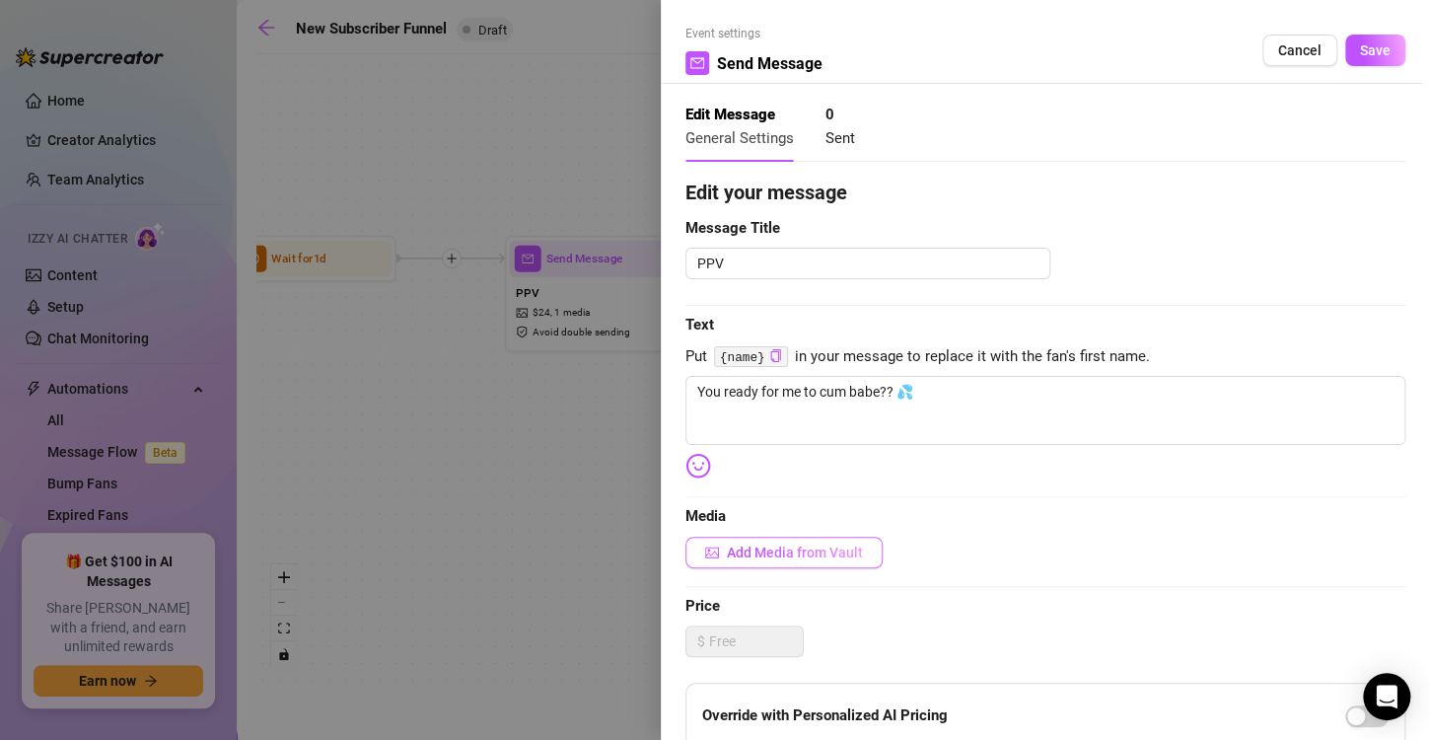
click at [820, 557] on span "Add Media from Vault" at bounding box center [795, 552] width 136 height 16
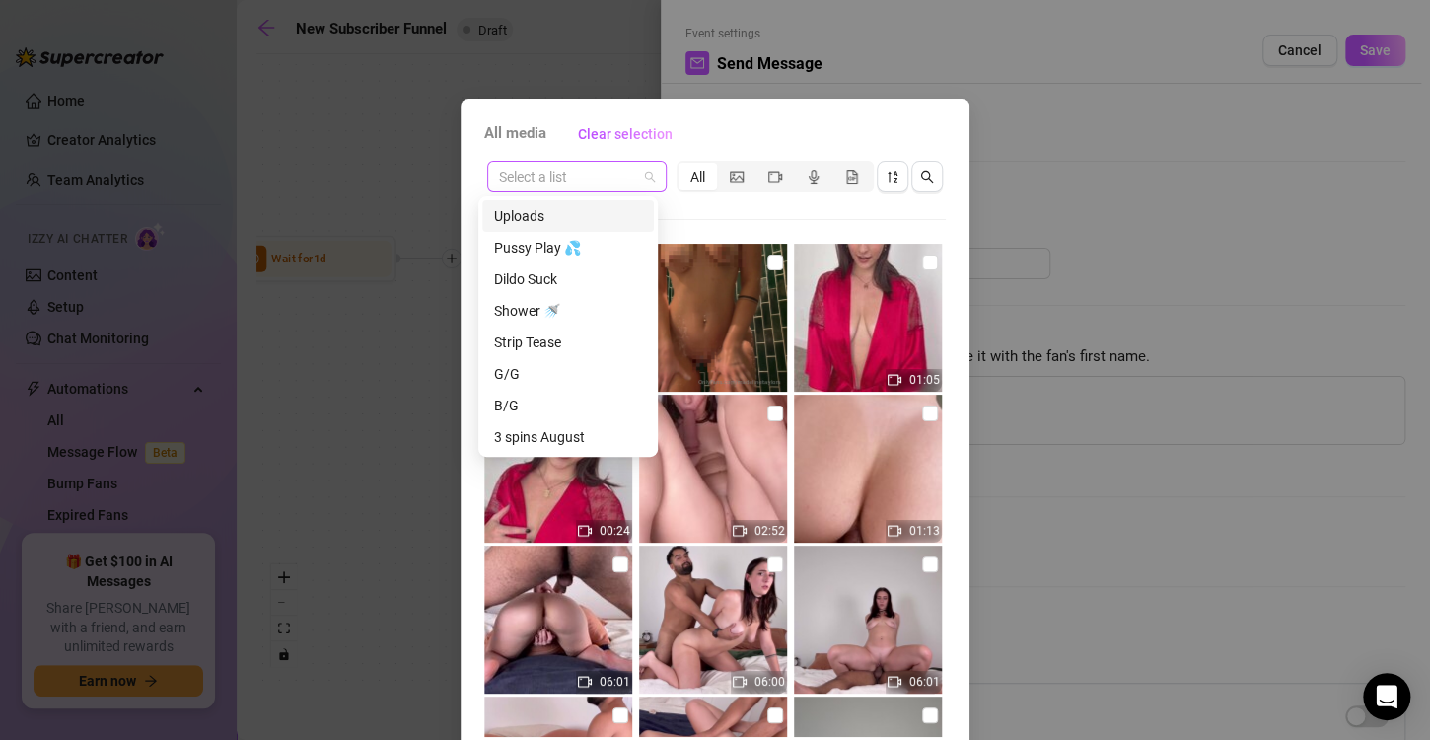
click at [650, 176] on div "Select a list" at bounding box center [576, 177] width 179 height 32
click at [574, 252] on div "Pussy Play 💦" at bounding box center [568, 248] width 148 height 22
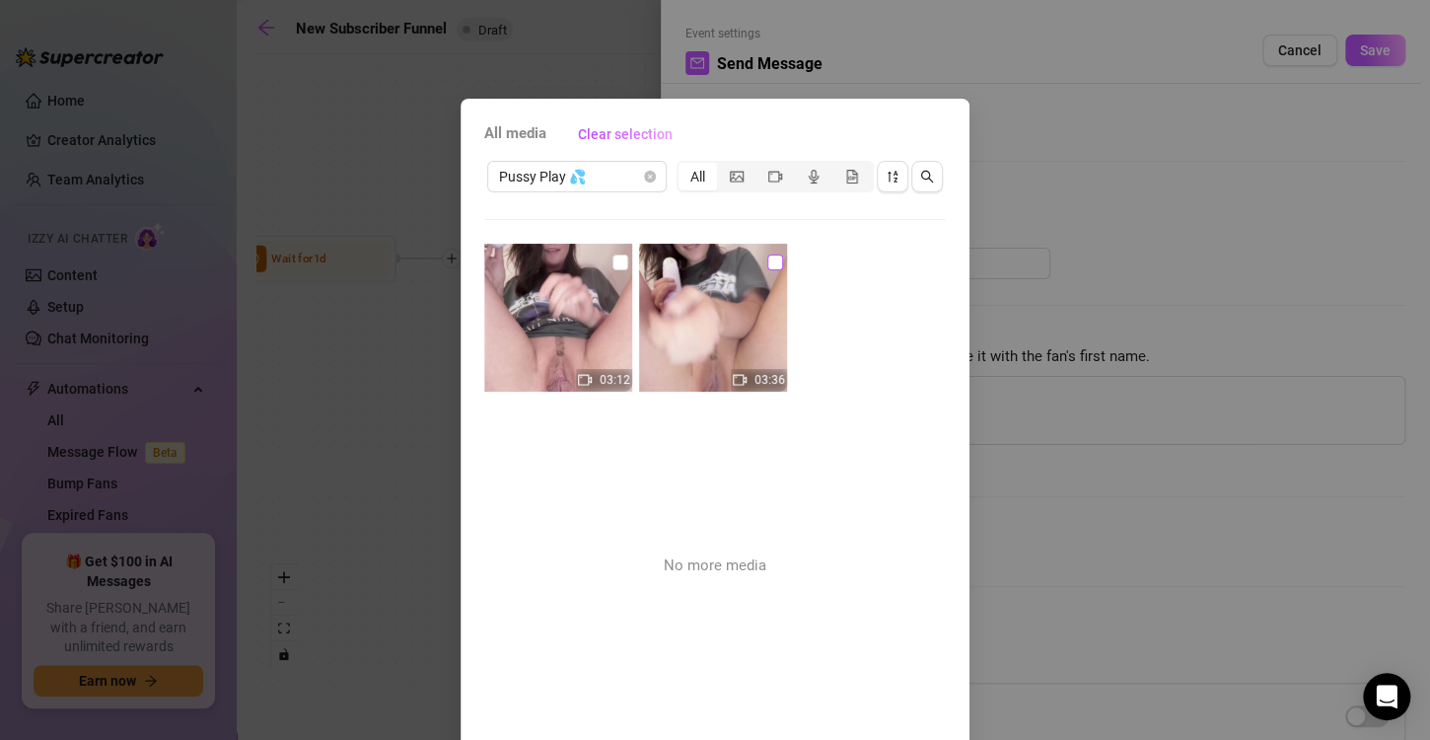
click at [767, 263] on input "checkbox" at bounding box center [775, 262] width 16 height 16
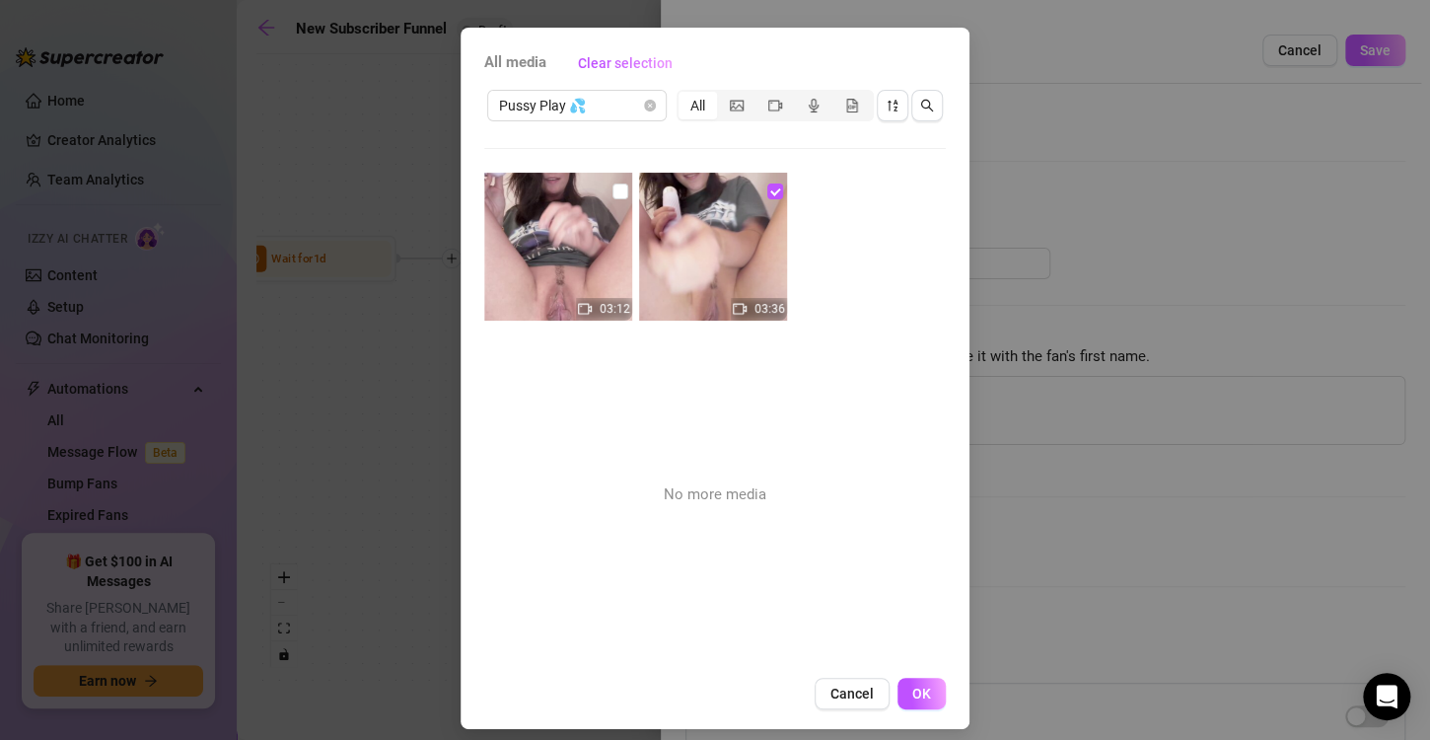
scroll to position [83, 0]
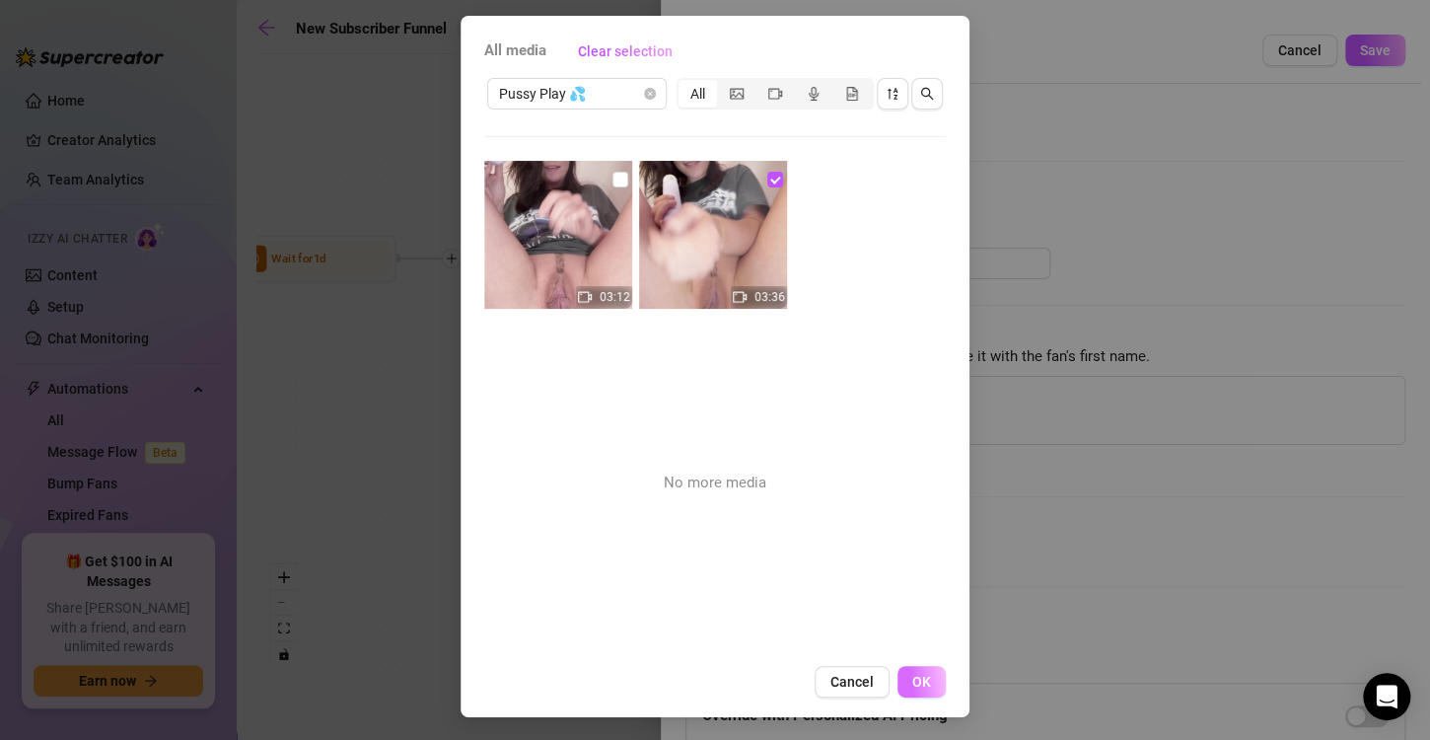
click at [917, 670] on button "OK" at bounding box center [921, 682] width 48 height 32
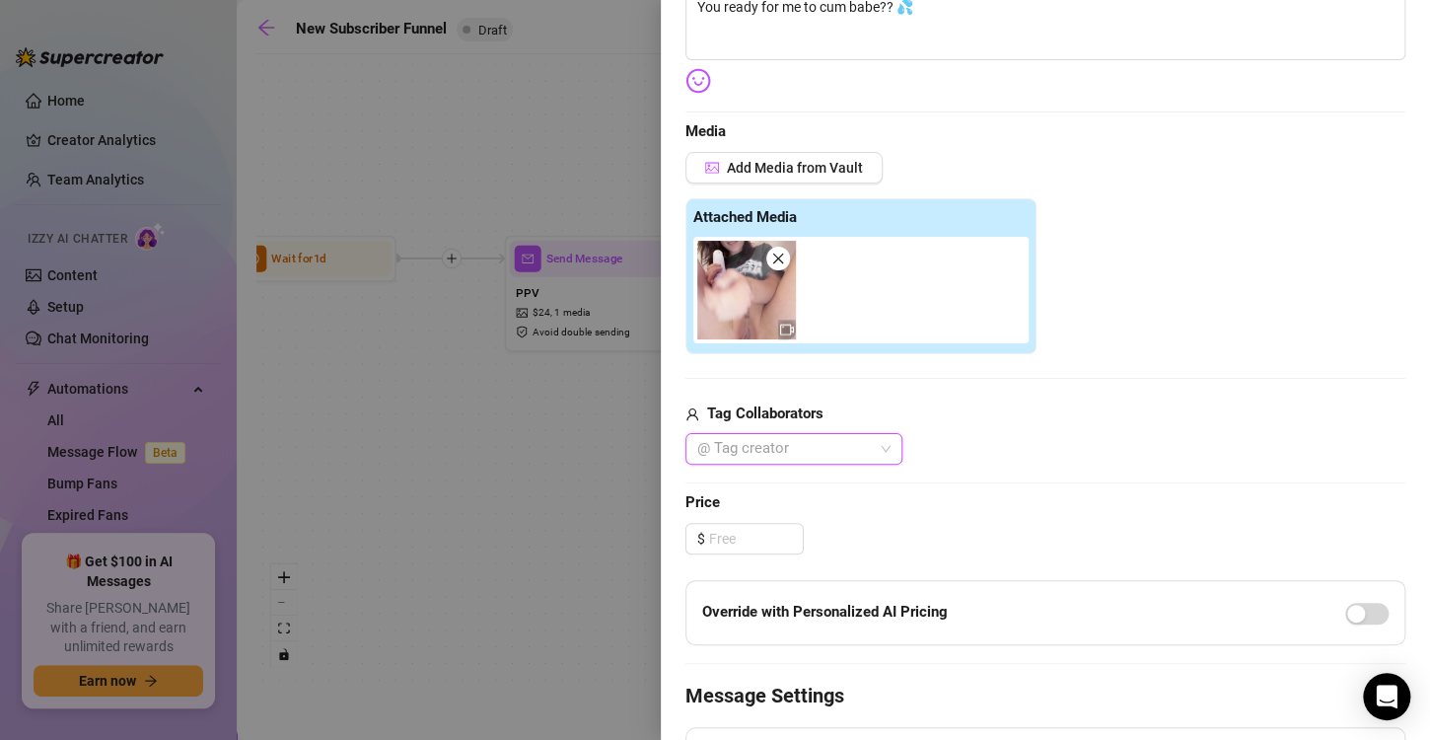
scroll to position [386, 0]
click at [768, 531] on input at bounding box center [756, 538] width 94 height 30
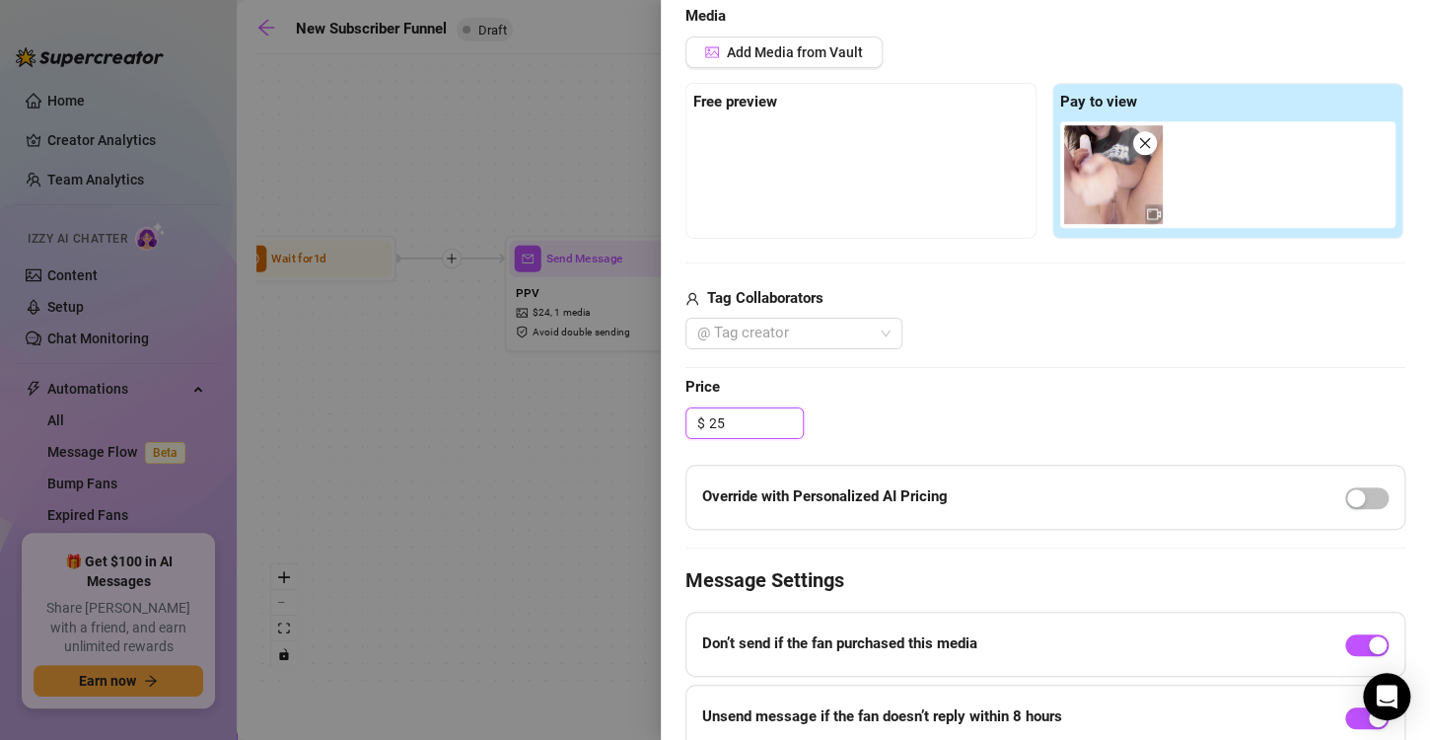
scroll to position [682, 0]
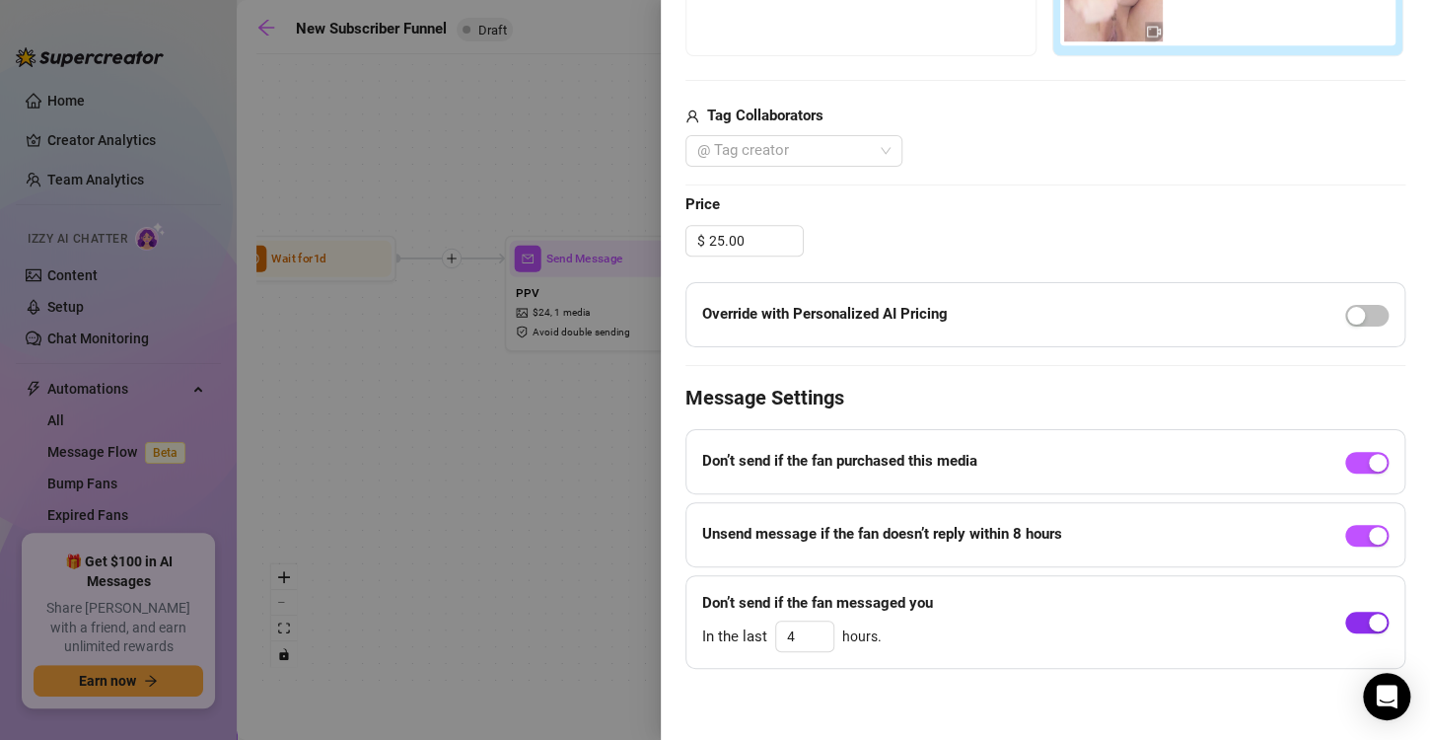
click at [1369, 622] on div "button" at bounding box center [1378, 622] width 18 height 18
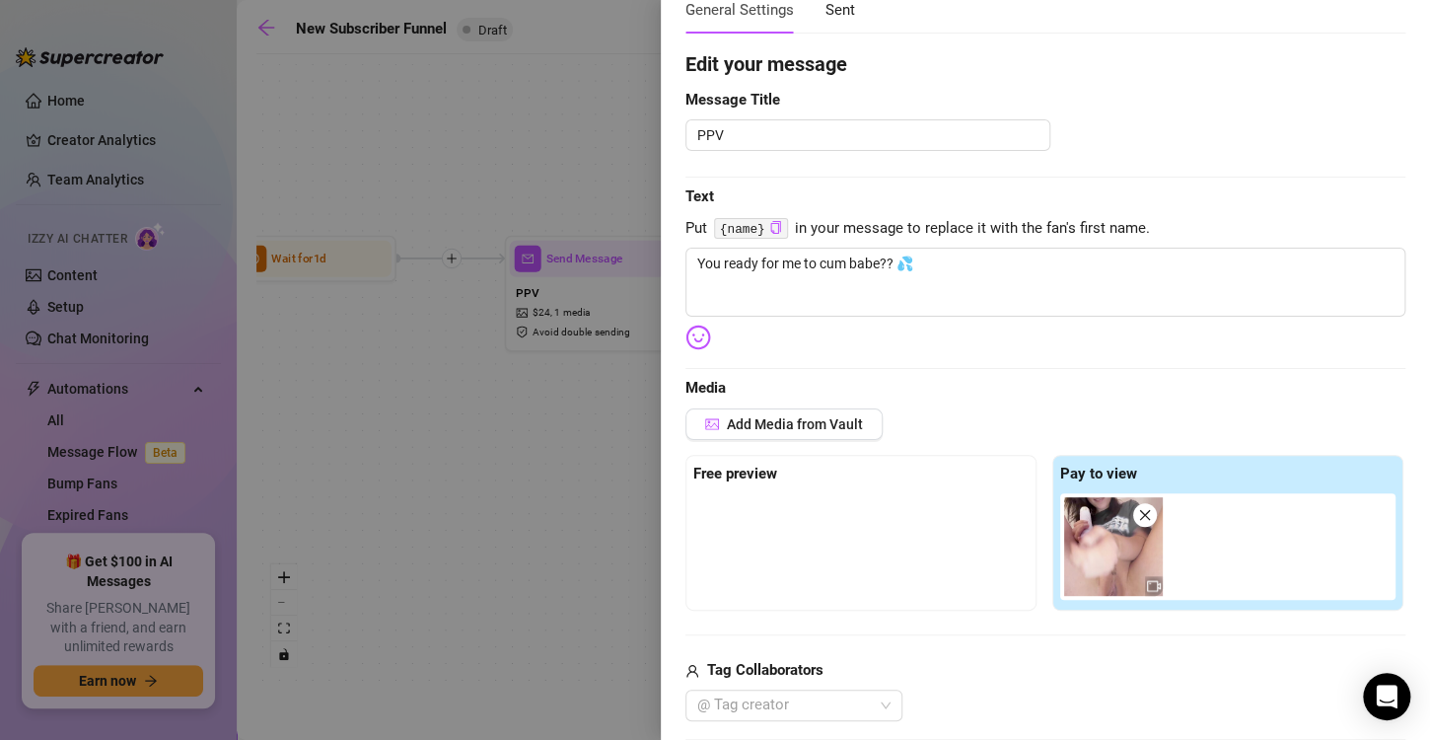
scroll to position [0, 0]
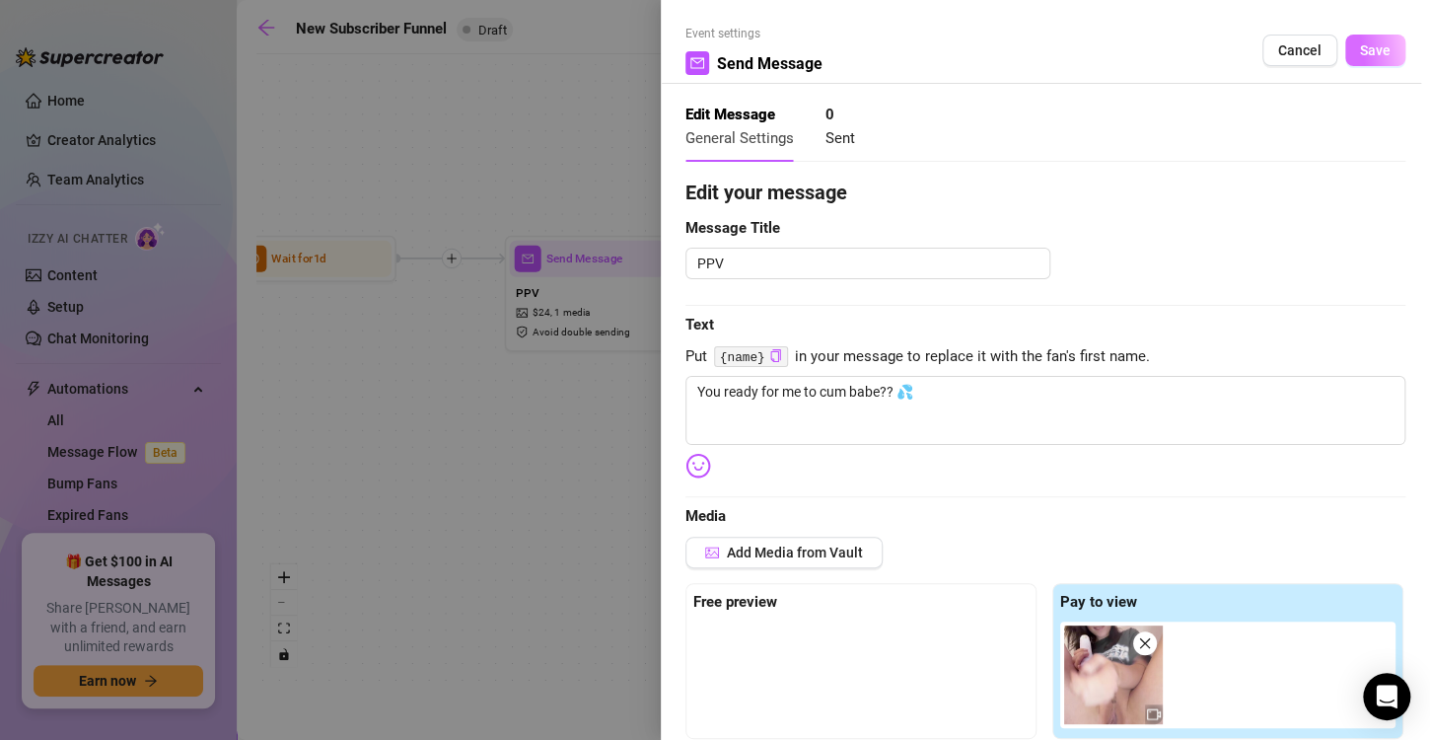
click at [1360, 53] on span "Save" at bounding box center [1375, 50] width 31 height 16
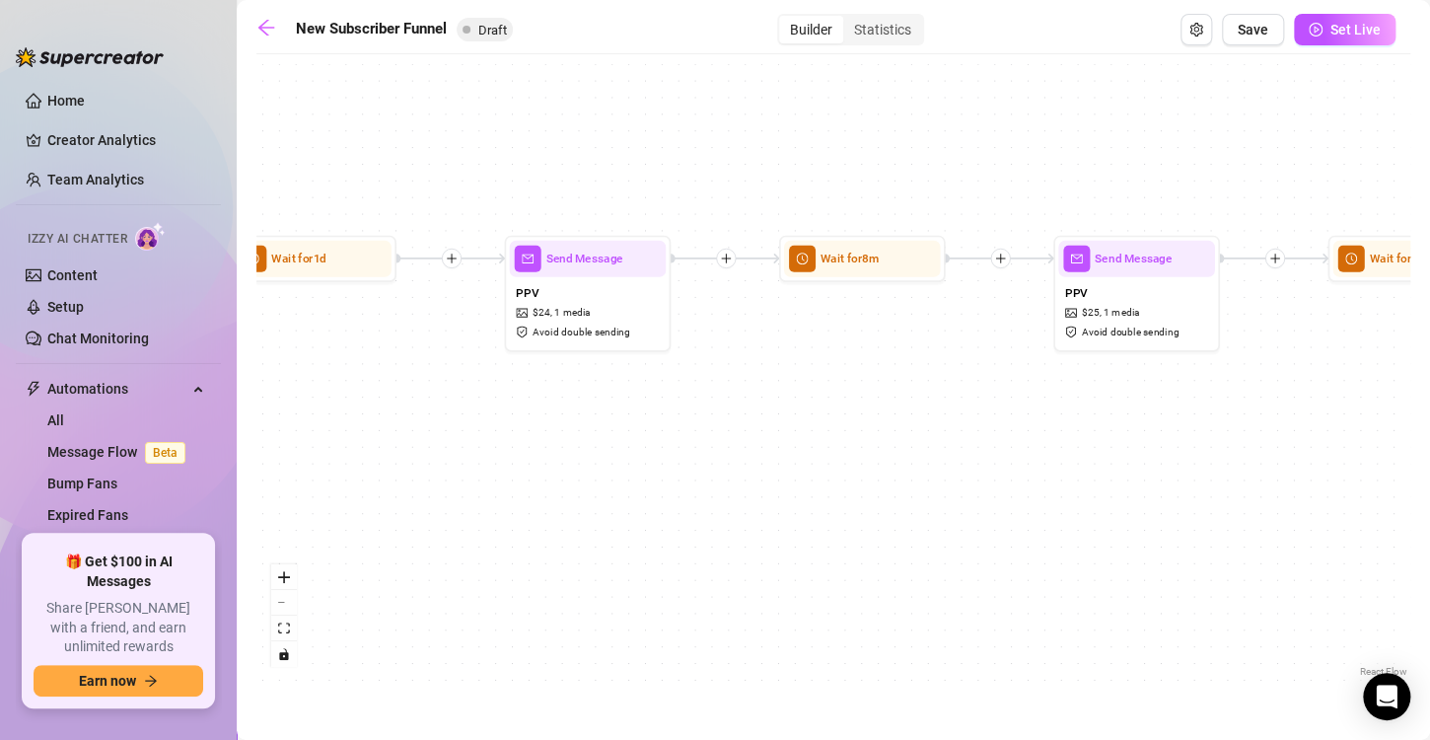
drag, startPoint x: 1264, startPoint y: 202, endPoint x: 788, endPoint y: 217, distance: 476.6
drag, startPoint x: 788, startPoint y: 217, endPoint x: 1096, endPoint y: 154, distance: 314.1
click at [1096, 154] on div "If True If True If True If False If False If False If True If False Send Messag…" at bounding box center [833, 372] width 1154 height 617
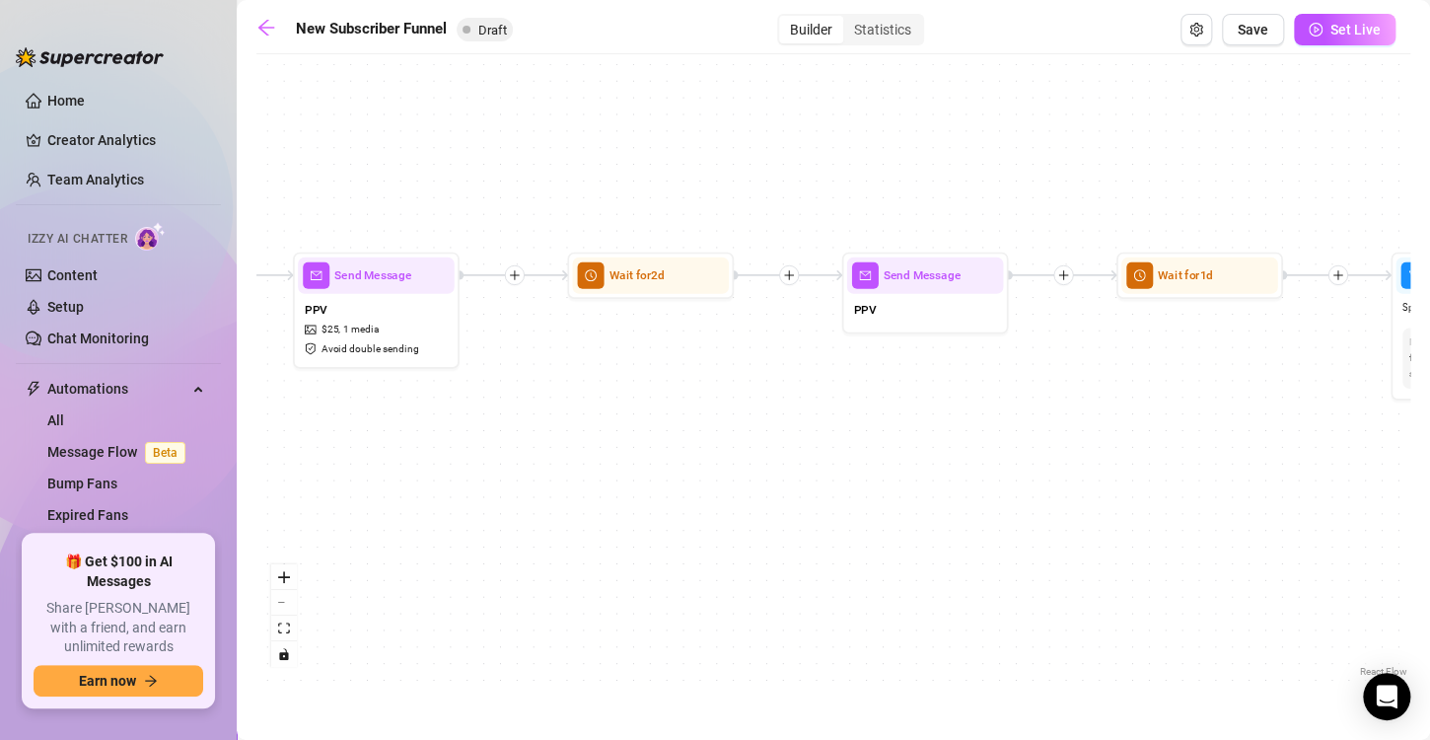
drag, startPoint x: 1182, startPoint y: 154, endPoint x: 375, endPoint y: 161, distance: 806.8
click at [375, 161] on div "If True If True If True If False If False If False If True If False Send Messag…" at bounding box center [833, 372] width 1154 height 617
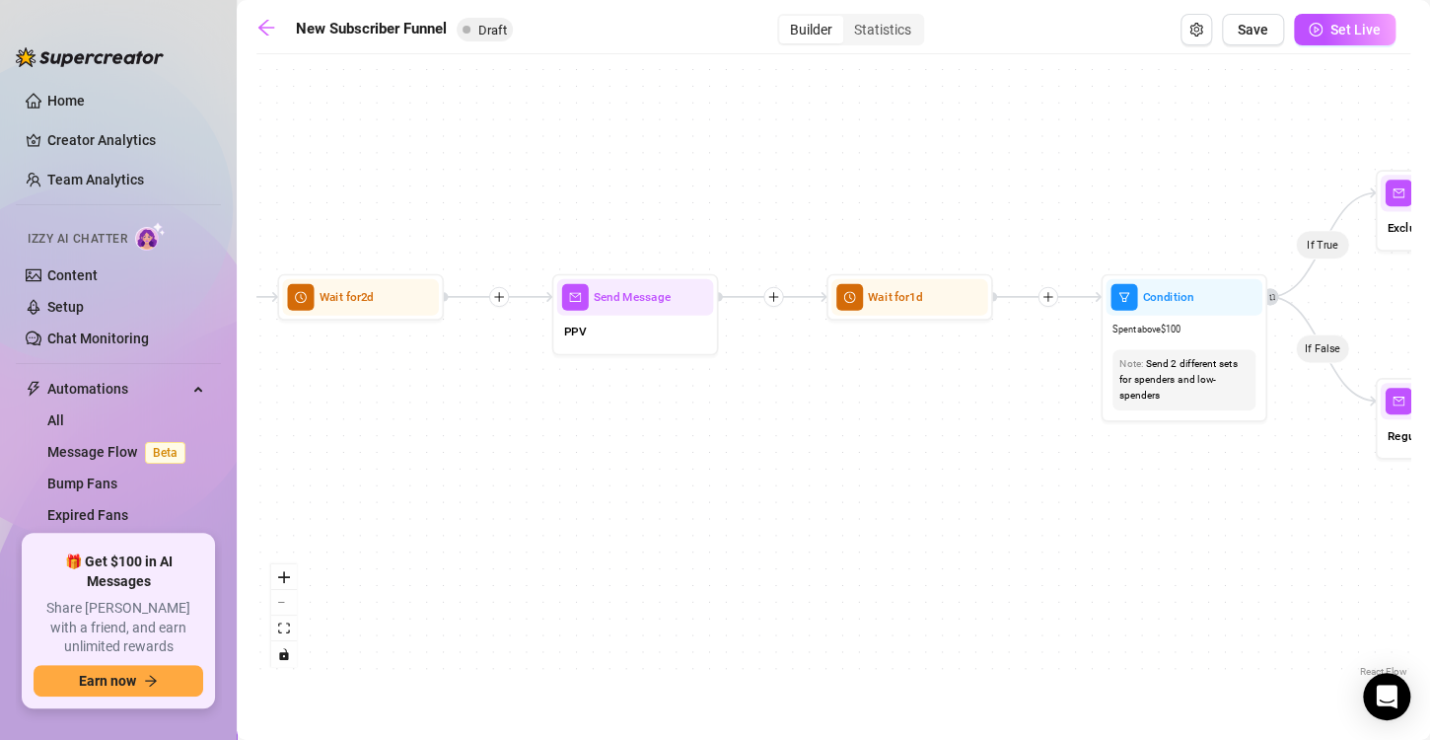
drag, startPoint x: 1067, startPoint y: 131, endPoint x: 824, endPoint y: 163, distance: 245.6
click at [824, 163] on div "If True If True If True If False If False If False If True If False Send Messag…" at bounding box center [833, 372] width 1154 height 617
click at [656, 326] on div "PPV" at bounding box center [635, 333] width 157 height 35
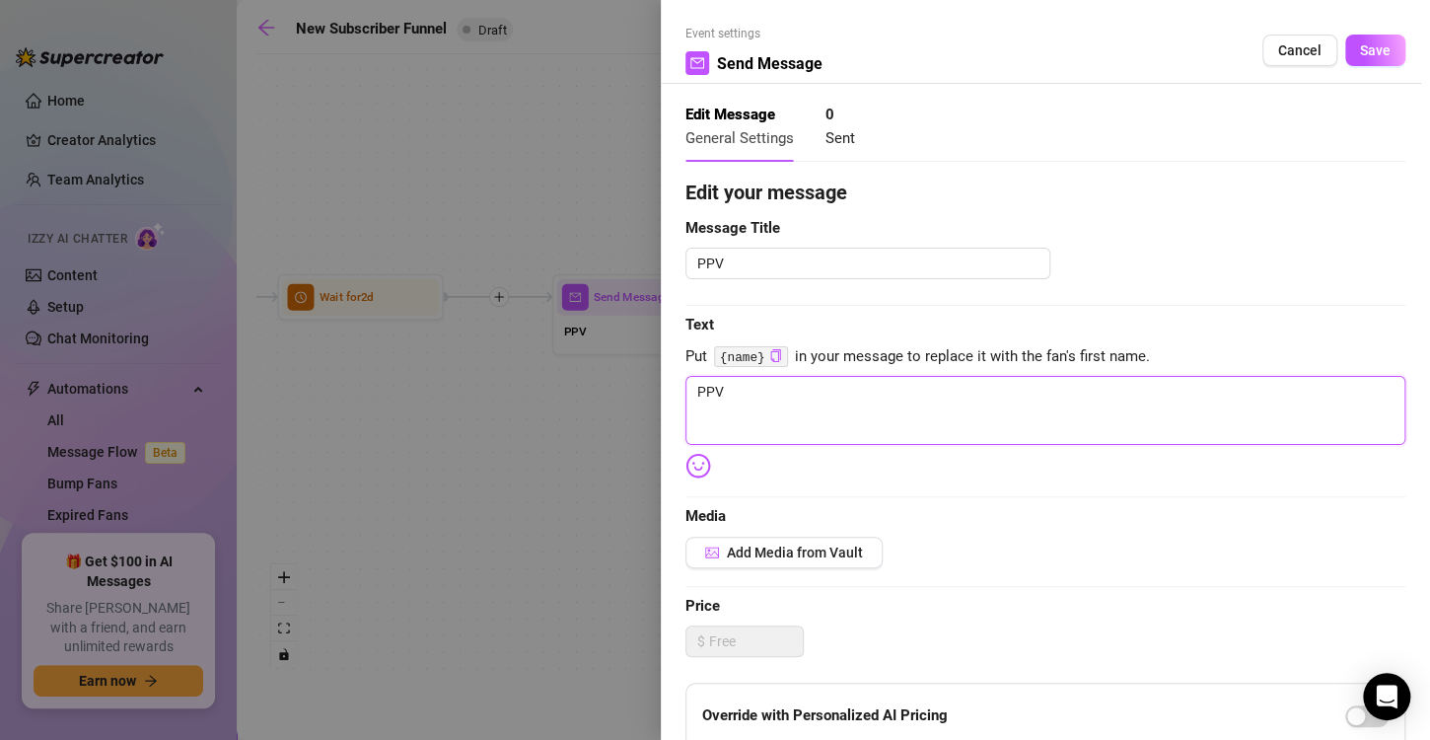
drag, startPoint x: 751, startPoint y: 393, endPoint x: 649, endPoint y: 408, distance: 102.8
click at [649, 408] on div "Event settings Send Message Cancel Save Edit Message General Settings 0 Sent Ed…" at bounding box center [715, 370] width 1430 height 740
click at [1218, 392] on textarea "This is the hottest Solo I've made yet... teasing, sucking, touching and fuckin…" at bounding box center [1045, 410] width 720 height 69
click at [1058, 418] on textarea "This is the hottest Solo I've made yet... teasing, sucking, touching and fuckin…" at bounding box center [1045, 410] width 720 height 69
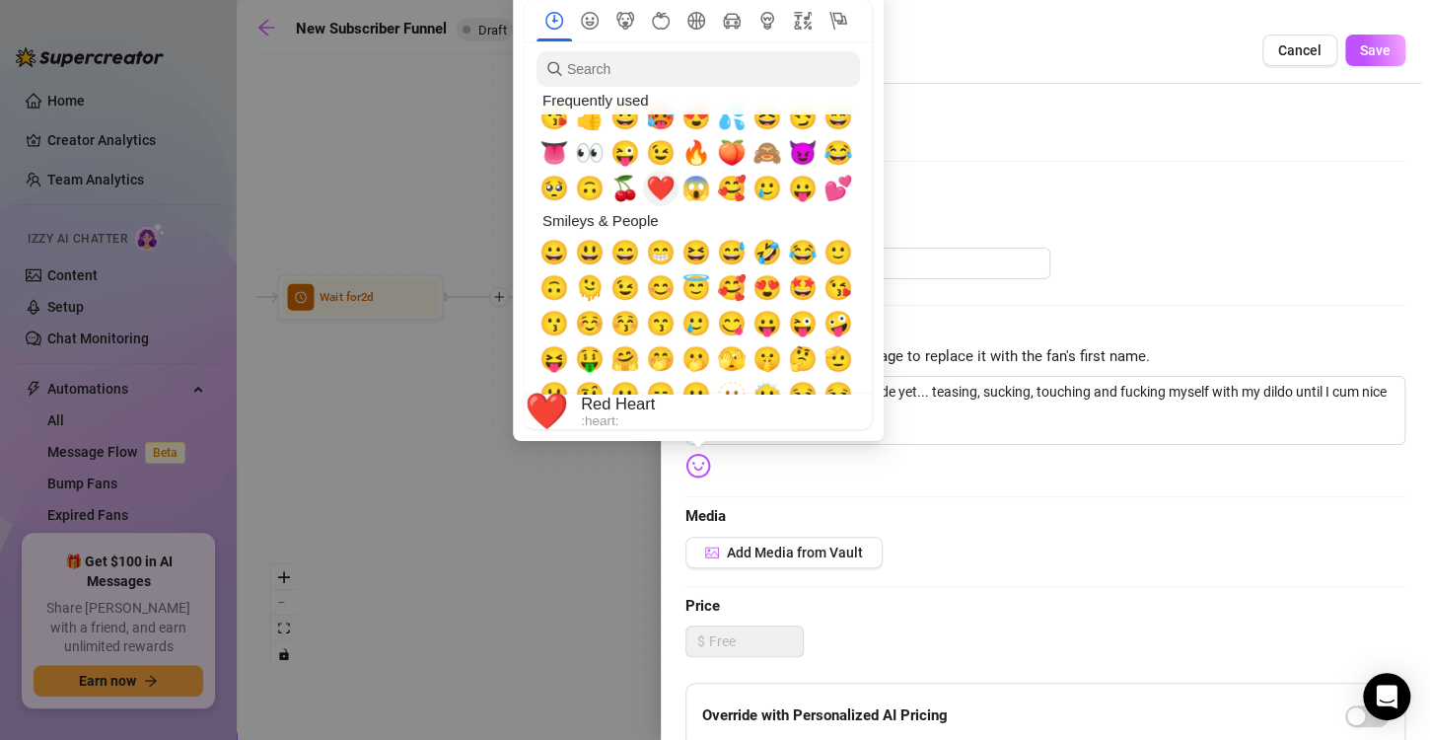
scroll to position [20, 0]
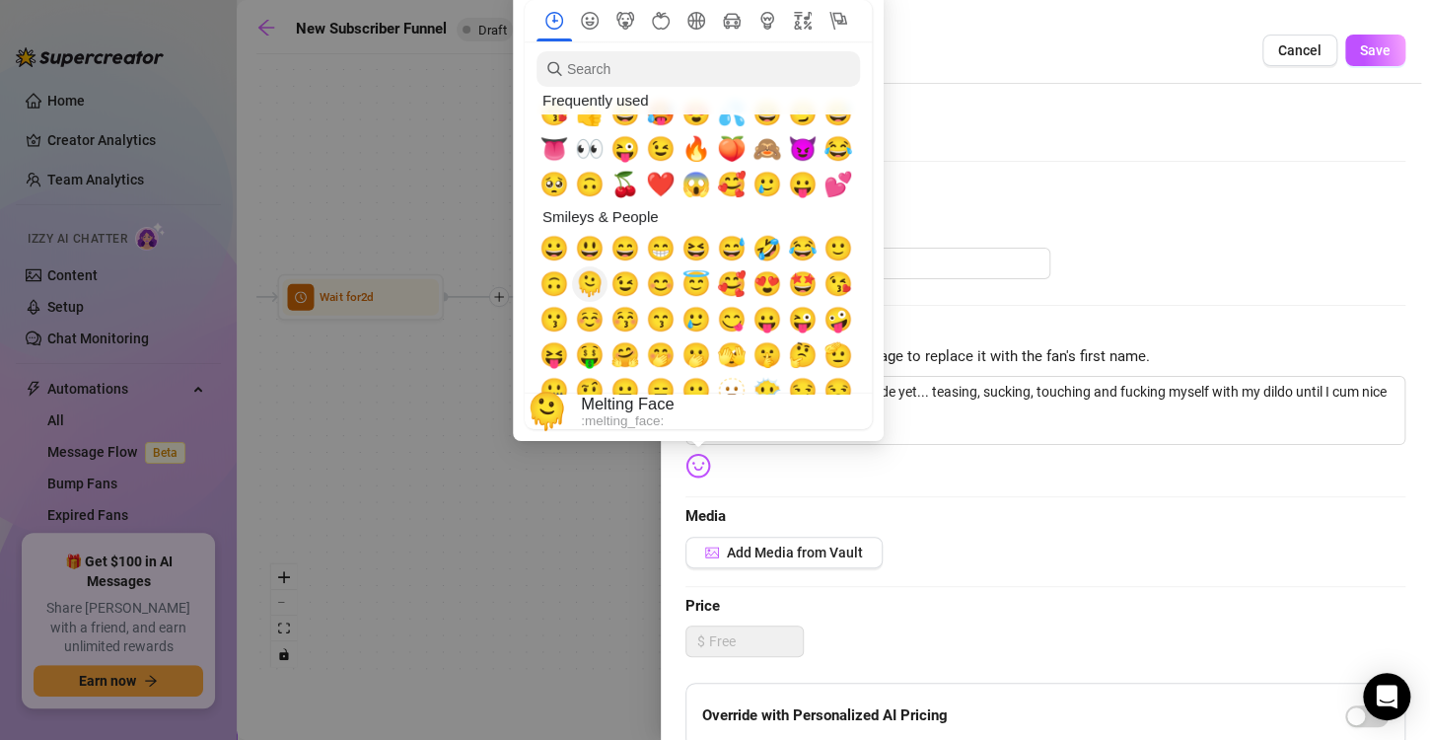
type textarea "This is the hottest Solo I've made yet... teasing, sucking, touching and fuckin…"
click at [595, 302] on div "🫠" at bounding box center [590, 284] width 36 height 36
type textarea "This is the hottest Solo I've made yet... teasing, sucking, touching and fuckin…"
click at [593, 296] on span "🫠" at bounding box center [590, 284] width 30 height 28
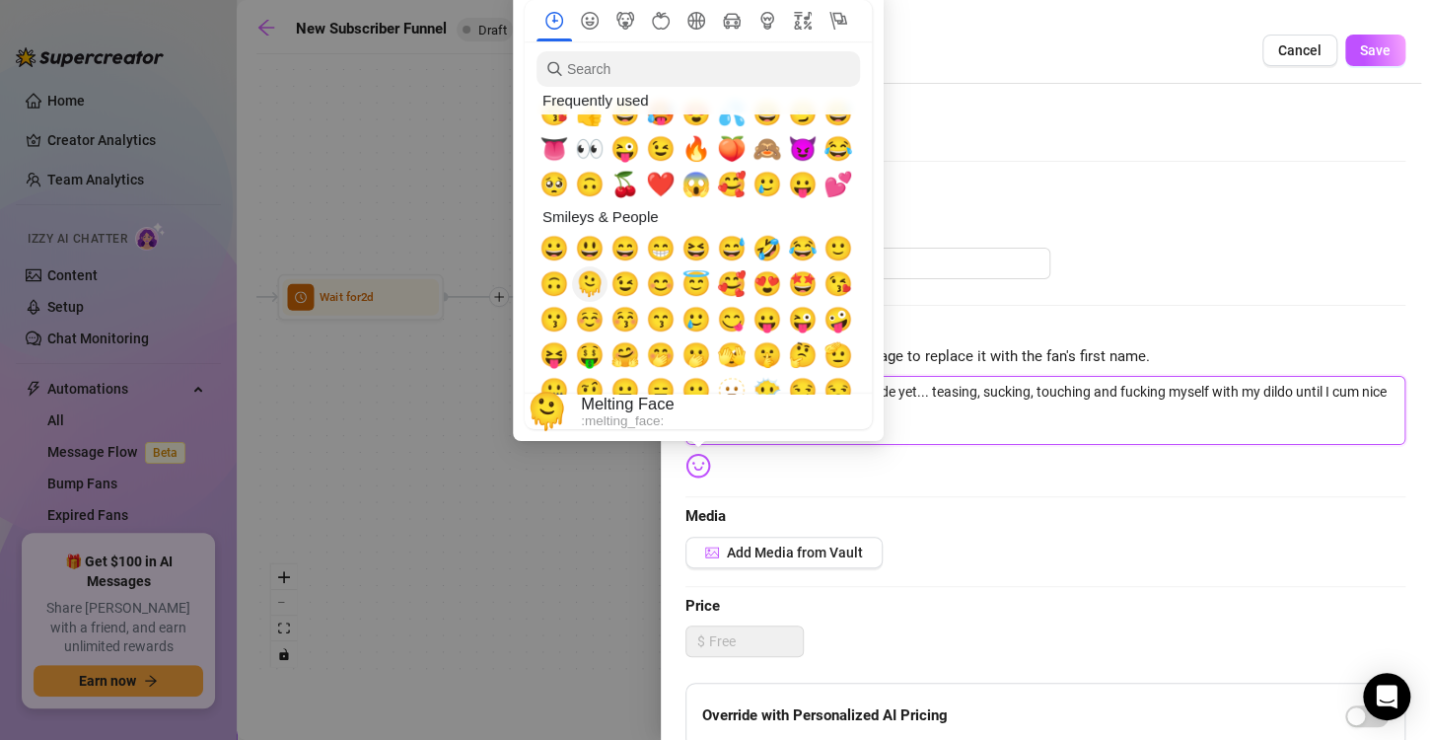
type textarea "This is the hottest Solo I've made yet... teasing, sucking, touching and fuckin…"
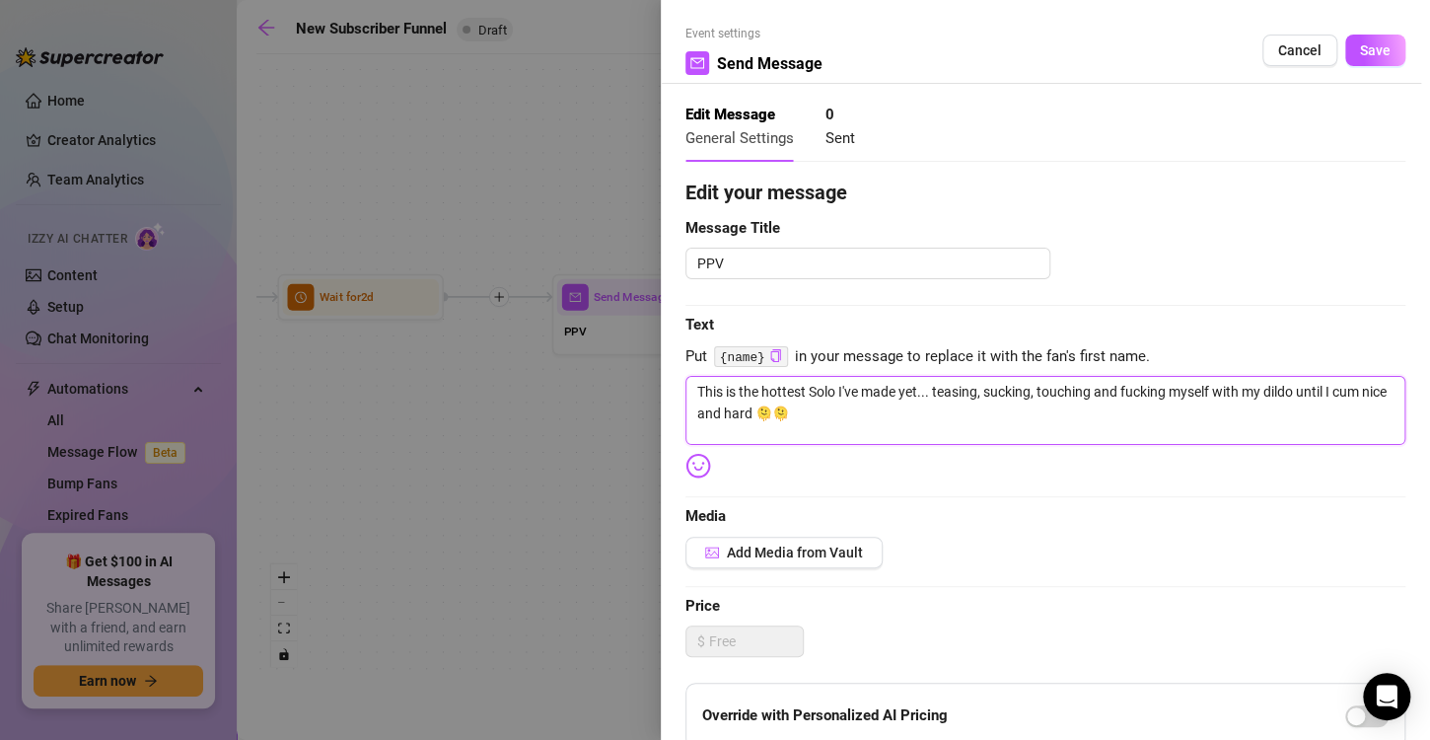
type textarea "This is the hottest Solo I've made yet... teasing, sucking, touching and fuckin…"
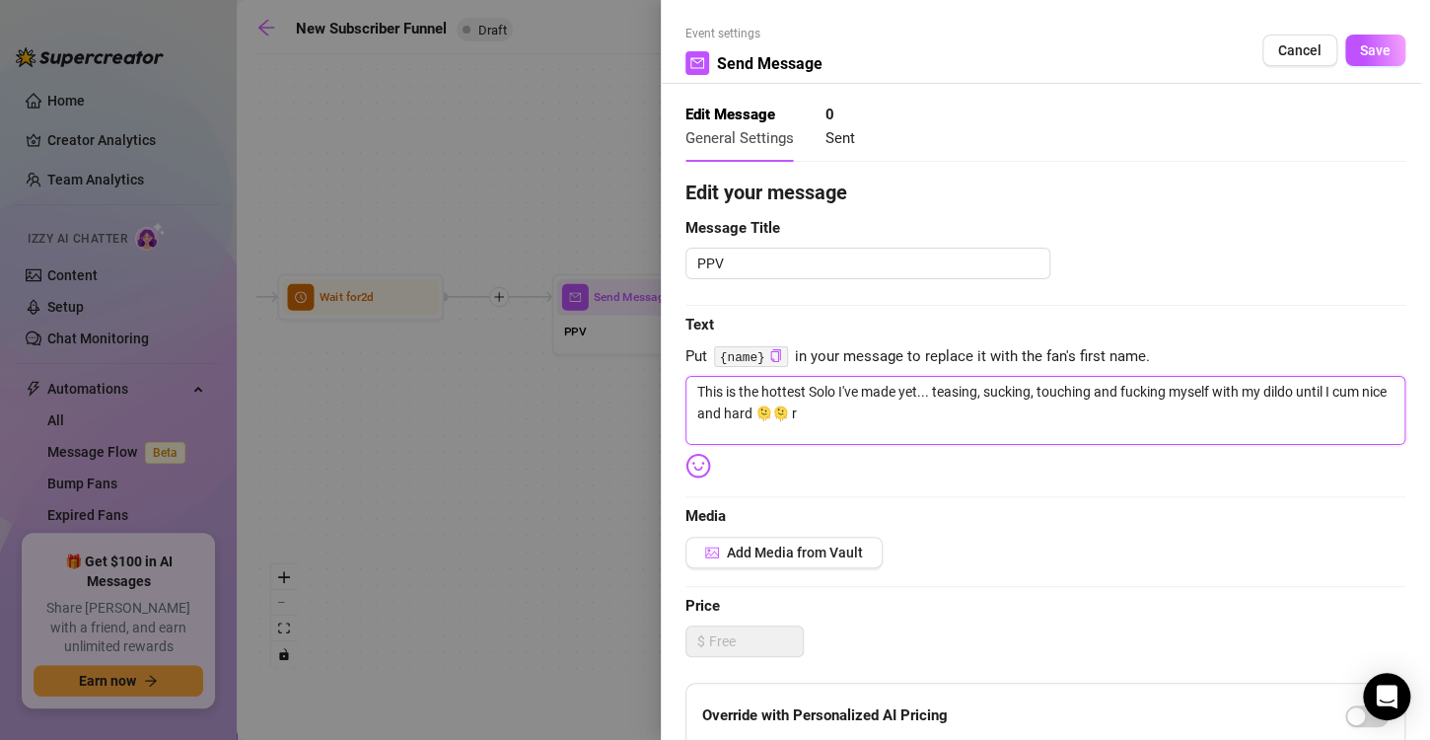
type textarea "This is the hottest Solo I've made yet... teasing, sucking, touching and fuckin…"
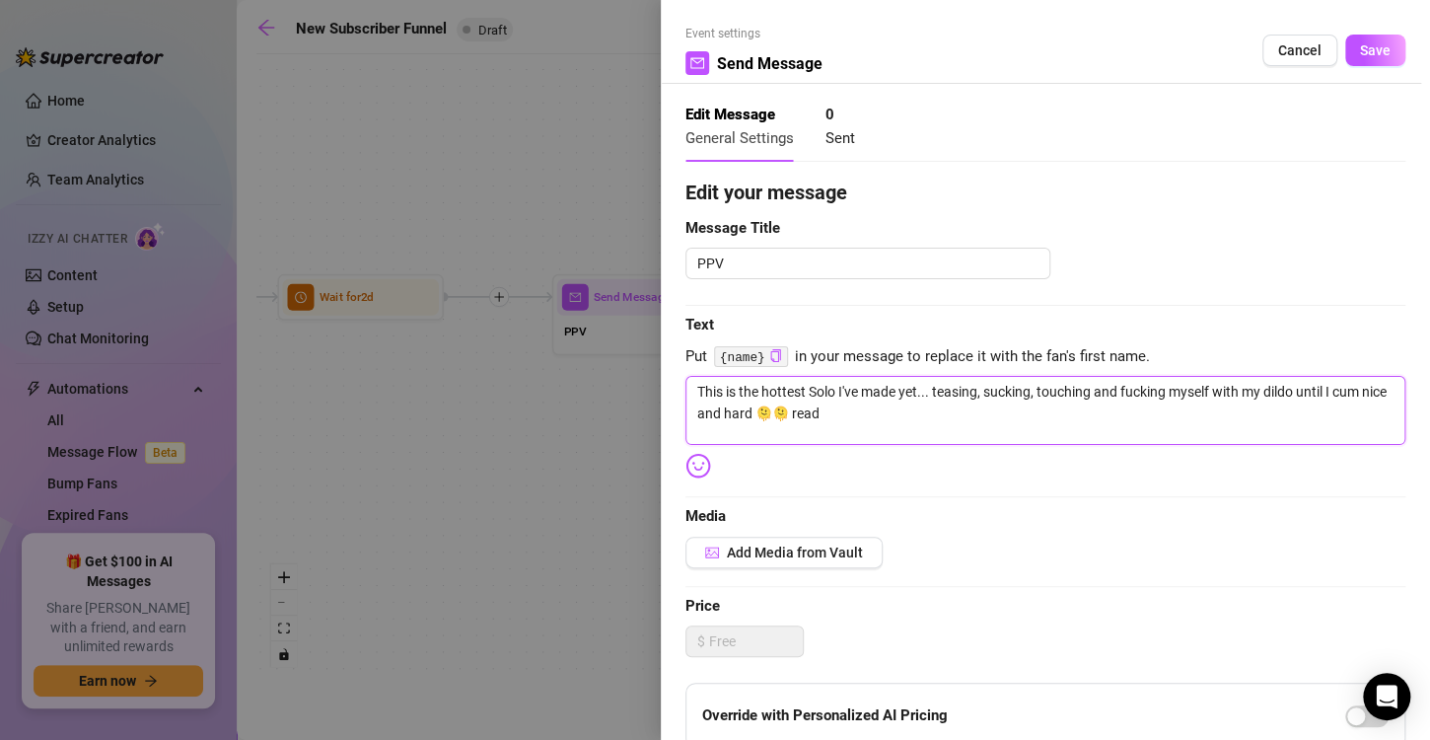
type textarea "This is the hottest Solo I've made yet... teasing, sucking, touching and fuckin…"
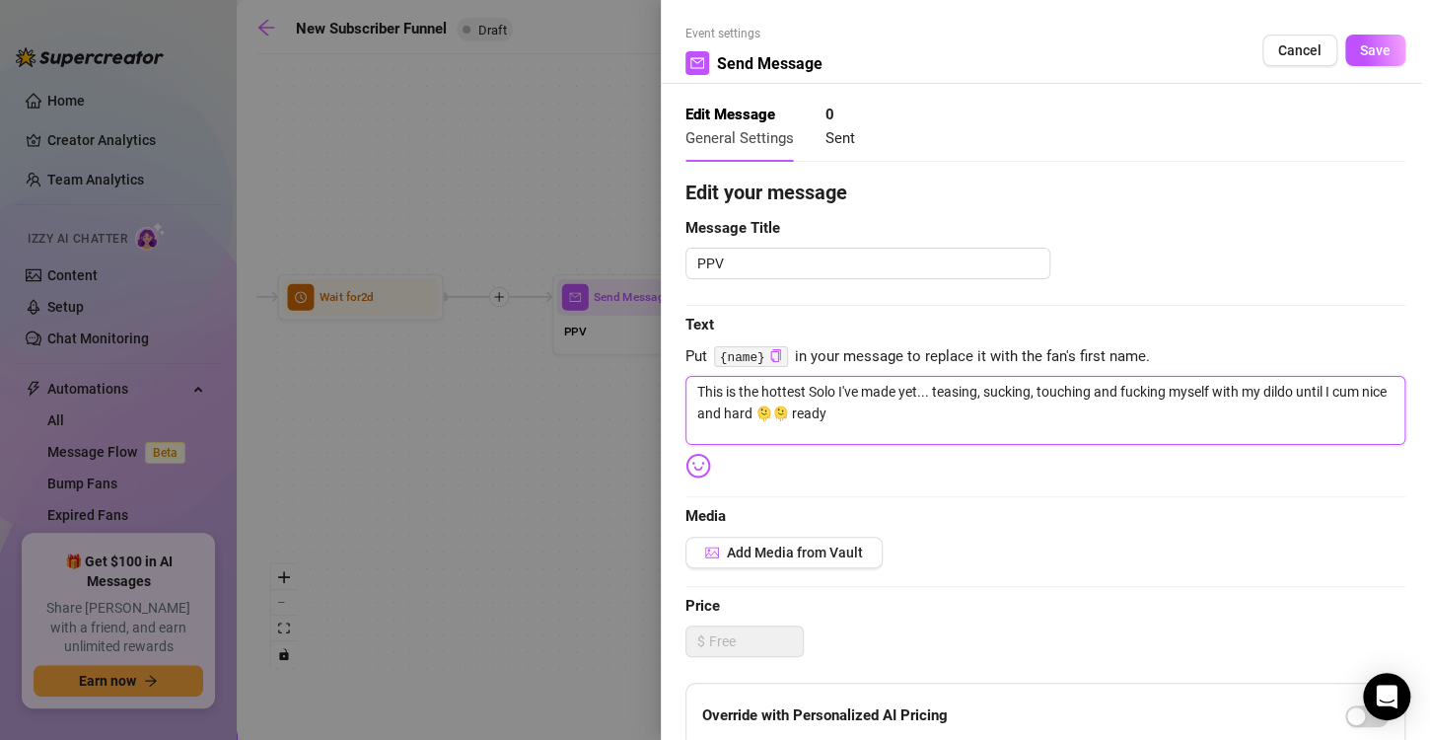
type textarea "This is the hottest Solo I've made yet... teasing, sucking, touching and fuckin…"
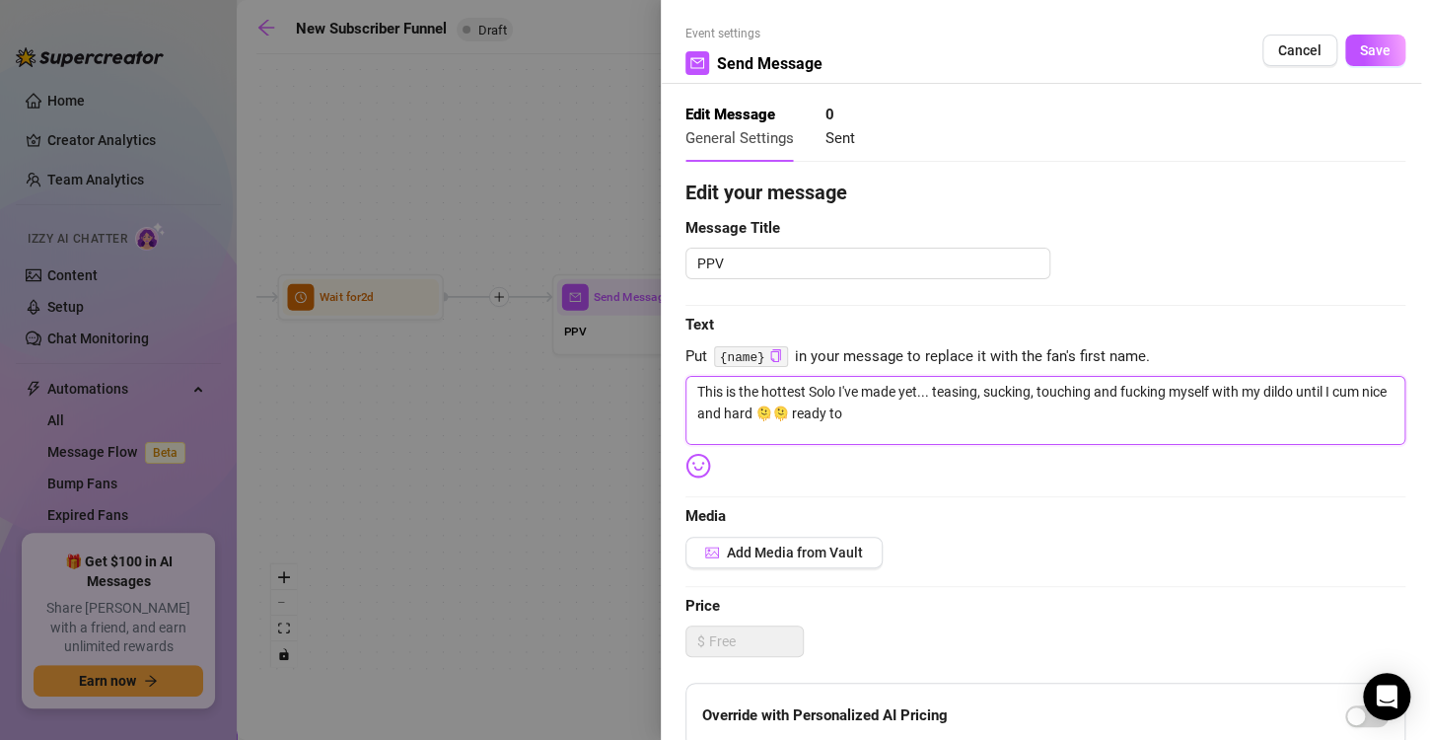
type textarea "This is the hottest Solo I've made yet... teasing, sucking, touching and fuckin…"
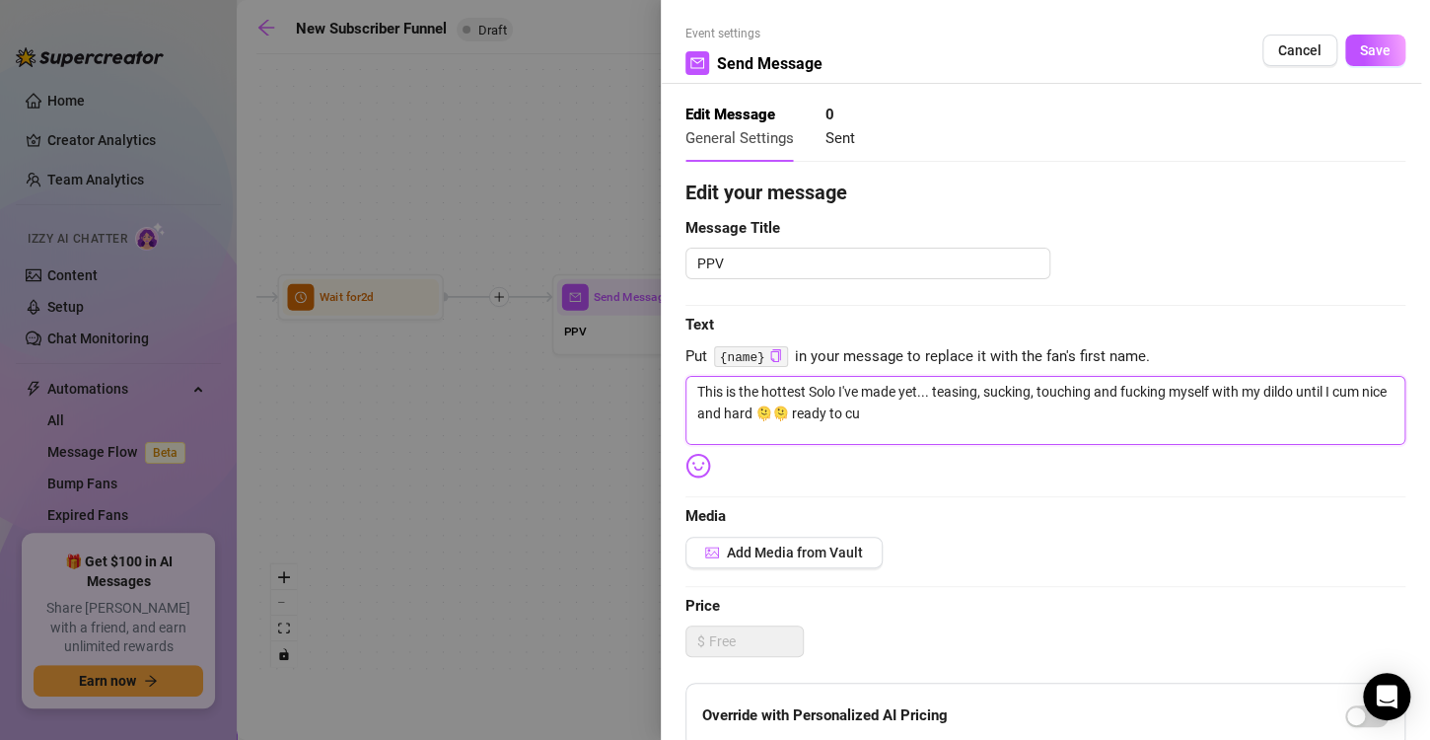
type textarea "This is the hottest Solo I've made yet... teasing, sucking, touching and fuckin…"
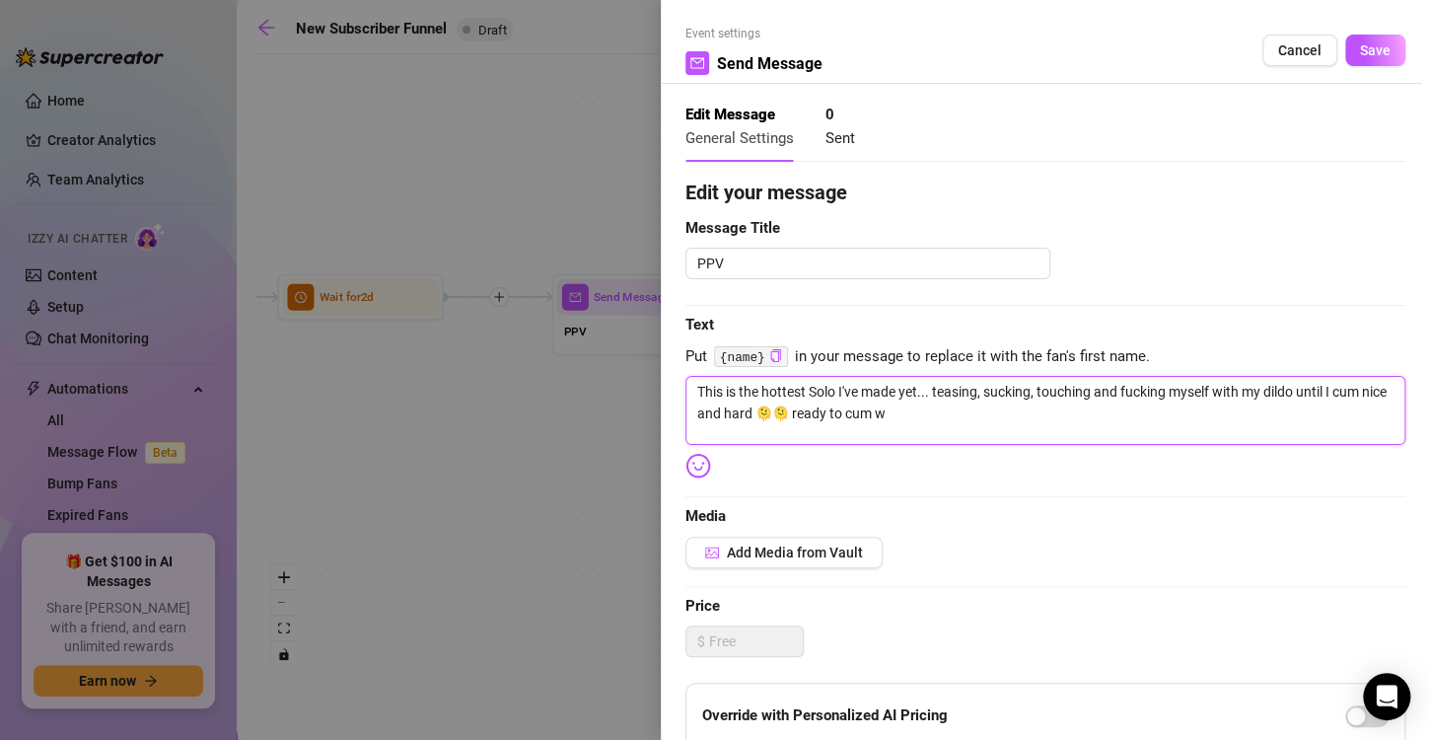
type textarea "This is the hottest Solo I've made yet... teasing, sucking, touching and fuckin…"
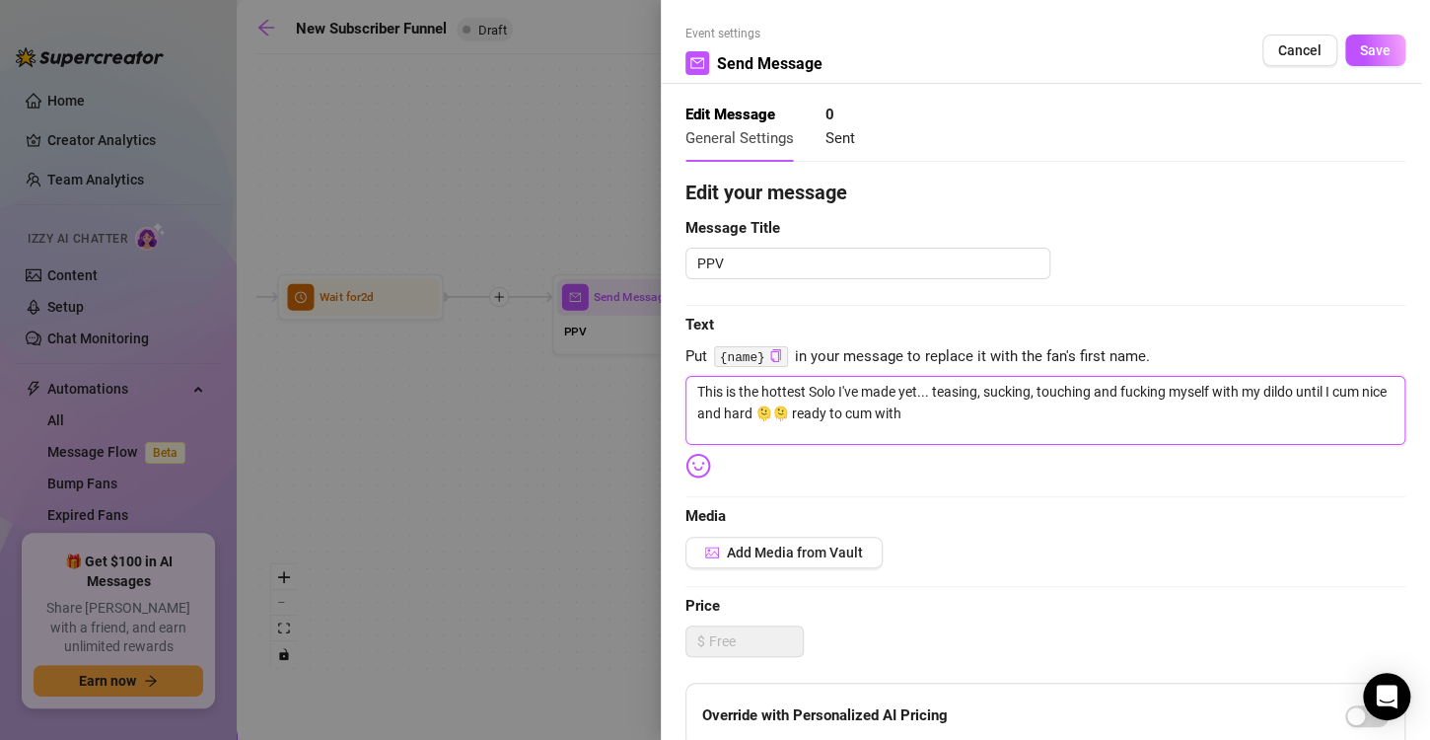
type textarea "This is the hottest Solo I've made yet... teasing, sucking, touching and fuckin…"
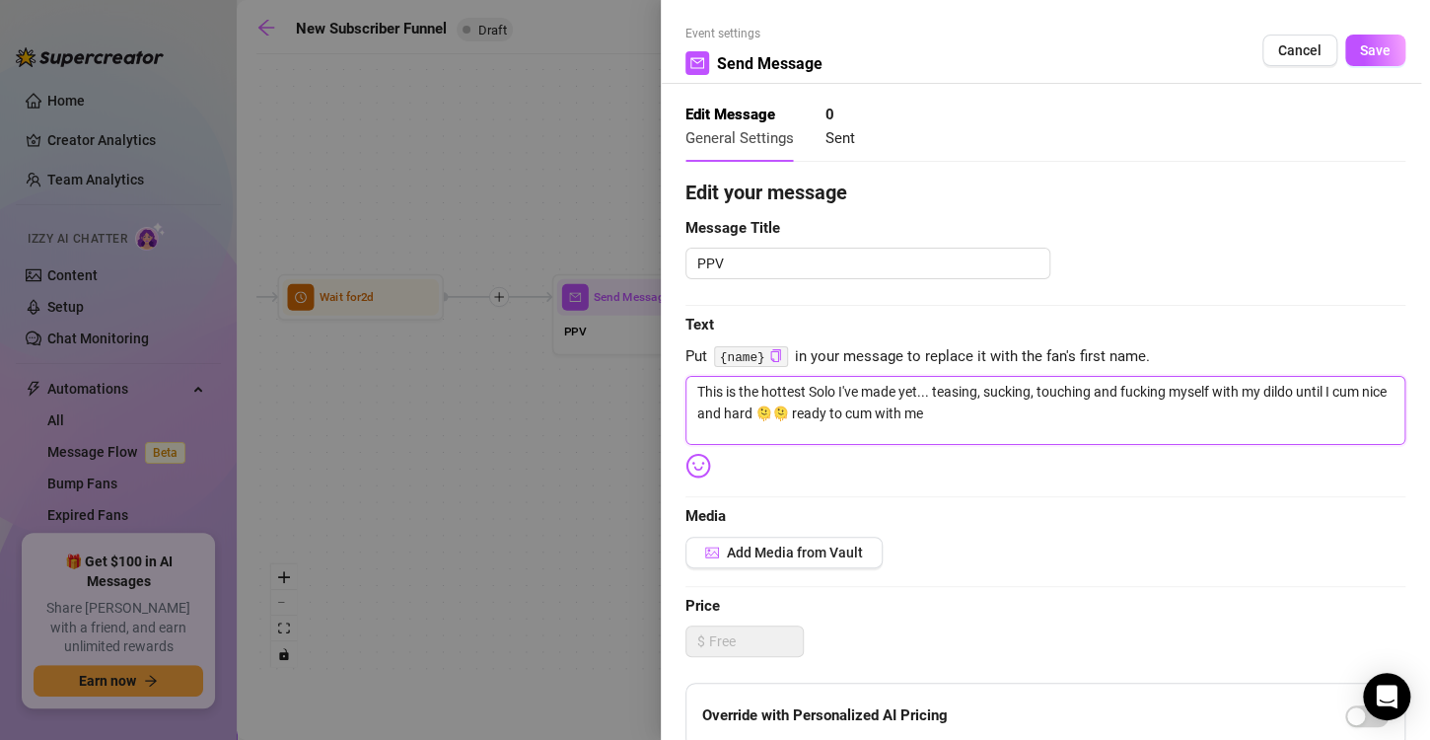
type textarea "This is the hottest Solo I've made yet... teasing, sucking, touching and fuckin…"
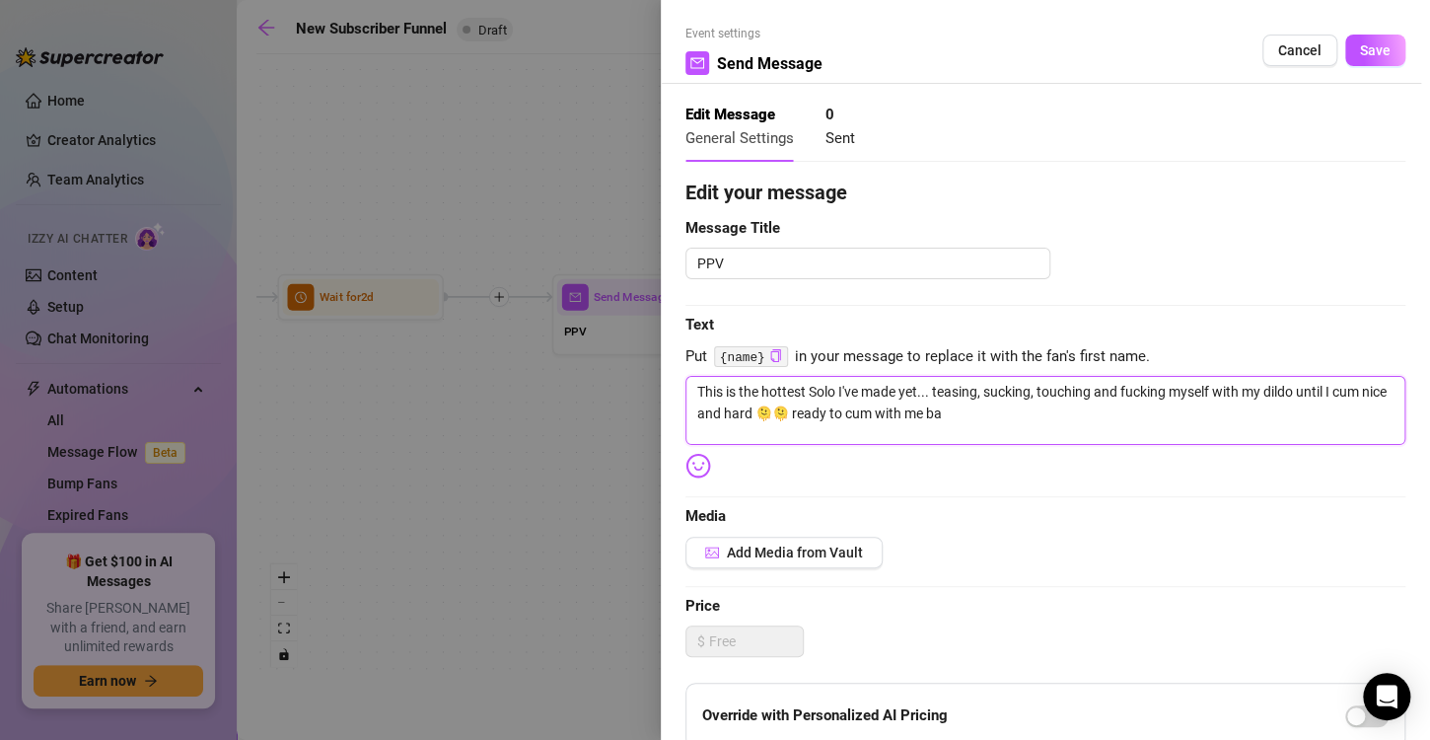
type textarea "This is the hottest Solo I've made yet... teasing, sucking, touching and fuckin…"
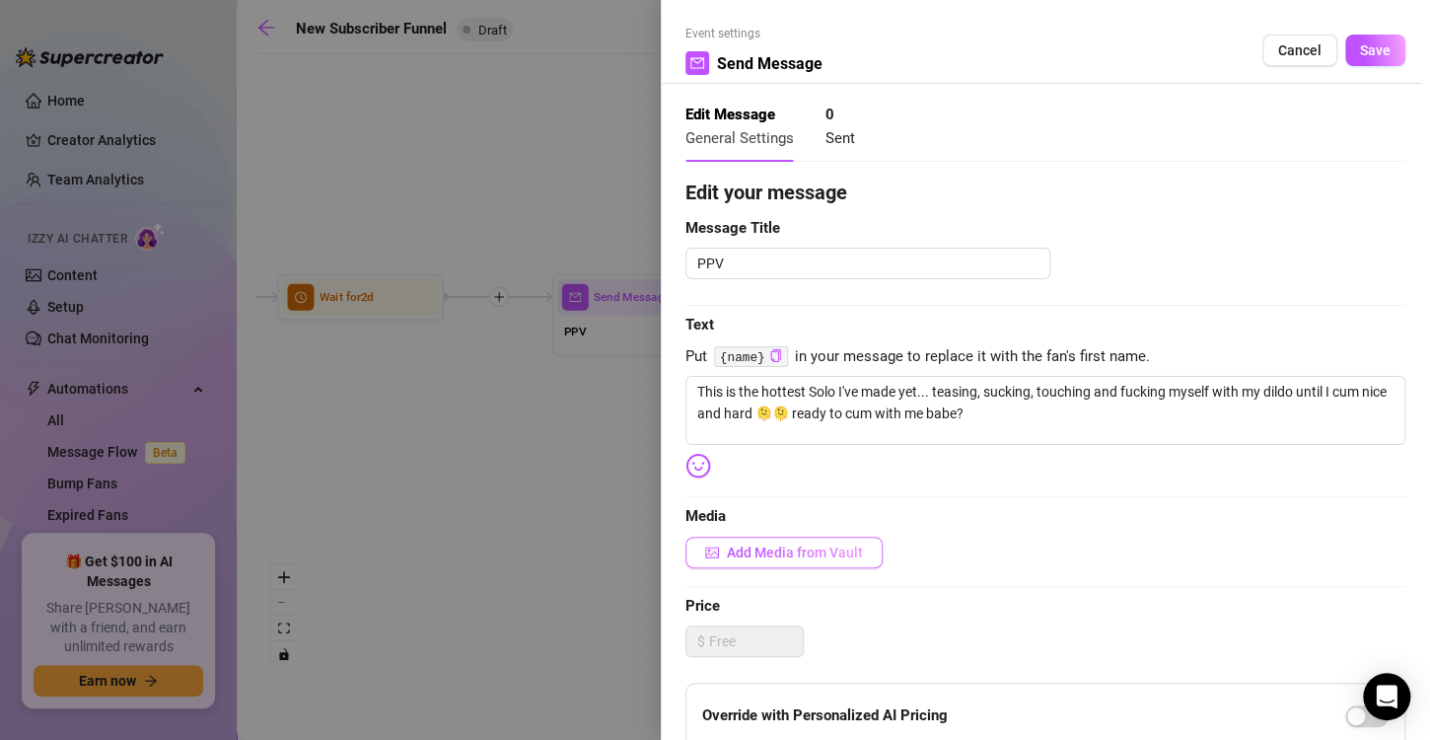
drag, startPoint x: 824, startPoint y: 553, endPoint x: 752, endPoint y: 540, distance: 73.1
click at [752, 540] on button "Add Media from Vault" at bounding box center [783, 553] width 197 height 32
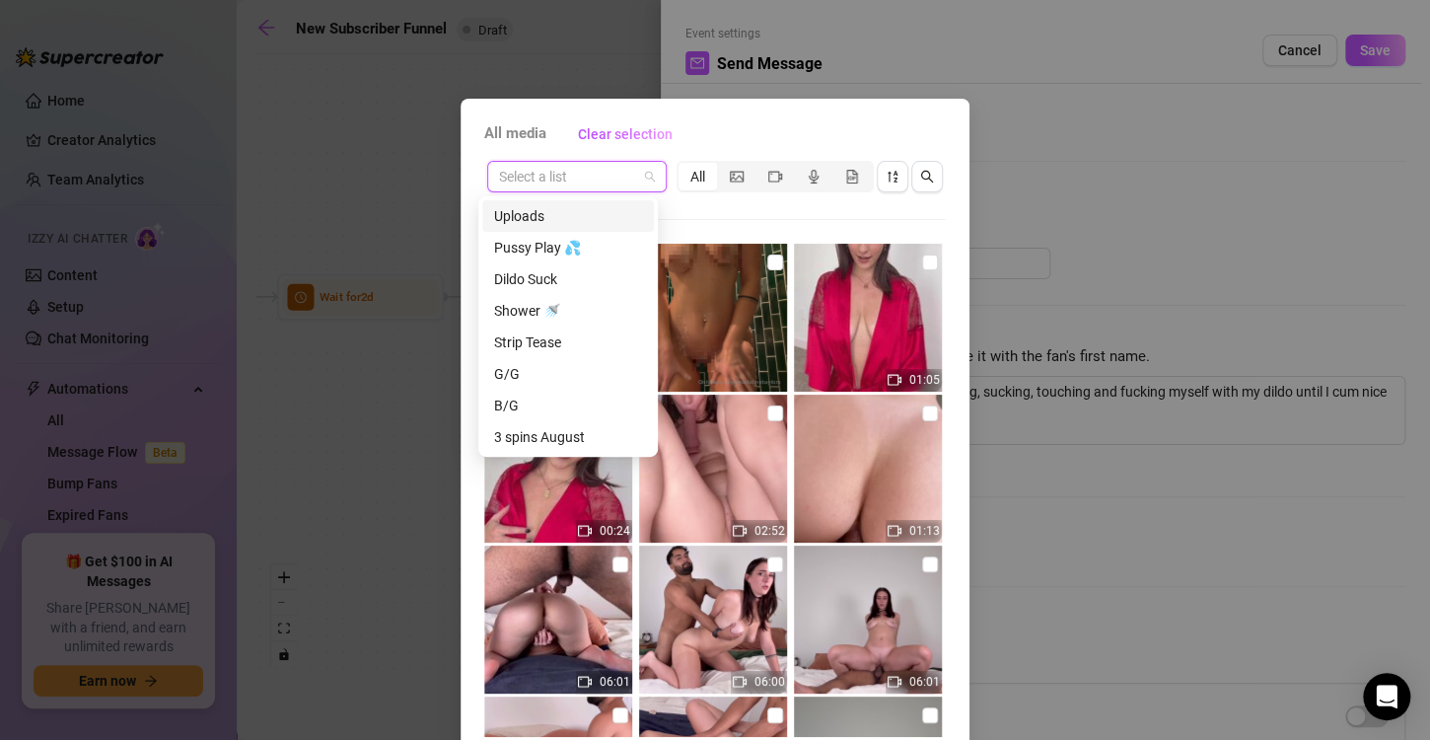
click at [577, 182] on input "search" at bounding box center [568, 177] width 138 height 30
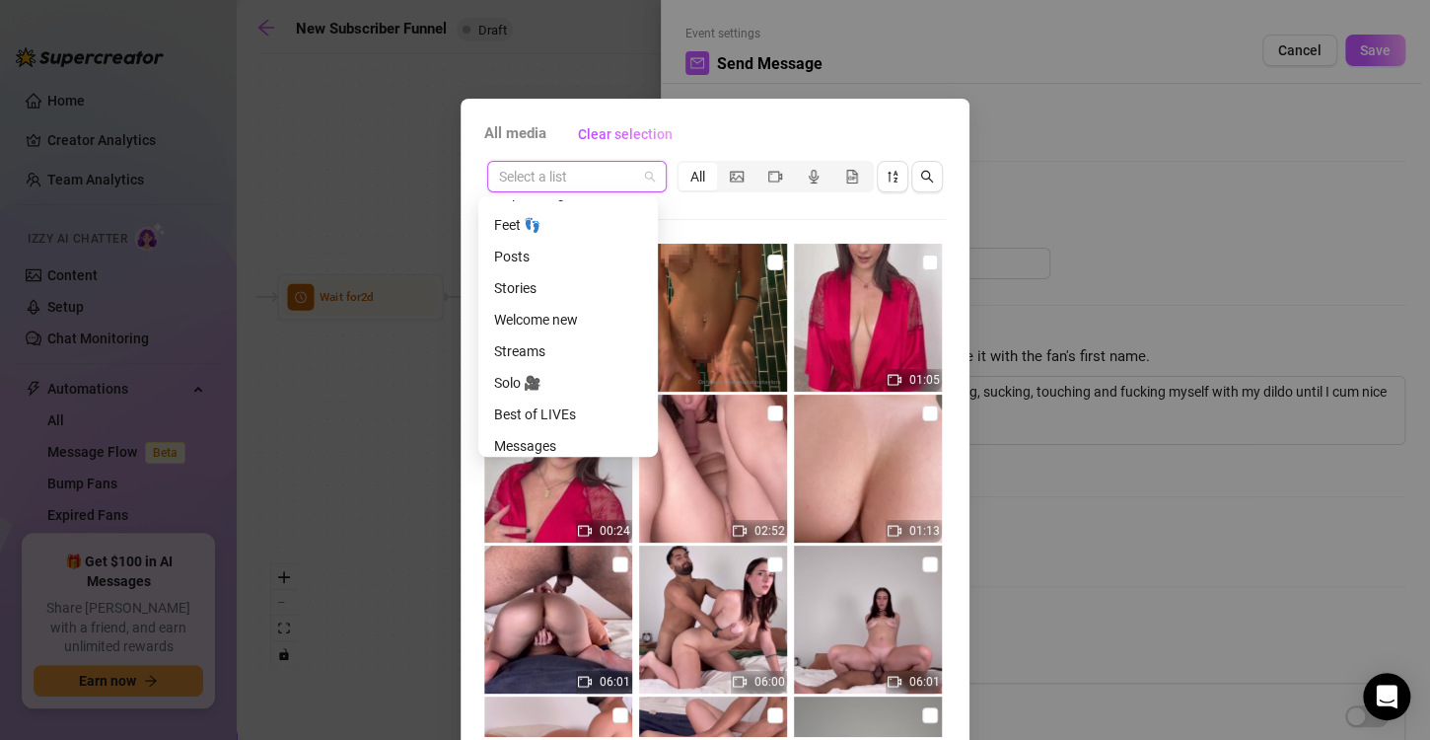
scroll to position [252, 0]
click at [543, 379] on div "Solo 🎥" at bounding box center [568, 374] width 148 height 22
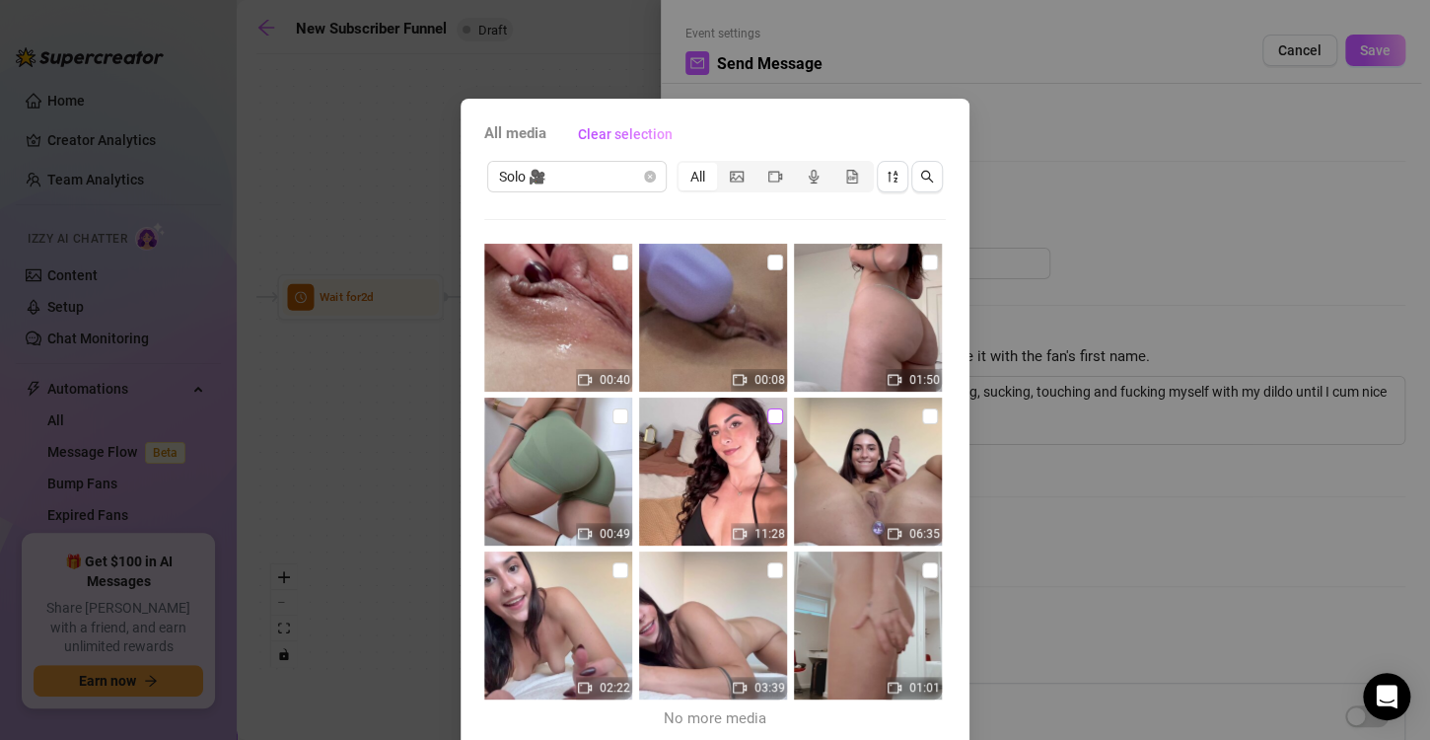
click at [767, 408] on input "checkbox" at bounding box center [775, 416] width 16 height 16
checkbox input "true"
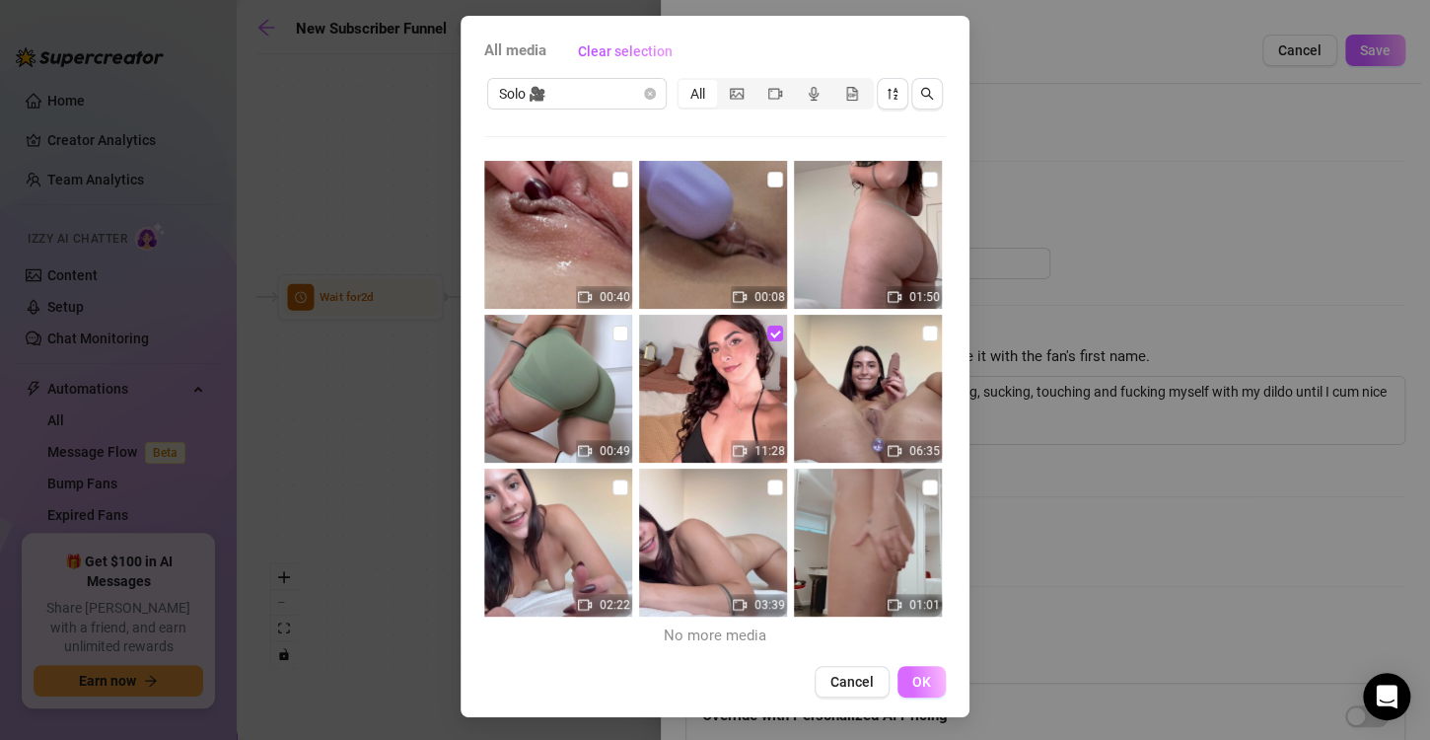
click at [912, 685] on span "OK" at bounding box center [921, 682] width 19 height 16
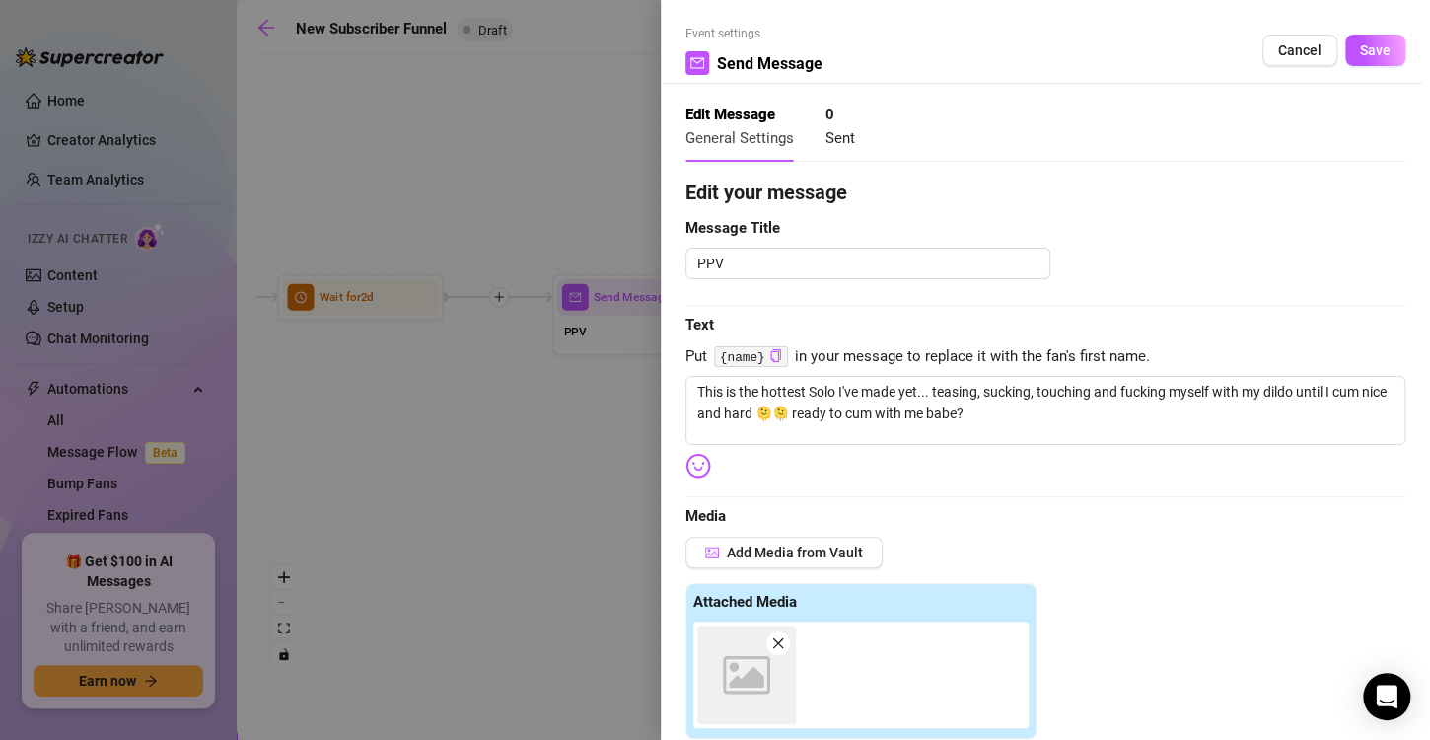
scroll to position [448, 0]
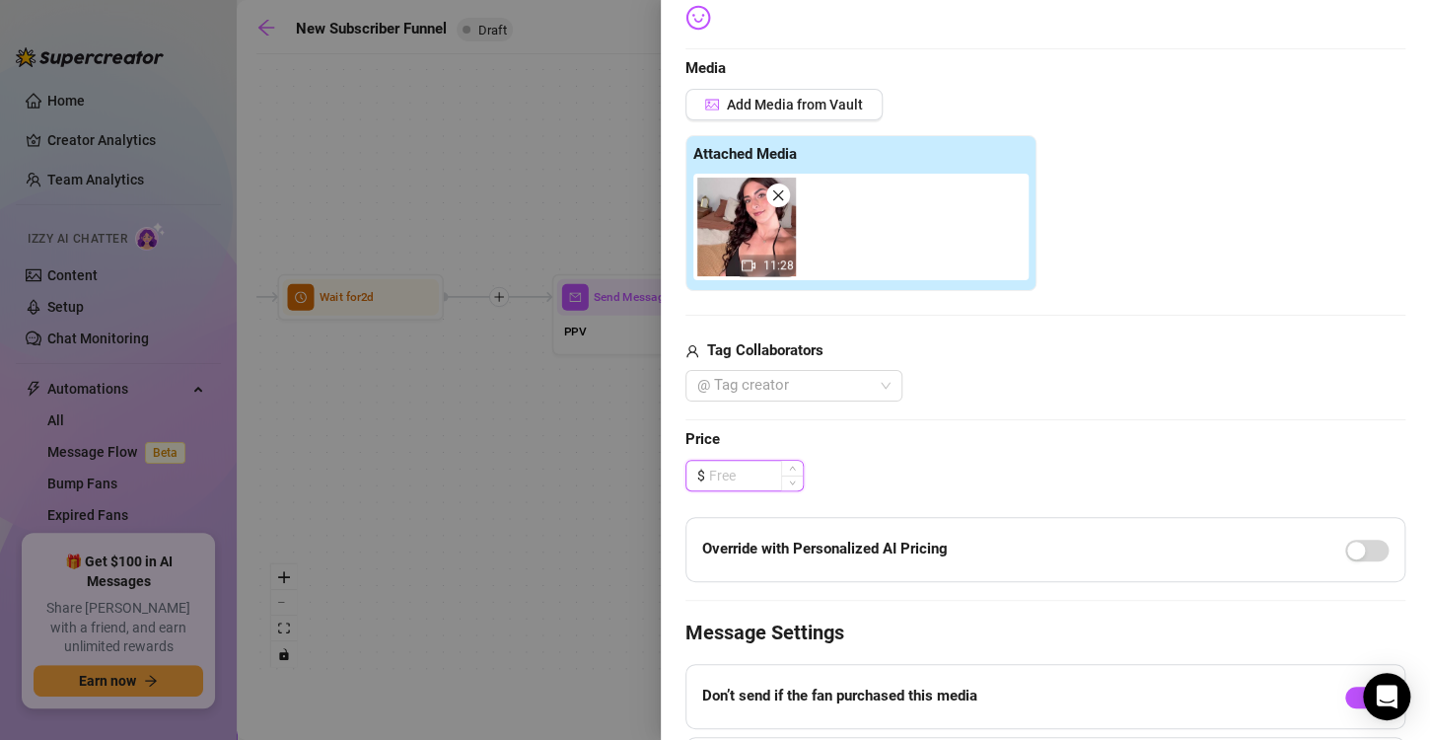
click at [745, 469] on input at bounding box center [756, 476] width 94 height 30
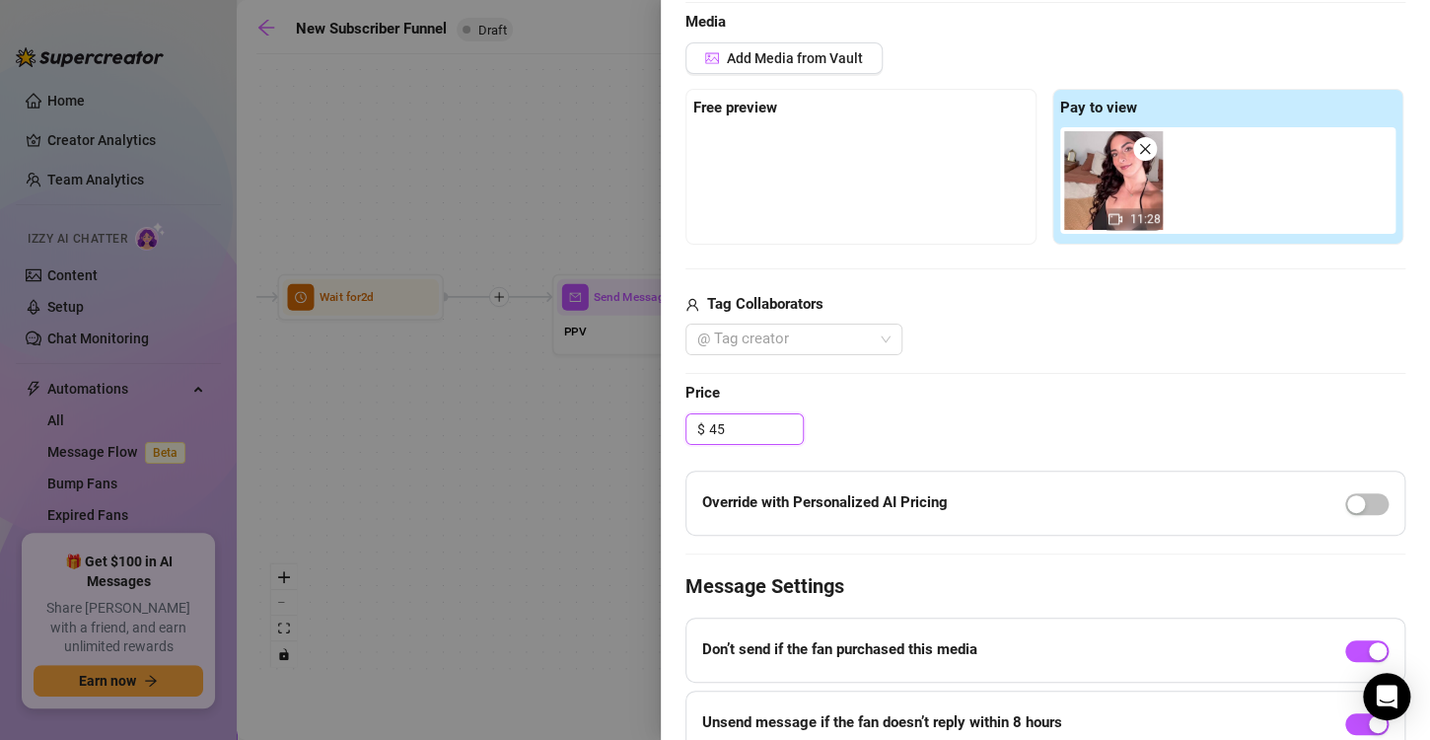
scroll to position [495, 0]
type input "45.00"
click at [803, 63] on span "Add Media from Vault" at bounding box center [795, 57] width 136 height 16
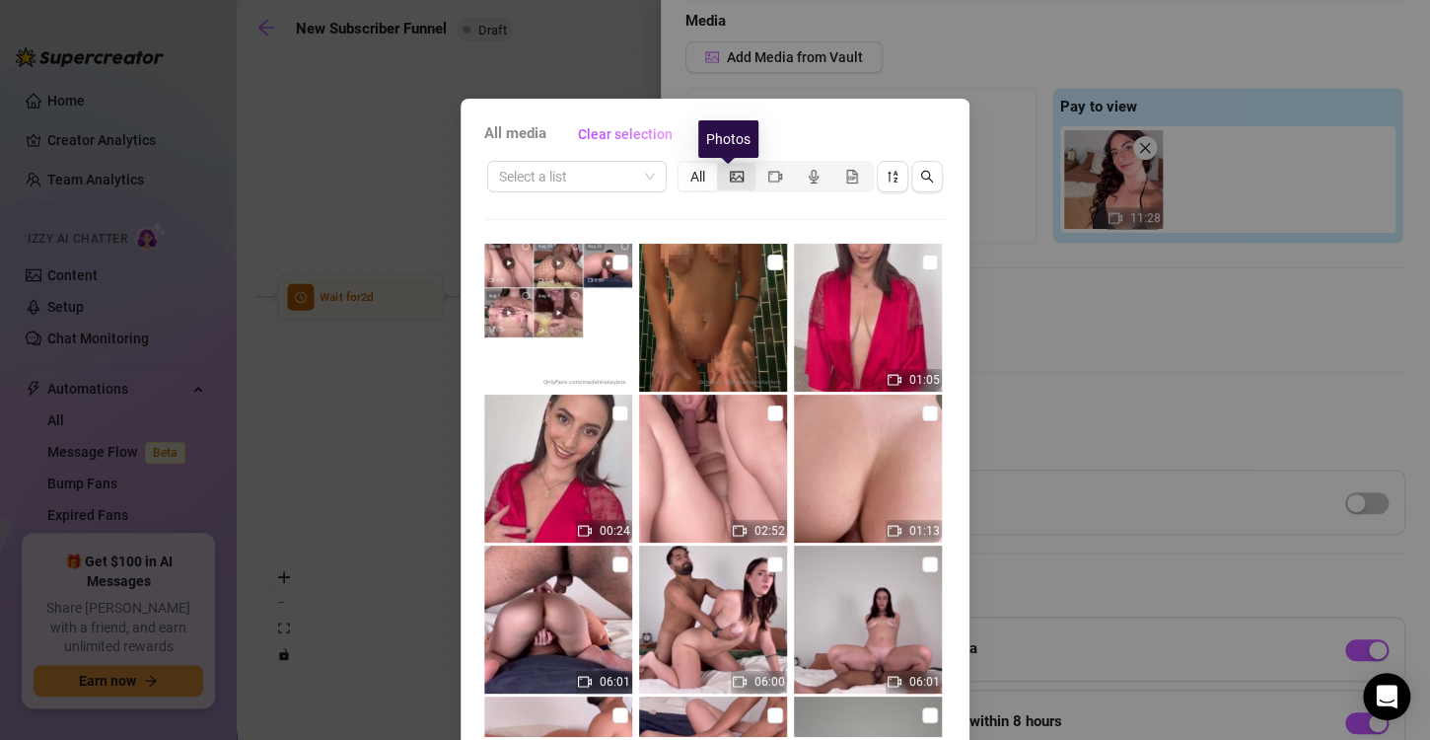
click at [731, 177] on icon "picture" at bounding box center [737, 176] width 14 height 11
click at [722, 166] on input "segmented control" at bounding box center [722, 166] width 0 height 0
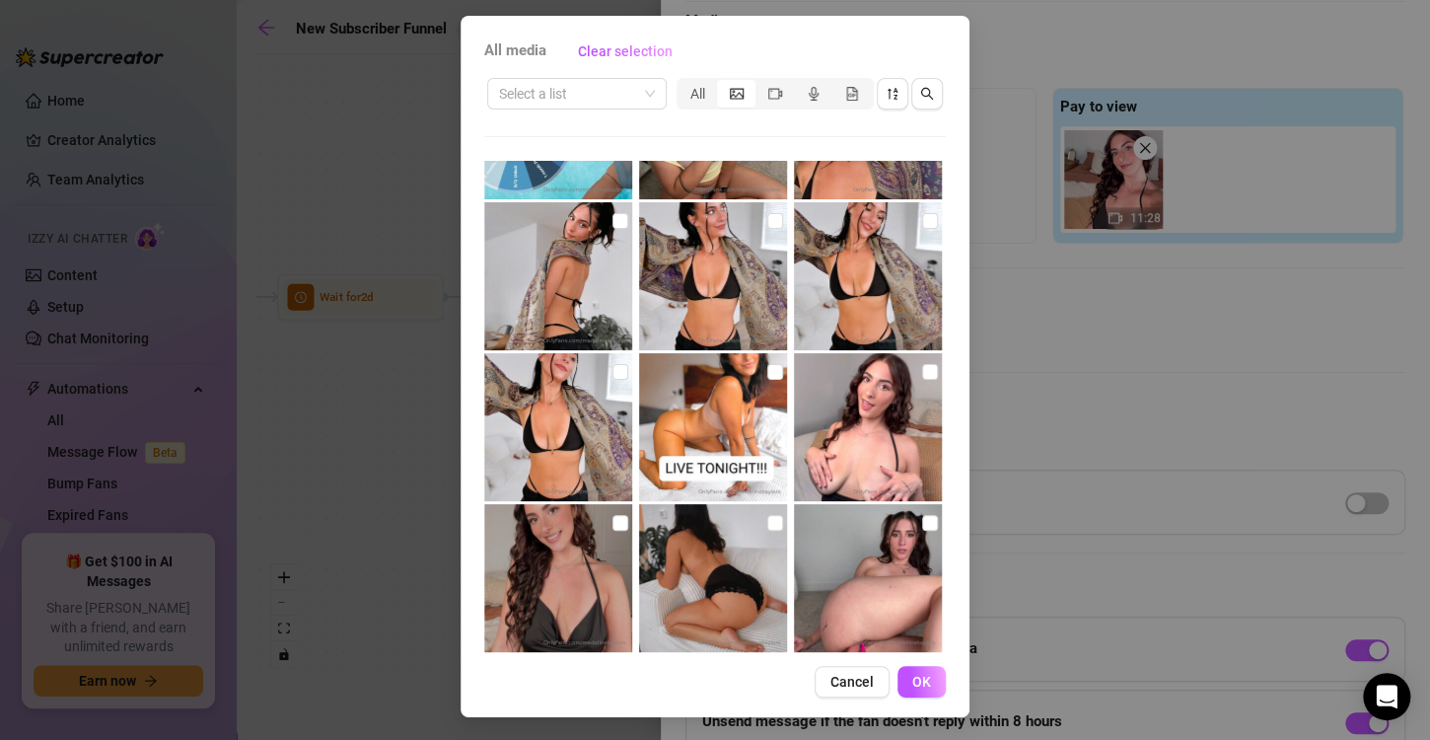
scroll to position [4187, 0]
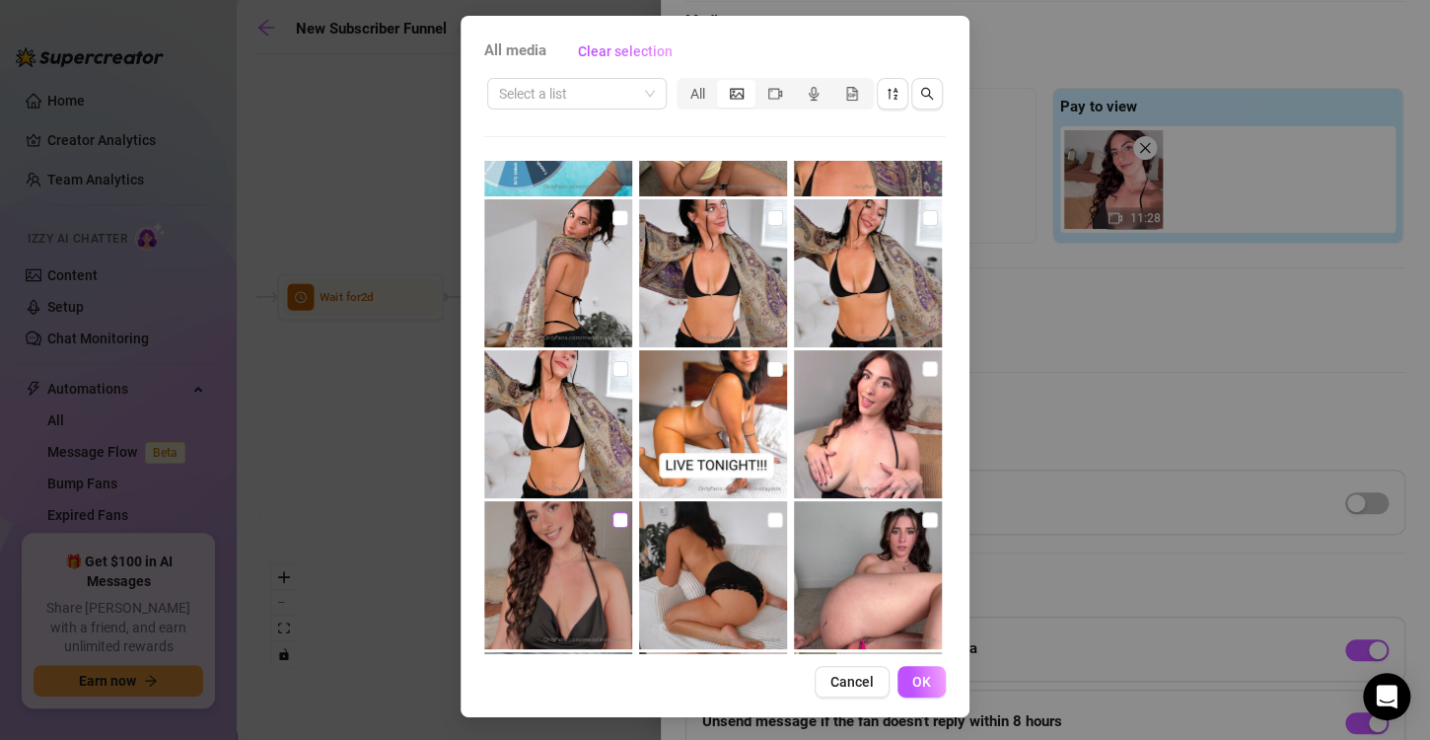
click at [612, 525] on input "checkbox" at bounding box center [620, 520] width 16 height 16
checkbox input "true"
click at [912, 674] on span "OK" at bounding box center [921, 682] width 19 height 16
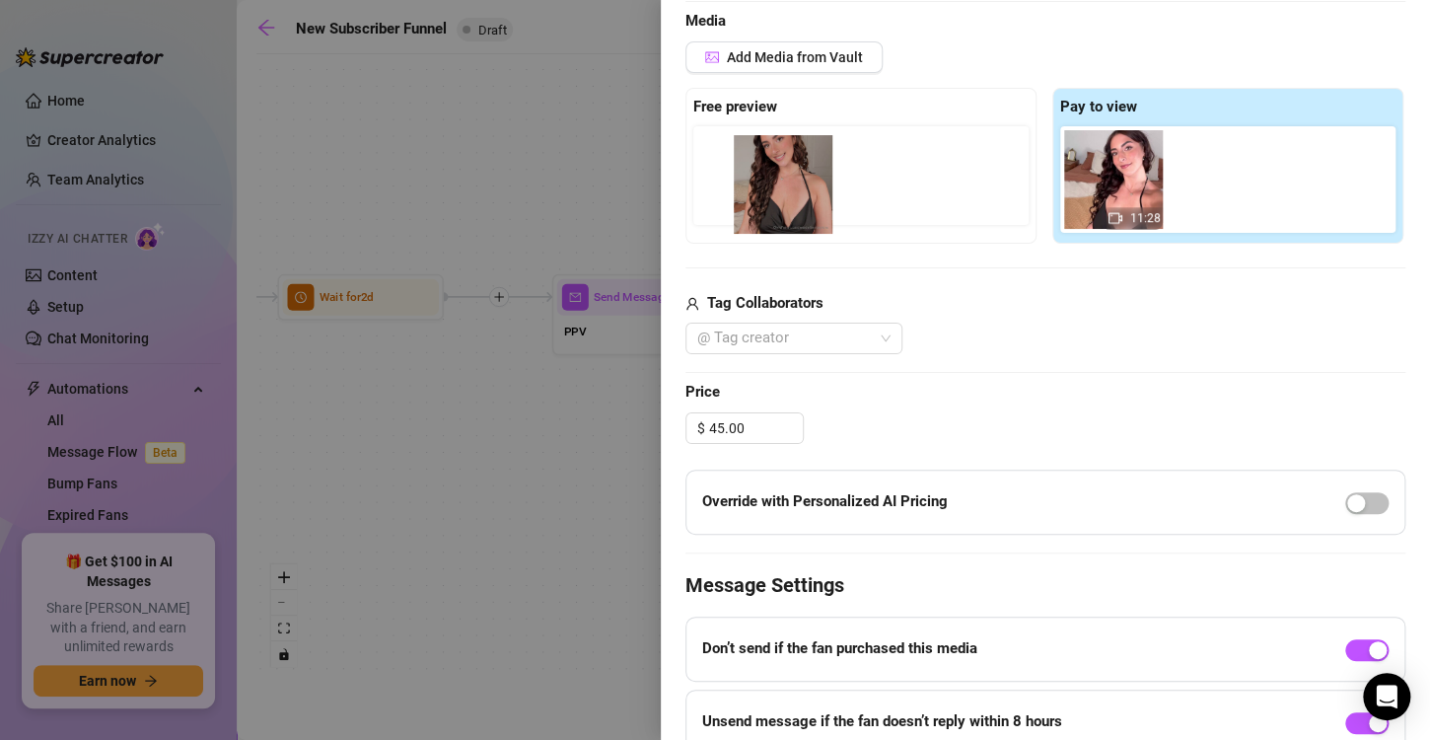
drag, startPoint x: 1203, startPoint y: 176, endPoint x: 761, endPoint y: 181, distance: 441.9
click at [761, 181] on div "Free preview Pay to view 11:28" at bounding box center [1045, 166] width 720 height 156
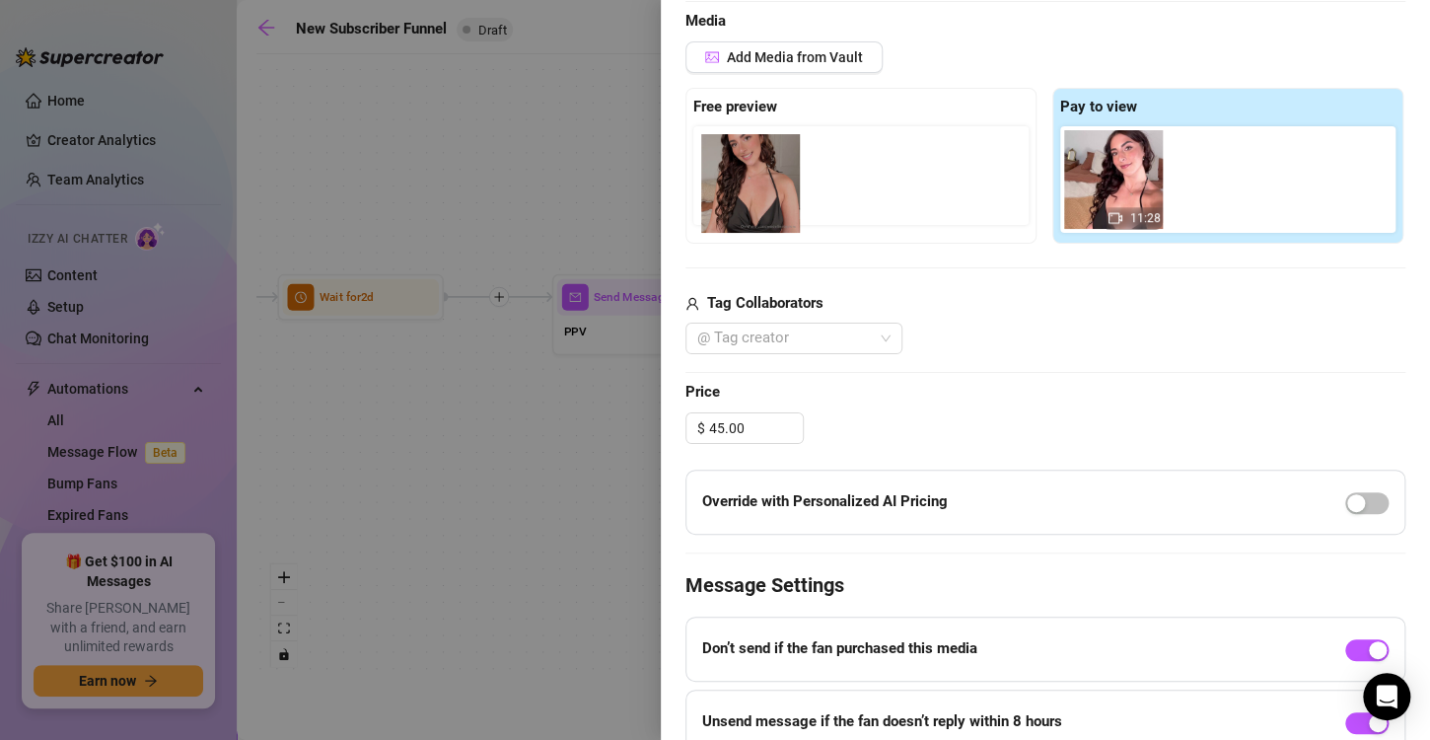
drag, startPoint x: 1216, startPoint y: 201, endPoint x: 725, endPoint y: 197, distance: 491.2
click at [725, 197] on div "Free preview Pay to view 11:28" at bounding box center [1045, 166] width 720 height 156
drag, startPoint x: 1233, startPoint y: 186, endPoint x: 752, endPoint y: 179, distance: 480.3
click at [752, 179] on div "Free preview Pay to view 11:28" at bounding box center [1045, 166] width 720 height 156
click at [781, 141] on icon "close" at bounding box center [778, 148] width 14 height 14
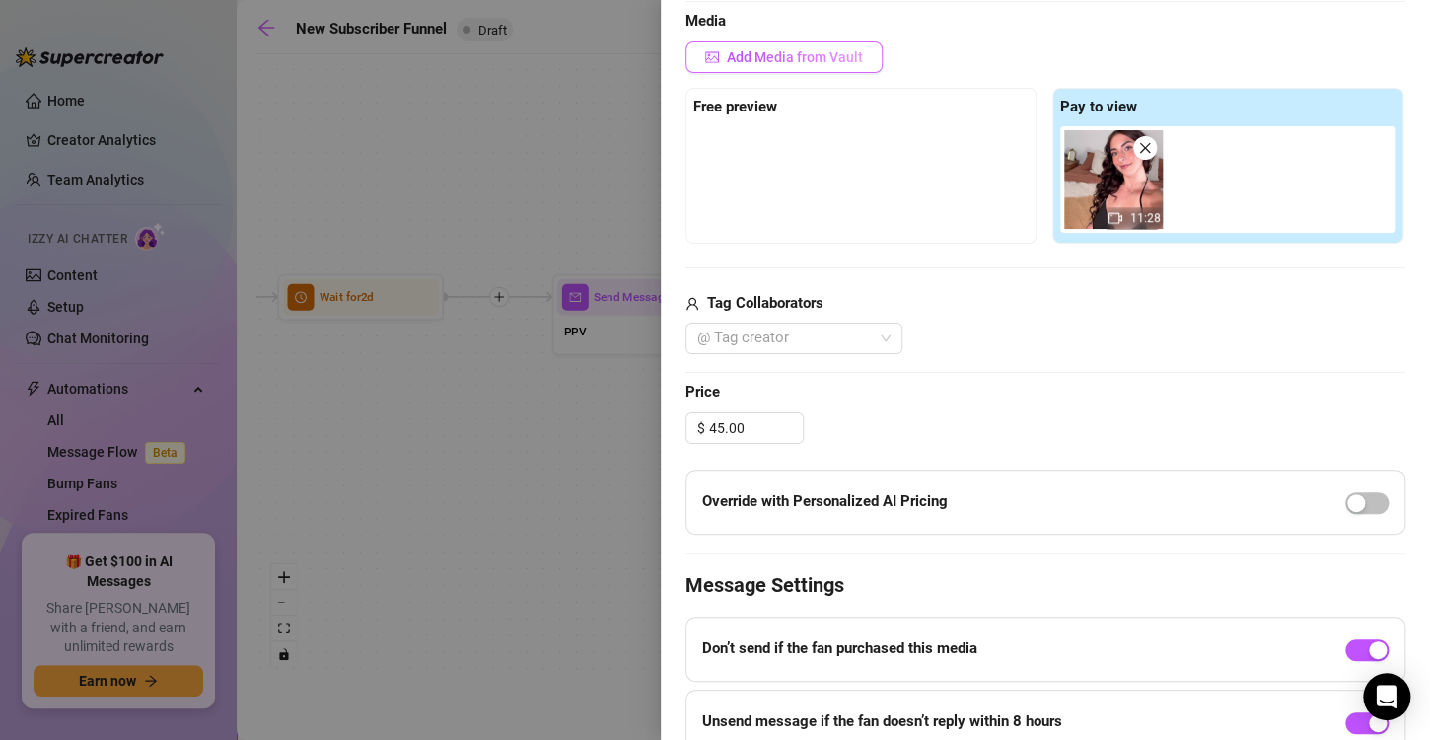
click at [800, 53] on span "Add Media from Vault" at bounding box center [795, 57] width 136 height 16
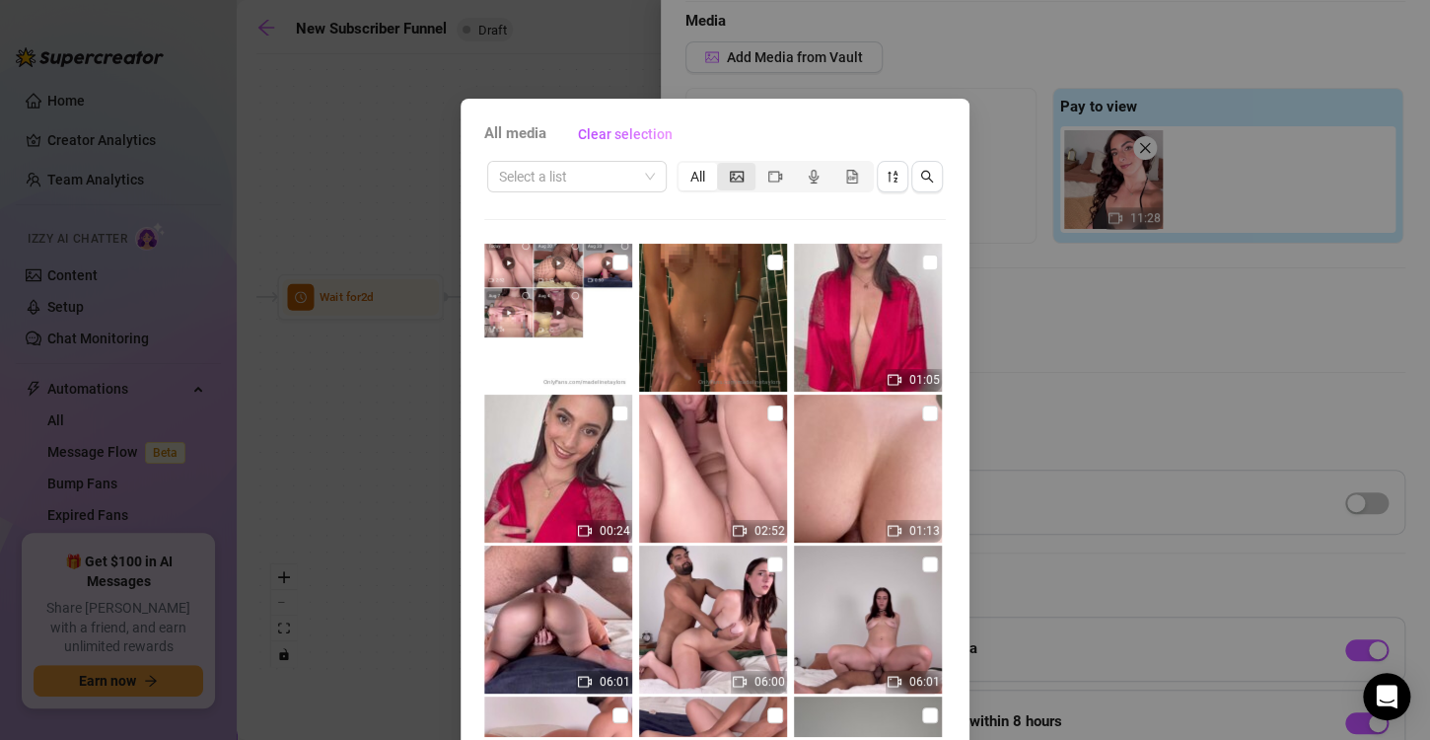
click at [732, 172] on icon "picture" at bounding box center [737, 176] width 14 height 11
click at [722, 166] on input "segmented control" at bounding box center [722, 166] width 0 height 0
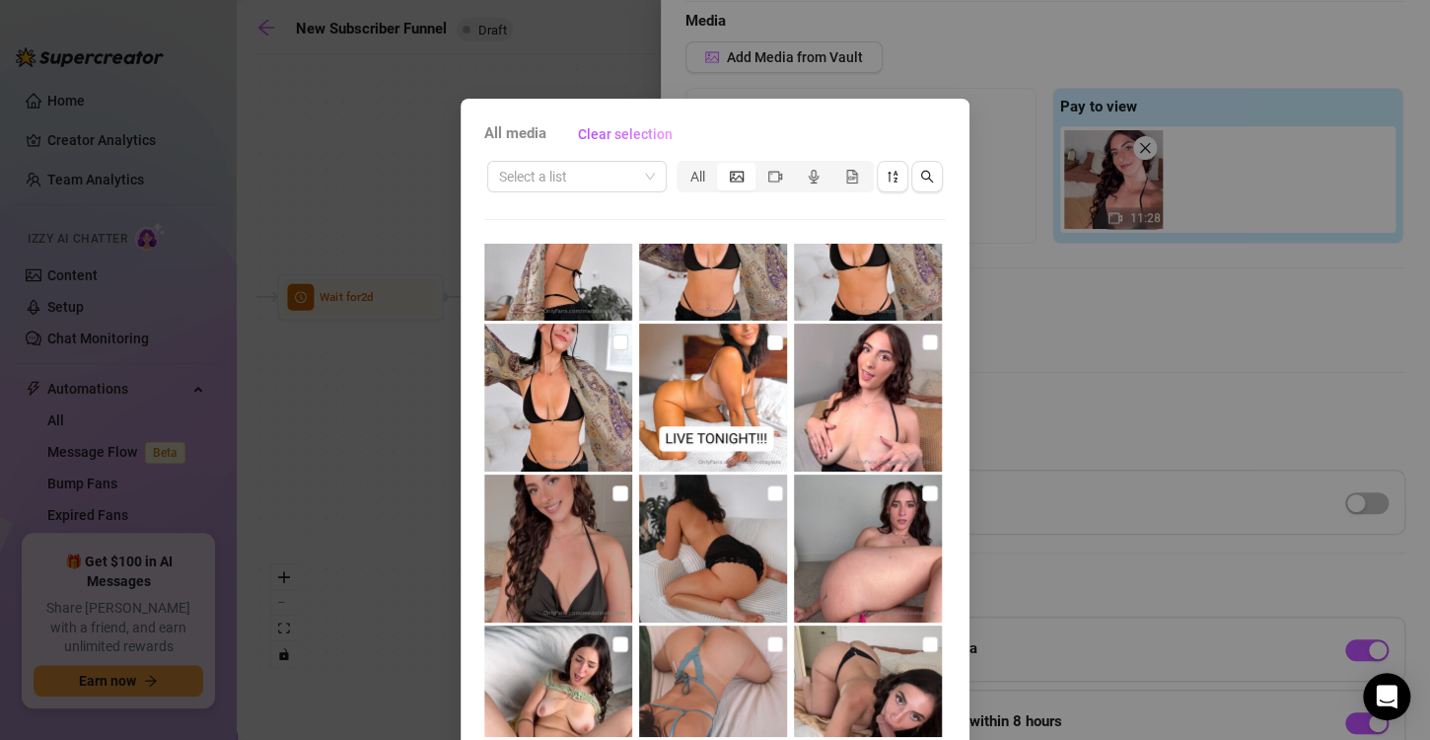
scroll to position [4320, 0]
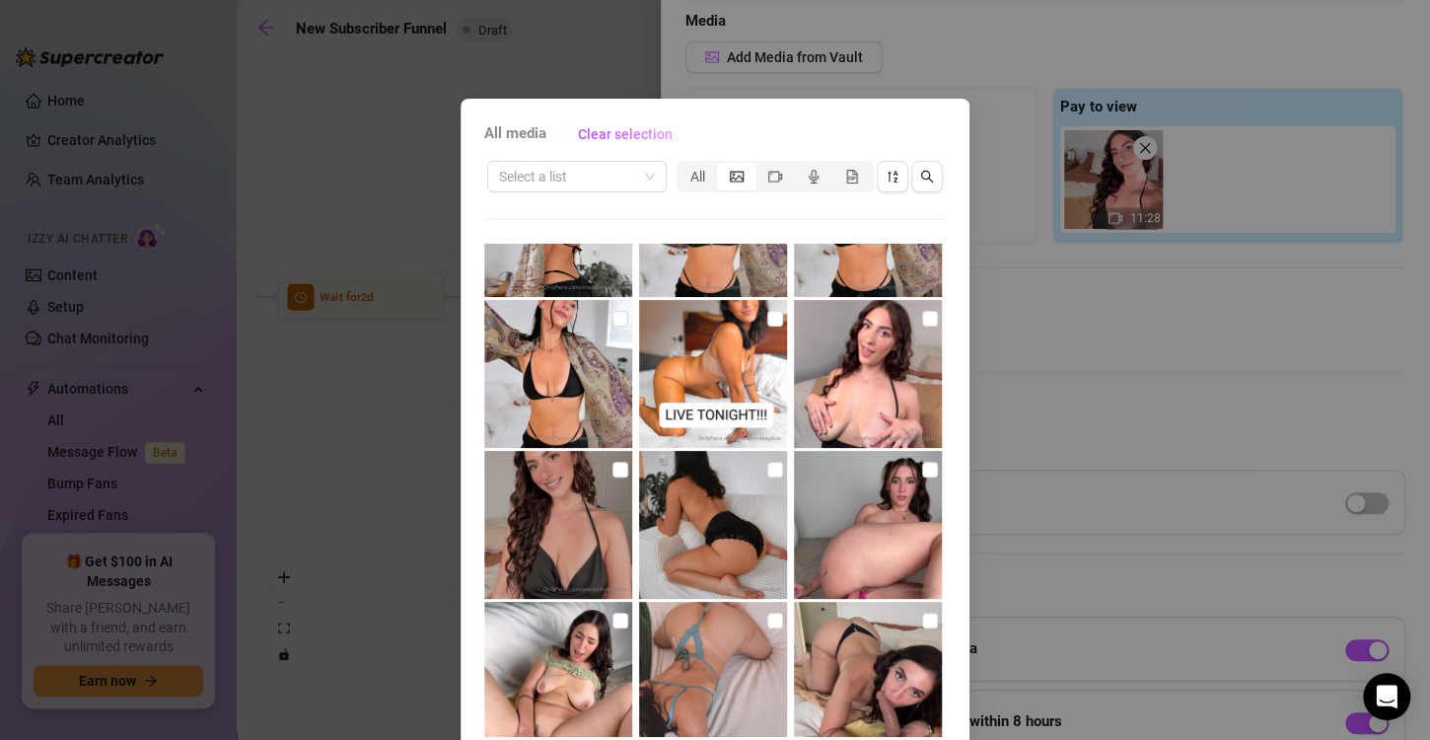
click at [891, 339] on img at bounding box center [868, 374] width 148 height 148
checkbox input "true"
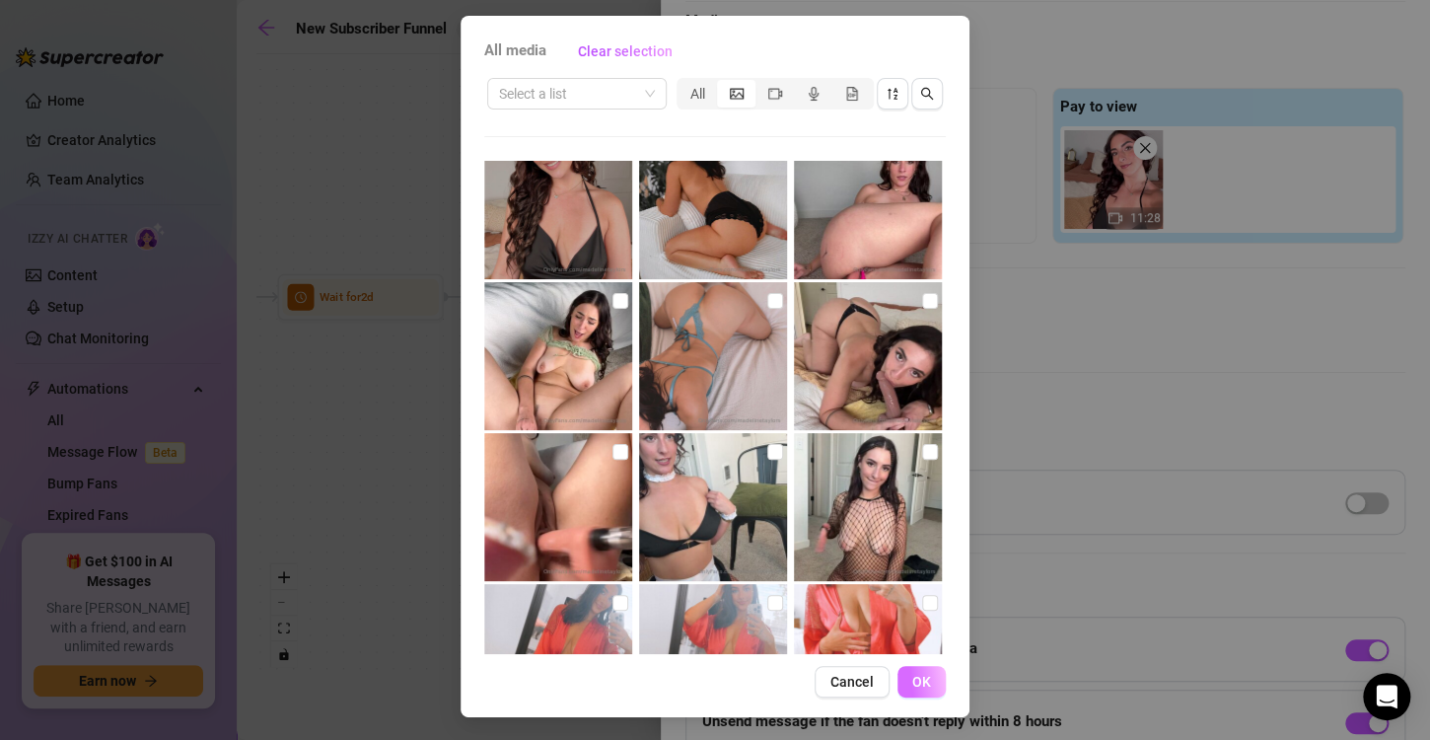
scroll to position [83, 0]
click at [908, 666] on div "All media Clear selection Select a list All Cancel OK" at bounding box center [715, 366] width 509 height 701
click at [912, 680] on span "OK" at bounding box center [921, 682] width 19 height 16
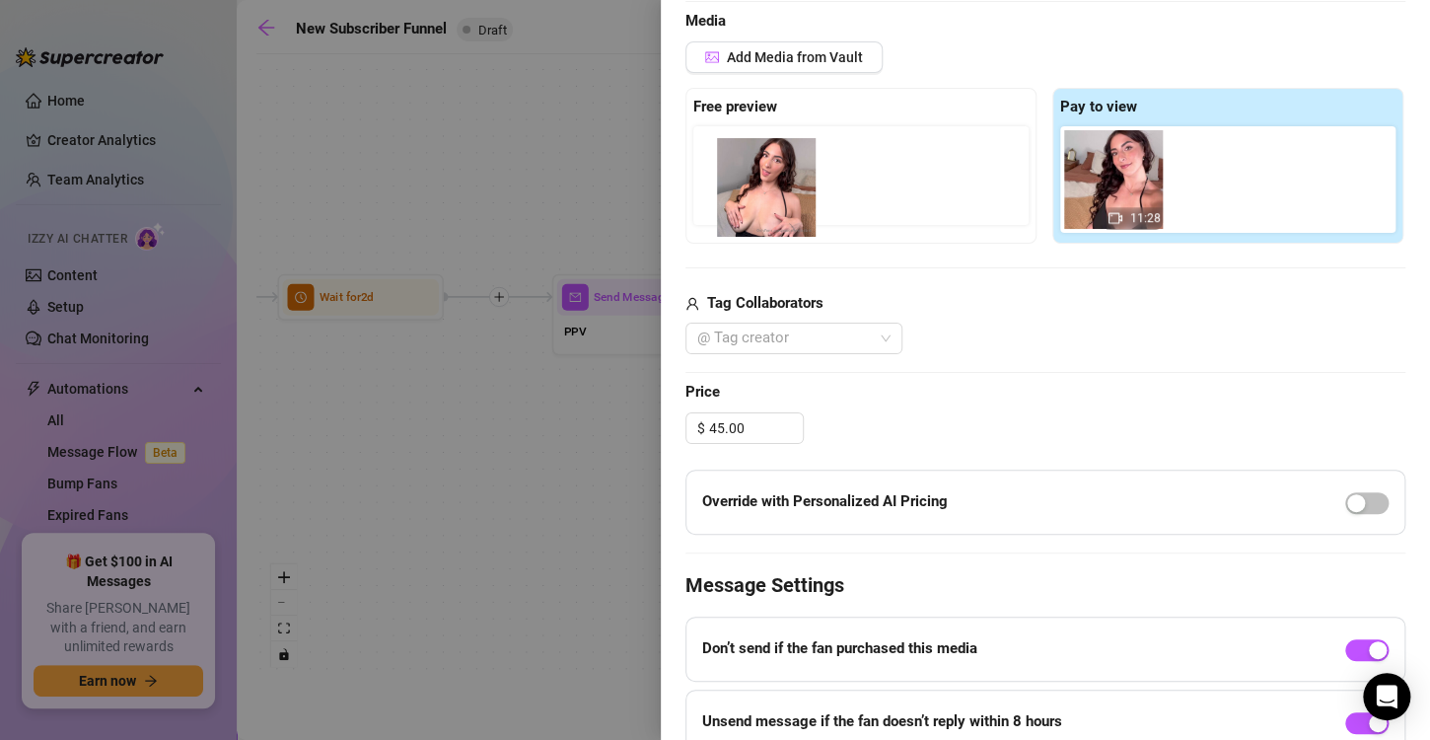
drag, startPoint x: 1214, startPoint y: 193, endPoint x: 760, endPoint y: 201, distance: 453.7
click at [760, 201] on div "Free preview Pay to view 11:28" at bounding box center [1045, 166] width 720 height 156
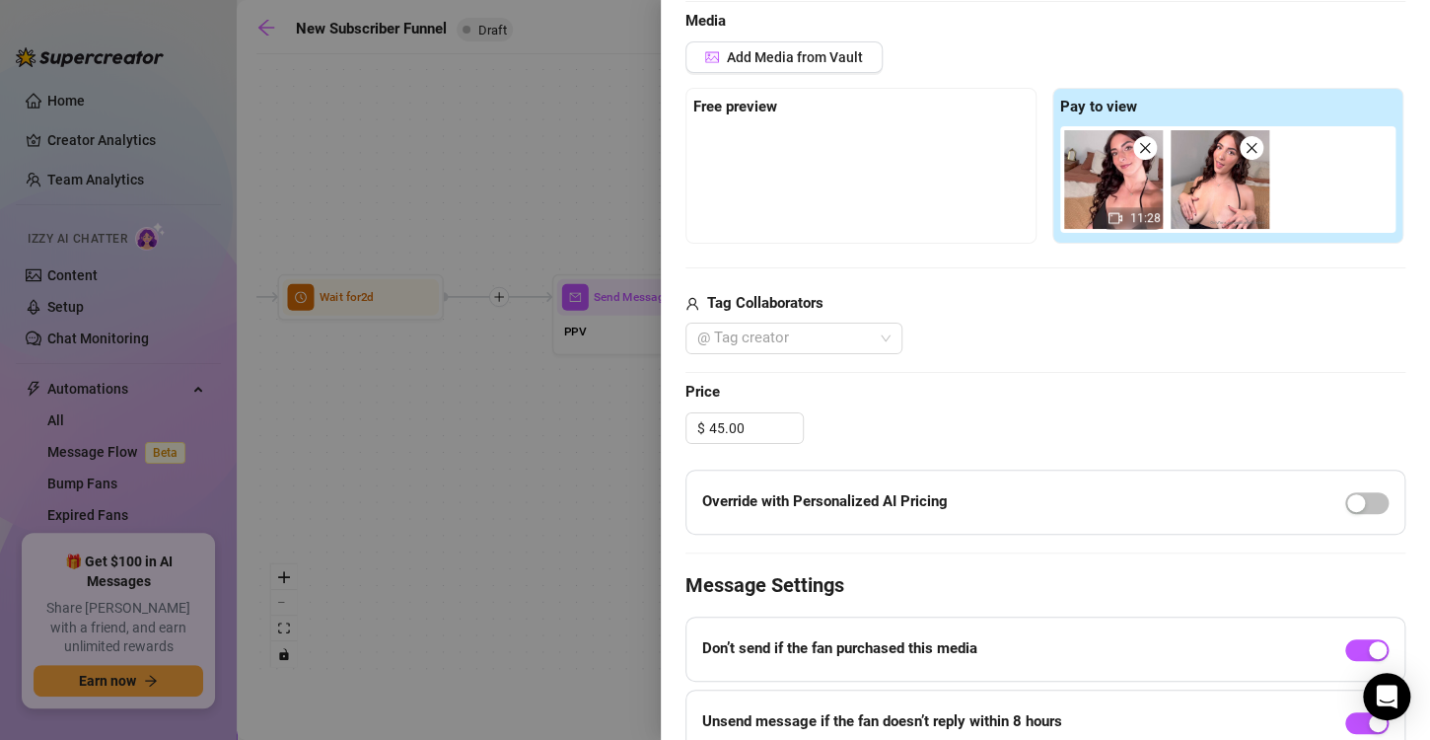
click at [1210, 187] on img at bounding box center [1220, 179] width 99 height 99
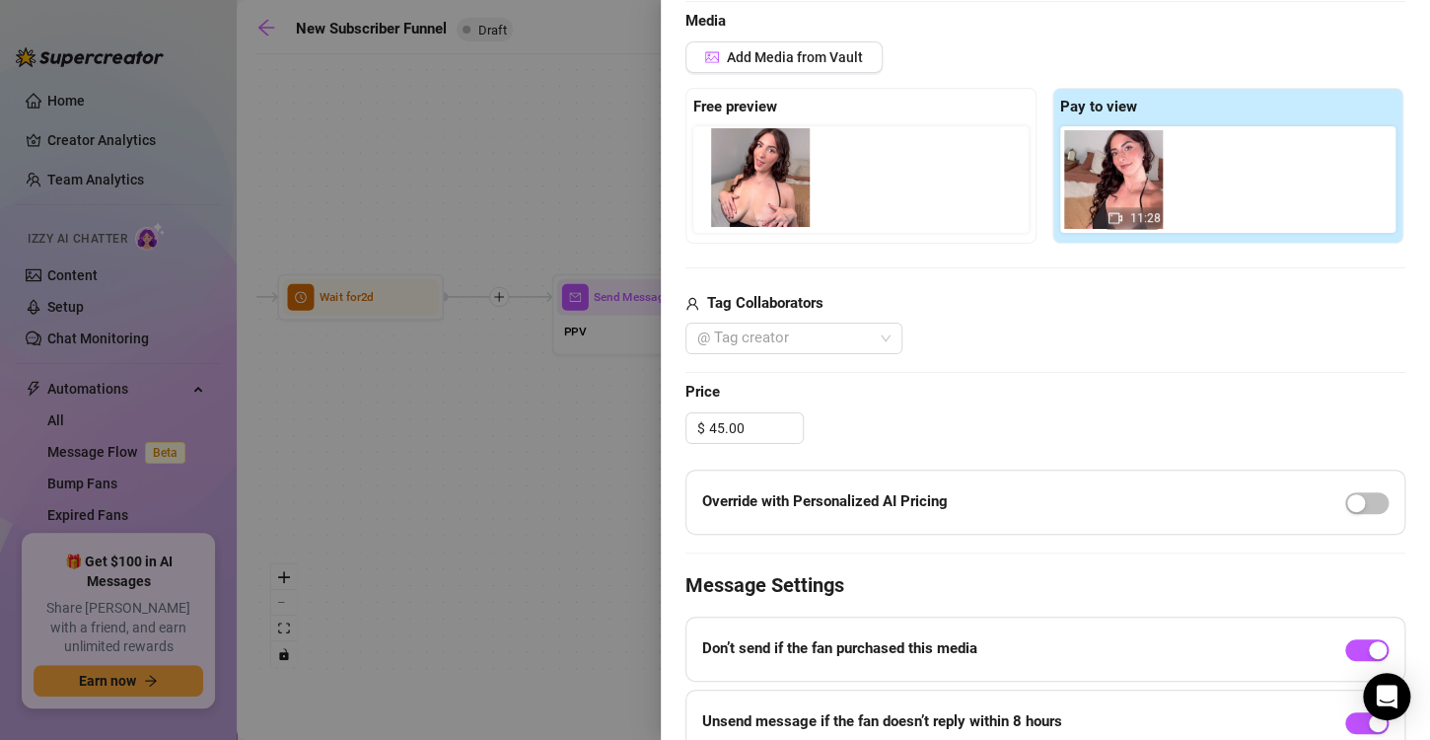
drag, startPoint x: 1210, startPoint y: 187, endPoint x: 747, endPoint y: 186, distance: 463.5
click at [747, 186] on div "Free preview Pay to view 11:28" at bounding box center [1045, 166] width 720 height 156
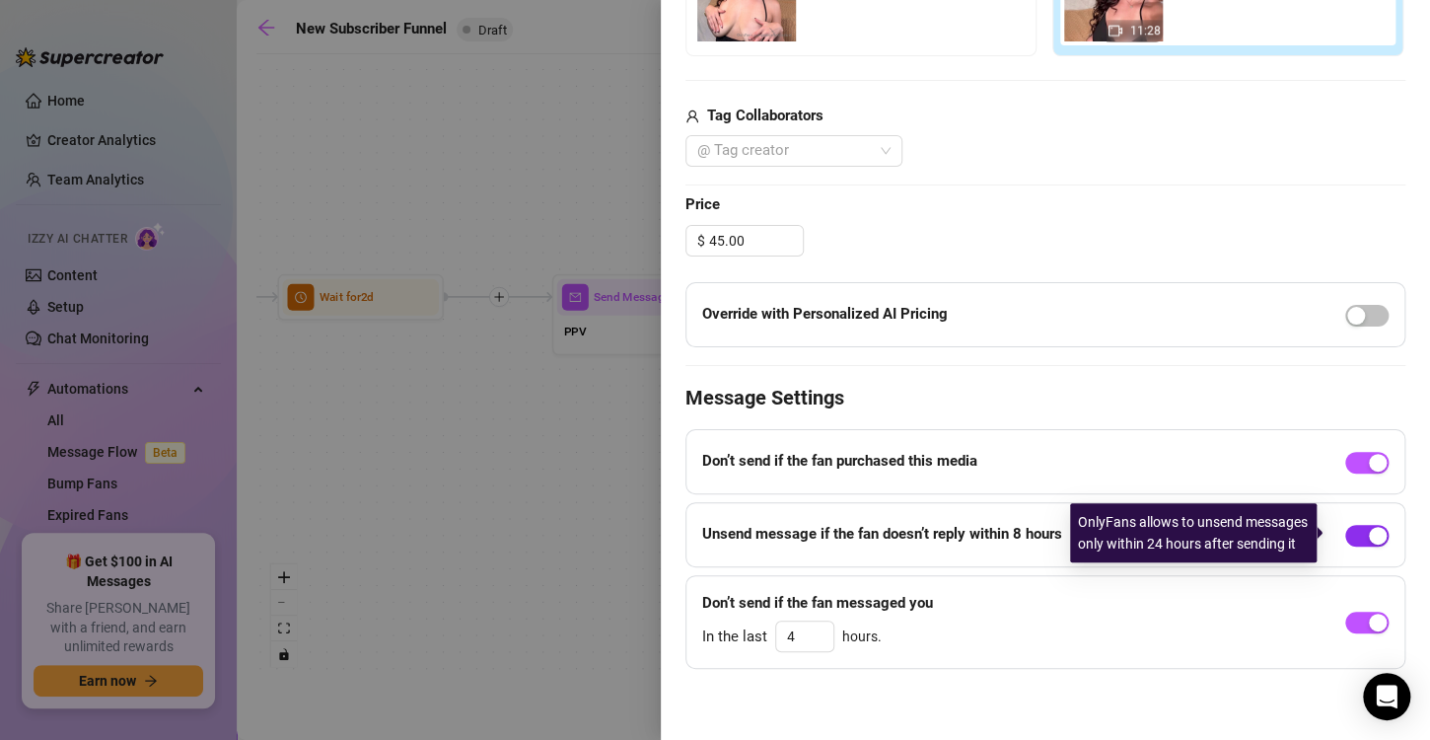
click at [1369, 532] on div "button" at bounding box center [1378, 536] width 18 height 18
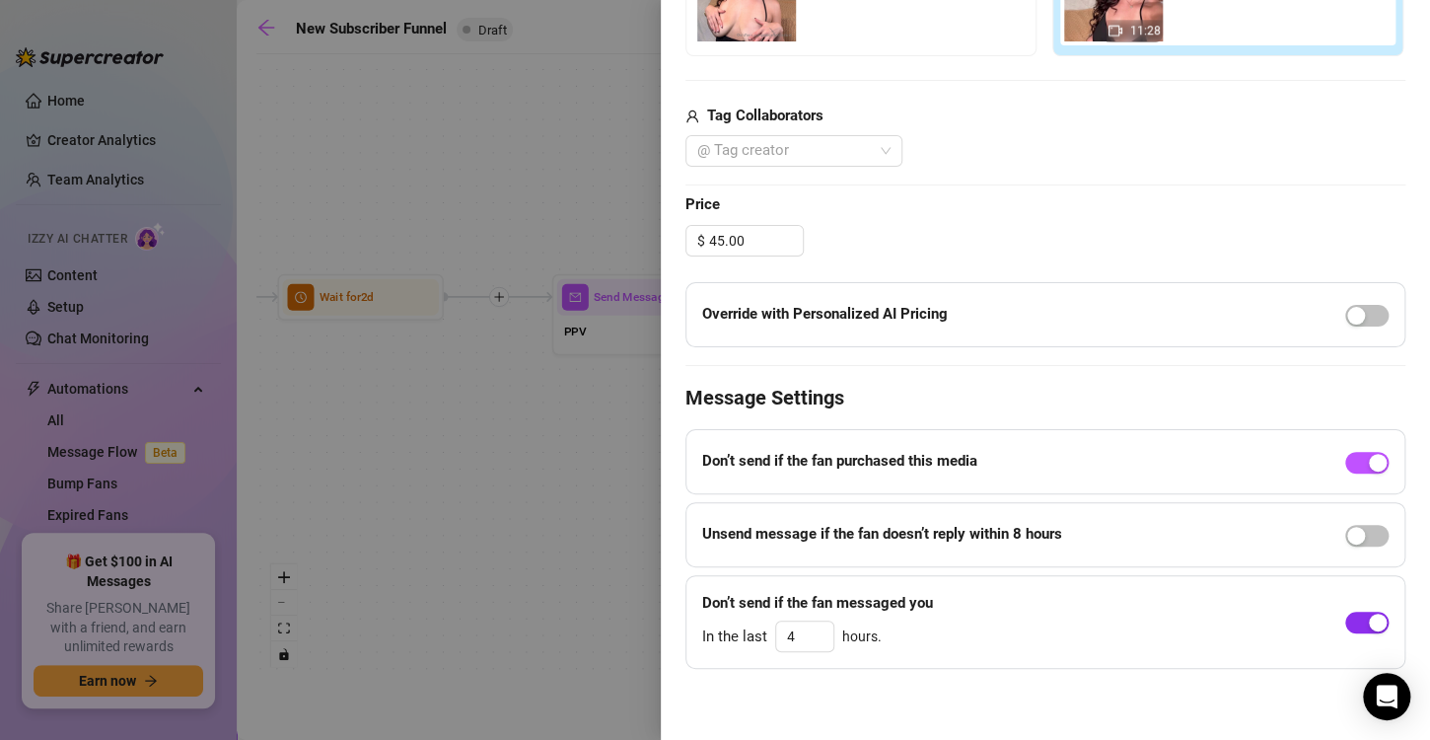
click at [1349, 617] on button "button" at bounding box center [1366, 622] width 43 height 22
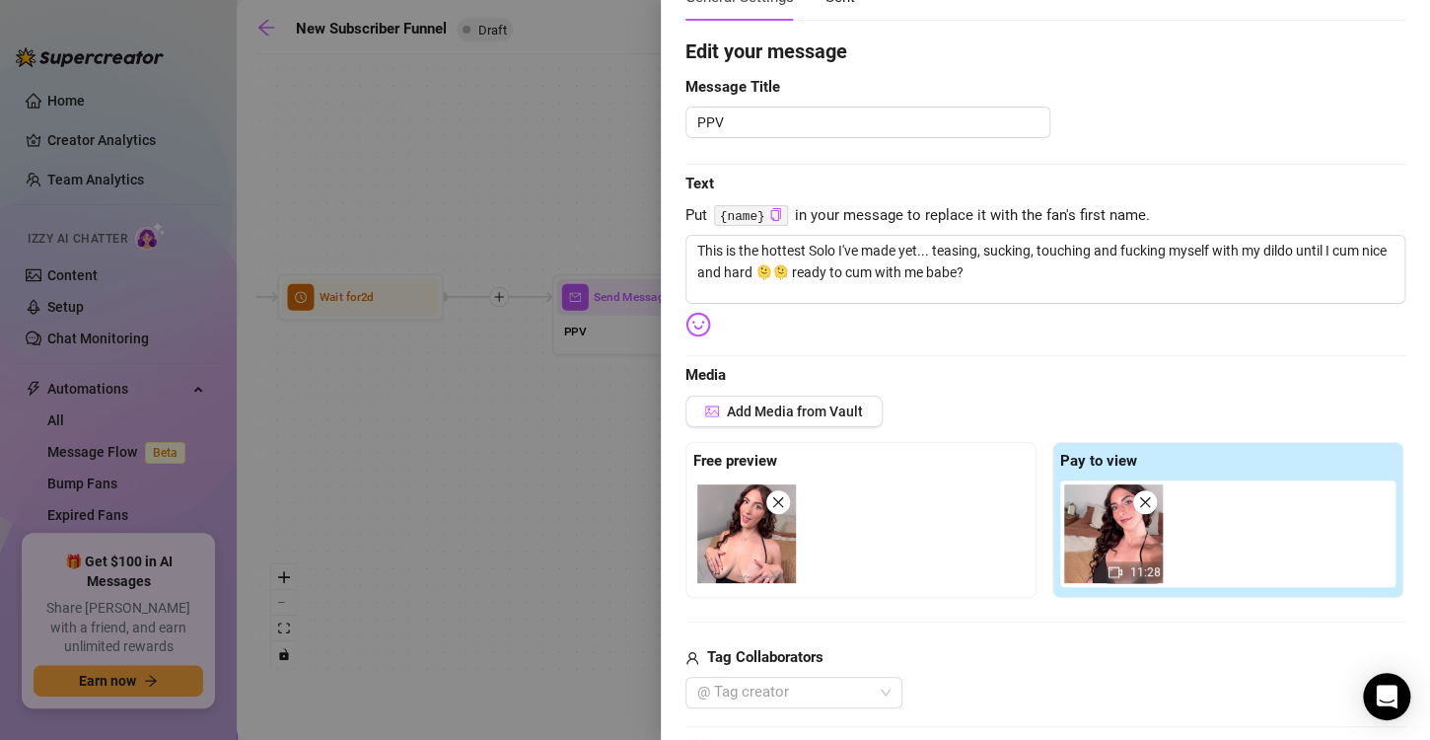
scroll to position [0, 0]
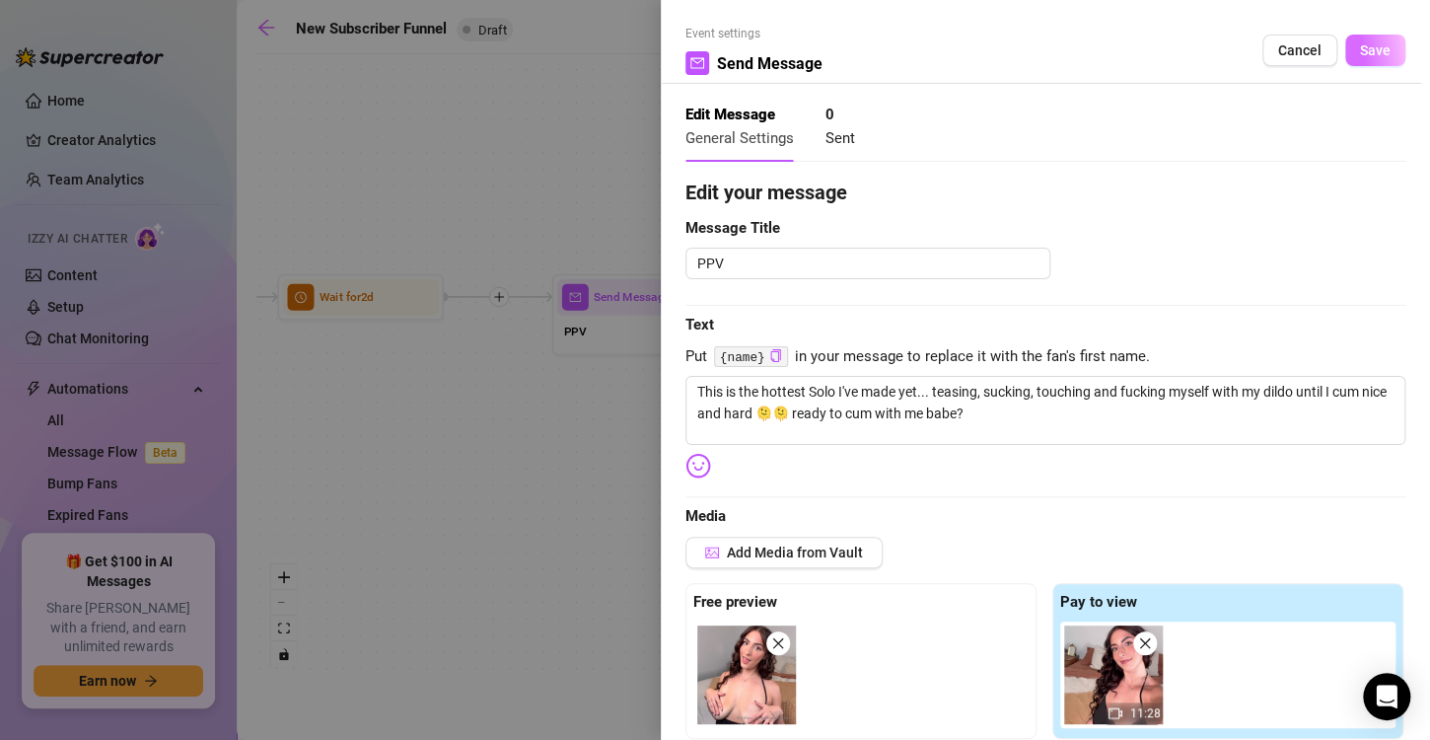
click at [1360, 47] on span "Save" at bounding box center [1375, 50] width 31 height 16
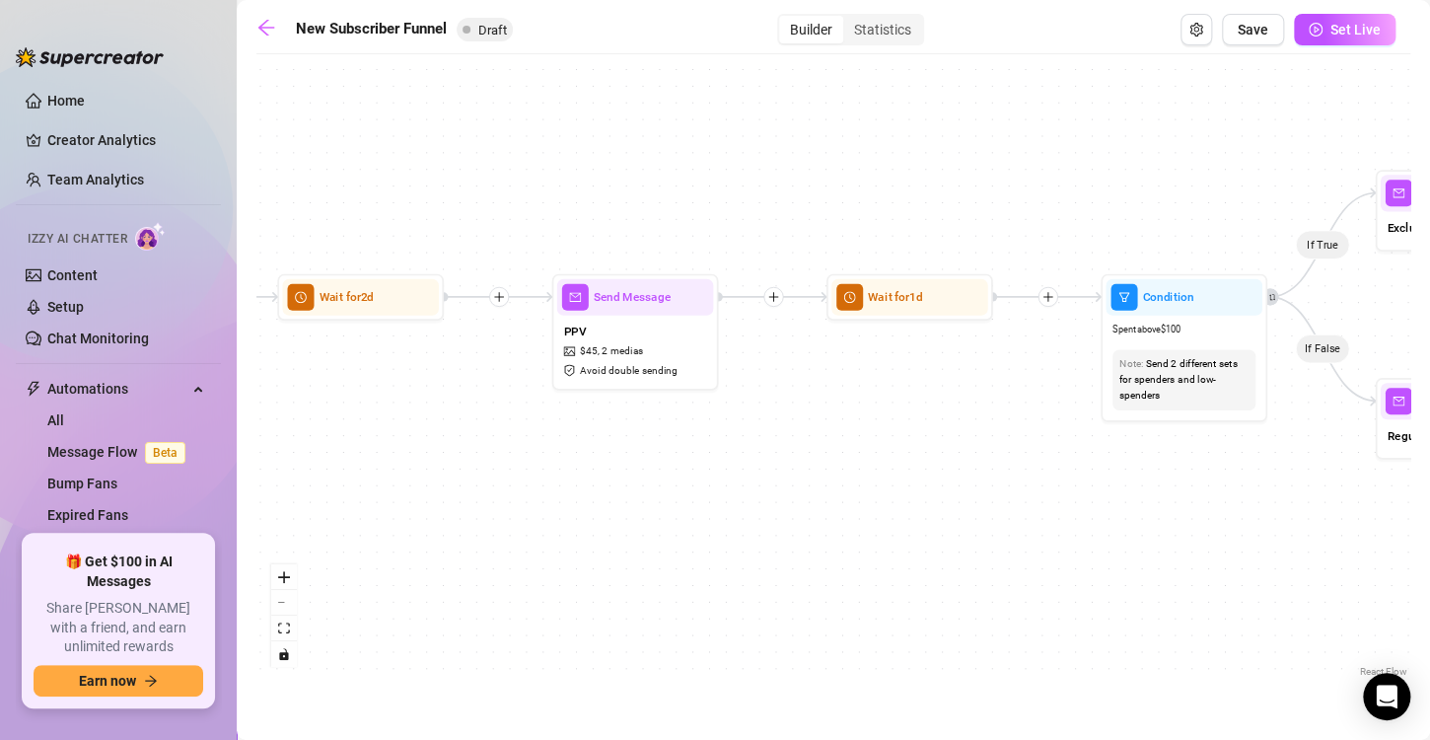
drag, startPoint x: 1029, startPoint y: 454, endPoint x: 888, endPoint y: 452, distance: 141.0
drag, startPoint x: 888, startPoint y: 452, endPoint x: 1065, endPoint y: 387, distance: 189.1
click at [1065, 387] on div "If True If True If True If False If False If False If True If False Send Messag…" at bounding box center [833, 372] width 1154 height 617
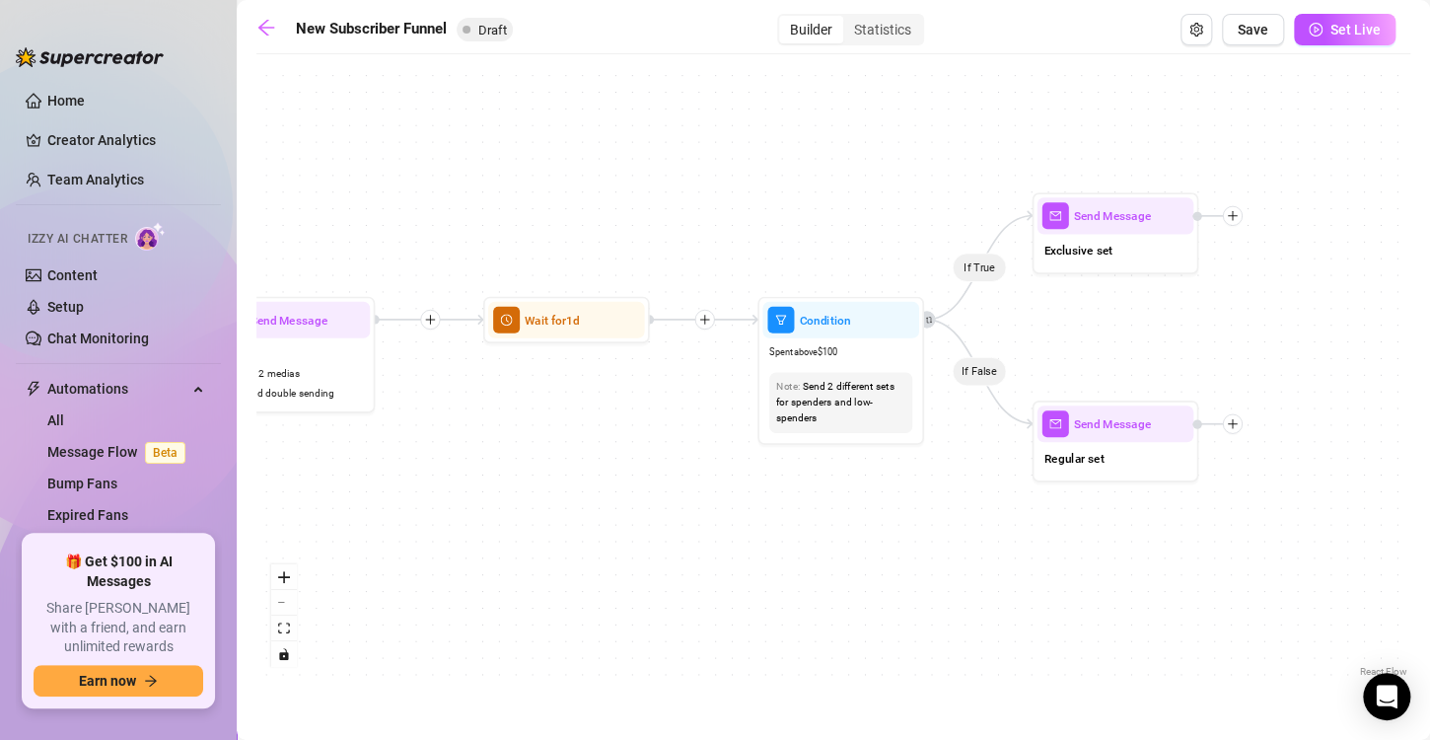
drag, startPoint x: 1056, startPoint y: 393, endPoint x: 712, endPoint y: 413, distance: 344.8
click at [712, 413] on div "If True If True If True If False If False If False If True If False Send Messag…" at bounding box center [833, 372] width 1154 height 617
click at [866, 375] on div "Note: Send 2 different sets for spenders and low-spenders" at bounding box center [840, 403] width 143 height 60
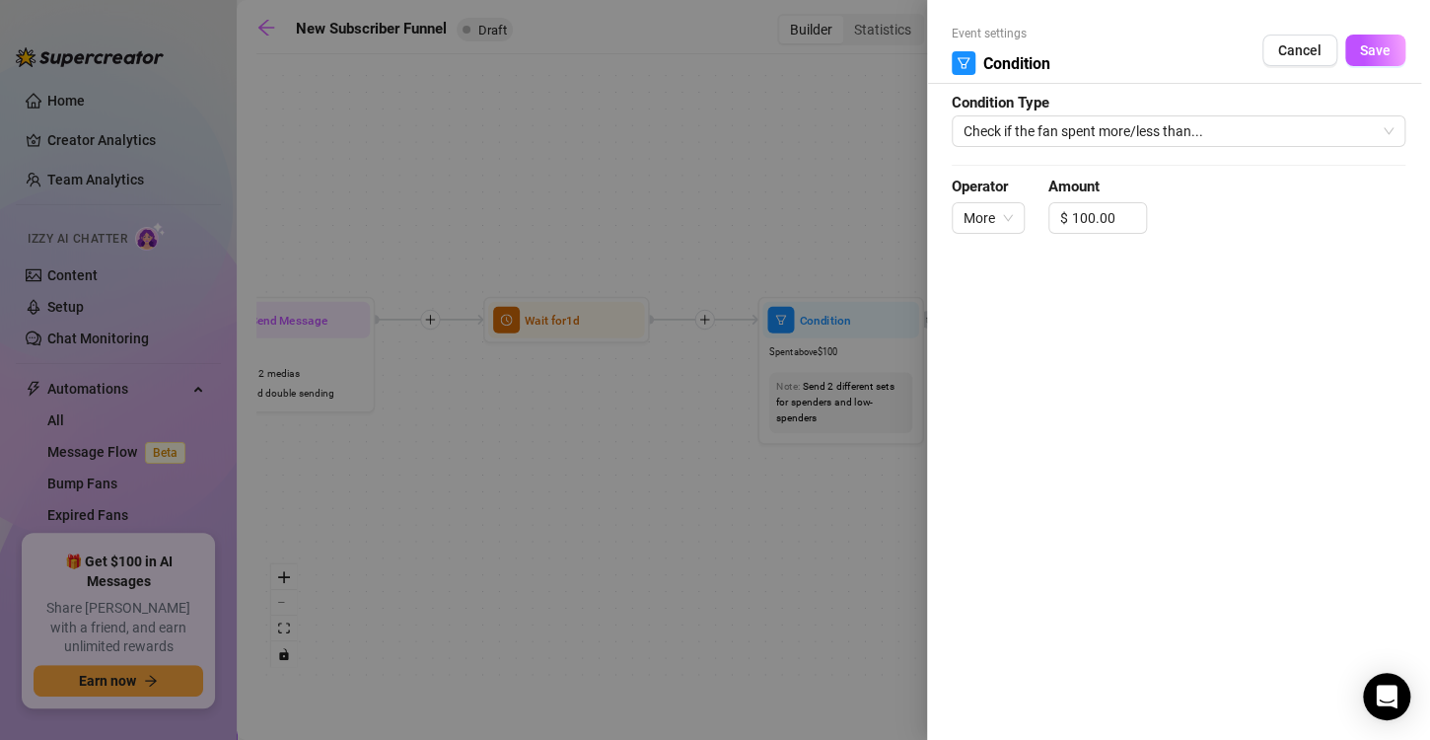
click at [875, 246] on div at bounding box center [715, 370] width 1430 height 740
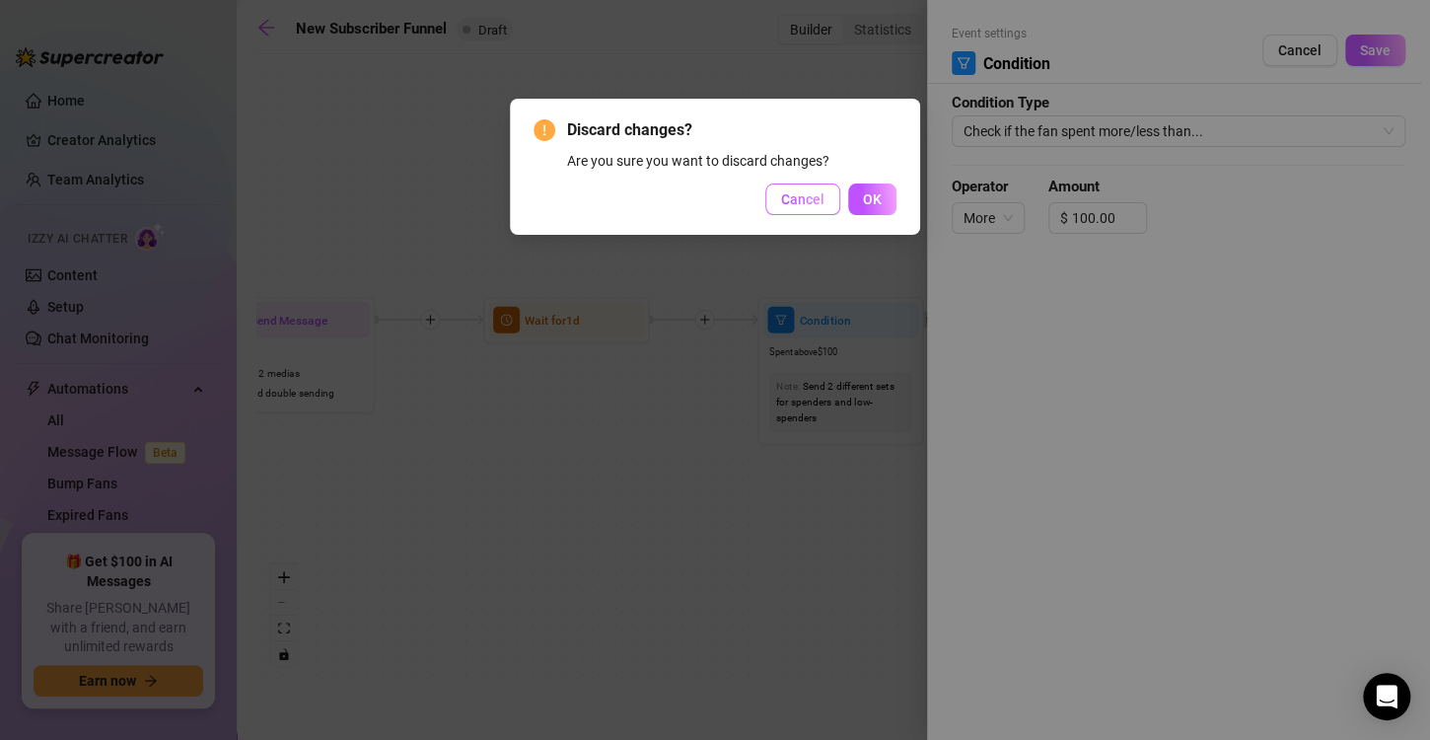
click at [820, 200] on span "Cancel" at bounding box center [802, 199] width 43 height 16
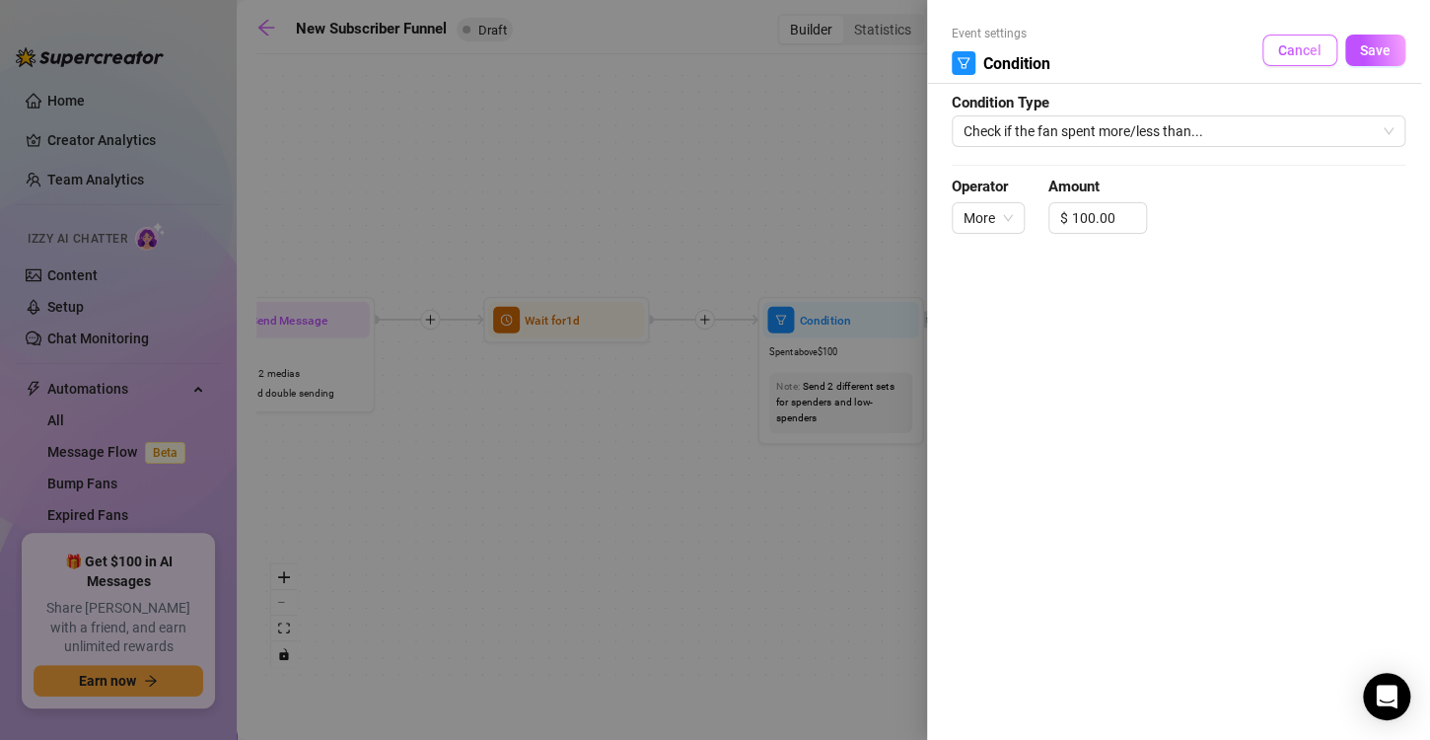
click at [1273, 43] on button "Cancel" at bounding box center [1299, 51] width 75 height 32
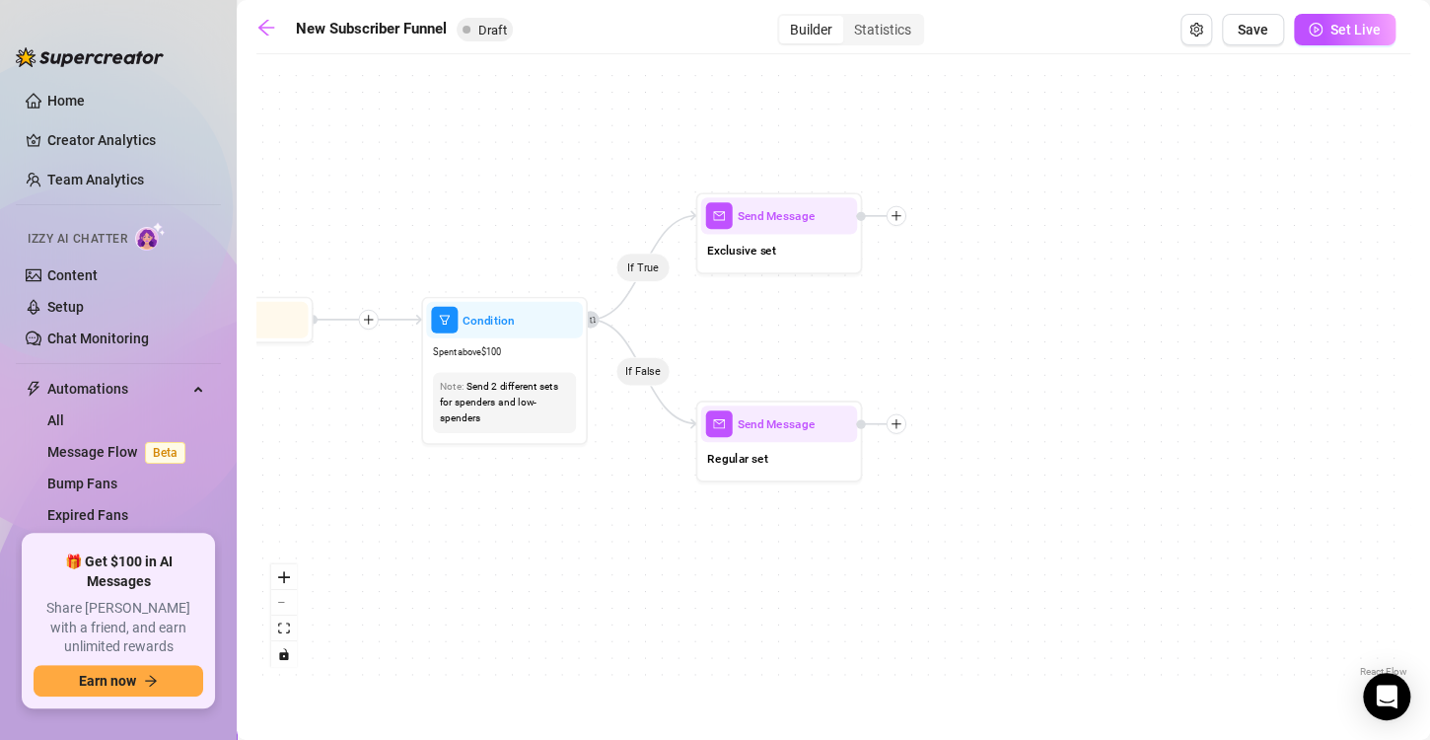
drag, startPoint x: 1217, startPoint y: 316, endPoint x: 881, endPoint y: 316, distance: 336.3
click at [881, 316] on div "If True If True If True If False If False If False If True If False Send Messag…" at bounding box center [833, 372] width 1154 height 617
click at [797, 262] on div "Exclusive set" at bounding box center [778, 251] width 157 height 35
type textarea "Exclusive set"
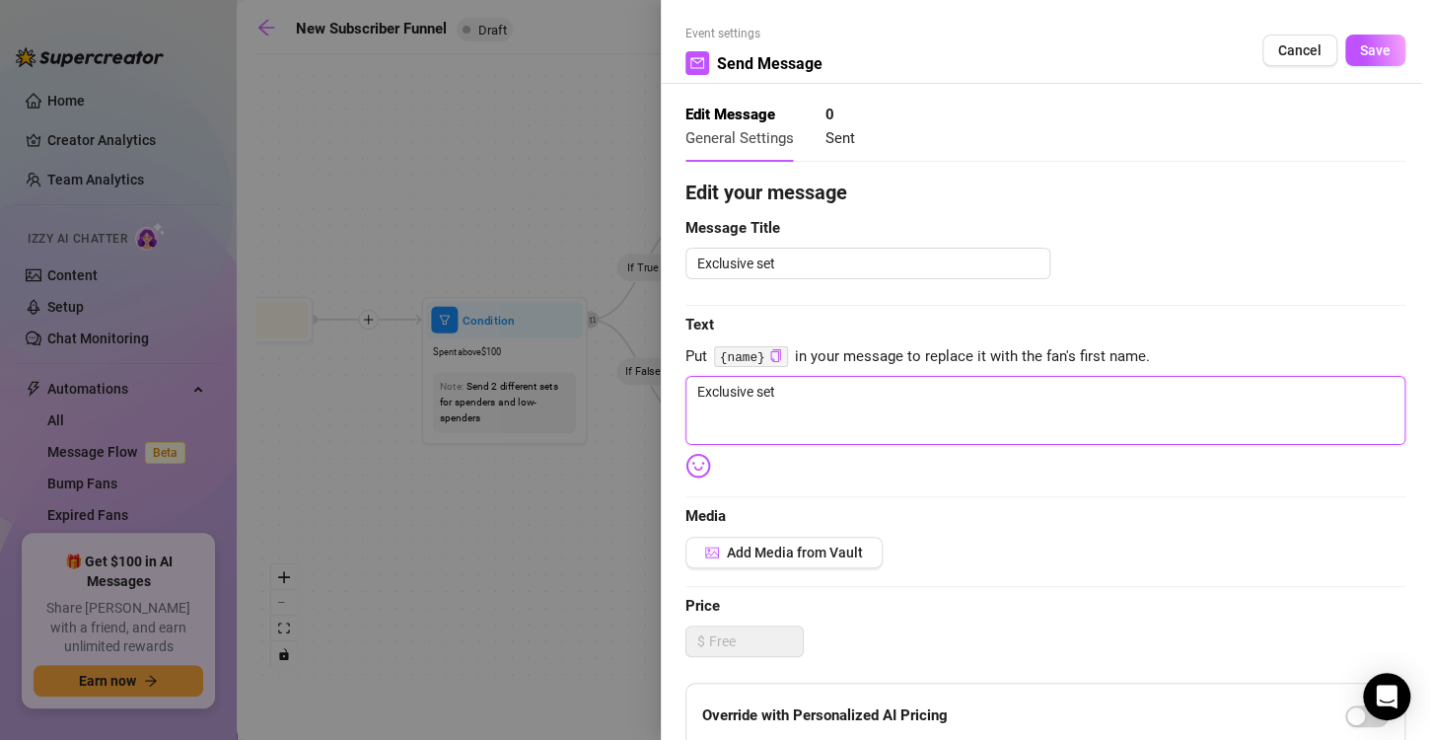
drag, startPoint x: 794, startPoint y: 392, endPoint x: 602, endPoint y: 383, distance: 192.5
click at [602, 383] on div "Event settings Send Message Cancel Save Edit Message General Settings 0 Sent Ed…" at bounding box center [715, 370] width 1430 height 740
type textarea "S"
type textarea "Si"
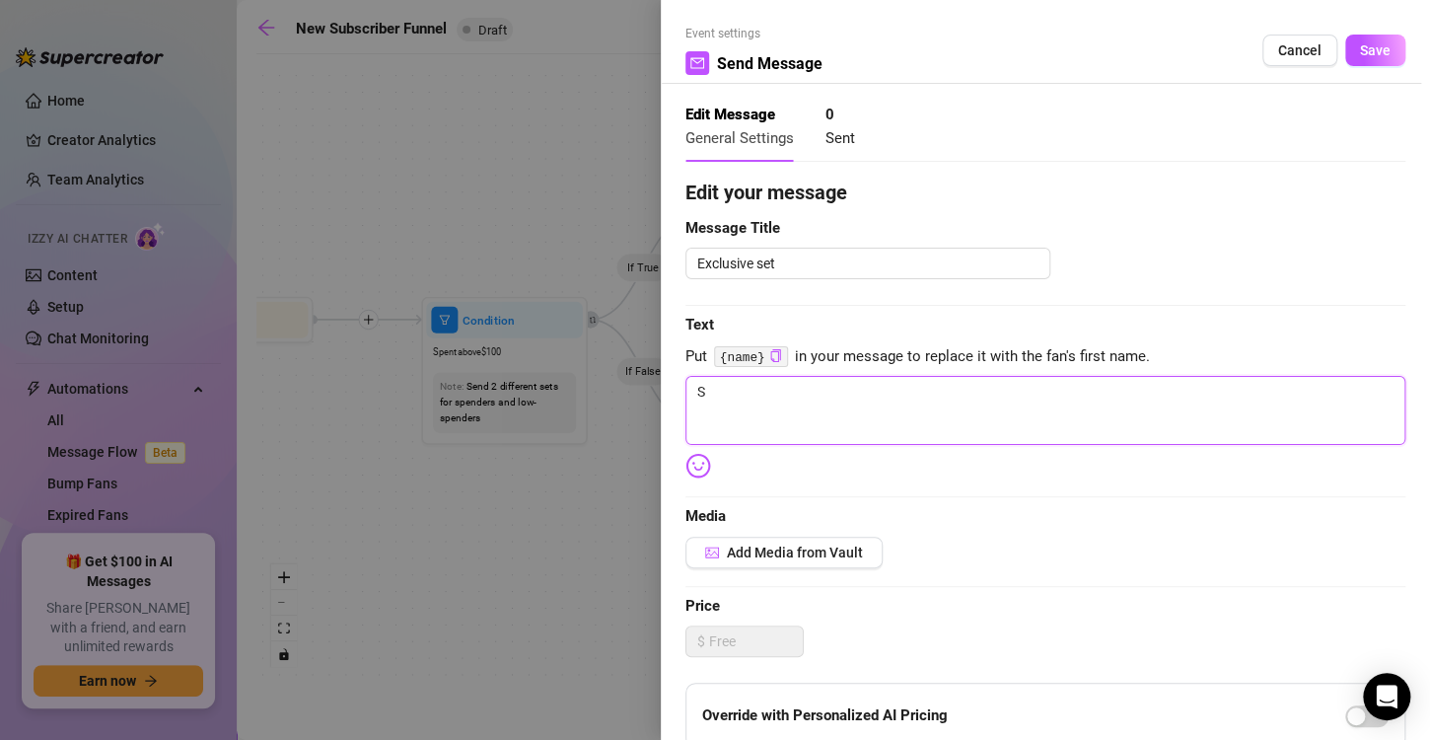
type textarea "Si"
type textarea "Sin"
type textarea "Sinc"
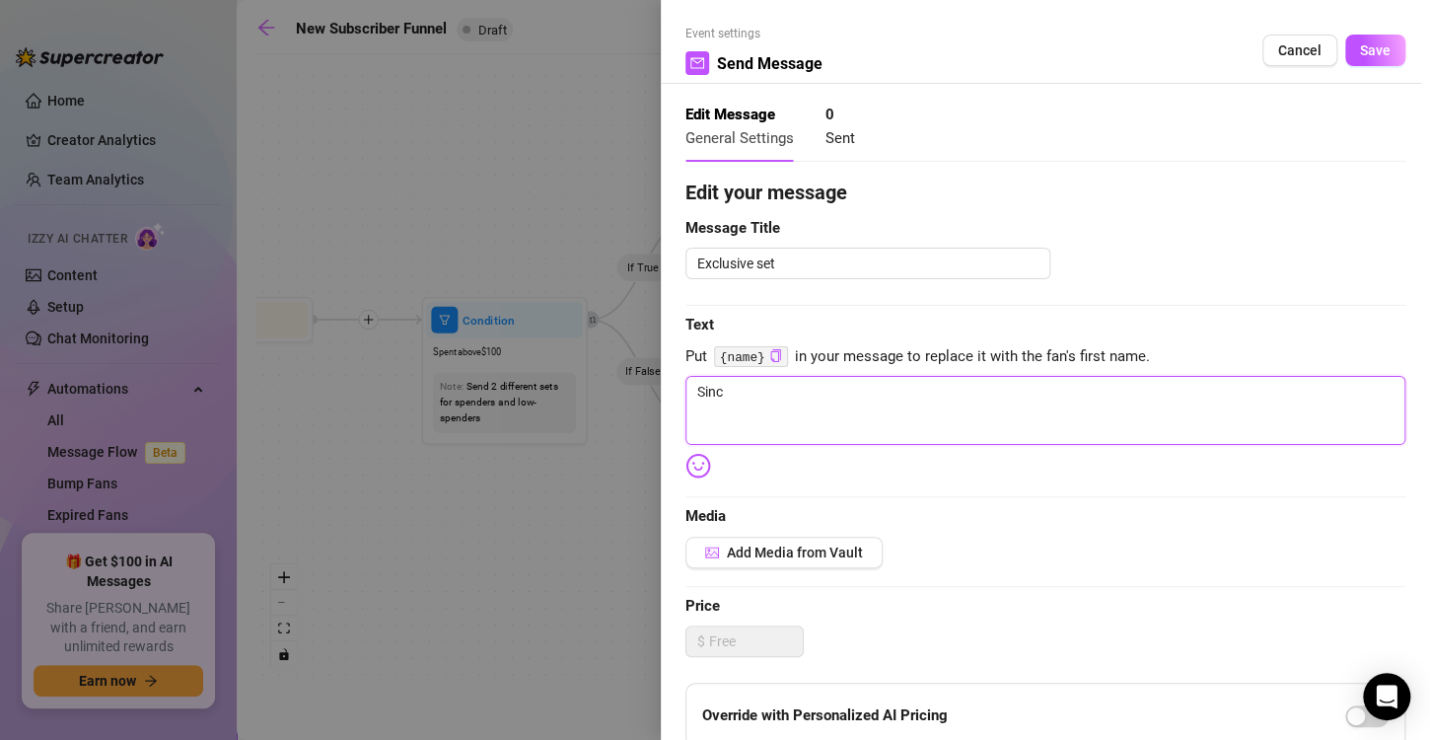
type textarea "Since"
type textarea "Since y"
type textarea "Since yo"
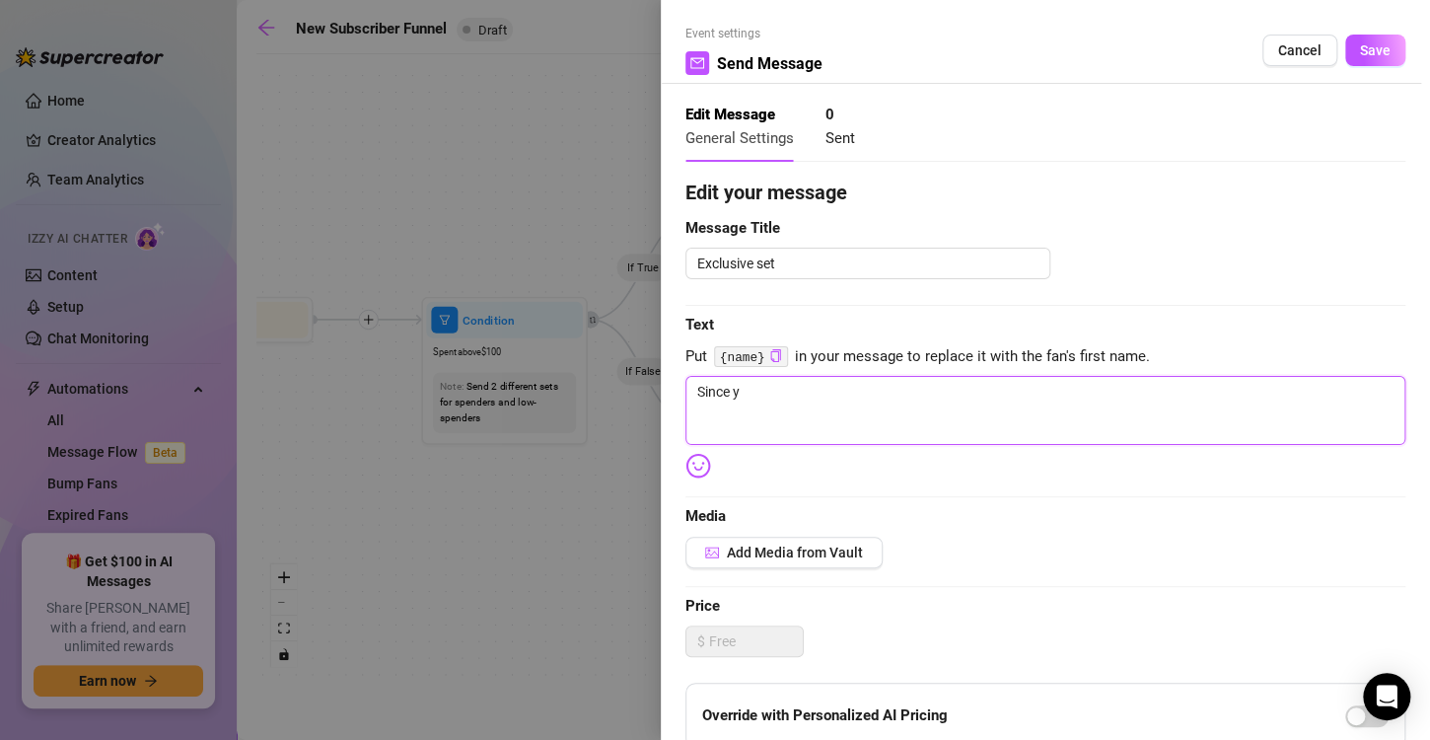
type textarea "Since yo"
type textarea "Since you"
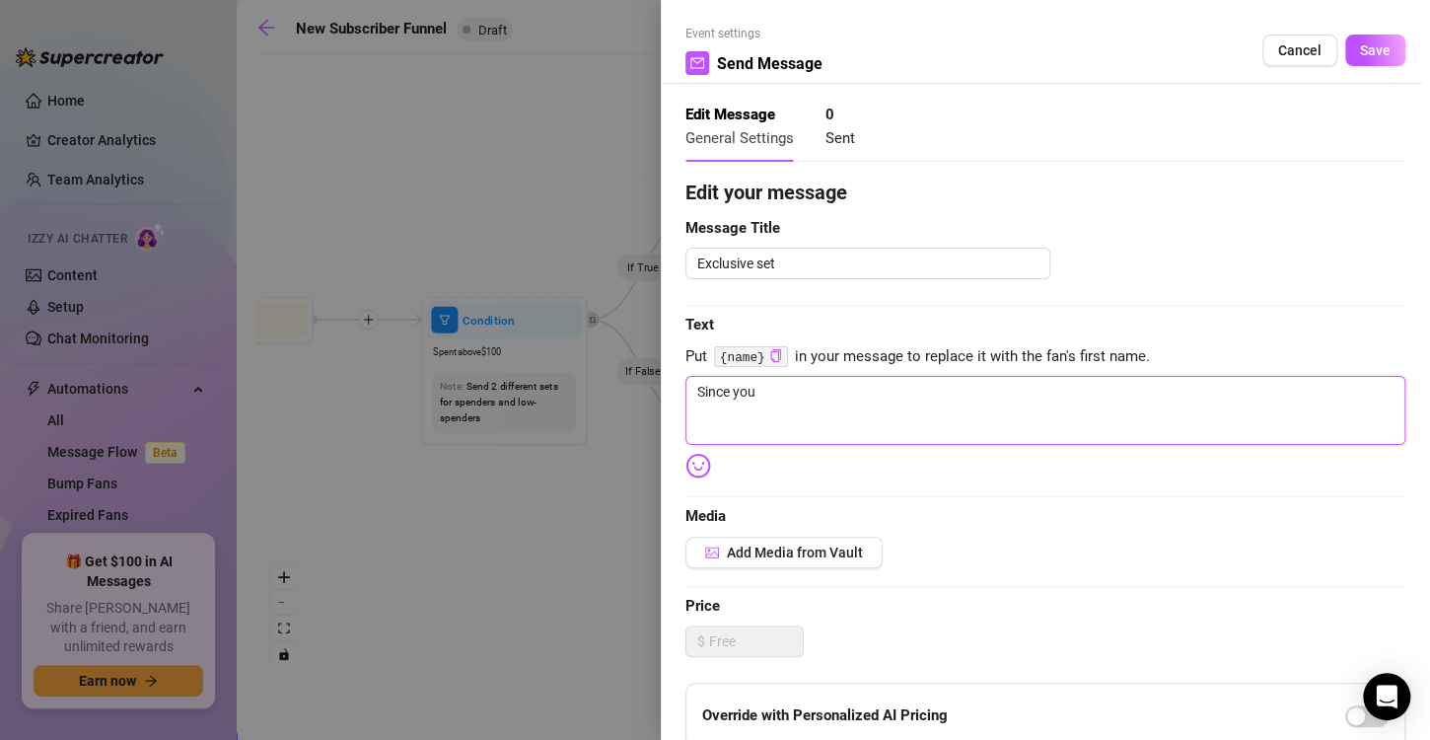
type textarea "Since you a"
type textarea "Since you ak"
type textarea "Since you a"
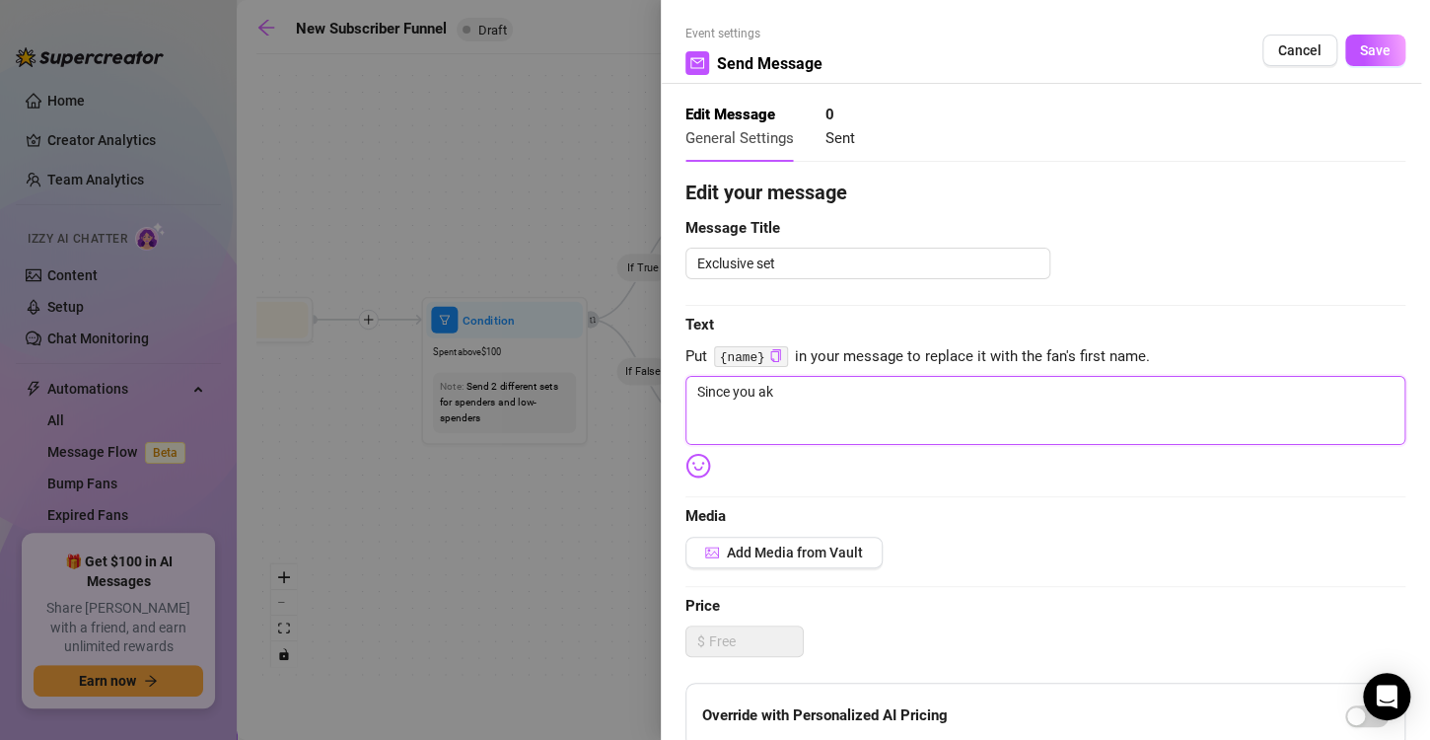
type textarea "Since you a"
type textarea "Since you al"
type textarea "Since you alw"
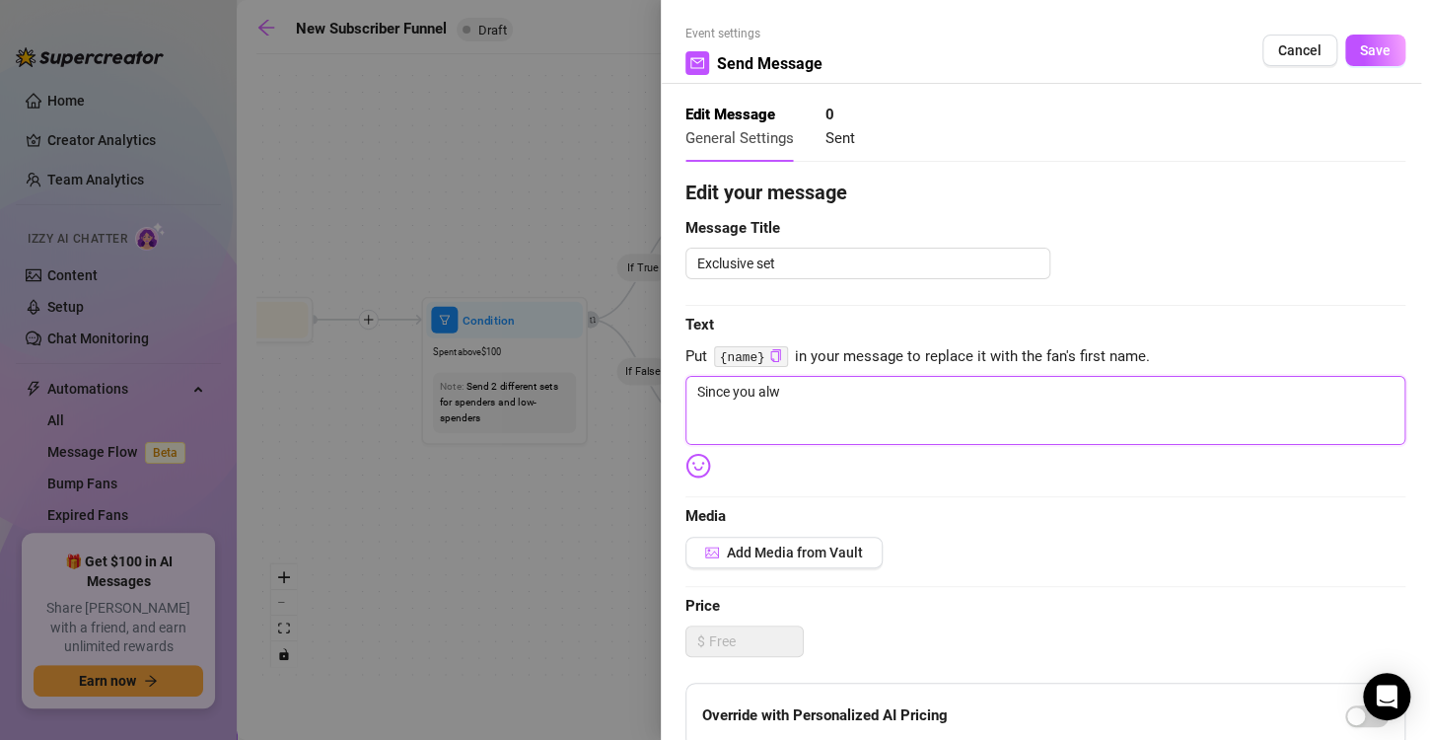
type textarea "Since you alwa"
type textarea "Since you alway"
type textarea "Since you always"
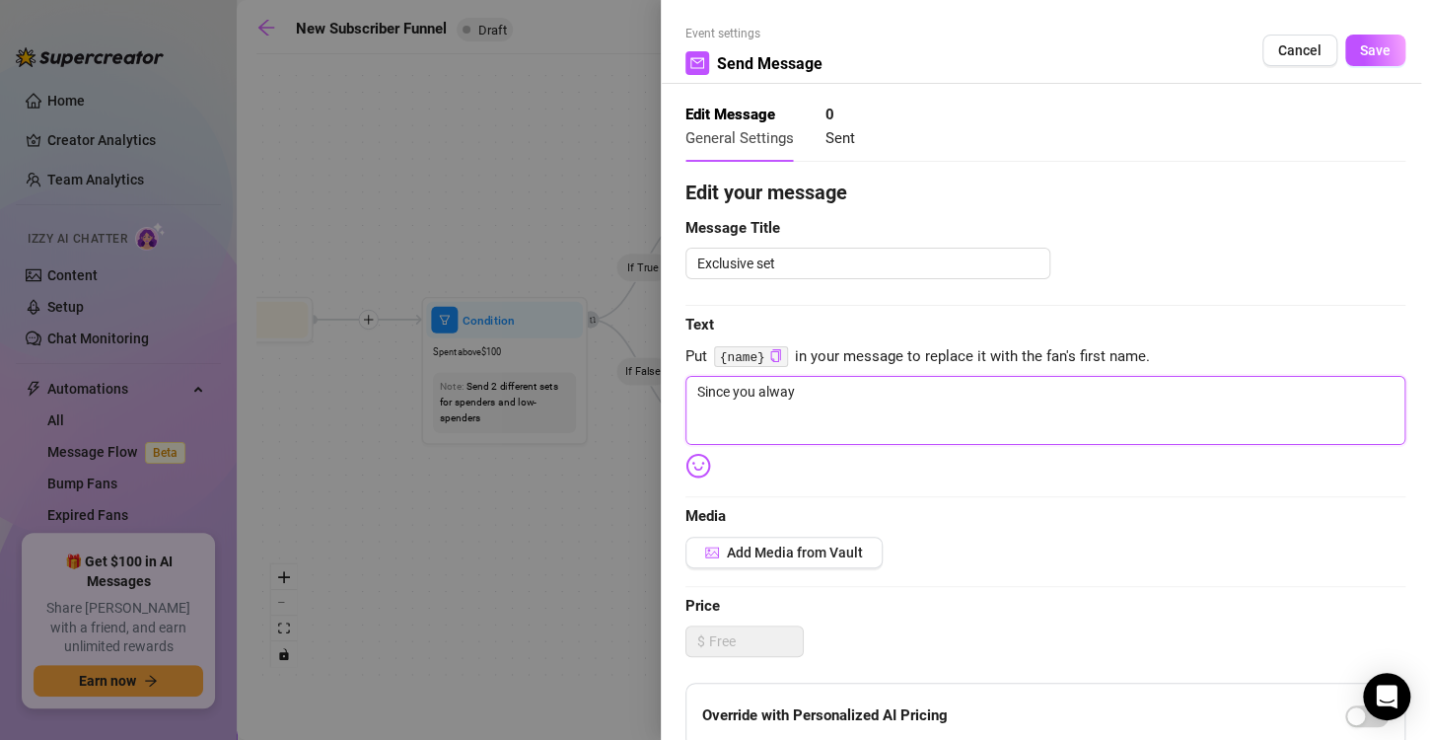
type textarea "Since you always"
type textarea "Since you always s"
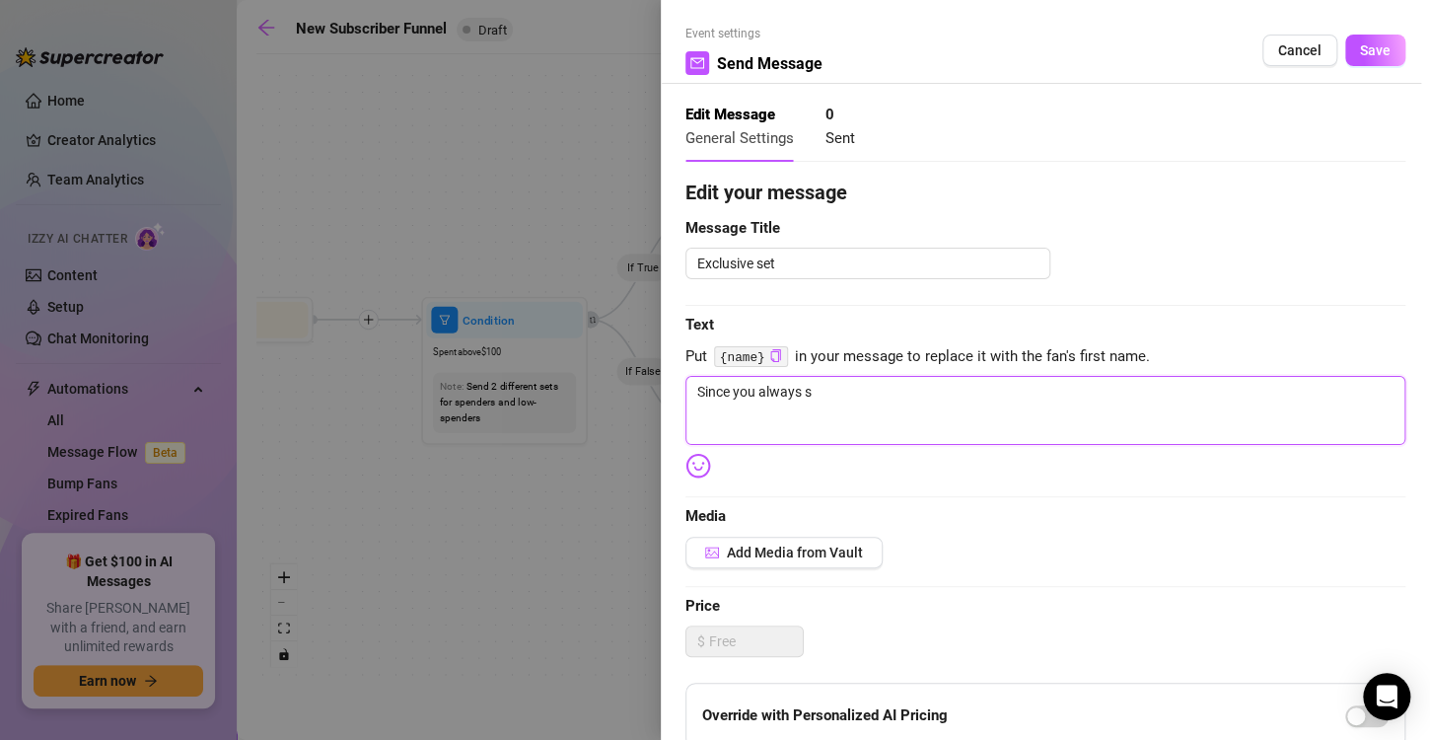
type textarea "Since you always sp"
type textarea "Since you always spo"
type textarea "Since you always spoi"
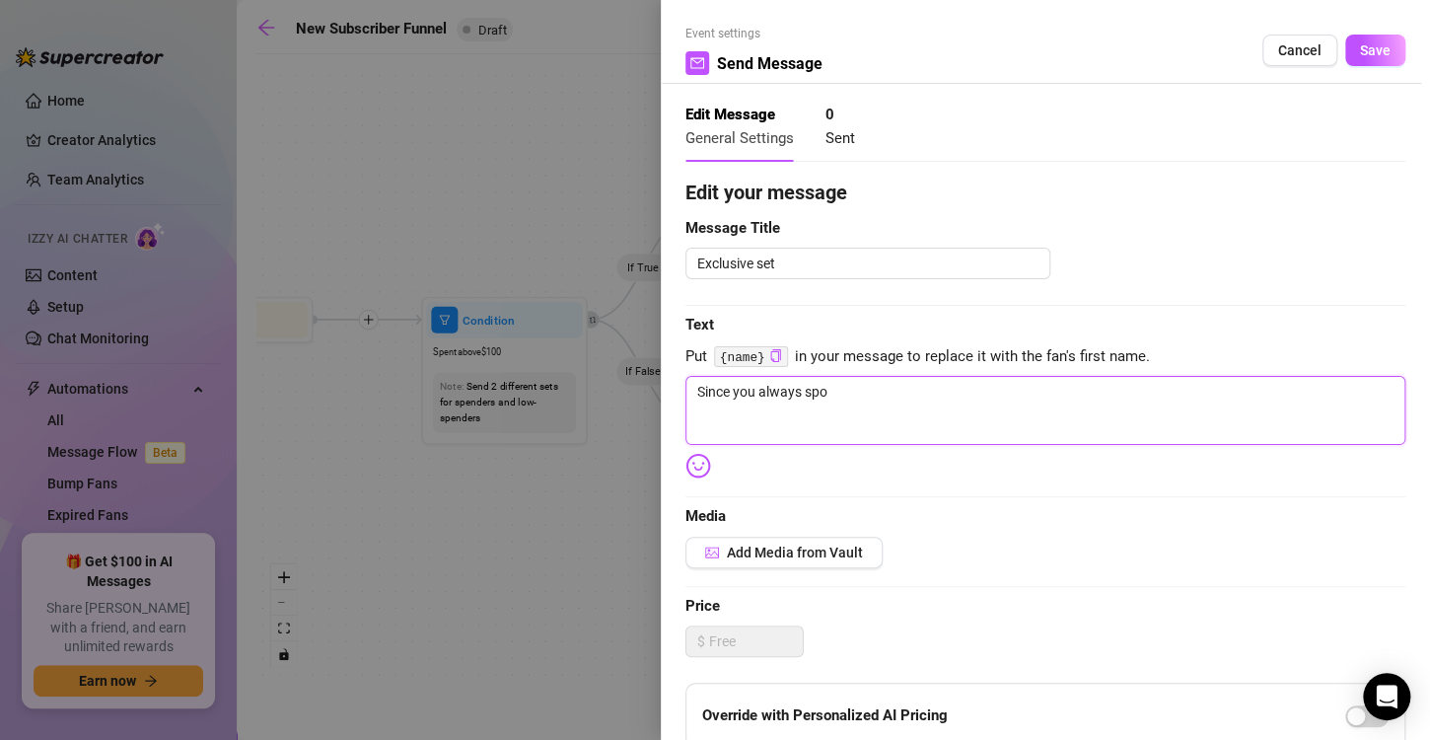
type textarea "Since you always spoi"
type textarea "Since you always spoil"
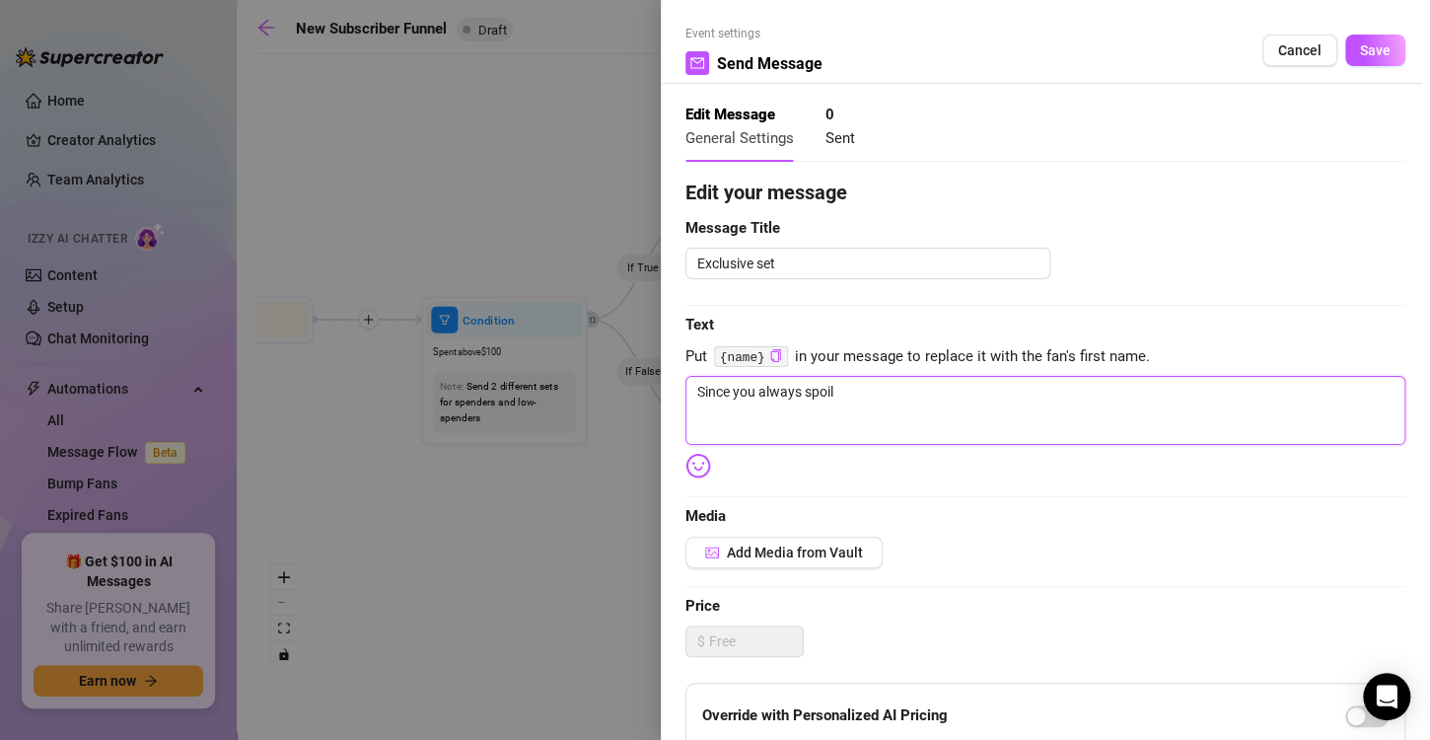
type textarea "Since you always spoil m"
type textarea "Since you always spoil me"
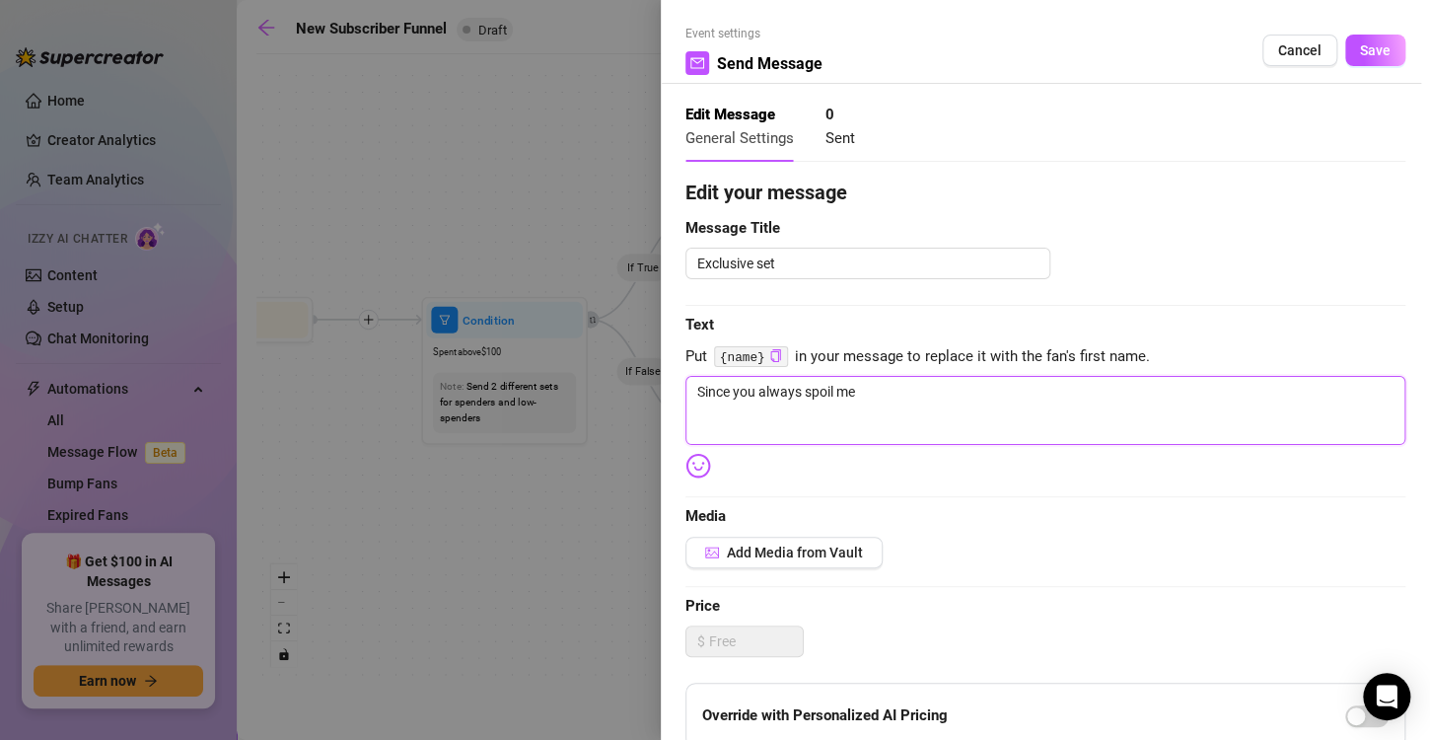
type textarea "Since you always spoil me"
type textarea "Since you always spoil me."
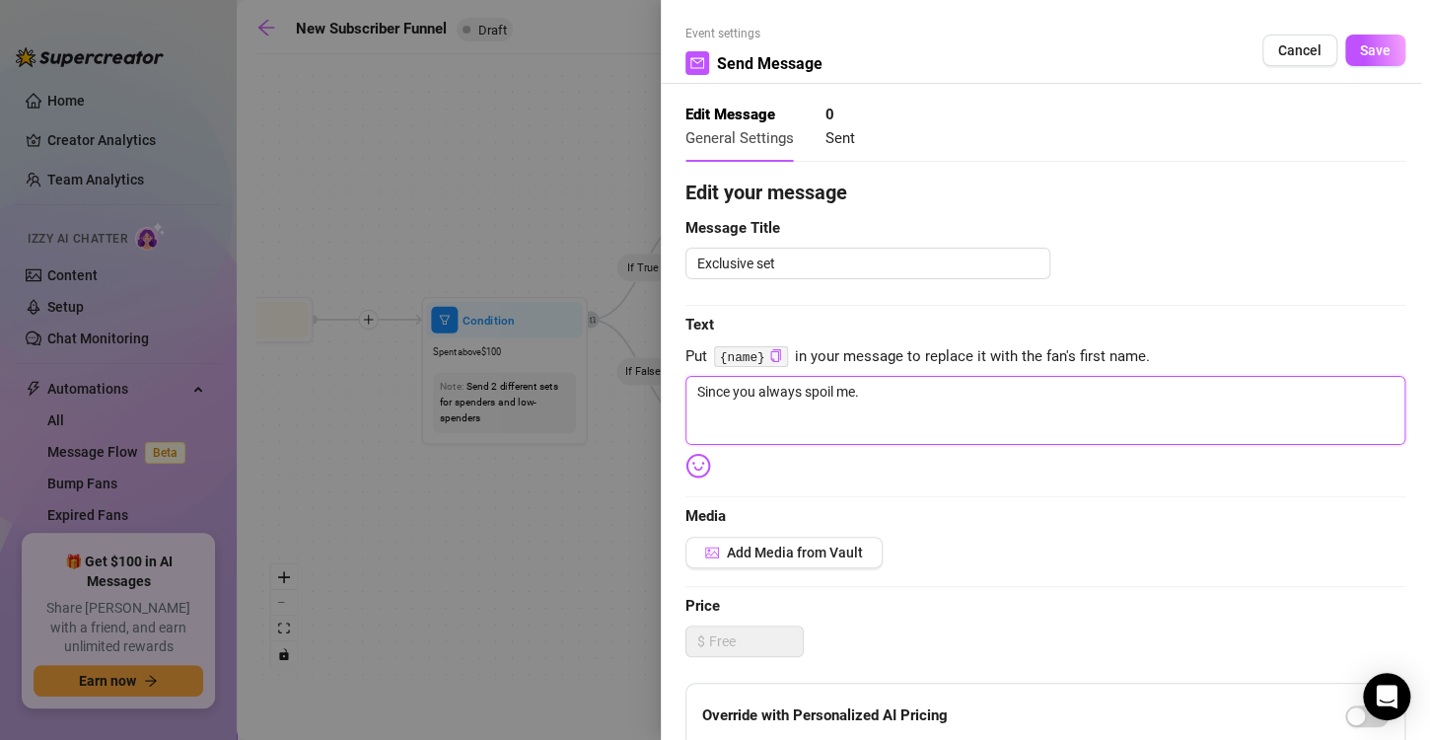
type textarea "Since you always spoil me.."
type textarea "Since you always spoil me..."
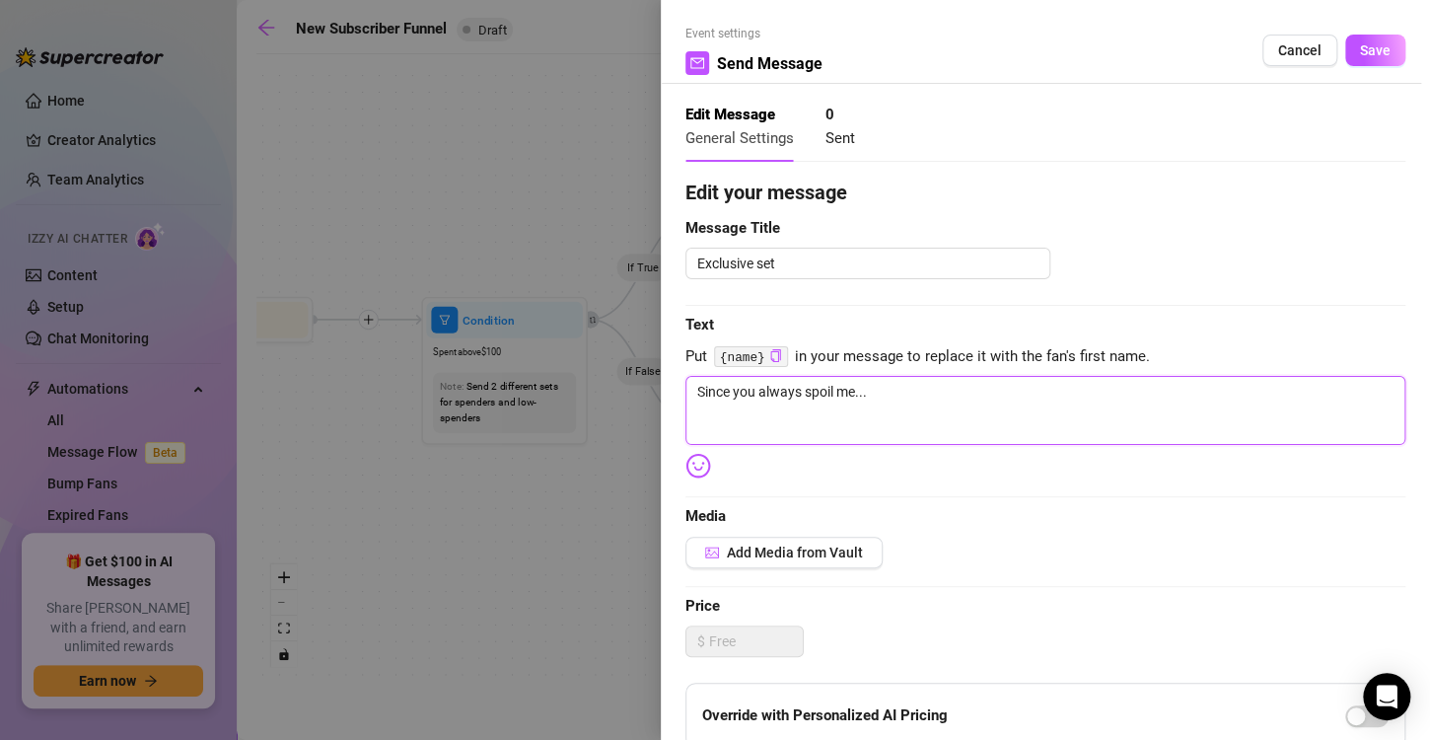
type textarea "Since you always spoil me..."
type textarea "Since you always spoil me... I"
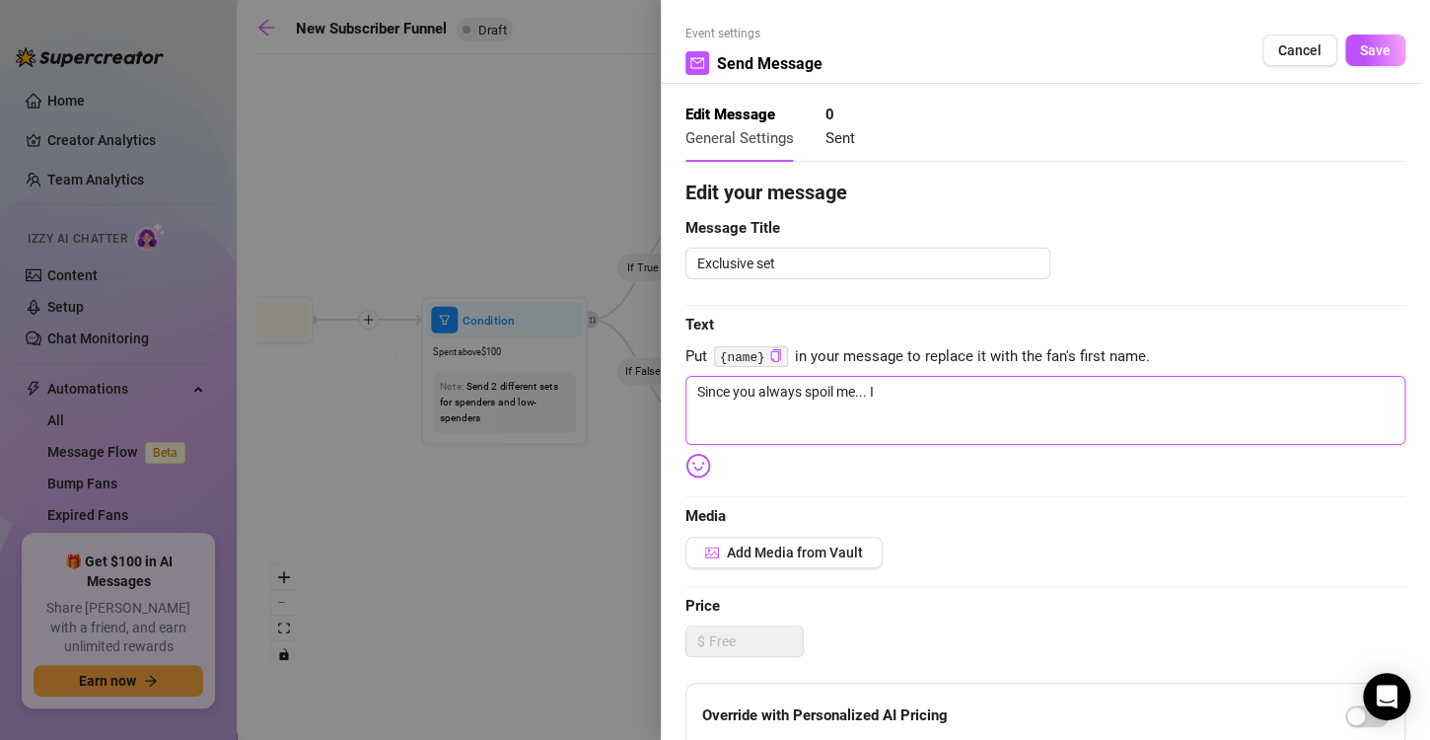
type textarea "Since you always spoil me... I t"
type textarea "Since you always spoil me... I th"
type textarea "Since you always spoil me... I tho"
type textarea "Since you always spoil me... I thou"
type textarea "Since you always spoil me... I thoug"
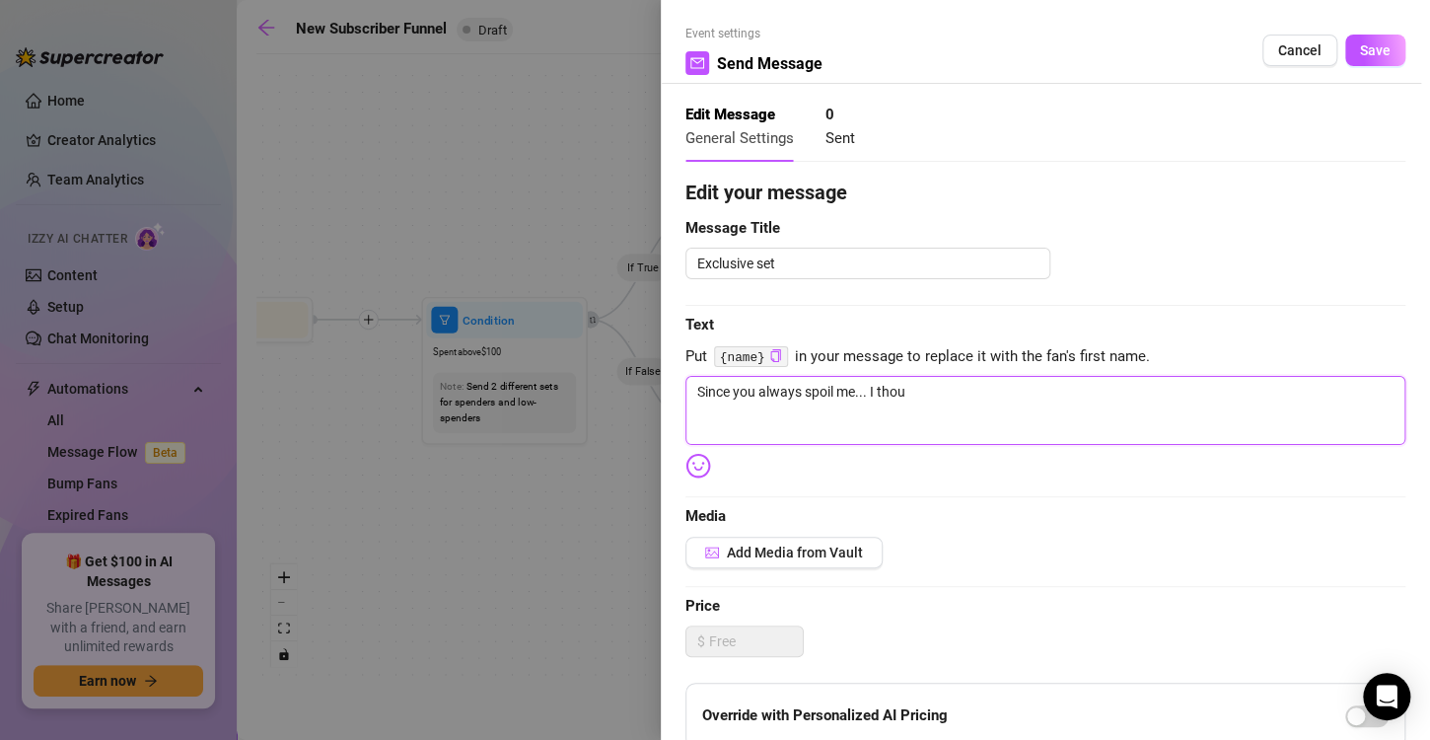
type textarea "Since you always spoil me... I thoug"
type textarea "Since you always spoil me... I though"
type textarea "Since you always spoil me... I thought"
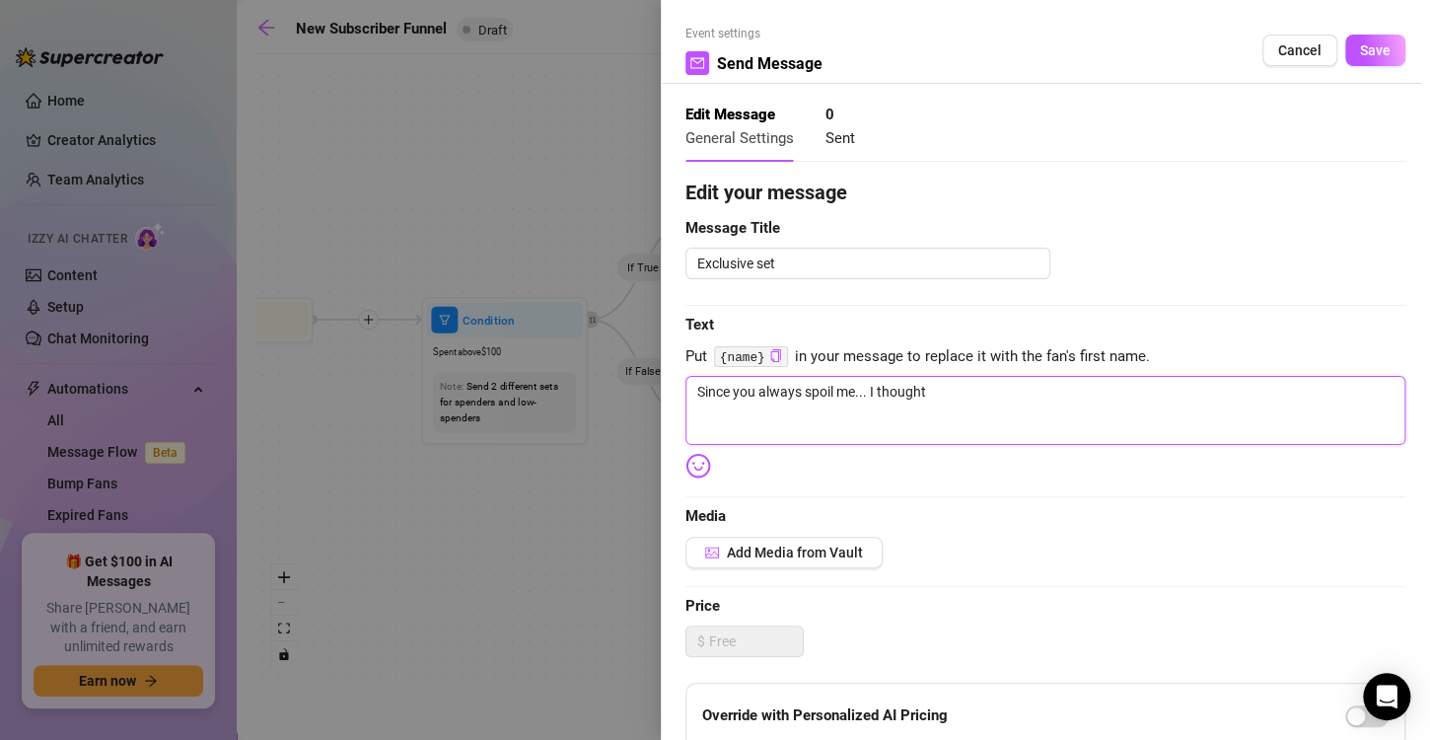
type textarea "Since you always spoil me... I thought"
type textarea "Since you always spoil me... I thought i"
type textarea "Since you always spoil me... I thought it"
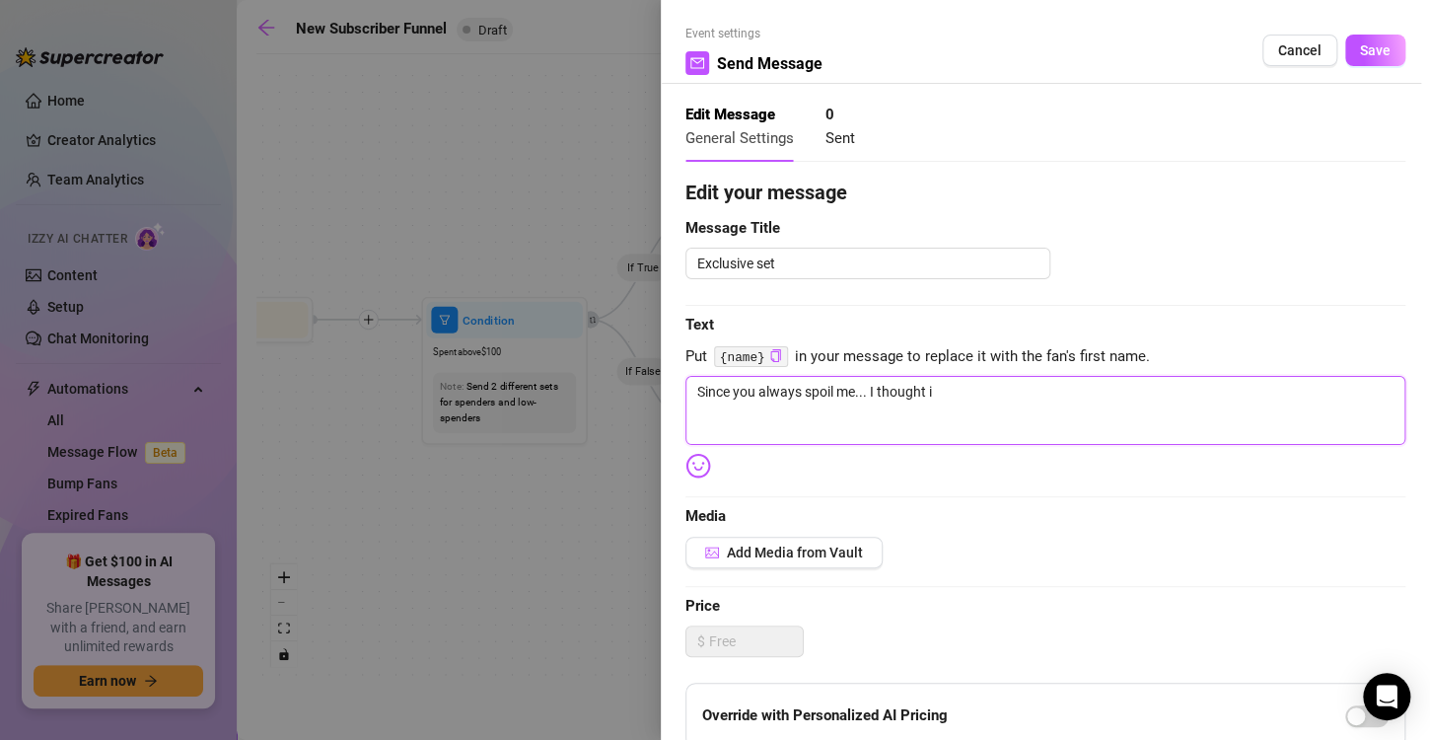
type textarea "Since you always spoil me... I thought it"
type textarea "Since you always spoil me... I thought it w"
type textarea "Since you always spoil me... I thought it wa"
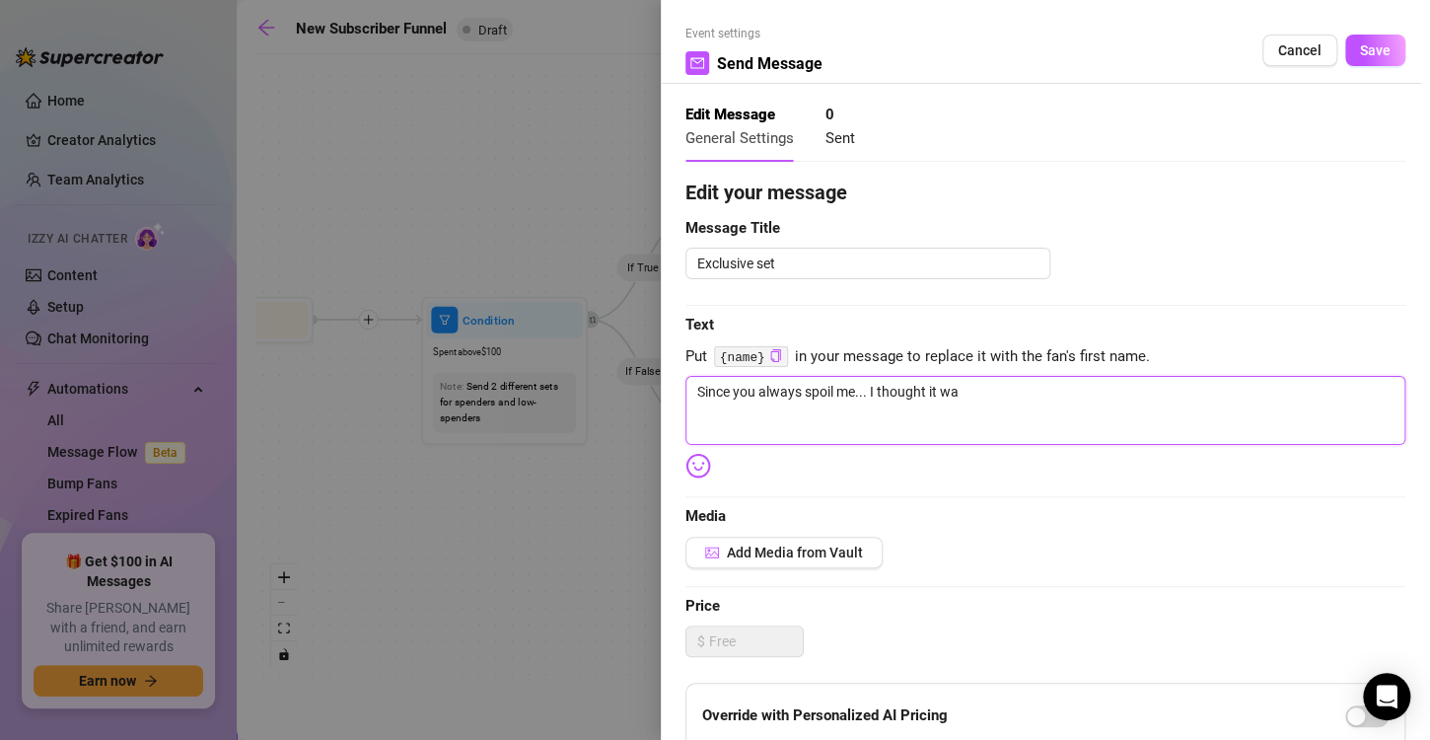
type textarea "Since you always spoil me... I thought it was"
type textarea "Since you always spoil me... I thought it was t"
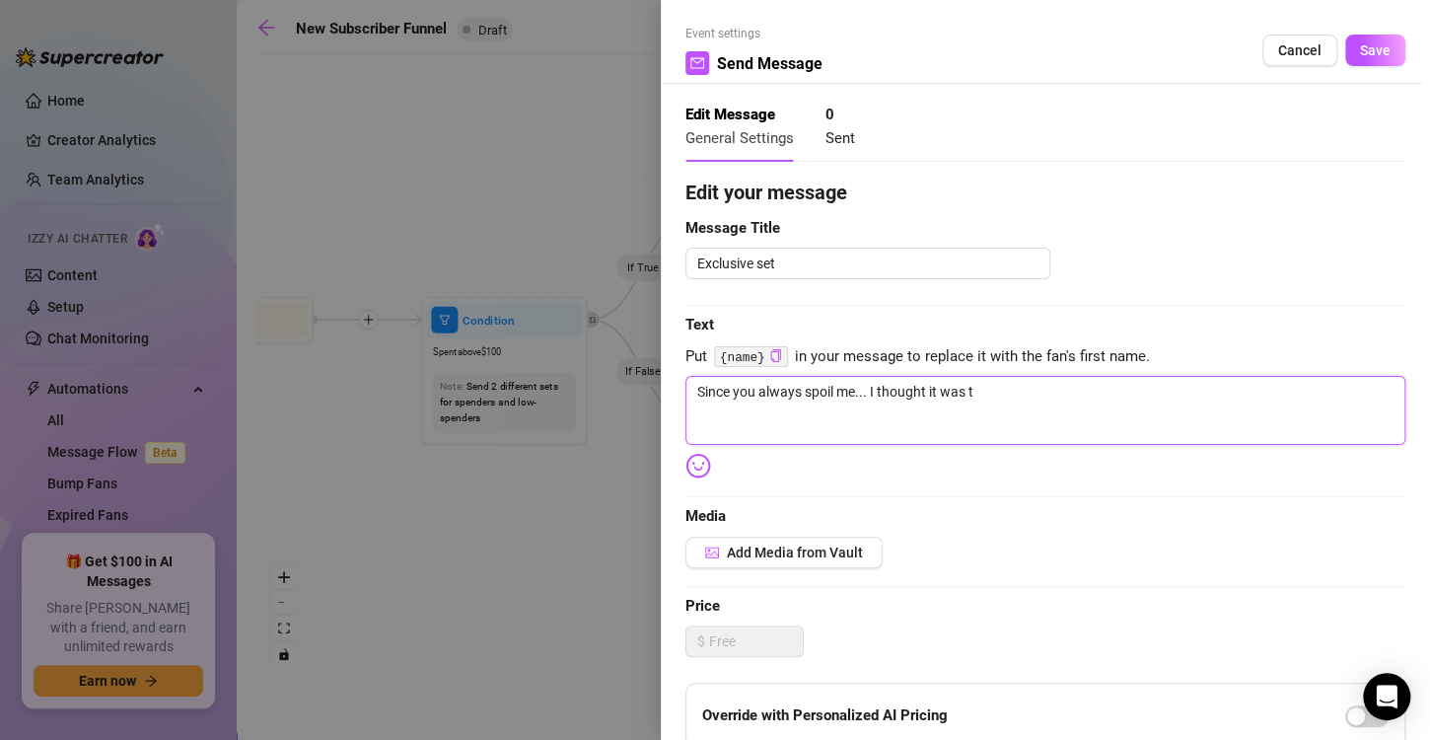
type textarea "Since you always spoil me... I thought it was ti"
type textarea "Since you always spoil me... I thought it was tim"
type textarea "Since you always spoil me... I thought it was time"
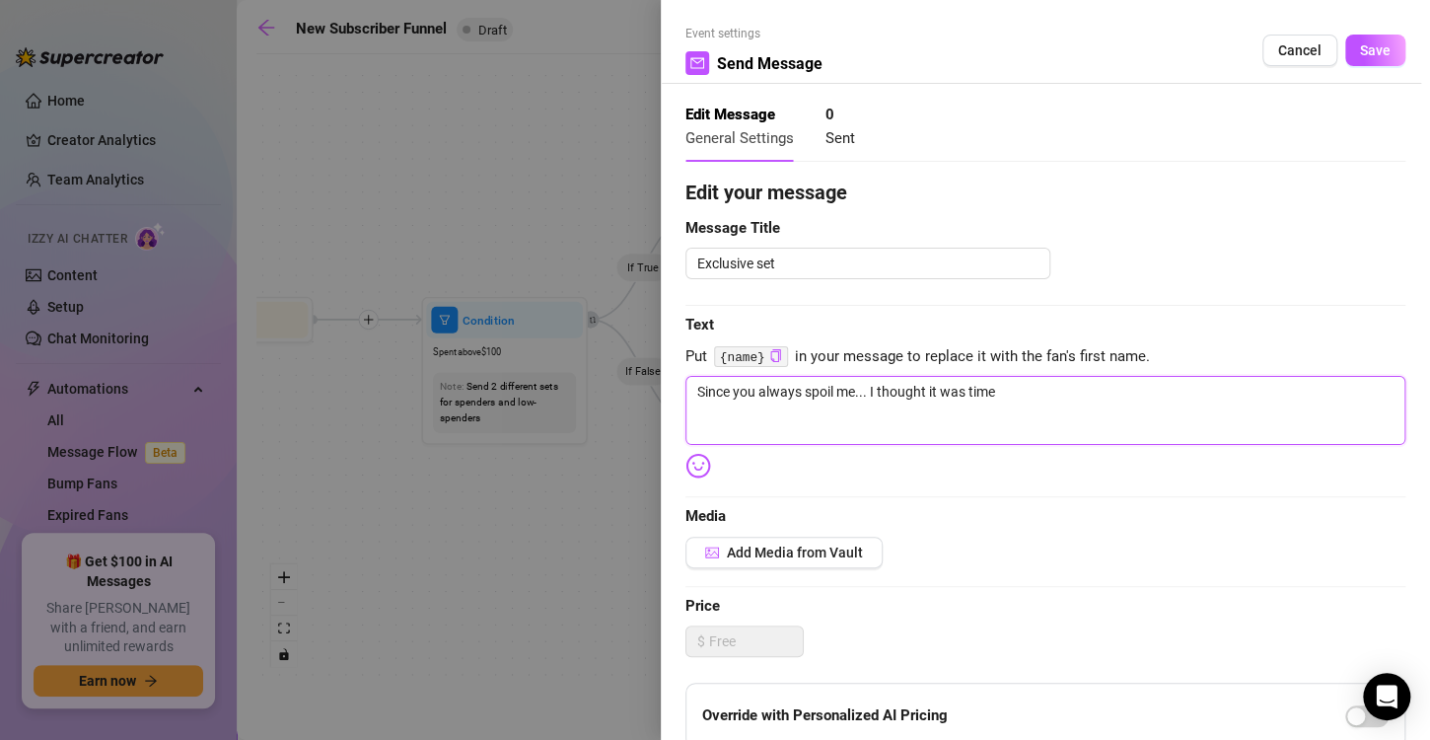
type textarea "Since you always spoil me... I thought it was time I"
type textarea "Since you always spoil me... I thought it was time I d"
type textarea "Since you always spoil me... I thought it was time I do"
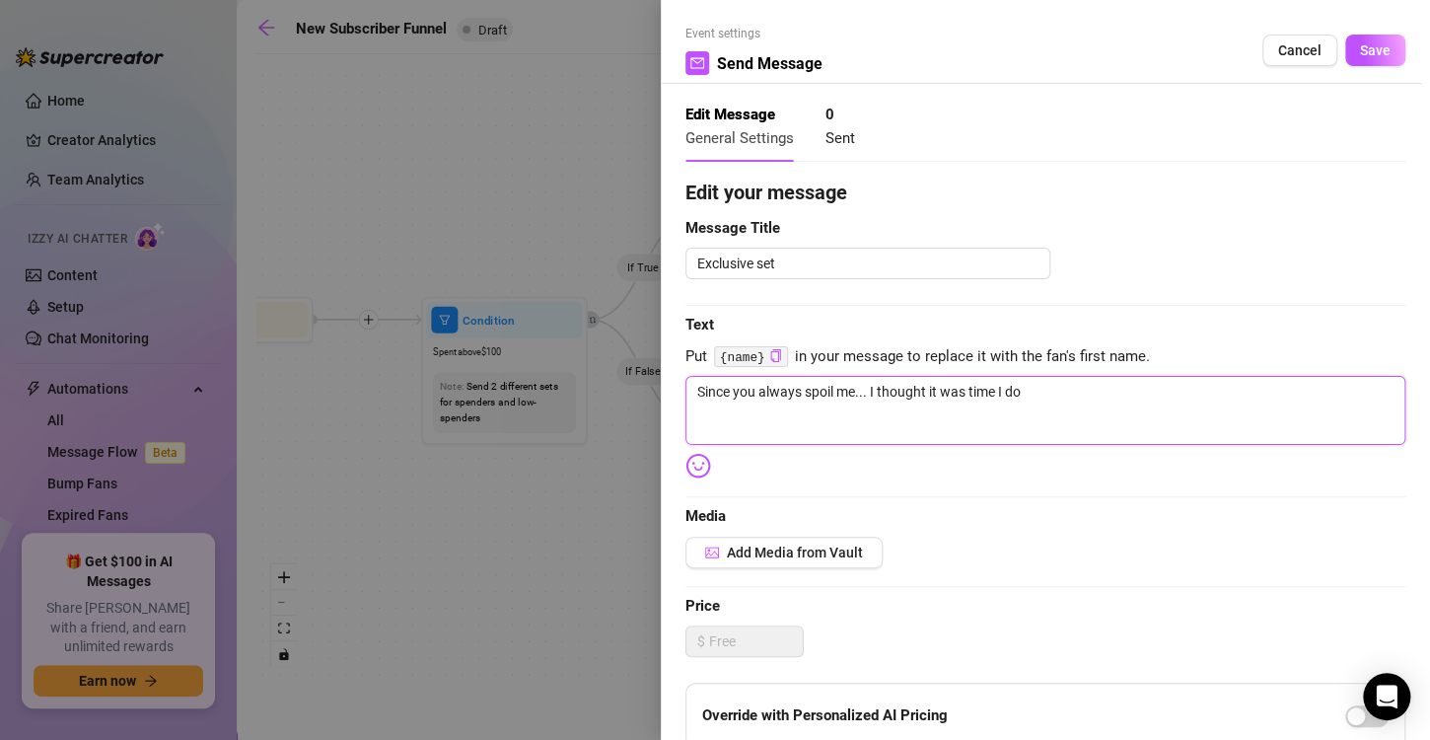
type textarea "Since you always spoil me... I thought it was time I do"
type textarea "Since you always spoil me... I thought it was time I do t"
type textarea "Since you always spoil me... I thought it was time I do th"
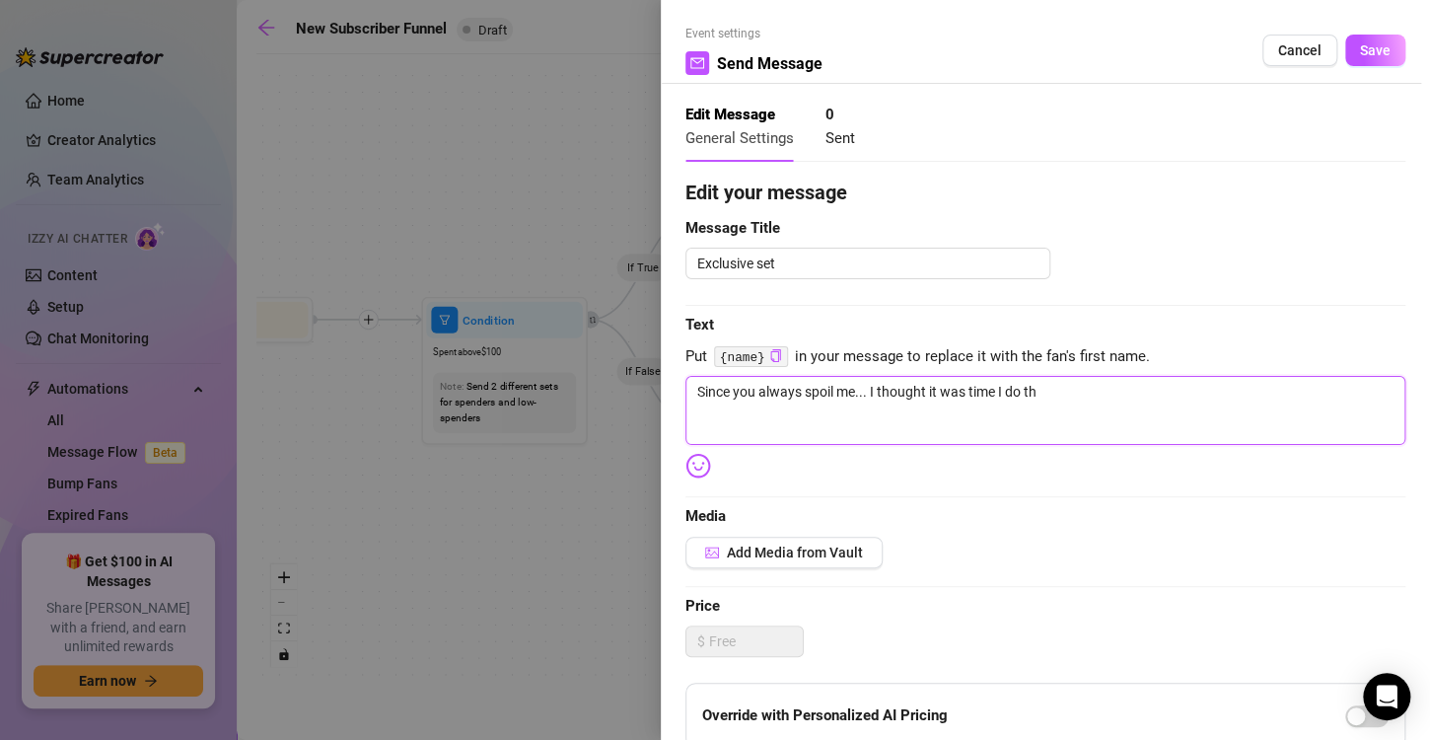
type textarea "Since you always spoil me... I thought it was time I do the"
type textarea "Since you always spoil me... I thought it was time I do the s"
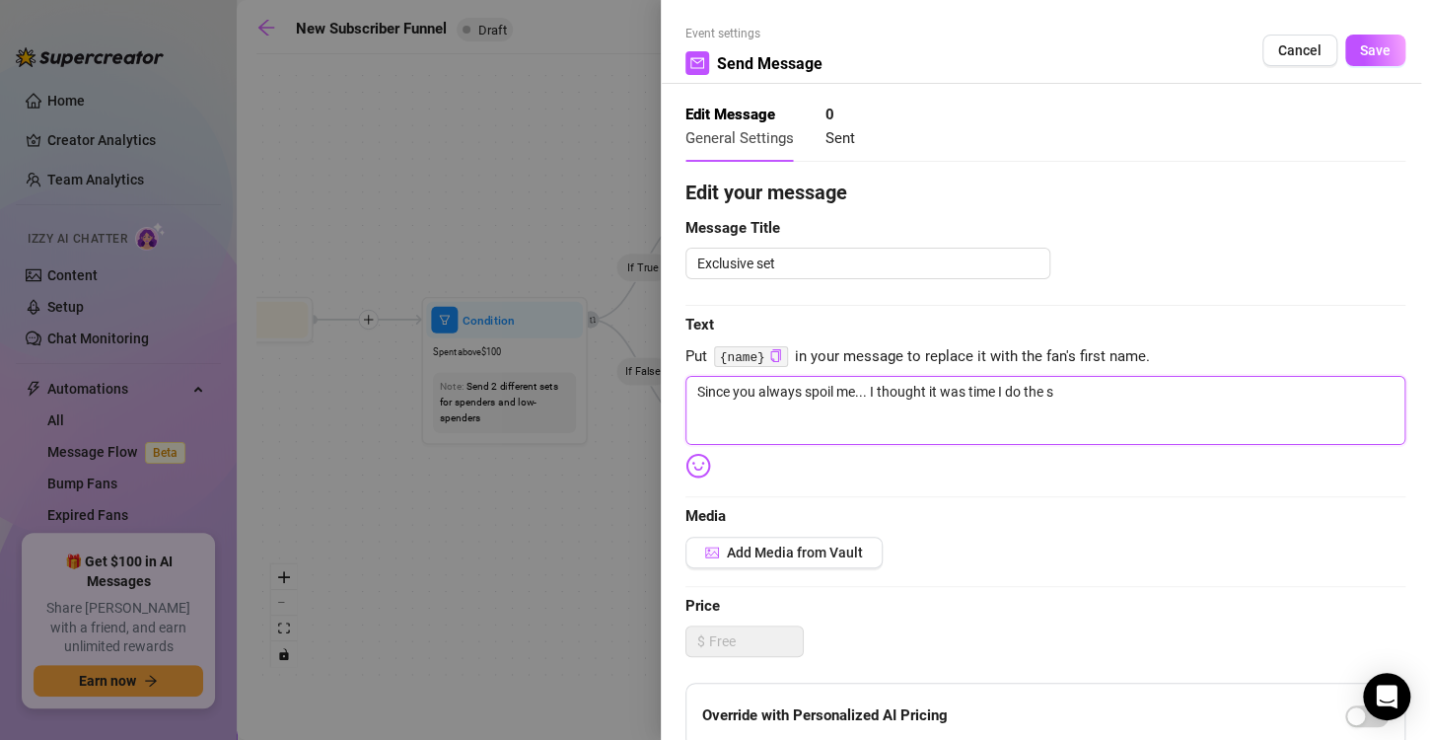
type textarea "Since you always spoil me... I thought it was time I do the sa"
type textarea "Since you always spoil me... I thought it was time I do the sam"
type textarea "Since you always spoil me... I thought it was time I do the same"
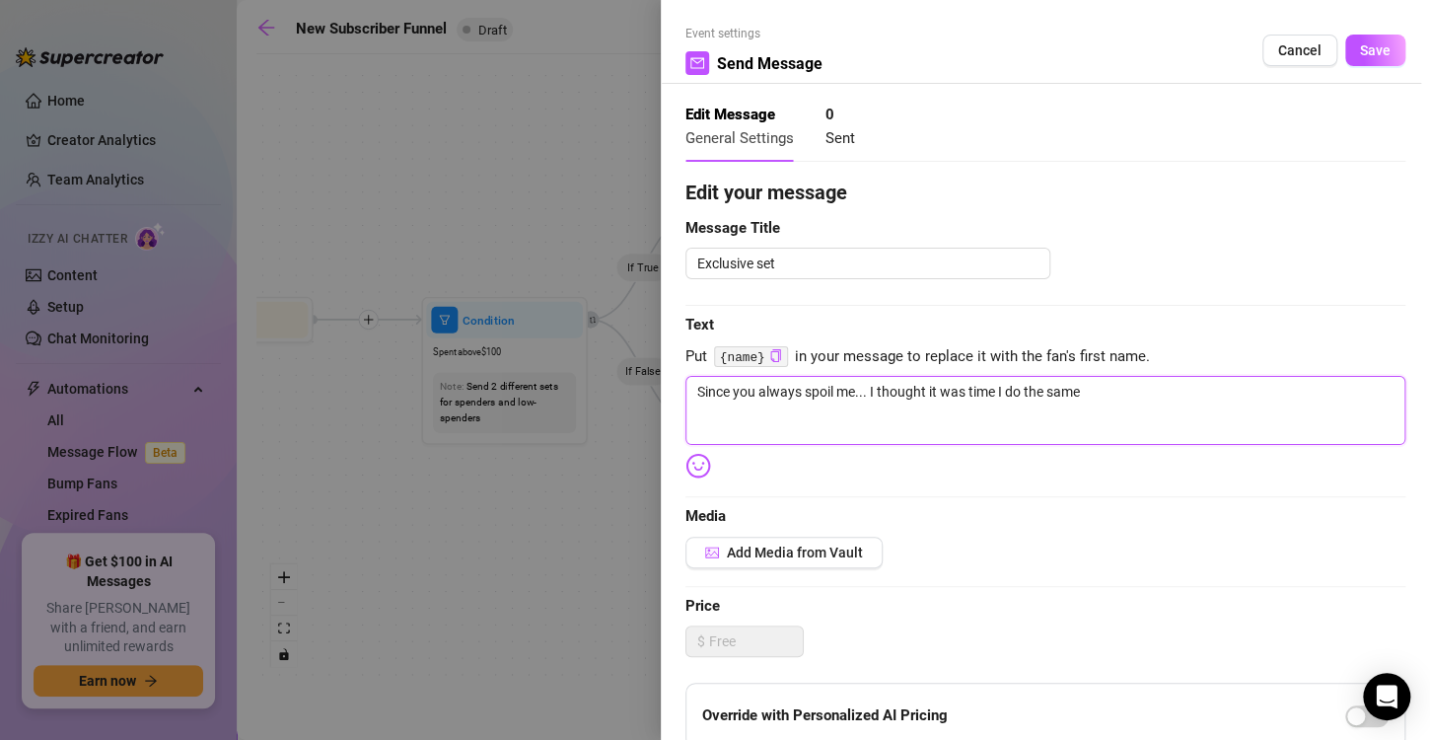
type textarea "Since you always spoil me... I thought it was time I do the same"
type textarea "Since you always spoil me... I thought it was time I do the same f"
type textarea "Since you always spoil me... I thought it was time I do the same fo"
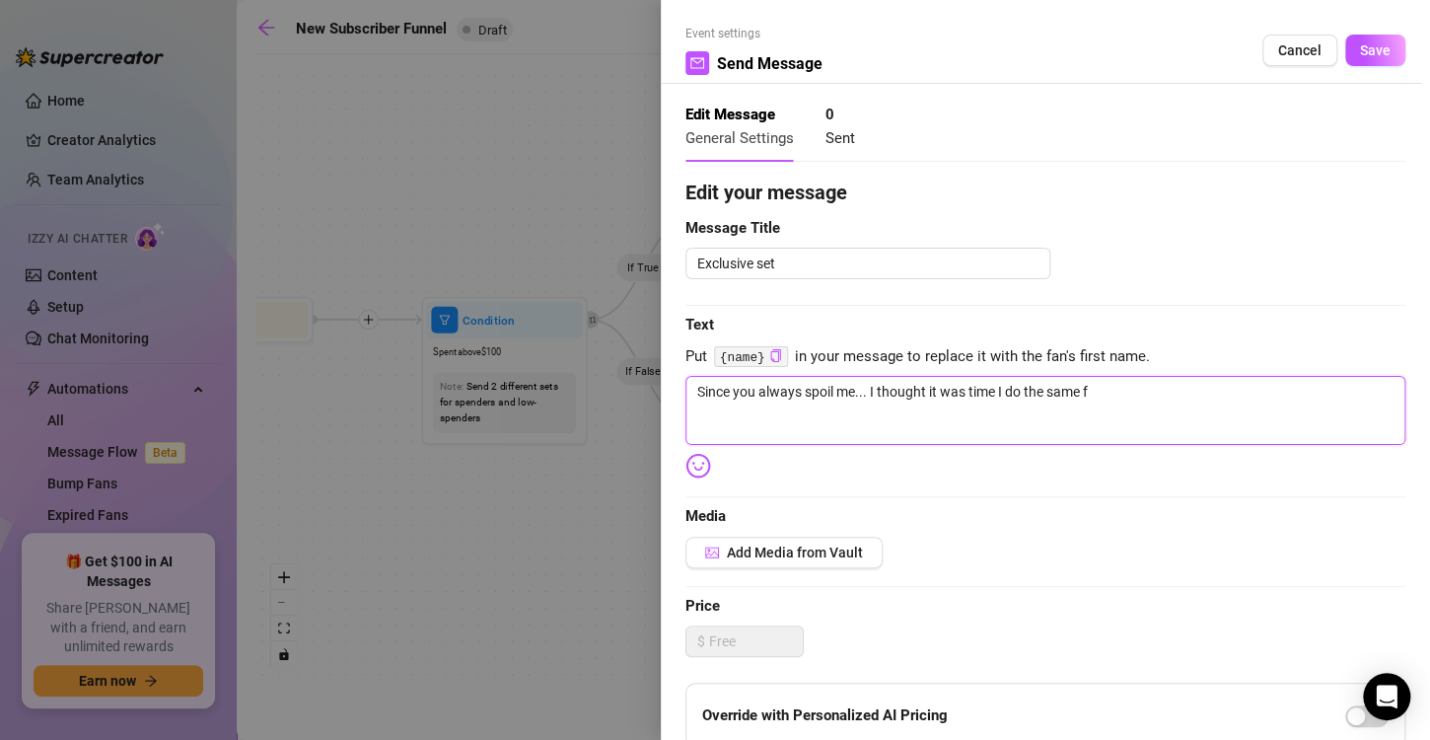
type textarea "Since you always spoil me... I thought it was time I do the same fo"
type textarea "Since you always spoil me... I thought it was time I do the same for"
type textarea "Since you always spoil me... I thought it was time I do the same fore"
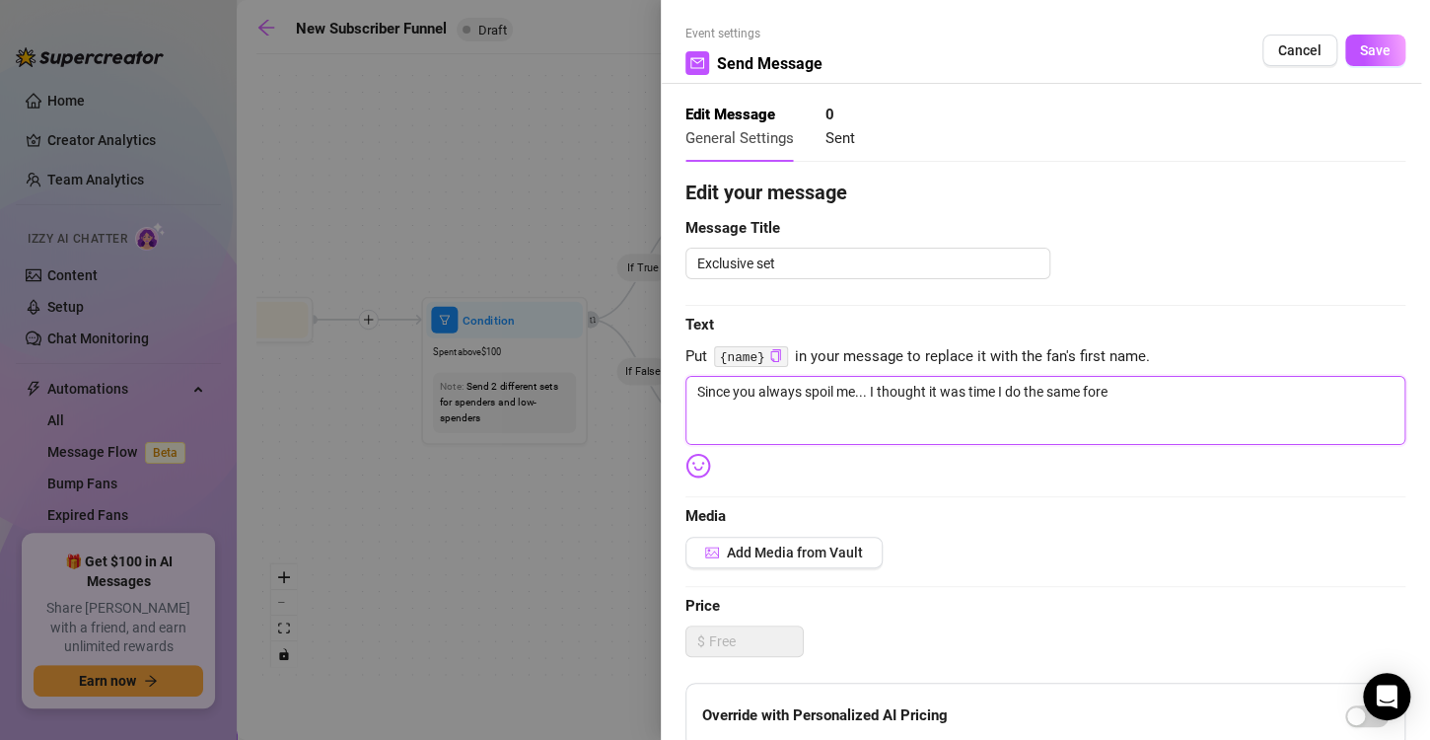
type textarea "Since you always spoil me... I thought it was time I do the same fore"
type textarea "Since you always spoil me... I thought it was time I do the same for"
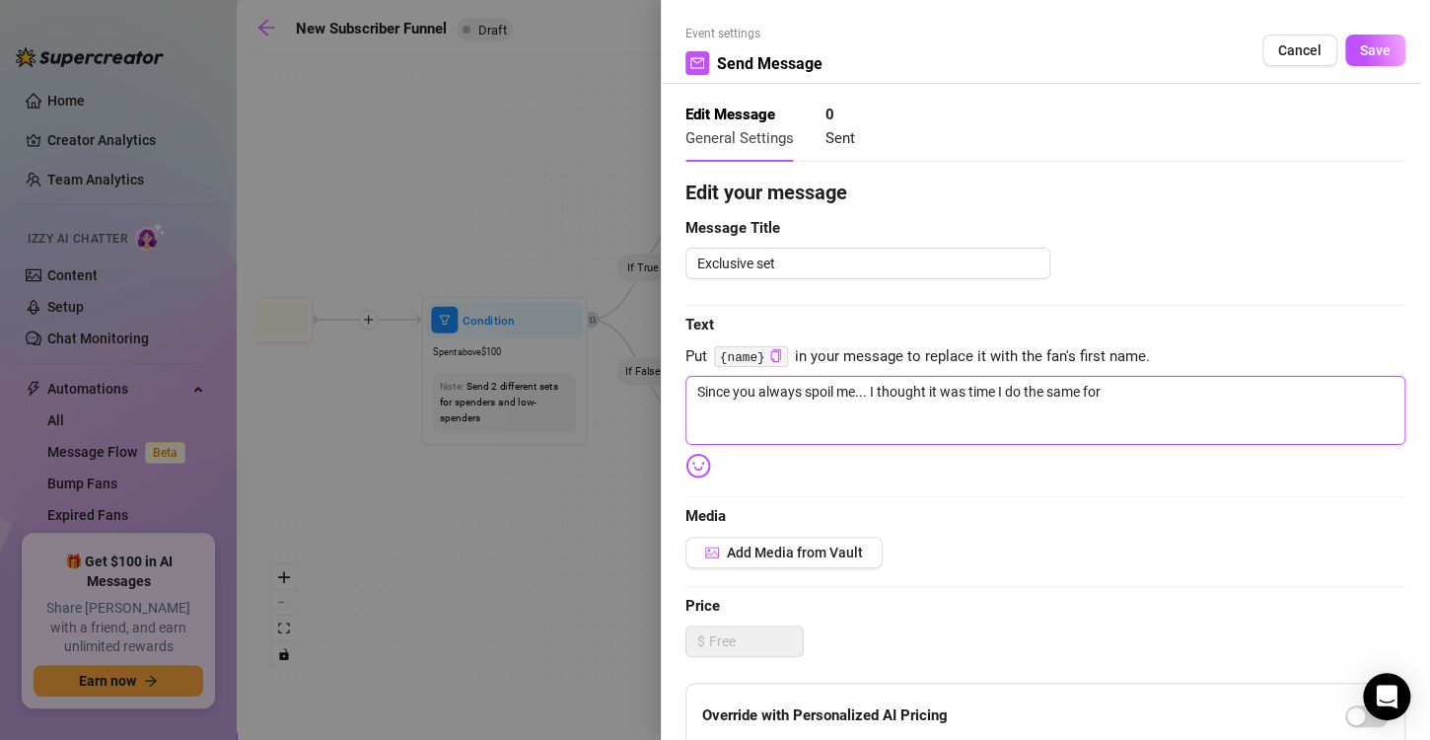
type textarea "Since you always spoil me... I thought it was time I do the same for"
type textarea "Since you always spoil me... I thought it was time I do the same for y"
type textarea "Since you always spoil me... I thought it was time I do the same for yo"
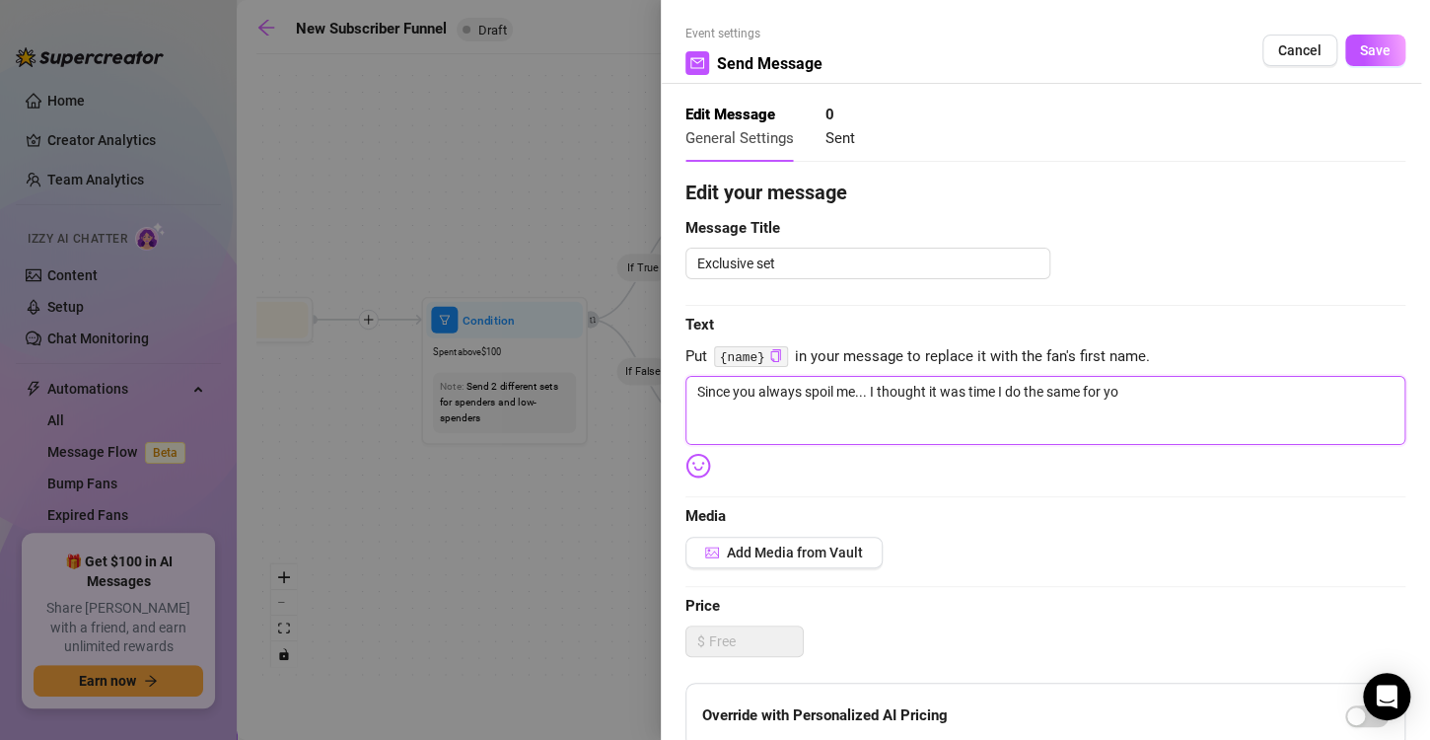
type textarea "Since you always spoil me... I thought it was time I do the same for you"
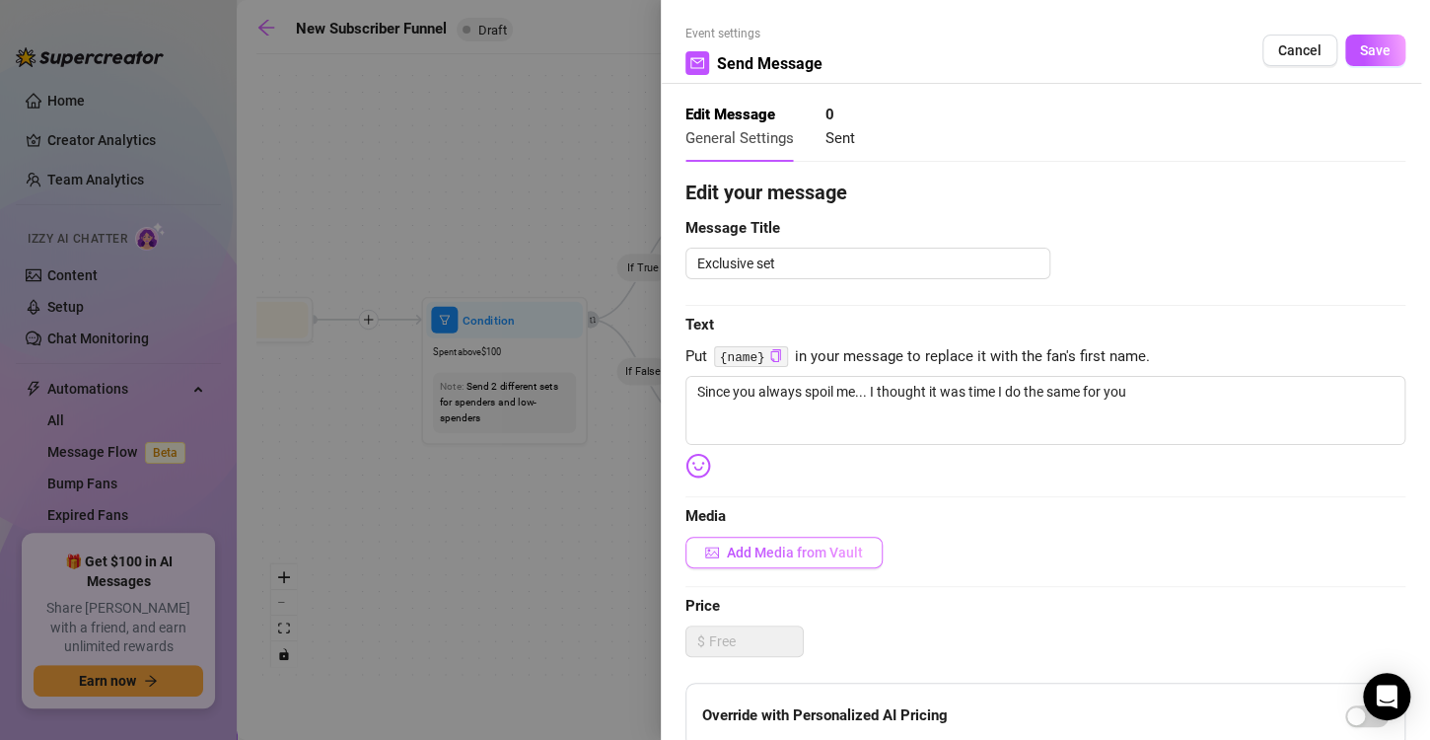
click at [760, 563] on button "Add Media from Vault" at bounding box center [783, 553] width 197 height 32
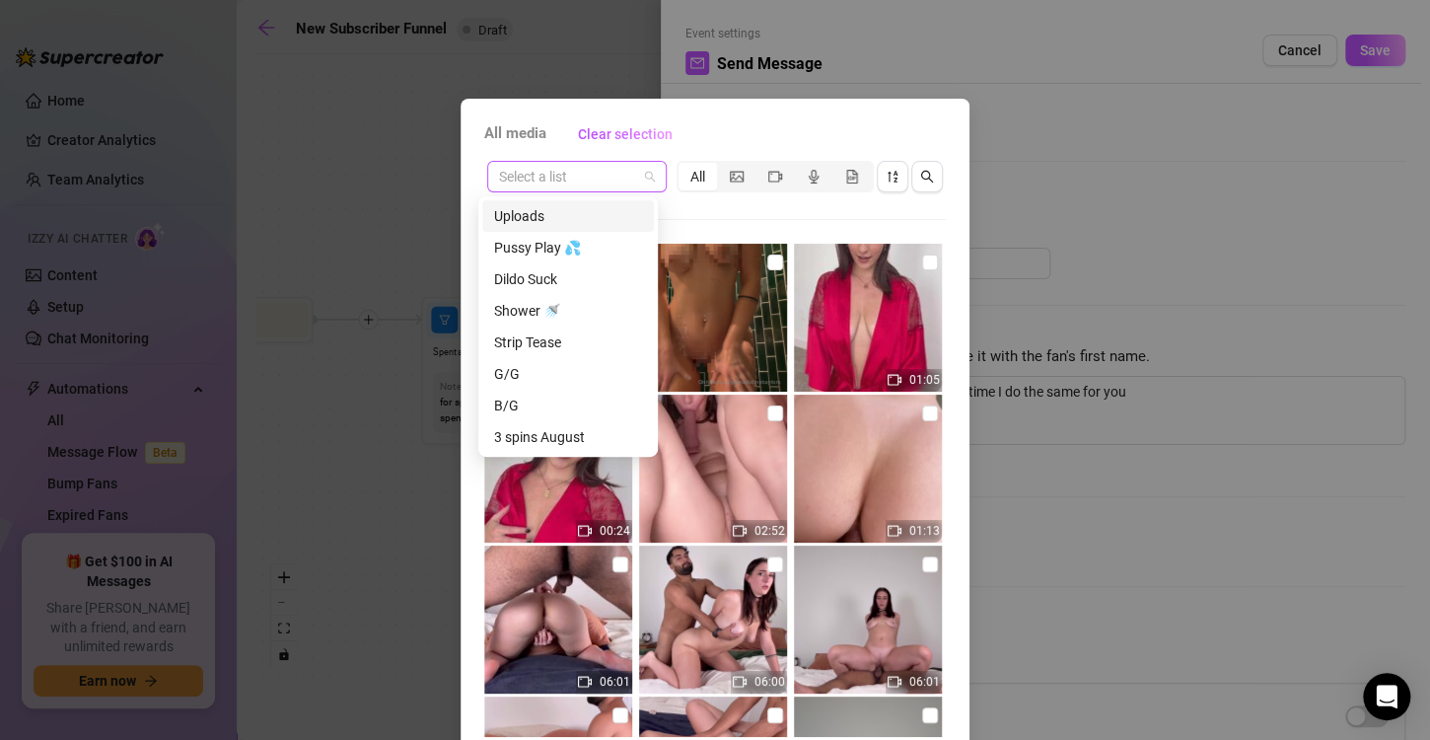
click at [643, 179] on span at bounding box center [577, 177] width 156 height 30
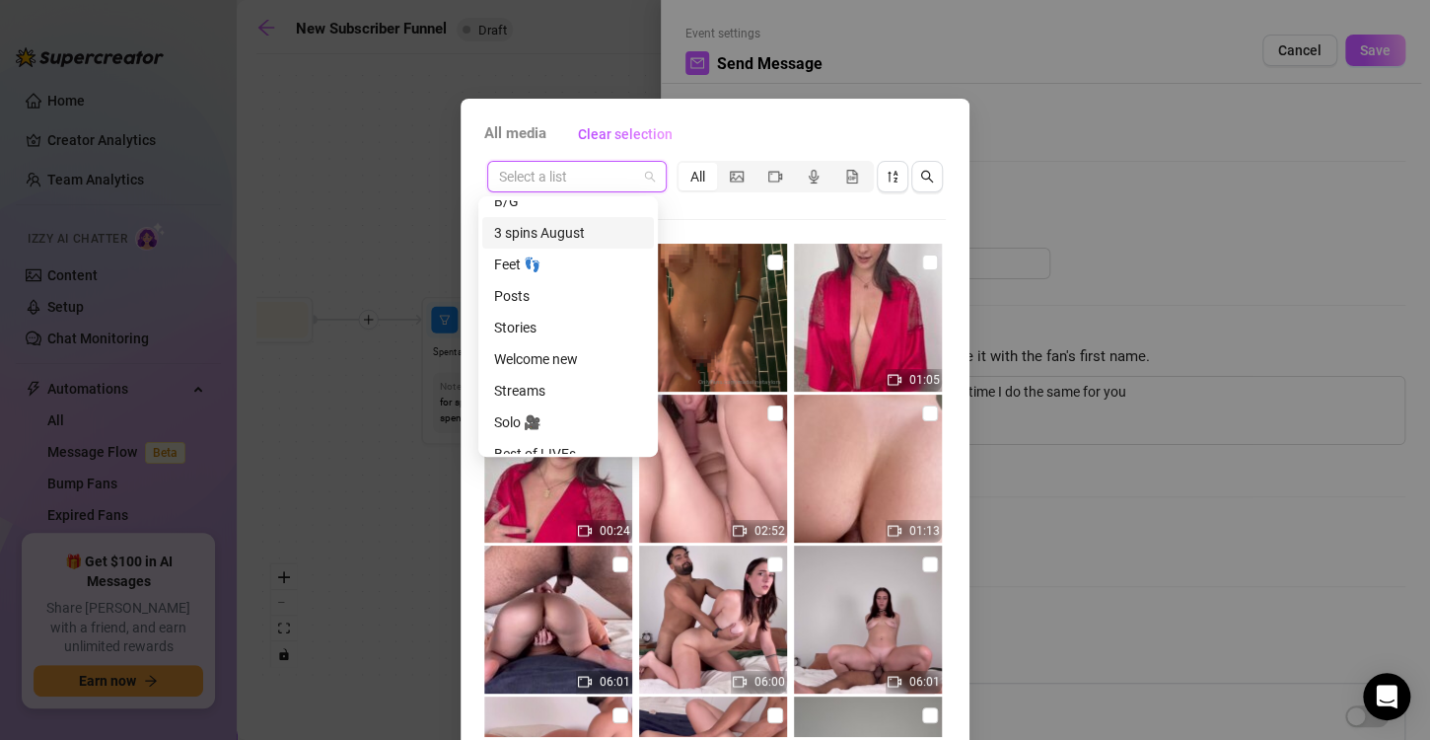
scroll to position [252, 0]
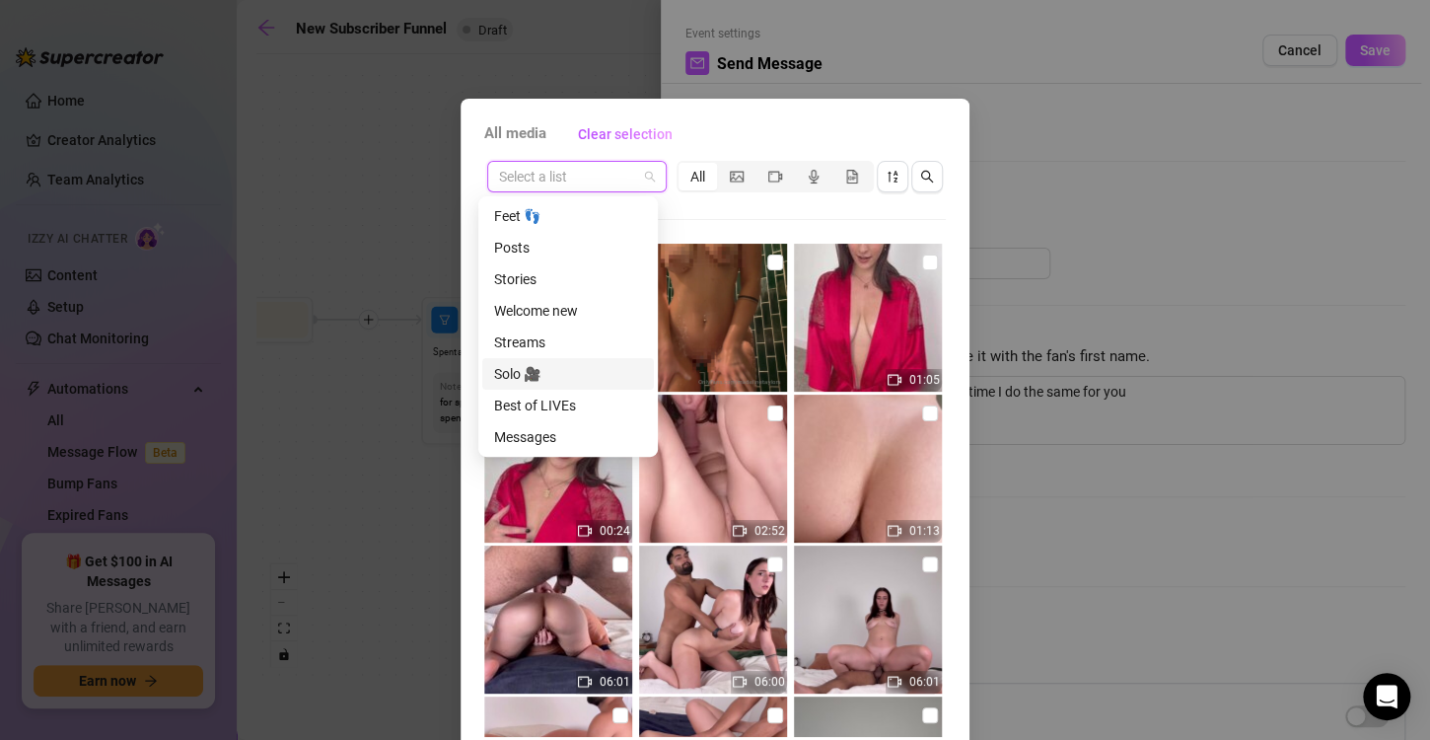
click at [559, 371] on div "Solo 🎥" at bounding box center [568, 374] width 148 height 22
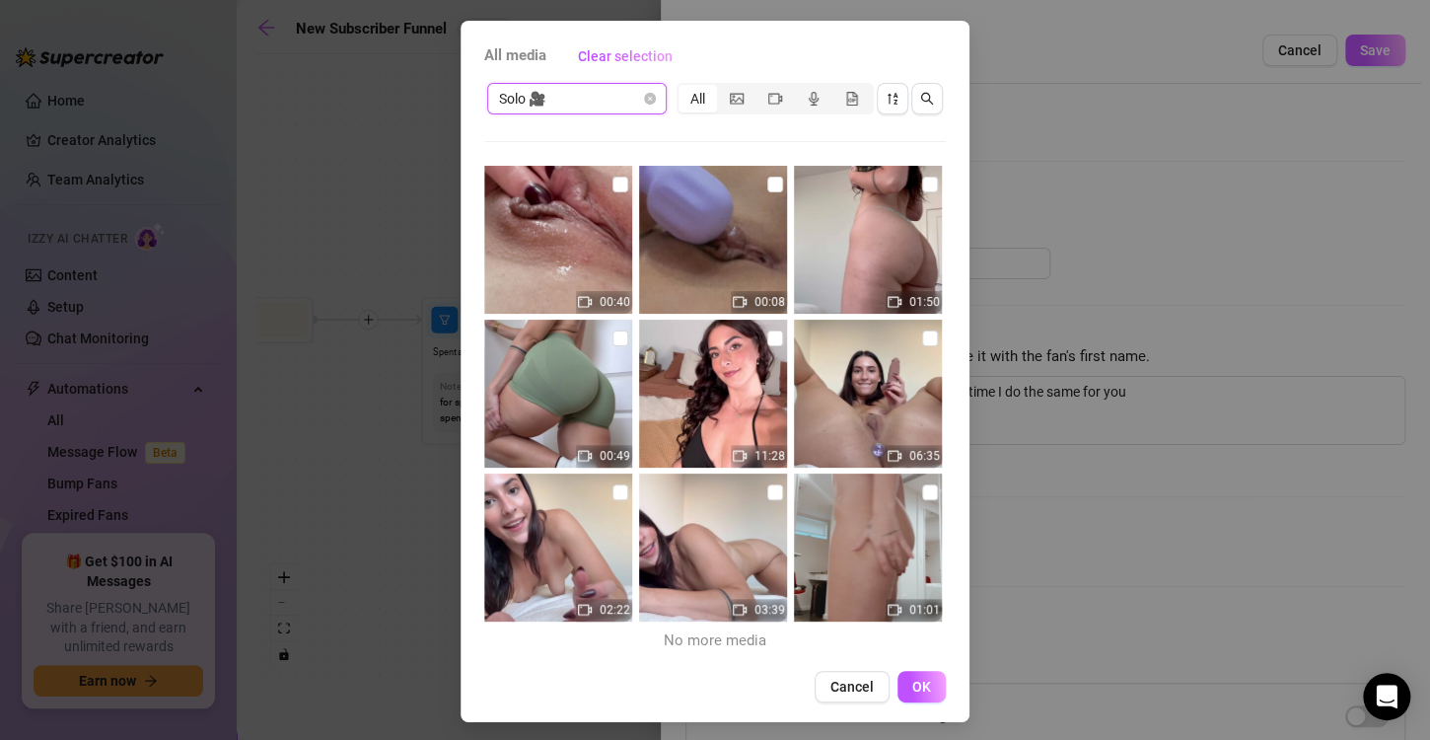
scroll to position [83, 0]
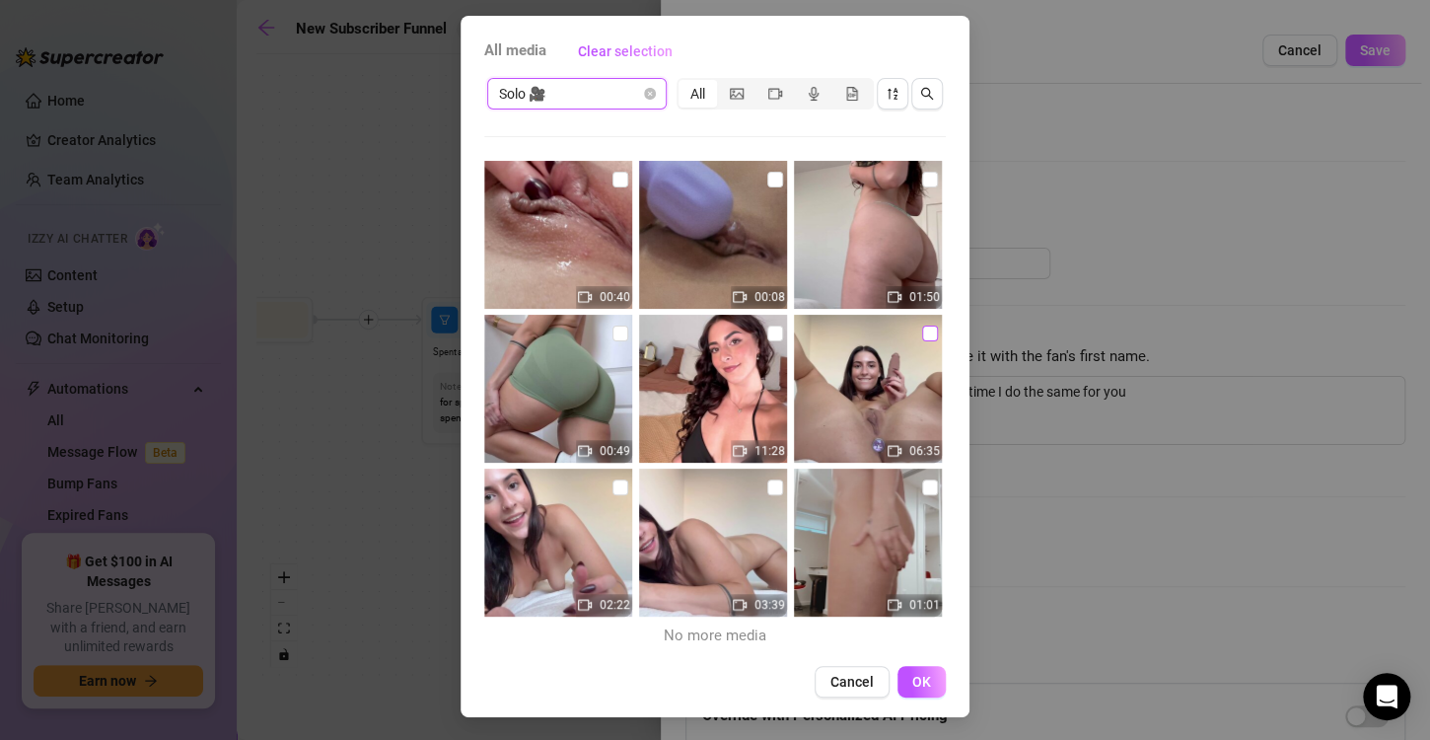
click at [922, 330] on input "checkbox" at bounding box center [930, 333] width 16 height 16
click at [922, 681] on button "OK" at bounding box center [921, 682] width 48 height 32
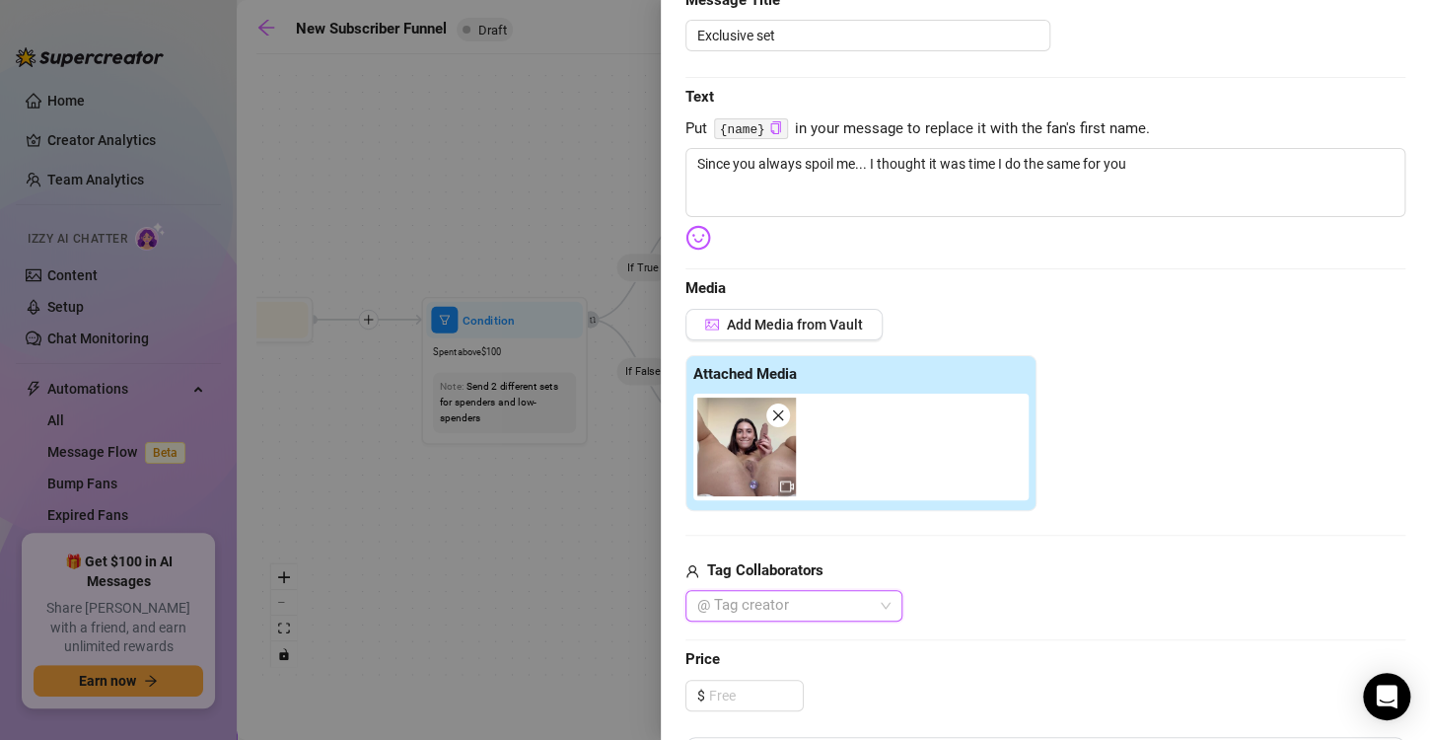
scroll to position [219, 0]
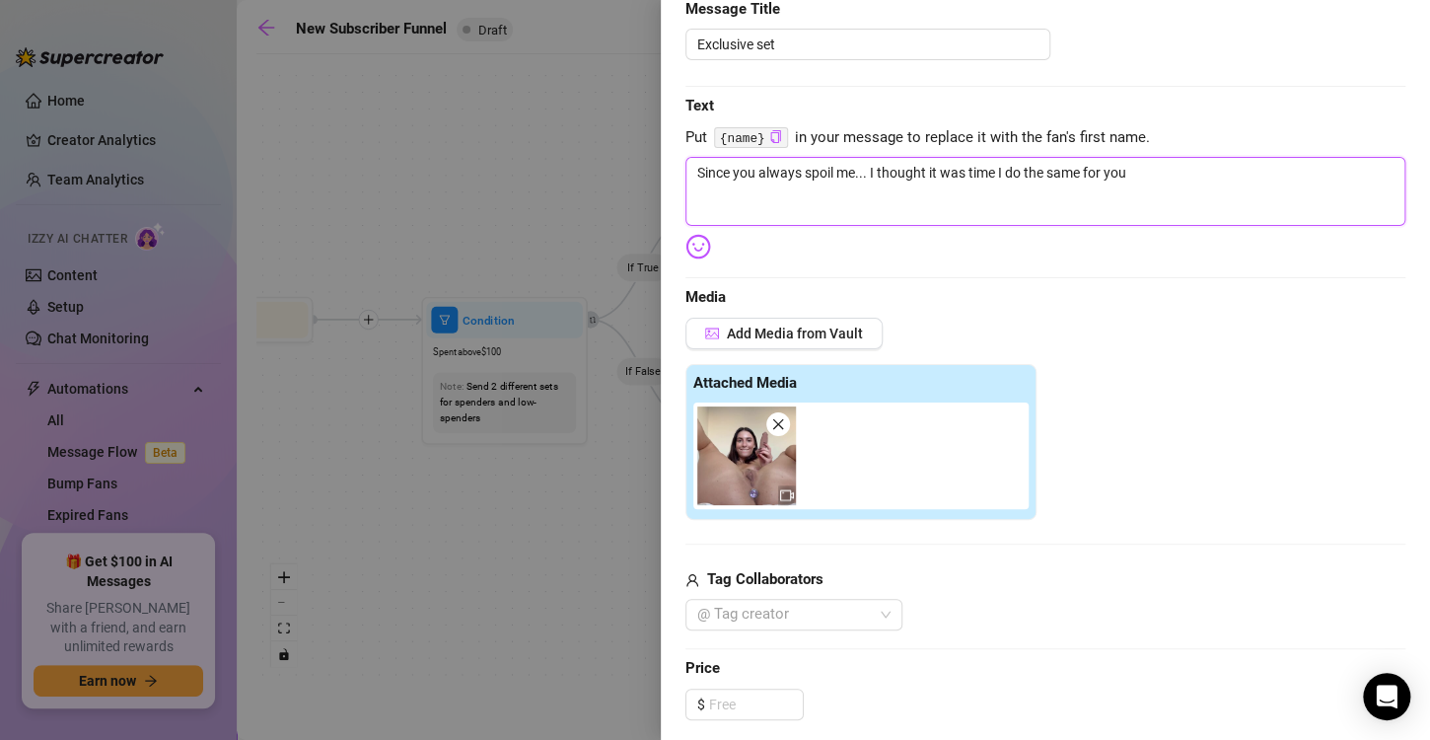
click at [1135, 177] on textarea "Since you always spoil me... I thought it was time I do the same for you" at bounding box center [1045, 191] width 720 height 69
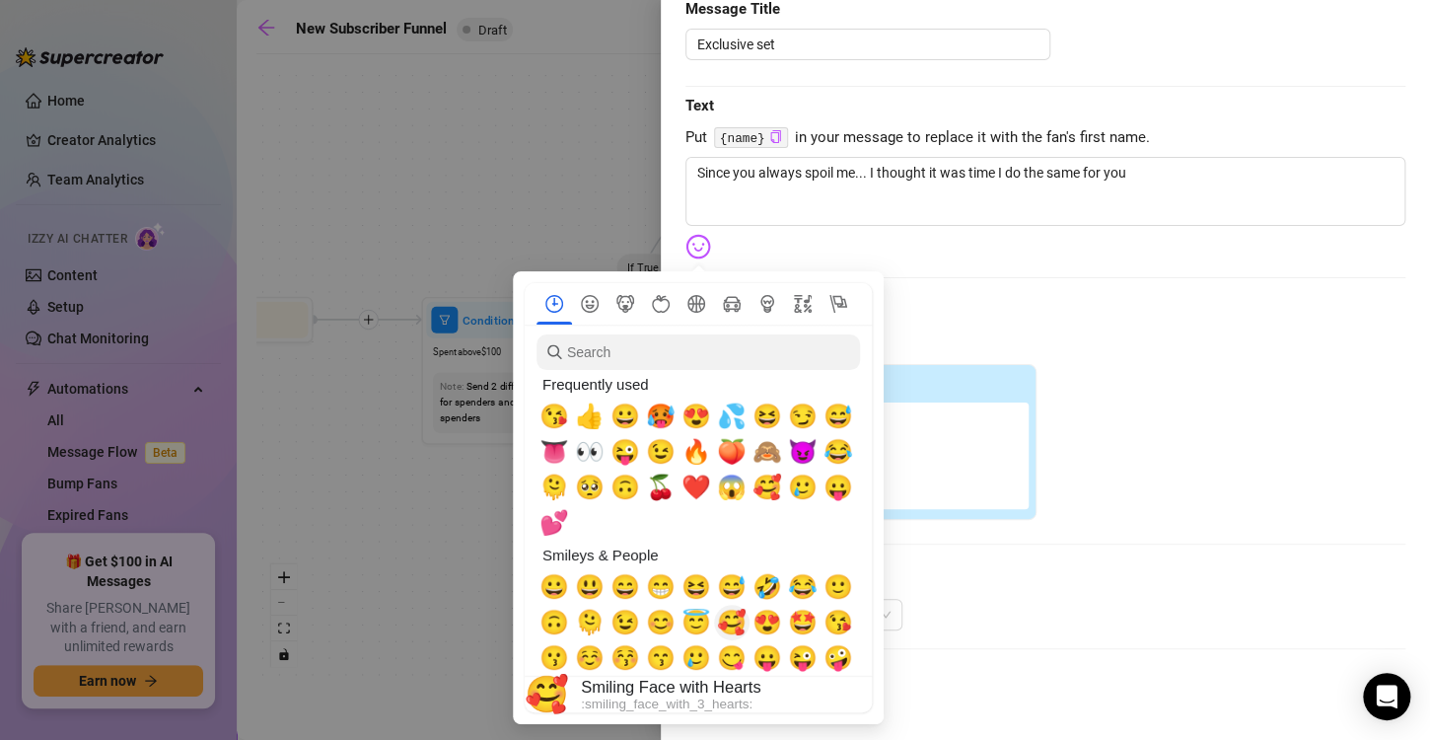
click at [729, 629] on span "🥰" at bounding box center [732, 623] width 30 height 28
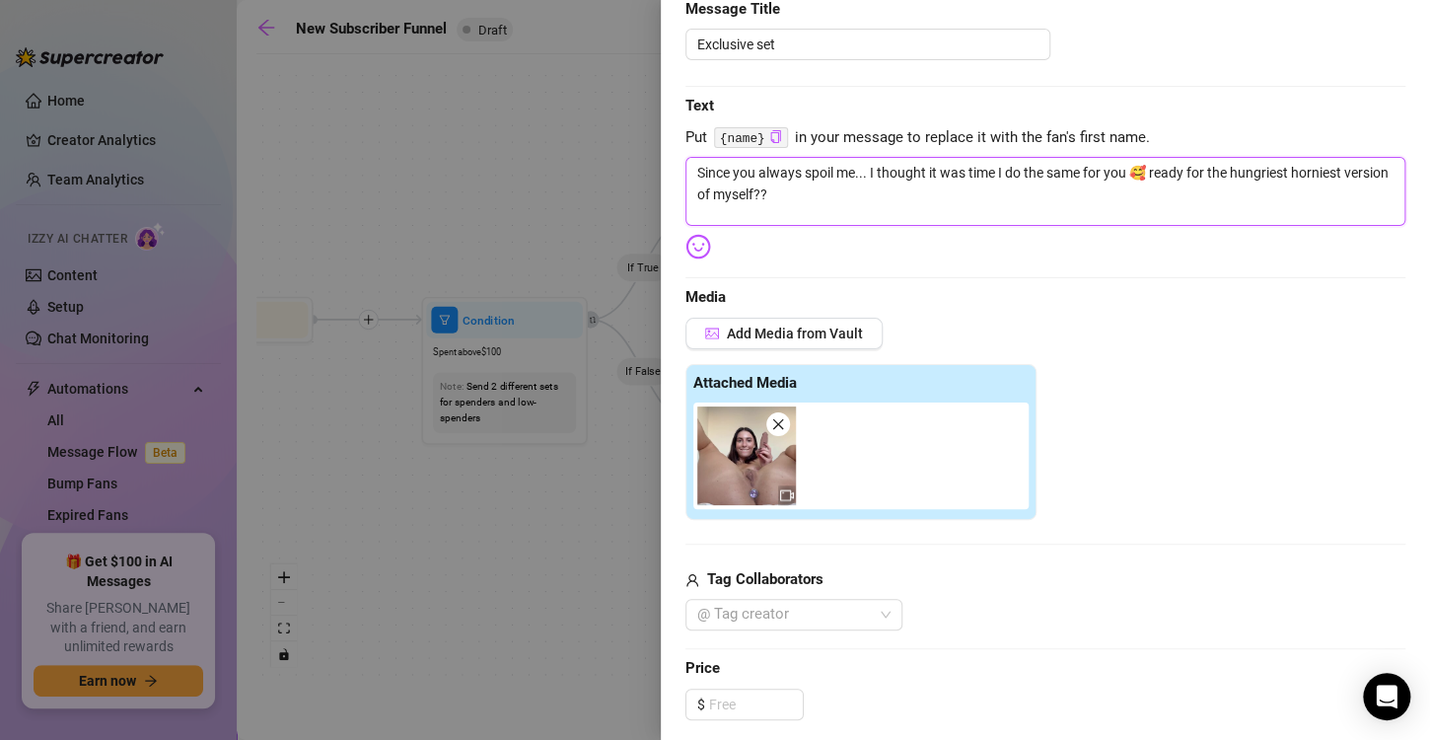
click at [1291, 173] on textarea "Since you always spoil me... I thought it was time I do the same for you 🥰 read…" at bounding box center [1045, 191] width 720 height 69
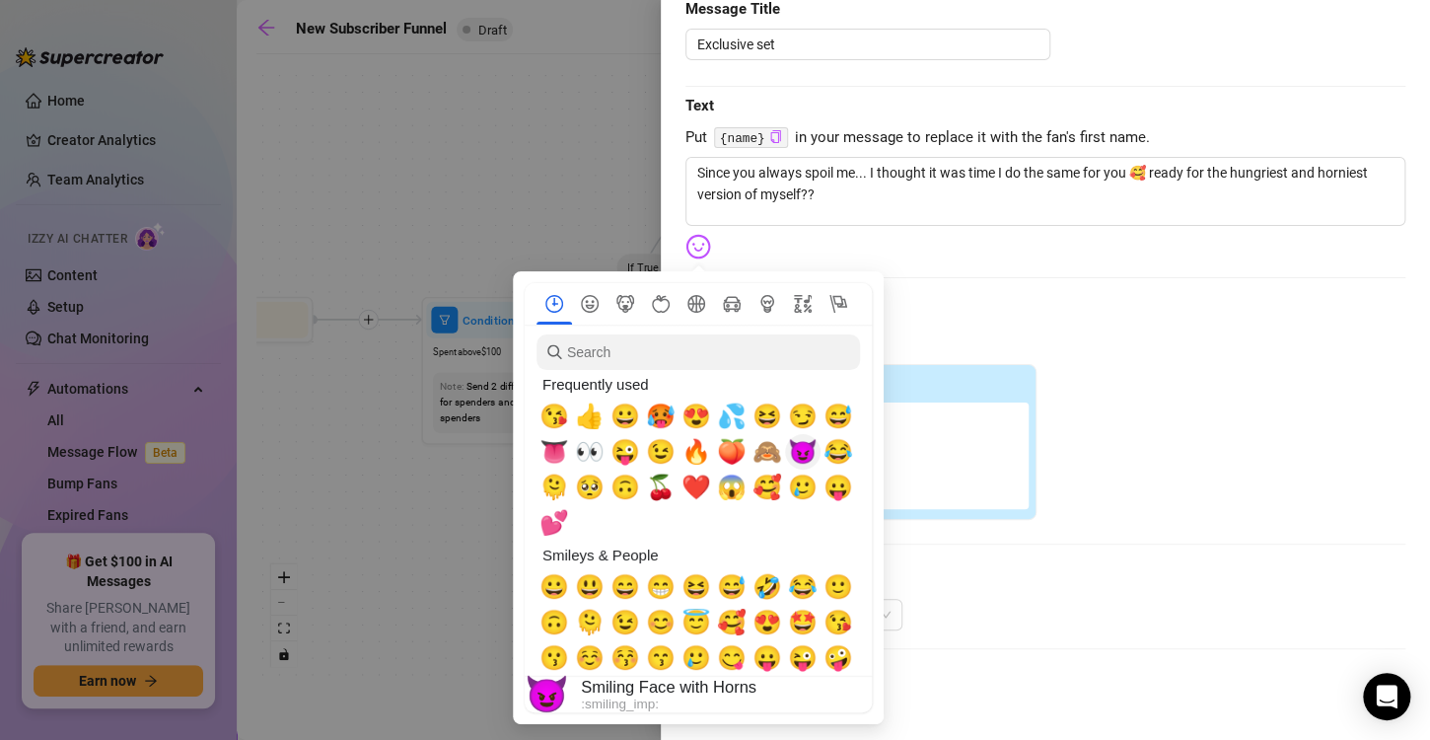
click at [804, 463] on span "😈" at bounding box center [803, 452] width 30 height 28
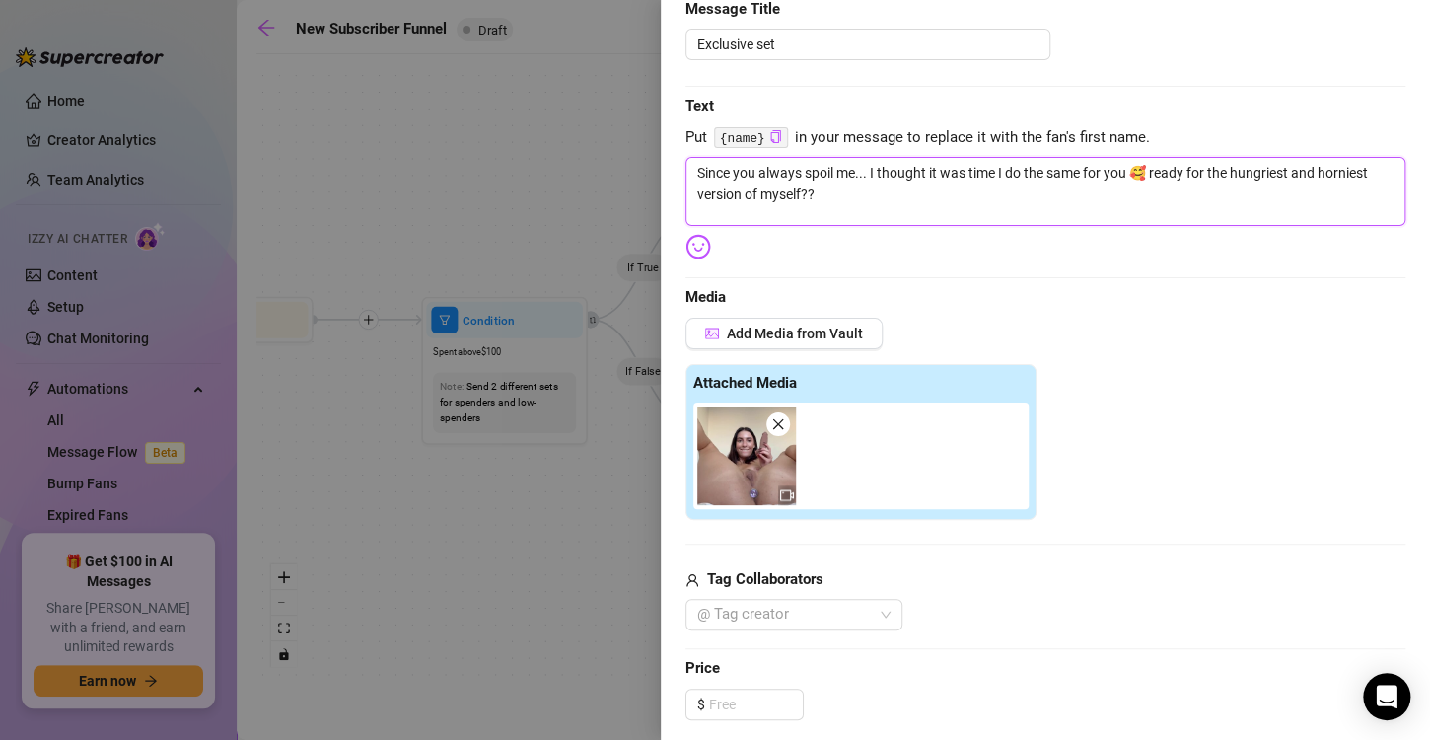
click at [886, 193] on textarea "Since you always spoil me... I thought it was time I do the same for you 🥰 read…" at bounding box center [1045, 191] width 720 height 69
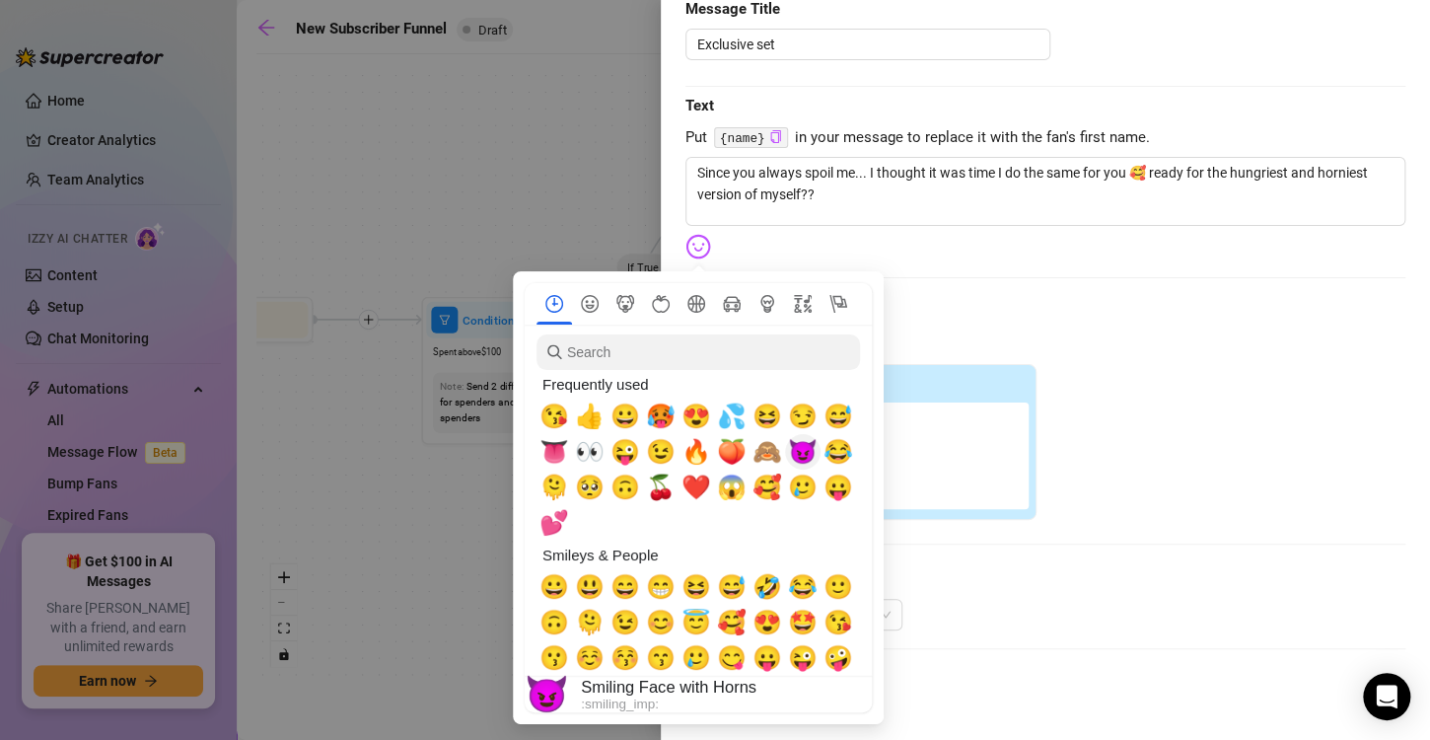
click at [808, 453] on span "😈" at bounding box center [803, 452] width 30 height 28
click at [694, 456] on span "🔥" at bounding box center [696, 452] width 30 height 28
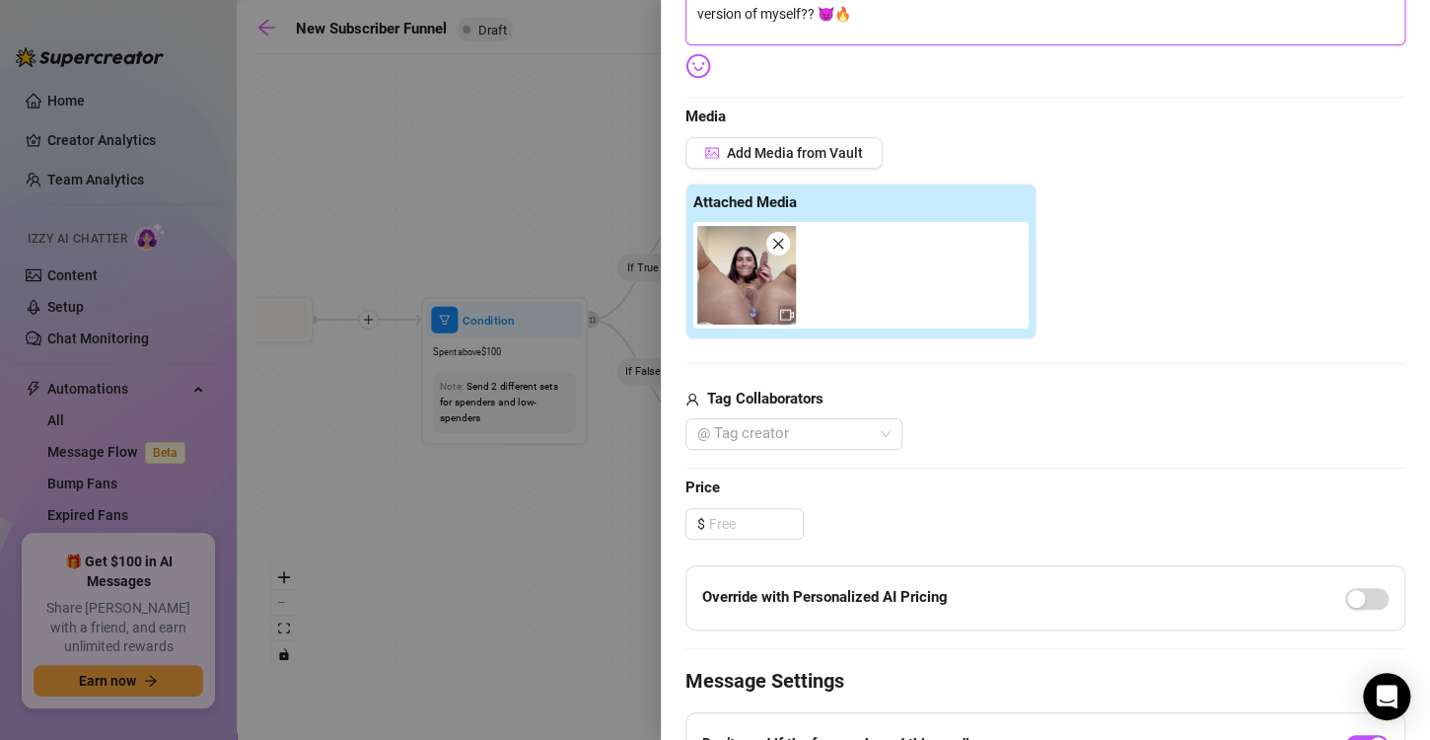
scroll to position [414, 0]
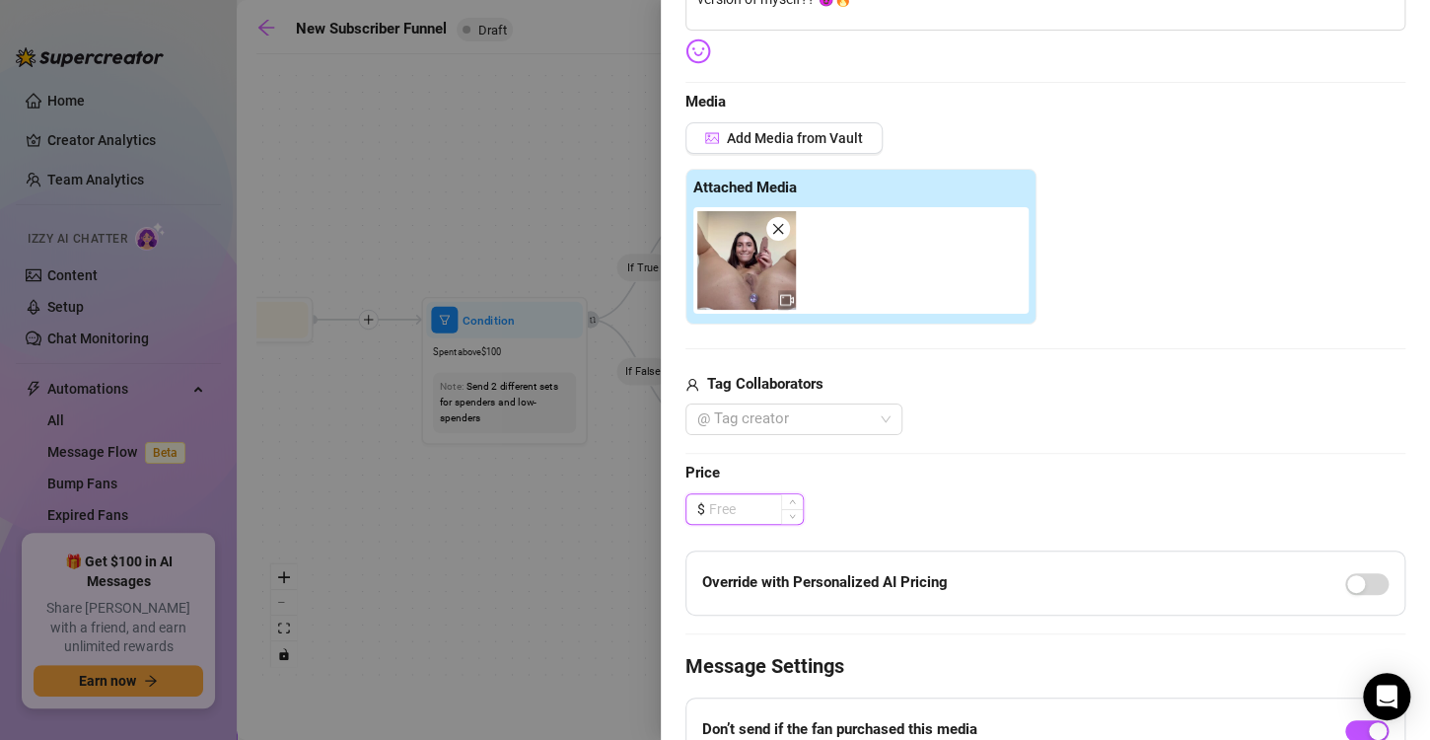
click at [752, 505] on input at bounding box center [756, 509] width 94 height 30
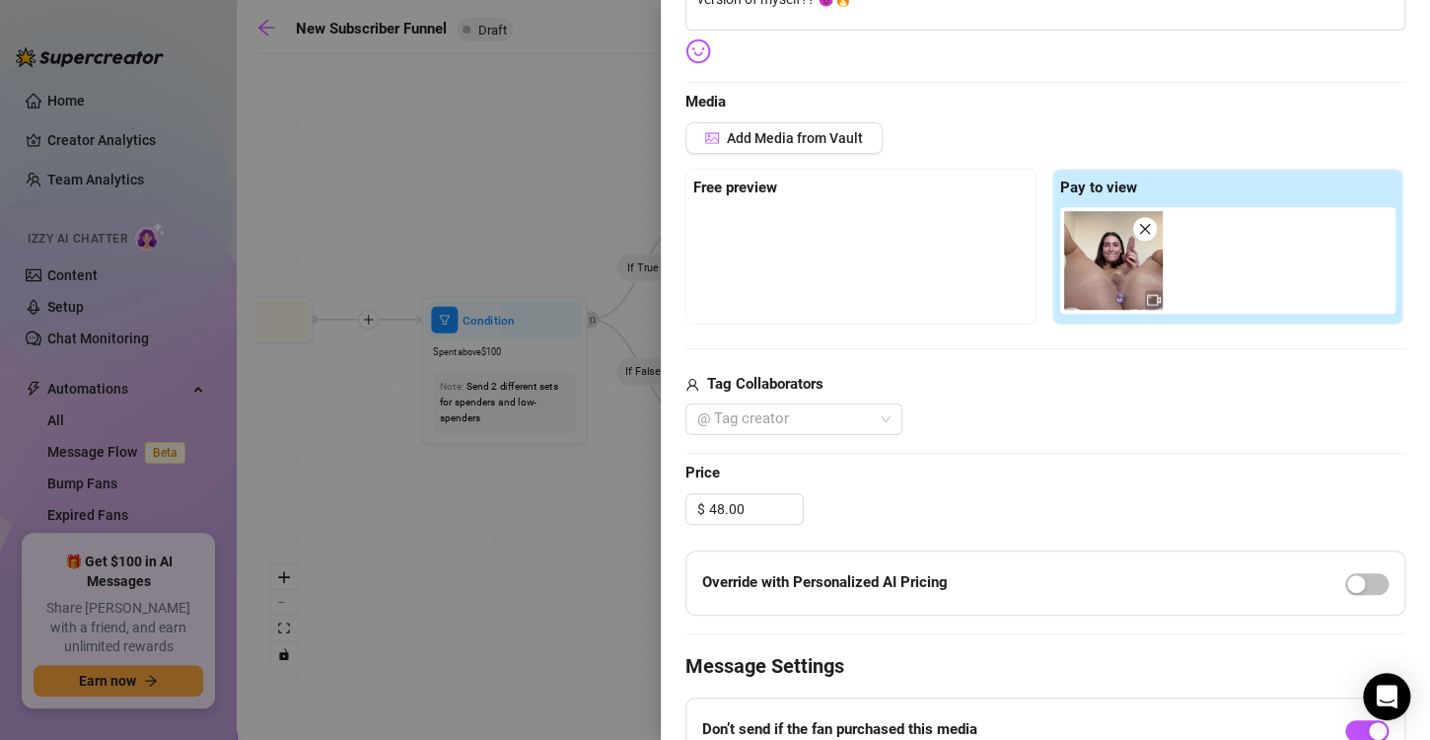
click at [883, 501] on div "$ 48.00" at bounding box center [1045, 509] width 720 height 32
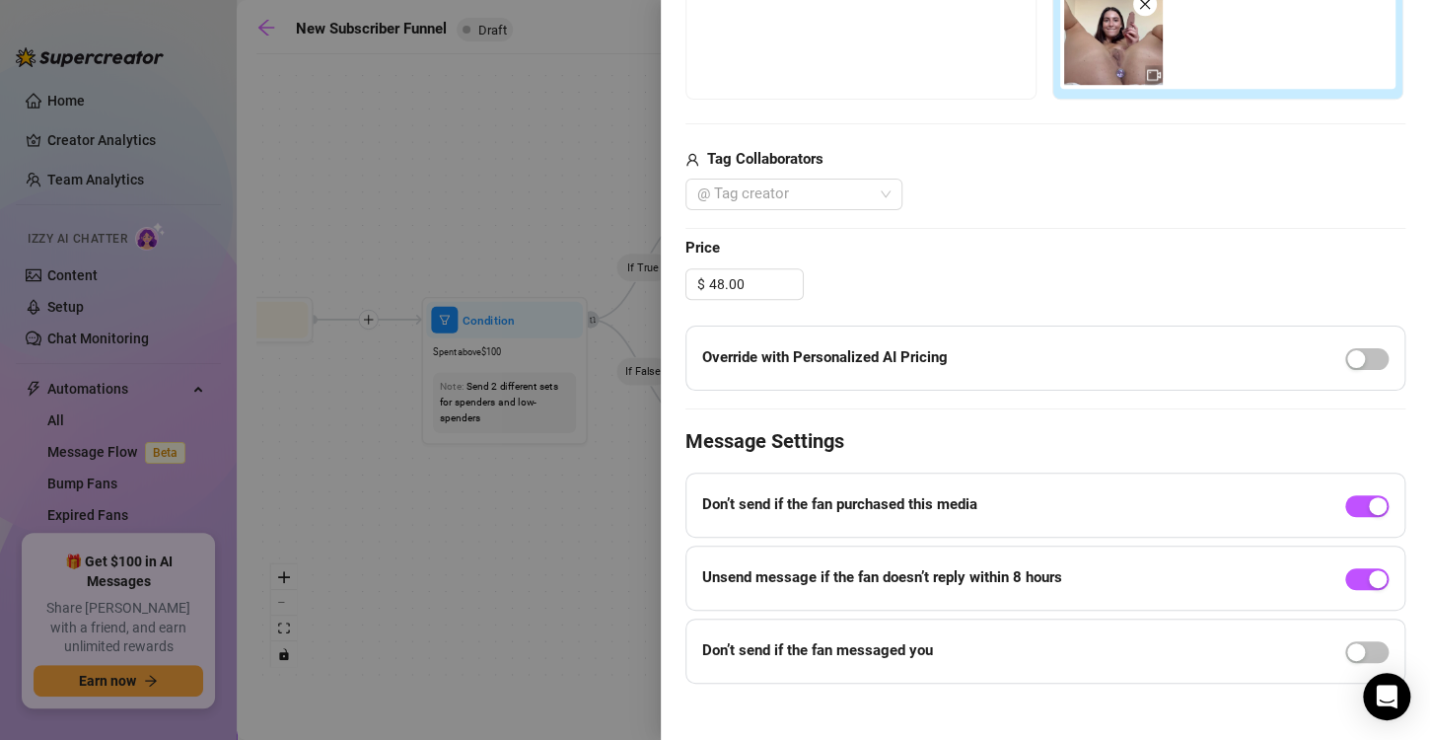
scroll to position [653, 0]
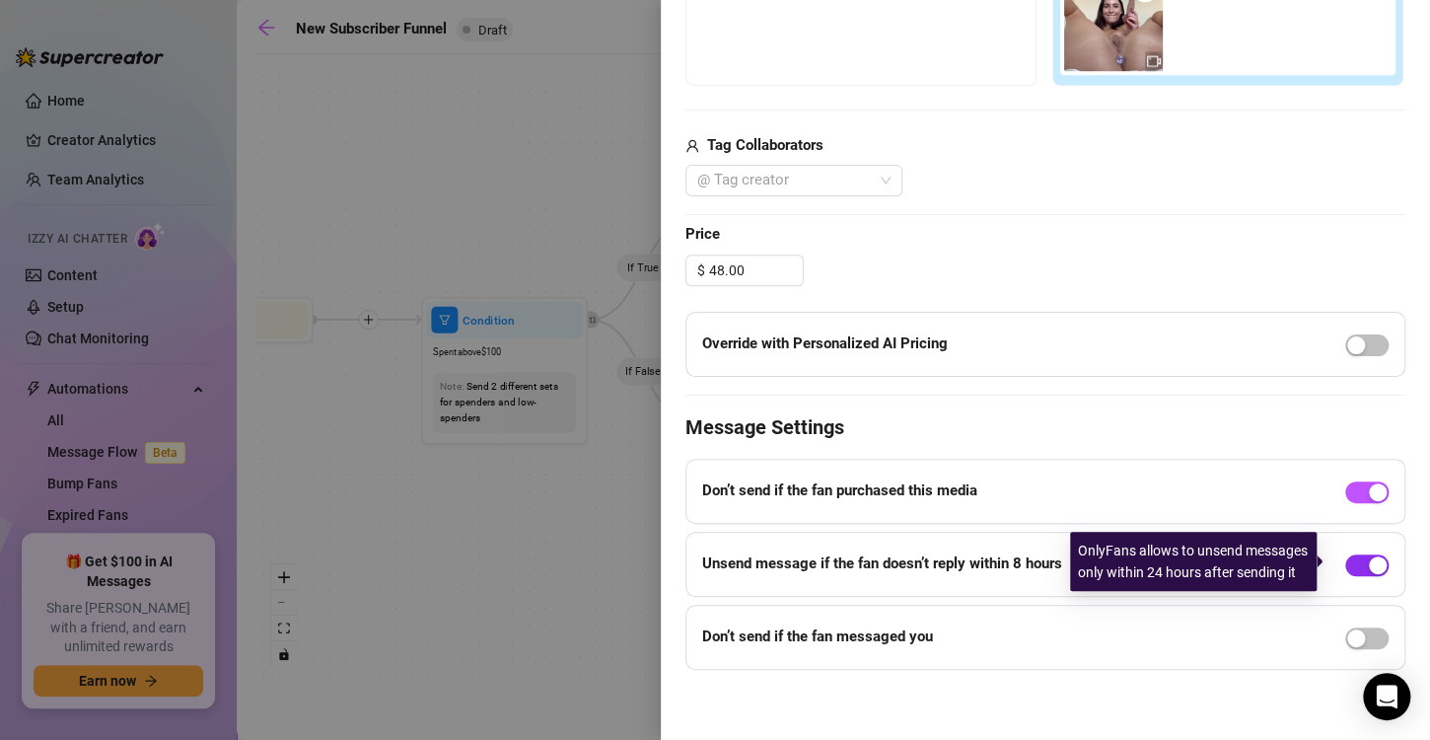
click at [1369, 556] on div "button" at bounding box center [1378, 565] width 18 height 18
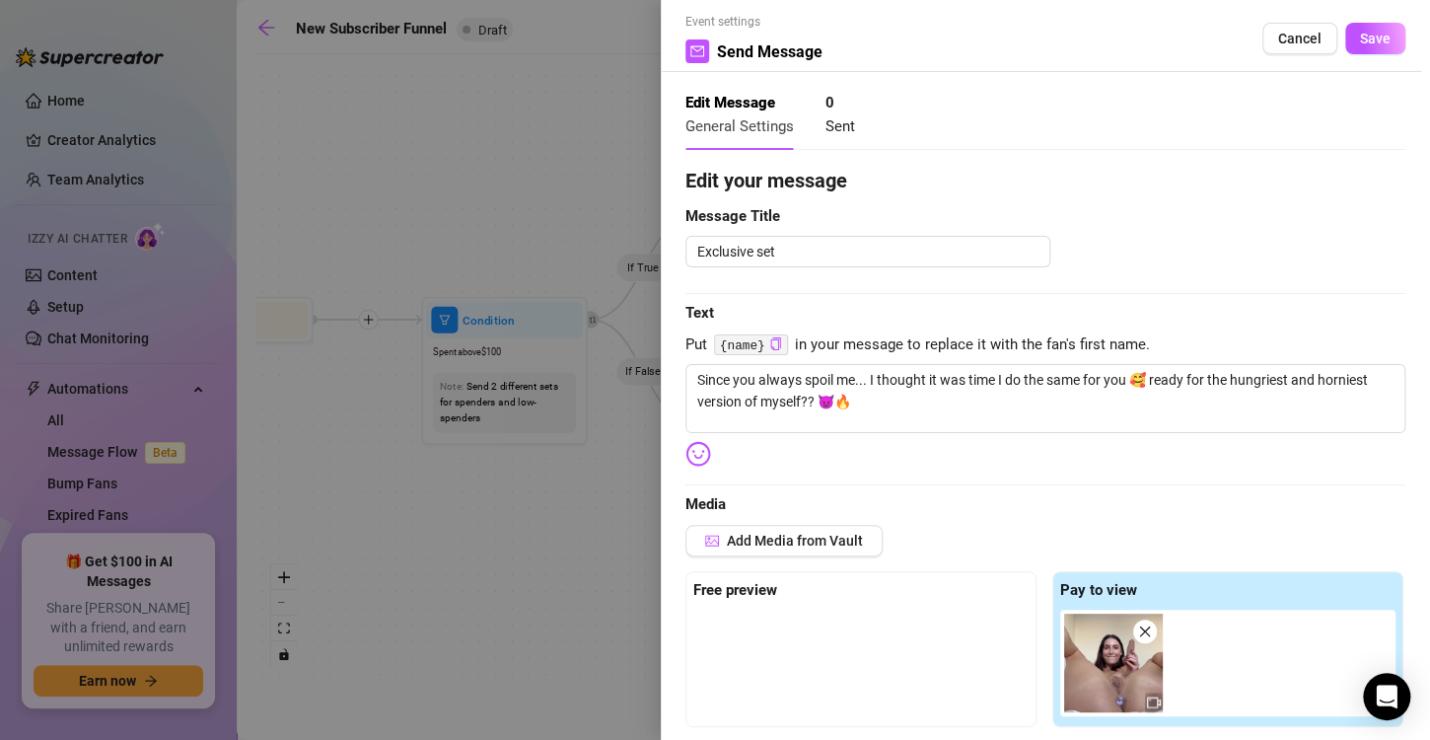
scroll to position [0, 0]
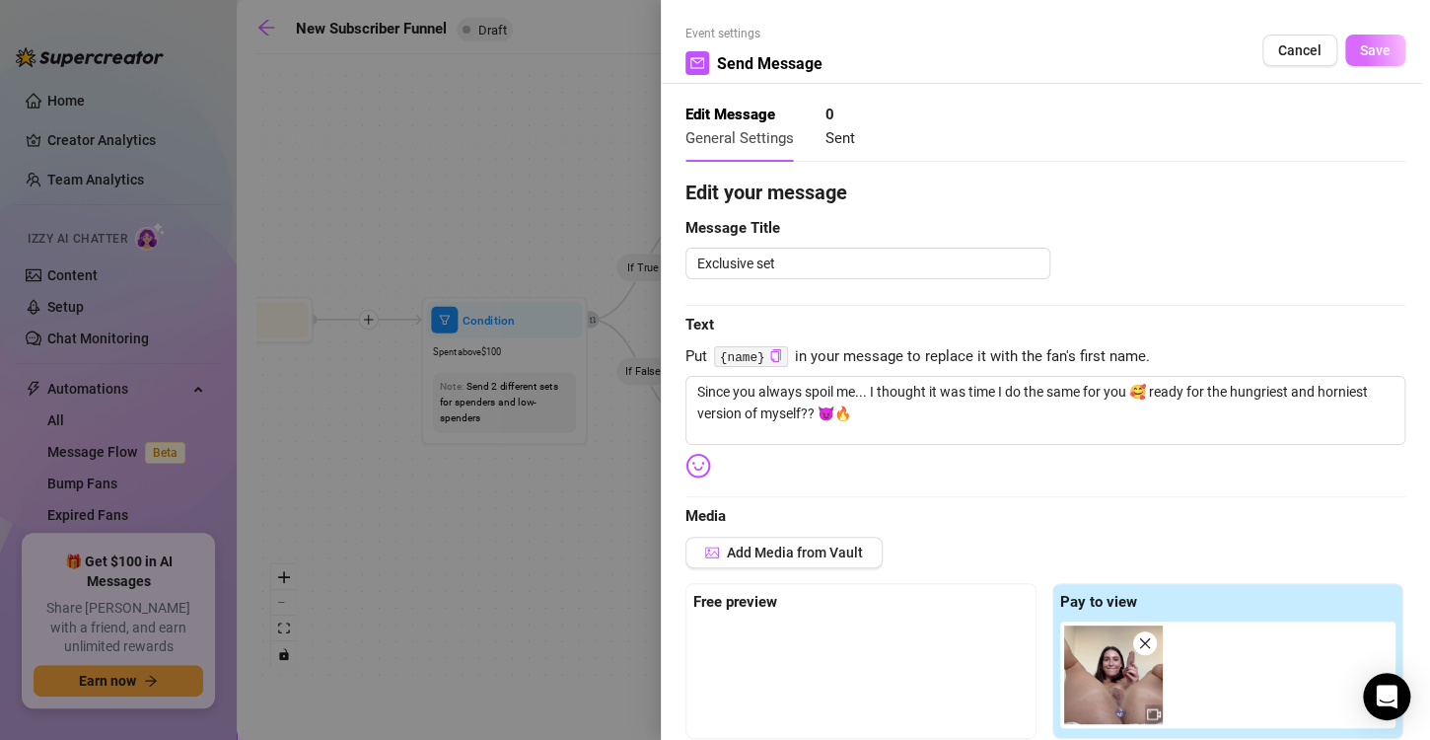
click at [1360, 56] on span "Save" at bounding box center [1375, 50] width 31 height 16
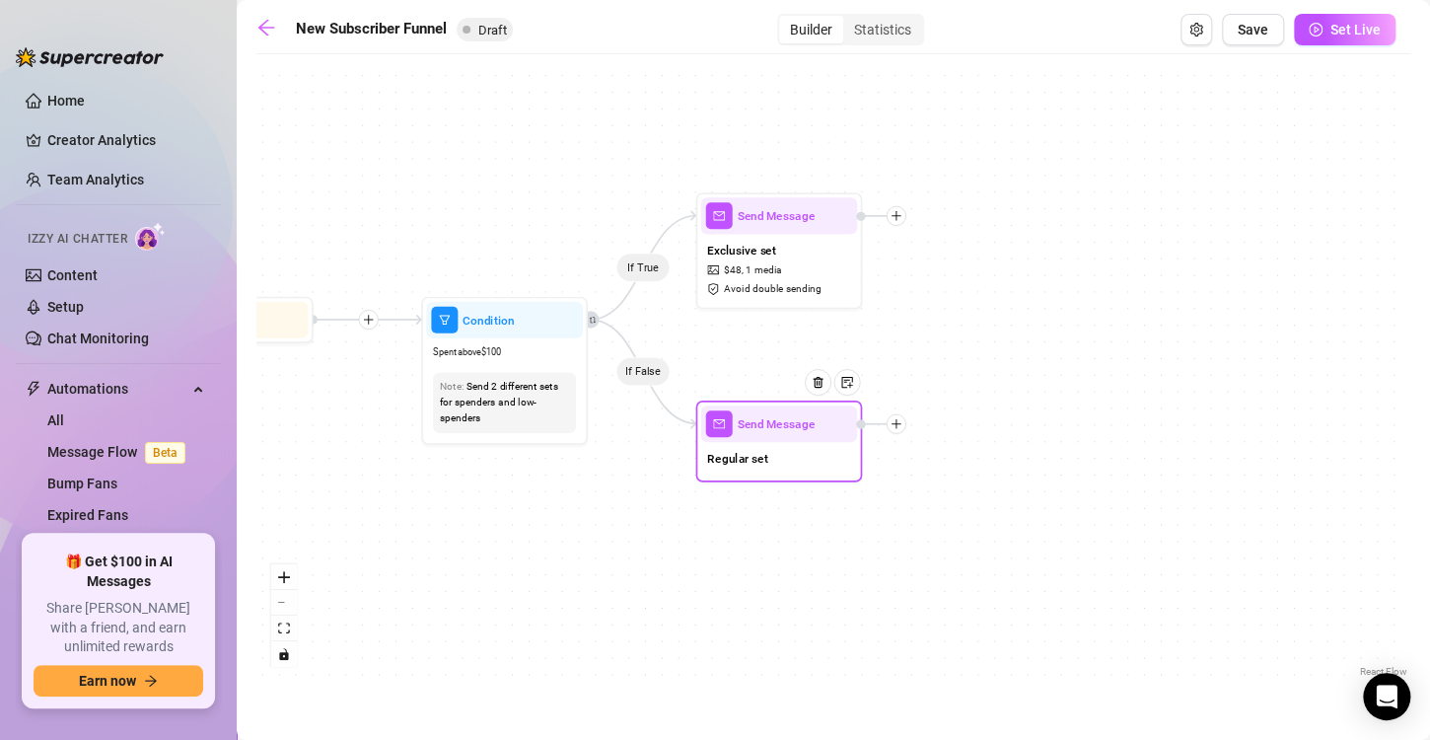
click at [794, 462] on div "Regular set" at bounding box center [778, 459] width 157 height 35
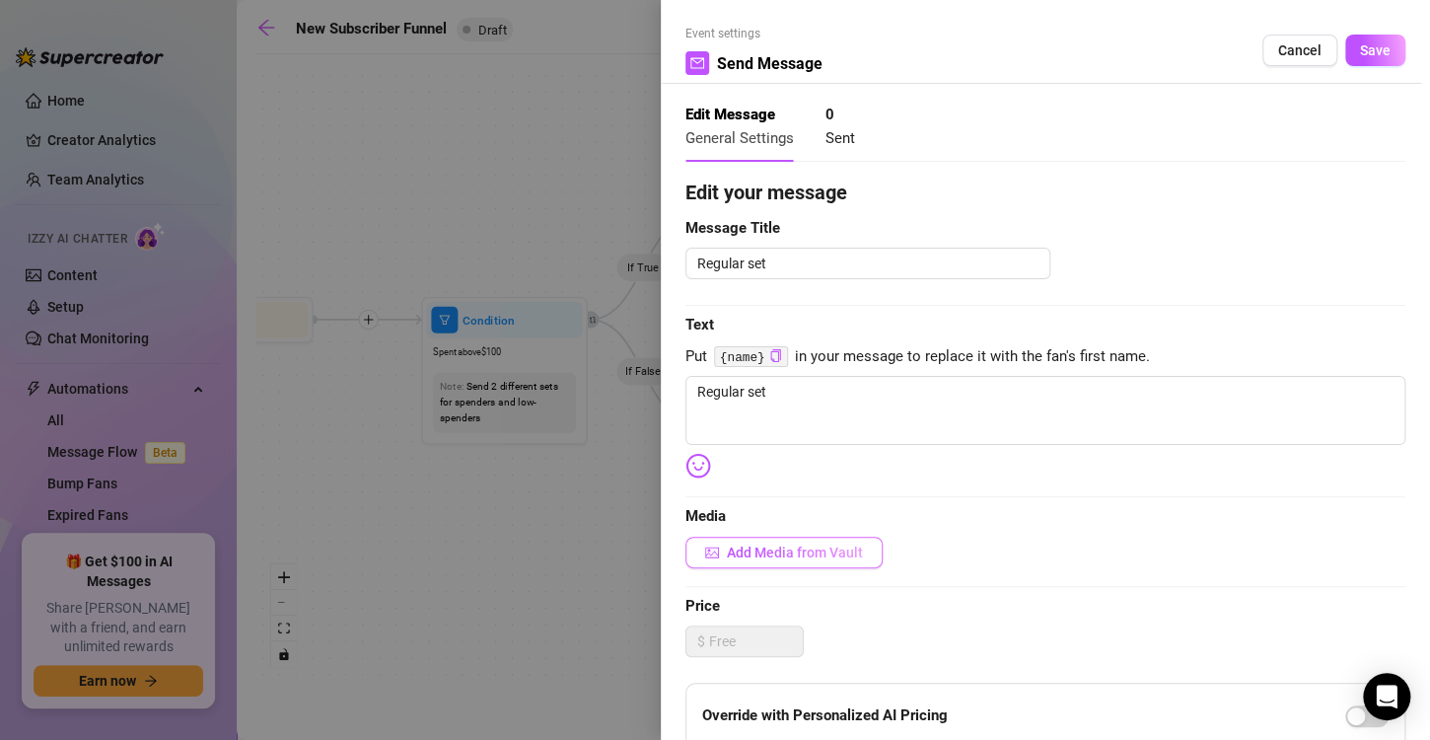
click at [737, 544] on span "Add Media from Vault" at bounding box center [795, 552] width 136 height 16
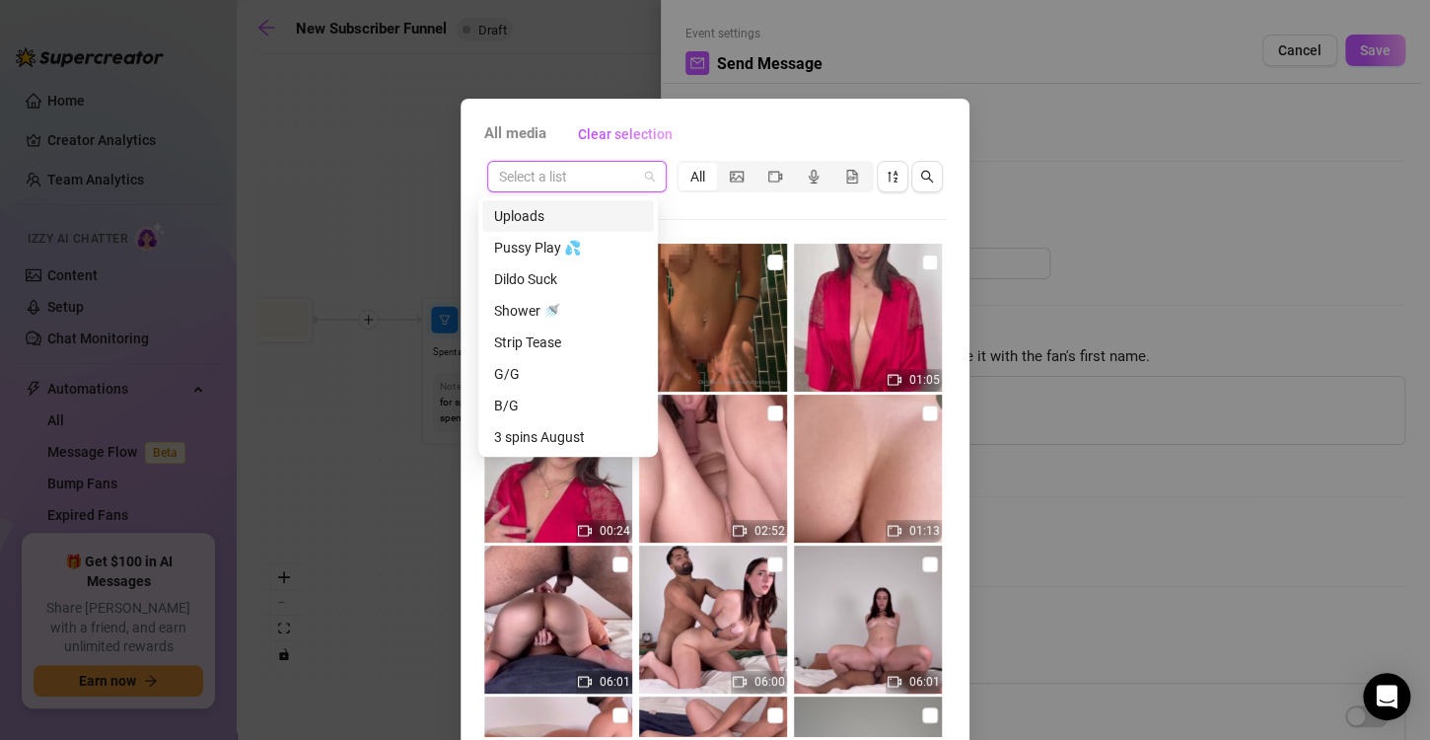
click at [619, 188] on input "search" at bounding box center [568, 177] width 138 height 30
click at [558, 372] on div "Solo 🎥" at bounding box center [568, 374] width 148 height 22
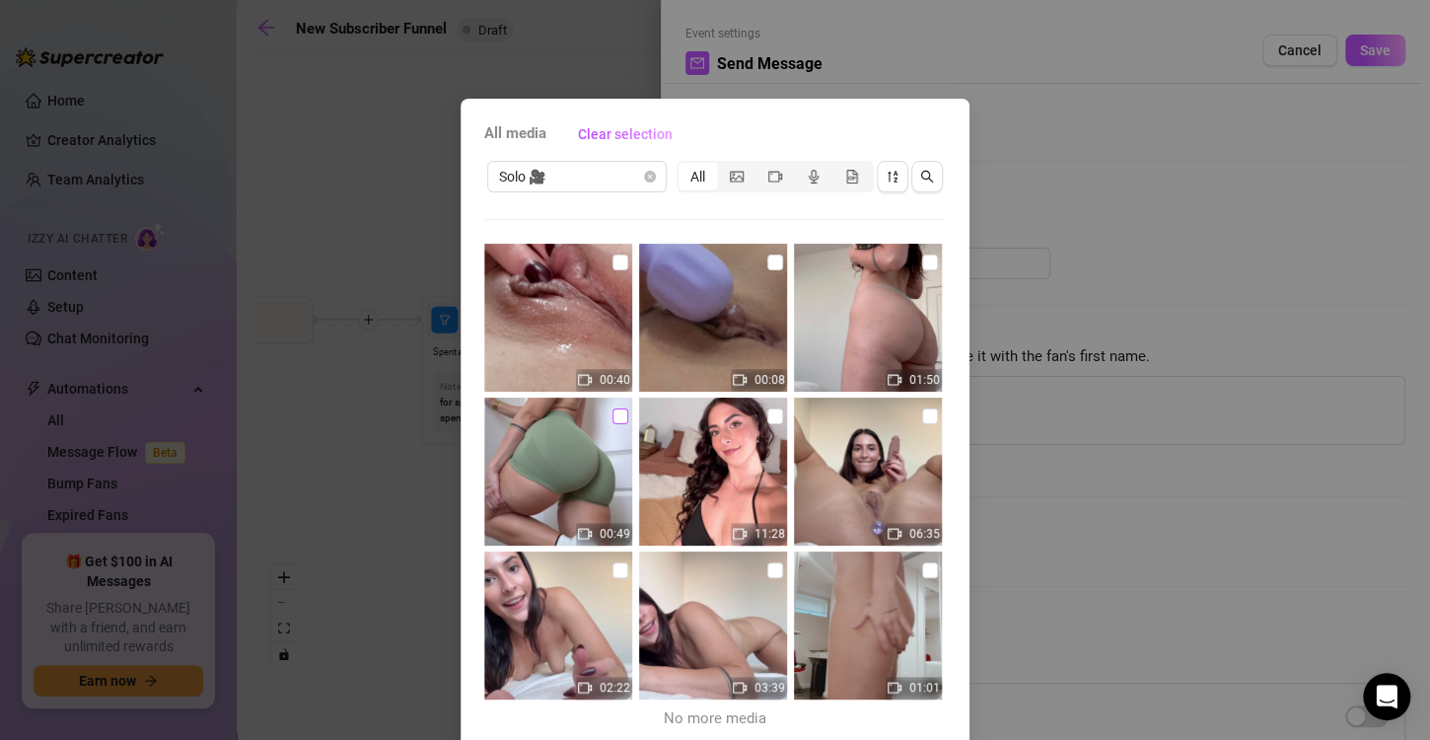
click at [612, 410] on input "checkbox" at bounding box center [620, 416] width 16 height 16
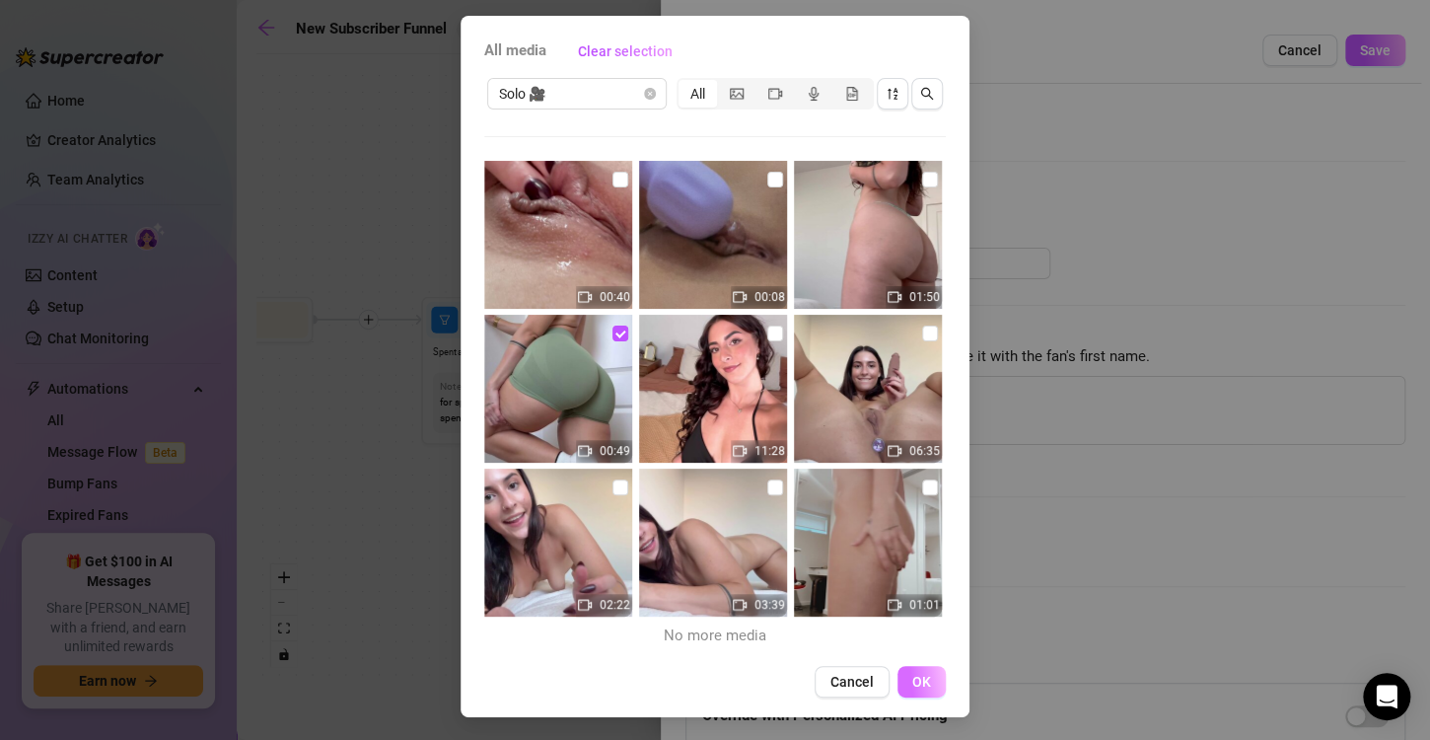
click at [902, 676] on button "OK" at bounding box center [921, 682] width 48 height 32
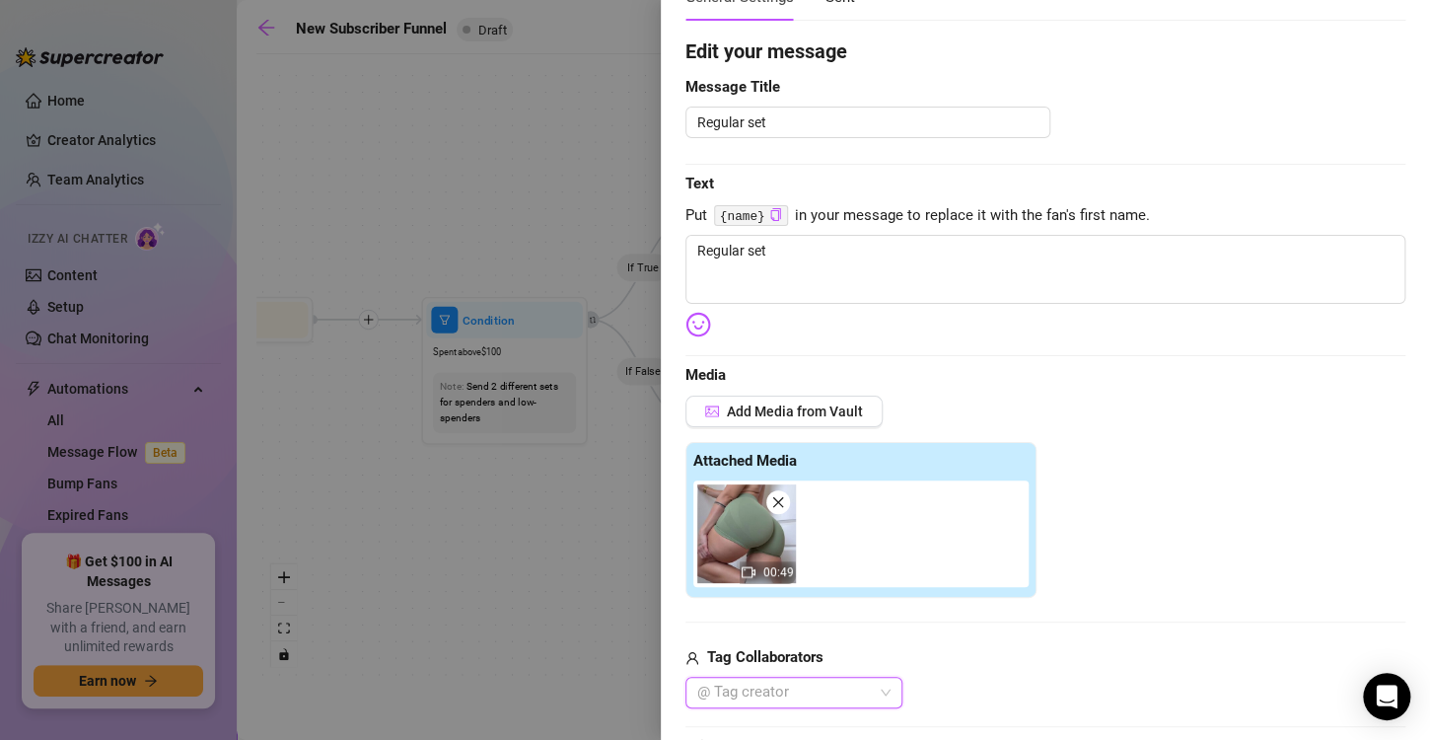
scroll to position [140, 0]
drag, startPoint x: 776, startPoint y: 257, endPoint x: 645, endPoint y: 263, distance: 131.3
click at [645, 263] on div "Event settings Send Message Cancel Save Edit Message General Settings 0 Sent Ed…" at bounding box center [715, 370] width 1430 height 740
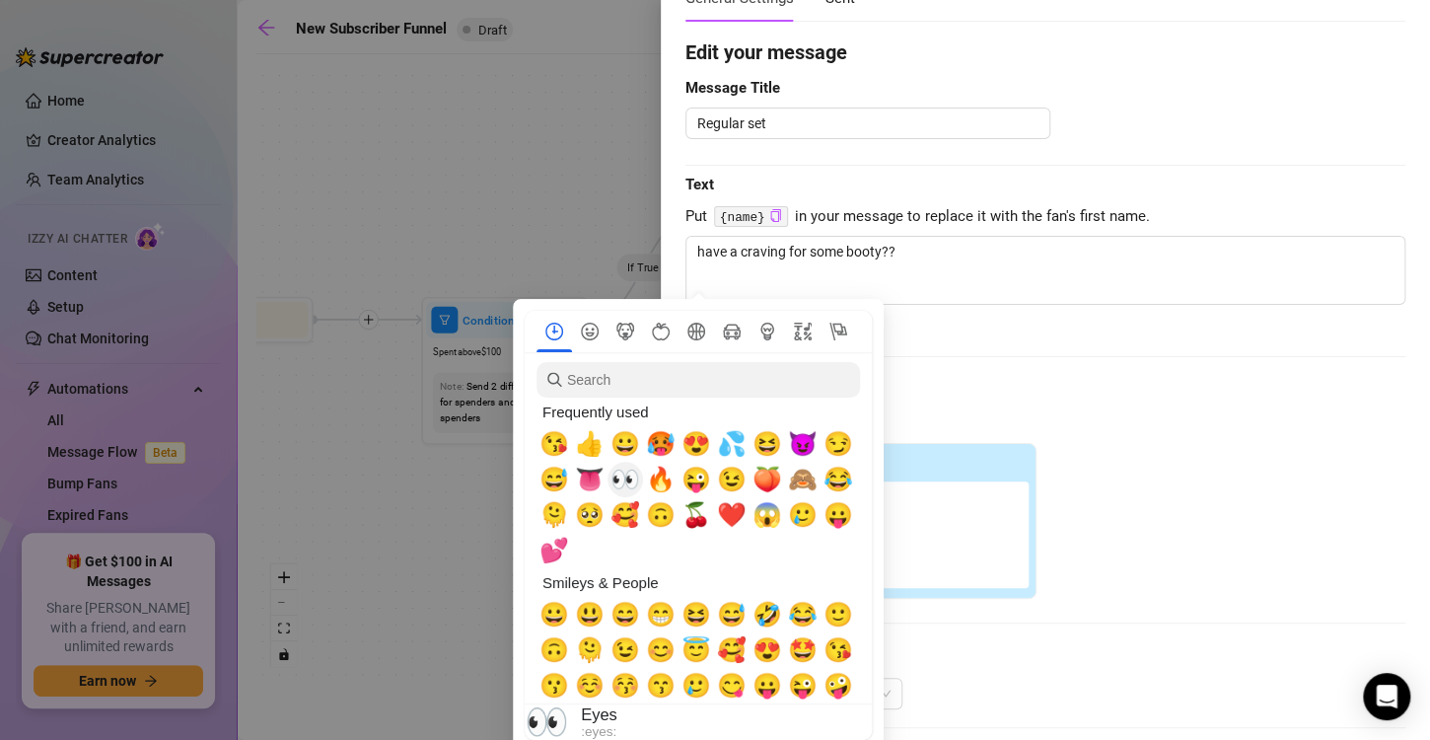
click at [626, 481] on span "👀" at bounding box center [625, 480] width 30 height 28
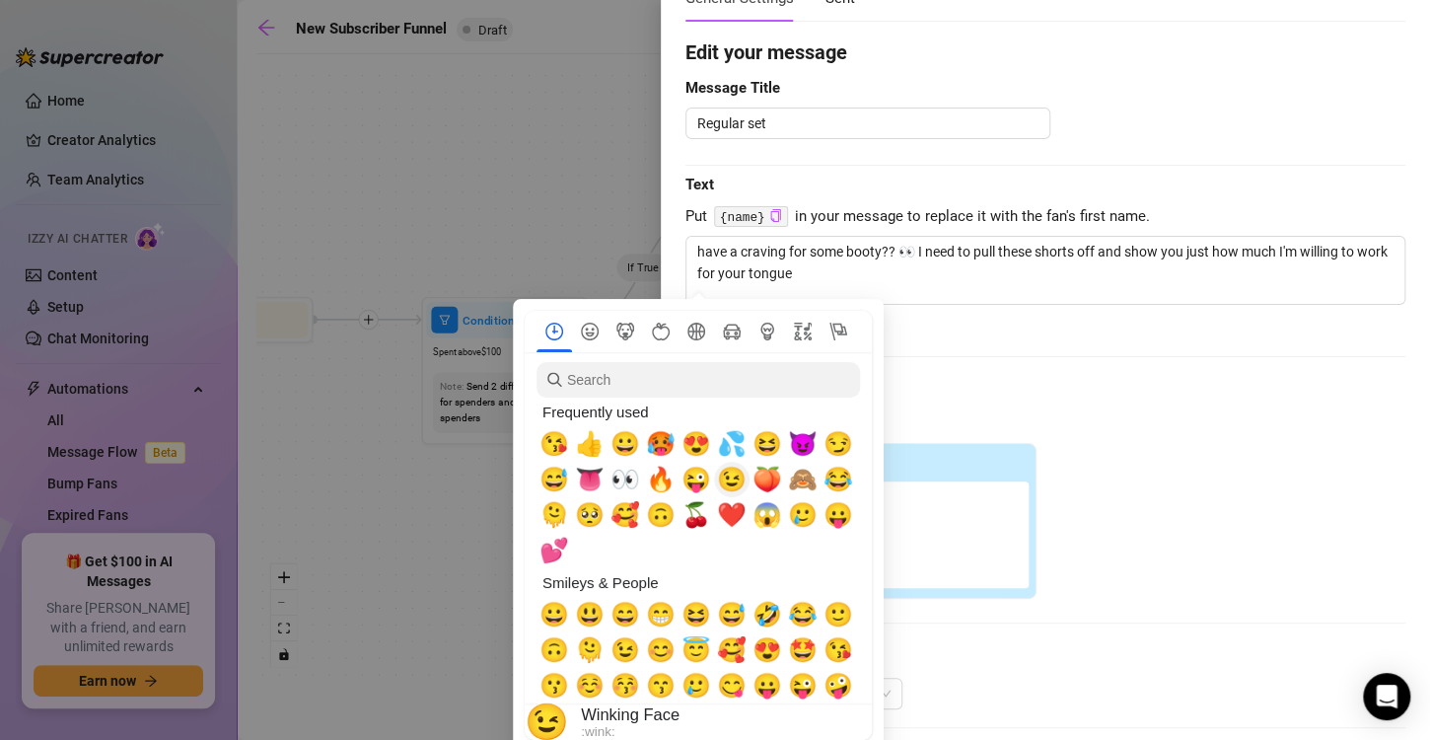
click at [729, 488] on span "😉" at bounding box center [732, 480] width 30 height 28
click at [769, 480] on span "🍑" at bounding box center [767, 480] width 30 height 28
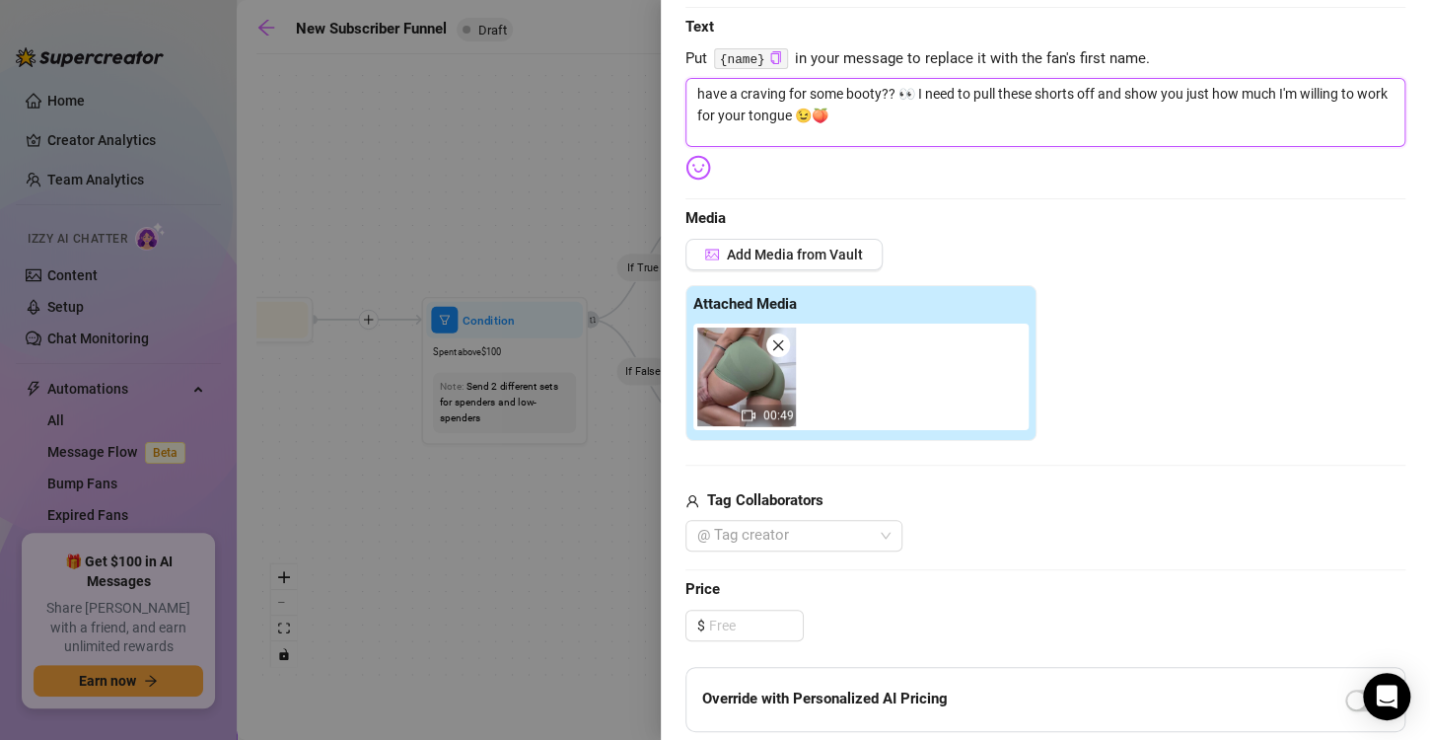
scroll to position [336, 0]
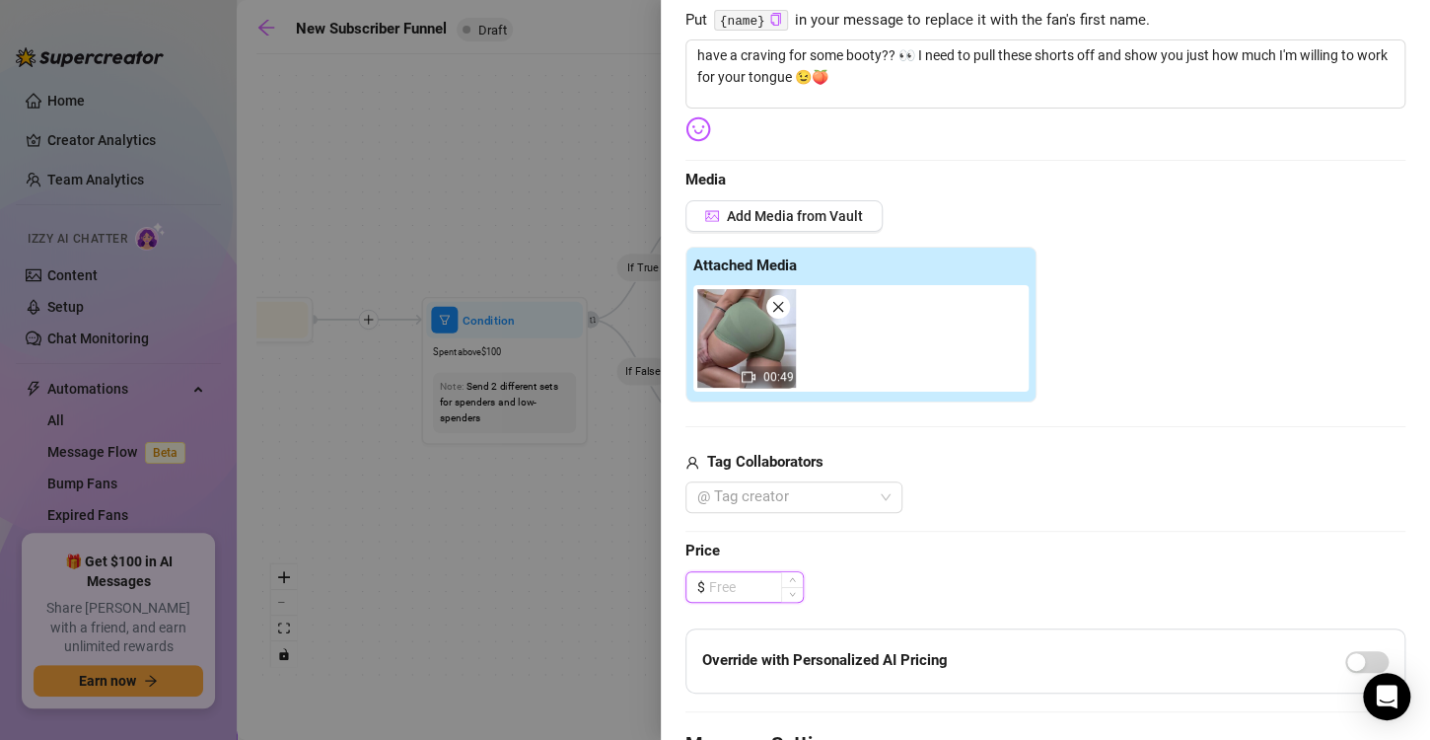
click at [747, 587] on input at bounding box center [756, 587] width 94 height 30
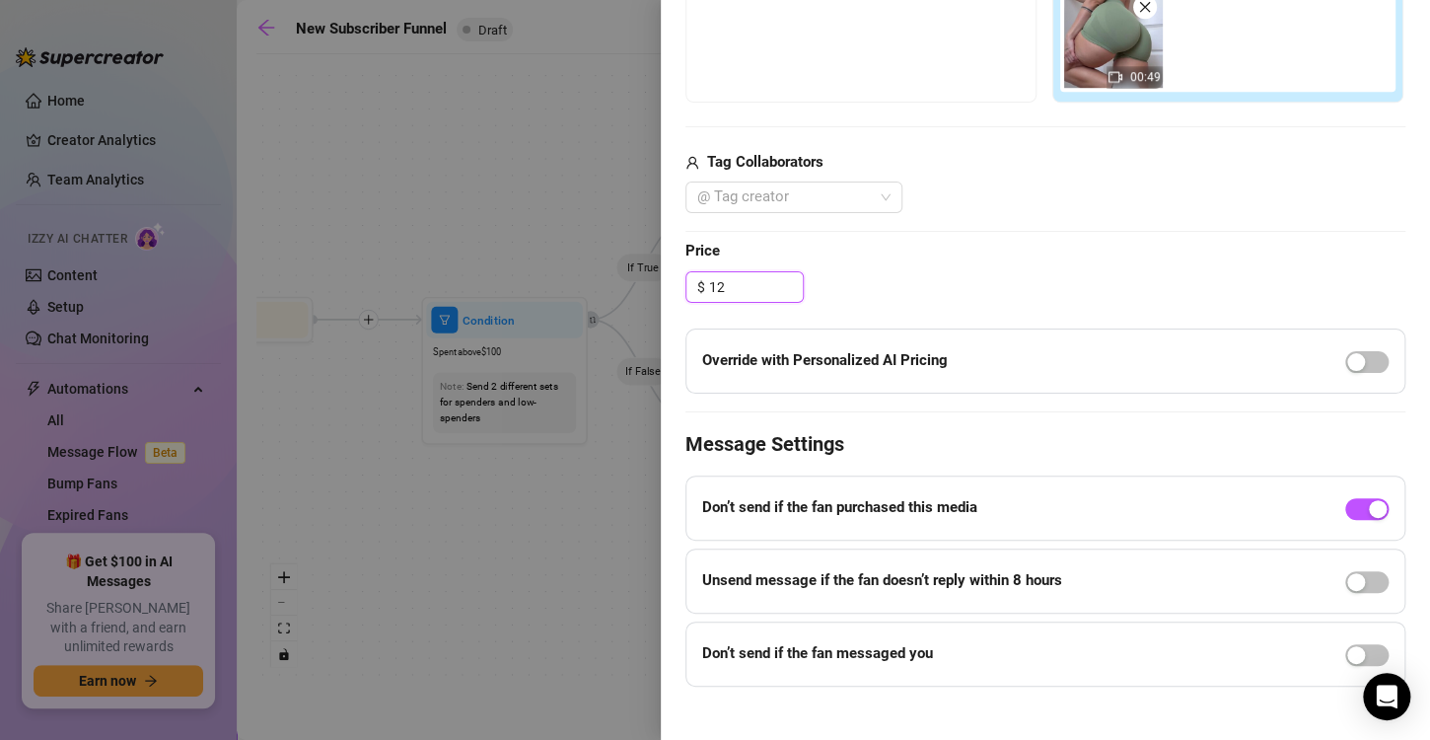
scroll to position [653, 0]
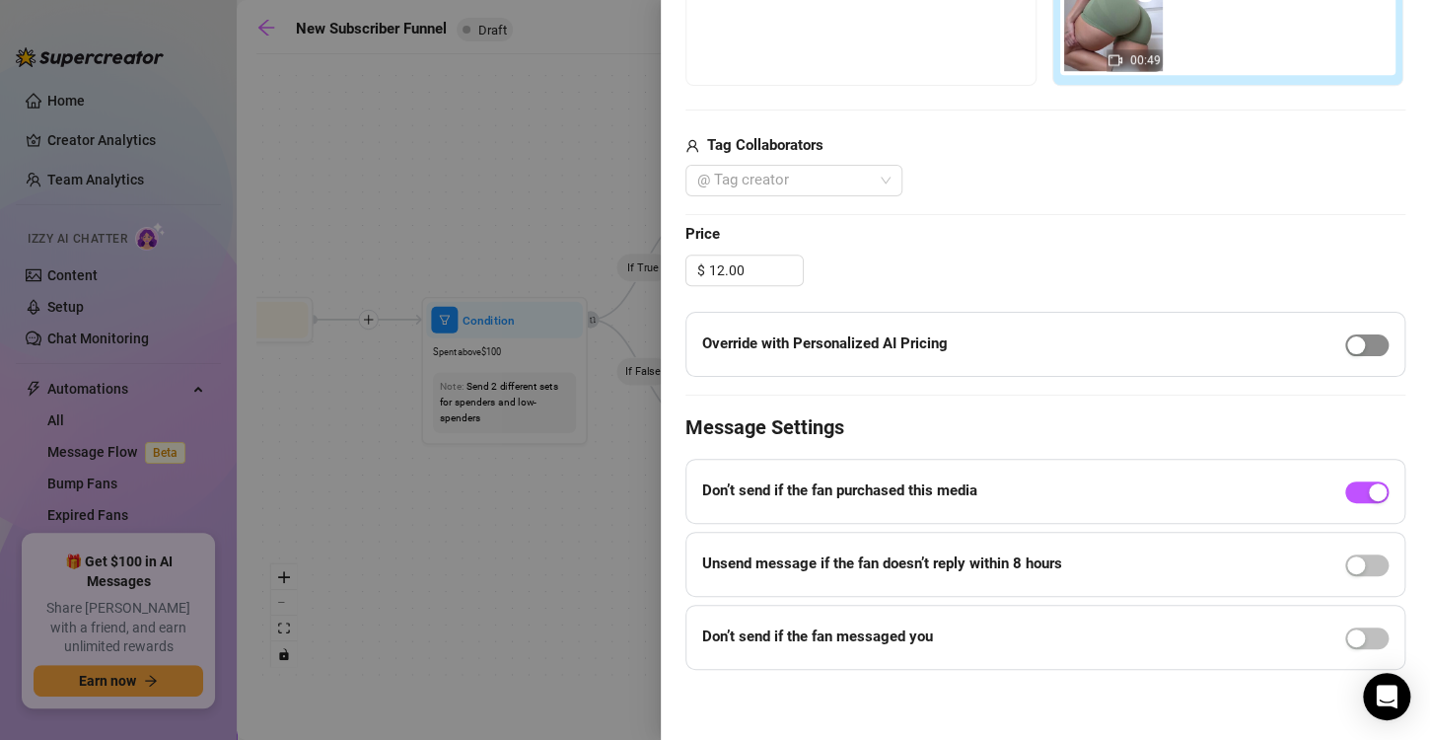
click at [1347, 341] on div "button" at bounding box center [1356, 345] width 18 height 18
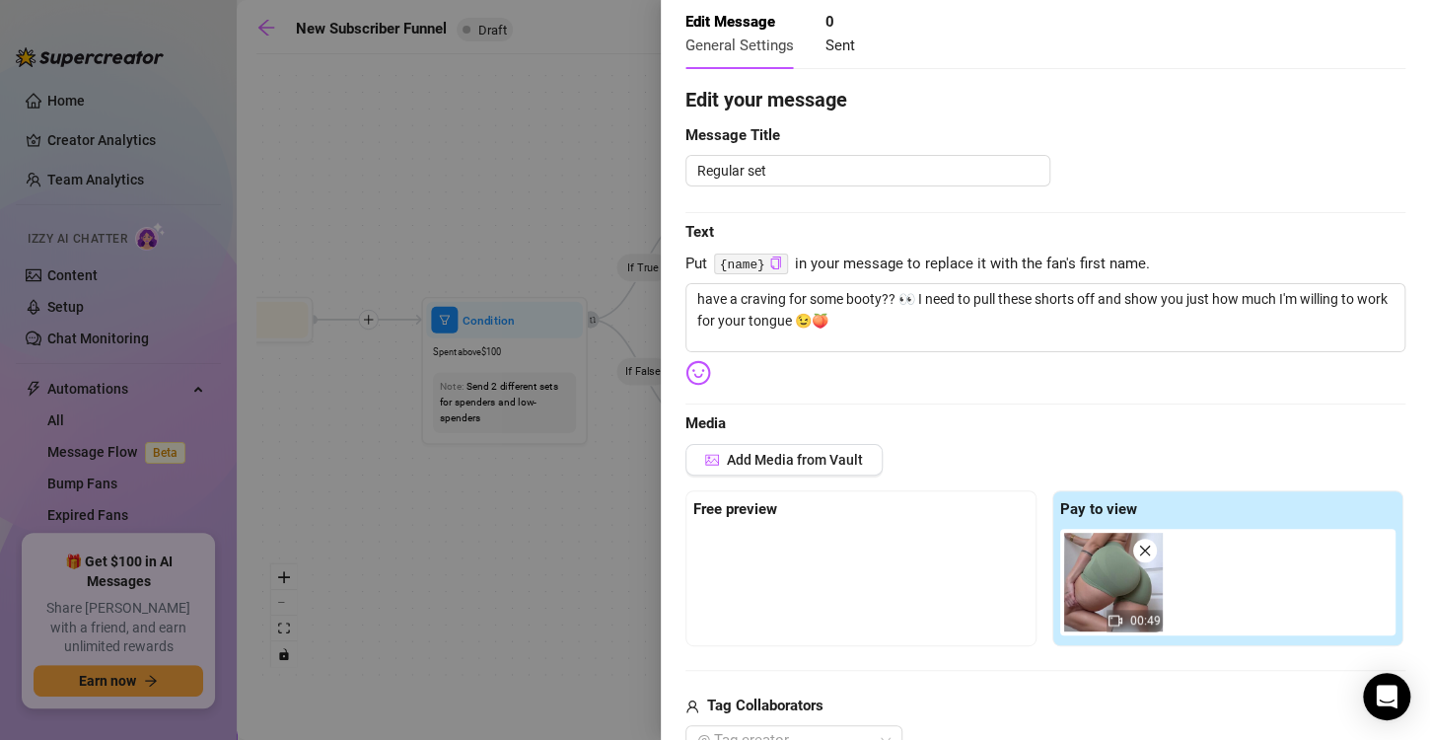
scroll to position [0, 0]
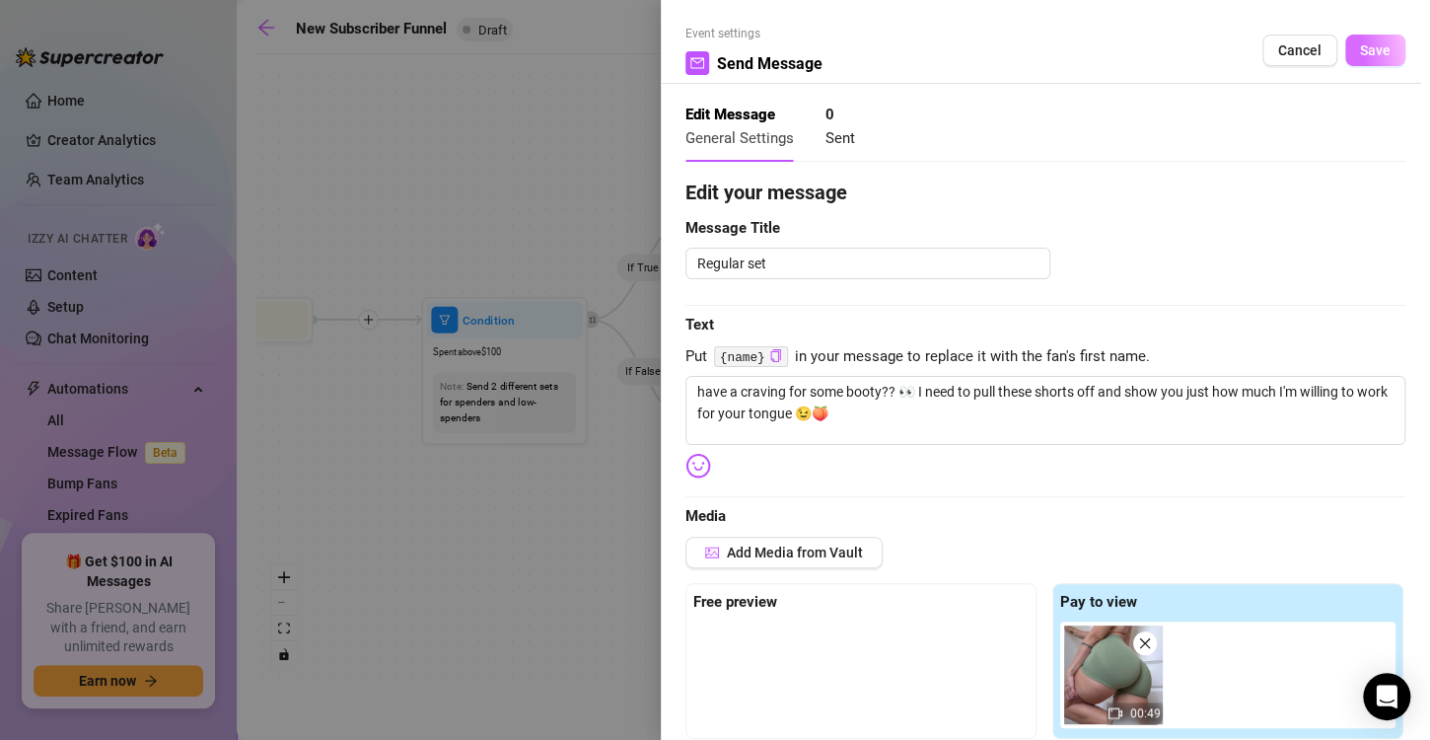
click at [1364, 46] on span "Save" at bounding box center [1375, 50] width 31 height 16
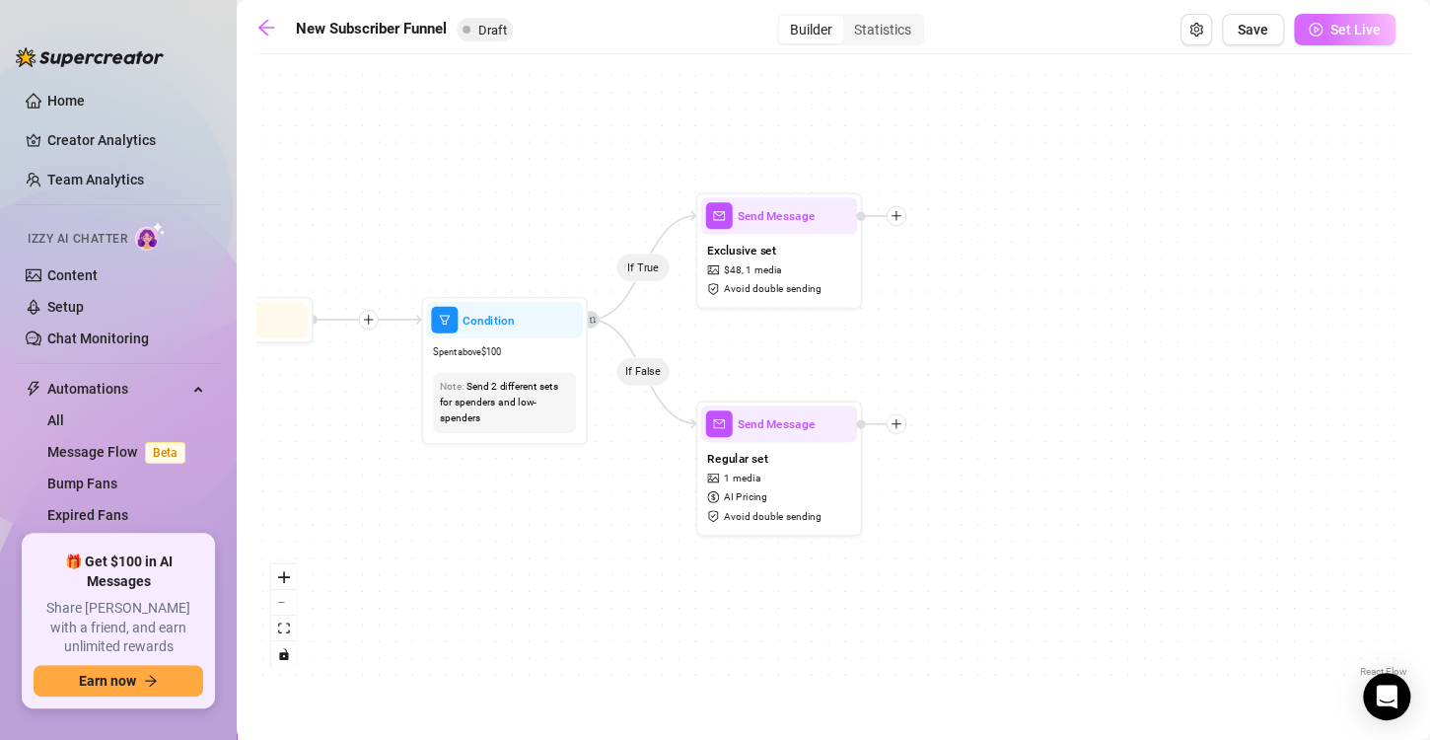
click at [1350, 34] on span "Set Live" at bounding box center [1355, 30] width 50 height 16
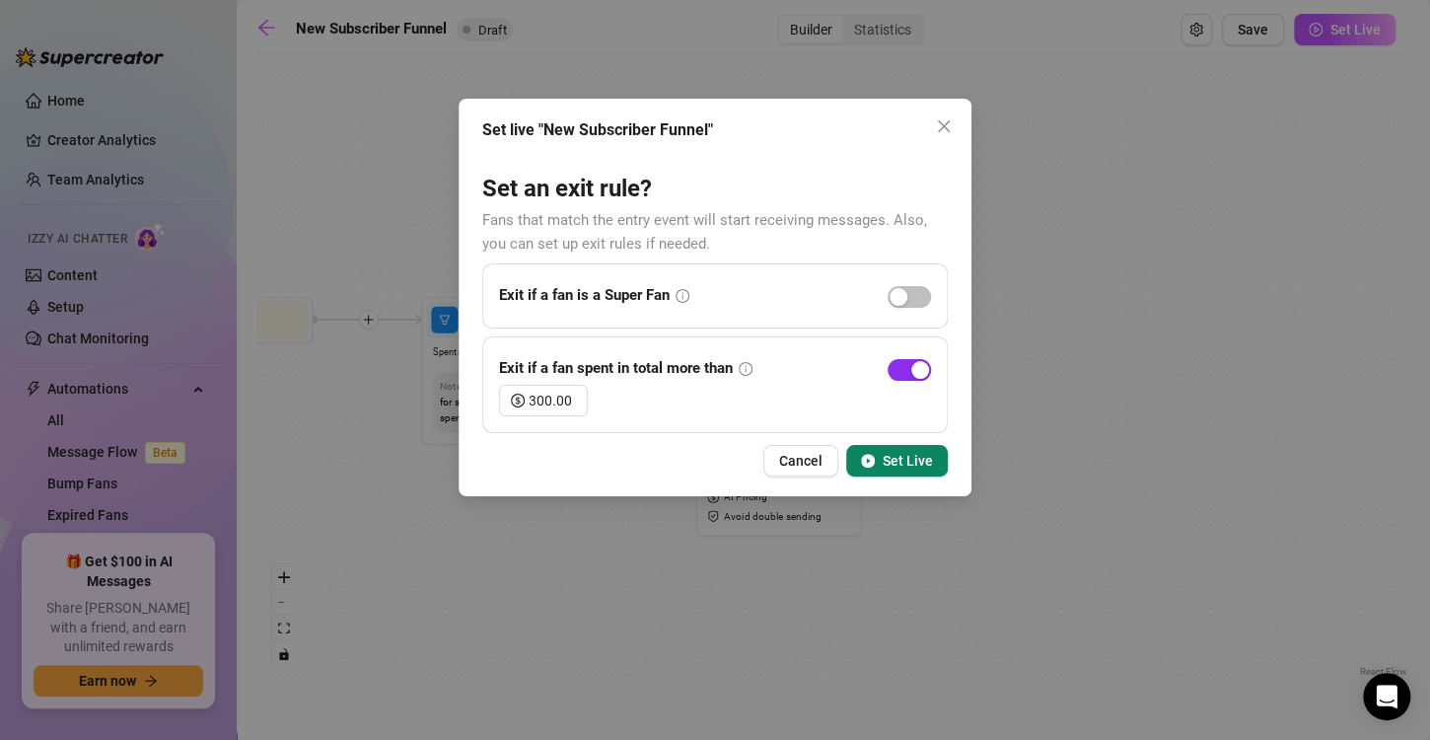
click at [922, 370] on div "button" at bounding box center [920, 370] width 18 height 18
click at [886, 455] on span "Set Live" at bounding box center [908, 461] width 50 height 16
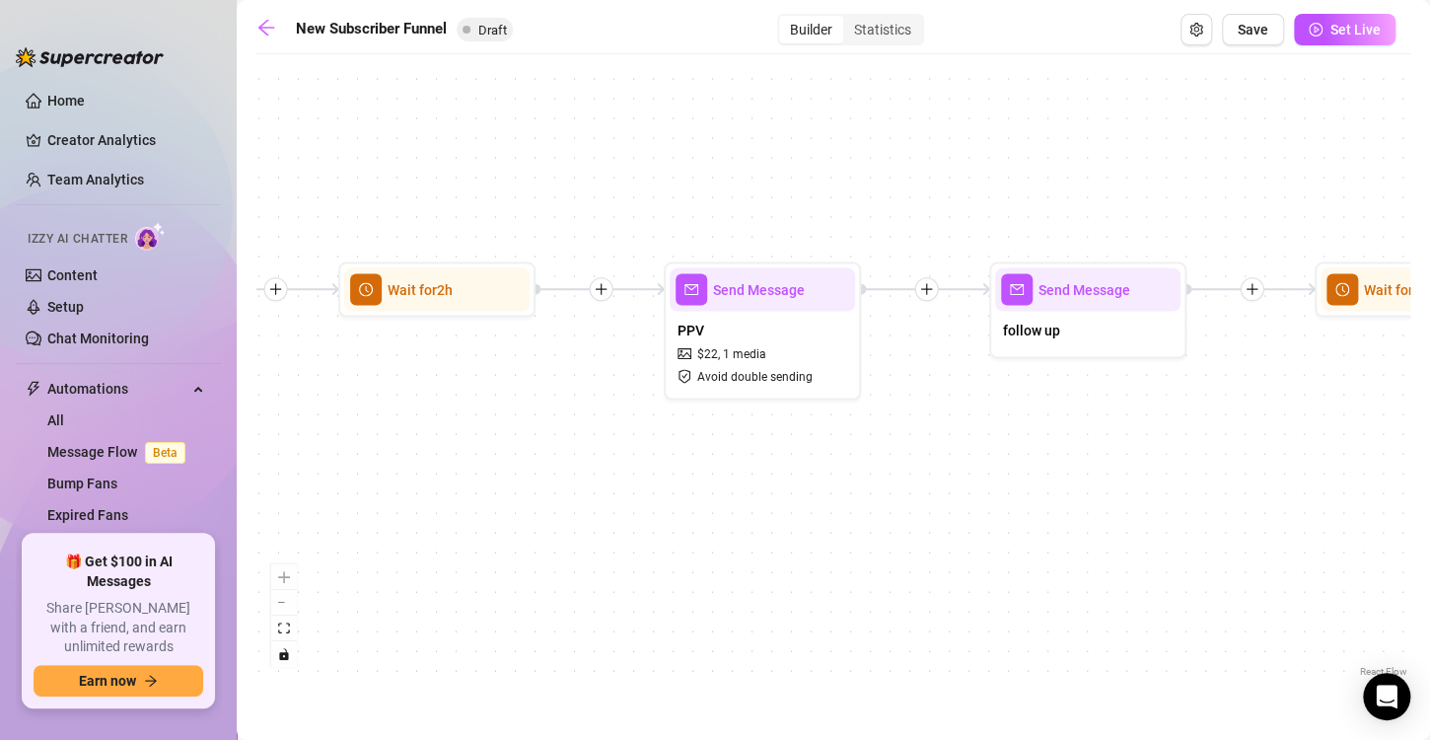
drag, startPoint x: 986, startPoint y: 454, endPoint x: 1442, endPoint y: 400, distance: 458.7
click at [1429, 400] on html "Home Creator Analytics Team Analytics Izzy AI Chatter Content Setup Chat Monito…" at bounding box center [715, 370] width 1430 height 740
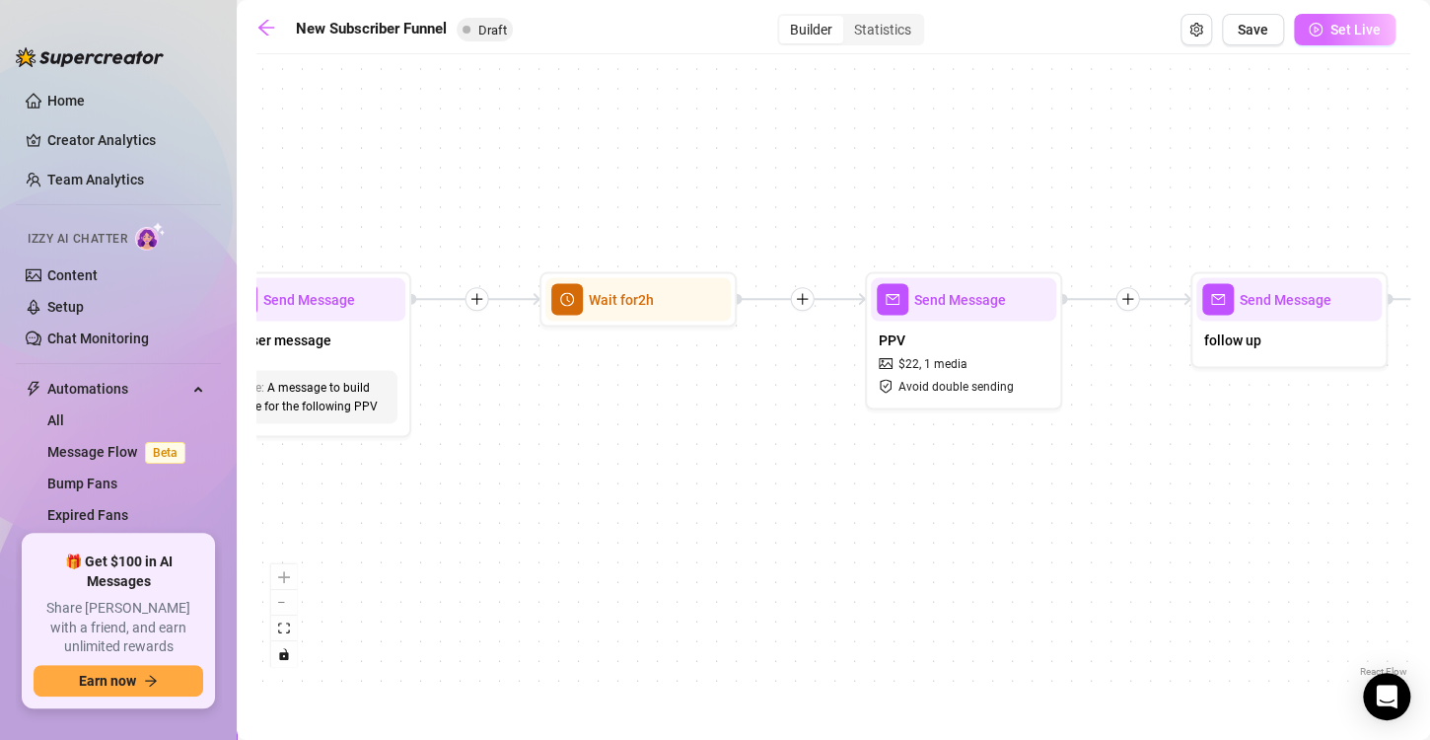
click at [1365, 43] on button "Set Live" at bounding box center [1345, 30] width 102 height 32
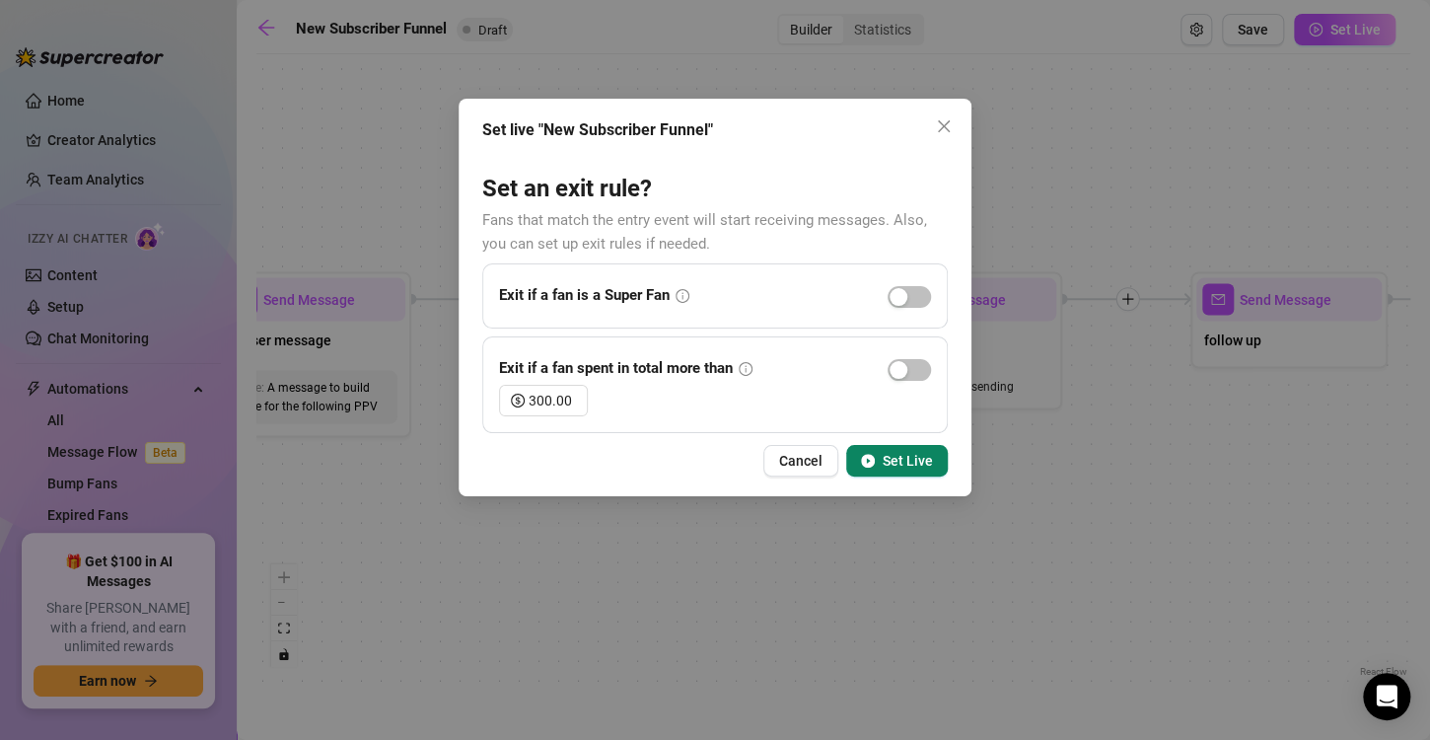
click at [931, 457] on span "Set Live" at bounding box center [908, 461] width 50 height 16
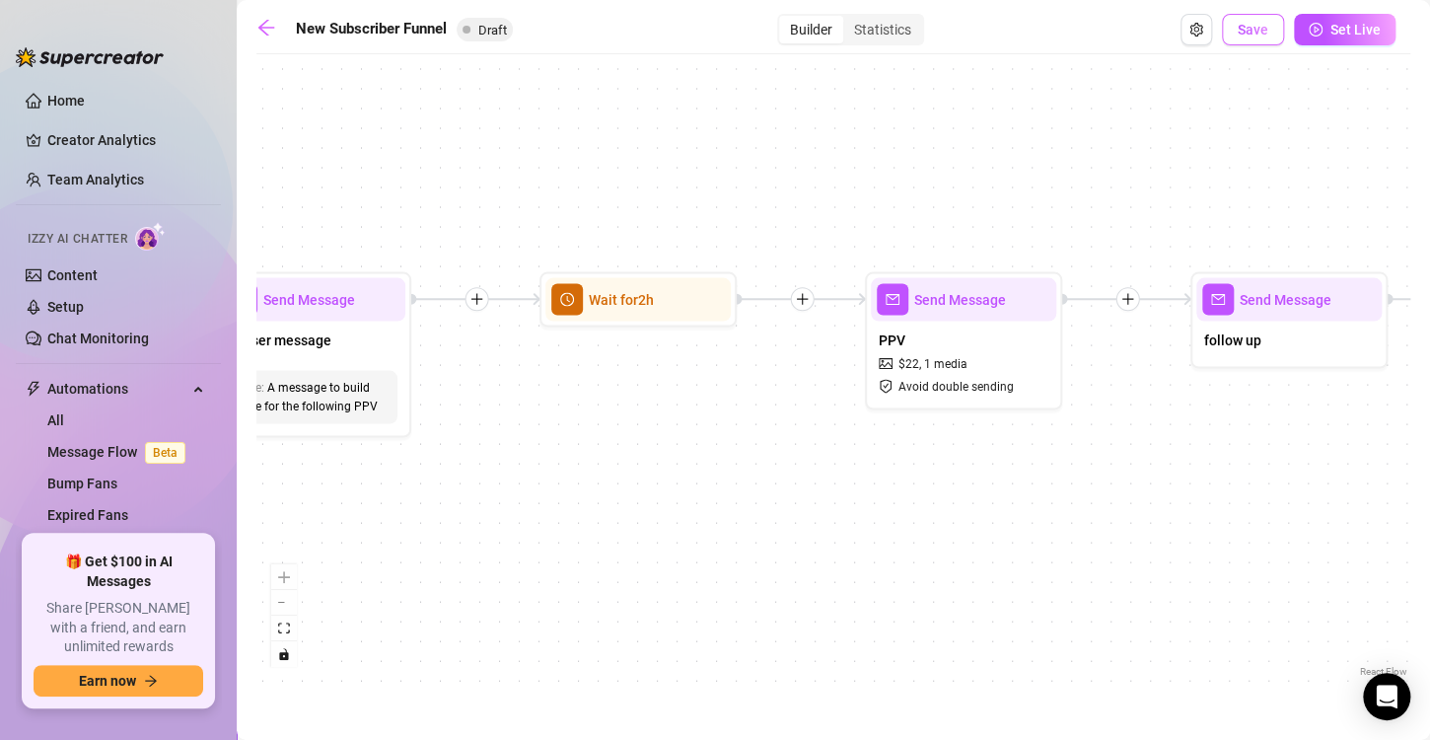
click at [1242, 39] on button "Save" at bounding box center [1253, 30] width 62 height 32
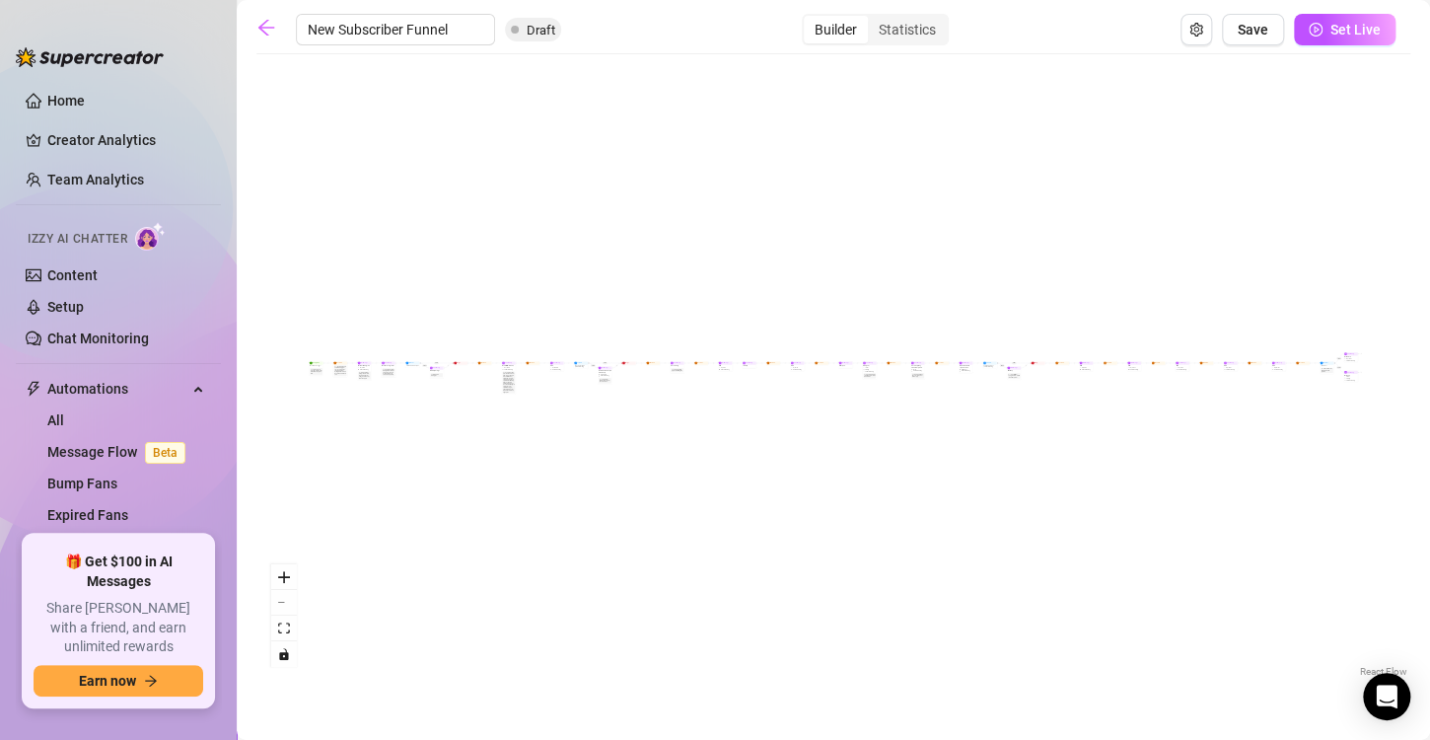
click at [346, 51] on div "New Subscriber Funnel Draft Builder Statistics Save Set Live If True If False I…" at bounding box center [833, 347] width 1154 height 667
click at [883, 35] on div "Statistics" at bounding box center [907, 30] width 79 height 28
click at [873, 19] on input "Statistics" at bounding box center [873, 19] width 0 height 0
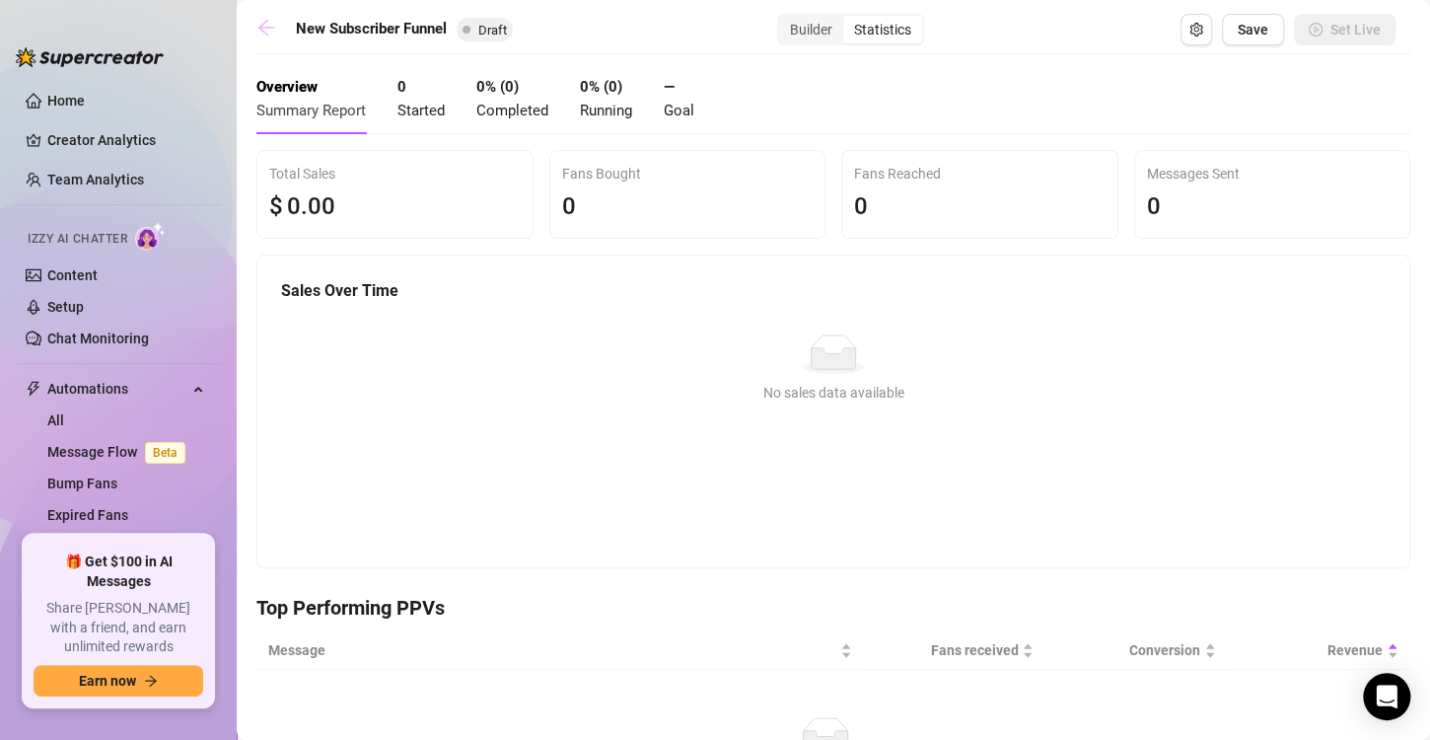
click at [261, 28] on icon "arrow-left" at bounding box center [266, 28] width 16 height 16
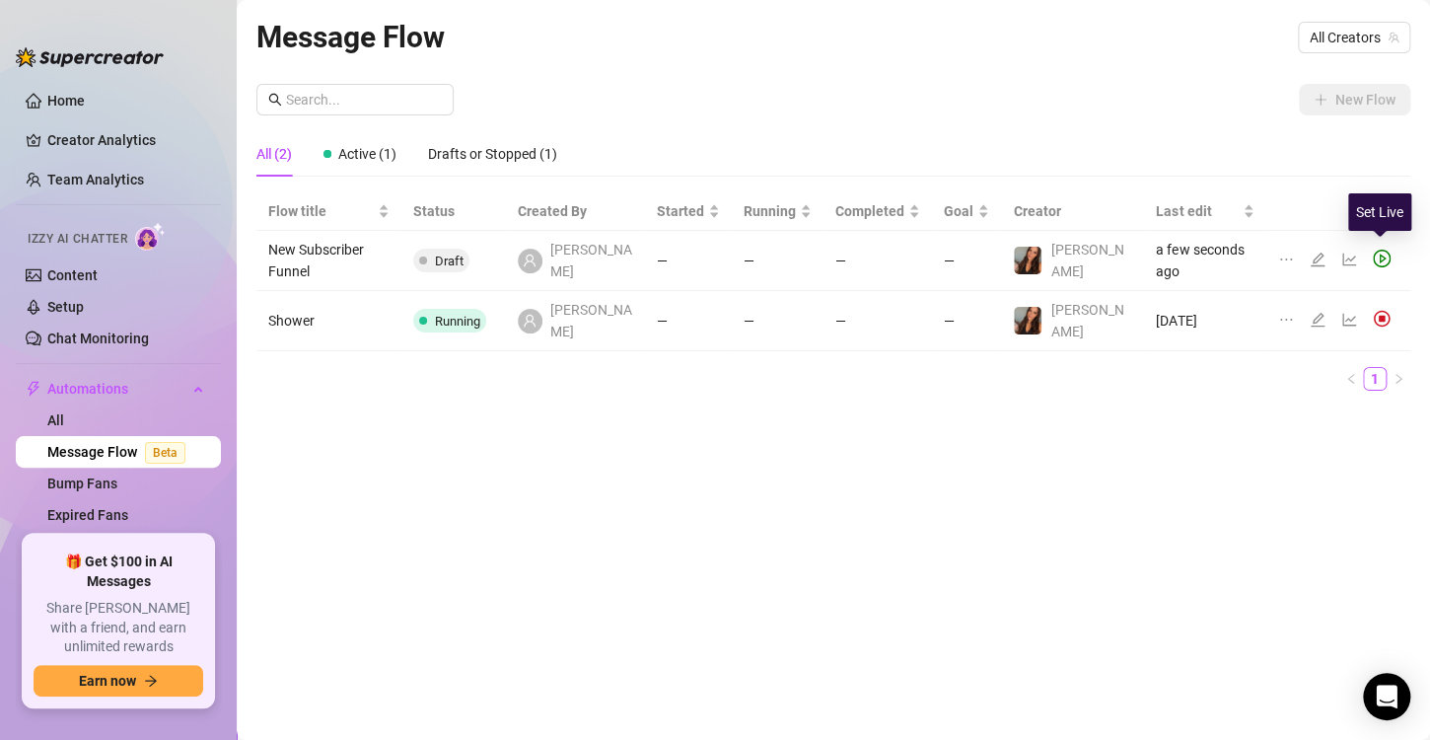
click at [1385, 255] on icon "play-circle" at bounding box center [1382, 259] width 18 height 18
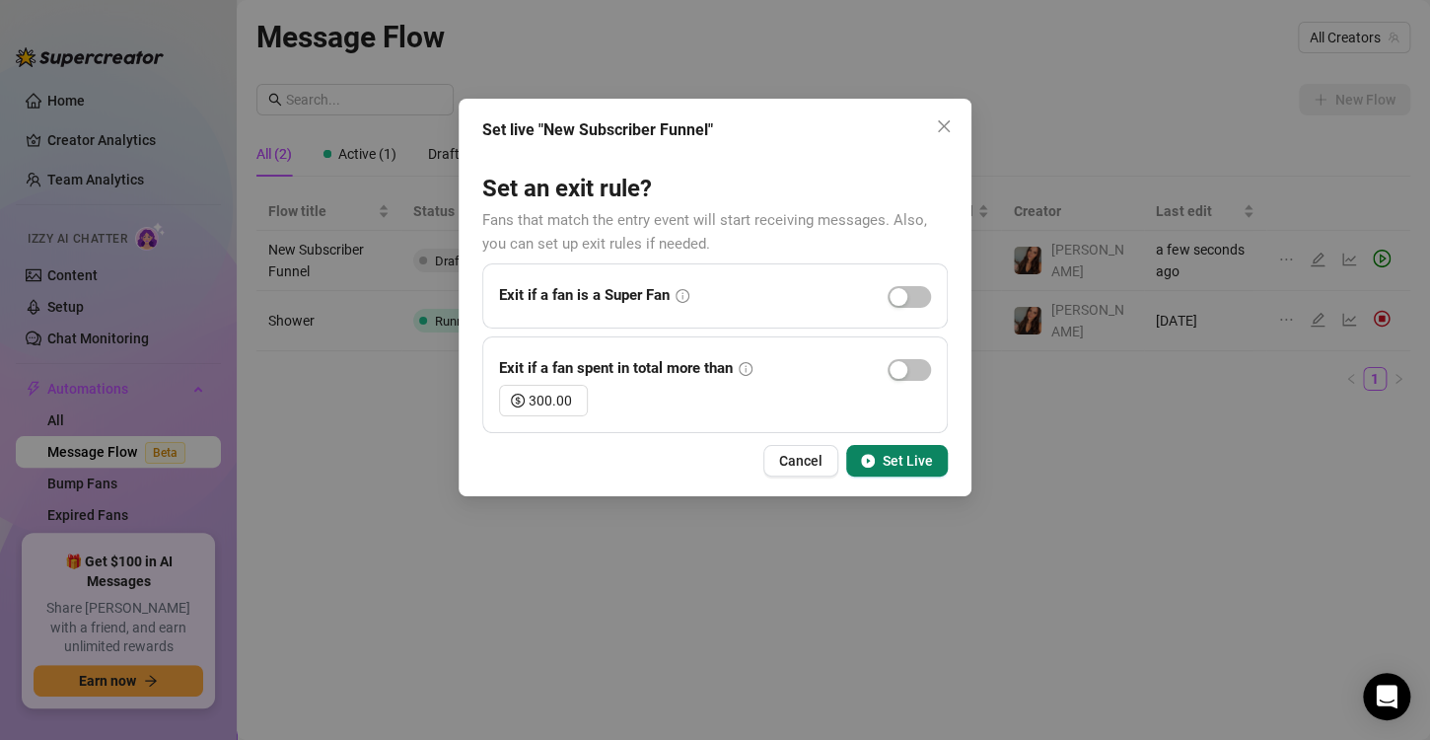
click at [941, 454] on button "Set Live" at bounding box center [897, 461] width 102 height 32
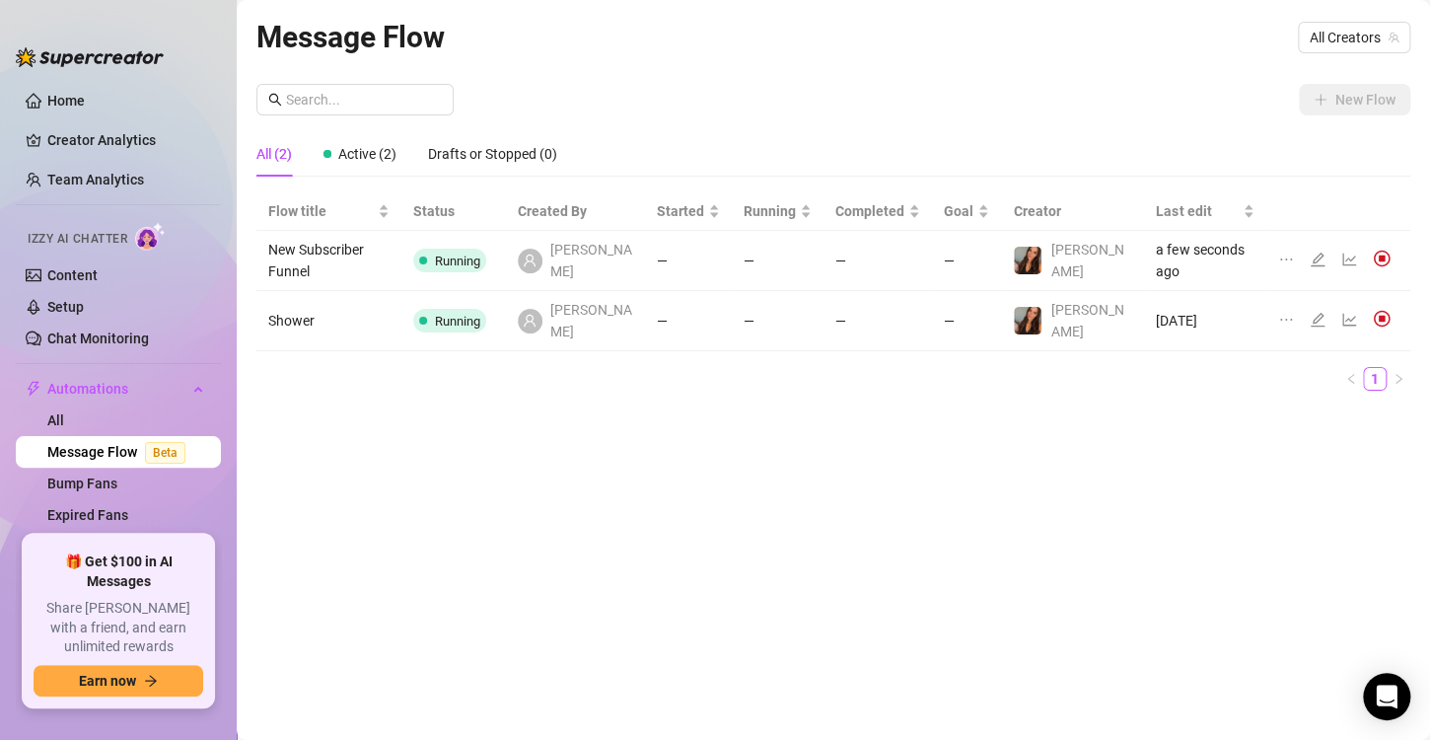
click at [386, 294] on td "Shower" at bounding box center [328, 321] width 145 height 60
click at [401, 306] on td "Shower" at bounding box center [328, 321] width 145 height 60
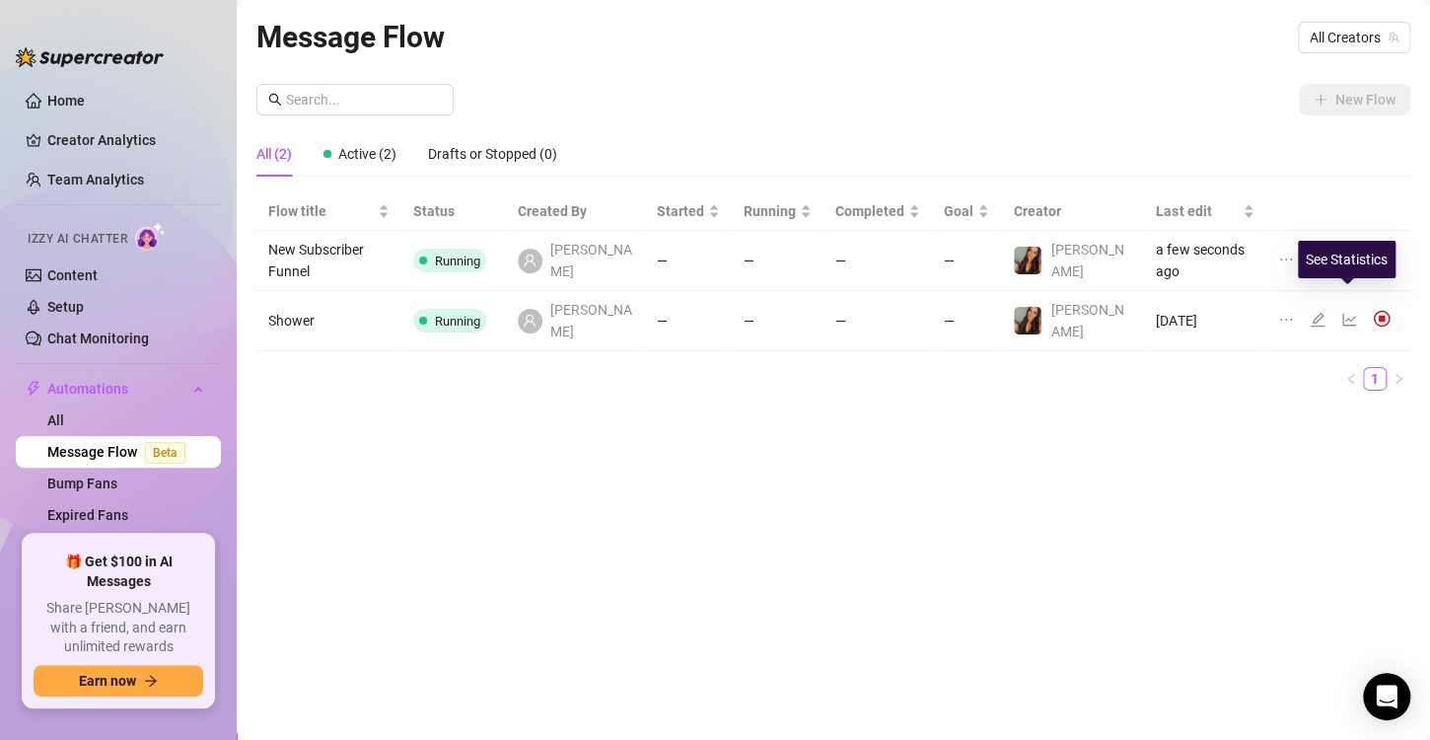
click at [1349, 312] on icon "line-chart" at bounding box center [1349, 320] width 16 height 16
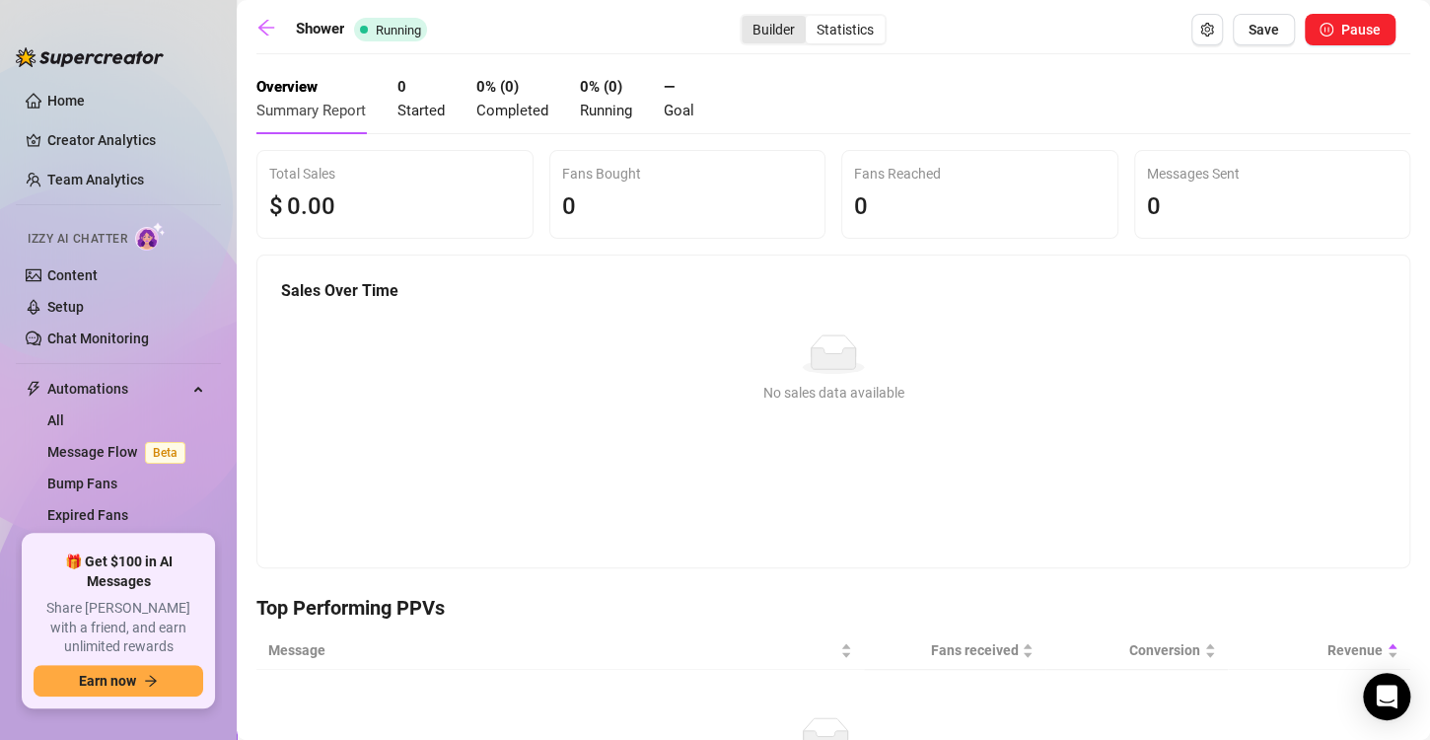
click at [755, 20] on div "Builder" at bounding box center [774, 30] width 64 height 28
click at [747, 19] on input "Builder" at bounding box center [747, 19] width 0 height 0
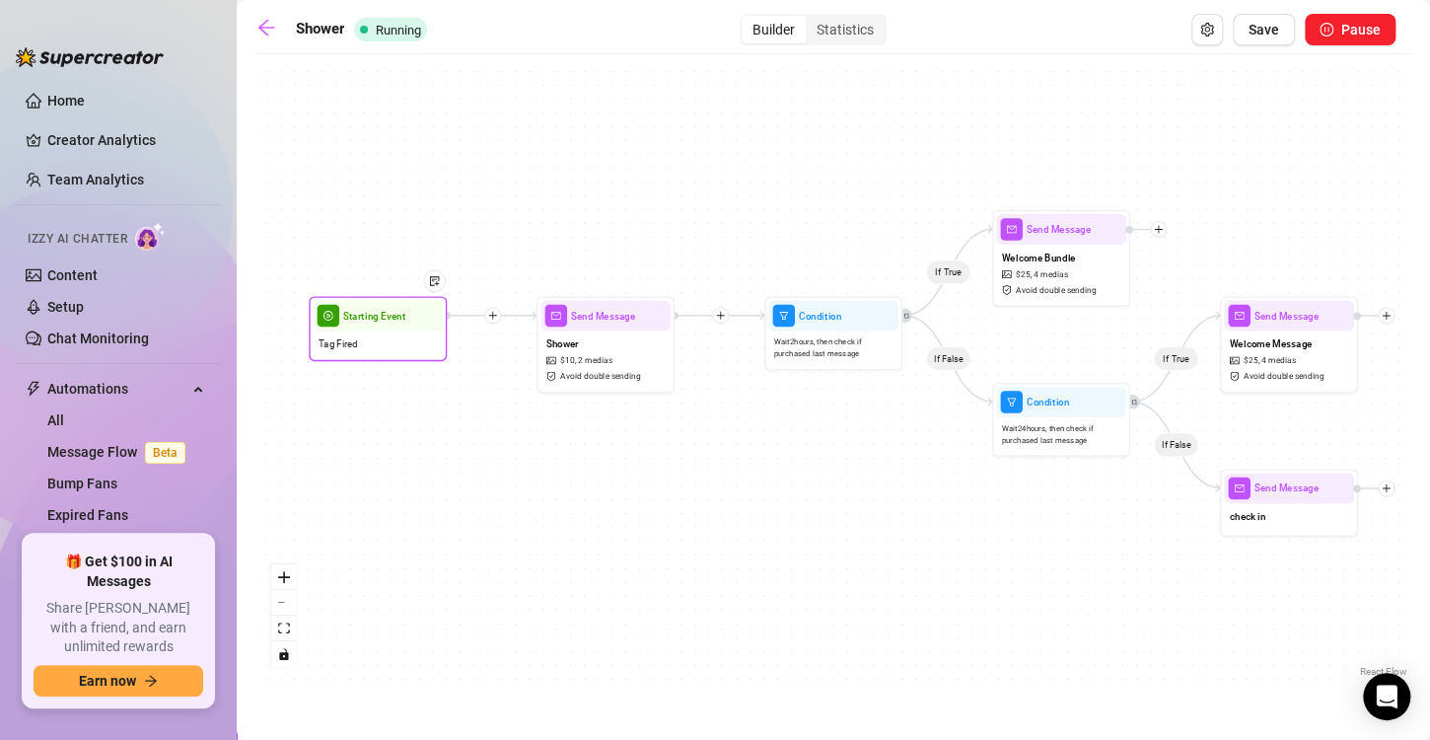
click at [386, 328] on div "Starting Event" at bounding box center [378, 316] width 130 height 31
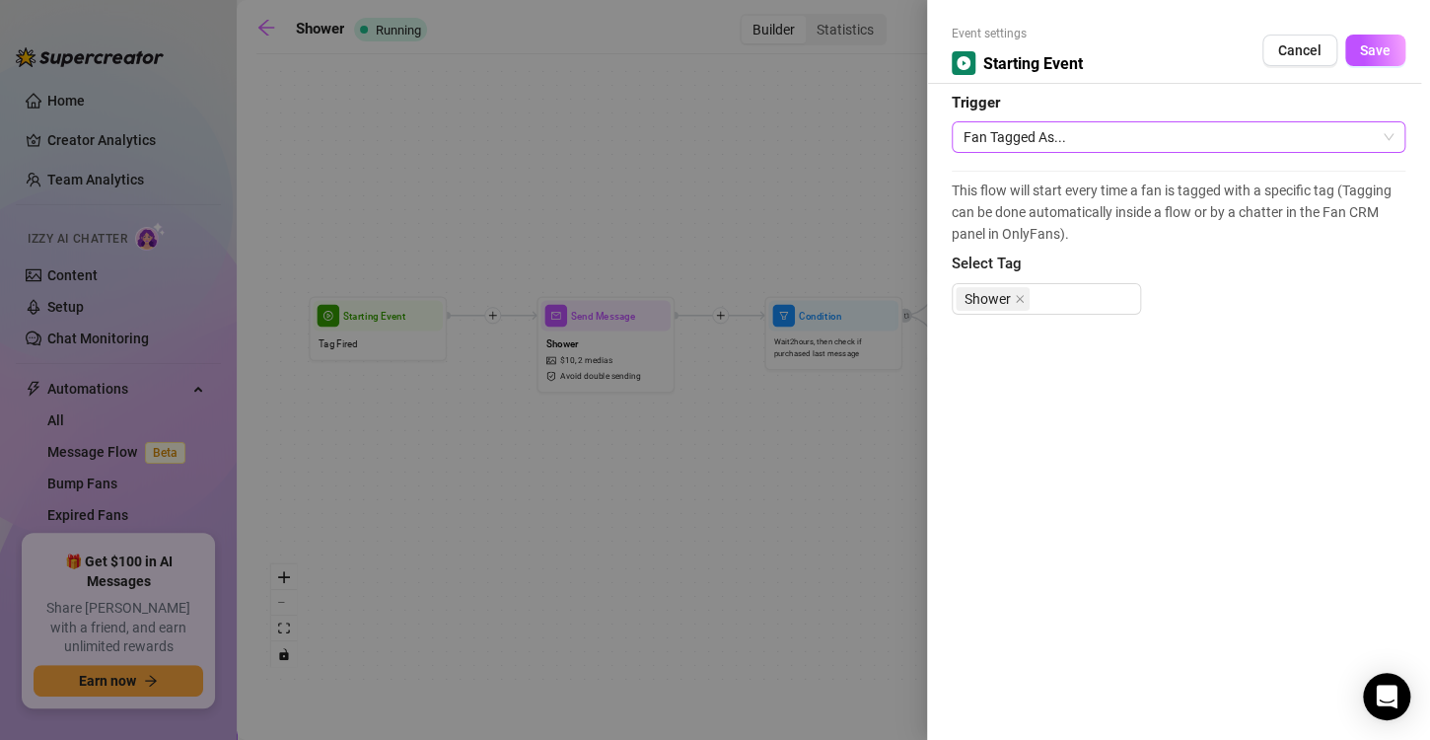
click at [1206, 144] on span "Fan Tagged As..." at bounding box center [1179, 137] width 430 height 30
click at [1294, 55] on span "Cancel" at bounding box center [1299, 50] width 43 height 16
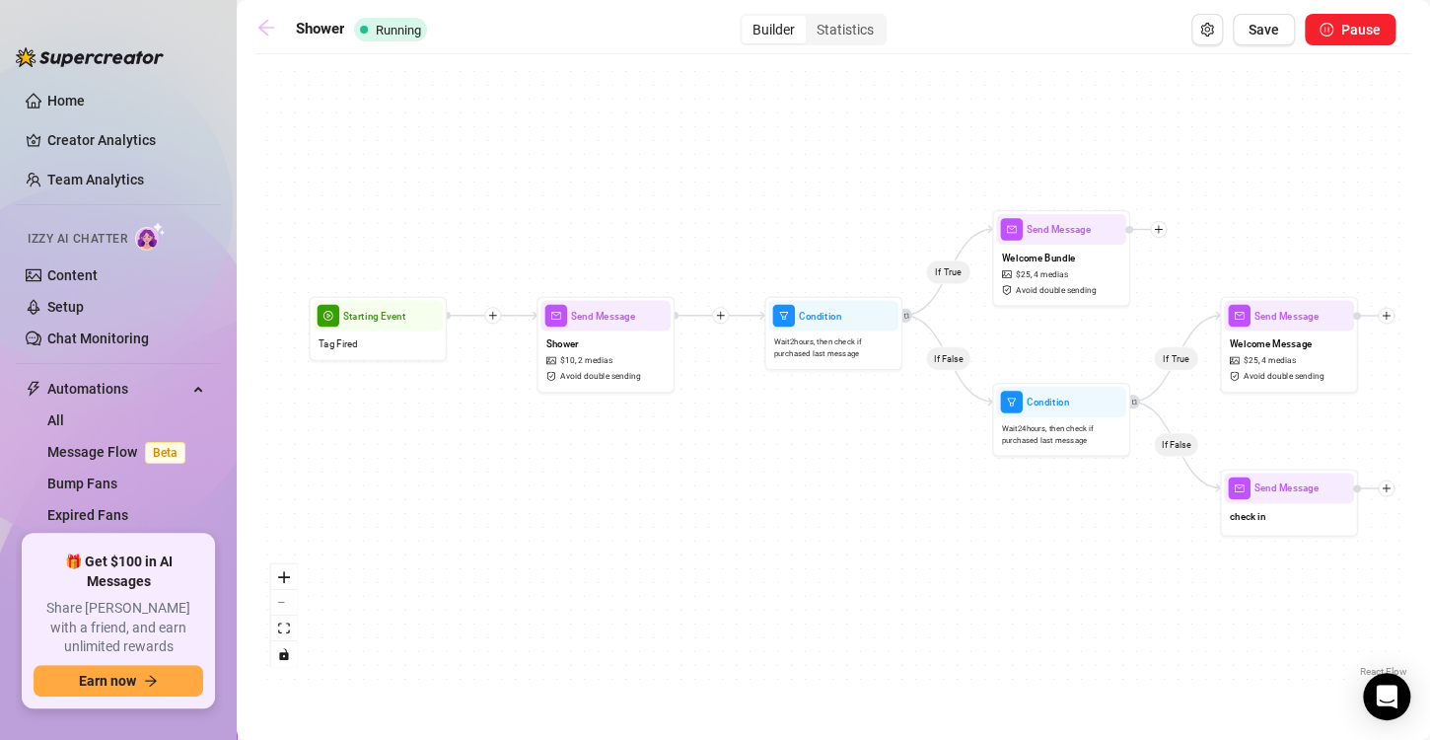
click at [267, 32] on icon "arrow-left" at bounding box center [266, 28] width 20 height 20
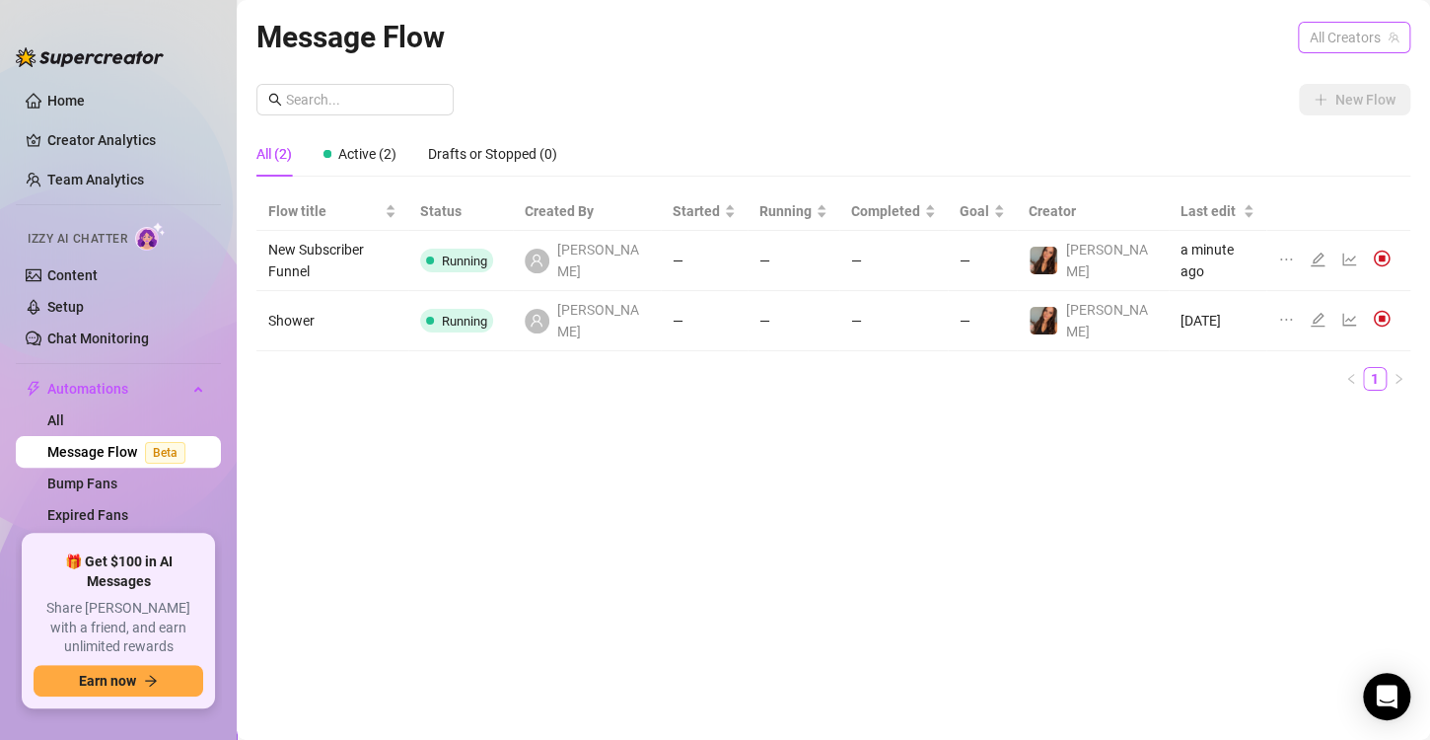
click at [1311, 48] on span "All Creators" at bounding box center [1354, 38] width 89 height 30
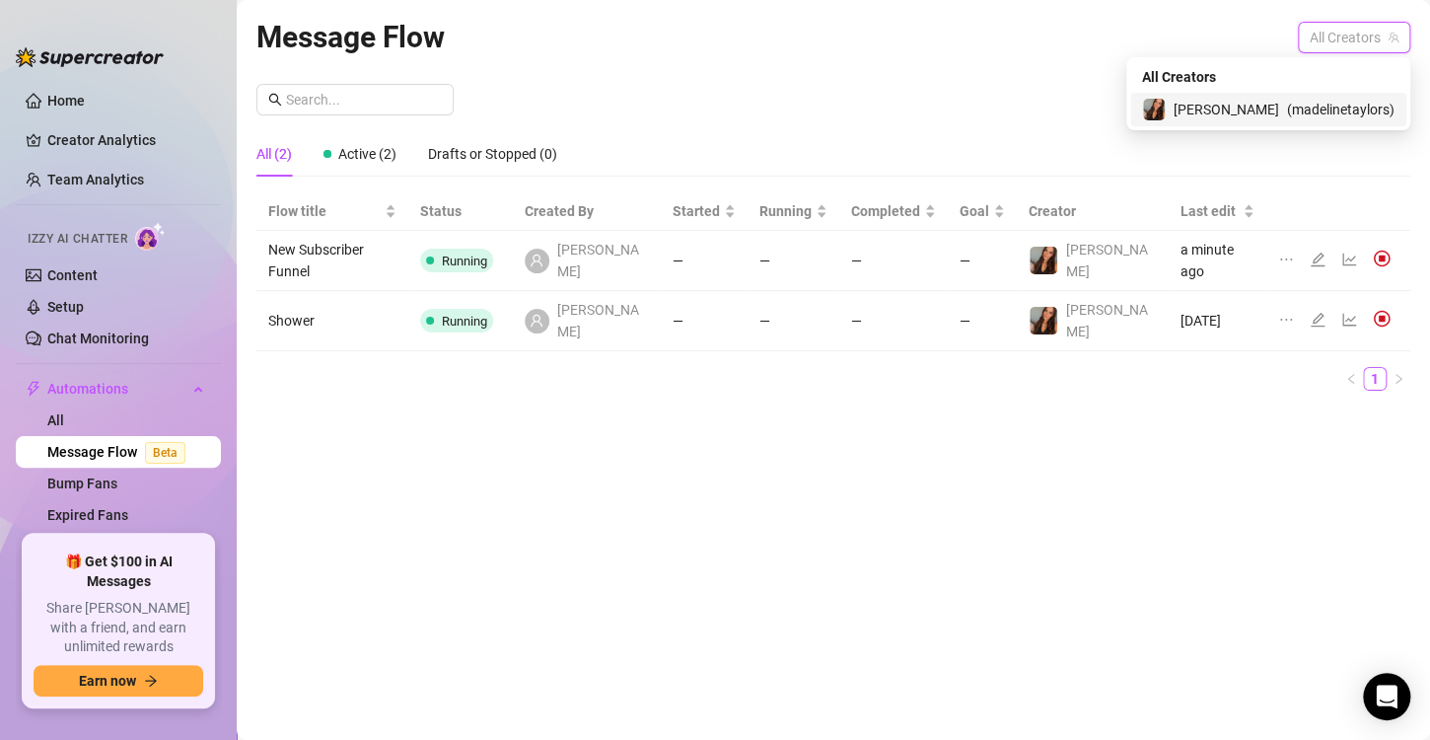
click at [1241, 114] on span "[PERSON_NAME]" at bounding box center [1227, 110] width 106 height 22
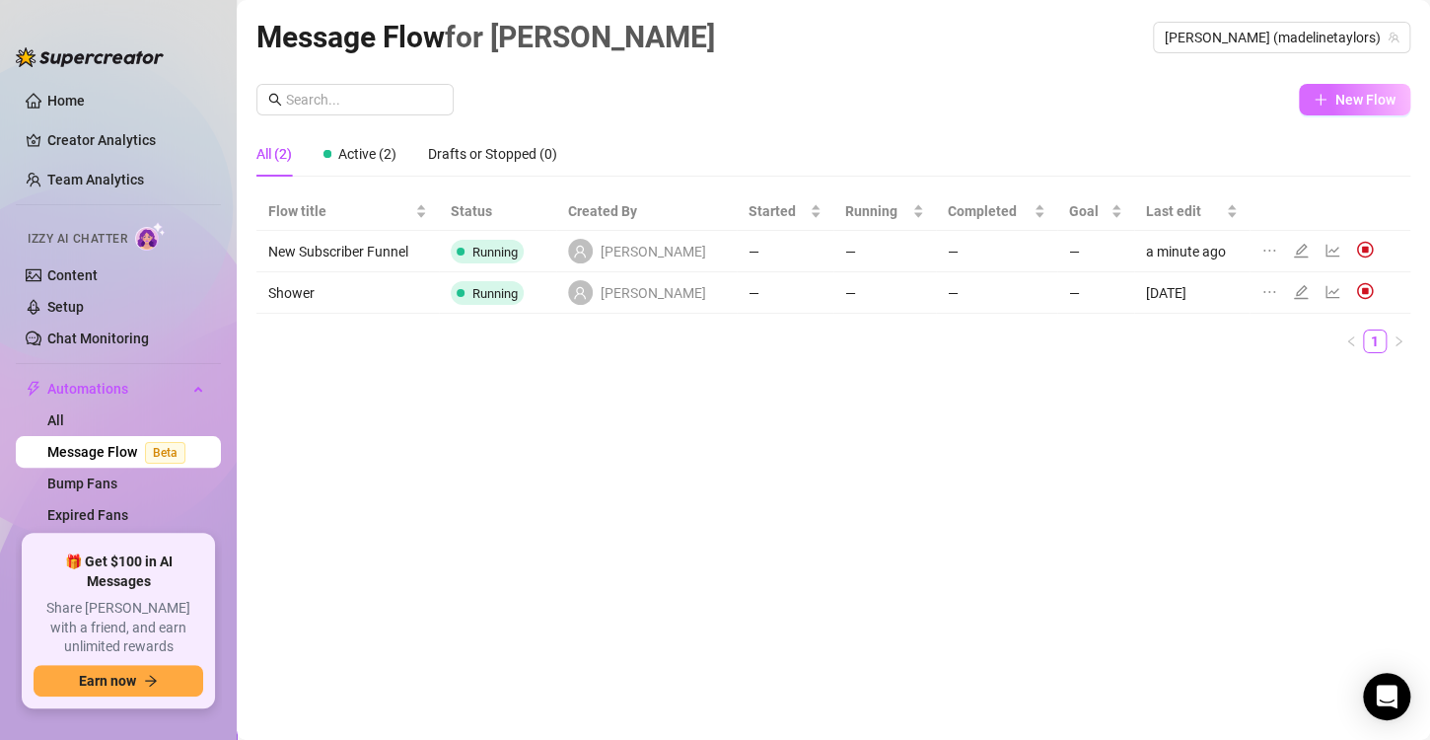
click at [1332, 112] on button "New Flow" at bounding box center [1354, 100] width 111 height 32
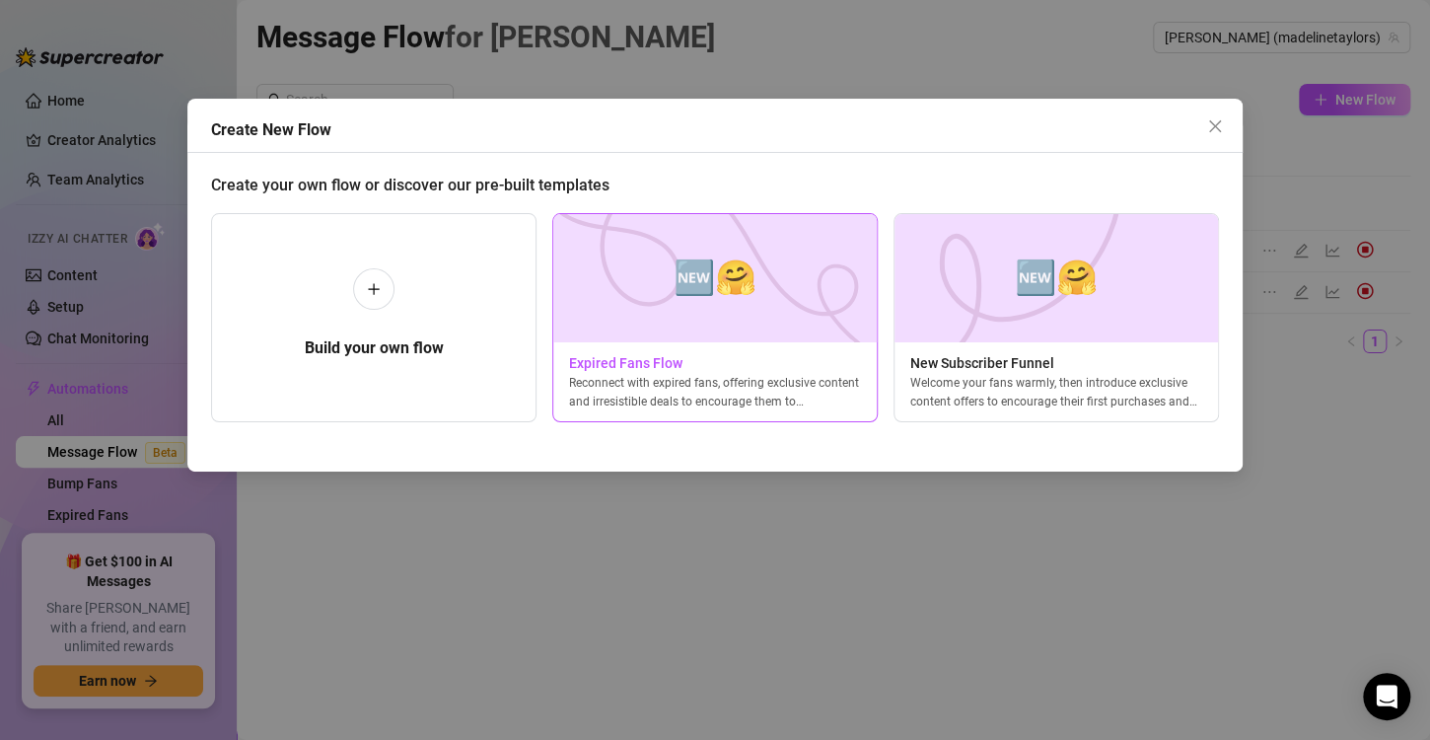
click at [820, 329] on img at bounding box center [714, 278] width 325 height 128
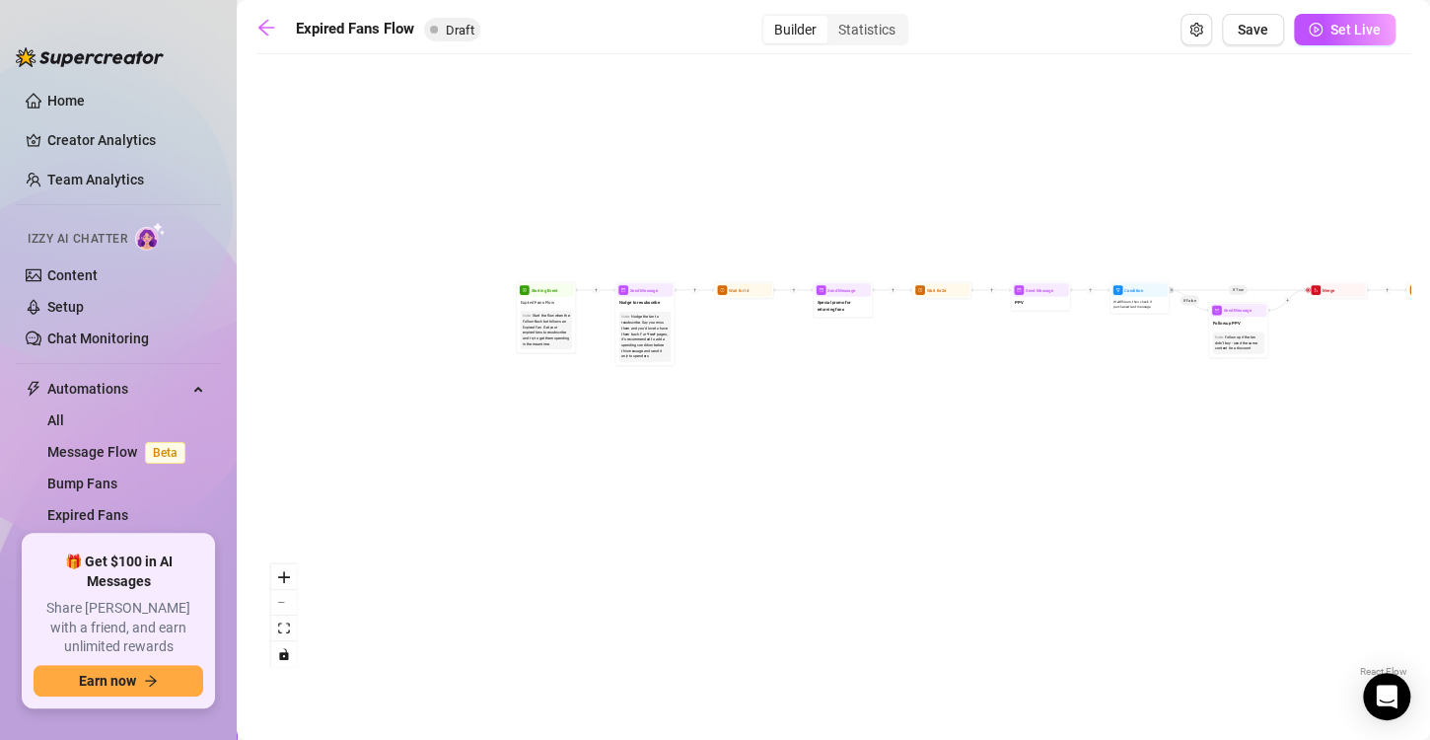
drag, startPoint x: 974, startPoint y: 444, endPoint x: 1244, endPoint y: 402, distance: 272.4
click at [1244, 402] on div "If True If False Send Message Send Message Wait for 2d Merge Send Message Follo…" at bounding box center [833, 372] width 1154 height 617
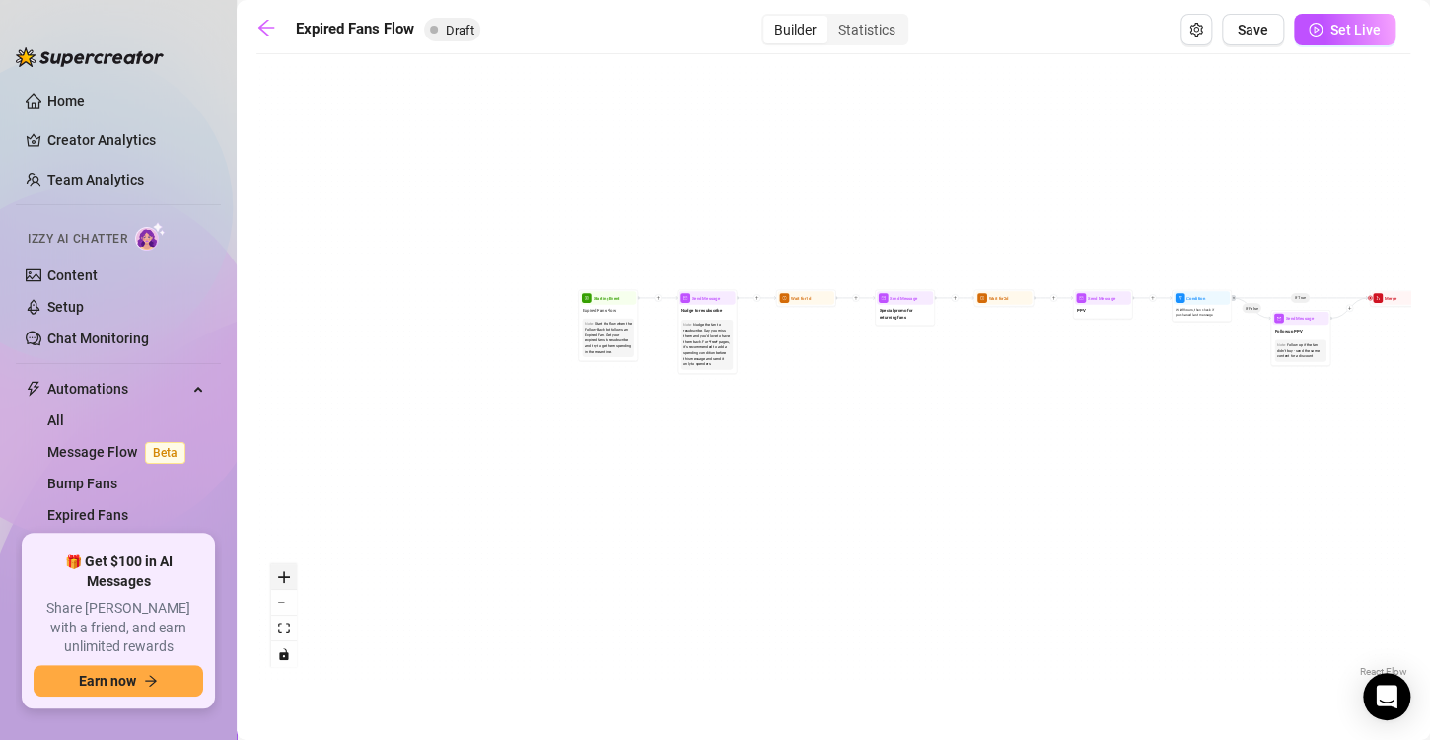
click at [283, 575] on icon "zoom in" at bounding box center [284, 577] width 12 height 12
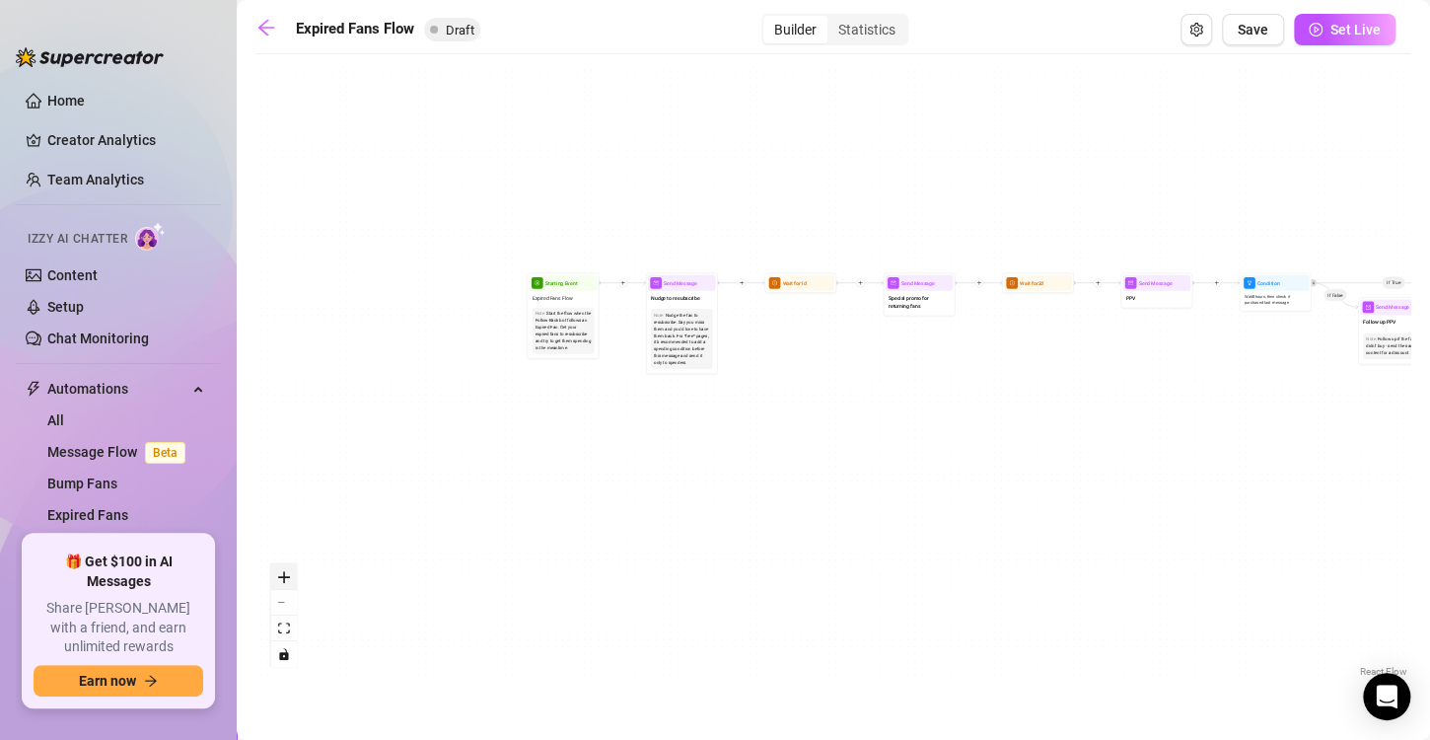
click at [283, 575] on icon "zoom in" at bounding box center [284, 577] width 12 height 12
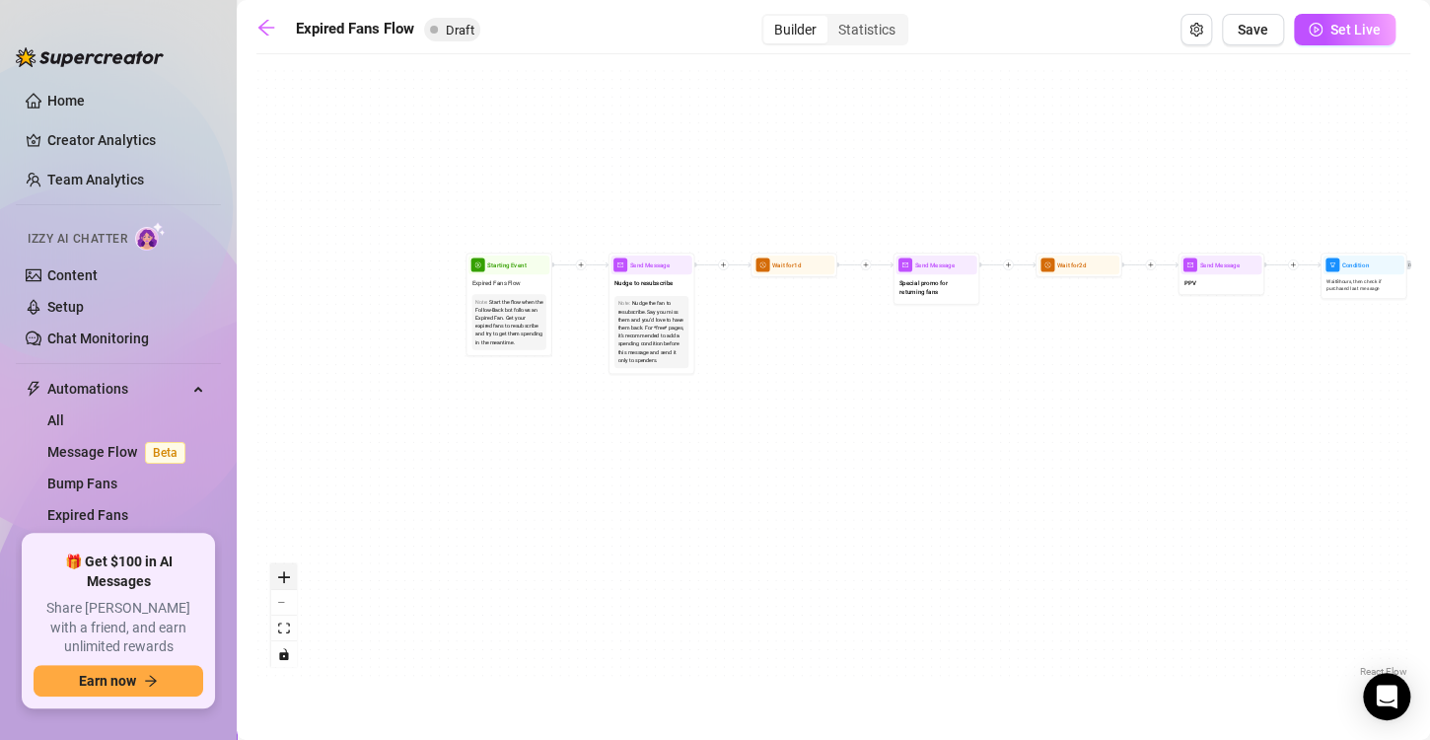
click at [283, 575] on icon "zoom in" at bounding box center [284, 577] width 12 height 12
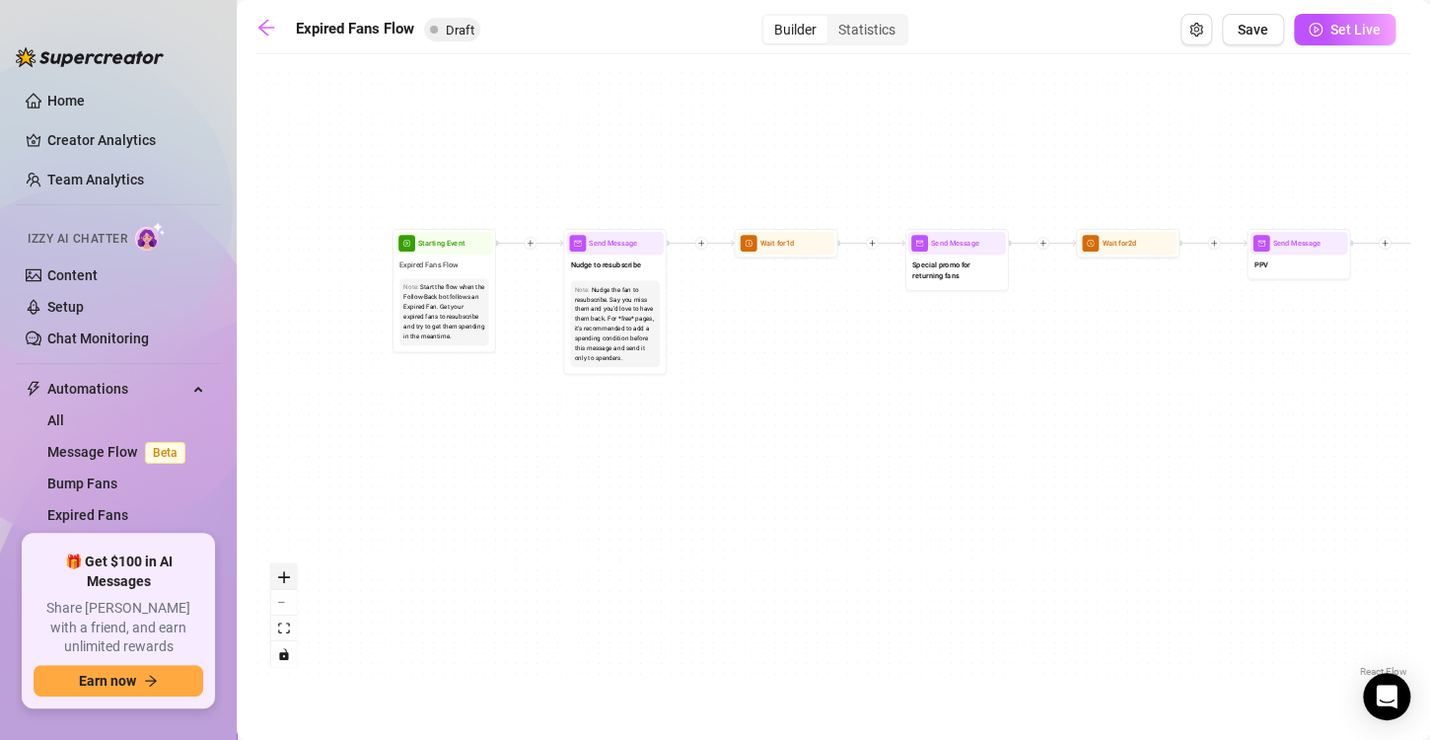
click at [283, 575] on icon "zoom in" at bounding box center [284, 577] width 12 height 12
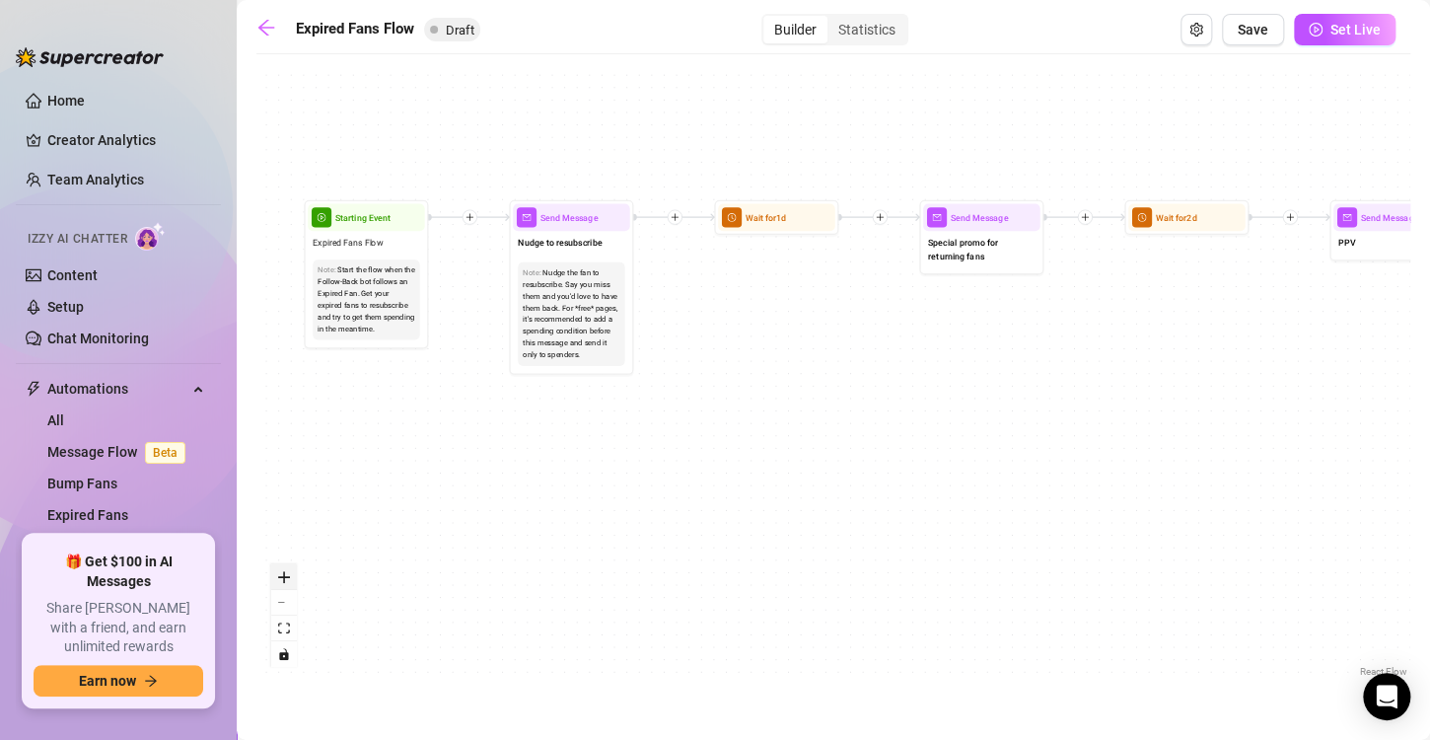
click at [283, 575] on icon "zoom in" at bounding box center [284, 577] width 12 height 12
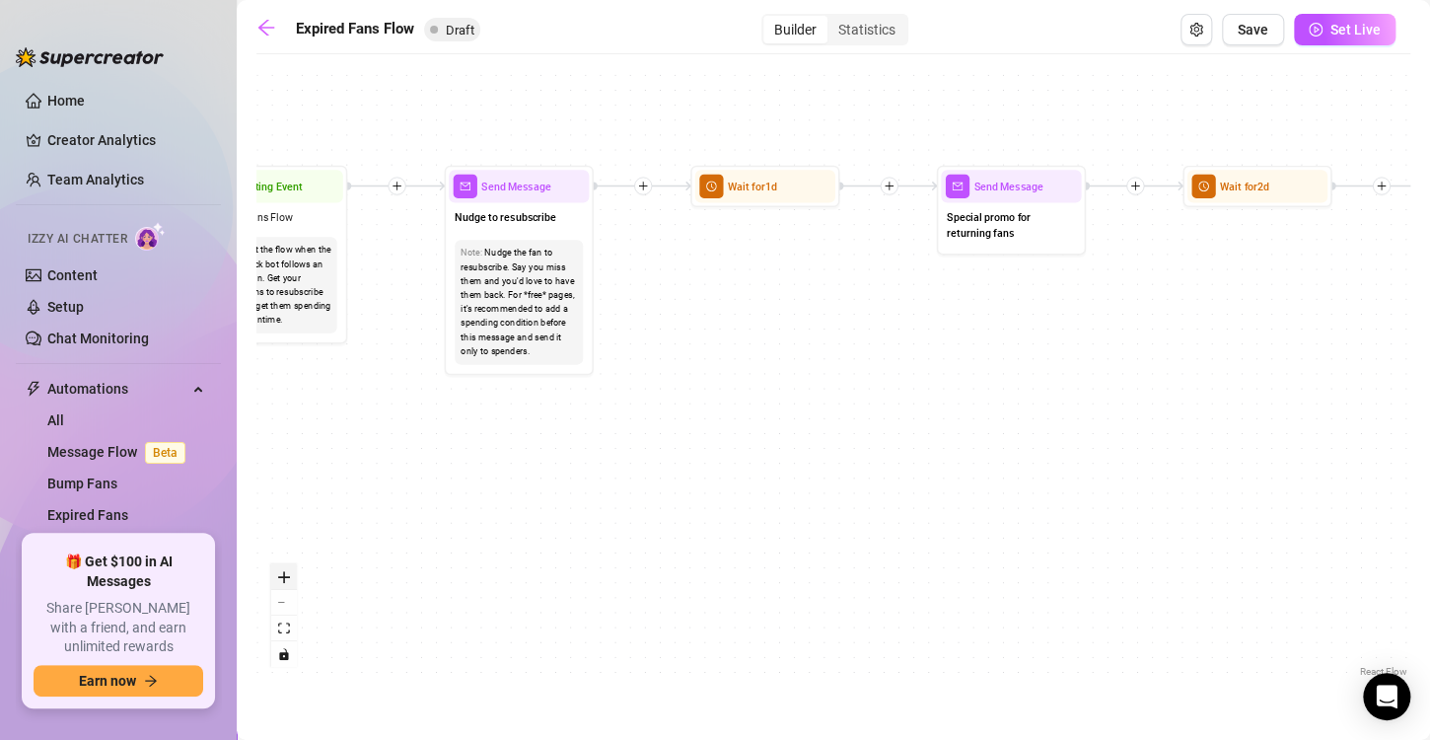
click at [283, 575] on icon "zoom in" at bounding box center [284, 577] width 12 height 12
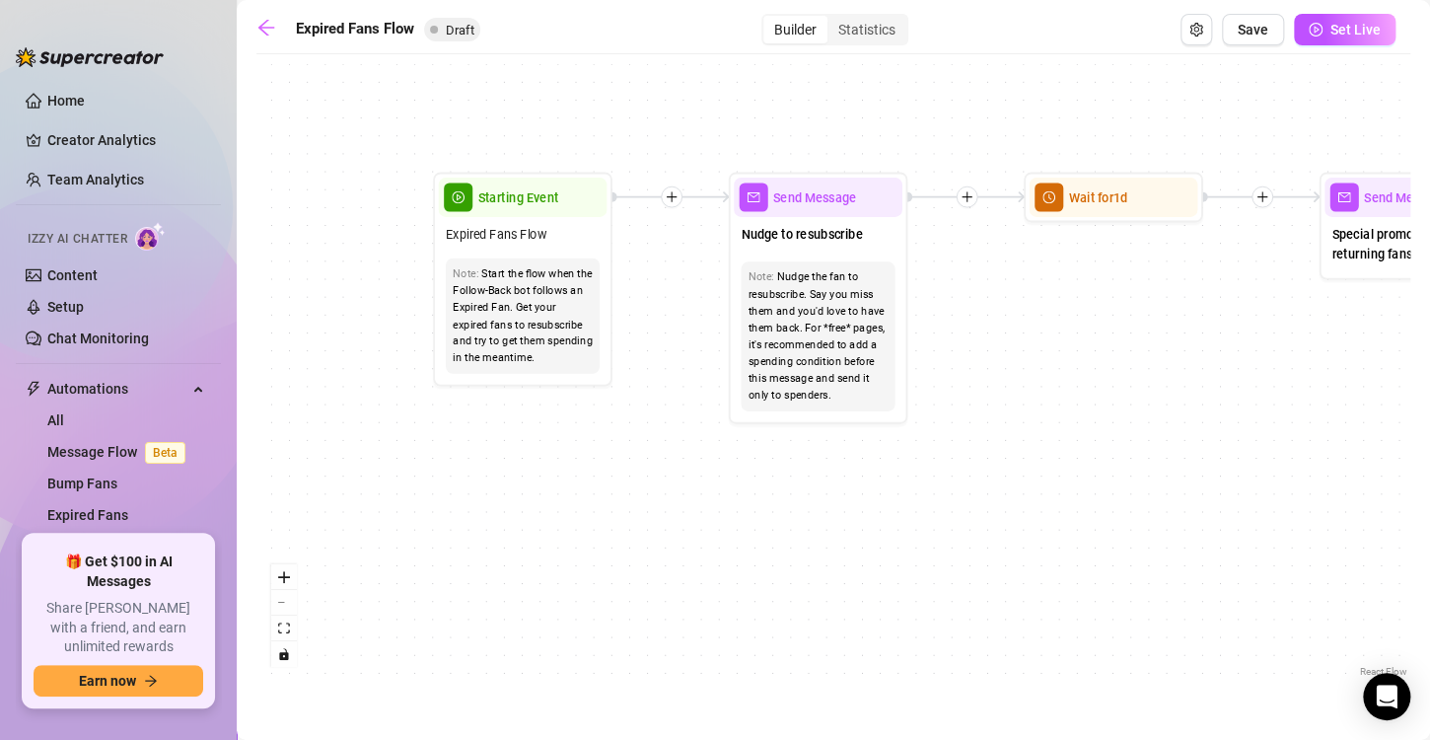
drag, startPoint x: 419, startPoint y: 434, endPoint x: 875, endPoint y: 501, distance: 460.5
click at [875, 501] on div "If True If False Send Message Send Message Wait for 2d Merge Send Message Follo…" at bounding box center [833, 372] width 1154 height 617
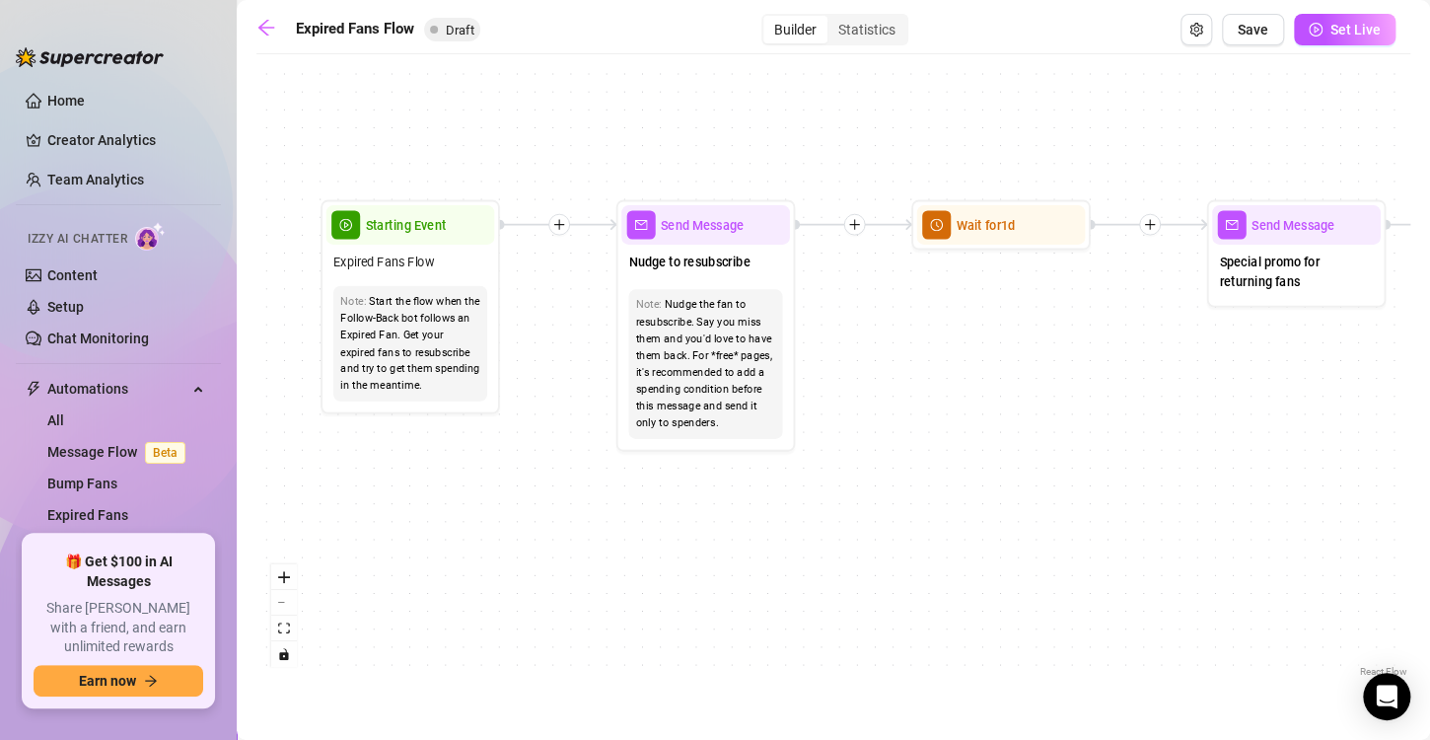
drag, startPoint x: 750, startPoint y: 426, endPoint x: 543, endPoint y: 435, distance: 206.3
click at [543, 435] on div "If True If False Send Message Send Message Wait for 2d Merge Send Message Follo…" at bounding box center [833, 372] width 1154 height 617
drag, startPoint x: 705, startPoint y: 422, endPoint x: 780, endPoint y: 461, distance: 84.2
click at [780, 461] on div "If True If False Send Message Send Message Wait for 2d Merge Send Message Follo…" at bounding box center [833, 372] width 1154 height 617
click at [772, 481] on div "If True If False Send Message Send Message Wait for 2d Merge Send Message Follo…" at bounding box center [833, 372] width 1154 height 617
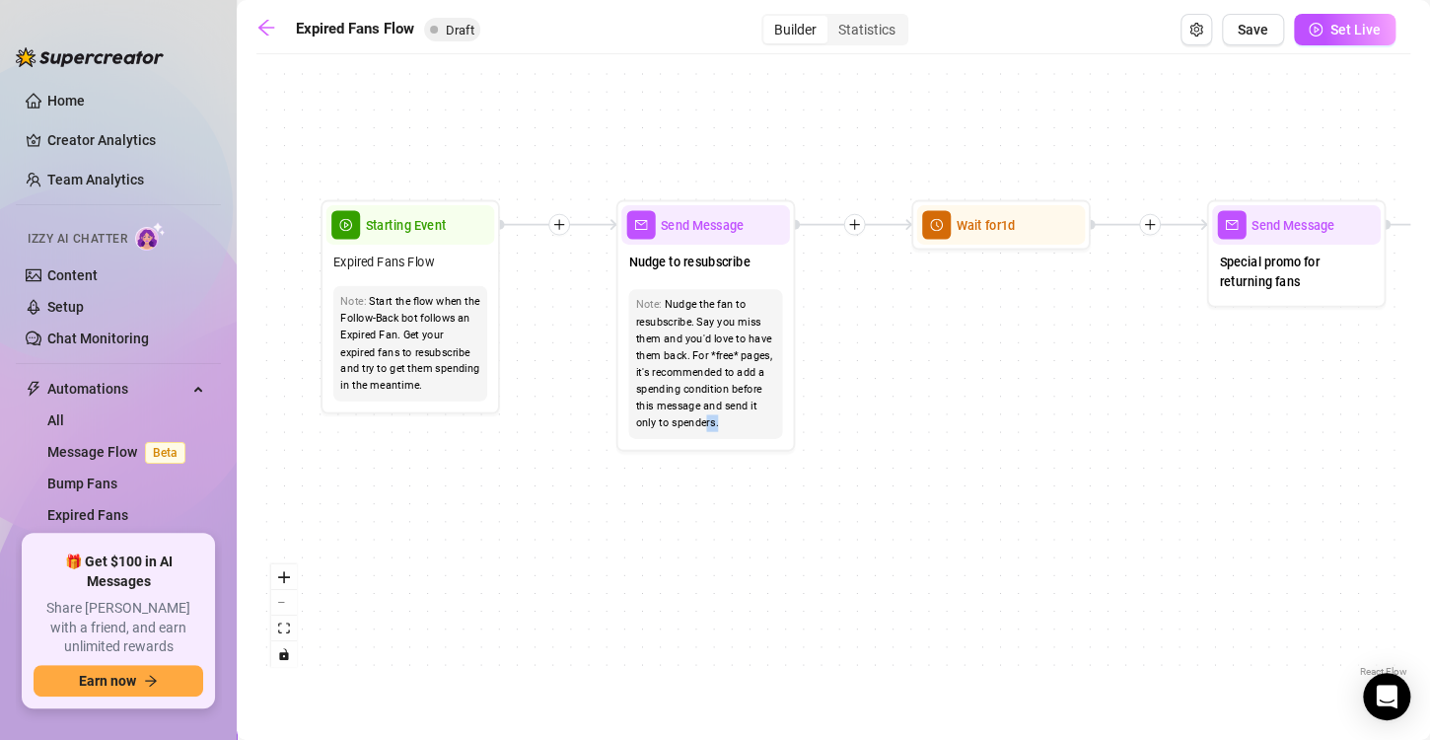
click at [759, 477] on div "If True If False Send Message Send Message Wait for 2d Merge Send Message Follo…" at bounding box center [833, 372] width 1154 height 617
click at [898, 455] on div "If True If False Send Message Send Message Wait for 2d Merge Send Message Follo…" at bounding box center [833, 372] width 1154 height 617
click at [729, 329] on div "Nudge the fan to resubscribe. Say you miss them and you'd love to have them bac…" at bounding box center [706, 364] width 140 height 135
click at [746, 282] on div "Note: Nudge the fan to resubscribe. Say you miss them and you'd love to have th…" at bounding box center [705, 364] width 169 height 164
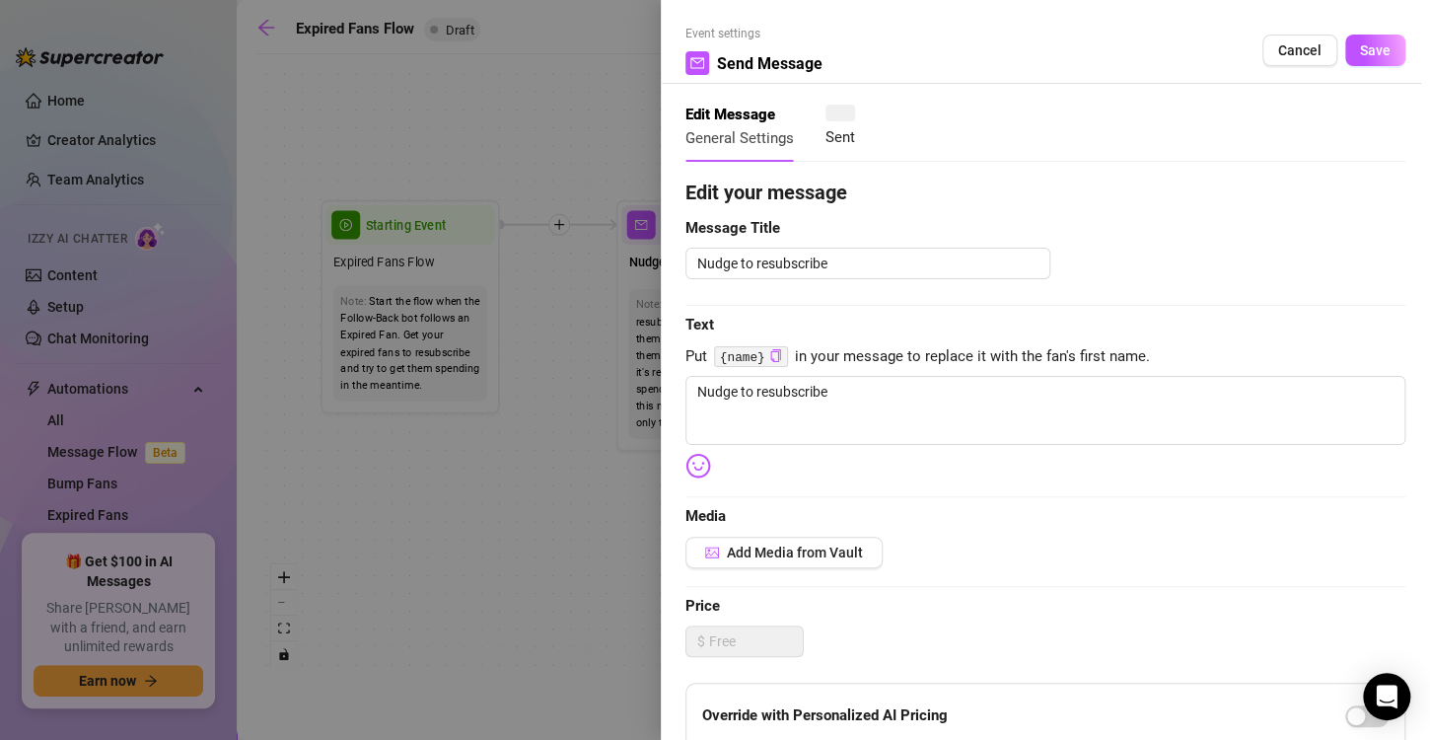
click at [746, 281] on div at bounding box center [715, 370] width 1430 height 740
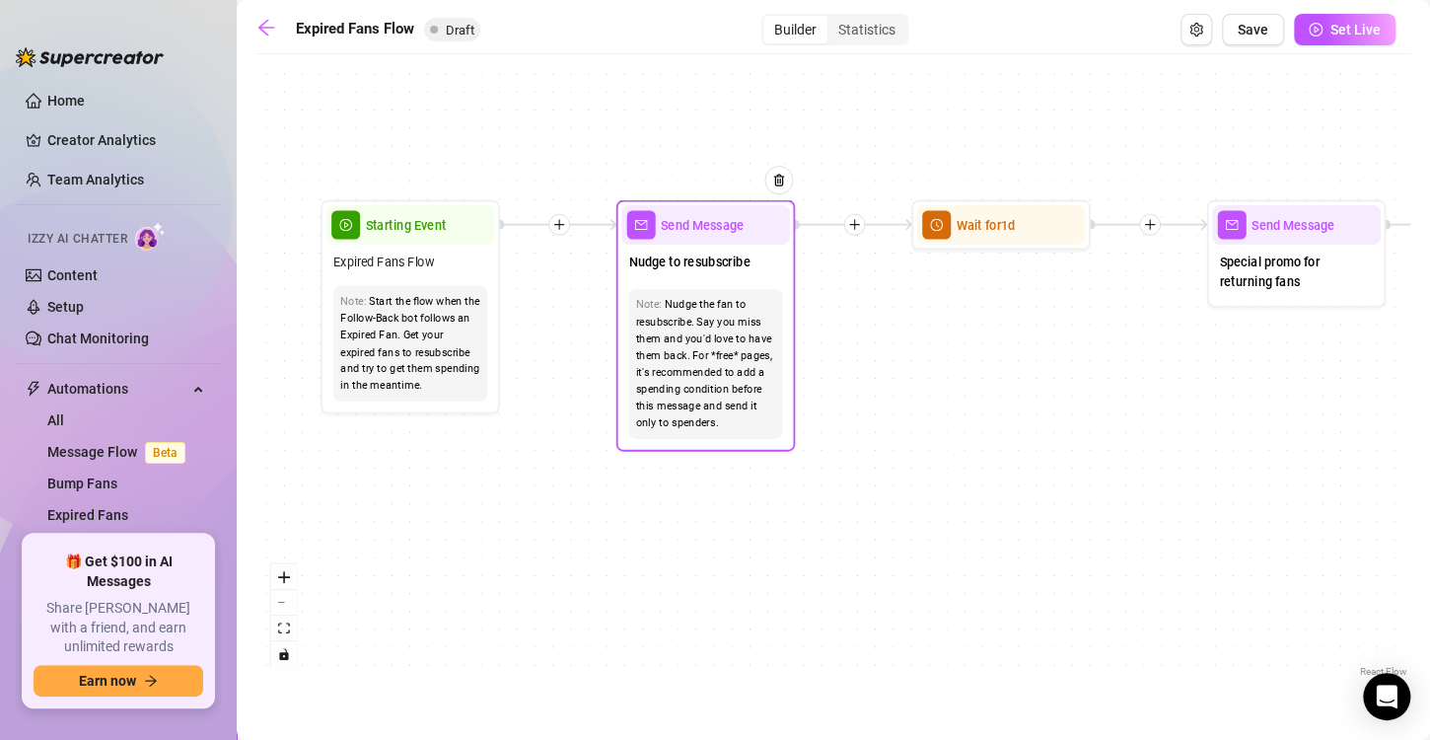
click at [746, 282] on div "Note: Nudge the fan to resubscribe. Say you miss them and you'd love to have th…" at bounding box center [705, 364] width 169 height 164
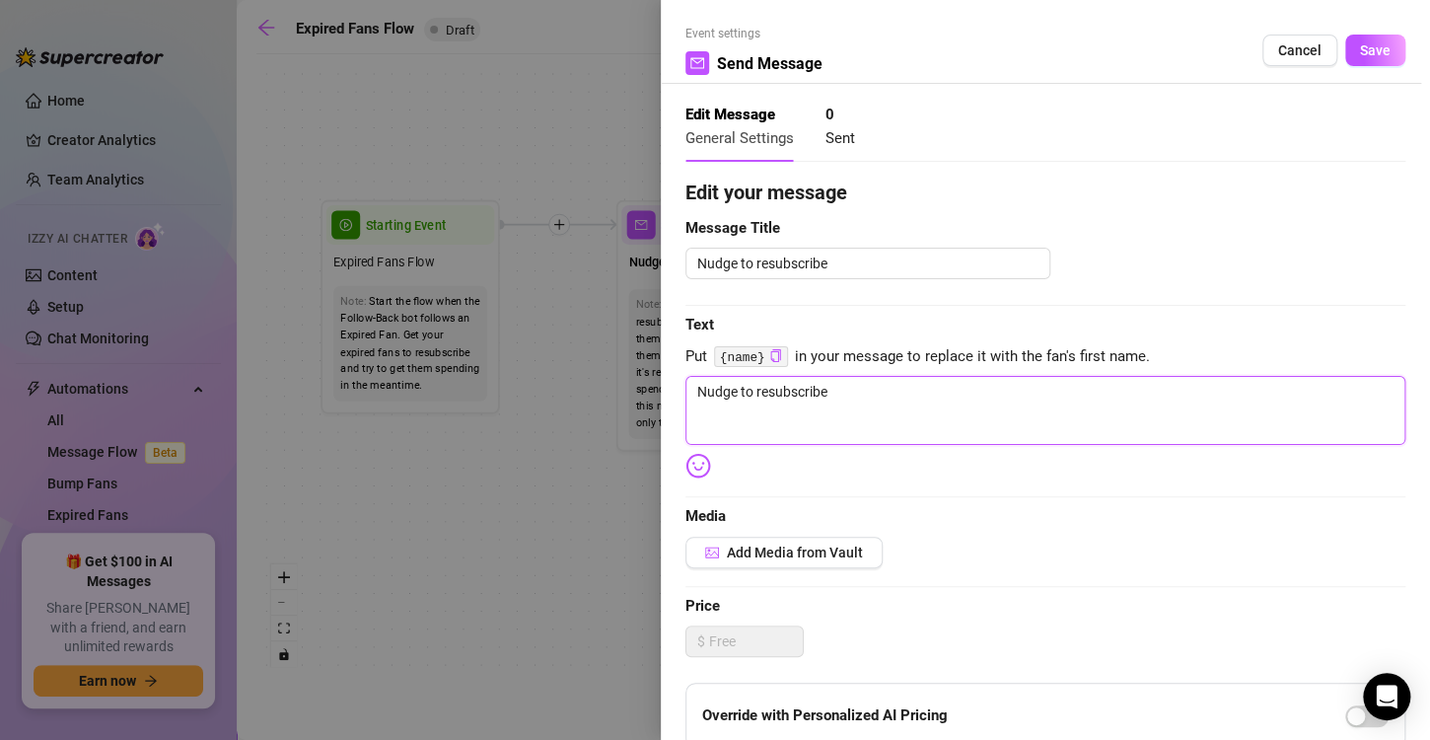
drag, startPoint x: 895, startPoint y: 398, endPoint x: 630, endPoint y: 388, distance: 264.5
click at [630, 388] on div "Event settings Send Message Cancel Save Edit Message General Settings 0 Sent Ed…" at bounding box center [715, 370] width 1430 height 740
click at [599, 481] on div at bounding box center [715, 370] width 1430 height 740
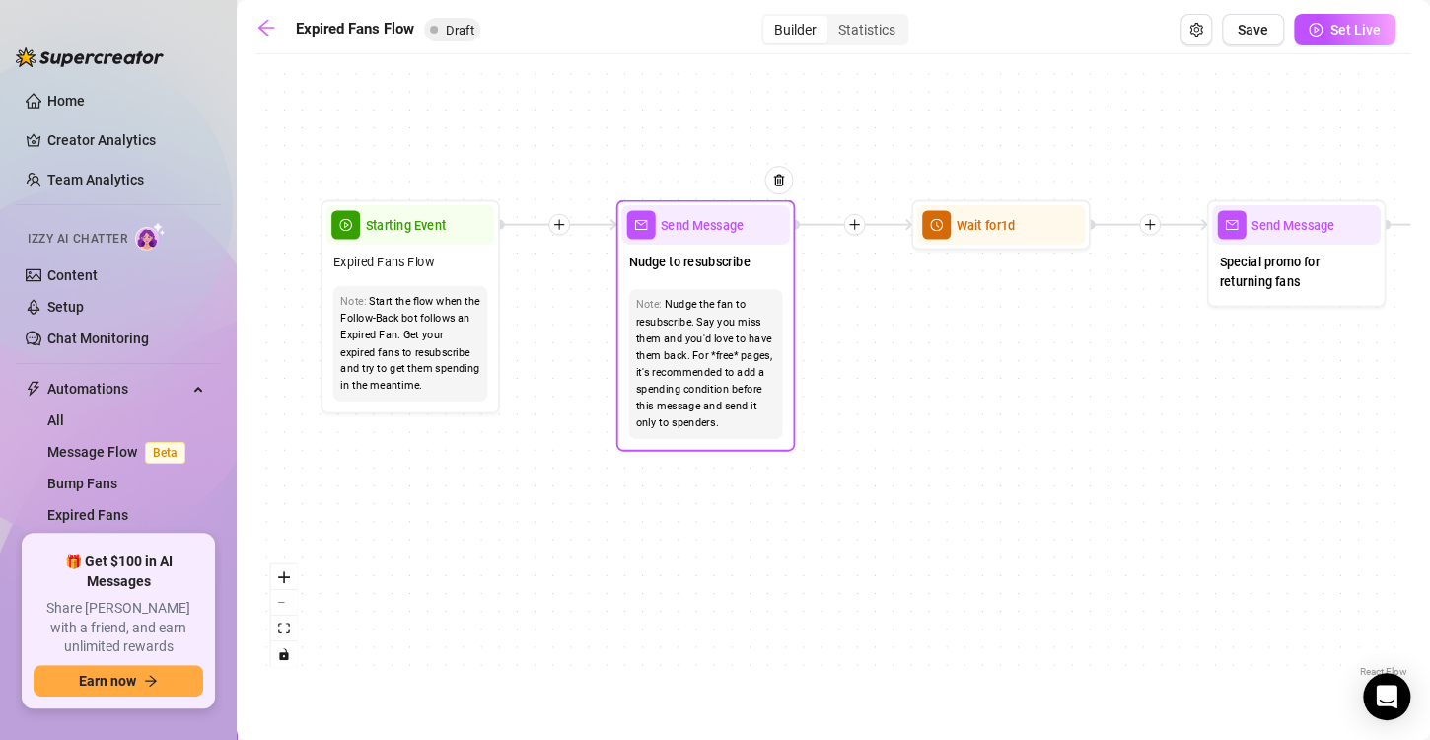
click at [757, 412] on div "Nudge the fan to resubscribe. Say you miss them and you'd love to have them bac…" at bounding box center [706, 364] width 140 height 135
click at [752, 316] on div "Nudge the fan to resubscribe. Say you miss them and you'd love to have them bac…" at bounding box center [706, 364] width 140 height 135
click at [750, 282] on div "Note: Nudge the fan to resubscribe. Say you miss them and you'd love to have th…" at bounding box center [705, 364] width 169 height 164
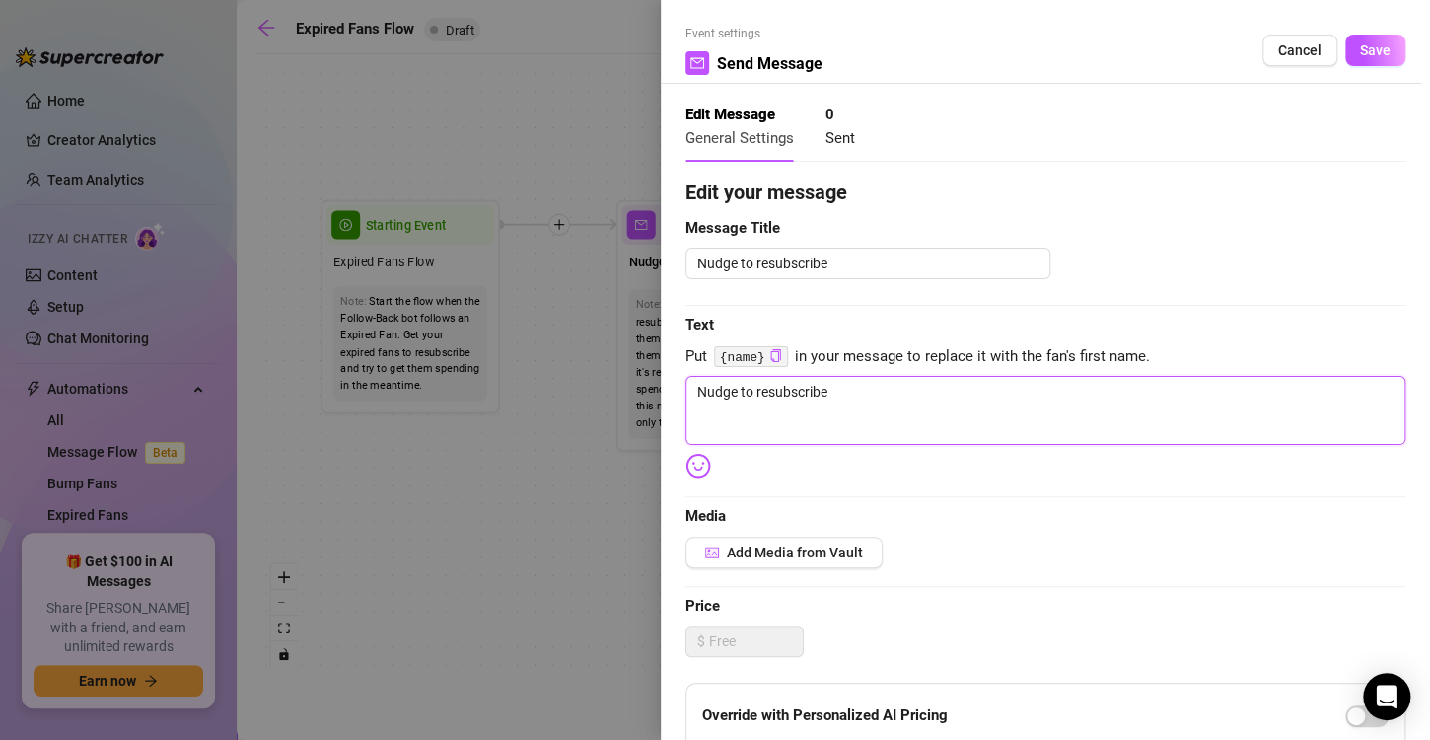
drag, startPoint x: 844, startPoint y: 399, endPoint x: 619, endPoint y: 415, distance: 225.4
click at [619, 415] on div "Event settings Send Message Cancel Save Edit Message General Settings 0 Sent Ed…" at bounding box center [715, 370] width 1430 height 740
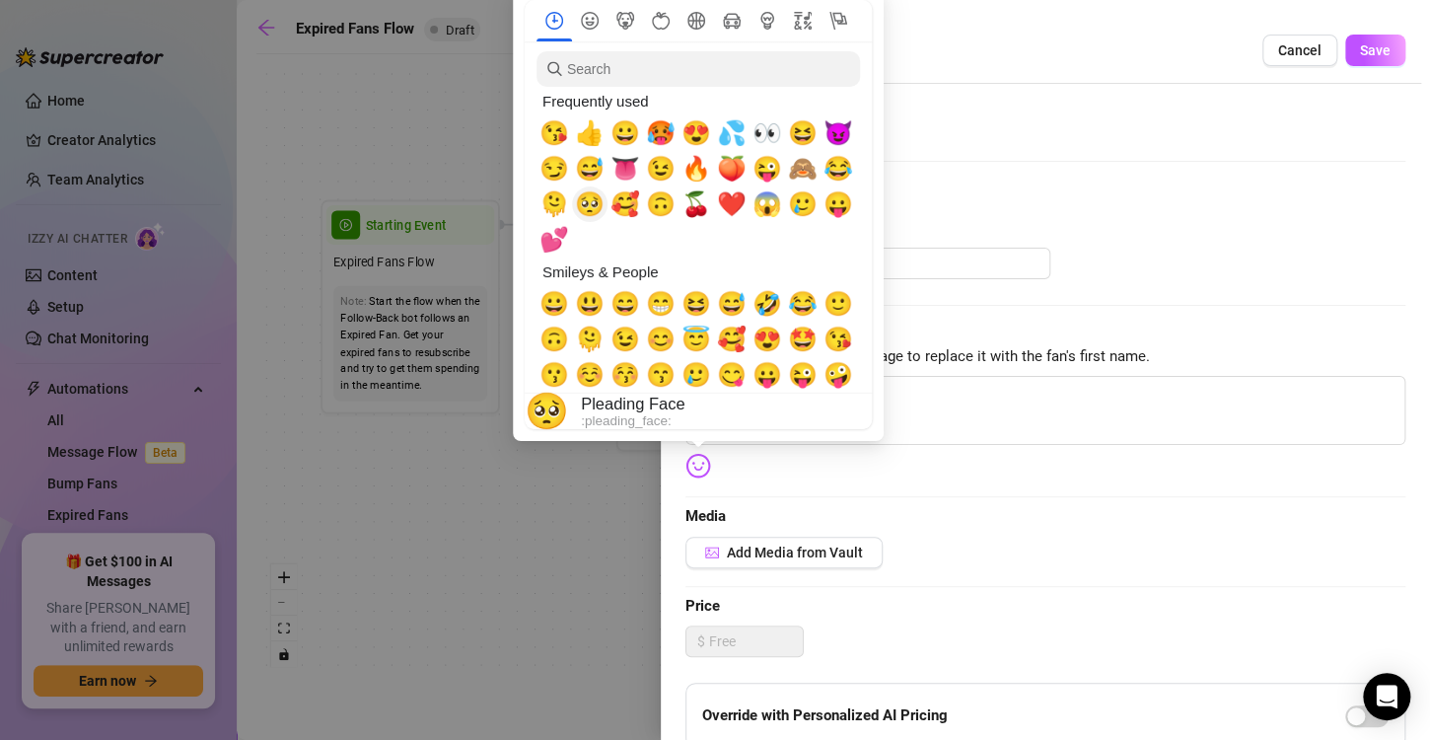
click at [601, 209] on span "🥺" at bounding box center [590, 204] width 30 height 28
click at [622, 342] on span "😉" at bounding box center [625, 339] width 30 height 28
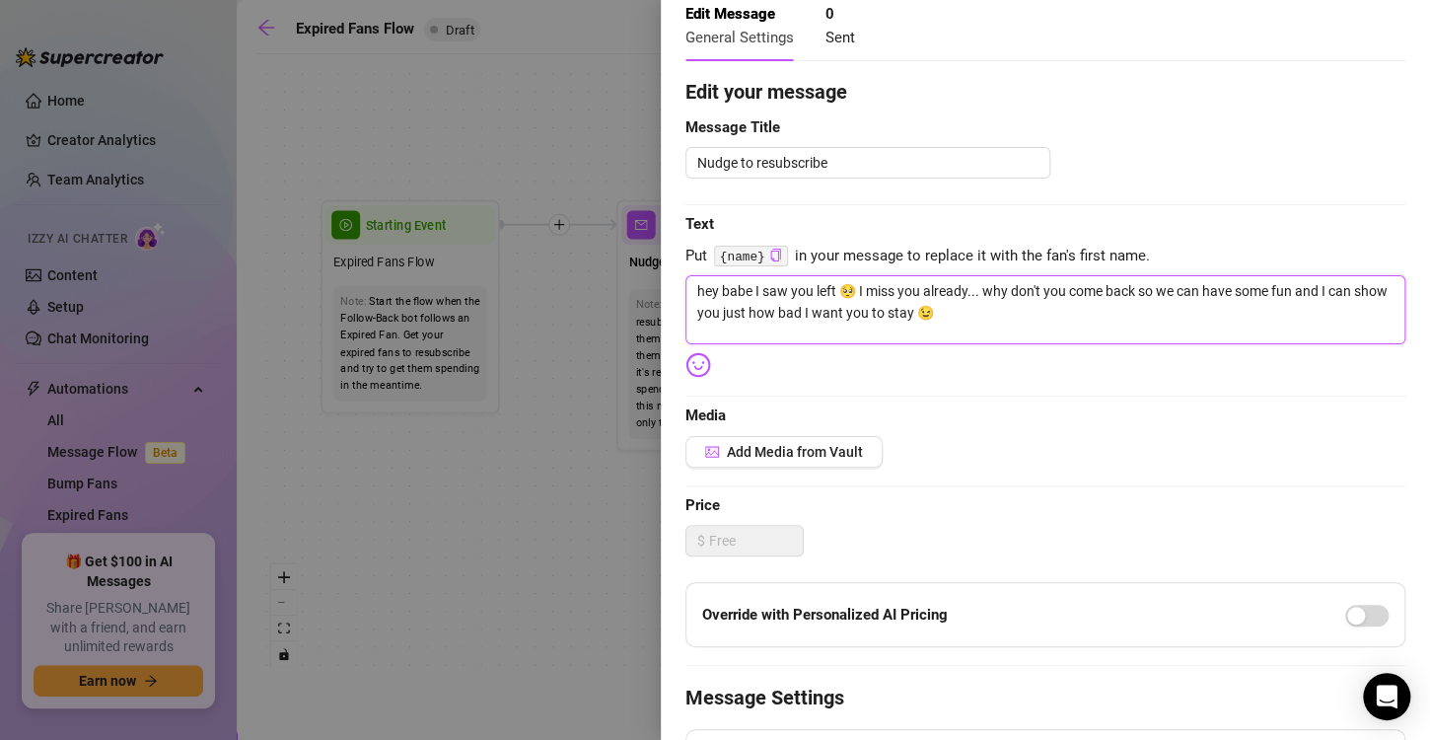
scroll to position [146, 0]
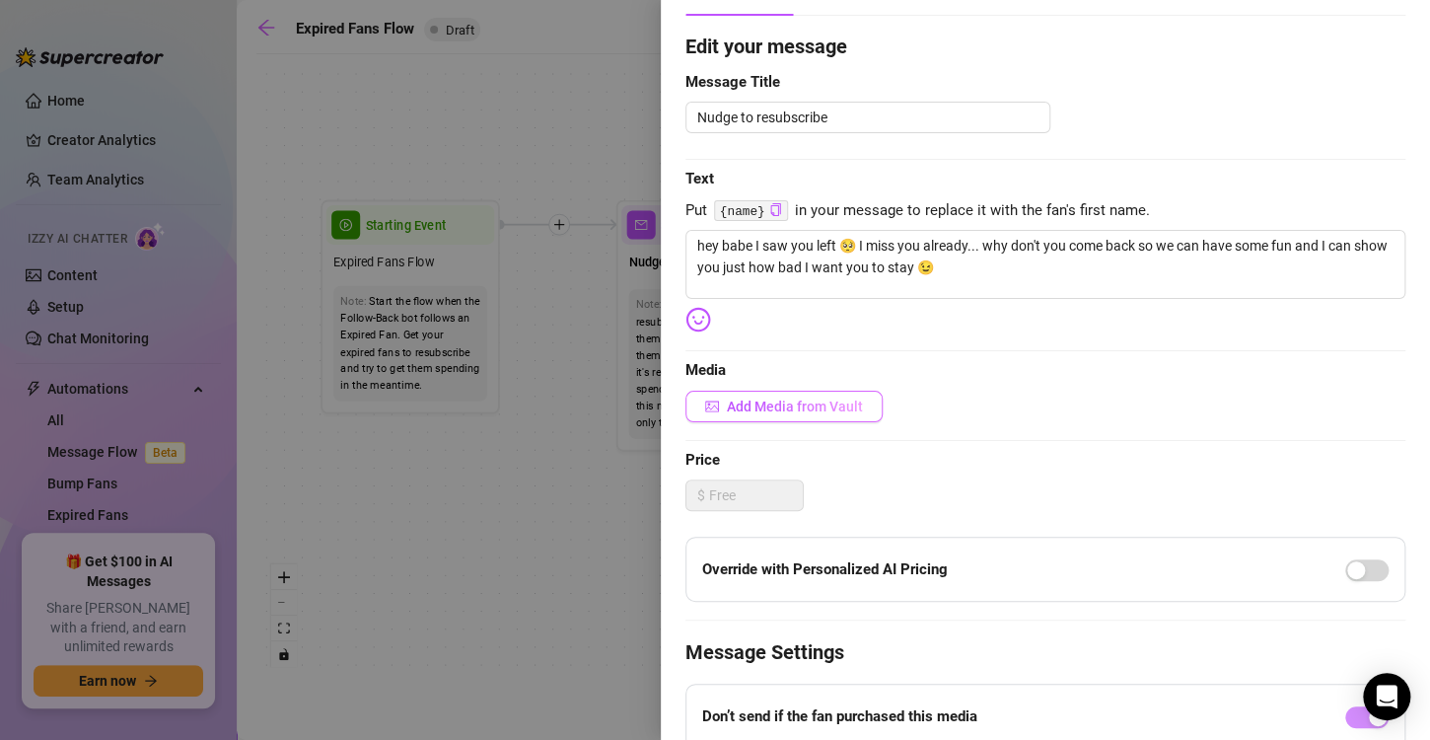
click at [821, 414] on button "Add Media from Vault" at bounding box center [783, 407] width 197 height 32
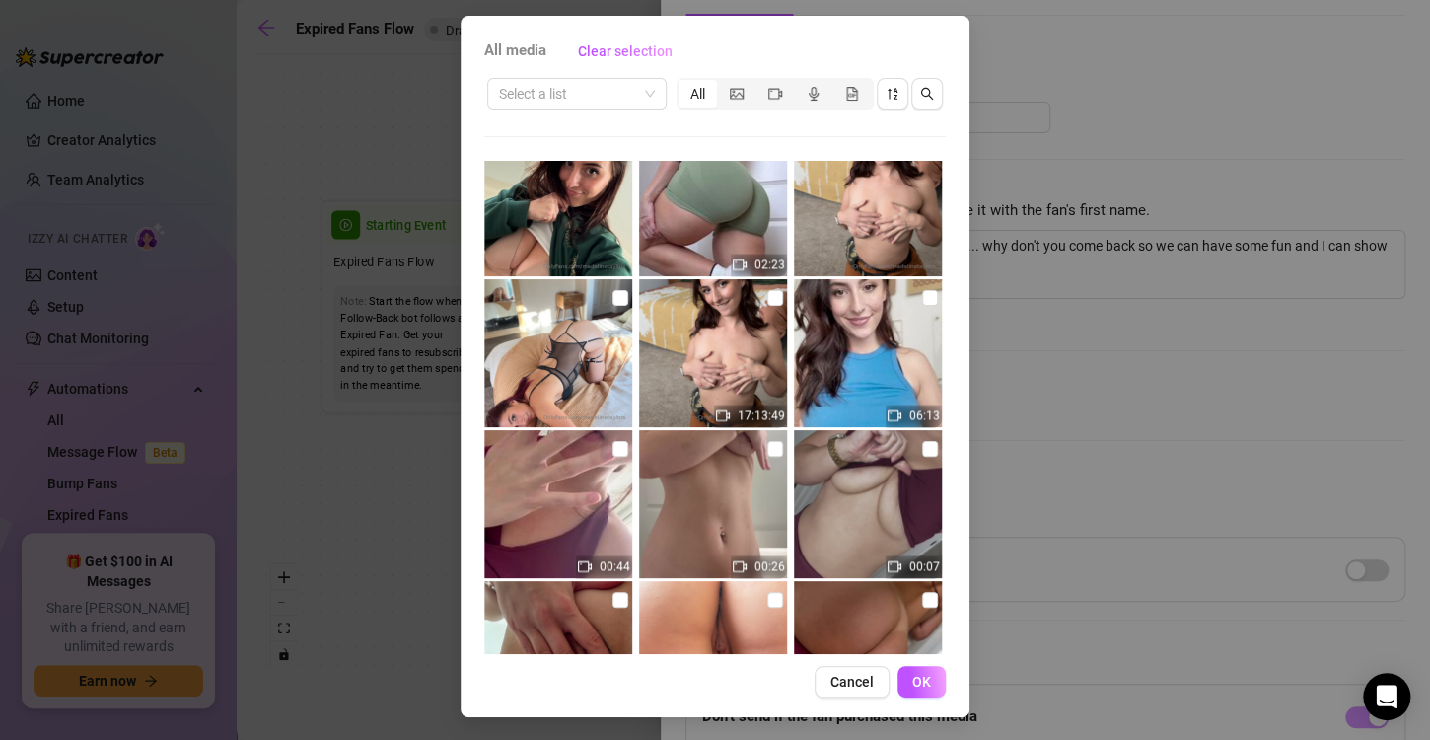
scroll to position [1390, 0]
click at [612, 296] on input "checkbox" at bounding box center [620, 299] width 16 height 16
click at [912, 682] on span "OK" at bounding box center [921, 682] width 19 height 16
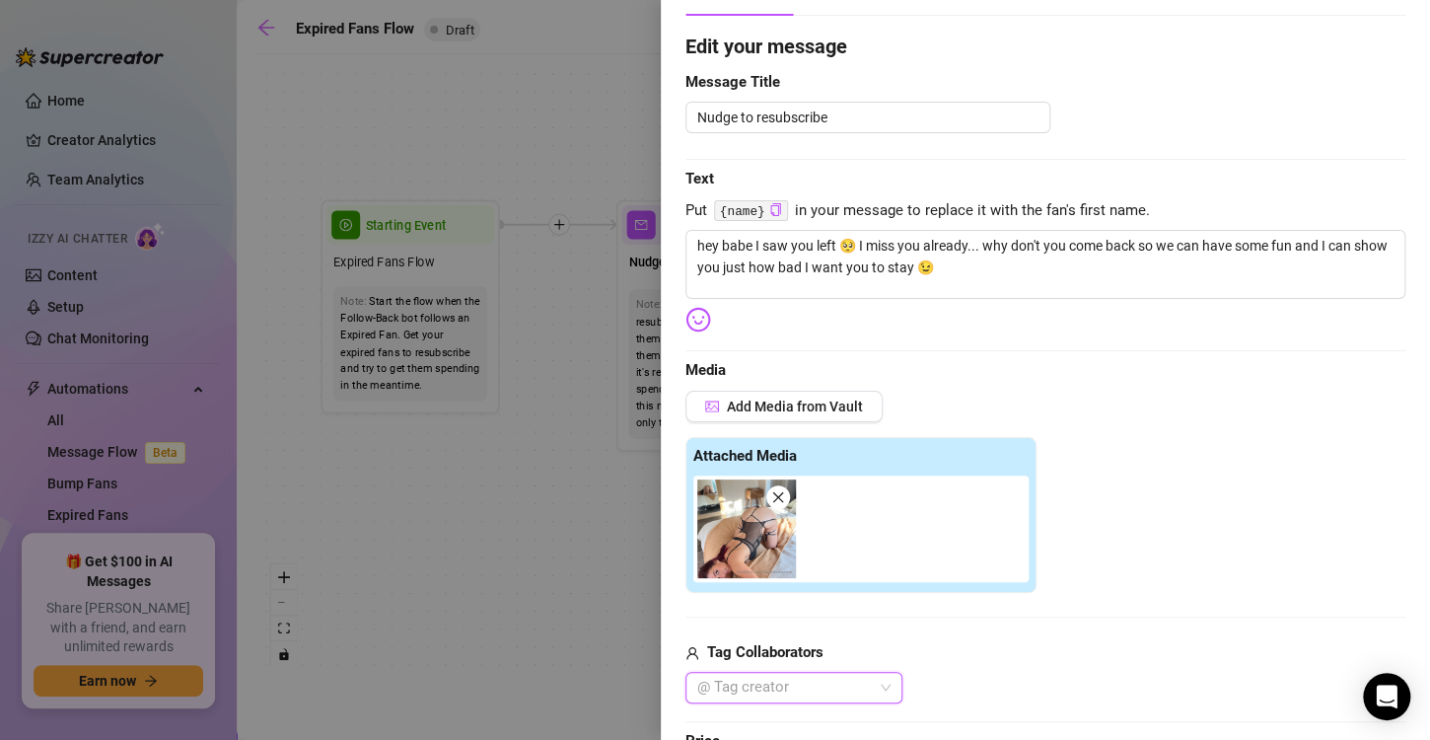
click at [781, 495] on icon "close" at bounding box center [778, 497] width 14 height 14
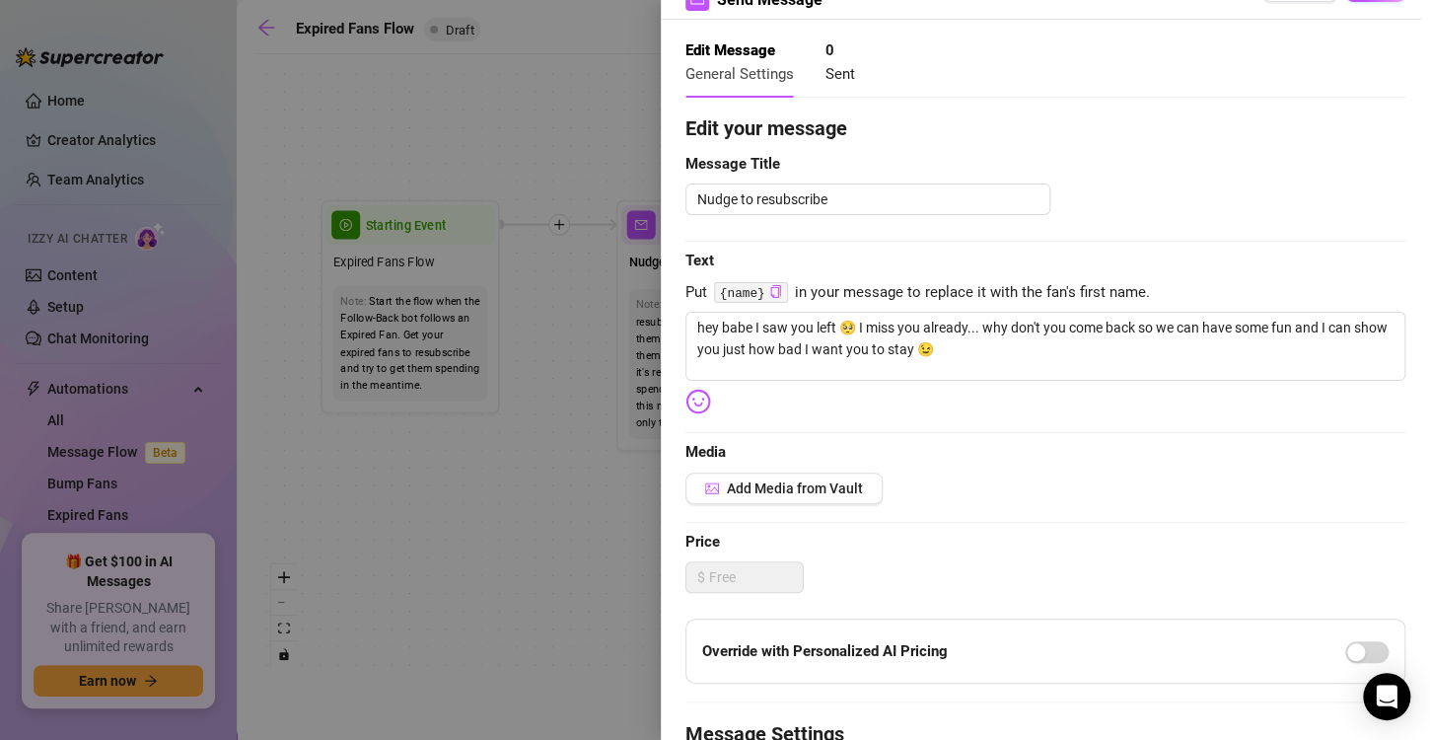
scroll to position [0, 0]
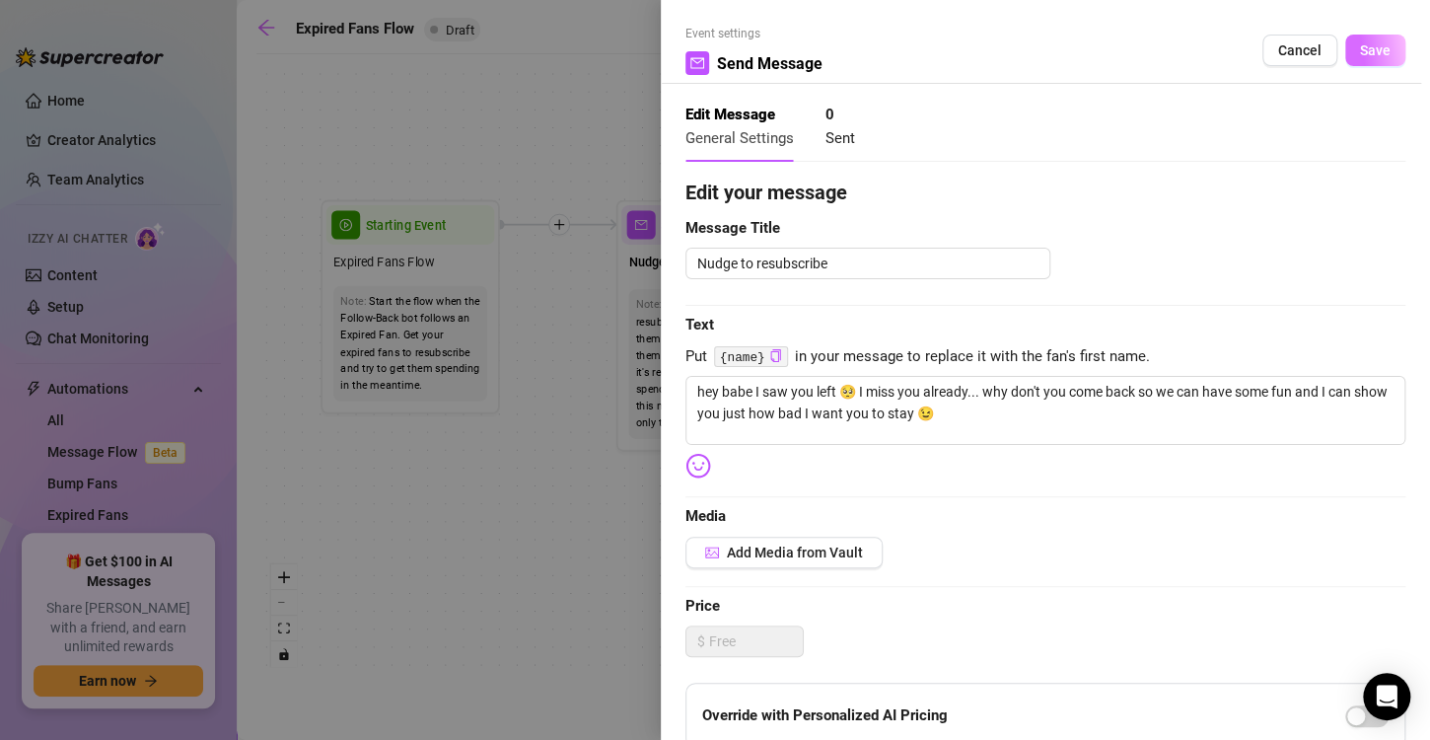
click at [1369, 54] on span "Save" at bounding box center [1375, 50] width 31 height 16
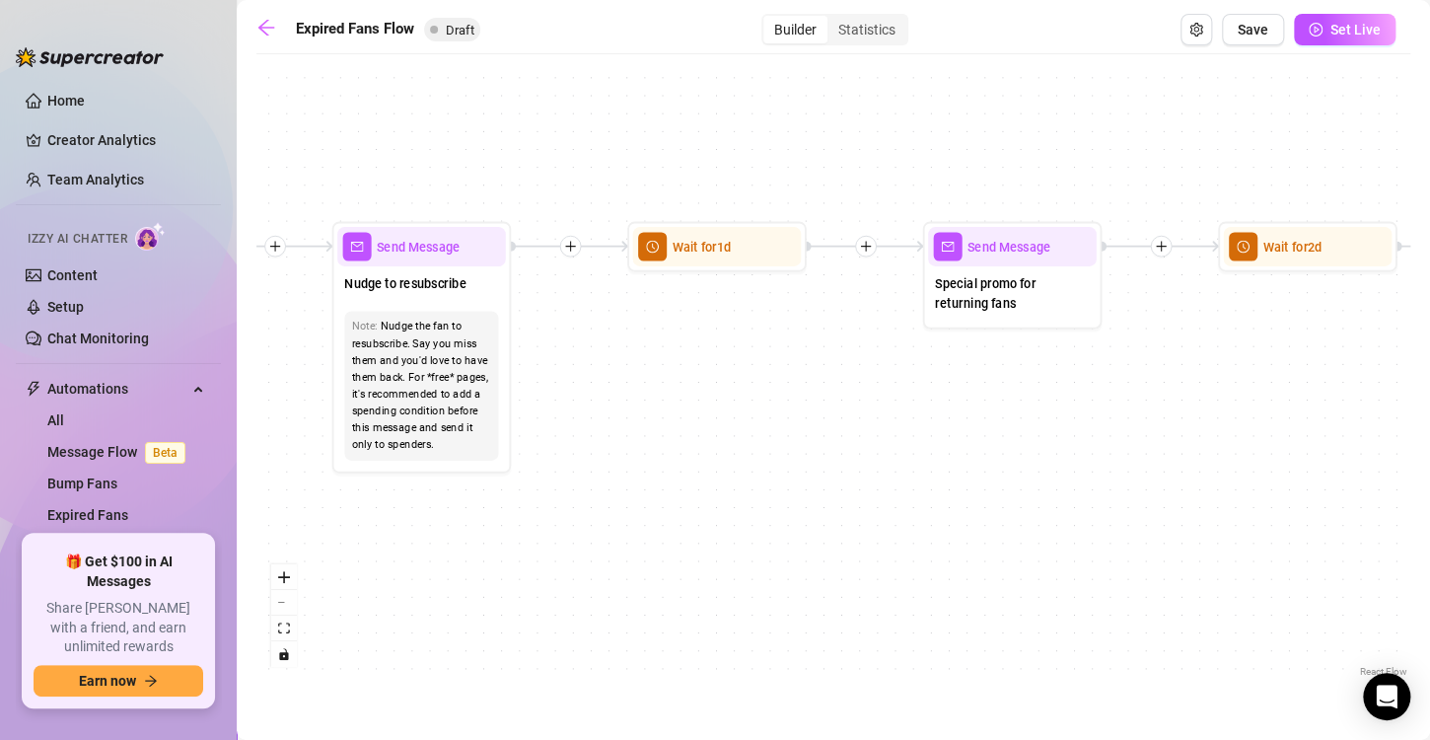
drag, startPoint x: 1048, startPoint y: 314, endPoint x: 694, endPoint y: 354, distance: 356.4
click at [694, 354] on div "If True If False Send Message Send Message Wait for 2d Merge Send Message Follo…" at bounding box center [833, 372] width 1154 height 617
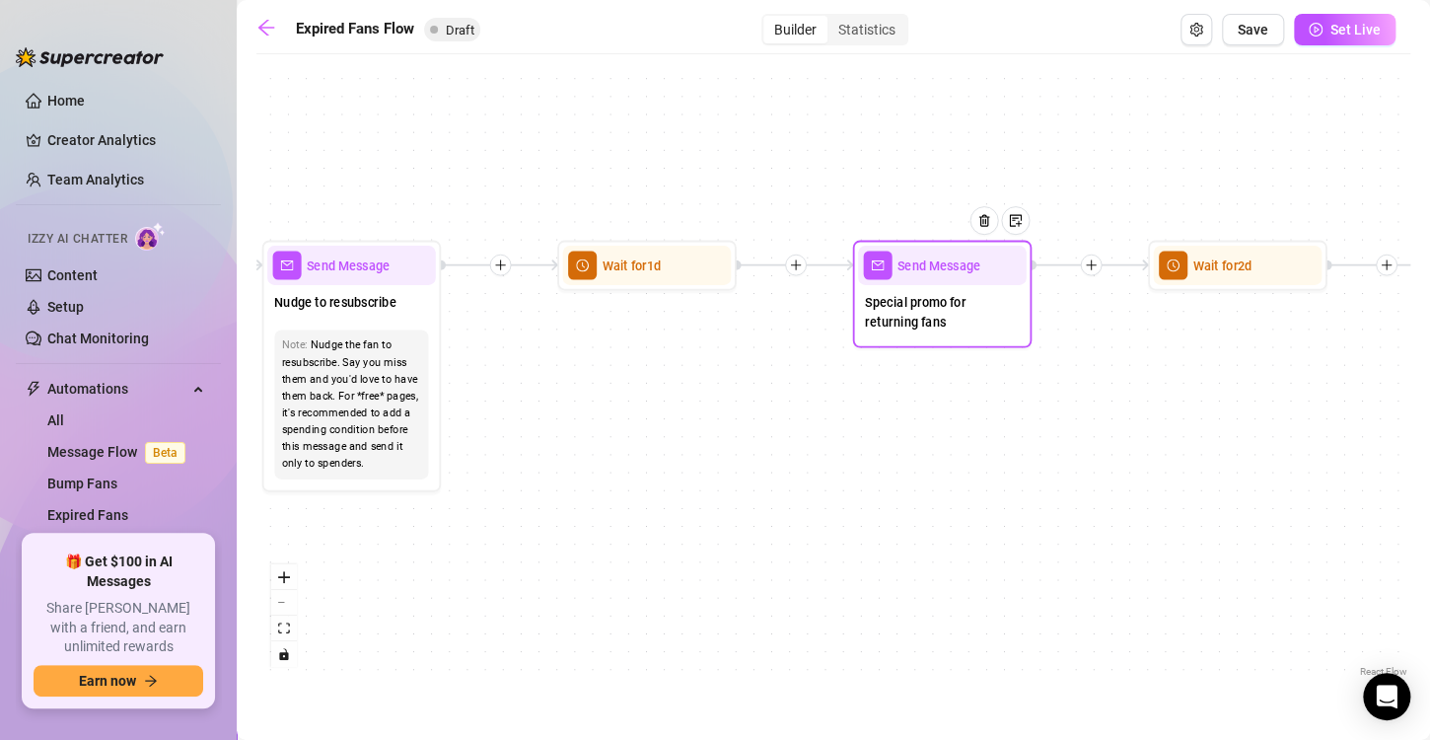
click at [976, 307] on span "Special promo for returning fans" at bounding box center [942, 311] width 154 height 39
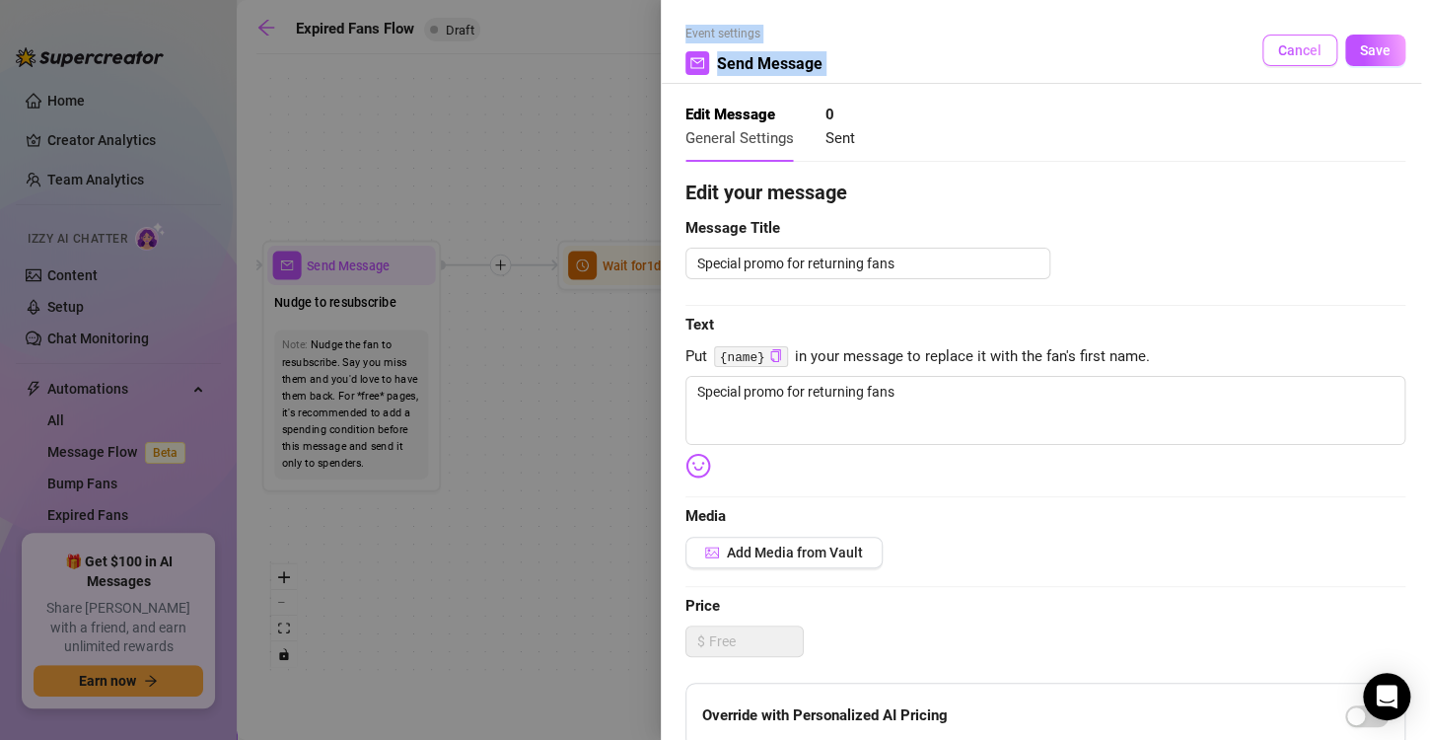
drag, startPoint x: 599, startPoint y: 359, endPoint x: 1296, endPoint y: 55, distance: 760.6
click at [1296, 55] on div "Event settings Send Message Cancel Save Edit Message General Settings 0 Sent Ed…" at bounding box center [715, 370] width 1430 height 740
click at [1296, 55] on span "Cancel" at bounding box center [1299, 50] width 43 height 16
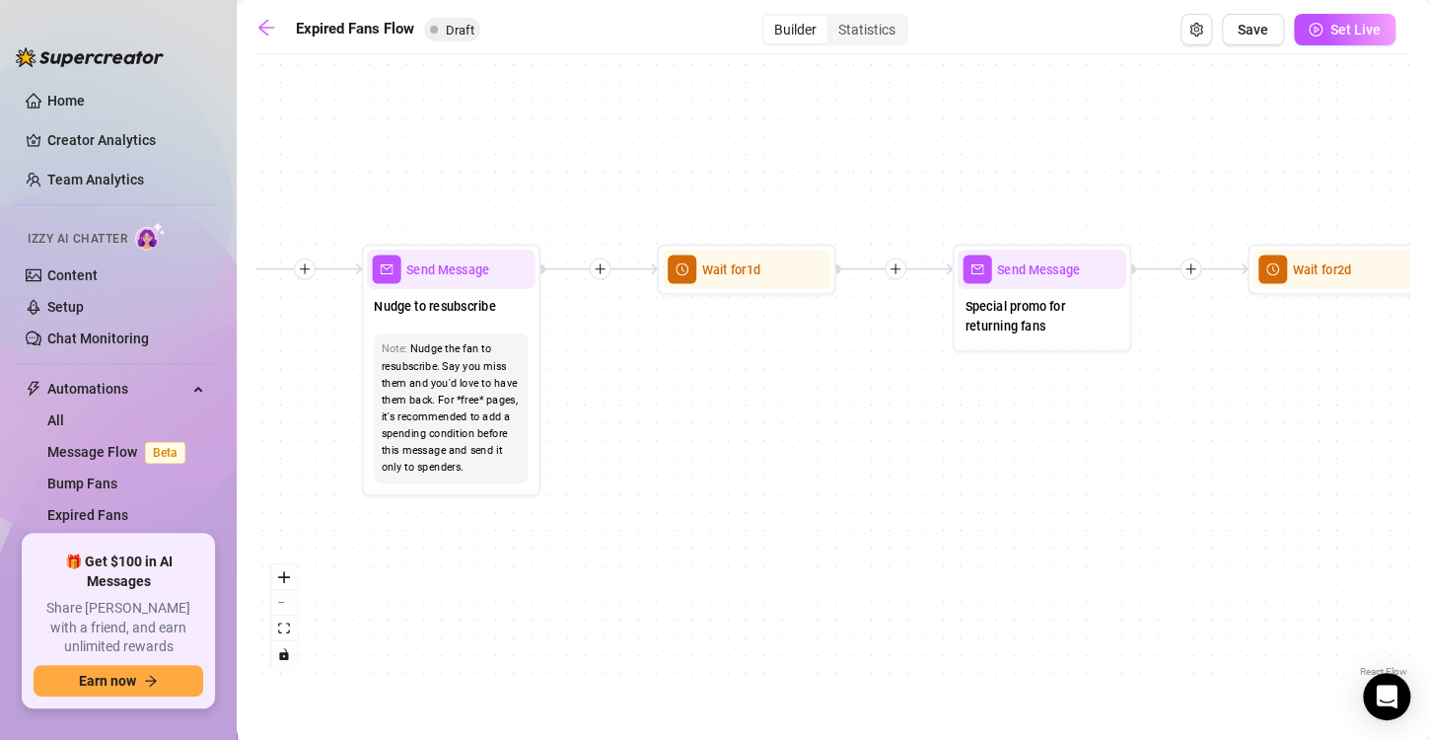
drag, startPoint x: 484, startPoint y: 467, endPoint x: 536, endPoint y: 480, distance: 52.9
click at [536, 480] on div "If True If False Send Message Send Message Wait for 2d Merge Send Message Follo…" at bounding box center [833, 372] width 1154 height 617
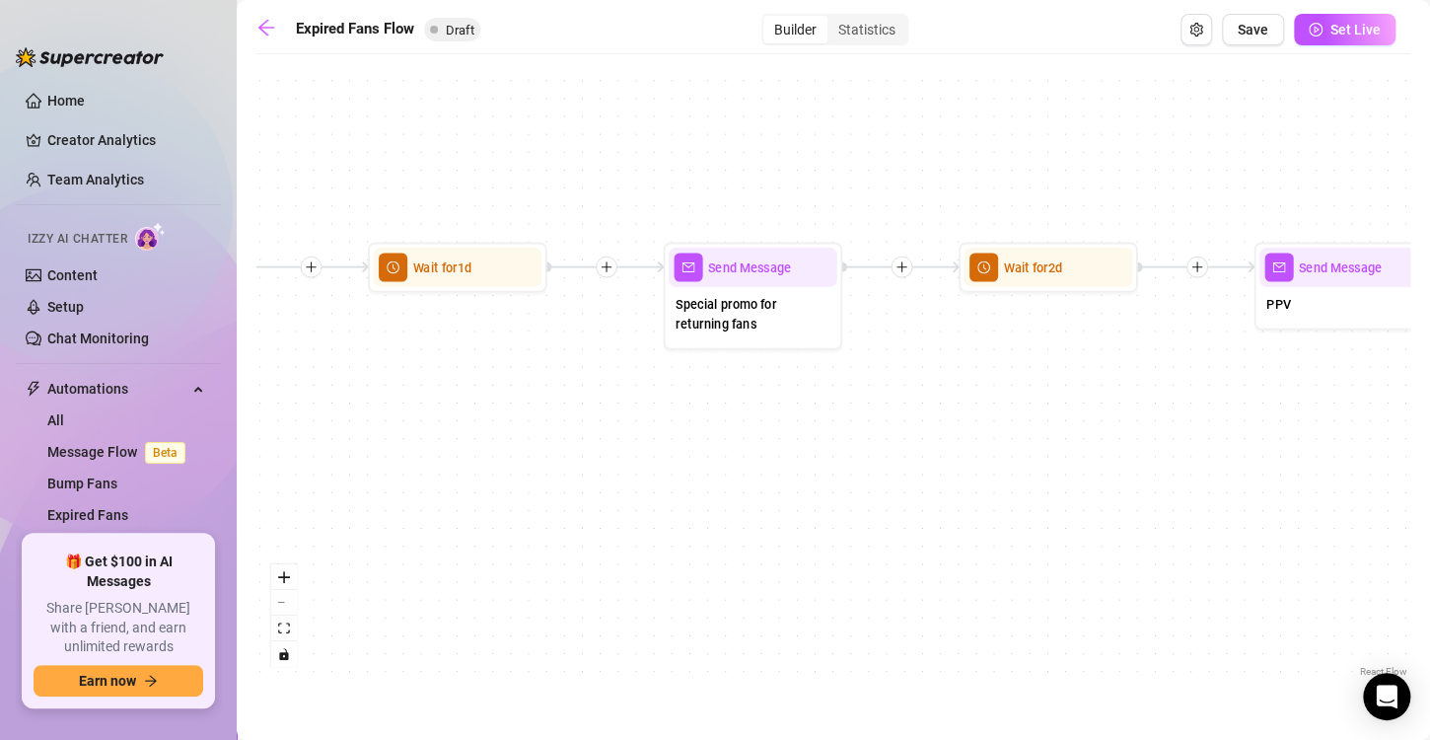
drag, startPoint x: 1001, startPoint y: 450, endPoint x: 760, endPoint y: 439, distance: 240.9
click at [760, 439] on div "If True If False Send Message Send Message Wait for 2d Merge Send Message Follo…" at bounding box center [833, 372] width 1154 height 617
click at [762, 321] on span "Special promo for returning fans" at bounding box center [753, 313] width 154 height 39
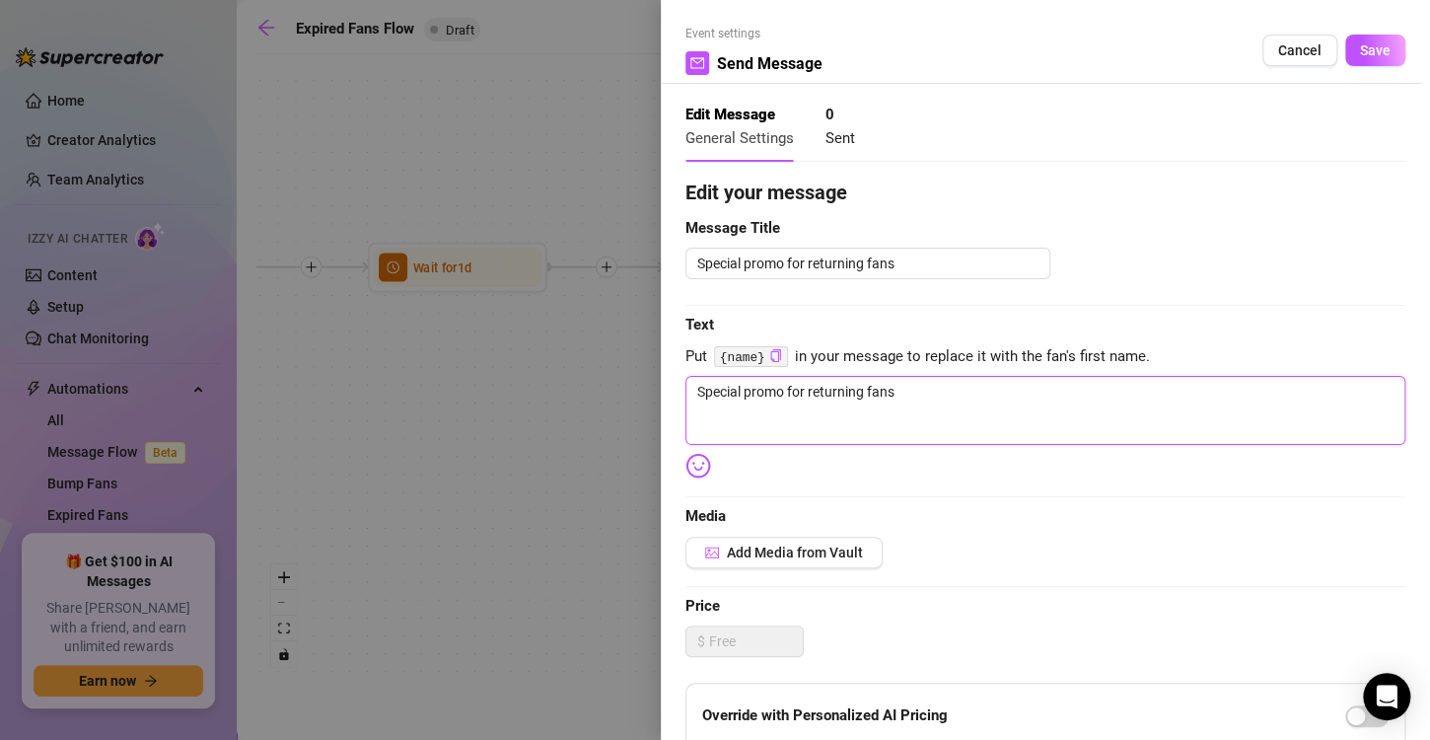
drag, startPoint x: 918, startPoint y: 391, endPoint x: 581, endPoint y: 399, distance: 337.4
click at [581, 399] on div "Event settings Send Message Cancel Save Edit Message General Settings 0 Sent Ed…" at bounding box center [715, 370] width 1430 height 740
click at [1110, 392] on textarea "how about I give you half off your next month babe that way we arent having fun…" at bounding box center [1045, 410] width 720 height 69
click at [1283, 391] on textarea "how about I give you half off your next month babe that way we aren't having fu…" at bounding box center [1045, 410] width 720 height 69
click at [1001, 394] on textarea "how about I give you half off your next month babe that way we aren't having fu…" at bounding box center [1045, 410] width 720 height 69
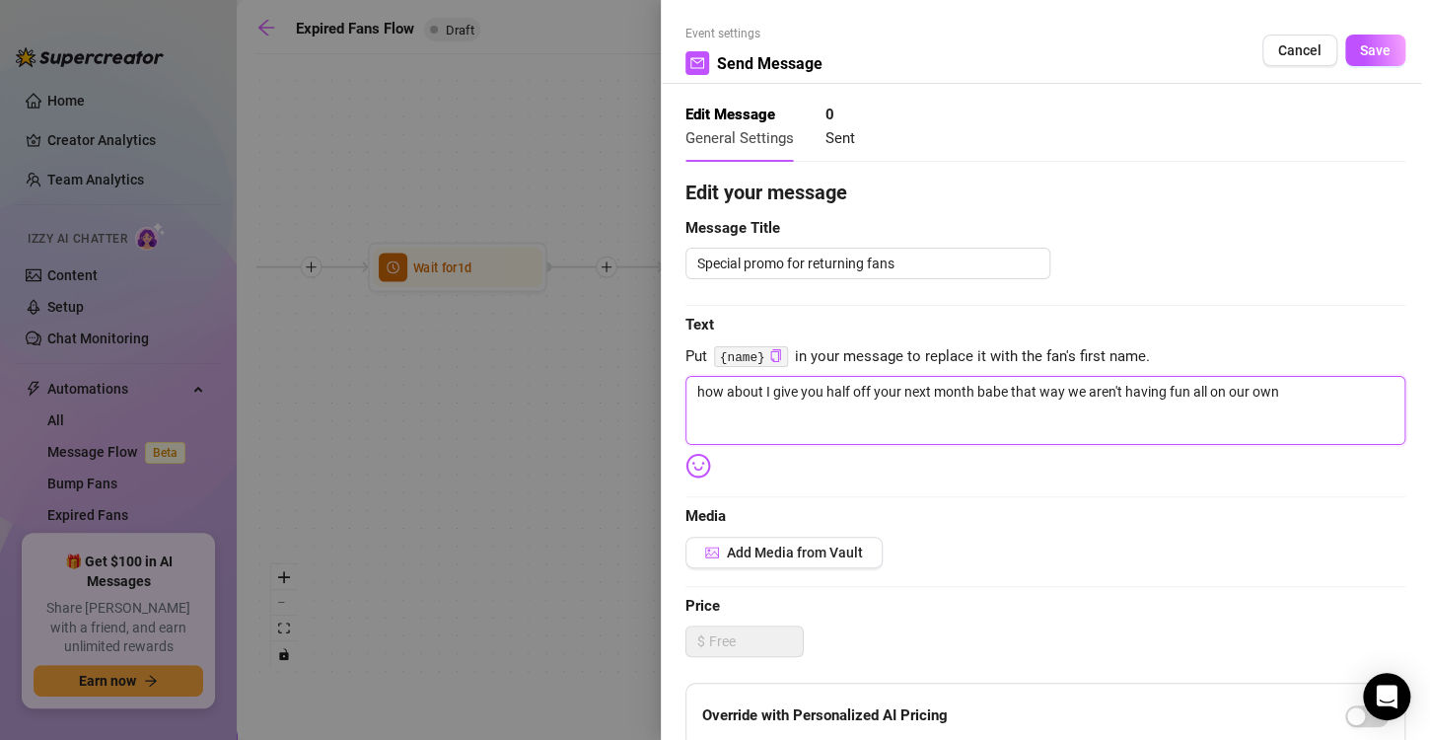
click at [1003, 394] on textarea "how about I give you half off your next month babe that way we aren't having fu…" at bounding box center [1045, 410] width 720 height 69
drag, startPoint x: 1284, startPoint y: 395, endPoint x: 1068, endPoint y: 394, distance: 216.0
click at [1068, 394] on textarea "how about I give you half off your next month babe? that way we aren't having f…" at bounding box center [1045, 410] width 720 height 69
click at [1285, 394] on textarea "how about I give you half off your next month babe? that way we aren't having f…" at bounding box center [1045, 410] width 720 height 69
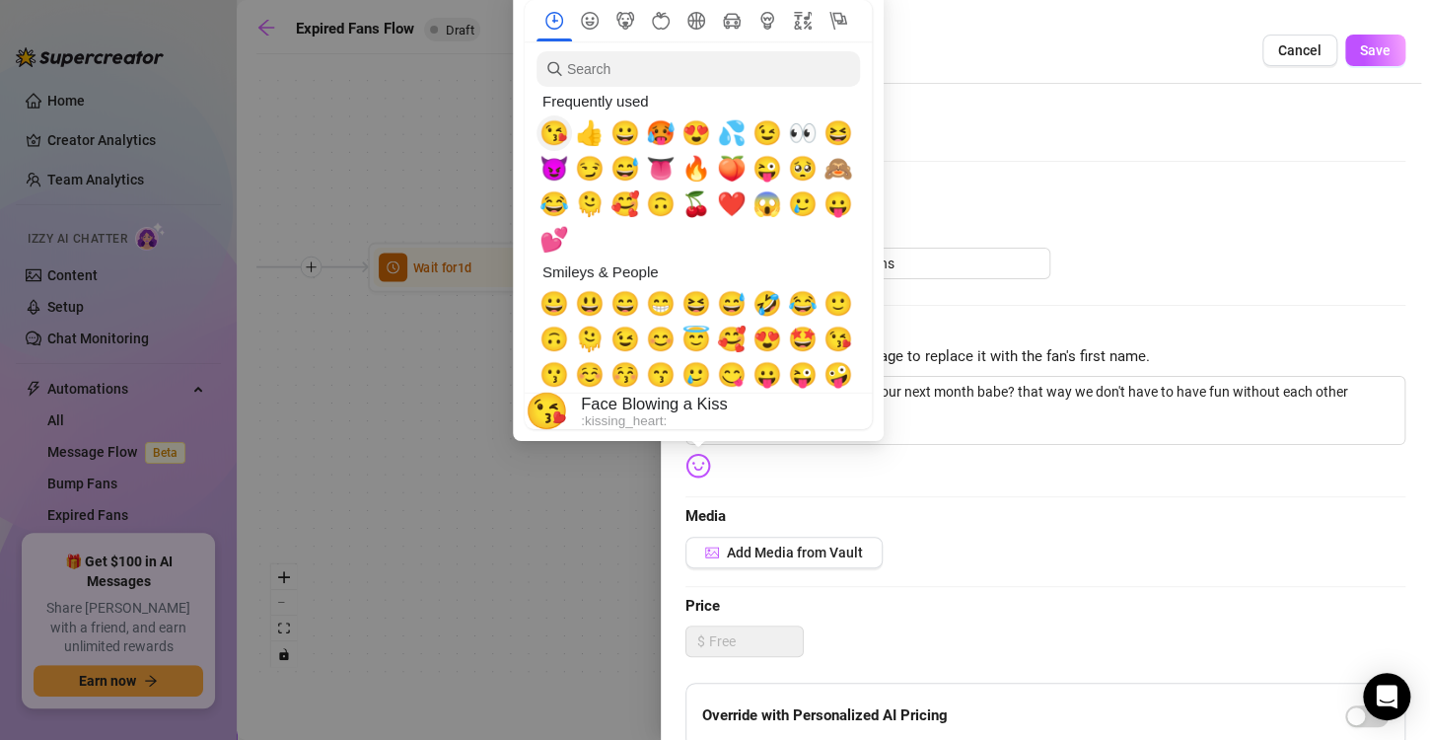
click at [560, 137] on span "😘" at bounding box center [554, 133] width 30 height 28
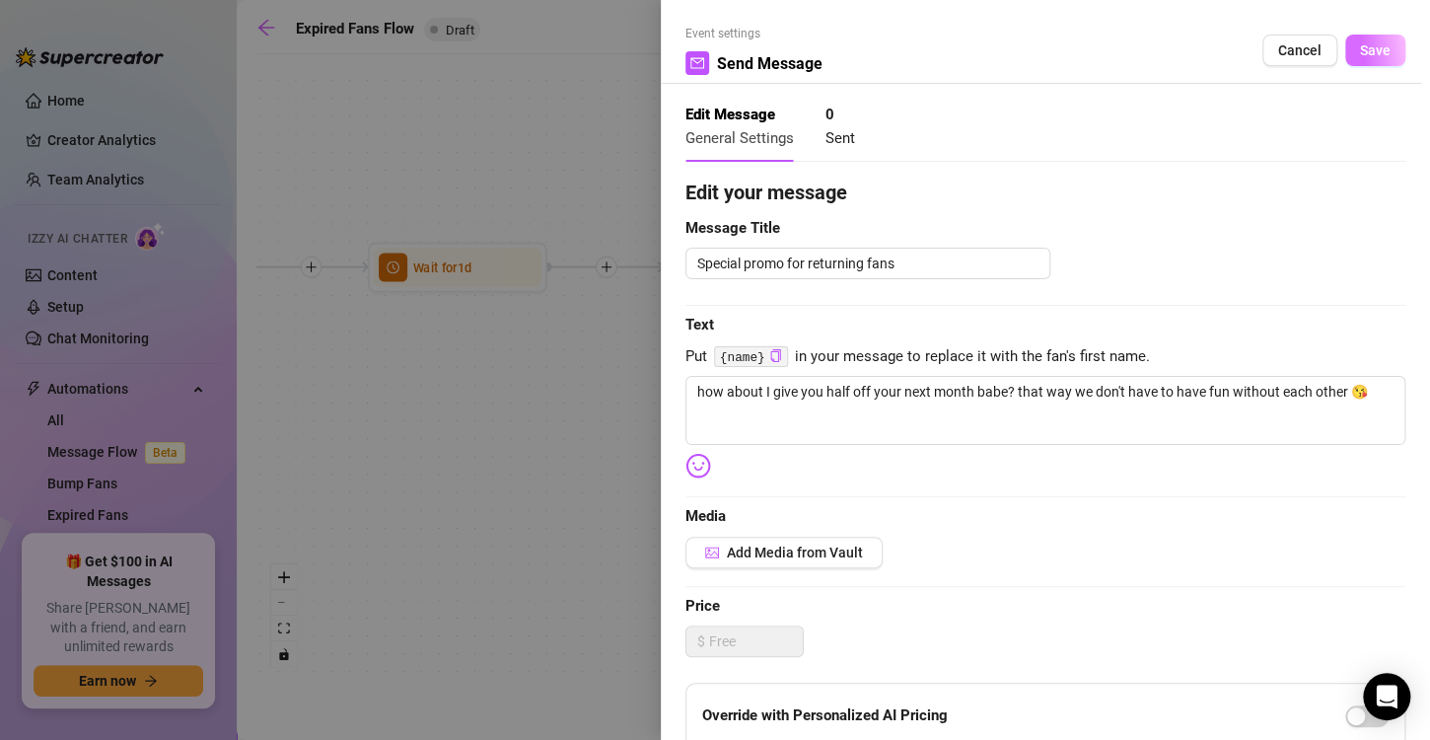
click at [1363, 62] on button "Save" at bounding box center [1375, 51] width 60 height 32
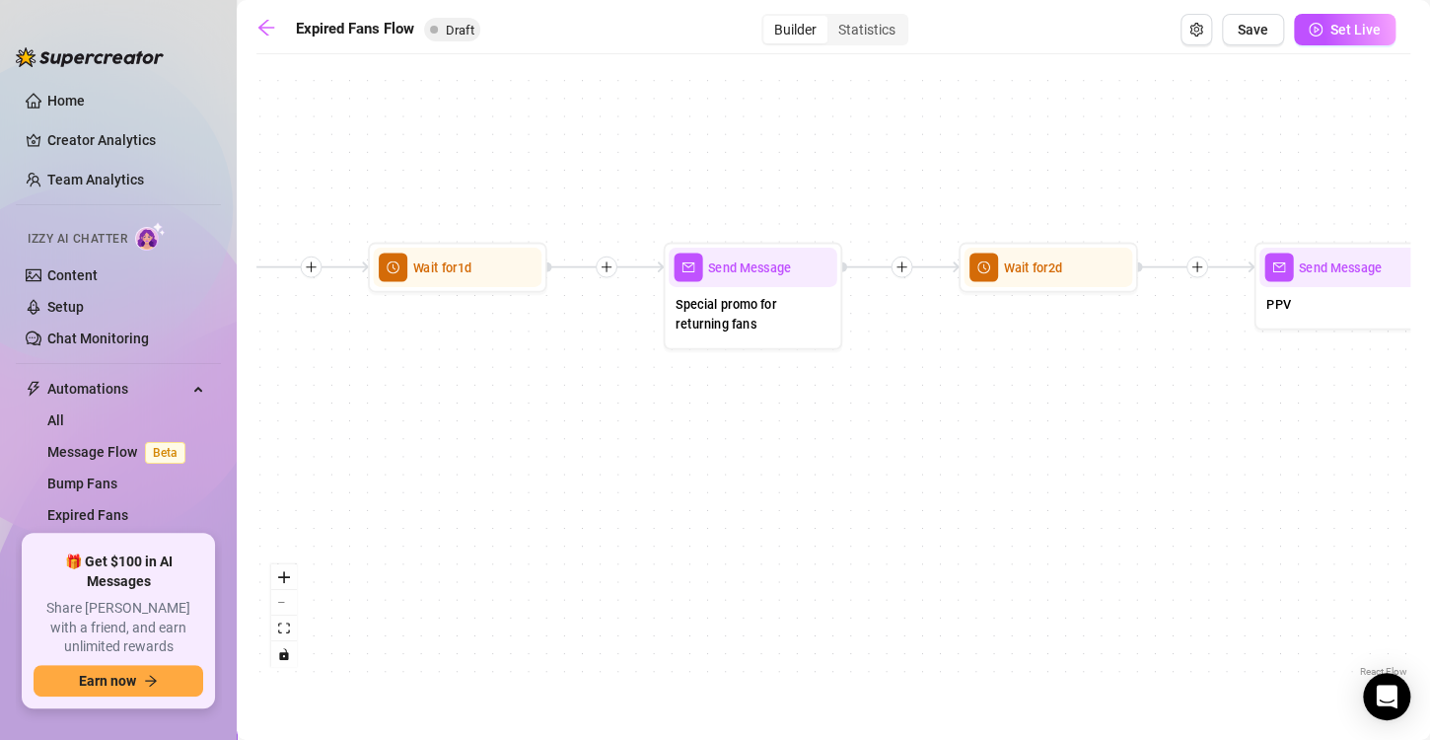
drag, startPoint x: 1096, startPoint y: 372, endPoint x: 863, endPoint y: 368, distance: 232.8
drag, startPoint x: 863, startPoint y: 368, endPoint x: 1099, endPoint y: 379, distance: 236.0
click at [1099, 379] on div "If True If False Send Message Send Message Wait for 2d Merge Send Message Follo…" at bounding box center [833, 372] width 1154 height 617
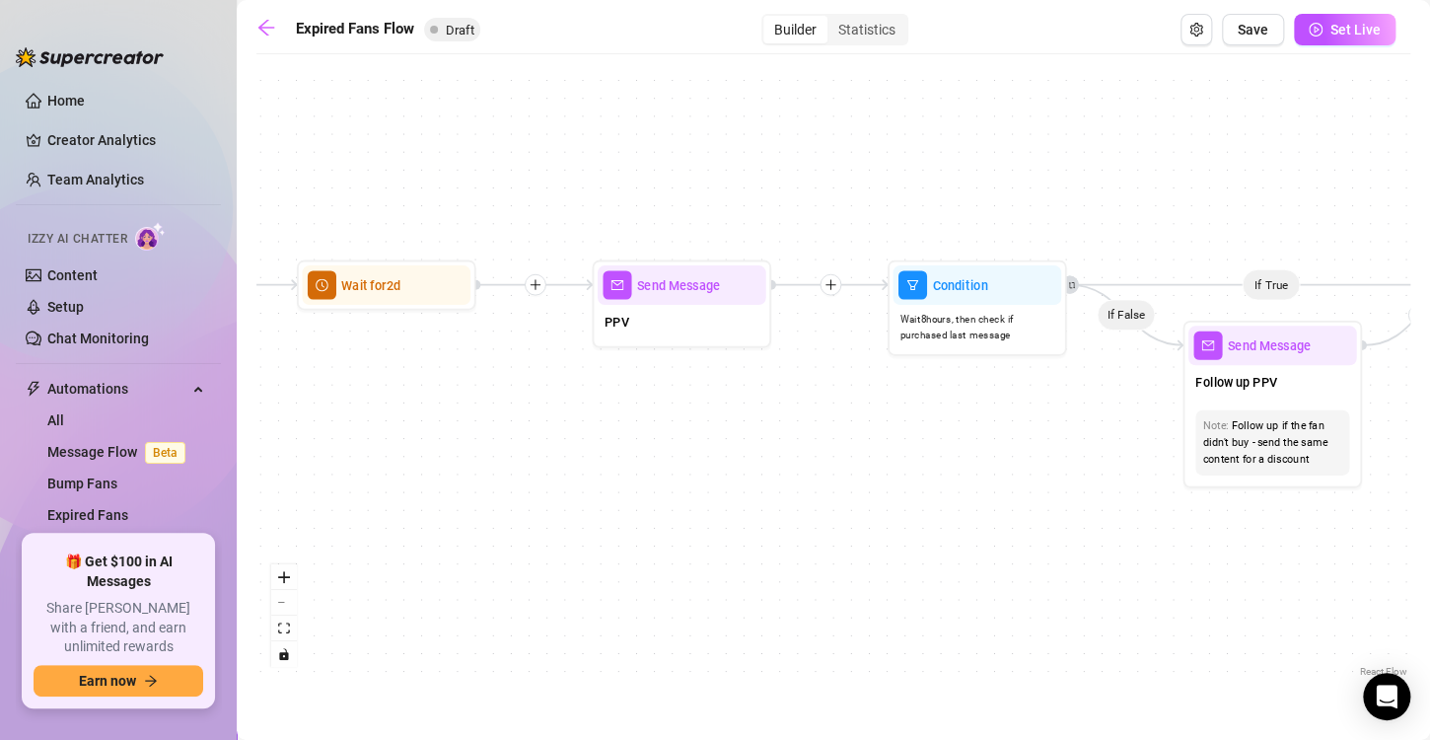
drag, startPoint x: 1204, startPoint y: 398, endPoint x: 506, endPoint y: 417, distance: 698.5
click at [506, 417] on div "If True If False Send Message Send Message Wait for 2d Merge Send Message Follo…" at bounding box center [833, 372] width 1154 height 617
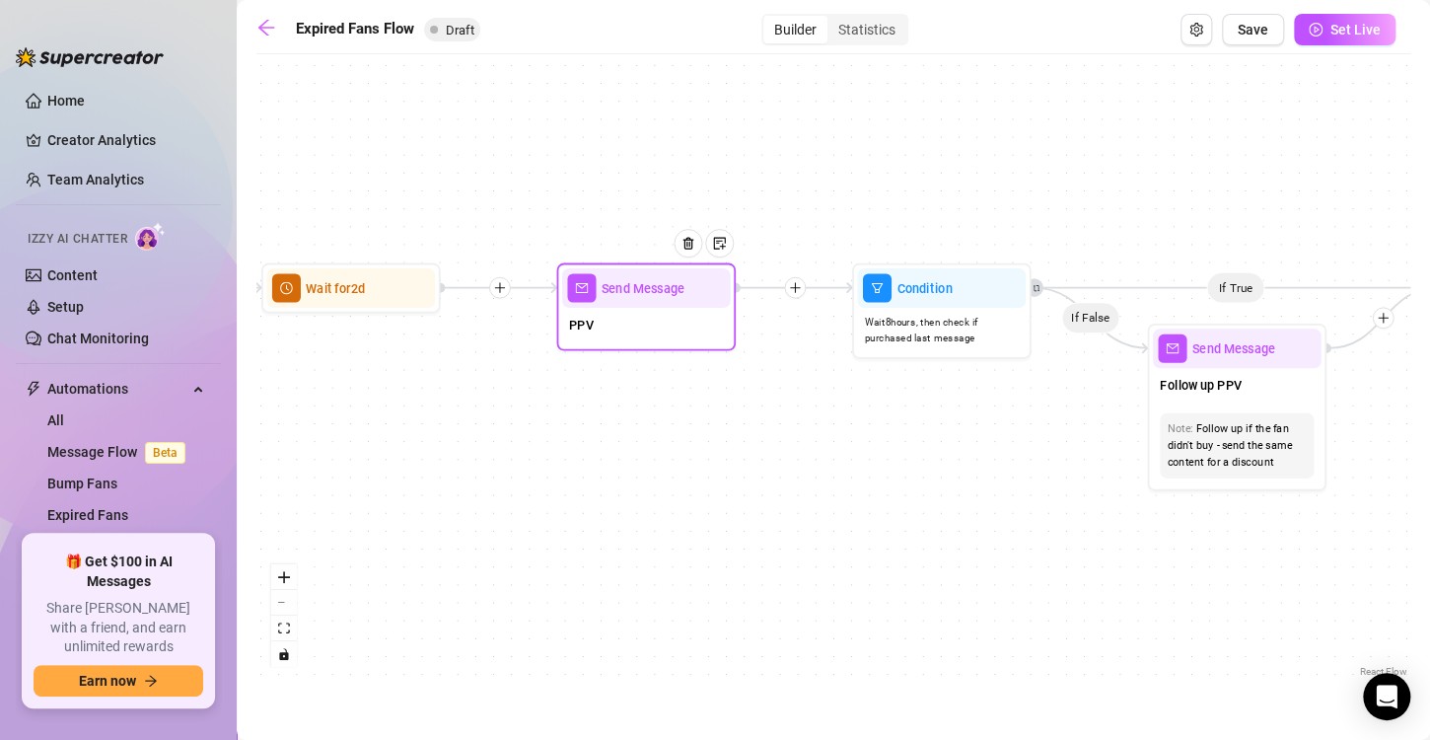
click at [658, 322] on div "PPV" at bounding box center [646, 326] width 169 height 37
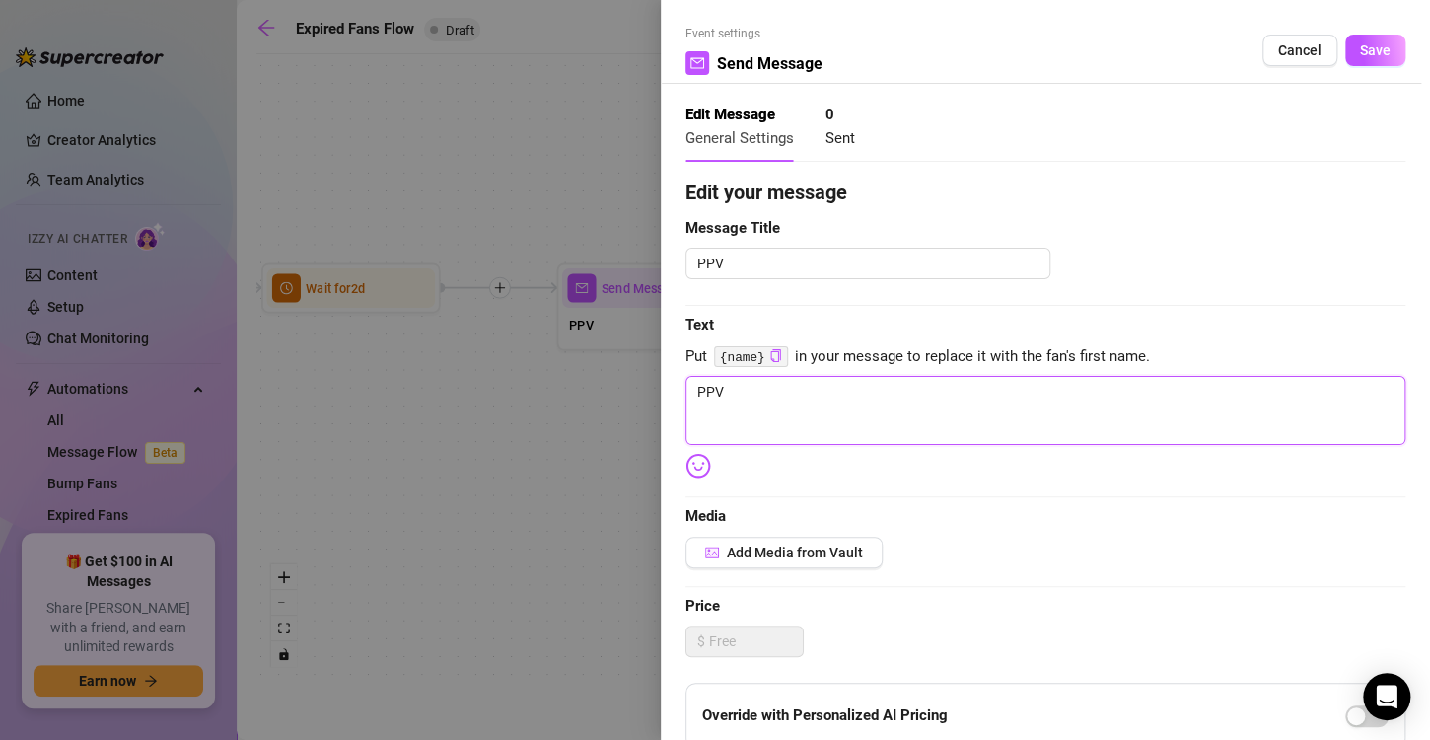
drag, startPoint x: 752, startPoint y: 404, endPoint x: 650, endPoint y: 394, distance: 103.0
click at [650, 394] on div "Event settings Send Message Cancel Save Edit Message General Settings 0 Sent Ed…" at bounding box center [715, 370] width 1430 height 740
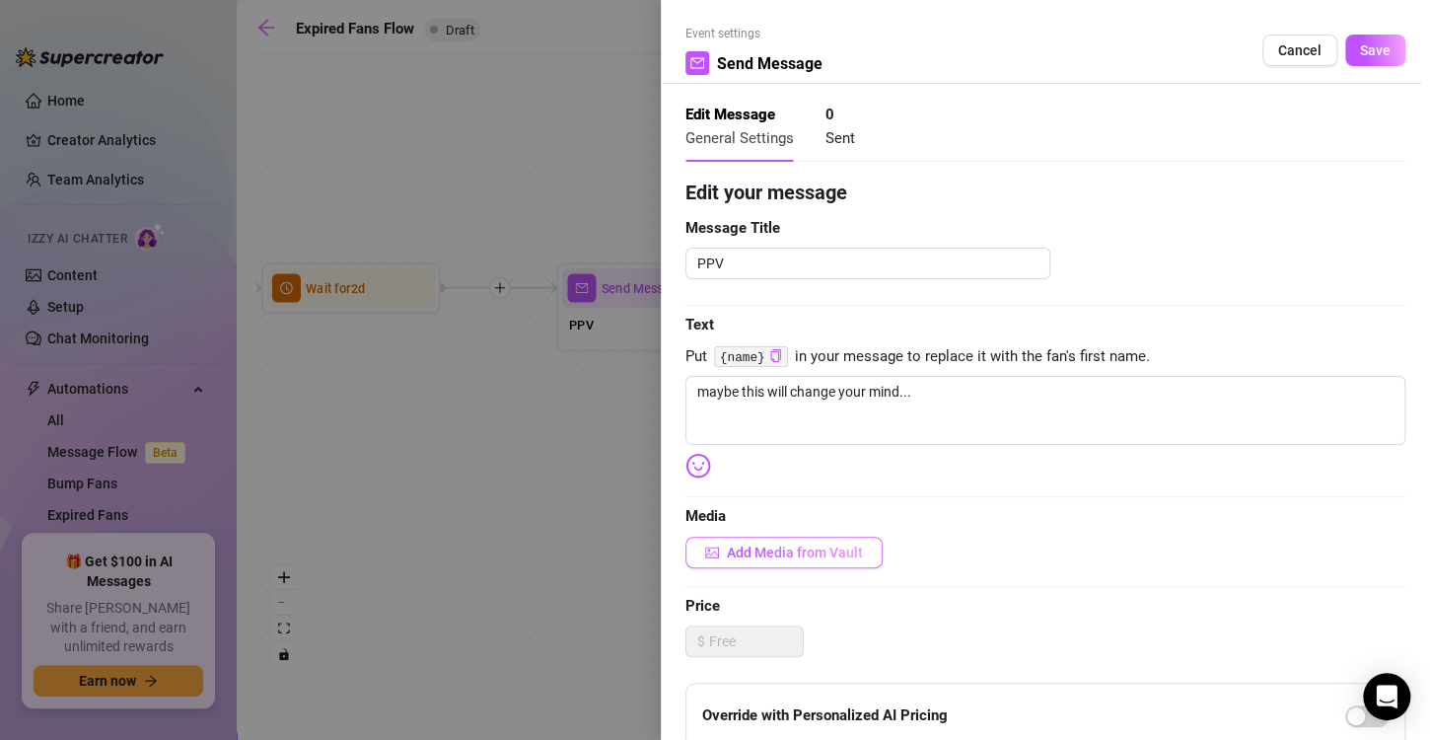
click at [754, 550] on span "Add Media from Vault" at bounding box center [795, 552] width 136 height 16
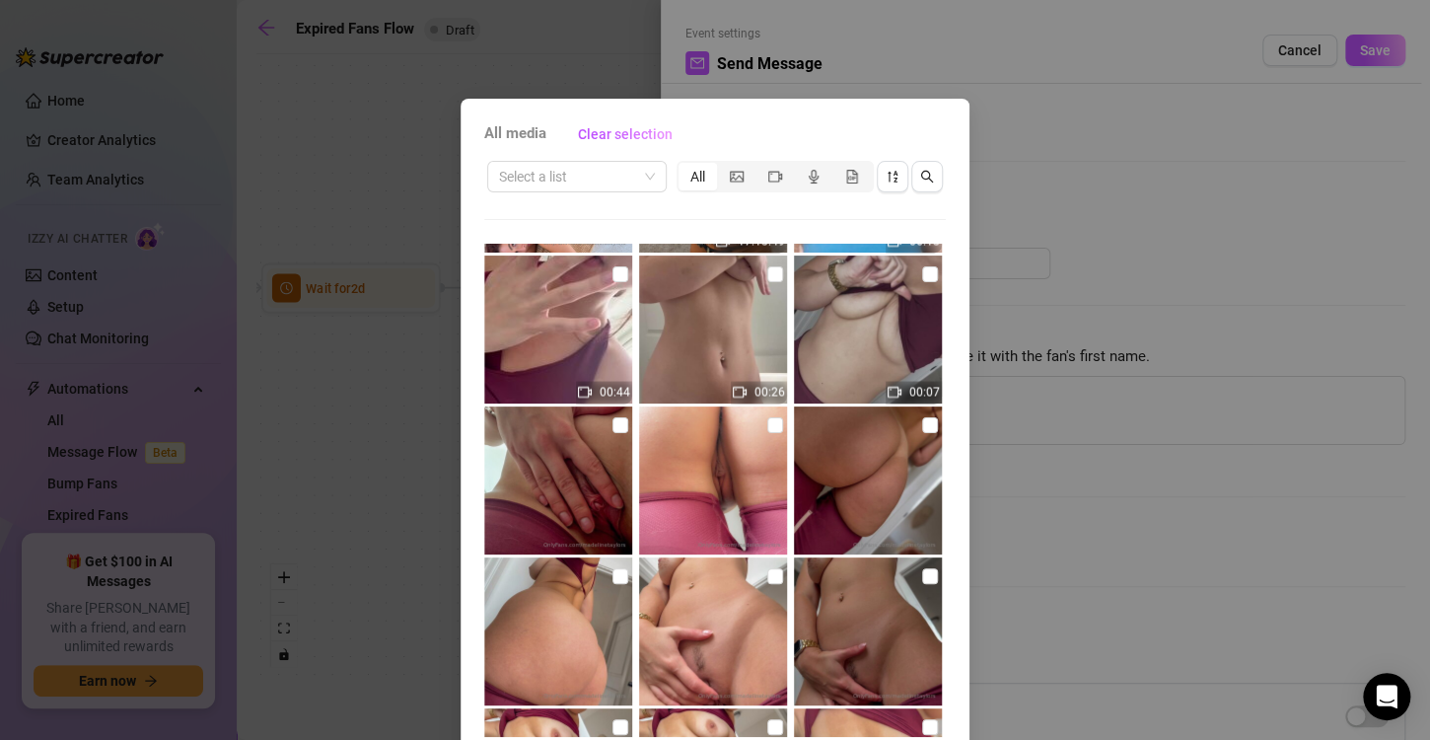
scroll to position [1653, 0]
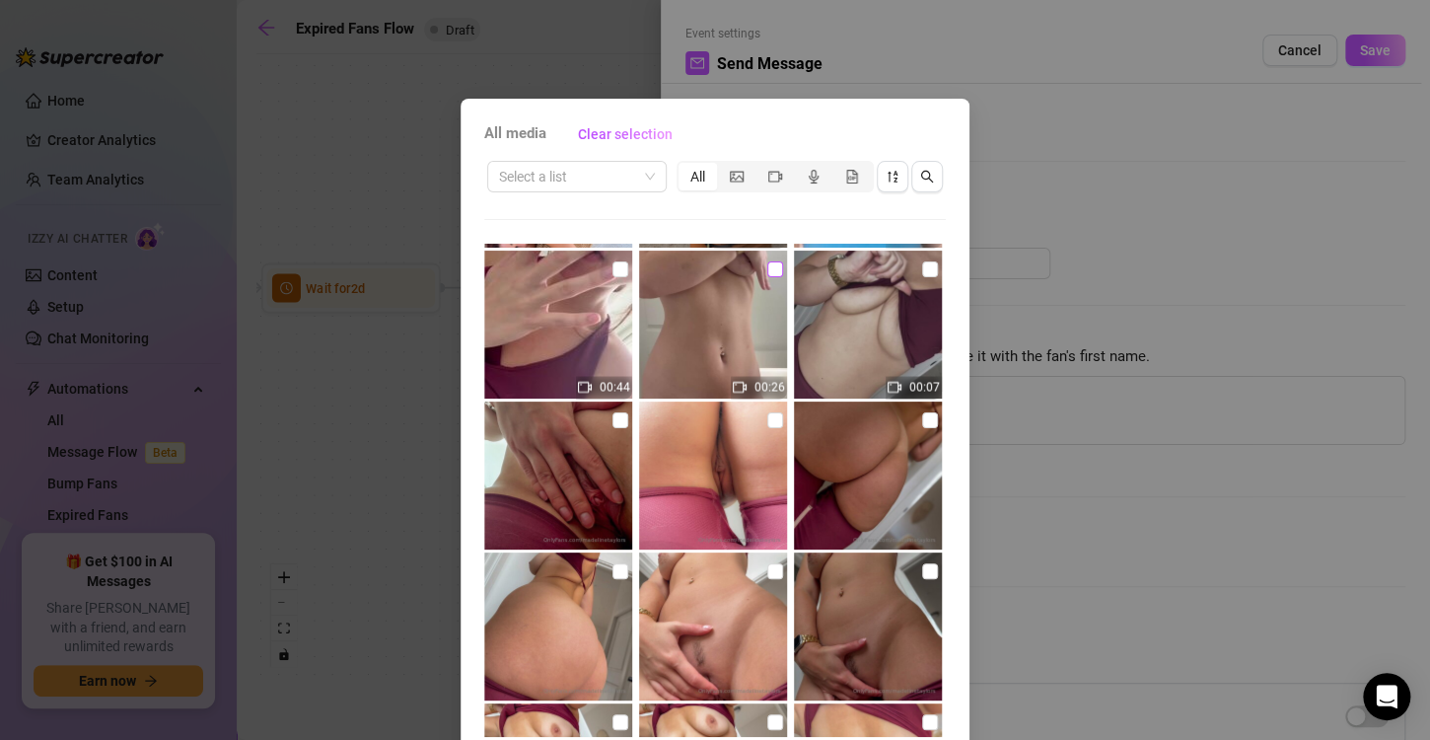
click at [767, 275] on input "checkbox" at bounding box center [775, 269] width 16 height 16
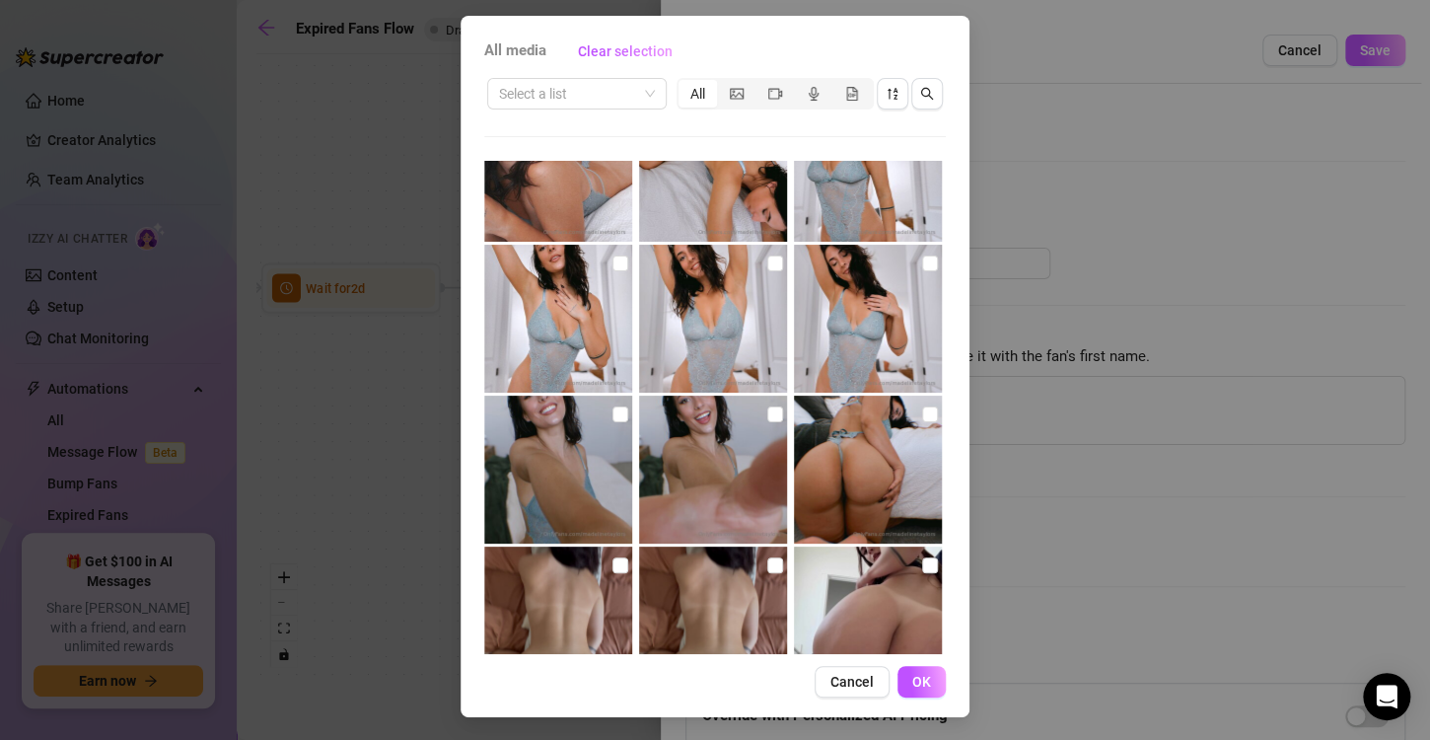
scroll to position [10933, 0]
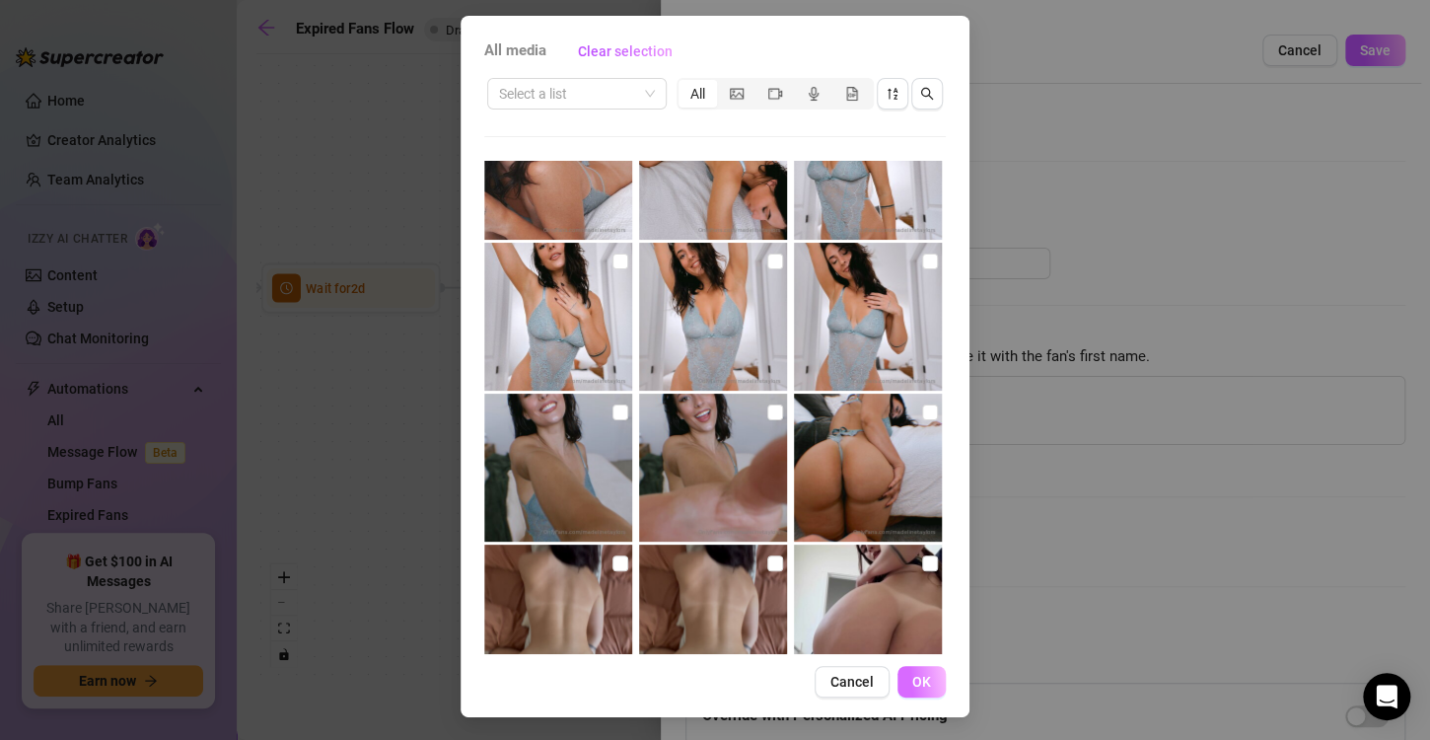
click at [918, 679] on span "OK" at bounding box center [921, 682] width 19 height 16
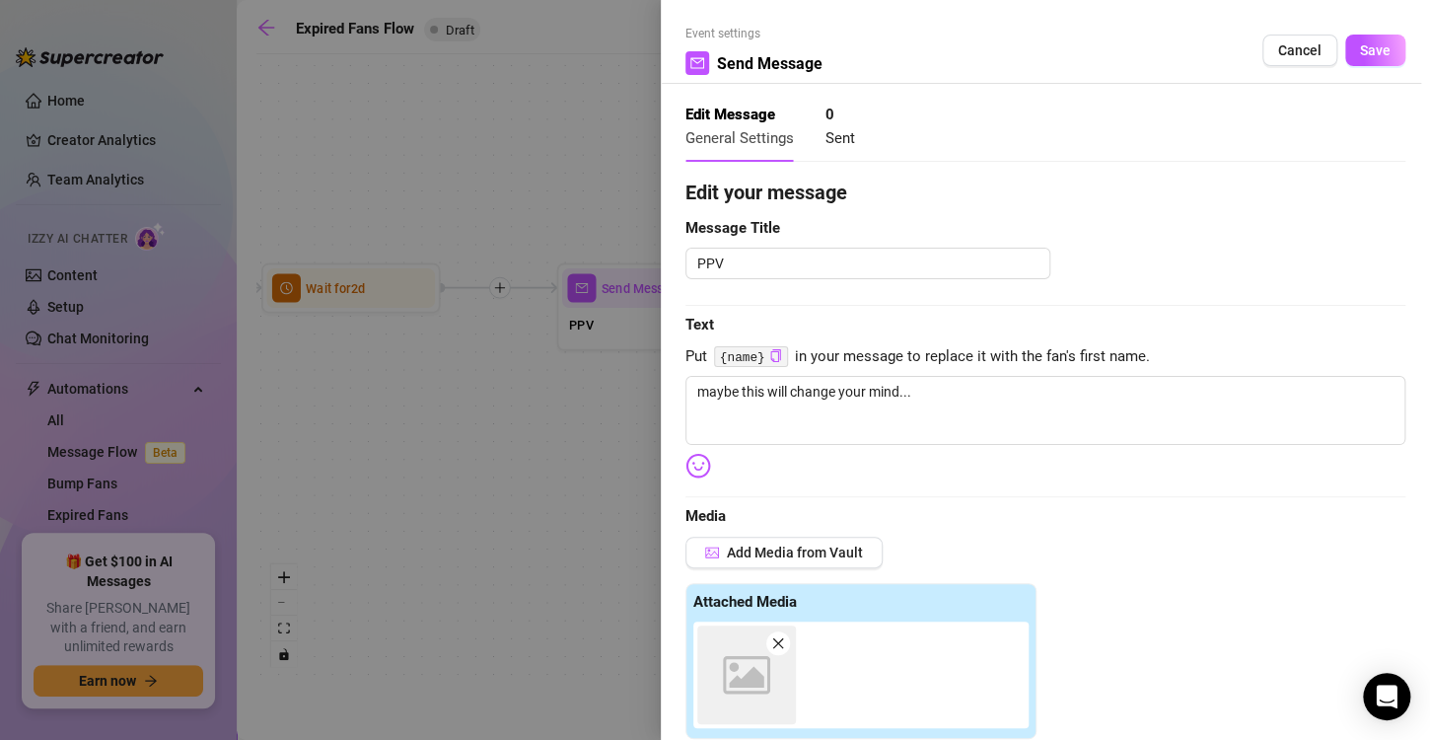
scroll to position [448, 0]
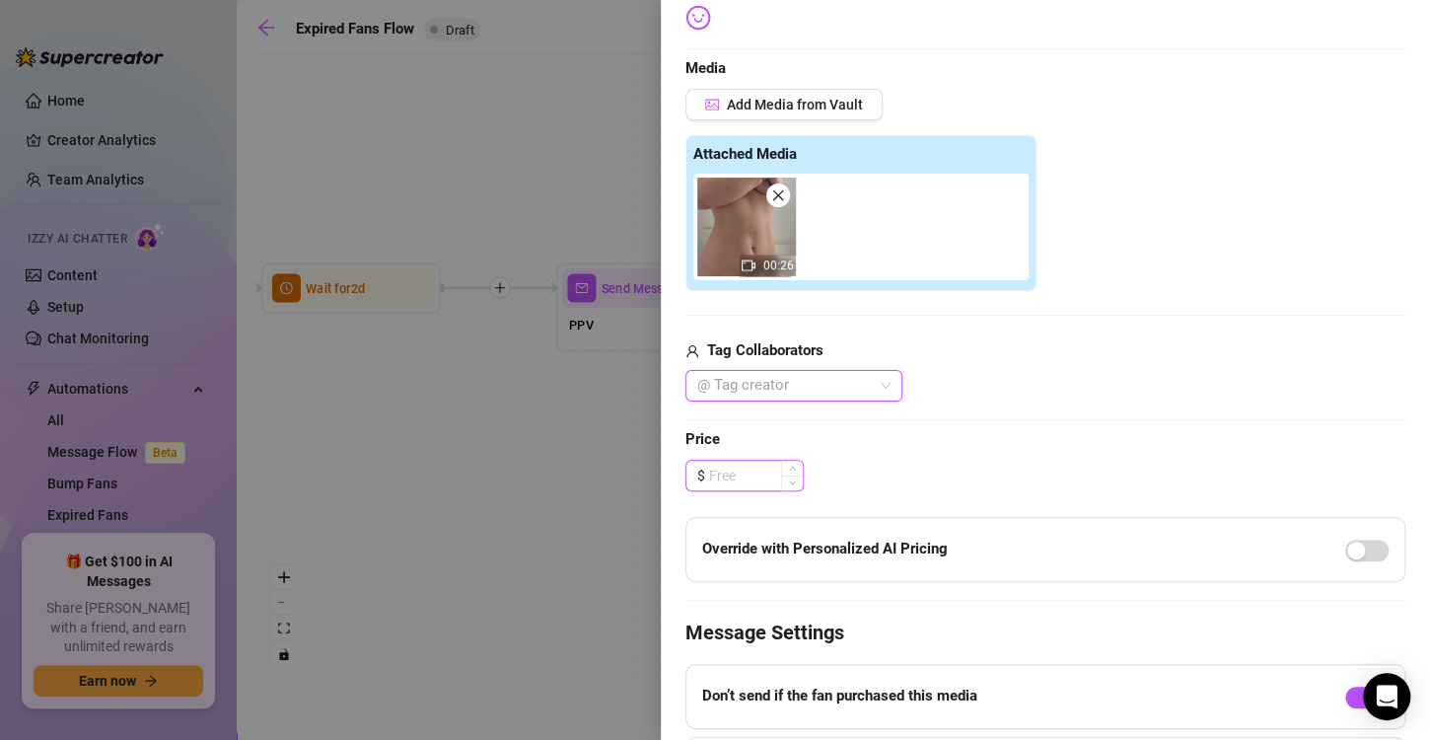
click at [750, 466] on input at bounding box center [756, 476] width 94 height 30
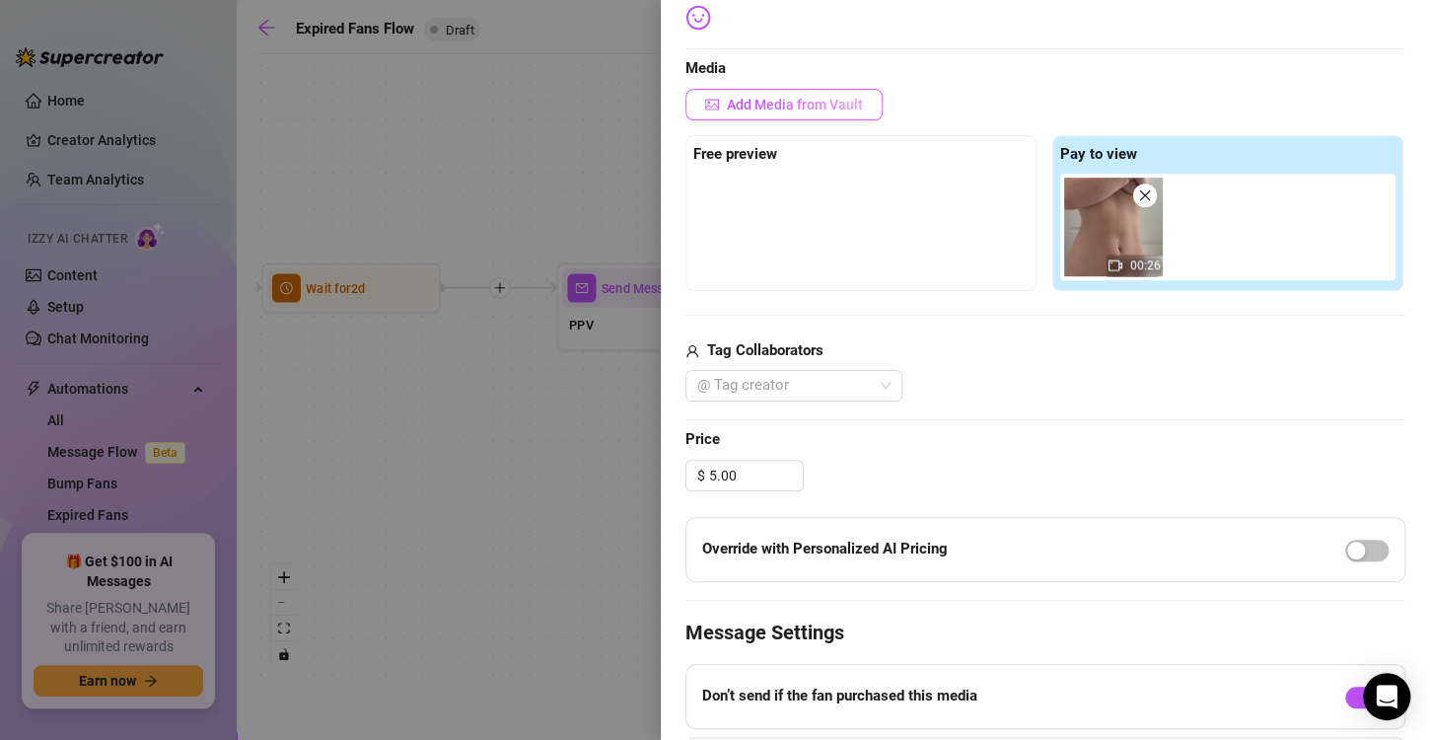
click at [758, 101] on span "Add Media from Vault" at bounding box center [795, 105] width 136 height 16
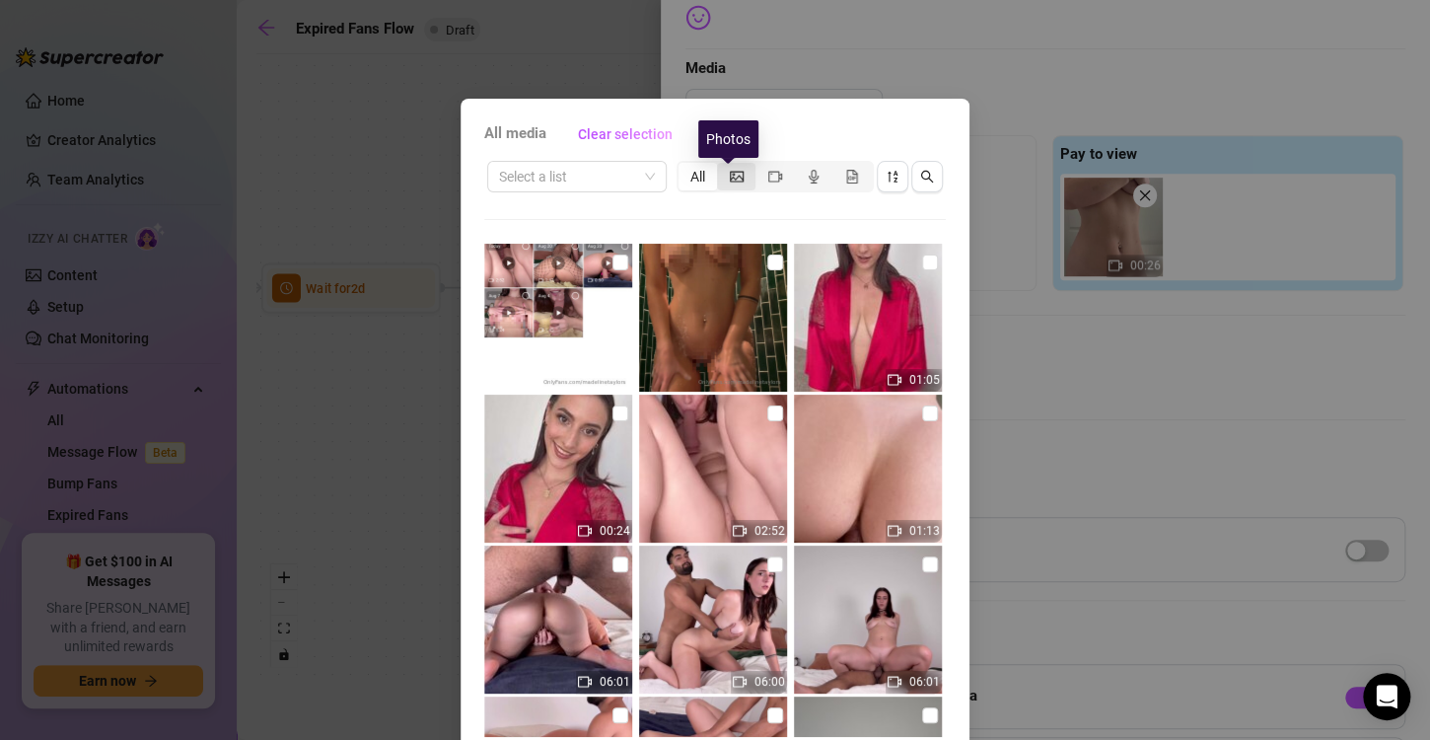
click at [730, 174] on icon "picture" at bounding box center [737, 177] width 14 height 14
click at [722, 166] on input "segmented control" at bounding box center [722, 166] width 0 height 0
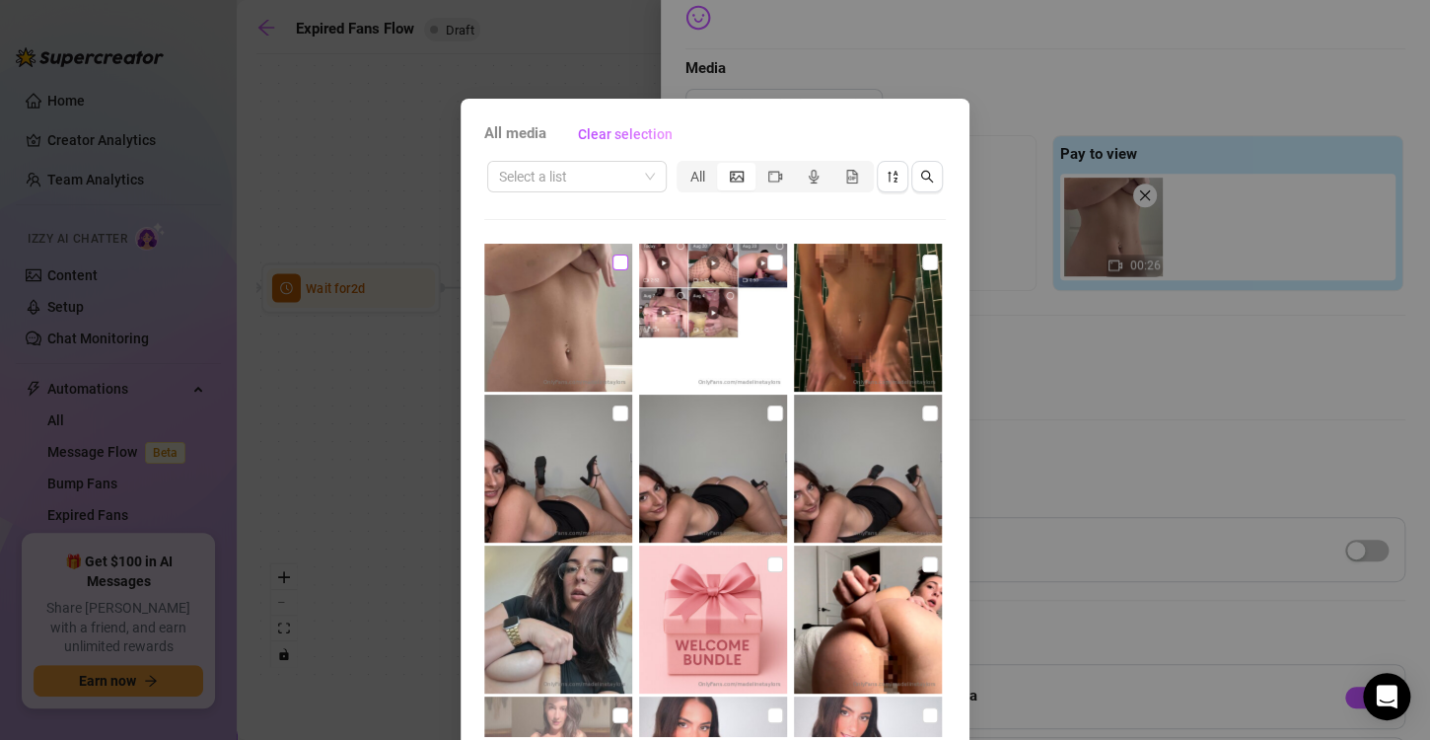
click at [612, 264] on input "checkbox" at bounding box center [620, 262] width 16 height 16
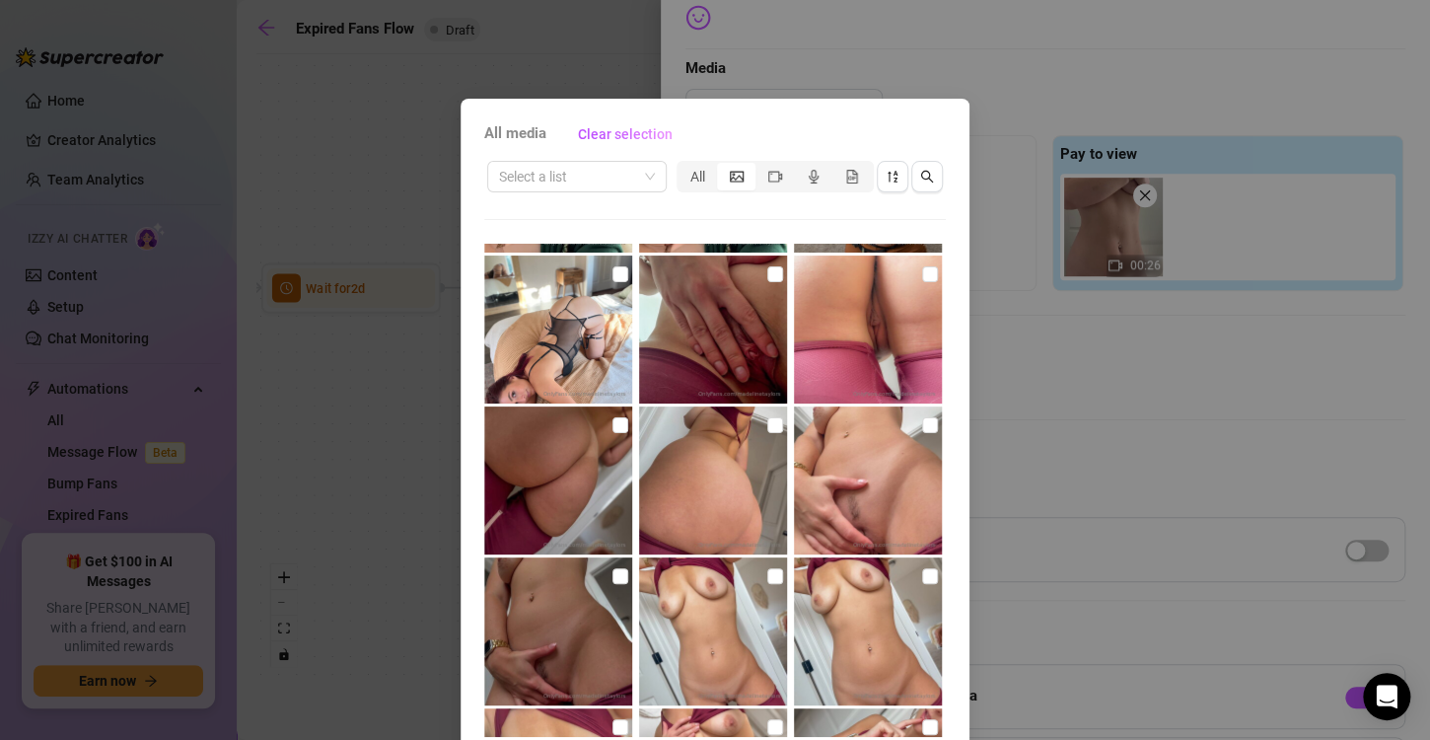
scroll to position [83, 0]
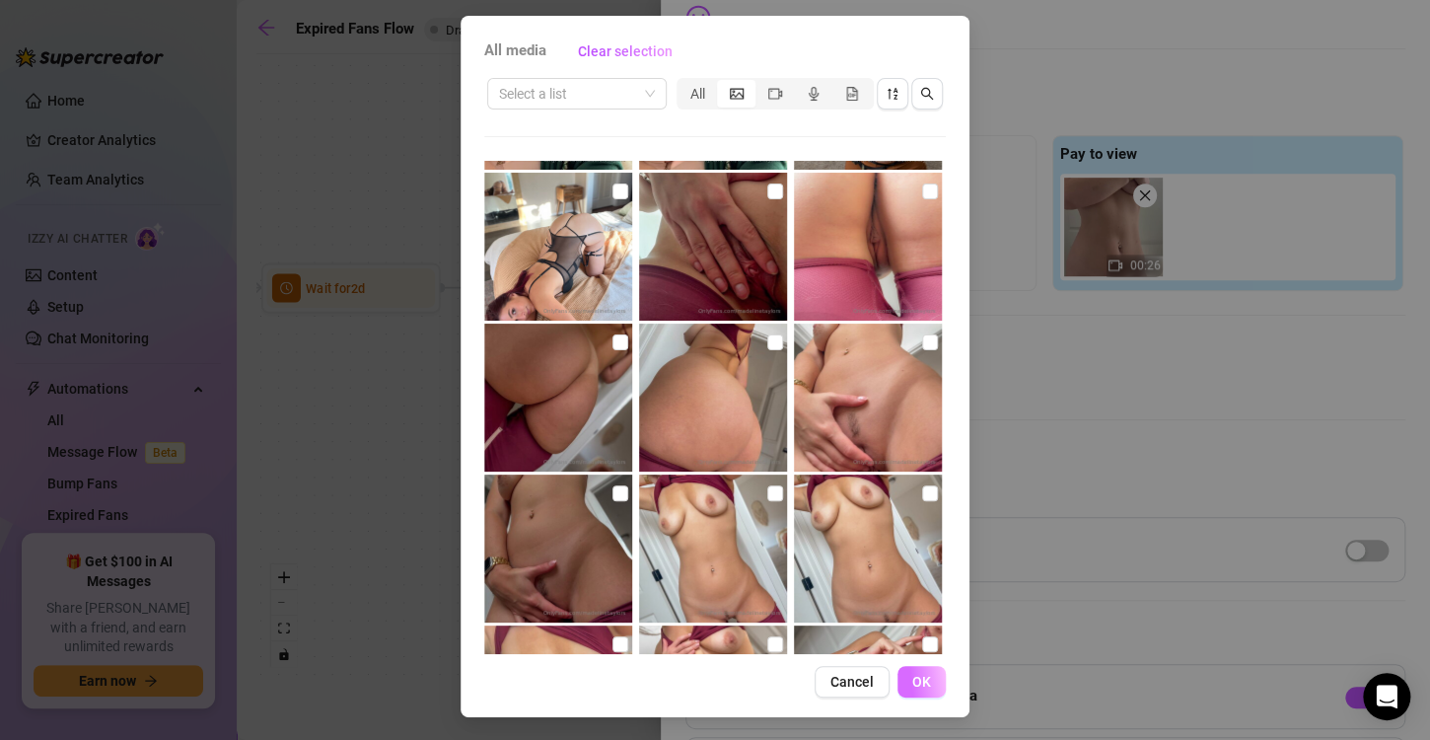
click at [897, 682] on button "OK" at bounding box center [921, 682] width 48 height 32
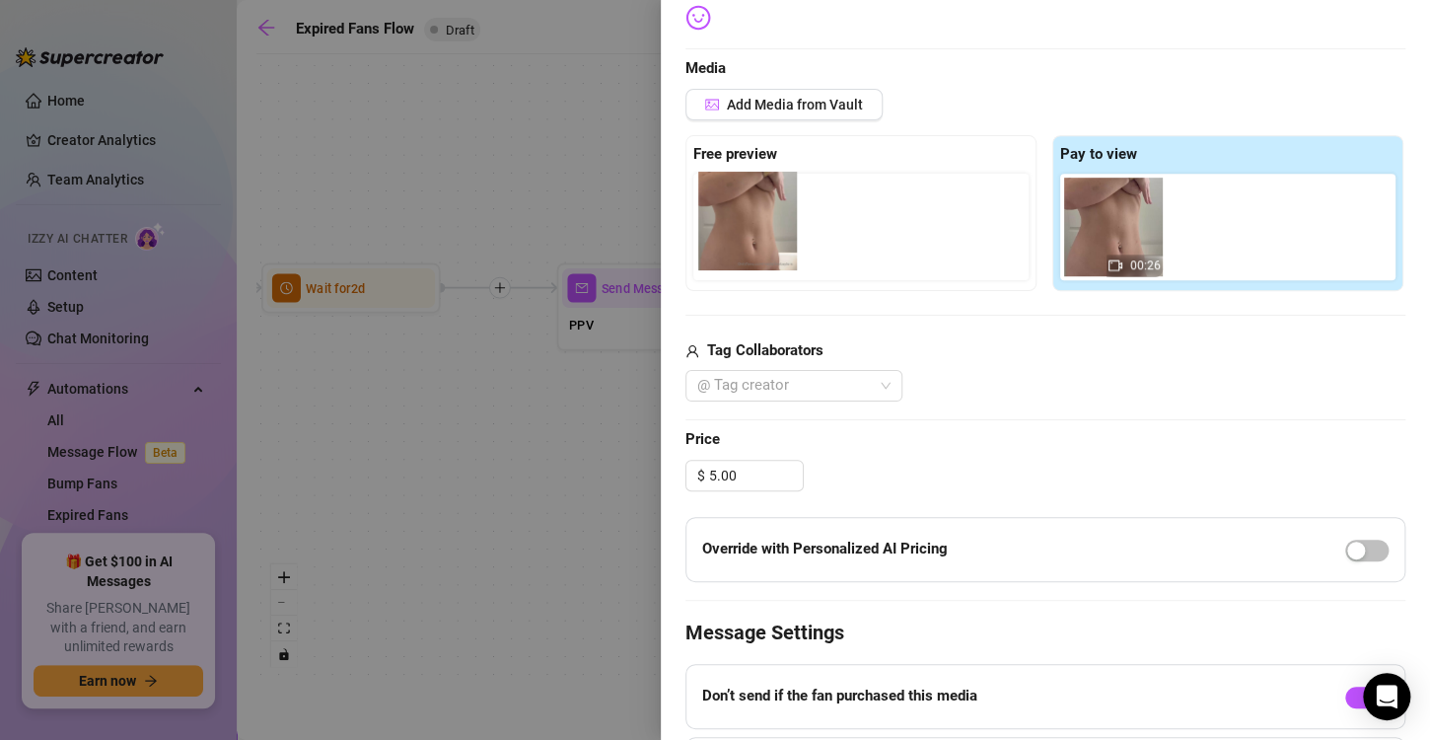
drag, startPoint x: 1218, startPoint y: 244, endPoint x: 733, endPoint y: 239, distance: 485.3
click at [733, 239] on div "Free preview Pay to view 00:26" at bounding box center [1045, 213] width 720 height 156
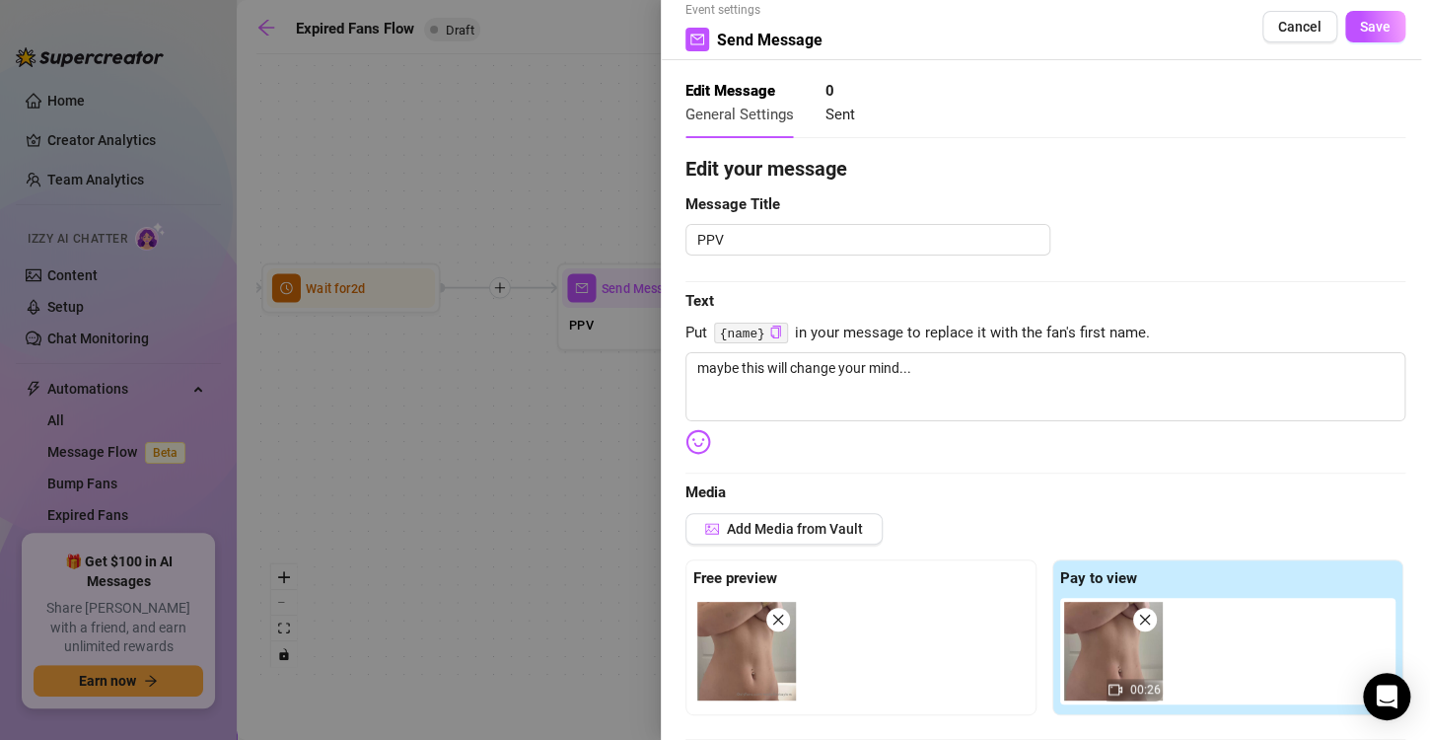
scroll to position [23, 0]
click at [977, 385] on textarea "maybe this will change your mind..." at bounding box center [1045, 387] width 720 height 69
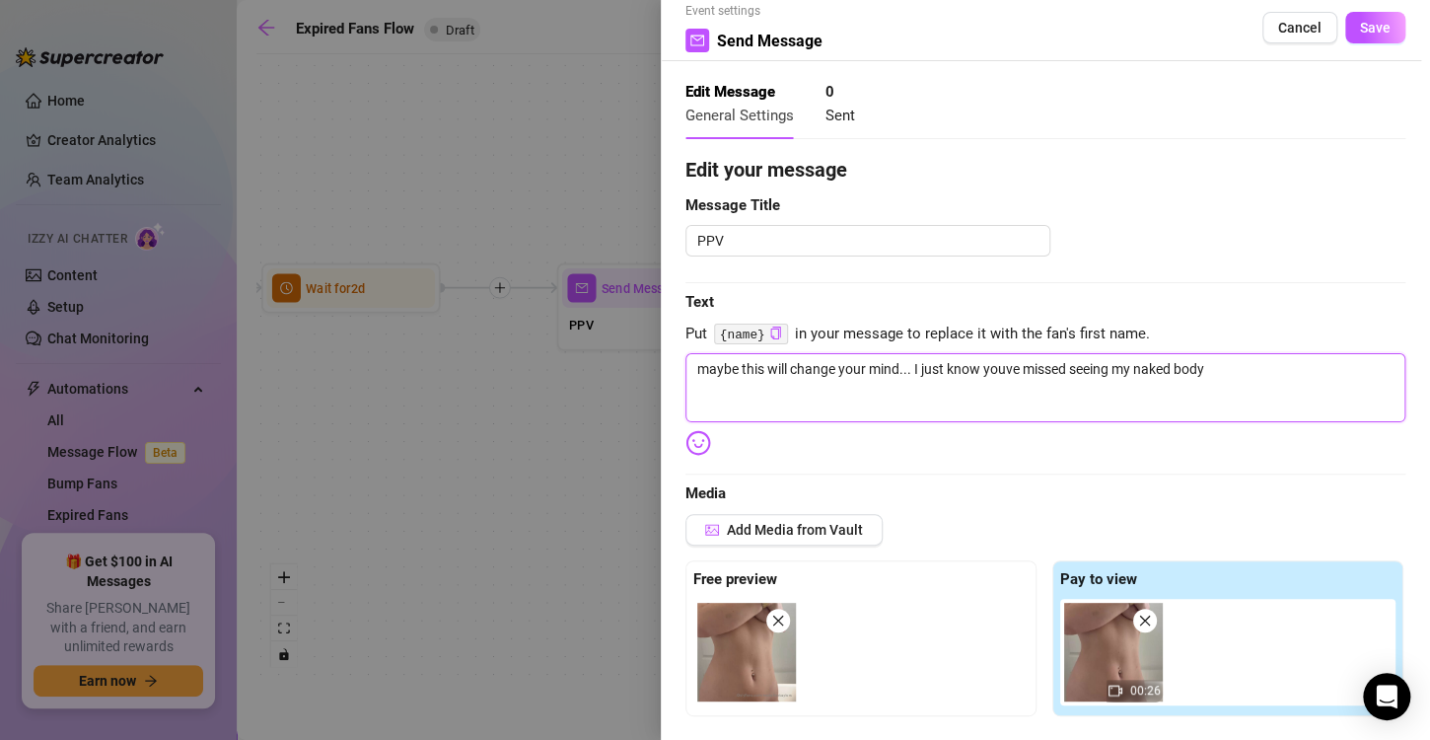
click at [1009, 366] on textarea "maybe this will change your mind... I just know youve missed seeing my naked bo…" at bounding box center [1045, 387] width 720 height 69
drag, startPoint x: 1211, startPoint y: 368, endPoint x: 1209, endPoint y: 384, distance: 15.9
click at [1209, 384] on textarea "maybe this will change your mind... I just know you've missed seeing my naked b…" at bounding box center [1045, 387] width 720 height 69
click at [1113, 364] on textarea "maybe this will change your mind... I just know you've missed seeing my naked b…" at bounding box center [1045, 387] width 720 height 69
drag, startPoint x: 1234, startPoint y: 369, endPoint x: 1073, endPoint y: 379, distance: 161.1
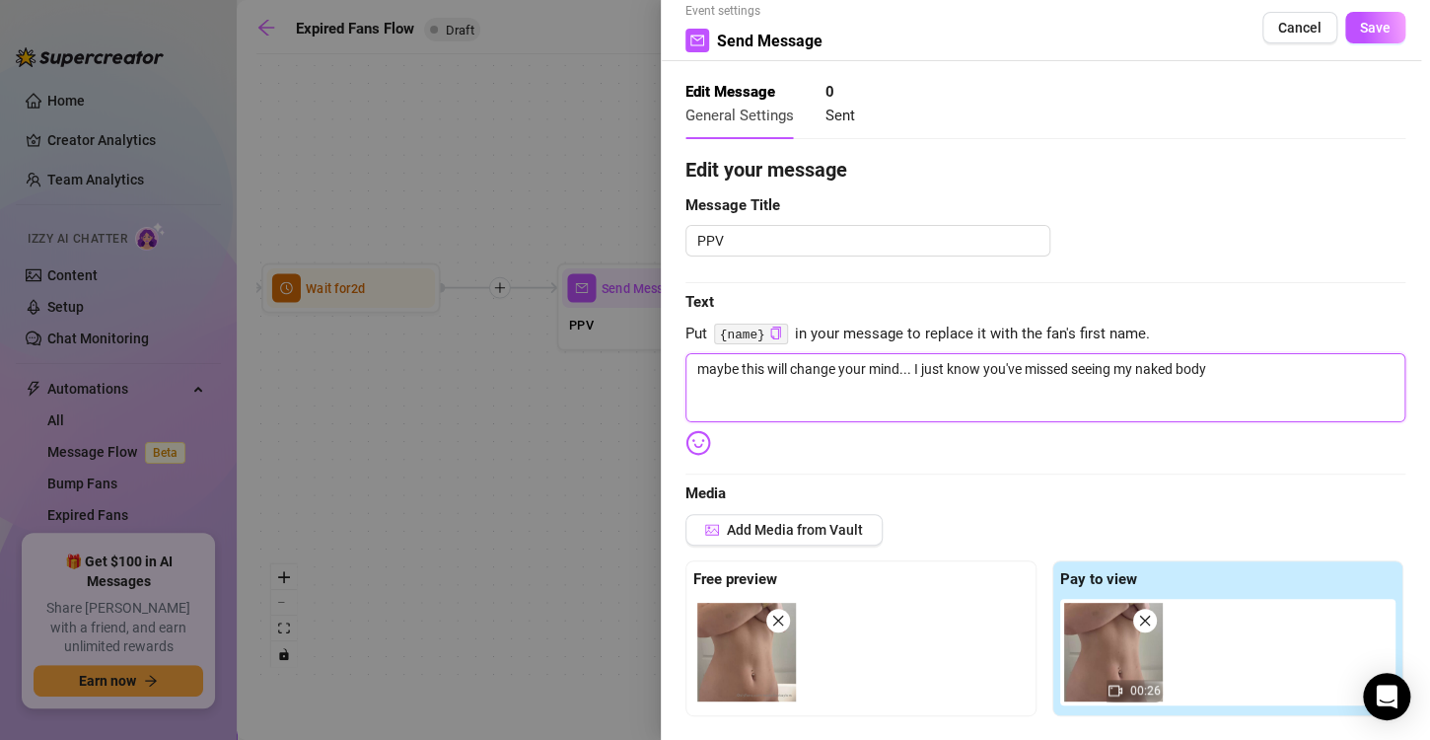
click at [1073, 379] on textarea "maybe this will change your mind... I just know you've missed seeing my naked b…" at bounding box center [1045, 387] width 720 height 69
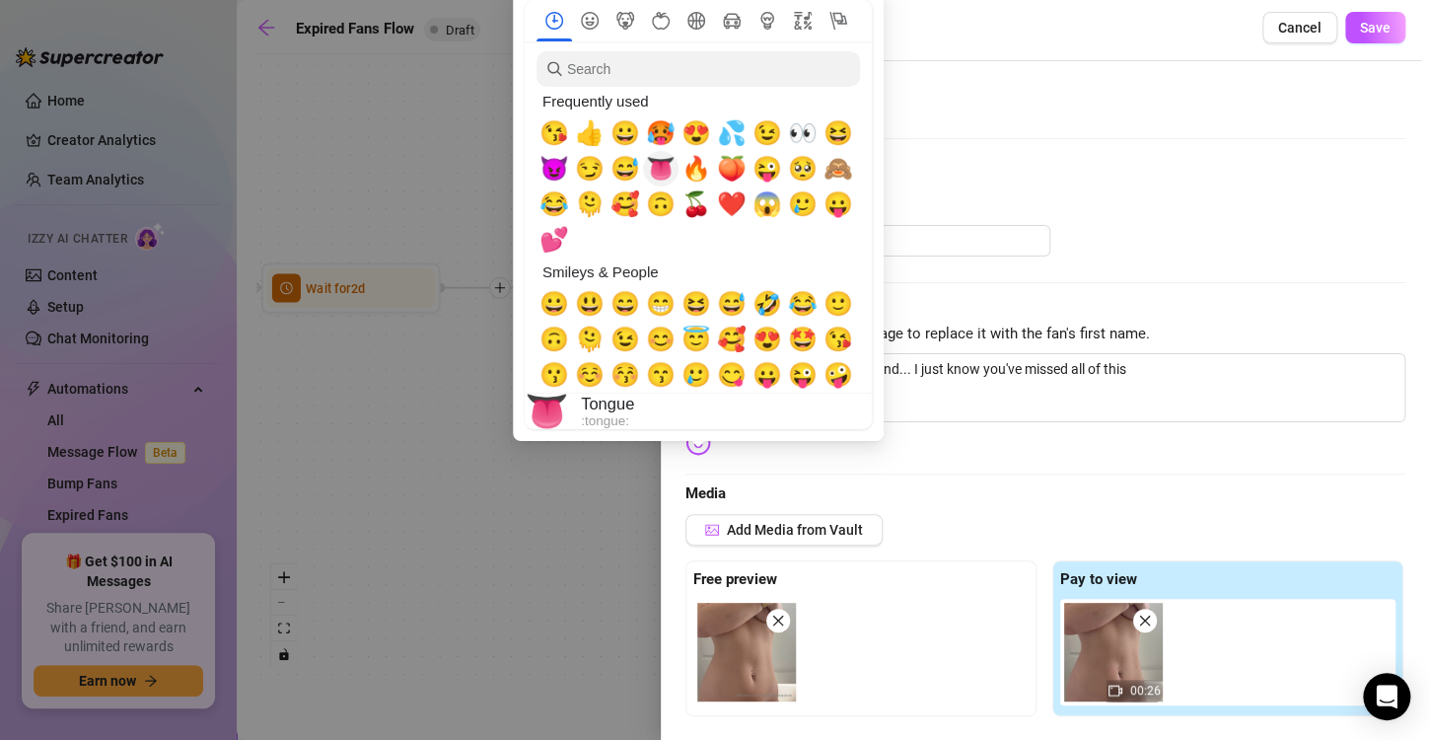
click at [659, 174] on span "👅" at bounding box center [661, 169] width 30 height 28
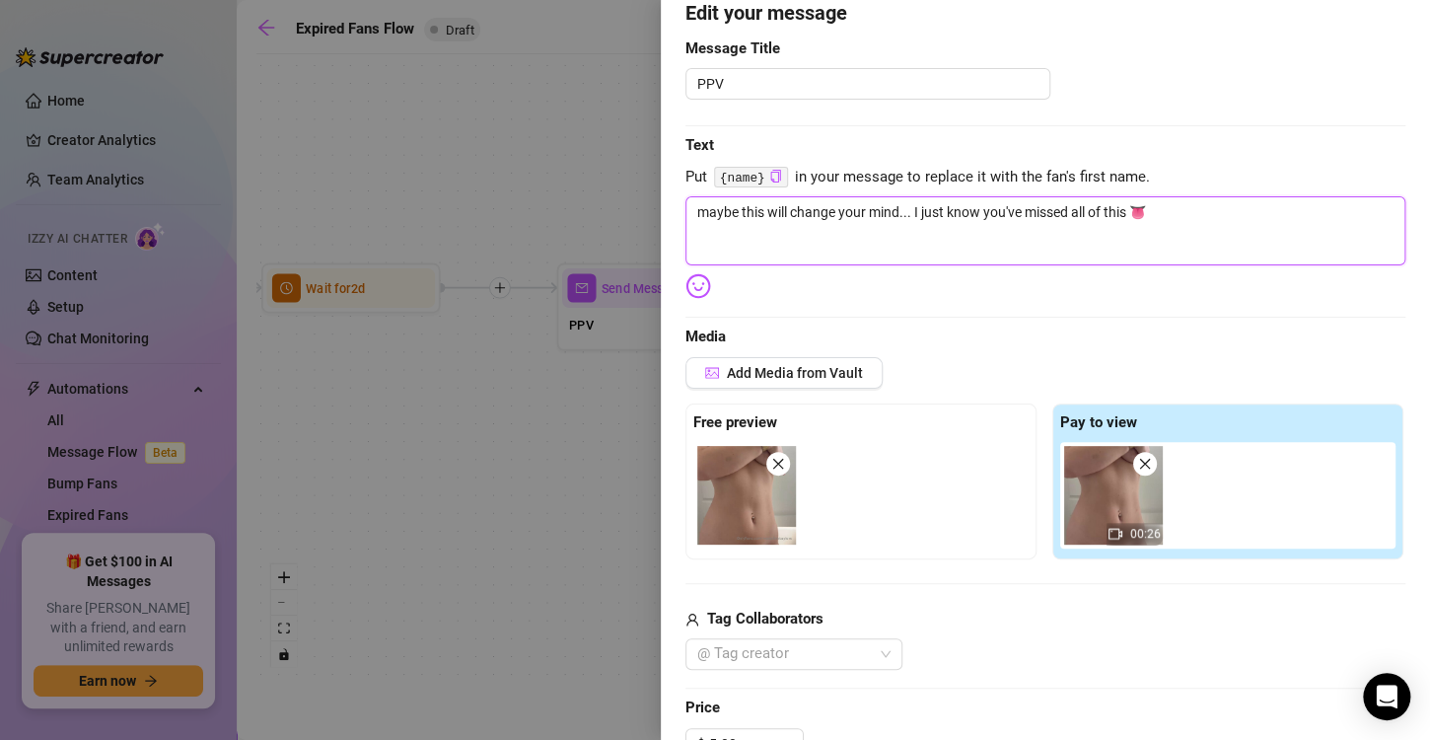
scroll to position [0, 0]
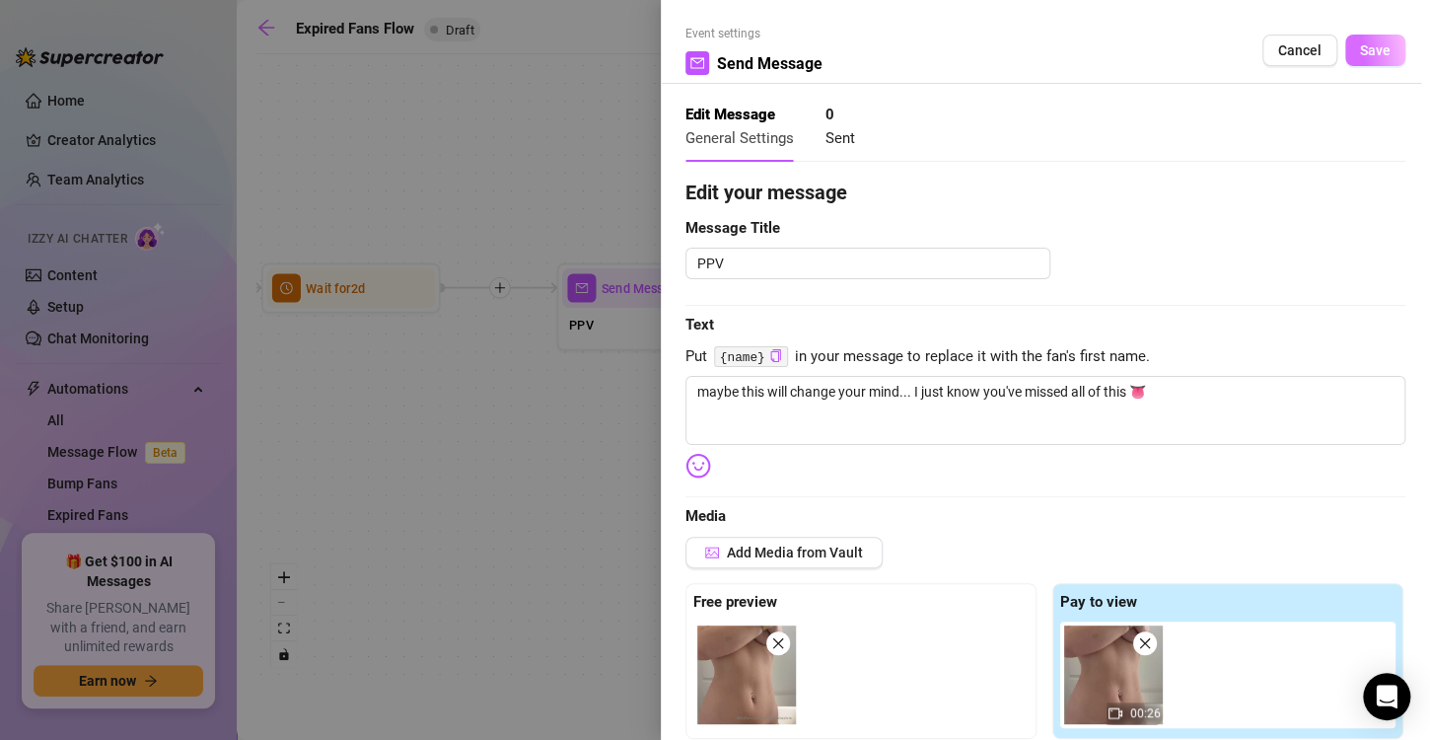
click at [1360, 46] on span "Save" at bounding box center [1375, 50] width 31 height 16
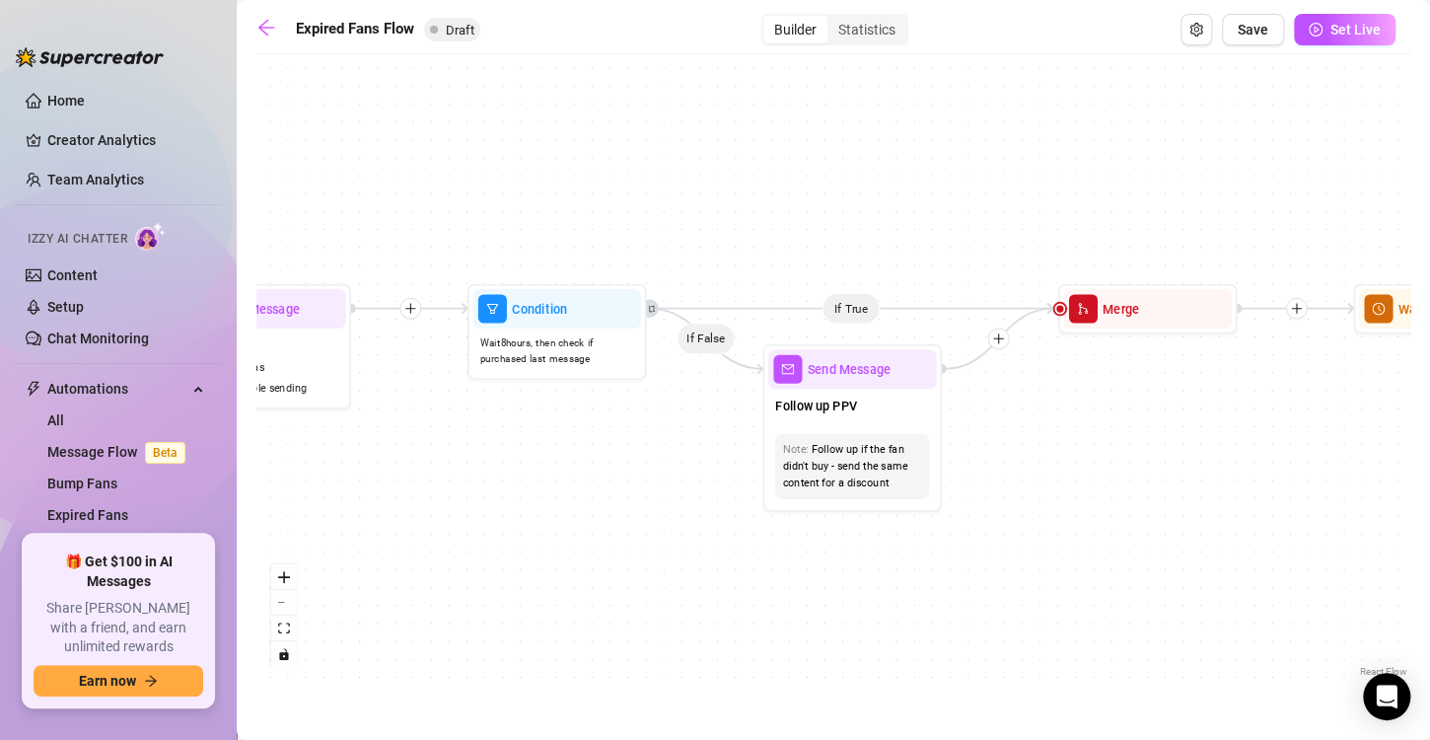
drag, startPoint x: 1030, startPoint y: 487, endPoint x: 639, endPoint y: 508, distance: 391.1
click at [639, 508] on div "If True If False Send Message Send Message Wait for 2d Merge Send Message Follo…" at bounding box center [833, 372] width 1154 height 617
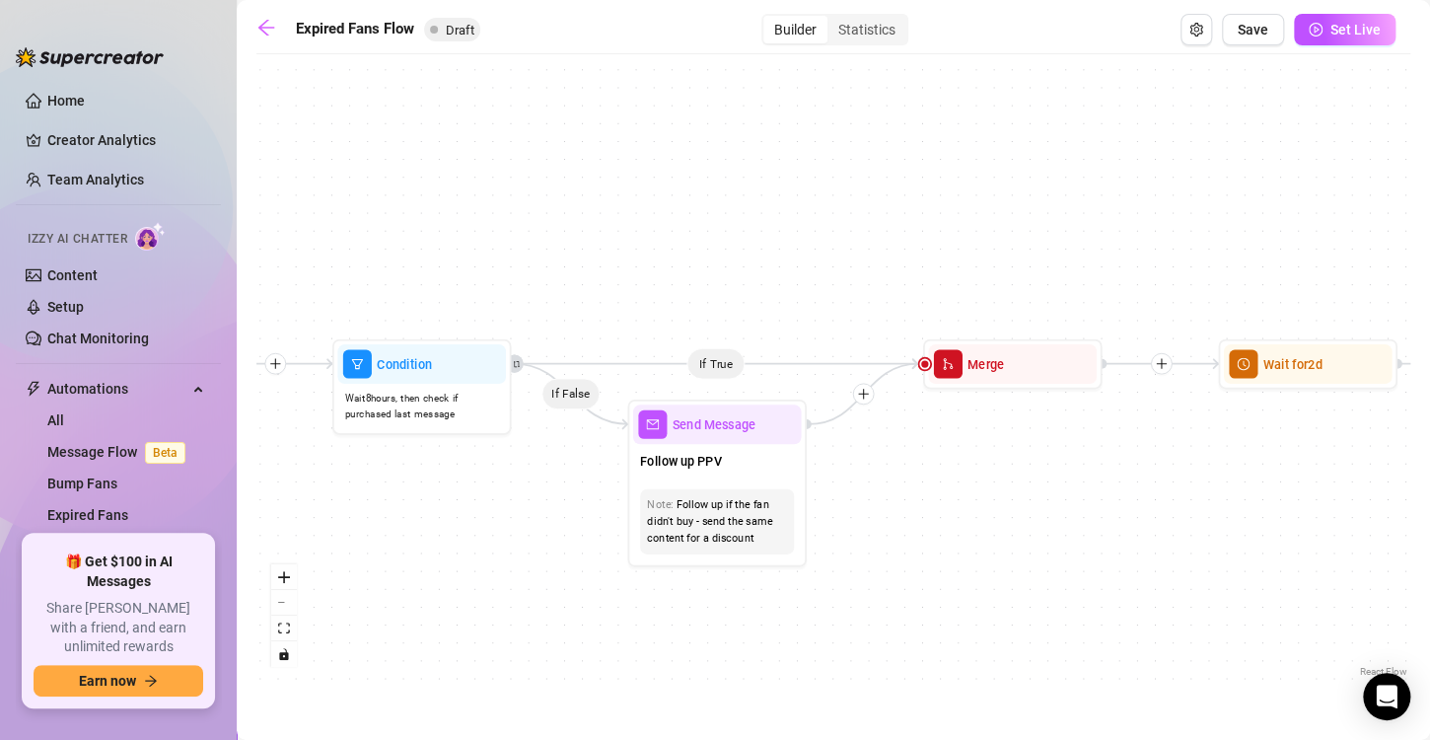
drag, startPoint x: 1100, startPoint y: 485, endPoint x: 970, endPoint y: 540, distance: 140.5
click at [970, 540] on div "If True If False Send Message Send Message Wait for 2d Merge Send Message Follo…" at bounding box center [833, 372] width 1154 height 617
click at [775, 496] on div "Follow up if the fan didn't buy - send the same content for a discount" at bounding box center [717, 521] width 140 height 50
click at [770, 442] on div "Send Message" at bounding box center [717, 423] width 169 height 39
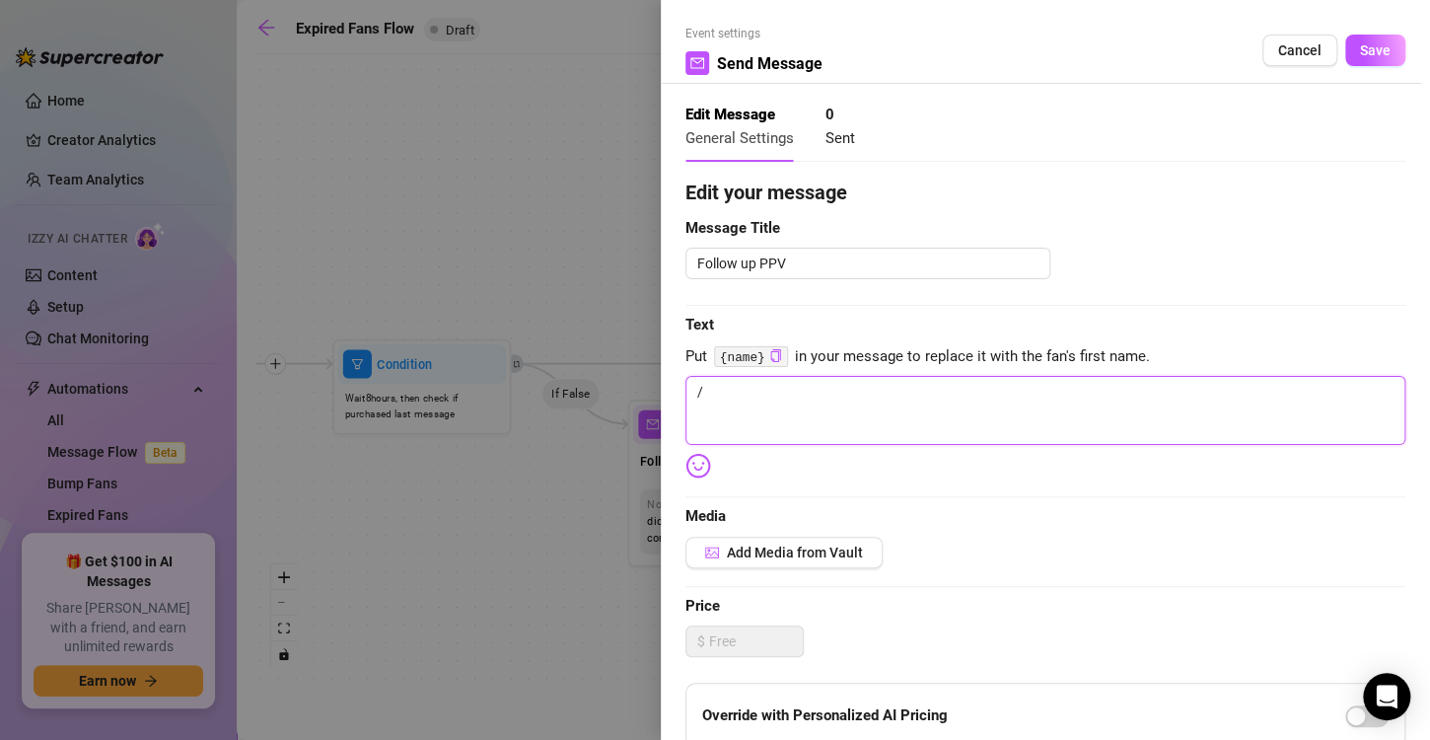
click at [785, 380] on textarea "/" at bounding box center [1045, 410] width 720 height 69
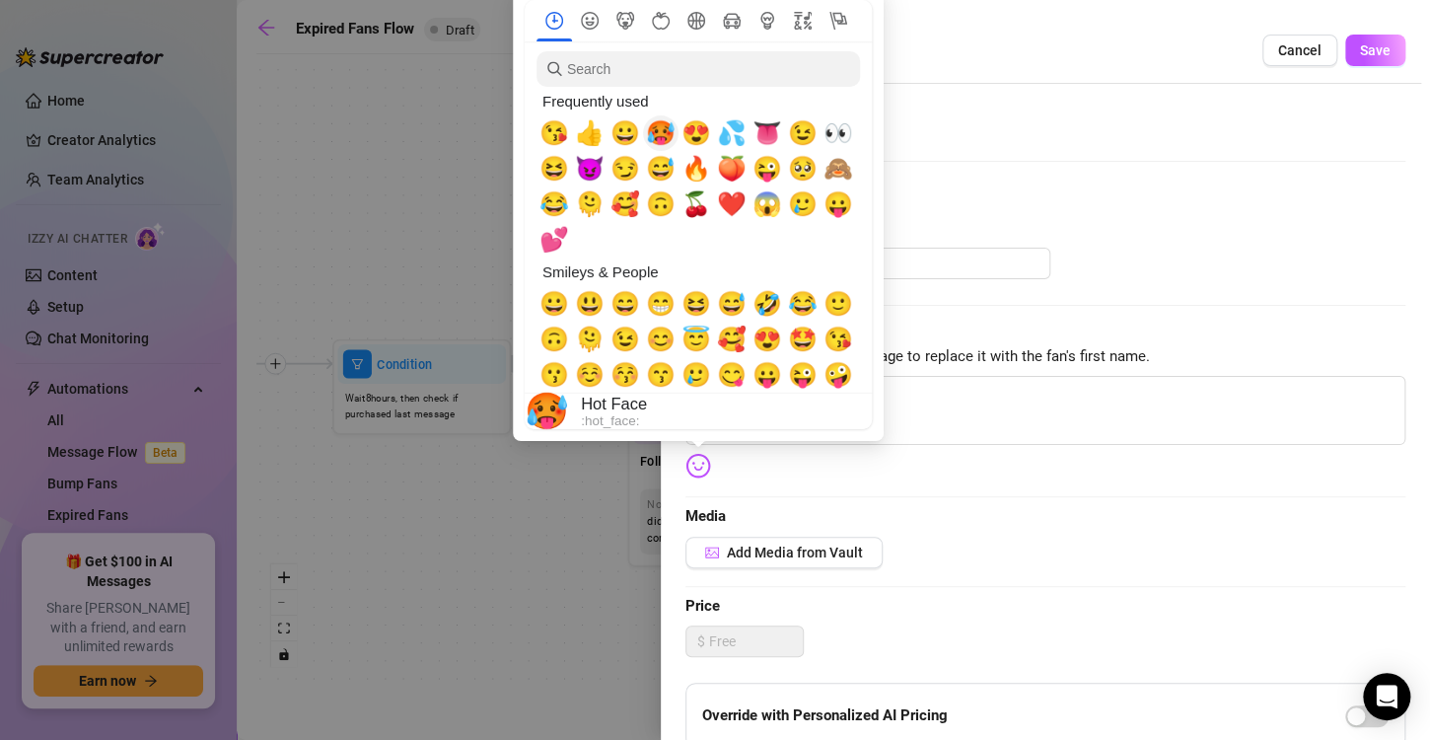
click at [656, 134] on span "🥵" at bounding box center [661, 133] width 30 height 28
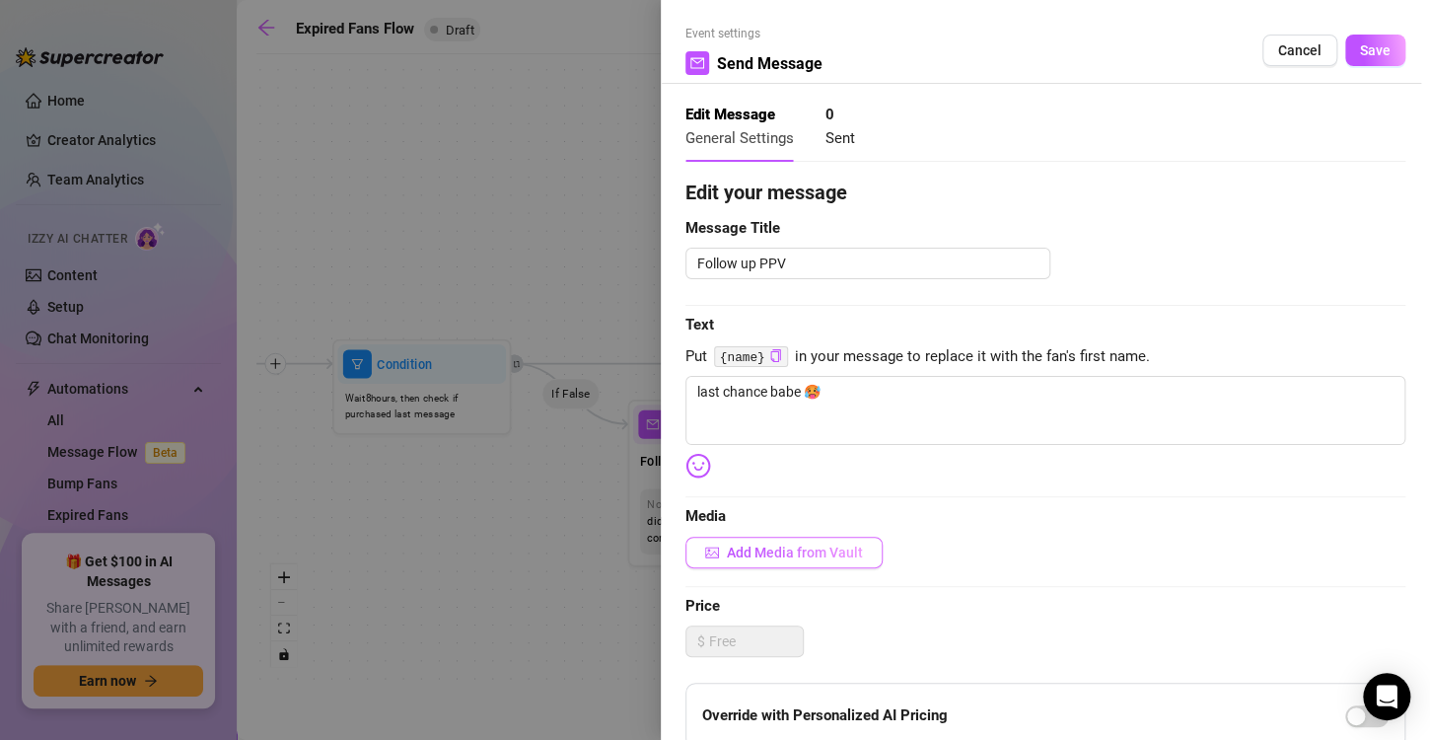
click at [757, 550] on span "Add Media from Vault" at bounding box center [795, 552] width 136 height 16
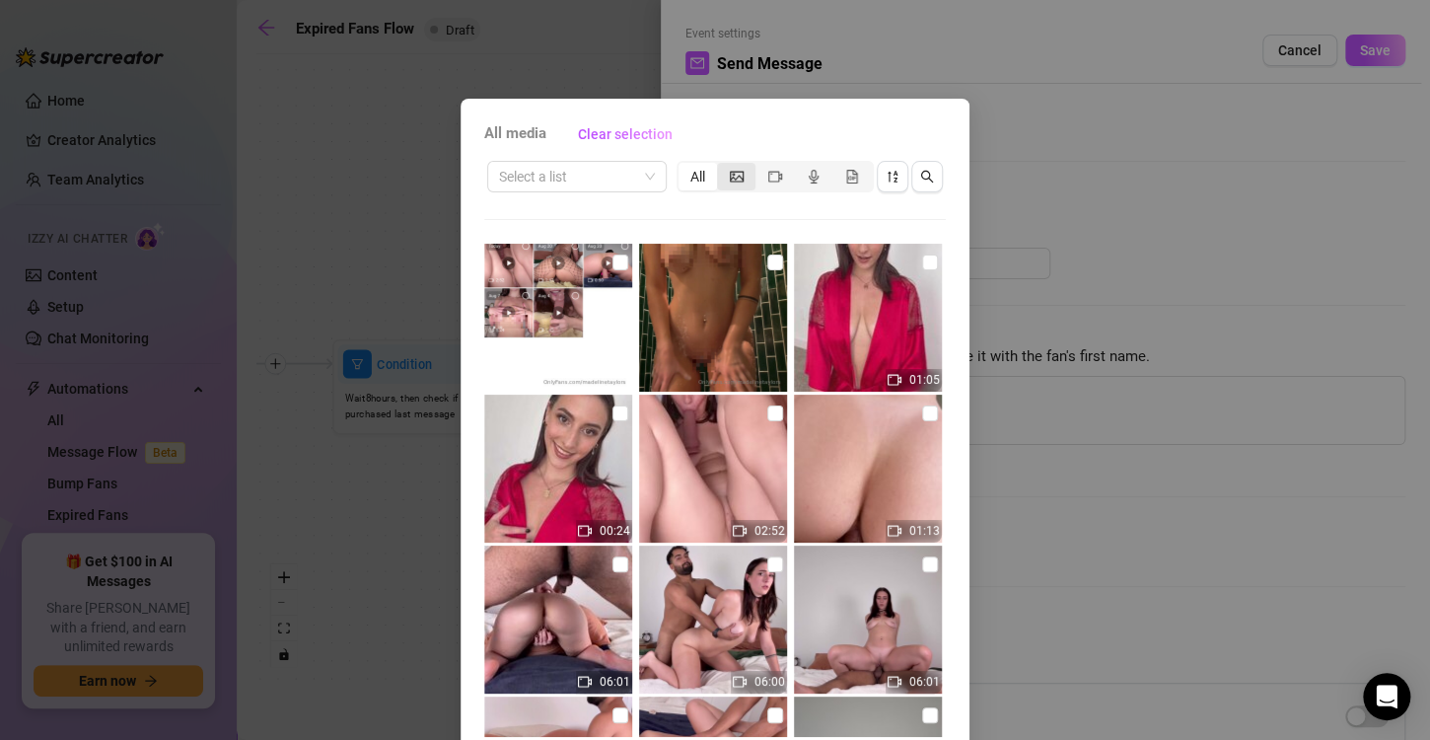
click at [720, 176] on div "segmented control" at bounding box center [736, 177] width 38 height 28
click at [722, 166] on input "segmented control" at bounding box center [722, 166] width 0 height 0
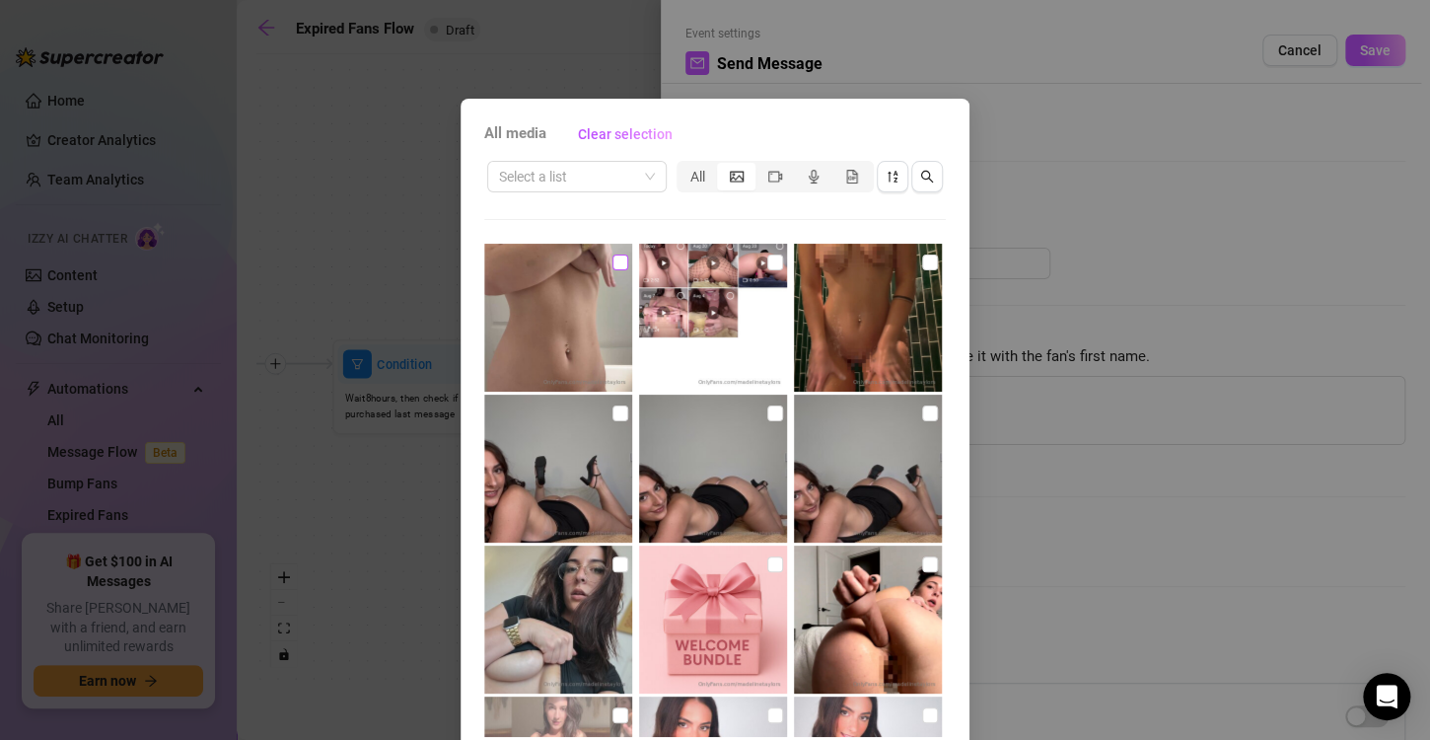
click at [612, 265] on input "checkbox" at bounding box center [620, 262] width 16 height 16
click at [768, 175] on icon "video-camera" at bounding box center [775, 177] width 14 height 14
click at [760, 166] on input "segmented control" at bounding box center [760, 166] width 0 height 0
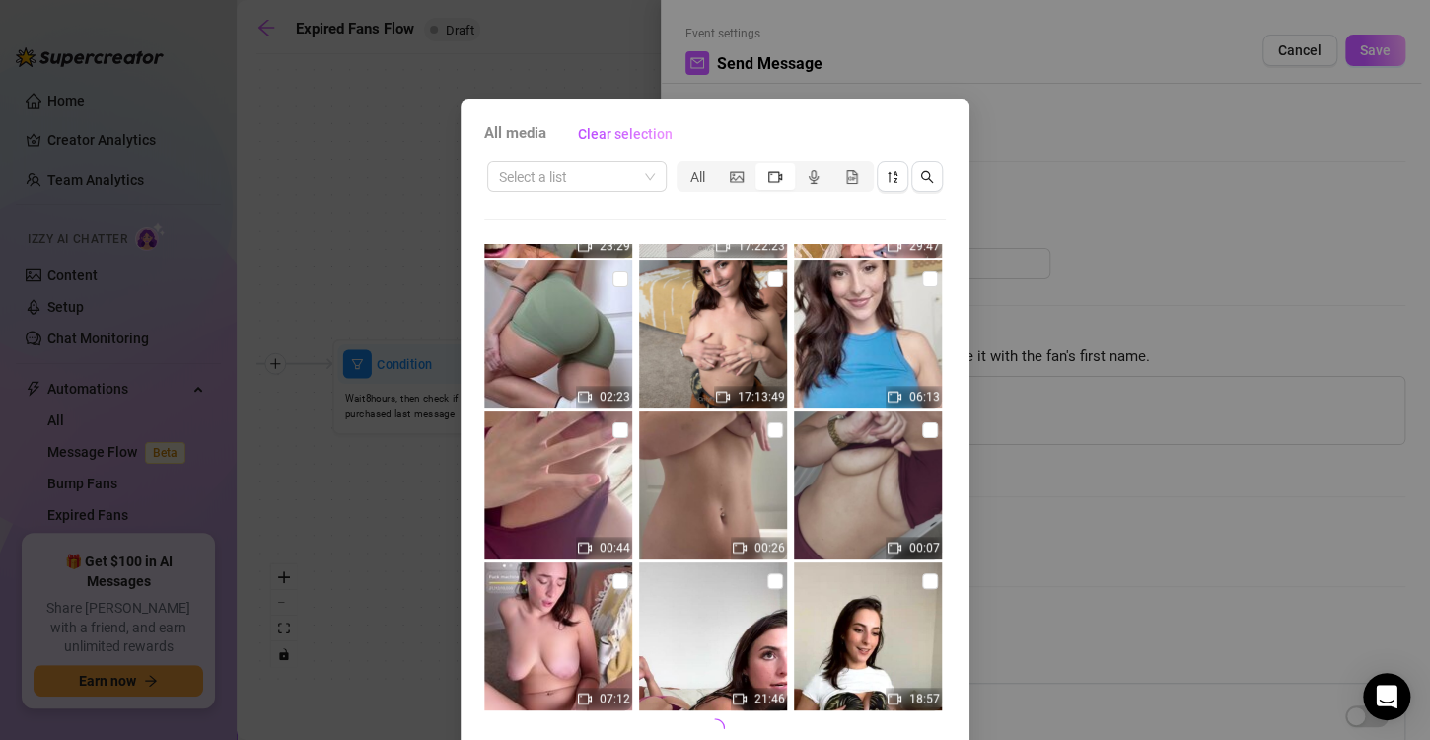
scroll to position [742, 0]
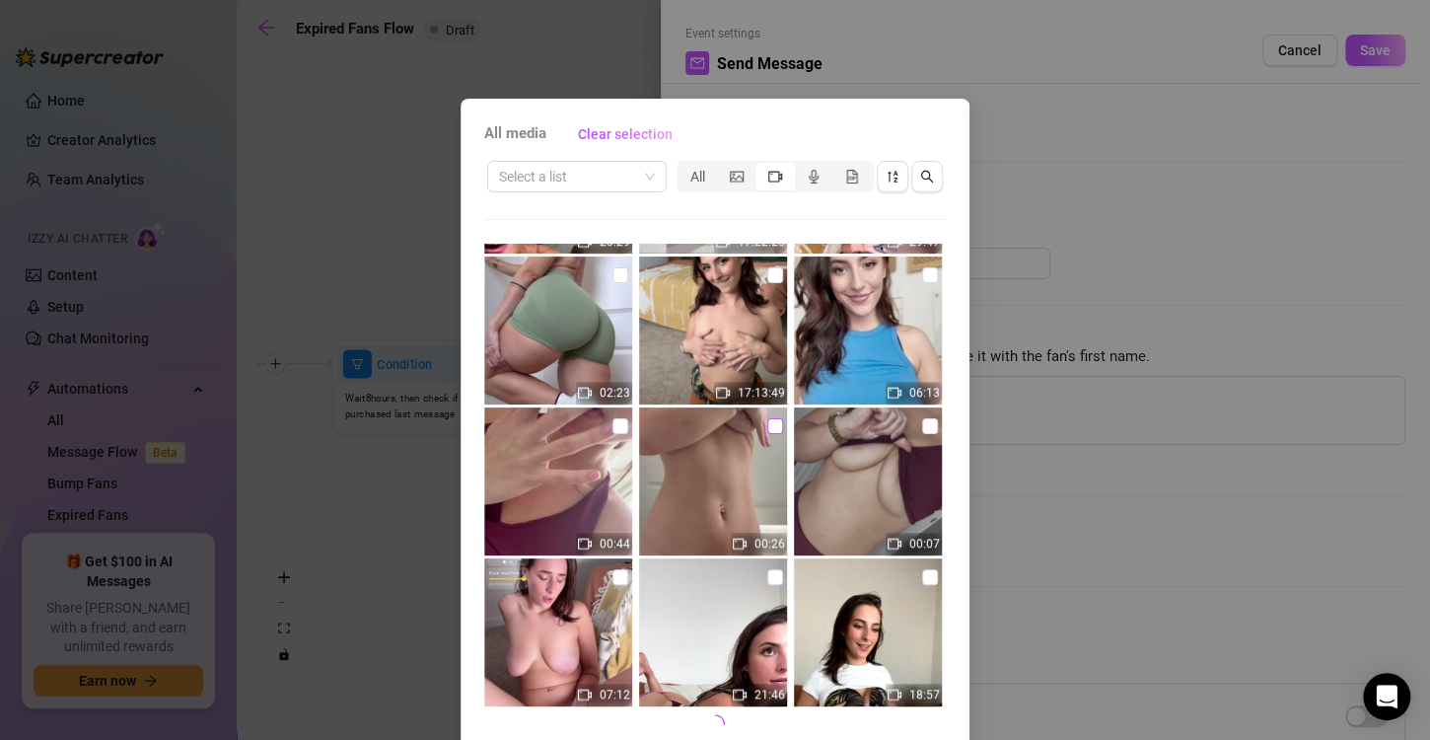
click at [767, 426] on input "checkbox" at bounding box center [775, 426] width 16 height 16
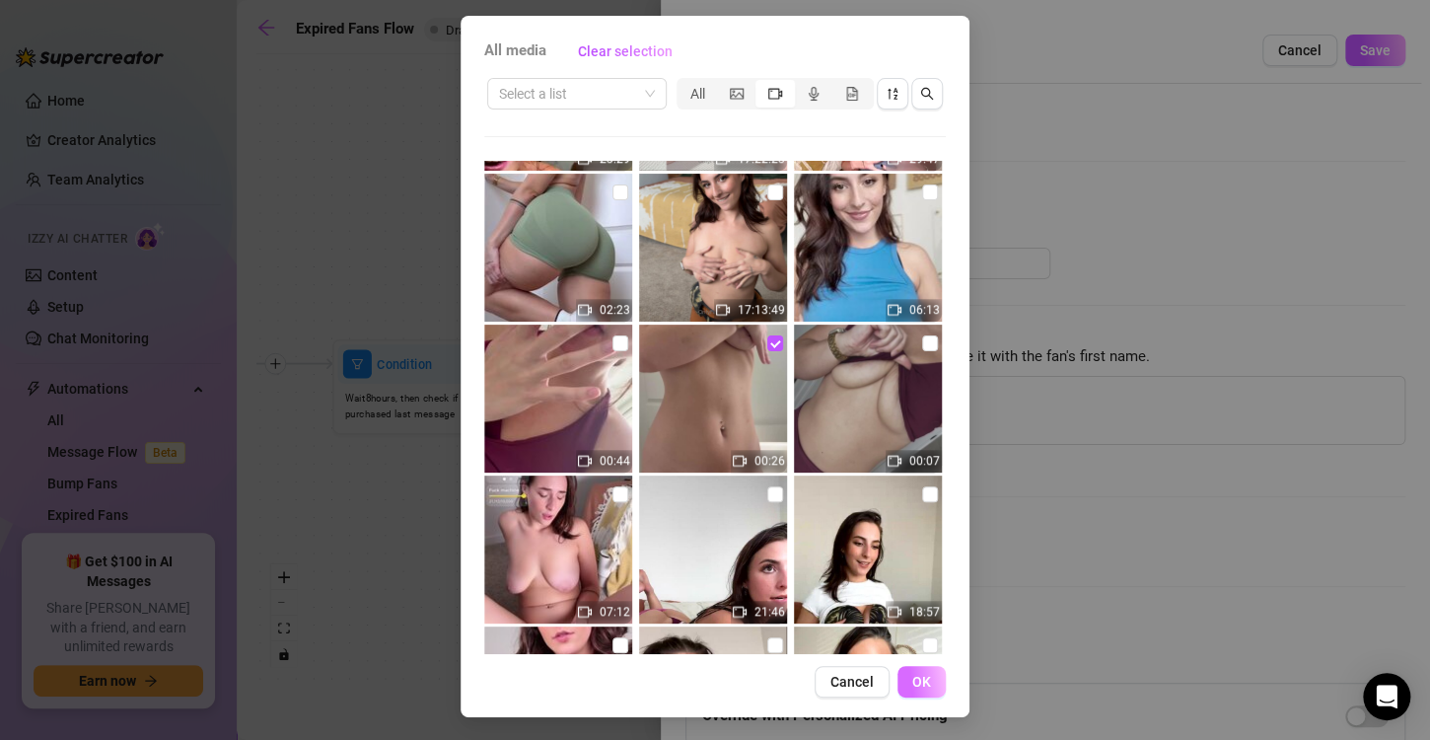
click at [922, 678] on span "OK" at bounding box center [921, 682] width 19 height 16
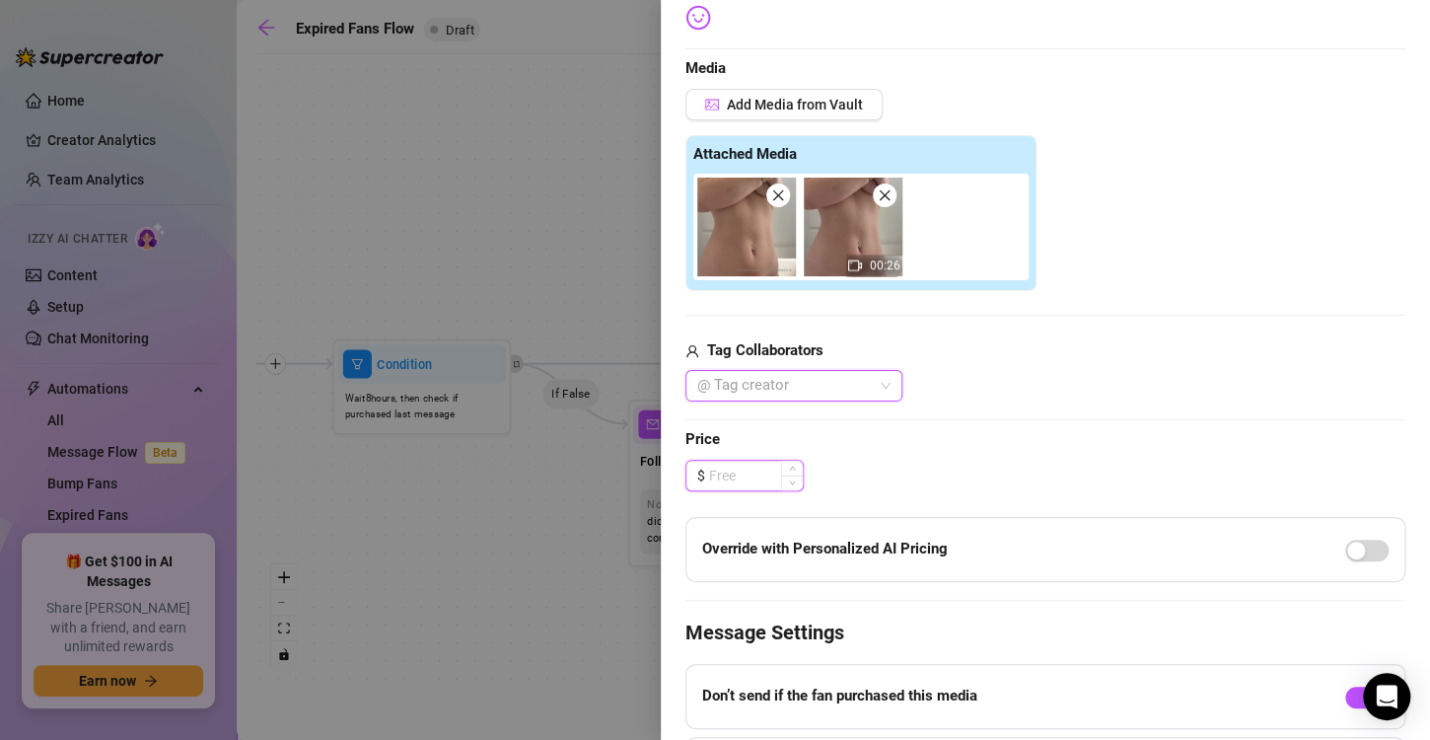
click at [741, 477] on input at bounding box center [756, 476] width 94 height 30
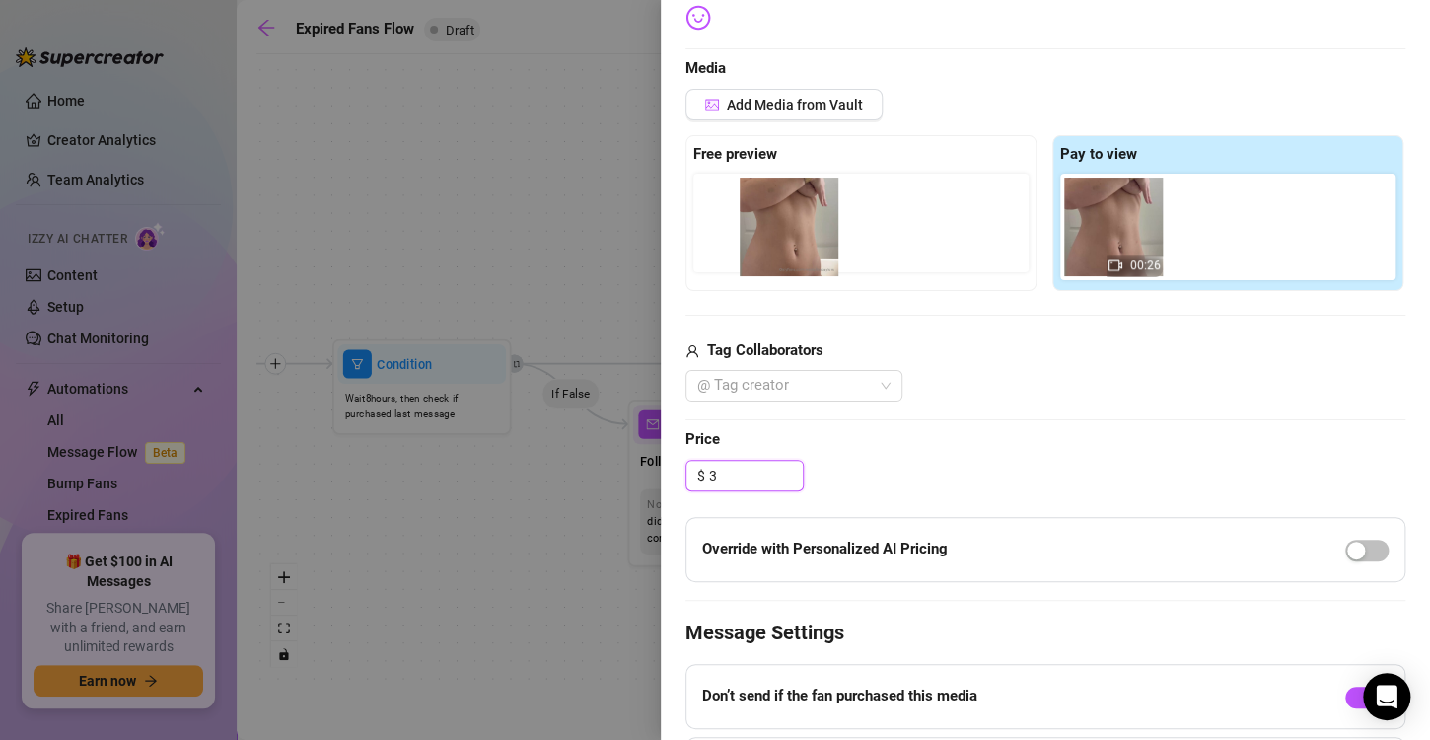
drag, startPoint x: 1098, startPoint y: 229, endPoint x: 772, endPoint y: 230, distance: 325.5
click at [772, 230] on div "Free preview Pay to view 00:26" at bounding box center [1045, 213] width 720 height 156
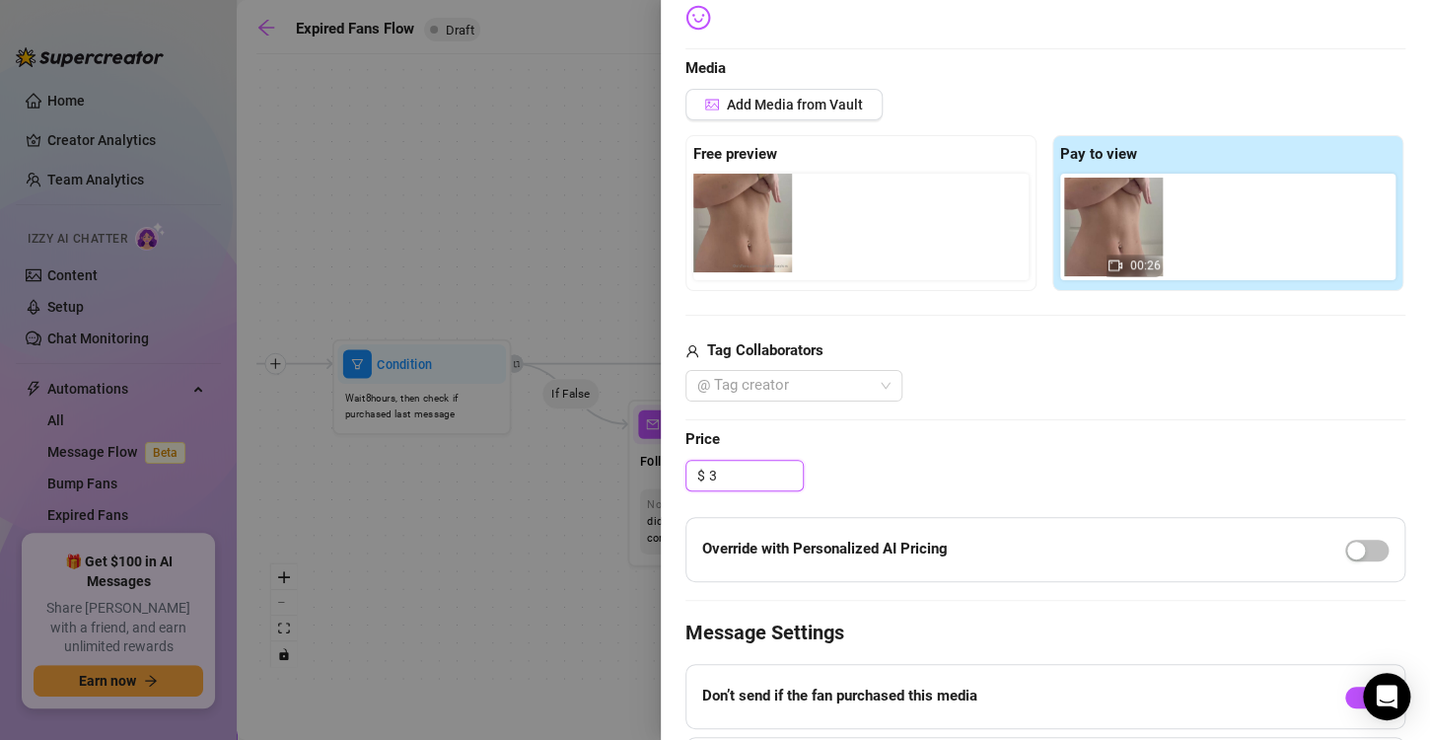
drag, startPoint x: 1079, startPoint y: 232, endPoint x: 706, endPoint y: 228, distance: 372.8
click at [706, 228] on div "Free preview Pay to view 00:26" at bounding box center [1045, 213] width 720 height 156
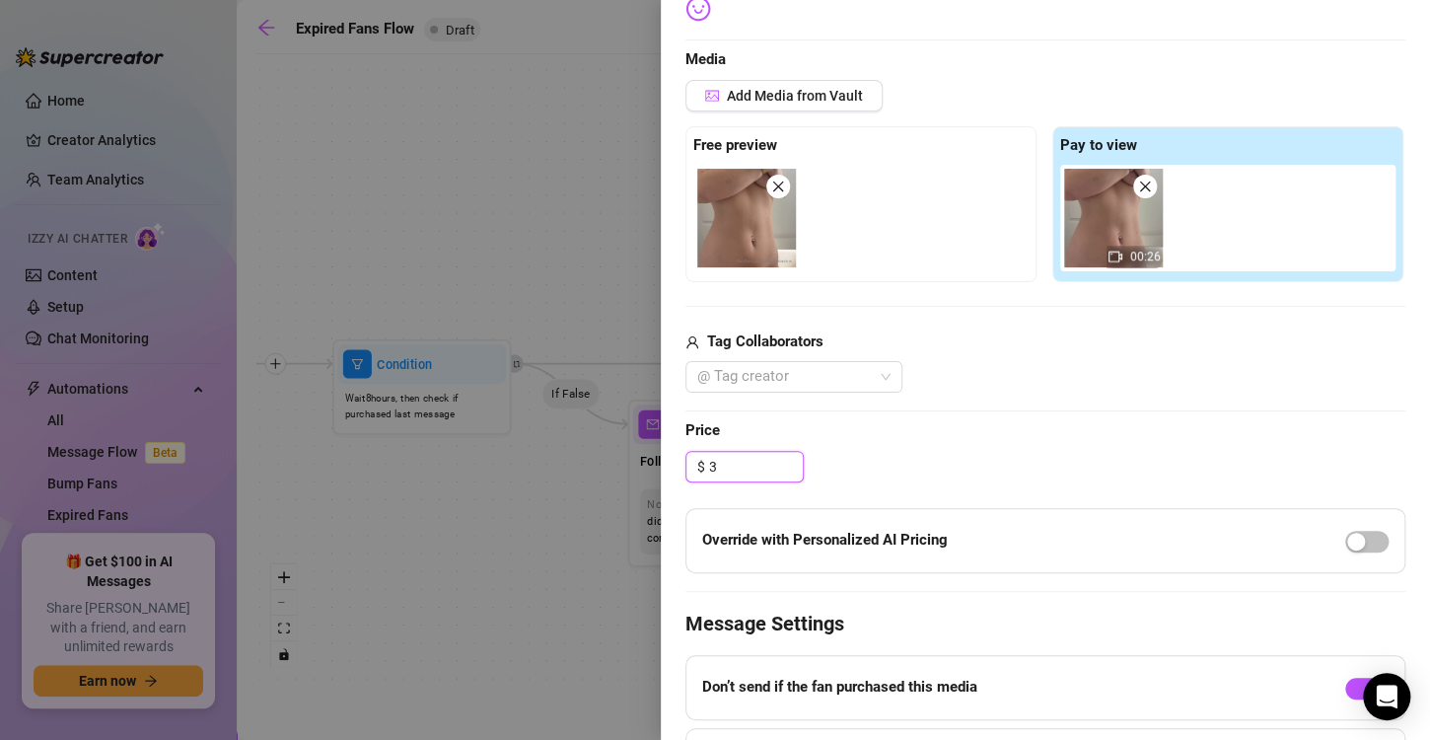
scroll to position [0, 0]
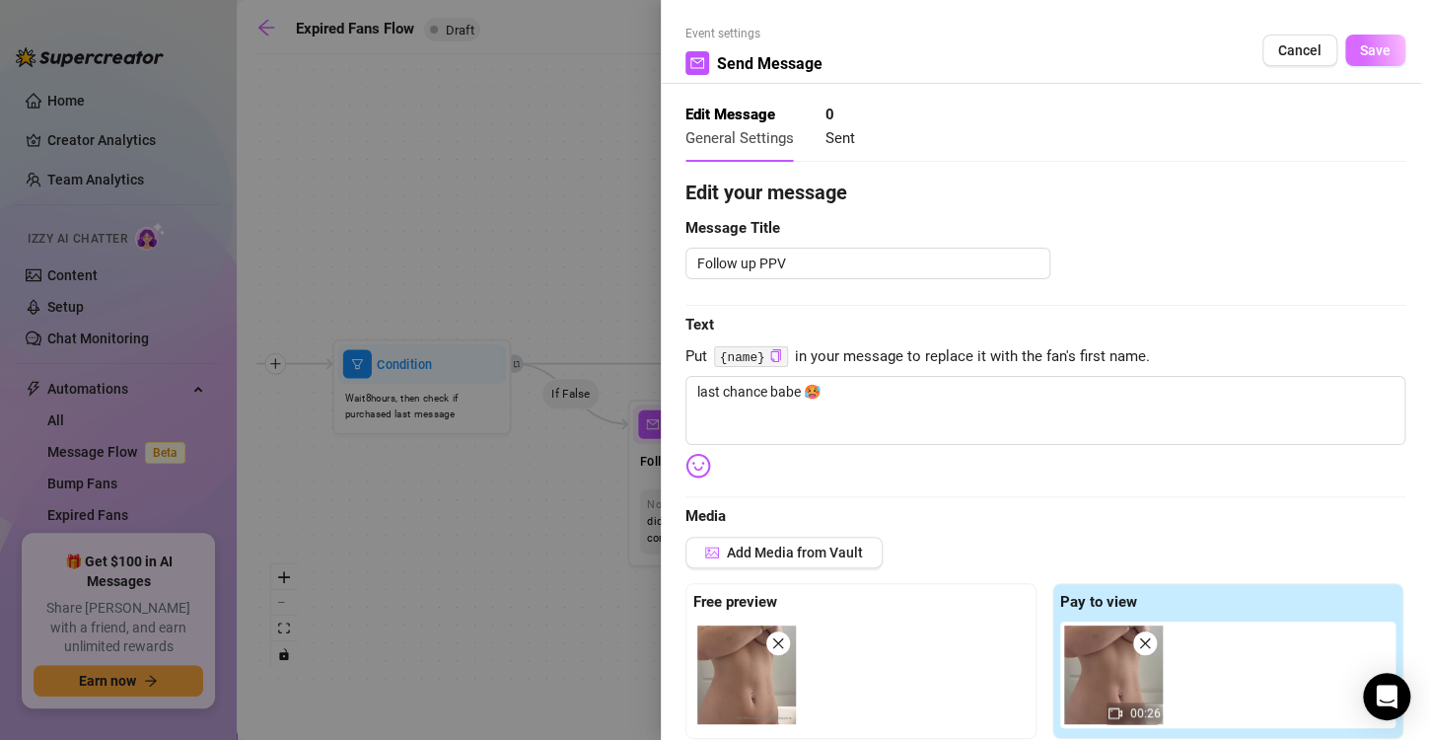
click at [1346, 60] on button "Save" at bounding box center [1375, 51] width 60 height 32
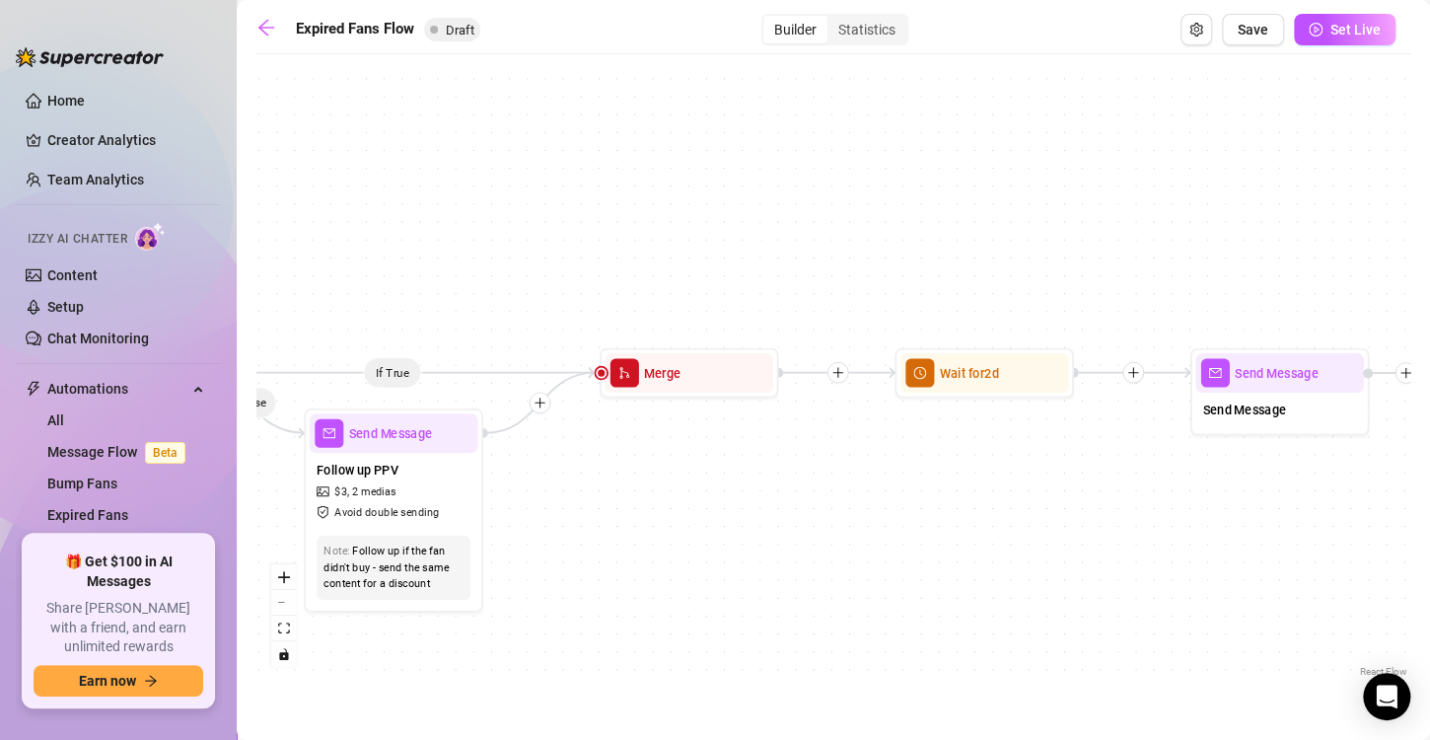
drag, startPoint x: 1140, startPoint y: 512, endPoint x: 733, endPoint y: 541, distance: 408.4
click at [733, 541] on div "If True If False Send Message Send Message Wait for 2d Merge Send Message Follo…" at bounding box center [833, 372] width 1154 height 617
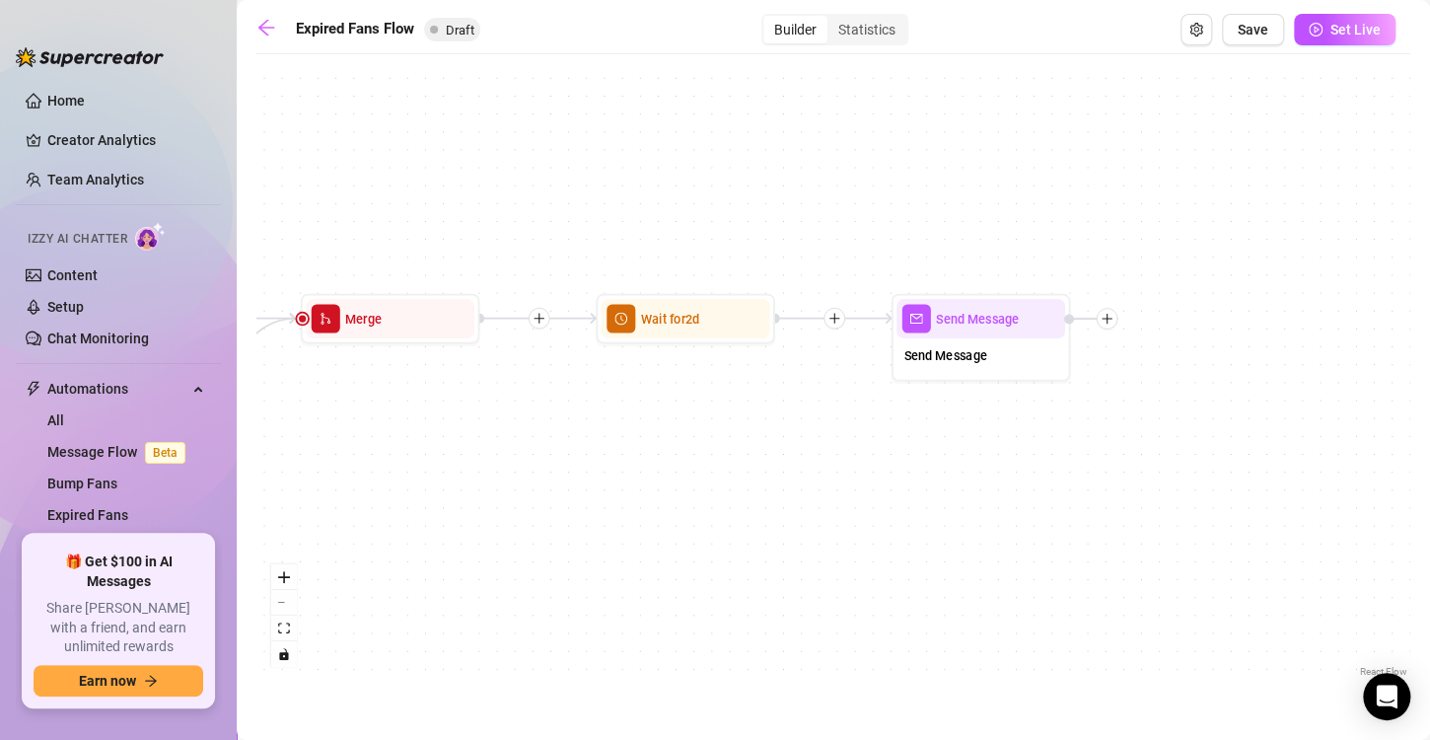
drag, startPoint x: 1089, startPoint y: 549, endPoint x: 817, endPoint y: 479, distance: 281.1
click at [817, 479] on div "If True If False Send Message Send Message Wait for 2d Merge Send Message Follo…" at bounding box center [833, 372] width 1154 height 617
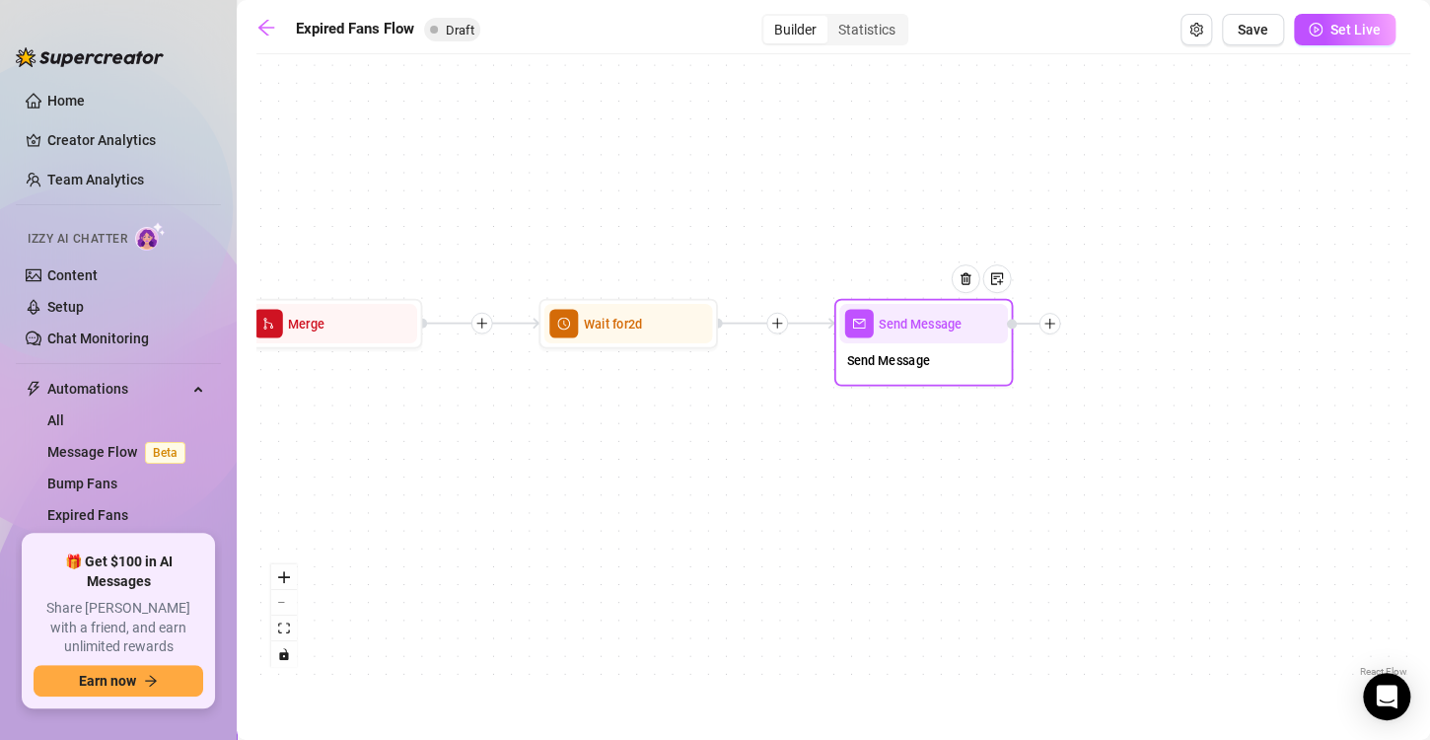
click at [906, 372] on div "Send Message" at bounding box center [923, 361] width 169 height 37
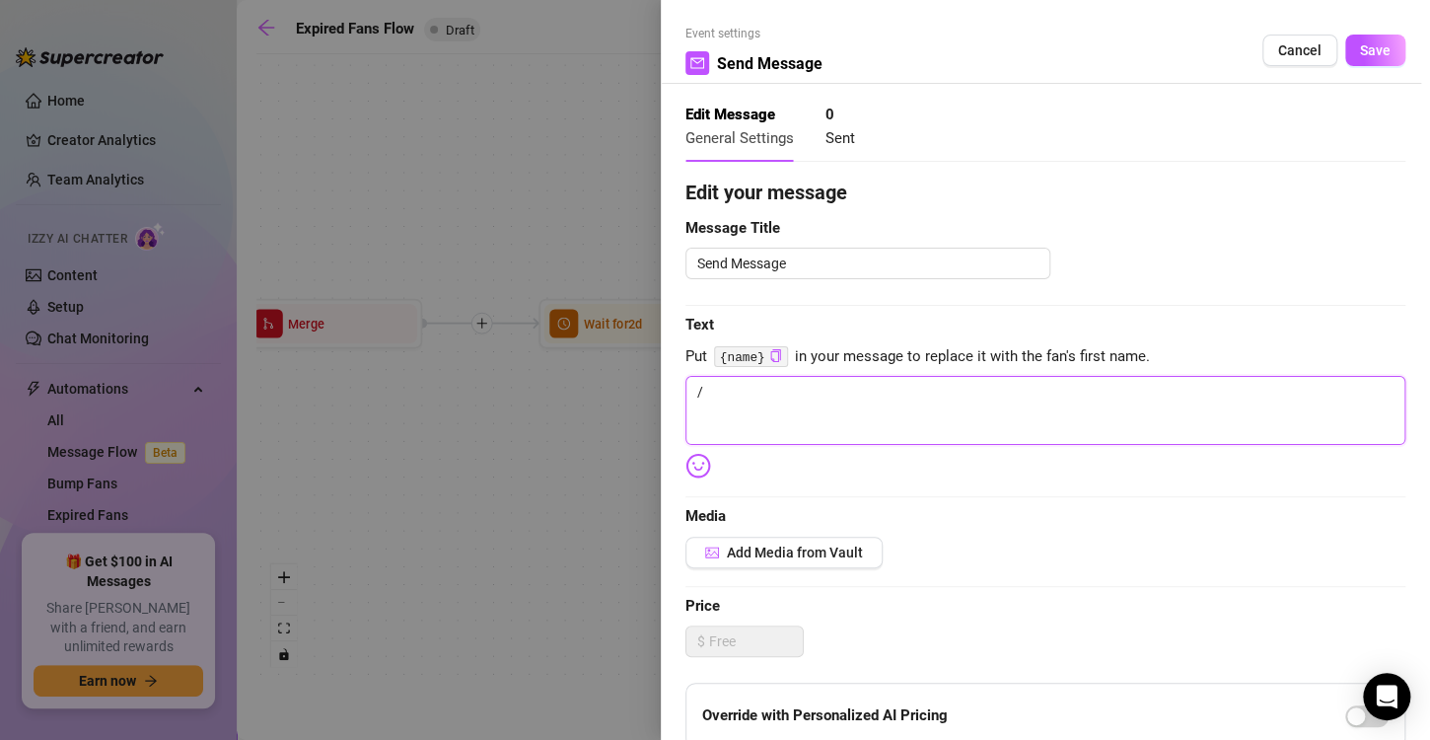
click at [839, 416] on textarea "/" at bounding box center [1045, 410] width 720 height 69
drag, startPoint x: 840, startPoint y: 418, endPoint x: 609, endPoint y: 377, distance: 234.5
click at [609, 377] on div "Event settings Send Message Cancel Save Edit Message General Settings 0 Sent Ed…" at bounding box center [715, 370] width 1430 height 740
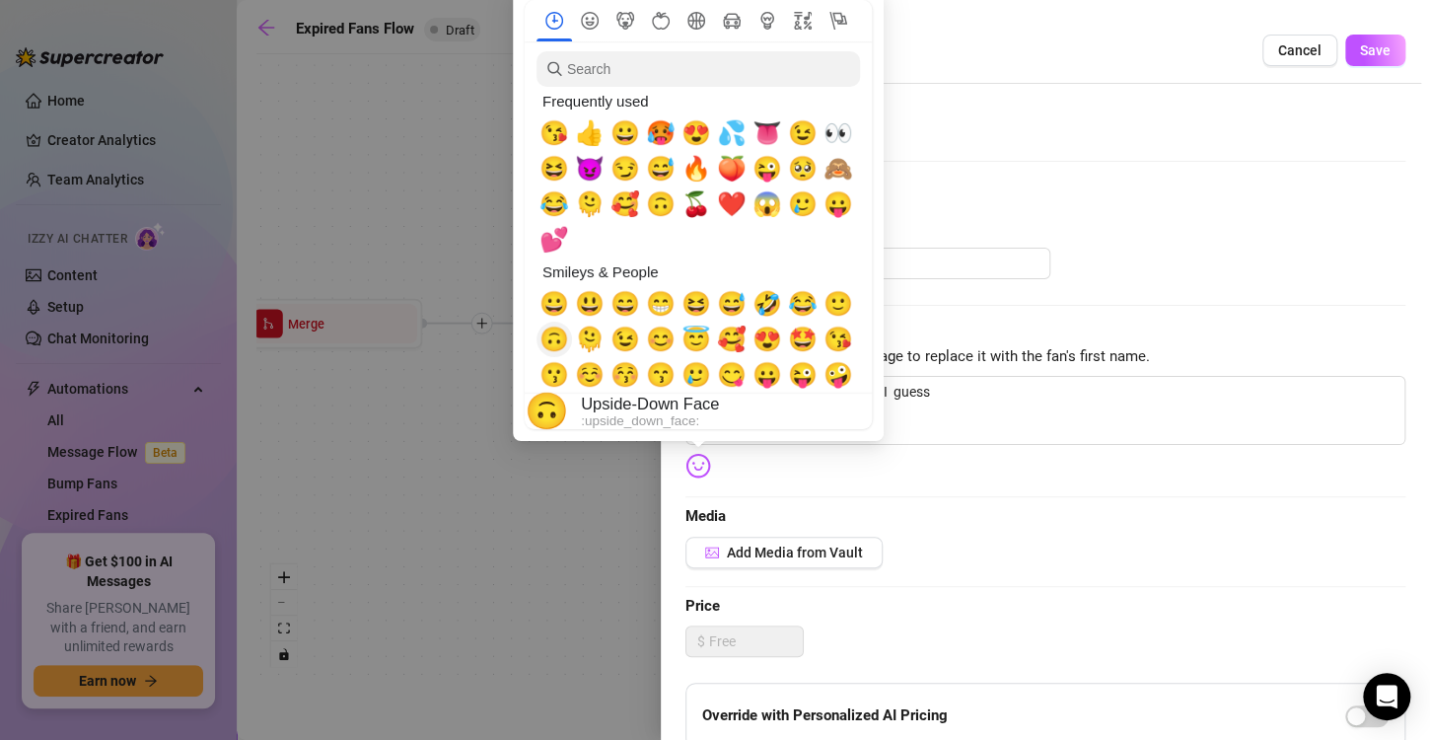
click at [551, 347] on span "🙃" at bounding box center [554, 339] width 30 height 28
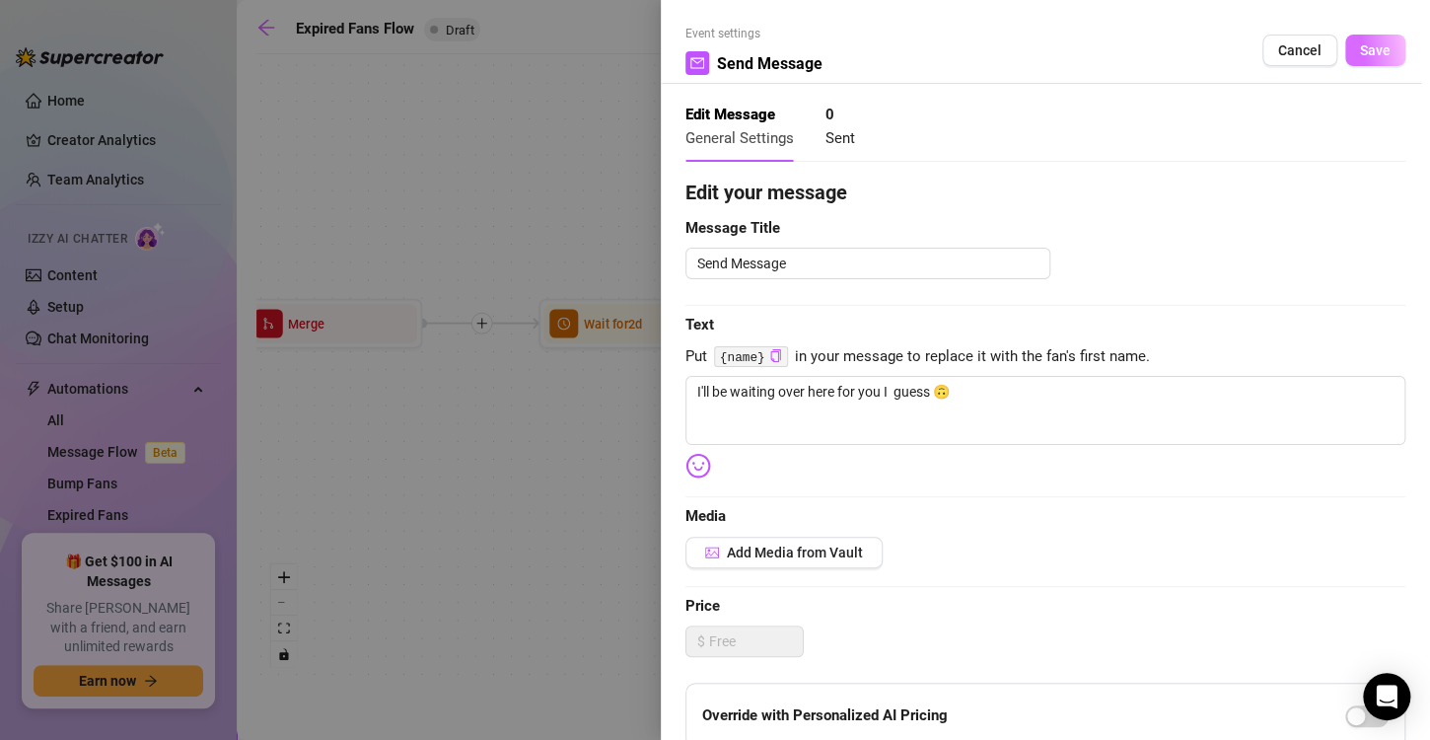
click at [1366, 47] on span "Save" at bounding box center [1375, 50] width 31 height 16
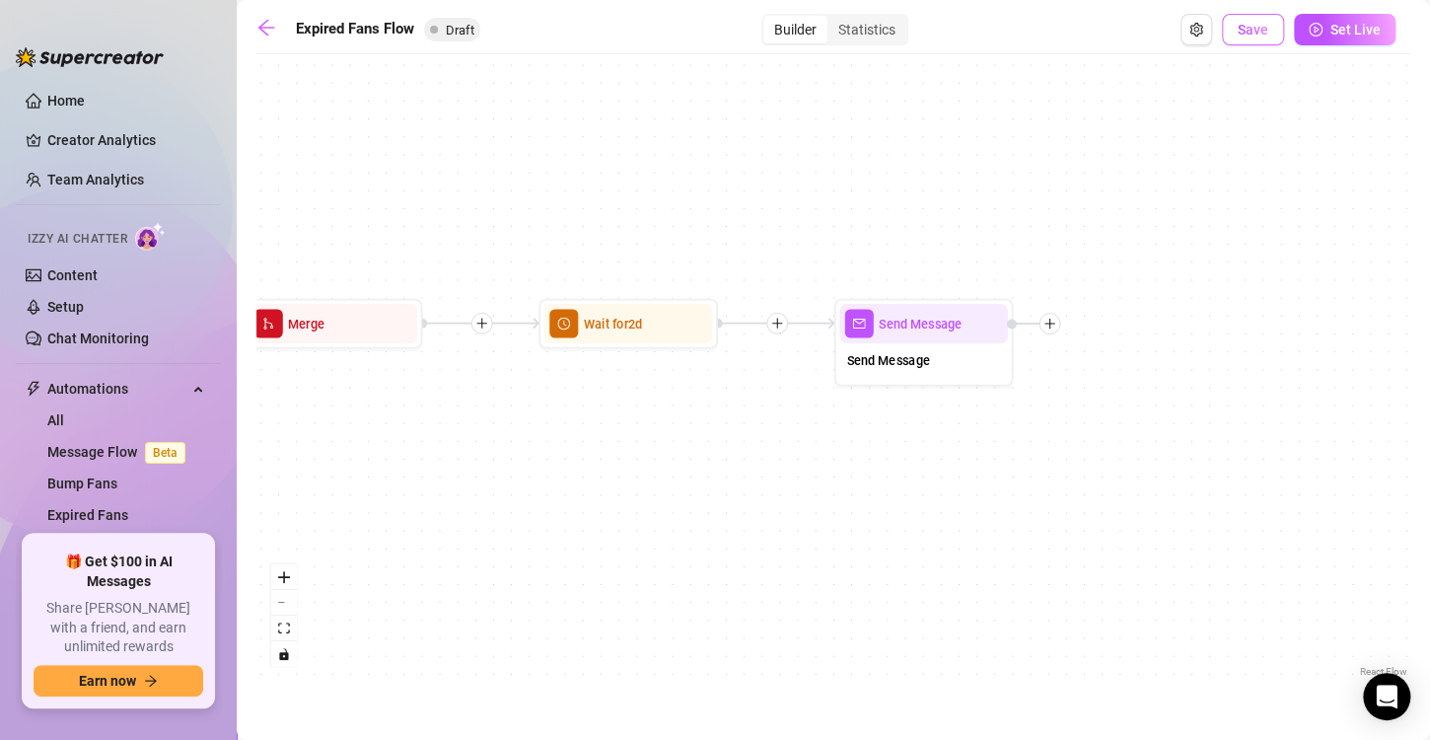
click at [1254, 39] on button "Save" at bounding box center [1253, 30] width 62 height 32
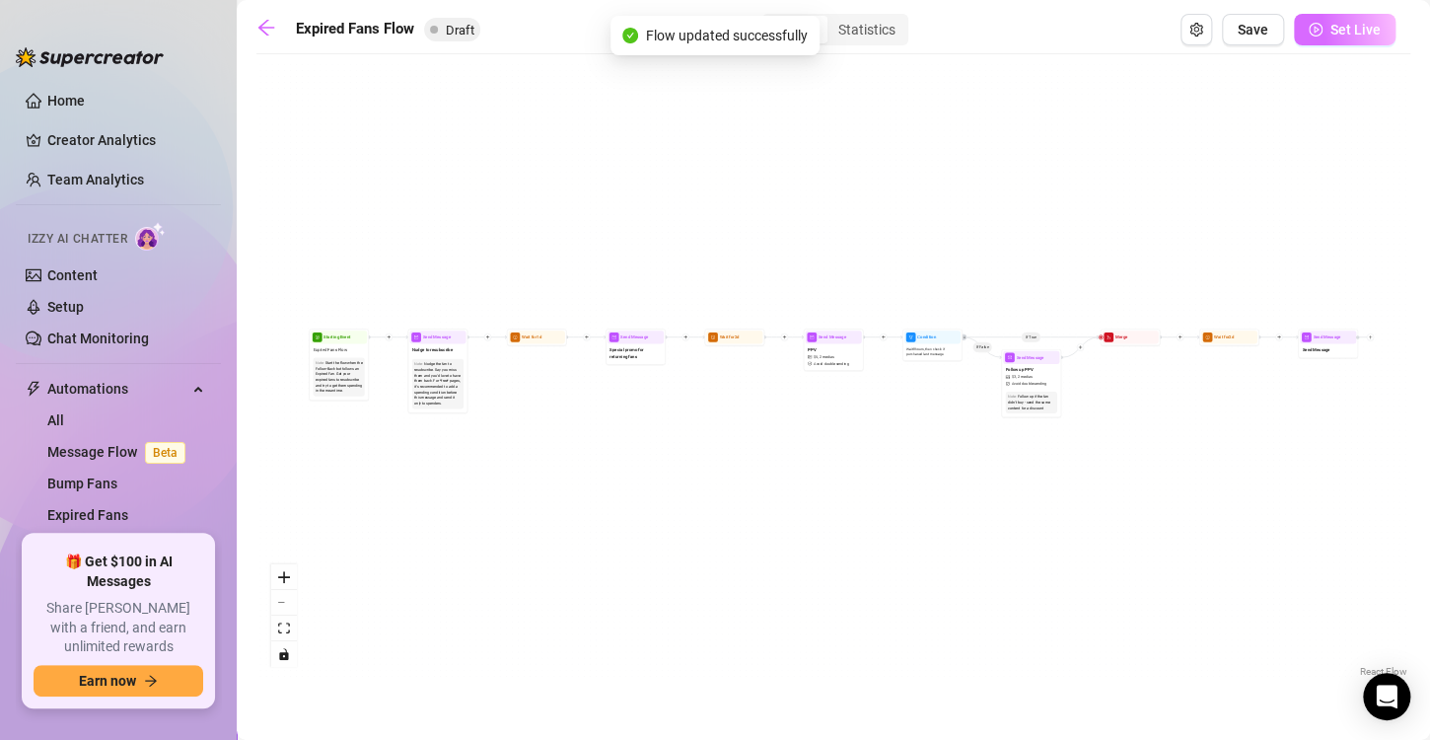
click at [1369, 33] on span "Set Live" at bounding box center [1355, 30] width 50 height 16
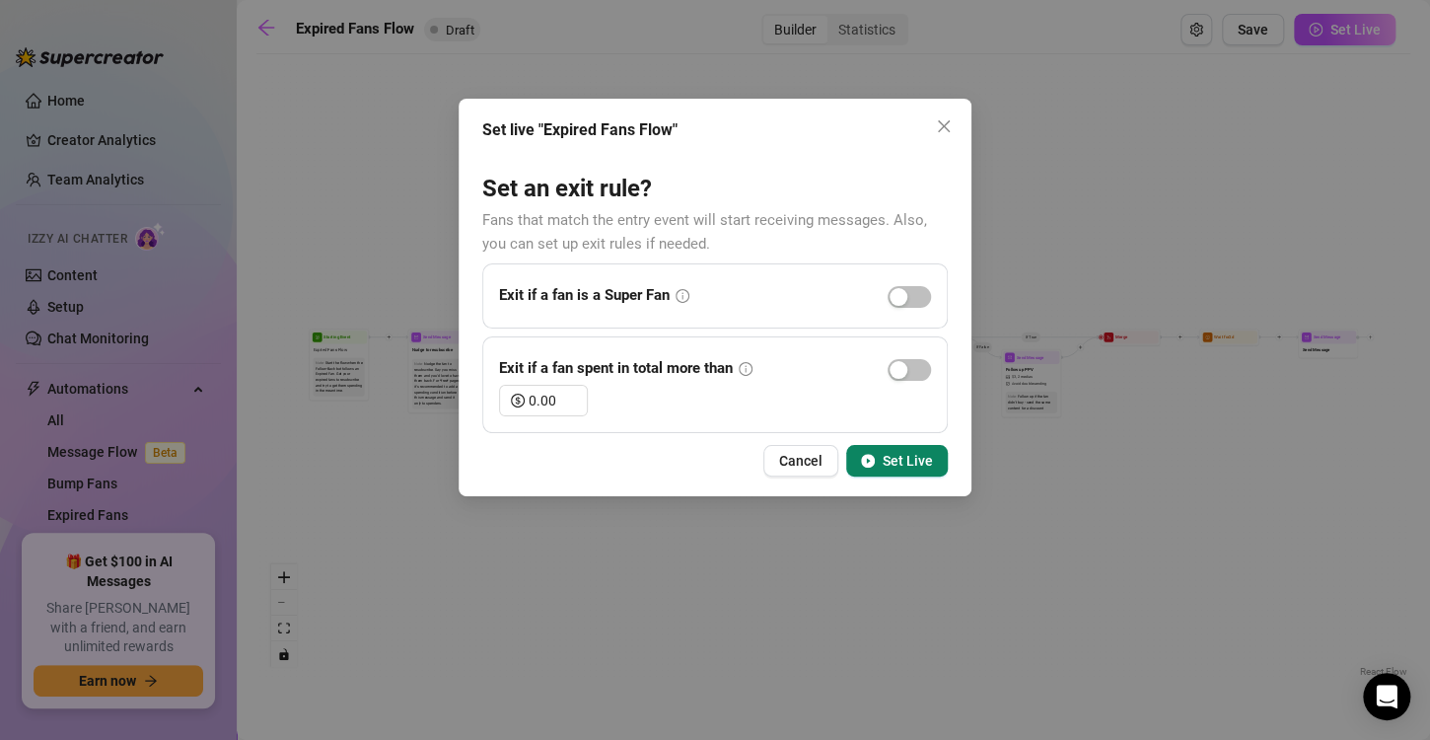
click at [934, 459] on button "Set Live" at bounding box center [897, 461] width 102 height 32
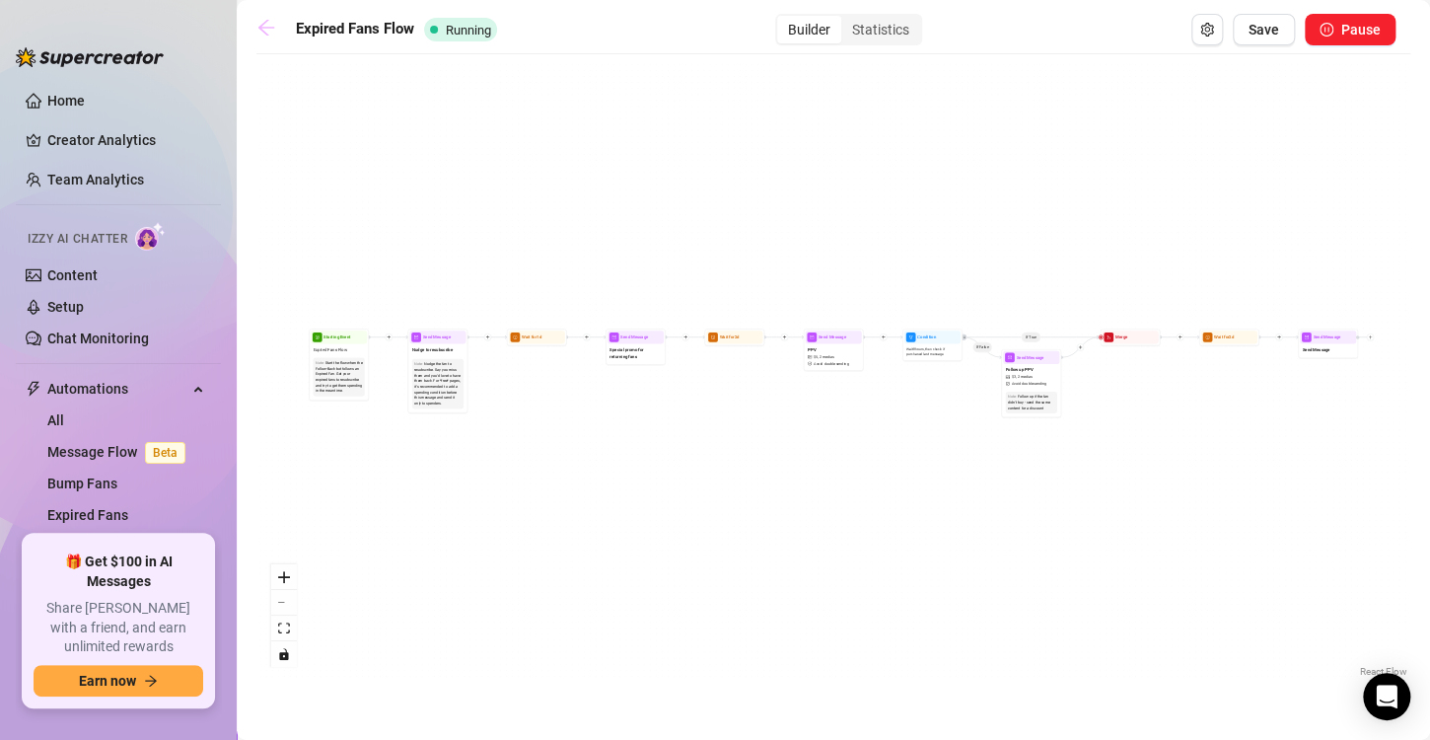
click at [262, 27] on icon "arrow-left" at bounding box center [266, 28] width 20 height 20
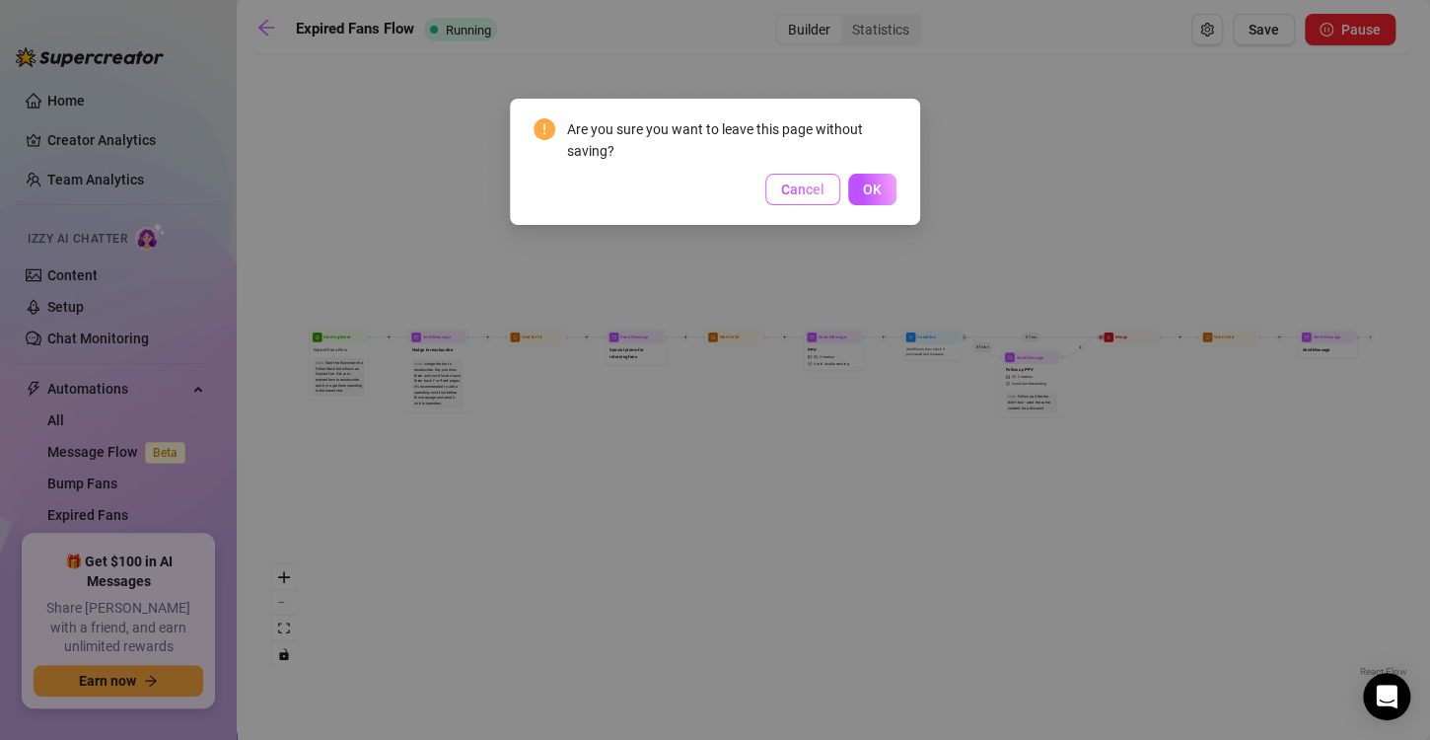
click at [789, 196] on span "Cancel" at bounding box center [802, 189] width 43 height 16
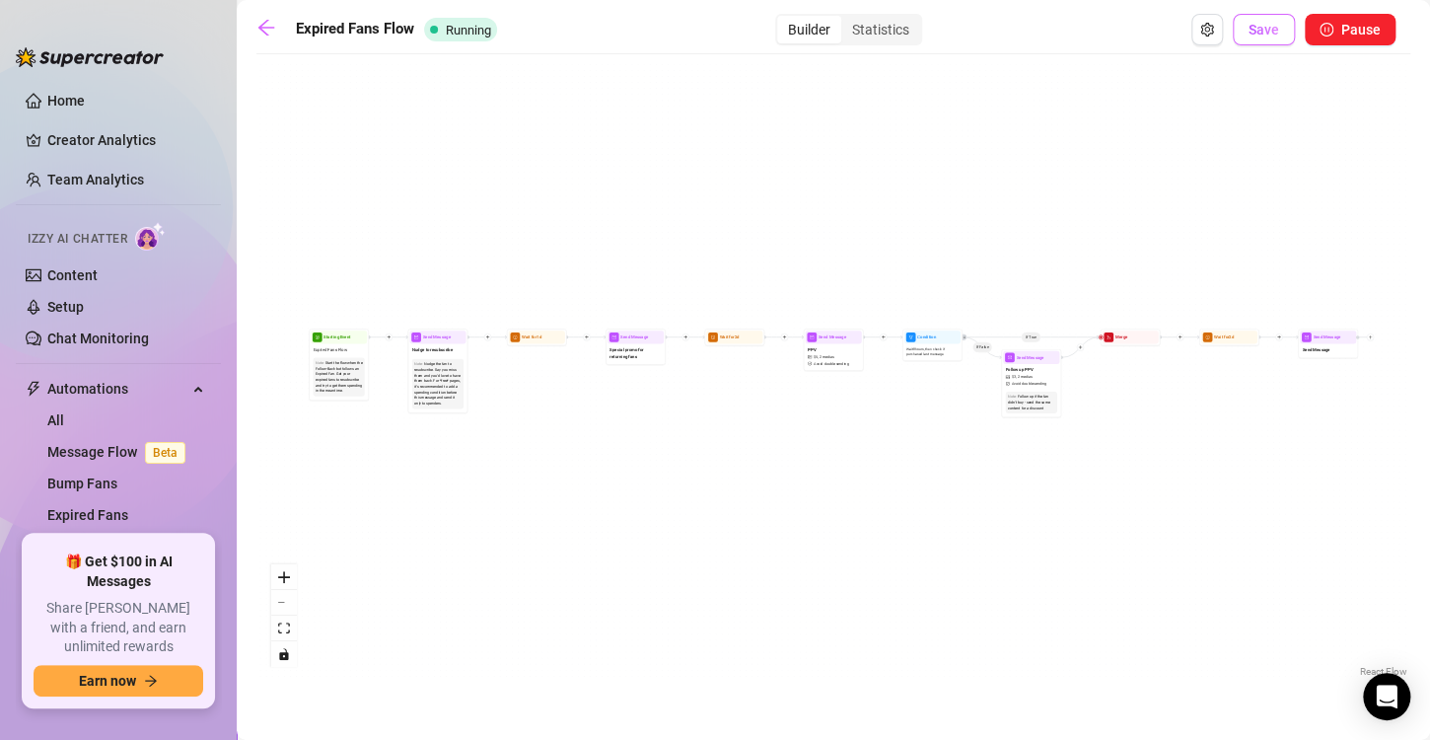
click at [1265, 31] on span "Save" at bounding box center [1264, 30] width 31 height 16
click at [902, 22] on div "Statistics" at bounding box center [880, 30] width 79 height 28
click at [846, 19] on input "Statistics" at bounding box center [846, 19] width 0 height 0
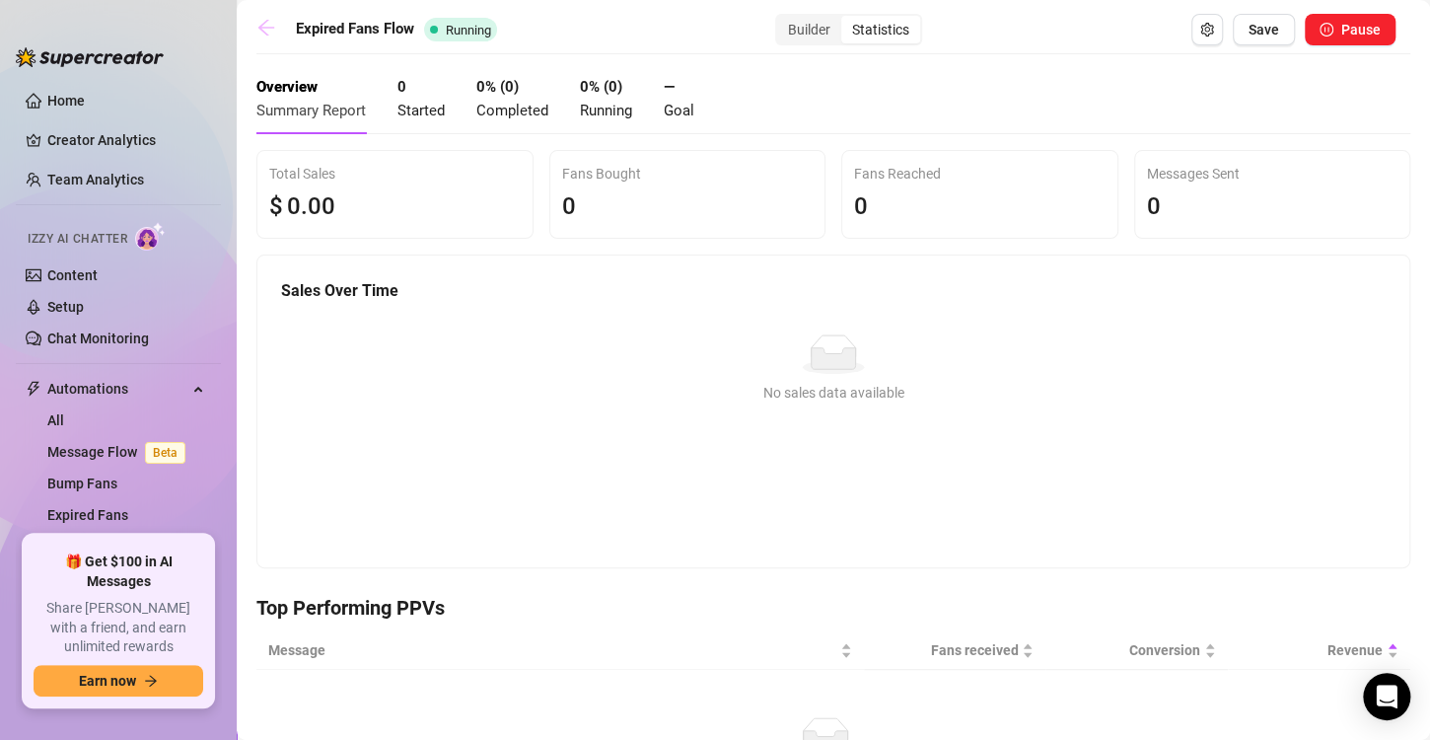
click at [270, 34] on icon "arrow-left" at bounding box center [266, 28] width 20 height 20
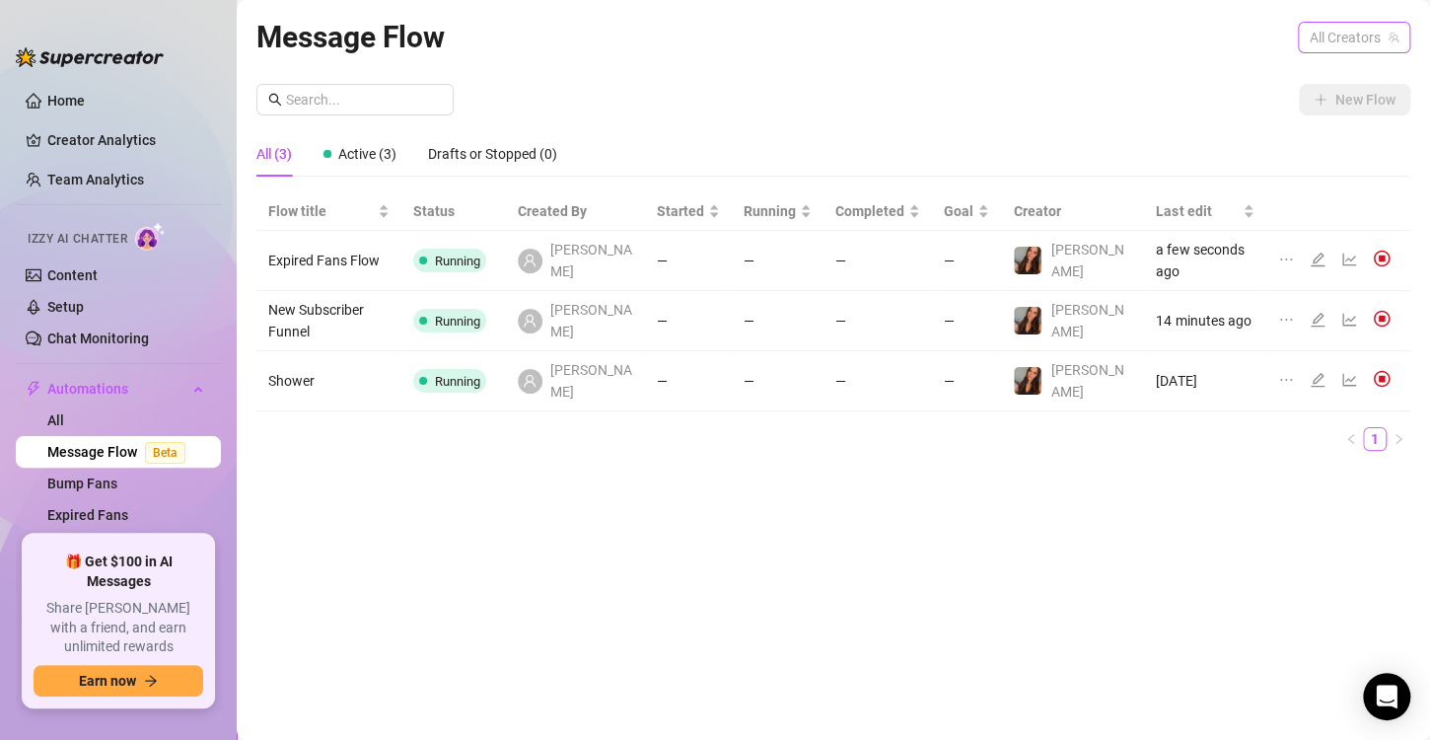
click at [1348, 36] on span "All Creators" at bounding box center [1354, 38] width 89 height 30
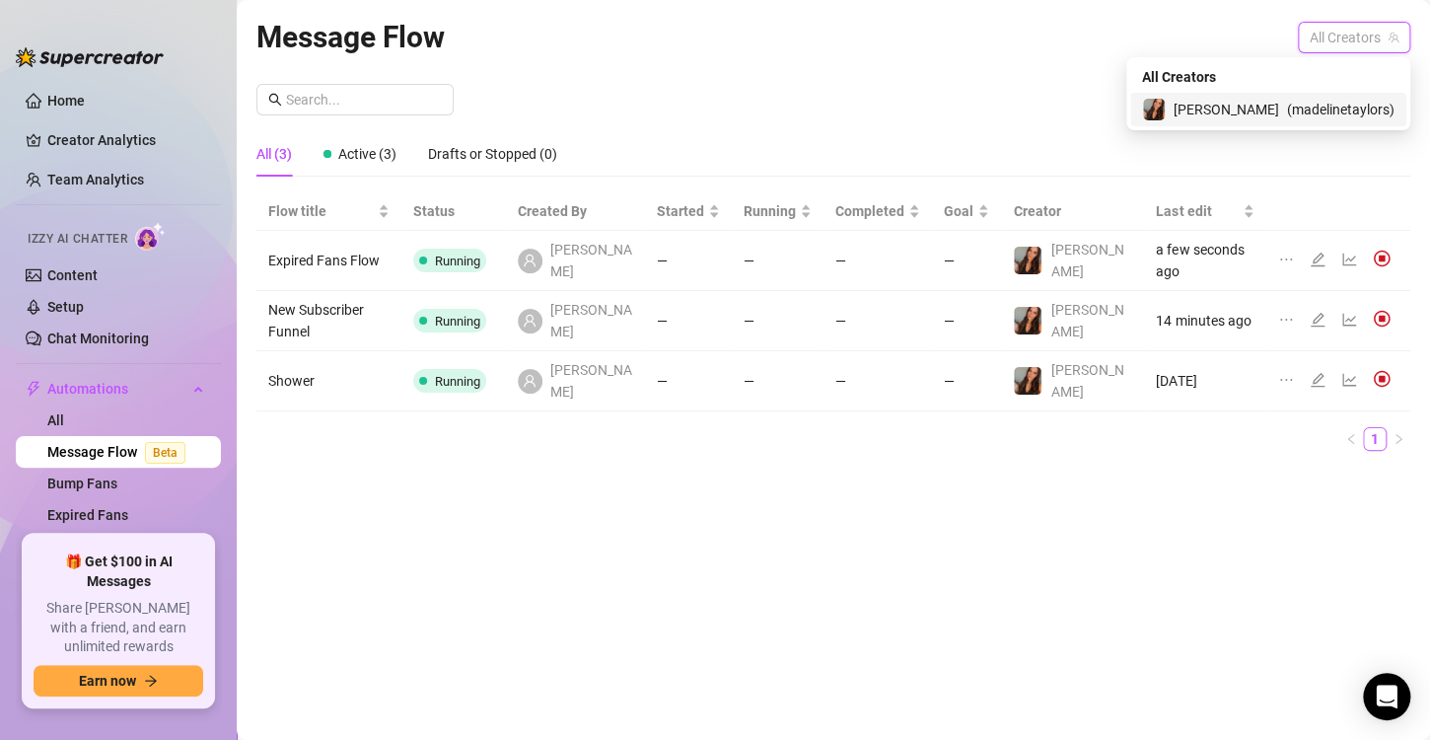
click at [1288, 111] on span "( madelinetaylors )" at bounding box center [1340, 110] width 107 height 22
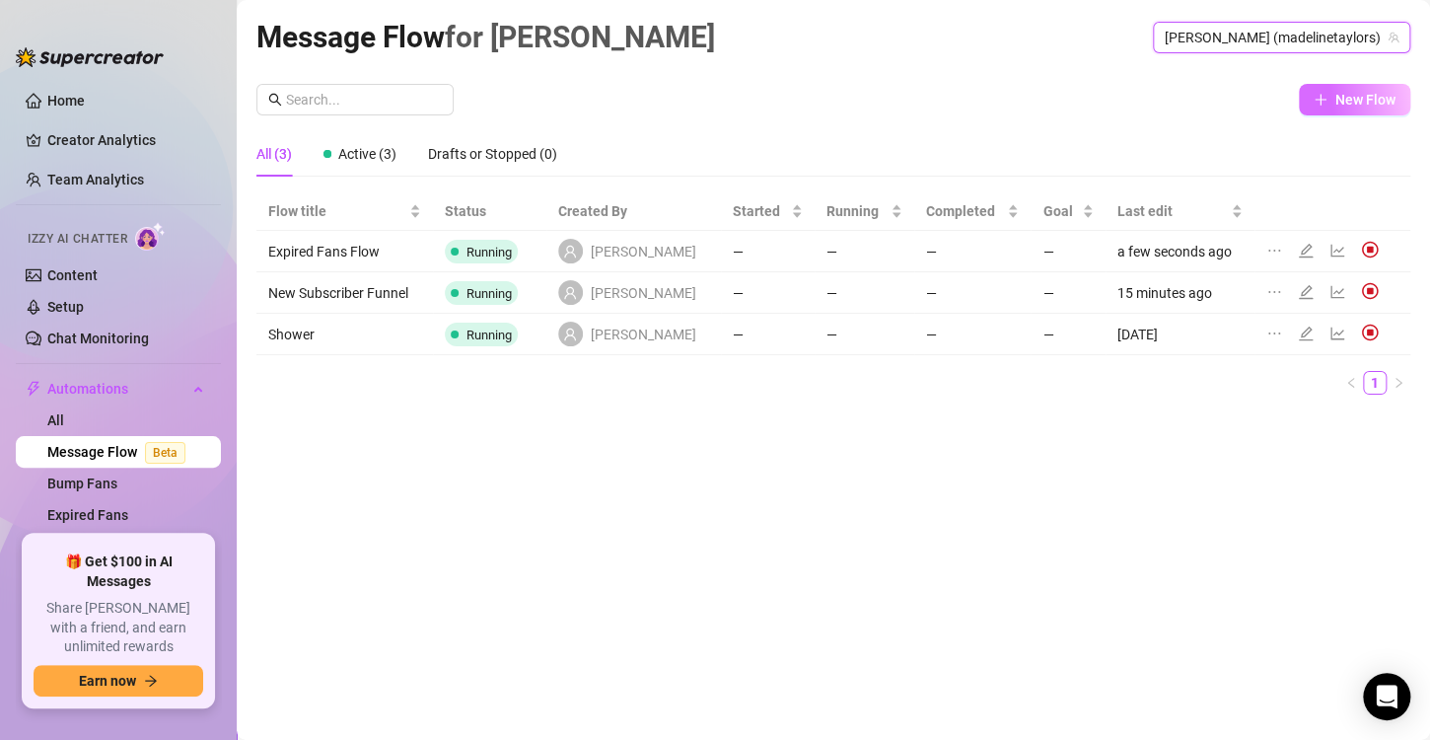
click at [1356, 99] on span "New Flow" at bounding box center [1365, 100] width 60 height 16
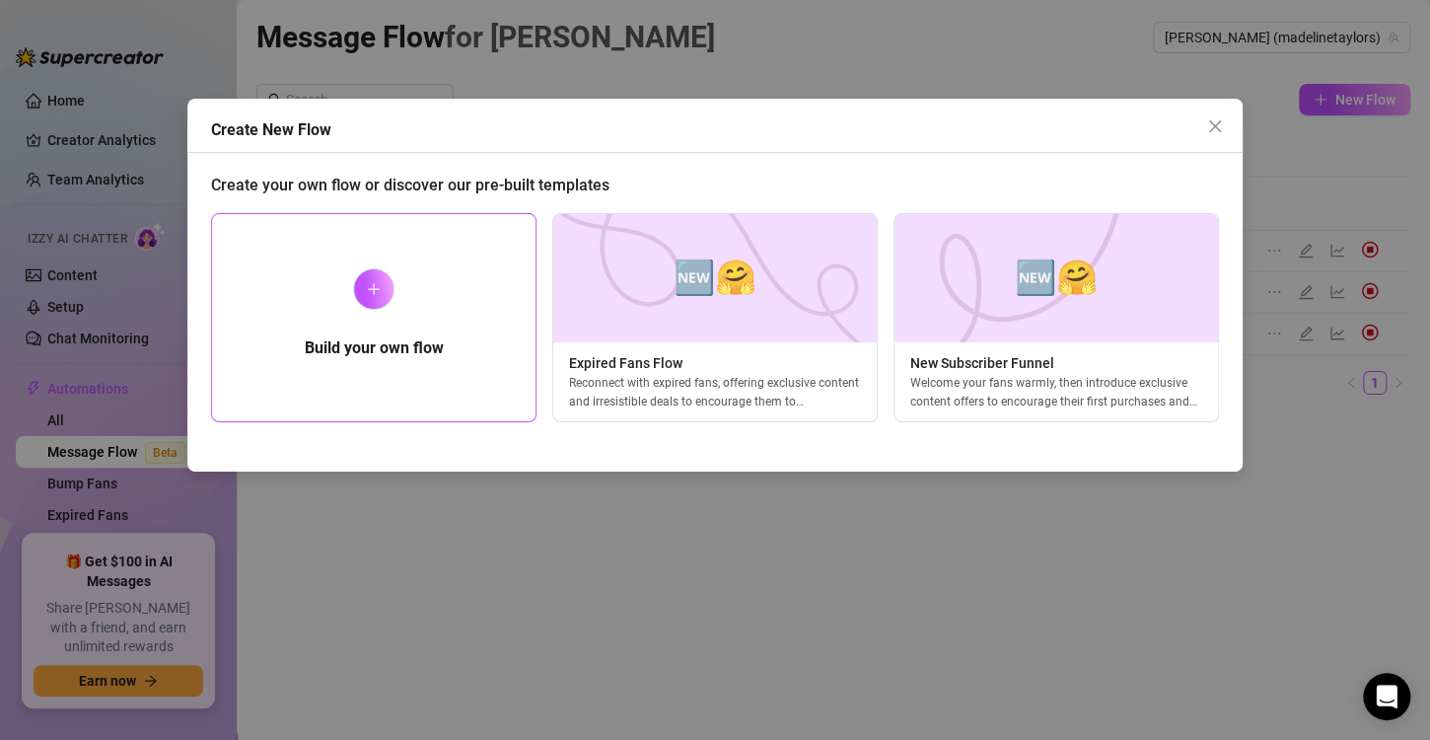
click at [362, 305] on div "Build your own flow" at bounding box center [373, 317] width 325 height 209
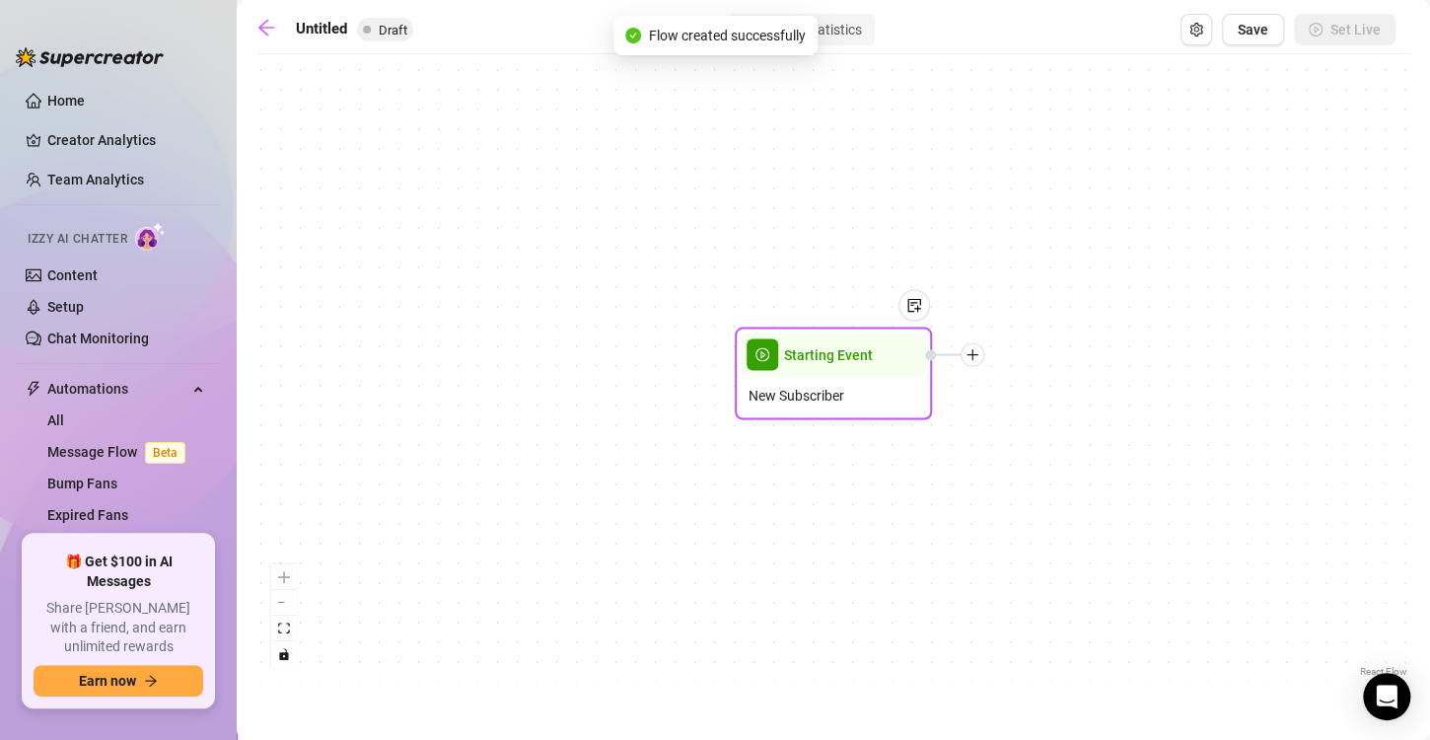
click at [780, 406] on div "New Subscriber" at bounding box center [833, 395] width 185 height 37
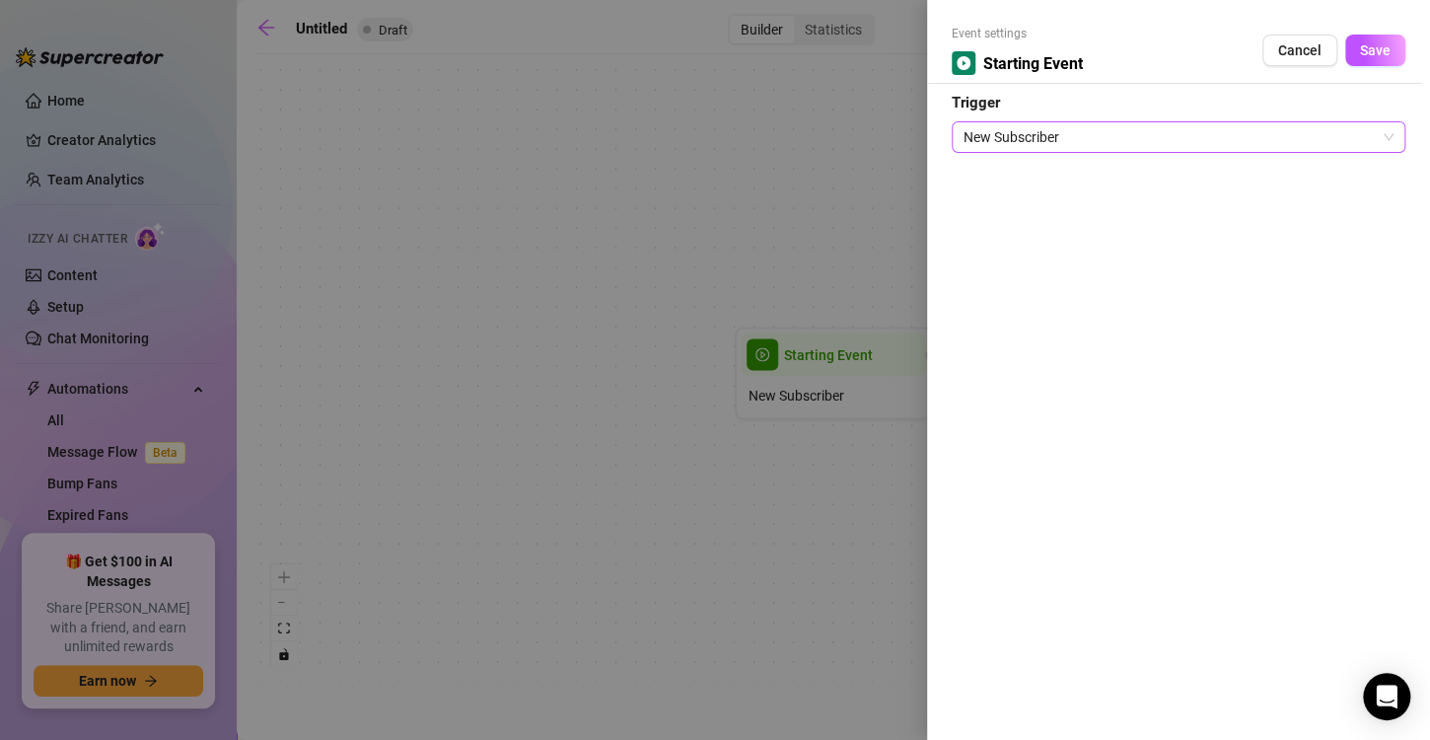
click at [1055, 141] on span "New Subscriber" at bounding box center [1179, 137] width 430 height 30
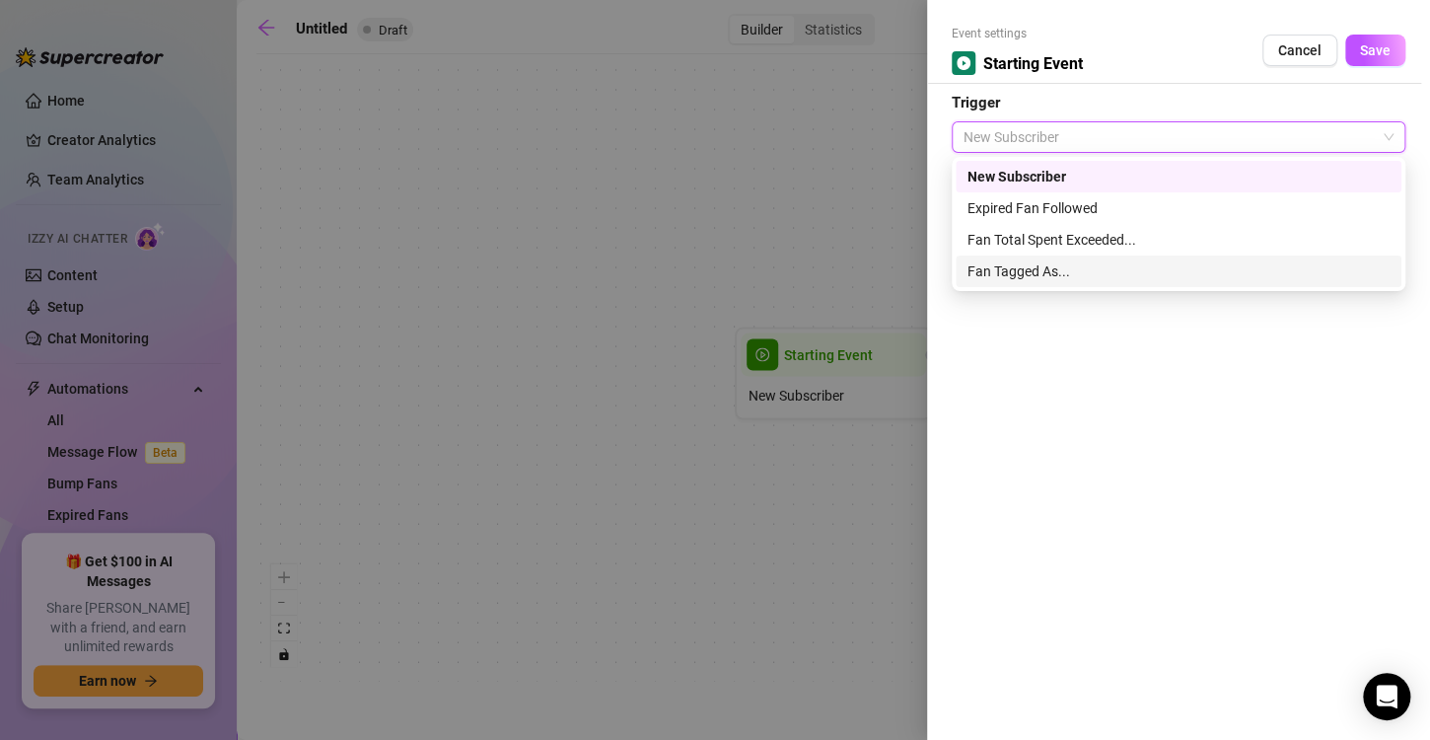
click at [1067, 268] on div "Fan Tagged As..." at bounding box center [1178, 271] width 422 height 22
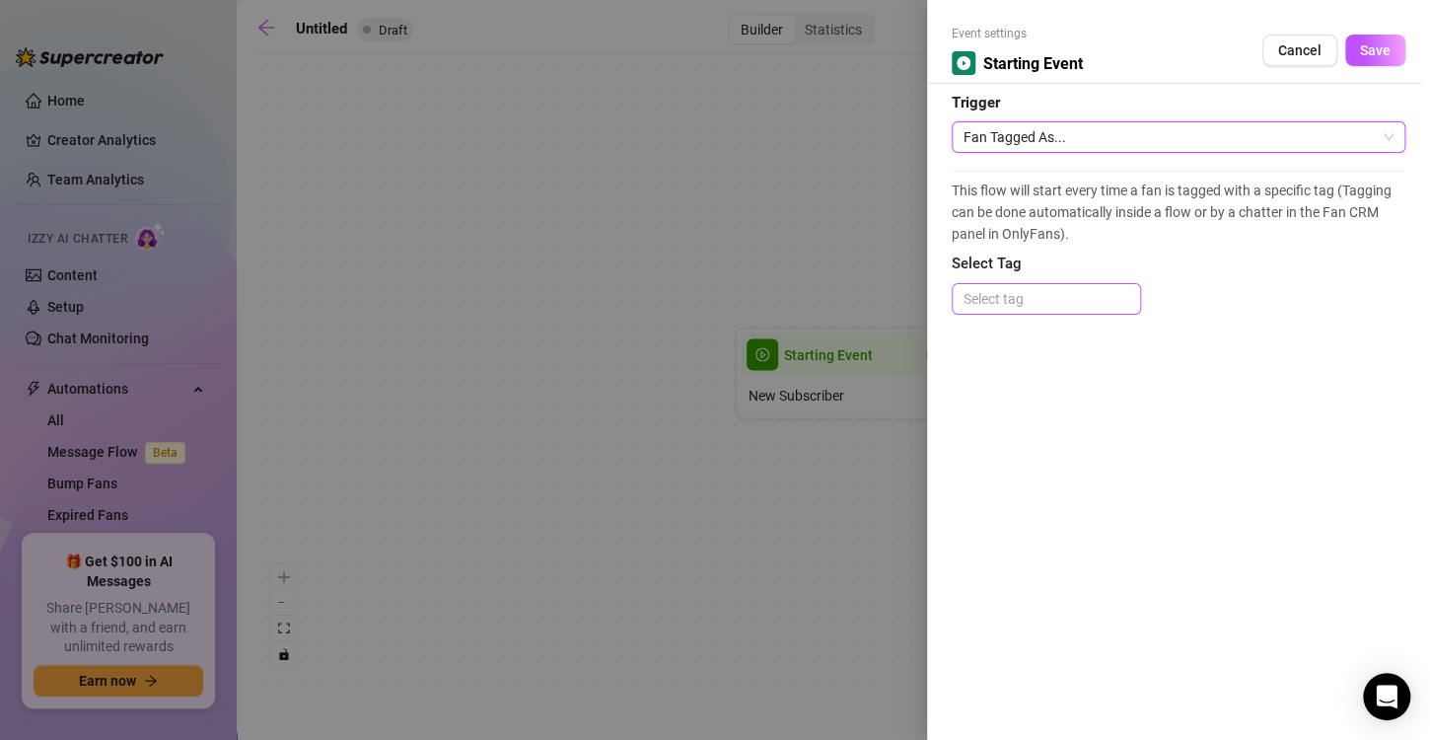
click at [1064, 304] on div at bounding box center [1046, 299] width 181 height 28
click at [1082, 247] on div "This flow will start every time a fan is tagged with a specific tag (Tagging ca…" at bounding box center [1179, 252] width 454 height 163
click at [1290, 51] on span "Cancel" at bounding box center [1299, 50] width 43 height 16
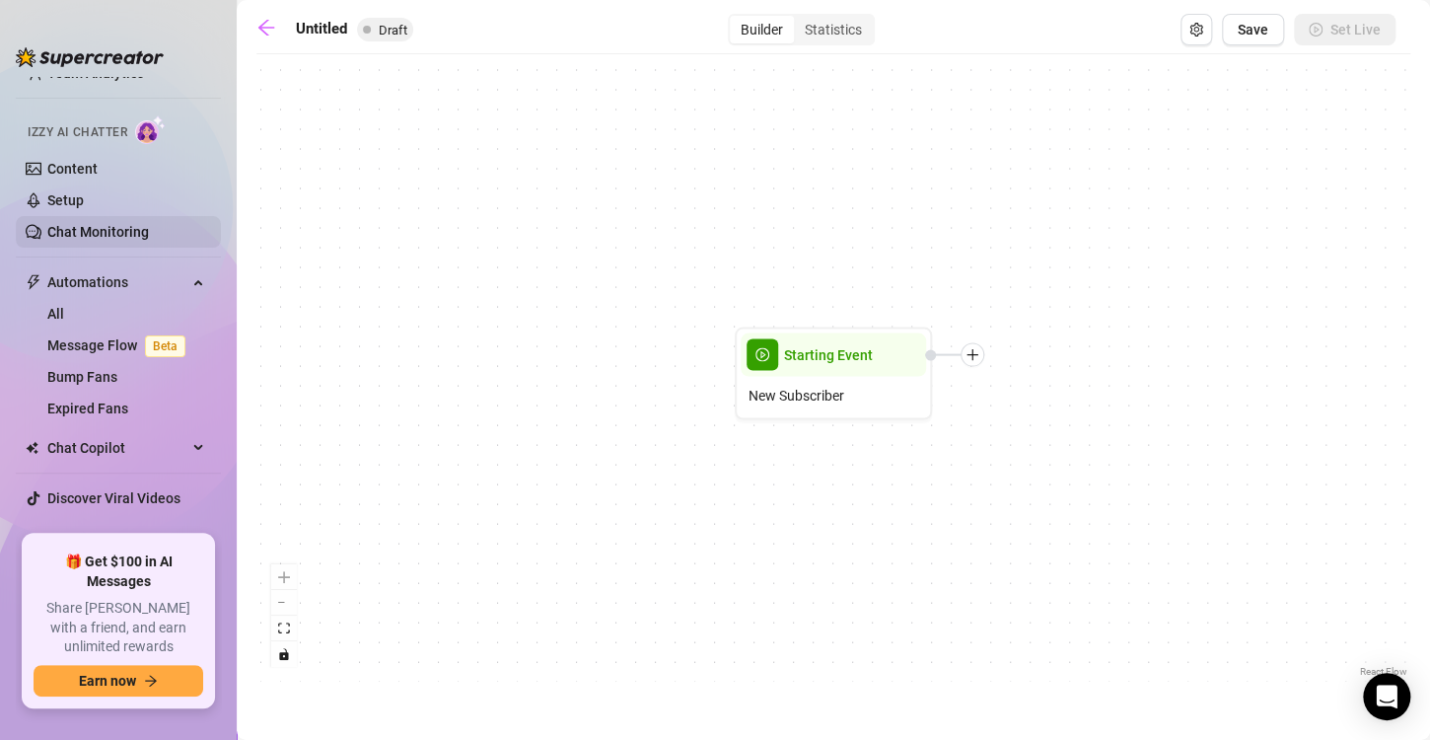
scroll to position [120, 0]
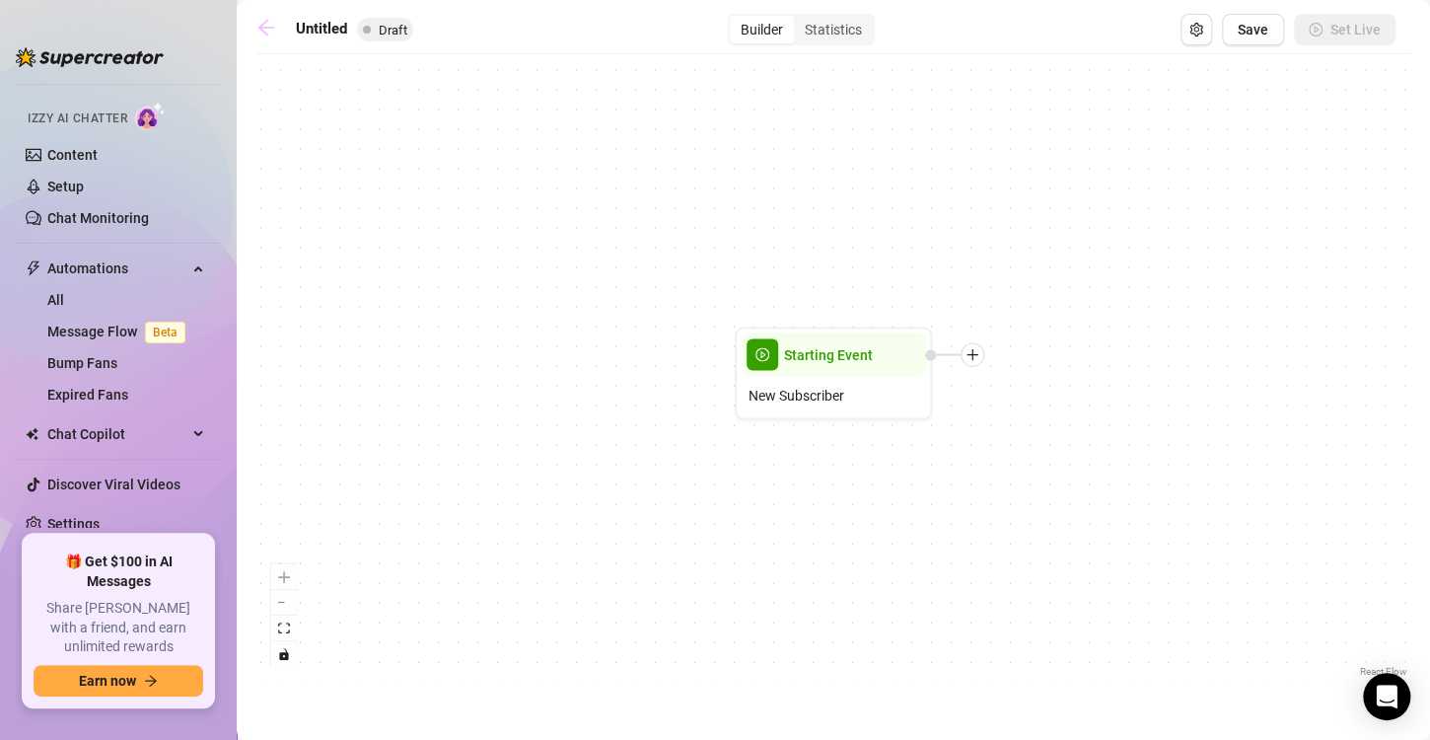
click at [259, 24] on icon "arrow-left" at bounding box center [266, 28] width 20 height 20
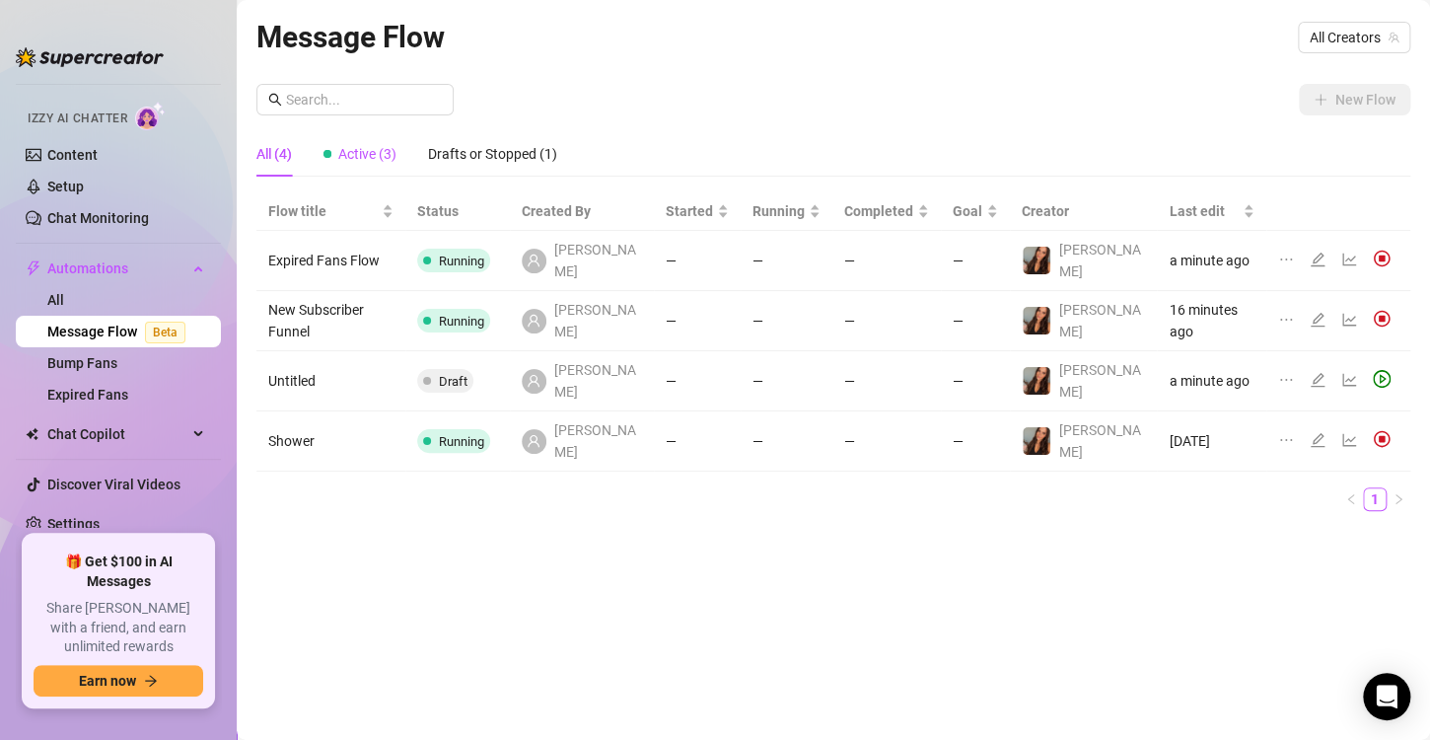
click at [365, 146] on span "Active (3)" at bounding box center [367, 154] width 58 height 16
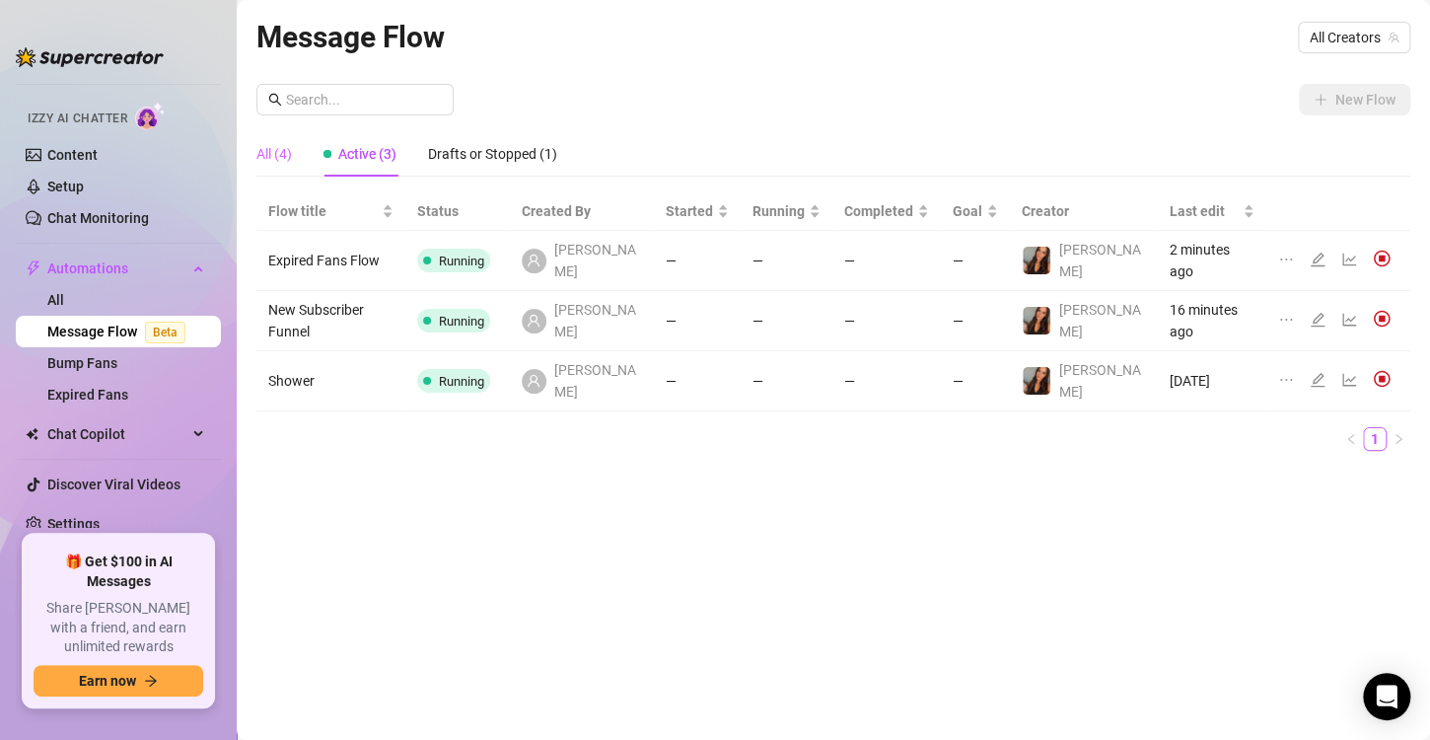
click at [263, 172] on div "All (4)" at bounding box center [274, 153] width 36 height 45
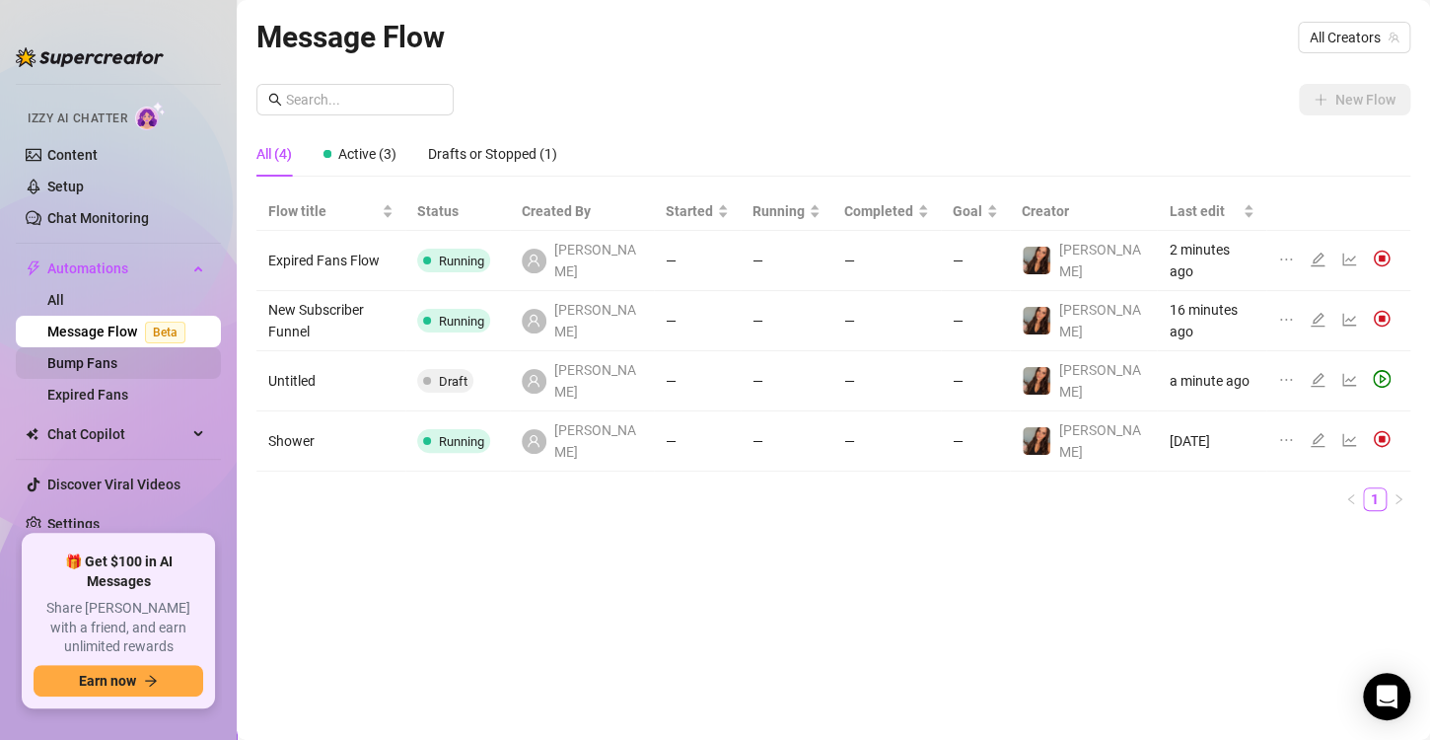
click at [102, 371] on link "Bump Fans" at bounding box center [82, 363] width 70 height 16
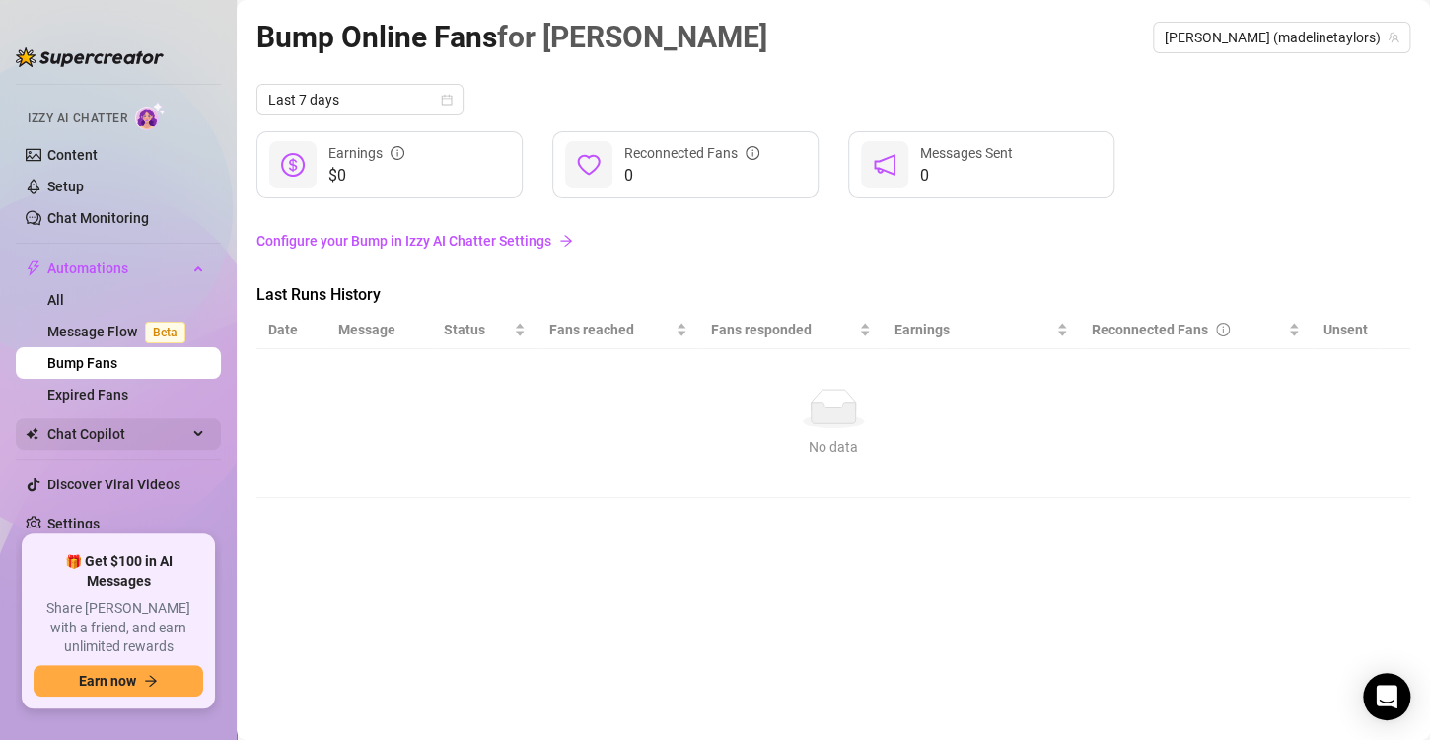
click at [114, 429] on span "Chat Copilot" at bounding box center [117, 434] width 140 height 32
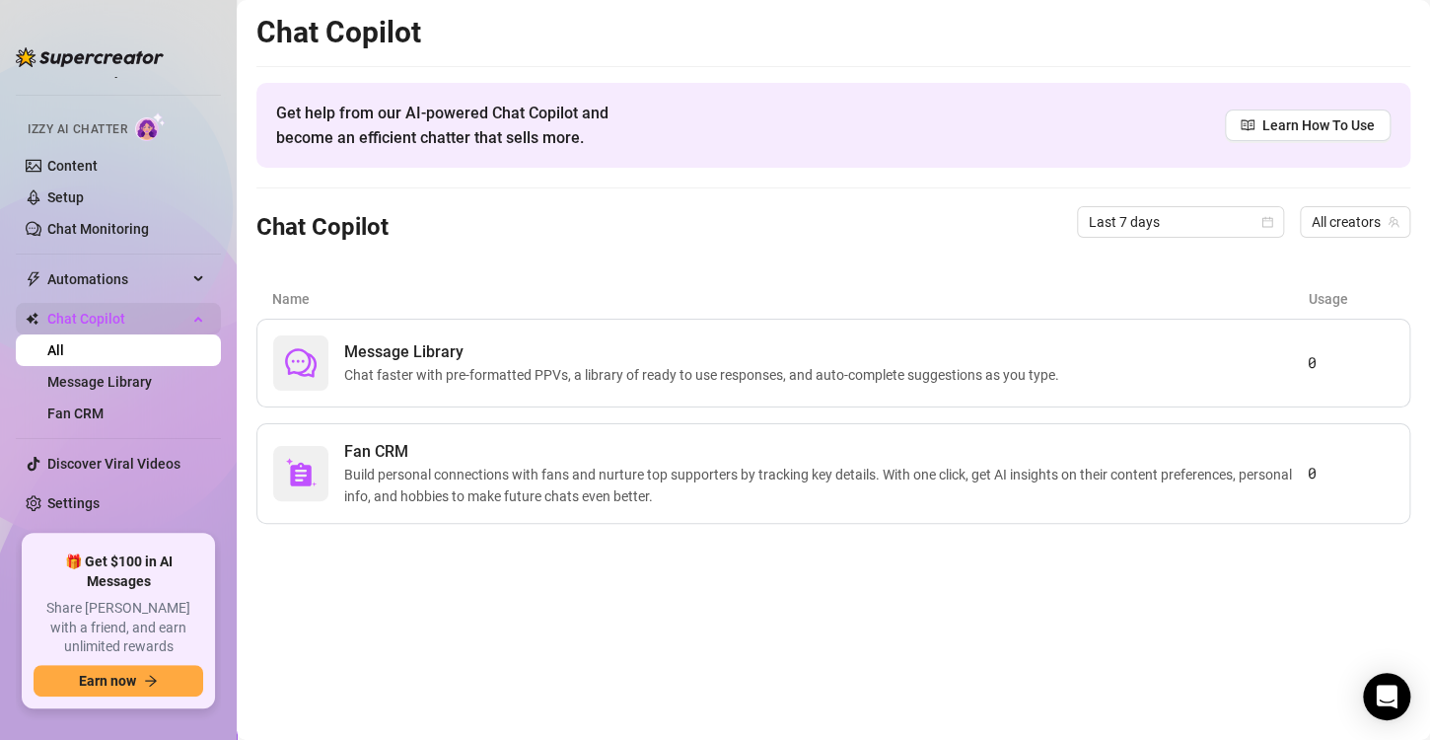
scroll to position [89, 0]
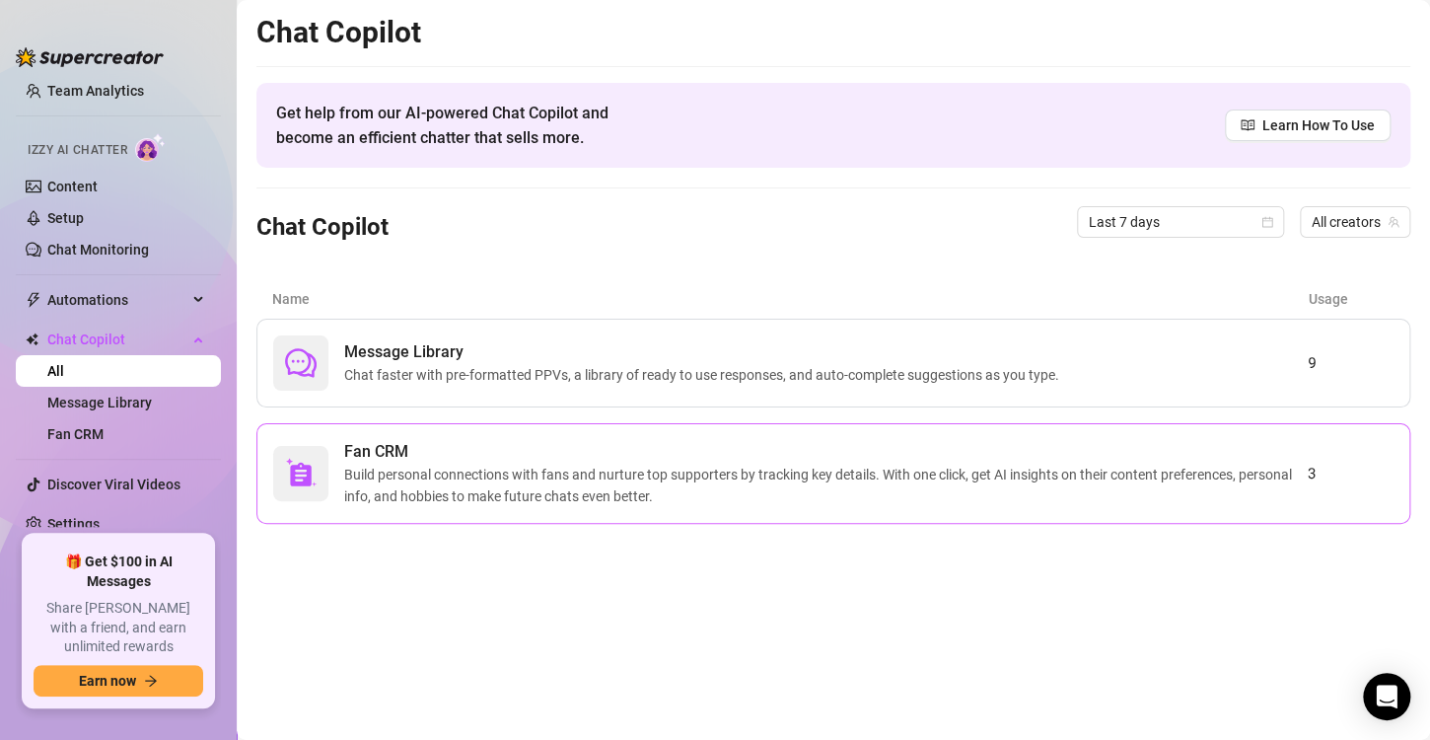
click at [326, 466] on div at bounding box center [300, 473] width 55 height 55
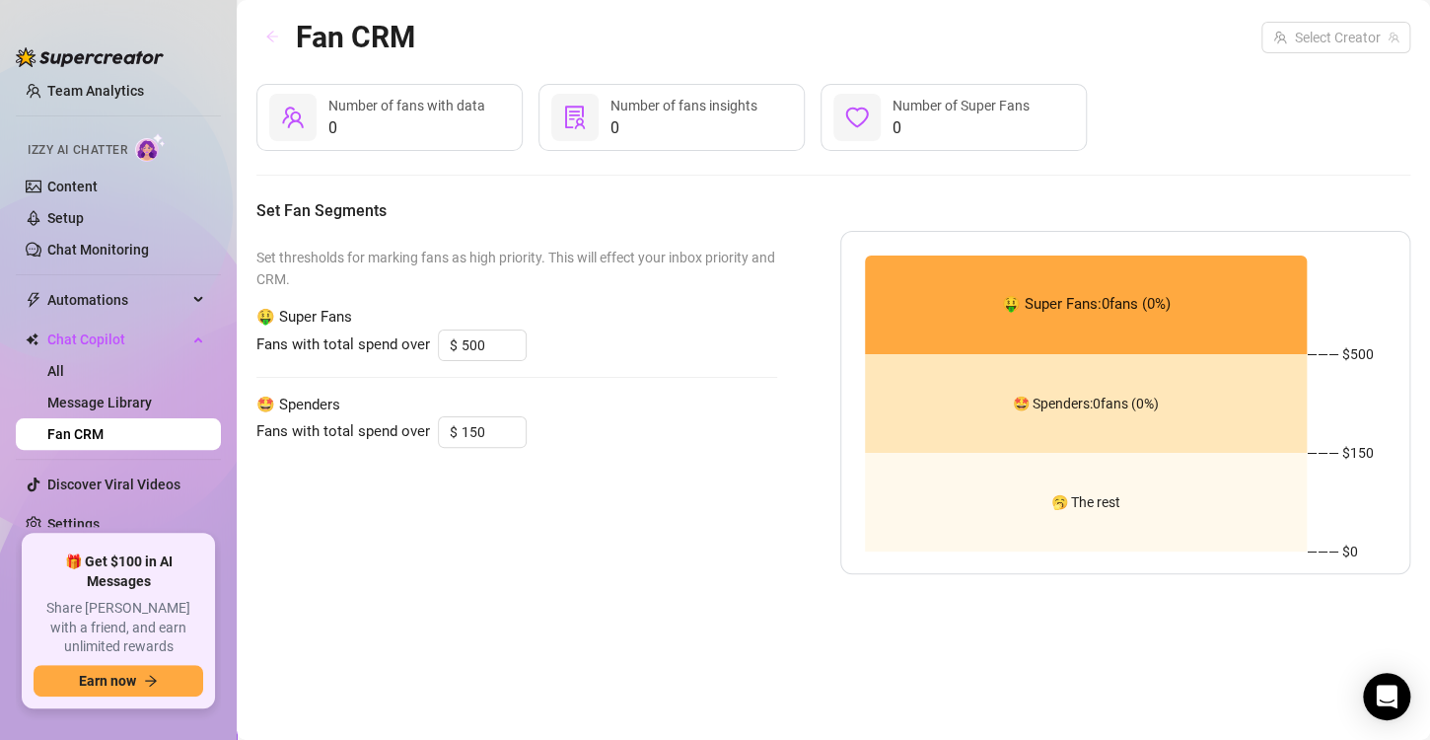
click at [263, 35] on button "button" at bounding box center [272, 38] width 32 height 32
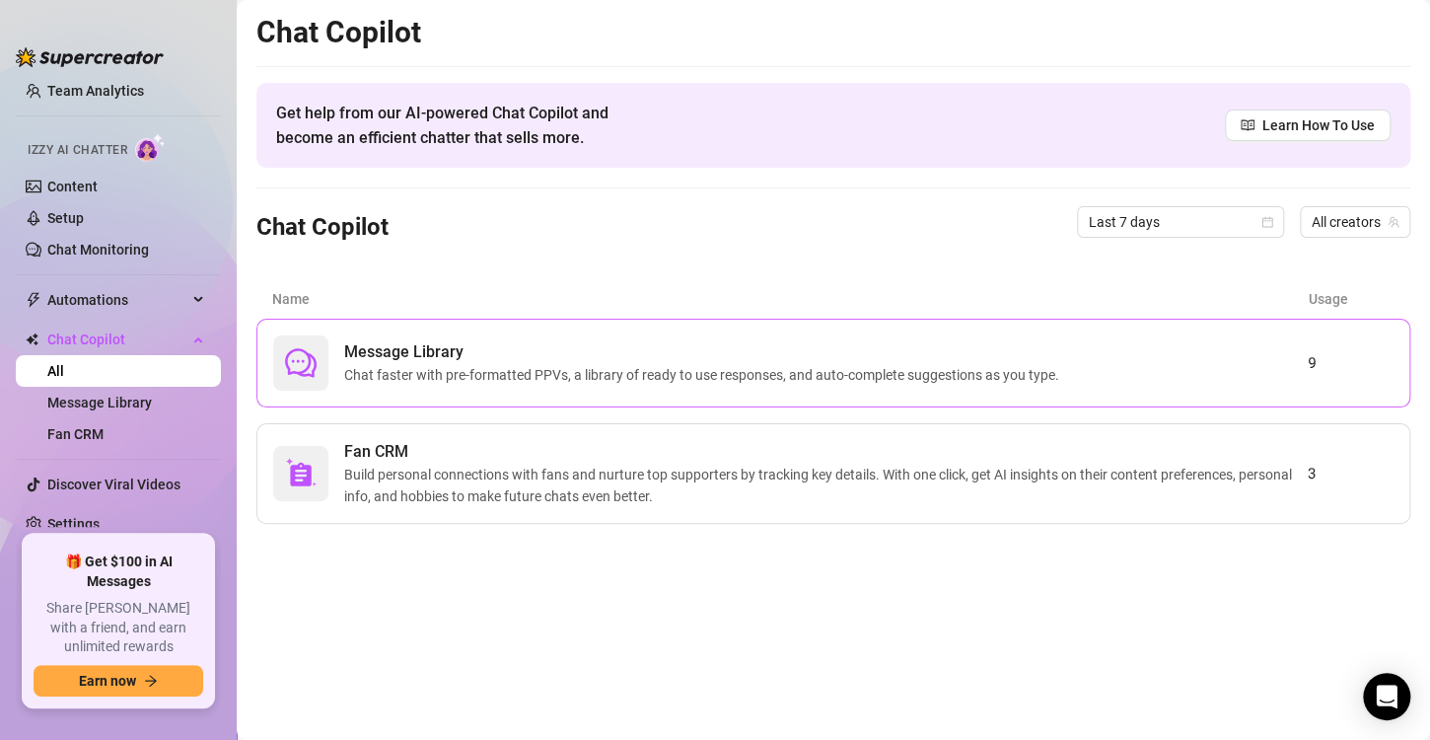
click at [398, 379] on span "Chat faster with pre-formatted PPVs, a library of ready to use responses, and a…" at bounding box center [705, 375] width 723 height 22
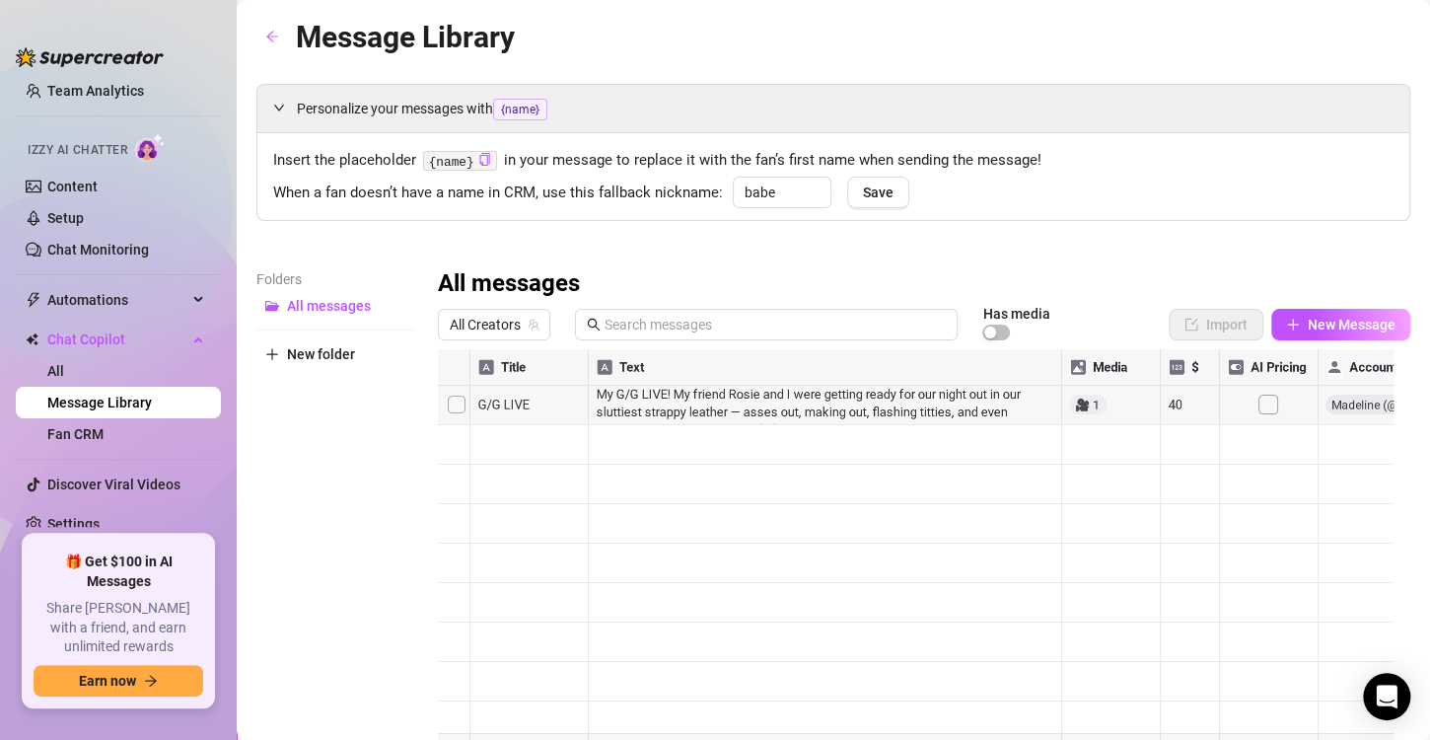
click at [557, 402] on div at bounding box center [916, 569] width 956 height 440
click at [453, 404] on div at bounding box center [916, 569] width 956 height 440
click at [455, 406] on div at bounding box center [916, 569] width 956 height 440
drag, startPoint x: 468, startPoint y: 330, endPoint x: 492, endPoint y: 393, distance: 66.5
click at [492, 393] on body "Home Creator Analytics Team Analytics Izzy AI Chatter Content Setup Chat Monito…" at bounding box center [715, 370] width 1430 height 740
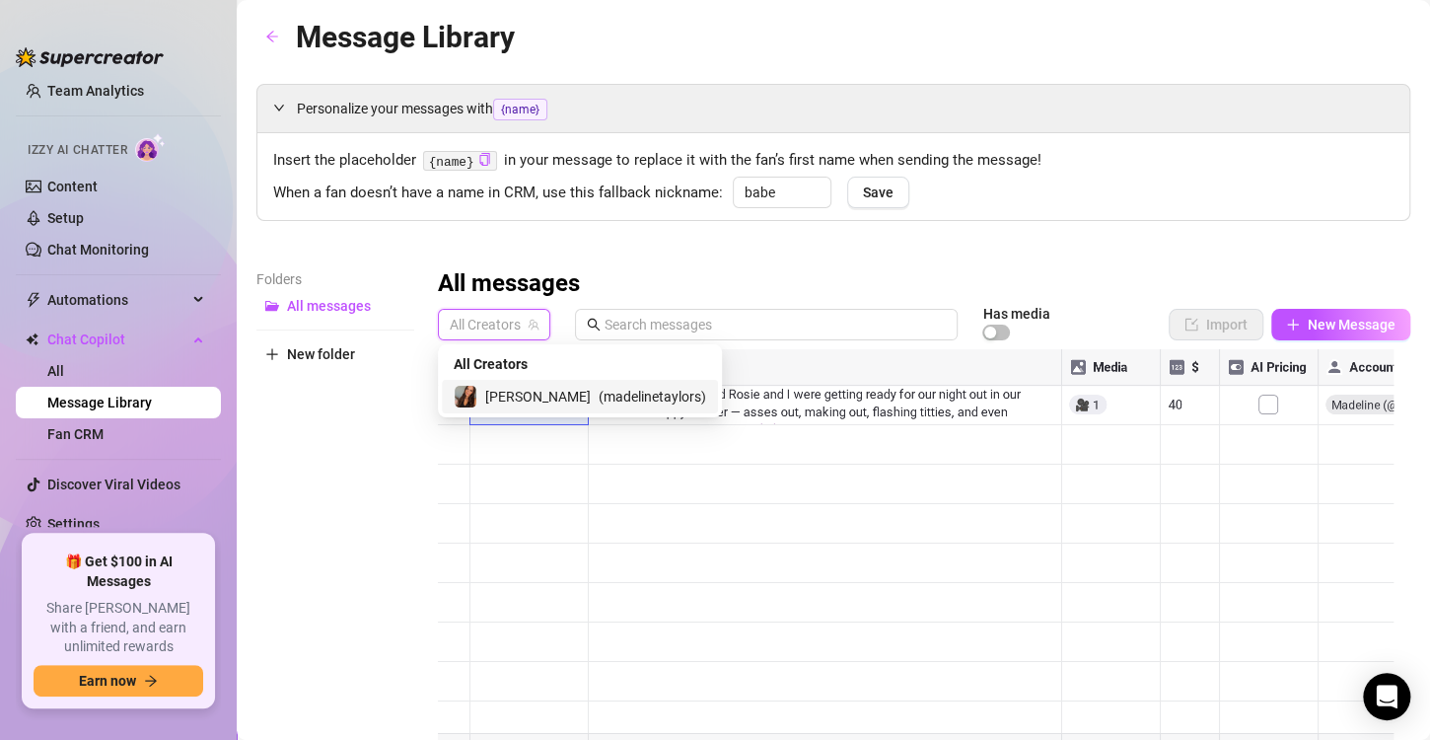
click at [492, 393] on span "[PERSON_NAME]" at bounding box center [538, 397] width 106 height 22
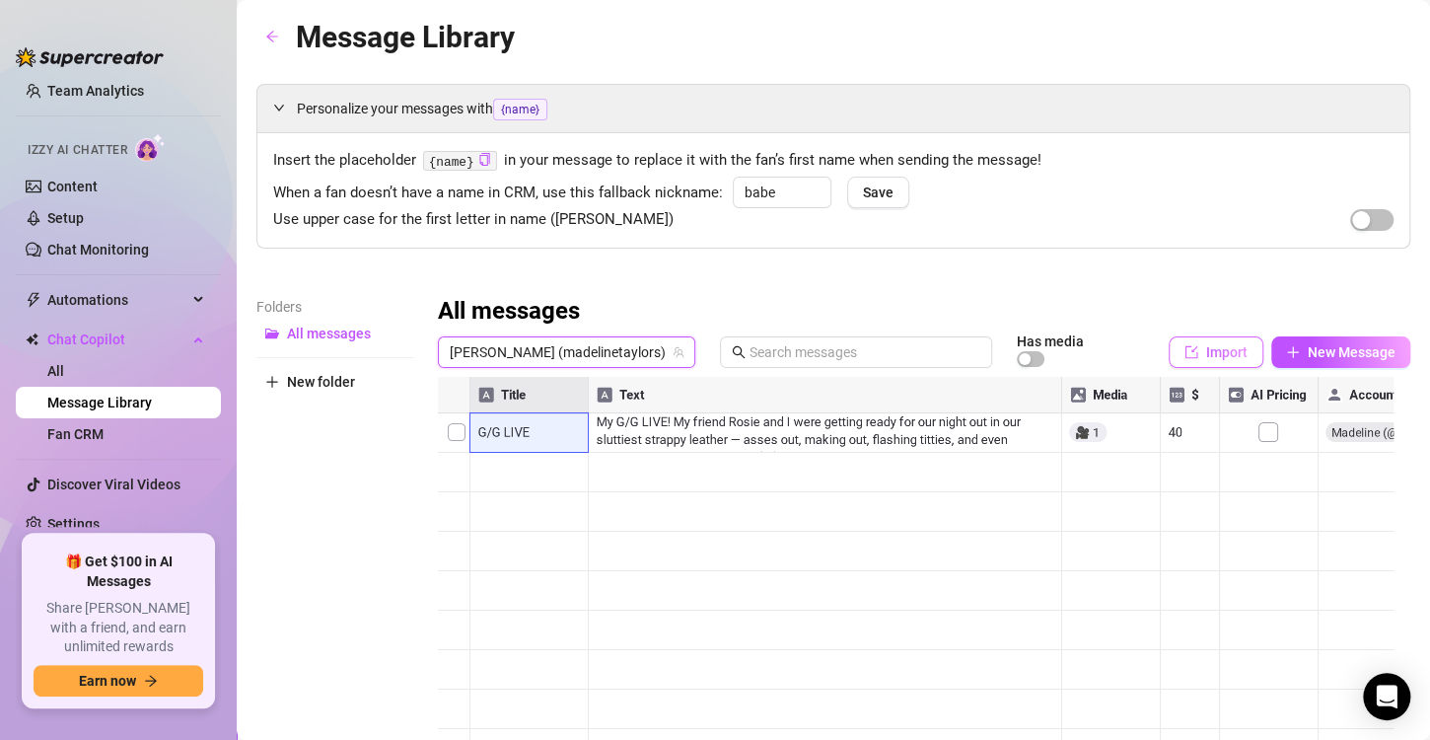
click at [1229, 357] on span "Import" at bounding box center [1226, 352] width 41 height 16
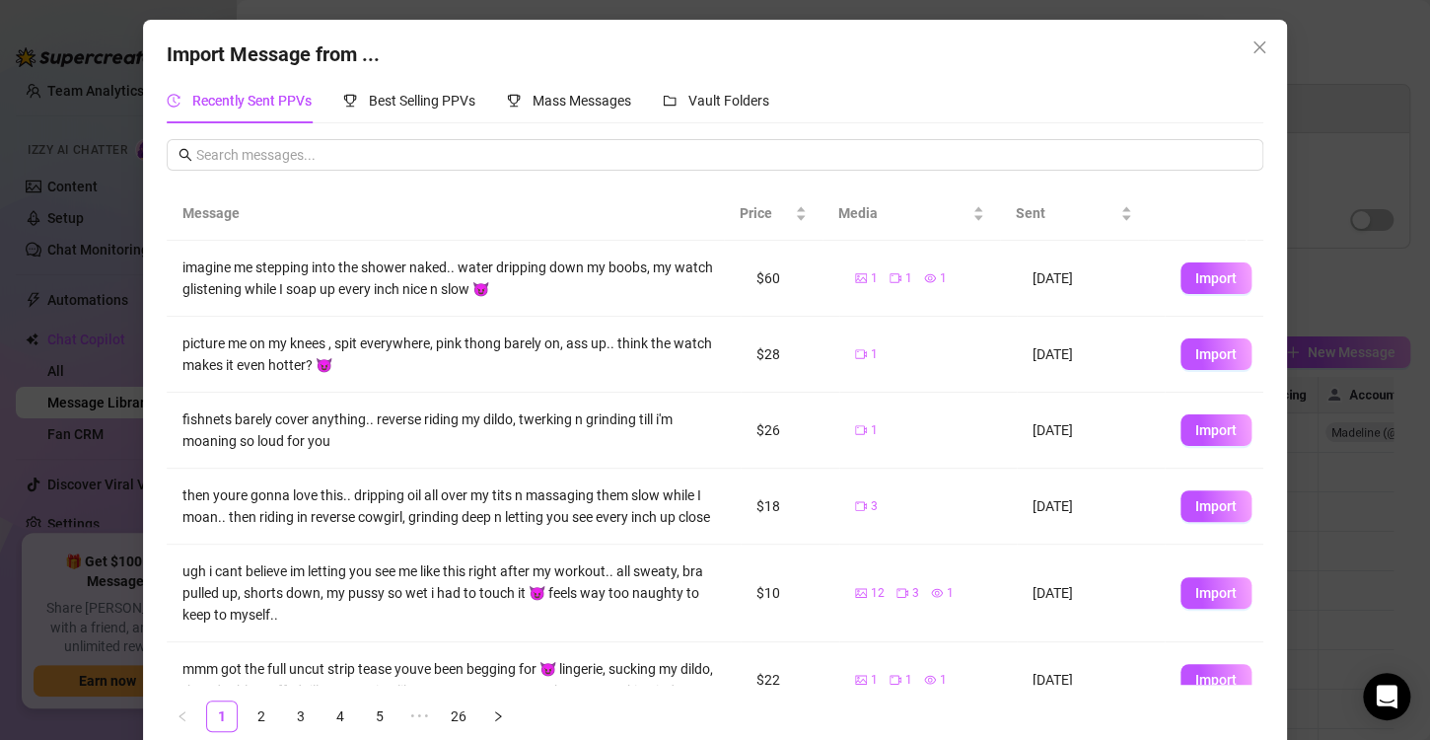
drag, startPoint x: 734, startPoint y: 465, endPoint x: 654, endPoint y: 181, distance: 294.1
click at [654, 181] on div "Message Price Media Sent imagine me stepping into the shower naked.. water drip…" at bounding box center [715, 443] width 1097 height 609
click at [1253, 47] on icon "close" at bounding box center [1260, 47] width 16 height 16
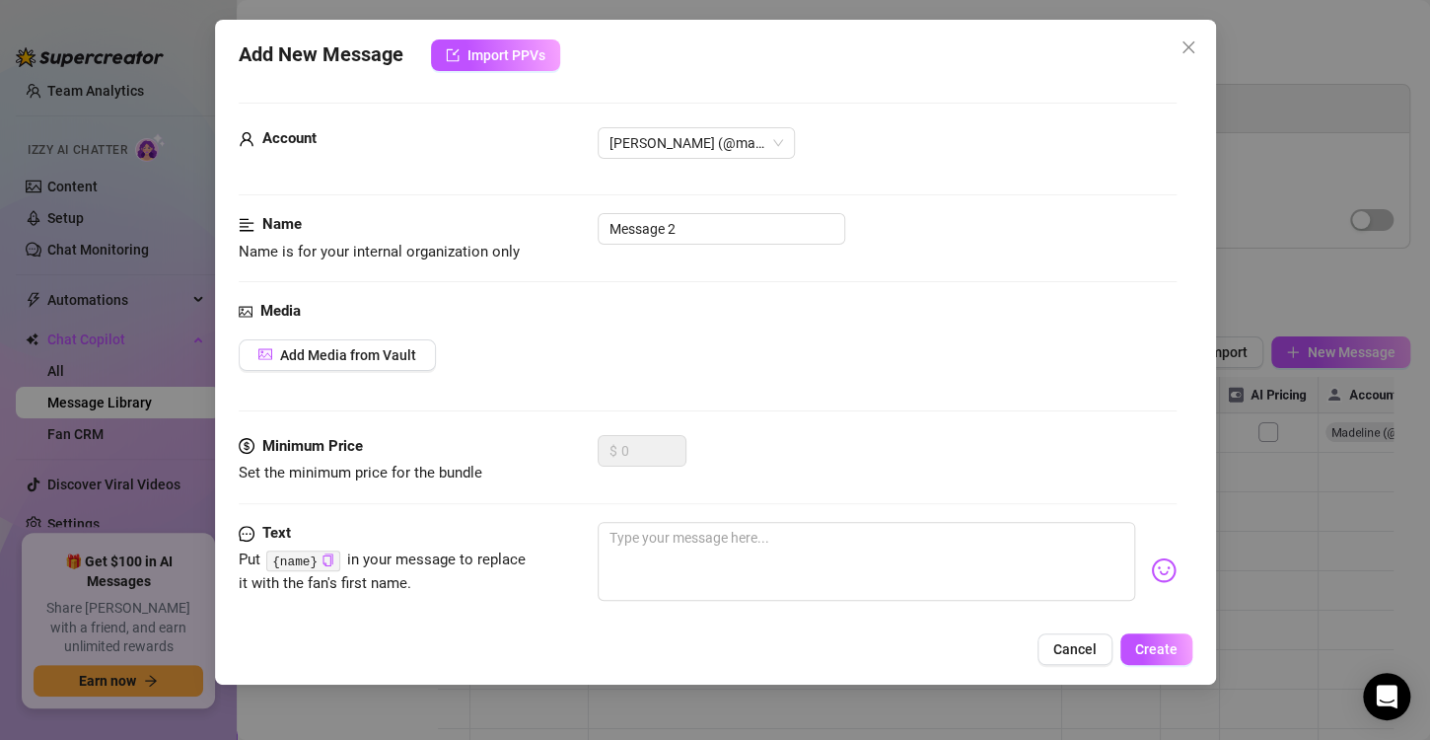
scroll to position [117, 0]
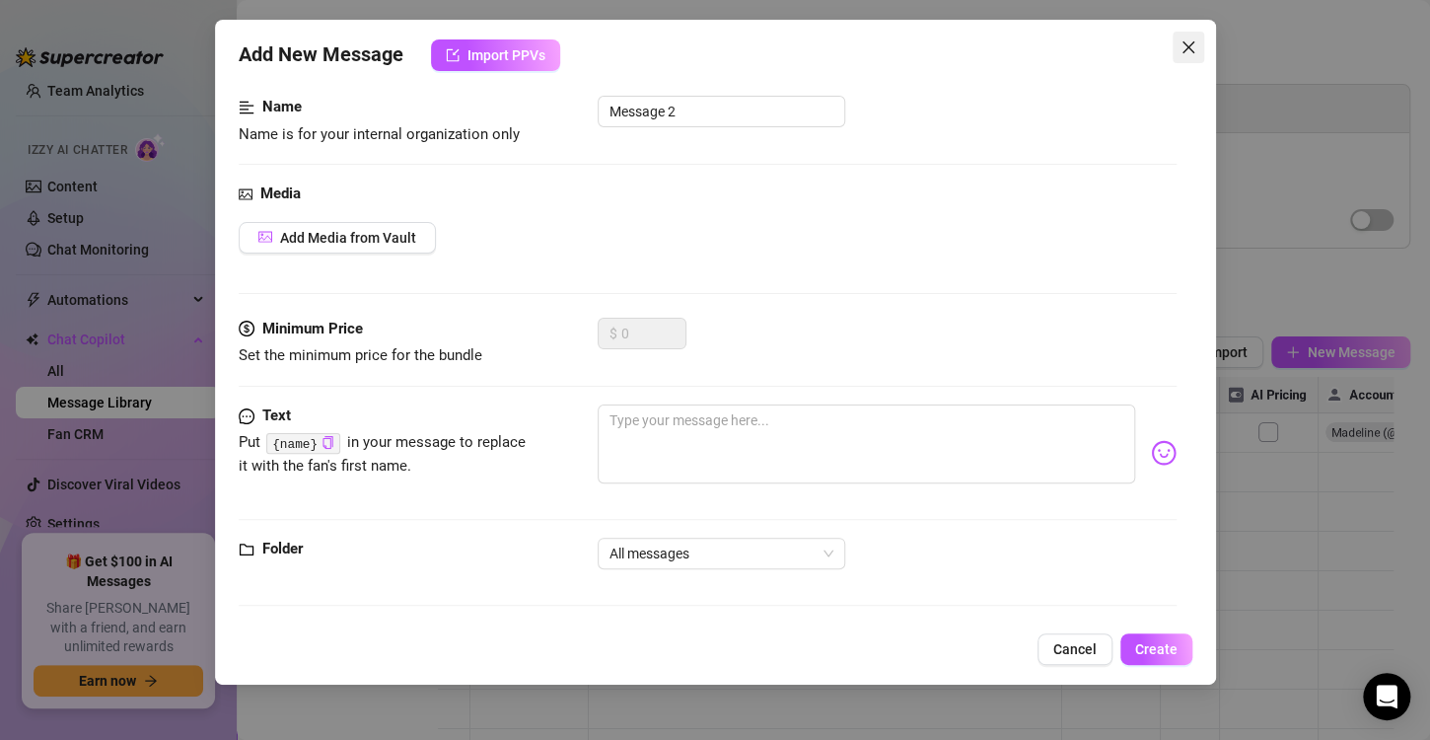
click at [1193, 51] on icon "close" at bounding box center [1189, 47] width 16 height 16
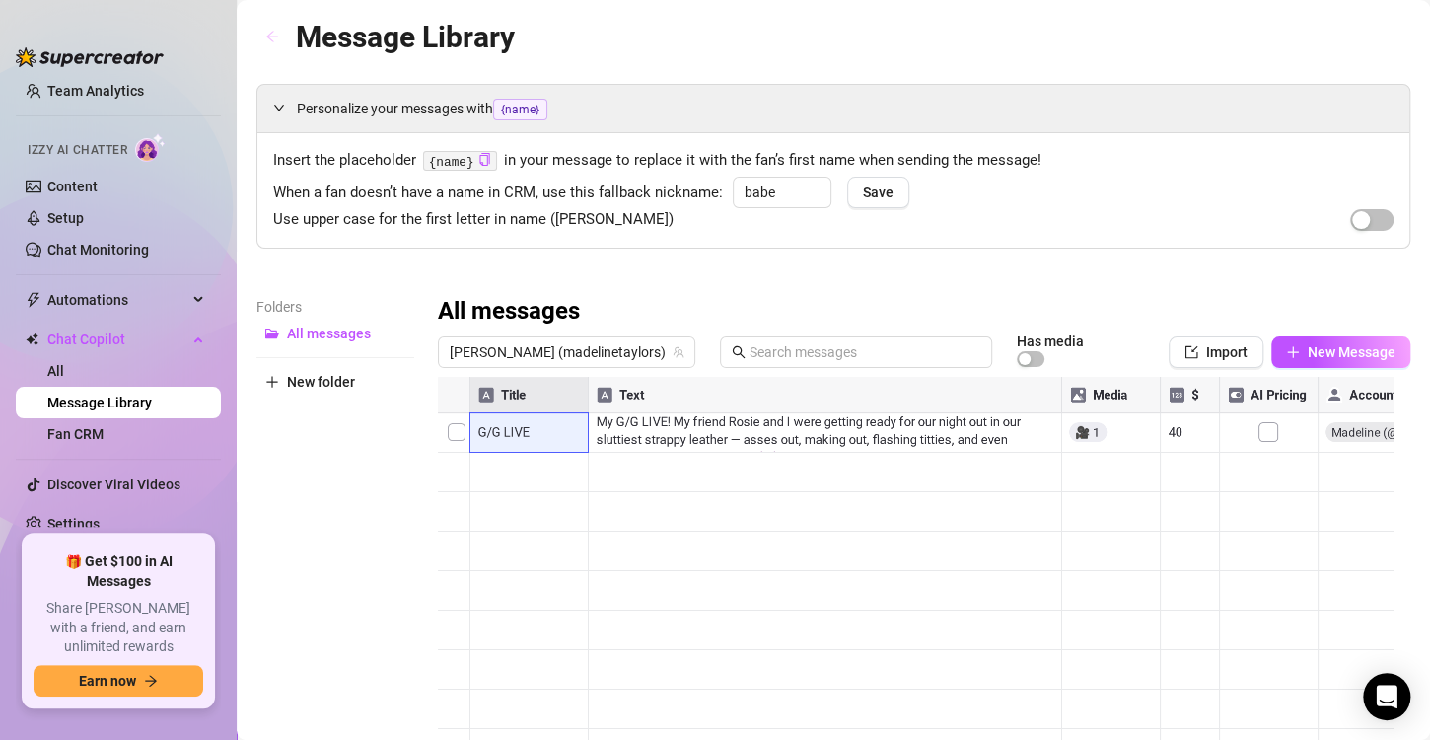
click at [274, 34] on icon "arrow-left" at bounding box center [272, 37] width 14 height 14
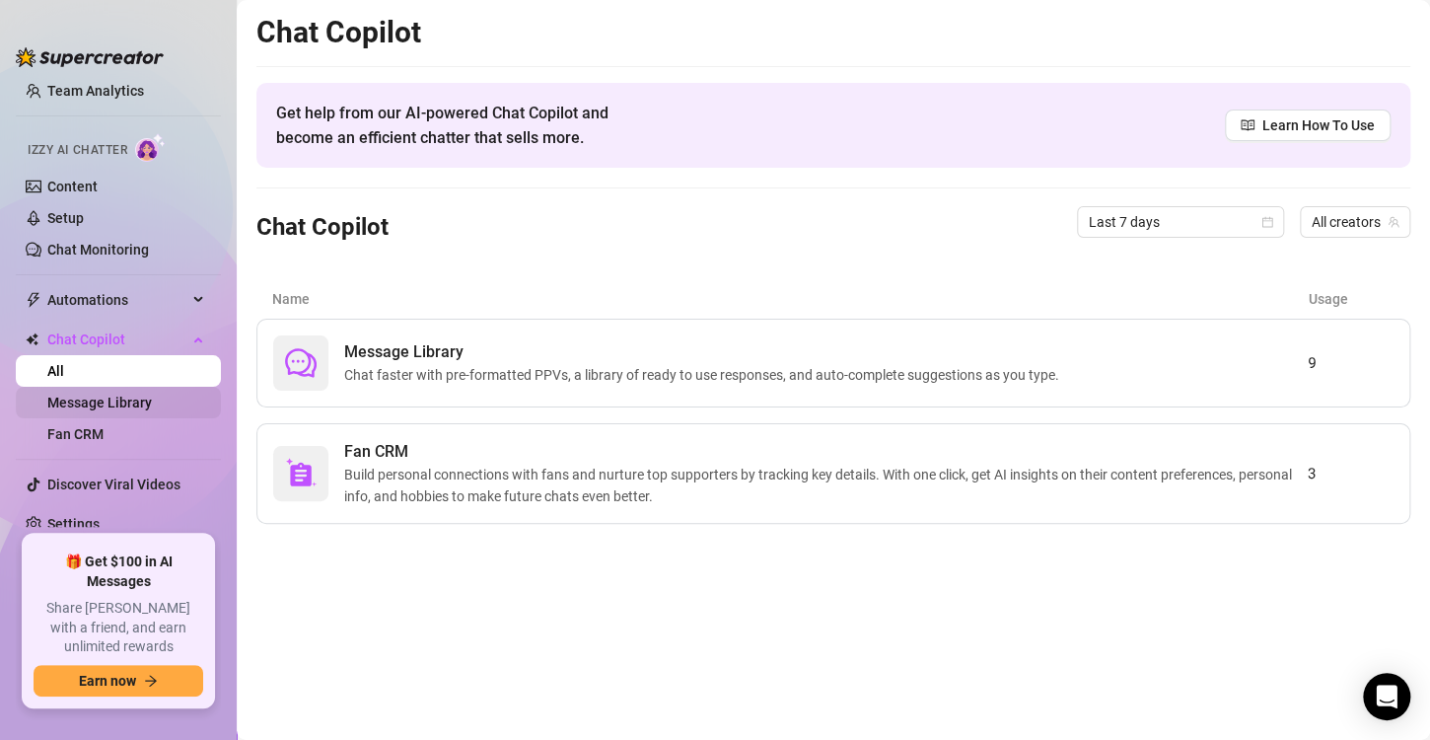
click at [81, 396] on link "Message Library" at bounding box center [99, 402] width 105 height 16
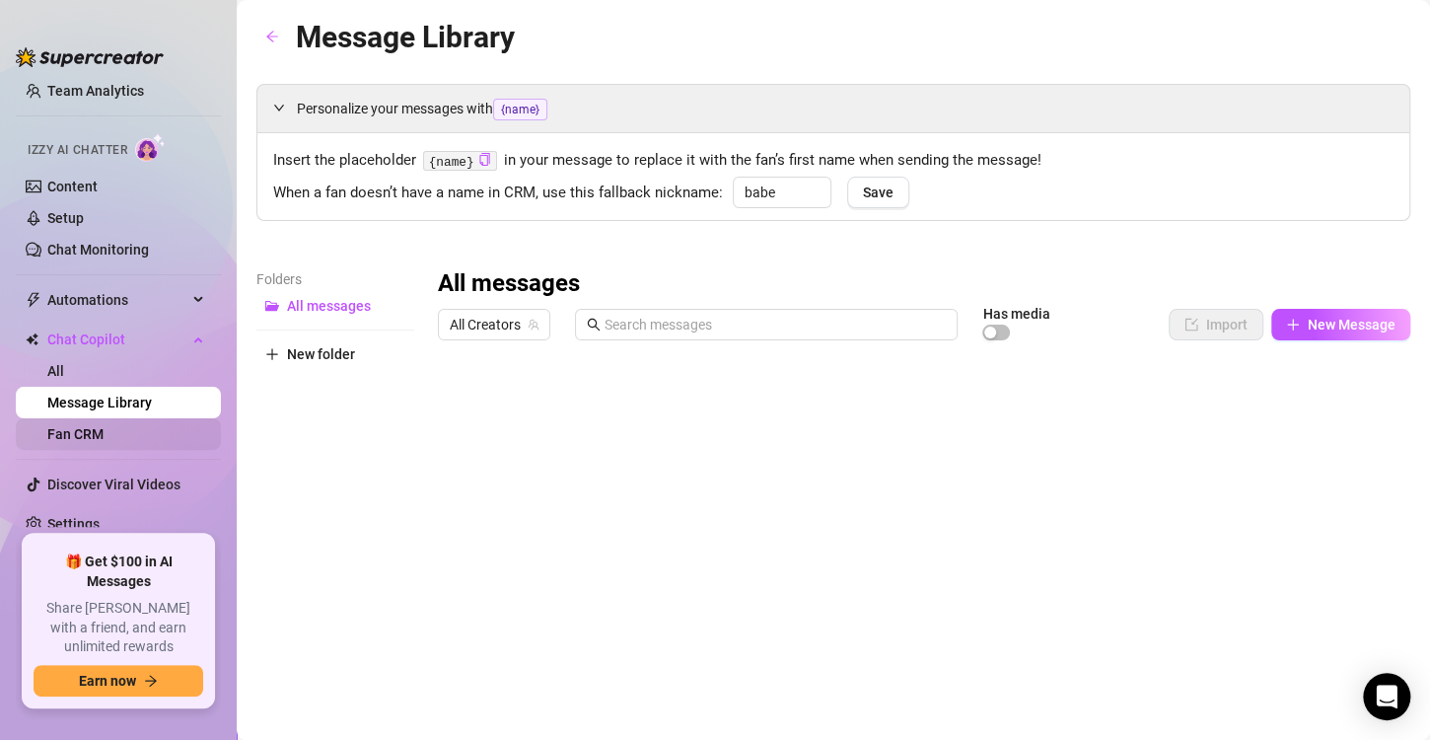
click at [77, 442] on link "Fan CRM" at bounding box center [75, 434] width 56 height 16
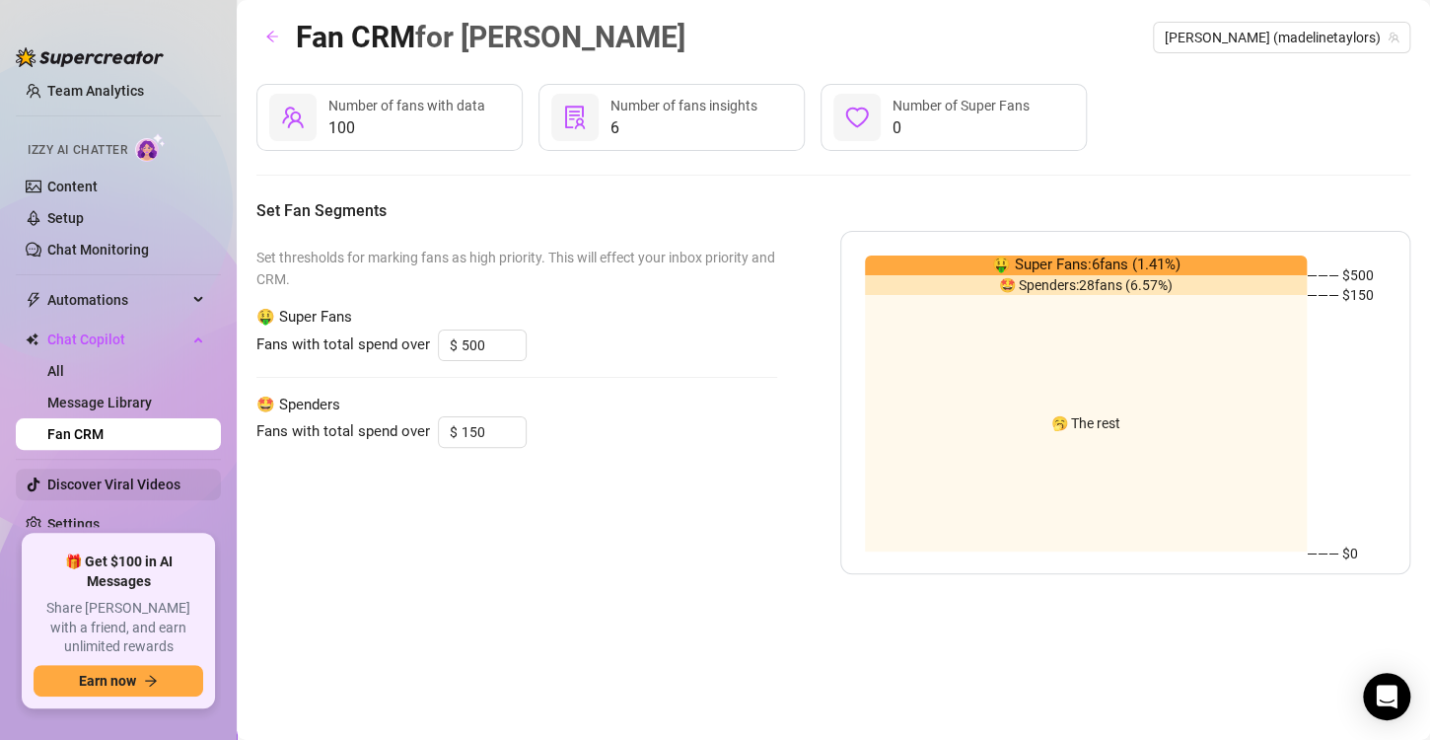
click at [128, 486] on link "Discover Viral Videos" at bounding box center [113, 484] width 133 height 16
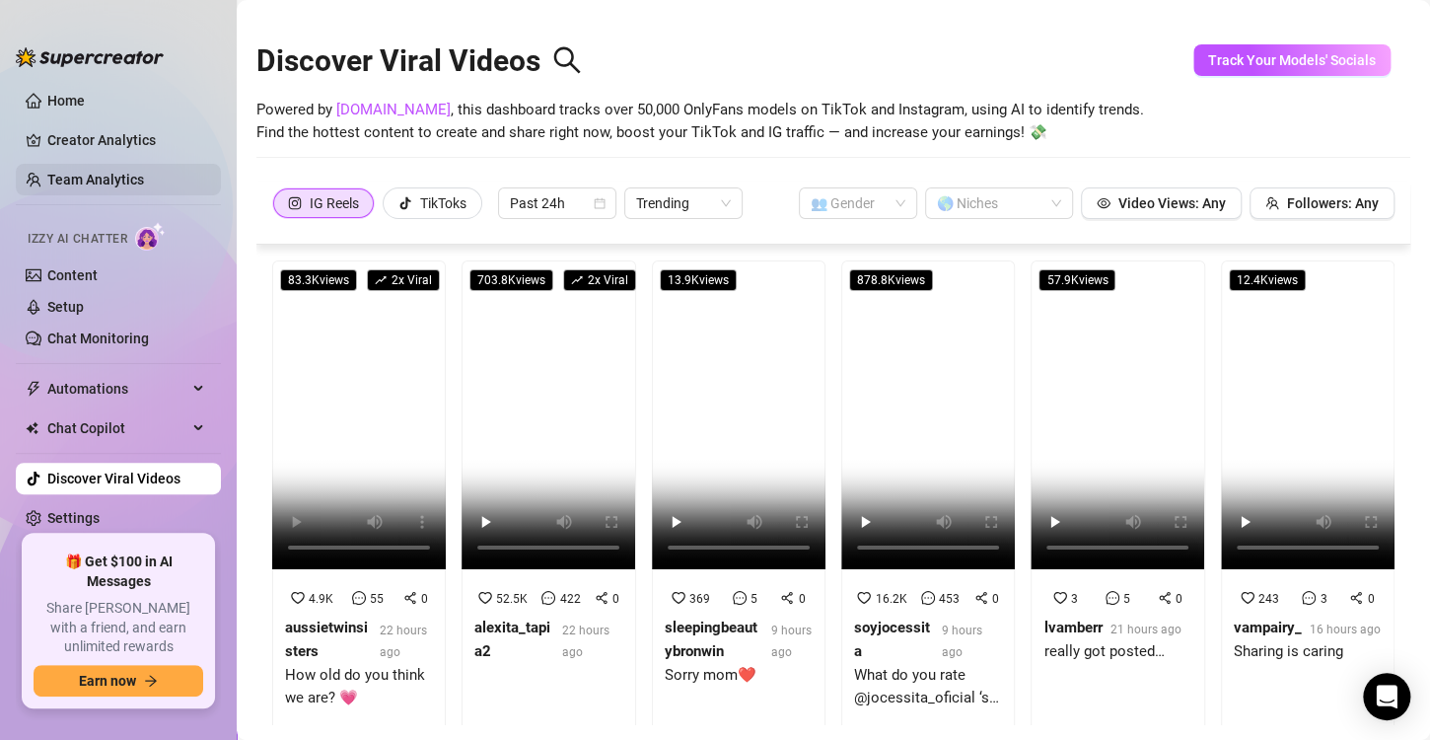
click at [66, 181] on link "Team Analytics" at bounding box center [95, 180] width 97 height 16
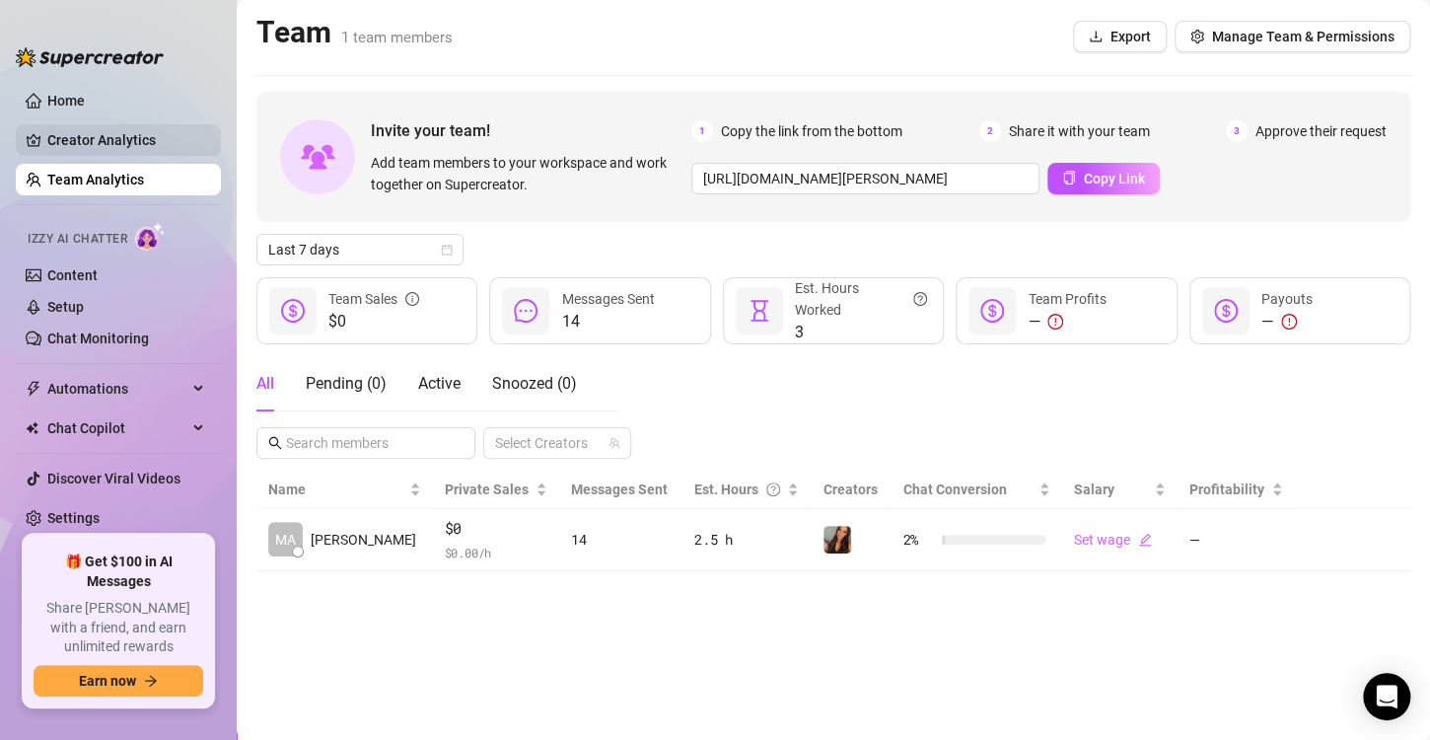
click at [99, 138] on link "Creator Analytics" at bounding box center [126, 140] width 158 height 32
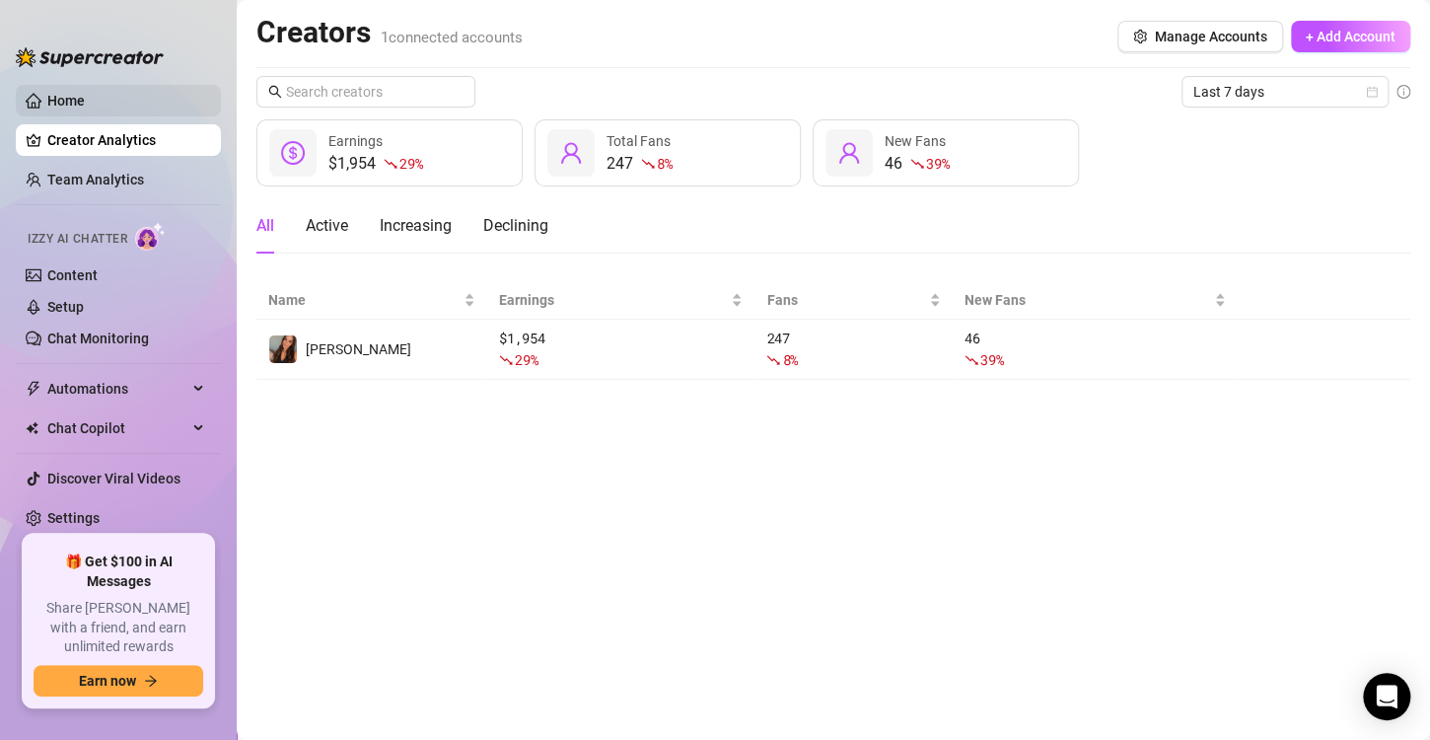
click at [85, 96] on link "Home" at bounding box center [65, 101] width 37 height 16
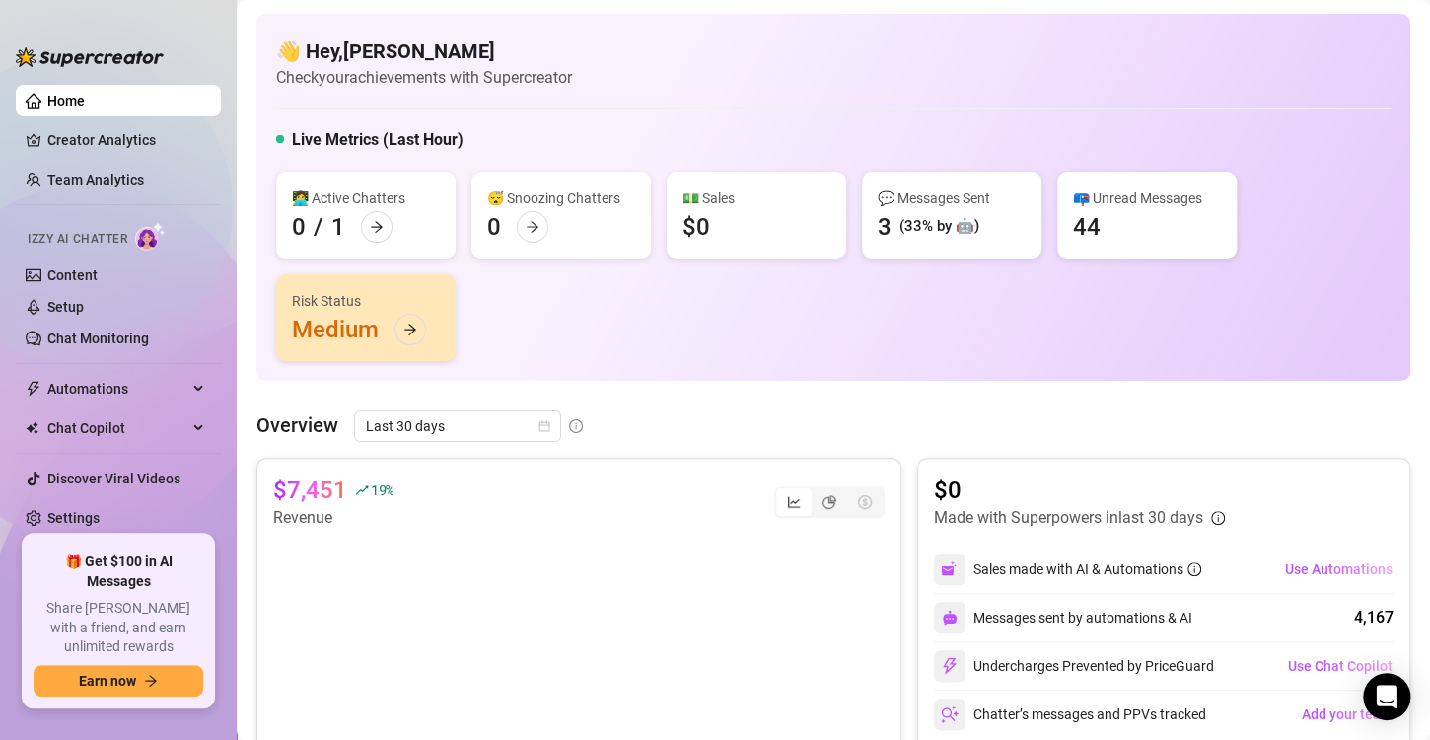
click at [341, 321] on div "Risk Status Medium" at bounding box center [365, 317] width 179 height 87
click at [410, 331] on icon "arrow-right" at bounding box center [410, 329] width 14 height 14
